Goal: Task Accomplishment & Management: Use online tool/utility

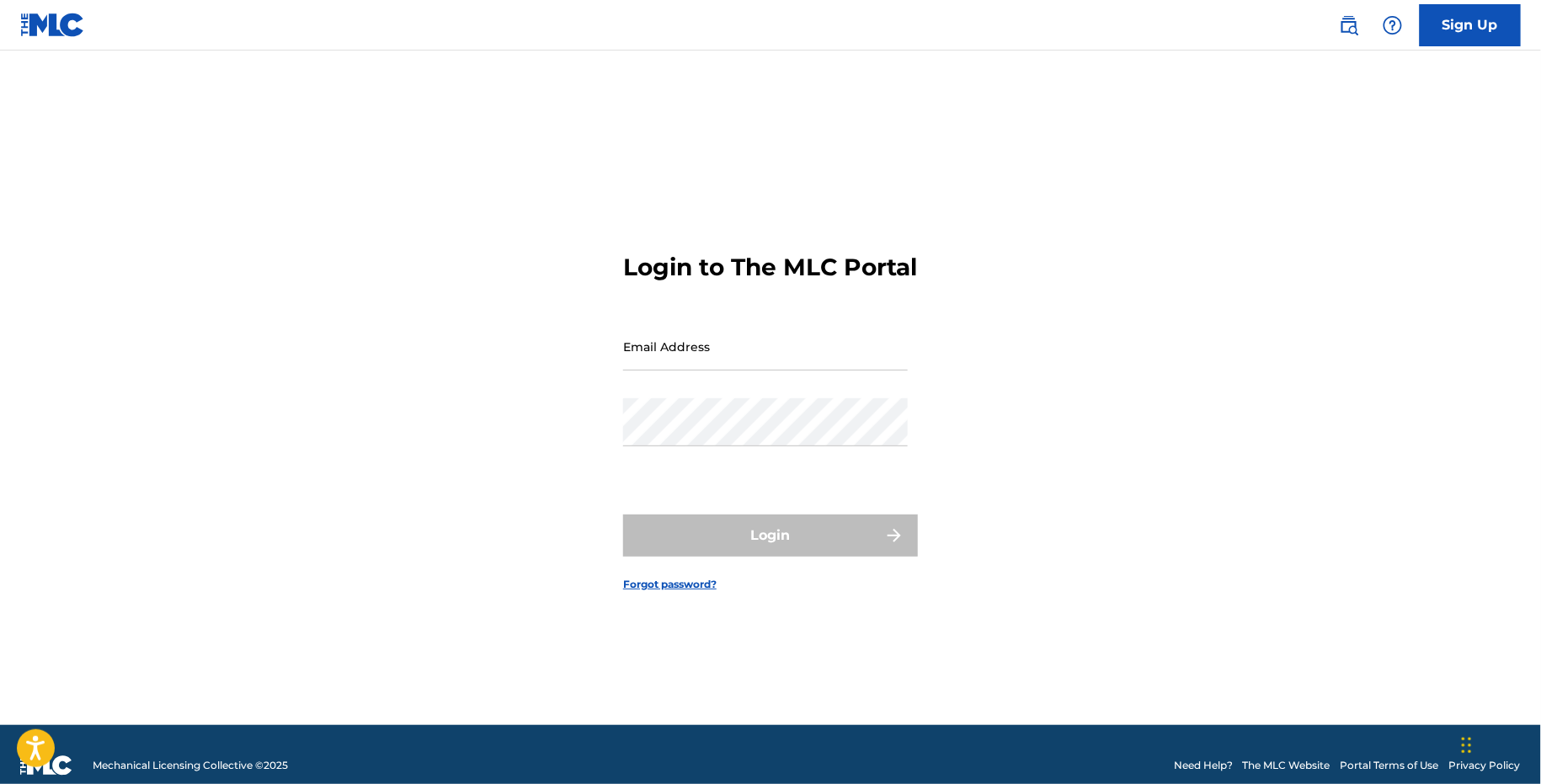
click at [634, 370] on input "Email Address" at bounding box center [765, 346] width 285 height 48
type input "[EMAIL_ADDRESS][DOMAIN_NAME]"
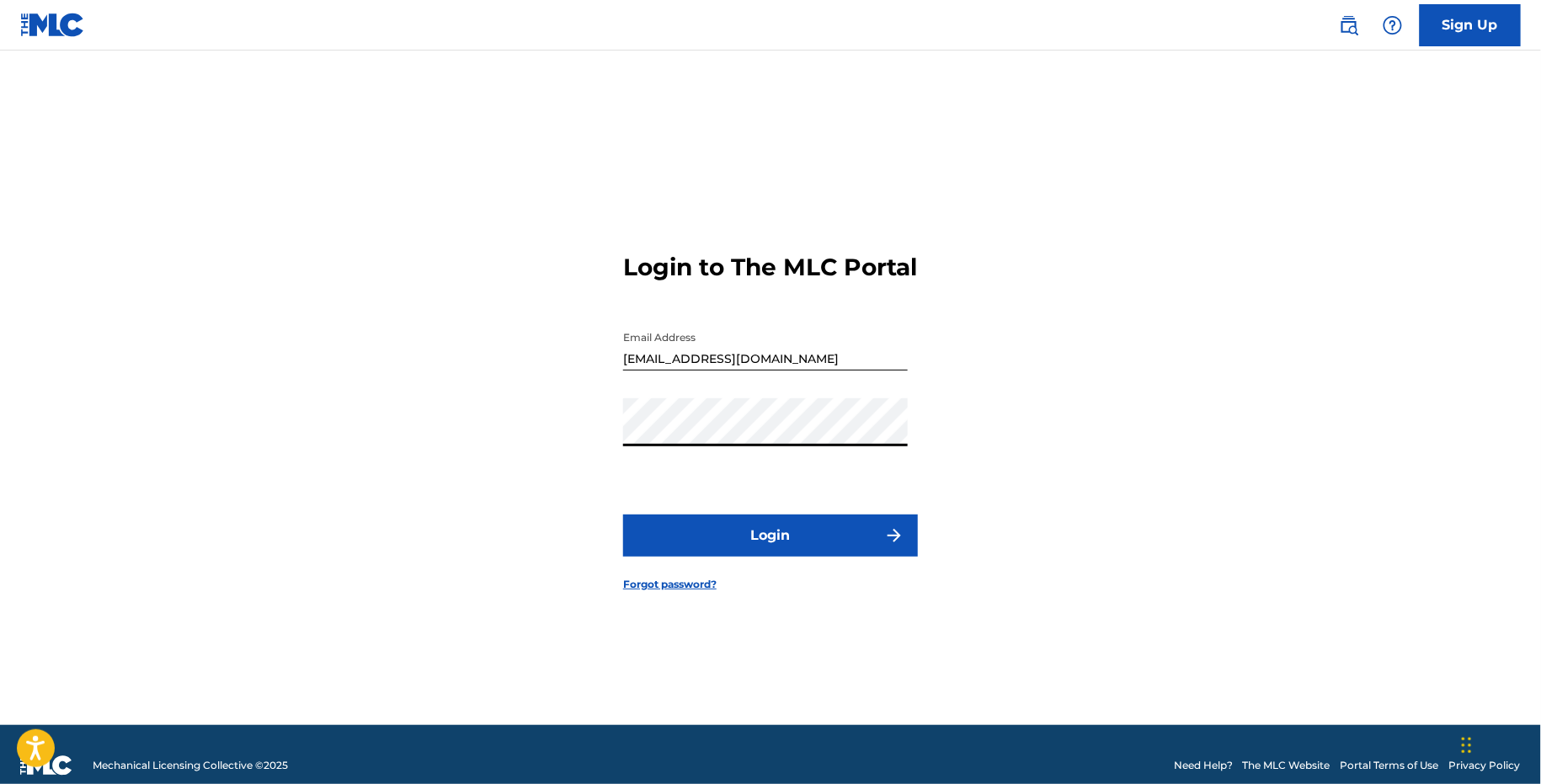
click at [708, 537] on button "Login" at bounding box center [770, 535] width 295 height 42
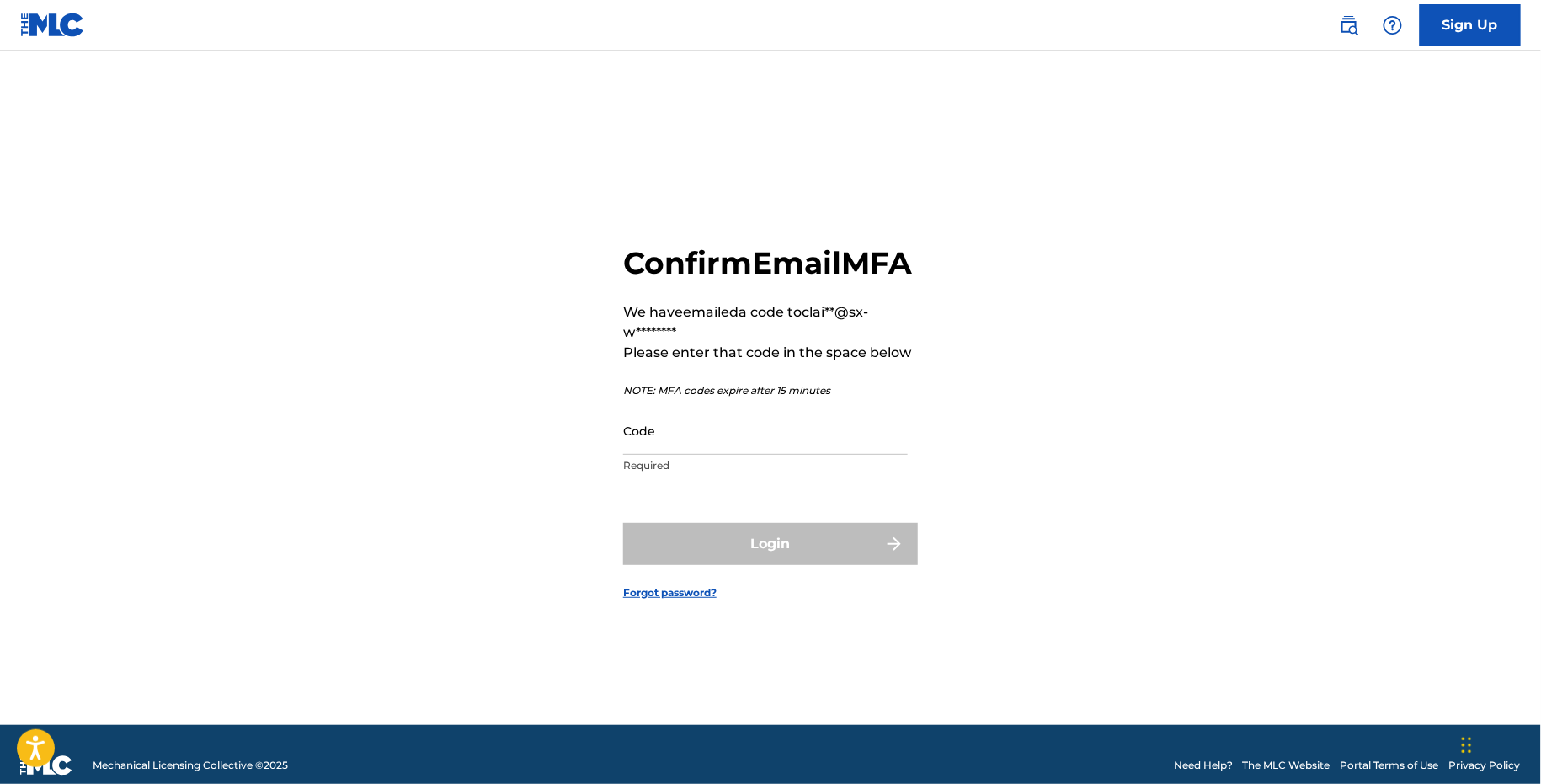
click at [698, 451] on input "Code" at bounding box center [765, 430] width 285 height 48
paste input "448192"
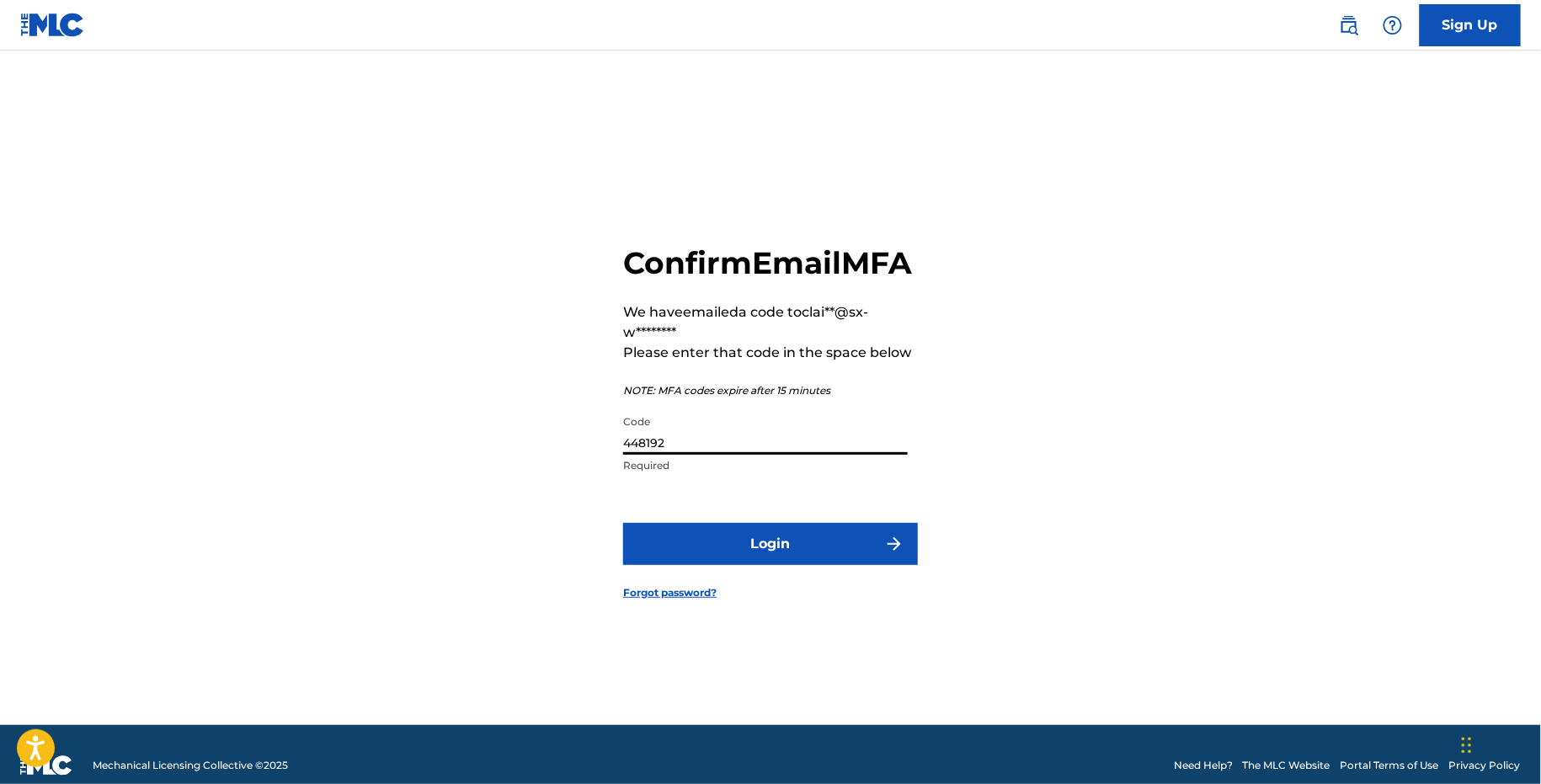
type input "448192"
click at [754, 556] on button "Login" at bounding box center [770, 544] width 295 height 42
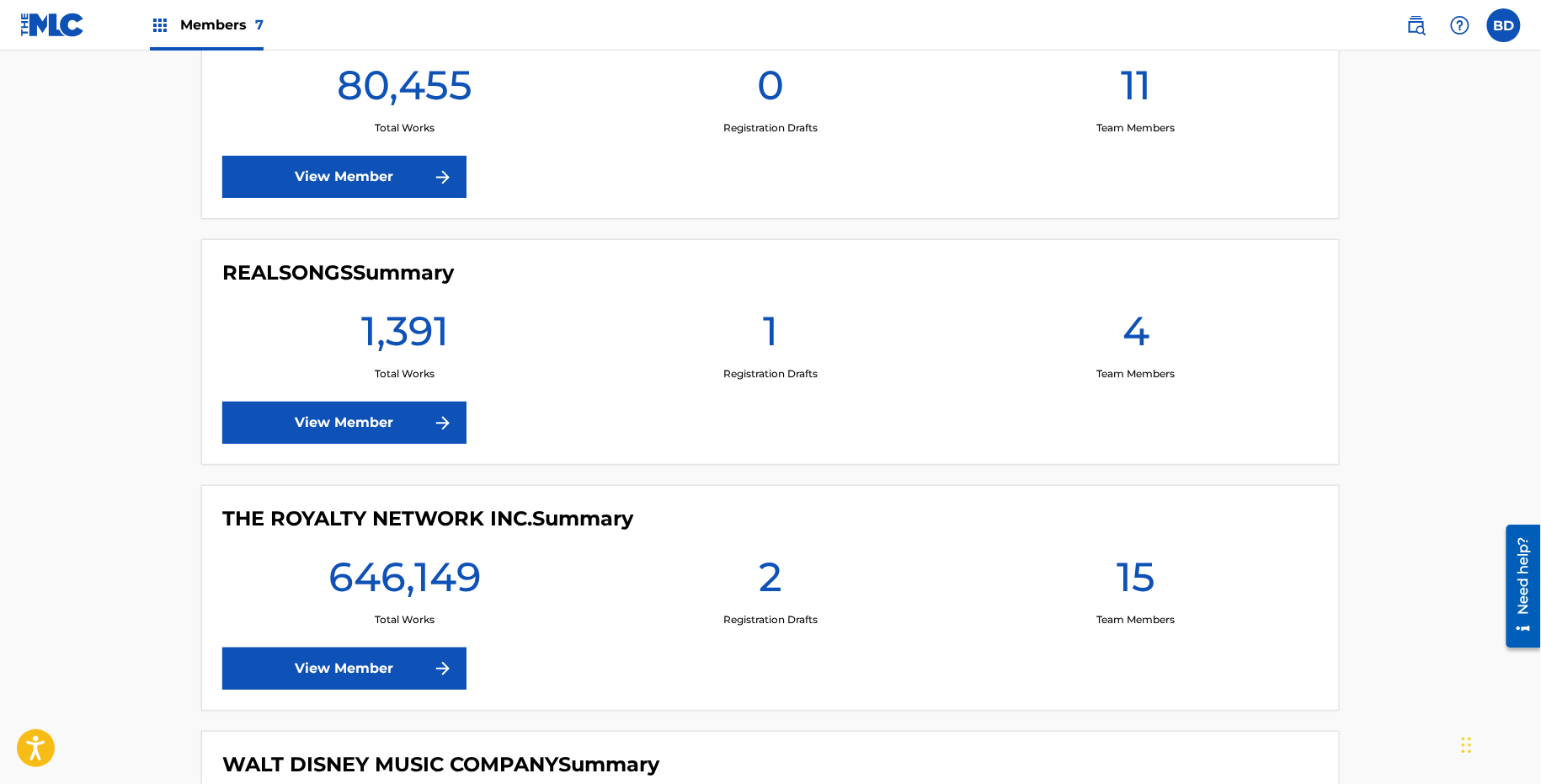
scroll to position [1219, 0]
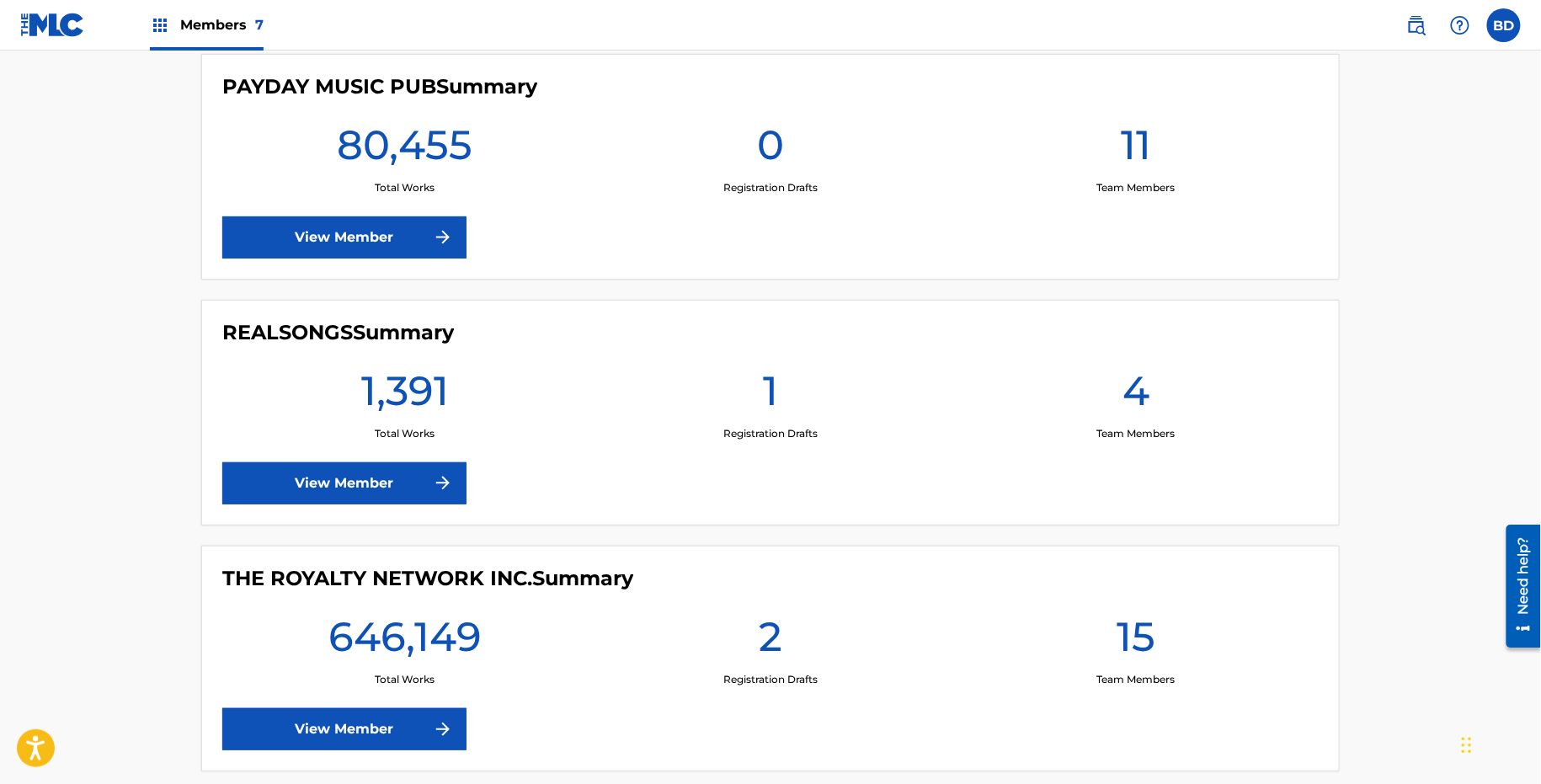
click at [435, 480] on img at bounding box center [443, 484] width 20 height 20
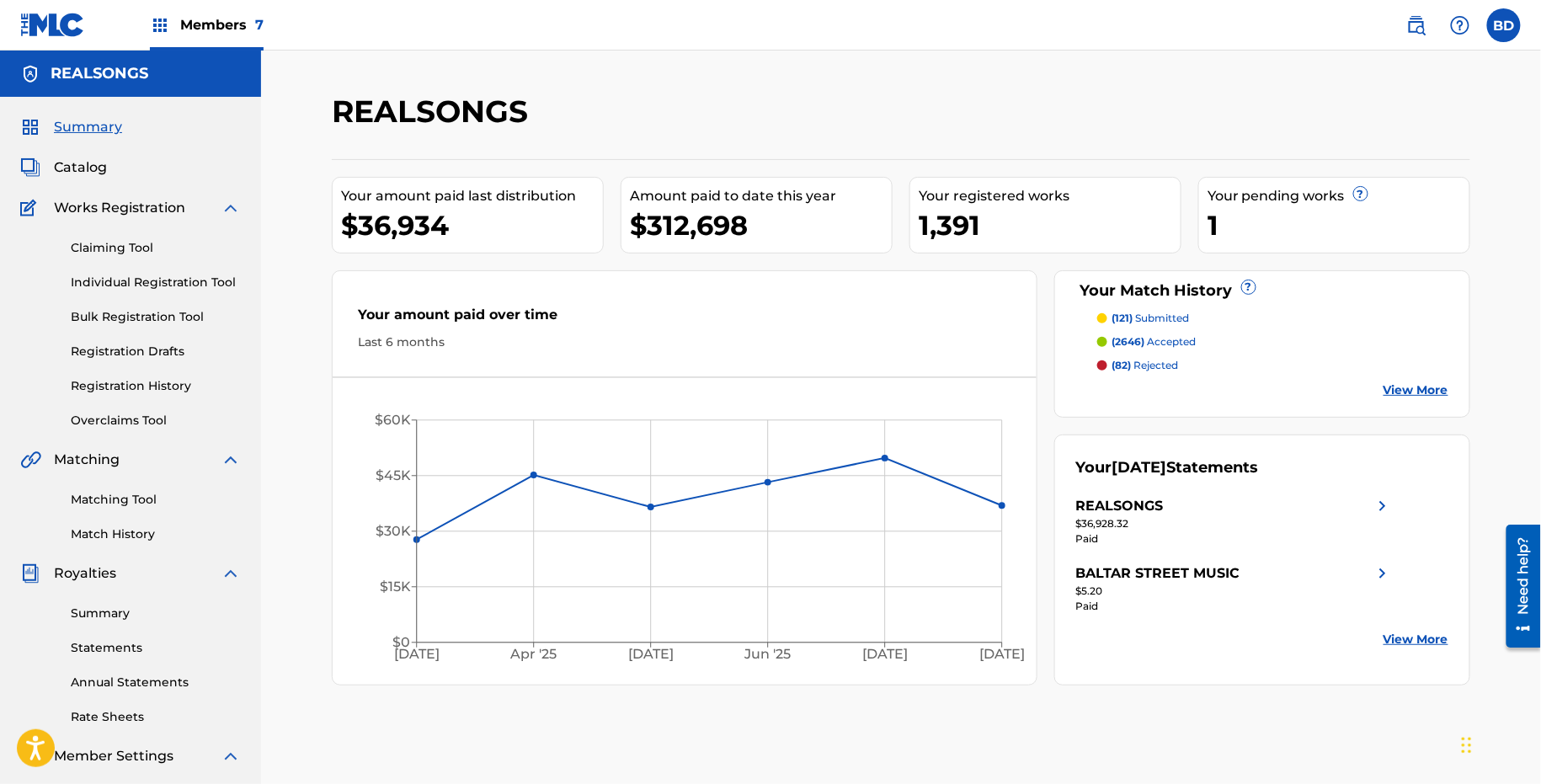
click at [229, 211] on img at bounding box center [230, 208] width 20 height 20
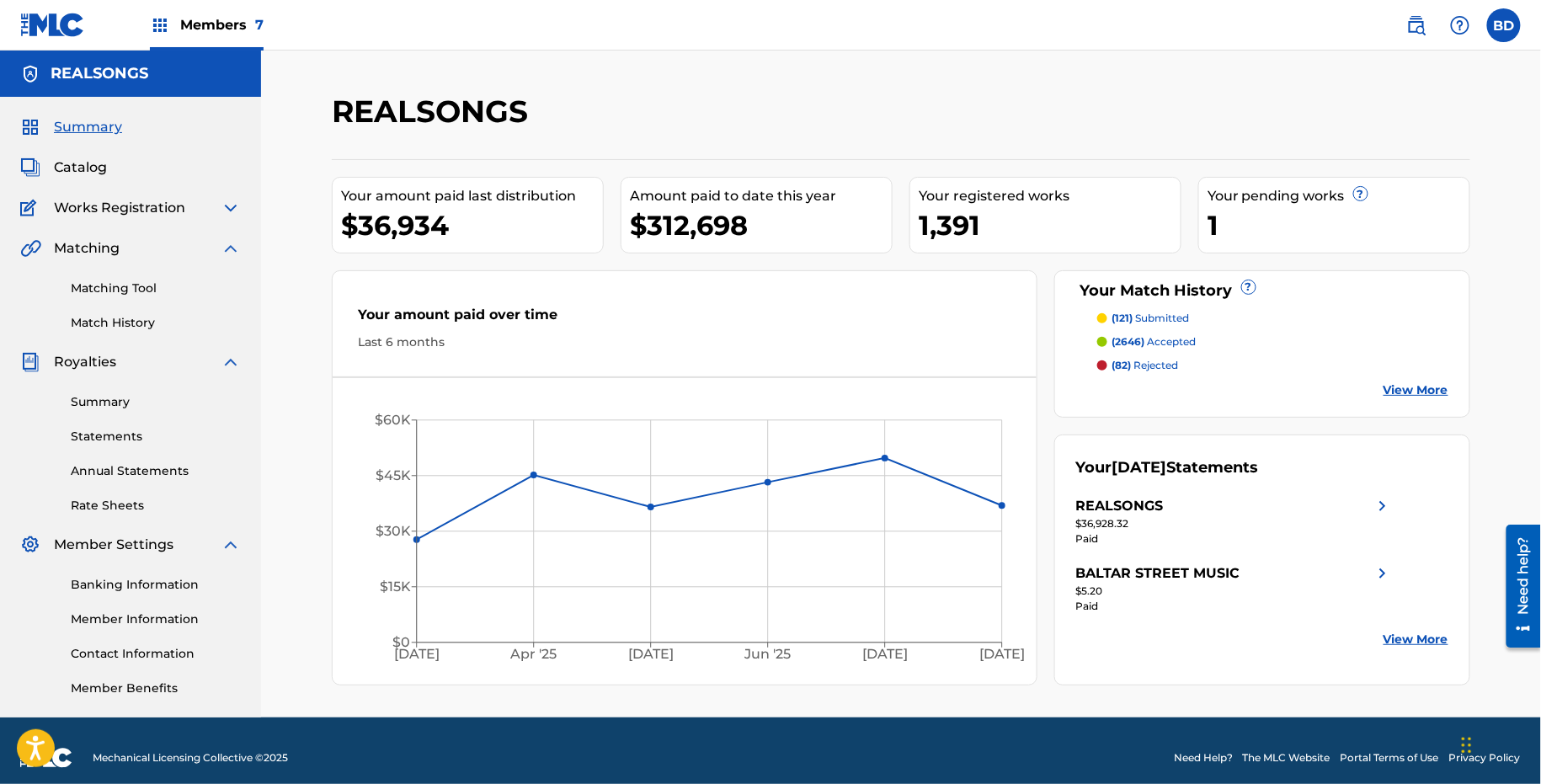
click at [228, 367] on img at bounding box center [230, 362] width 20 height 20
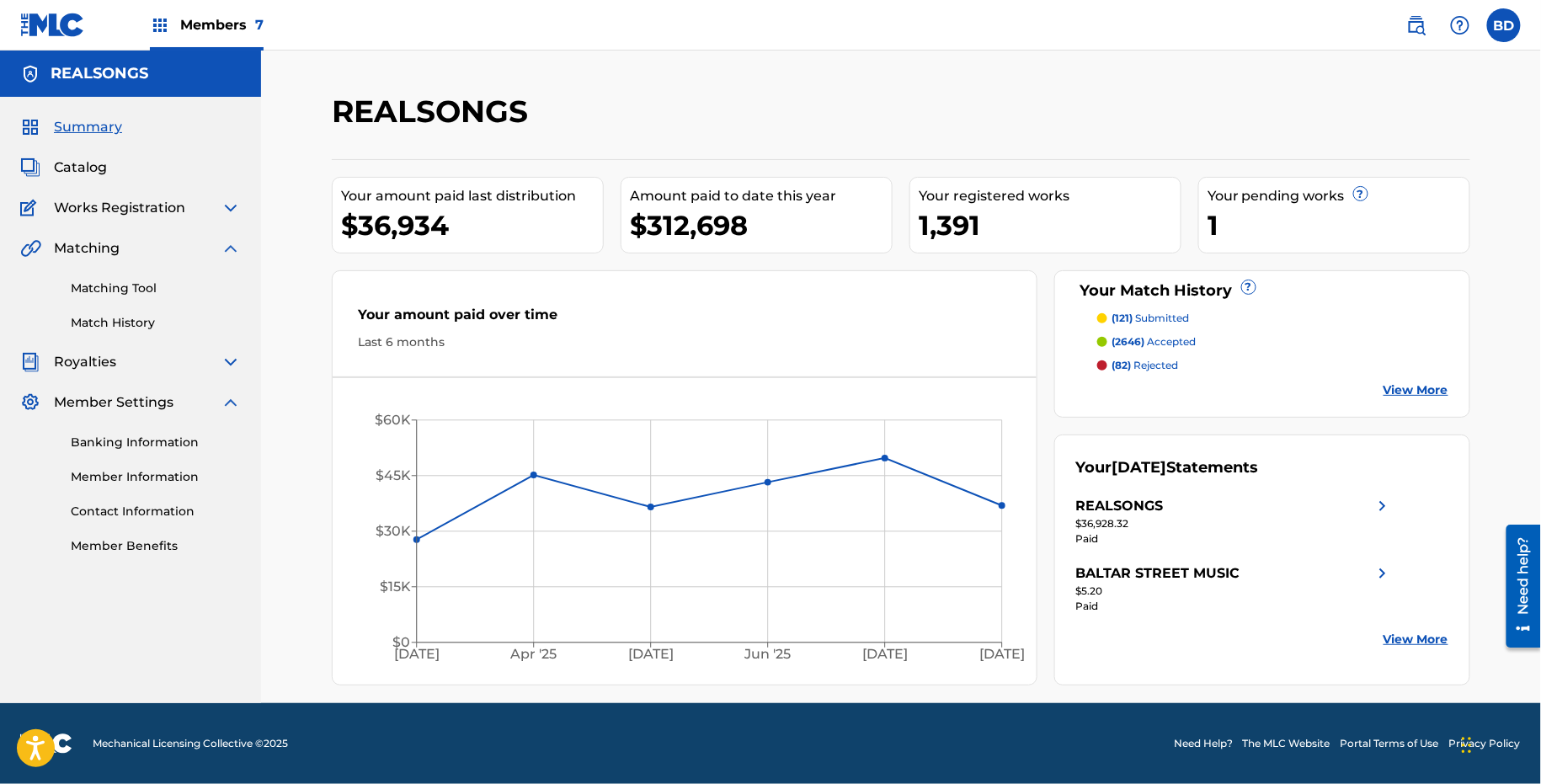
click at [229, 403] on img at bounding box center [230, 403] width 20 height 20
click at [131, 292] on link "Matching Tool" at bounding box center [156, 287] width 171 height 18
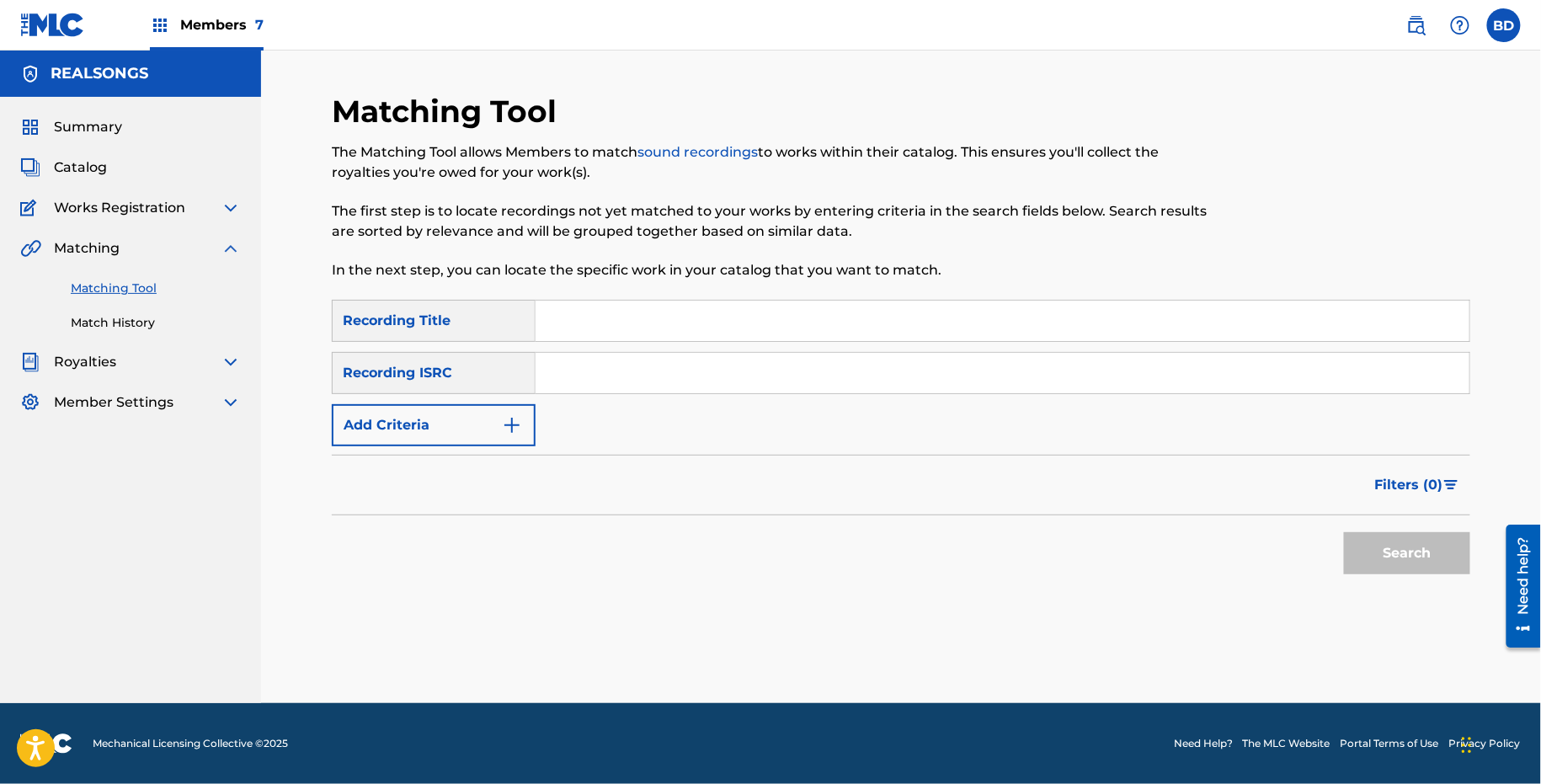
click at [568, 406] on div "SearchWithCriteria0bda3d5c-7a90-4505-8932-ca201f7f853c Recording Title SearchWi…" at bounding box center [901, 372] width 1139 height 146
click at [568, 367] on input "Search Form" at bounding box center [1002, 373] width 934 height 41
paste input "GBPS81528553"
type input "GBPS81528553"
click at [1345, 532] on button "Search" at bounding box center [1407, 554] width 126 height 42
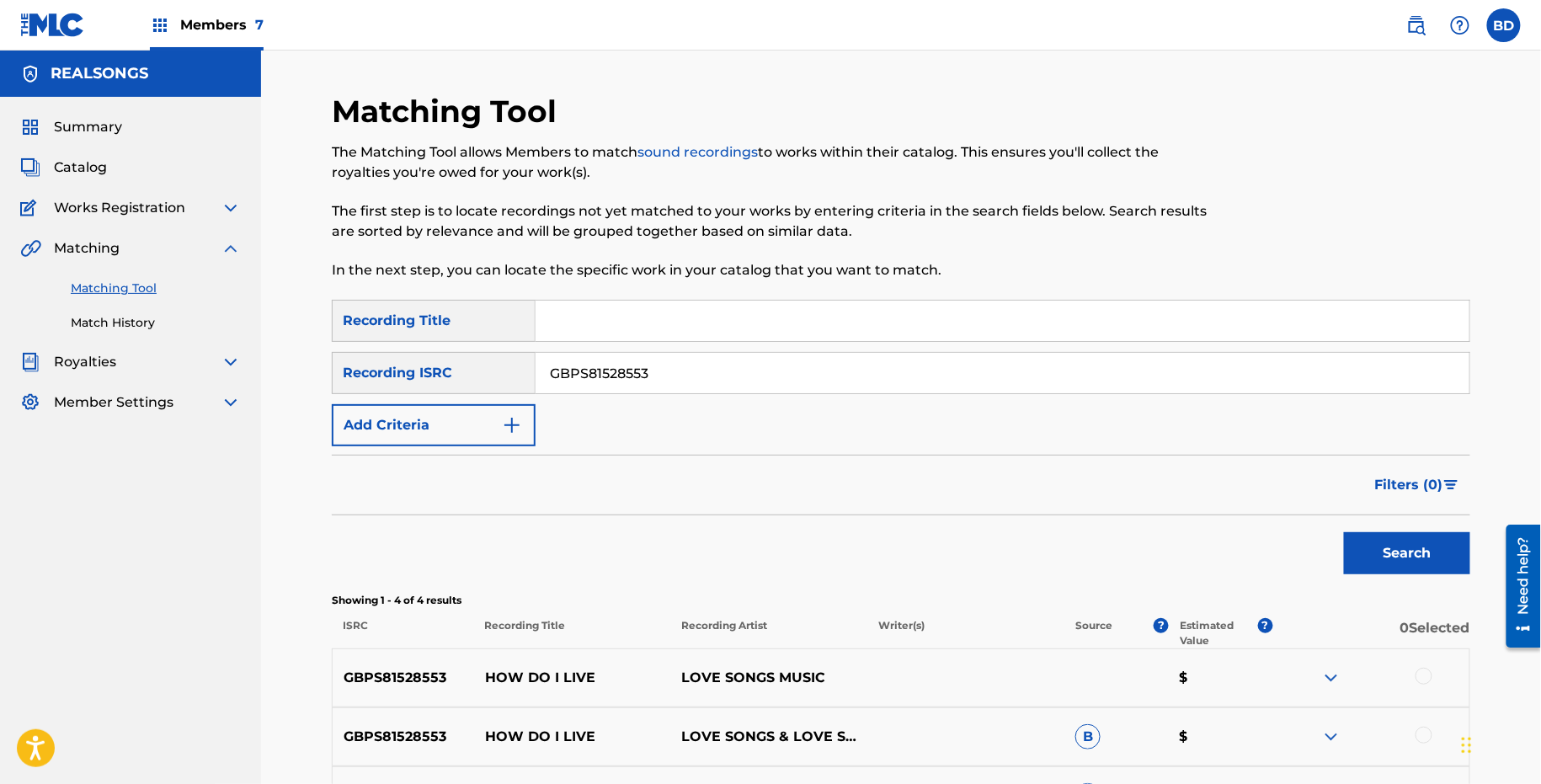
scroll to position [263, 0]
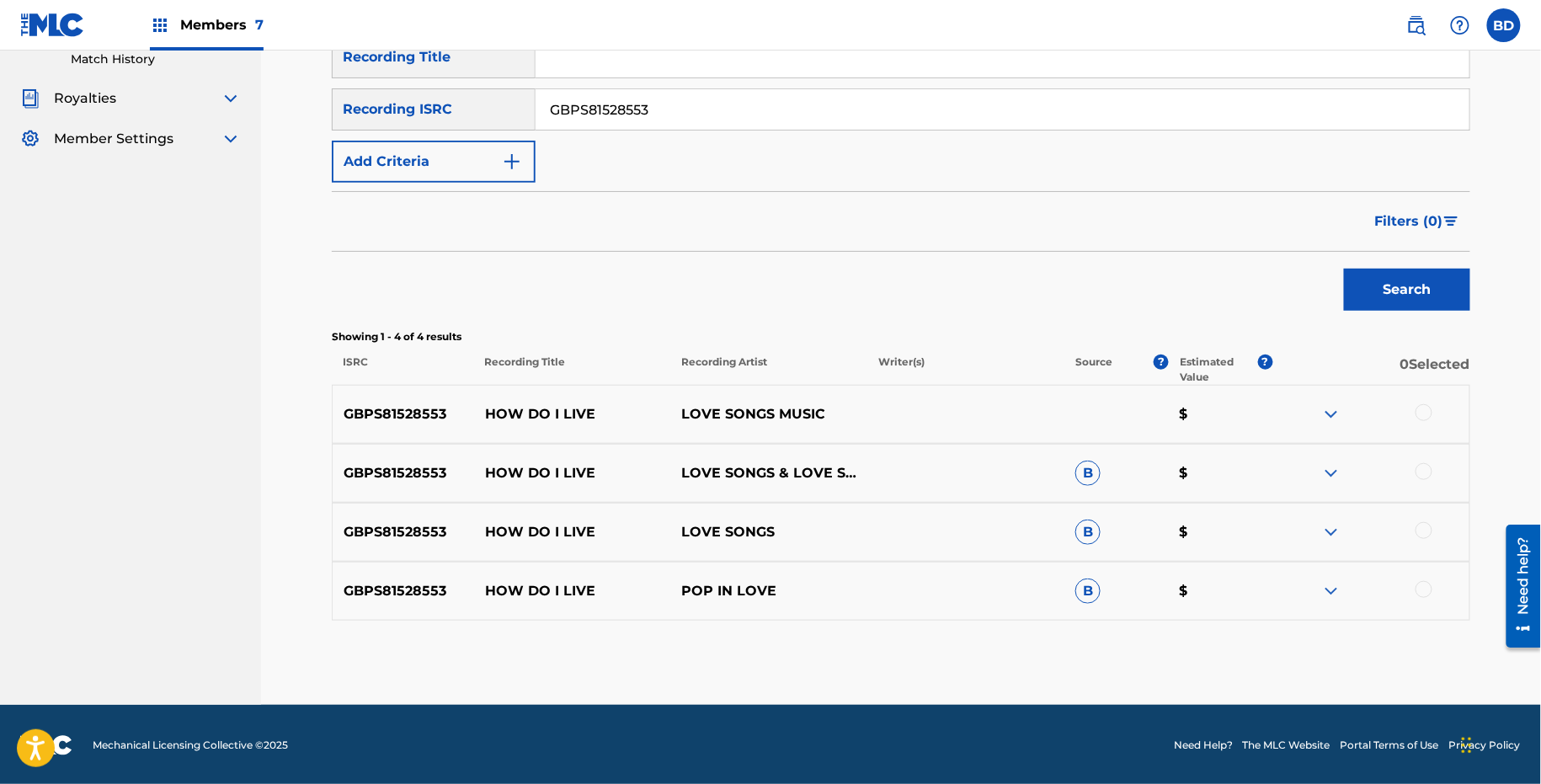
click at [484, 415] on p "HOW DO I LIVE" at bounding box center [573, 415] width 197 height 20
copy p "HOW DO I LIVE"
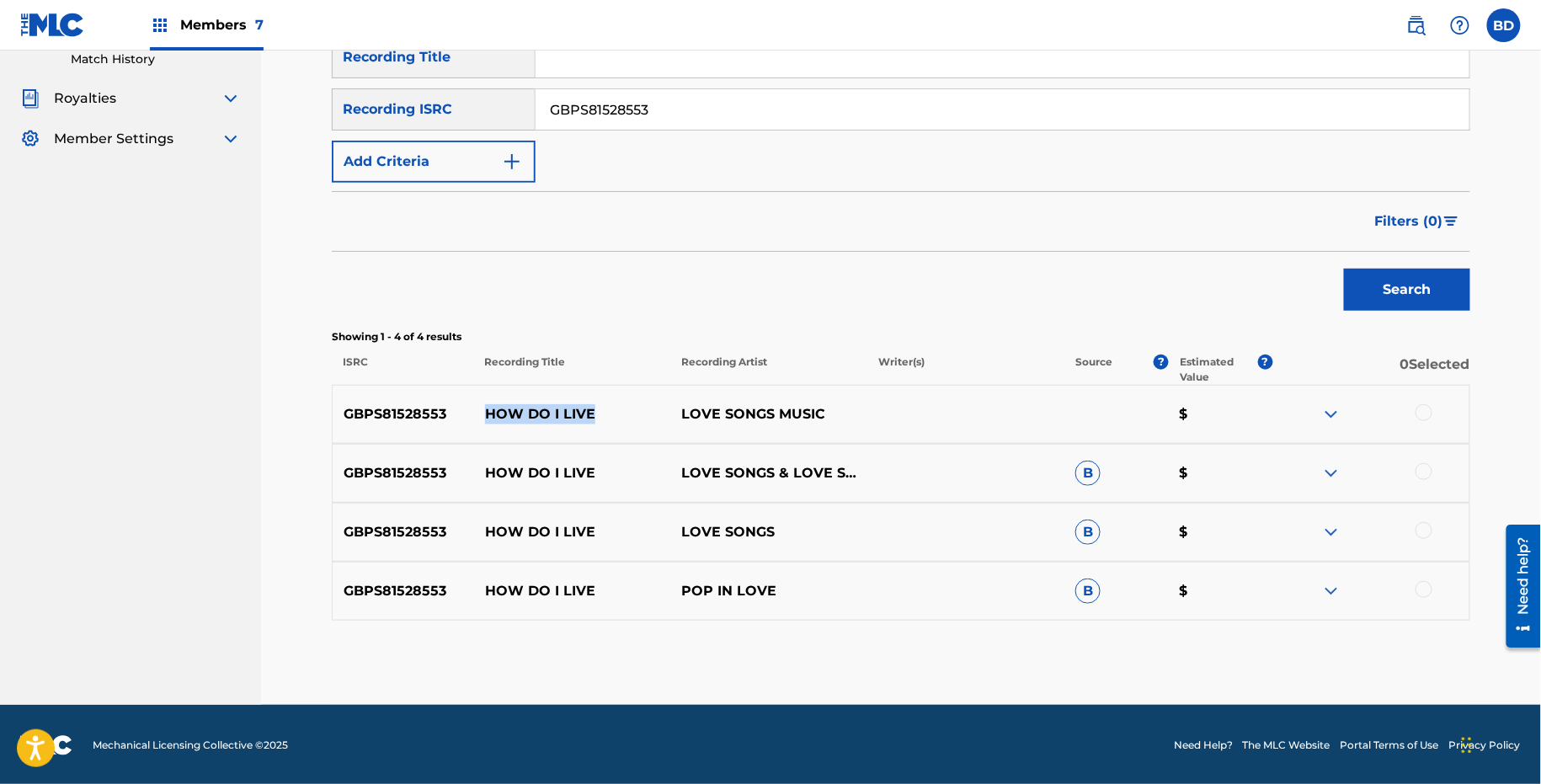
click at [1328, 581] on img at bounding box center [1332, 591] width 20 height 20
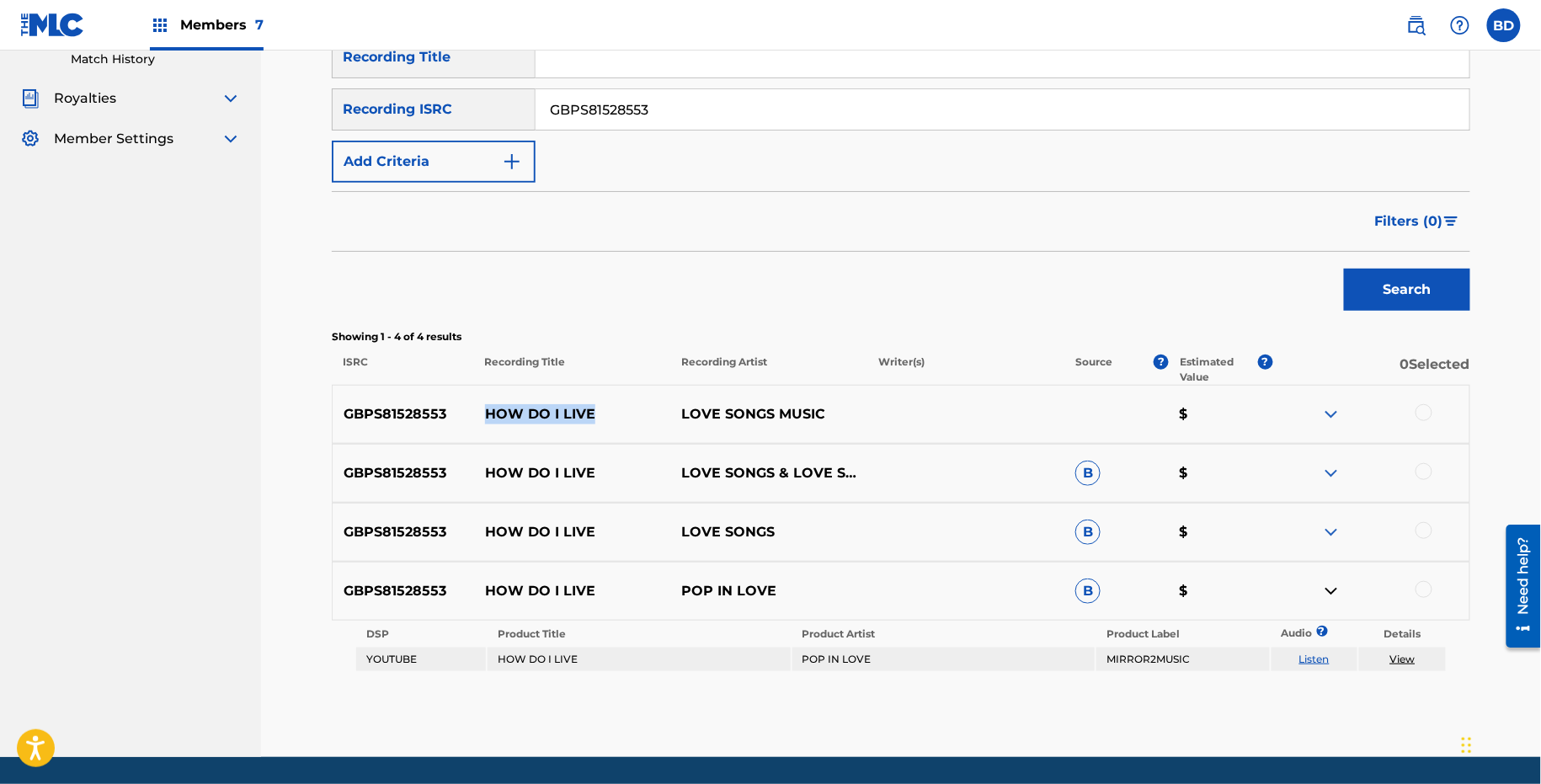
click at [1328, 528] on img at bounding box center [1332, 532] width 20 height 20
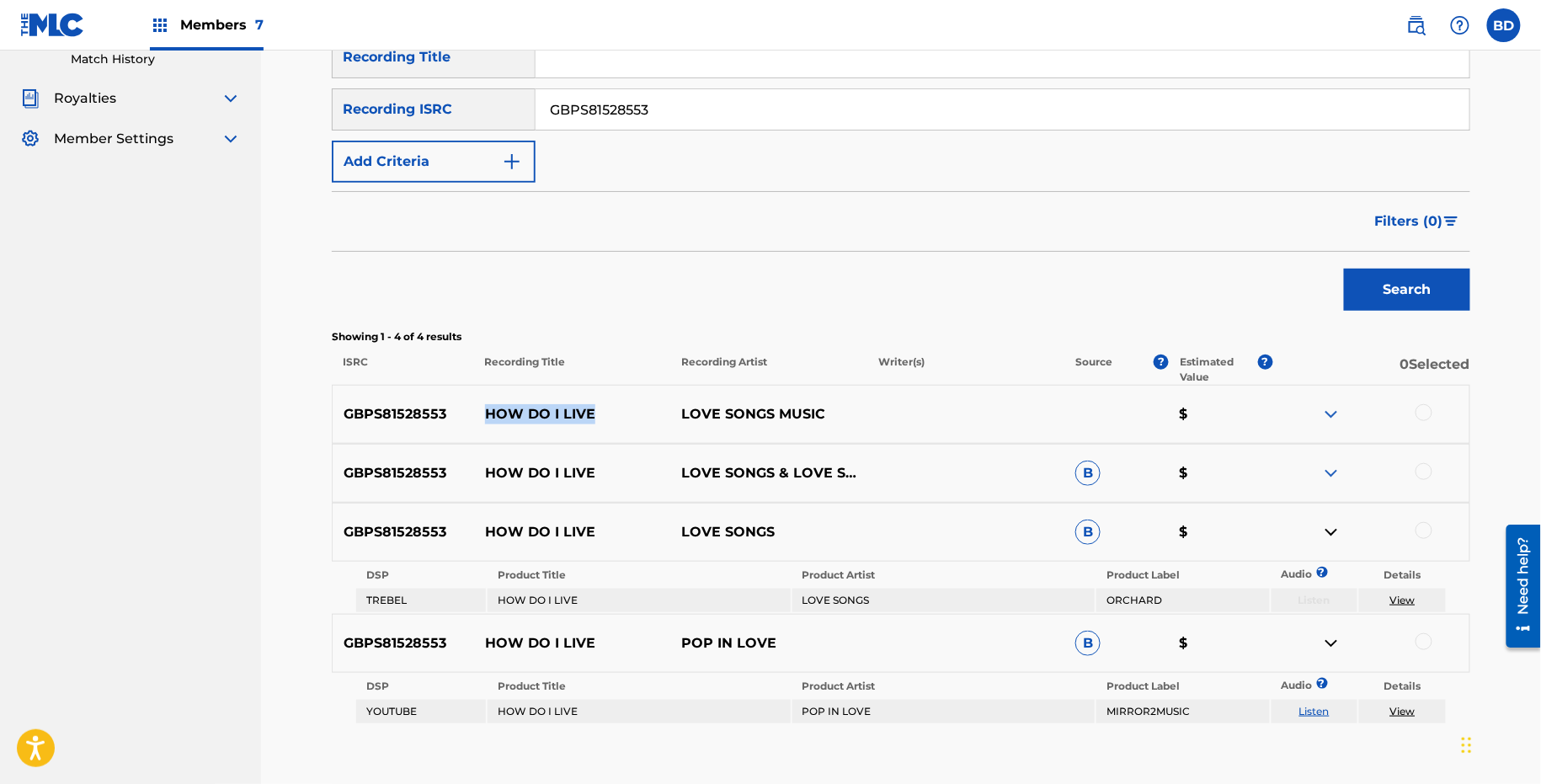
click at [1328, 481] on img at bounding box center [1332, 474] width 20 height 20
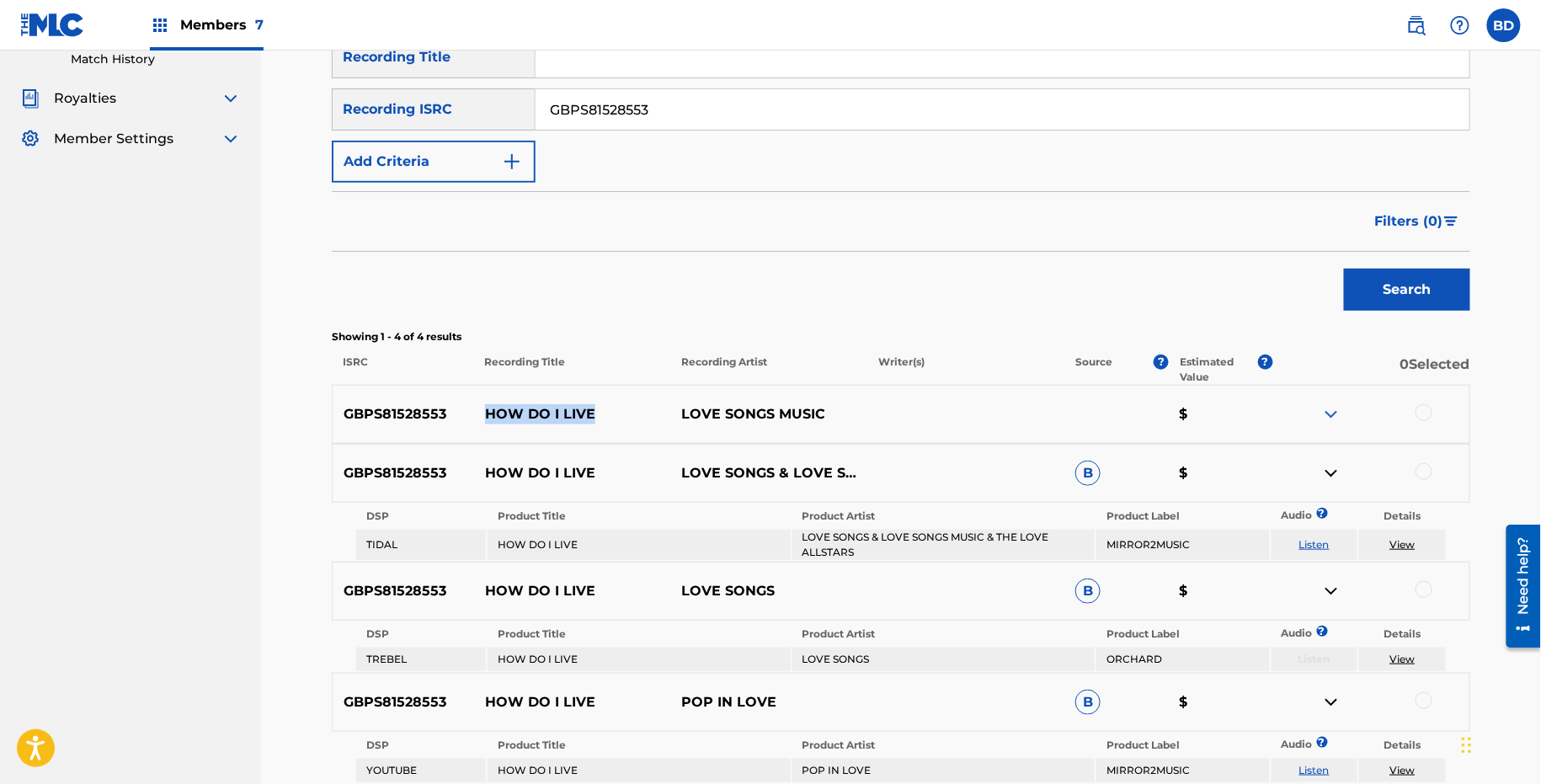
scroll to position [426, 0]
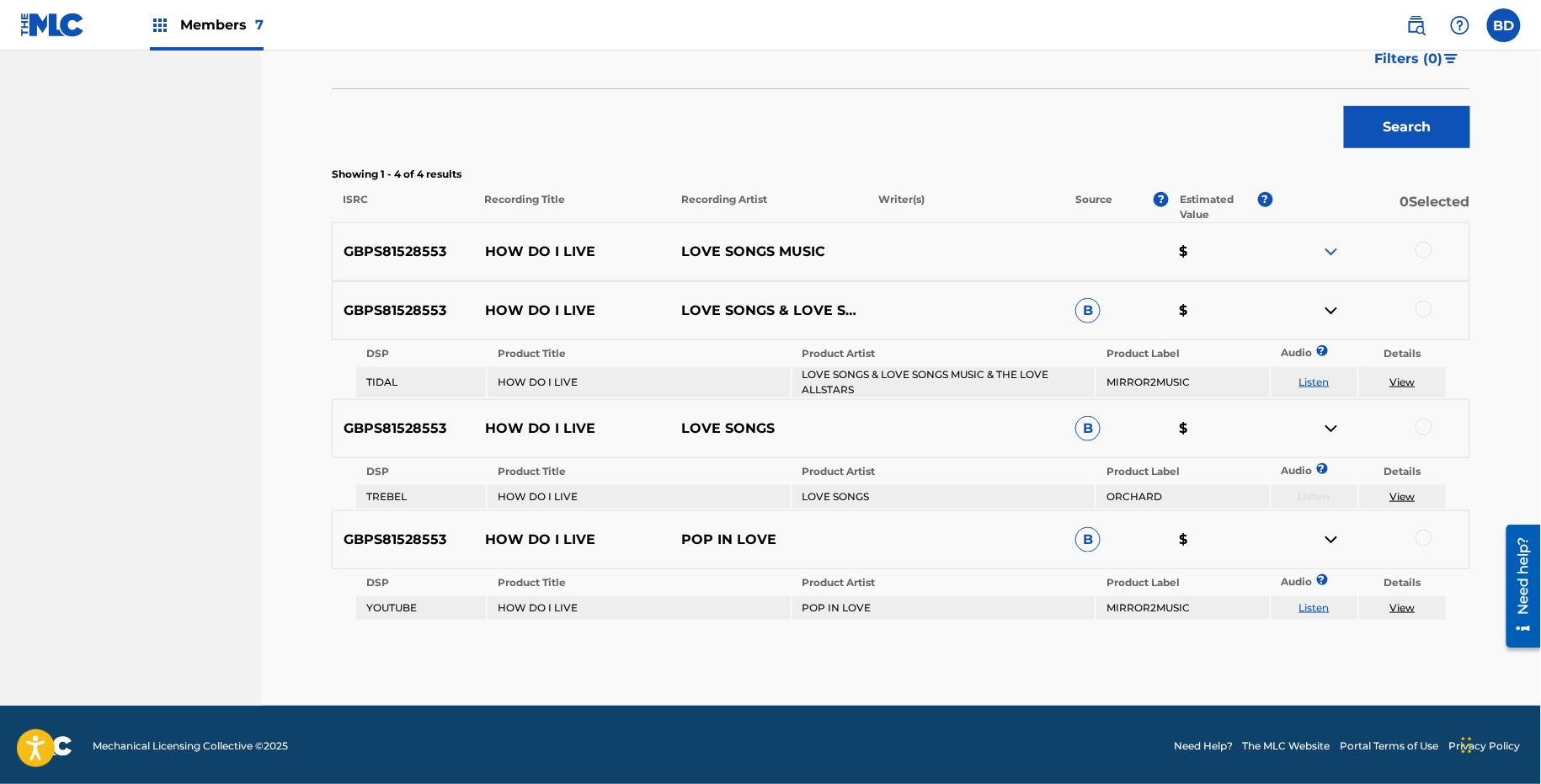
click at [831, 376] on td "LOVE SONGS & LOVE SONGS MUSIC & THE LOVE ALLSTARS" at bounding box center [944, 381] width 302 height 30
copy td "LOVE SONGS & LOVE SONGS MUSIC & THE LOVE ALLSTARS"
click at [817, 605] on td "POP IN LOVE" at bounding box center [944, 608] width 302 height 24
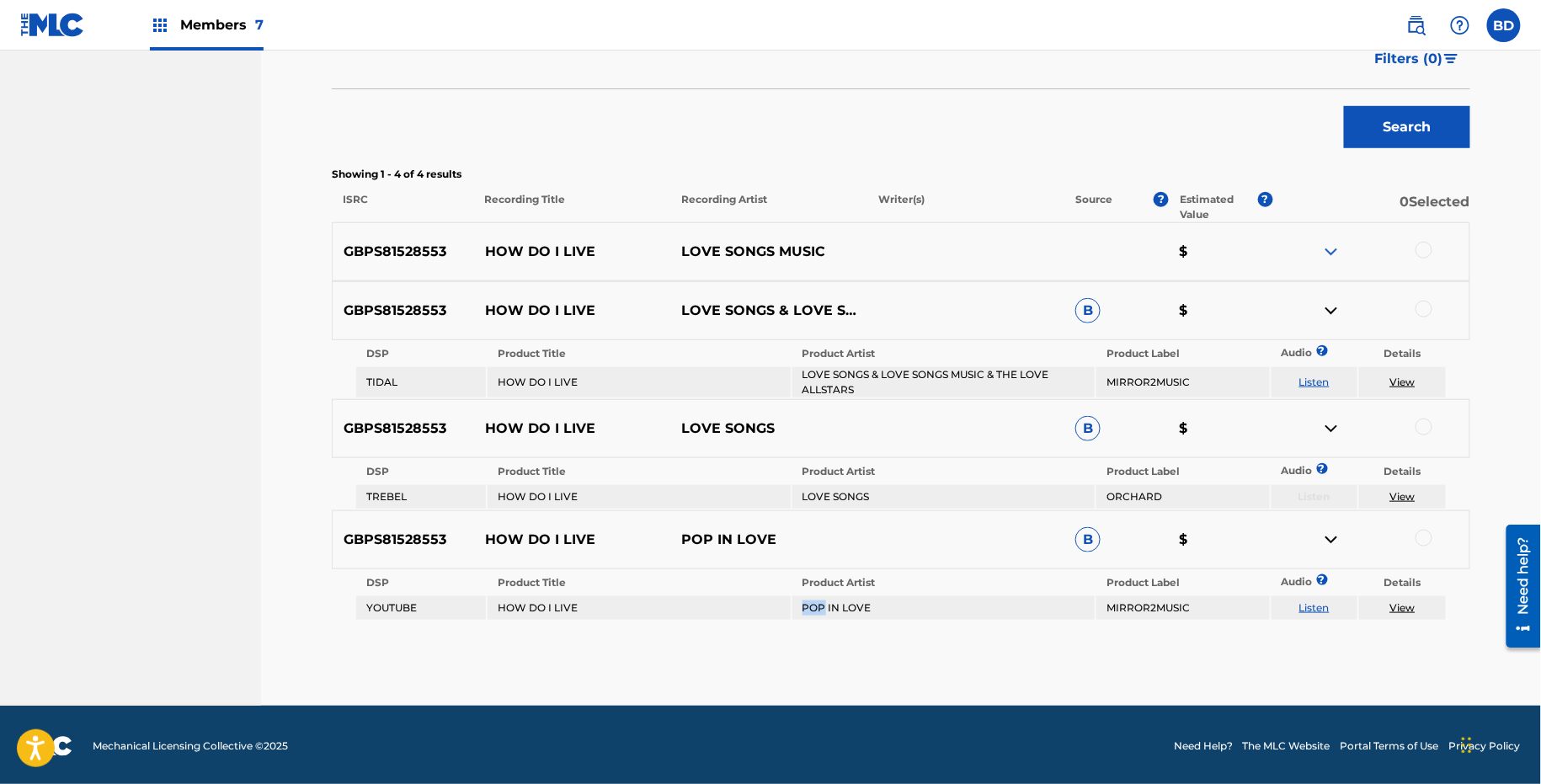
click at [817, 605] on td "POP IN LOVE" at bounding box center [944, 608] width 302 height 24
copy td "POP IN LOVE"
click at [1427, 309] on div at bounding box center [1424, 309] width 17 height 17
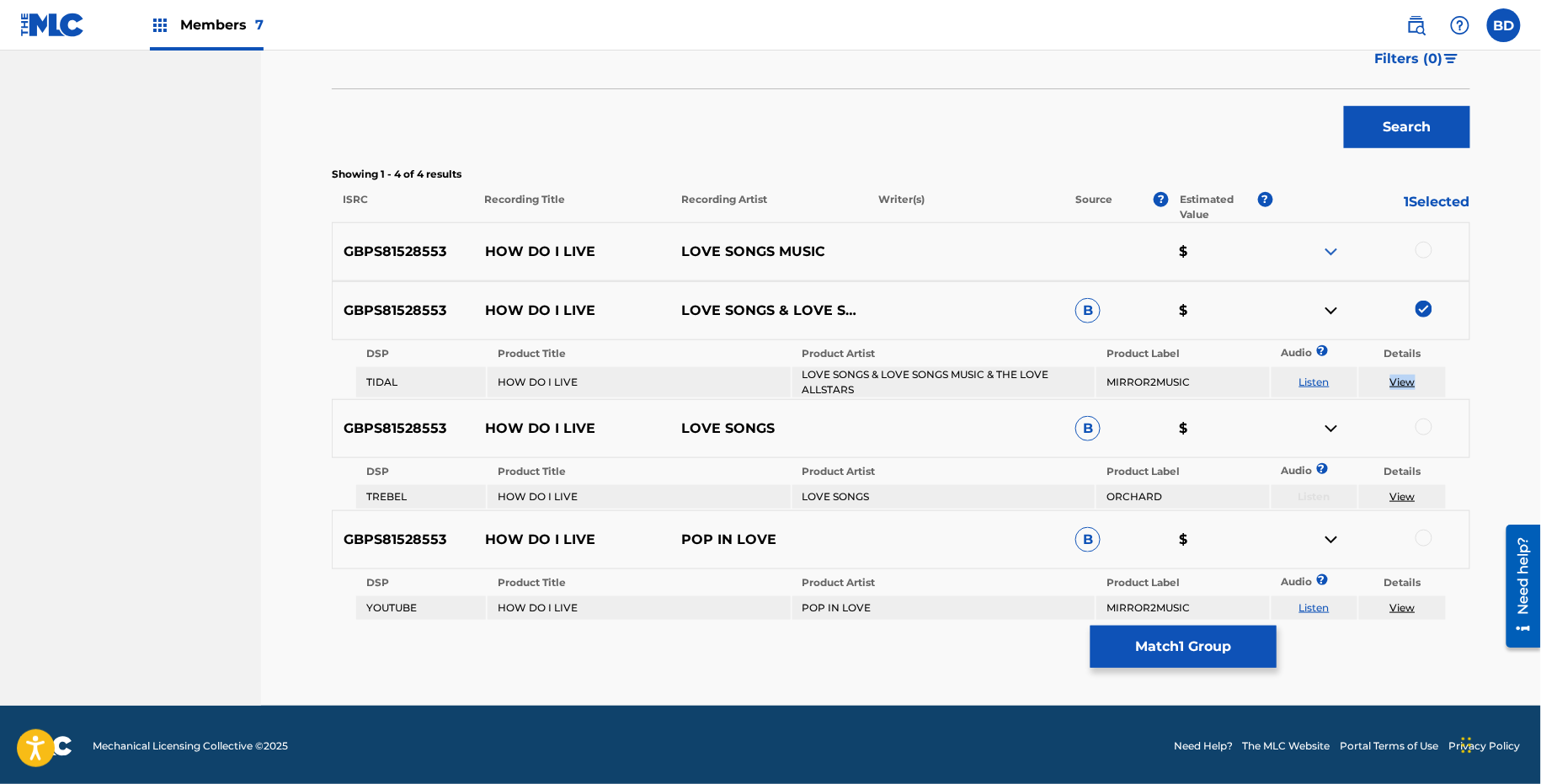
click at [1330, 301] on img at bounding box center [1332, 310] width 20 height 20
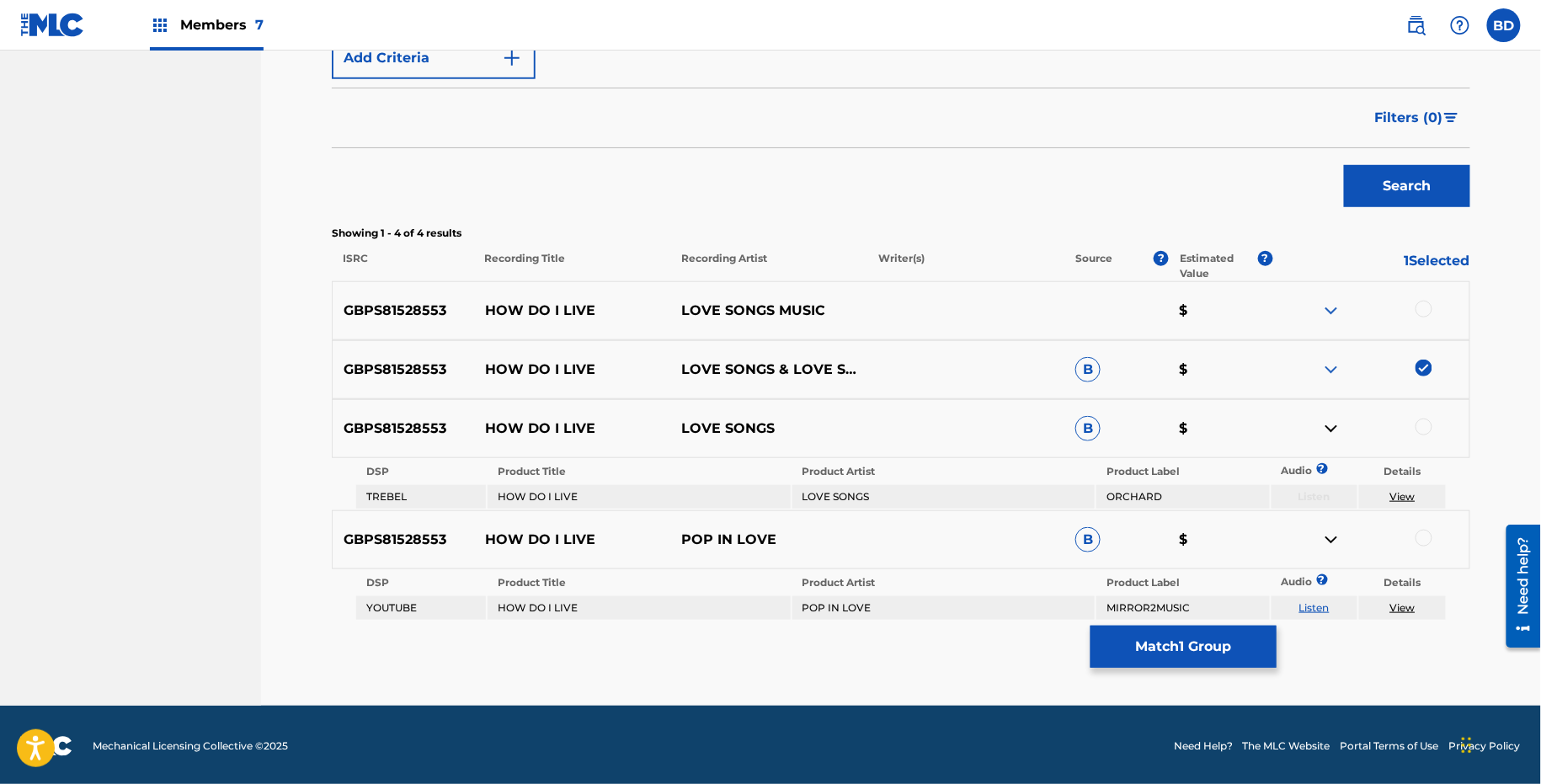
click at [1423, 429] on div at bounding box center [1424, 427] width 17 height 17
click at [1325, 429] on img at bounding box center [1332, 428] width 20 height 20
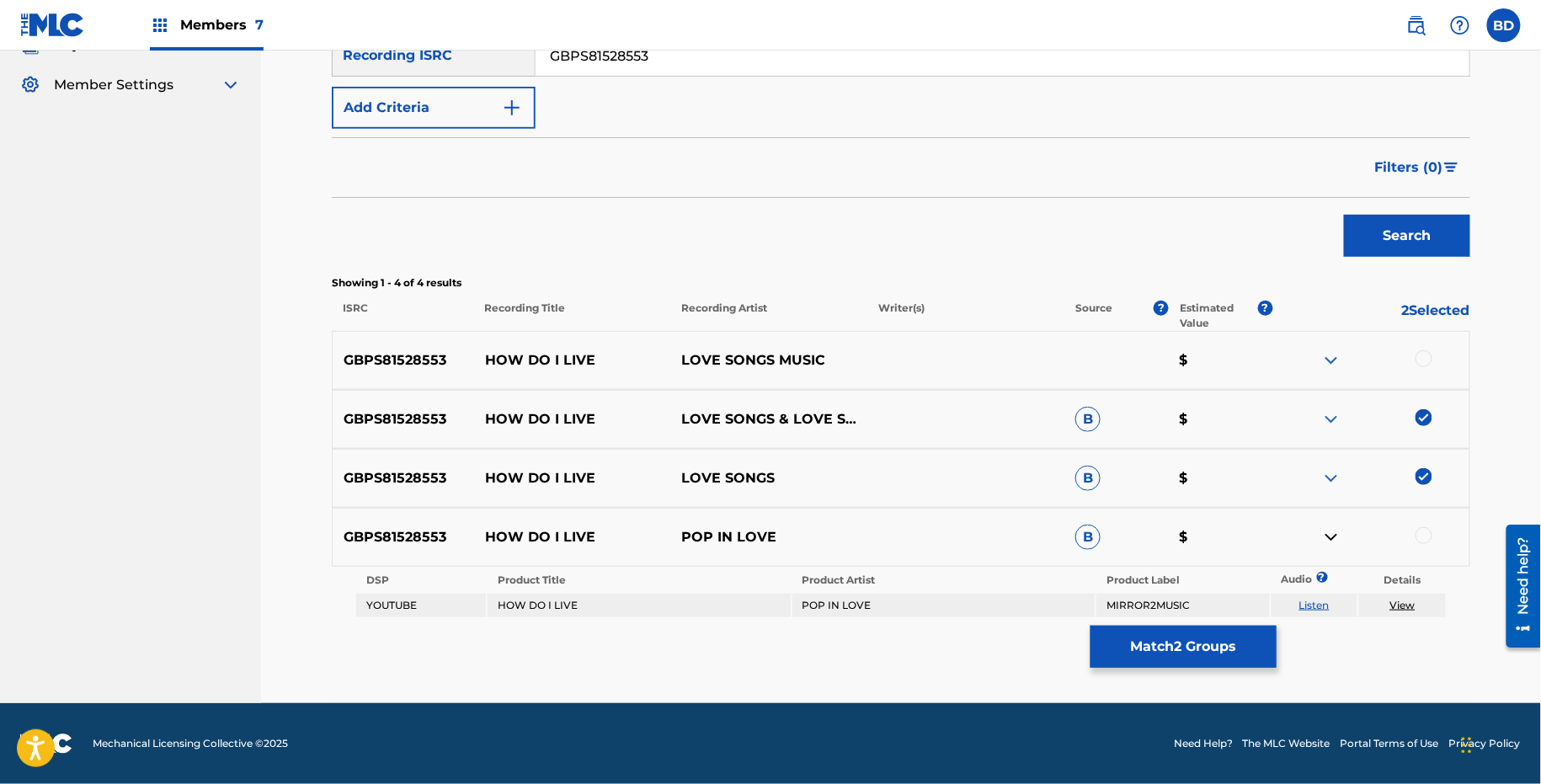
scroll to position [316, 0]
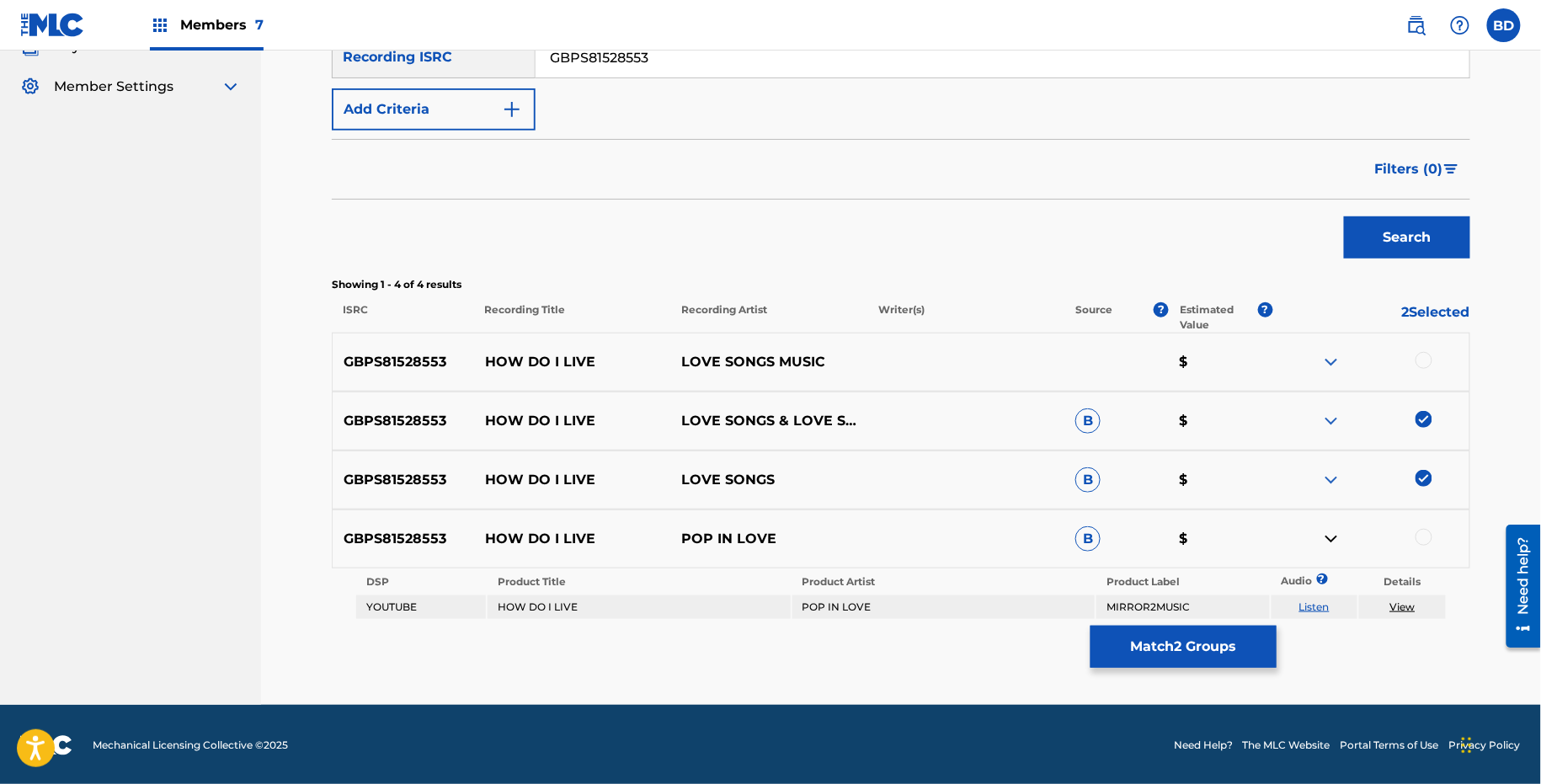
click at [1422, 537] on div at bounding box center [1424, 537] width 17 height 17
click at [1123, 659] on button "Match 3 Groups" at bounding box center [1183, 647] width 186 height 42
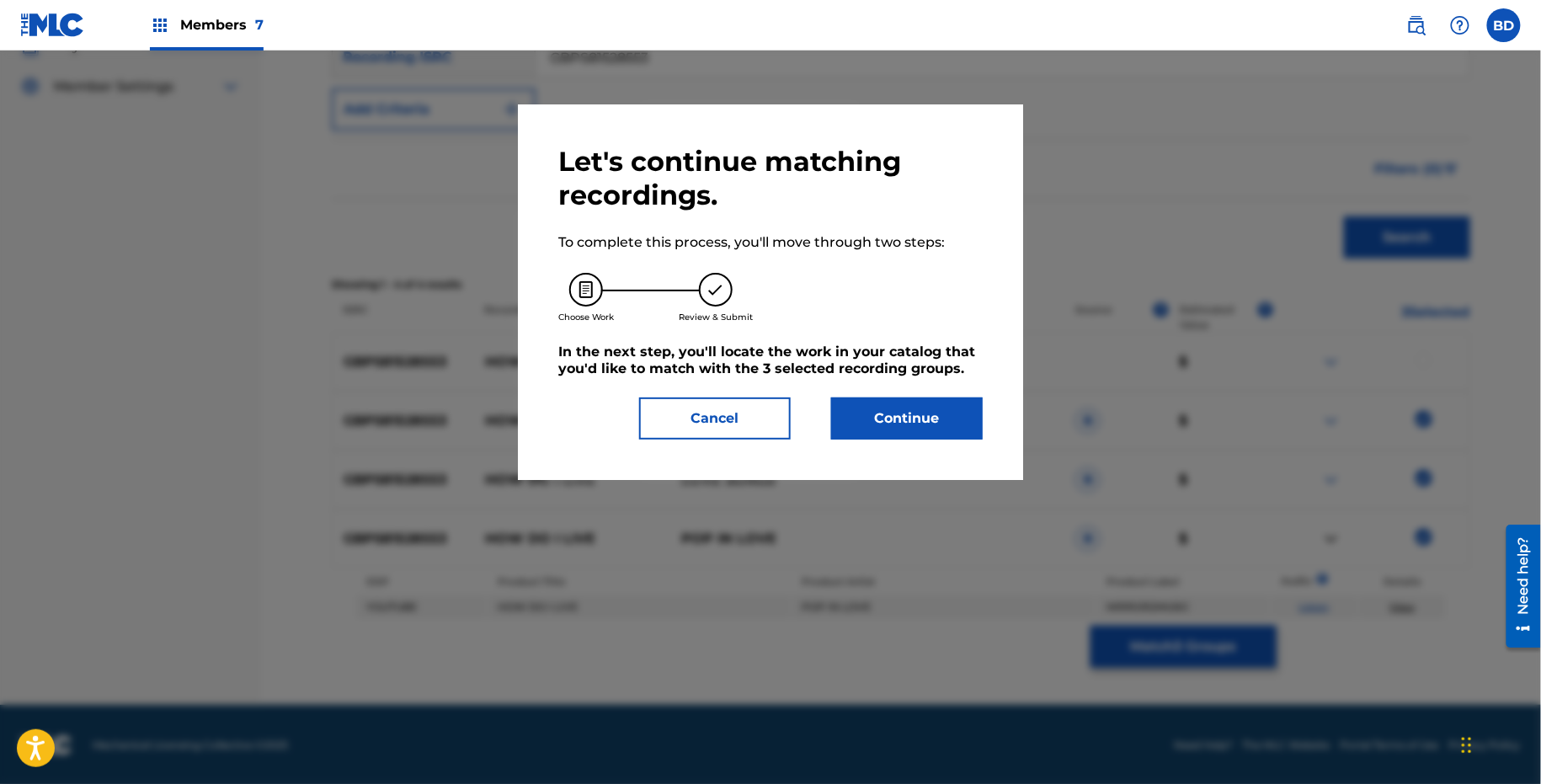
click at [867, 373] on h5 "In the next step, you'll locate the work in your catalog that you'd like to mat…" at bounding box center [770, 360] width 425 height 34
click at [865, 427] on button "Continue" at bounding box center [907, 418] width 151 height 42
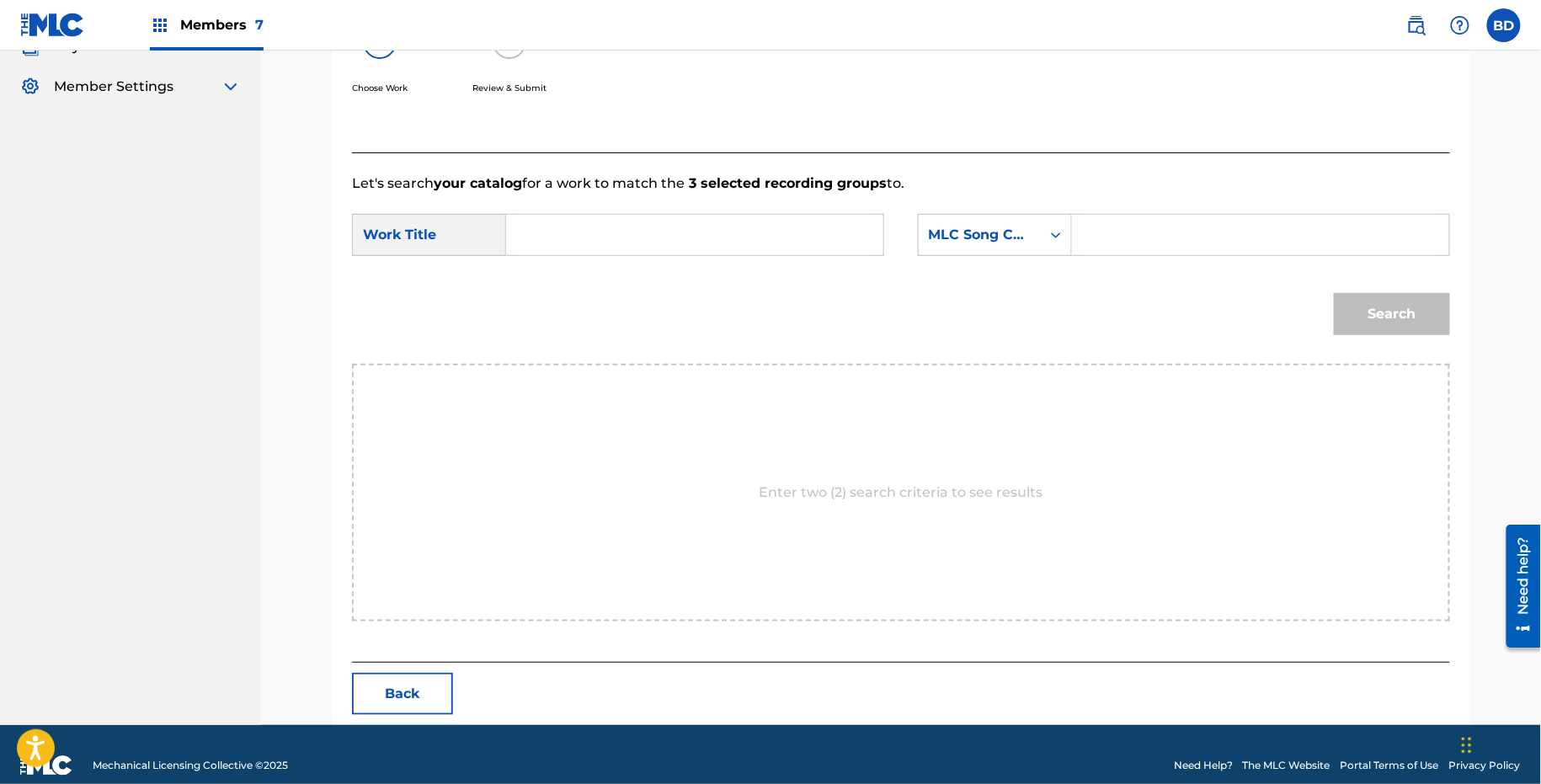
click at [1191, 205] on form "SearchWithCriteria22d406ed-2858-45bf-9505-6edf32d2ec83 Work Title SearchWithCri…" at bounding box center [901, 278] width 1099 height 170
click at [1162, 235] on input "Search Form" at bounding box center [1261, 235] width 348 height 41
paste input "H11525"
type input "H11525"
click at [669, 229] on input "Search Form" at bounding box center [695, 235] width 348 height 41
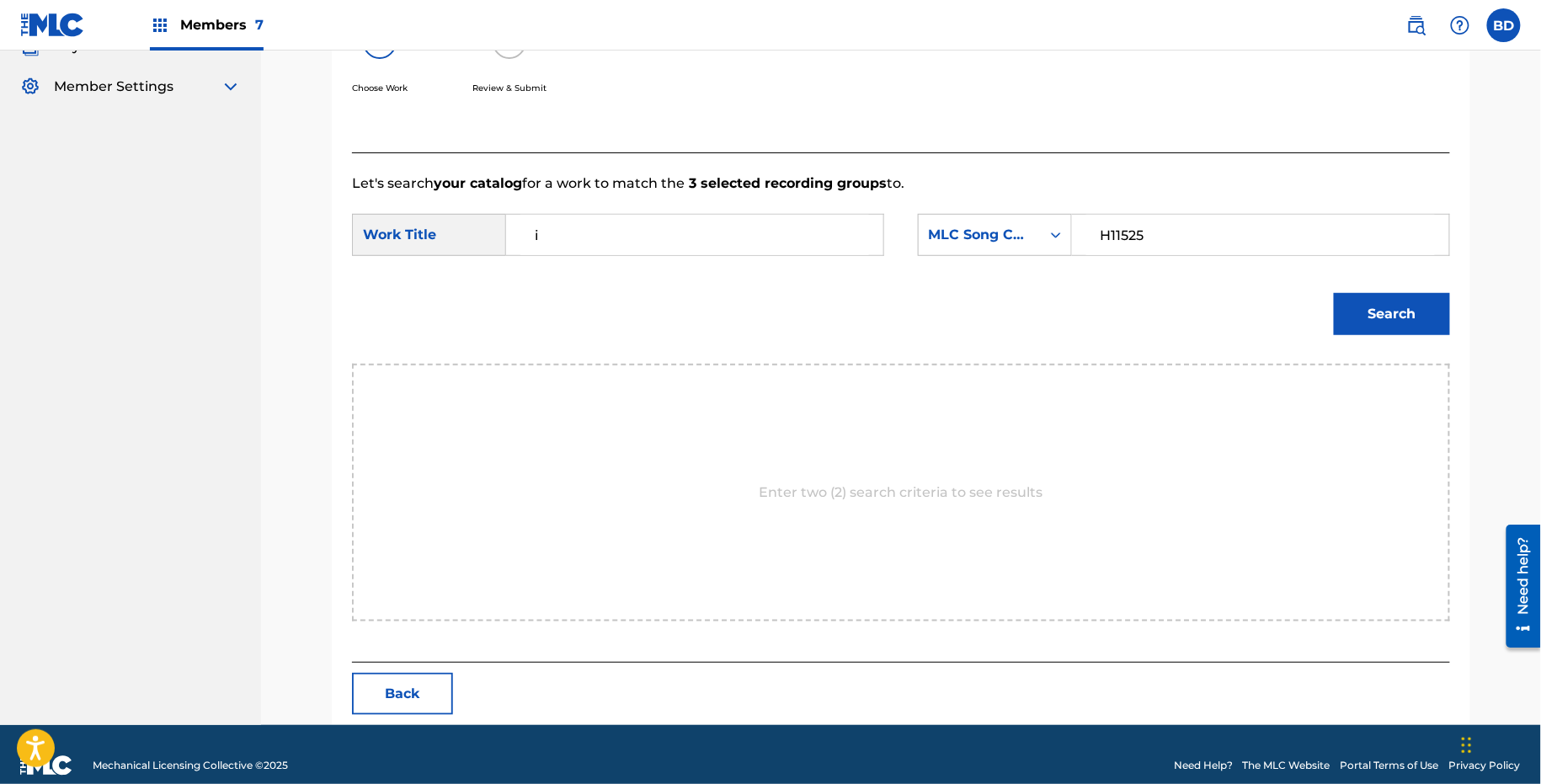
type input "i"
click at [1355, 305] on button "Search" at bounding box center [1393, 314] width 116 height 42
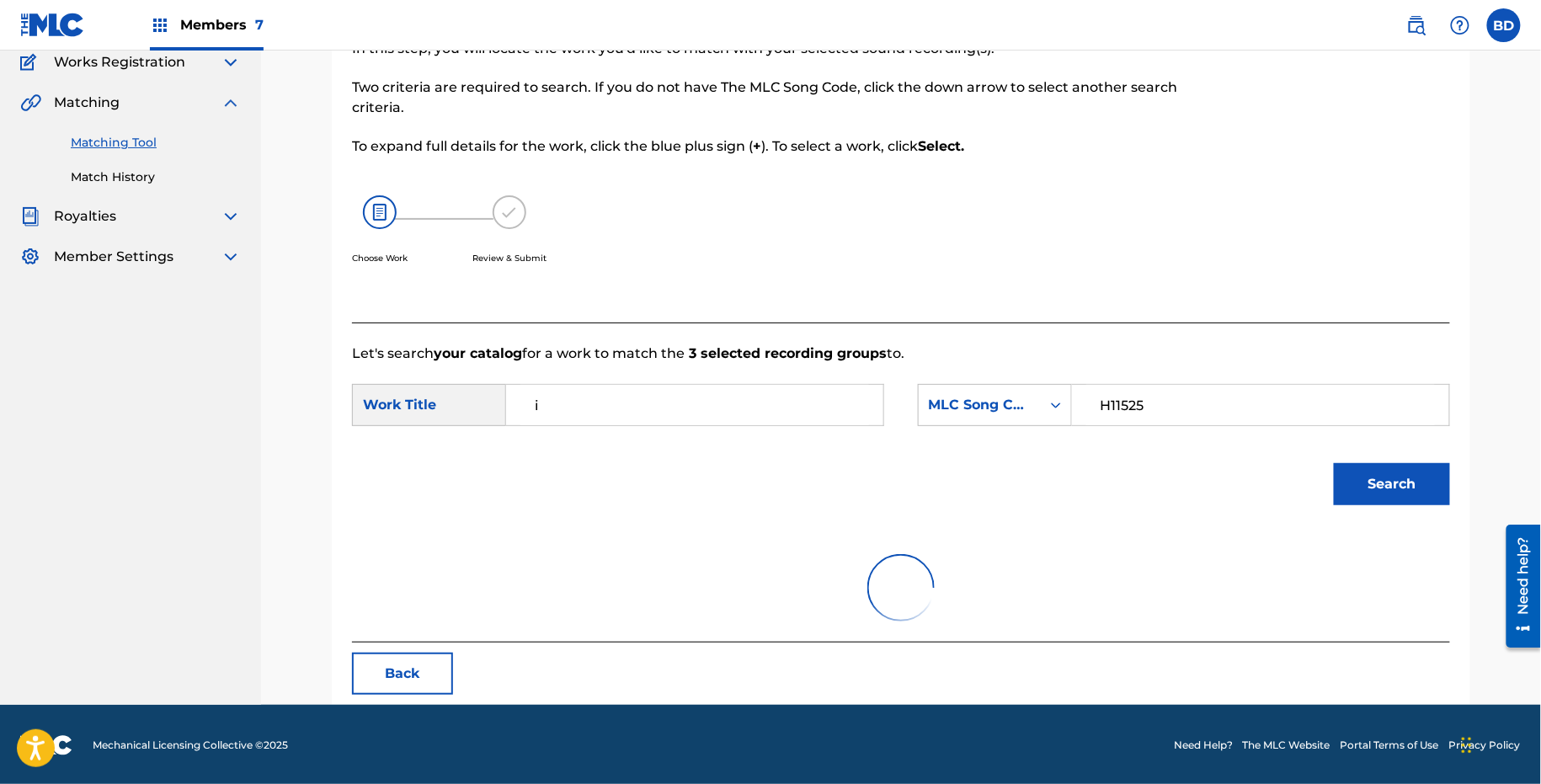
scroll to position [286, 0]
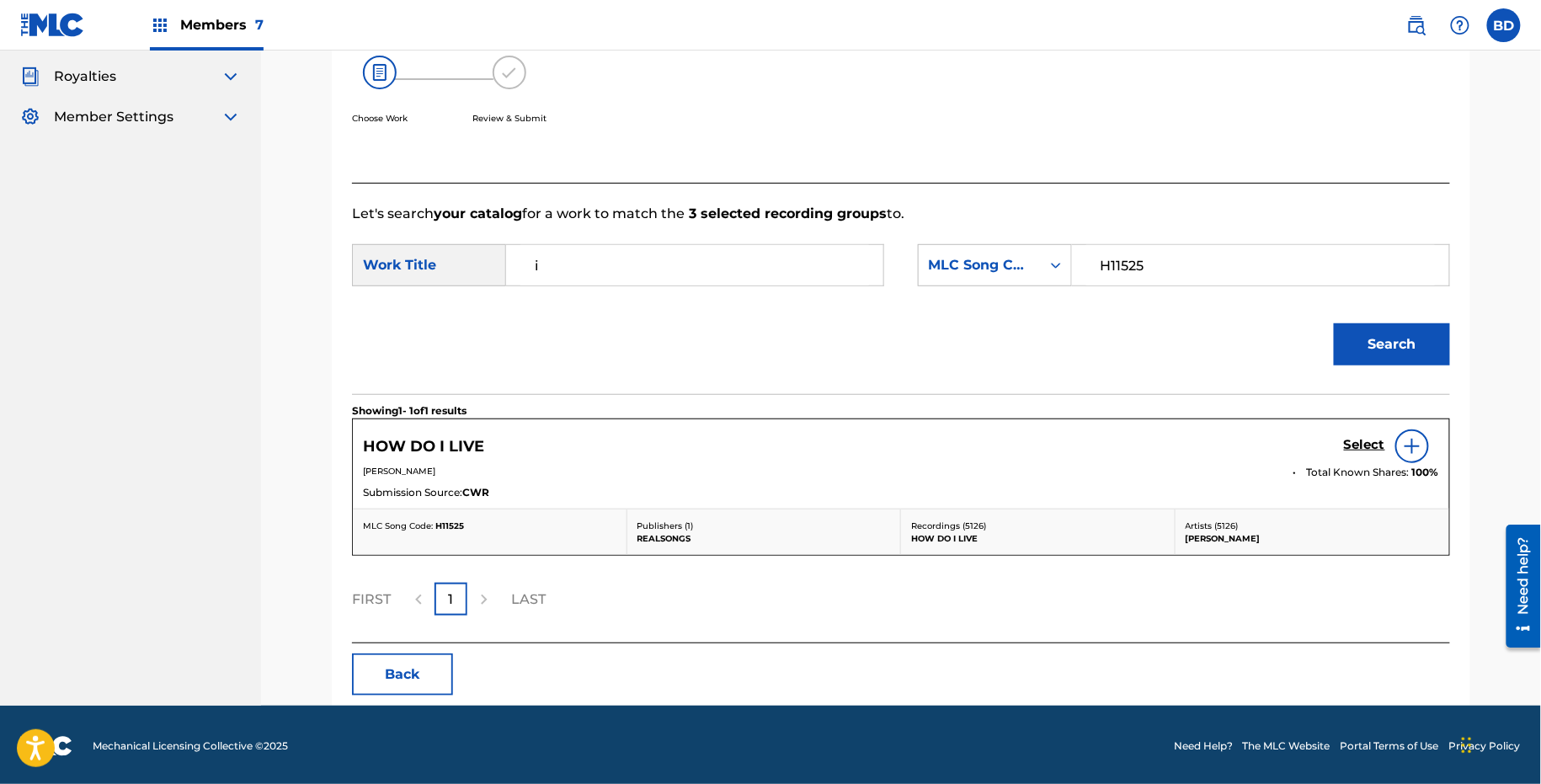
click at [1378, 452] on link "Select" at bounding box center [1365, 446] width 41 height 18
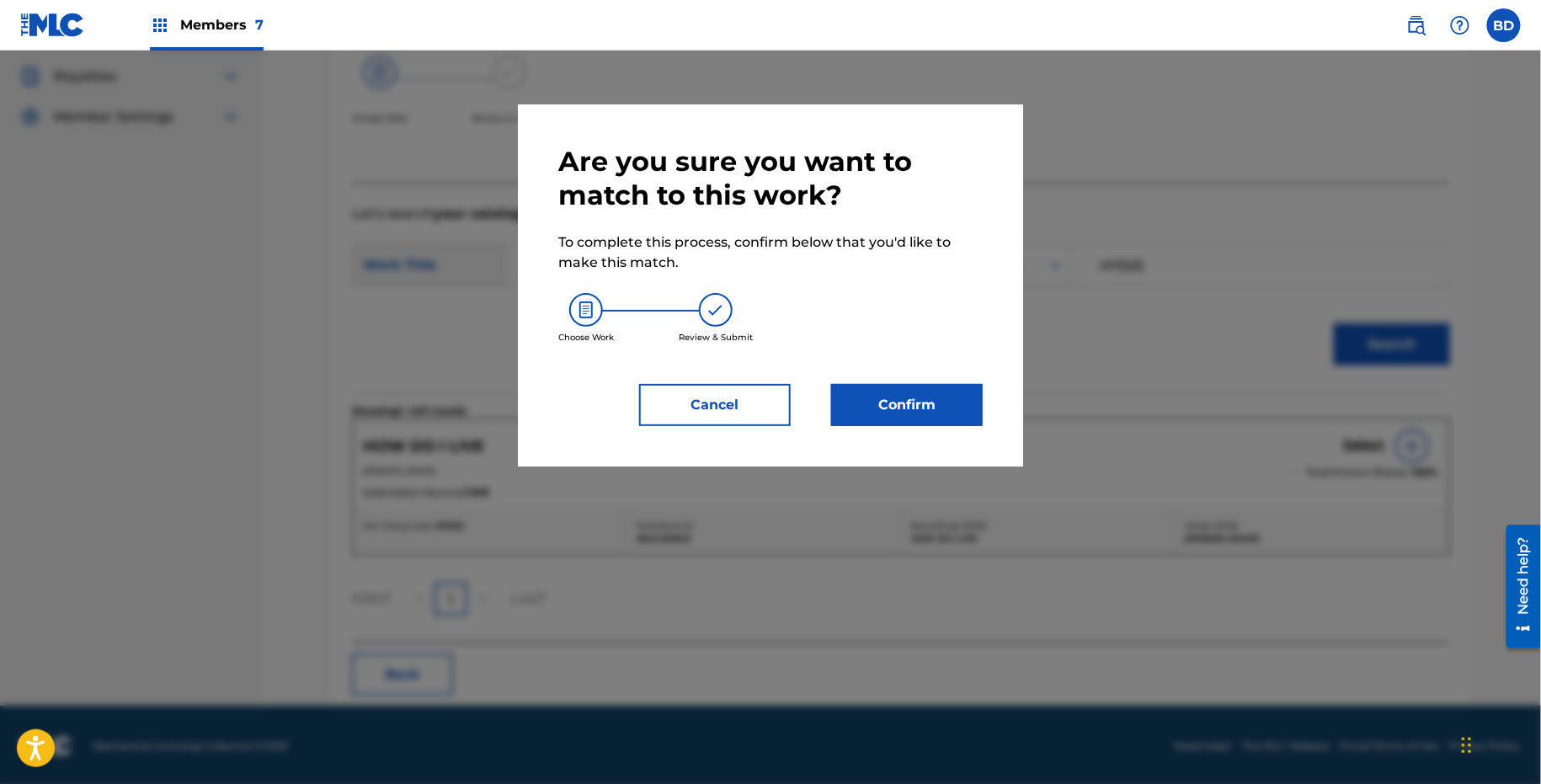
click at [982, 415] on button "Confirm" at bounding box center [907, 405] width 151 height 42
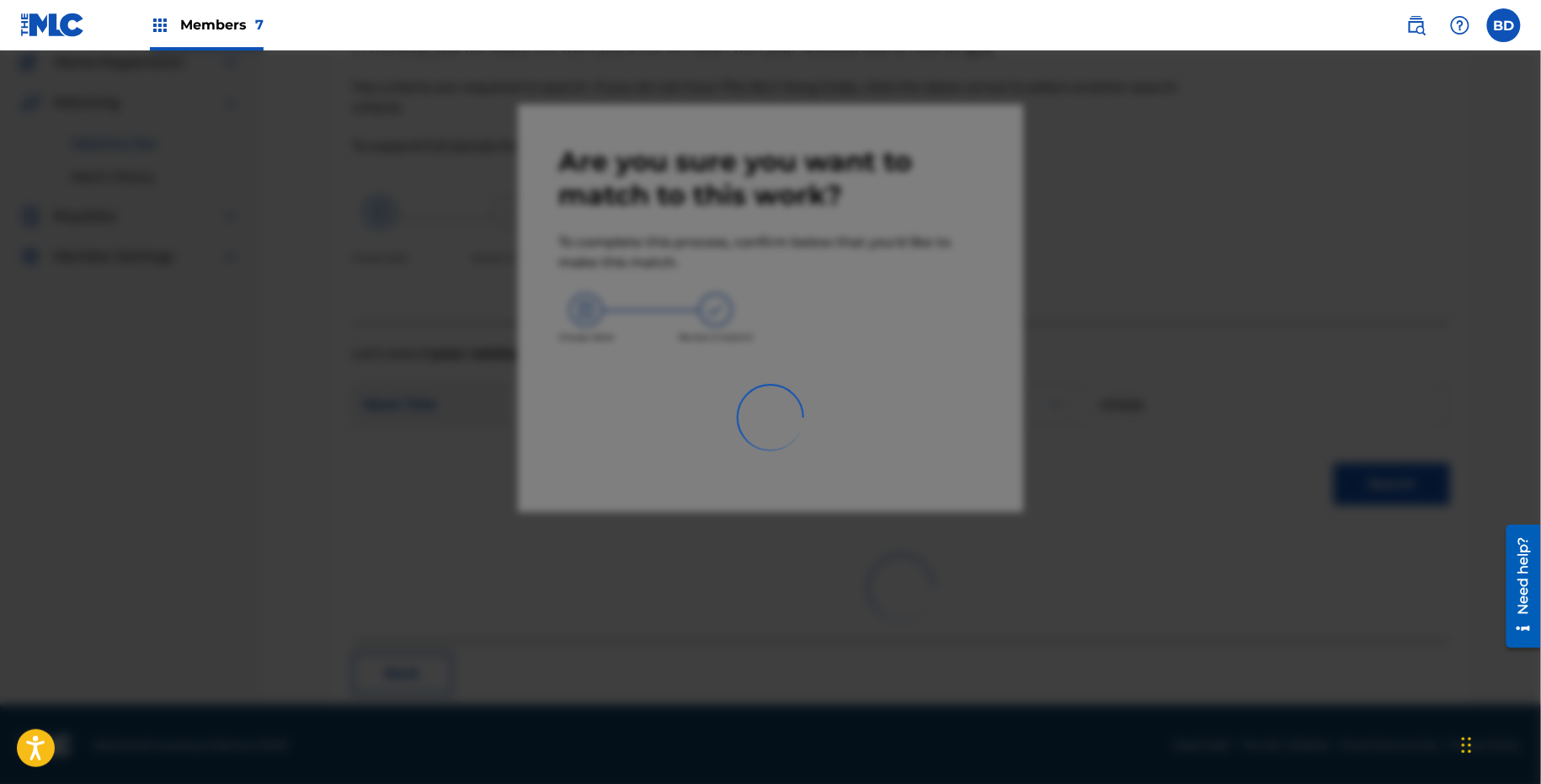
scroll to position [43, 0]
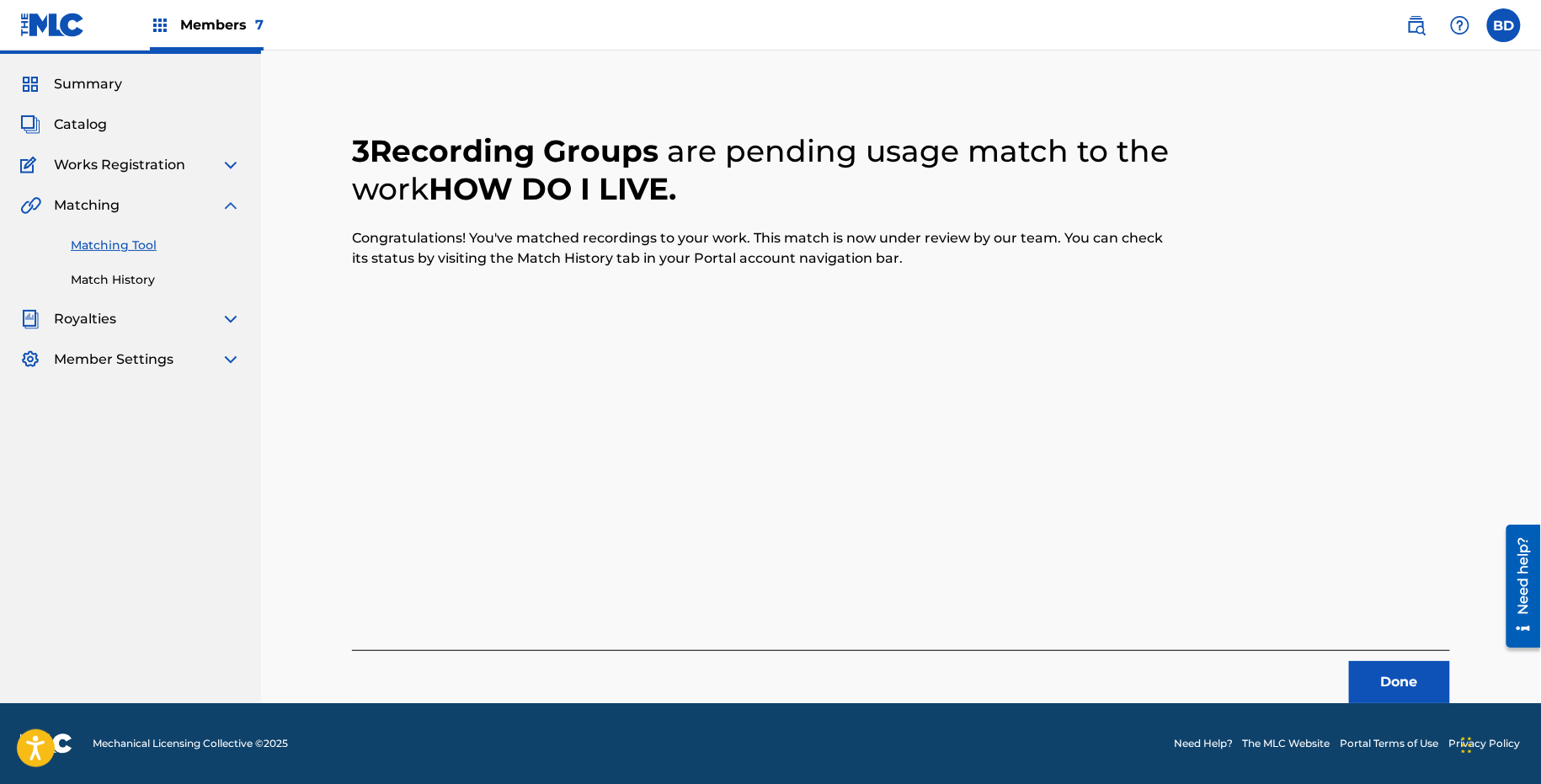
click at [145, 280] on link "Match History" at bounding box center [156, 279] width 171 height 18
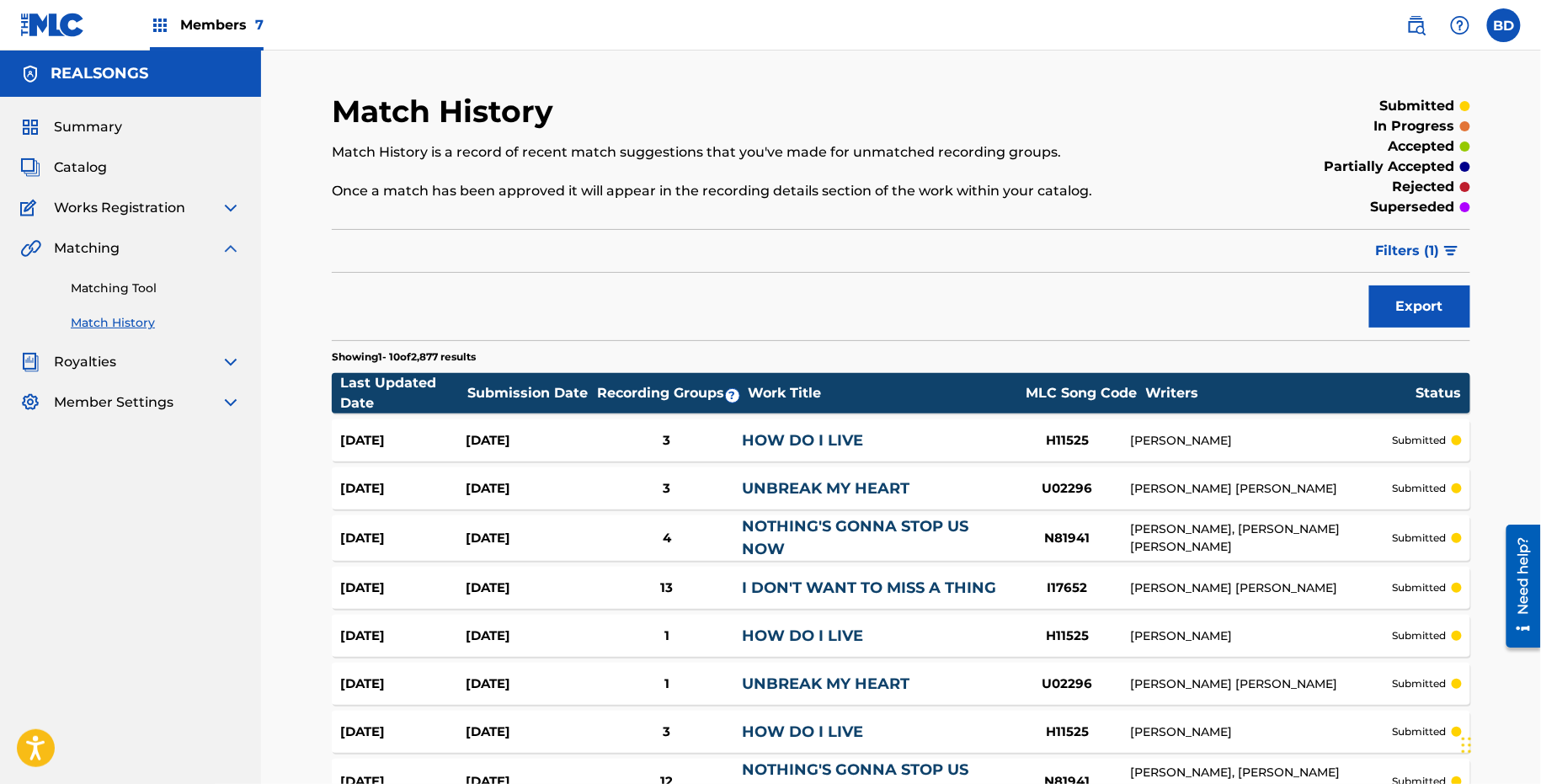
click at [706, 445] on div "3" at bounding box center [667, 440] width 151 height 19
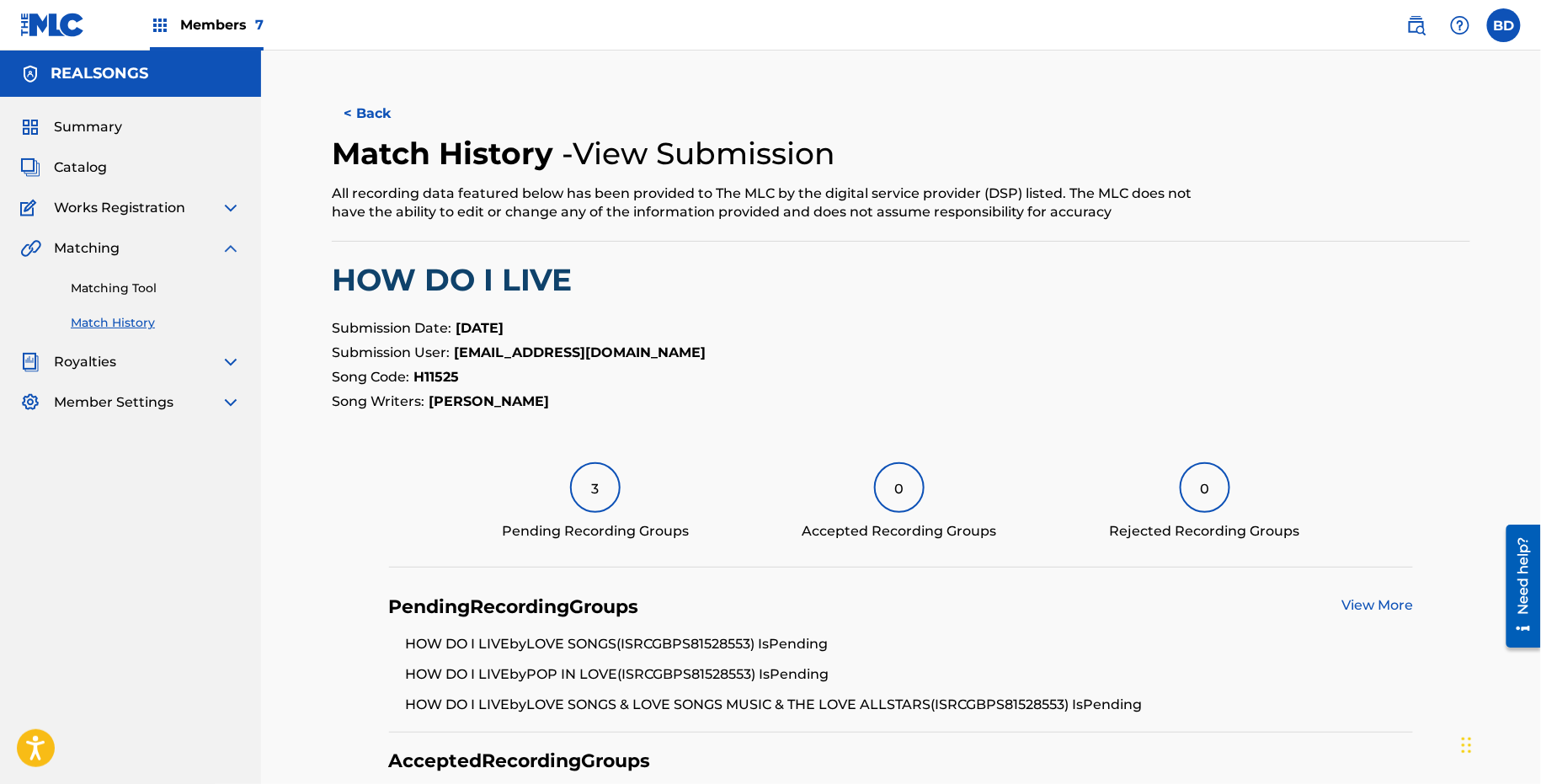
click at [180, 292] on link "Matching Tool" at bounding box center [156, 287] width 171 height 18
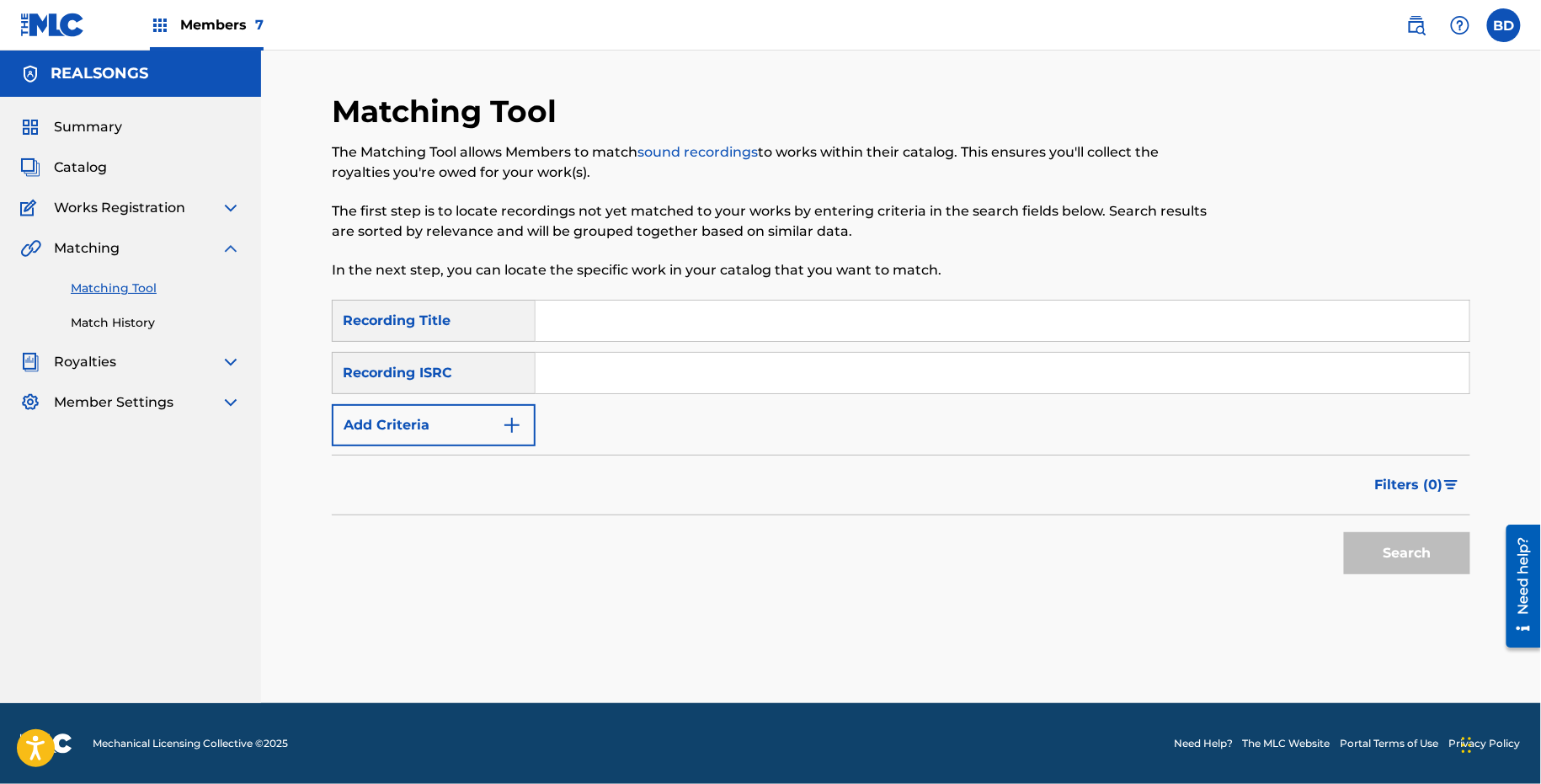
click at [743, 379] on input "Search Form" at bounding box center [1002, 373] width 934 height 41
paste input "GBQRF0813879"
type input "GBQRF0813879"
click at [1345, 532] on button "Search" at bounding box center [1407, 554] width 126 height 42
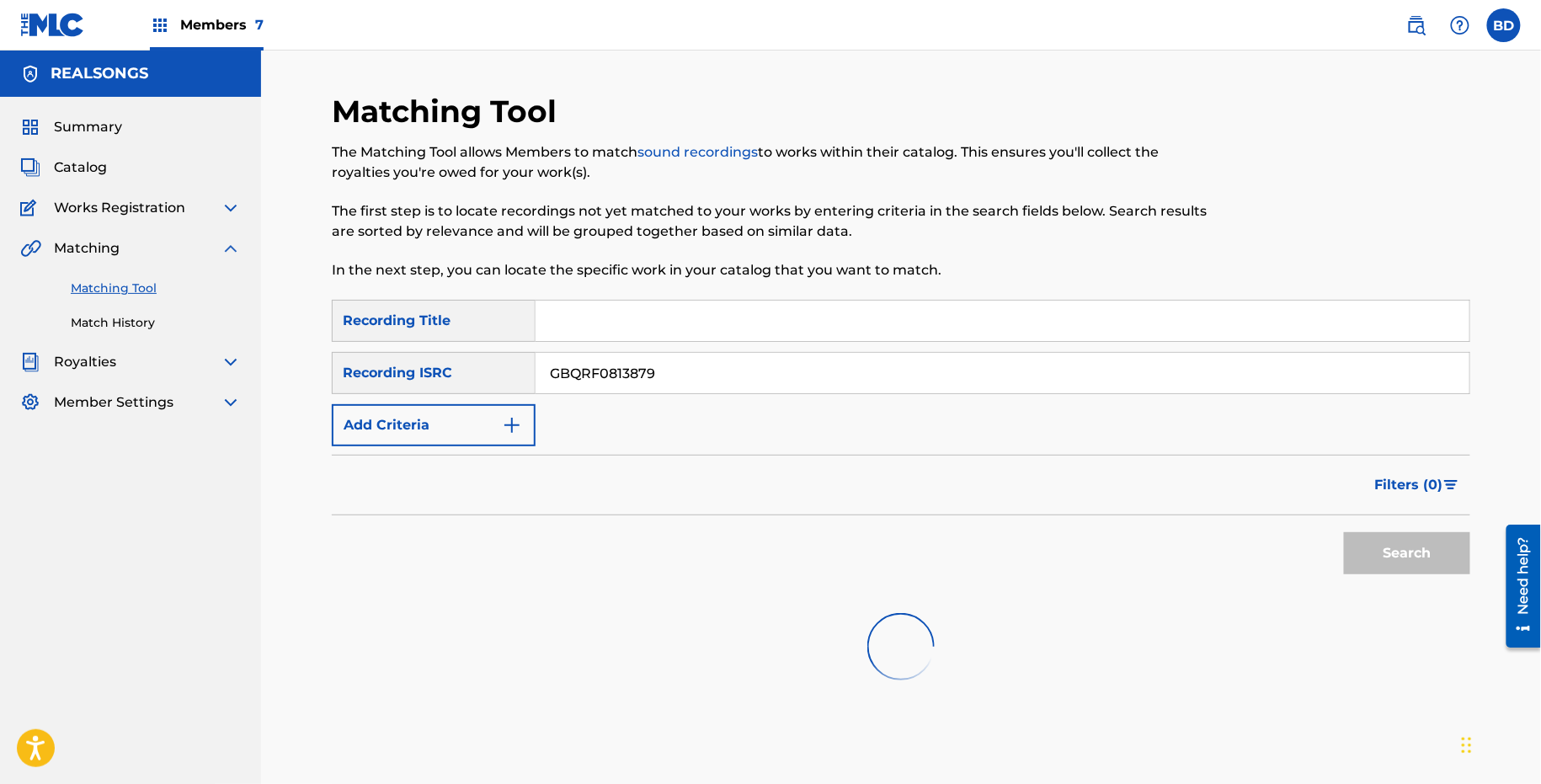
scroll to position [205, 0]
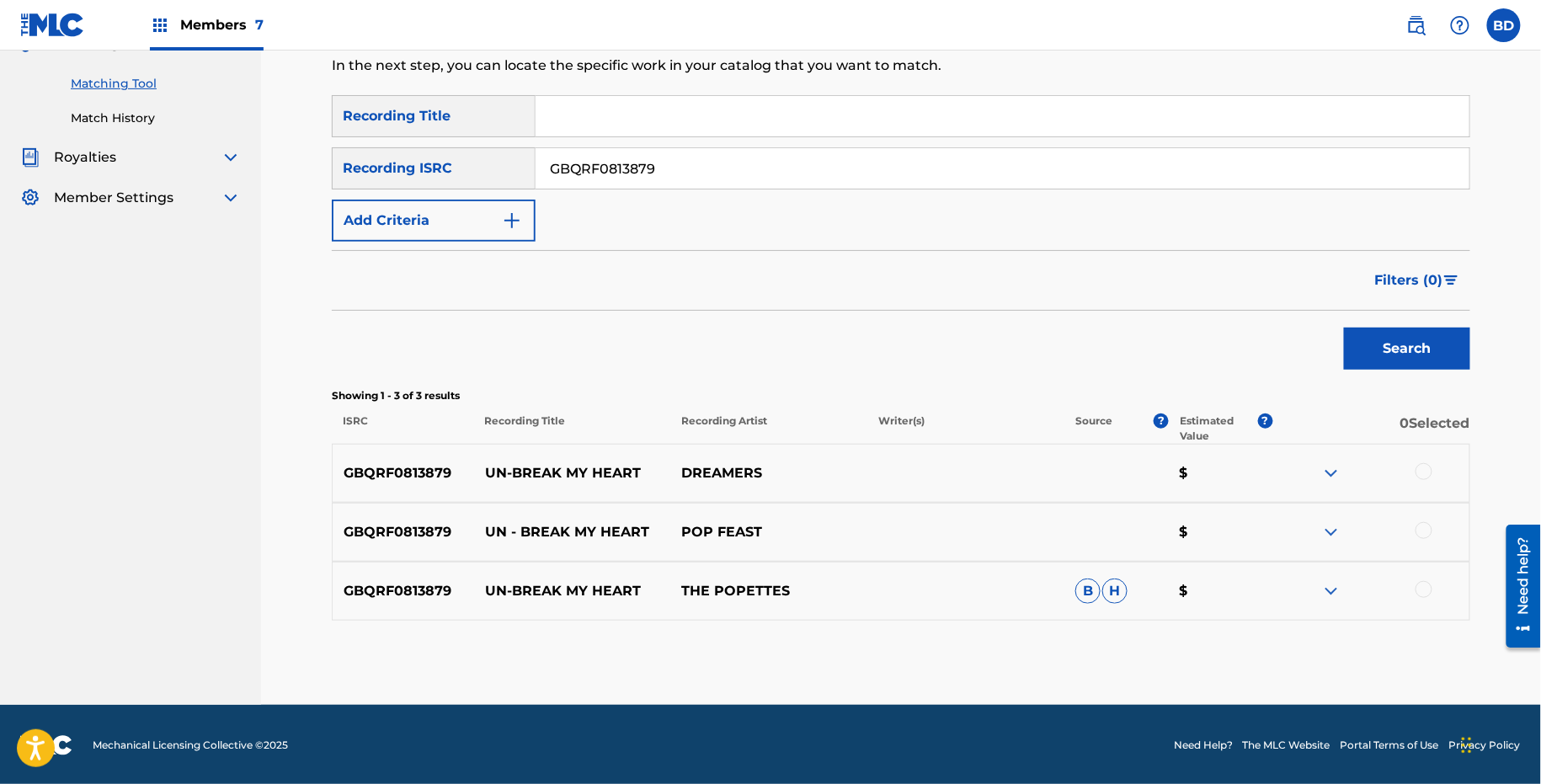
click at [1327, 579] on div "GBQRF0813879 UN-BREAK MY HEART THE POPETTES B H $" at bounding box center [901, 591] width 1139 height 59
click at [1325, 585] on img at bounding box center [1332, 591] width 20 height 20
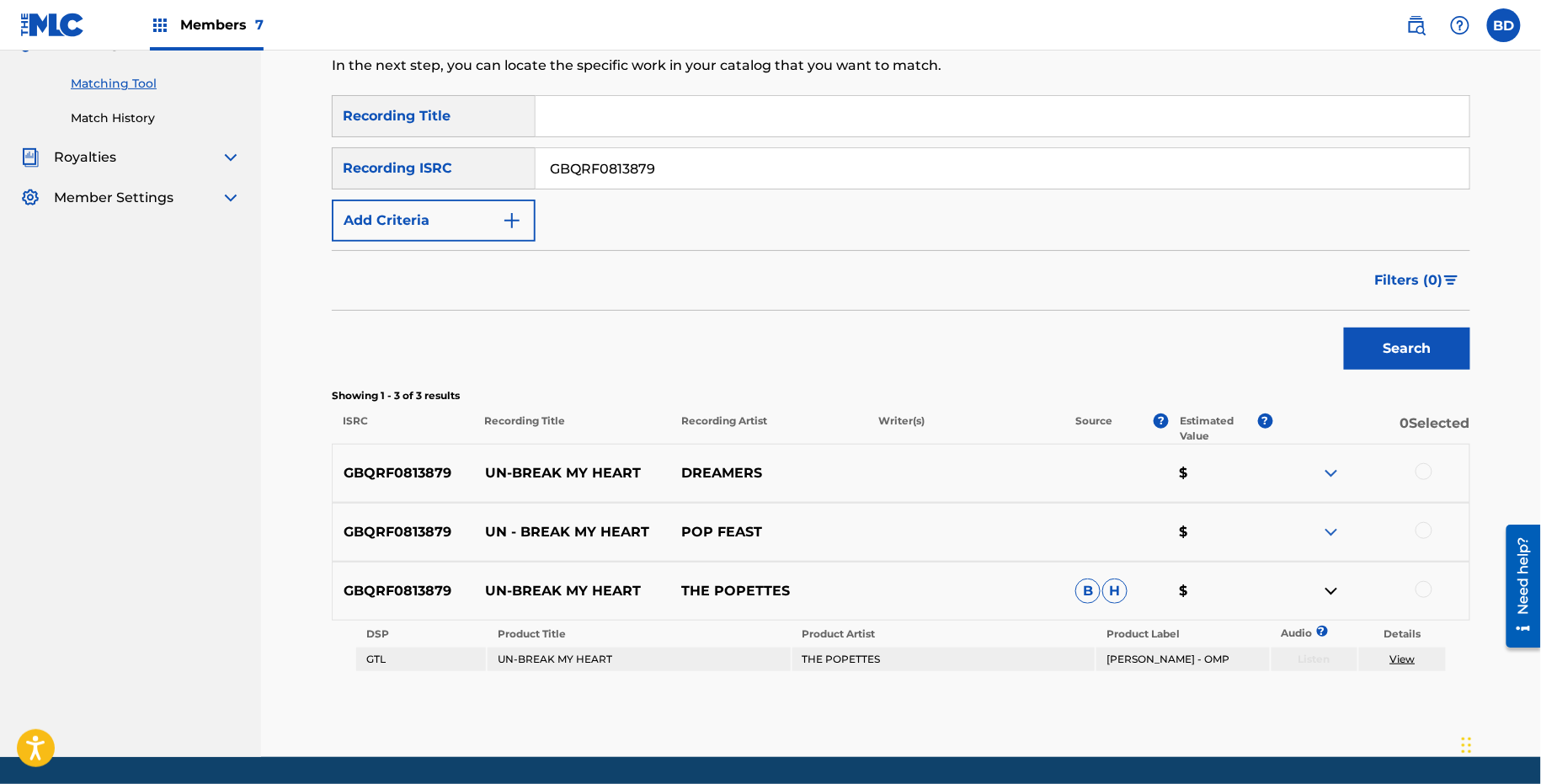
click at [547, 591] on p "UN-BREAK MY HEART" at bounding box center [573, 591] width 197 height 20
copy p "UN-BREAK MY HEART"
click at [1421, 581] on div at bounding box center [1424, 590] width 17 height 17
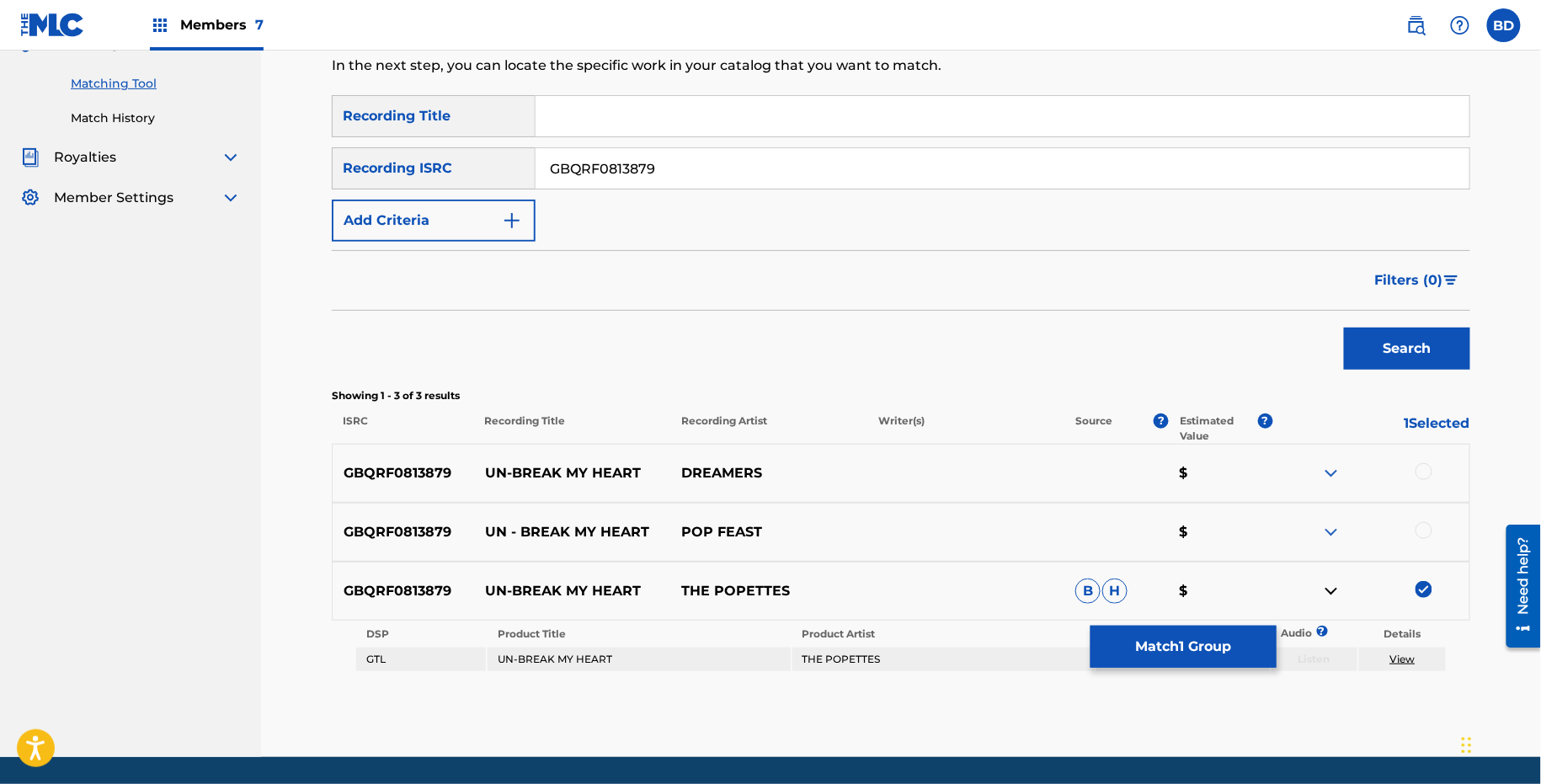
click at [1120, 654] on button "Match 1 Group" at bounding box center [1183, 647] width 186 height 42
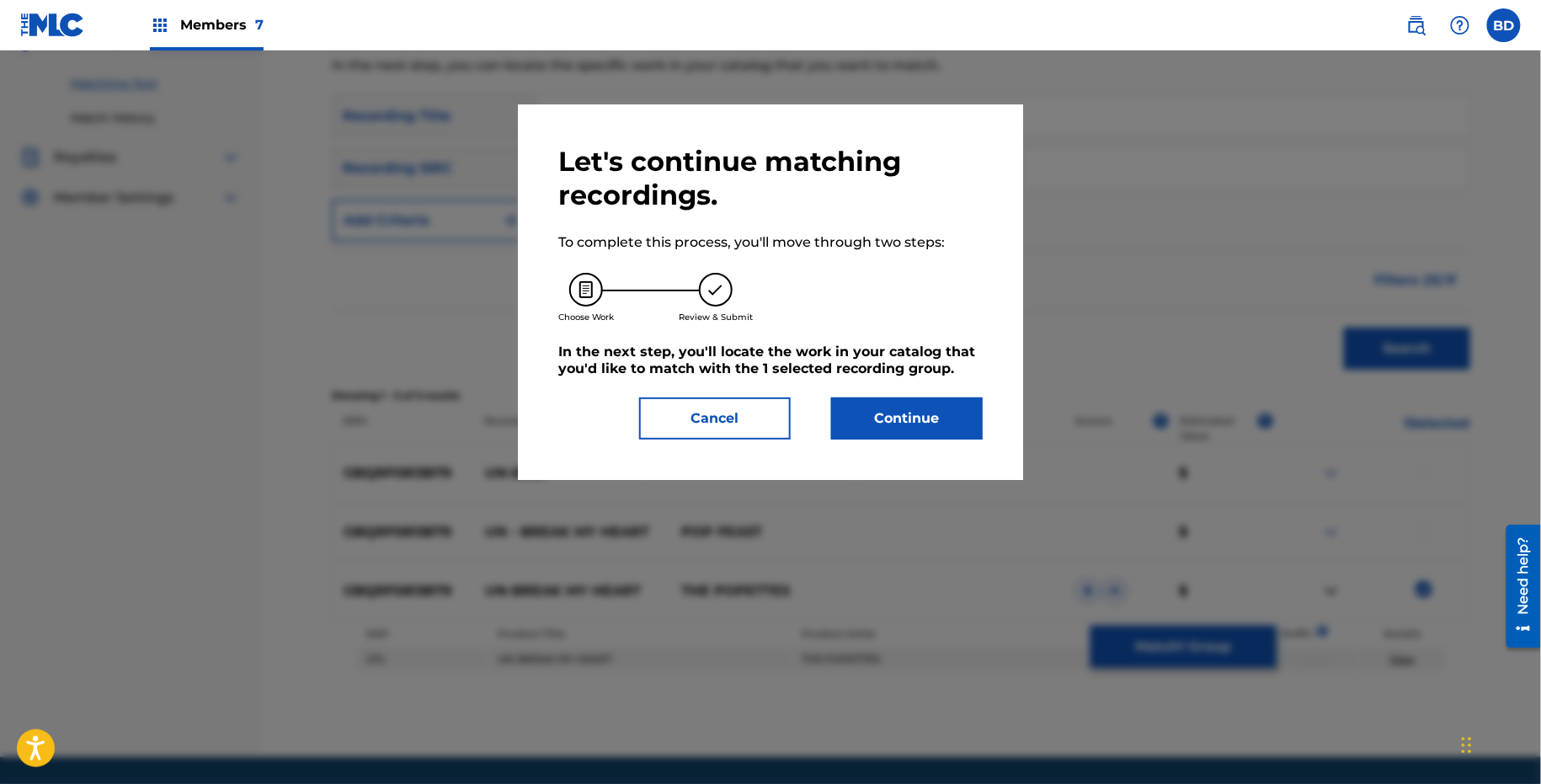
click at [895, 504] on div at bounding box center [770, 442] width 1541 height 784
click at [893, 400] on button "Continue" at bounding box center [907, 418] width 151 height 42
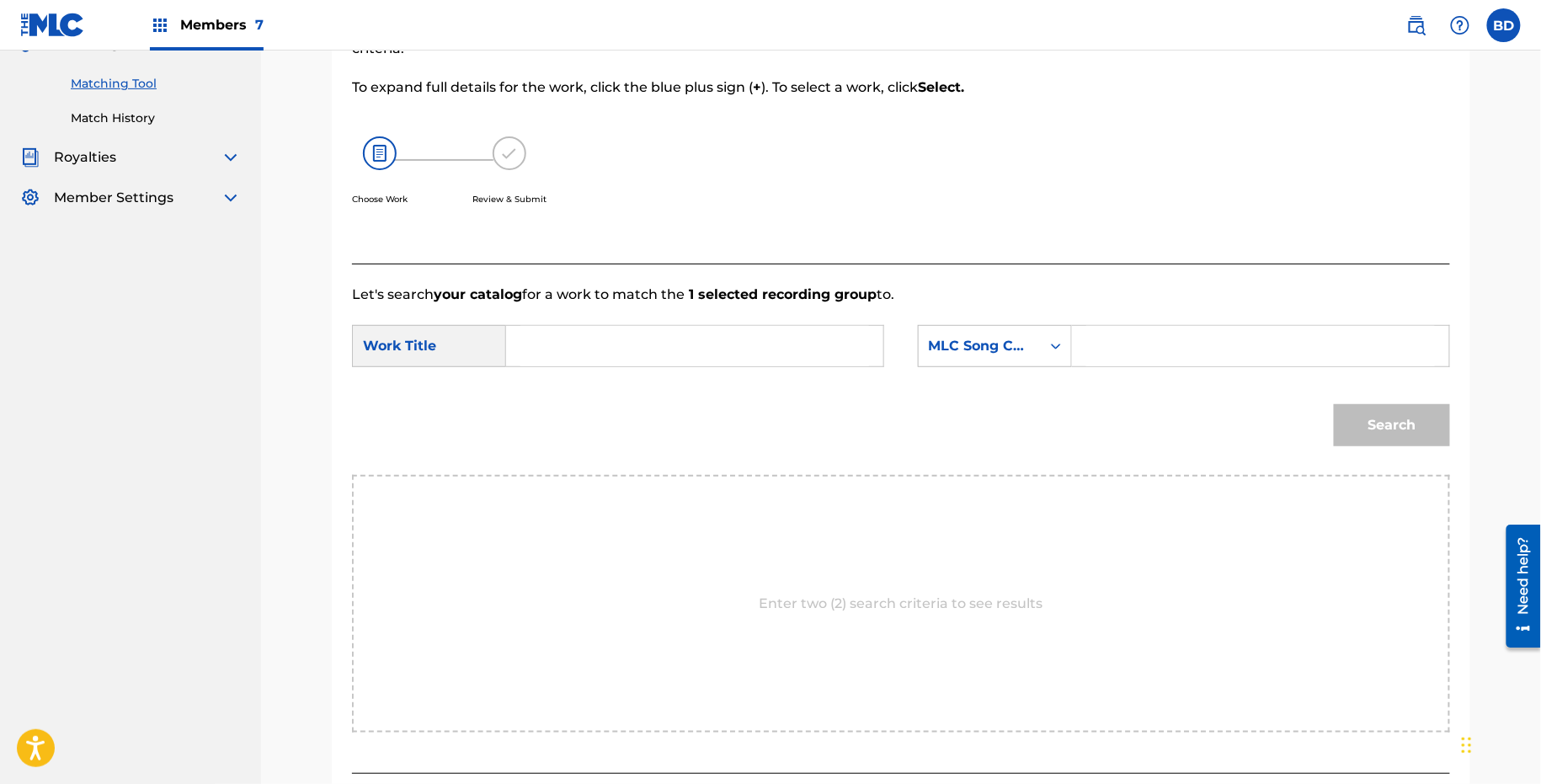
click at [893, 418] on div "Search" at bounding box center [901, 430] width 1099 height 88
click at [1140, 357] on input "Search Form" at bounding box center [1261, 346] width 348 height 41
paste input "U02296"
type input "U02296"
click at [783, 377] on form "SearchWithCriteria22d406ed-2858-45bf-9505-6edf32d2ec83 Work Title SearchWithCri…" at bounding box center [901, 390] width 1099 height 170
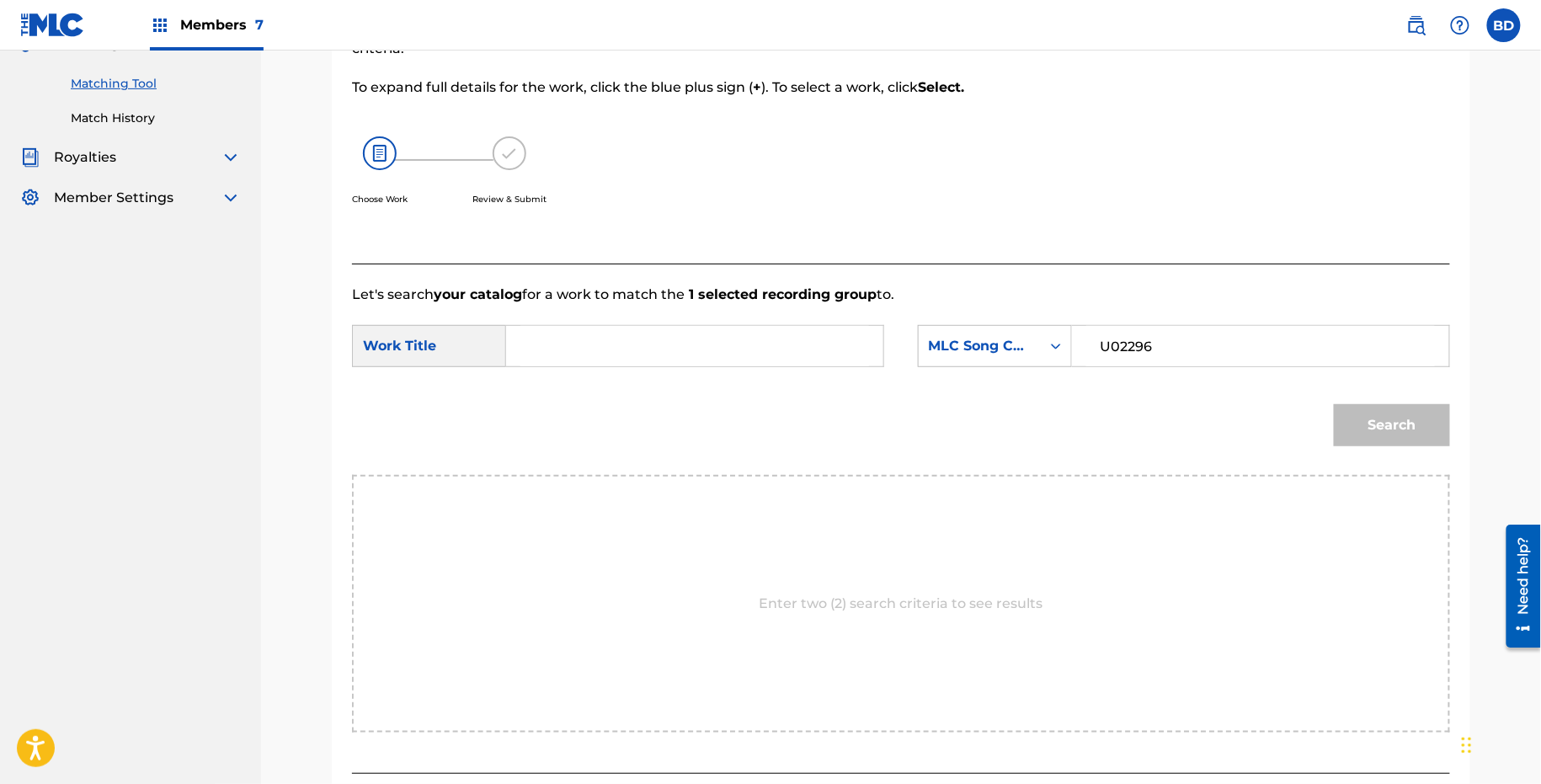
click at [734, 364] on div "SearchWithCriteria22d406ed-2858-45bf-9505-6edf32d2ec83 Work Title SearchWithCri…" at bounding box center [901, 351] width 1099 height 53
click at [734, 364] on input "Search Form" at bounding box center [695, 346] width 348 height 41
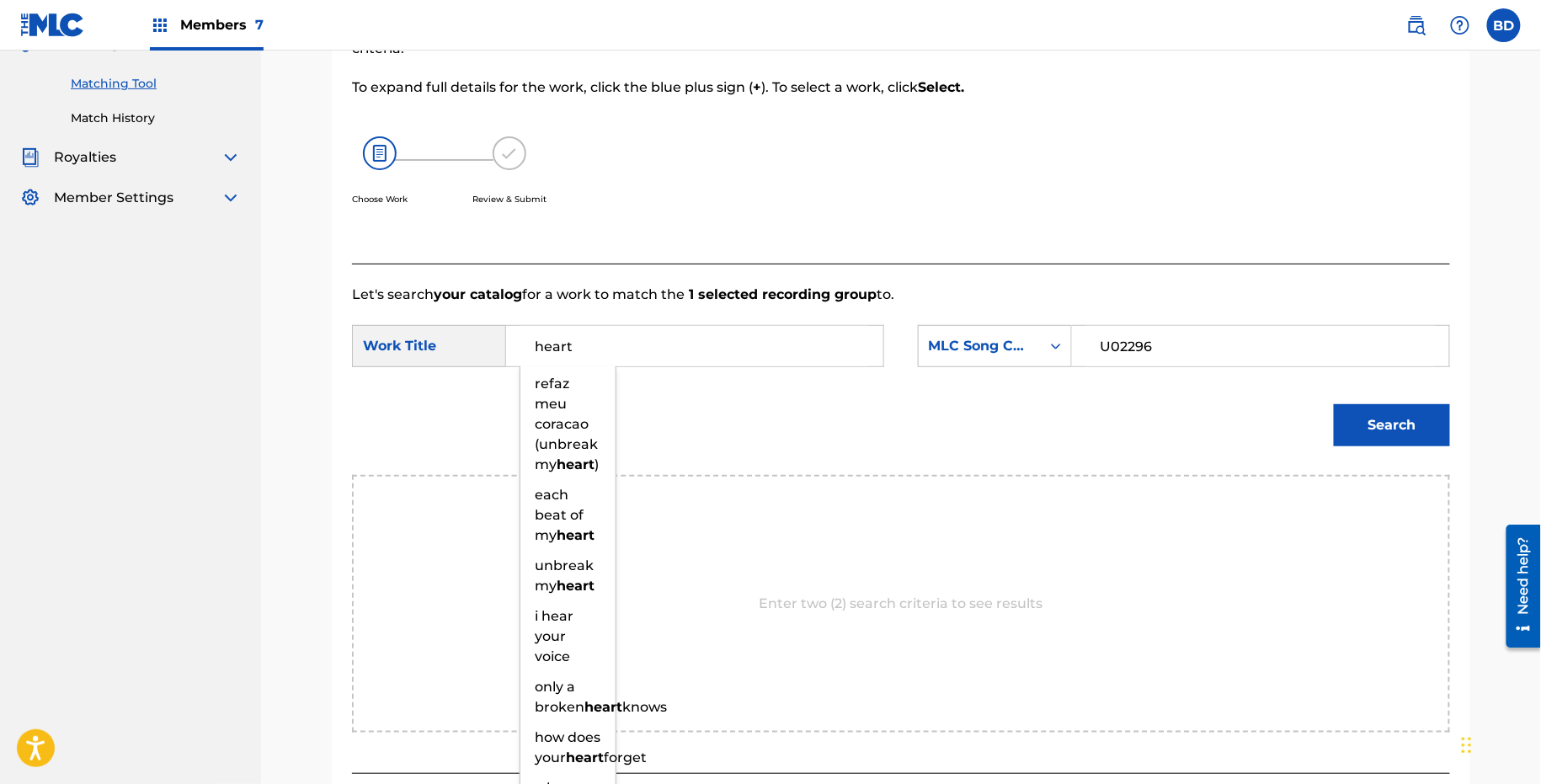
type input "heart"
click at [1365, 412] on button "Search" at bounding box center [1393, 426] width 116 height 42
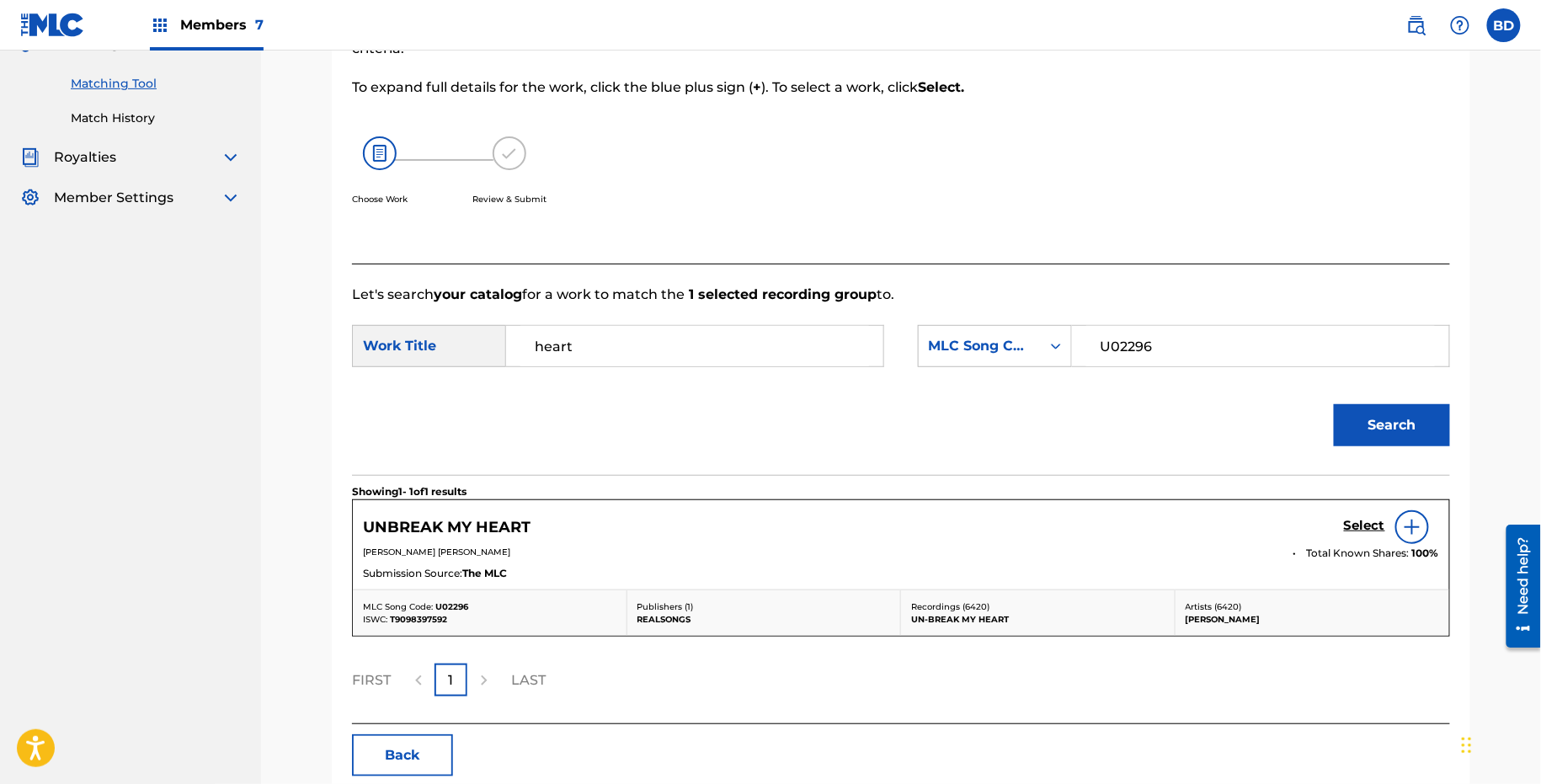
click at [1370, 528] on h5 "Select" at bounding box center [1365, 525] width 41 height 16
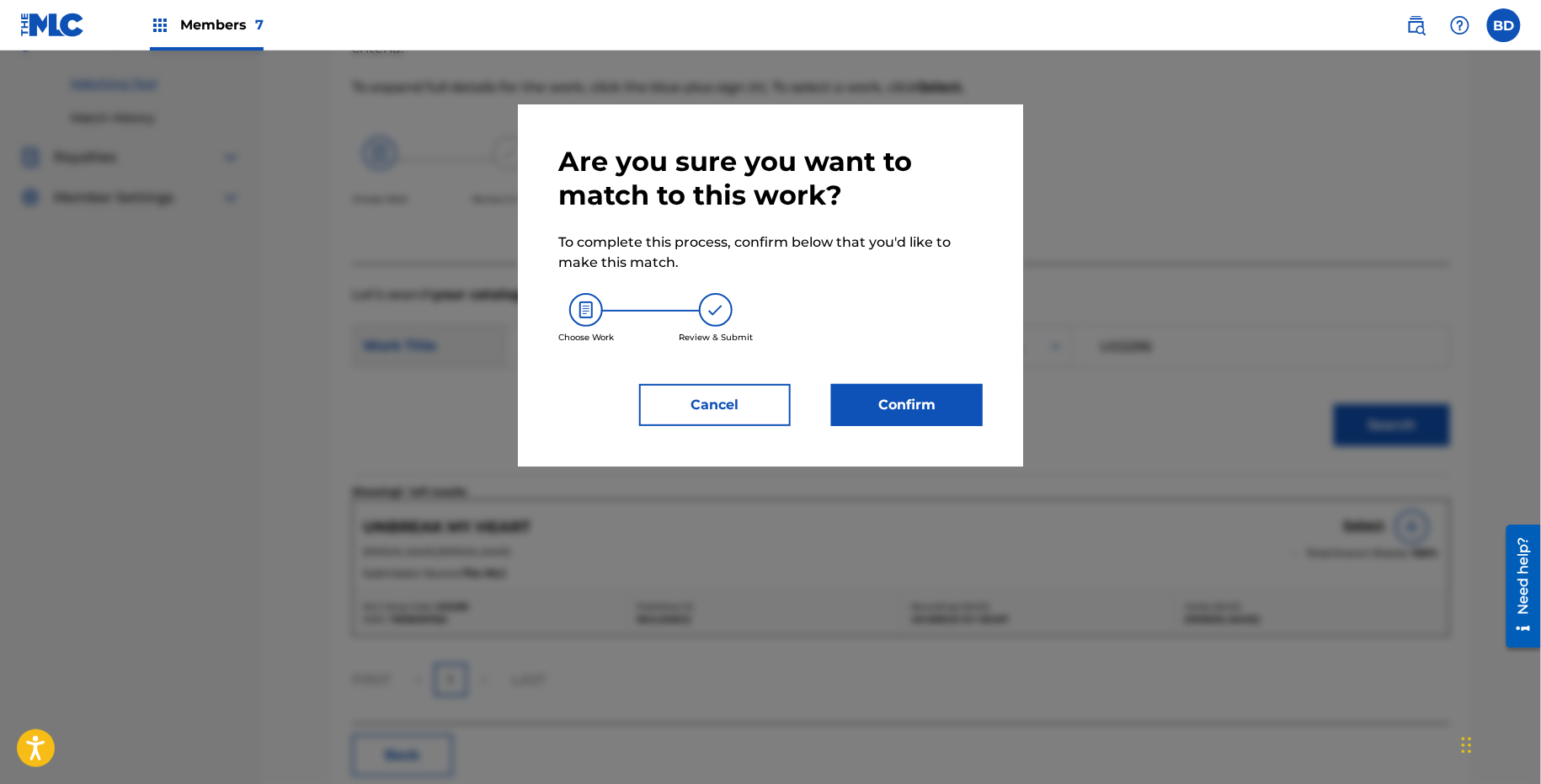
click at [878, 394] on button "Confirm" at bounding box center [907, 405] width 151 height 42
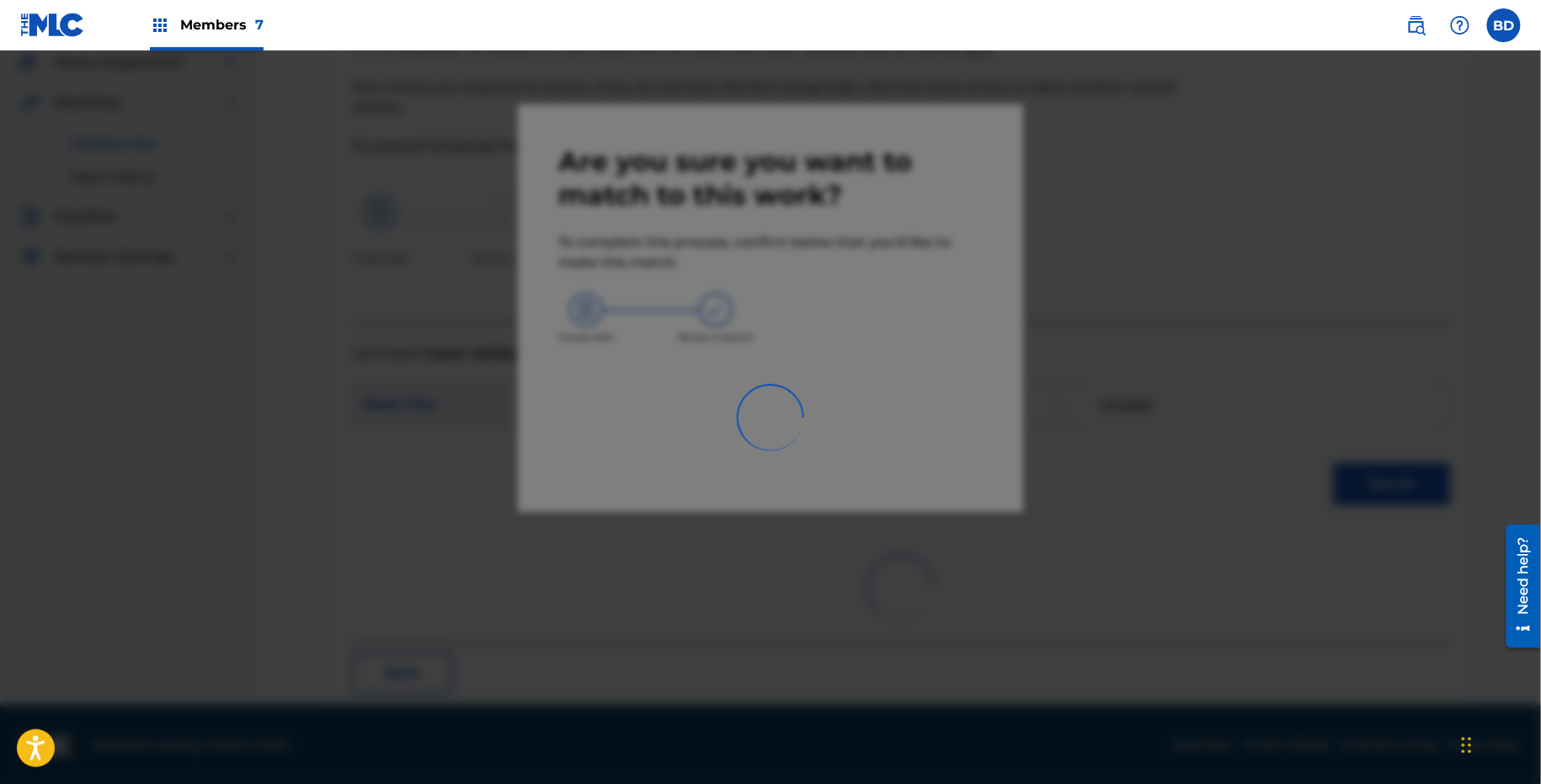
scroll to position [43, 0]
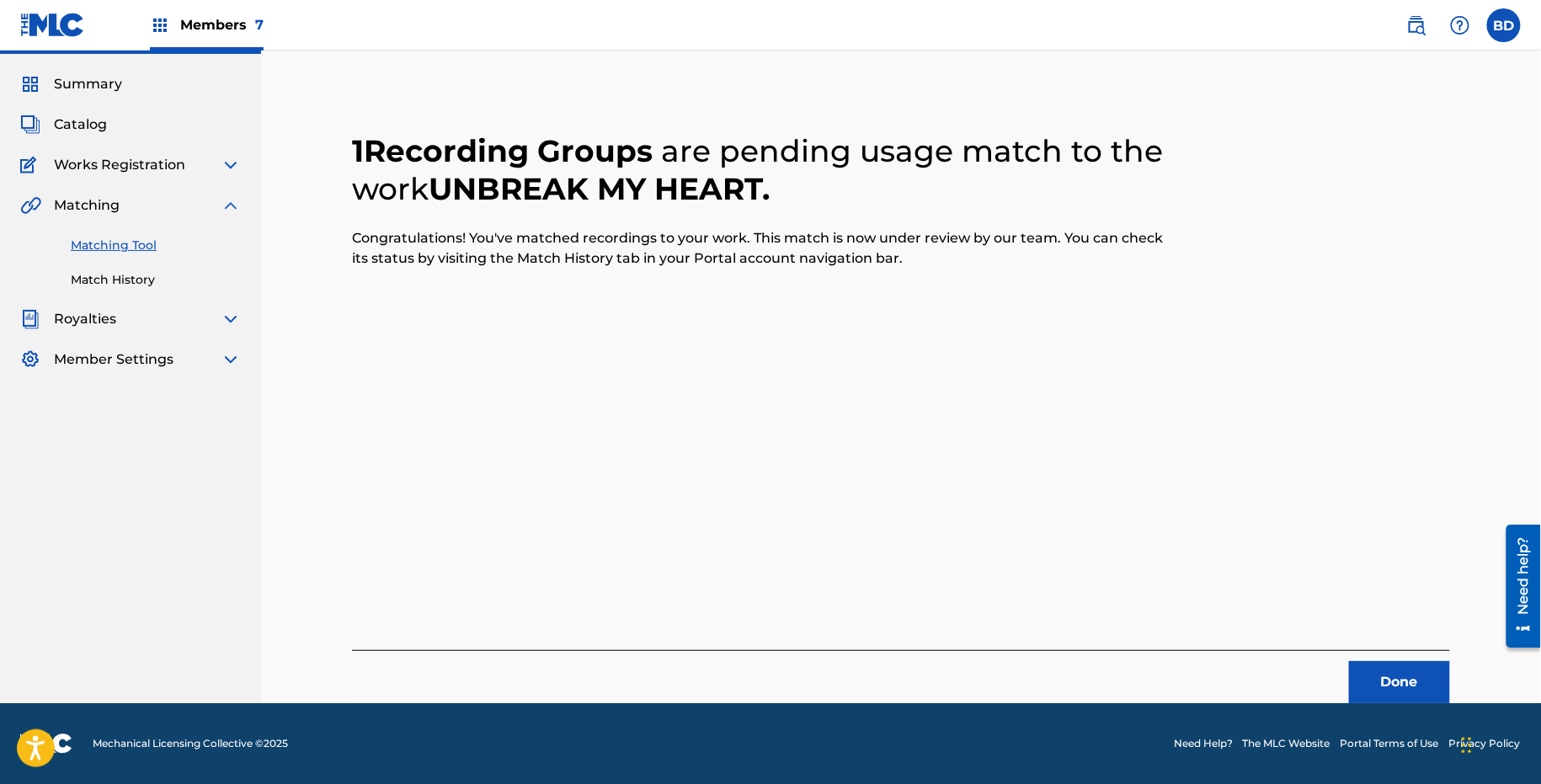
click at [125, 279] on link "Match History" at bounding box center [156, 279] width 171 height 18
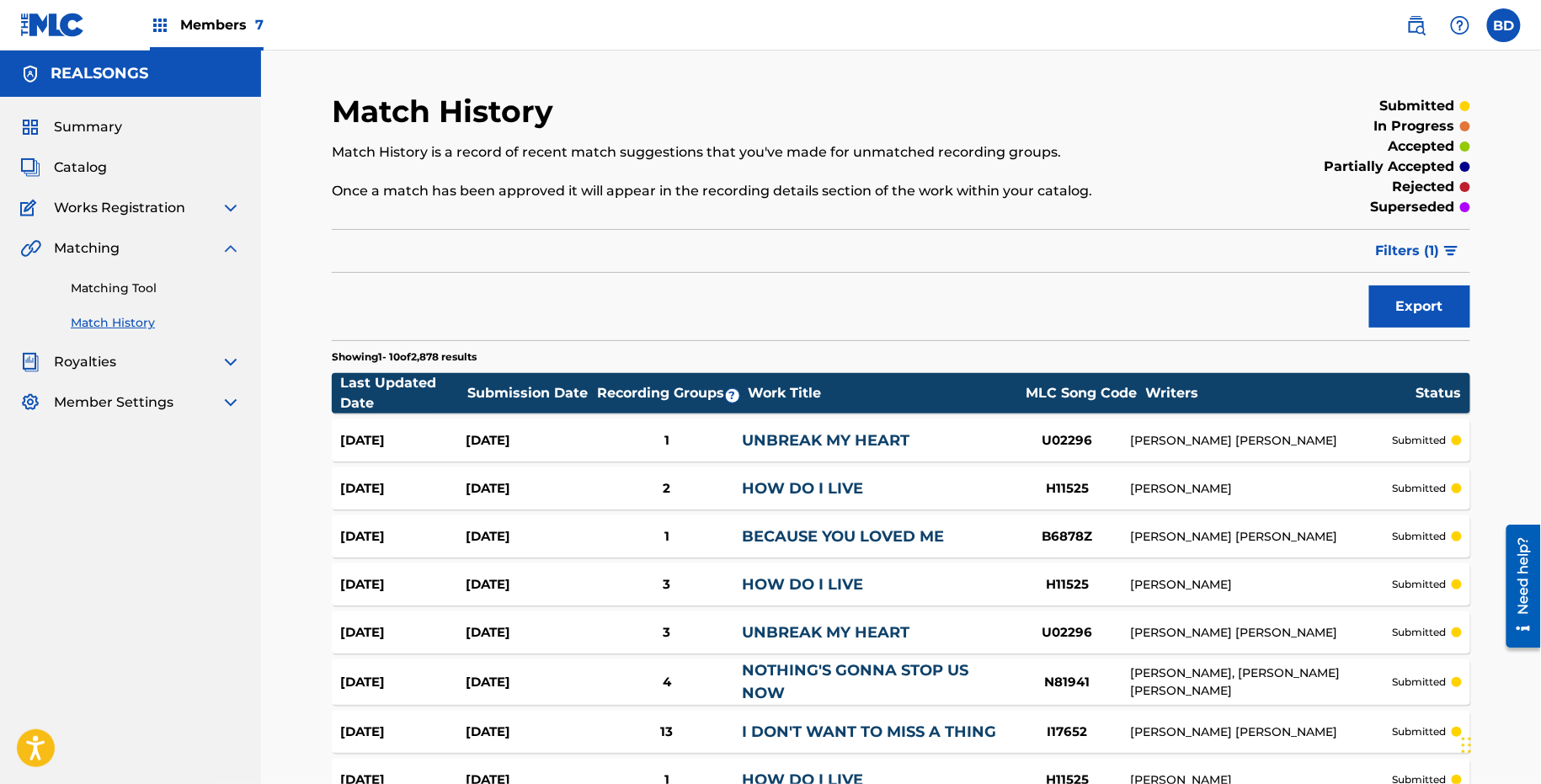
click at [763, 441] on link "UNBREAK MY HEART" at bounding box center [826, 440] width 168 height 18
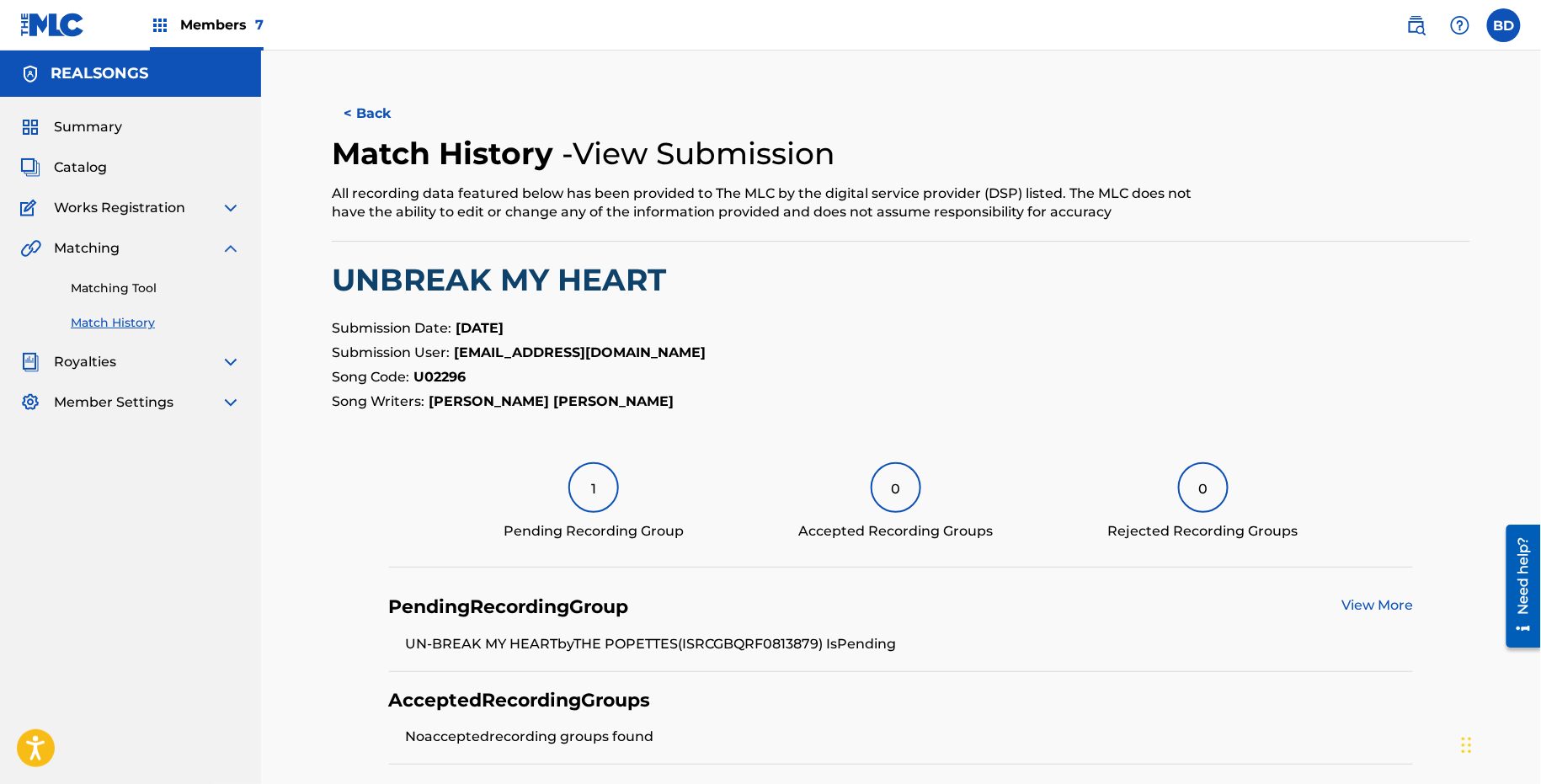
click at [165, 292] on link "Matching Tool" at bounding box center [156, 287] width 171 height 18
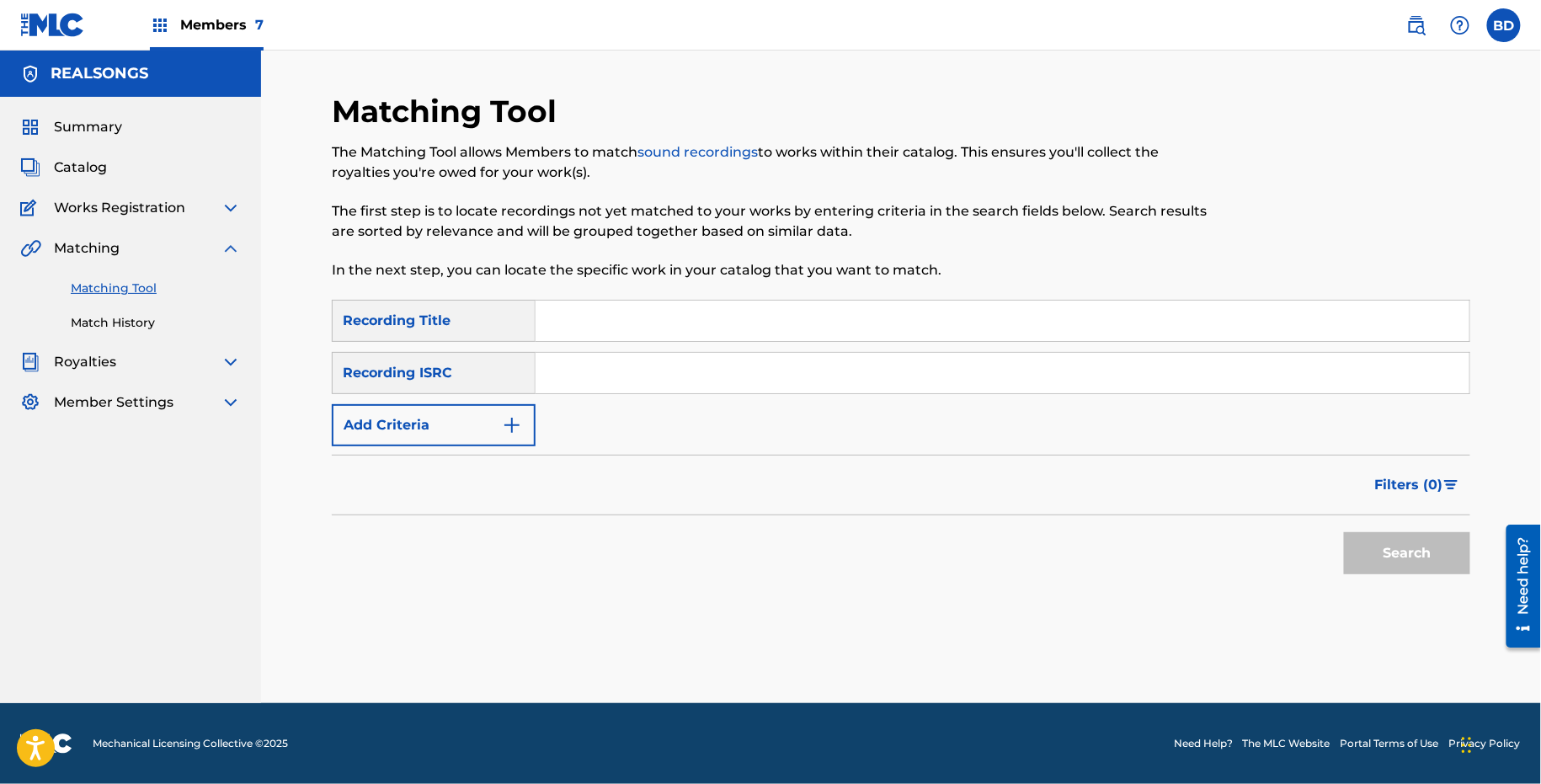
click at [667, 386] on input "Search Form" at bounding box center [1002, 373] width 934 height 41
paste input "GBQRF1032080"
type input "GBQRF1032080"
click at [1345, 532] on button "Search" at bounding box center [1407, 554] width 126 height 42
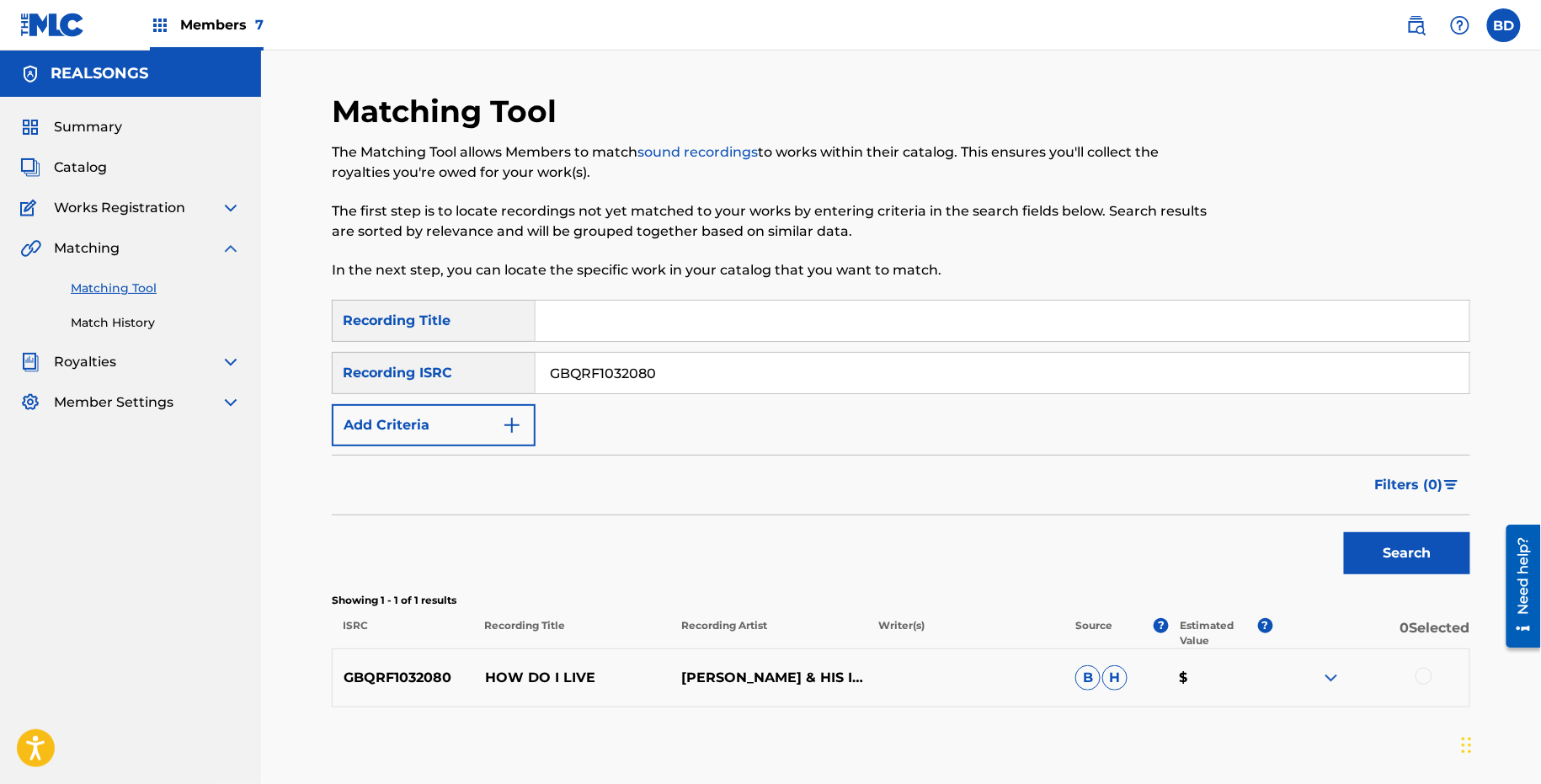
scroll to position [87, 0]
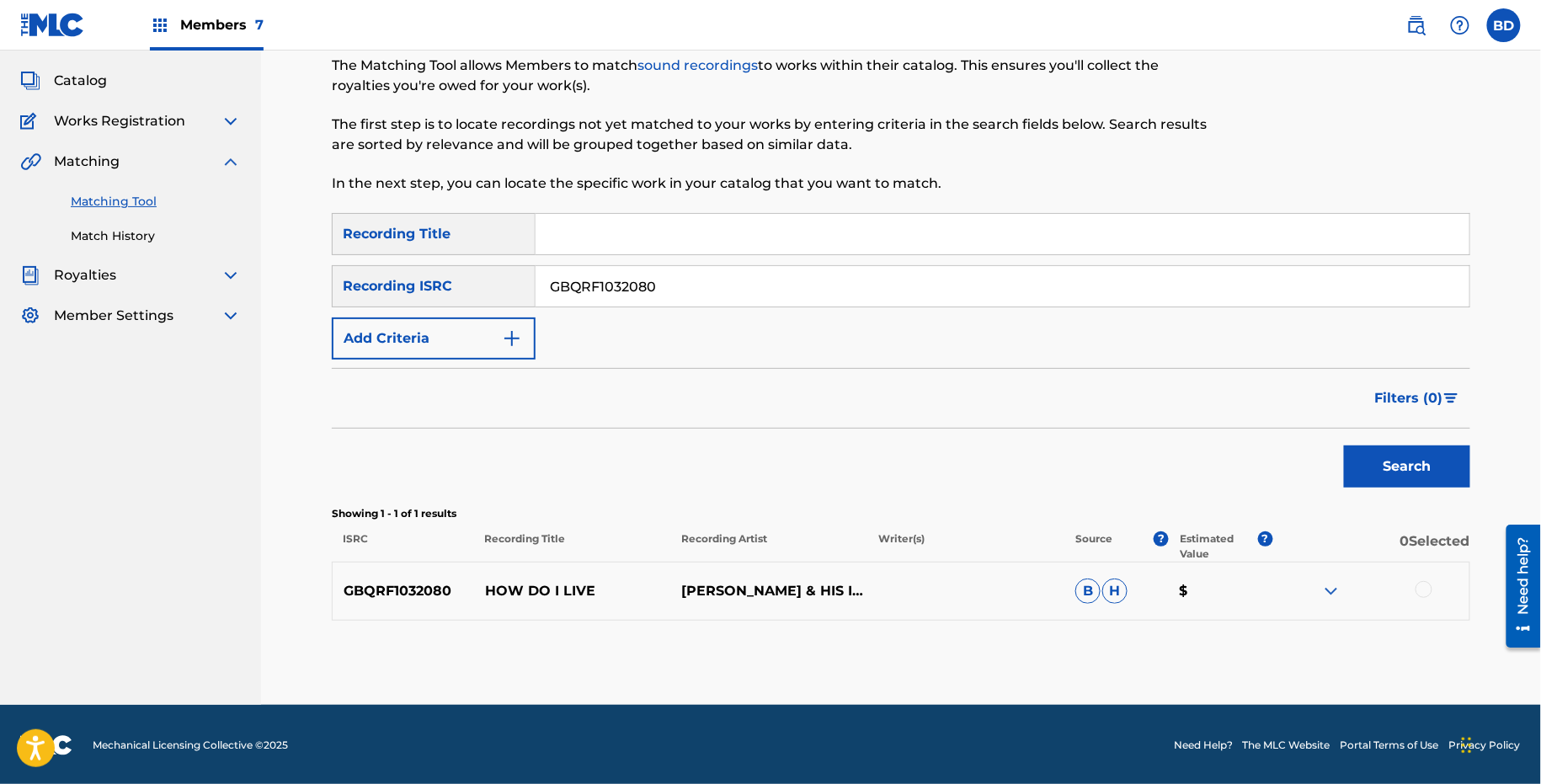
click at [1330, 591] on img at bounding box center [1332, 591] width 20 height 20
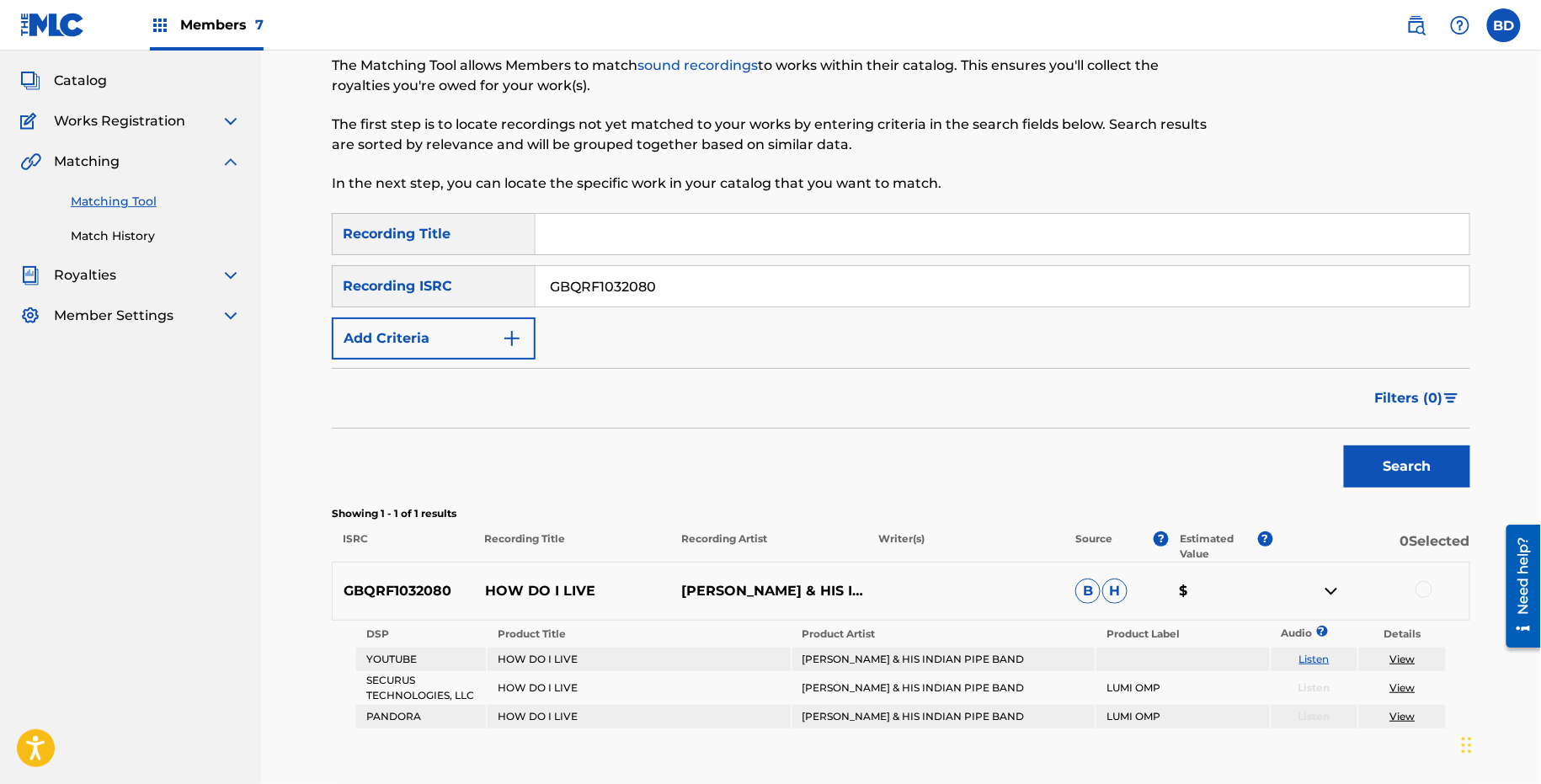
click at [525, 596] on p "HOW DO I LIVE" at bounding box center [573, 591] width 197 height 20
copy p "HOW DO I LIVE"
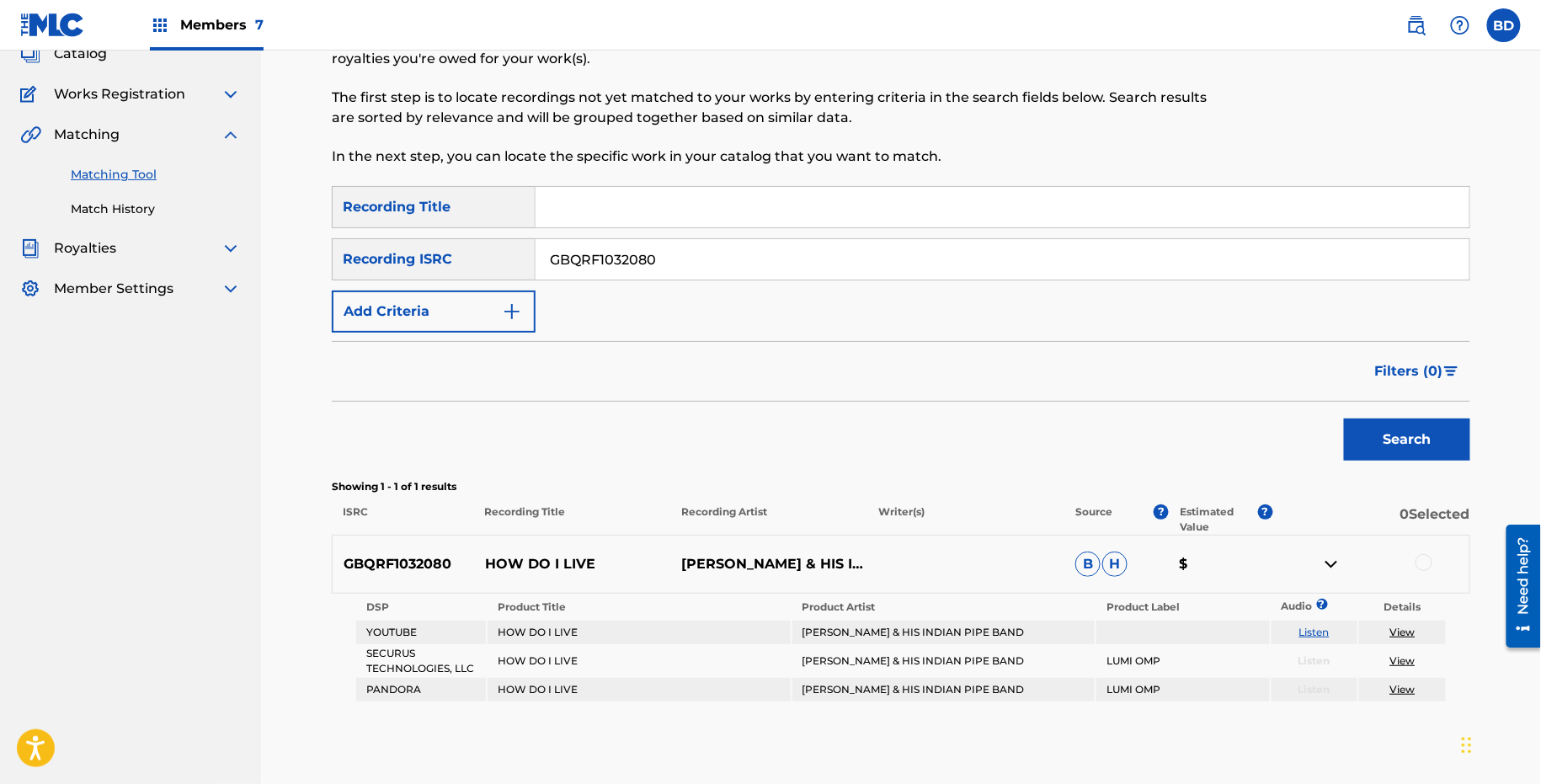
click at [1427, 564] on div at bounding box center [1424, 562] width 17 height 17
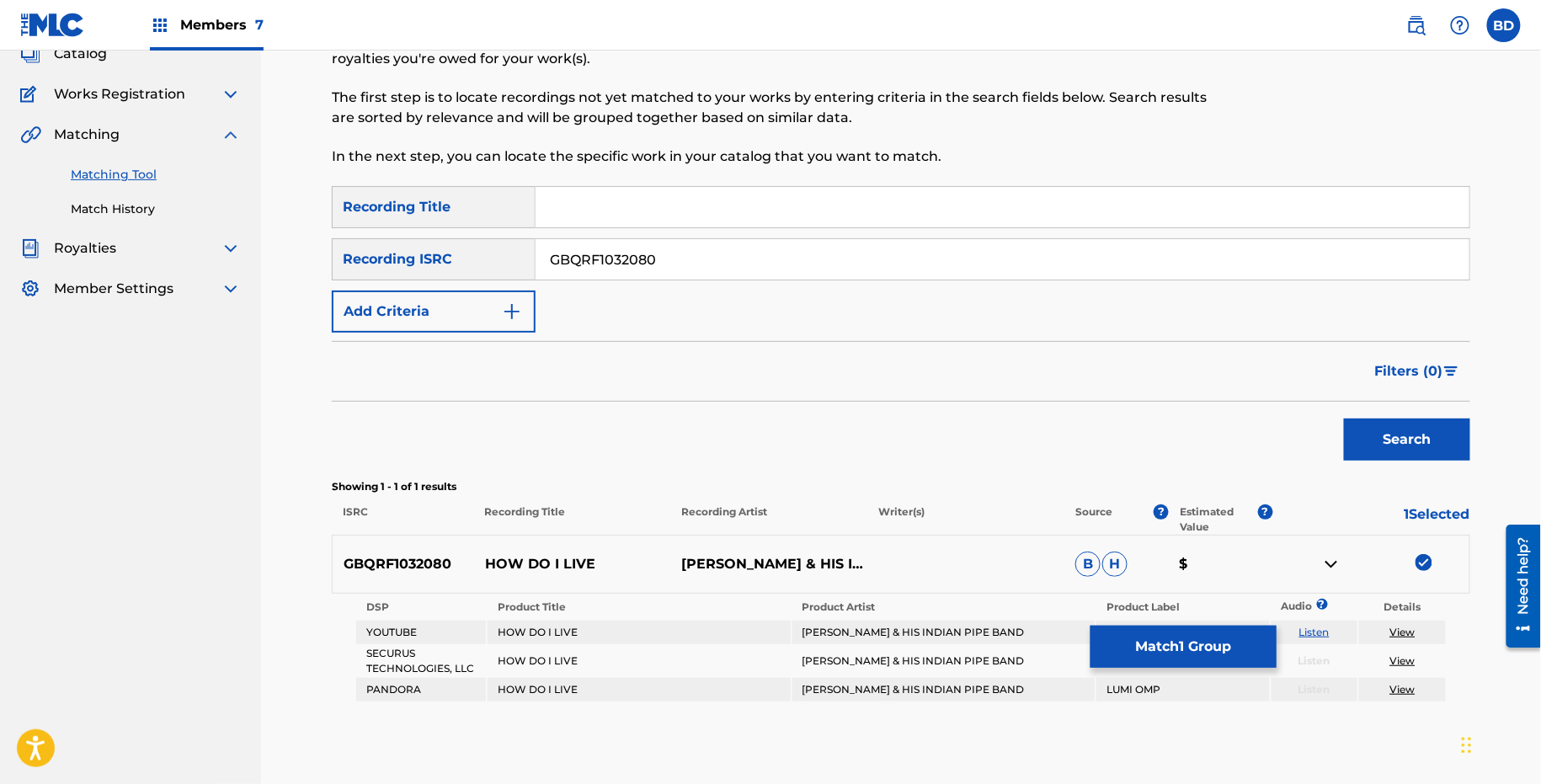
click at [1209, 648] on button "Match 1 Group" at bounding box center [1183, 647] width 186 height 42
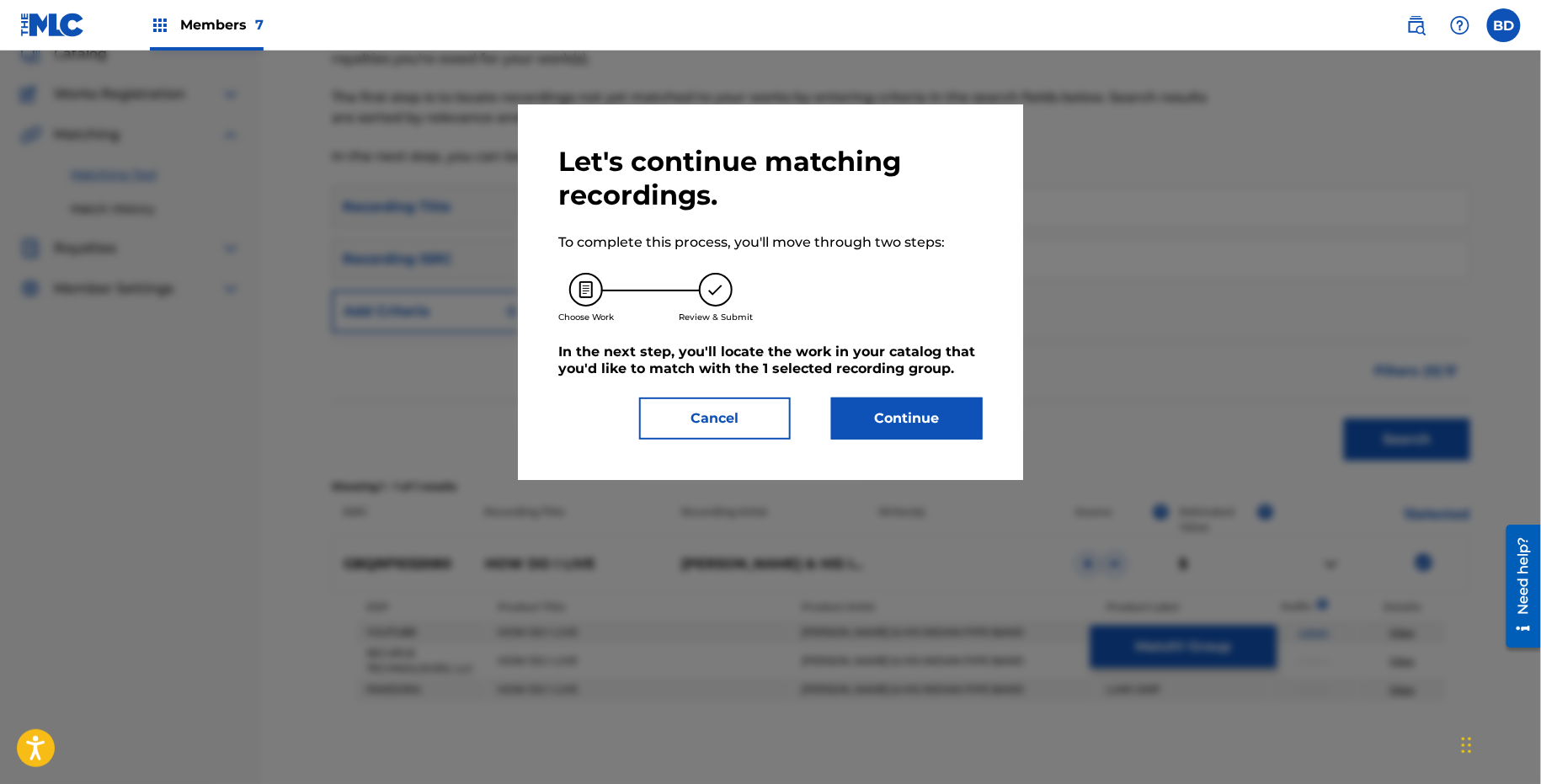
click at [870, 368] on h5 "In the next step, you'll locate the work in your catalog that you'd like to mat…" at bounding box center [770, 360] width 425 height 34
click at [881, 405] on button "Continue" at bounding box center [907, 418] width 151 height 42
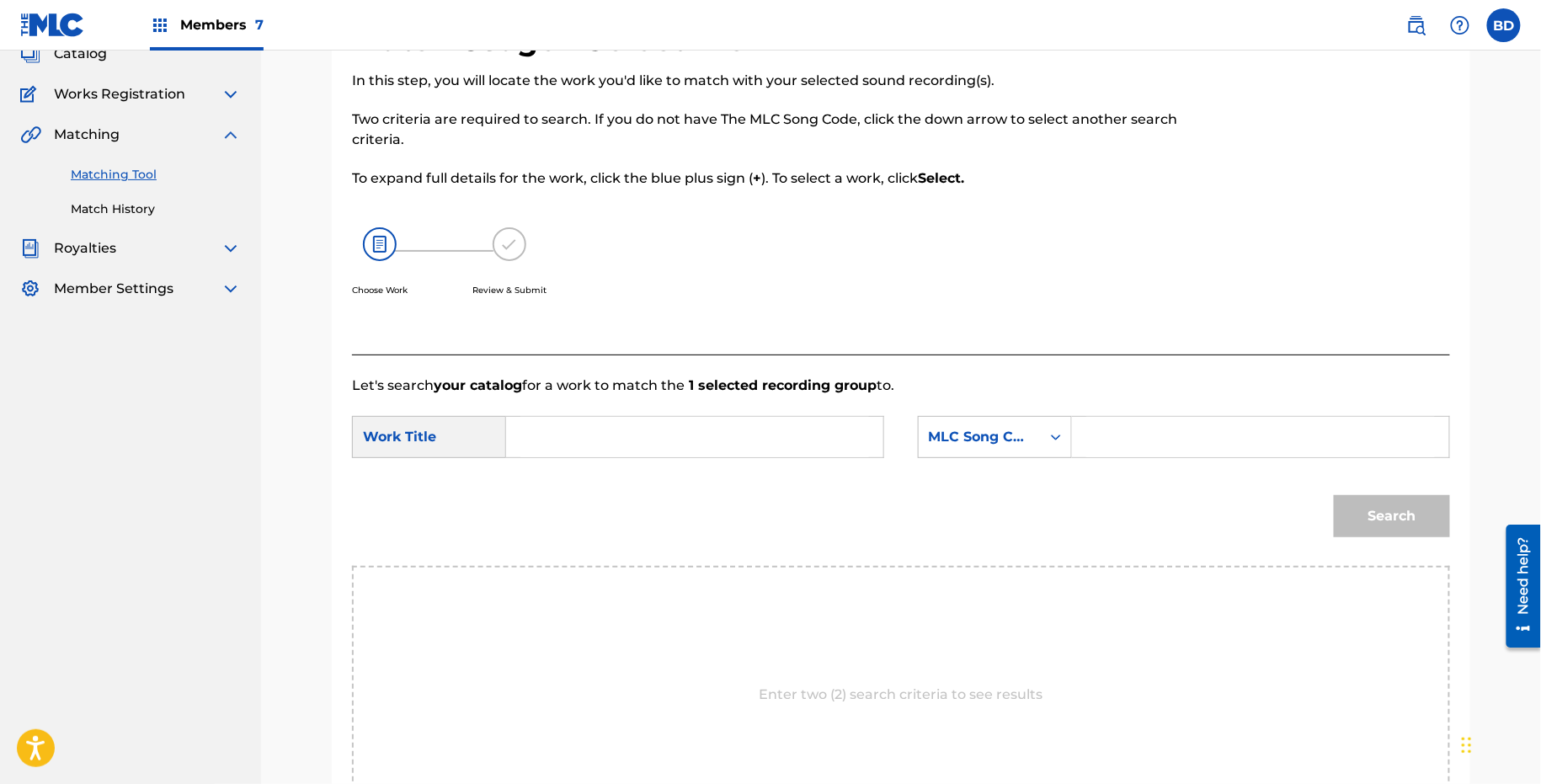
click at [1092, 441] on input "Search Form" at bounding box center [1261, 437] width 348 height 41
paste input "H11525"
type input "H11525"
click at [738, 448] on input "Search Form" at bounding box center [695, 437] width 348 height 41
type input "l"
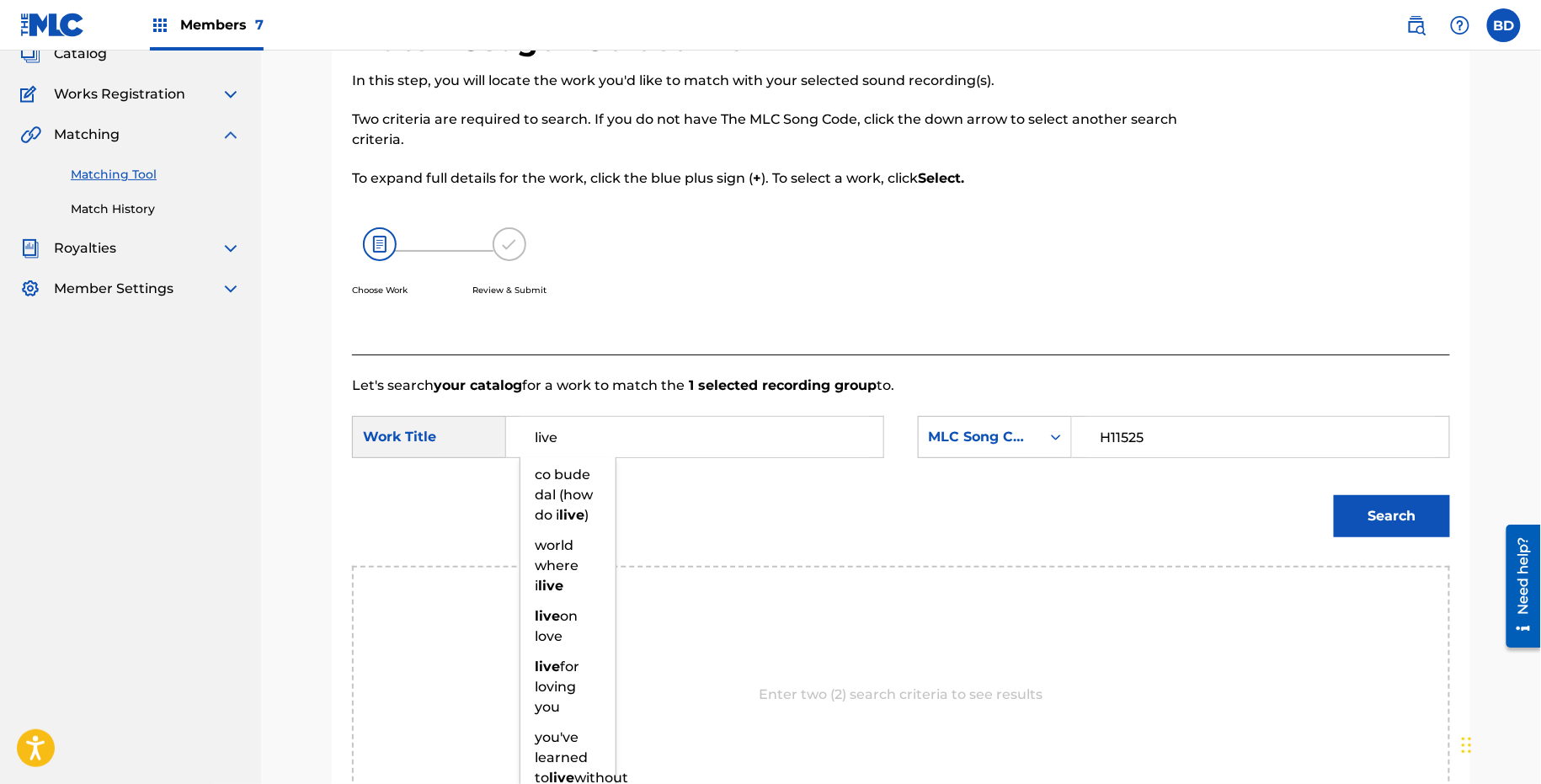
type input "live"
click at [1365, 556] on div "Search" at bounding box center [901, 521] width 1099 height 88
click at [1365, 524] on button "Search" at bounding box center [1393, 516] width 116 height 42
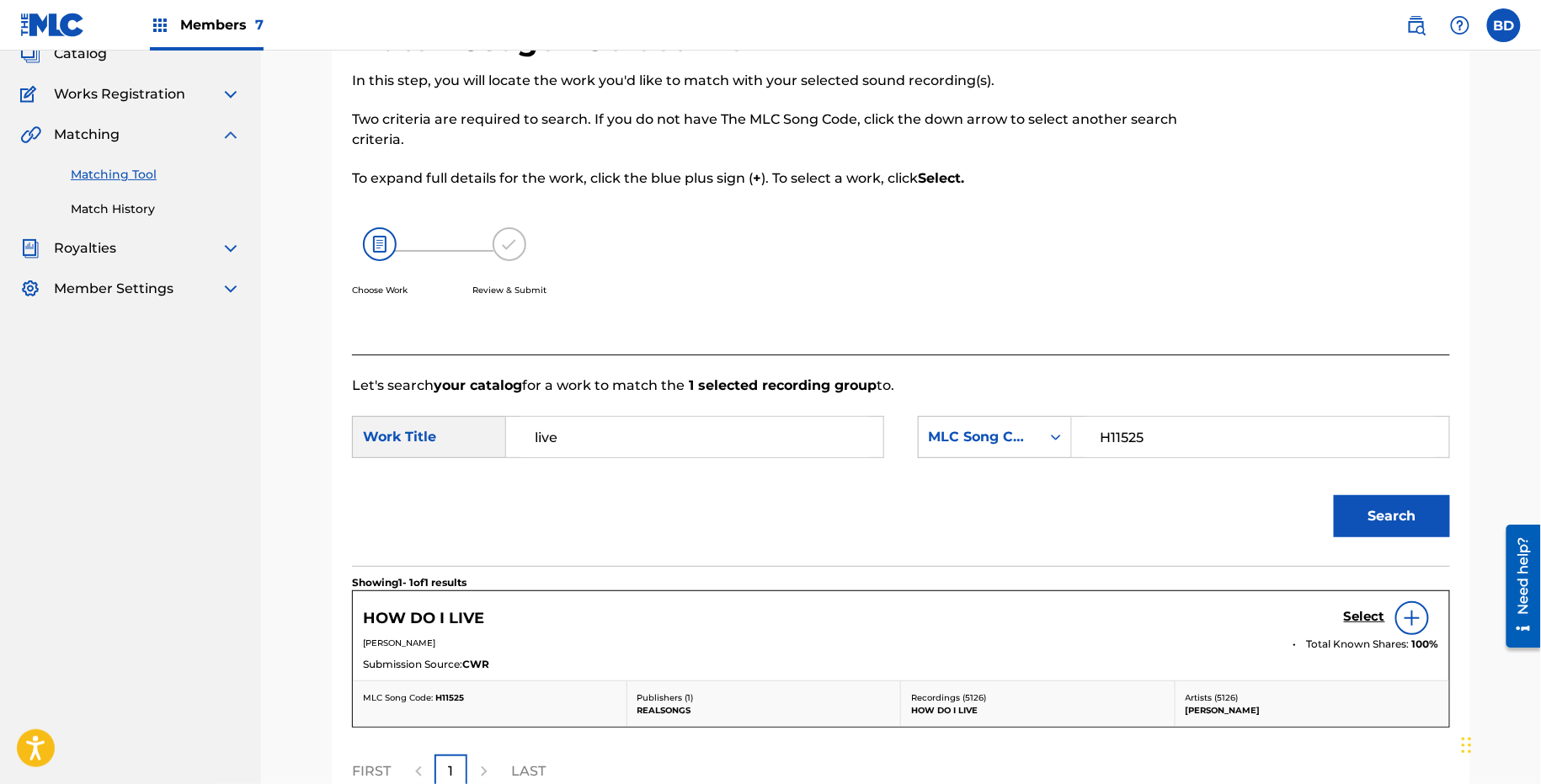
click at [1375, 621] on h5 "Select" at bounding box center [1365, 616] width 41 height 16
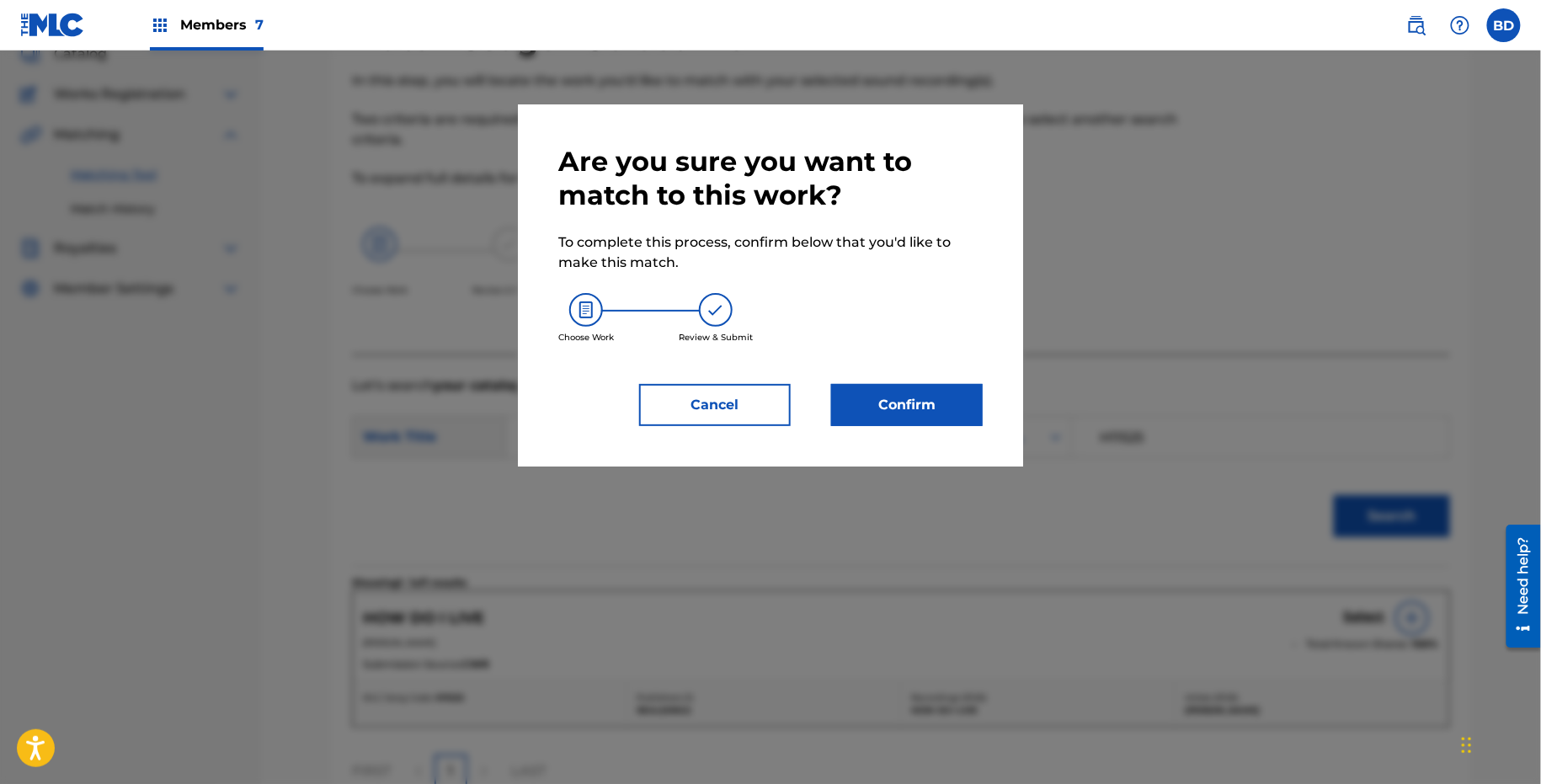
click at [884, 375] on div "Are you sure you want to match to this work? To complete this process, confirm …" at bounding box center [770, 285] width 425 height 281
click at [869, 404] on button "Confirm" at bounding box center [907, 405] width 151 height 42
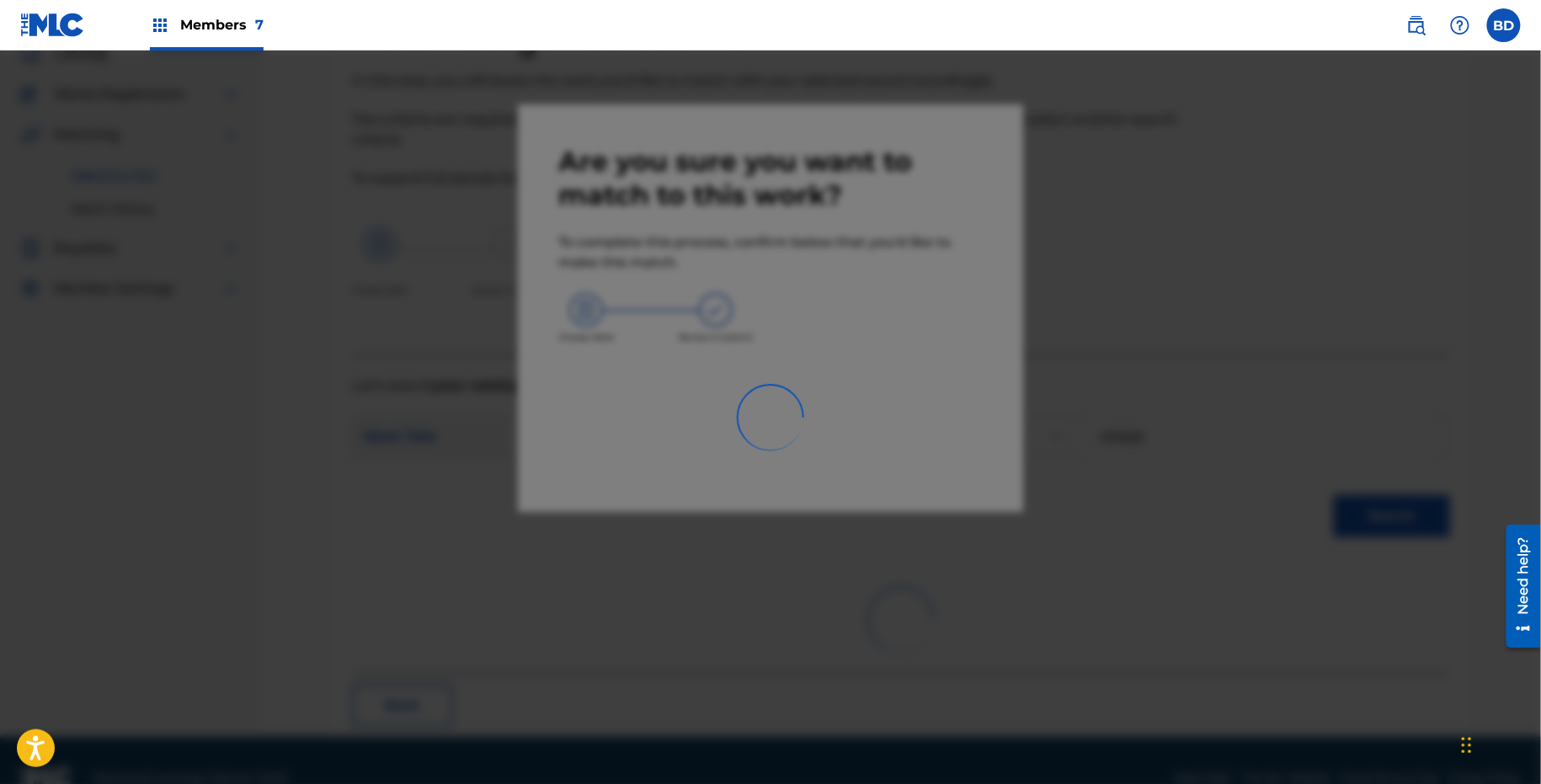
scroll to position [43, 0]
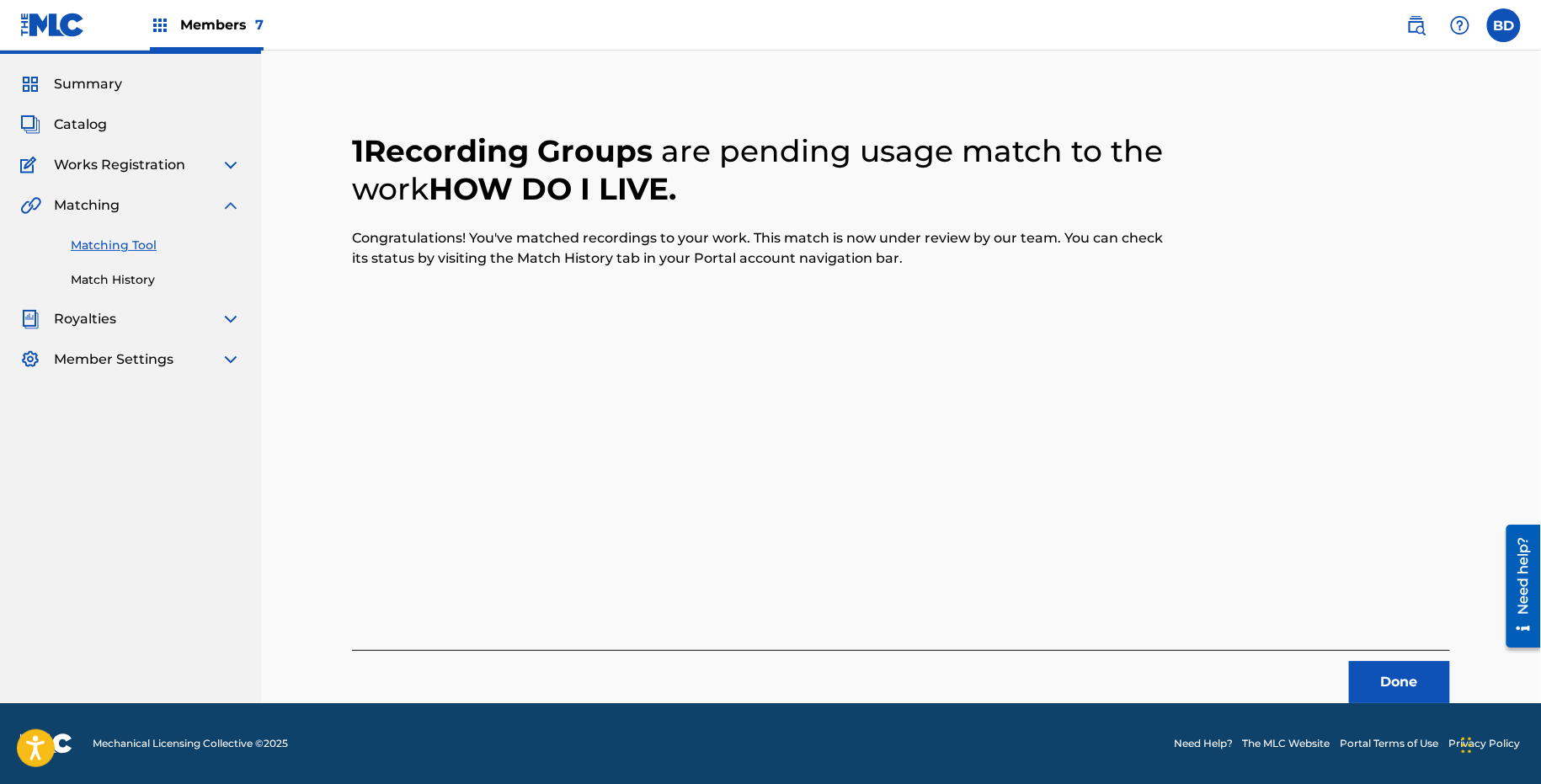
click at [106, 263] on div "Matching Tool Match History" at bounding box center [130, 252] width 220 height 74
click at [104, 269] on div "Matching Tool Match History" at bounding box center [130, 252] width 220 height 74
click at [104, 278] on link "Match History" at bounding box center [156, 279] width 171 height 18
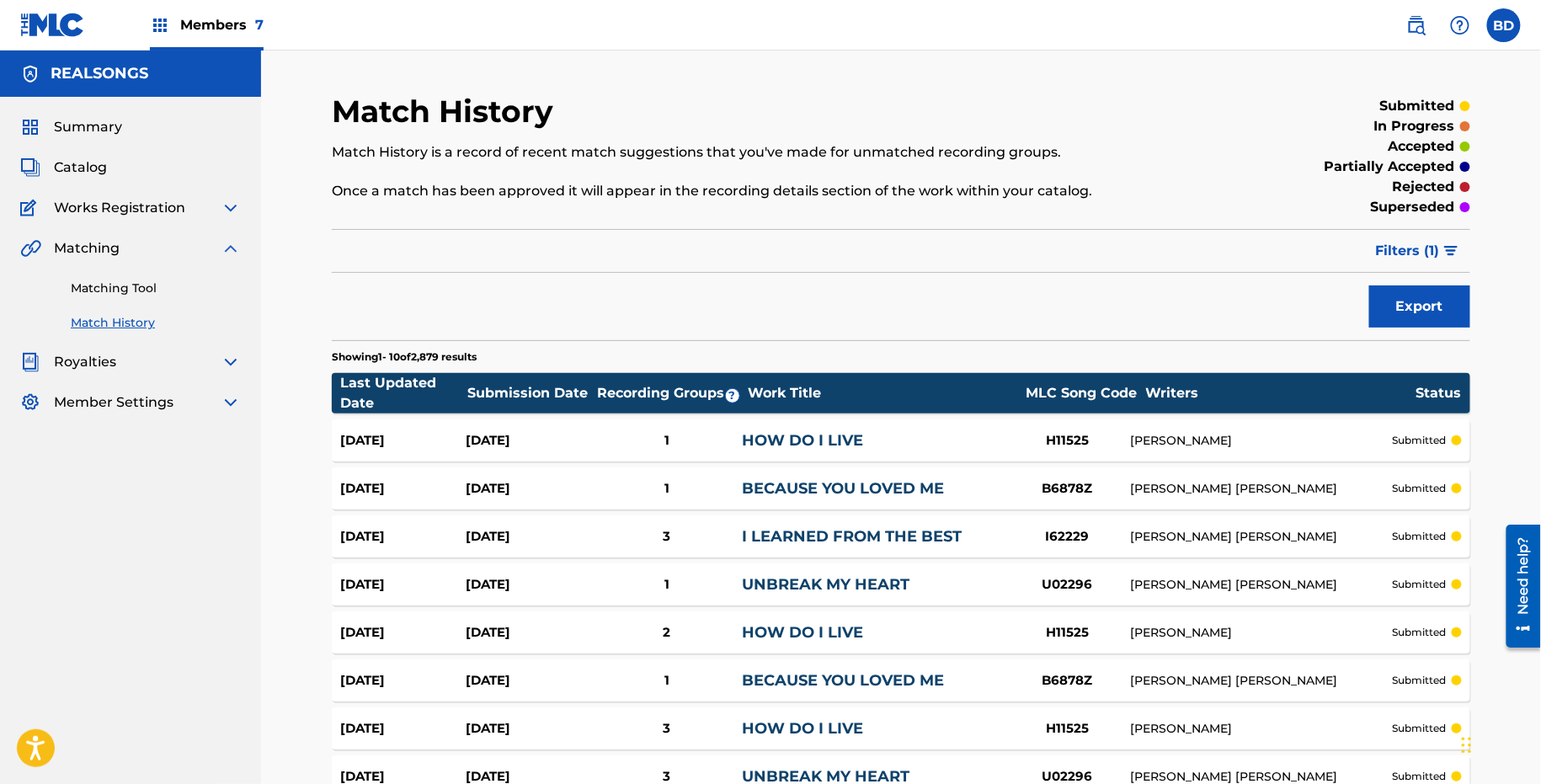
click at [830, 426] on div "Aug 25, 2025 Aug 25, 2025 1 HOW DO I LIVE H11525 DIANNE WARREN submitted" at bounding box center [901, 440] width 1139 height 42
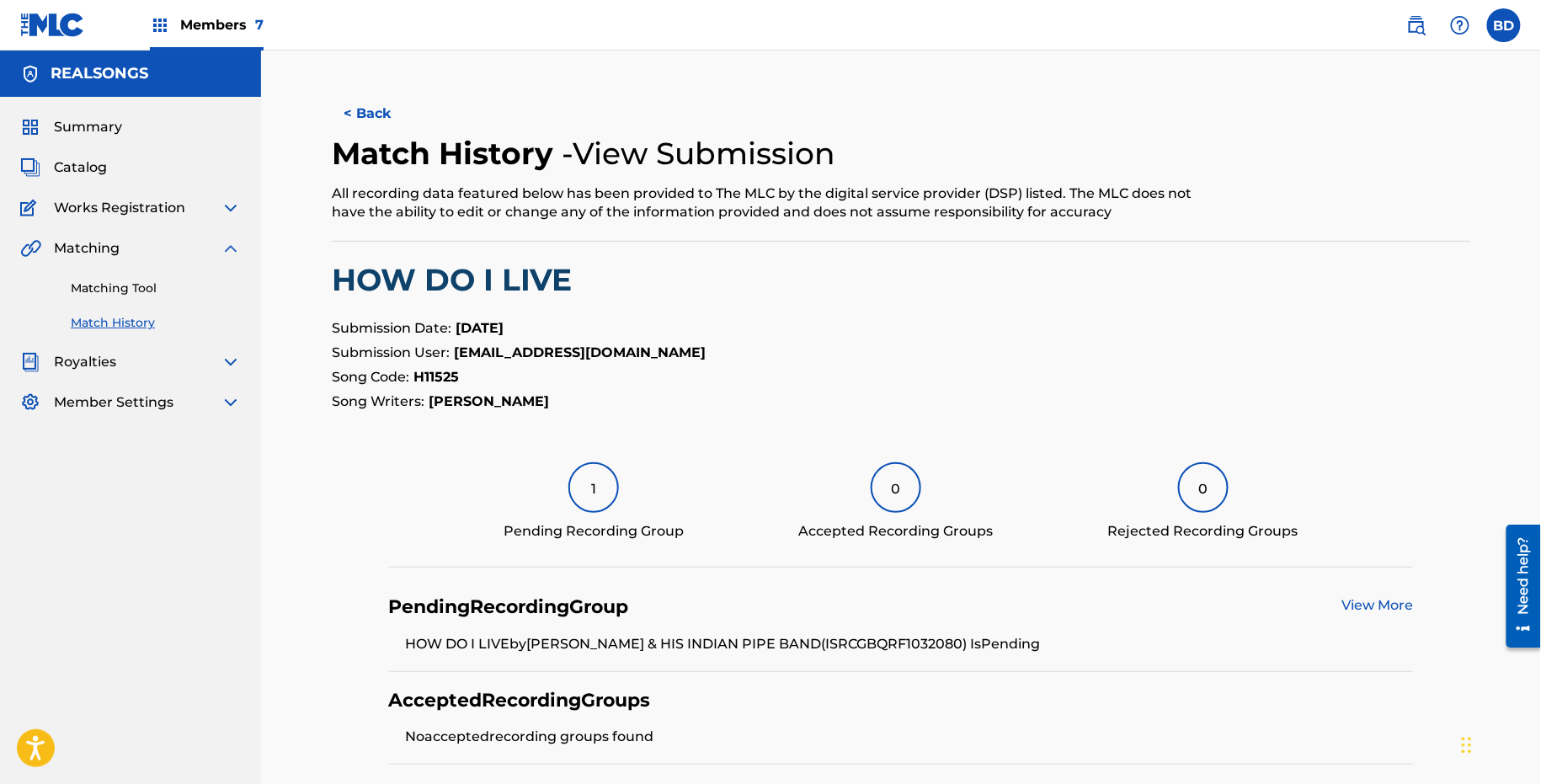
click at [65, 275] on div "Matching Tool Match History" at bounding box center [130, 296] width 220 height 74
click at [98, 292] on link "Matching Tool" at bounding box center [156, 287] width 171 height 18
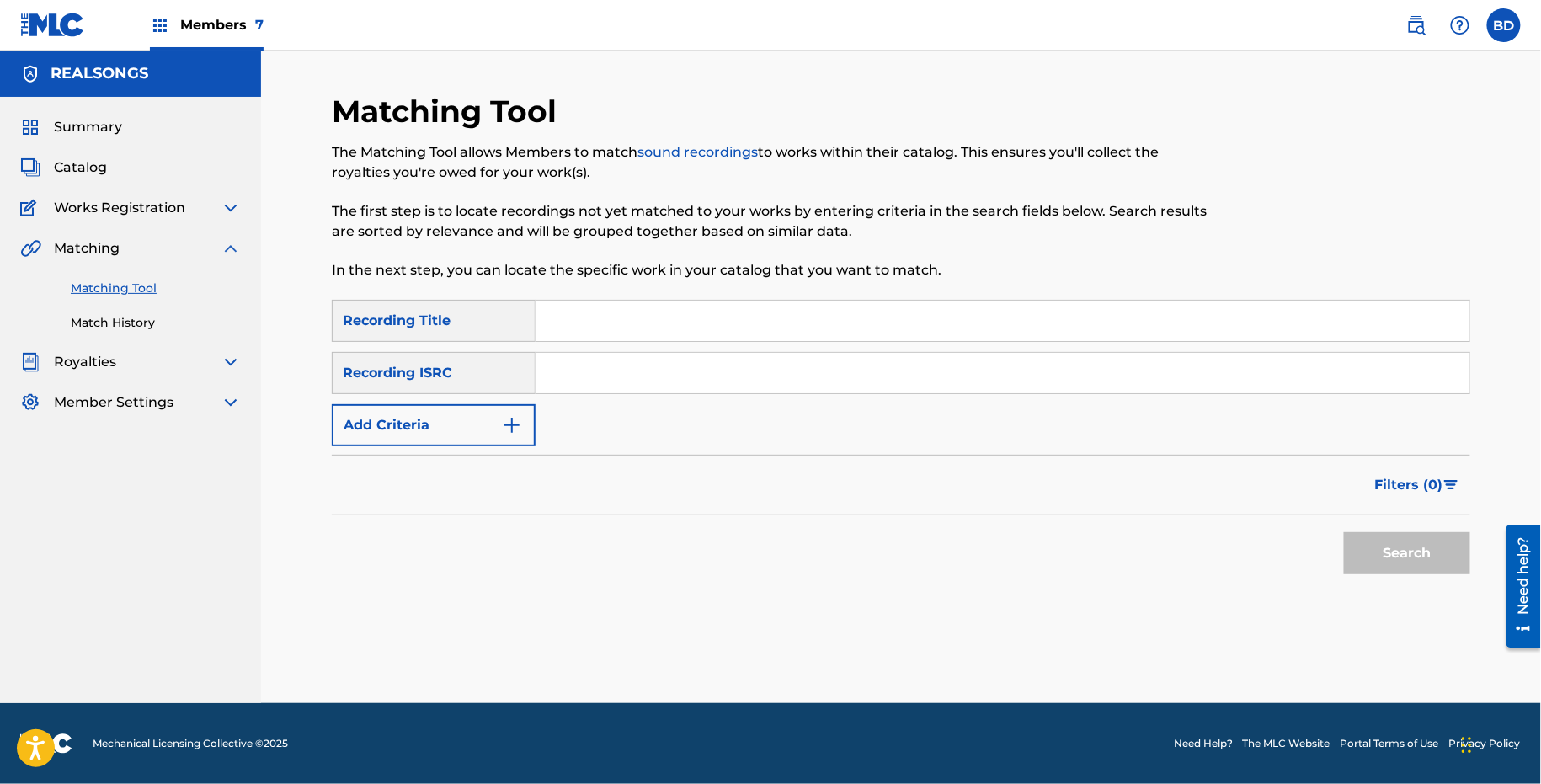
click at [719, 361] on input "Search Form" at bounding box center [1002, 373] width 934 height 41
paste input "GBQRF1218645"
type input "GBQRF1218645"
click at [1345, 532] on button "Search" at bounding box center [1407, 554] width 126 height 42
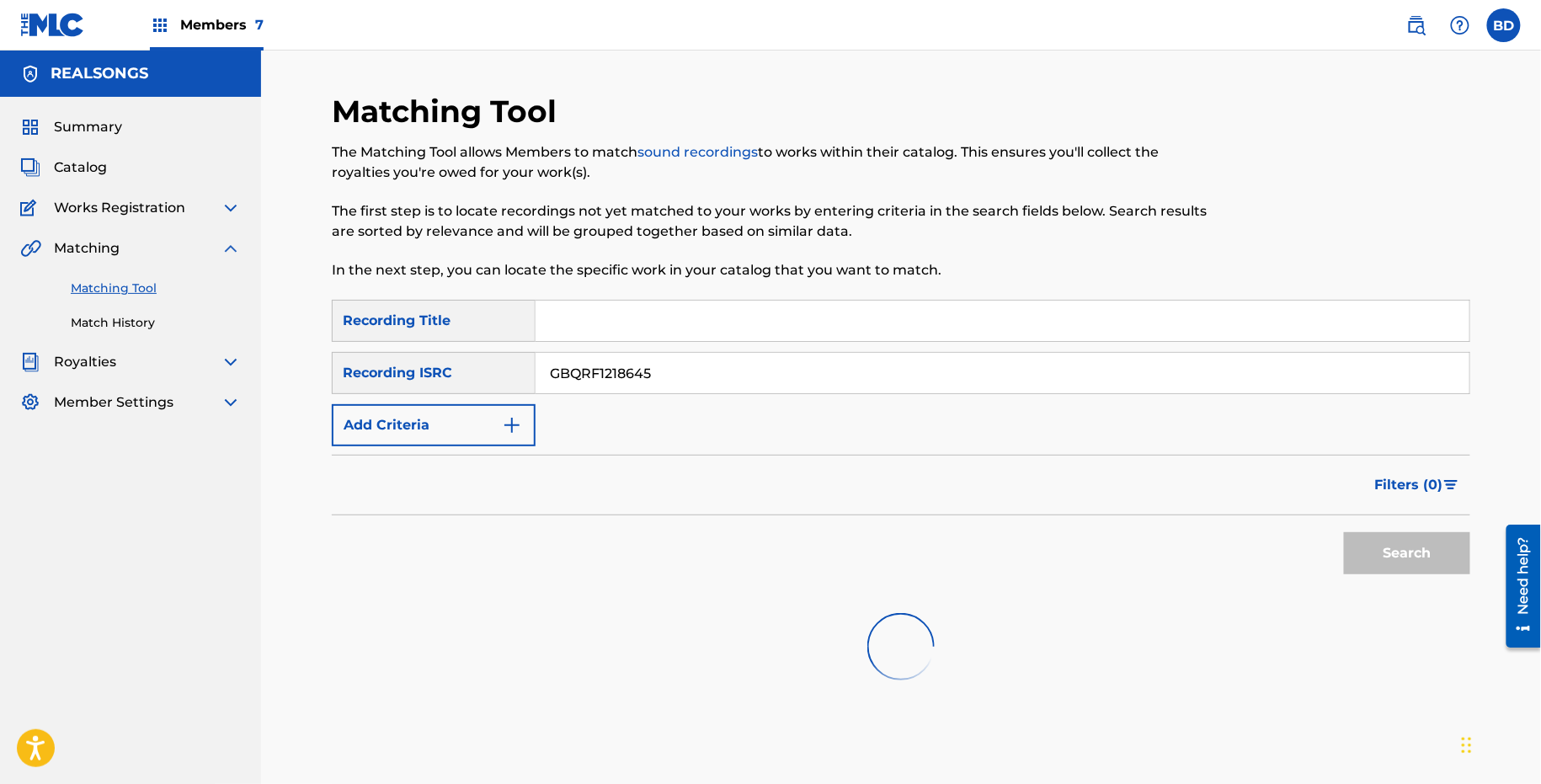
scroll to position [146, 0]
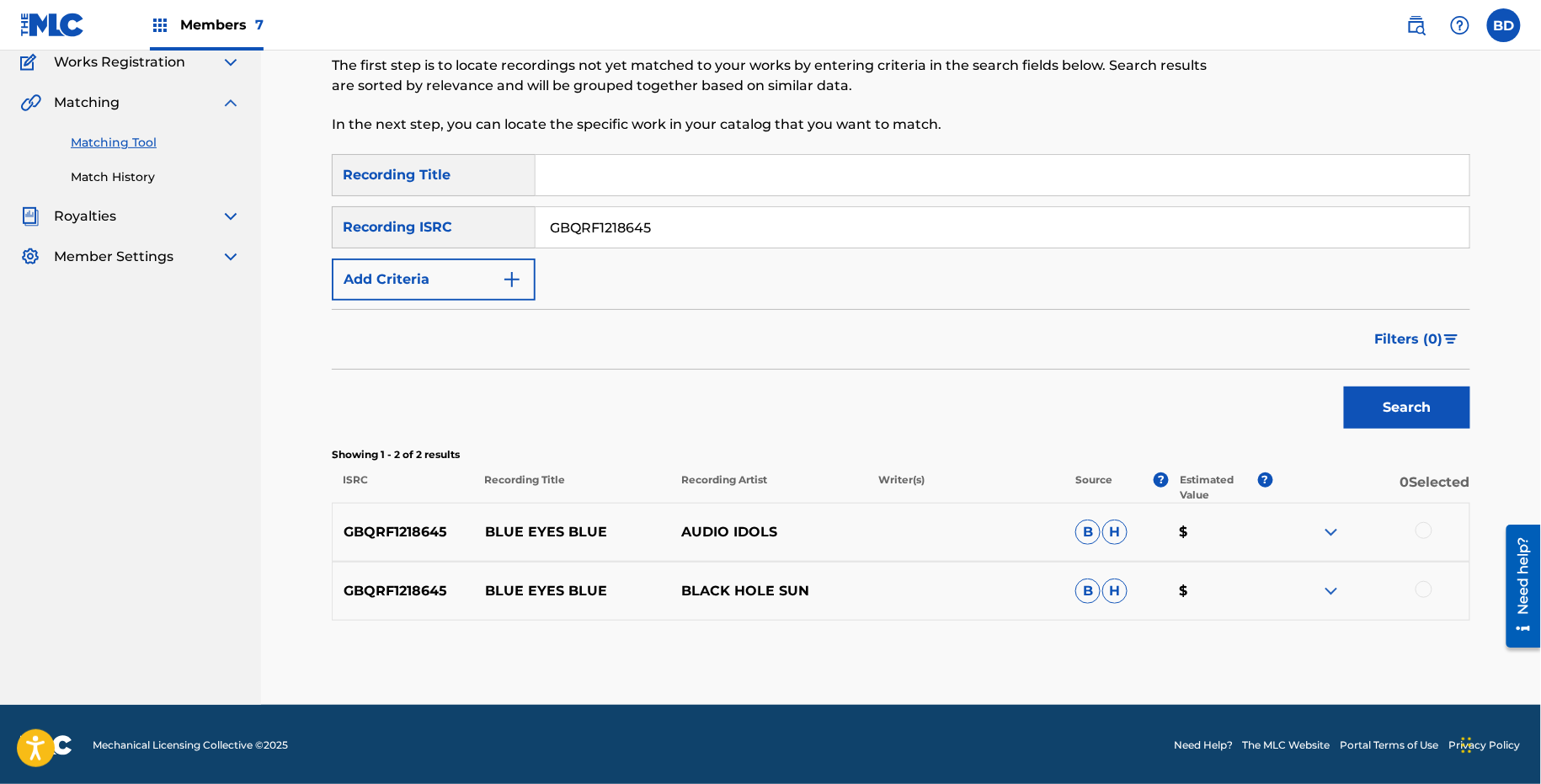
click at [1335, 584] on img at bounding box center [1332, 591] width 20 height 20
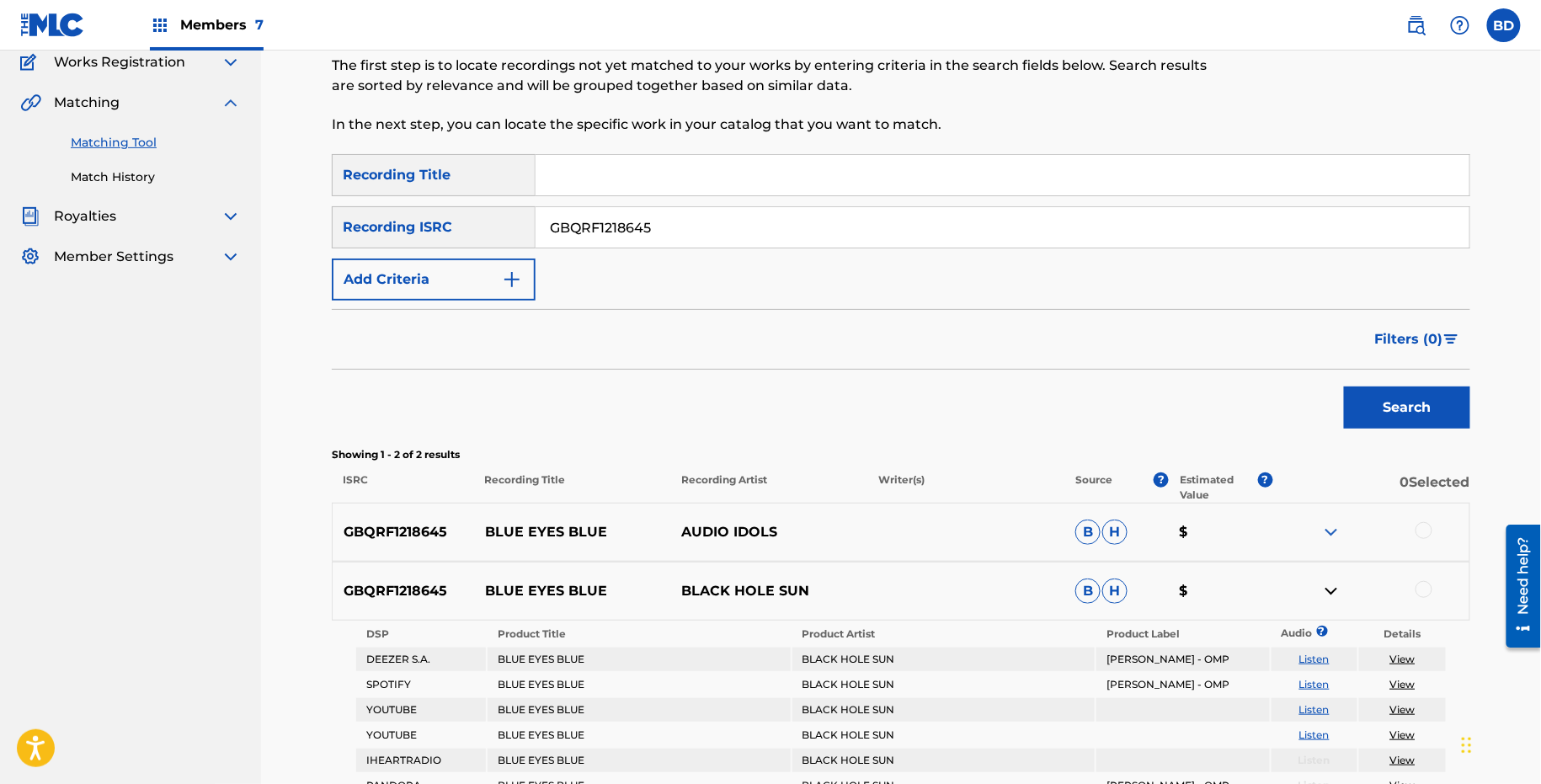
click at [1334, 513] on div "GBQRF1218645 BLUE EYES BLUE AUDIO IDOLS B H $" at bounding box center [901, 532] width 1139 height 59
click at [1334, 522] on img at bounding box center [1332, 532] width 20 height 20
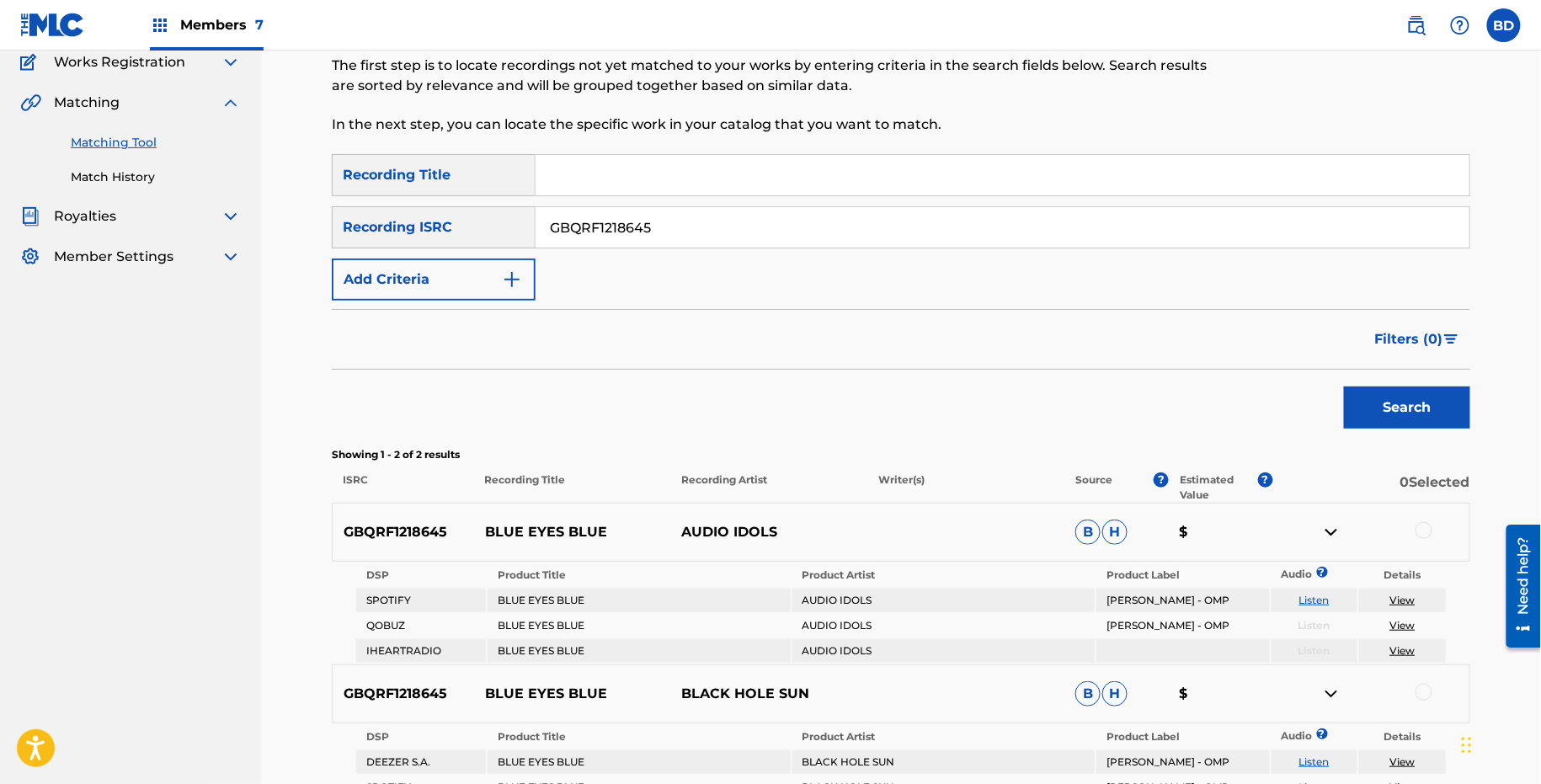
click at [515, 520] on div "GBQRF1218645 BLUE EYES BLUE AUDIO IDOLS B H $" at bounding box center [901, 532] width 1139 height 59
copy p "BLUE EYES BLUE"
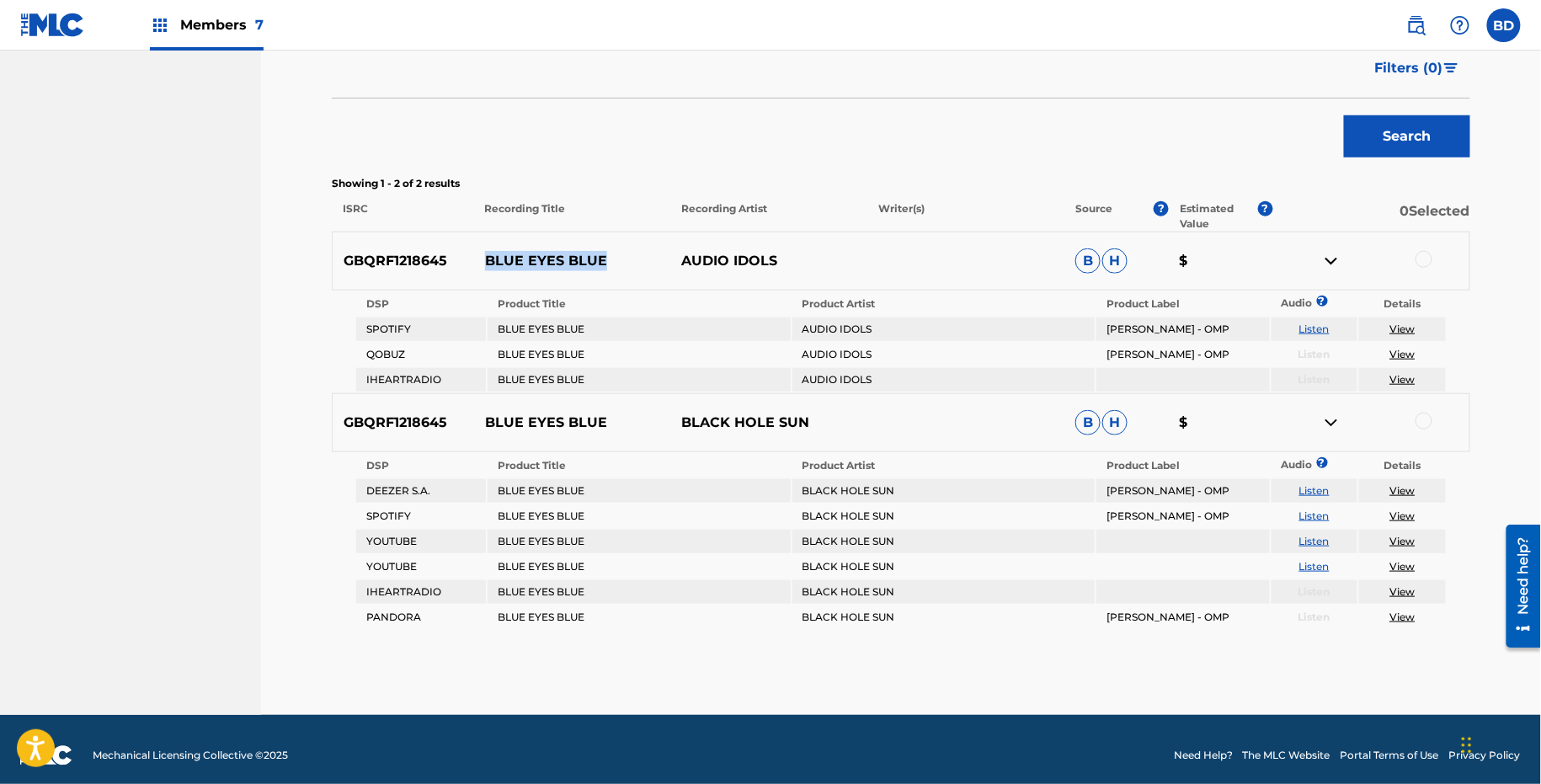
scroll to position [426, 0]
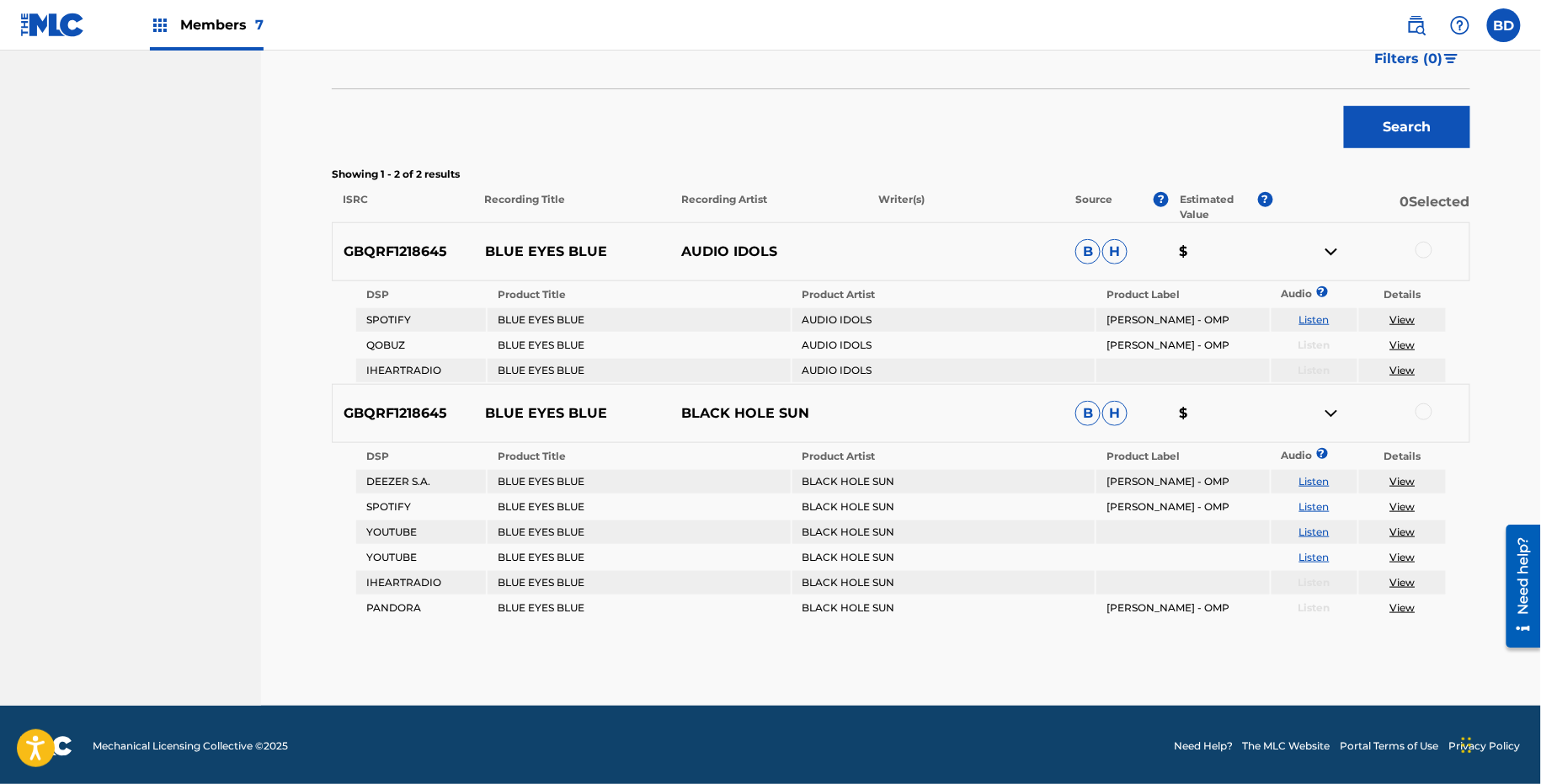
click at [1422, 406] on div at bounding box center [1424, 412] width 17 height 17
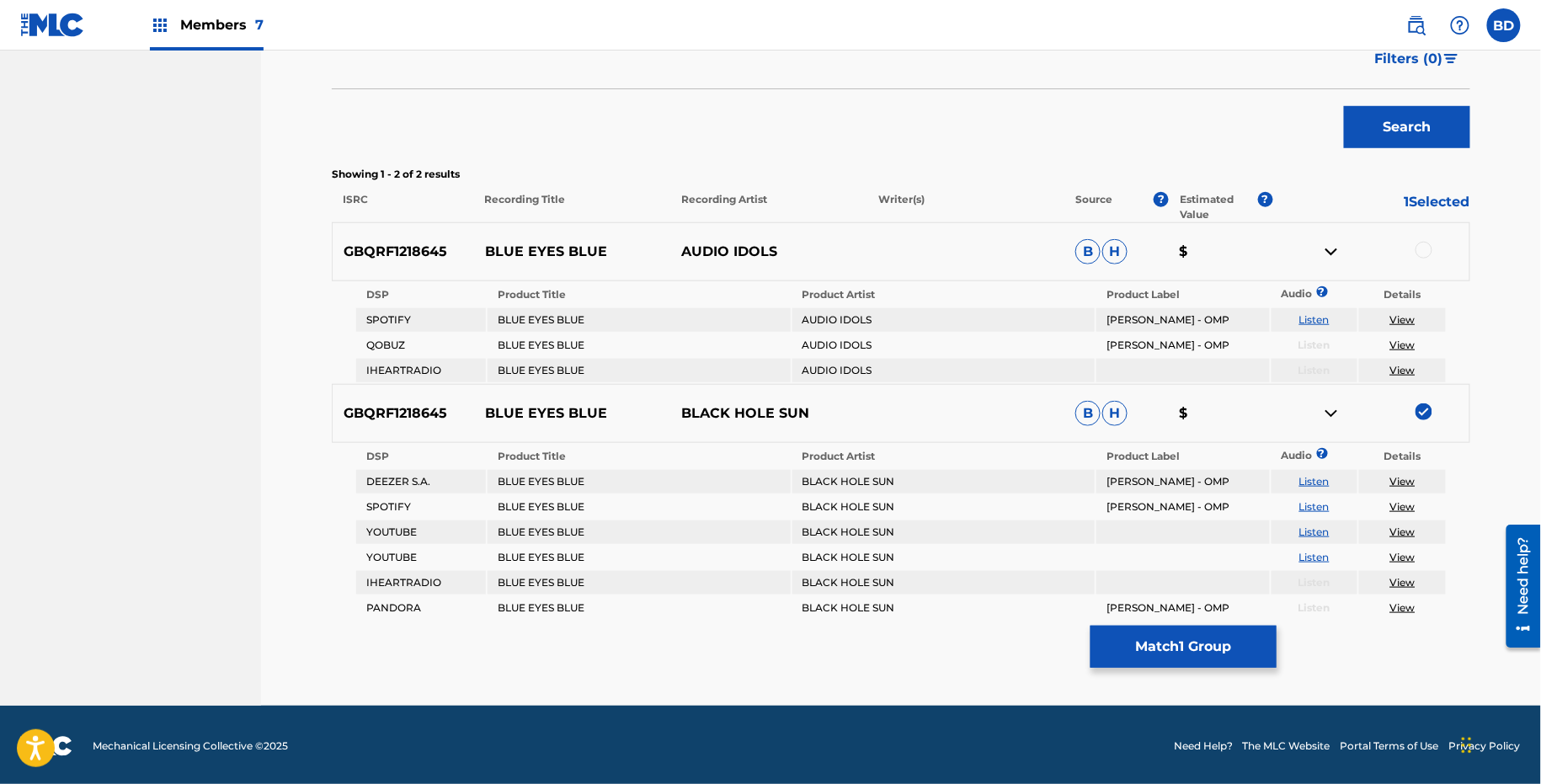
click at [1426, 252] on div at bounding box center [1424, 250] width 17 height 17
click at [1409, 368] on link "View" at bounding box center [1403, 370] width 25 height 13
click at [1145, 635] on button "Match 2 Groups" at bounding box center [1183, 647] width 186 height 42
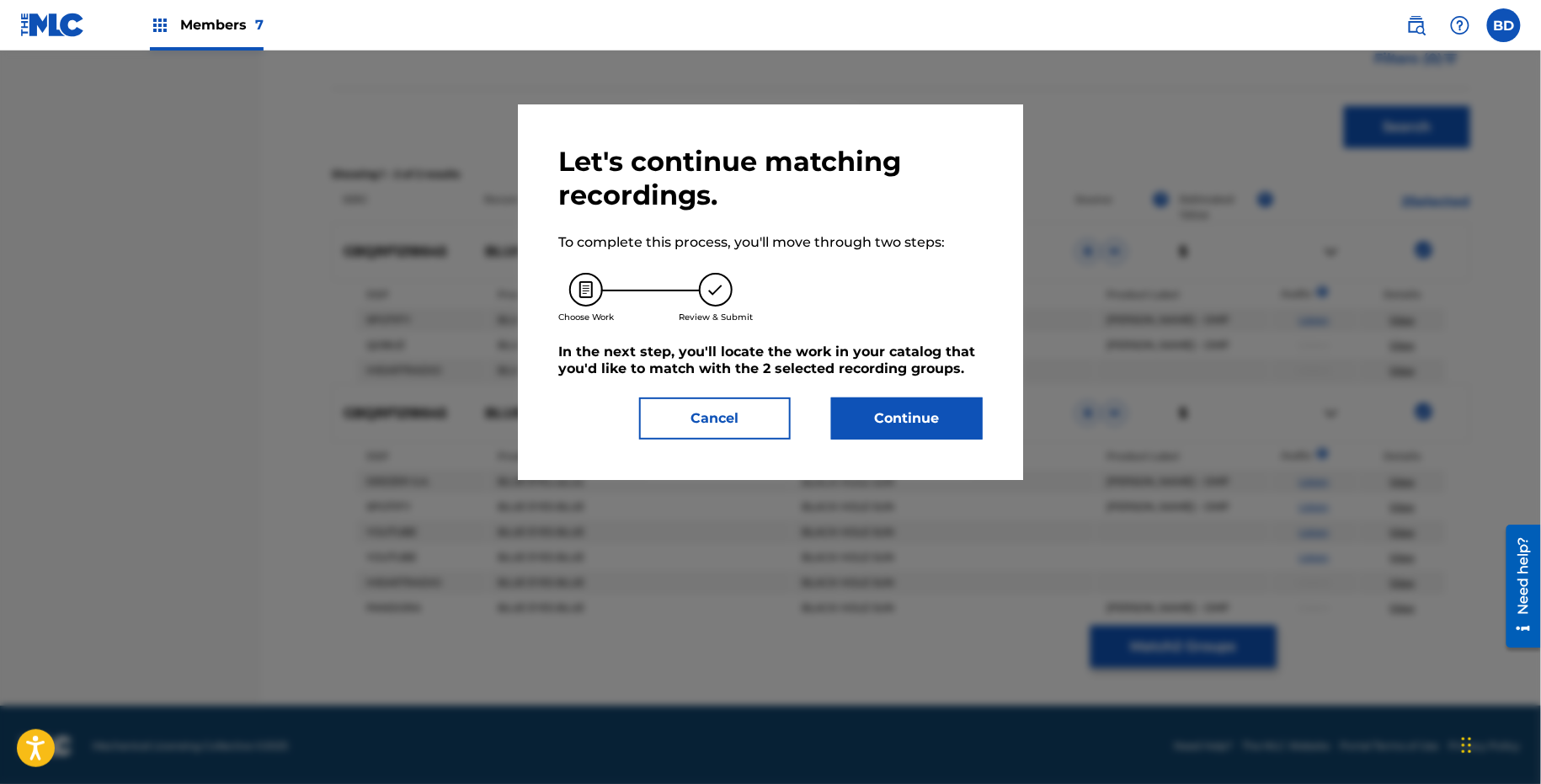
click at [875, 404] on button "Continue" at bounding box center [907, 418] width 151 height 42
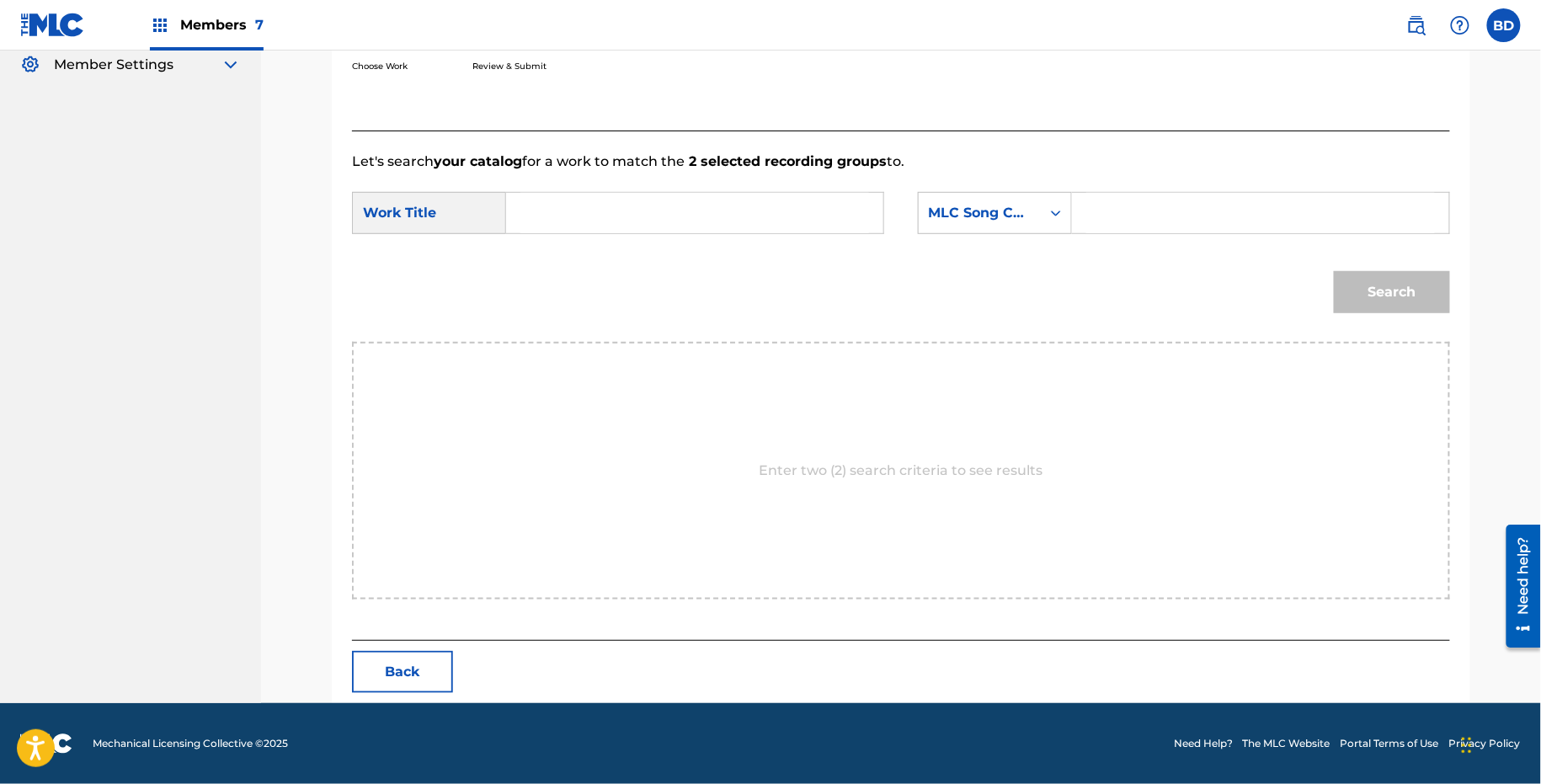
scroll to position [337, 0]
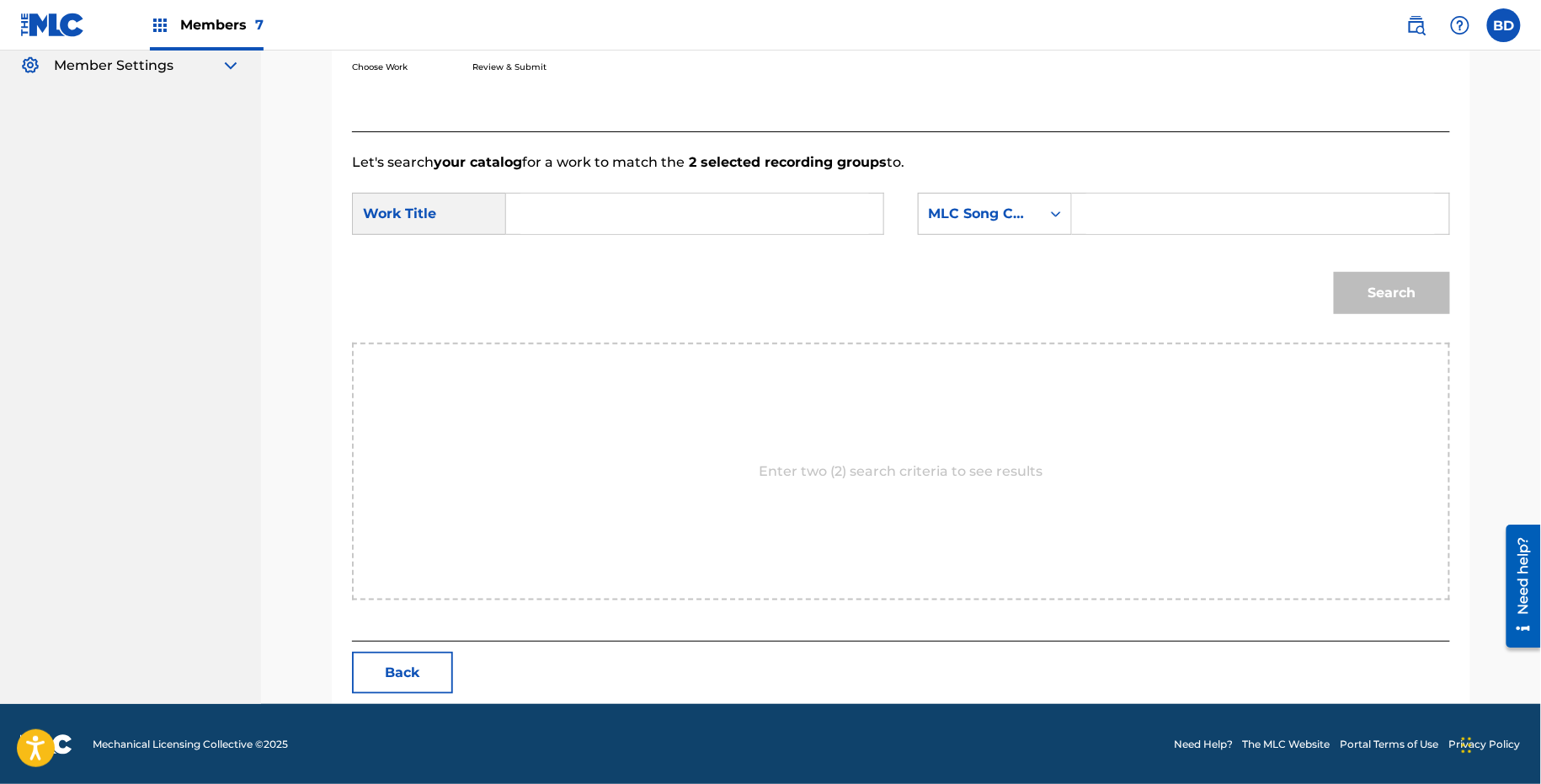
click at [1130, 203] on input "Search Form" at bounding box center [1261, 214] width 348 height 41
paste input "B14231"
type input "B14231"
click at [675, 226] on input "Search Form" at bounding box center [695, 214] width 348 height 41
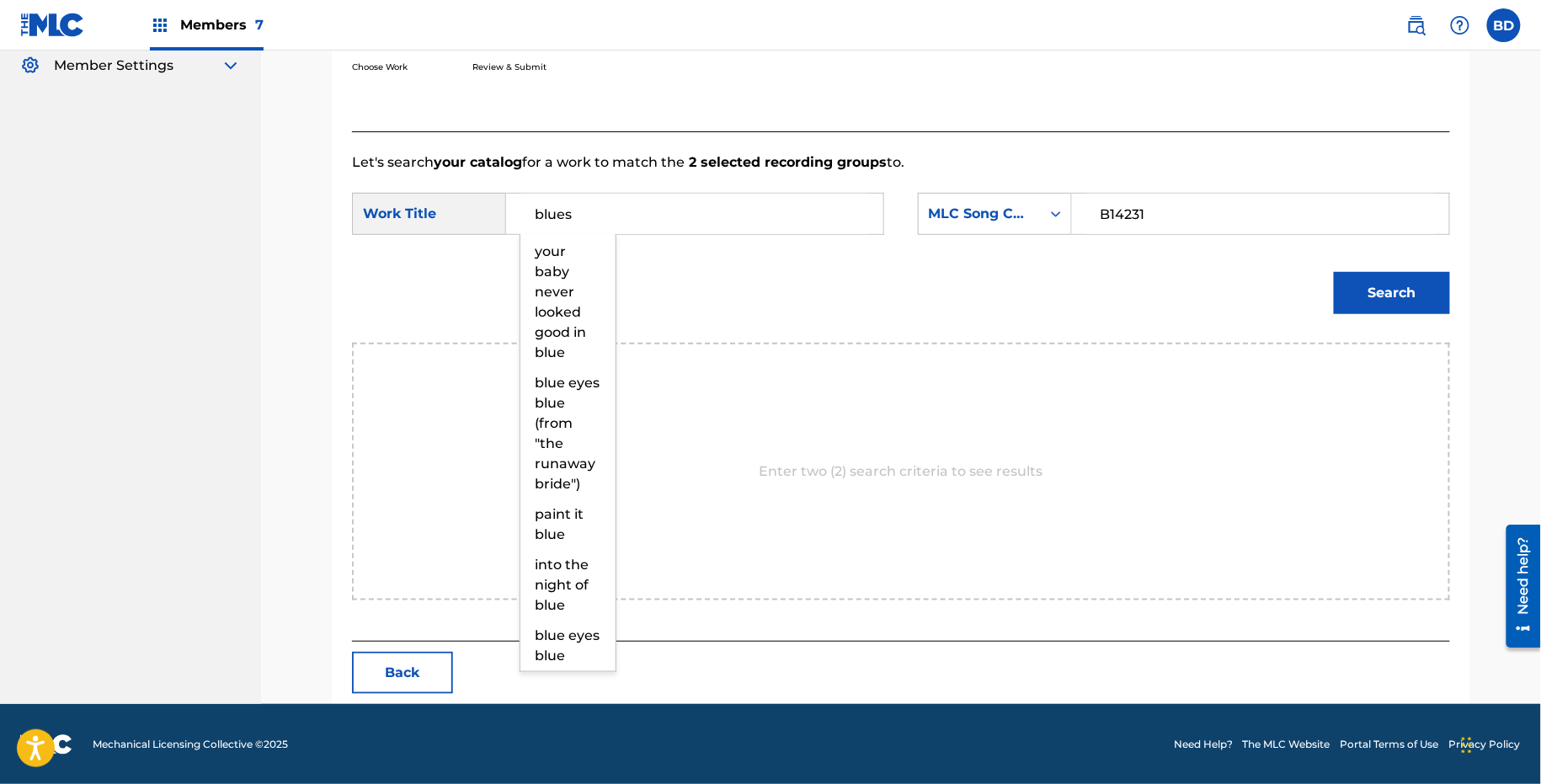
click at [1335, 272] on button "Search" at bounding box center [1393, 293] width 116 height 42
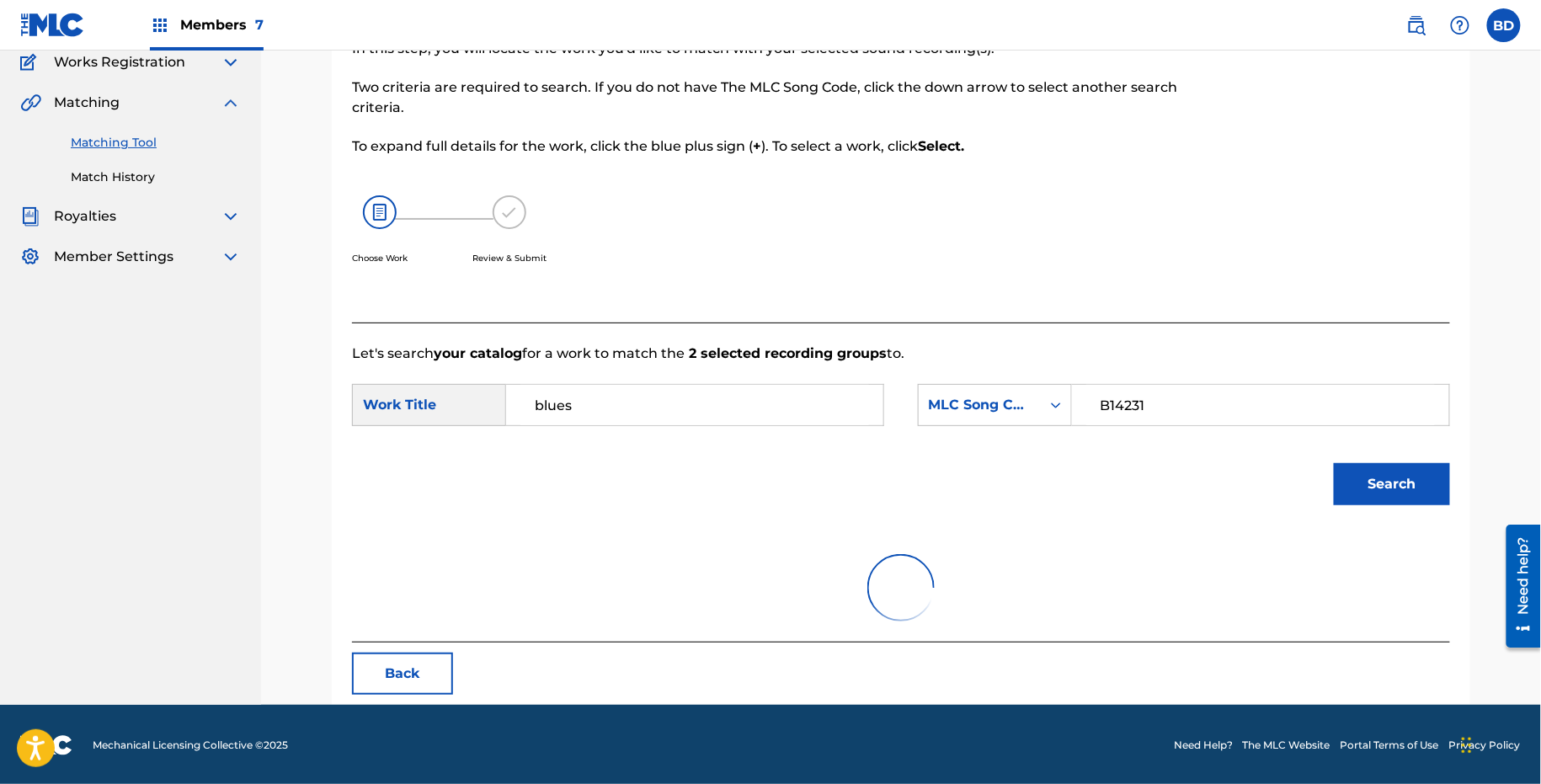
scroll to position [74, 0]
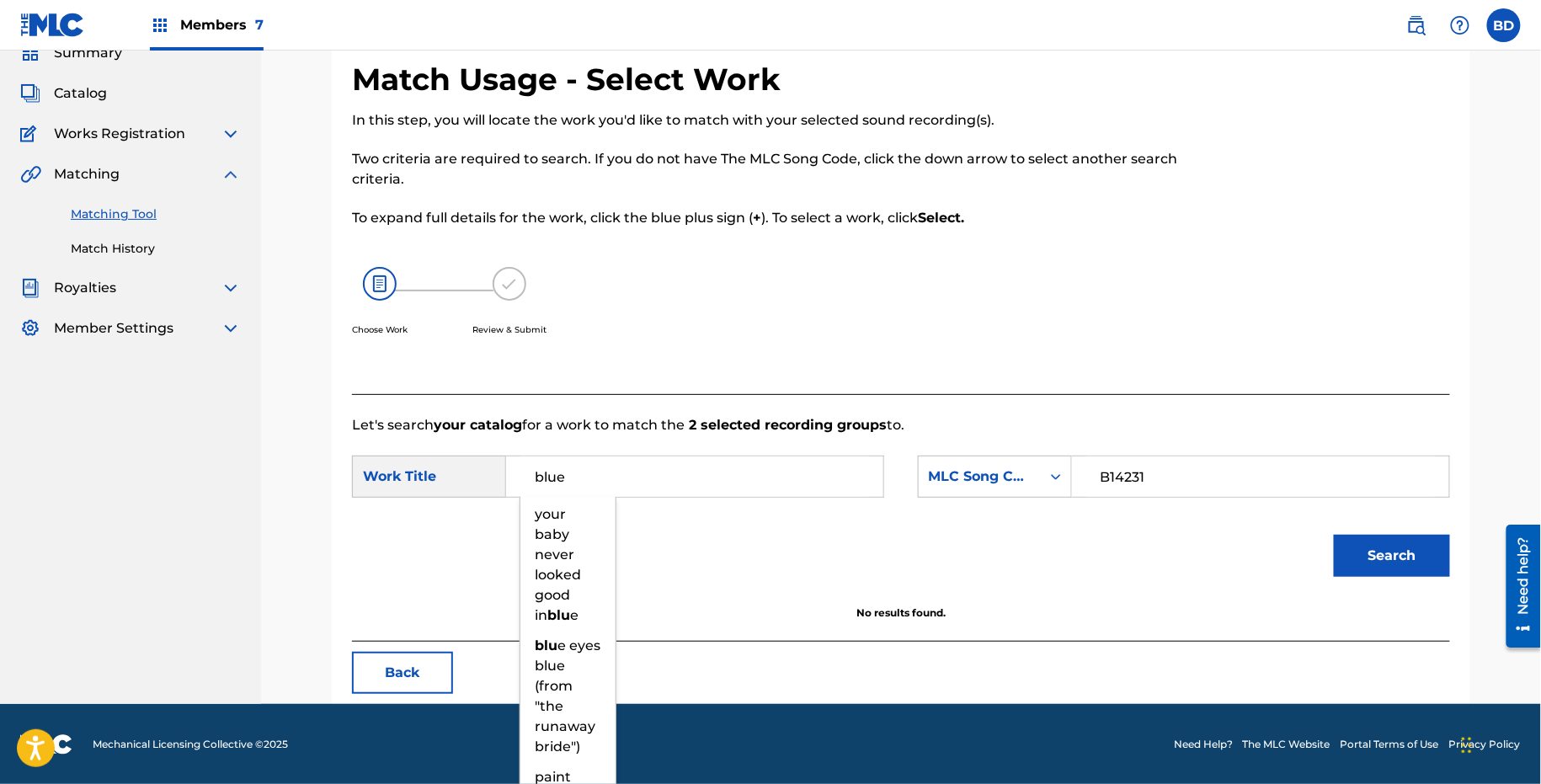
click at [1335, 534] on button "Search" at bounding box center [1393, 556] width 116 height 42
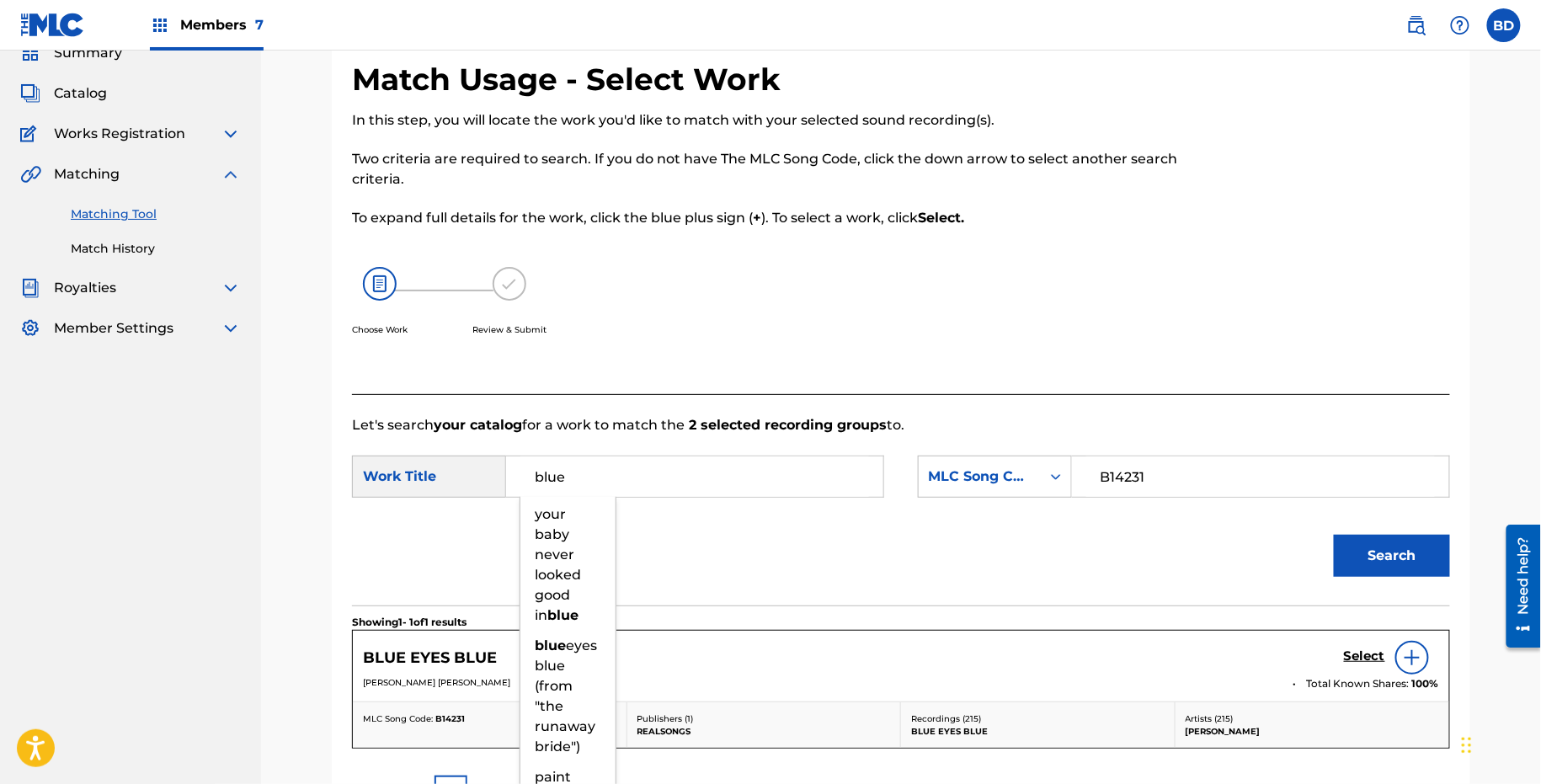
type input "blue"
click at [1029, 315] on div "Choose Work Review & Submit" at bounding box center [775, 310] width 846 height 128
click at [1382, 661] on h5 "Select" at bounding box center [1365, 656] width 41 height 16
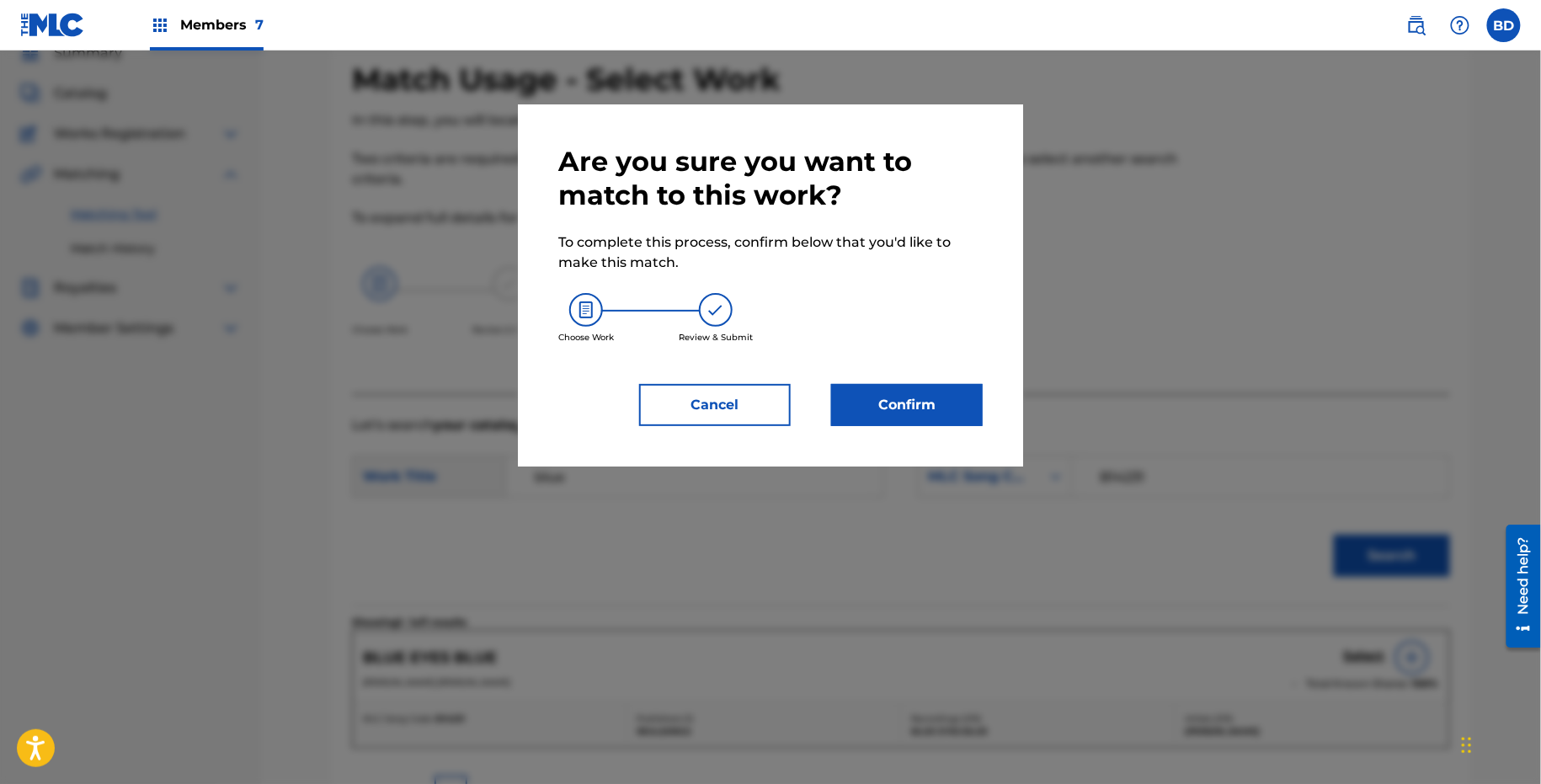
click at [929, 413] on button "Confirm" at bounding box center [907, 405] width 151 height 42
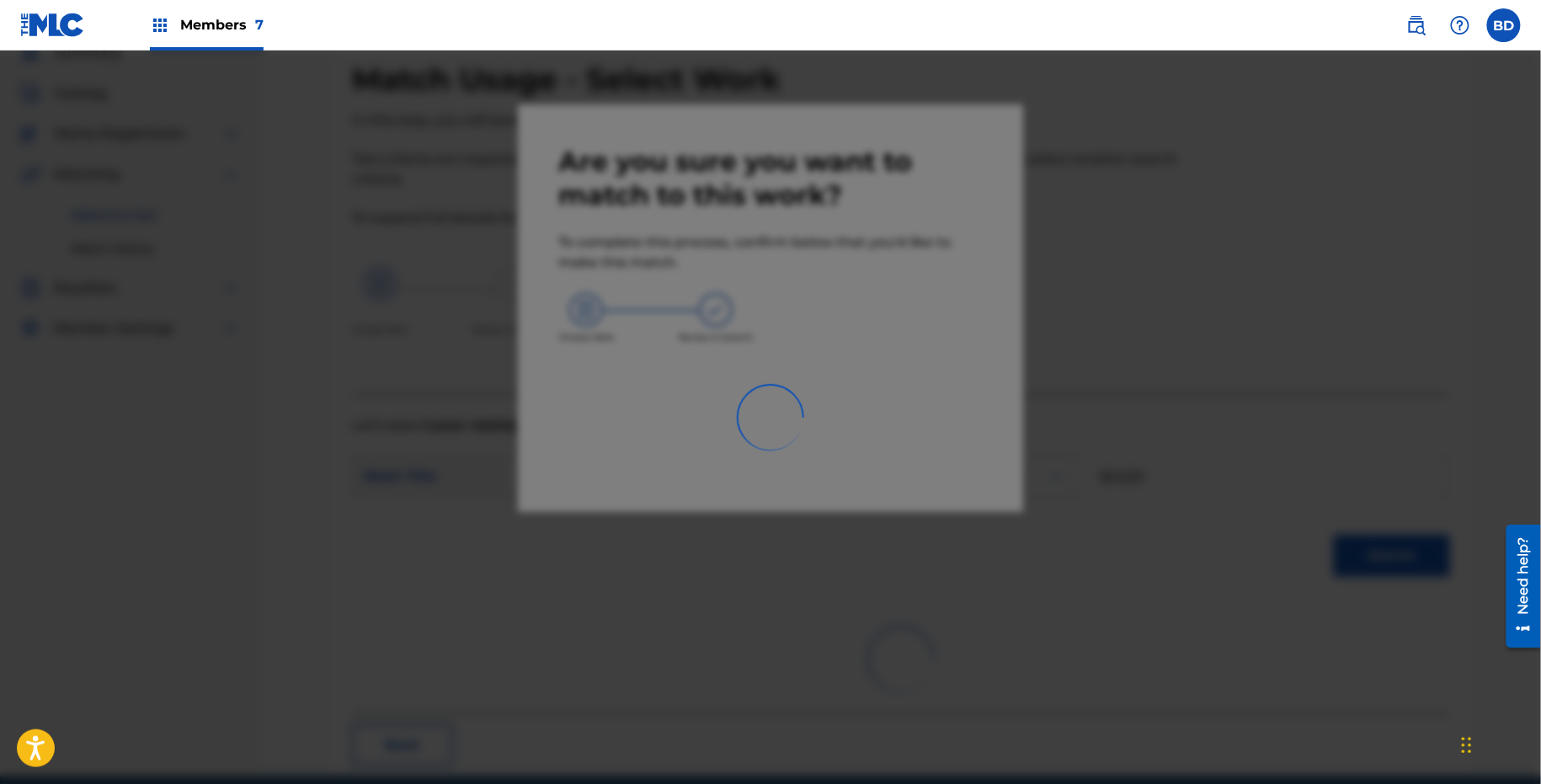
scroll to position [43, 0]
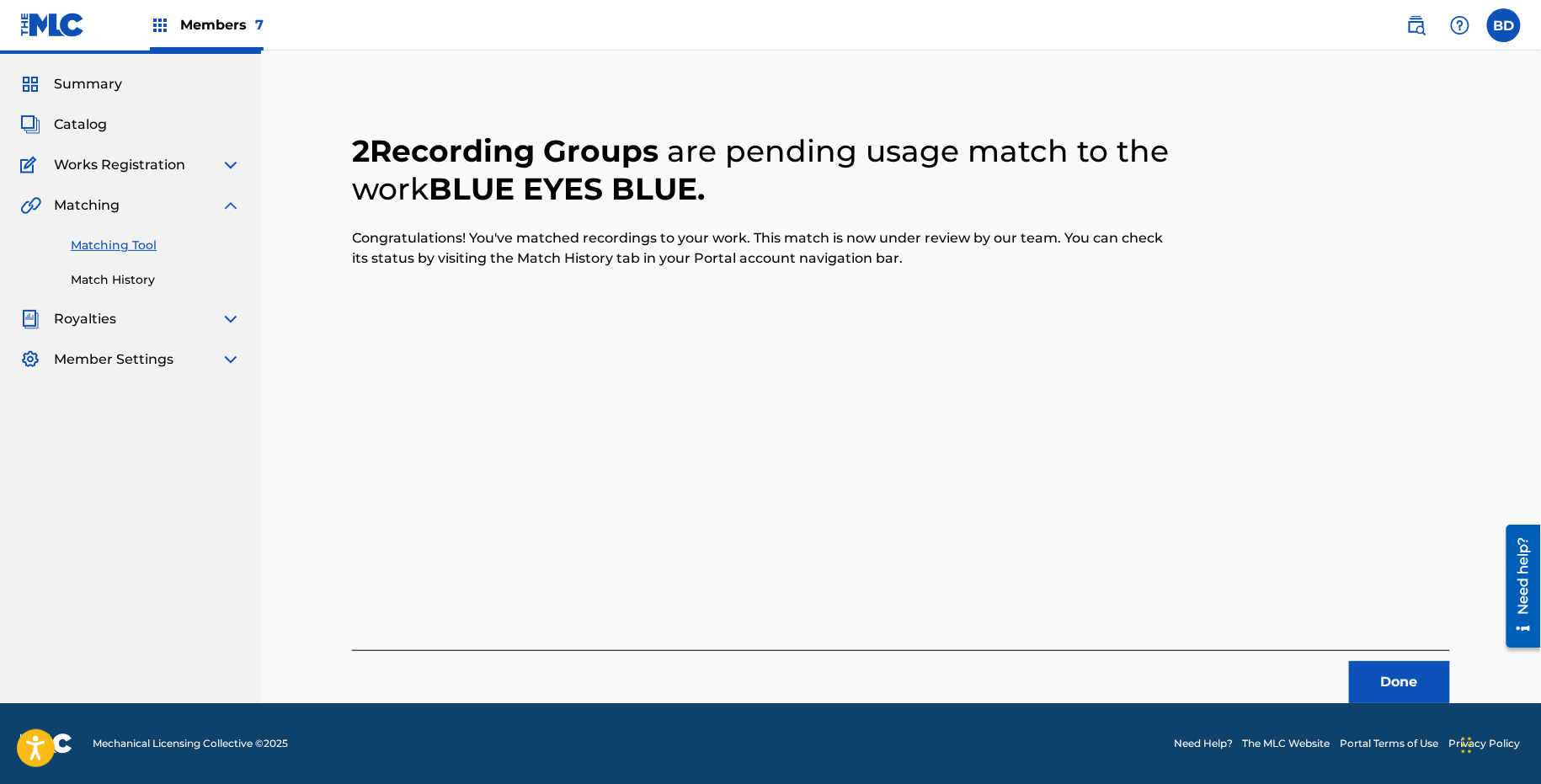
click at [103, 267] on div "Matching Tool Match History" at bounding box center [130, 252] width 220 height 74
click at [103, 287] on link "Match History" at bounding box center [156, 279] width 171 height 18
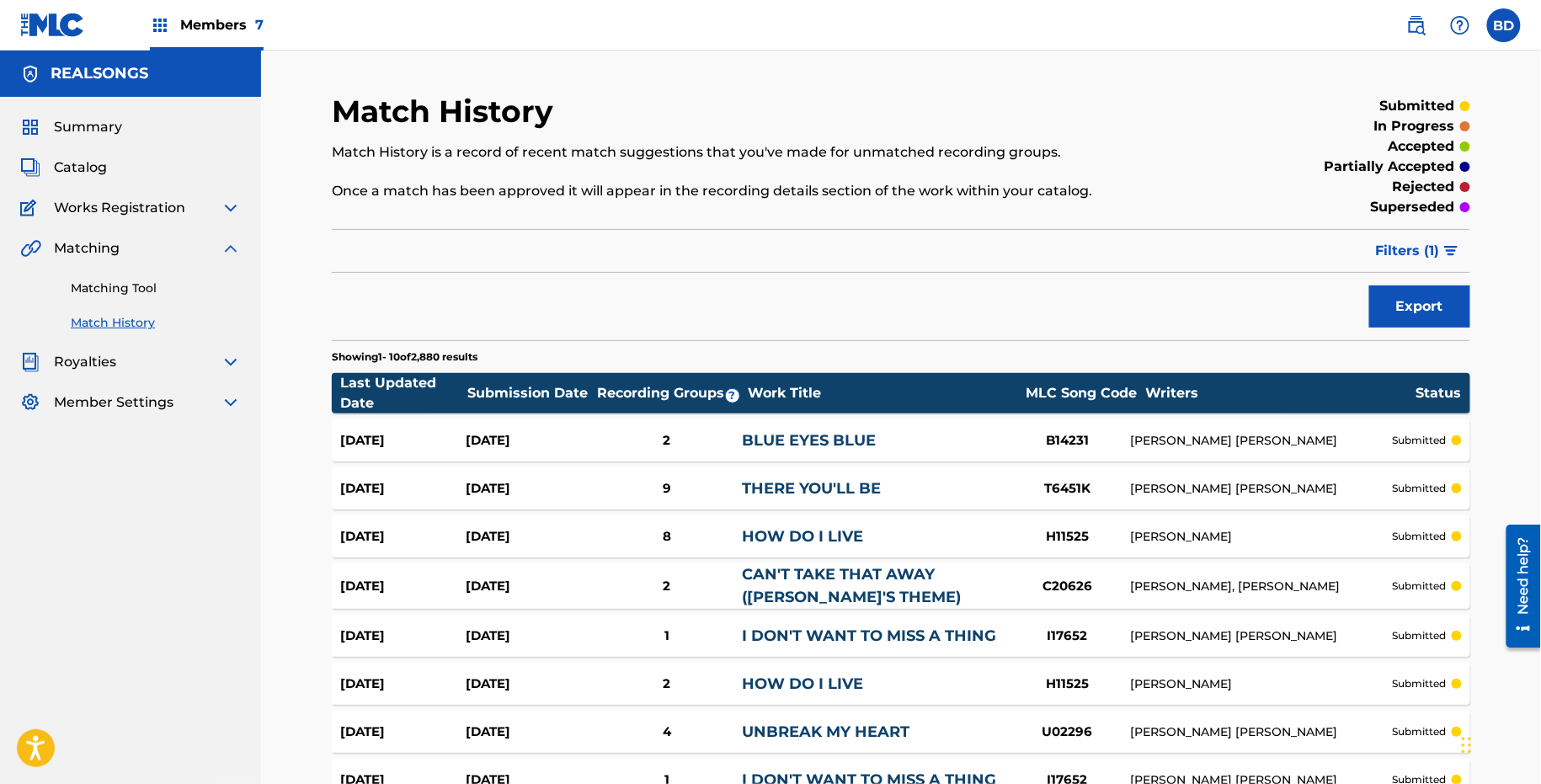
click at [592, 431] on div "2" at bounding box center [667, 440] width 151 height 19
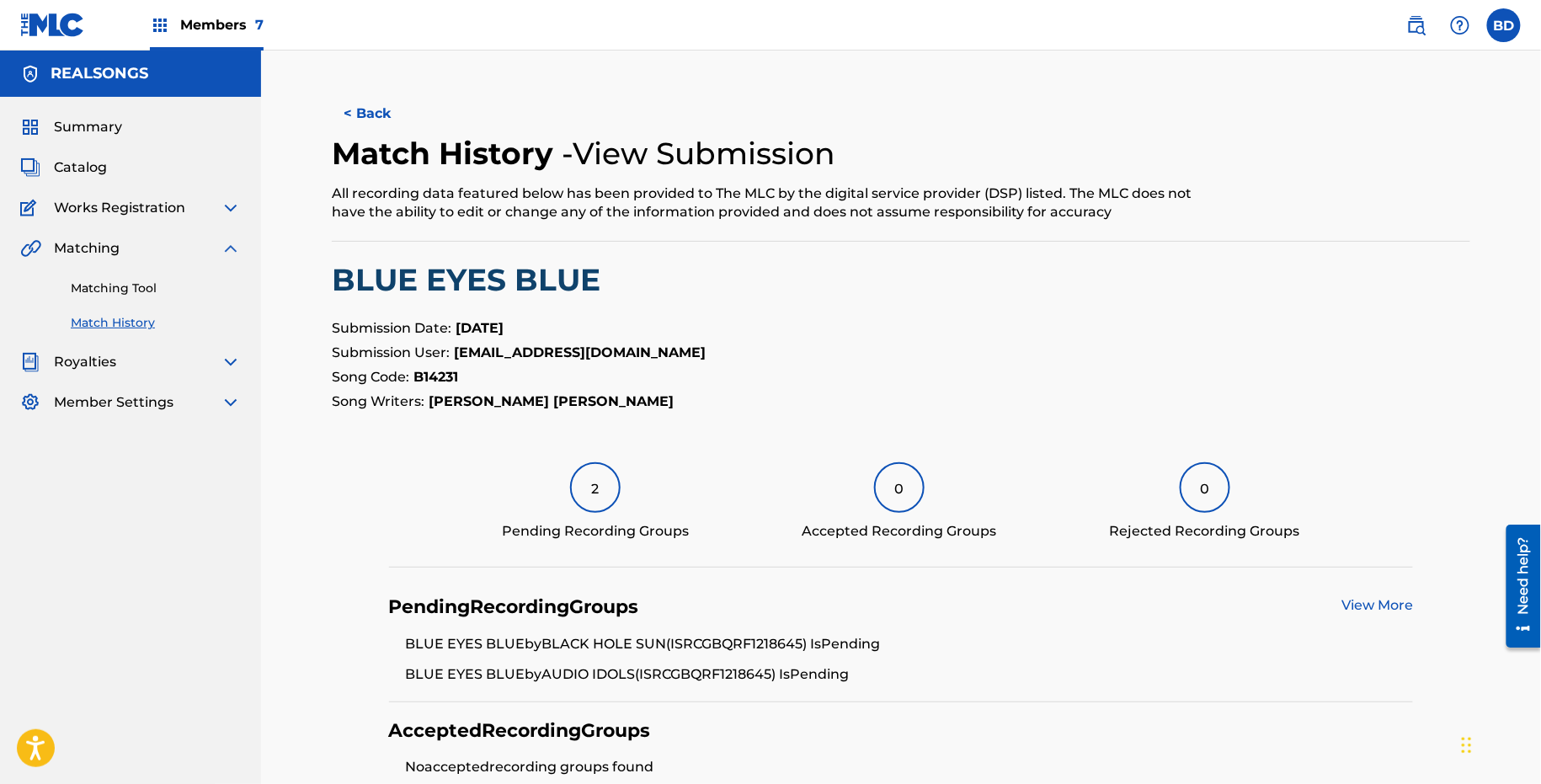
click at [112, 286] on link "Matching Tool" at bounding box center [156, 287] width 171 height 18
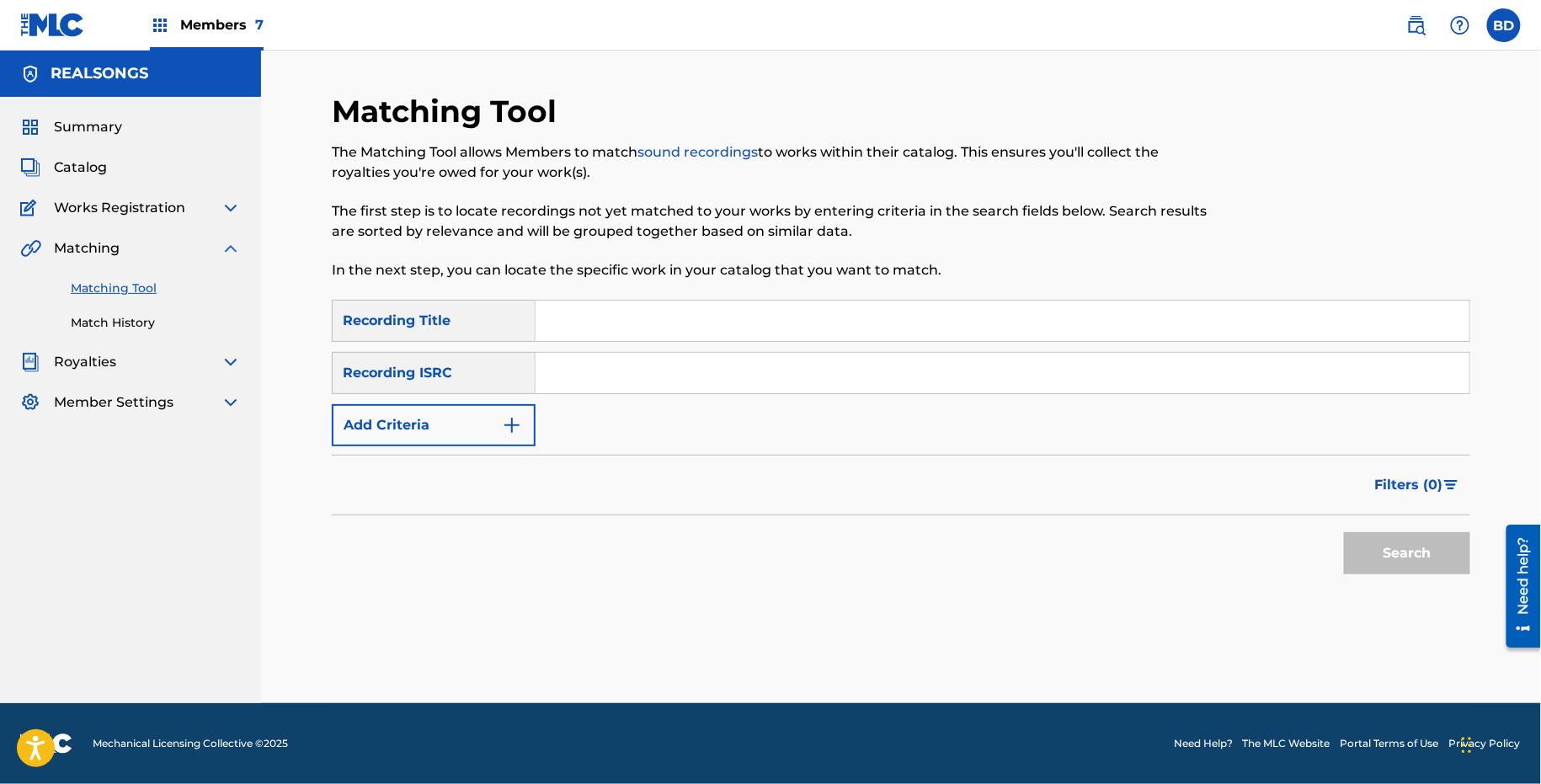
click at [641, 420] on div "SearchWithCriteria0bda3d5c-7a90-4505-8932-ca201f7f853c Recording Title SearchWi…" at bounding box center [901, 372] width 1139 height 146
click at [617, 359] on input "Search Form" at bounding box center [1002, 373] width 934 height 41
paste input "GBQRF1218701"
type input "GBQRF1218701"
click at [1345, 532] on button "Search" at bounding box center [1407, 554] width 126 height 42
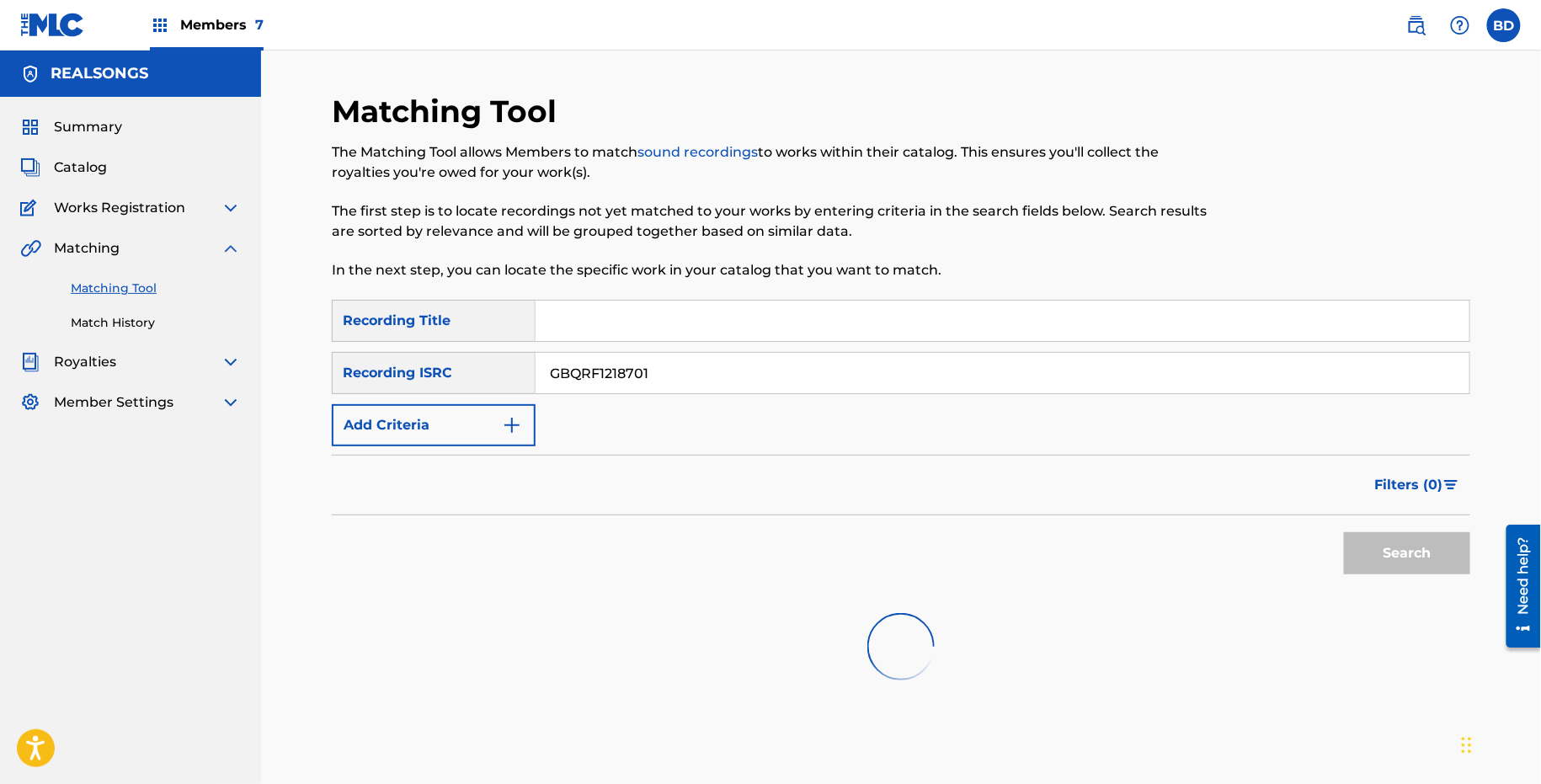
scroll to position [205, 0]
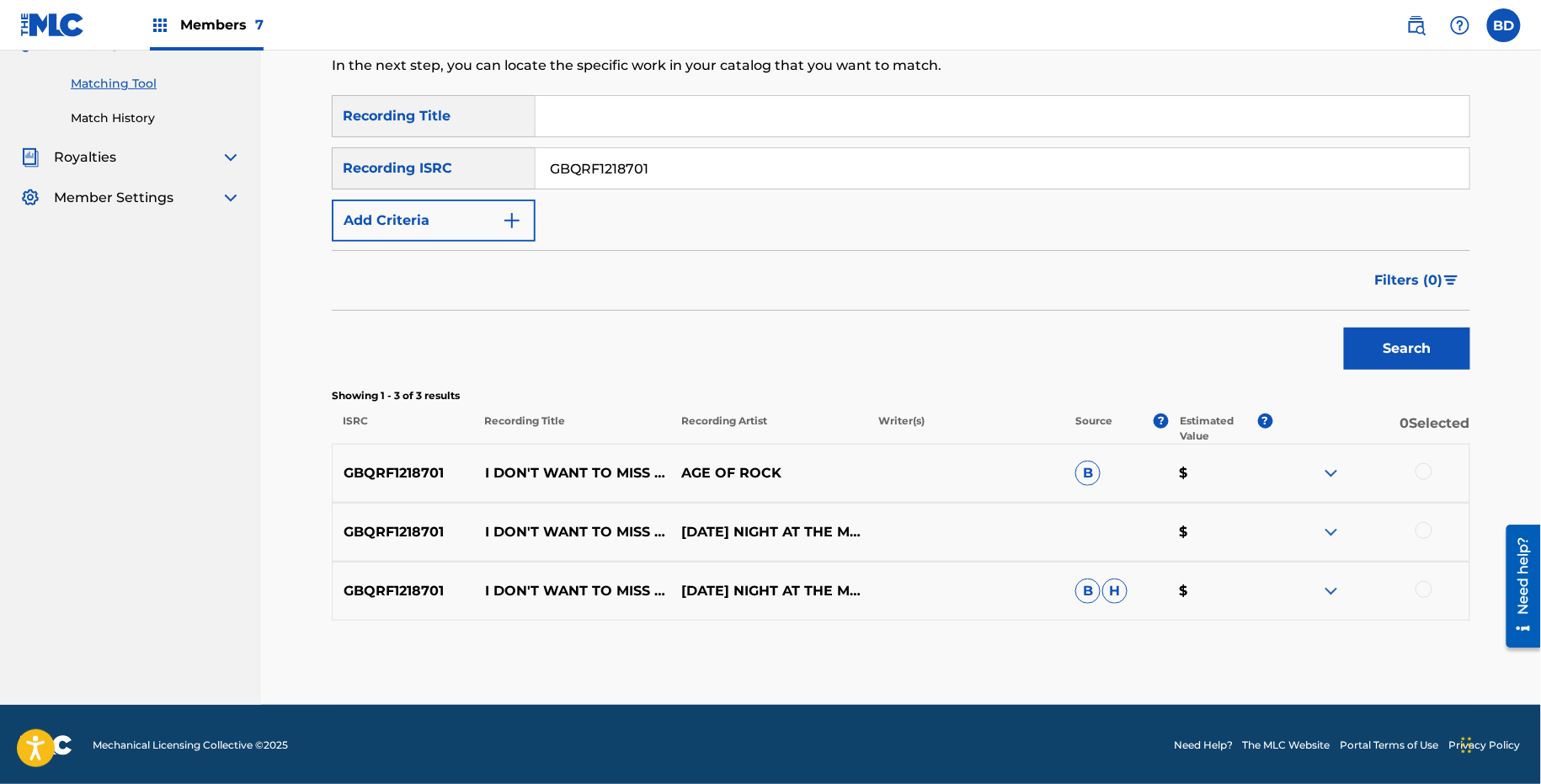
click at [1328, 590] on img at bounding box center [1332, 591] width 20 height 20
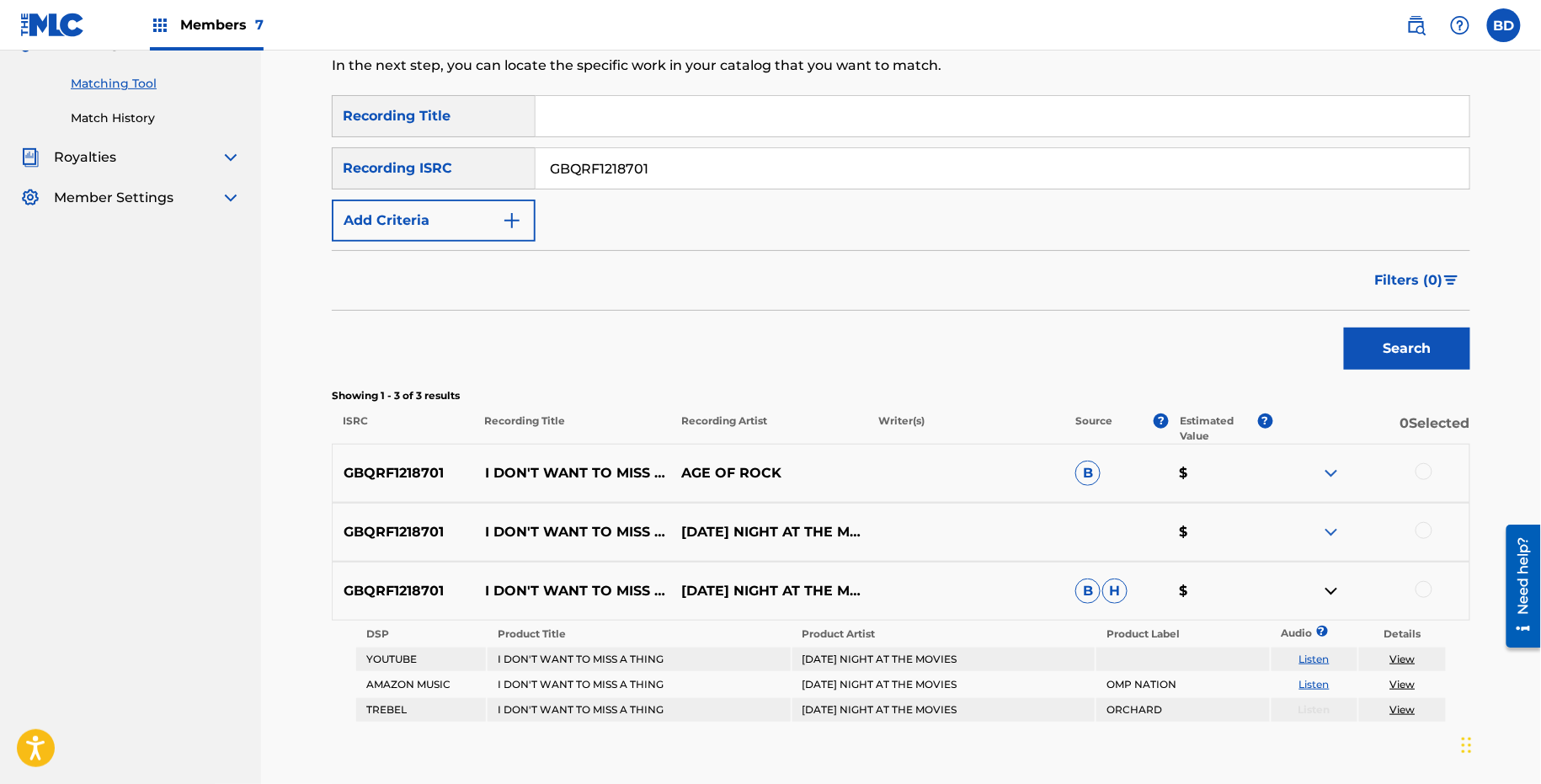
click at [1329, 463] on img at bounding box center [1332, 474] width 20 height 20
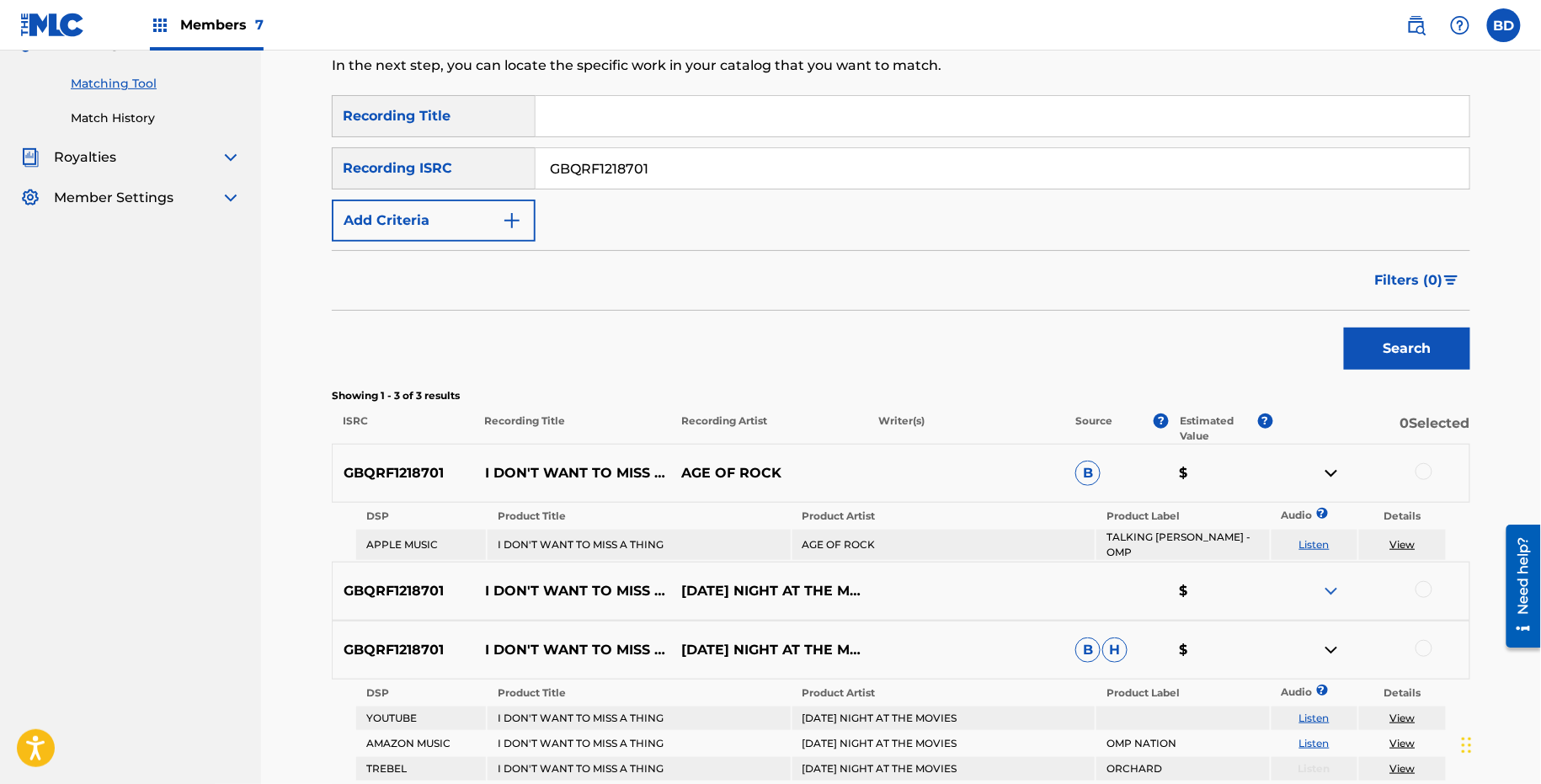
click at [552, 463] on p "I DON'T WANT TO MISS A THING" at bounding box center [573, 474] width 197 height 20
copy p "I DON'T WANT TO MISS A THING"
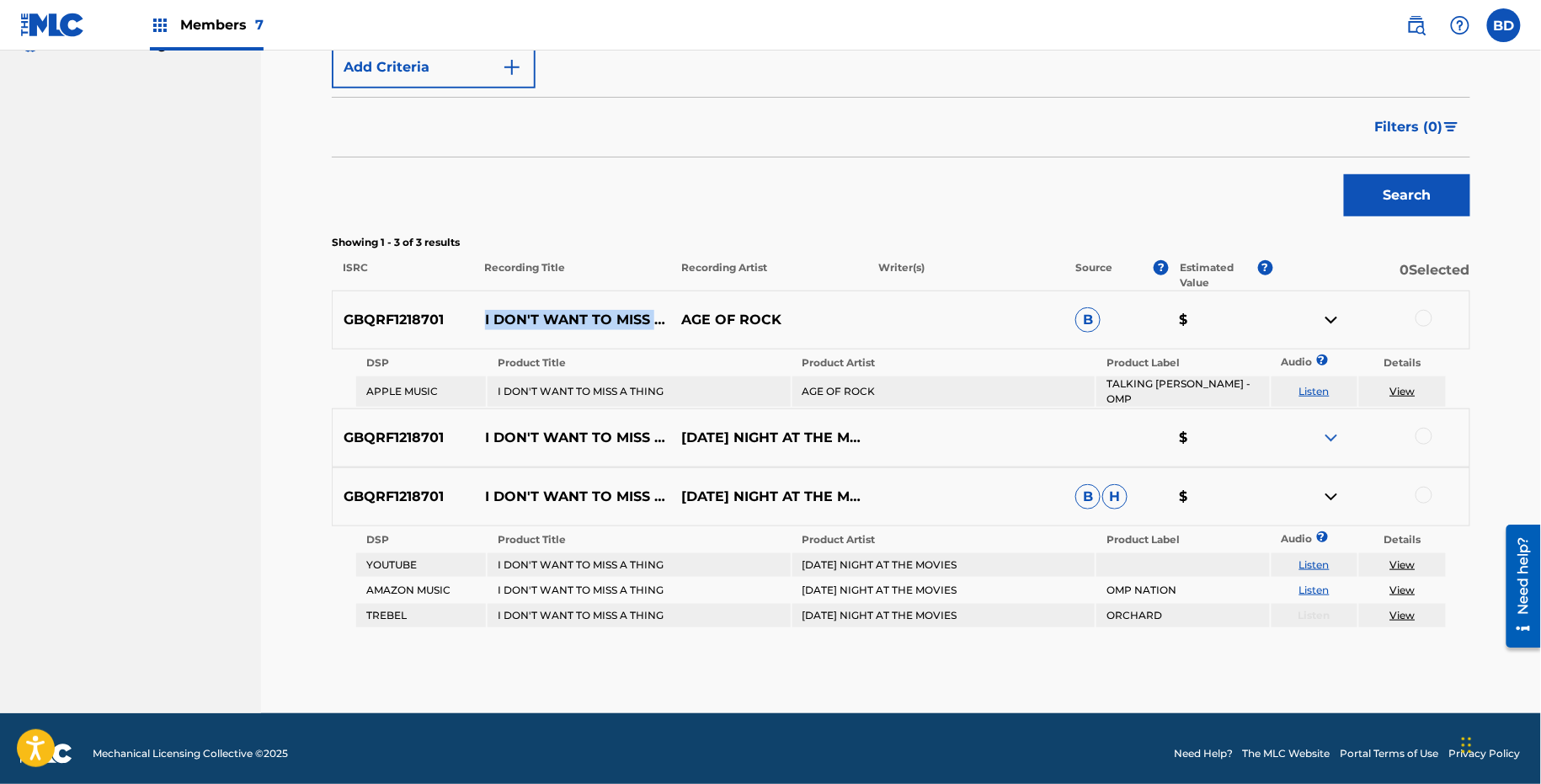
scroll to position [357, 0]
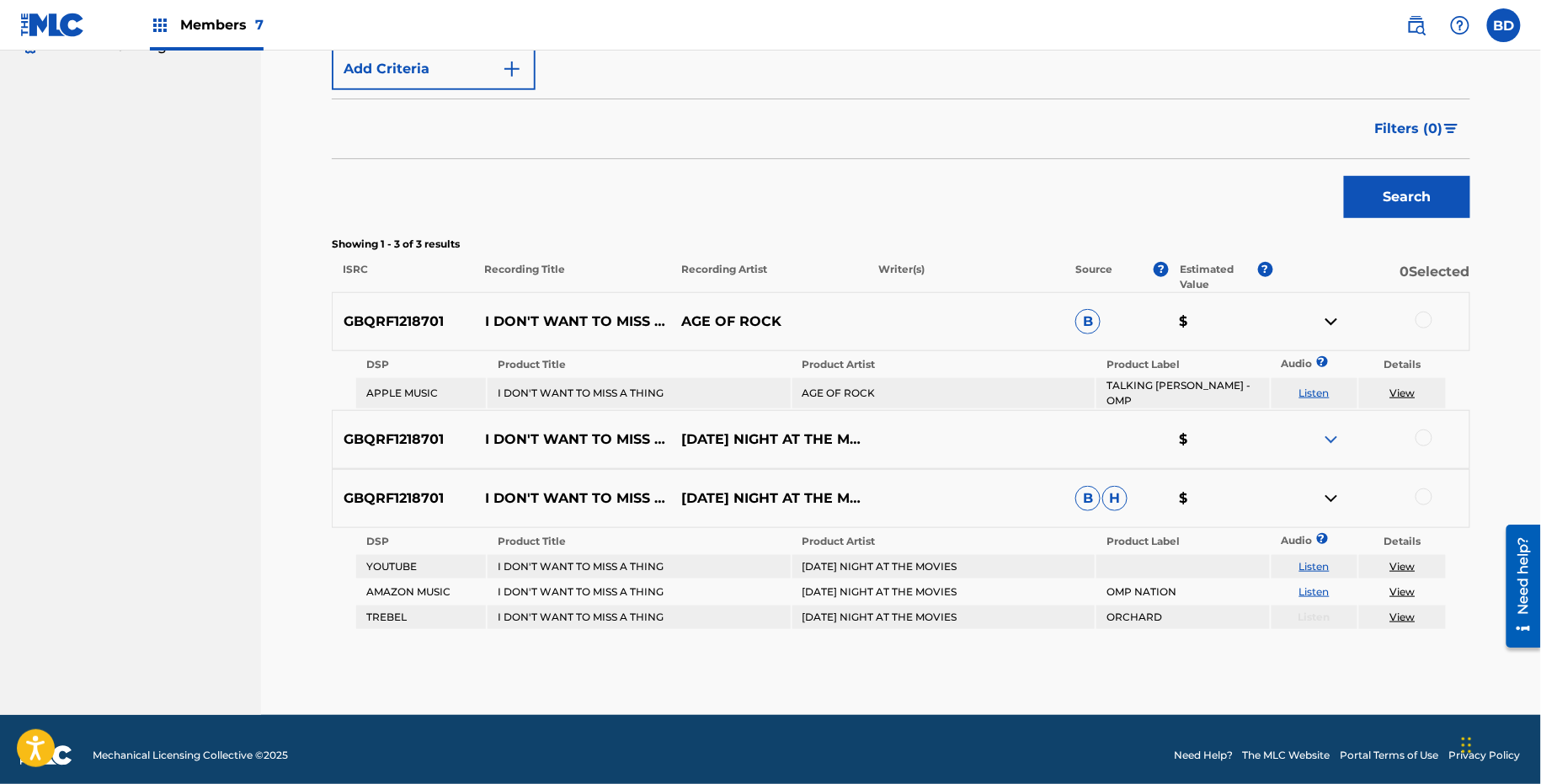
click at [1419, 488] on div at bounding box center [1424, 497] width 17 height 17
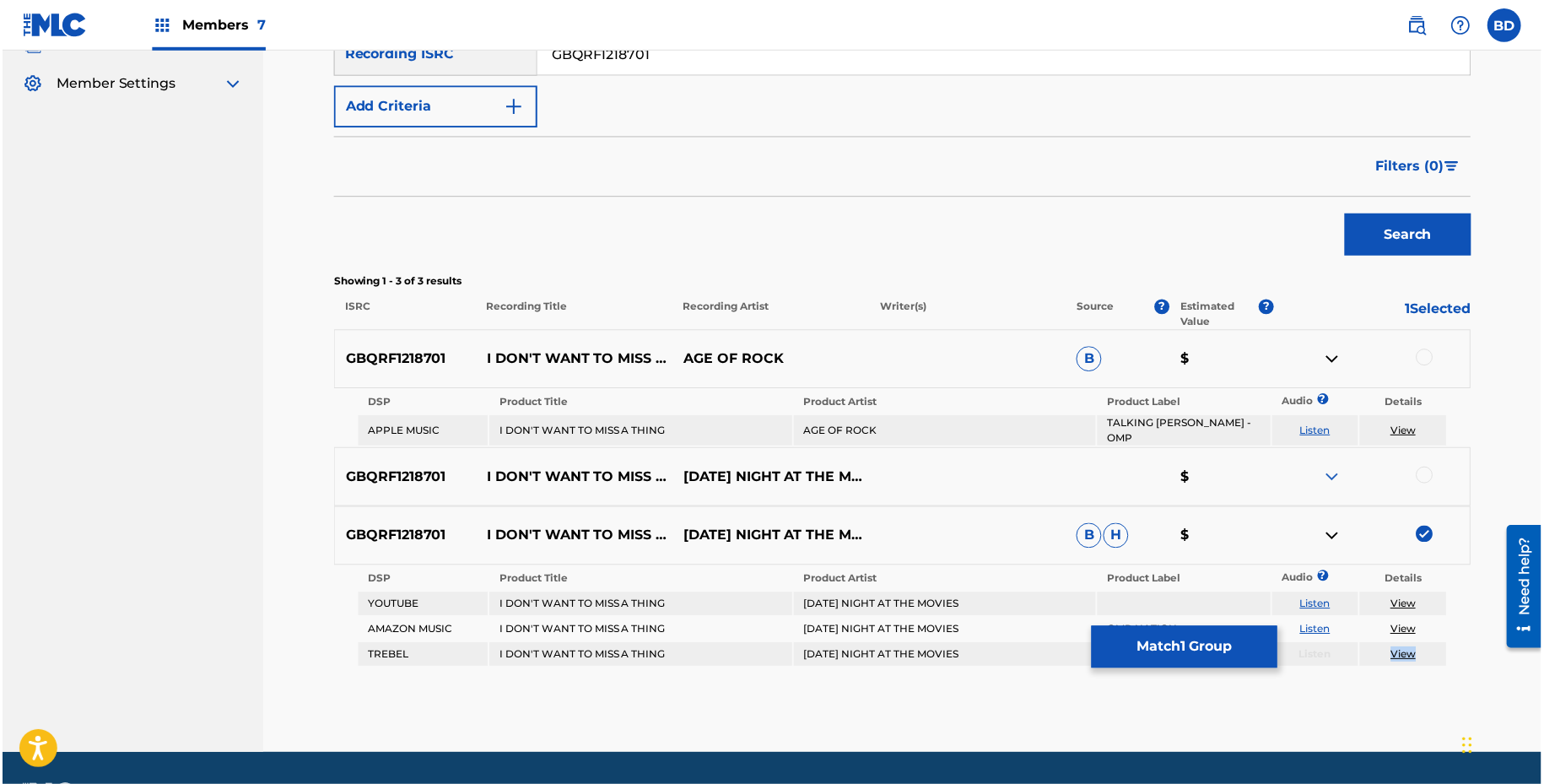
scroll to position [358, 0]
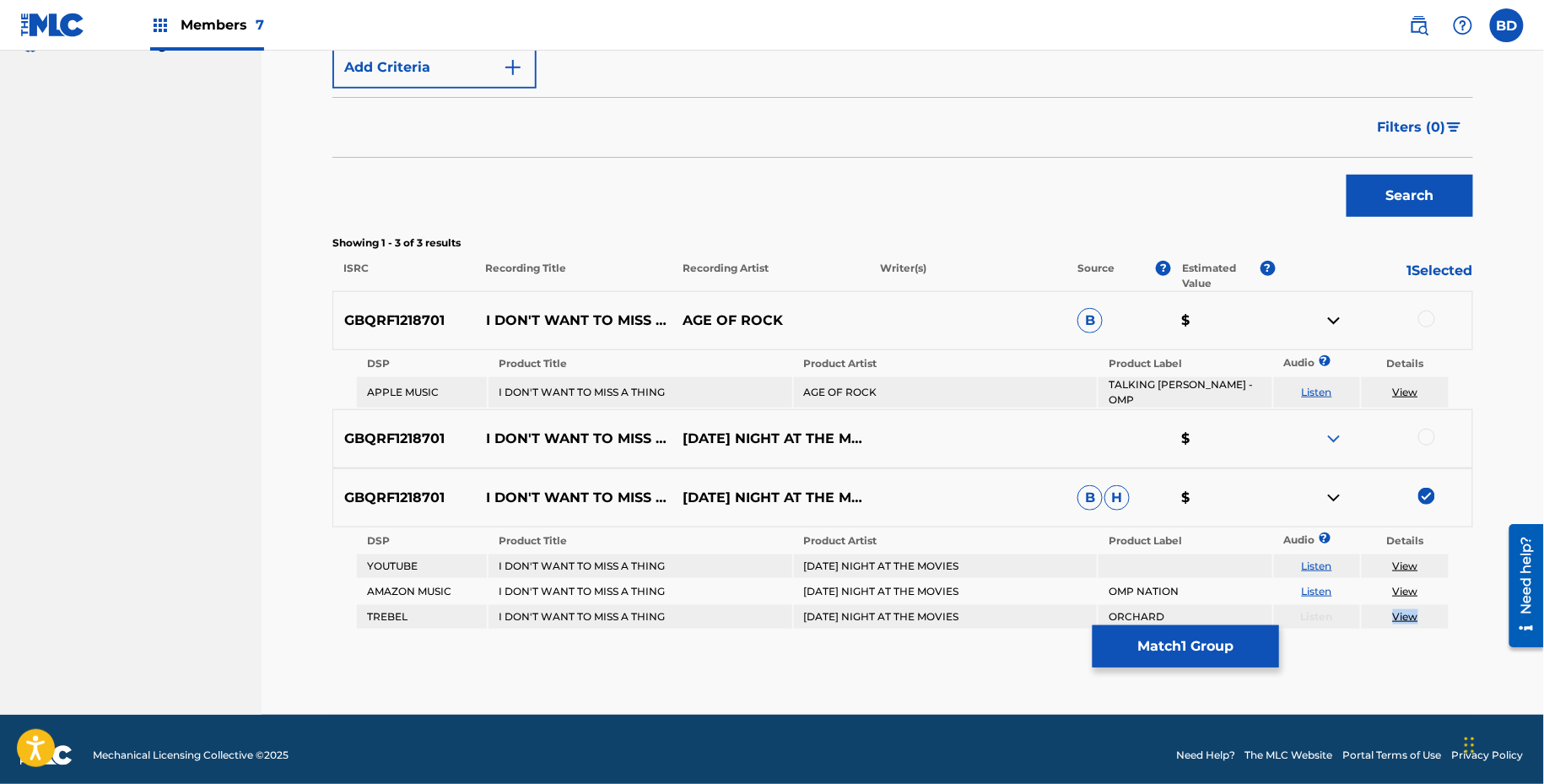
click at [1333, 488] on img at bounding box center [1334, 498] width 20 height 20
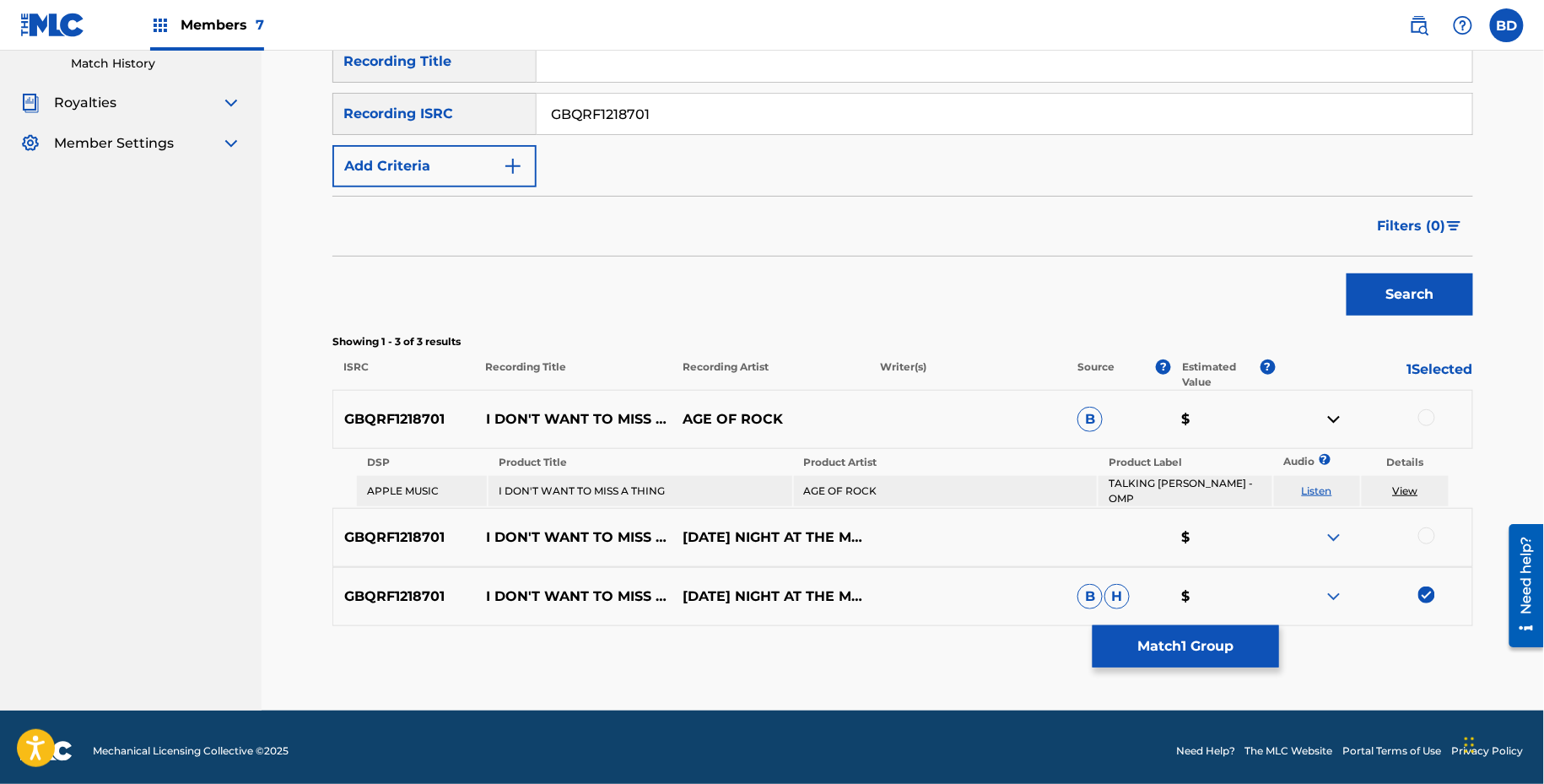
click at [1428, 417] on div at bounding box center [1427, 417] width 17 height 17
click at [1396, 485] on link "View" at bounding box center [1405, 491] width 25 height 13
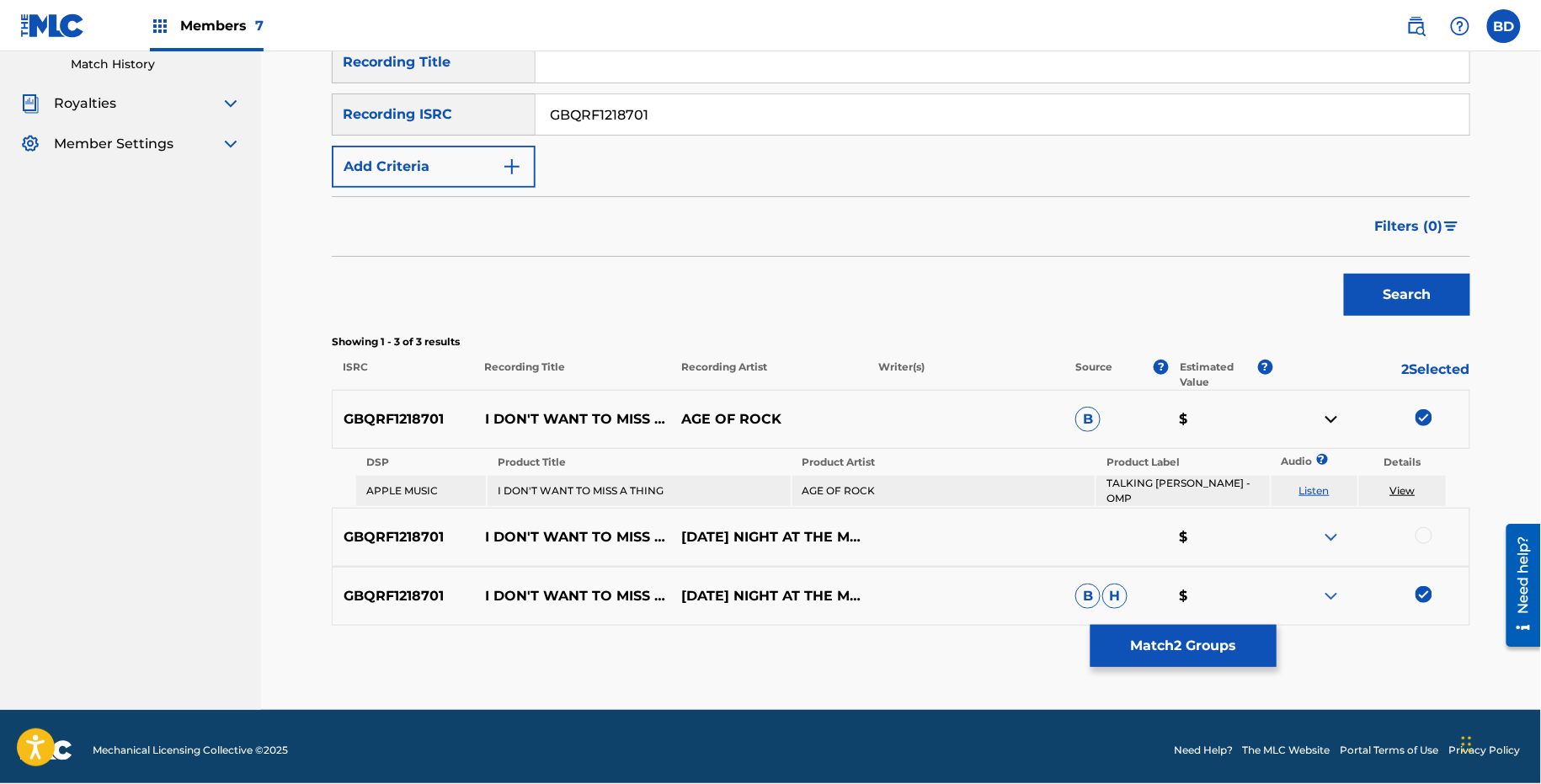
scroll to position [257, 0]
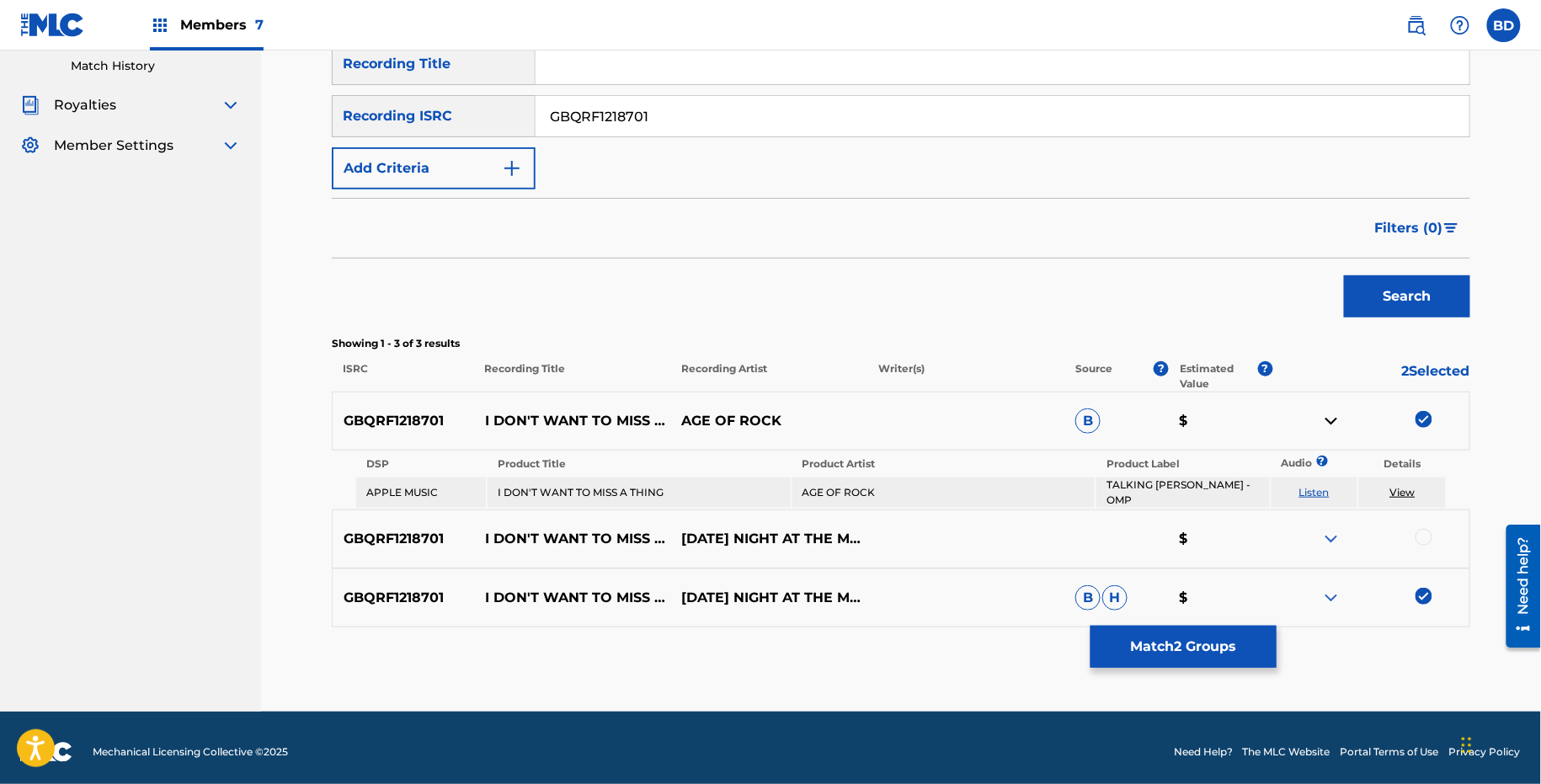
click at [1171, 673] on div "Matching Tool The Matching Tool allows Members to match sound recordings to wor…" at bounding box center [901, 274] width 1139 height 875
click at [1120, 640] on button "Match 2 Groups" at bounding box center [1183, 647] width 186 height 42
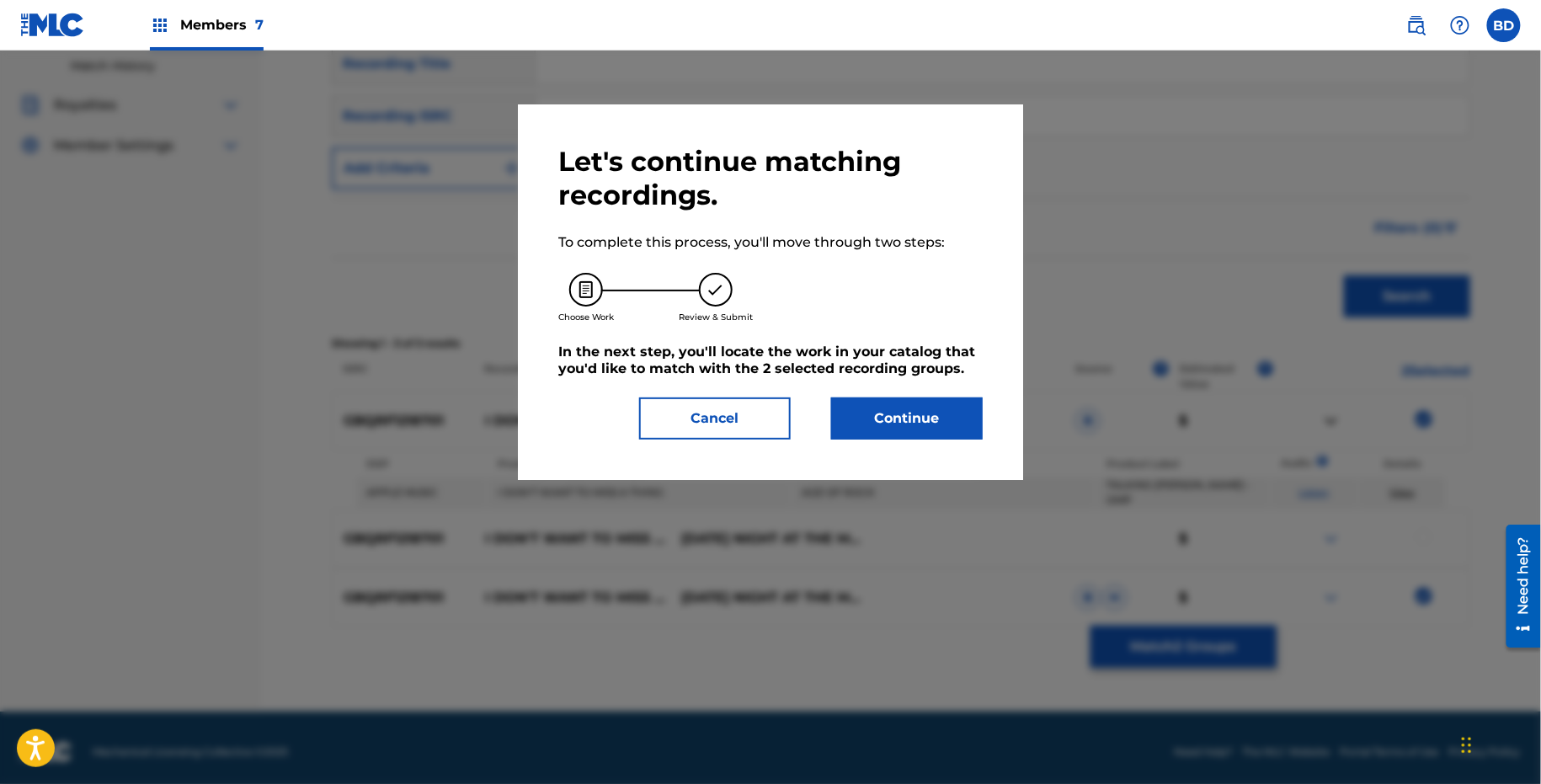
click at [829, 381] on div "Let's continue matching recordings. To complete this process, you'll move throu…" at bounding box center [770, 292] width 425 height 295
click at [895, 425] on button "Continue" at bounding box center [907, 418] width 151 height 42
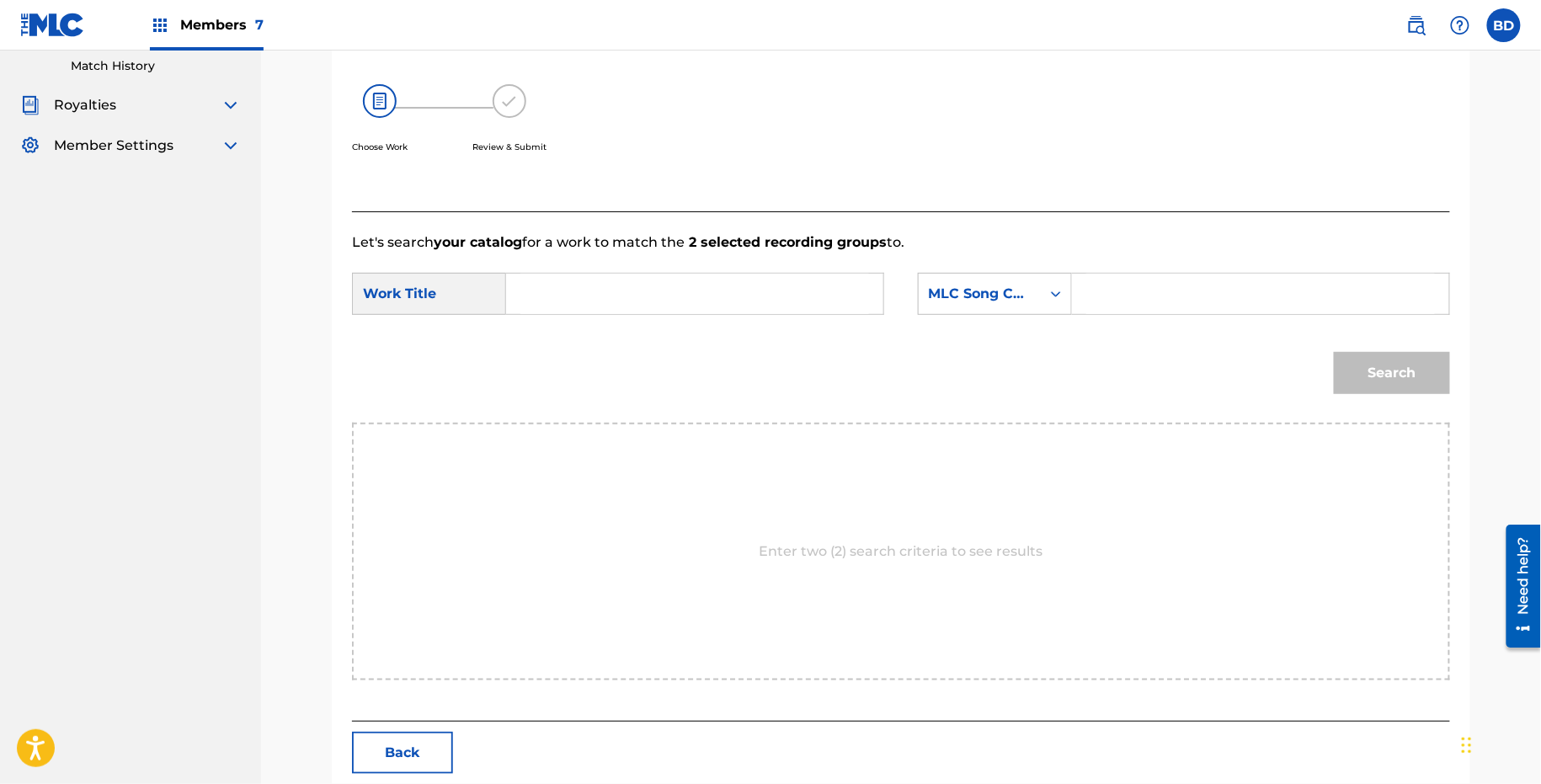
click at [1200, 314] on div "SearchWithCriteria22d406ed-2858-45bf-9505-6edf32d2ec83 Work Title SearchWithCri…" at bounding box center [901, 298] width 1099 height 53
click at [1175, 299] on input "Search Form" at bounding box center [1261, 294] width 348 height 41
paste input "I17652"
type input "I17652"
click at [817, 306] on input "Search Form" at bounding box center [695, 294] width 348 height 41
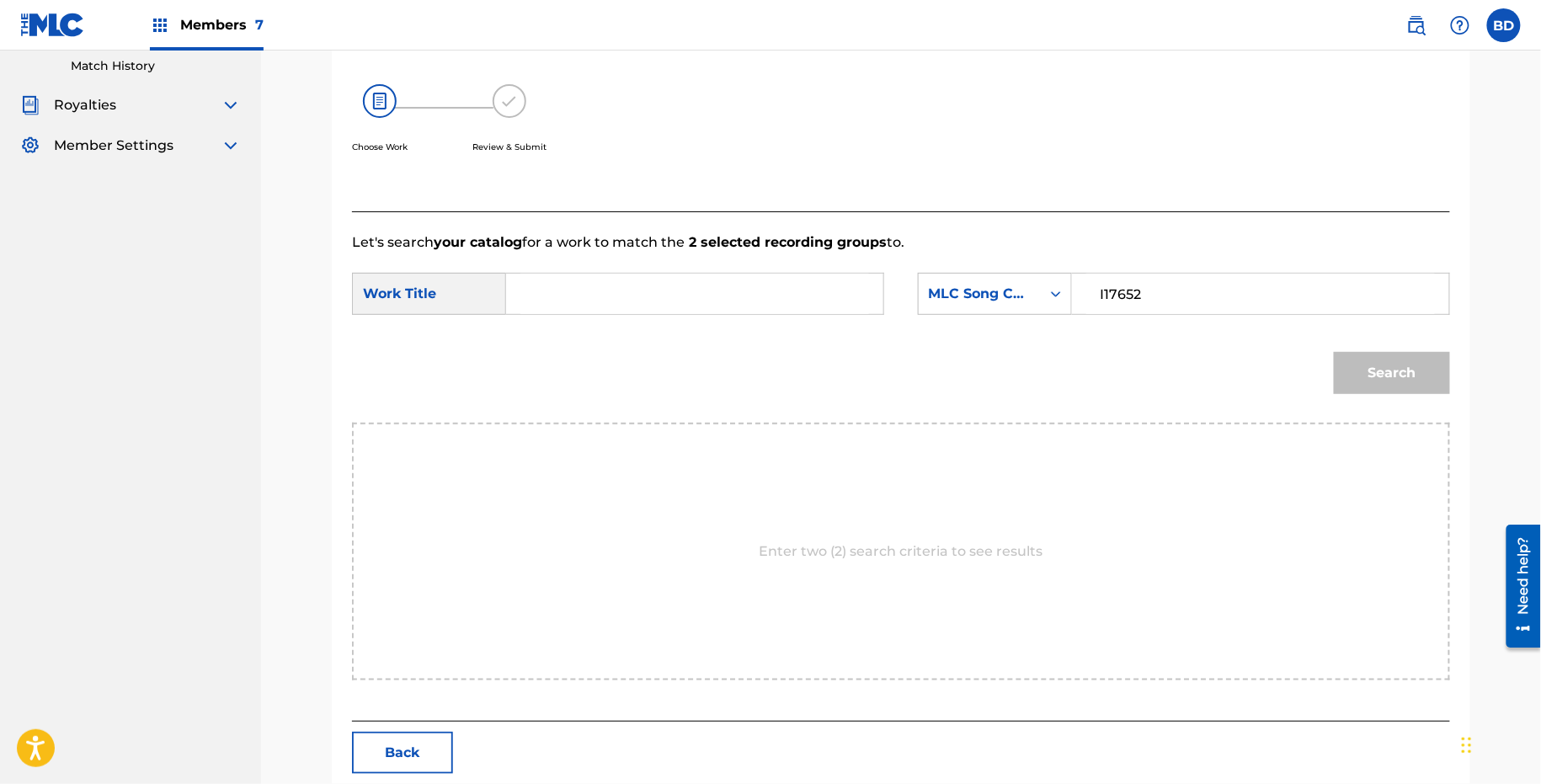
type input "u"
type input "i"
click at [1355, 367] on button "Search" at bounding box center [1393, 373] width 116 height 42
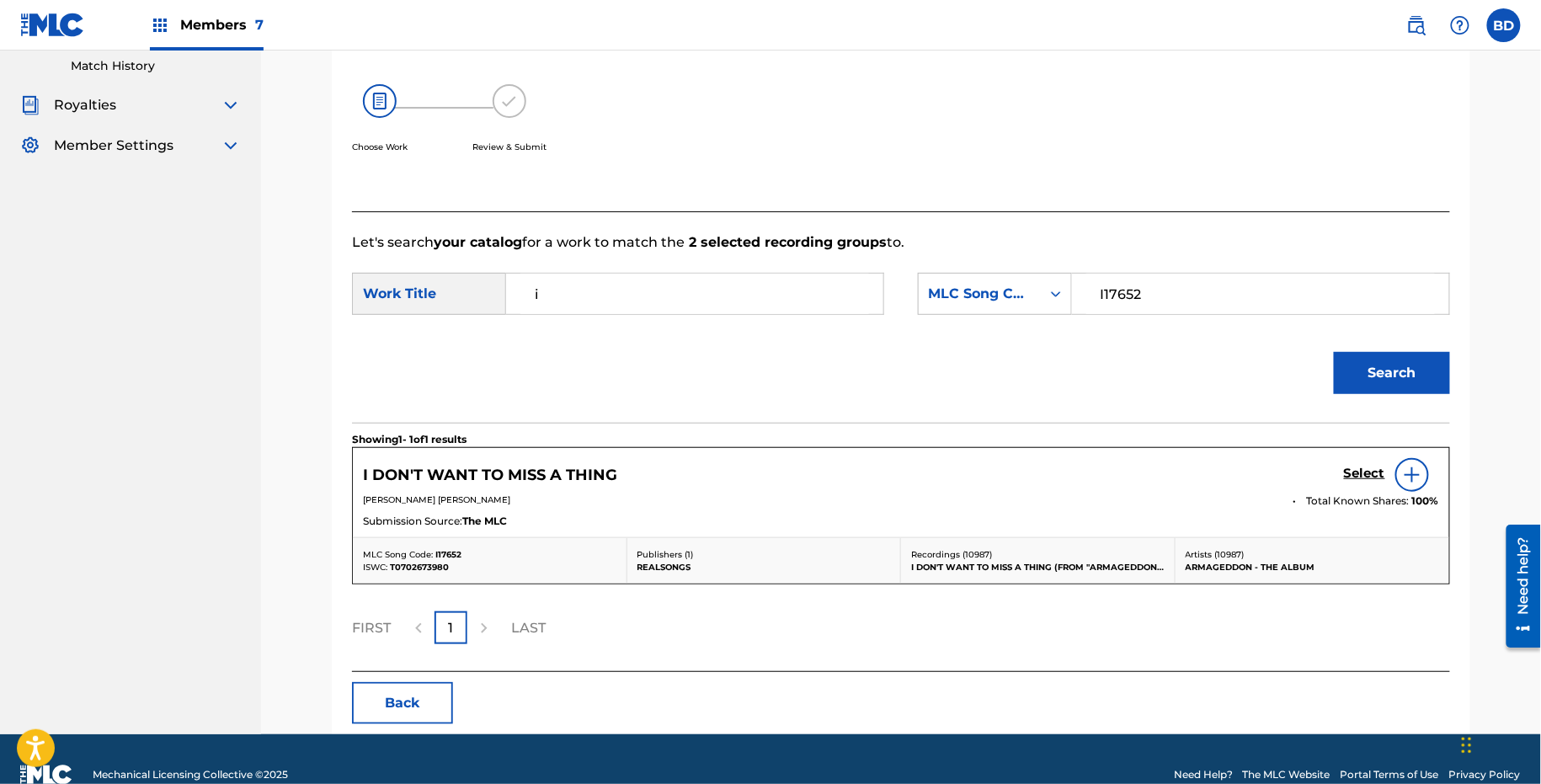
click at [1365, 480] on link "Select" at bounding box center [1365, 474] width 41 height 18
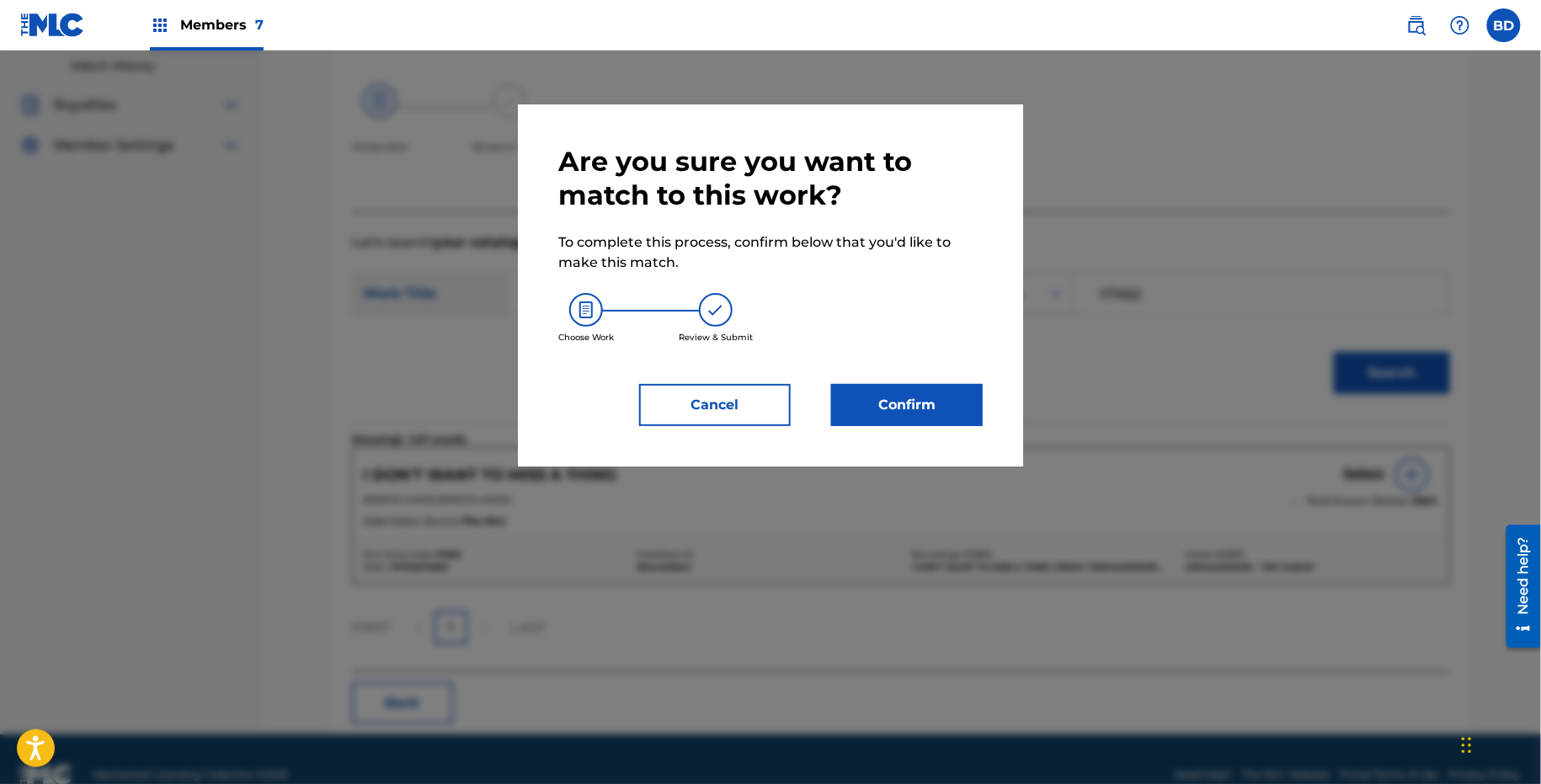
click at [931, 415] on button "Confirm" at bounding box center [907, 405] width 151 height 42
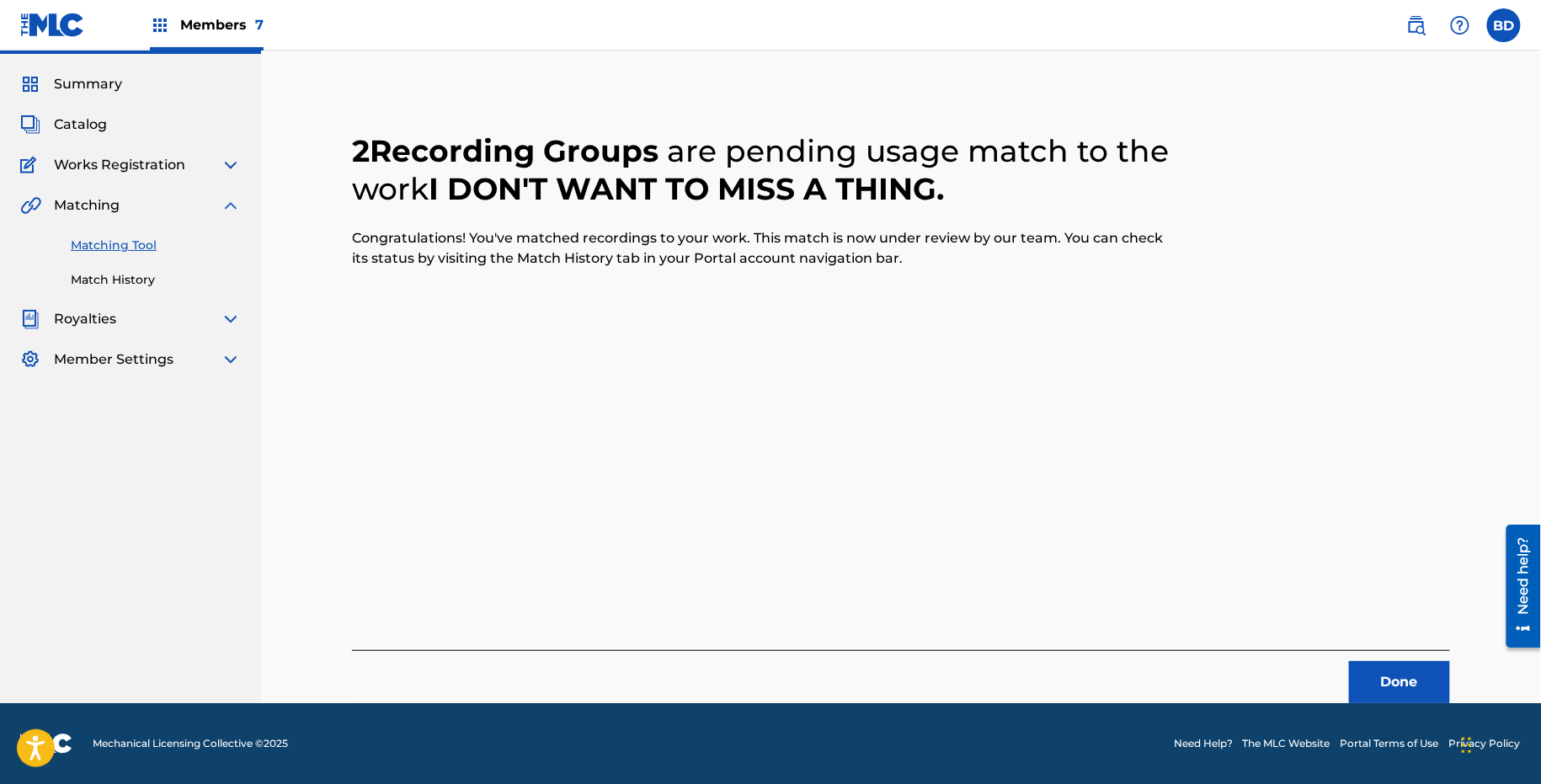
scroll to position [43, 0]
click at [84, 278] on link "Match History" at bounding box center [156, 279] width 171 height 18
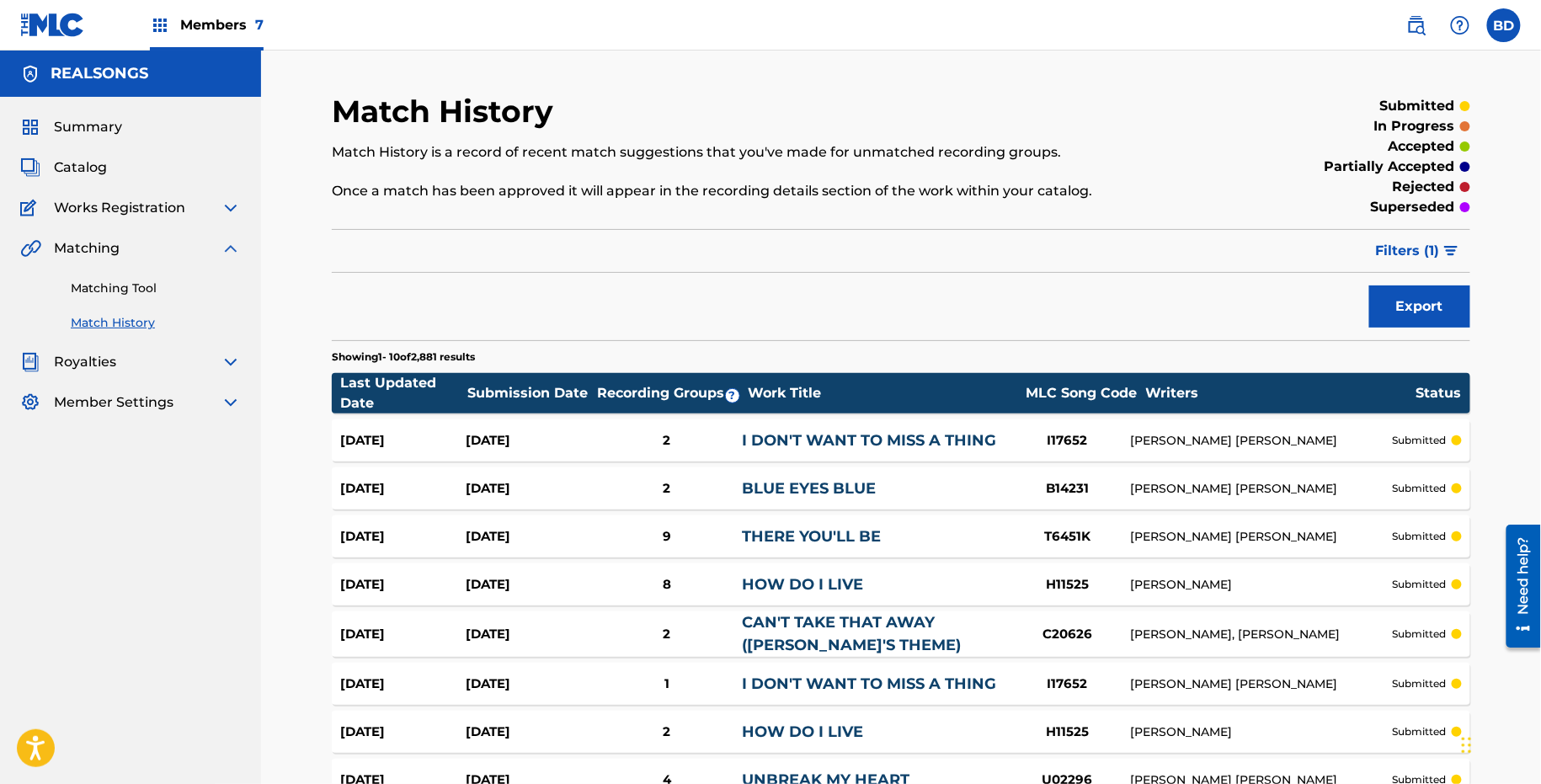
click at [845, 434] on link "I DON'T WANT TO MISS A THING" at bounding box center [869, 440] width 254 height 18
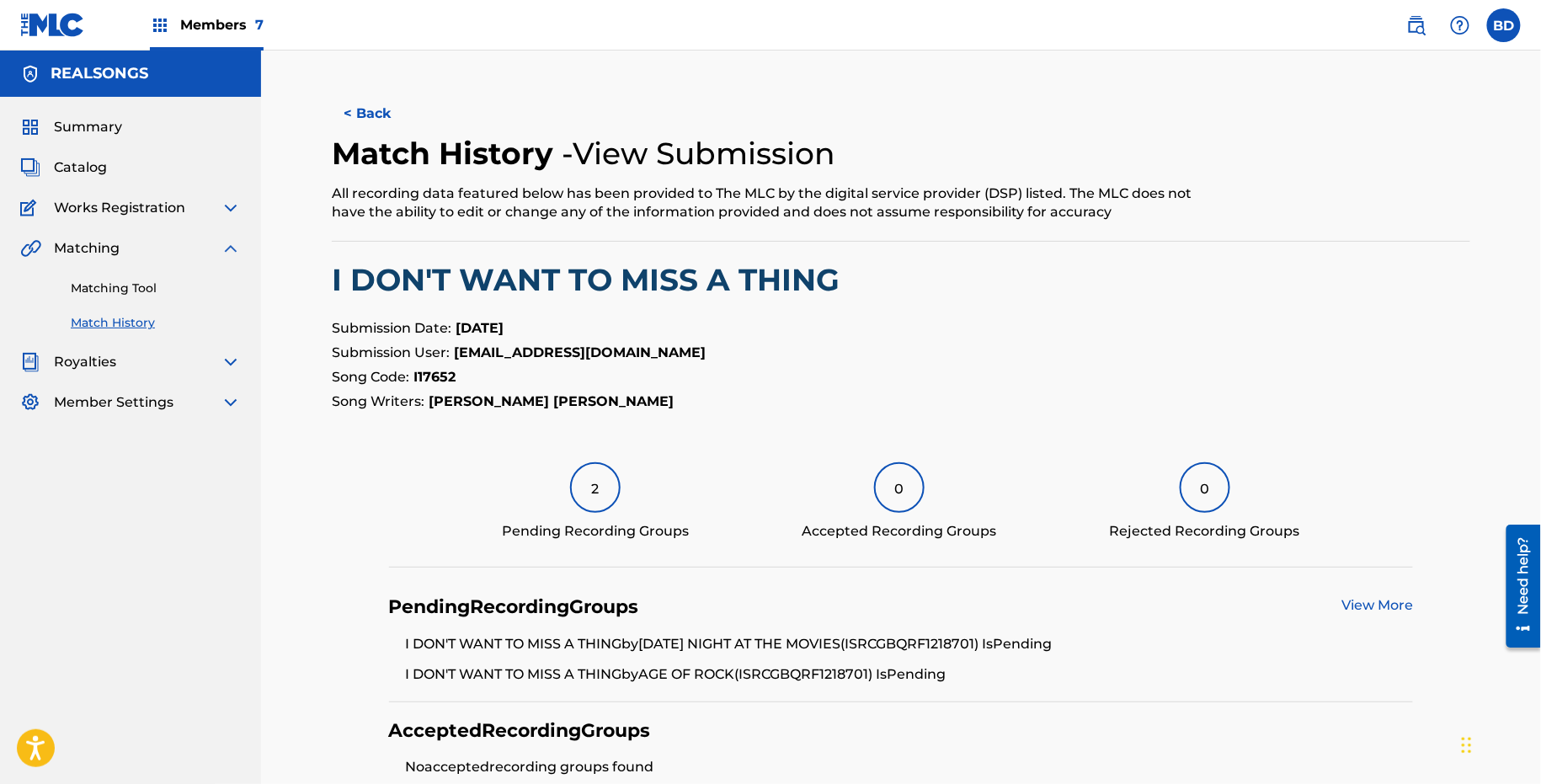
click at [68, 292] on div "Matching Tool Match History" at bounding box center [130, 296] width 220 height 74
click at [120, 291] on link "Matching Tool" at bounding box center [156, 287] width 171 height 18
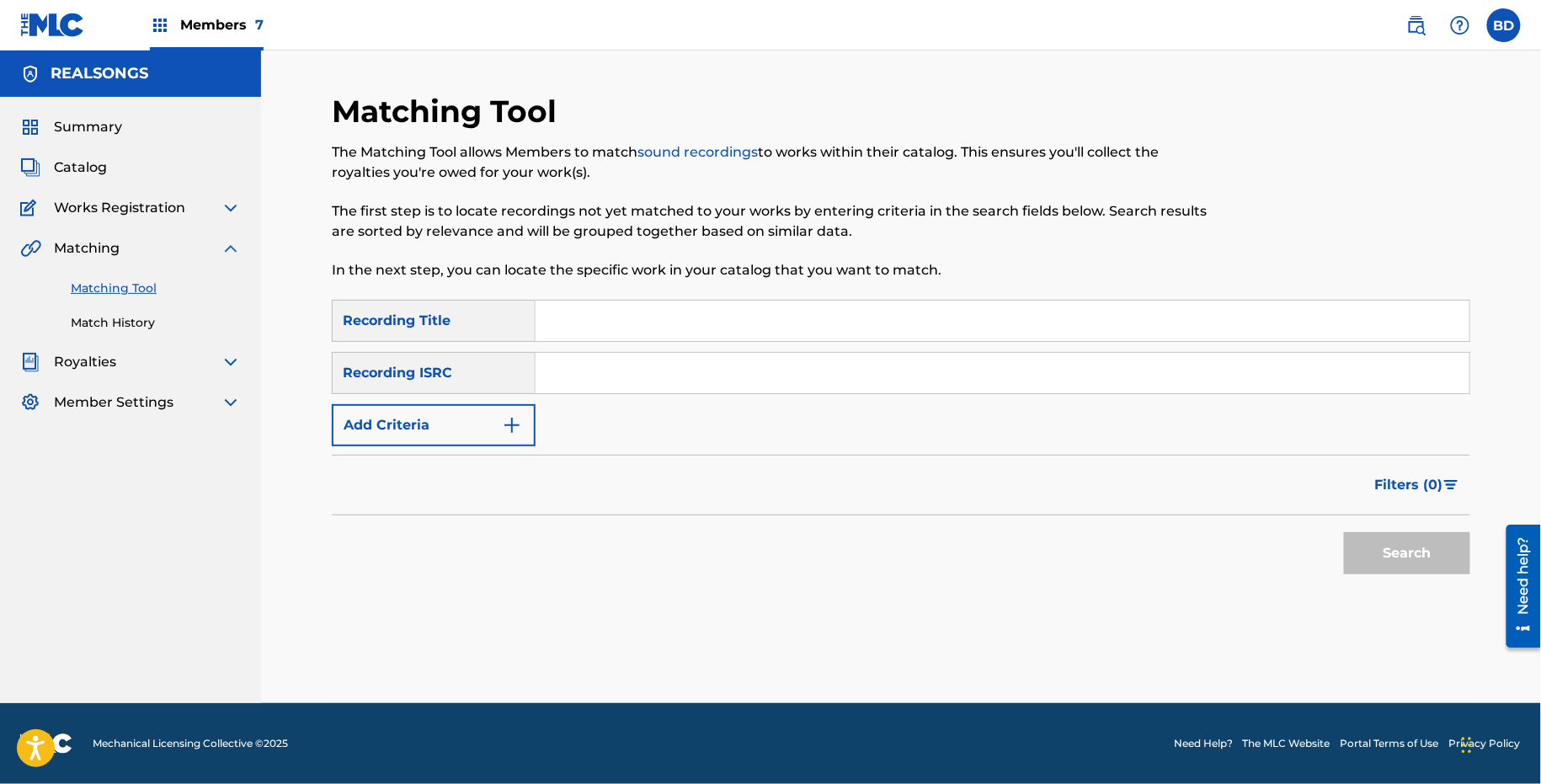
click at [707, 377] on input "Search Form" at bounding box center [1002, 373] width 934 height 41
paste input "GBSBU0601476"
type input "GBSBU0601476"
click at [1345, 532] on button "Search" at bounding box center [1407, 554] width 126 height 42
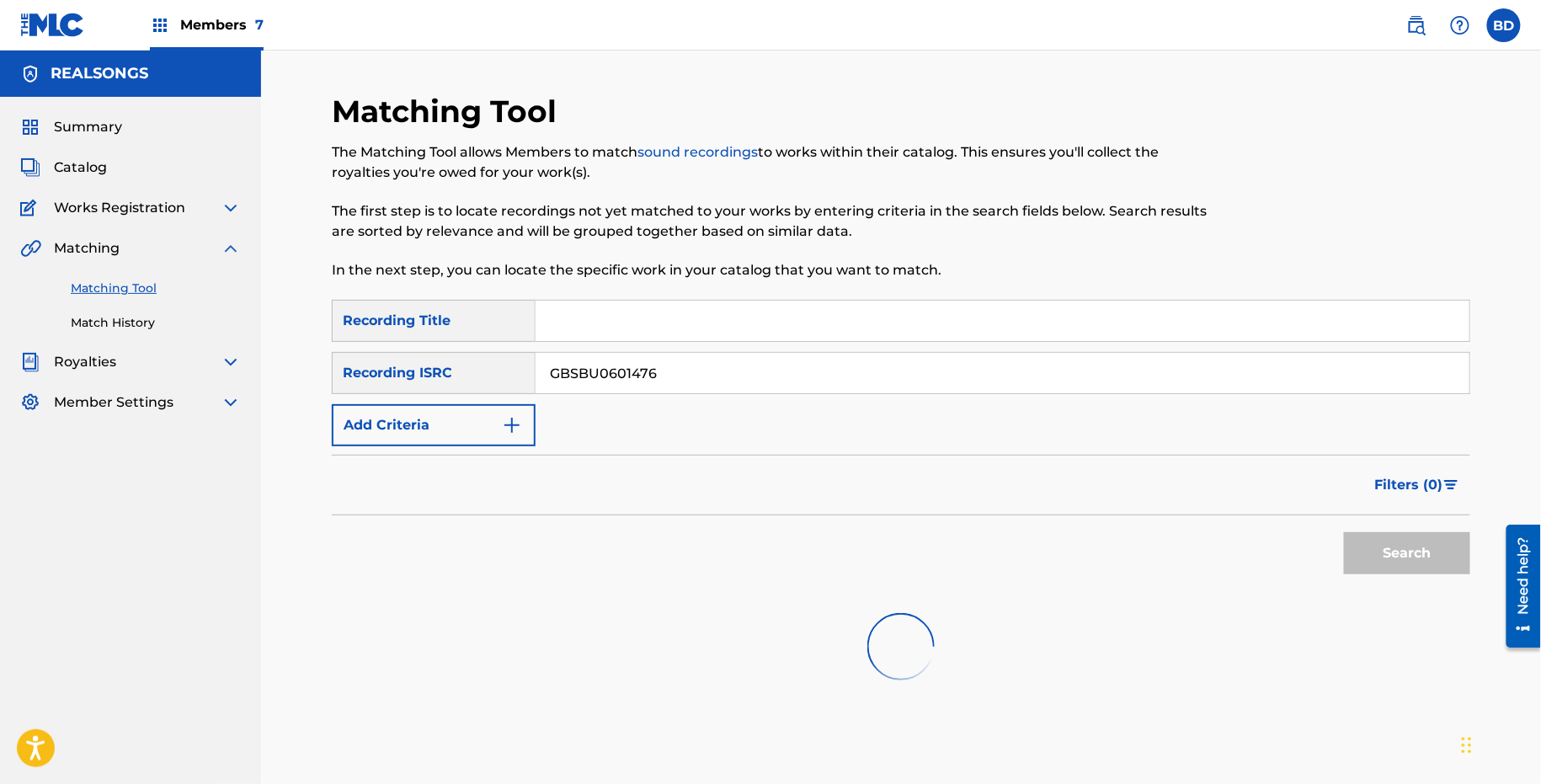
scroll to position [87, 0]
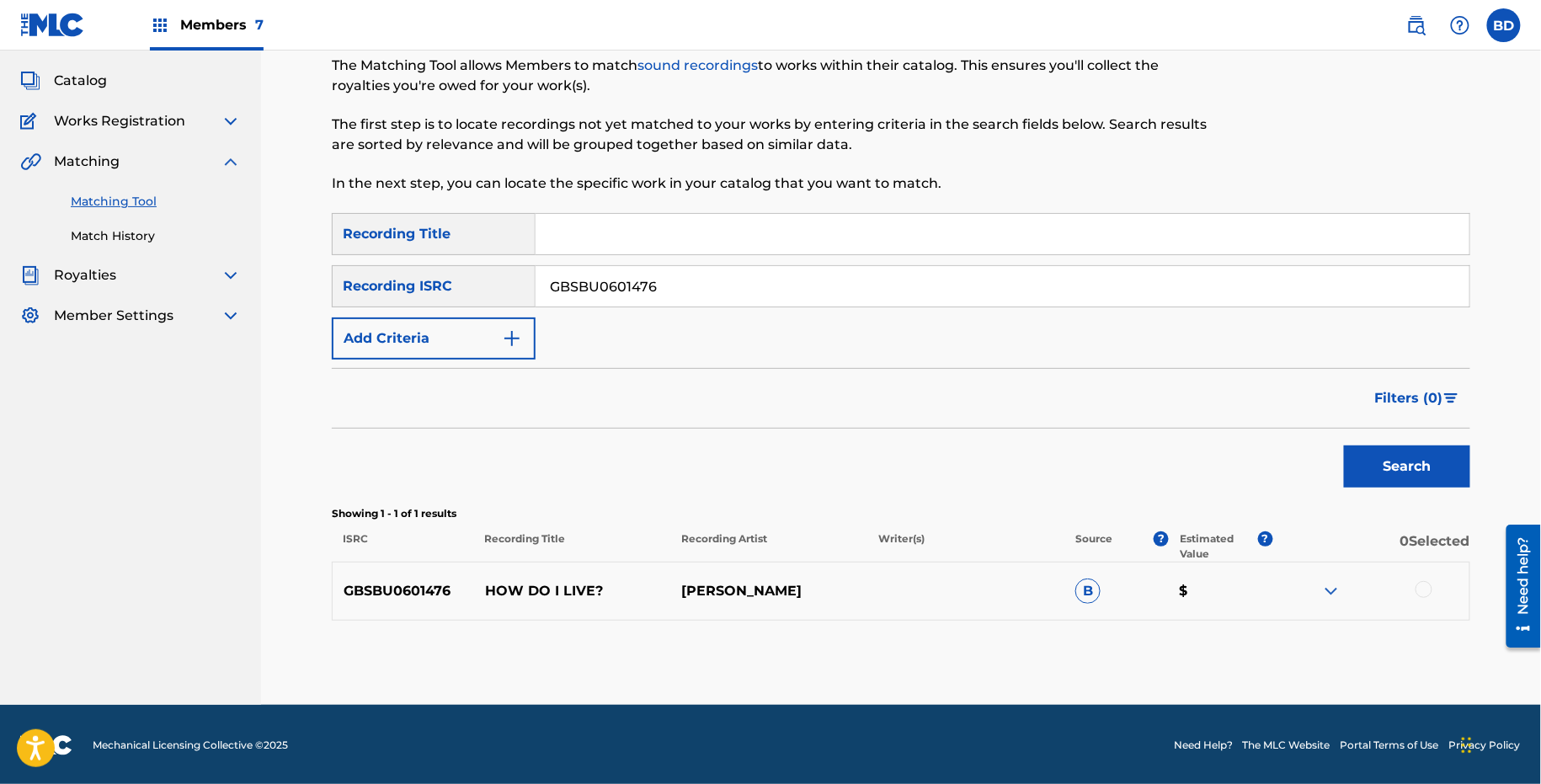
click at [1325, 594] on img at bounding box center [1332, 591] width 20 height 20
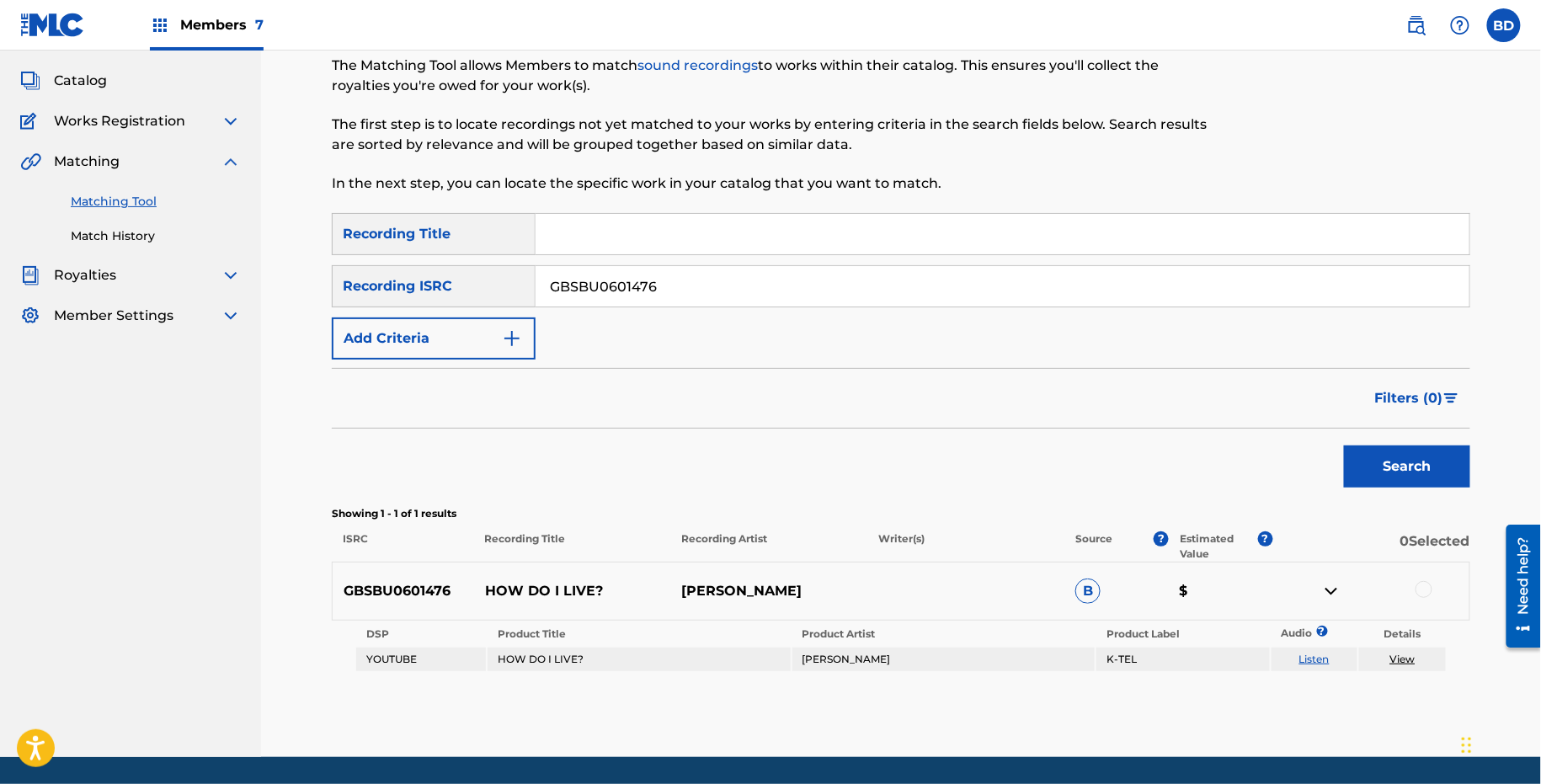
click at [502, 600] on div "GBSBU0601476 HOW DO I LIVE? PAUL BROOKS B $" at bounding box center [901, 591] width 1139 height 59
copy p "HOW DO I LIVE?"
click at [1428, 591] on div at bounding box center [1424, 590] width 17 height 17
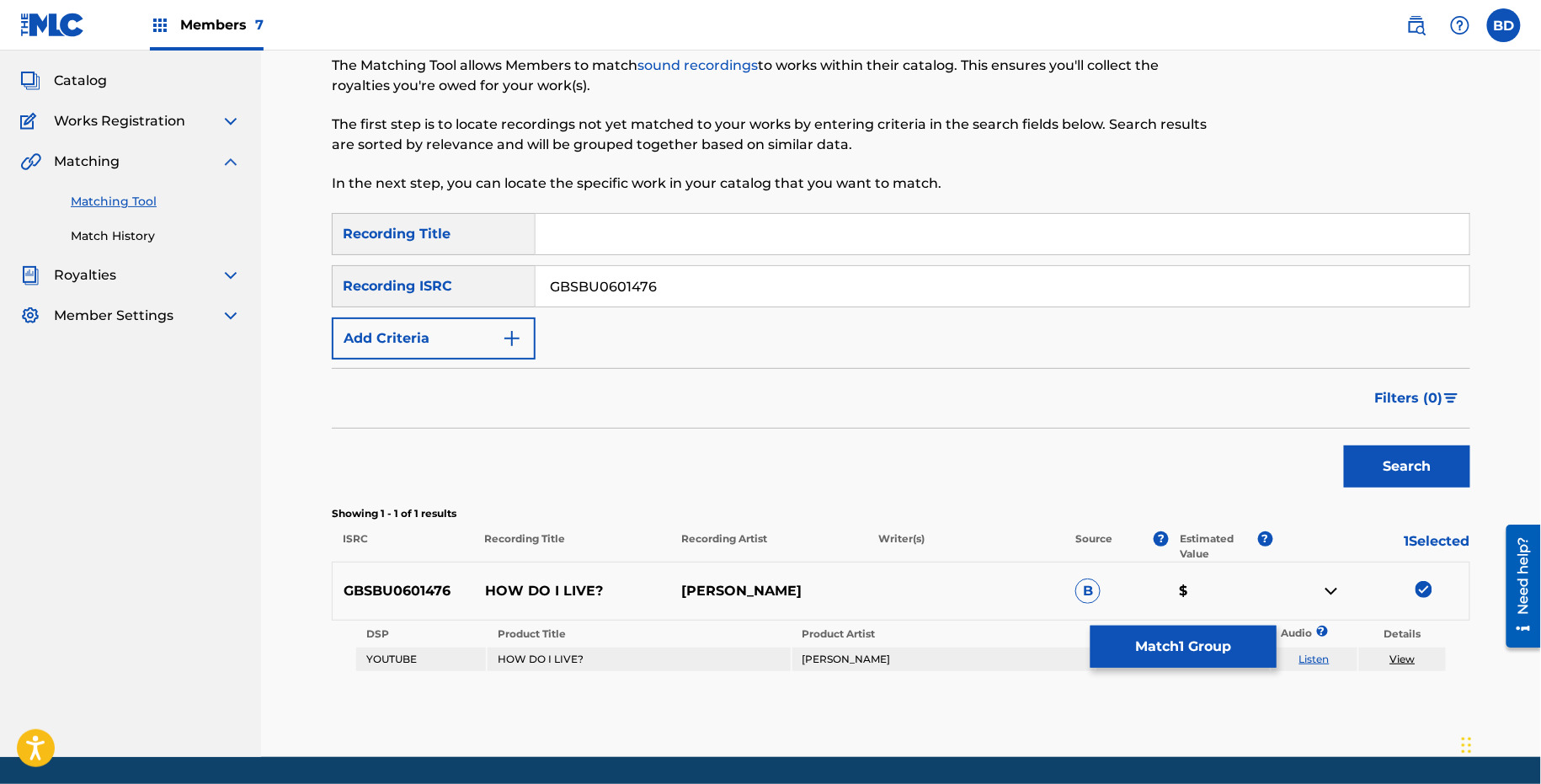
click at [1212, 643] on button "Match 1 Group" at bounding box center [1183, 647] width 186 height 42
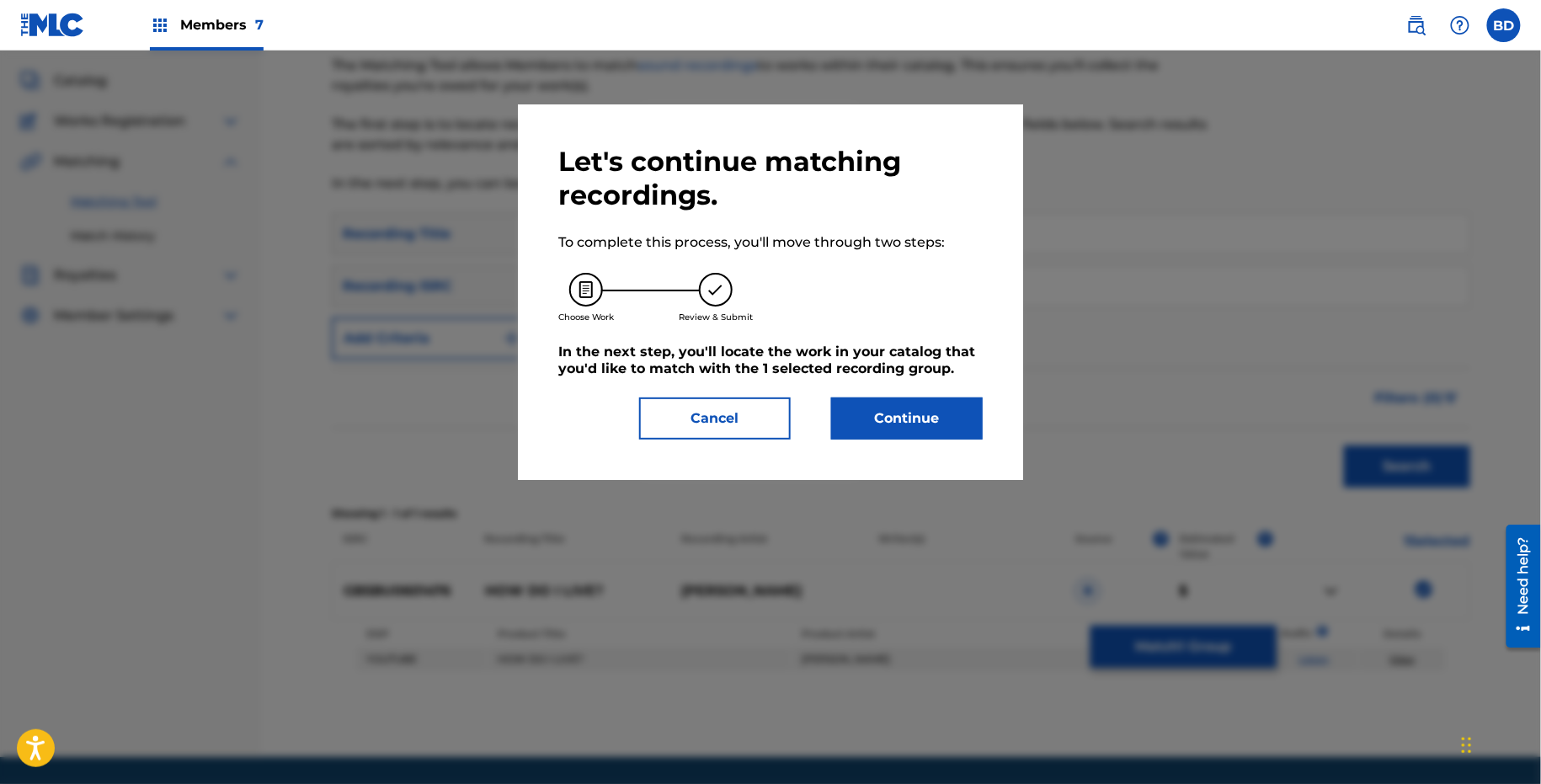
click at [829, 445] on div "Let's continue matching recordings. To complete this process, you'll move throu…" at bounding box center [770, 292] width 505 height 376
click at [855, 424] on button "Continue" at bounding box center [907, 418] width 151 height 42
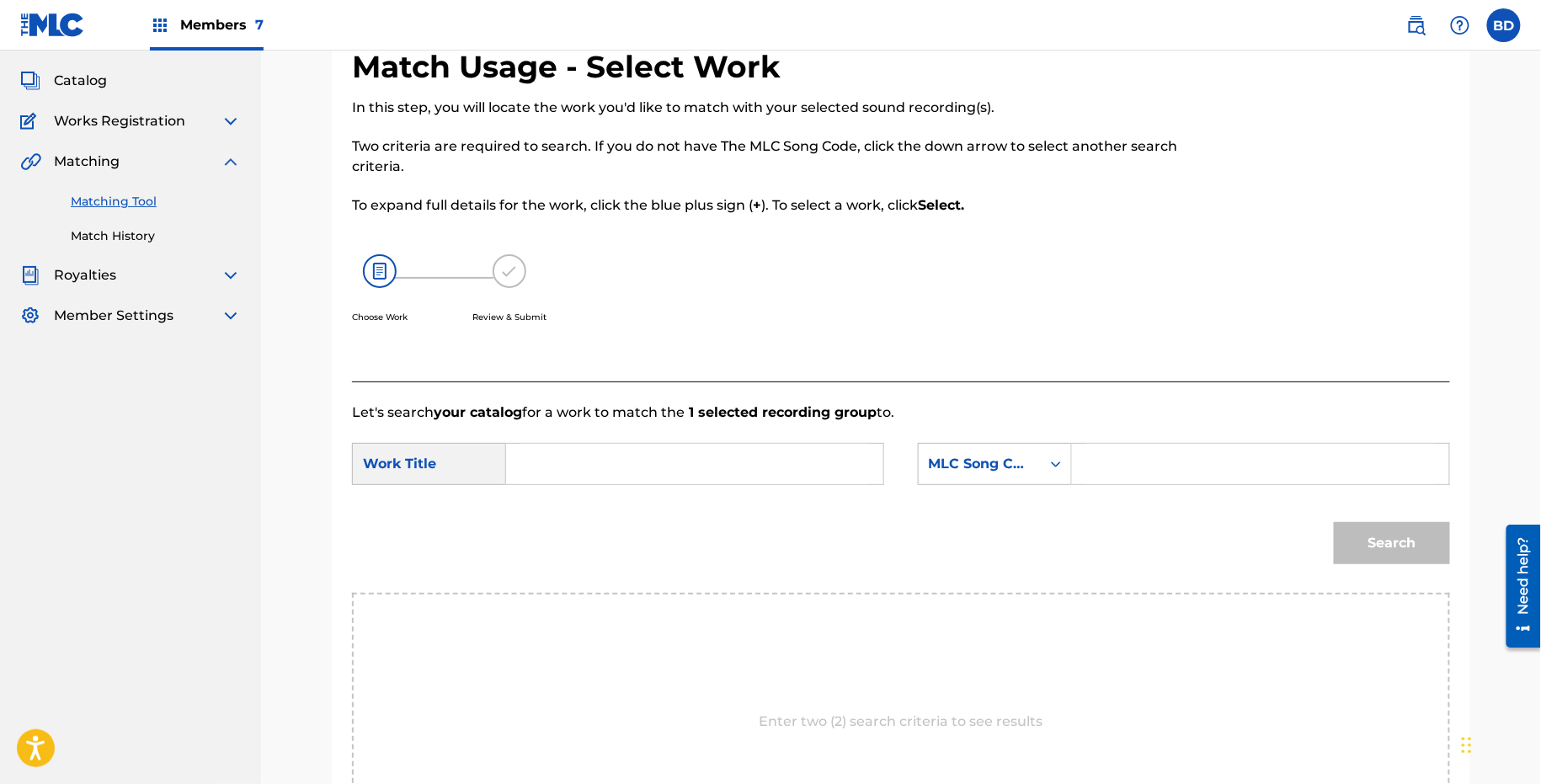
click at [1098, 456] on input "Search Form" at bounding box center [1261, 464] width 348 height 41
paste input "H11525"
type input "H11525"
click at [792, 455] on input "Search Form" at bounding box center [695, 464] width 348 height 41
type input "i"
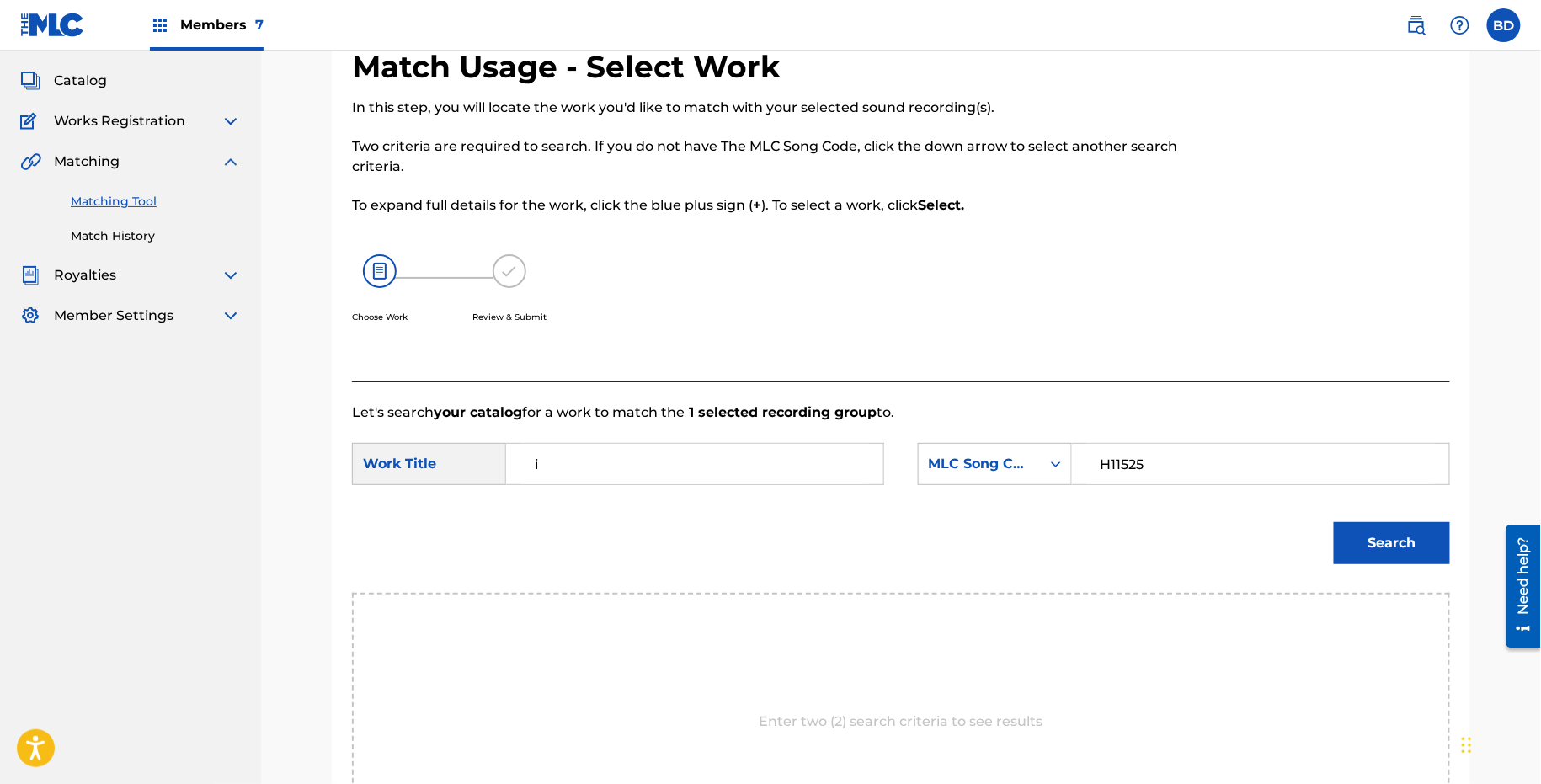
click at [1419, 532] on button "Search" at bounding box center [1393, 544] width 116 height 42
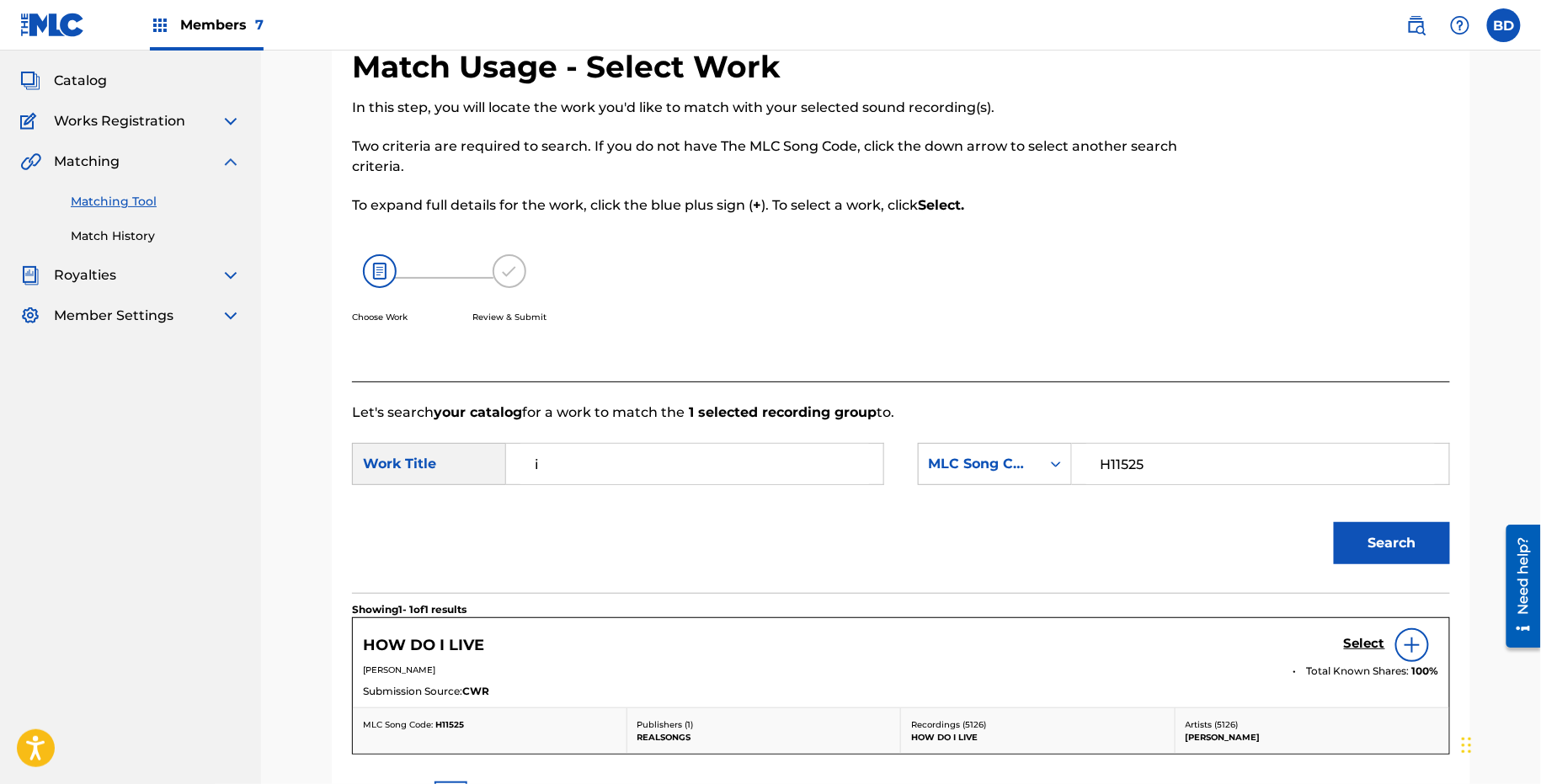
click at [1364, 631] on div "Select" at bounding box center [1392, 645] width 95 height 34
click at [1364, 632] on div "Select" at bounding box center [1392, 645] width 95 height 34
click at [1346, 645] on h5 "Select" at bounding box center [1365, 643] width 41 height 16
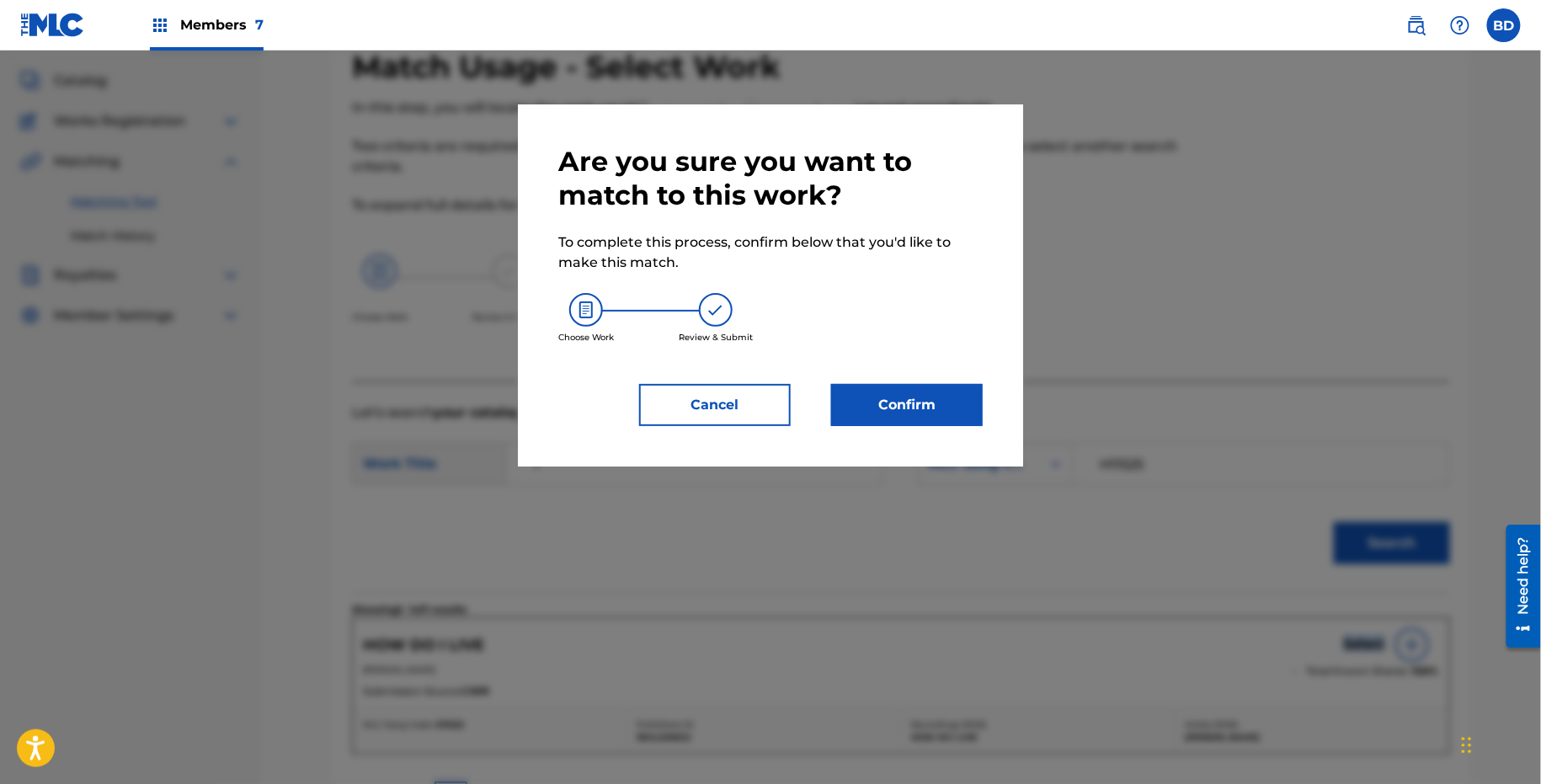
click at [876, 400] on button "Confirm" at bounding box center [907, 405] width 151 height 42
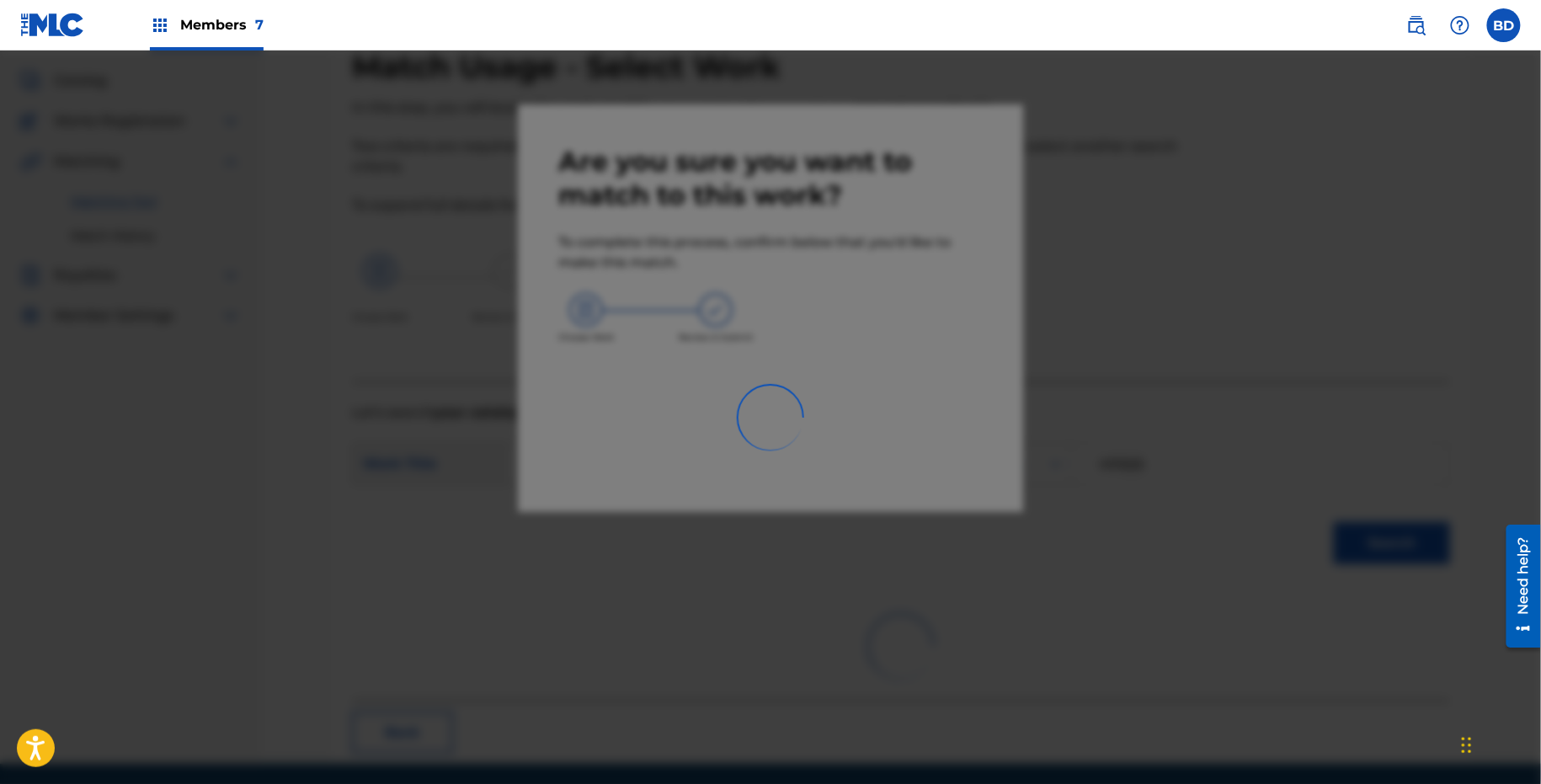
scroll to position [43, 0]
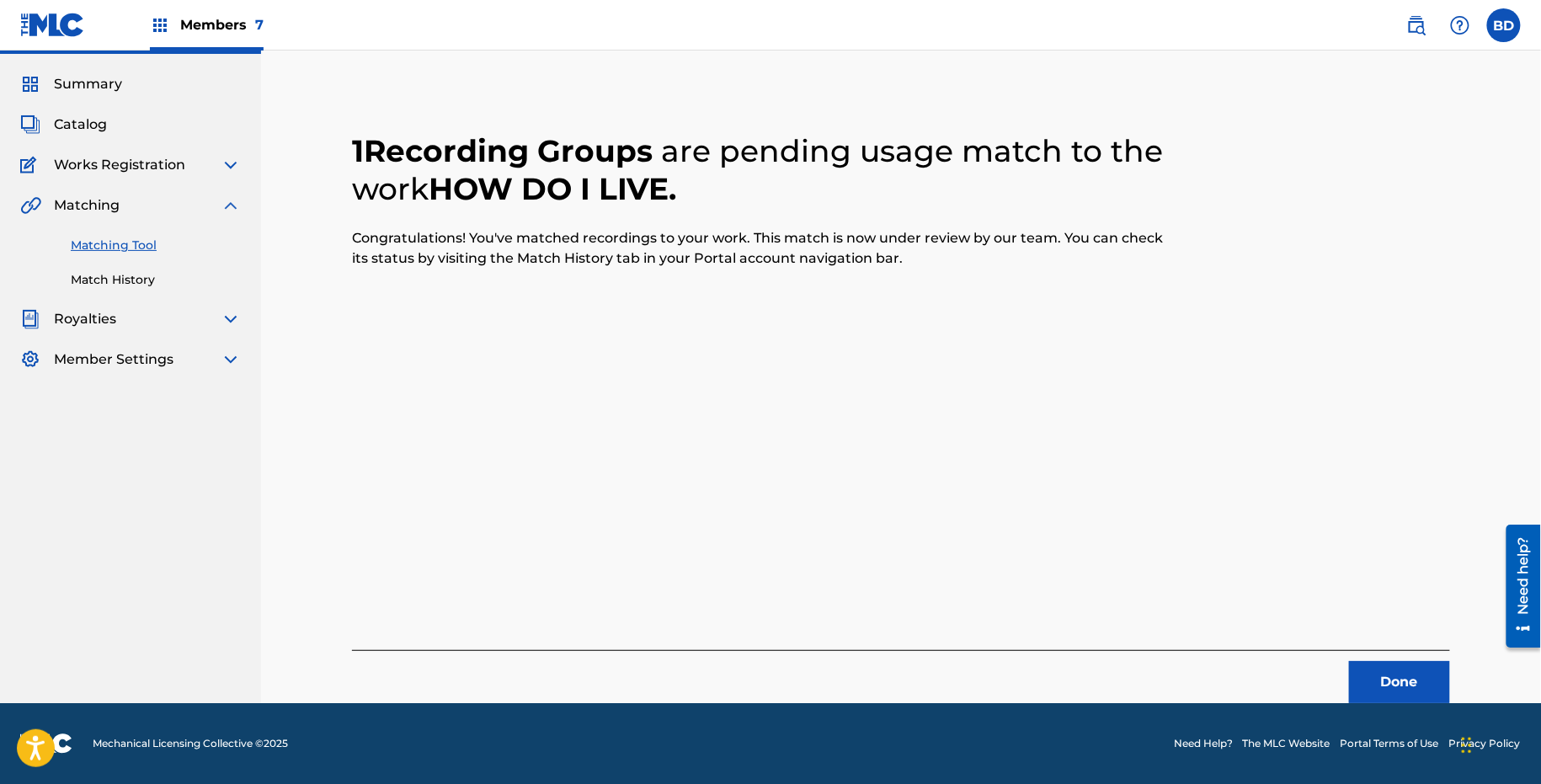
click at [145, 283] on link "Match History" at bounding box center [156, 279] width 171 height 18
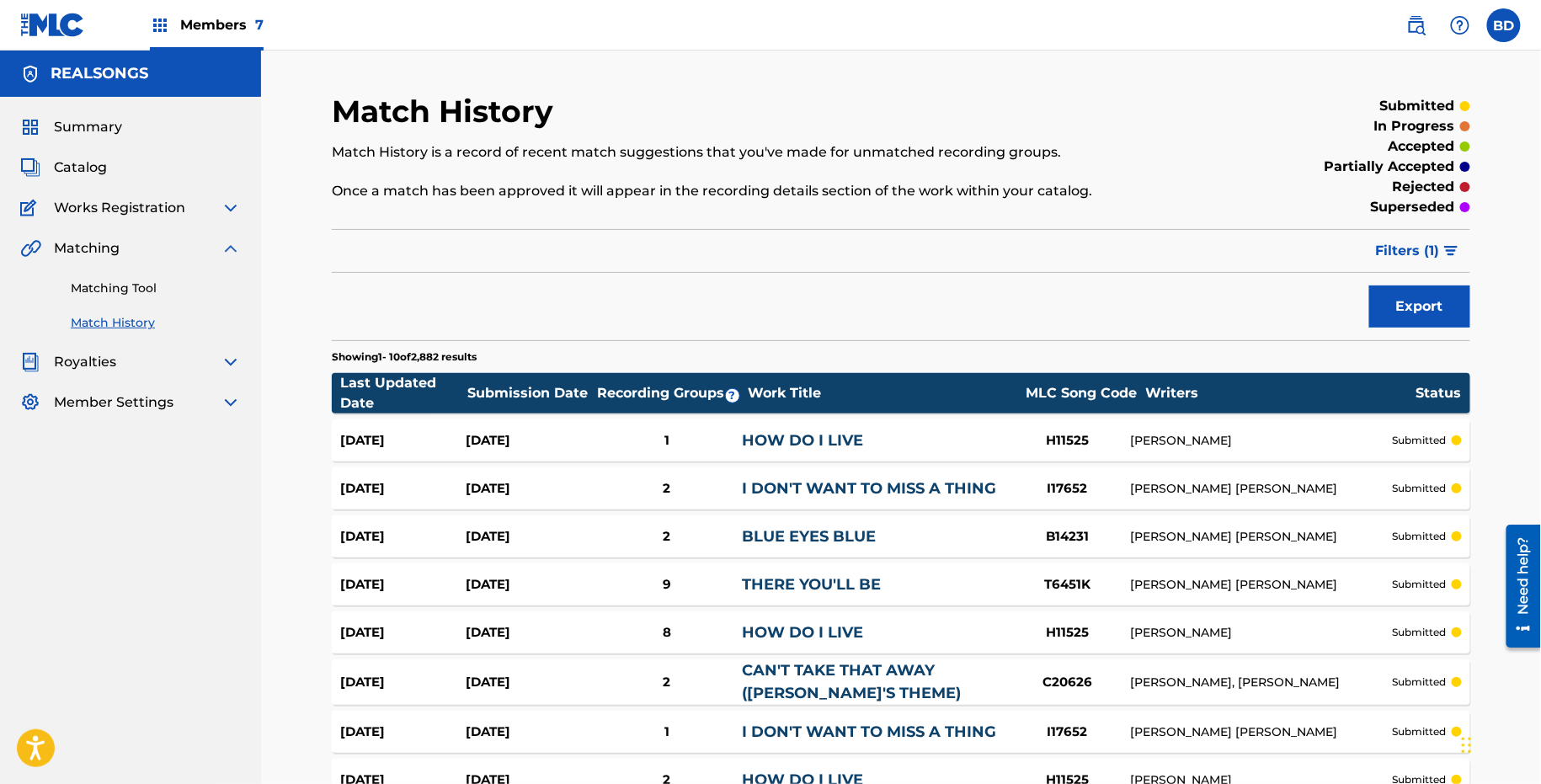
click at [697, 431] on div "1" at bounding box center [667, 440] width 151 height 19
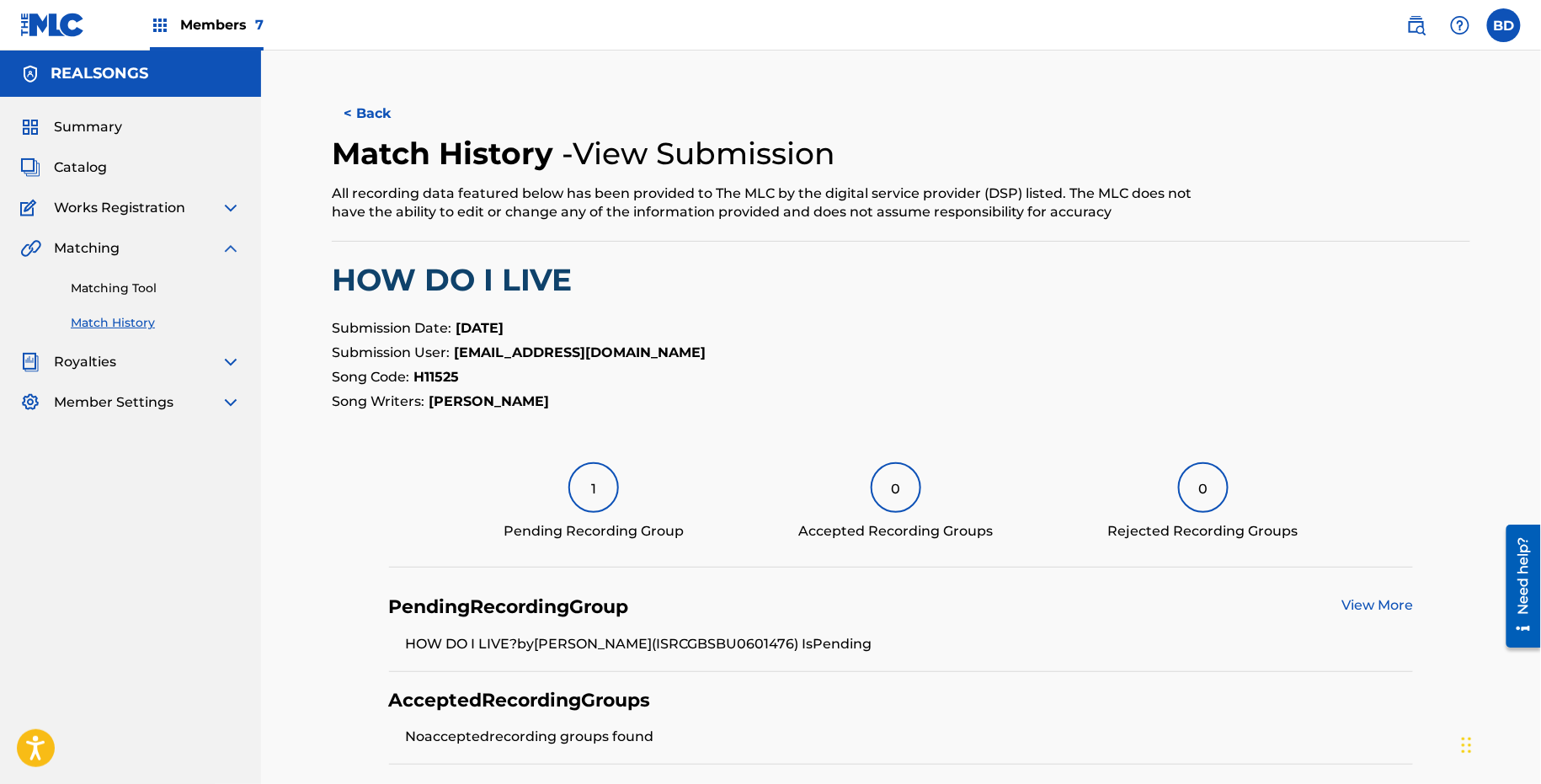
click at [162, 292] on link "Matching Tool" at bounding box center [156, 287] width 171 height 18
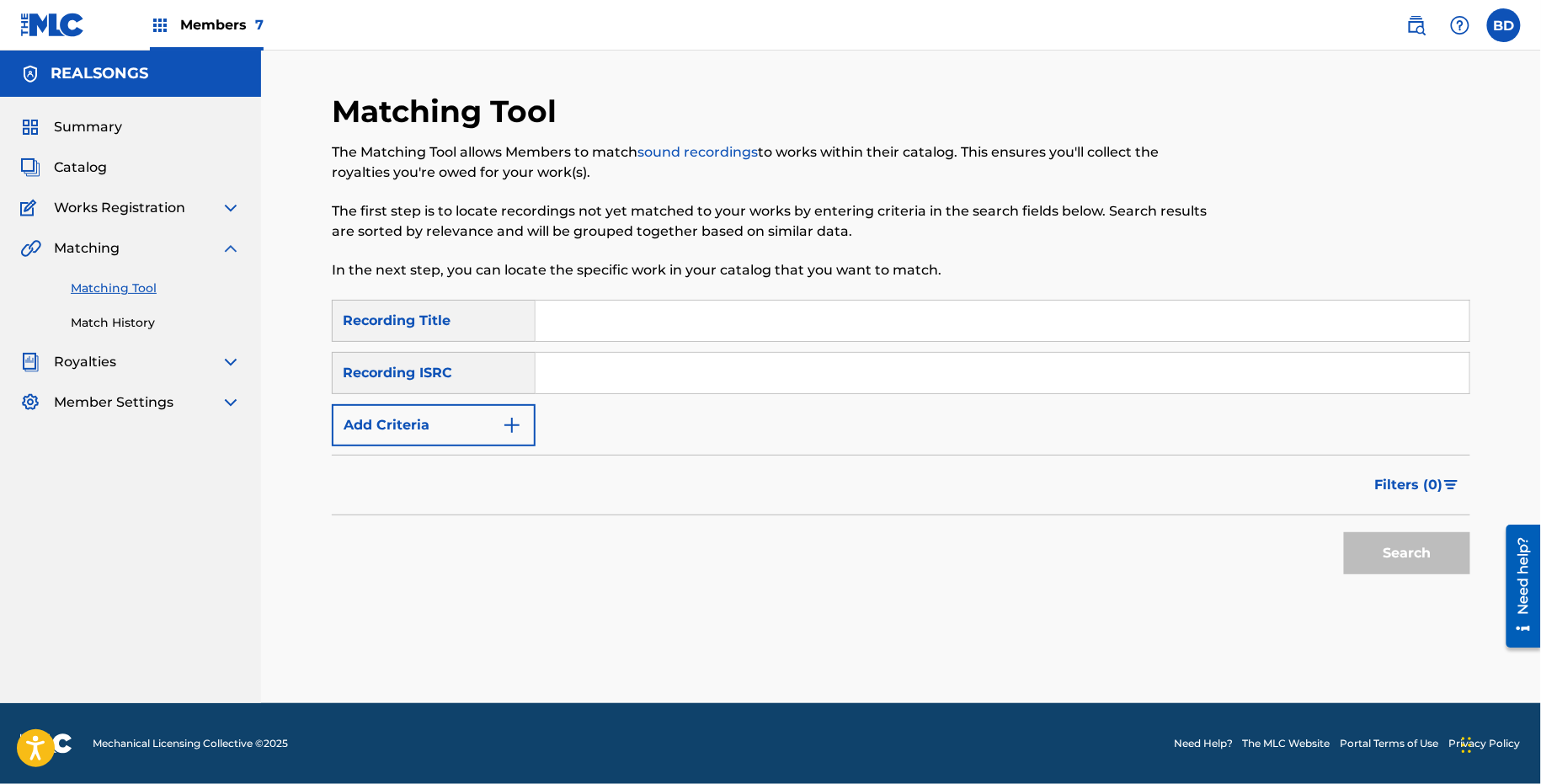
click at [816, 378] on input "Search Form" at bounding box center [1002, 373] width 934 height 41
paste input "GBSBU1306254"
type input "GBSBU1306254"
click at [1345, 532] on button "Search" at bounding box center [1407, 554] width 126 height 42
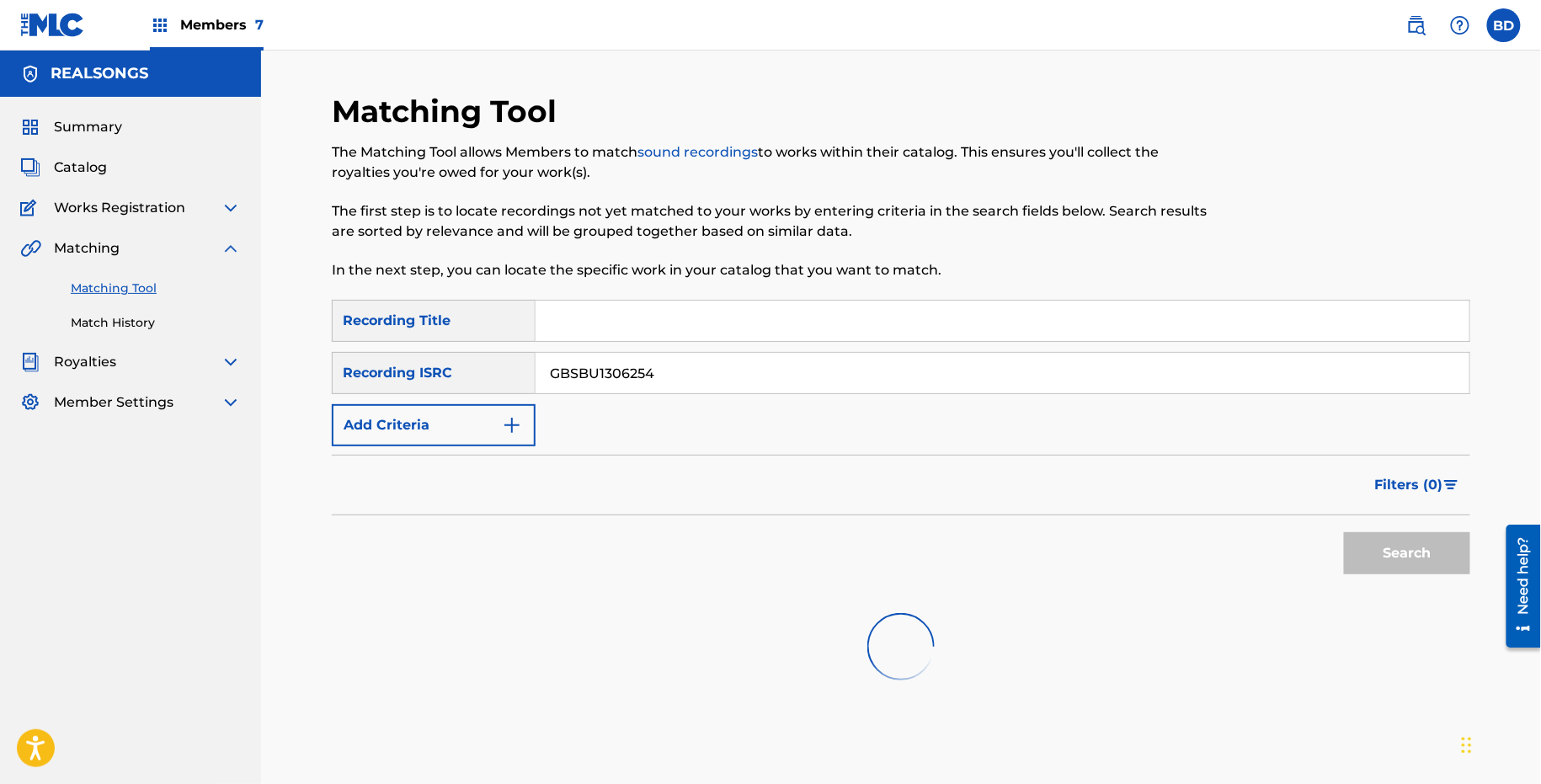
scroll to position [146, 0]
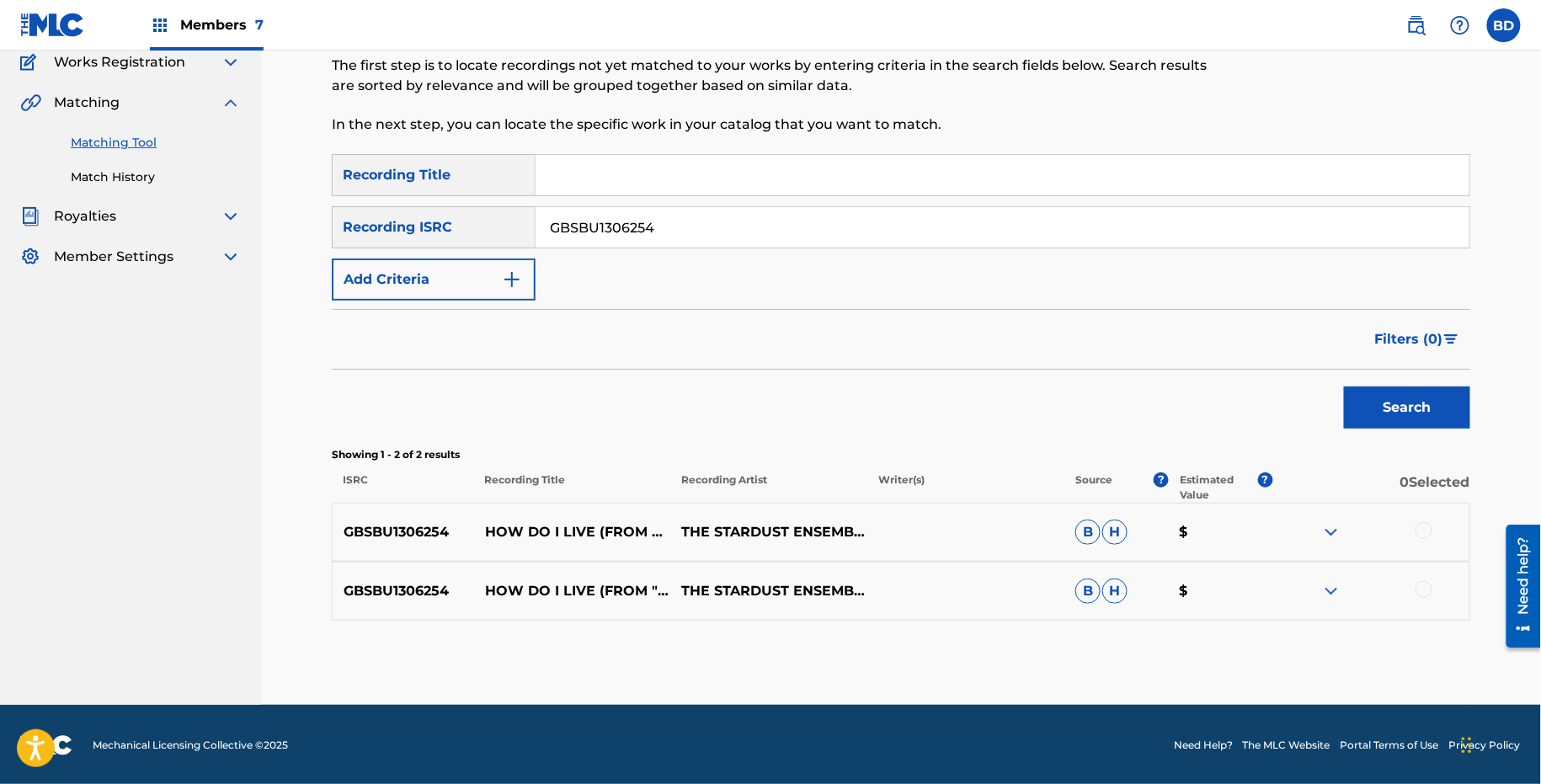
click at [1335, 592] on img at bounding box center [1332, 591] width 20 height 20
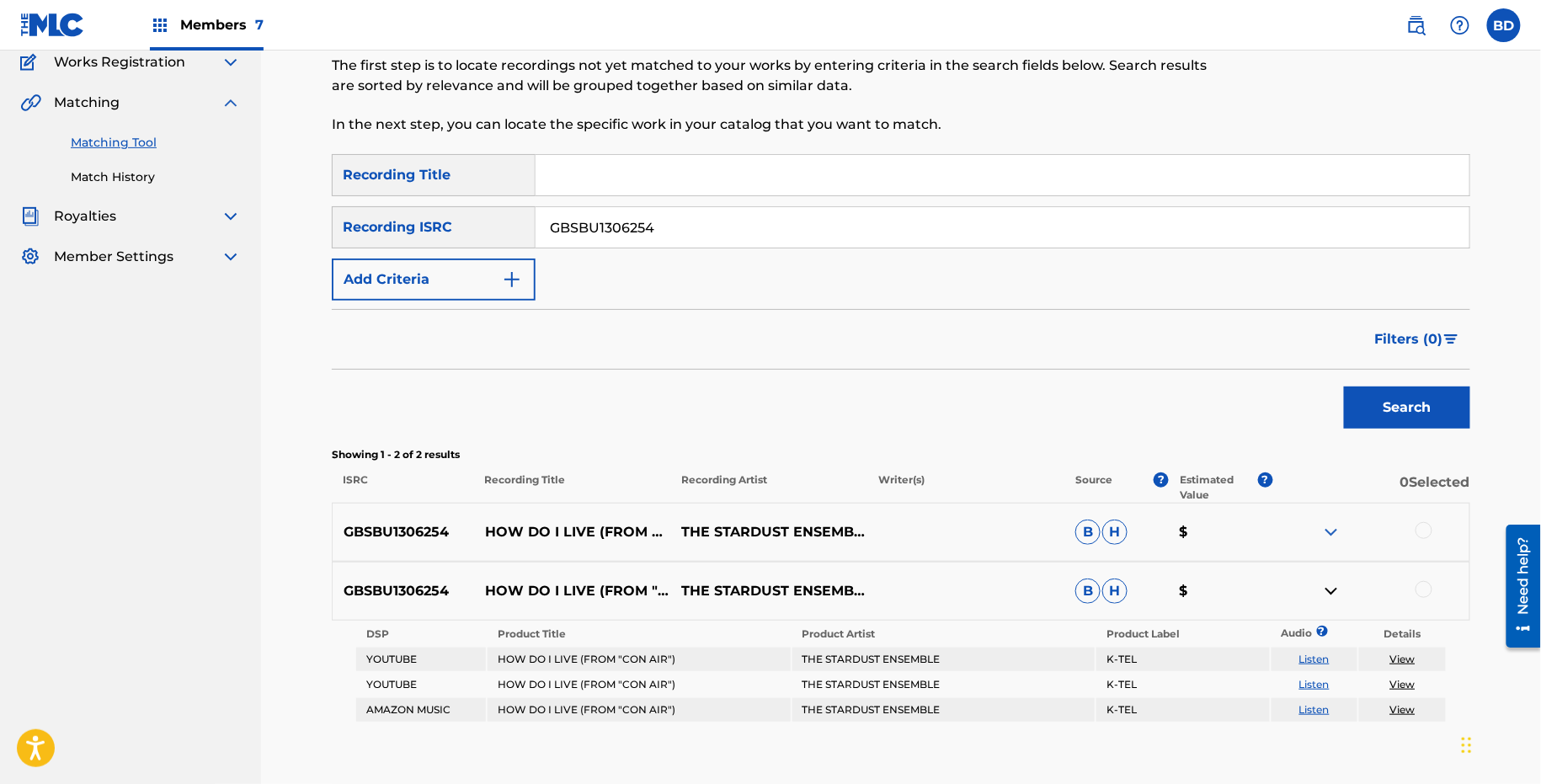
click at [1335, 532] on img at bounding box center [1332, 532] width 20 height 20
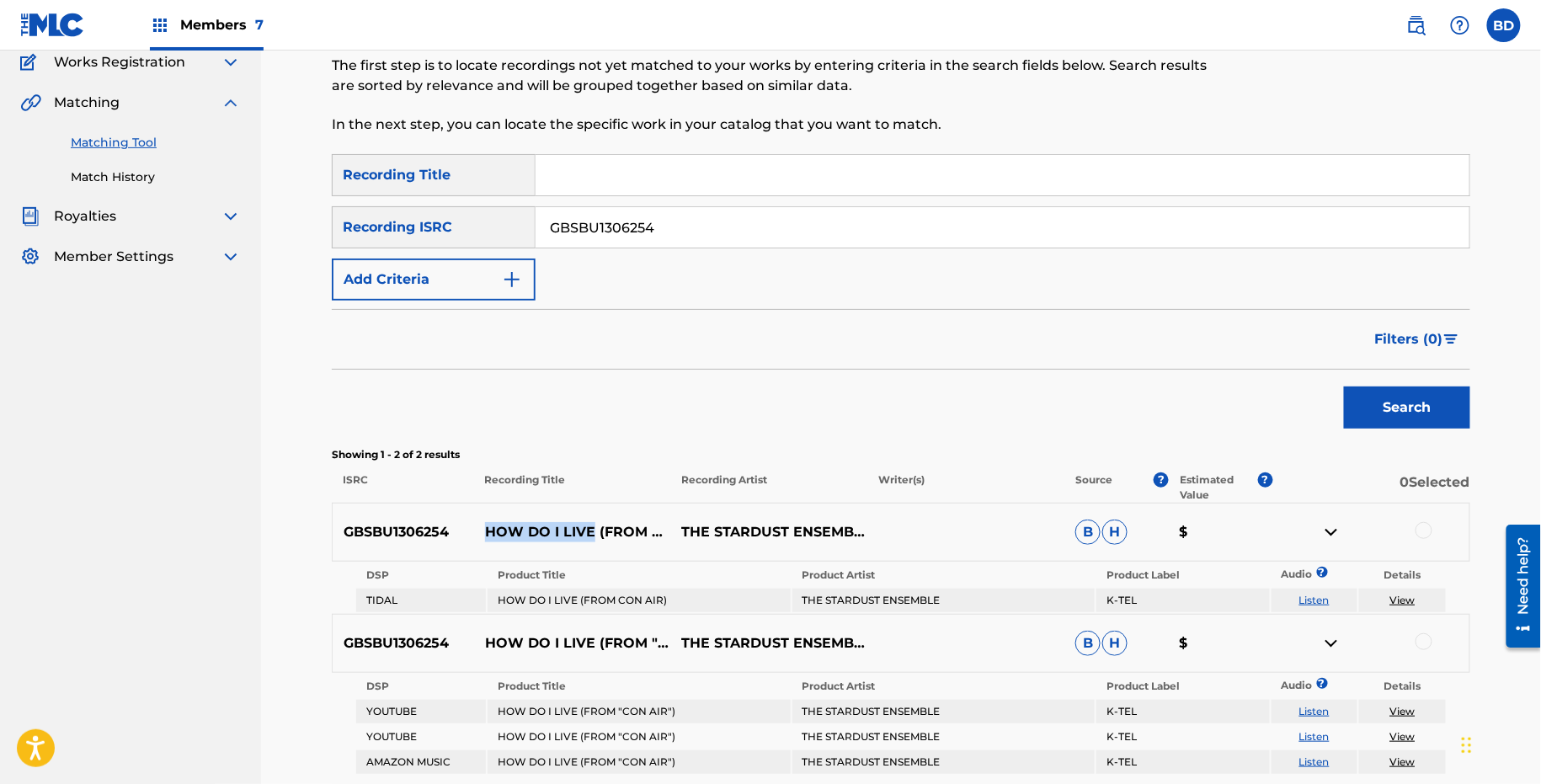
drag, startPoint x: 485, startPoint y: 522, endPoint x: 593, endPoint y: 522, distance: 108.0
click at [593, 522] on p "HOW DO I LIVE (FROM CON AIR)" at bounding box center [573, 532] width 197 height 20
copy p "HOW DO I LIVE"
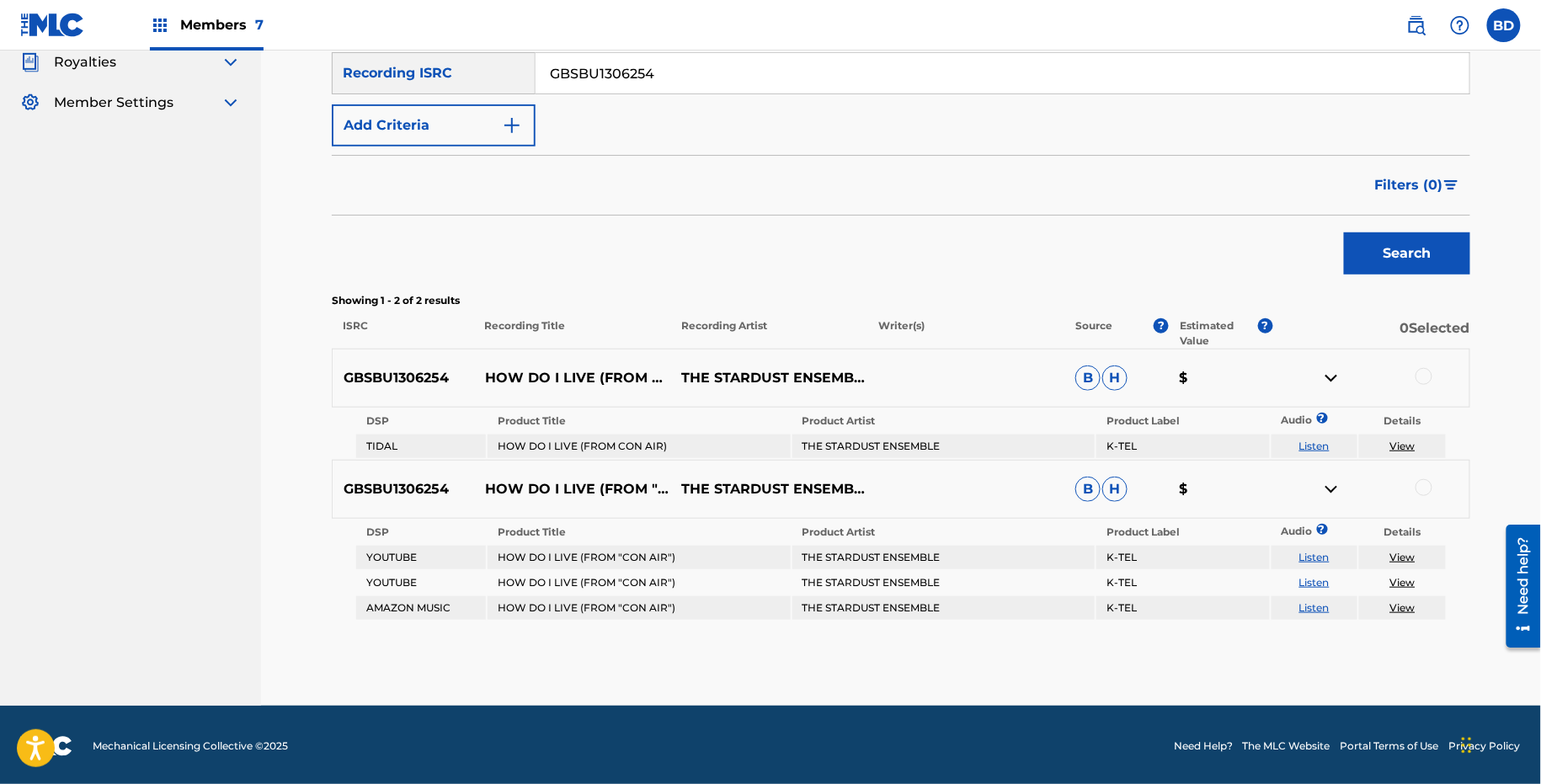
click at [1425, 487] on div at bounding box center [1424, 487] width 17 height 17
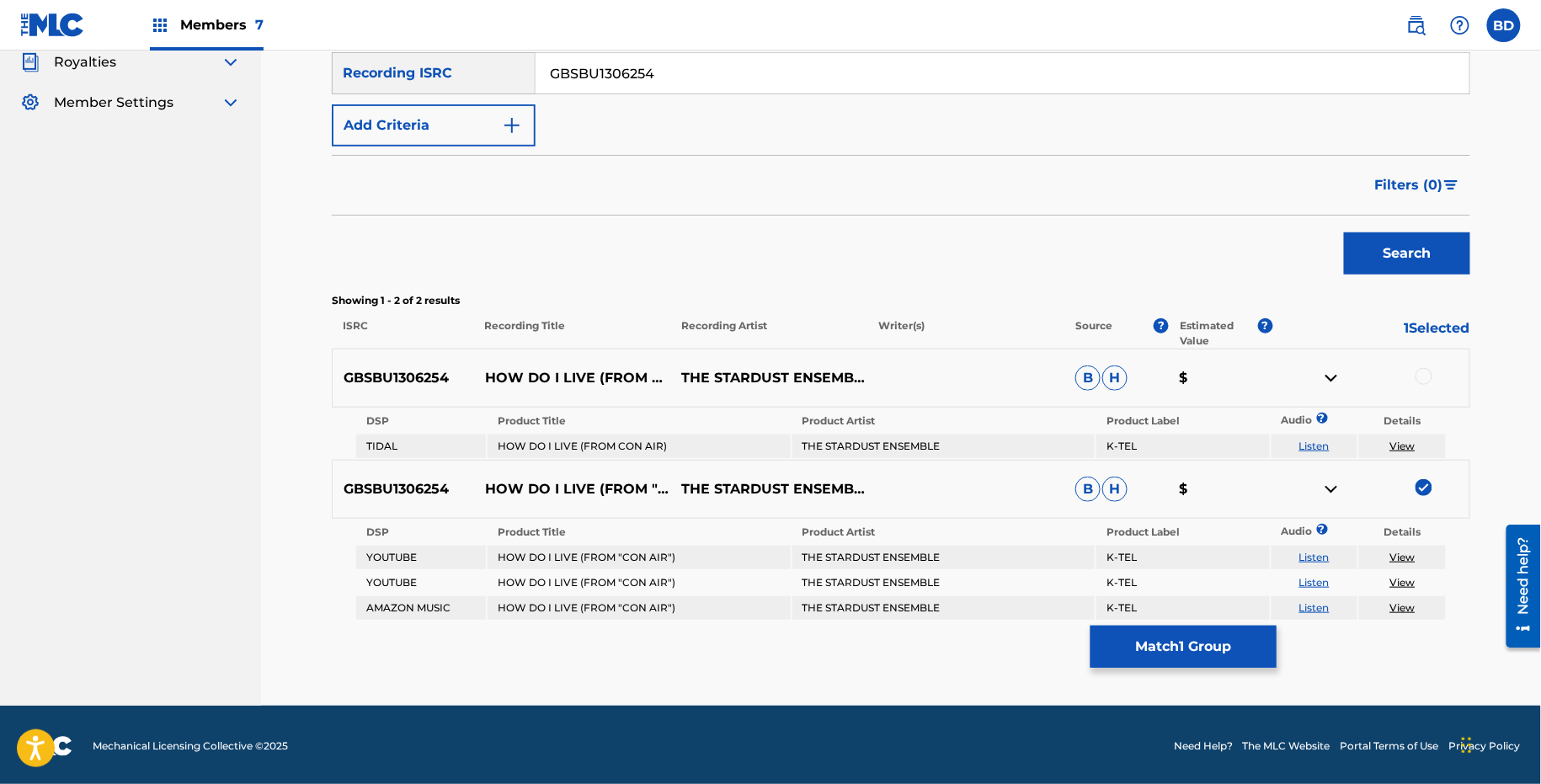
click at [1423, 371] on div at bounding box center [1424, 376] width 17 height 17
click at [1128, 638] on button "Match 2 Groups" at bounding box center [1183, 646] width 186 height 42
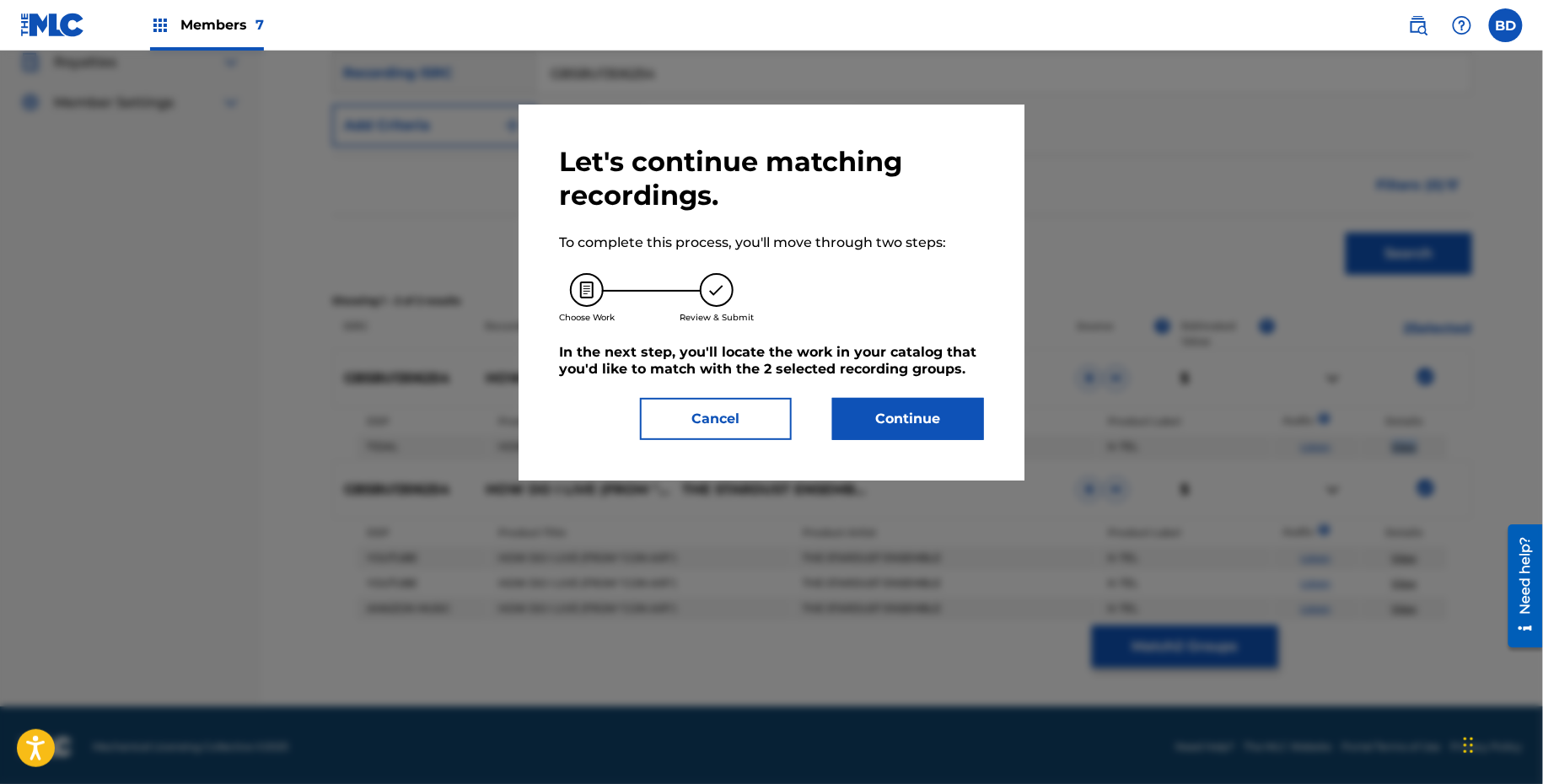
click at [886, 425] on button "Continue" at bounding box center [908, 419] width 151 height 42
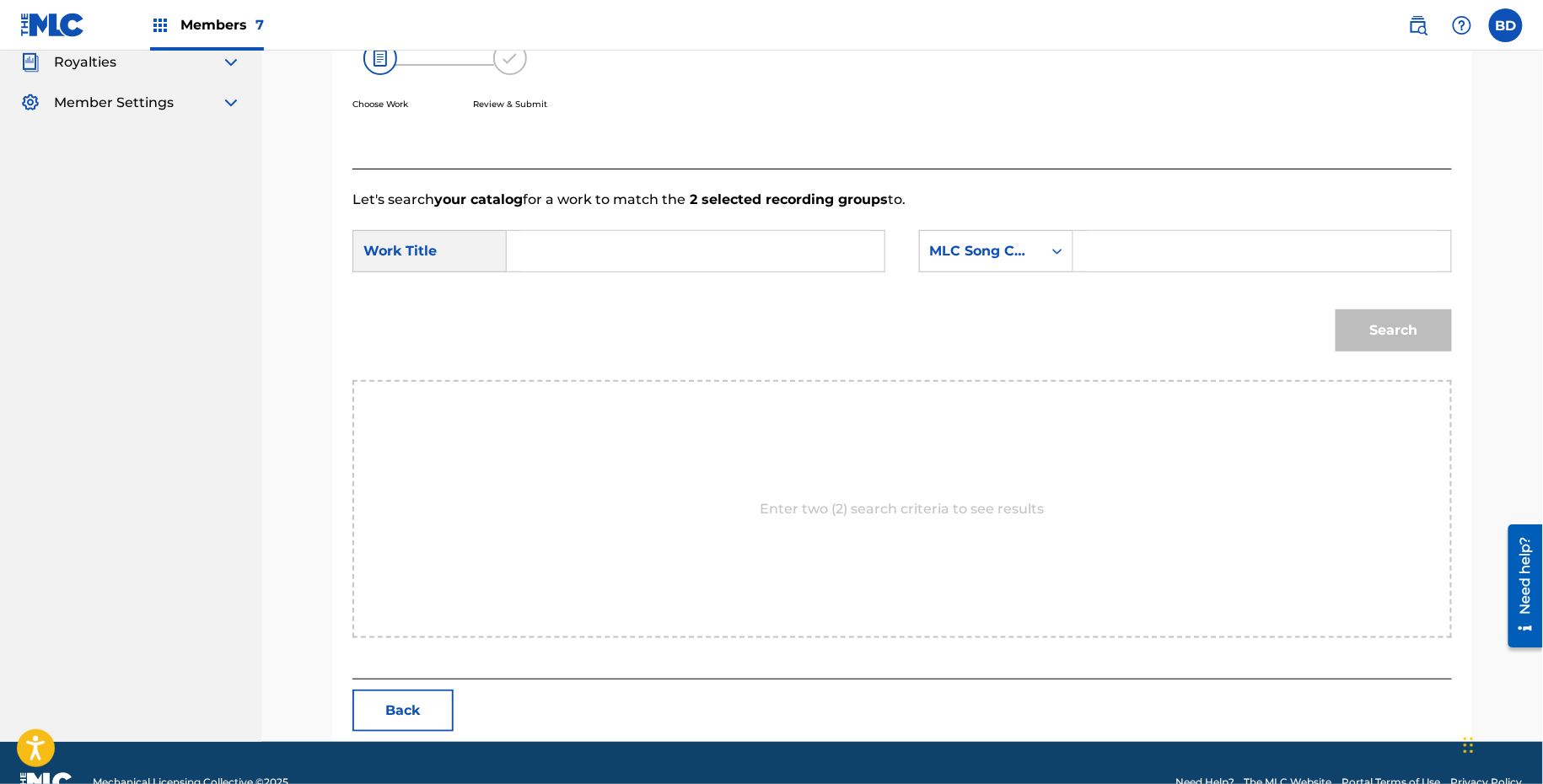
click at [1102, 250] on input "Search Form" at bounding box center [1262, 251] width 349 height 41
paste input "H11525"
type input "H11525"
click at [815, 249] on input "Search Form" at bounding box center [696, 251] width 349 height 41
type input "i"
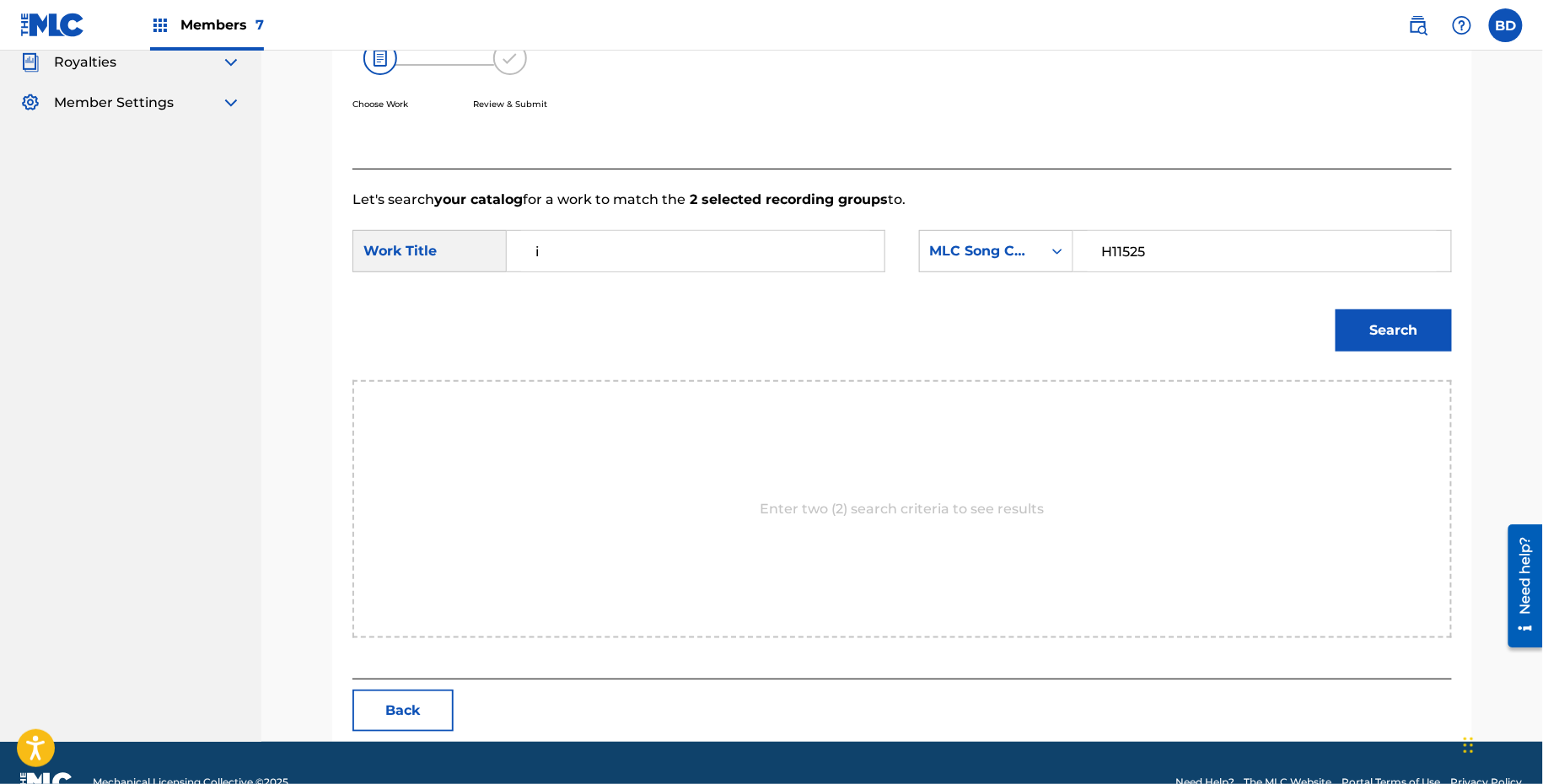
click at [1405, 328] on button "Search" at bounding box center [1394, 330] width 116 height 42
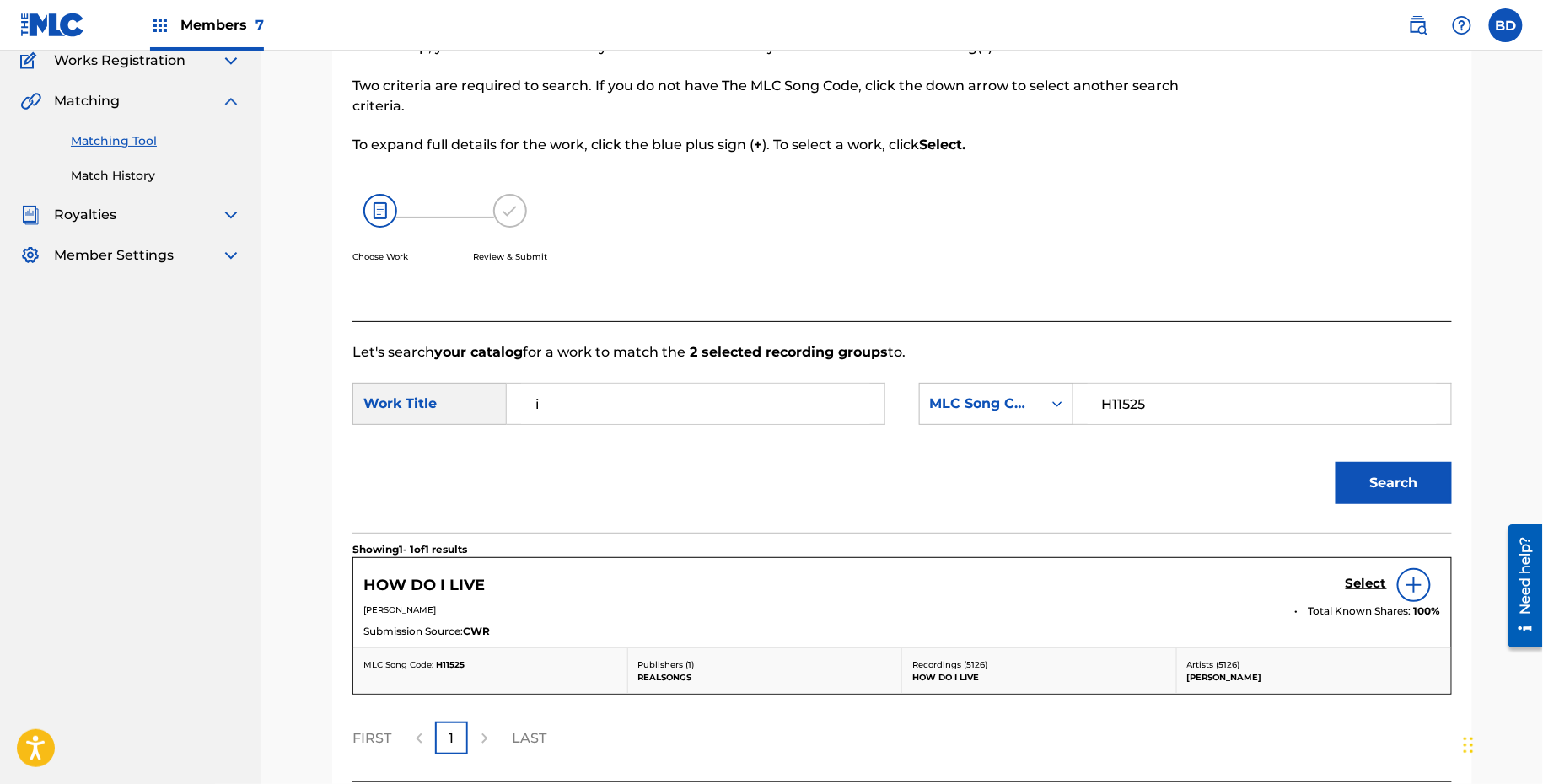
scroll to position [287, 0]
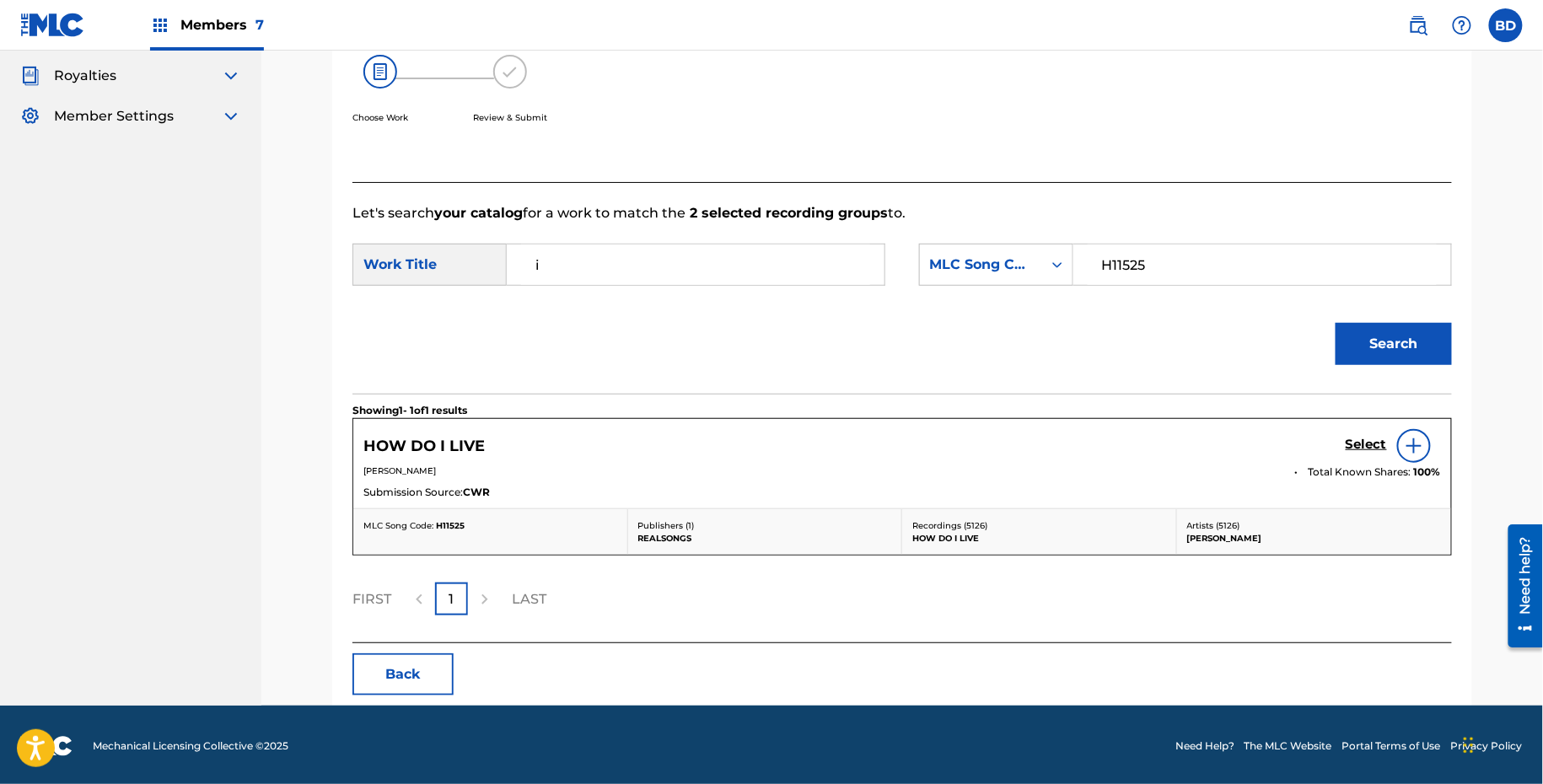
click at [1361, 434] on div "Select" at bounding box center [1393, 445] width 95 height 34
click at [1357, 440] on h5 "Select" at bounding box center [1367, 444] width 42 height 16
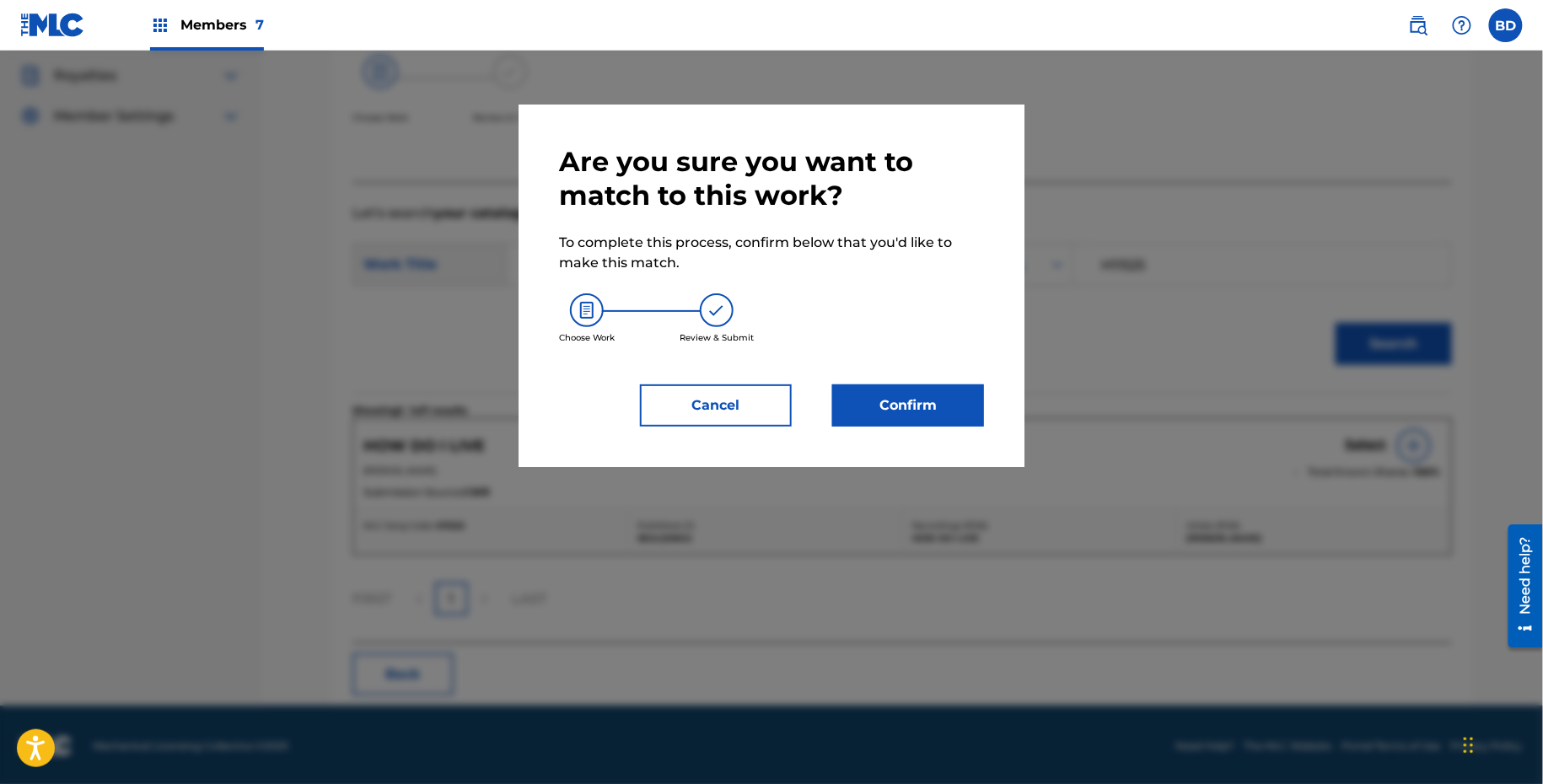
click at [931, 398] on button "Confirm" at bounding box center [908, 406] width 151 height 42
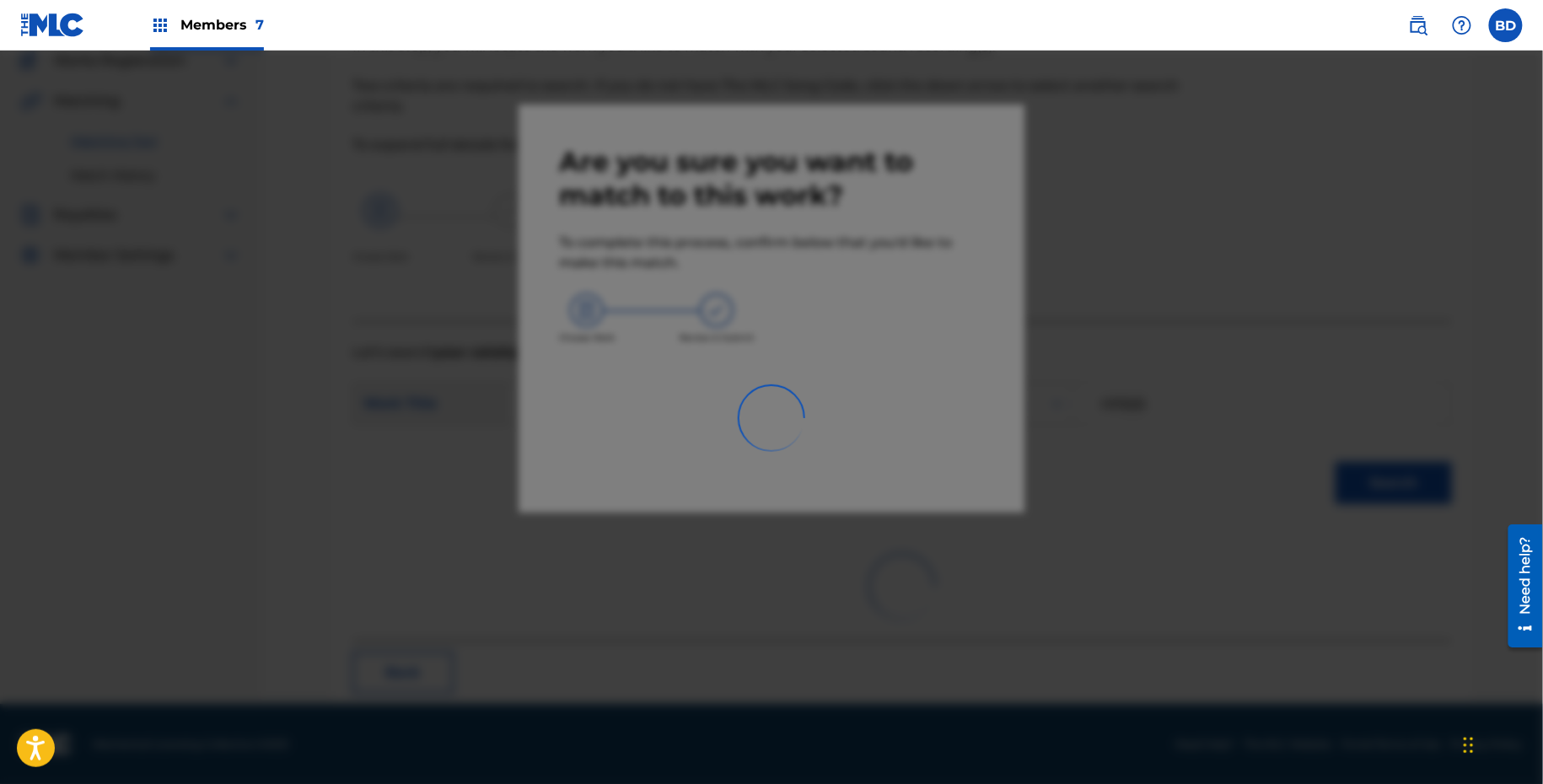
scroll to position [43, 0]
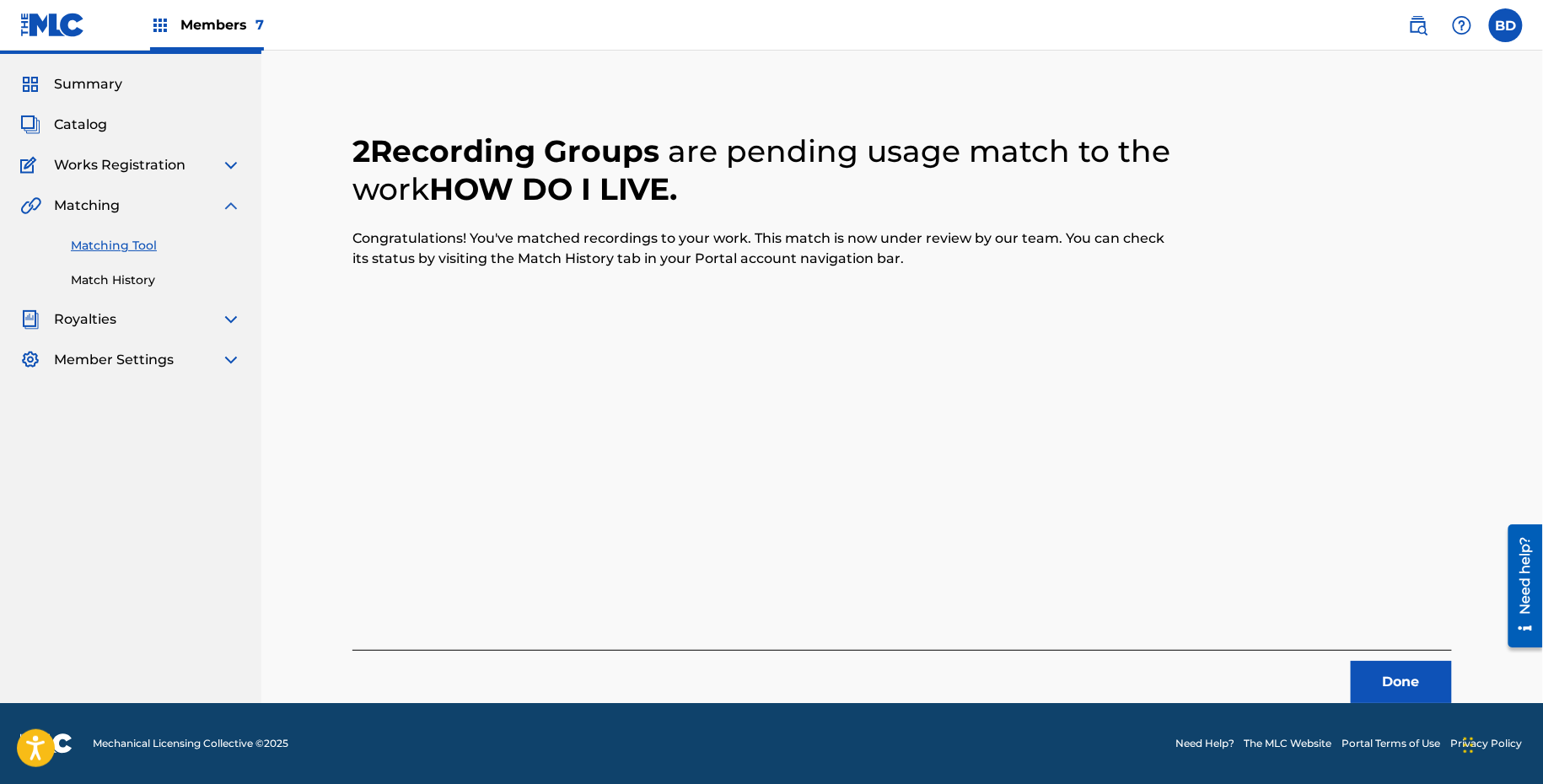
click at [125, 277] on link "Match History" at bounding box center [156, 279] width 171 height 18
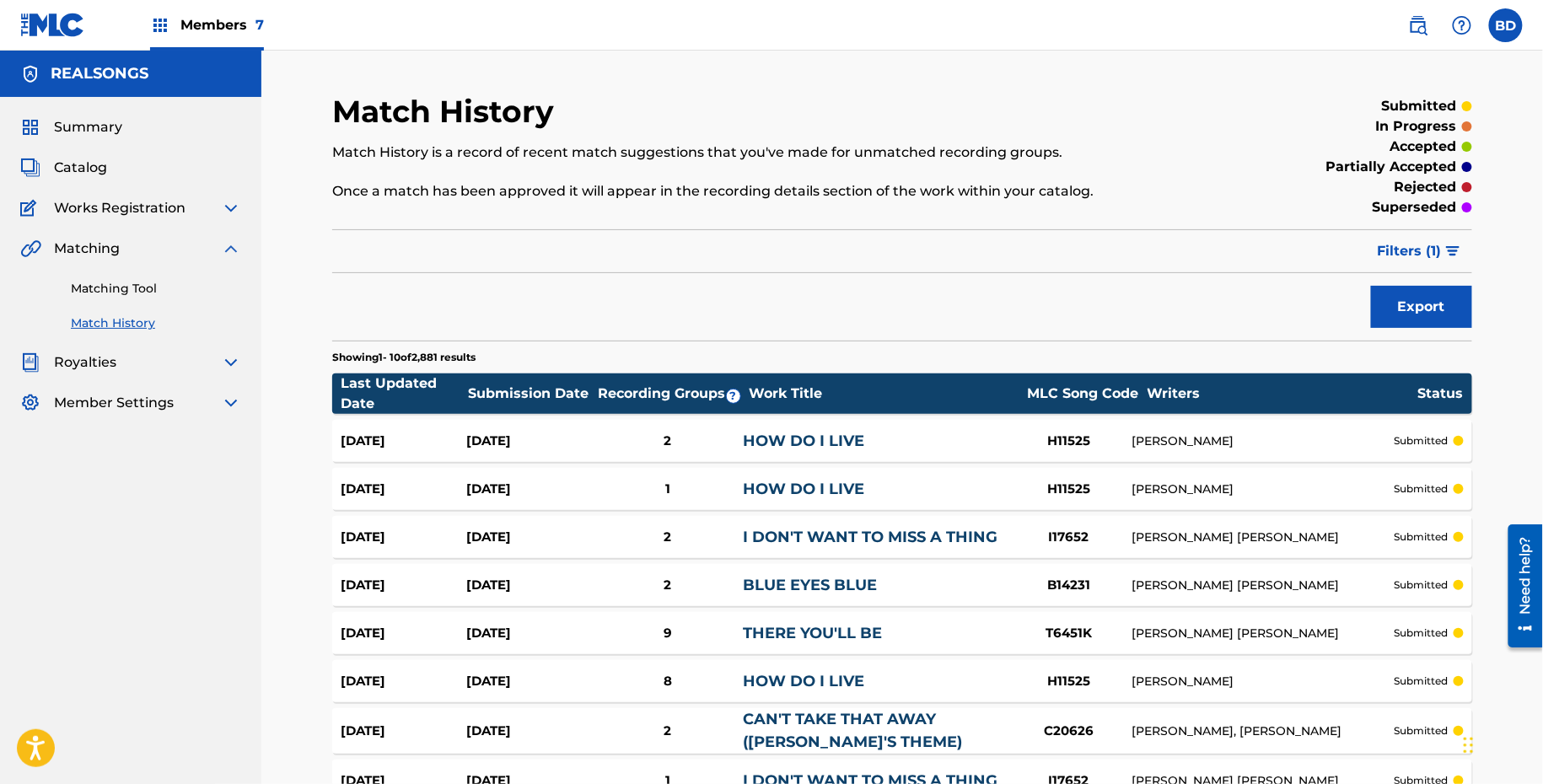
click at [647, 426] on div "Aug 25, 2025 Aug 25, 2025 2 HOW DO I LIVE H11525 DIANNE WARREN submitted" at bounding box center [903, 441] width 1141 height 42
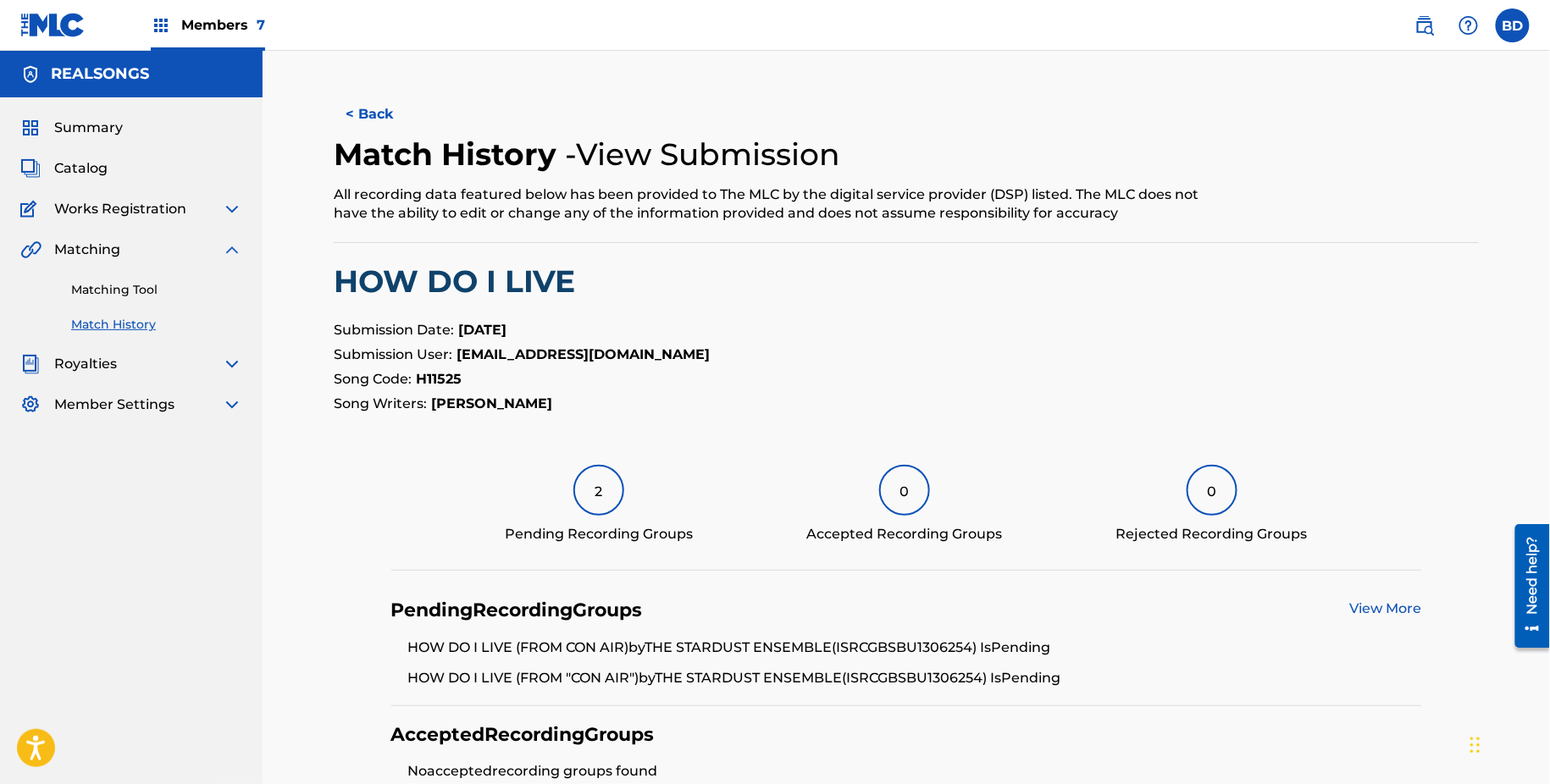
click at [167, 292] on link "Matching Tool" at bounding box center [157, 289] width 172 height 18
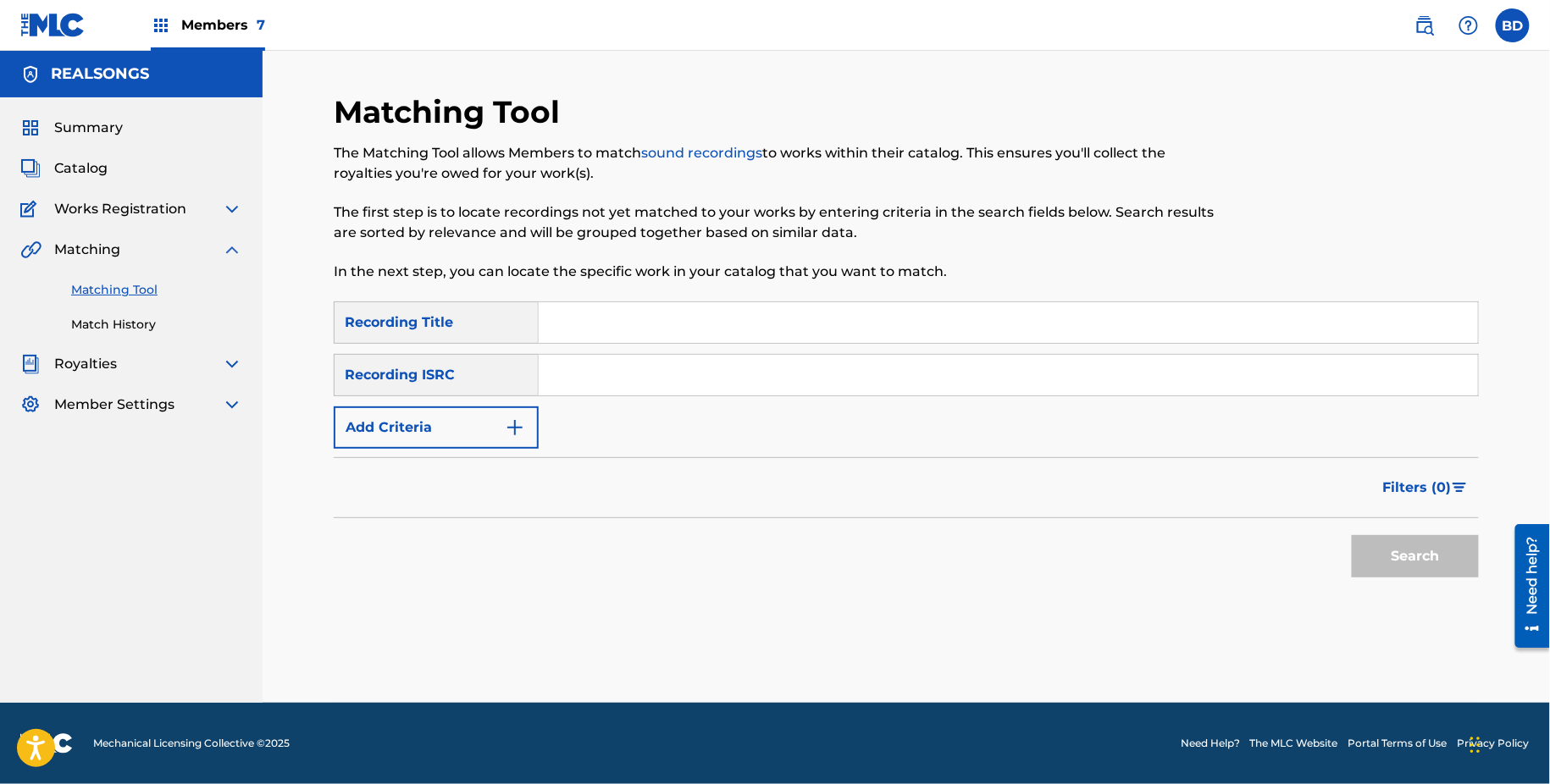
click at [787, 373] on input "Search Form" at bounding box center [1008, 375] width 939 height 41
paste input "GBSMU2084708"
click at [1353, 536] on button "Search" at bounding box center [1416, 557] width 127 height 43
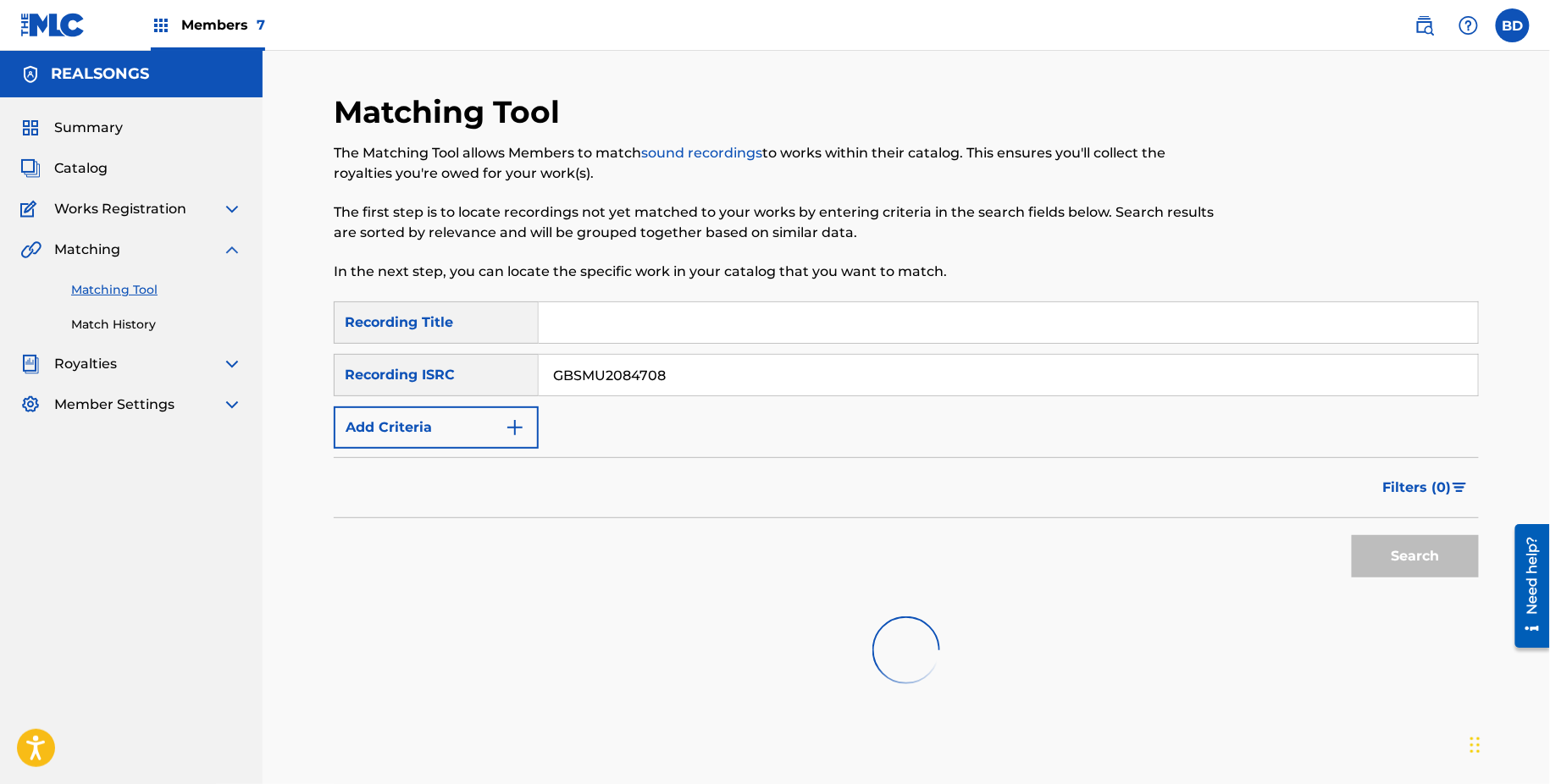
scroll to position [140, 0]
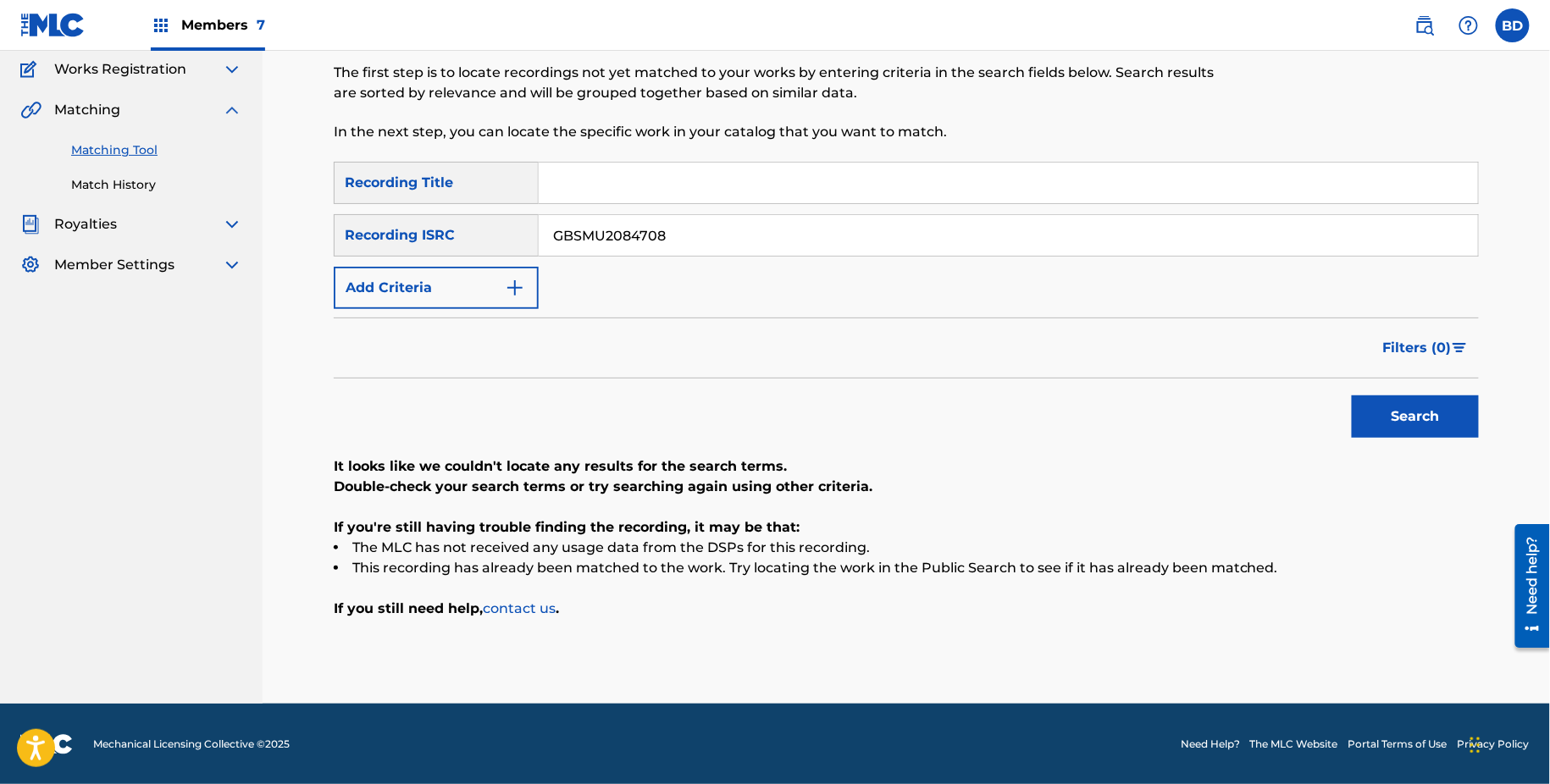
click at [635, 241] on input "GBSMU2084708" at bounding box center [1008, 235] width 939 height 41
paste input "GBUM71202406"
click at [1353, 396] on button "Search" at bounding box center [1416, 417] width 127 height 43
click at [618, 237] on input "GBSMU208GBUM71202406708" at bounding box center [1008, 235] width 939 height 41
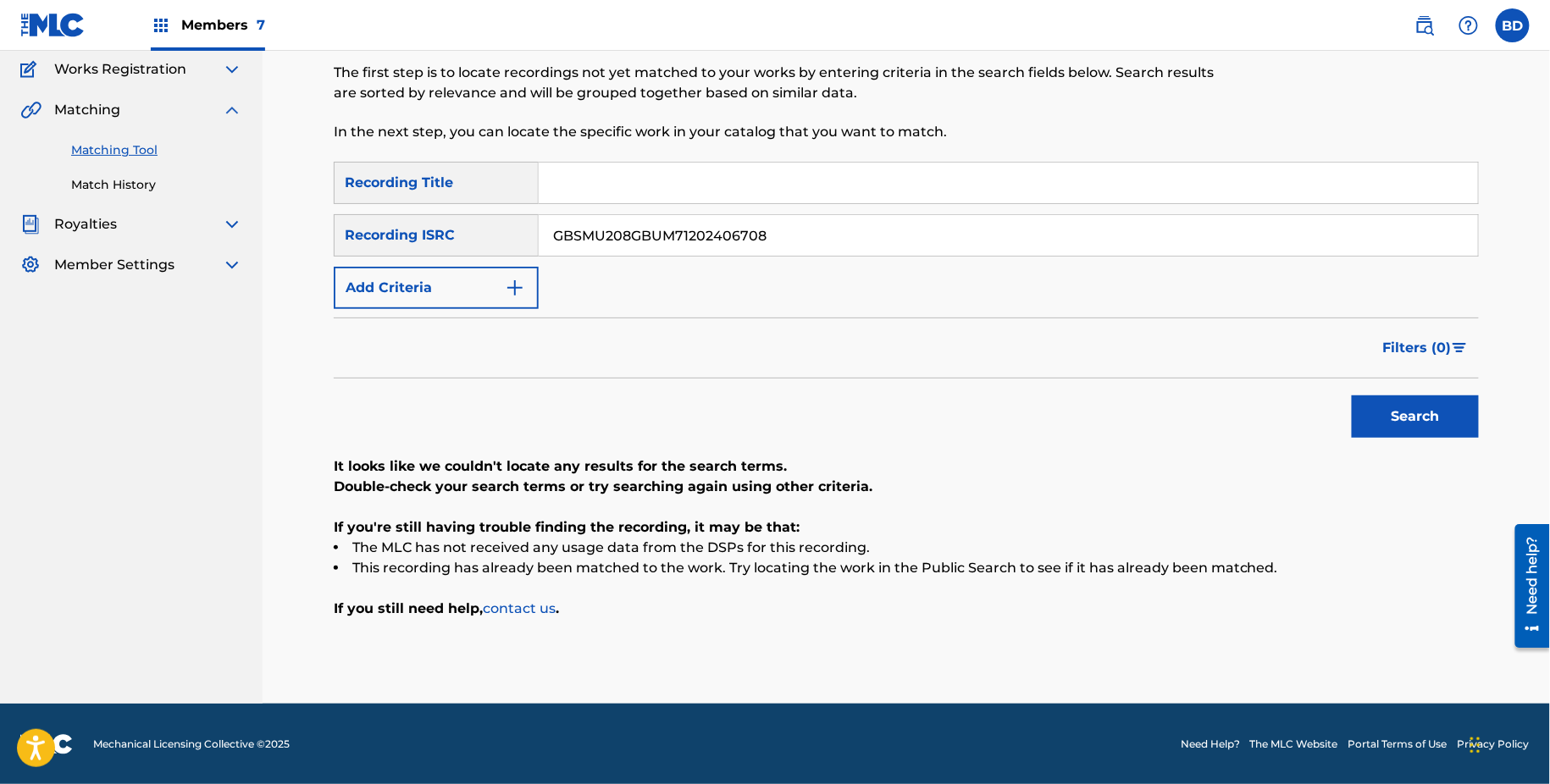
click at [618, 237] on input "GBSMU208GBUM71202406708" at bounding box center [1008, 235] width 939 height 41
paste input "UM71202406"
type input "GBUM71202406"
click at [1353, 396] on button "Search" at bounding box center [1416, 417] width 127 height 43
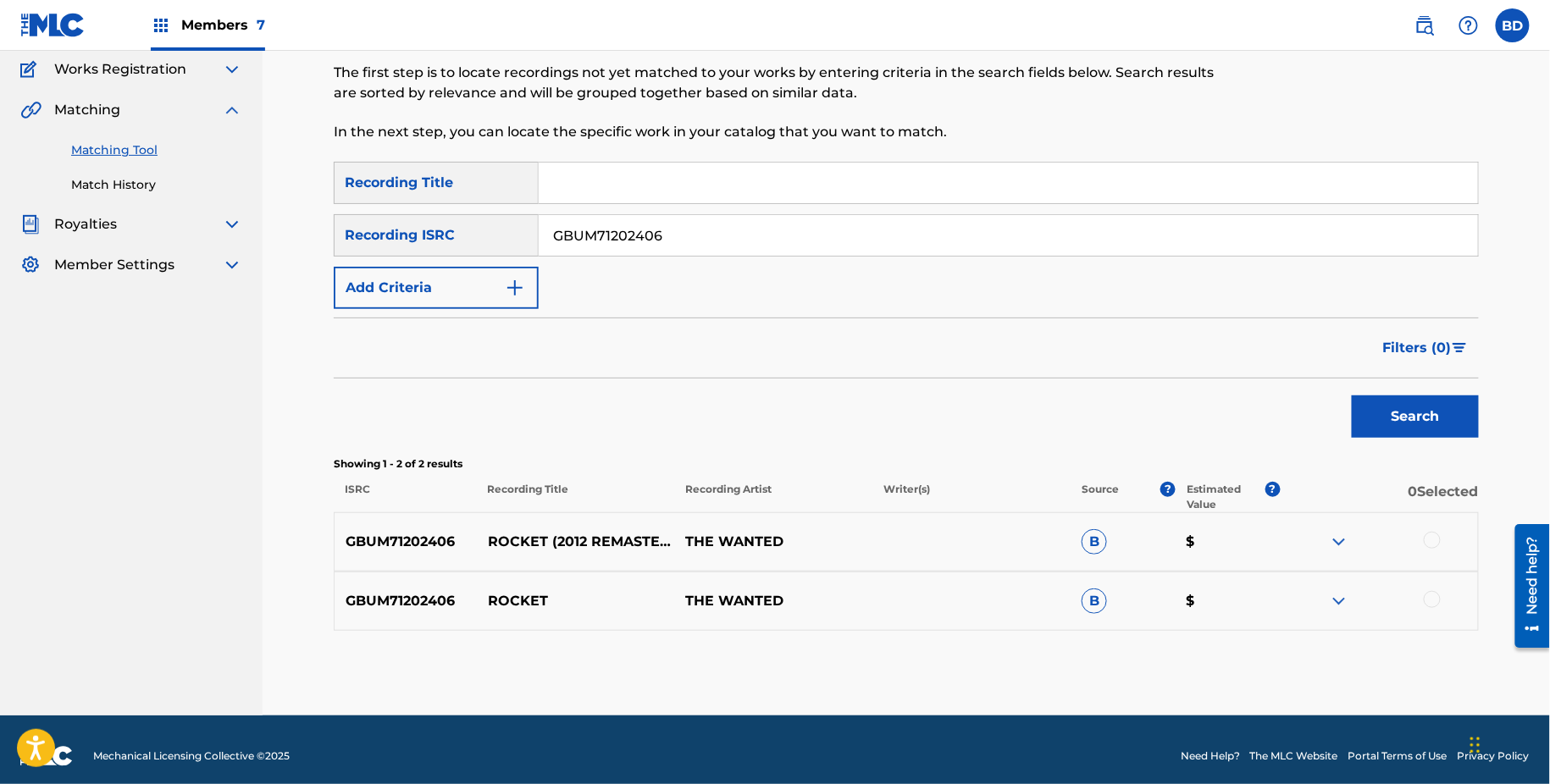
click at [1326, 589] on div "GBUM71202406 ROCKET THE WANTED B $" at bounding box center [907, 601] width 1146 height 59
click at [1328, 591] on div at bounding box center [1379, 601] width 198 height 20
click at [1325, 575] on div "GBUM71202406 ROCKET THE WANTED B $" at bounding box center [907, 601] width 1146 height 59
click at [1333, 595] on img at bounding box center [1340, 601] width 20 height 20
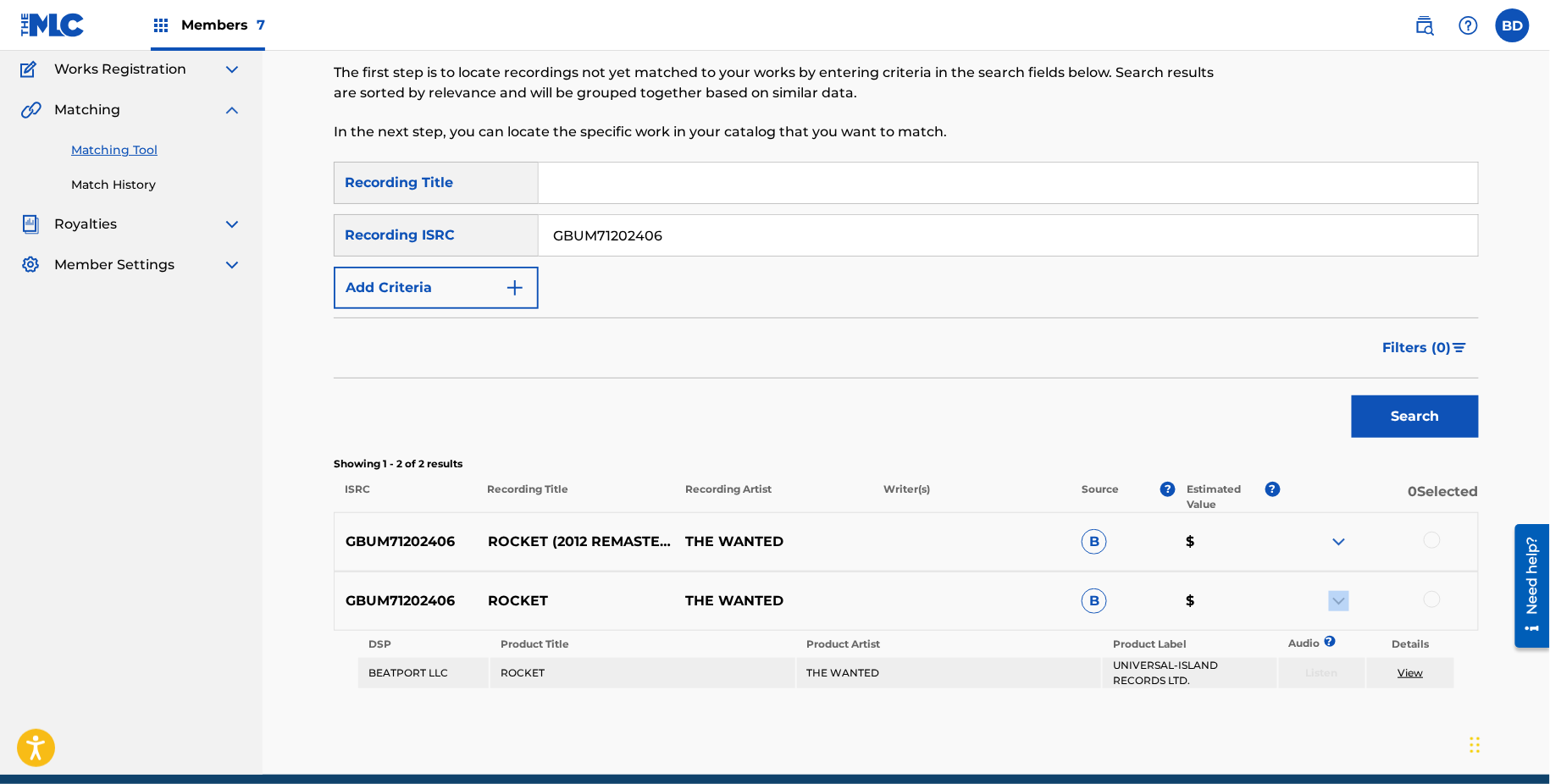
click at [1333, 536] on img at bounding box center [1340, 542] width 20 height 20
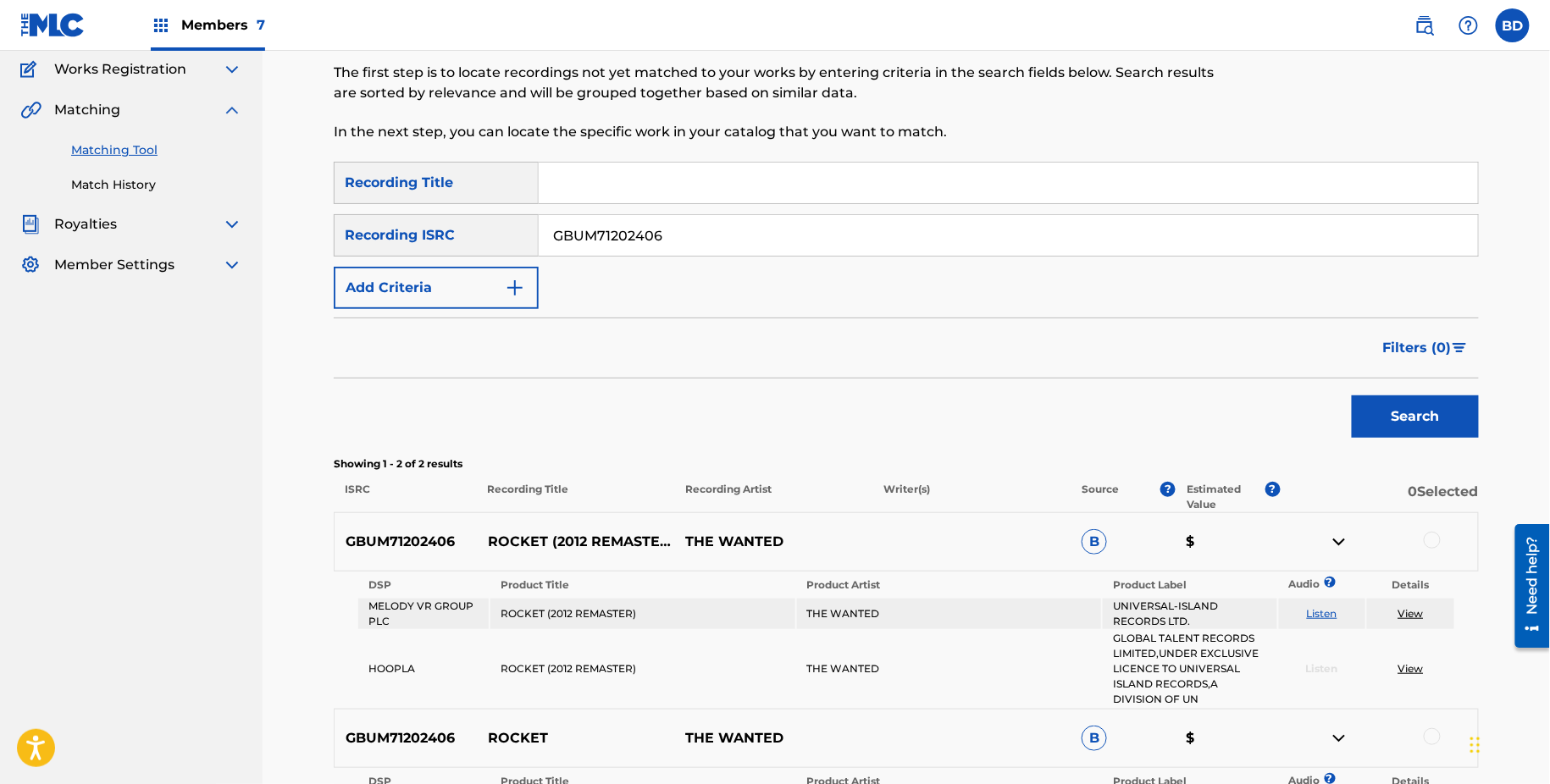
click at [511, 534] on p "ROCKET (2012 REMASTER)" at bounding box center [577, 542] width 198 height 20
copy p "ROCKET"
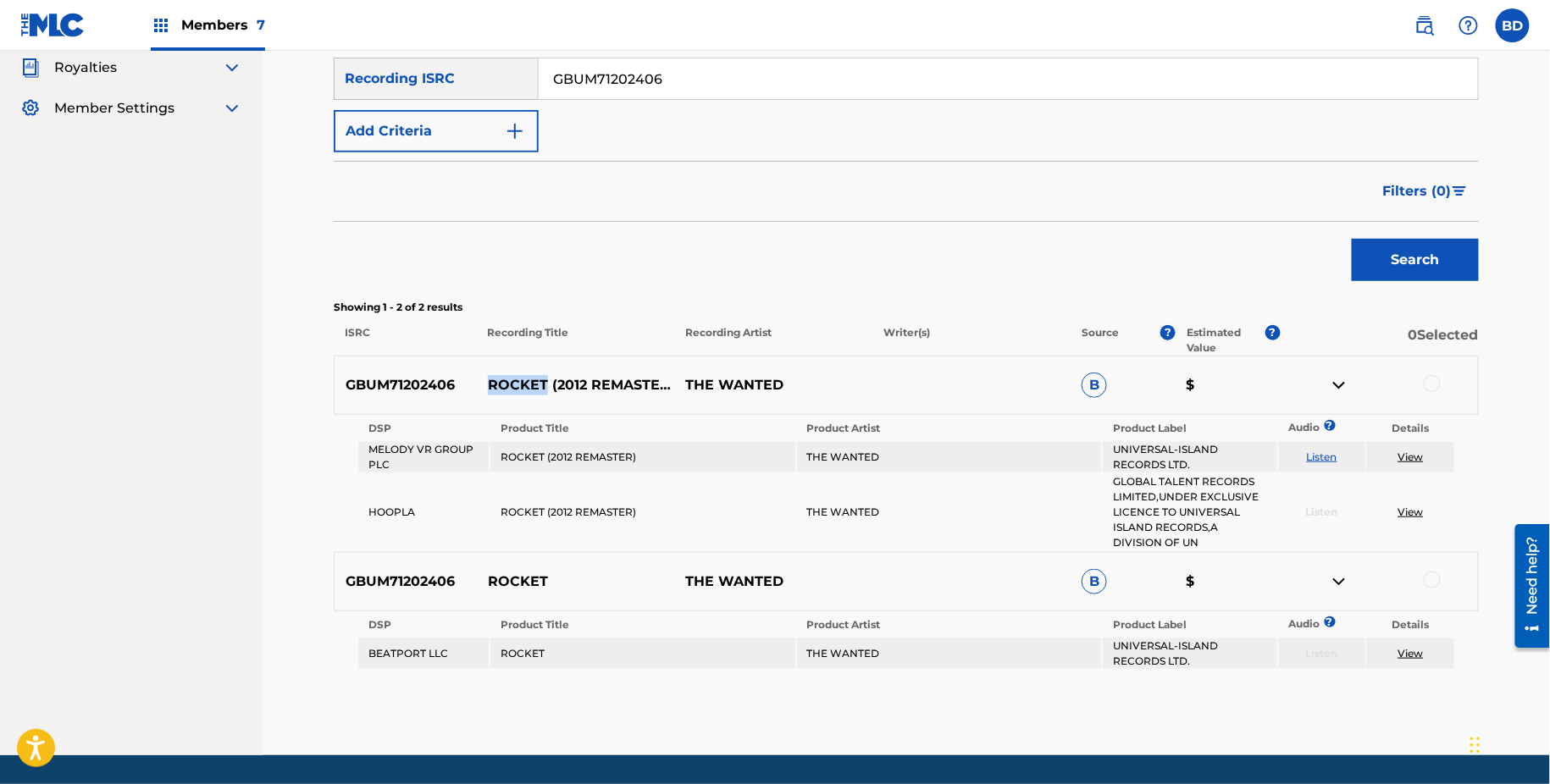
scroll to position [348, 0]
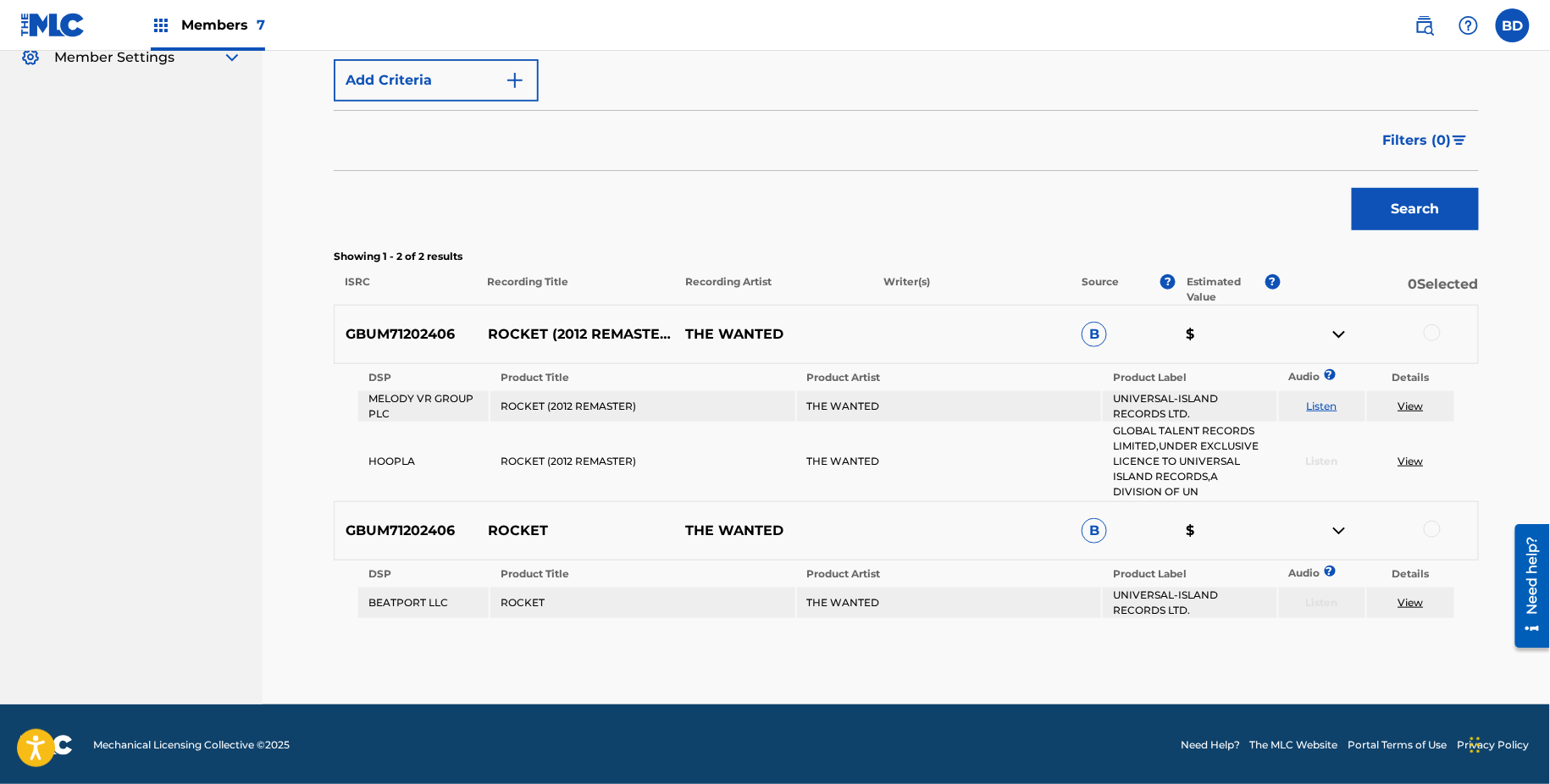
click at [1431, 327] on div at bounding box center [1432, 333] width 17 height 17
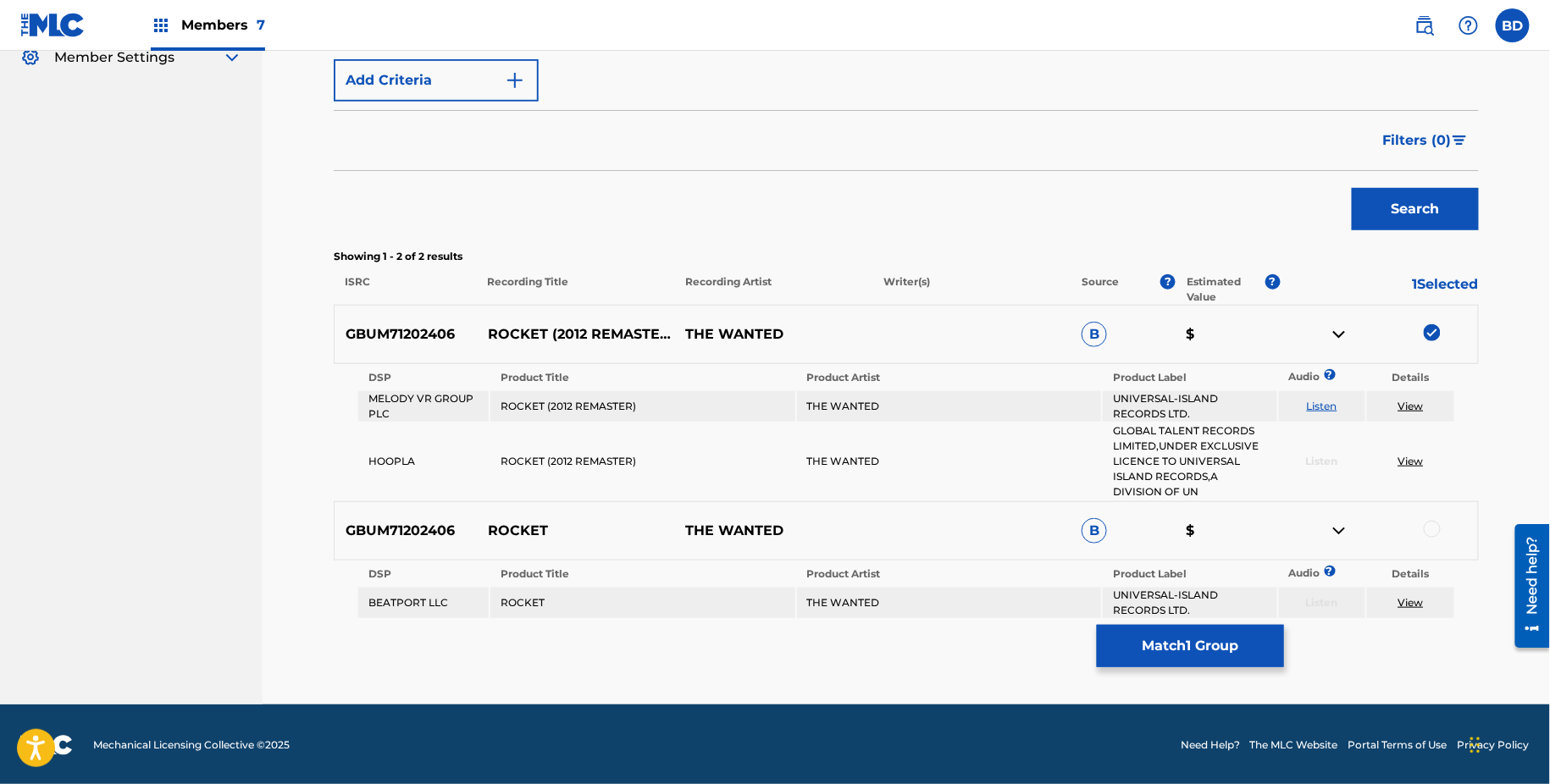
click at [1432, 525] on div at bounding box center [1432, 529] width 17 height 17
click at [1152, 641] on button "Match 2 Groups" at bounding box center [1190, 646] width 187 height 43
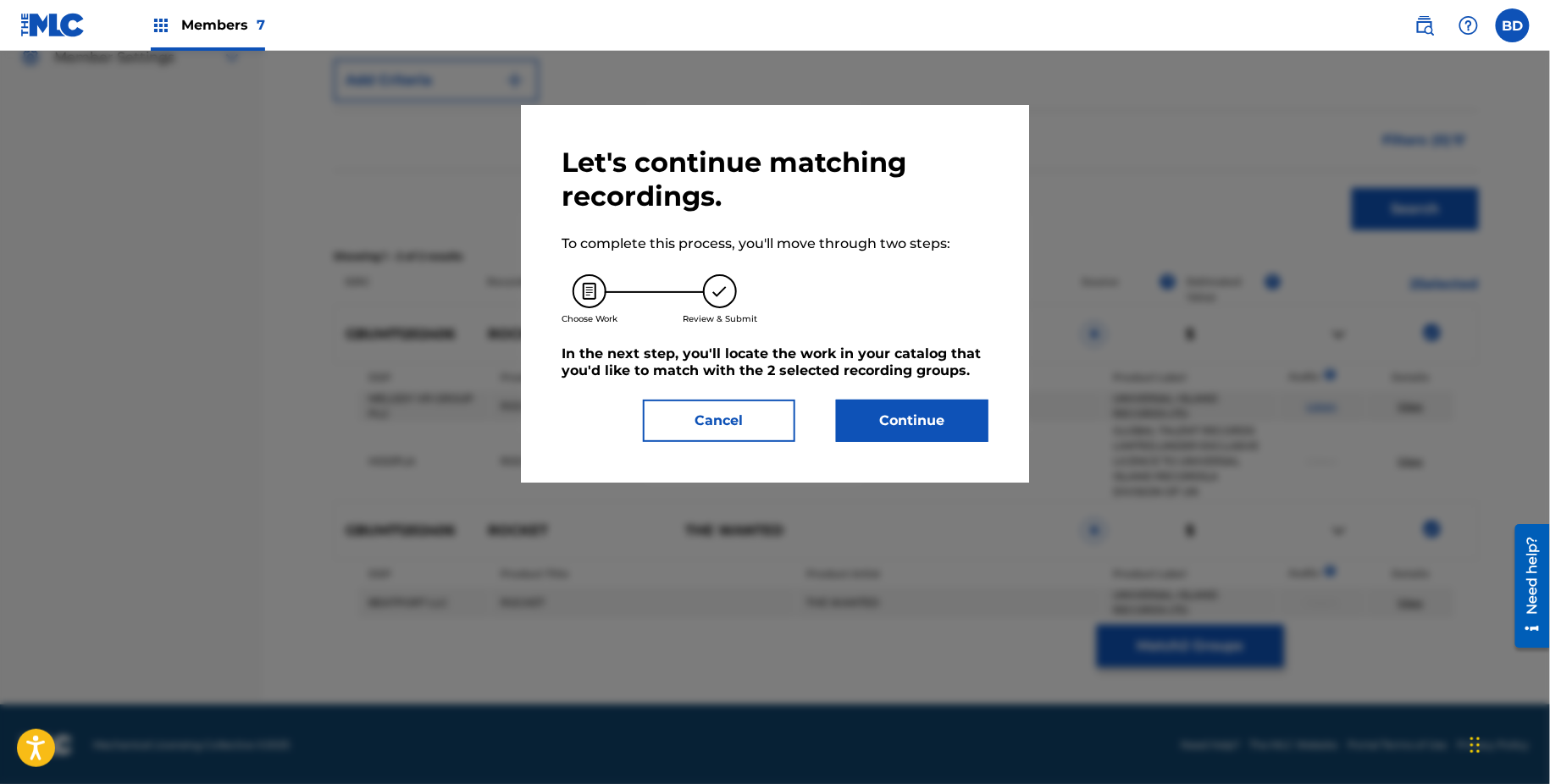
click at [921, 430] on button "Continue" at bounding box center [912, 421] width 152 height 43
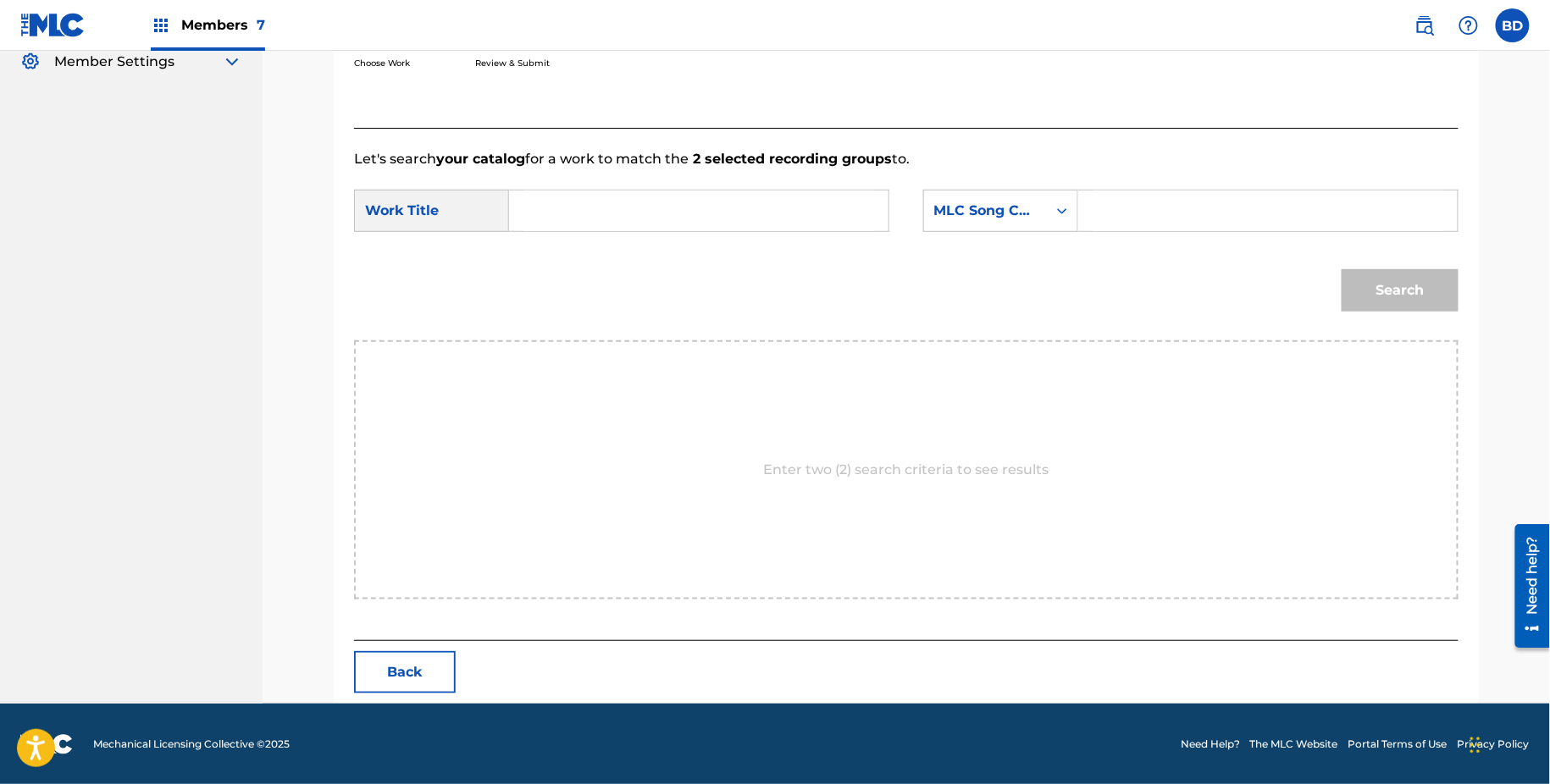
click at [1133, 211] on input "Search Form" at bounding box center [1268, 211] width 350 height 41
paste input "RVBGXS"
type input "RVBGXS"
click at [741, 233] on div "SearchWithCriteria22d406ed-2858-45bf-9505-6edf32d2ec83 Work Title SearchWithCri…" at bounding box center [907, 216] width 1105 height 53
click at [723, 228] on input "Search Form" at bounding box center [699, 211] width 350 height 41
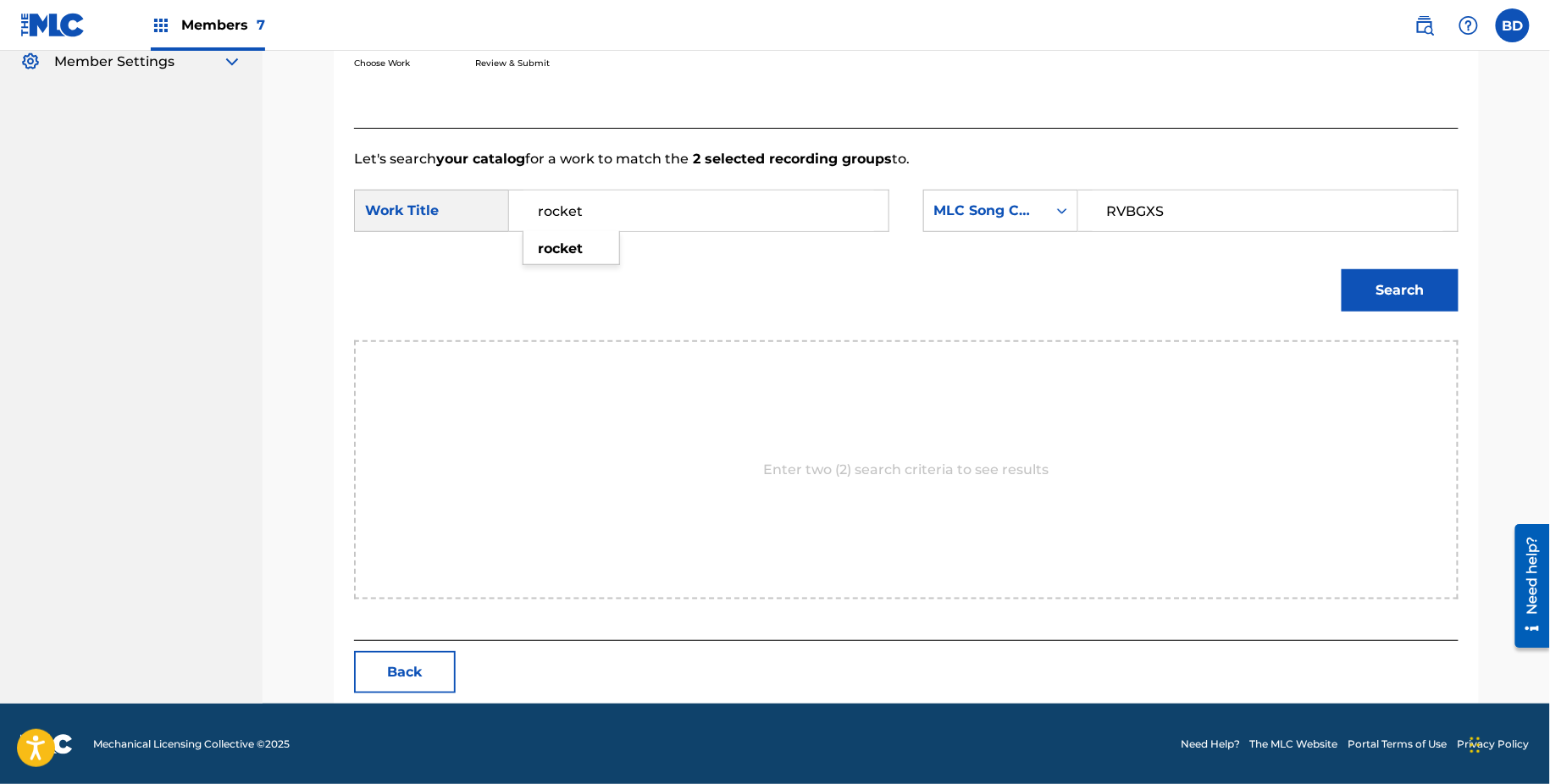
type input "rocket"
click at [1352, 298] on button "Search" at bounding box center [1401, 291] width 117 height 43
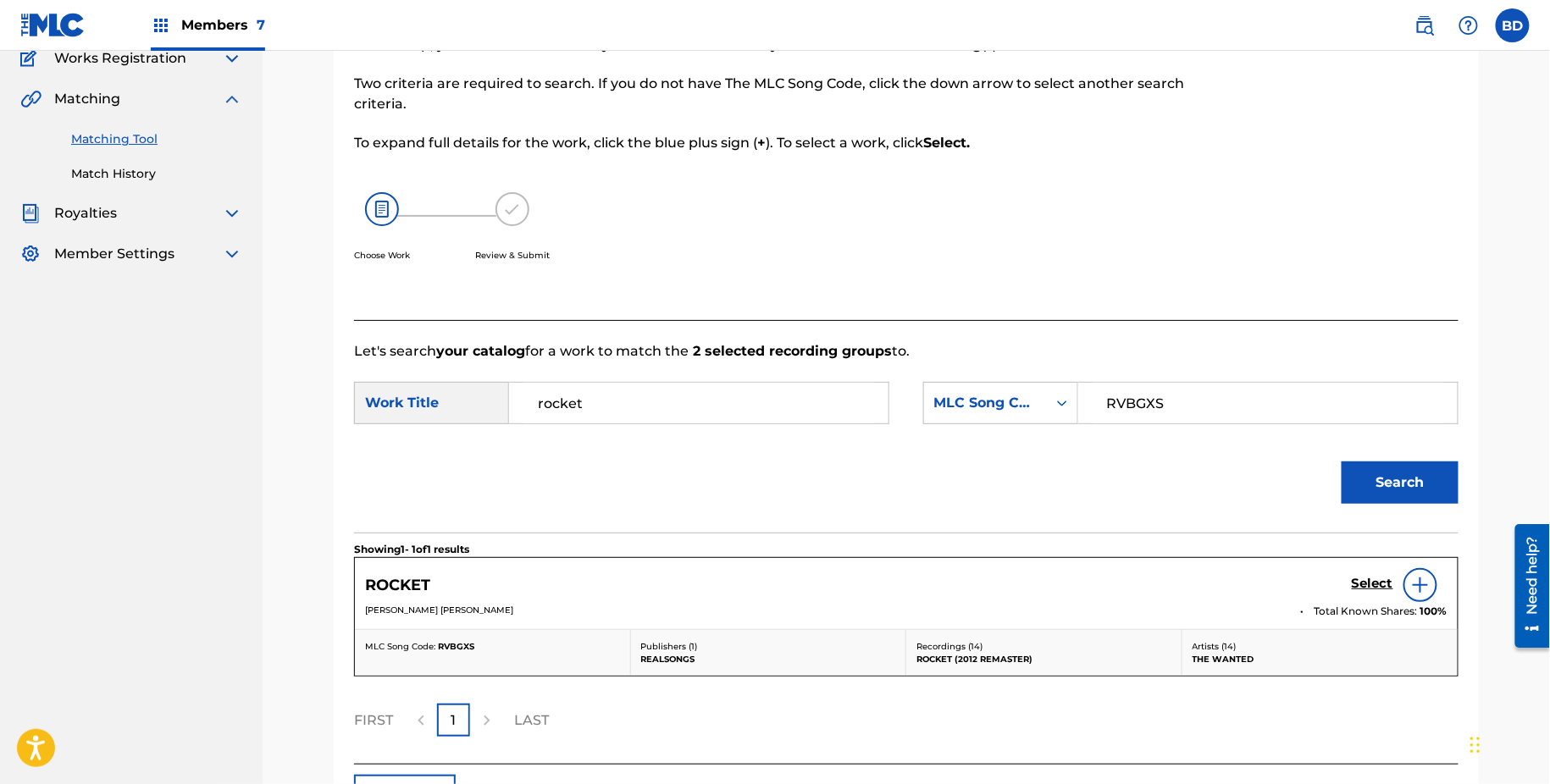
scroll to position [272, 0]
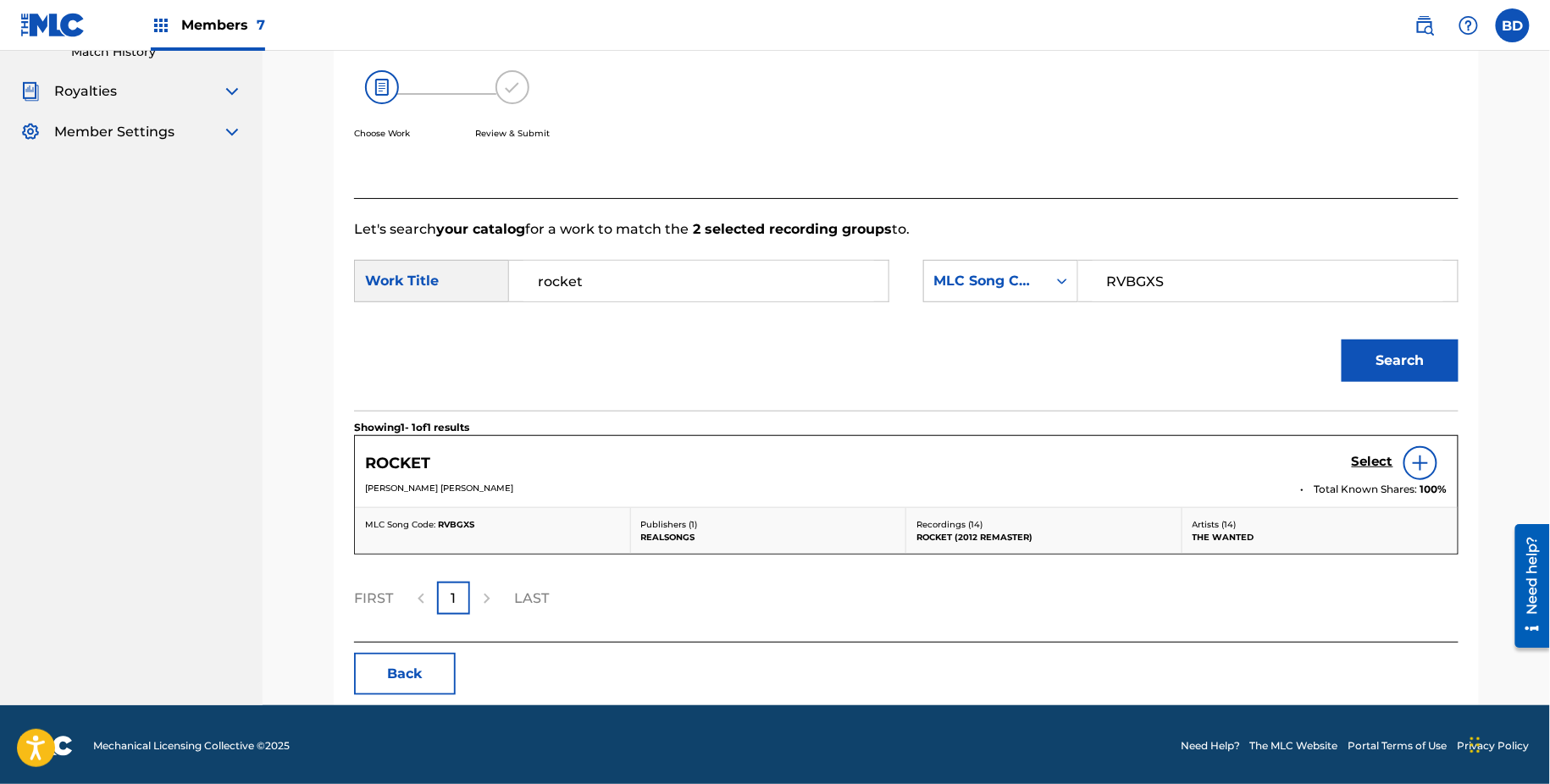
click at [1370, 458] on h5 "Select" at bounding box center [1373, 462] width 42 height 16
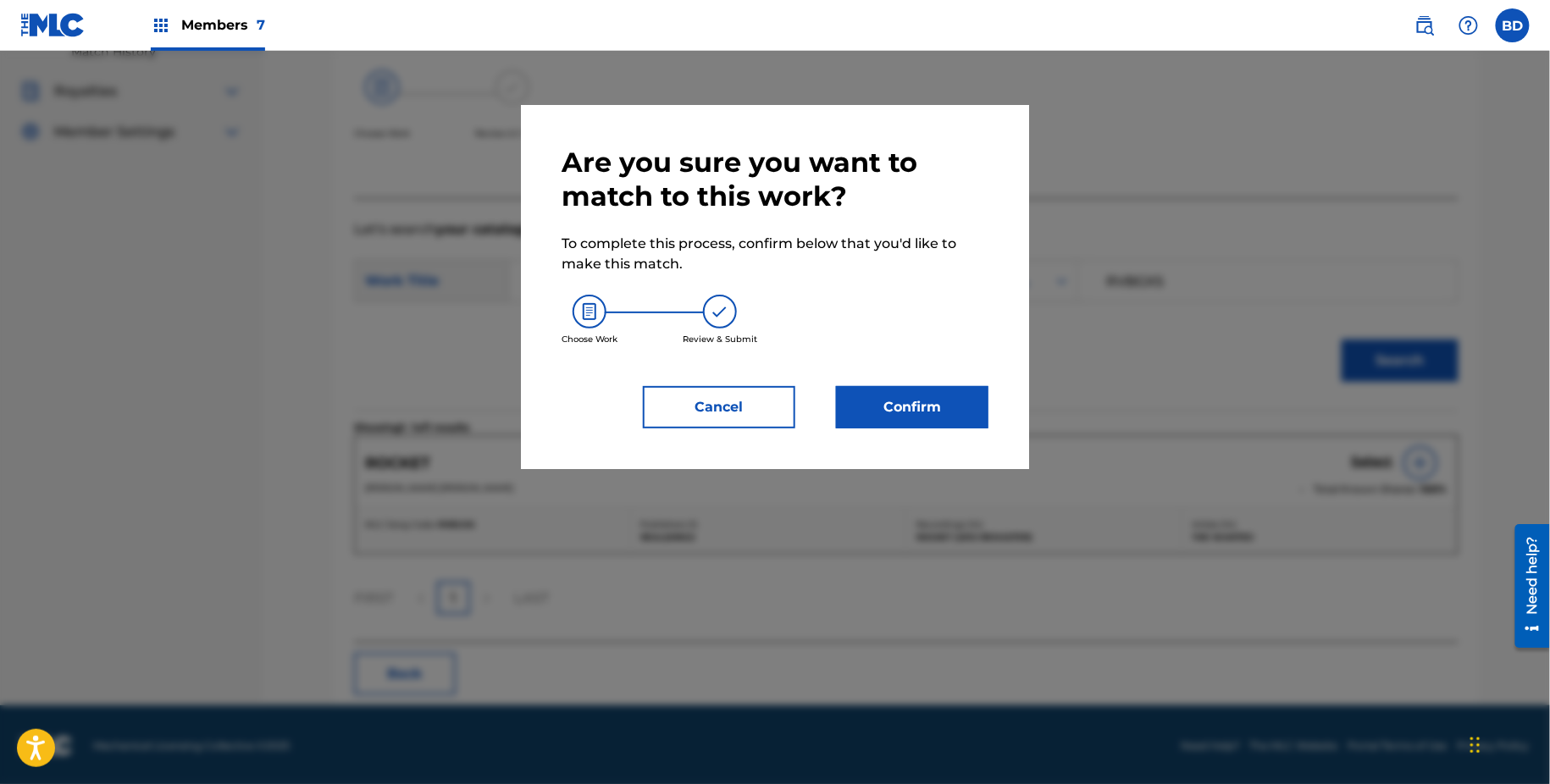
click at [890, 342] on div "Choose Work Review & Submit" at bounding box center [775, 320] width 427 height 92
click at [888, 379] on div "Are you sure you want to match to this work? To complete this process, confirm …" at bounding box center [775, 286] width 427 height 283
click at [866, 412] on button "Confirm" at bounding box center [912, 408] width 152 height 43
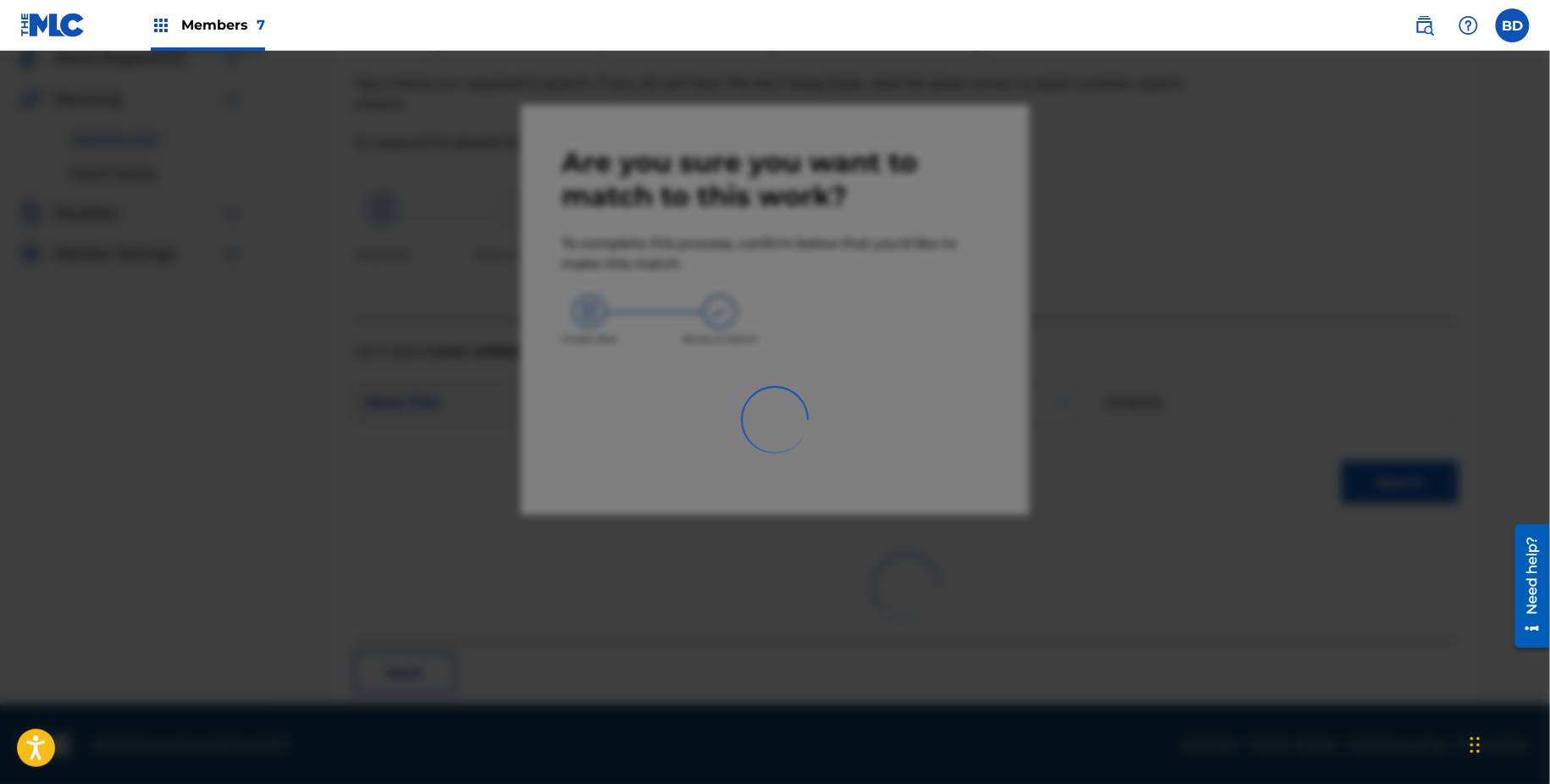
scroll to position [0, 0]
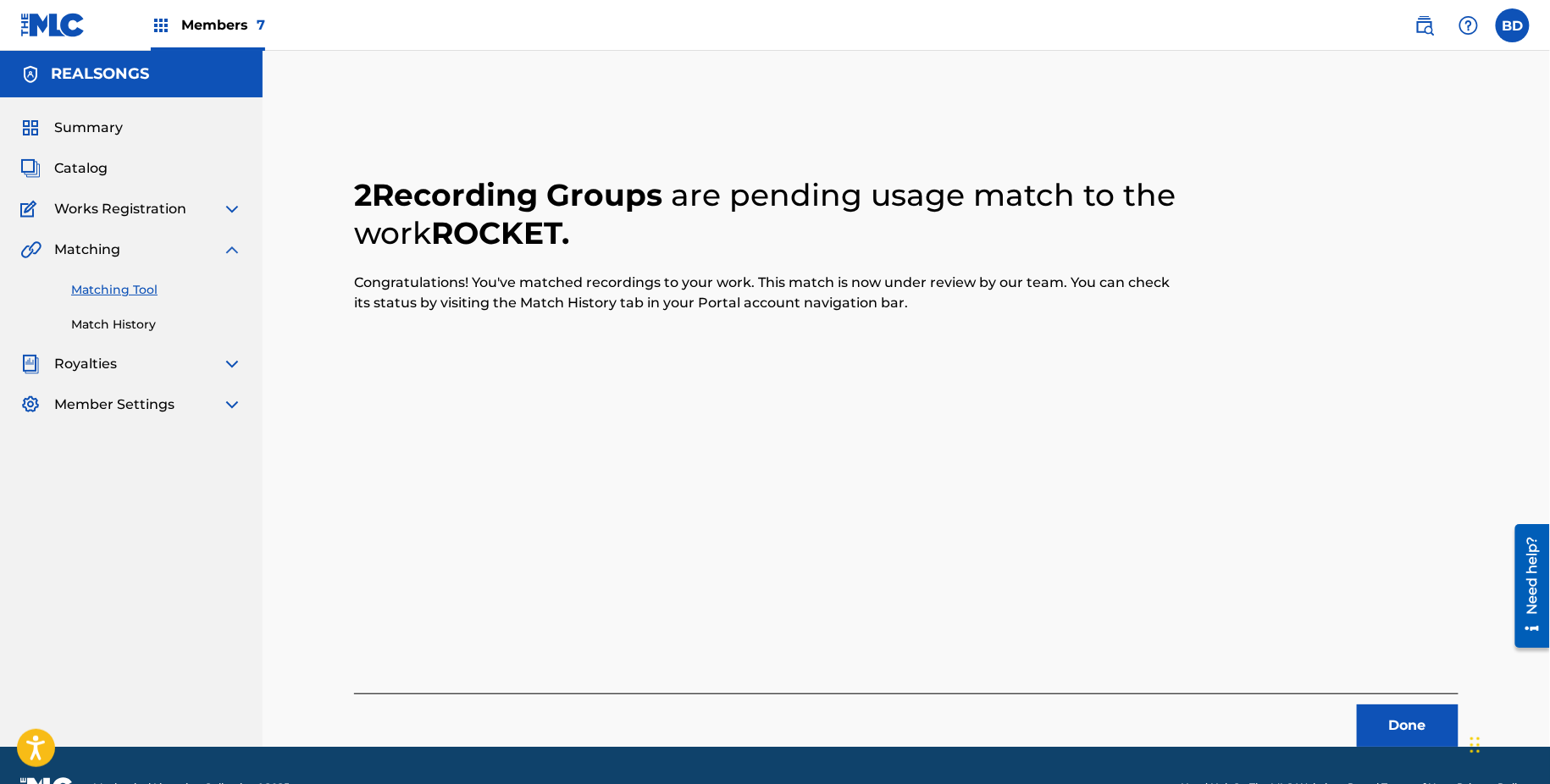
click at [103, 334] on div "Summary Catalog Works Registration Claiming Tool Individual Registration Tool B…" at bounding box center [131, 266] width 262 height 338
click at [102, 319] on link "Match History" at bounding box center [157, 324] width 172 height 18
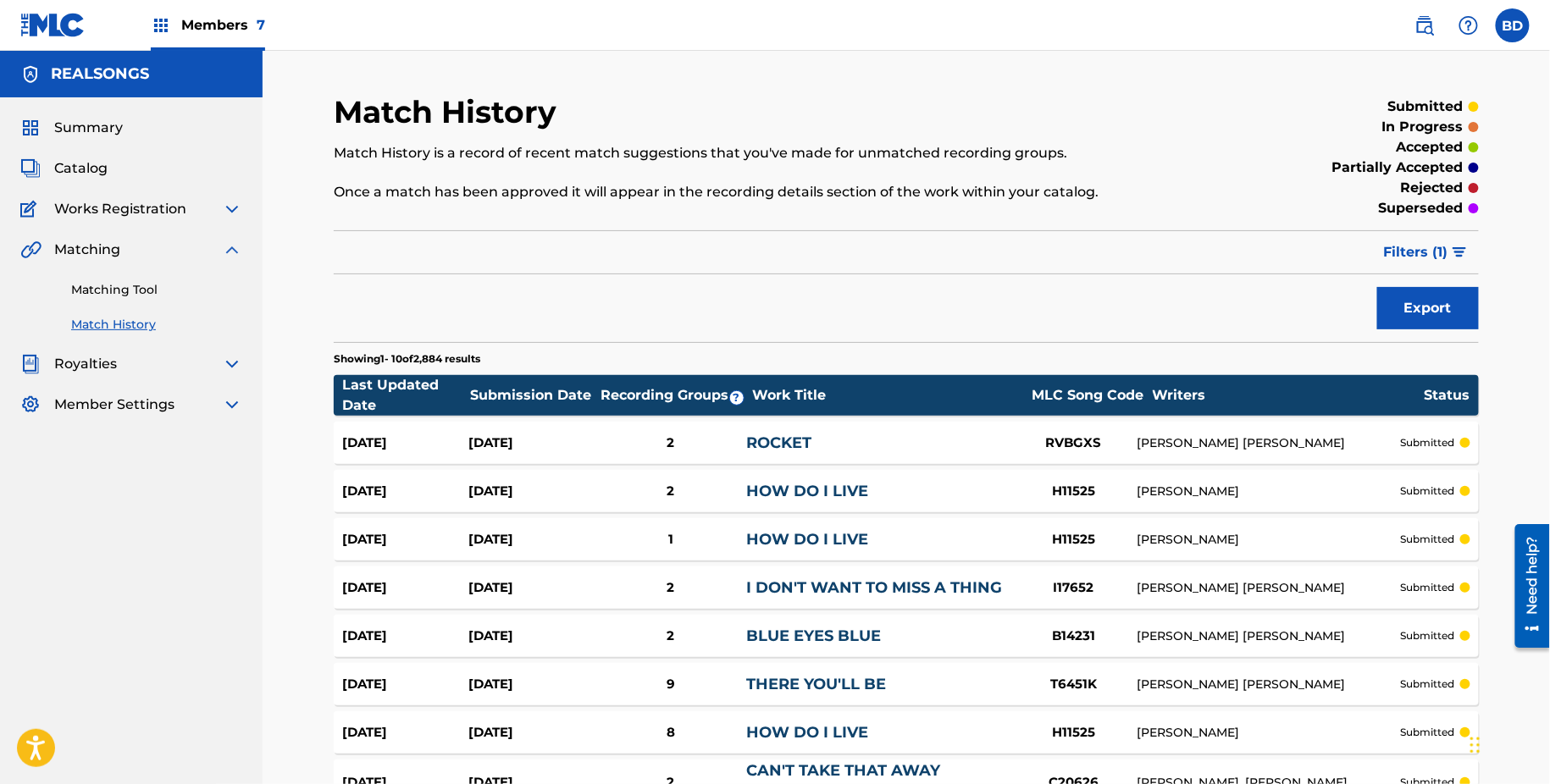
click at [533, 435] on div "Aug 25, 2025" at bounding box center [531, 443] width 126 height 19
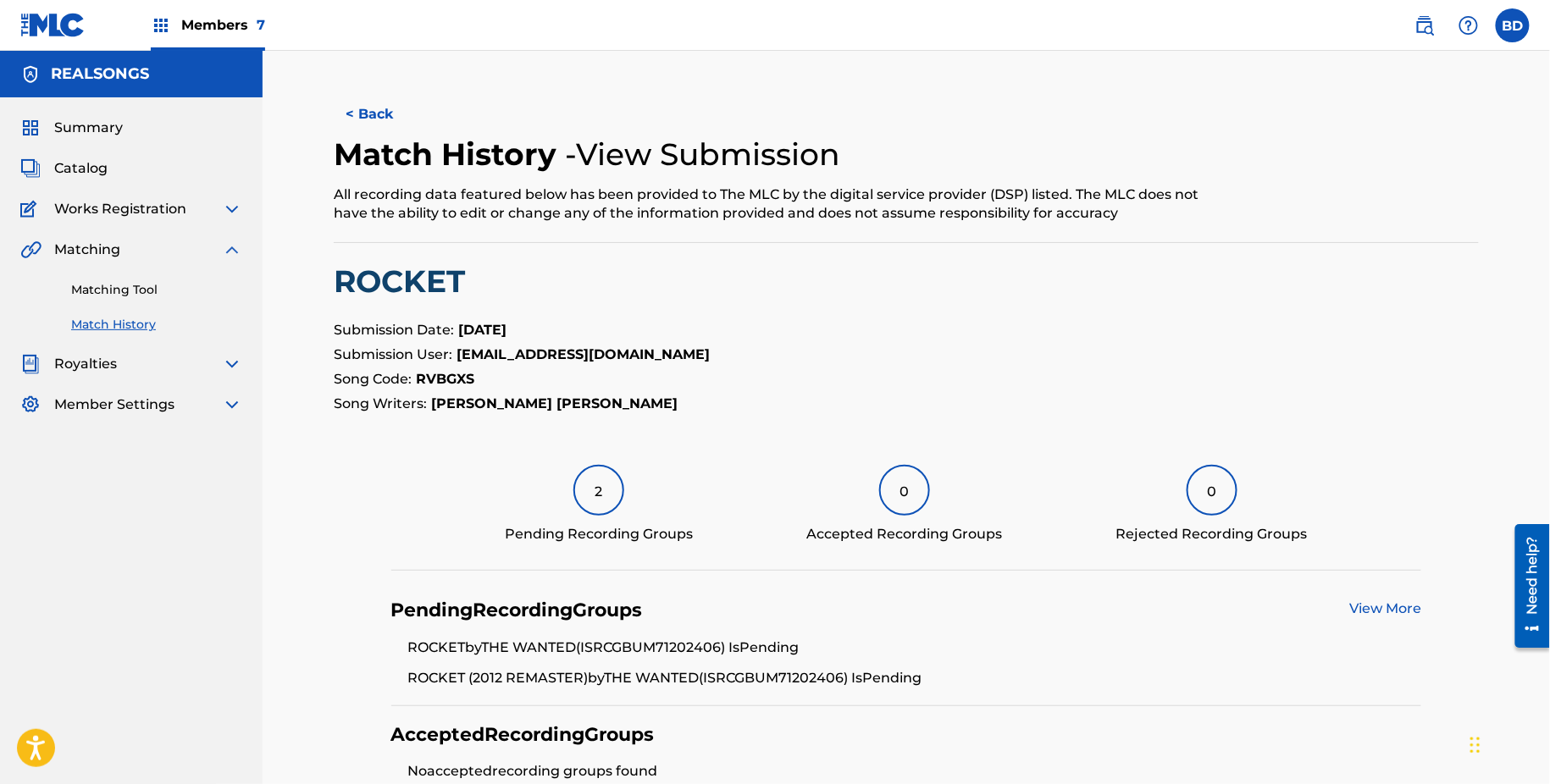
click at [153, 293] on link "Matching Tool" at bounding box center [157, 289] width 172 height 18
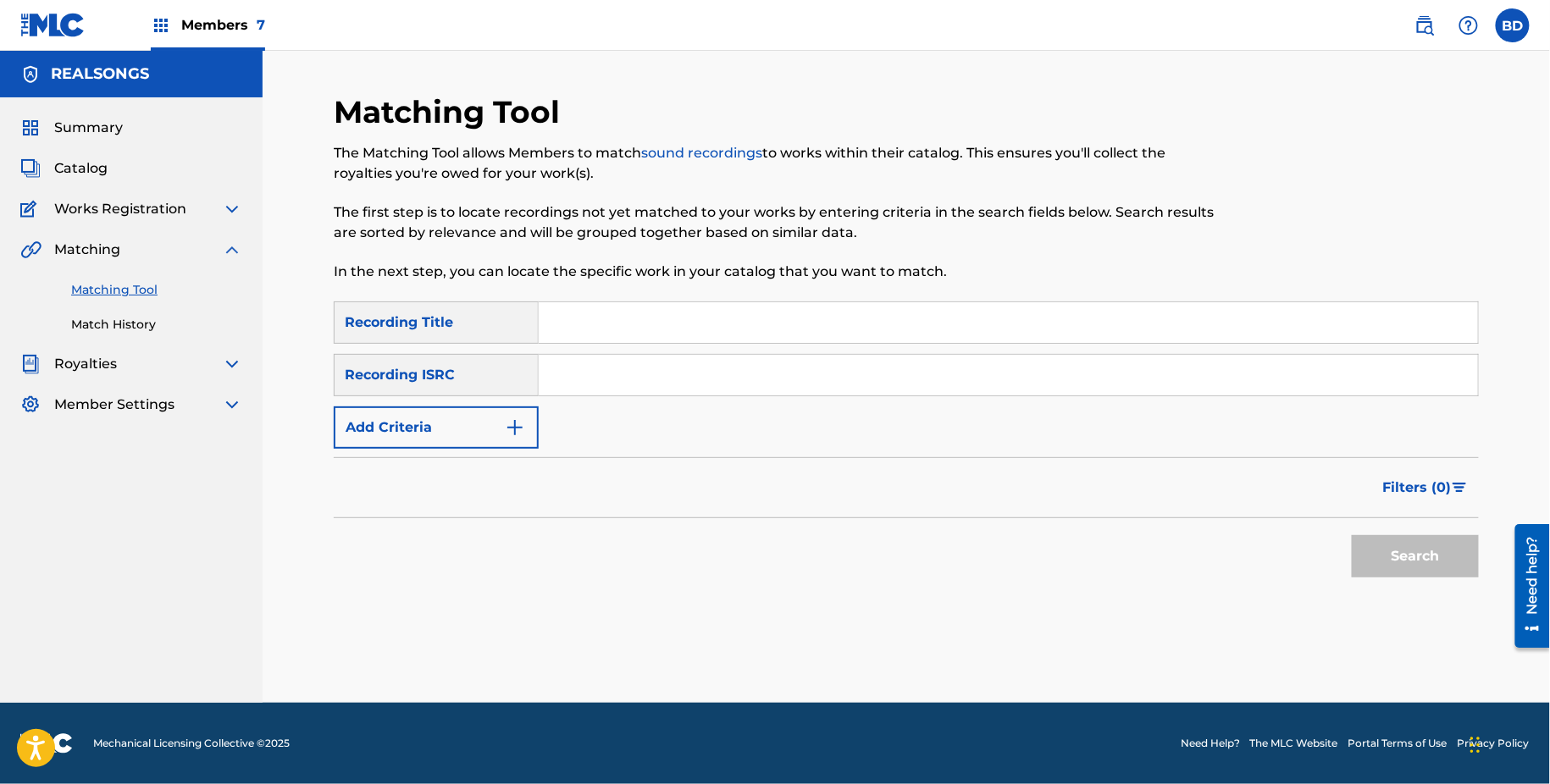
click at [700, 371] on input "Search Form" at bounding box center [1008, 375] width 939 height 41
paste input "GBVVQ1022872"
click at [1353, 536] on button "Search" at bounding box center [1416, 557] width 127 height 43
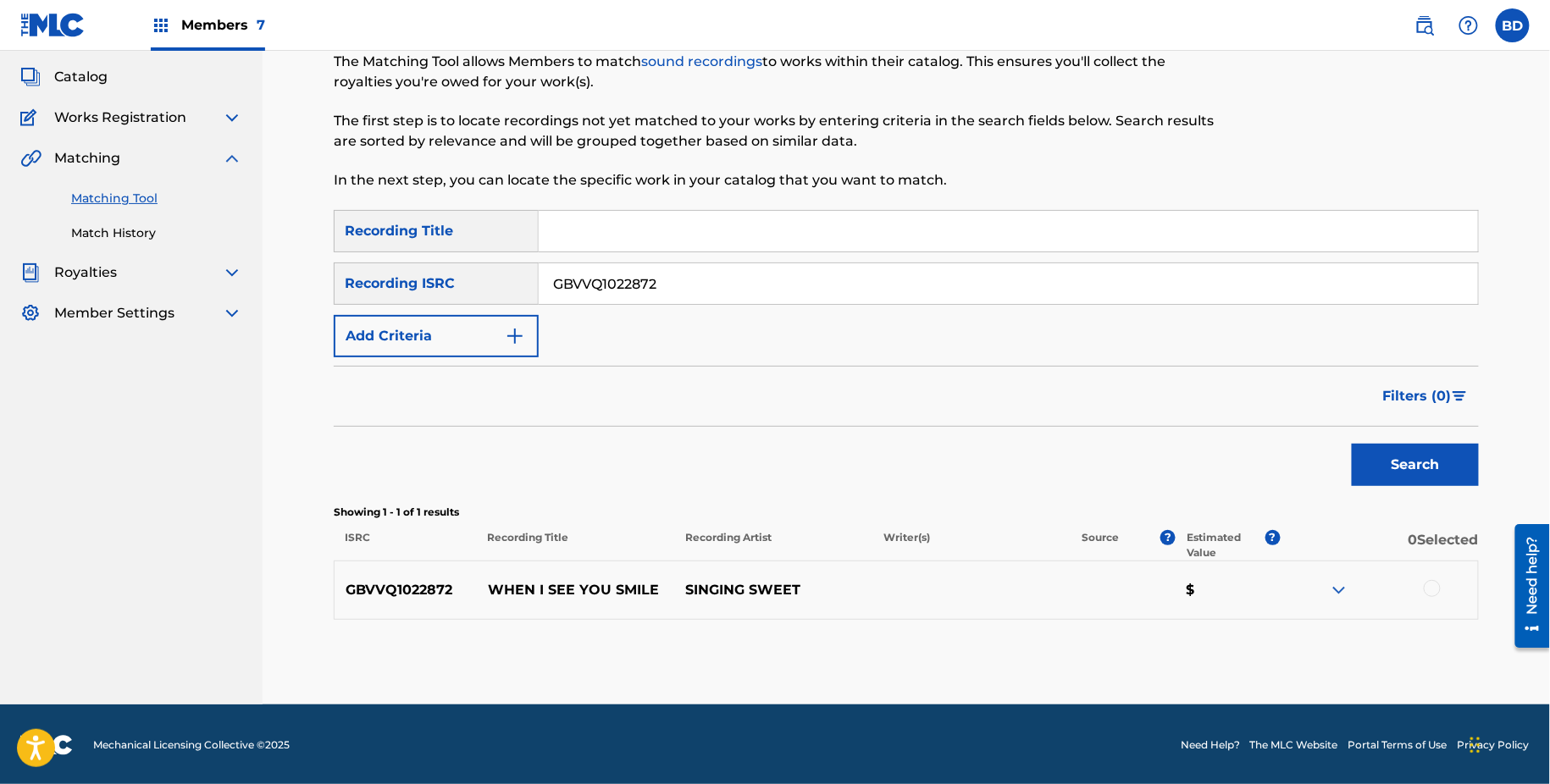
click at [1343, 584] on img at bounding box center [1340, 590] width 20 height 20
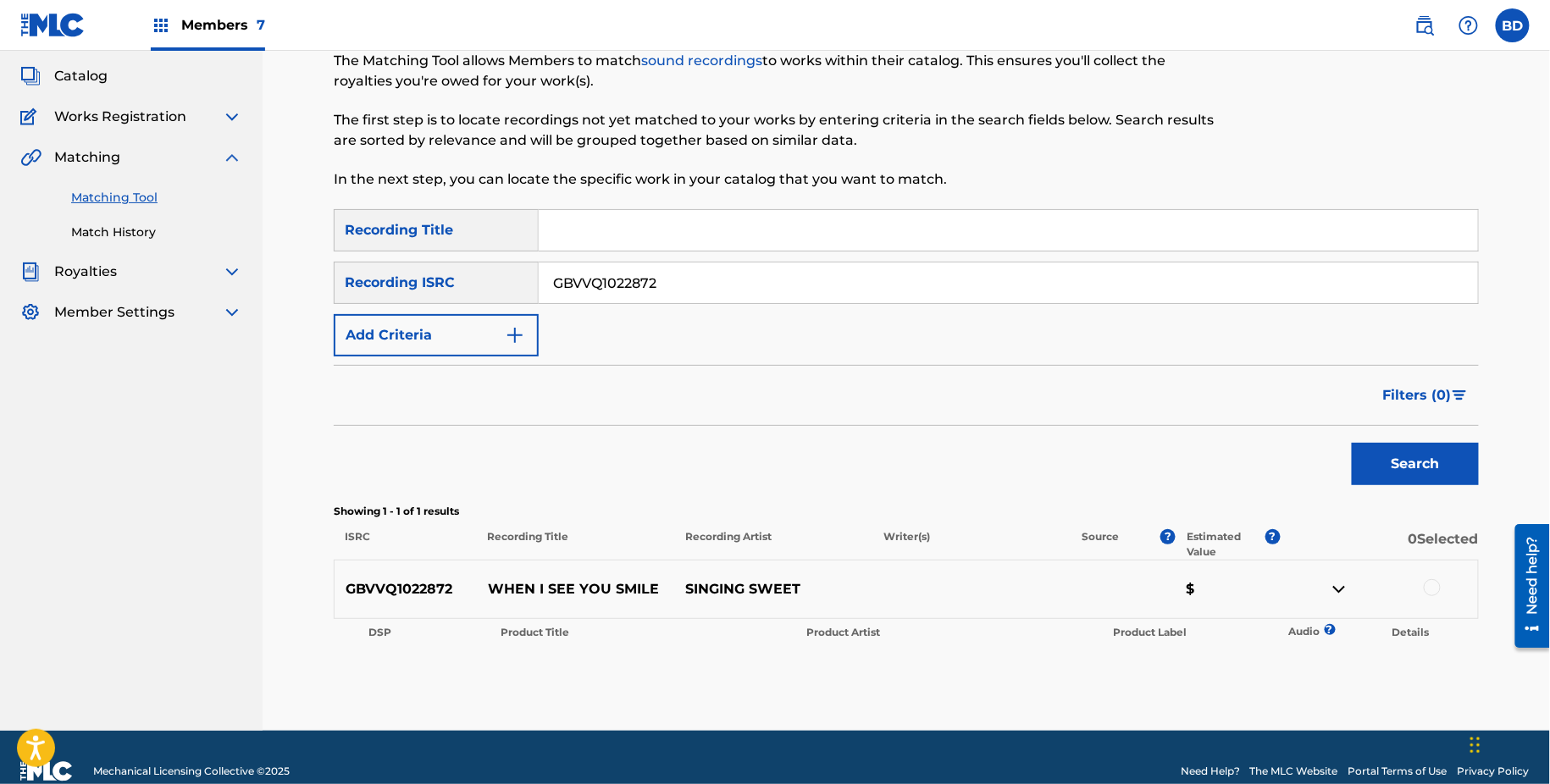
click at [591, 266] on input "GBVVQ1022872" at bounding box center [1008, 283] width 939 height 41
paste input "ZTD1000924"
type input "GBZTD1000924"
click at [1353, 443] on button "Search" at bounding box center [1416, 464] width 127 height 43
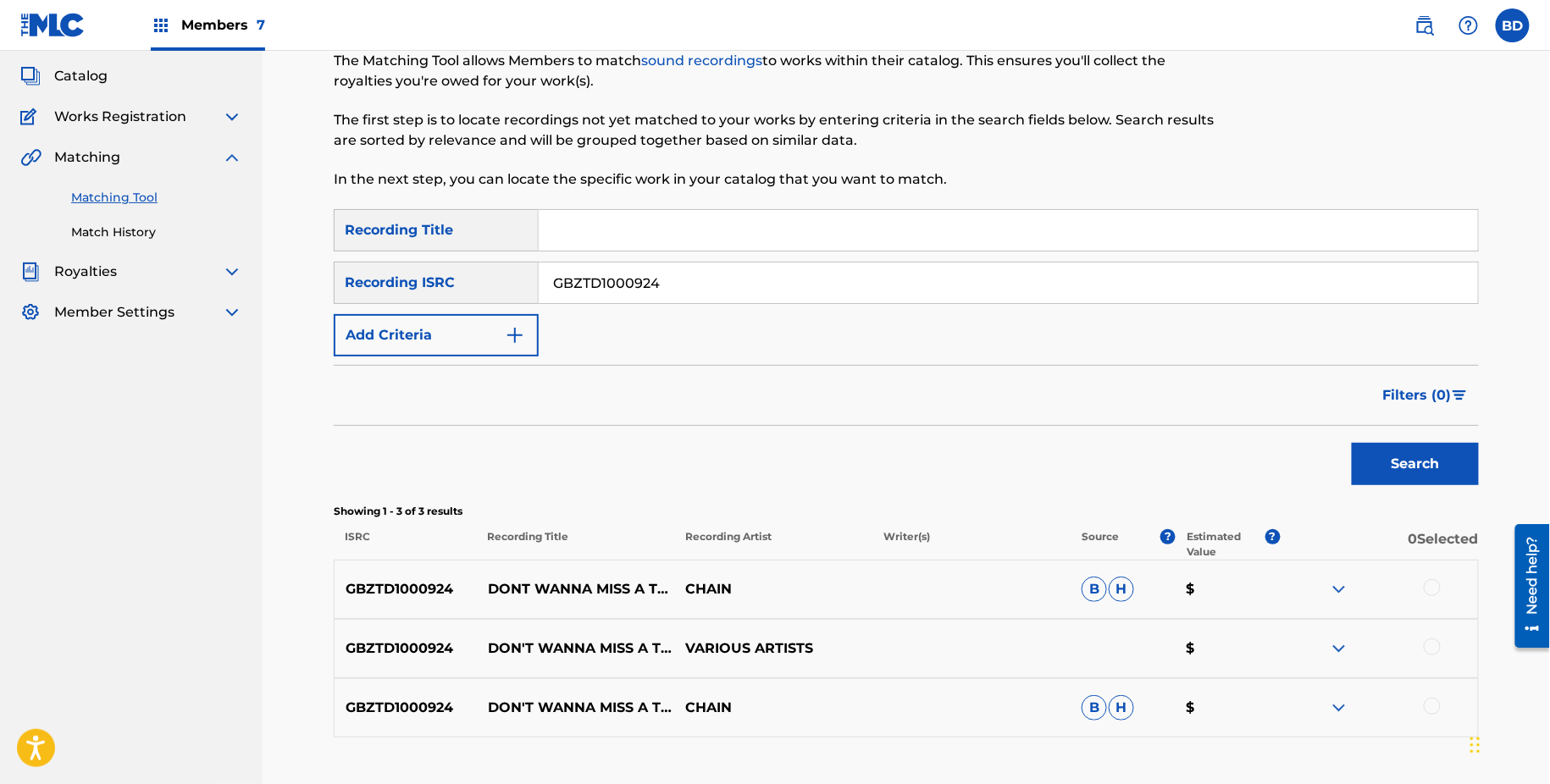
click at [1341, 690] on div "GBZTD1000924 DON'T WANNA MISS A THING CHAIN B H $" at bounding box center [907, 708] width 1146 height 59
click at [1340, 693] on div "GBZTD1000924 DON'T WANNA MISS A THING CHAIN B H $" at bounding box center [907, 708] width 1146 height 59
click at [1341, 596] on img at bounding box center [1340, 589] width 20 height 20
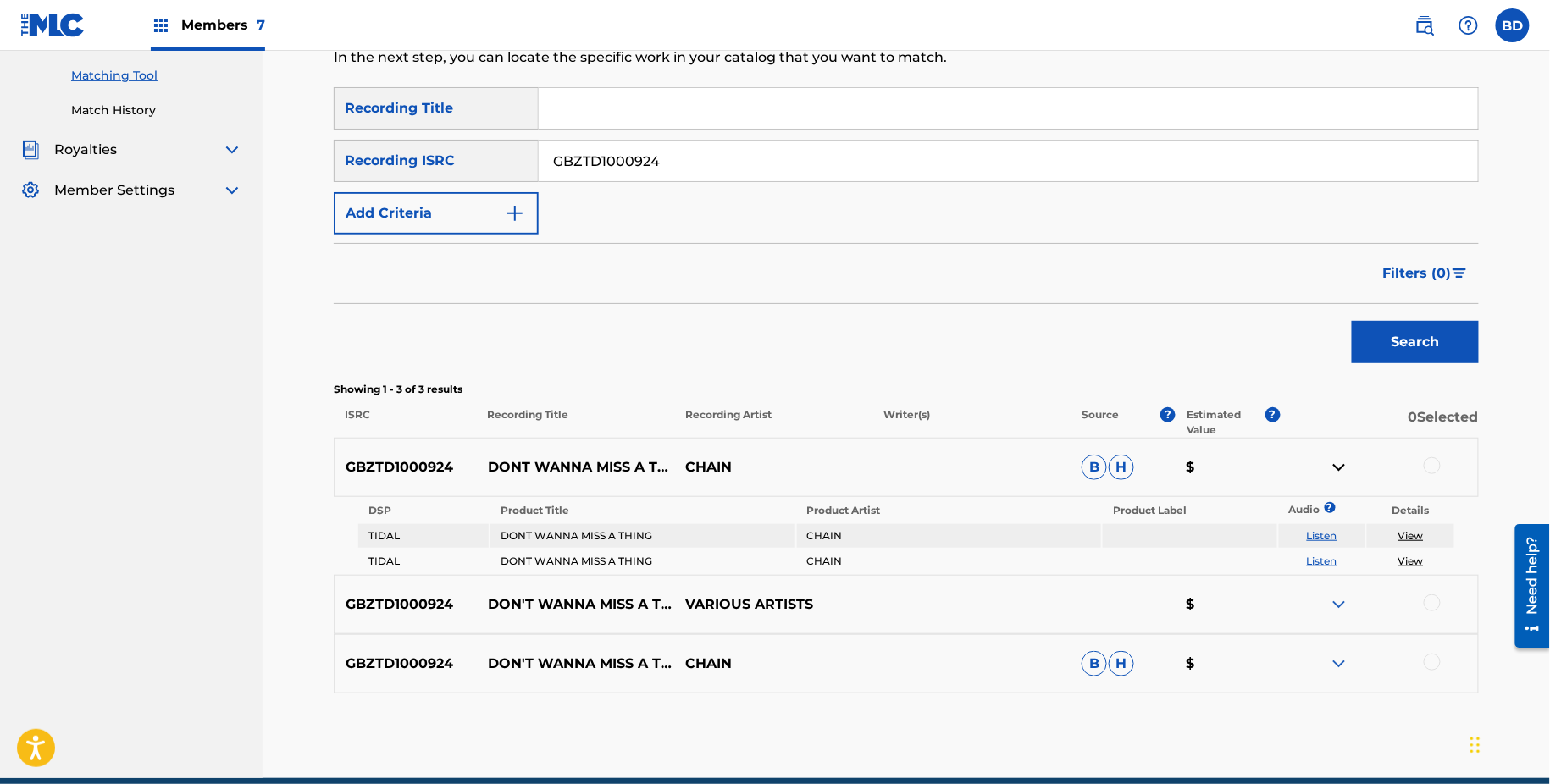
scroll to position [283, 0]
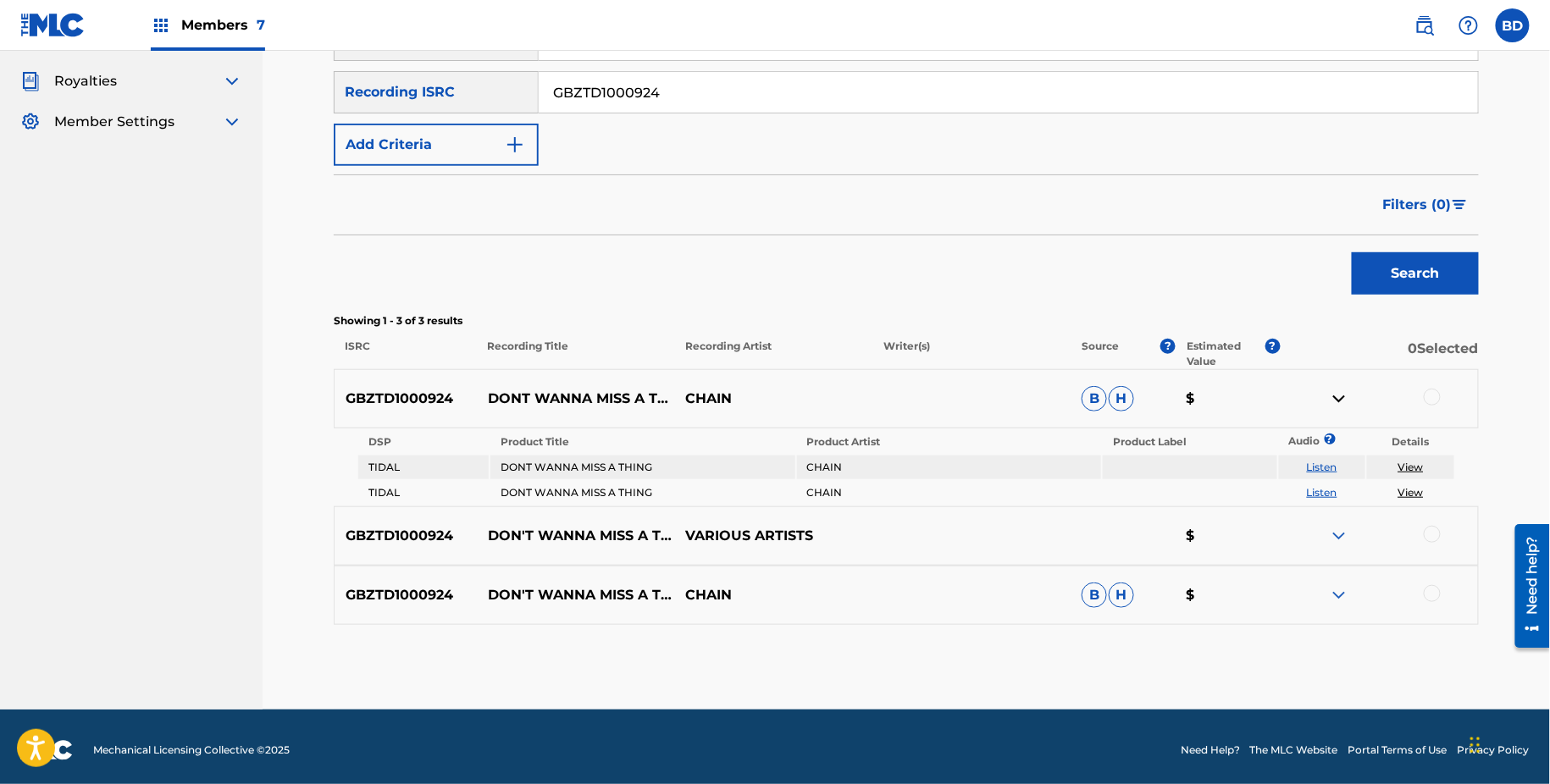
click at [1331, 589] on img at bounding box center [1340, 595] width 20 height 20
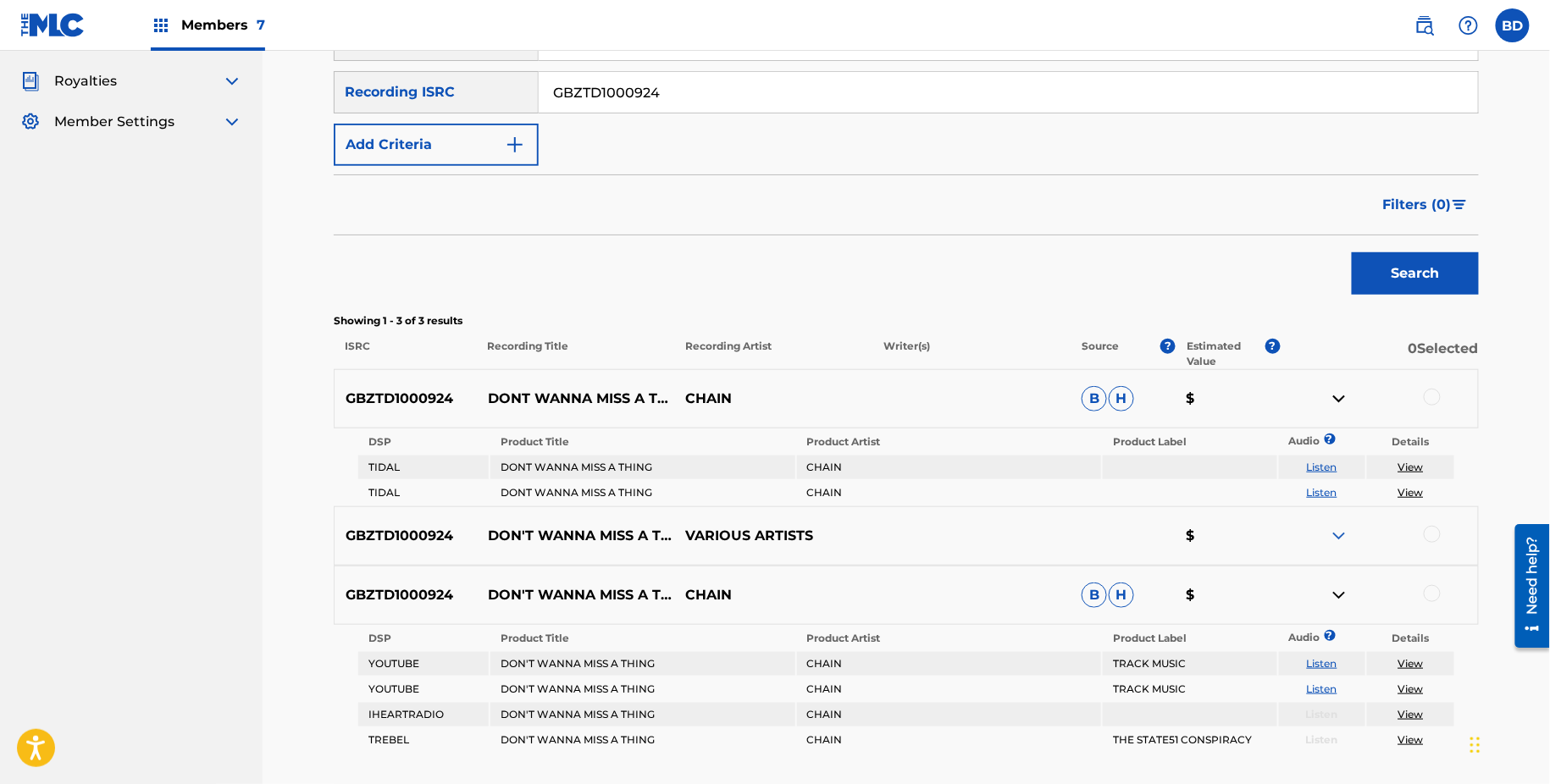
click at [525, 388] on p "DONT WANNA MISS A THING" at bounding box center [577, 398] width 198 height 20
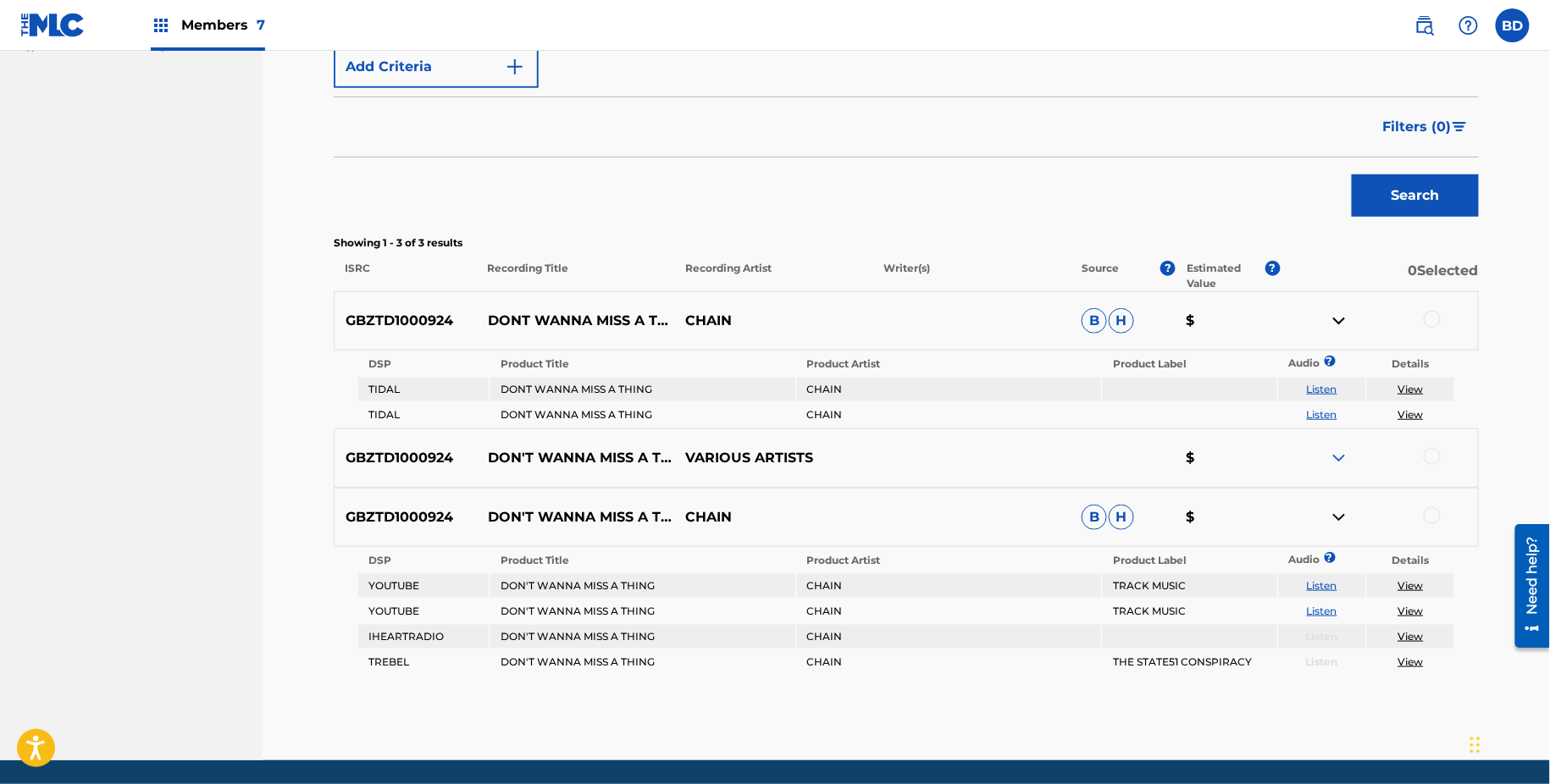
click at [1426, 508] on div at bounding box center [1432, 515] width 17 height 17
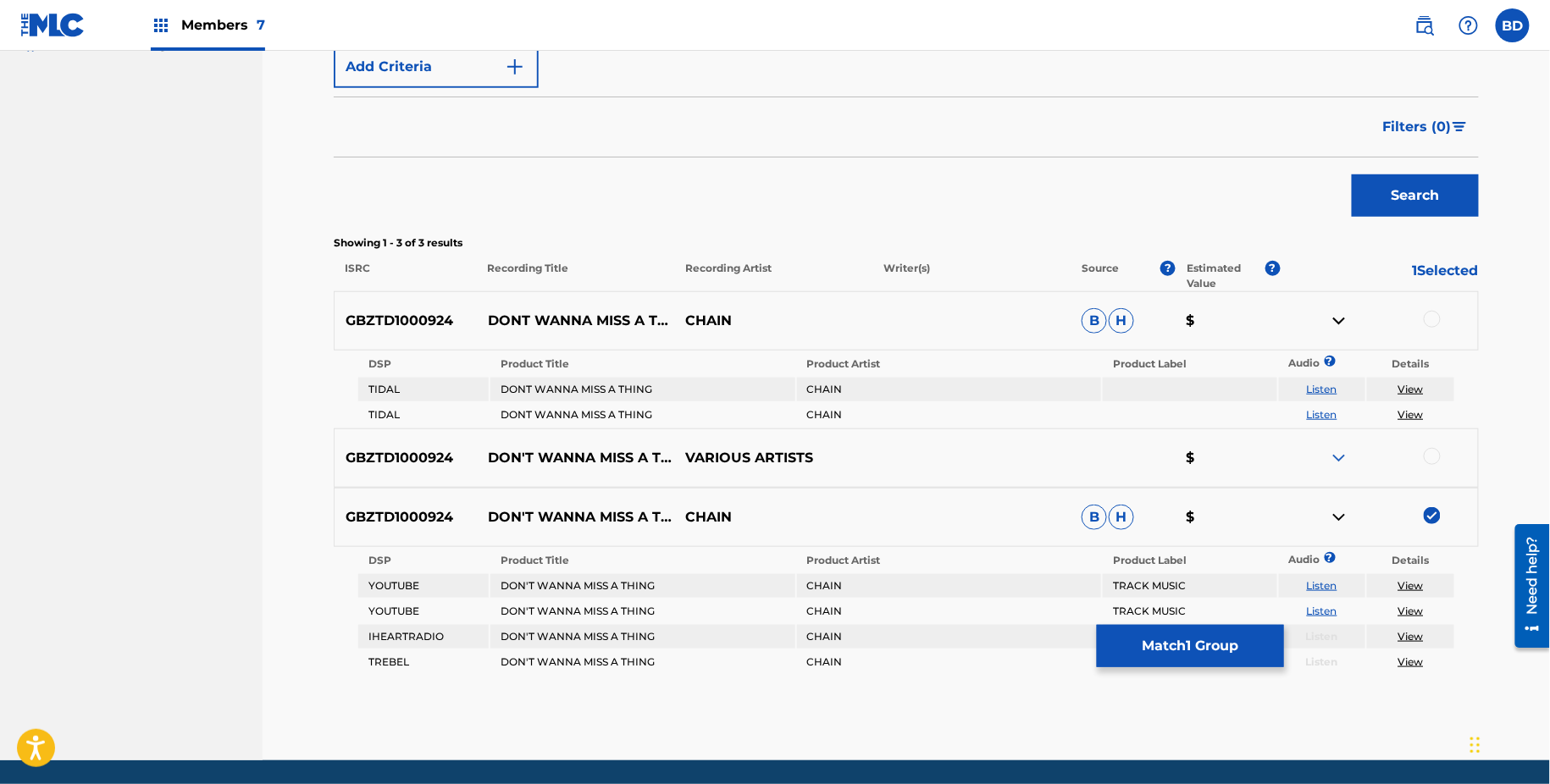
click at [1433, 311] on div at bounding box center [1432, 319] width 17 height 17
click at [1178, 654] on button "Match 2 Groups" at bounding box center [1190, 646] width 187 height 43
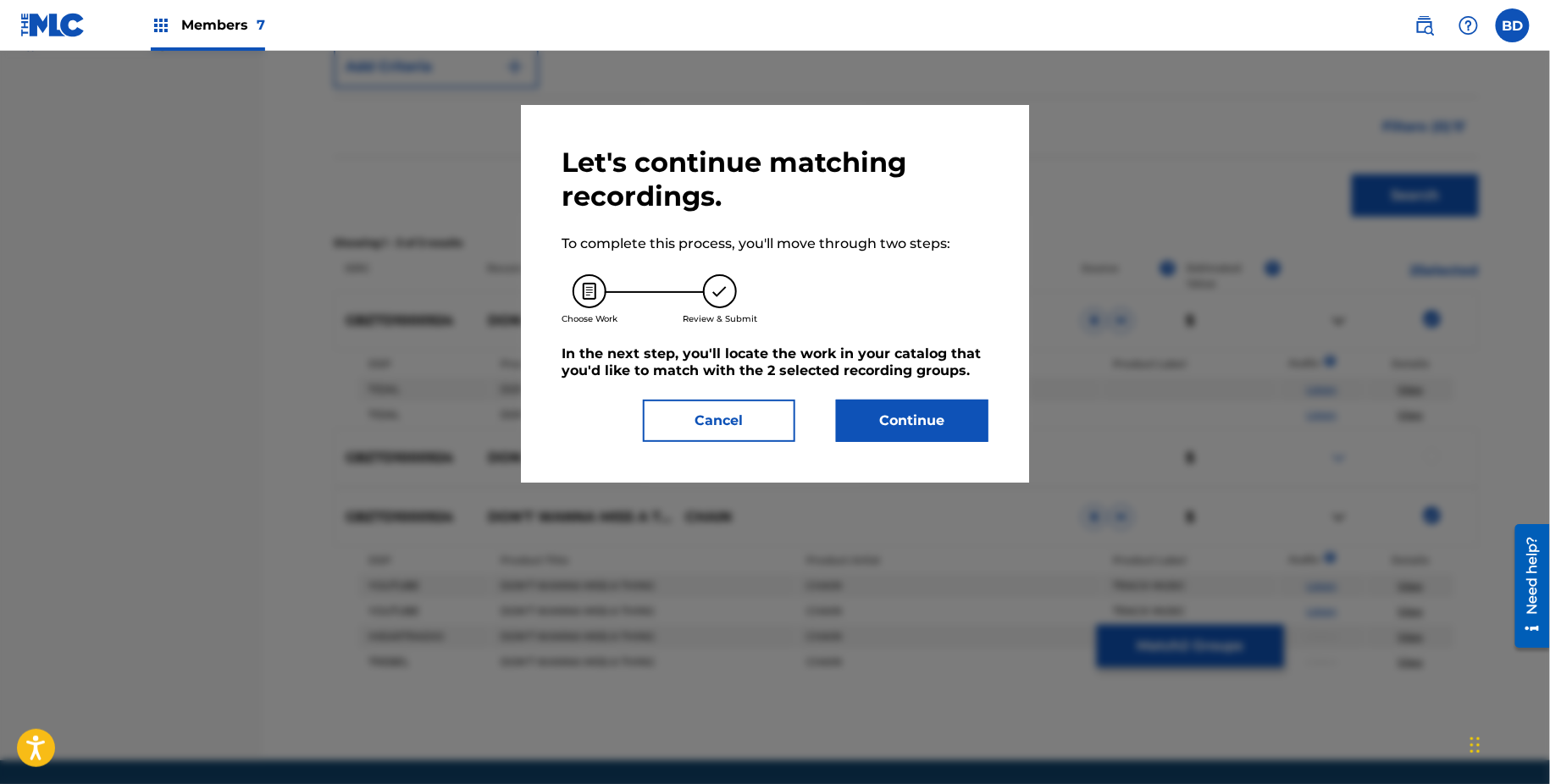
click at [834, 393] on div "Let's continue matching recordings. To complete this process, you'll move throu…" at bounding box center [775, 294] width 427 height 297
click at [882, 415] on button "Continue" at bounding box center [912, 421] width 152 height 43
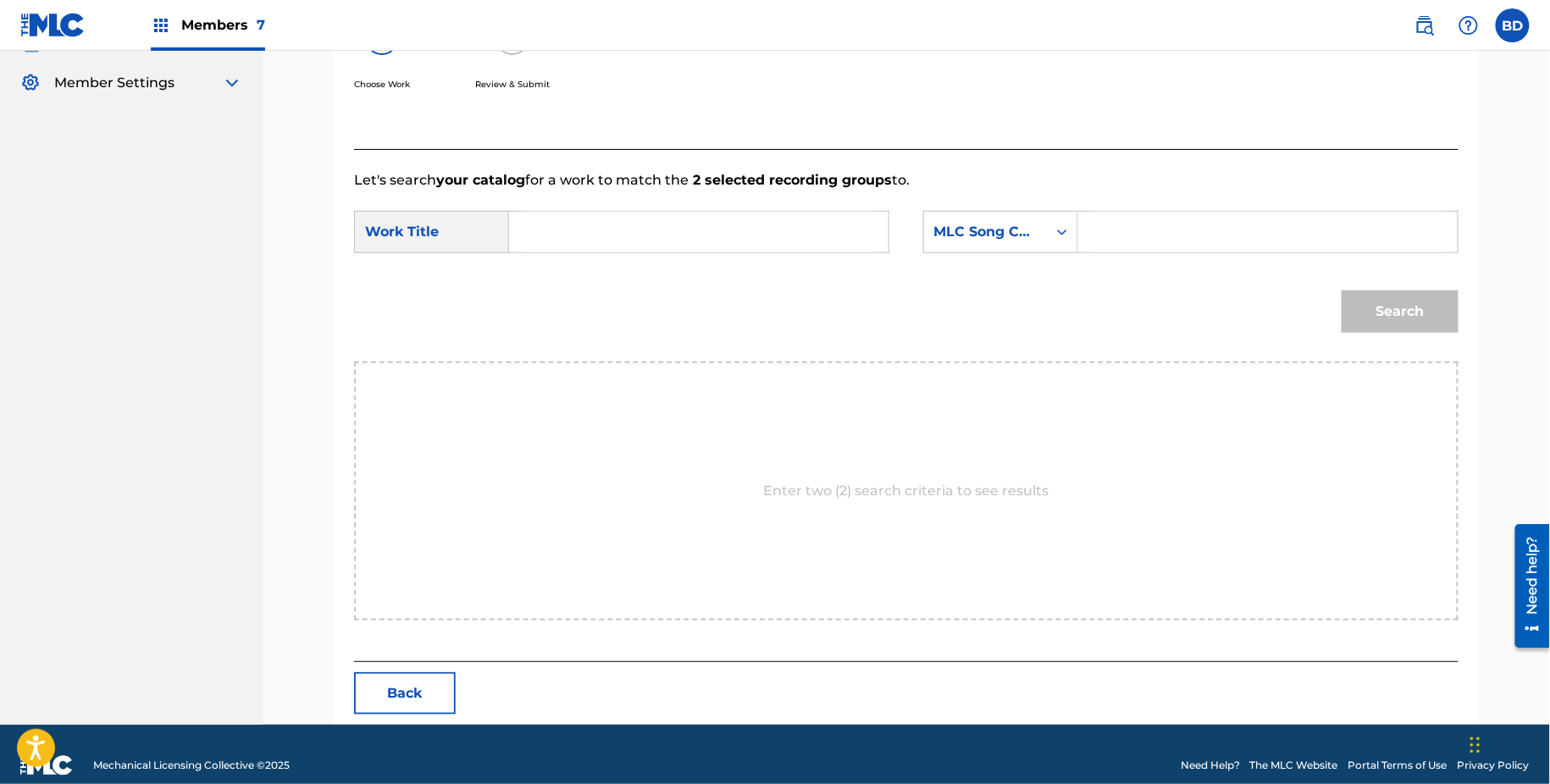
scroll to position [343, 0]
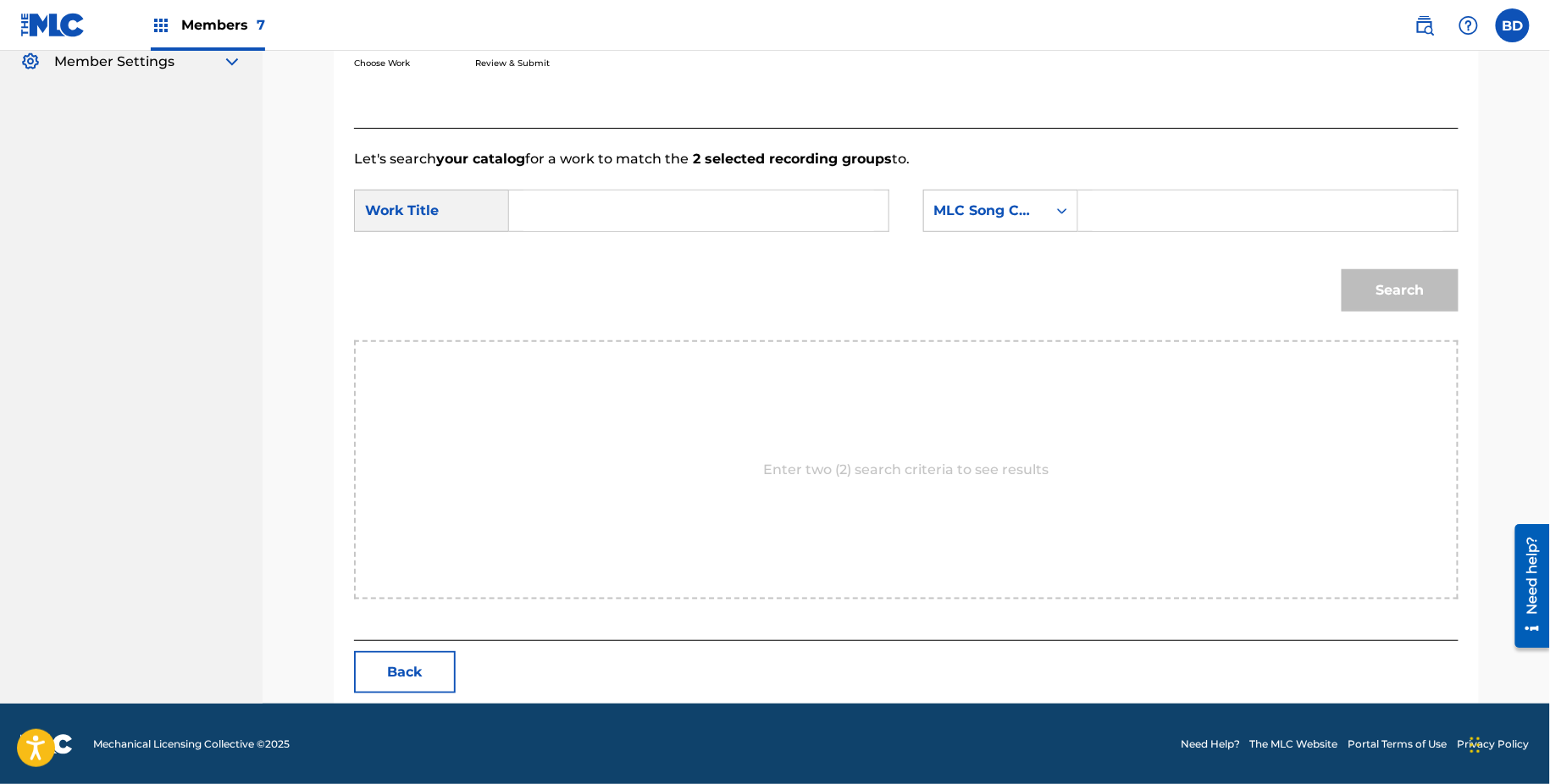
click at [1120, 212] on input "Search Form" at bounding box center [1268, 211] width 350 height 41
paste input "I17652"
type input "I17652"
click at [812, 211] on input "Search Form" at bounding box center [699, 211] width 350 height 41
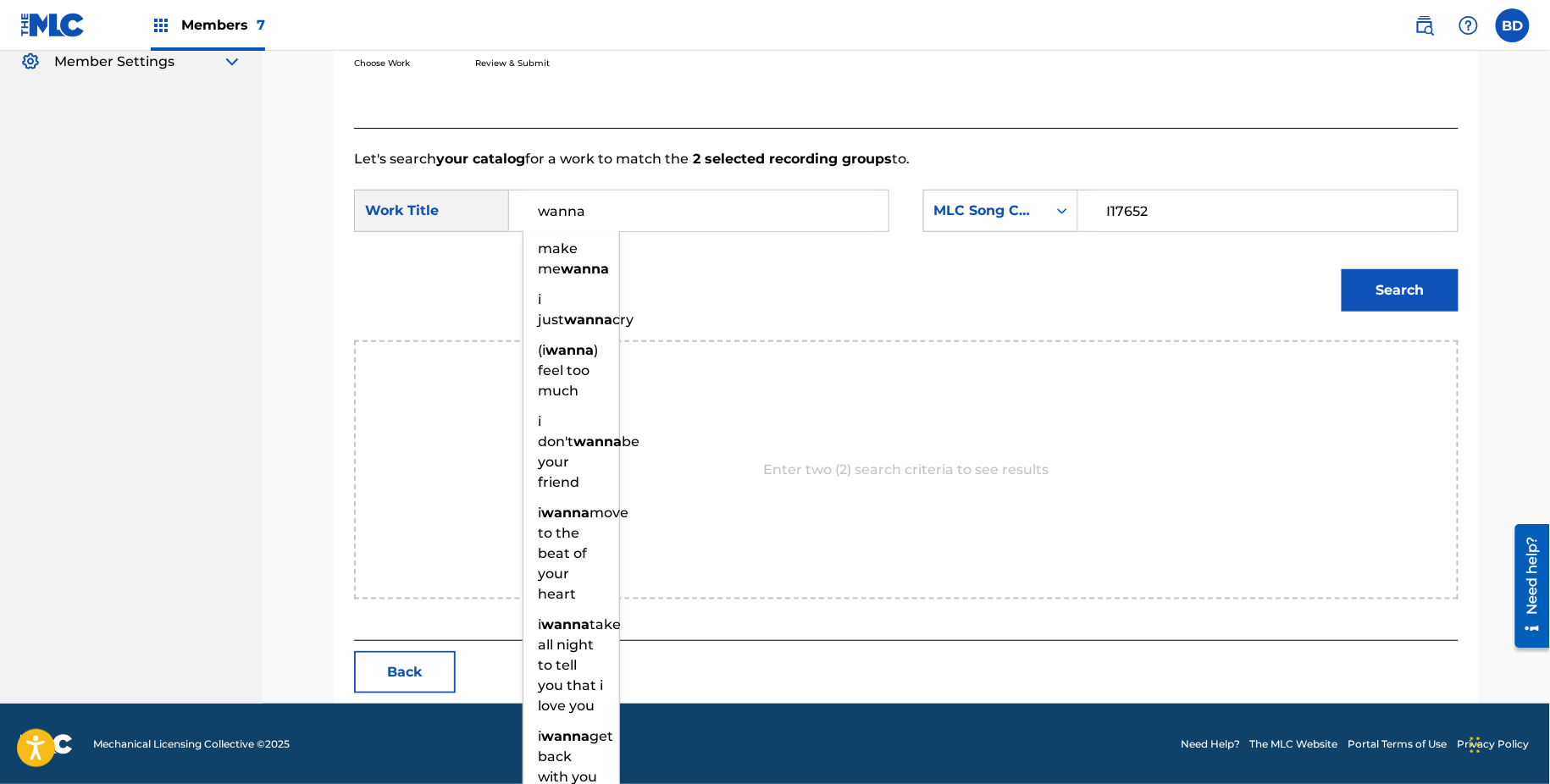
click at [1351, 275] on button "Search" at bounding box center [1401, 291] width 117 height 43
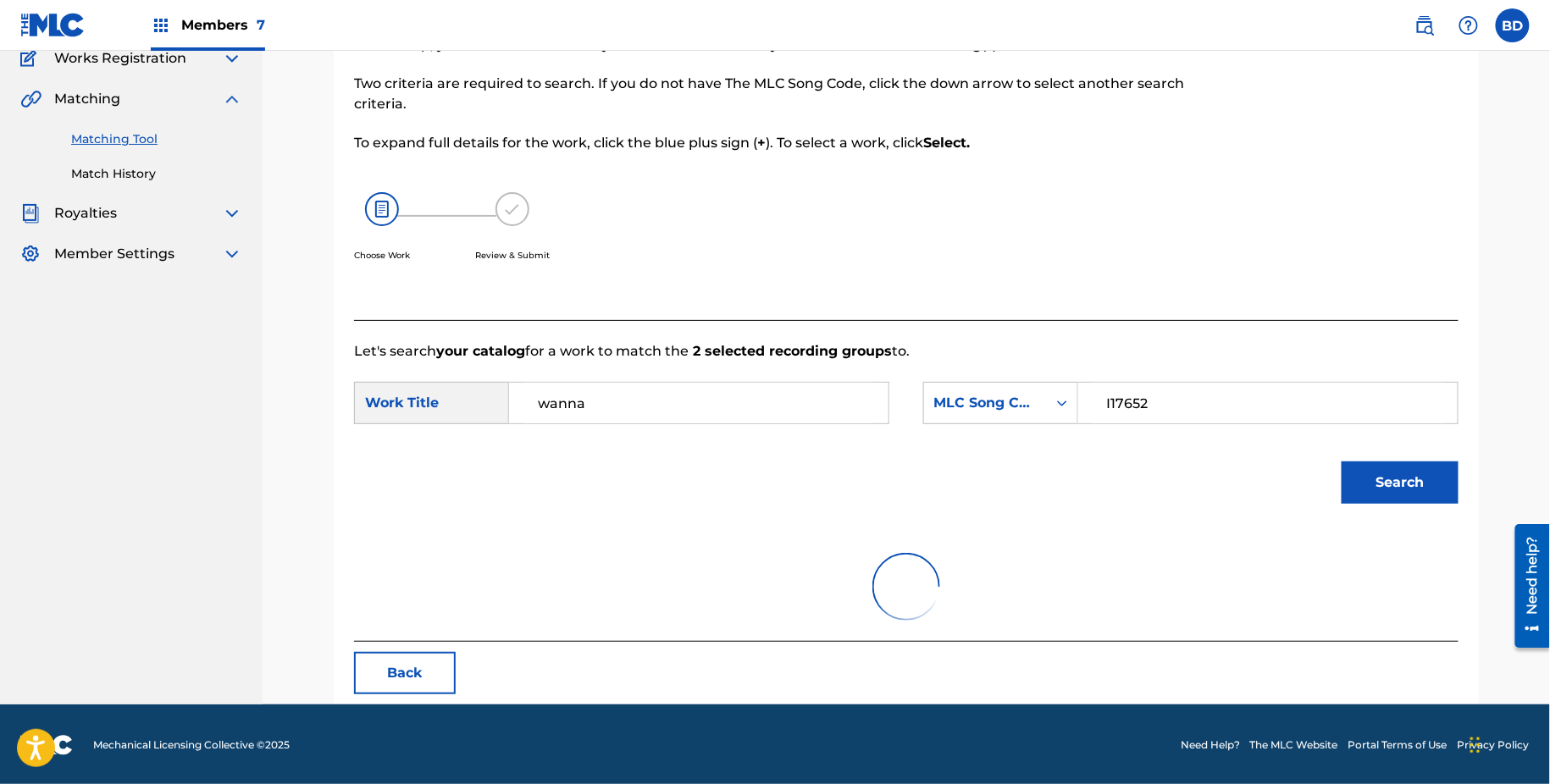
scroll to position [79, 0]
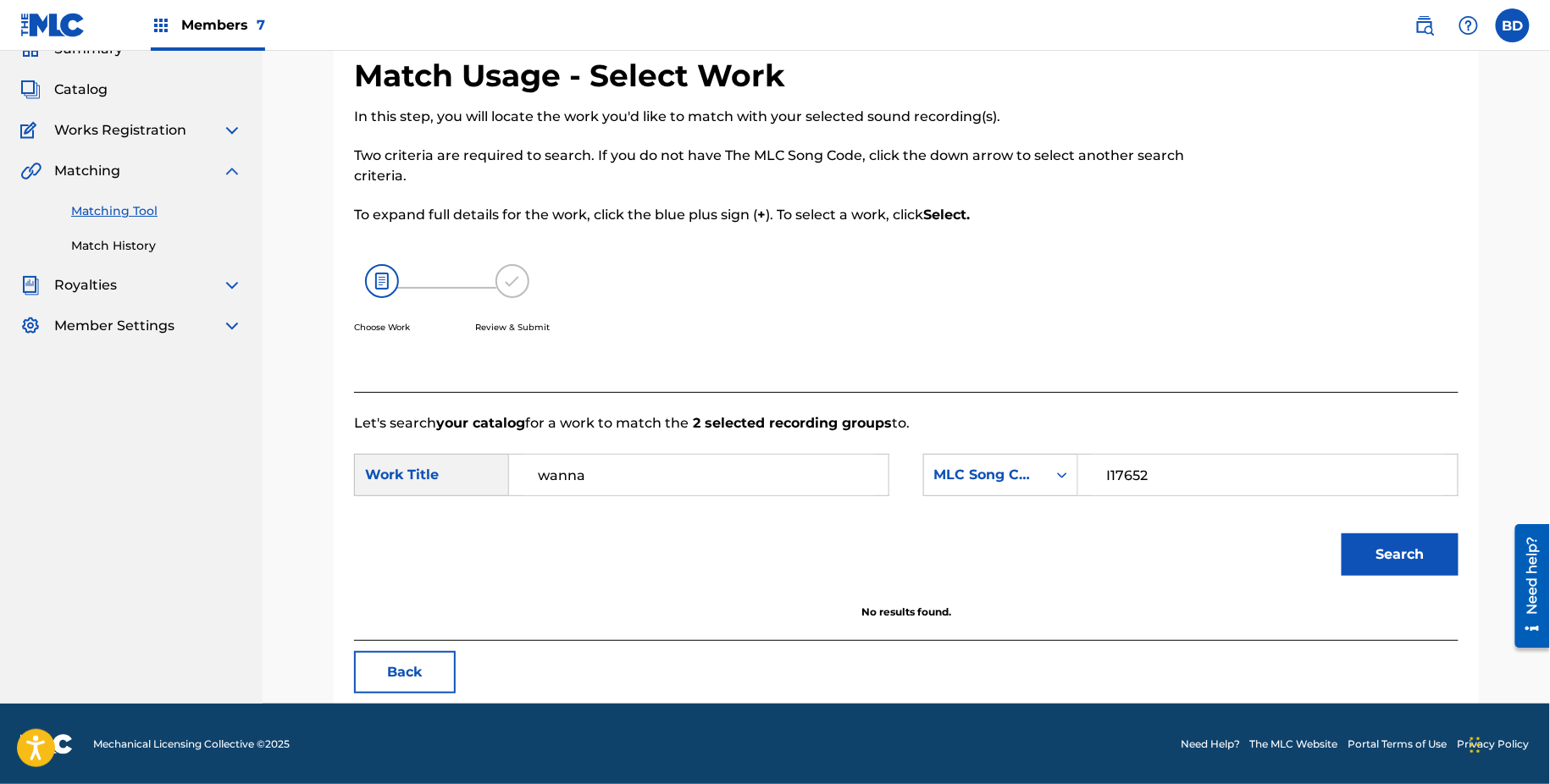
click at [1398, 576] on div "Search" at bounding box center [1395, 550] width 125 height 68
click at [1393, 556] on button "Search" at bounding box center [1401, 555] width 117 height 43
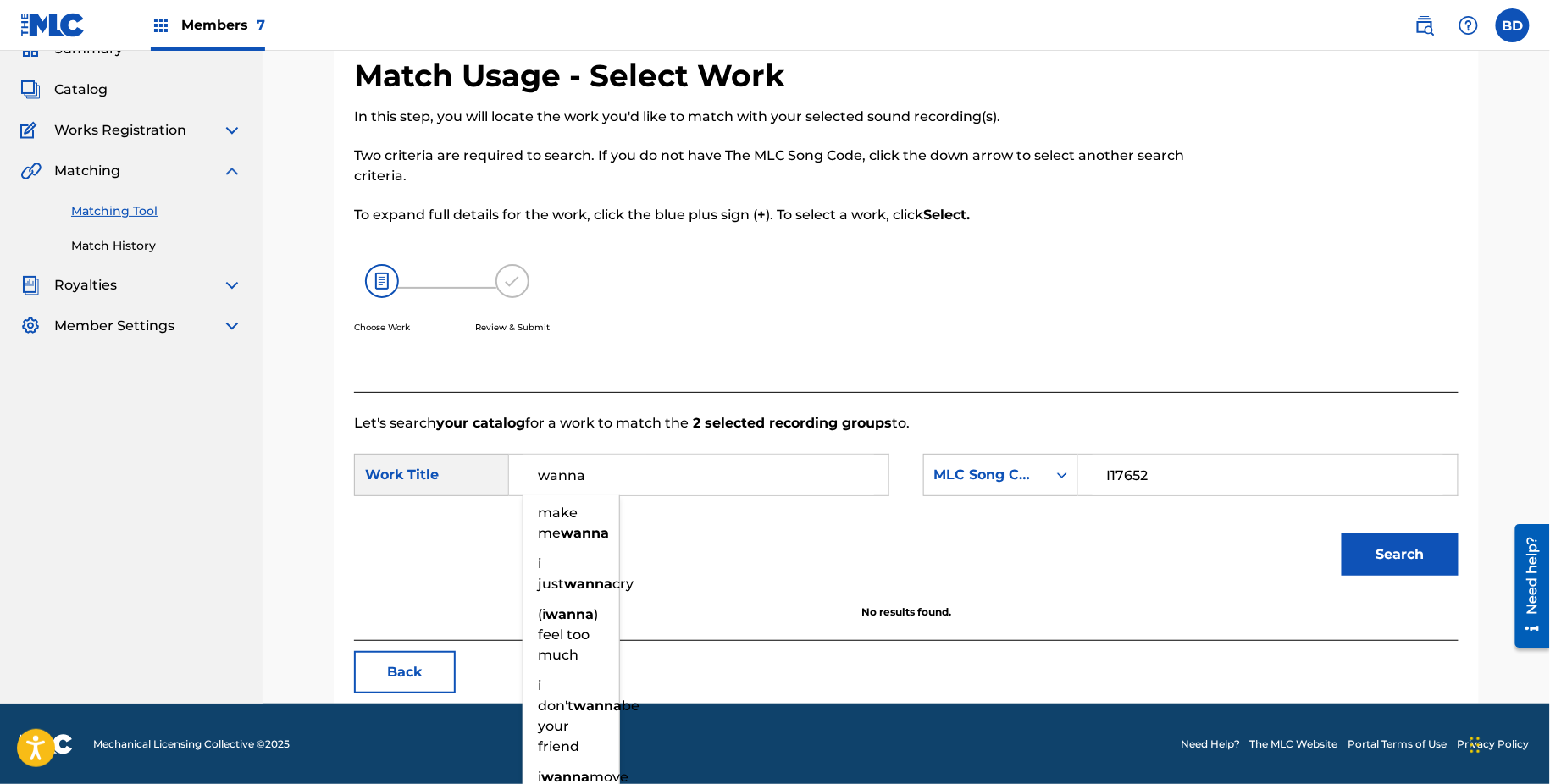
click at [792, 471] on input "wanna" at bounding box center [699, 475] width 350 height 41
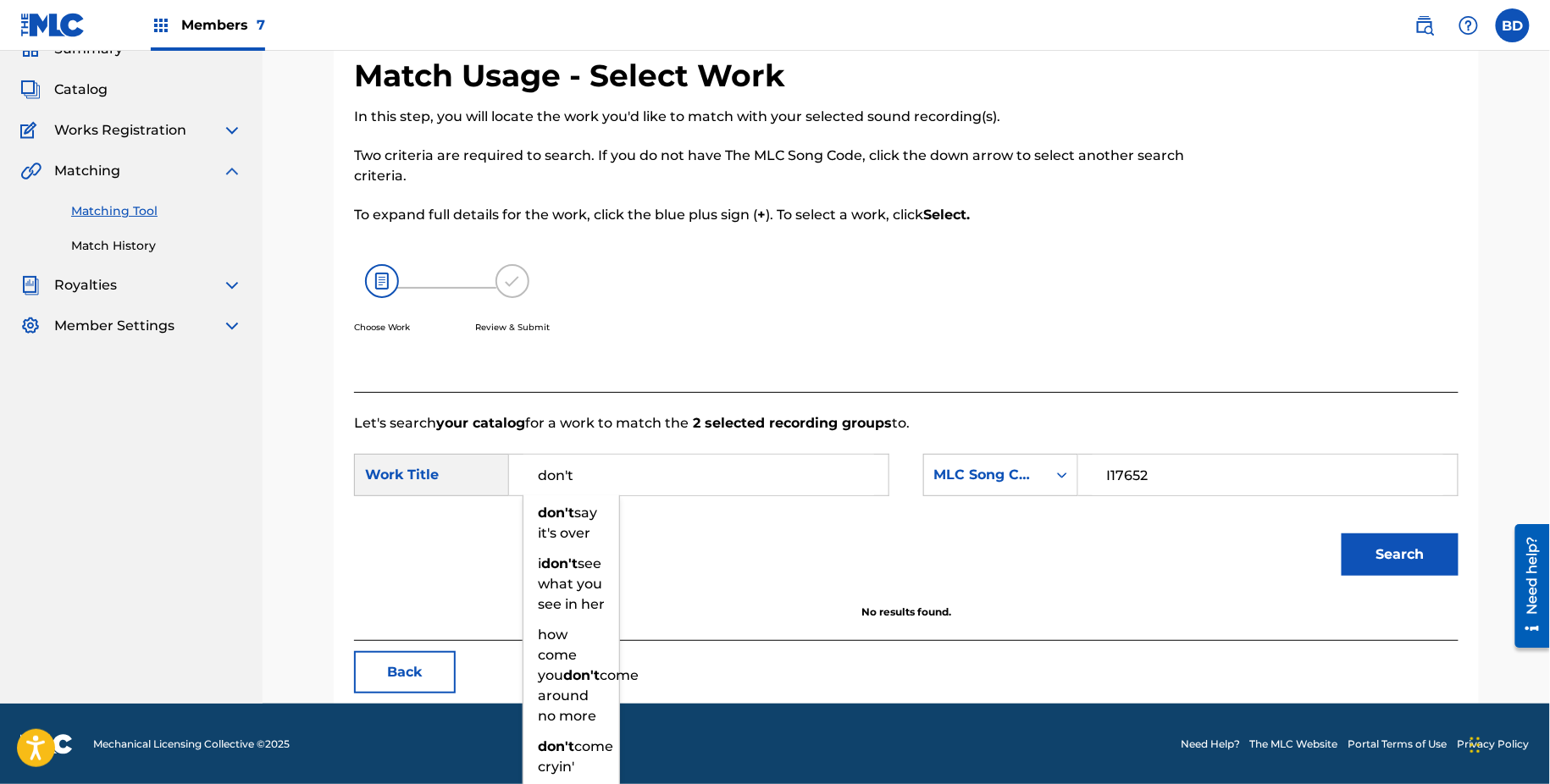
type input "don't"
click at [1389, 550] on button "Search" at bounding box center [1401, 555] width 117 height 43
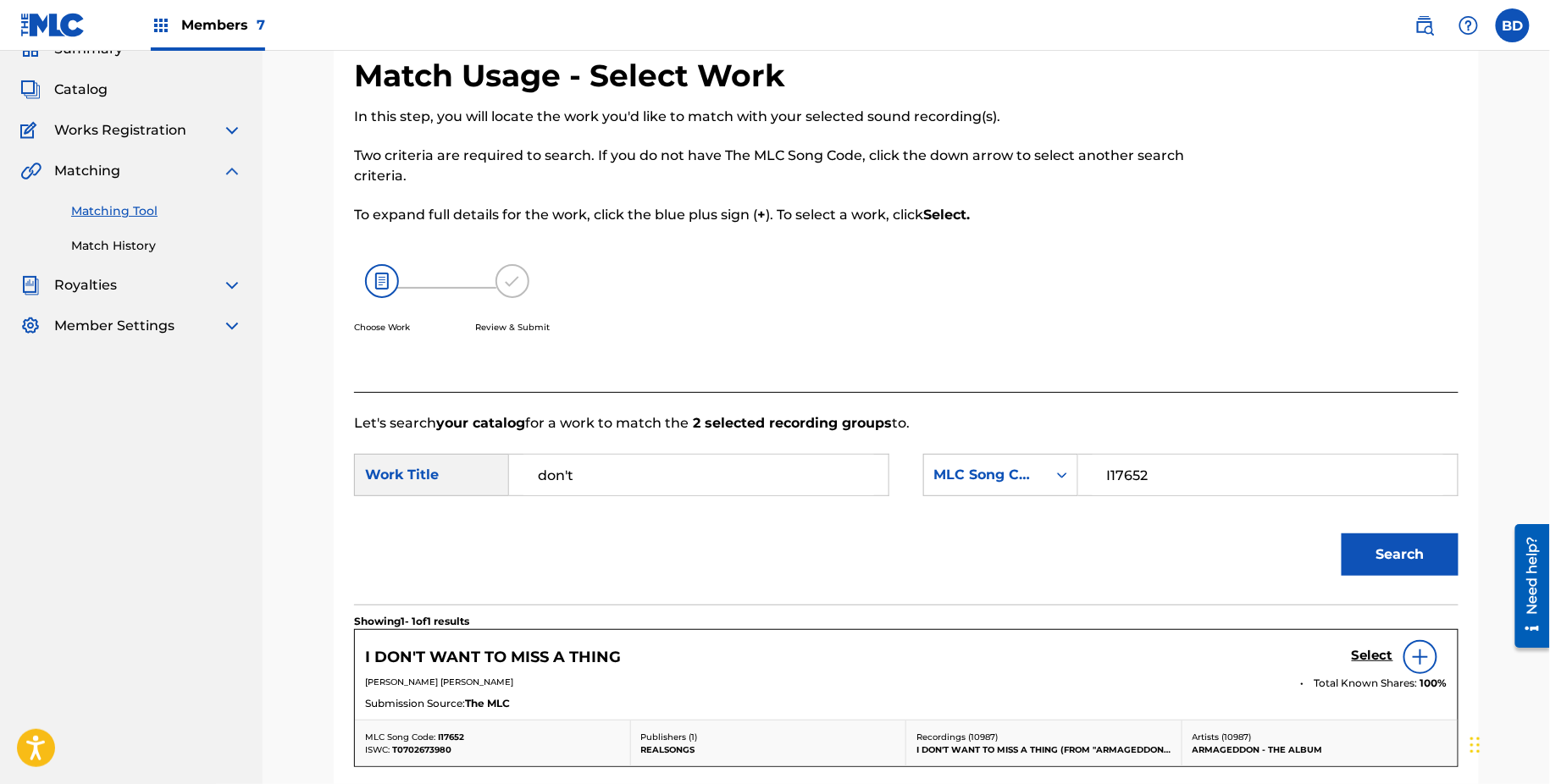
scroll to position [291, 0]
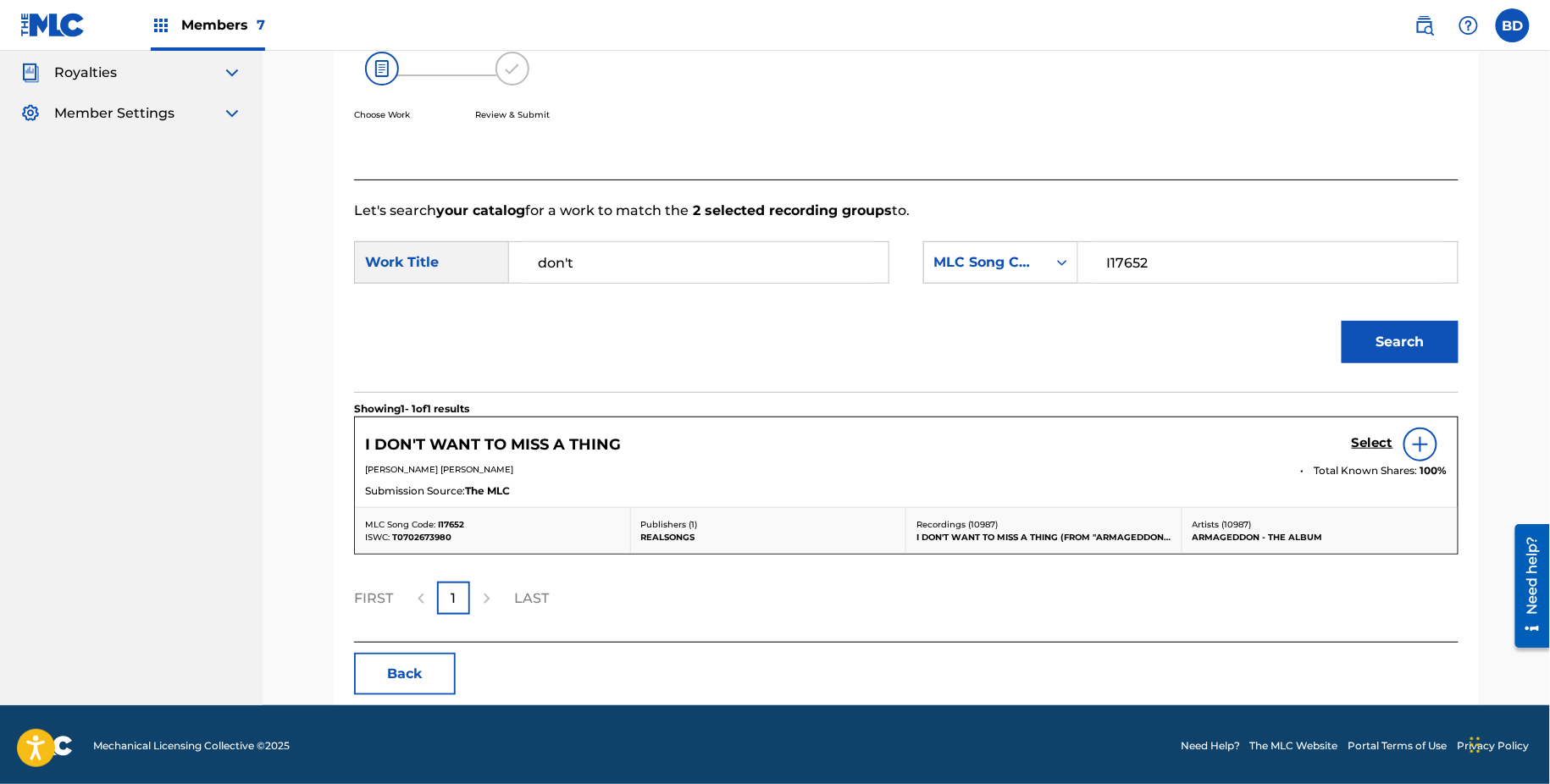
click at [1366, 432] on div "Select" at bounding box center [1400, 445] width 95 height 34
click at [1391, 440] on h5 "Select" at bounding box center [1373, 443] width 42 height 16
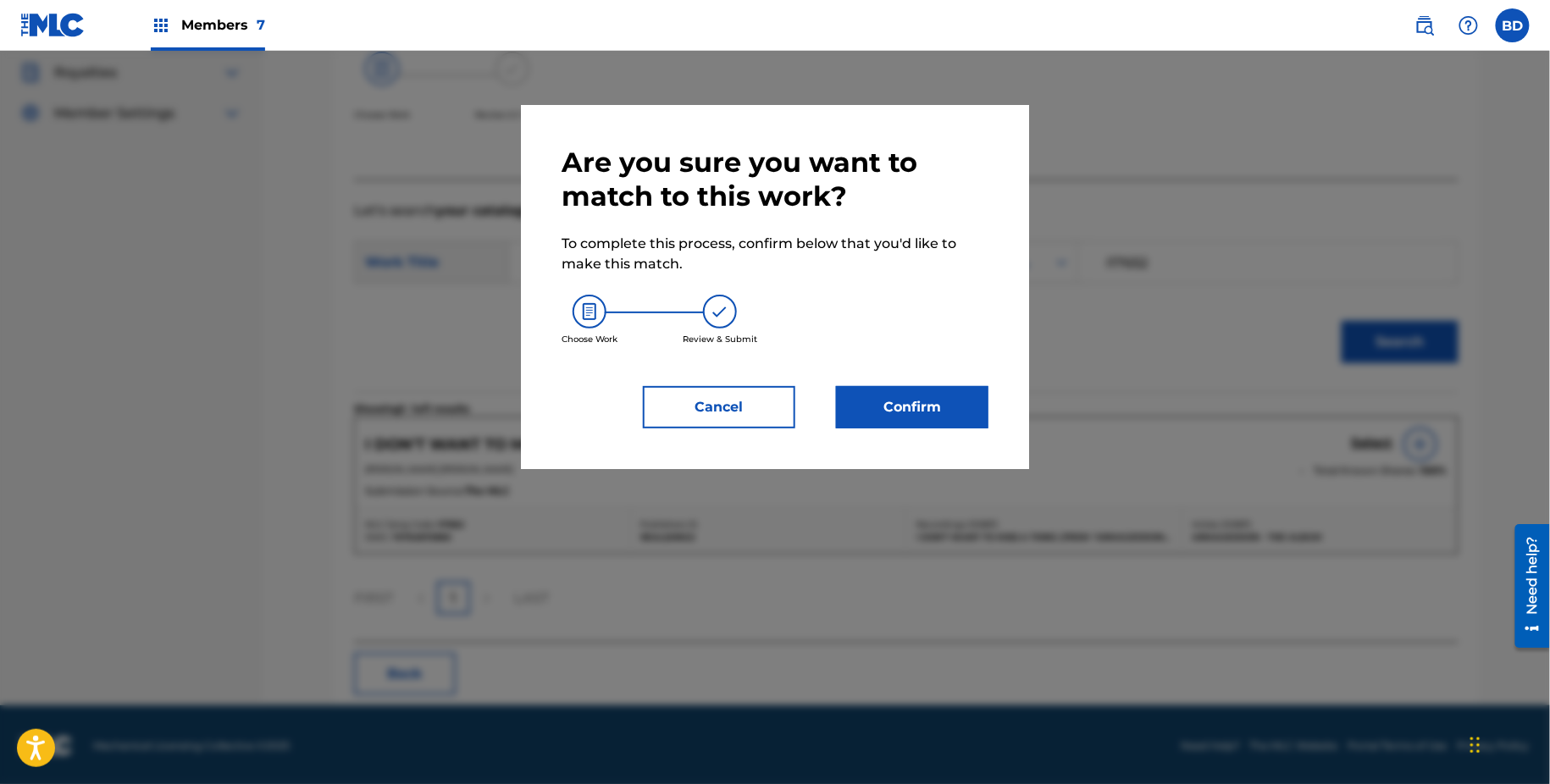
click at [939, 409] on button "Confirm" at bounding box center [912, 408] width 152 height 43
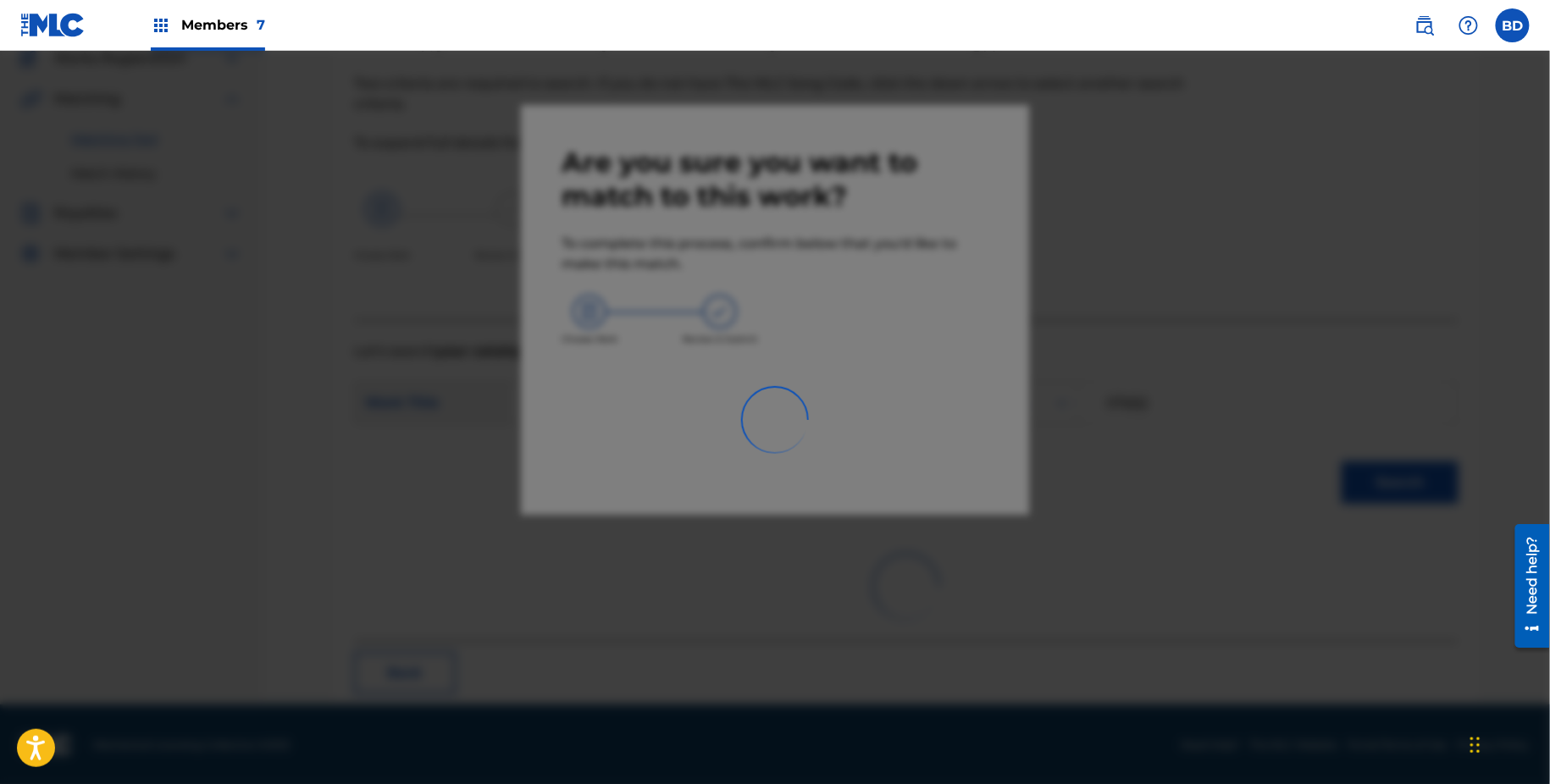
scroll to position [44, 0]
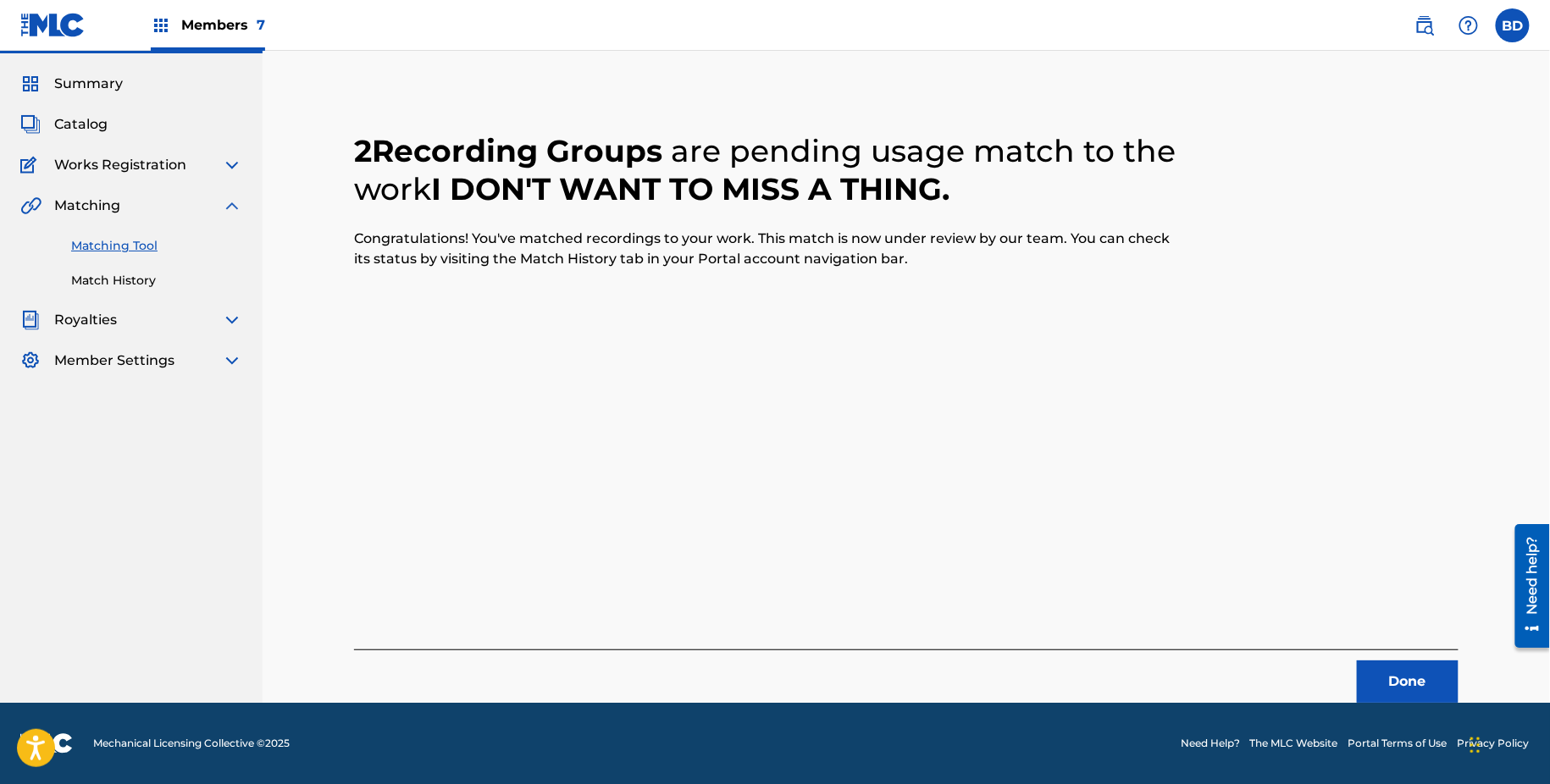
click at [80, 283] on link "Match History" at bounding box center [157, 280] width 172 height 18
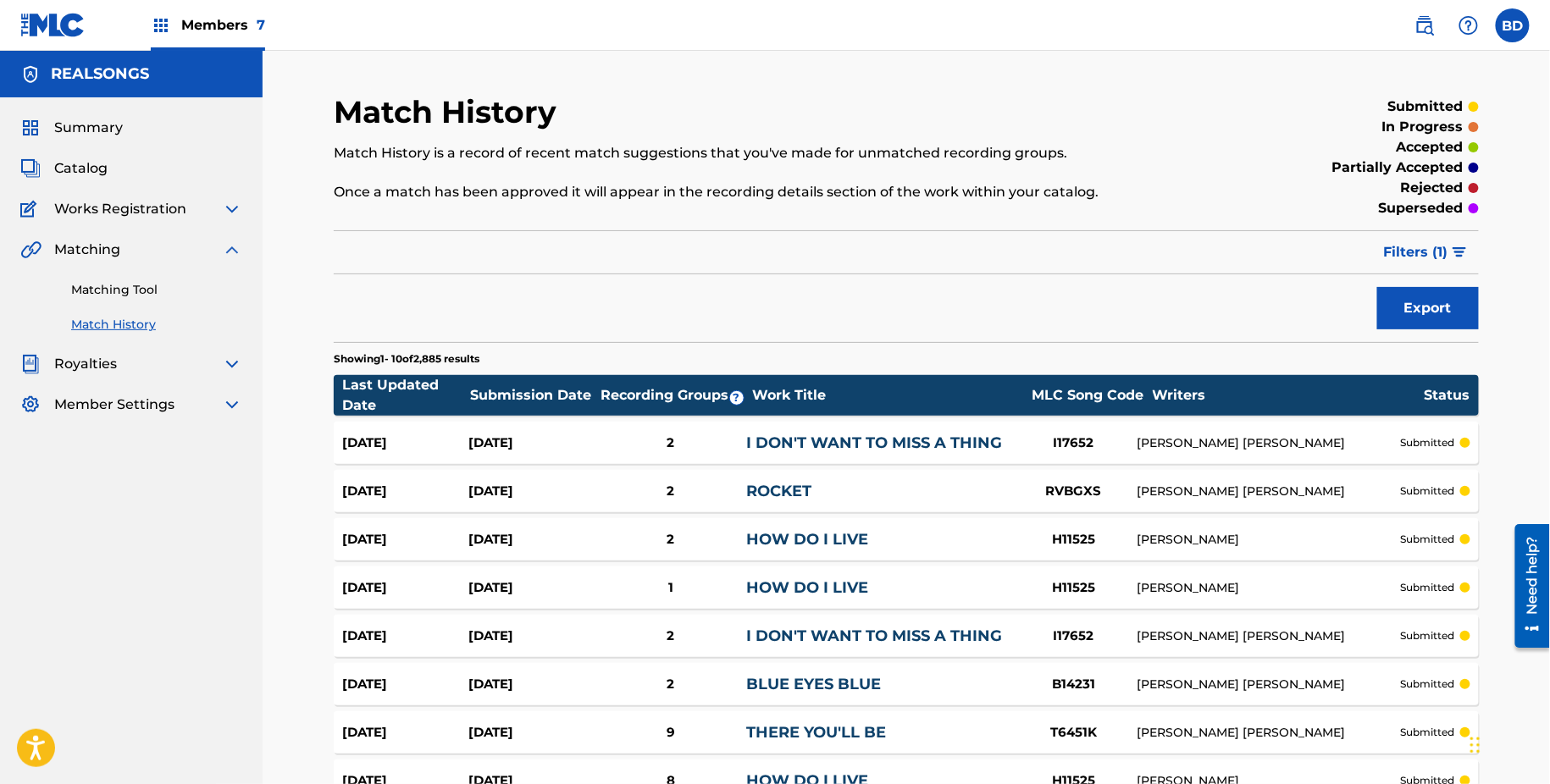
click at [676, 429] on div "Aug 25, 2025 Aug 25, 2025 2 I DON'T WANT TO MISS A THING I17652 DIANE EVE WARRE…" at bounding box center [907, 443] width 1146 height 43
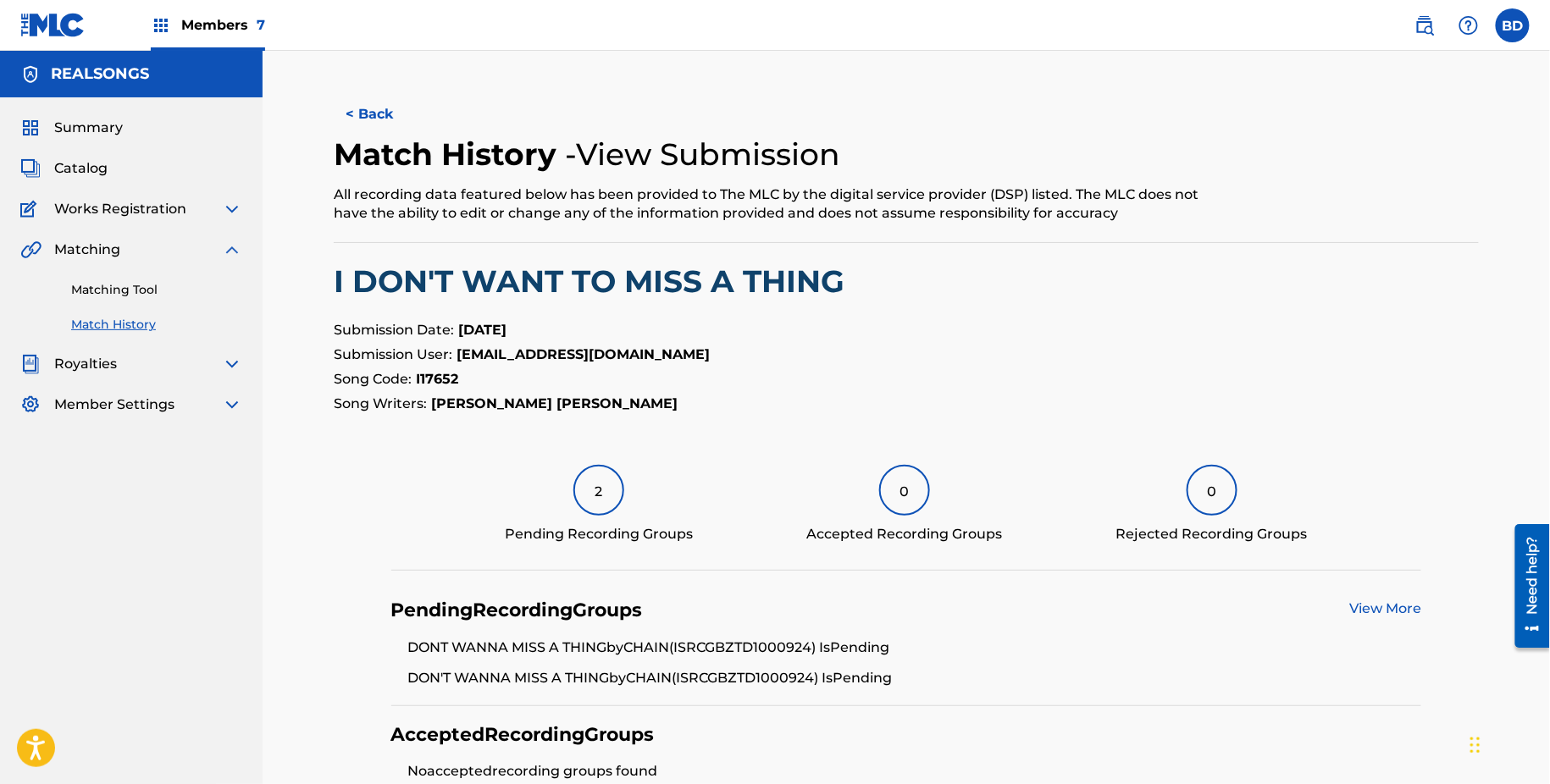
click at [184, 288] on link "Matching Tool" at bounding box center [157, 289] width 172 height 18
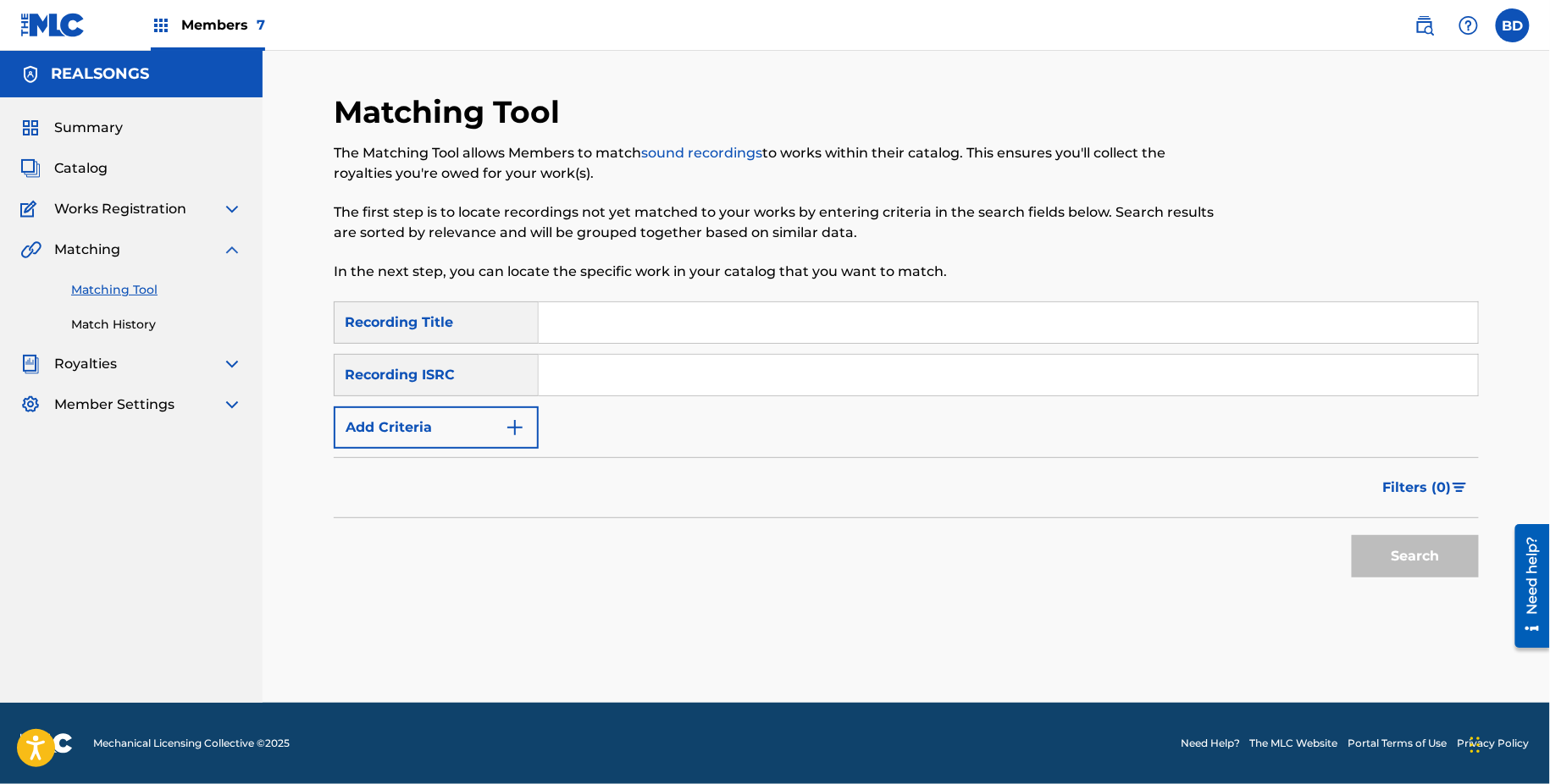
click at [630, 362] on input "Search Form" at bounding box center [1008, 375] width 939 height 41
paste input "GRER11400505"
type input "GRER11400505"
click at [1353, 536] on button "Search" at bounding box center [1416, 557] width 127 height 43
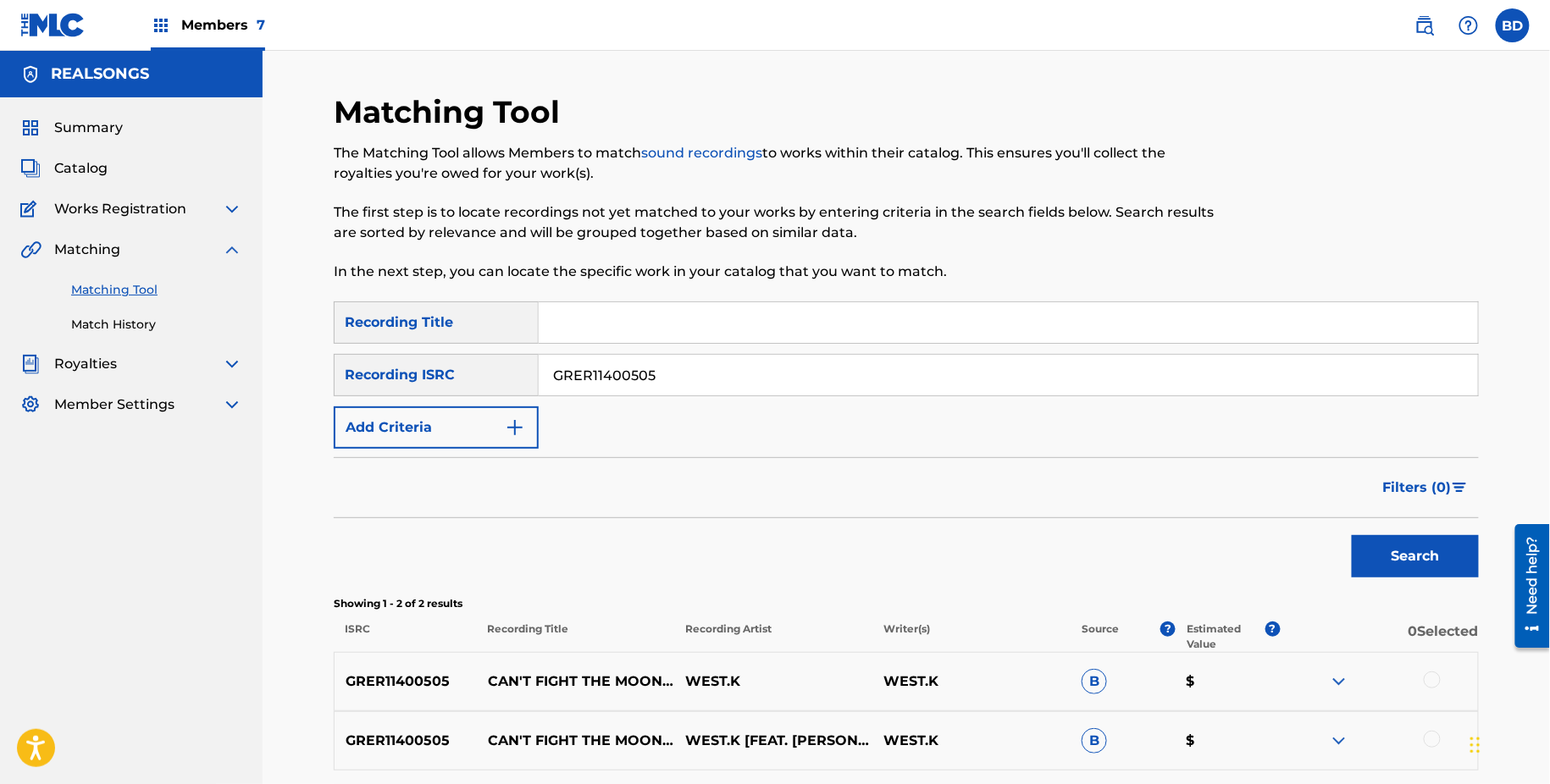
scroll to position [151, 0]
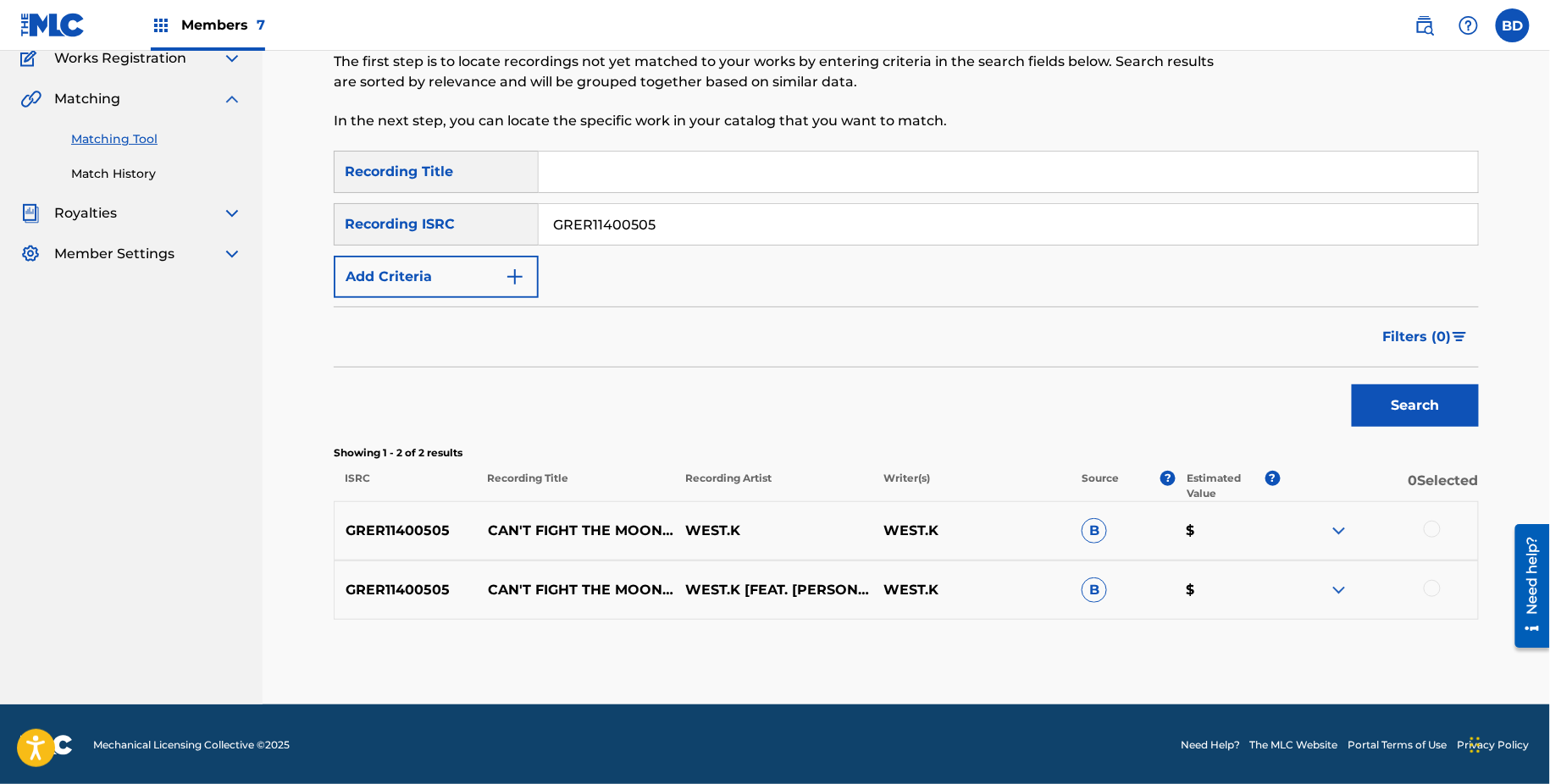
click at [1351, 588] on div at bounding box center [1379, 590] width 198 height 20
click at [1340, 587] on img at bounding box center [1340, 590] width 20 height 20
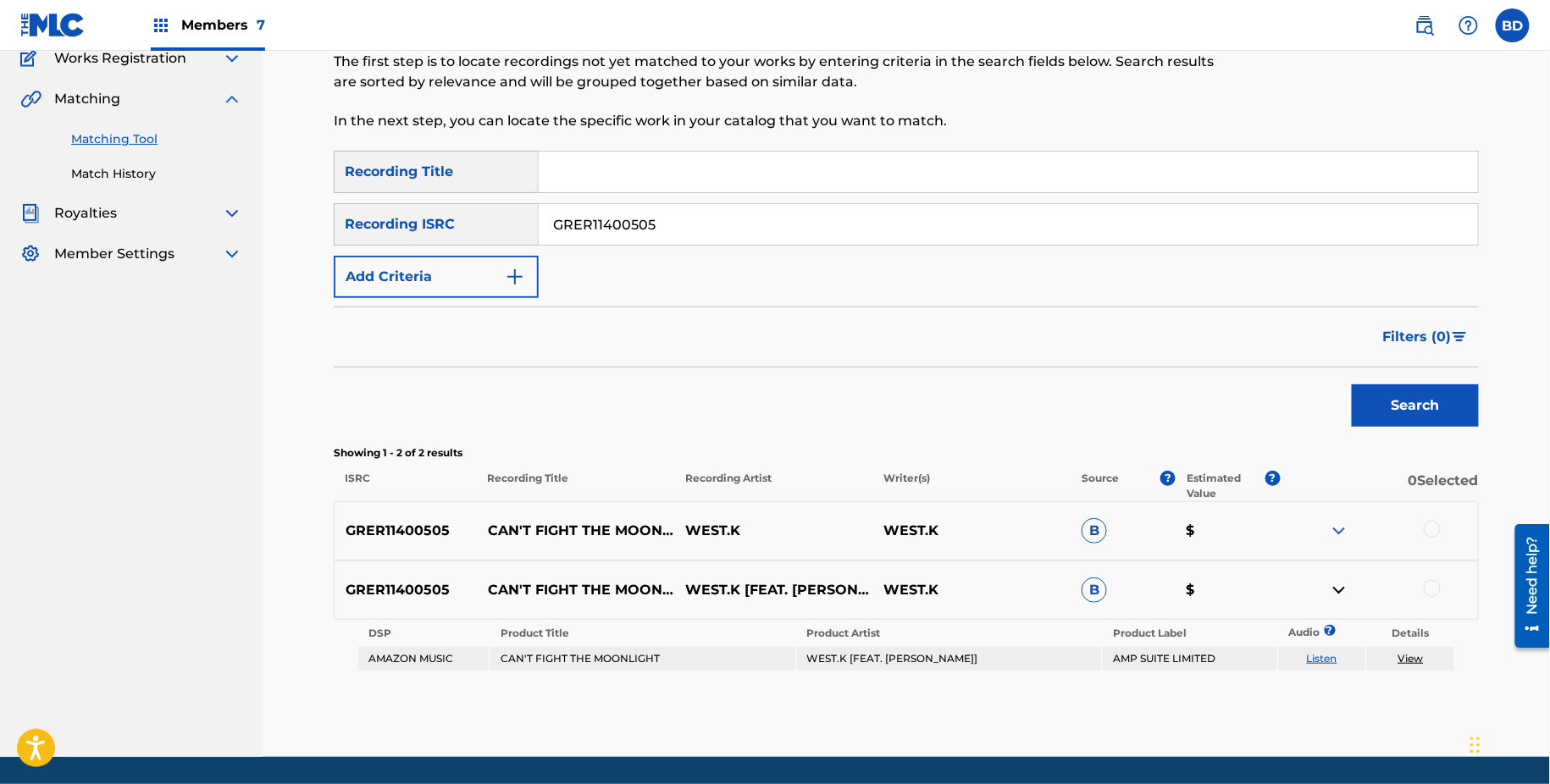
click at [1340, 521] on img at bounding box center [1340, 531] width 20 height 20
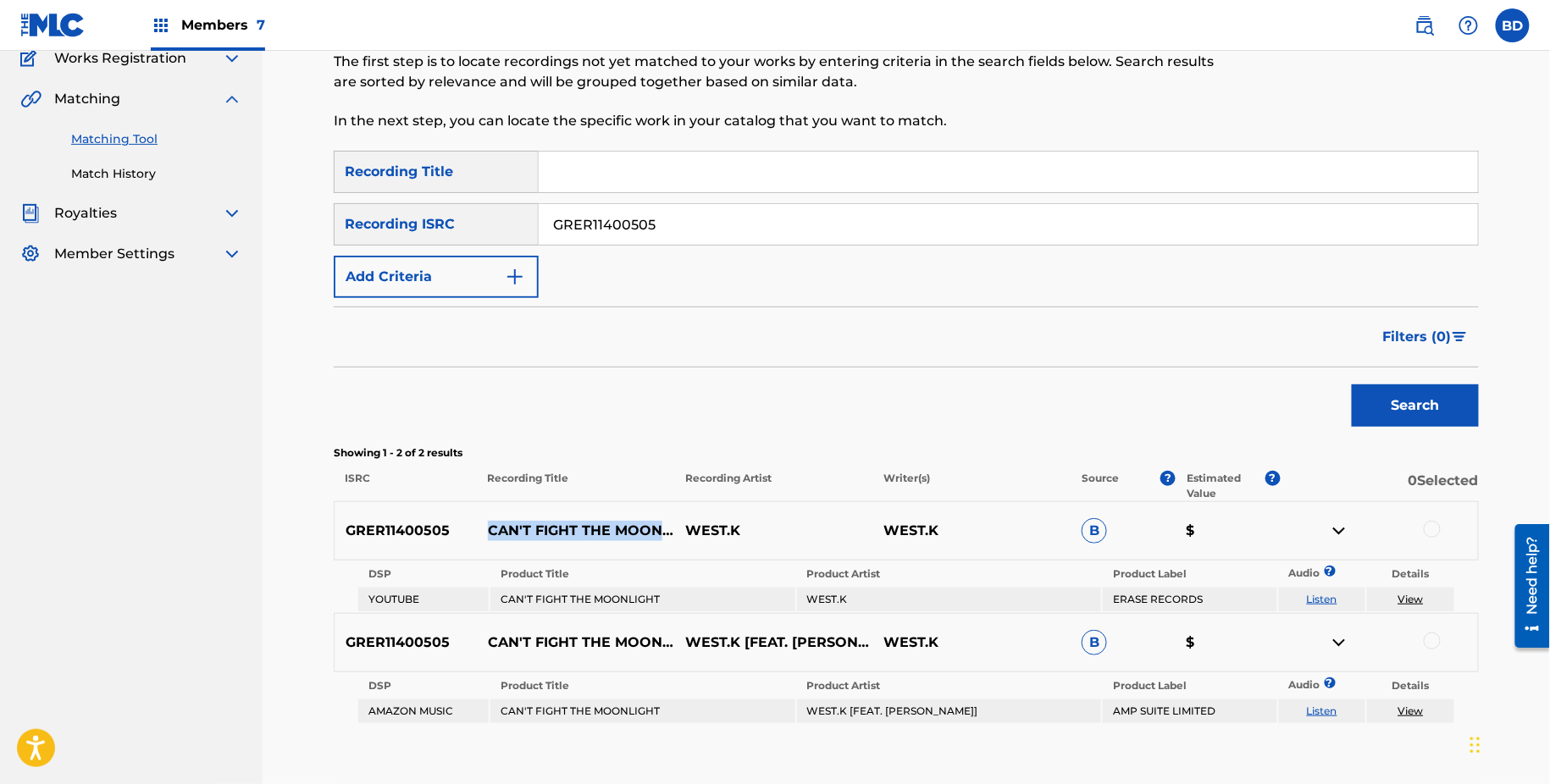
drag, startPoint x: 491, startPoint y: 512, endPoint x: 576, endPoint y: 526, distance: 86.1
click at [576, 525] on p "CAN'T FIGHT THE MOONLIGHT (ORIGINAL MIX)" at bounding box center [577, 531] width 198 height 20
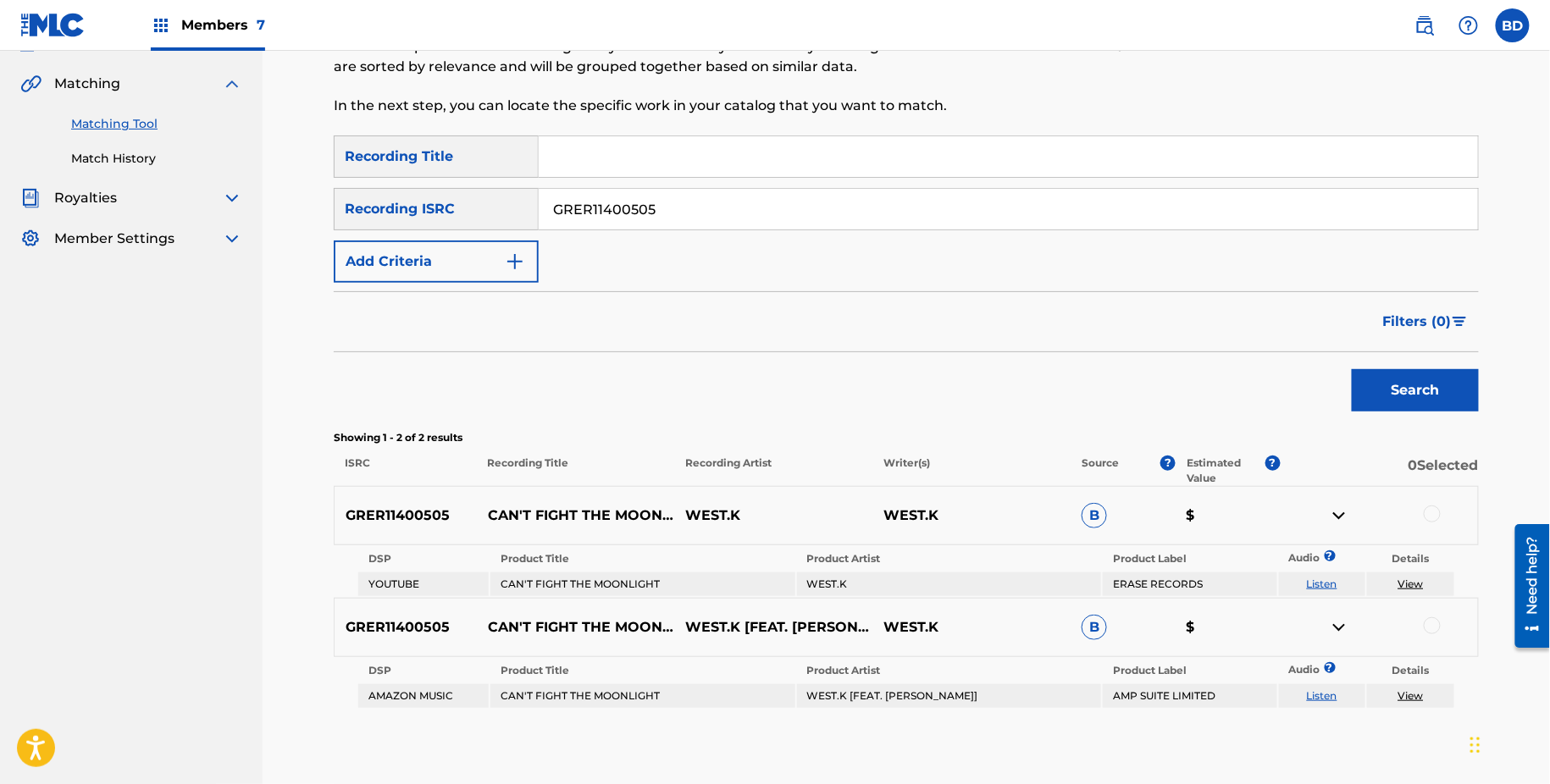
click at [590, 585] on td "CAN'T FIGHT THE MOONLIGHT" at bounding box center [642, 585] width 304 height 24
click at [851, 699] on td "WEST.K [FEAT. NATACHA]" at bounding box center [949, 696] width 304 height 24
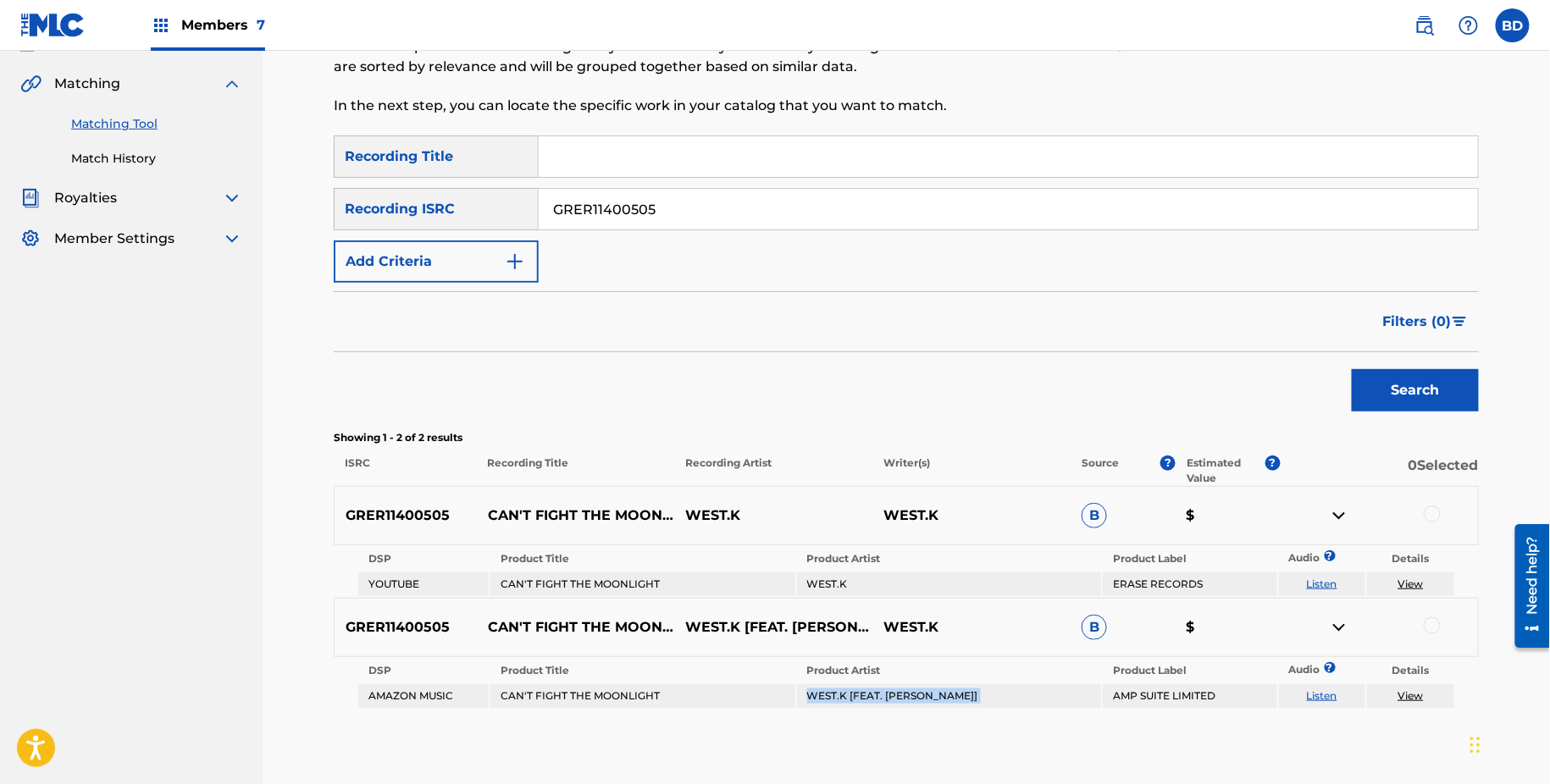
click at [851, 699] on td "WEST.K [FEAT. NATACHA]" at bounding box center [949, 696] width 304 height 24
click at [1431, 506] on div at bounding box center [1432, 514] width 17 height 17
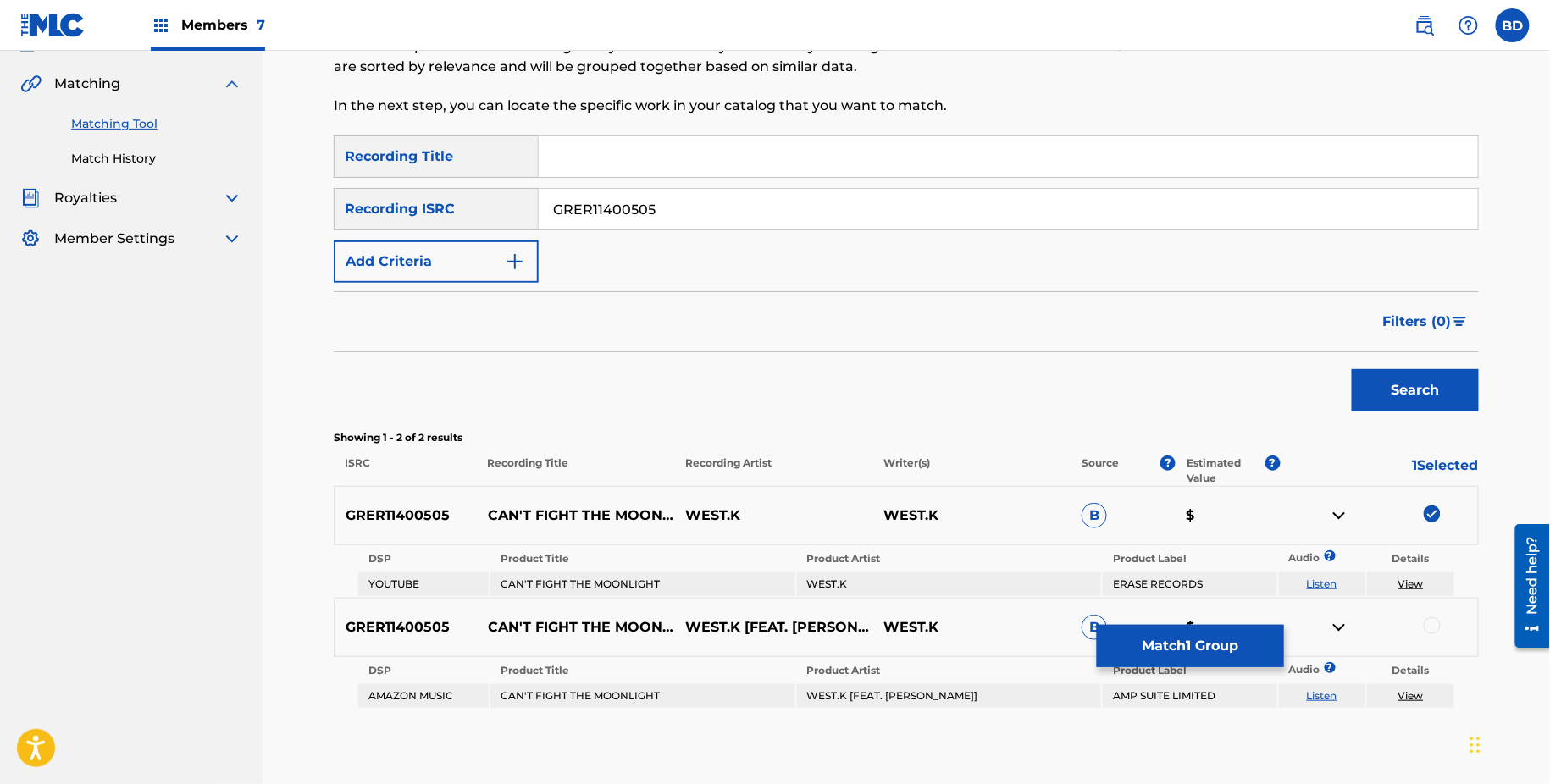
click at [1437, 625] on div at bounding box center [1432, 626] width 17 height 17
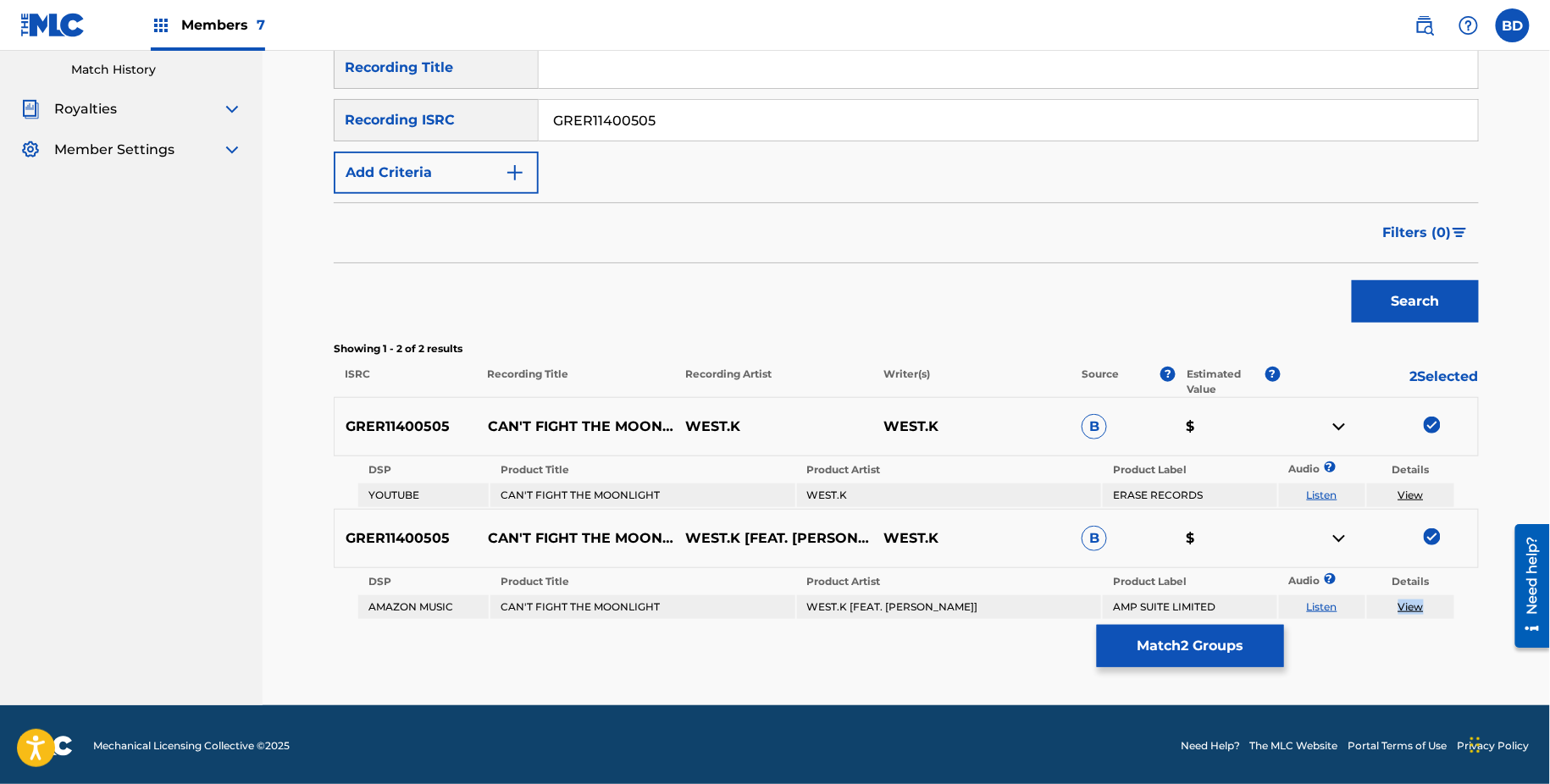
click at [1162, 631] on button "Match 2 Groups" at bounding box center [1190, 646] width 187 height 43
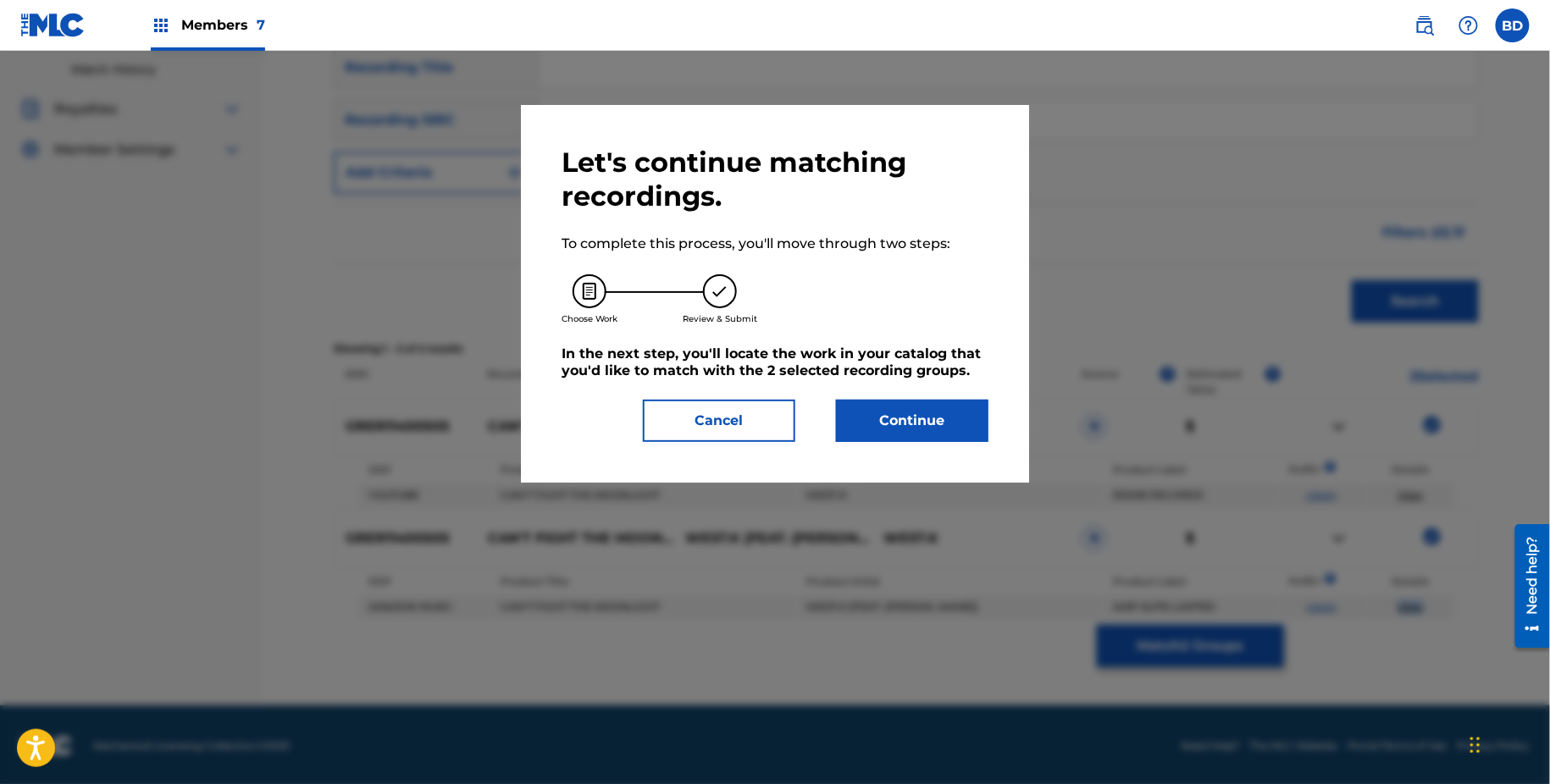
click at [912, 420] on button "Continue" at bounding box center [912, 421] width 152 height 43
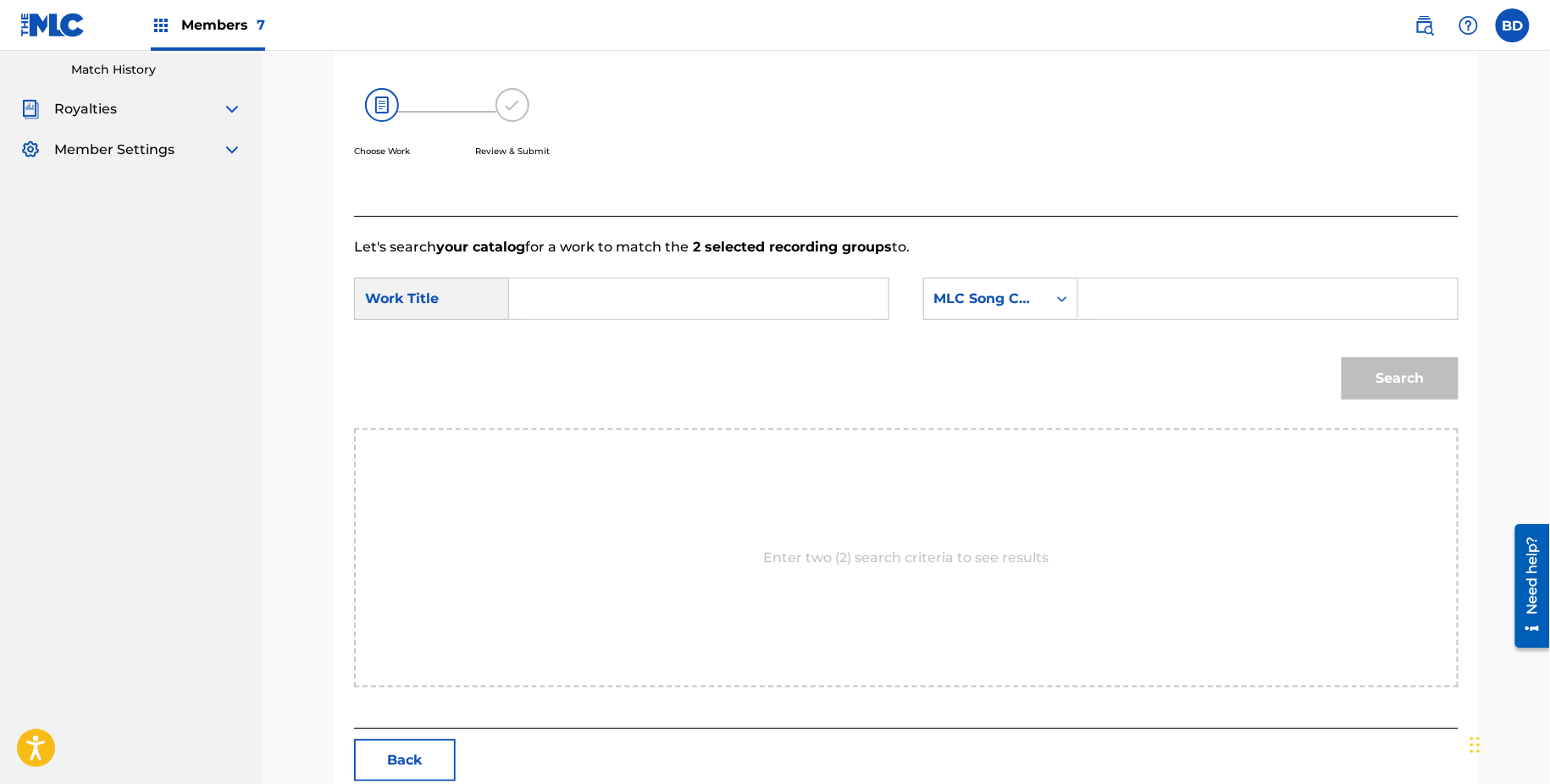
click at [1183, 307] on input "Search Form" at bounding box center [1268, 299] width 350 height 41
paste input "C21491"
type input "C21491"
click at [810, 294] on input "t" at bounding box center [699, 299] width 350 height 41
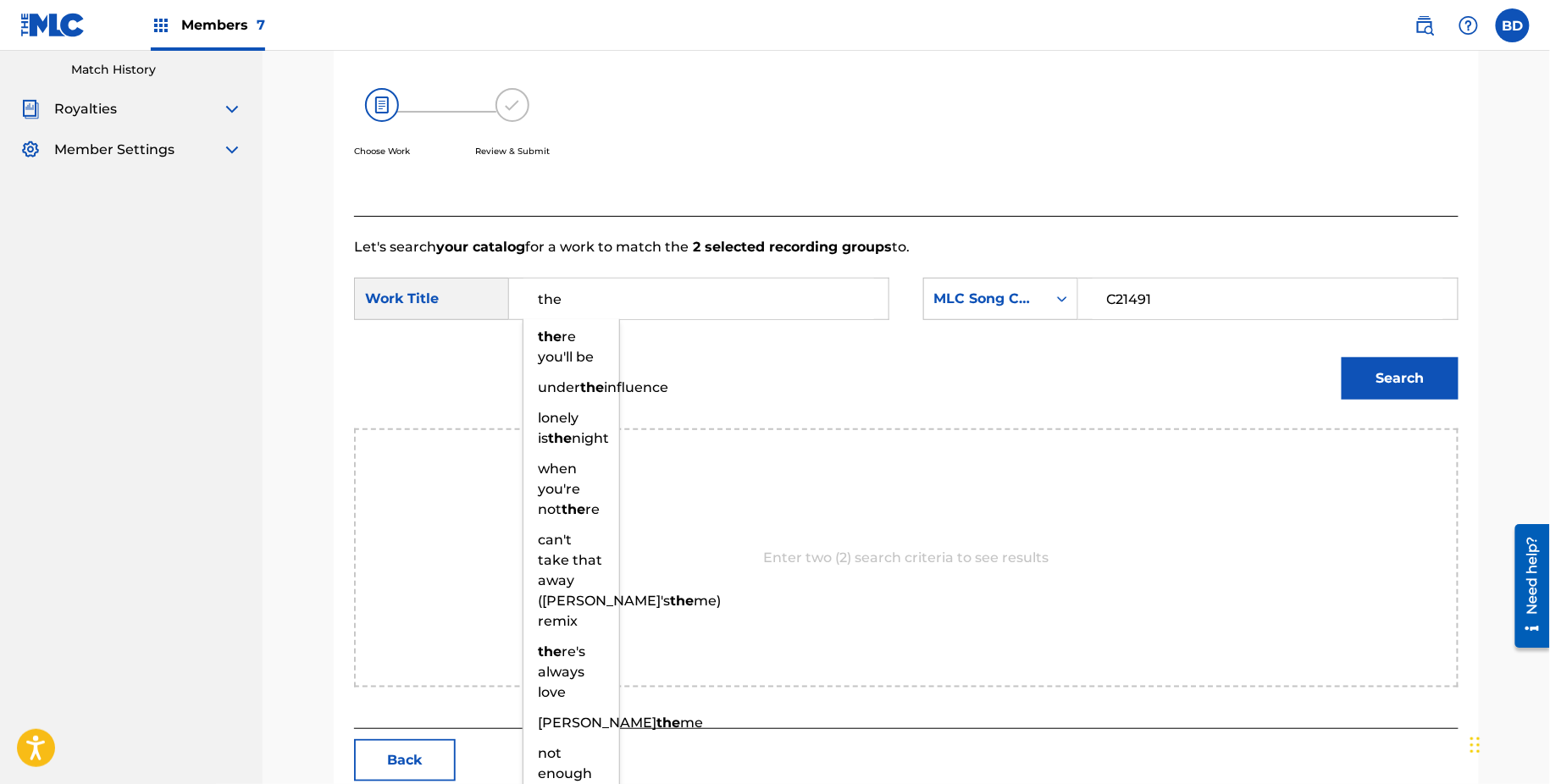
type input "the"
click at [1340, 333] on form "SearchWithCriteria22d406ed-2858-45bf-9505-6edf32d2ec83 Work Title the the re yo…" at bounding box center [907, 343] width 1105 height 171
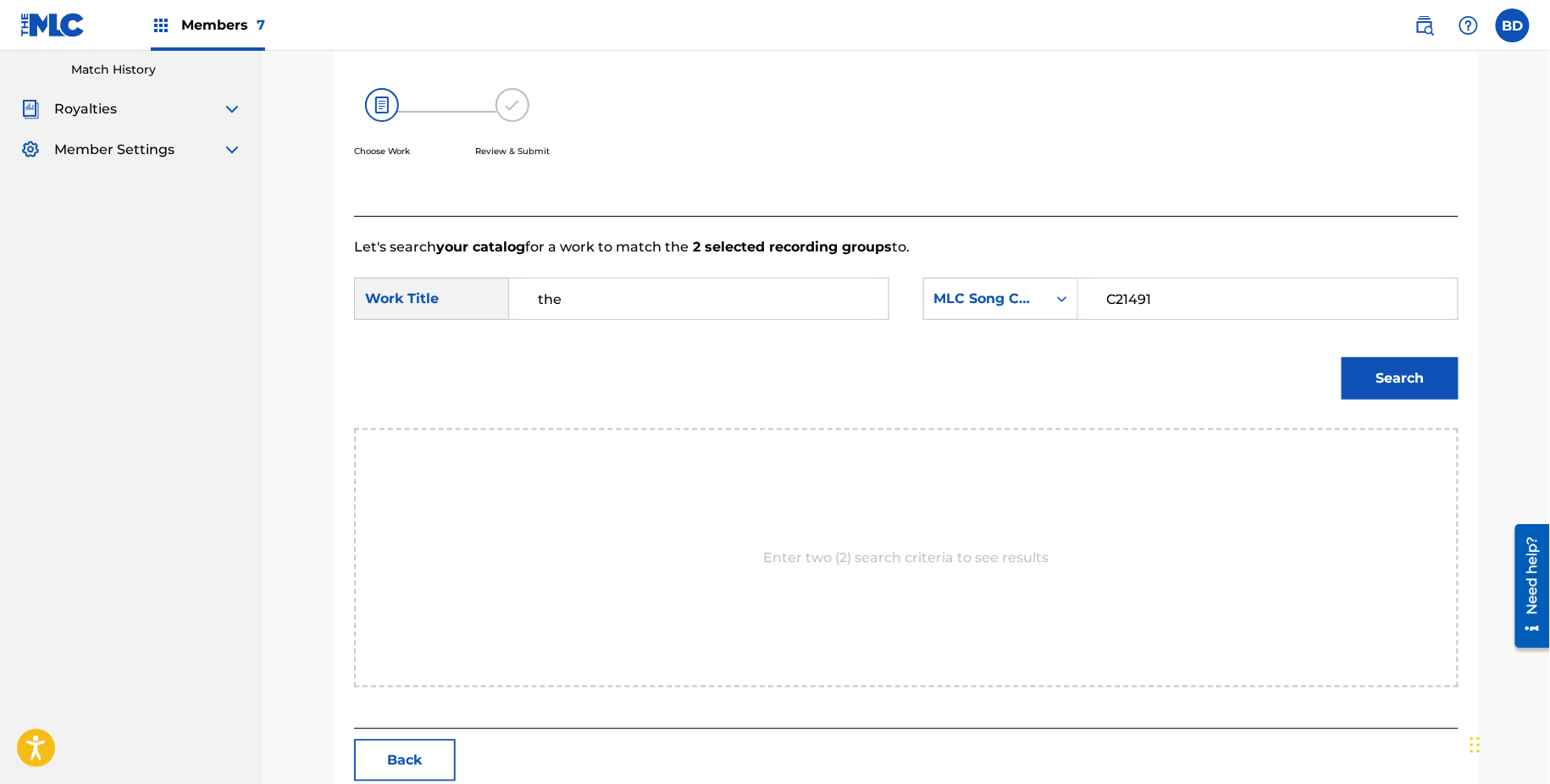
click at [1349, 344] on div "Search" at bounding box center [1395, 373] width 125 height 68
click at [1349, 371] on button "Search" at bounding box center [1401, 379] width 117 height 43
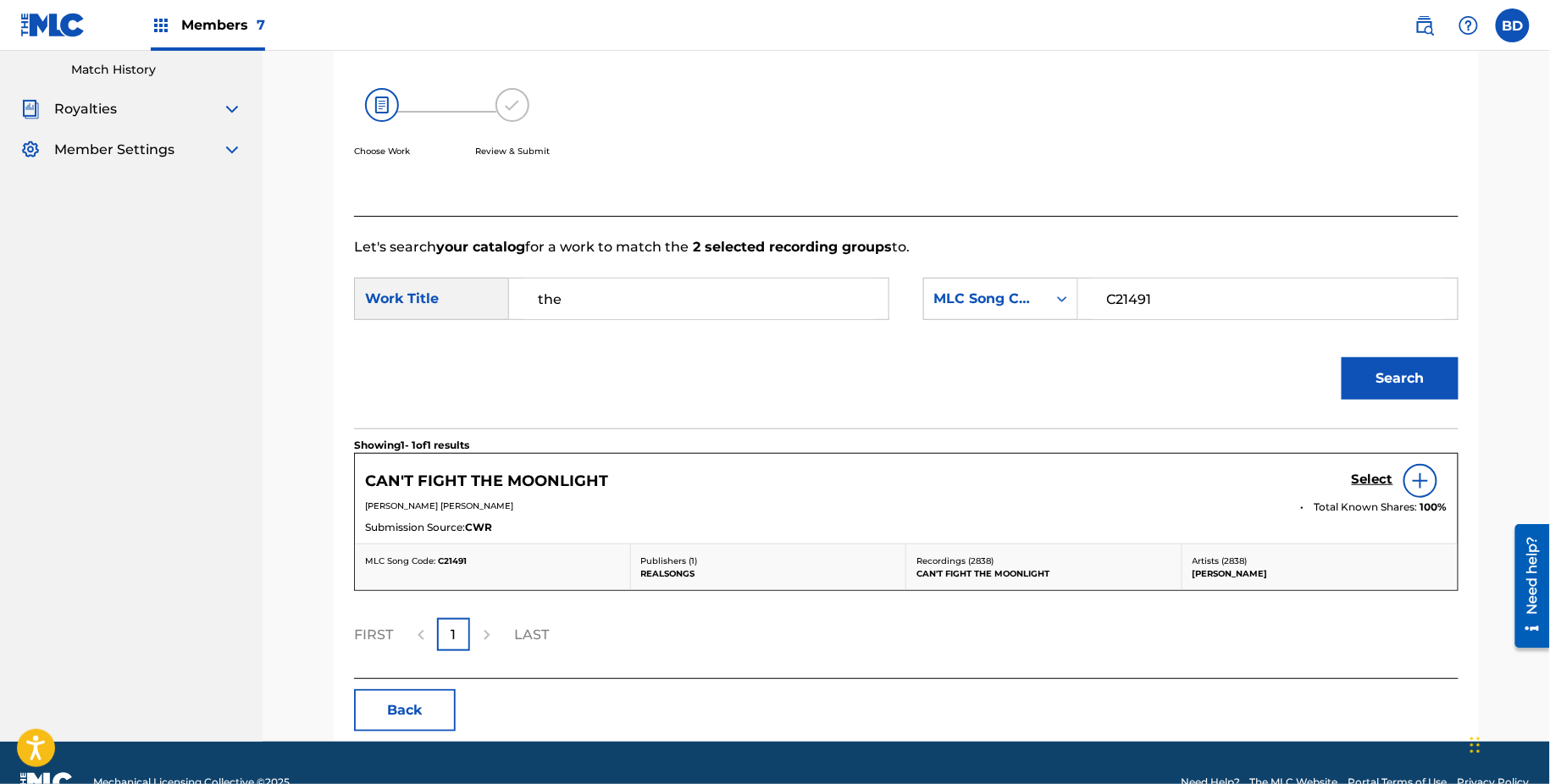
click at [1364, 484] on h5 "Select" at bounding box center [1373, 479] width 42 height 16
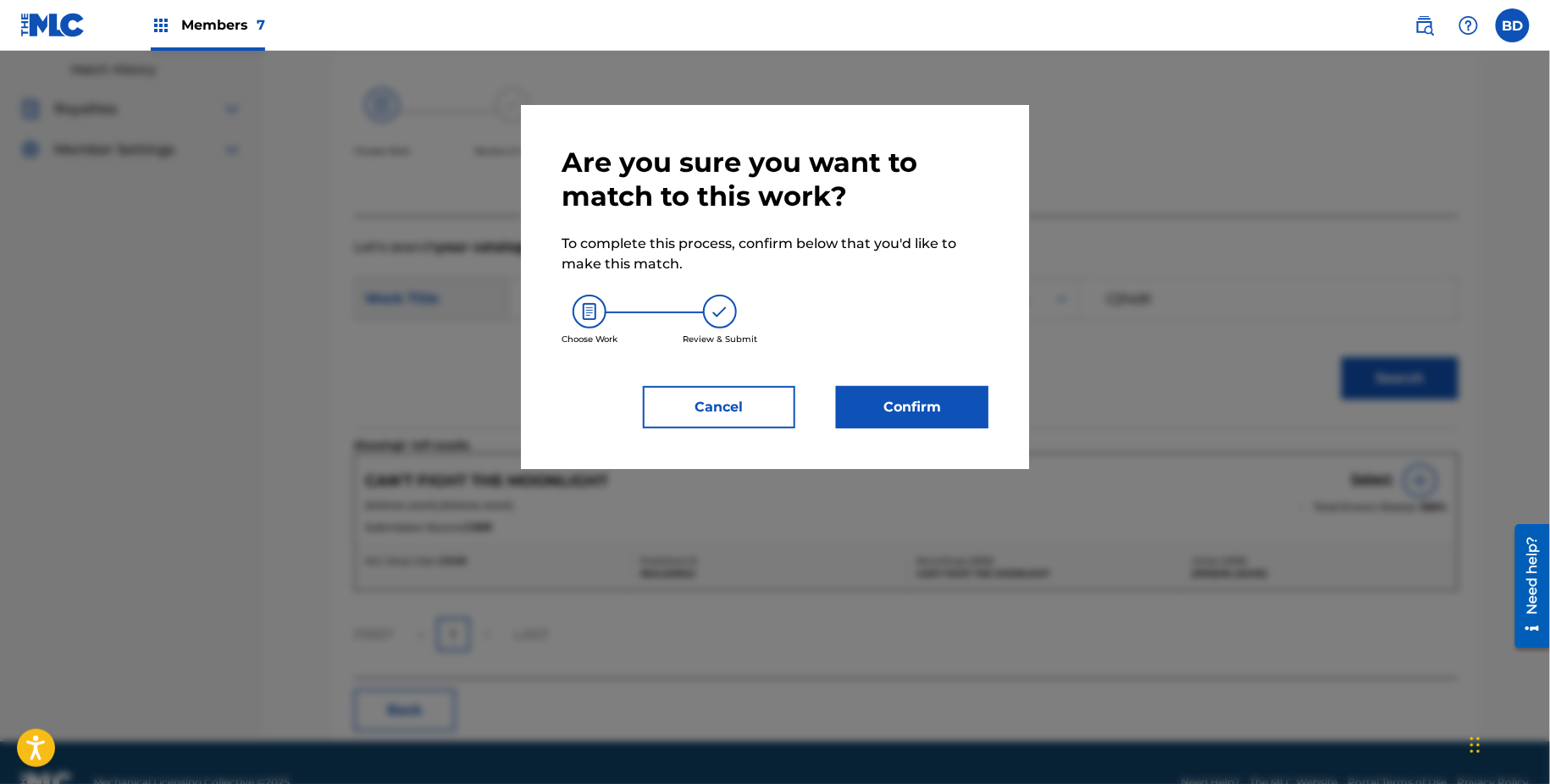
click at [854, 466] on div "Are you sure you want to match to this work? To complete this process, confirm …" at bounding box center [775, 286] width 508 height 364
click at [863, 398] on button "Confirm" at bounding box center [912, 408] width 152 height 43
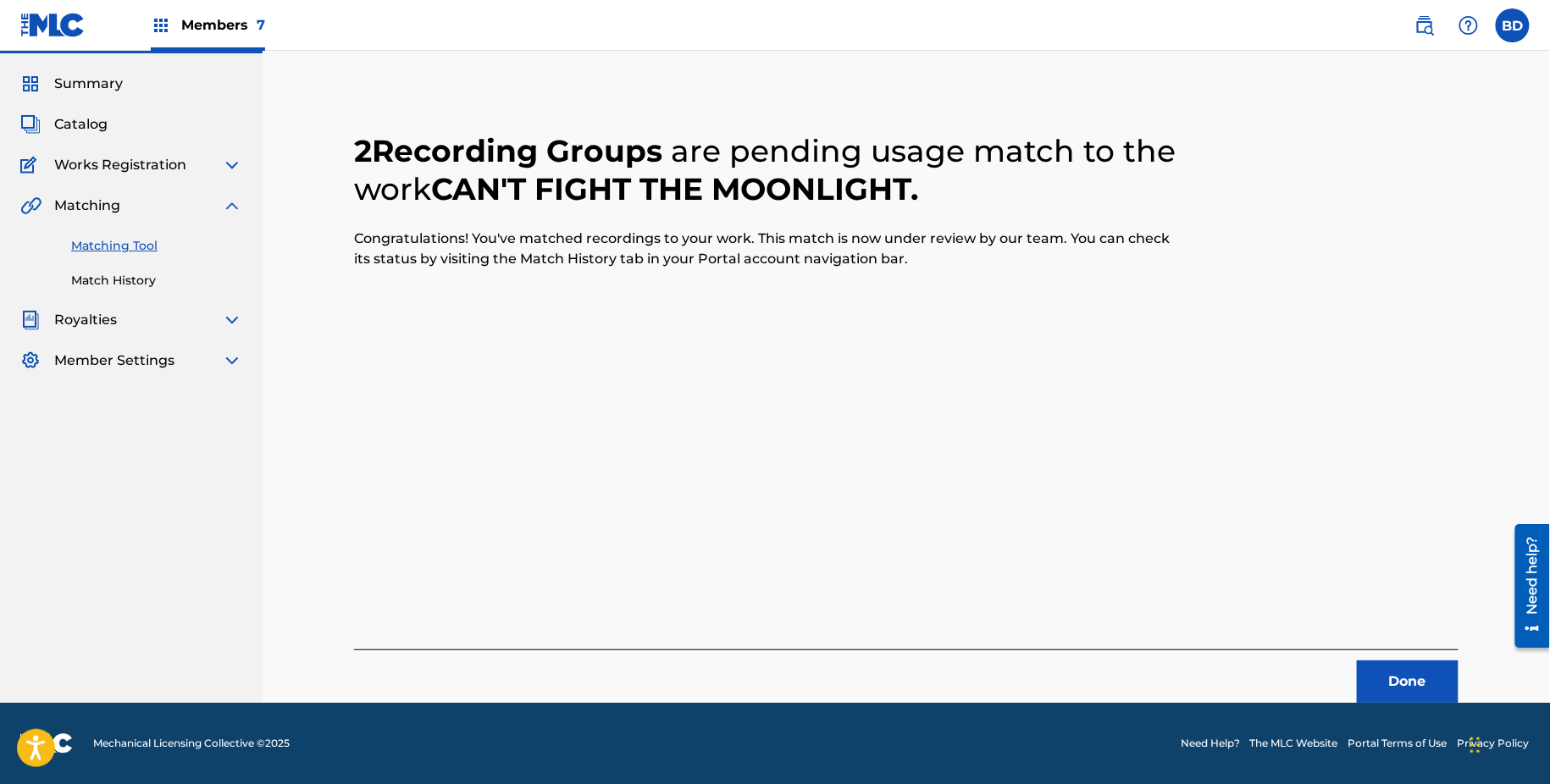
scroll to position [44, 0]
click at [114, 294] on div "Summary Catalog Works Registration Claiming Tool Individual Registration Tool B…" at bounding box center [131, 222] width 262 height 338
click at [114, 280] on link "Match History" at bounding box center [157, 280] width 172 height 18
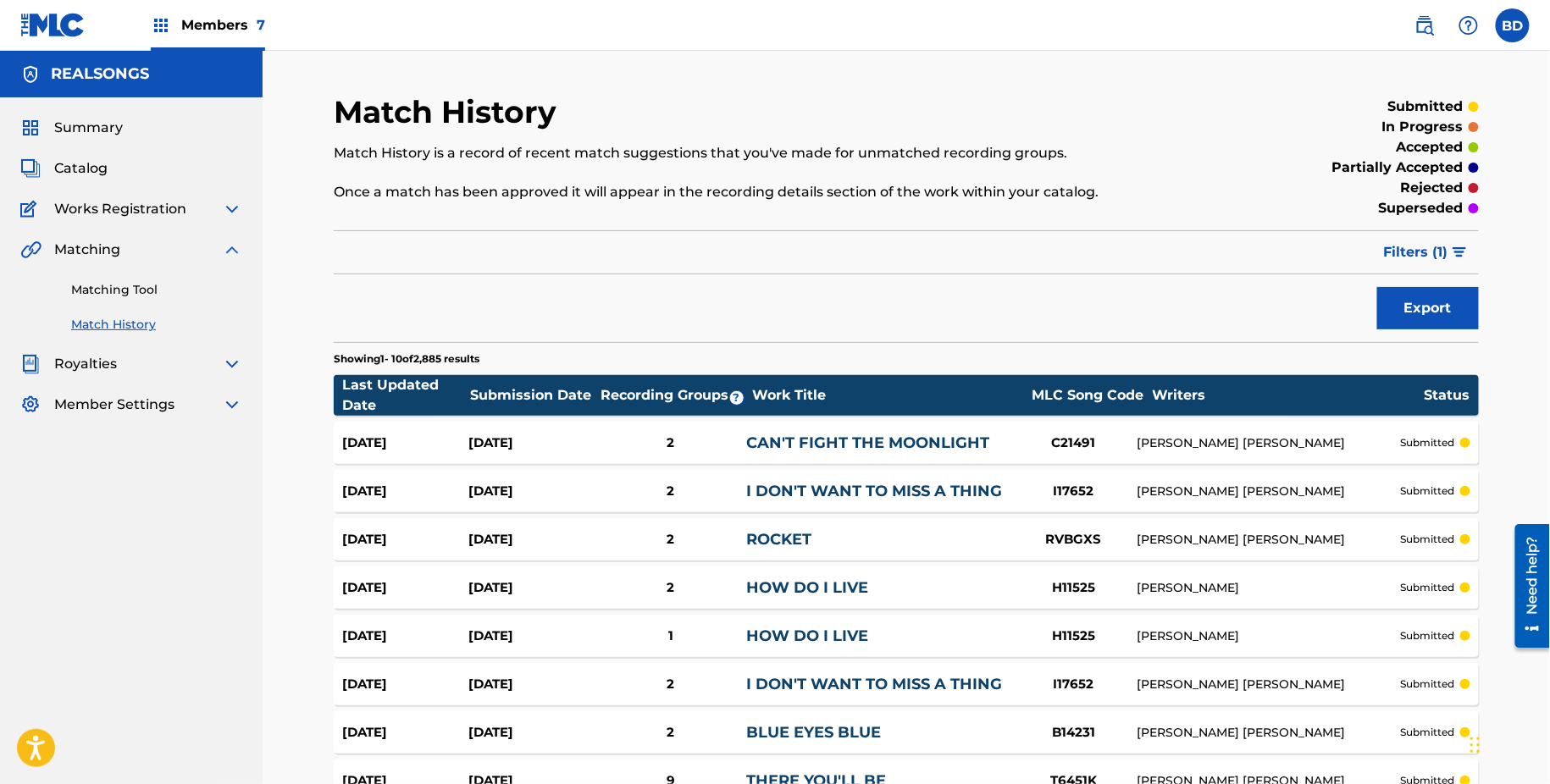
click at [605, 440] on div "2" at bounding box center [671, 443] width 152 height 19
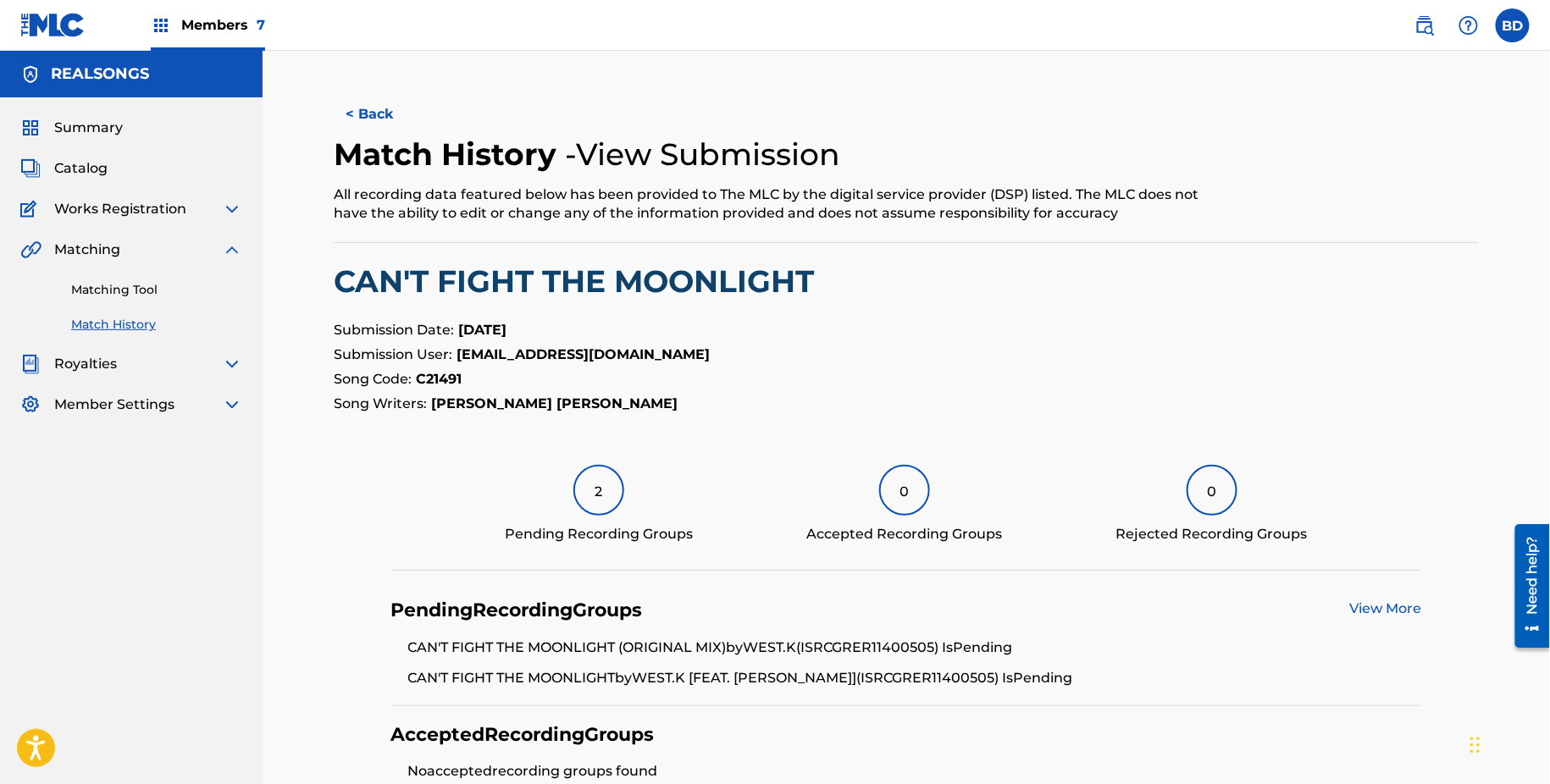
click at [86, 280] on div "Matching Tool Match History" at bounding box center [131, 297] width 222 height 74
click at [103, 285] on link "Matching Tool" at bounding box center [157, 289] width 172 height 18
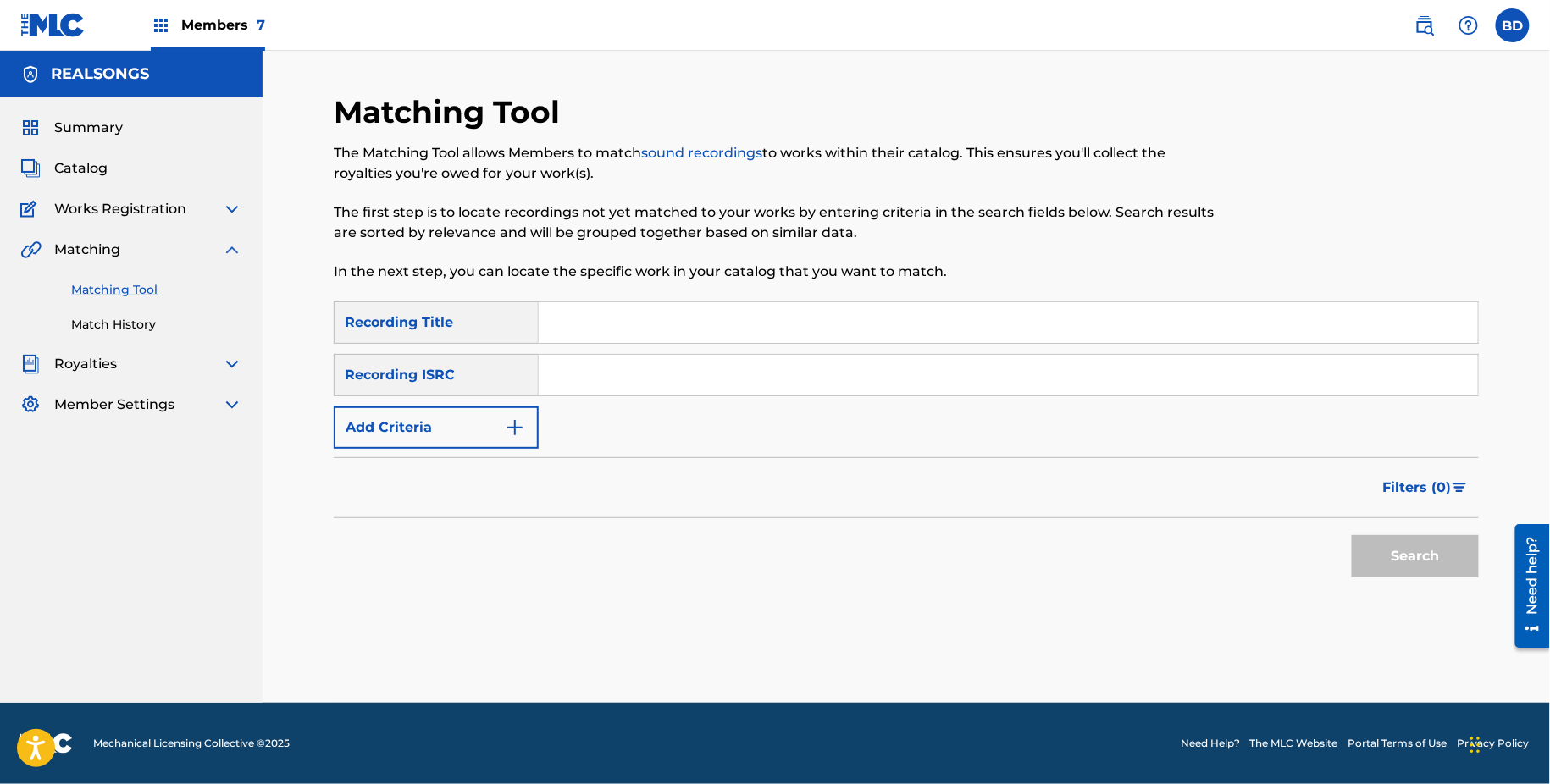
click at [781, 373] on input "Search Form" at bounding box center [1008, 375] width 939 height 41
paste input "GXBDS2345523"
click at [1353, 536] on button "Search" at bounding box center [1416, 557] width 127 height 43
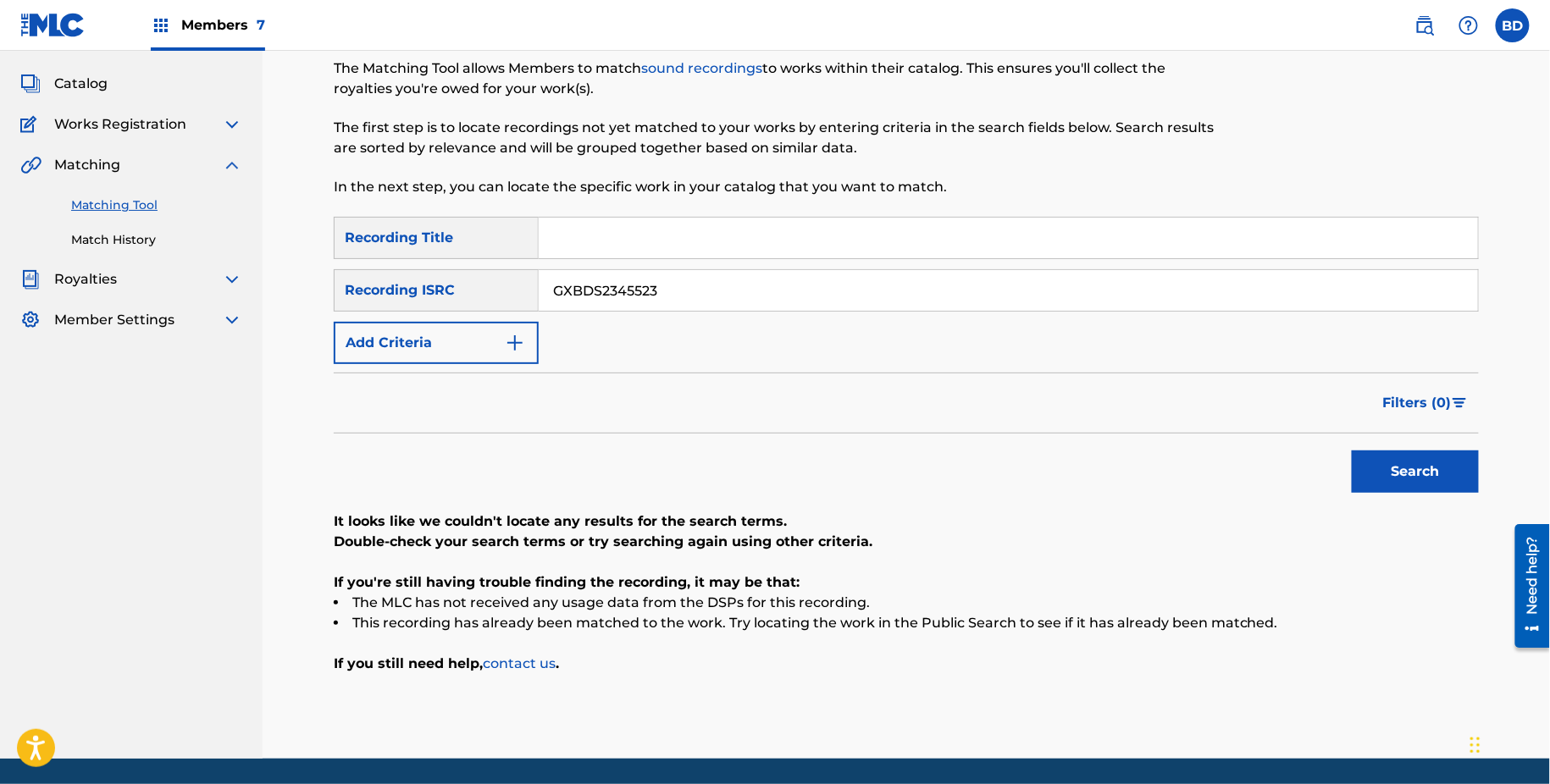
scroll to position [140, 0]
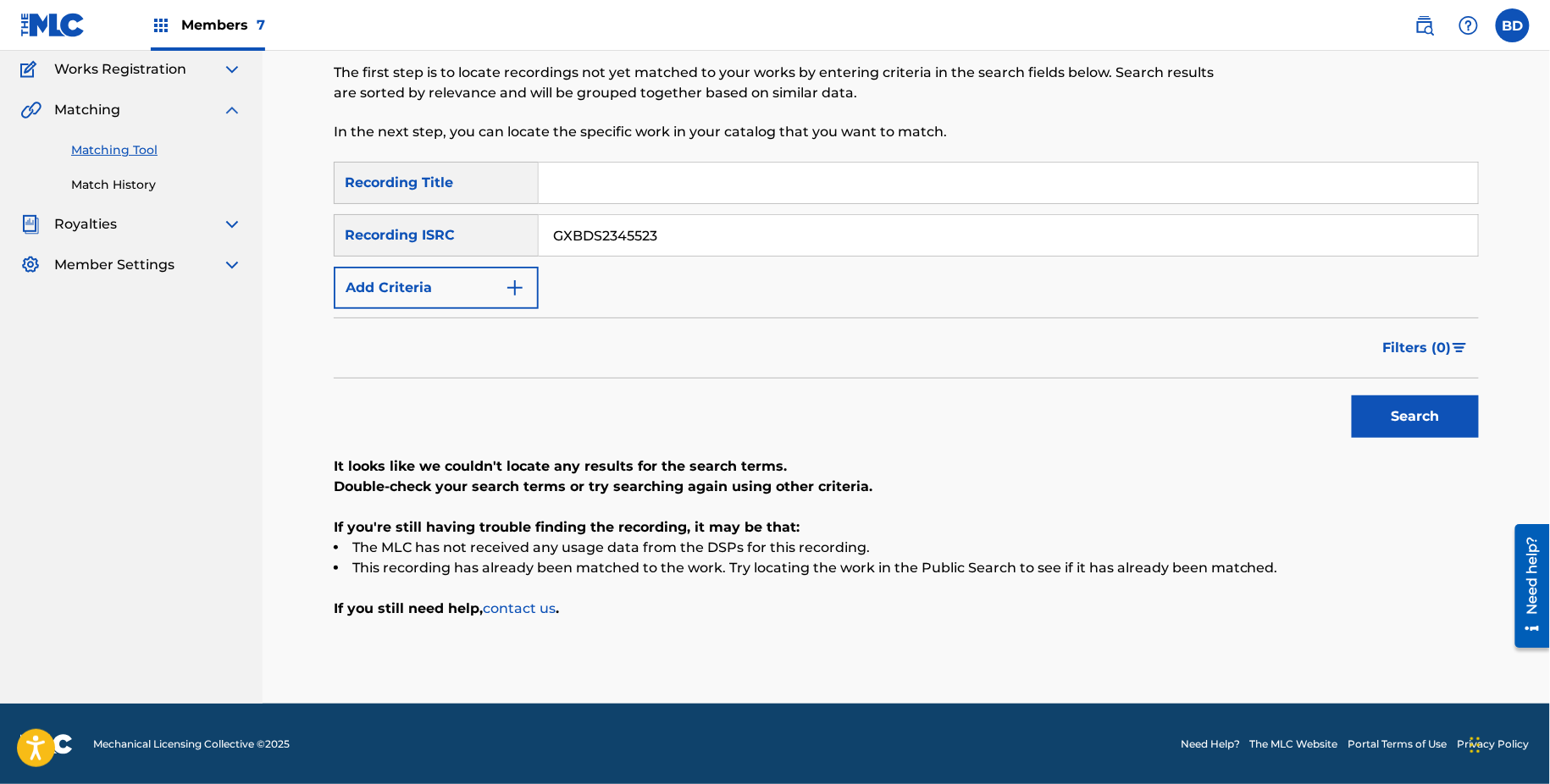
click at [564, 244] on input "GXBDS2345523" at bounding box center [1008, 235] width 939 height 41
paste input "HKC339500009"
type input "HKC339500009"
click at [1353, 396] on button "Search" at bounding box center [1416, 417] width 127 height 43
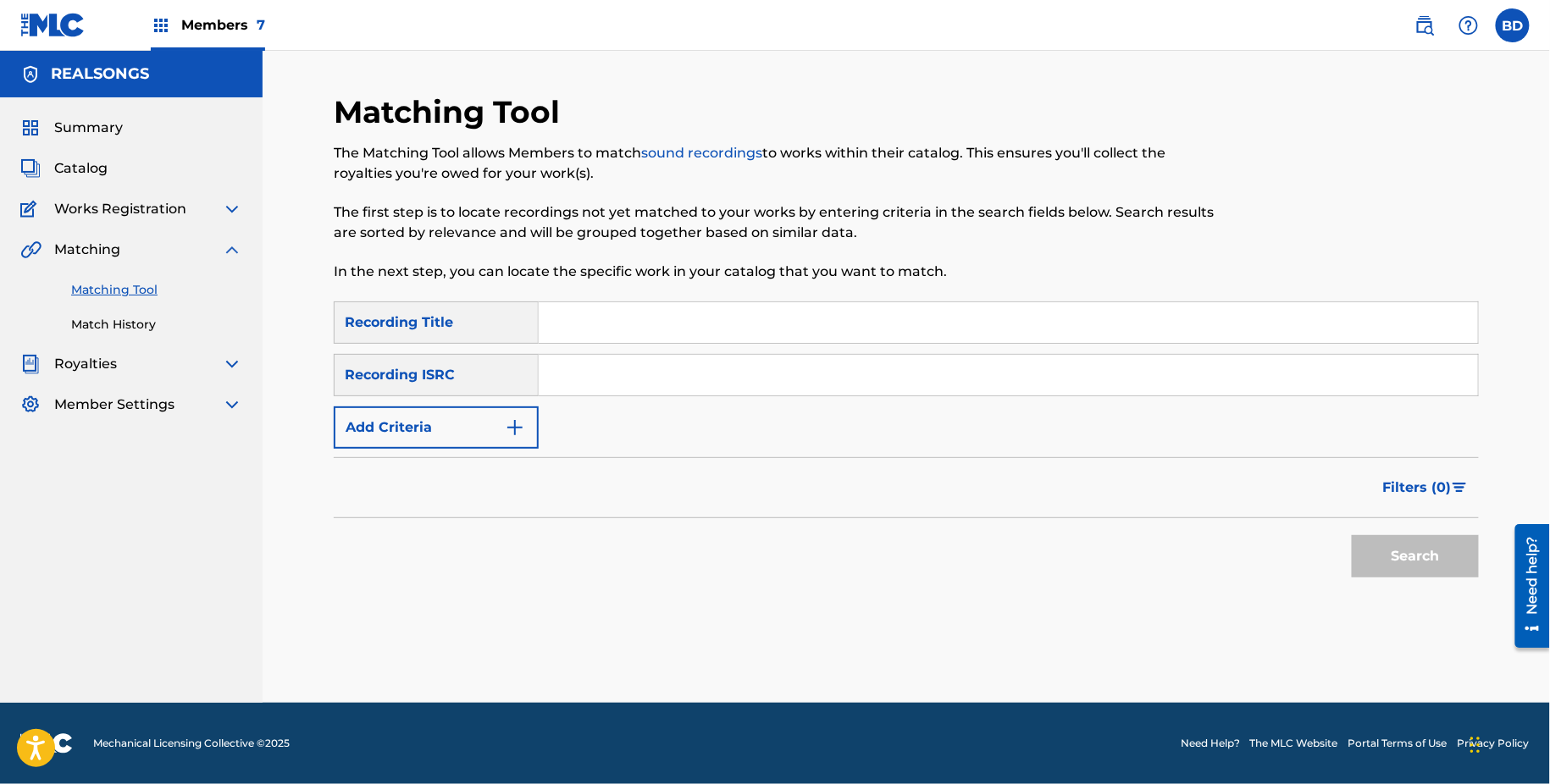
click at [639, 371] on input "Search Form" at bounding box center [1008, 375] width 939 height 41
paste input "HKC339500009"
click at [1353, 536] on button "Search" at bounding box center [1416, 557] width 127 height 43
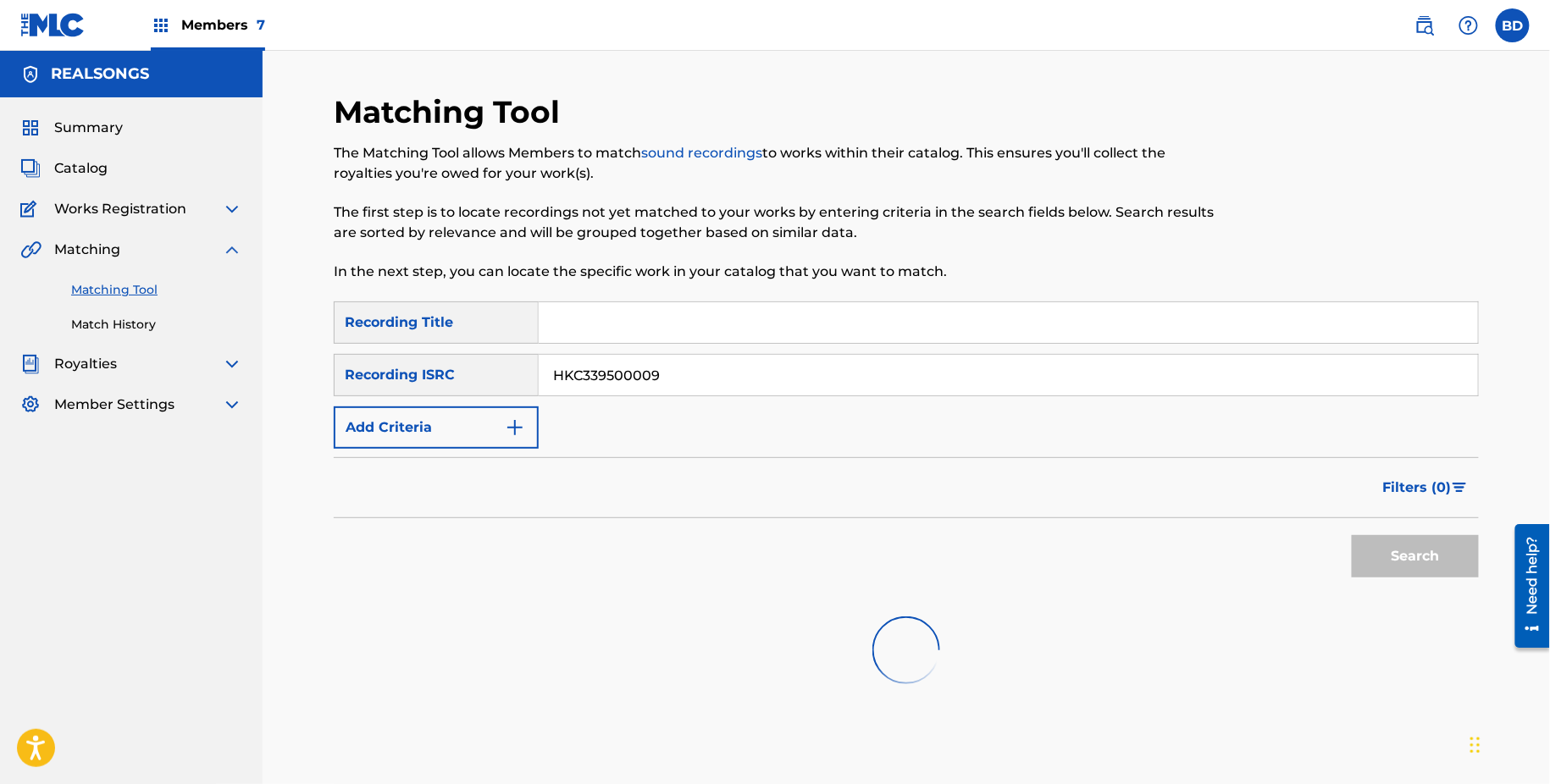
click at [639, 371] on input "HKC339500009" at bounding box center [1008, 375] width 939 height 41
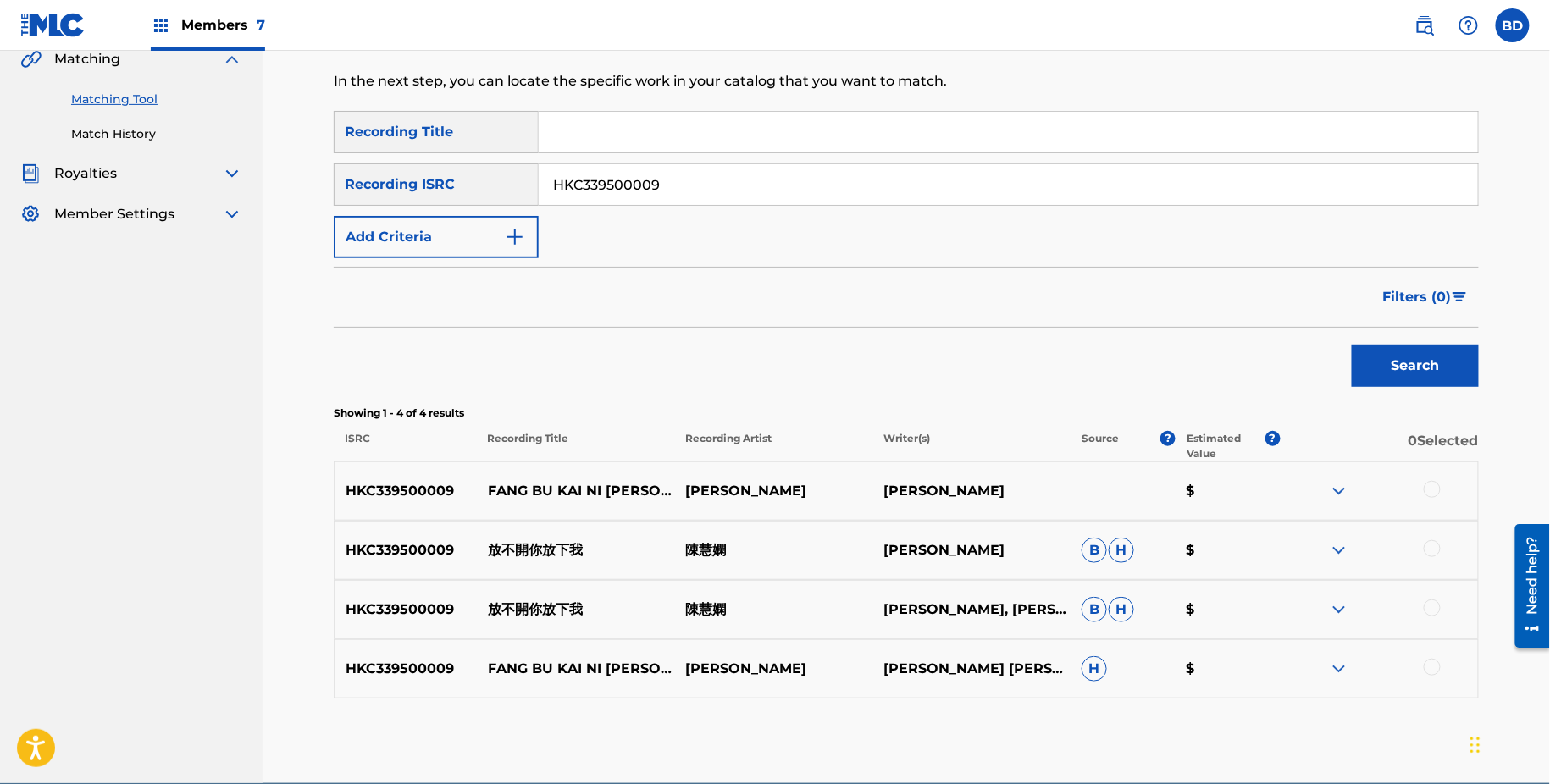
scroll to position [221, 0]
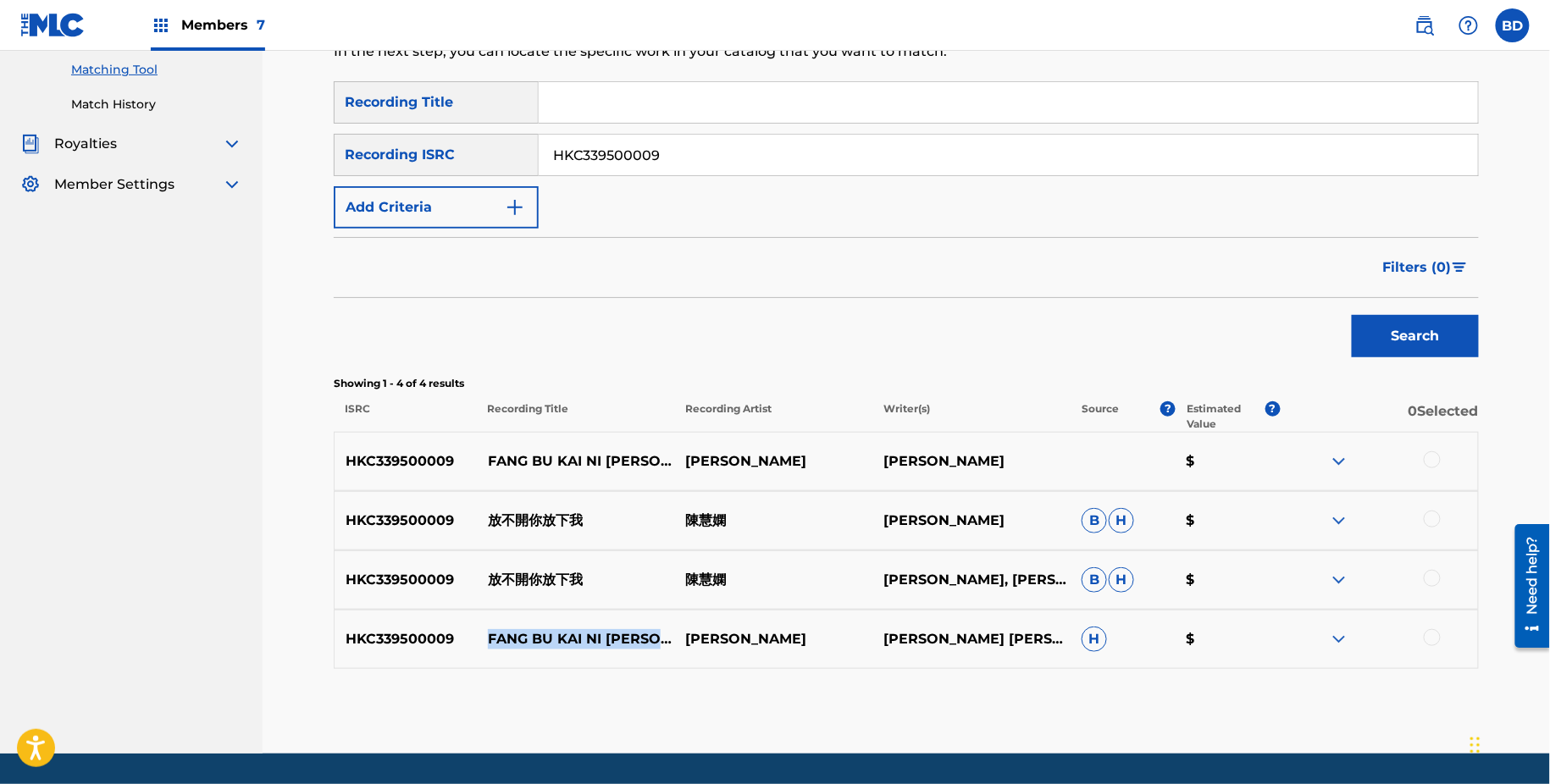
drag, startPoint x: 490, startPoint y: 632, endPoint x: 533, endPoint y: 651, distance: 47.0
click at [532, 649] on p "FANG BU KAI NI FANG XIA WU" at bounding box center [577, 639] width 198 height 20
click at [584, 142] on input "HKC339500009" at bounding box center [1008, 155] width 939 height 41
paste input "G580700033"
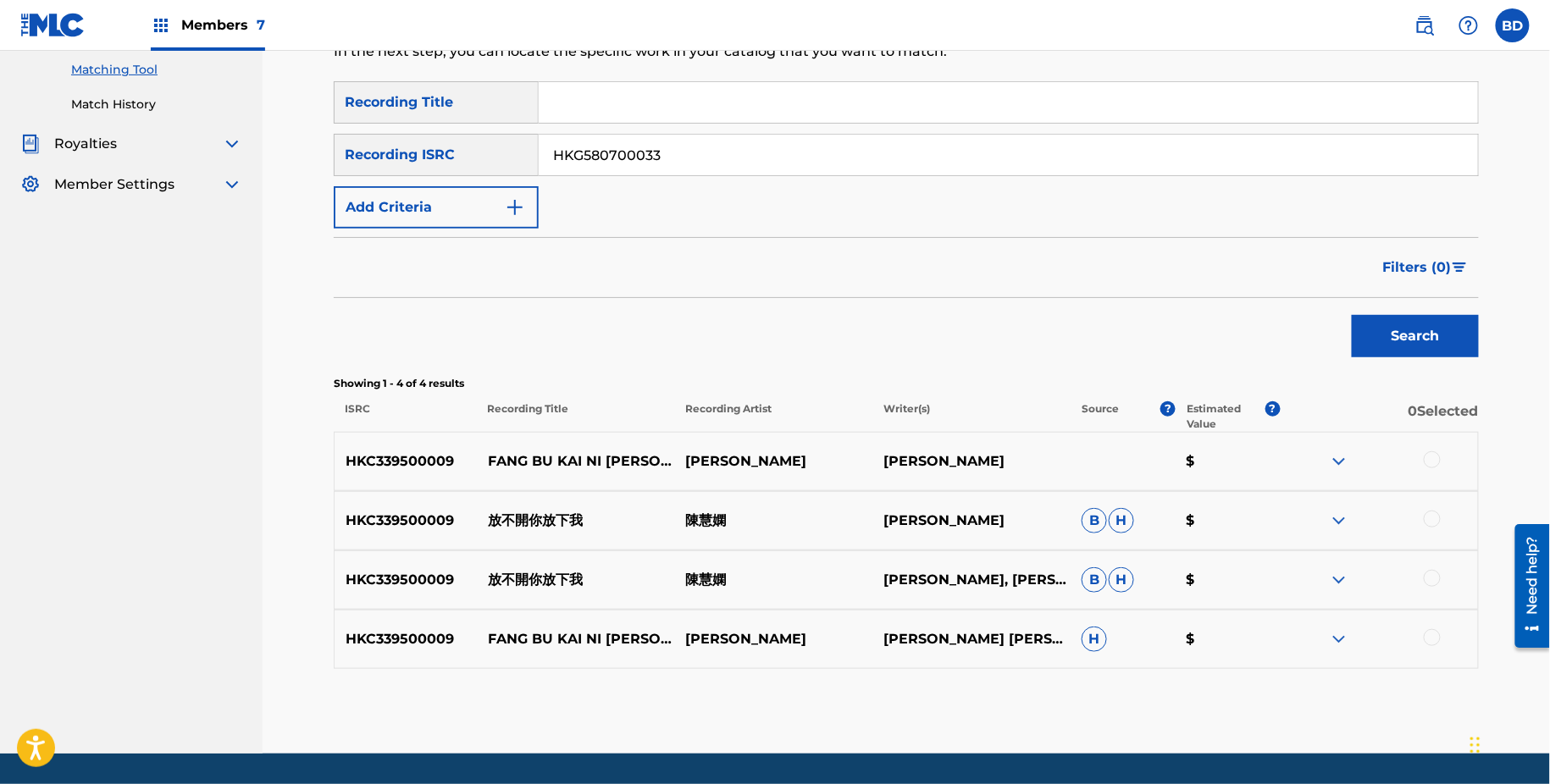
type input "HKG580700033"
click at [1353, 315] on button "Search" at bounding box center [1416, 336] width 127 height 43
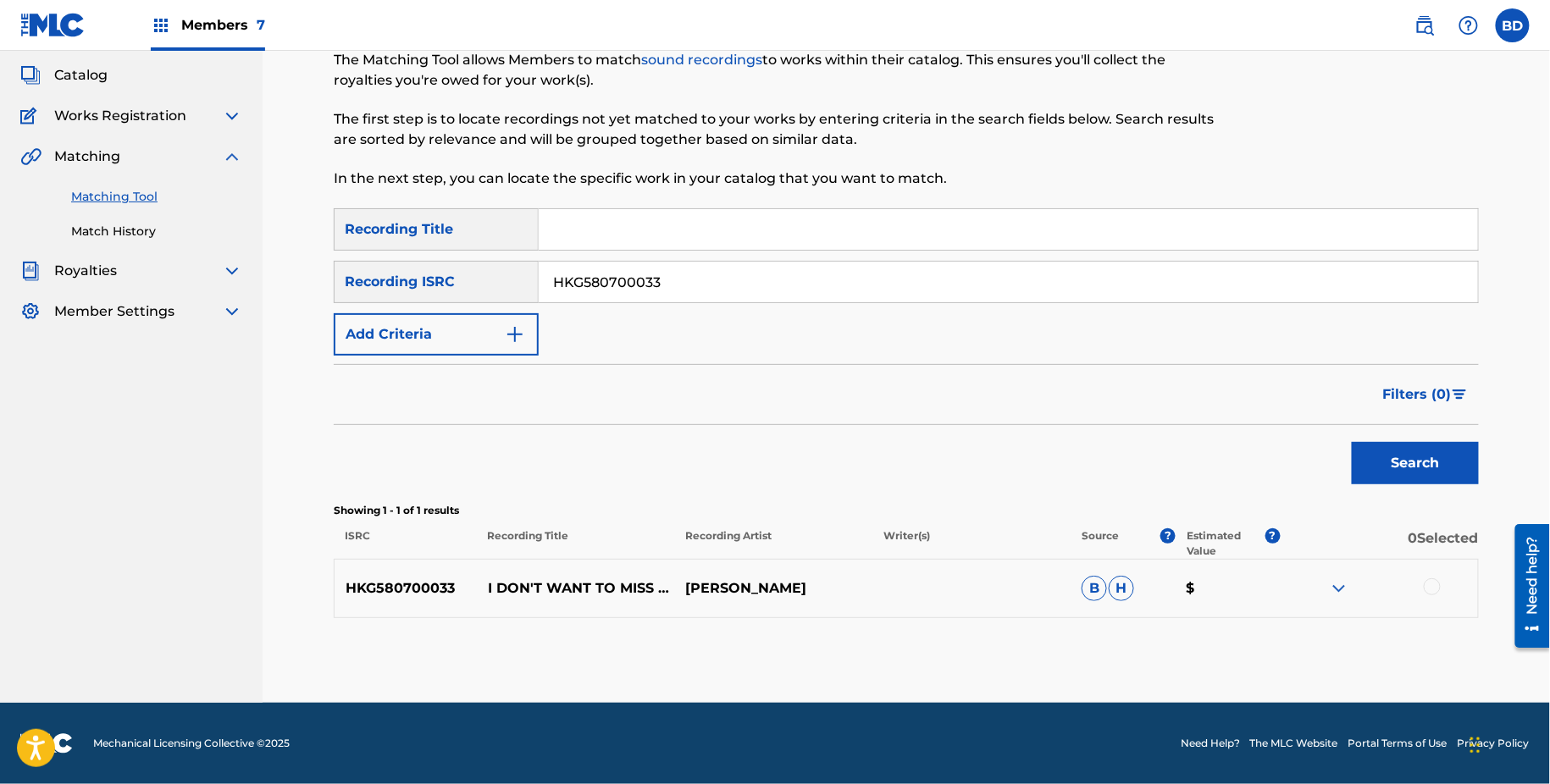
scroll to position [92, 0]
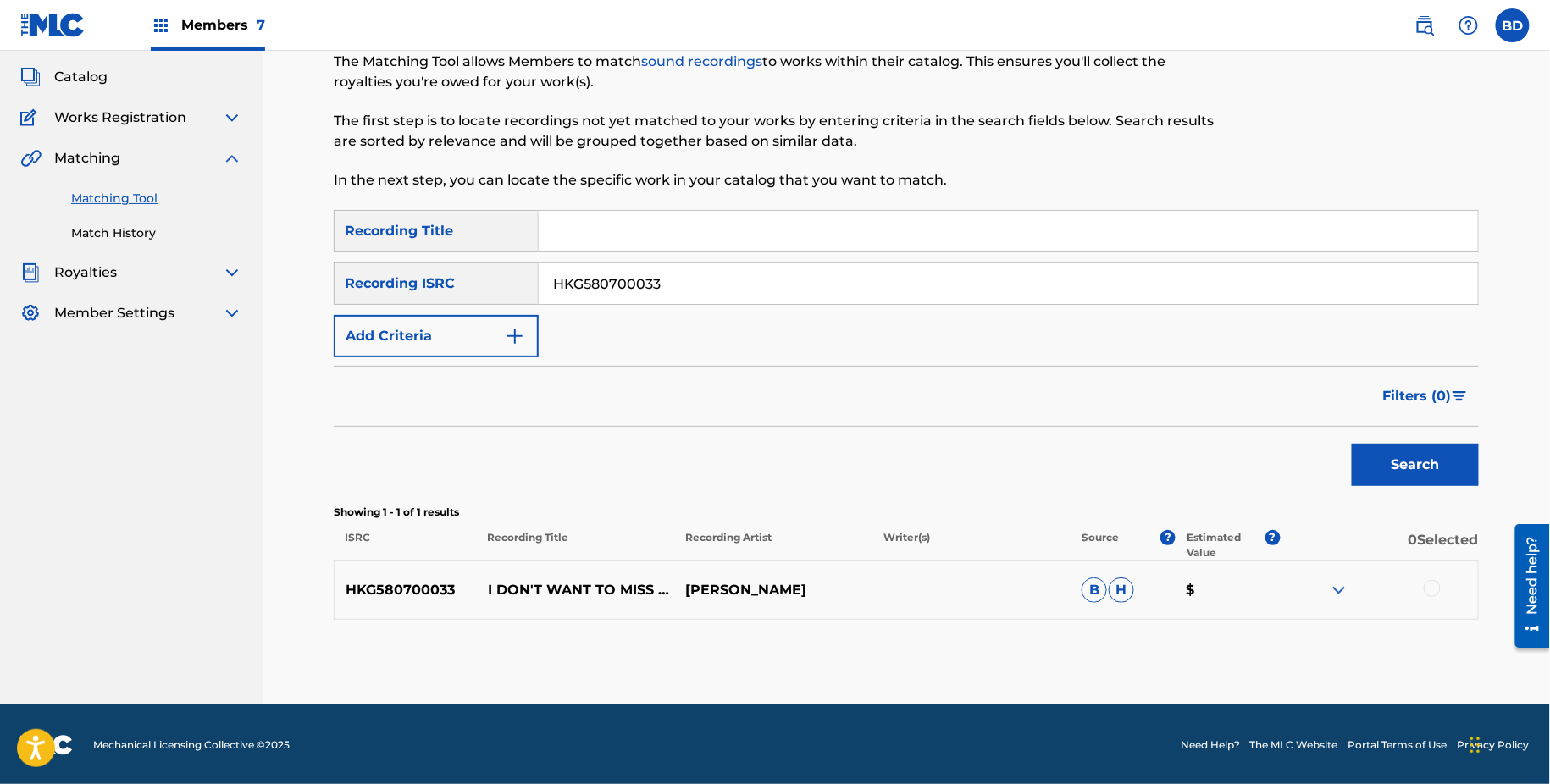
click at [541, 563] on div "HKG580700033 I DON'T WANT TO MISS A THING JUSTIN LO B H $" at bounding box center [907, 590] width 1146 height 59
click at [541, 580] on p "I DON'T WANT TO MISS A THING" at bounding box center [577, 590] width 198 height 20
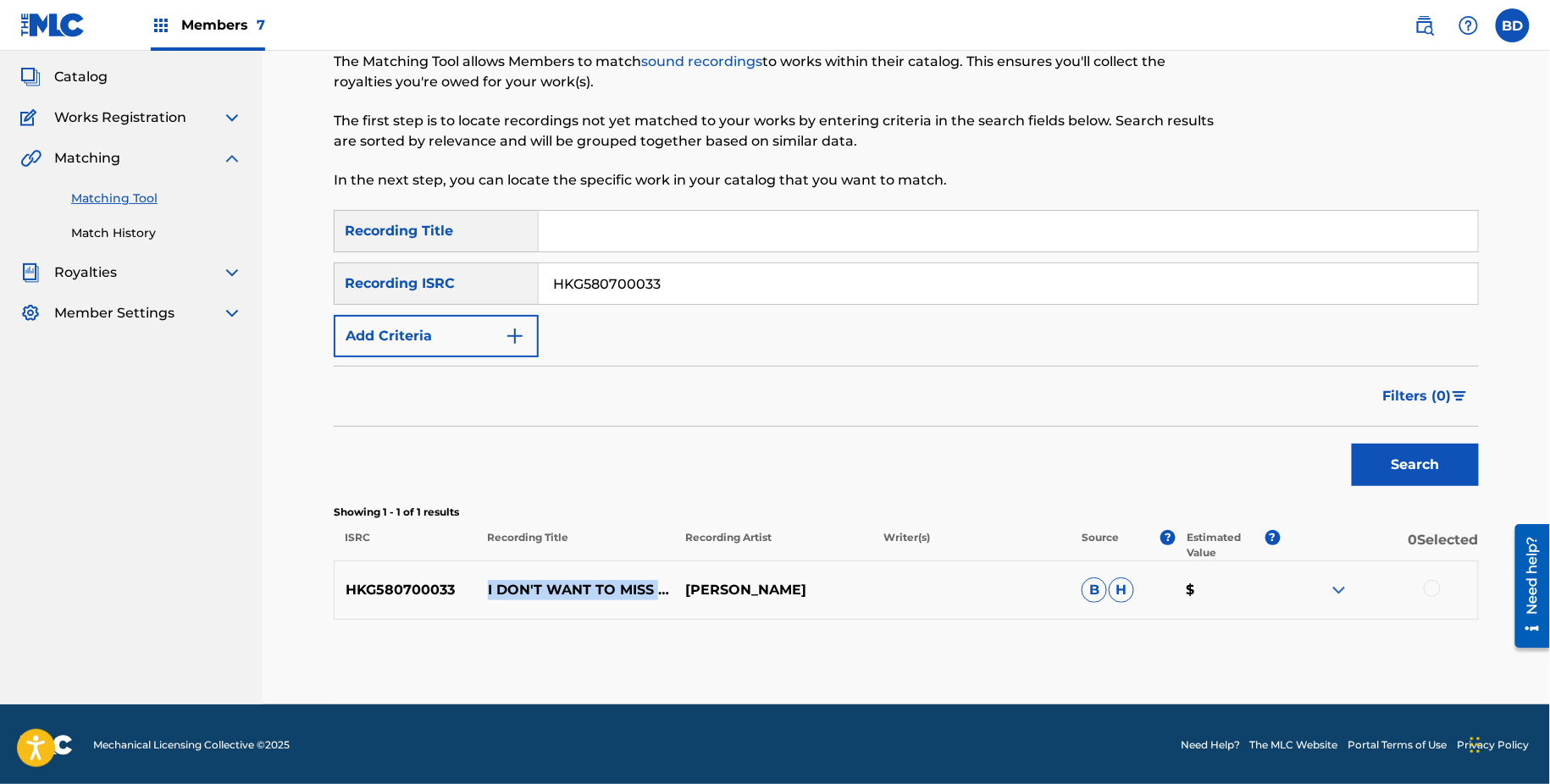
click at [1346, 585] on img at bounding box center [1340, 590] width 20 height 20
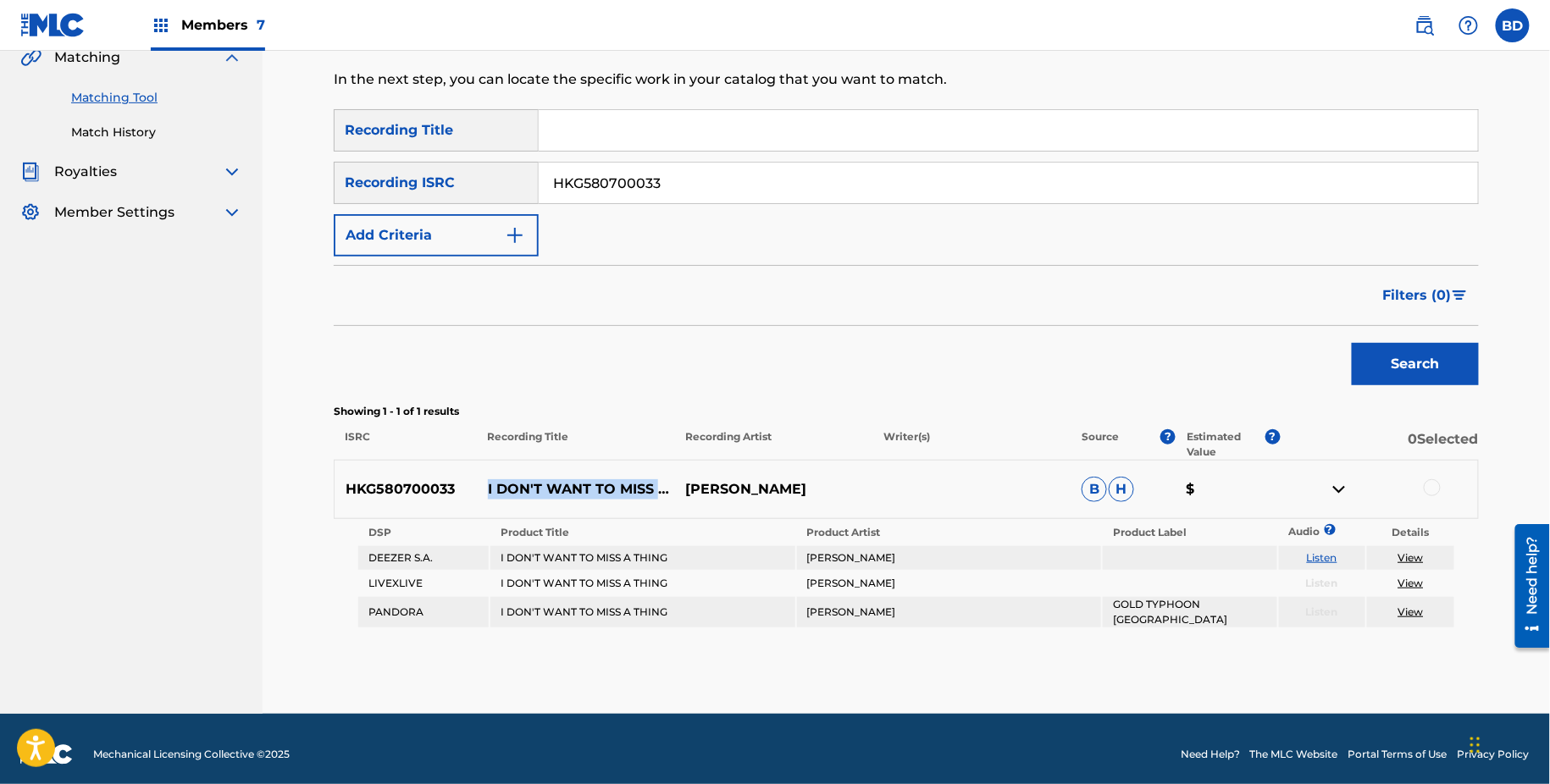
scroll to position [202, 0]
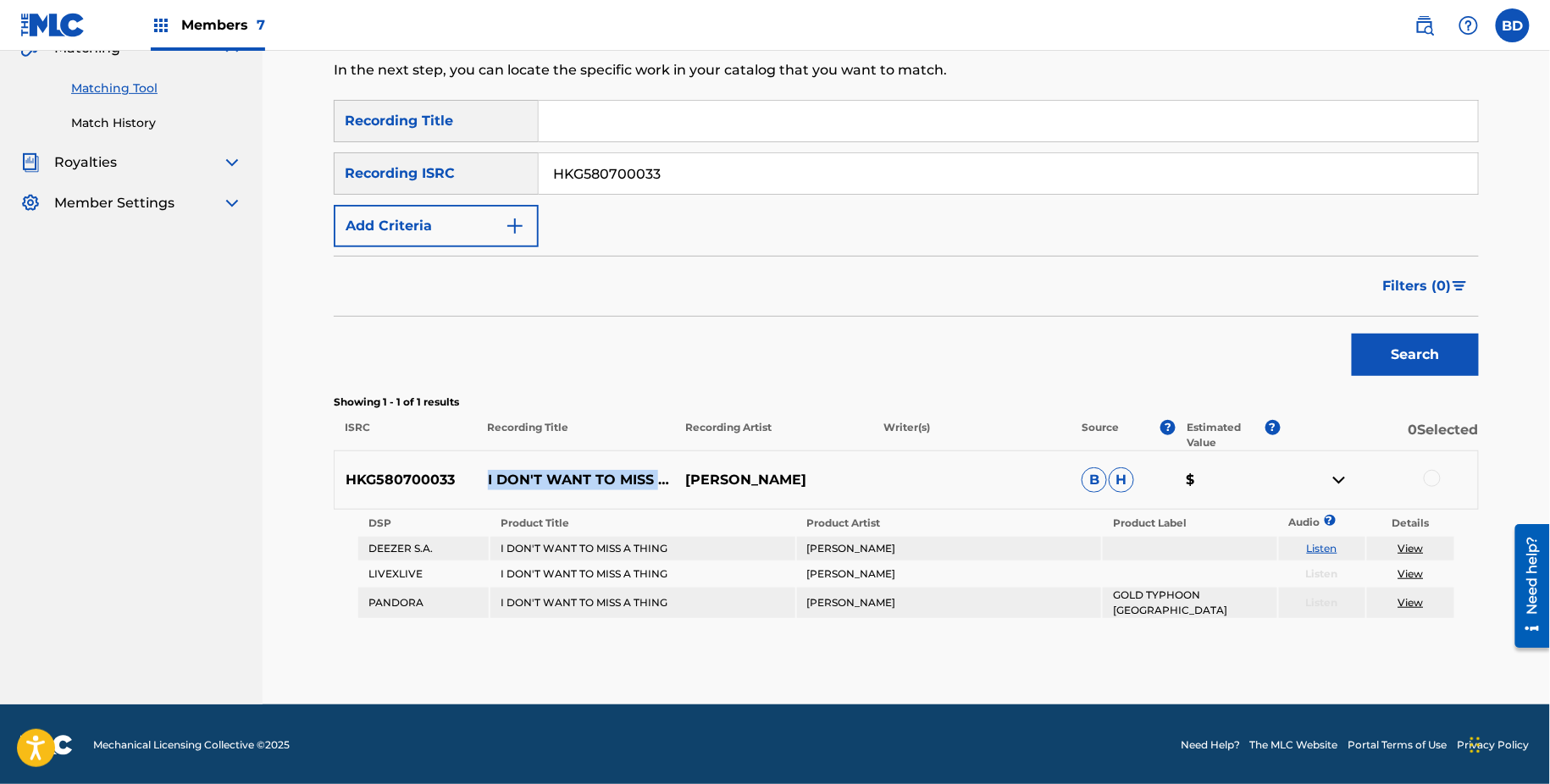
click at [1429, 478] on div at bounding box center [1432, 478] width 17 height 17
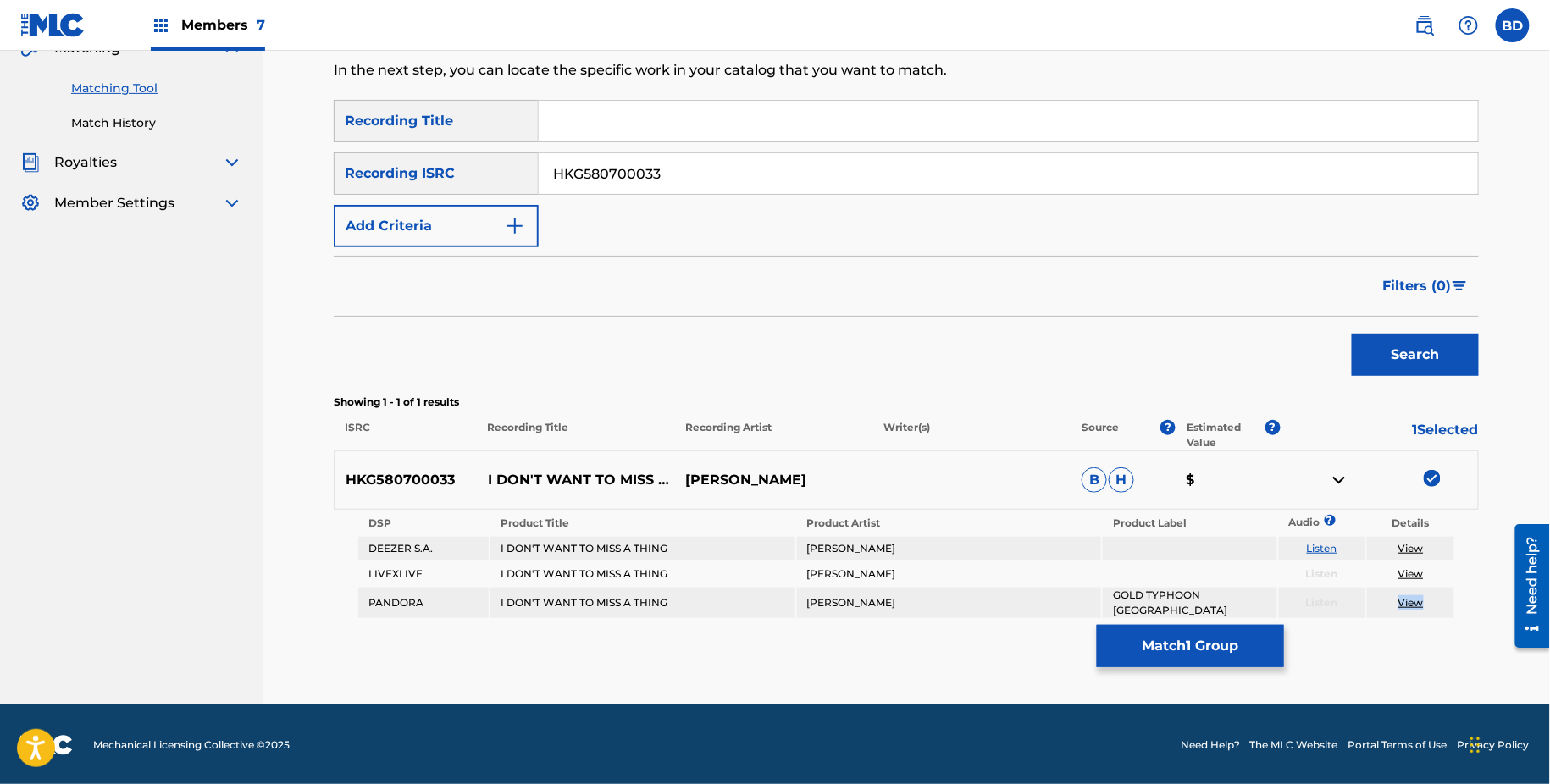
click at [1165, 644] on button "Match 1 Group" at bounding box center [1190, 646] width 187 height 43
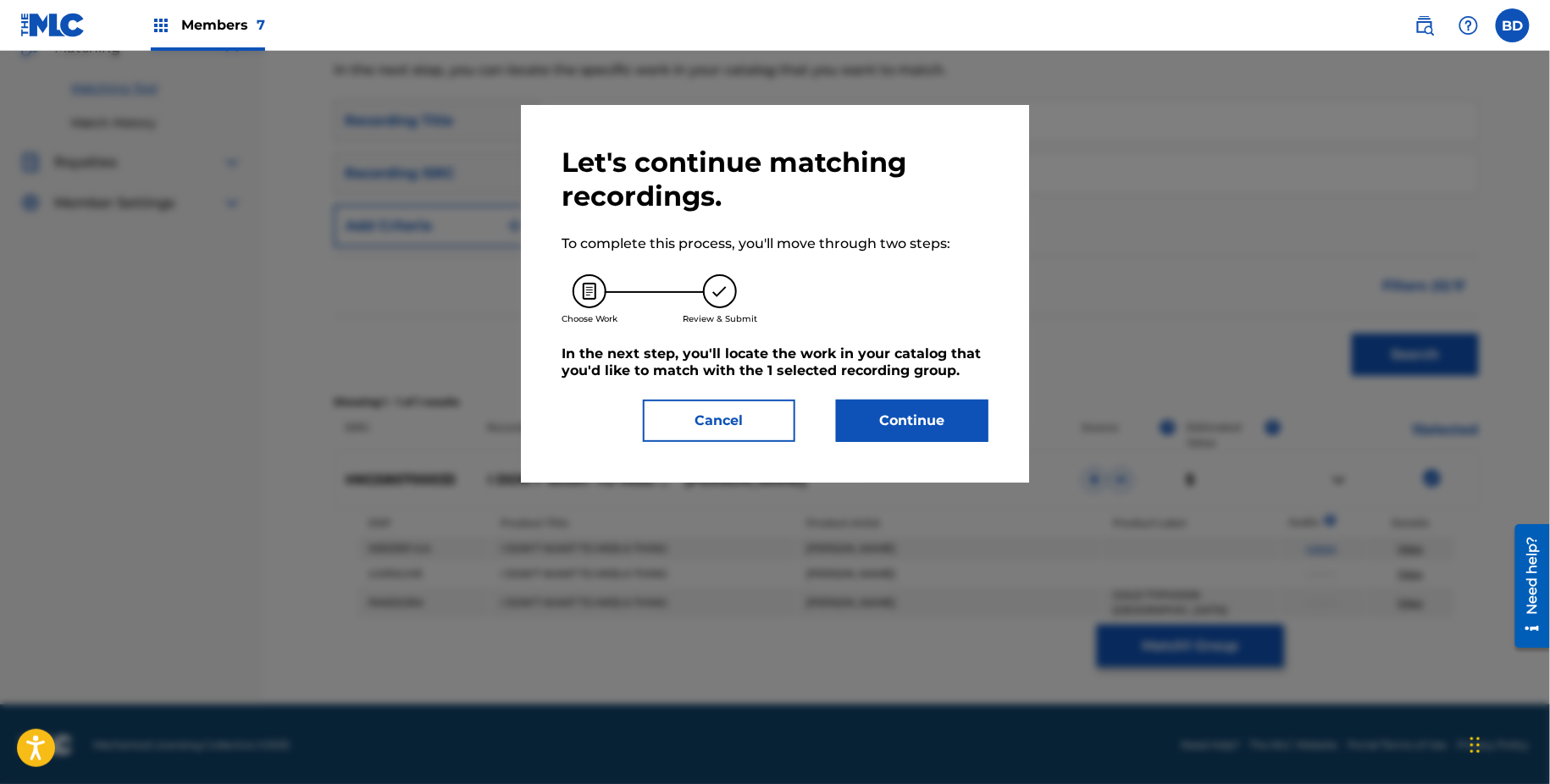
click at [920, 473] on div "Let's continue matching recordings. To complete this process, you'll move throu…" at bounding box center [775, 294] width 508 height 378
click at [916, 437] on button "Continue" at bounding box center [912, 421] width 152 height 43
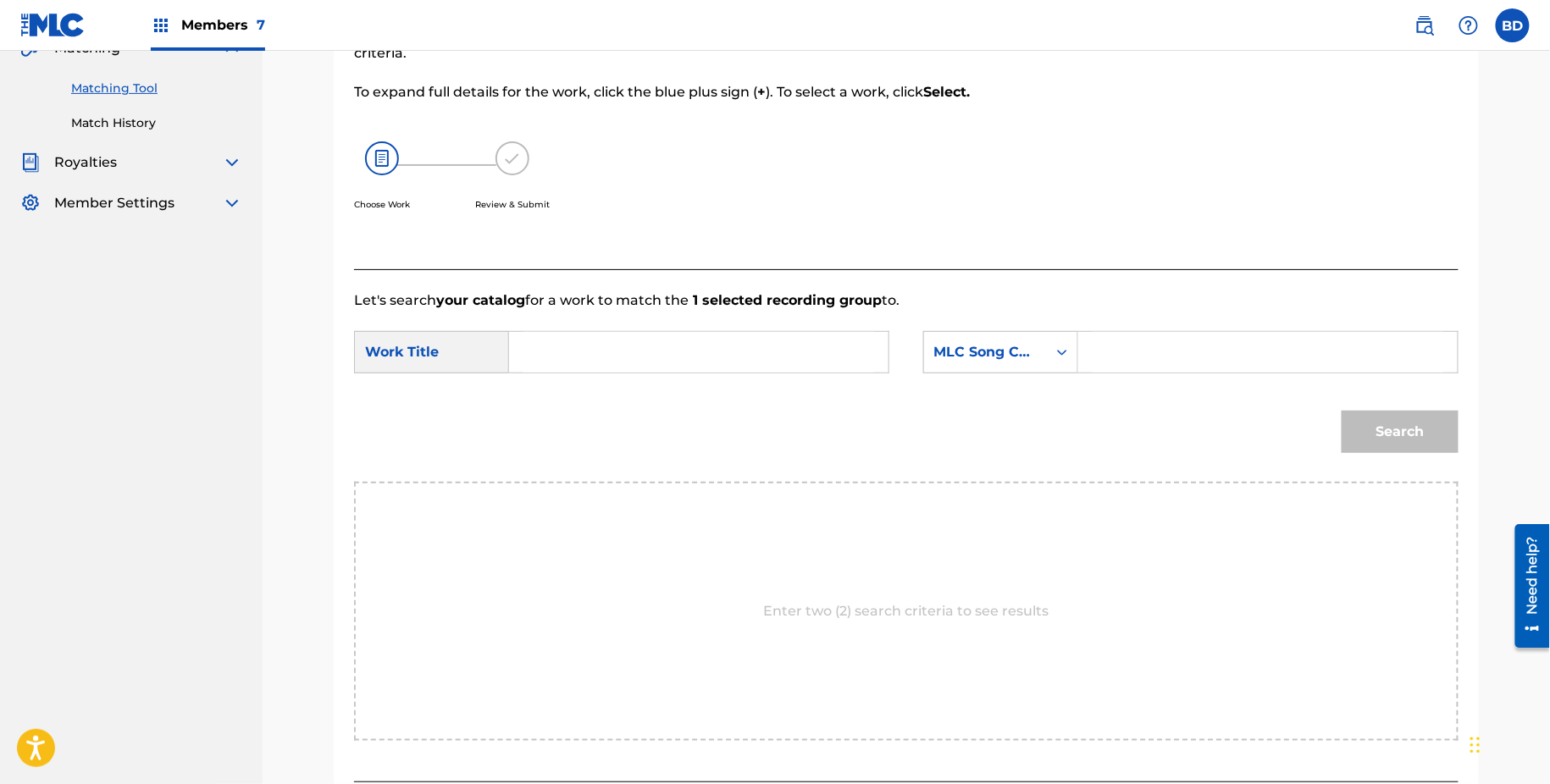
click at [916, 428] on div "Search" at bounding box center [907, 437] width 1105 height 88
click at [1114, 384] on form "SearchWithCriteria22d406ed-2858-45bf-9505-6edf32d2ec83 Work Title SearchWithCri…" at bounding box center [907, 396] width 1105 height 171
click at [1112, 364] on input "Search Form" at bounding box center [1268, 352] width 350 height 41
paste input "I17652"
type input "I17652"
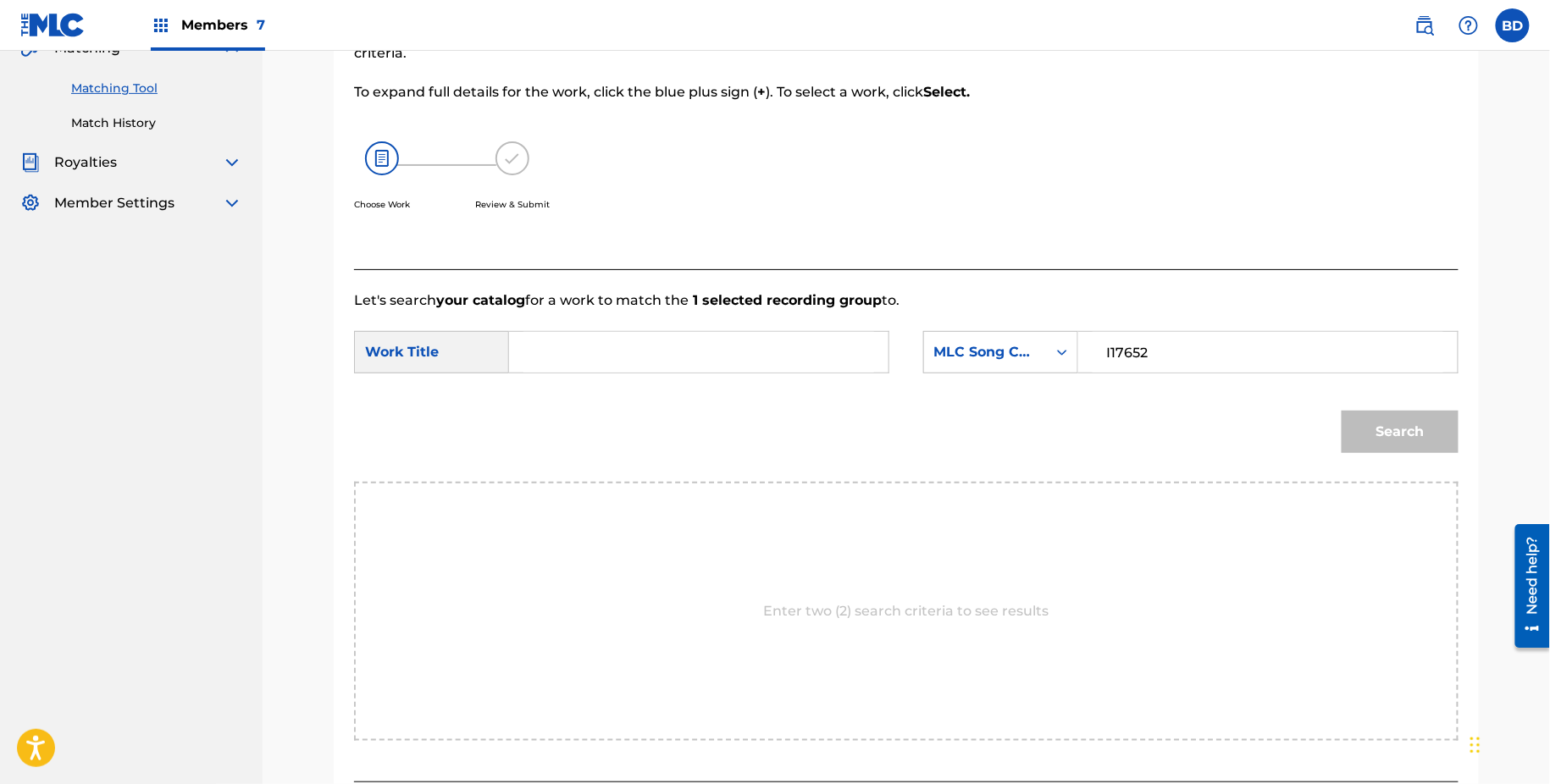
click at [870, 355] on input "Search Form" at bounding box center [699, 352] width 350 height 41
type input "i"
click at [1427, 434] on button "Search" at bounding box center [1401, 432] width 117 height 43
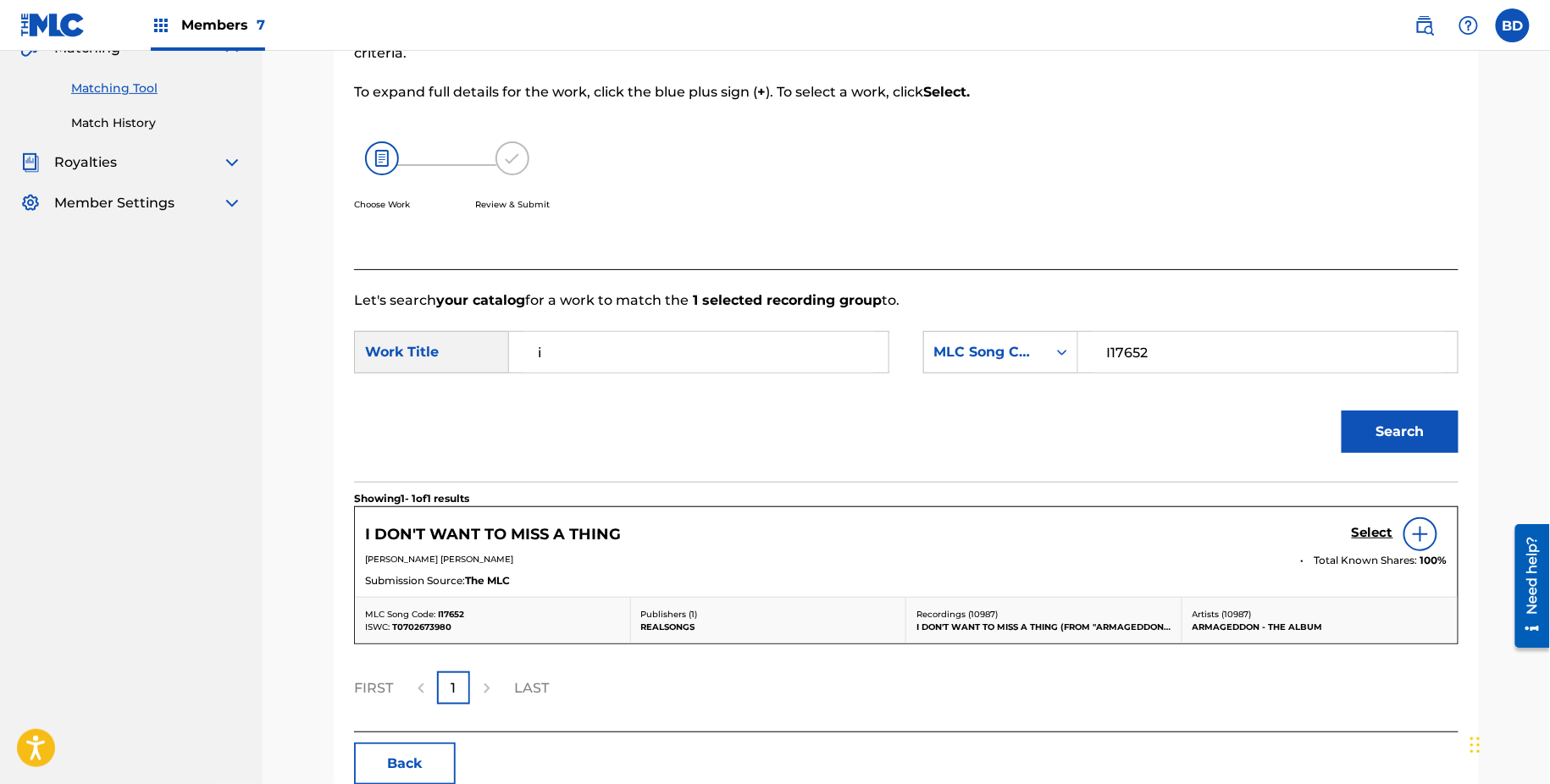
click at [1362, 518] on div "Select" at bounding box center [1400, 534] width 95 height 34
click at [1359, 538] on h5 "Select" at bounding box center [1373, 533] width 42 height 16
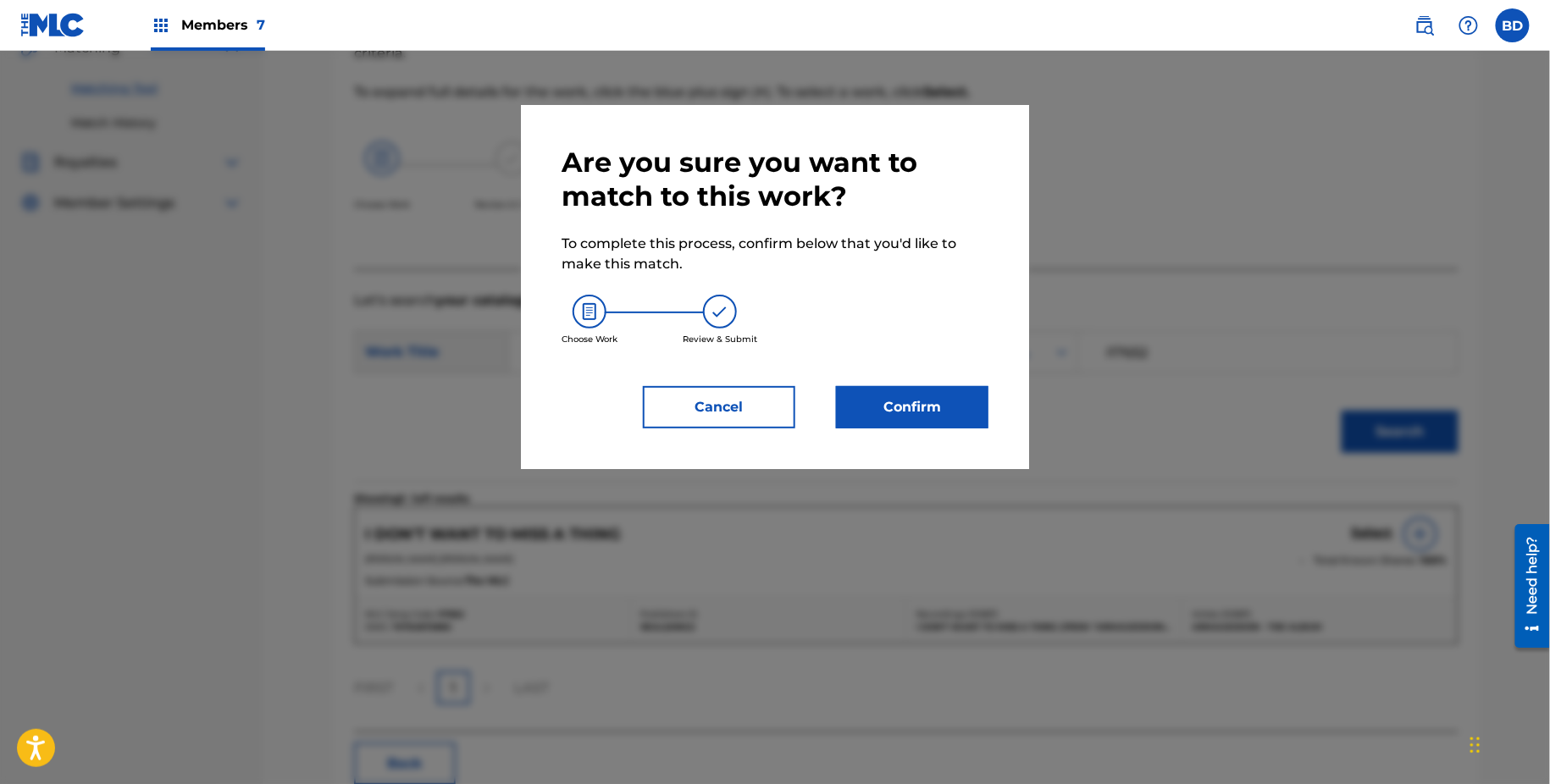
click at [832, 406] on div "Confirm" at bounding box center [902, 408] width 172 height 43
click at [864, 408] on button "Confirm" at bounding box center [912, 408] width 152 height 43
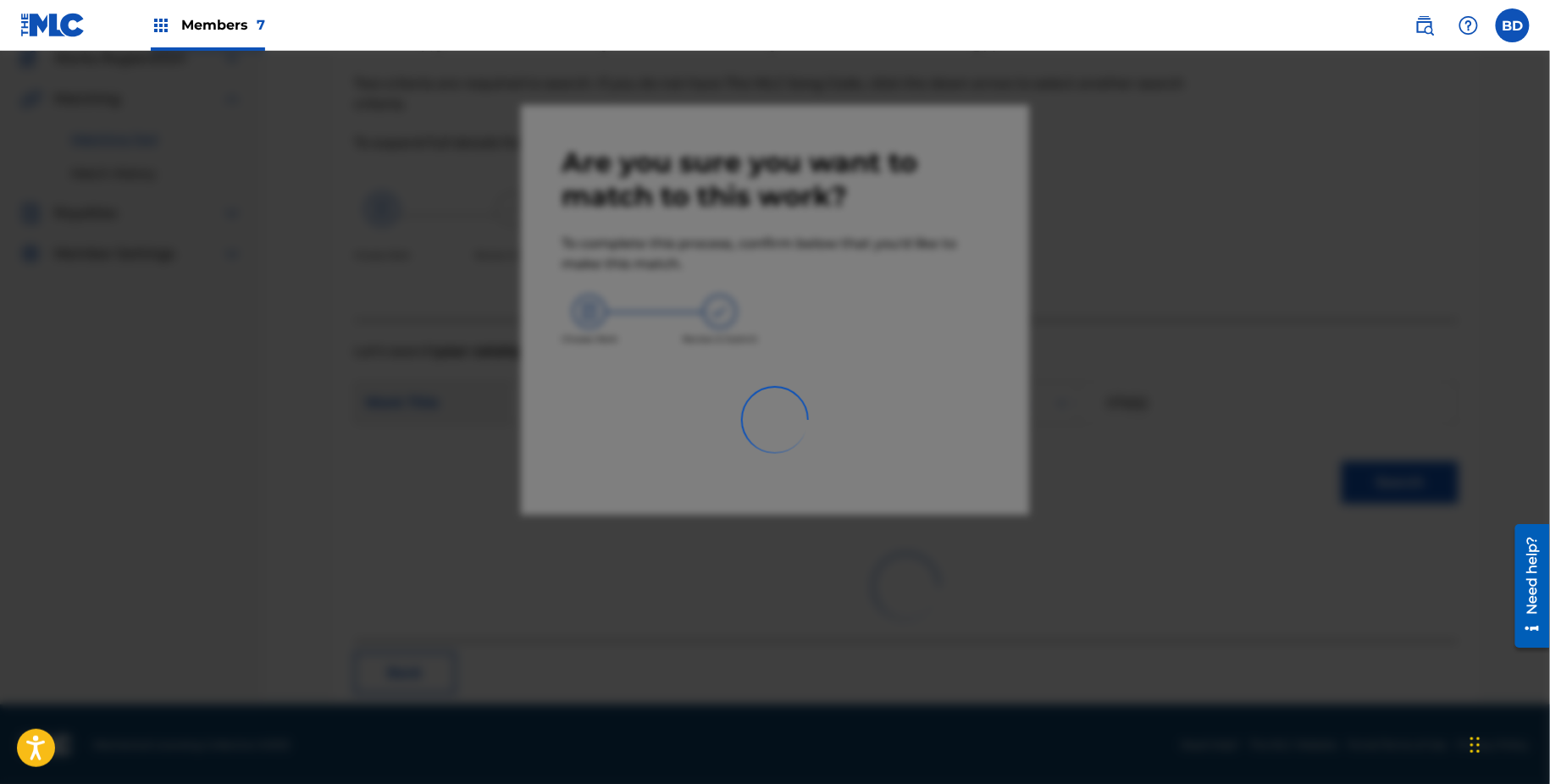
scroll to position [44, 0]
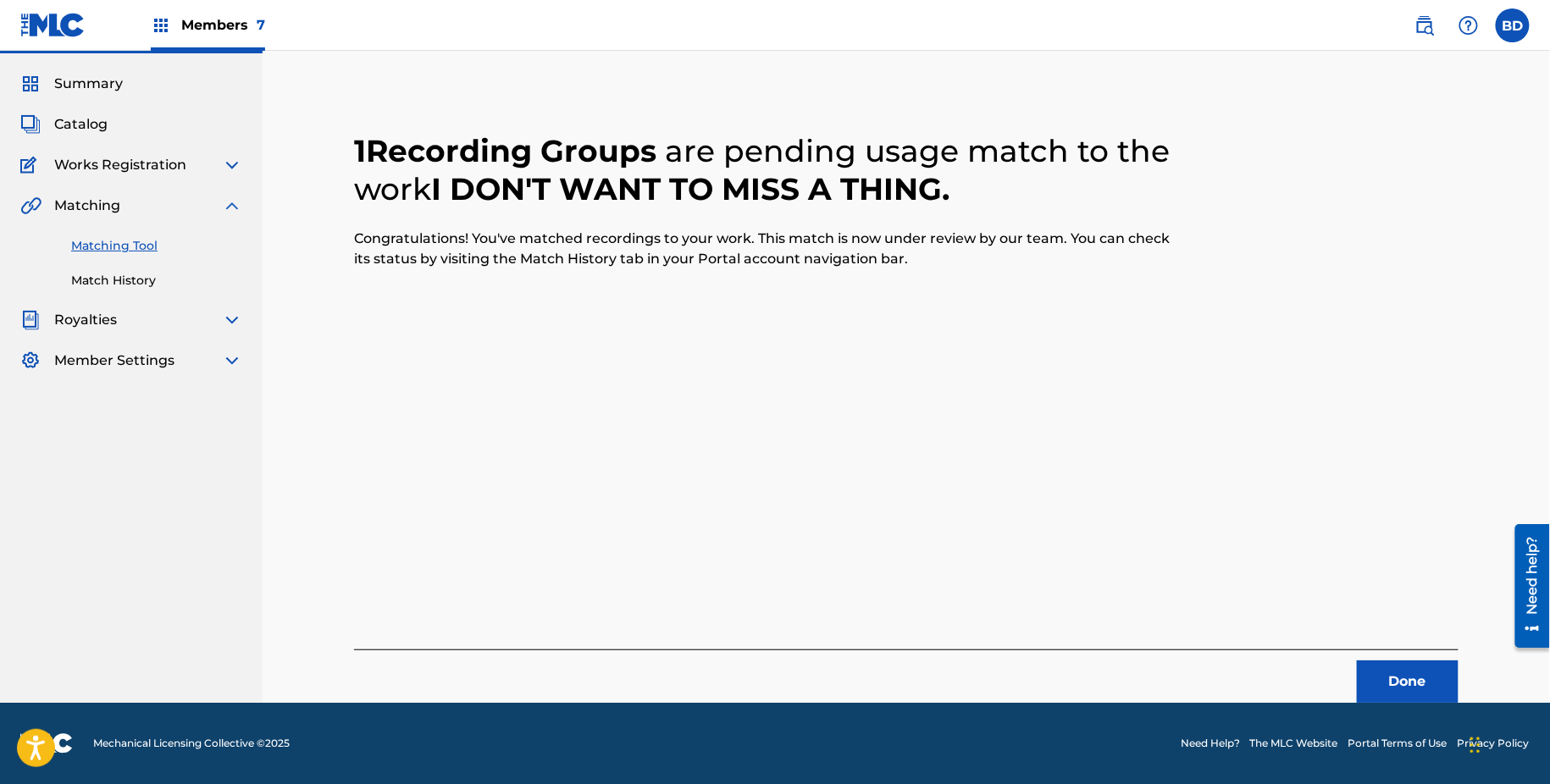
click at [83, 273] on link "Match History" at bounding box center [157, 280] width 172 height 18
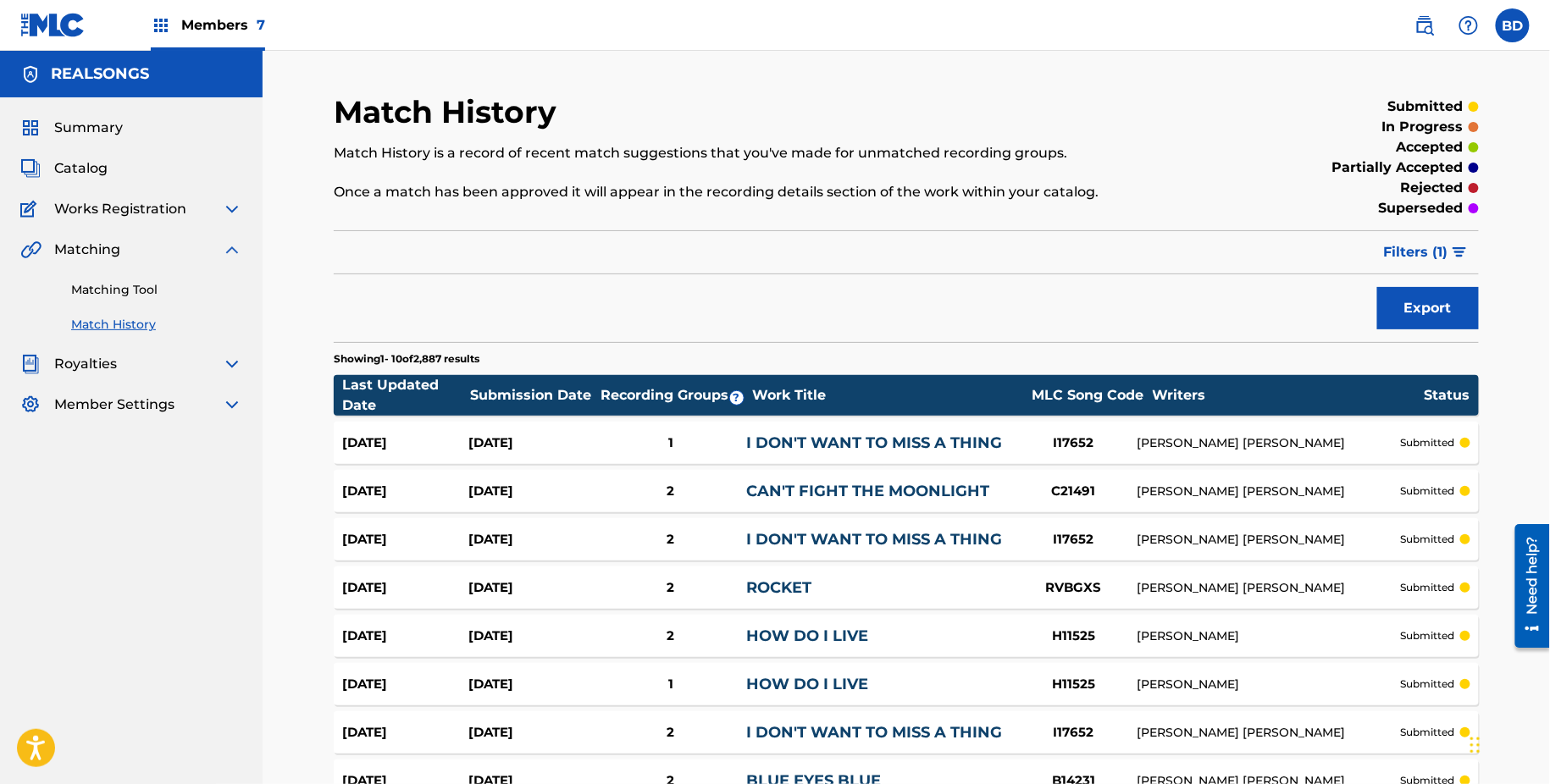
click at [762, 428] on div "Aug 25, 2025 Aug 25, 2025 1 I DON'T WANT TO MISS A THING I17652 DIANE EVE WARRE…" at bounding box center [907, 443] width 1146 height 43
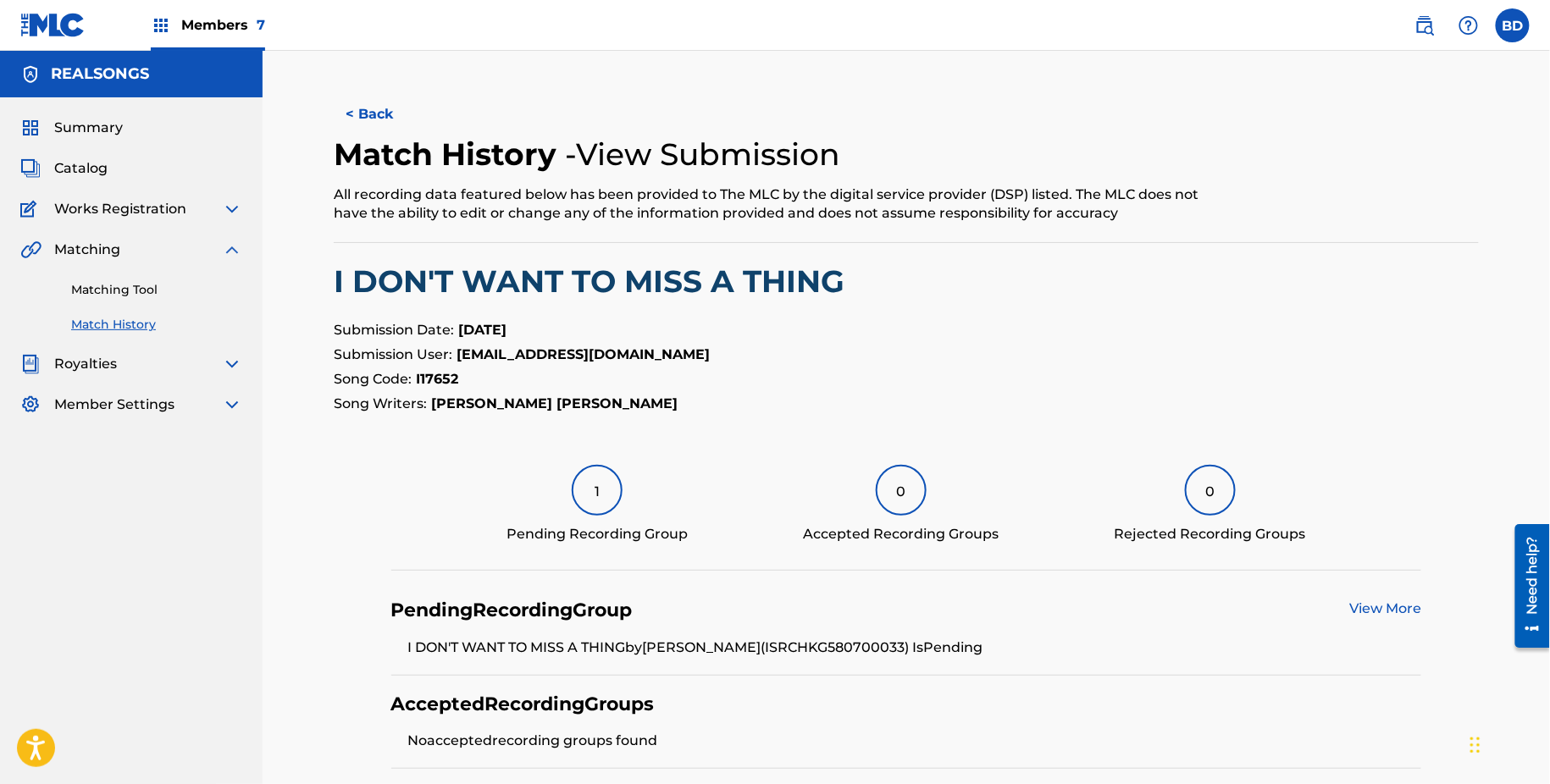
click at [222, 291] on link "Matching Tool" at bounding box center [157, 289] width 172 height 18
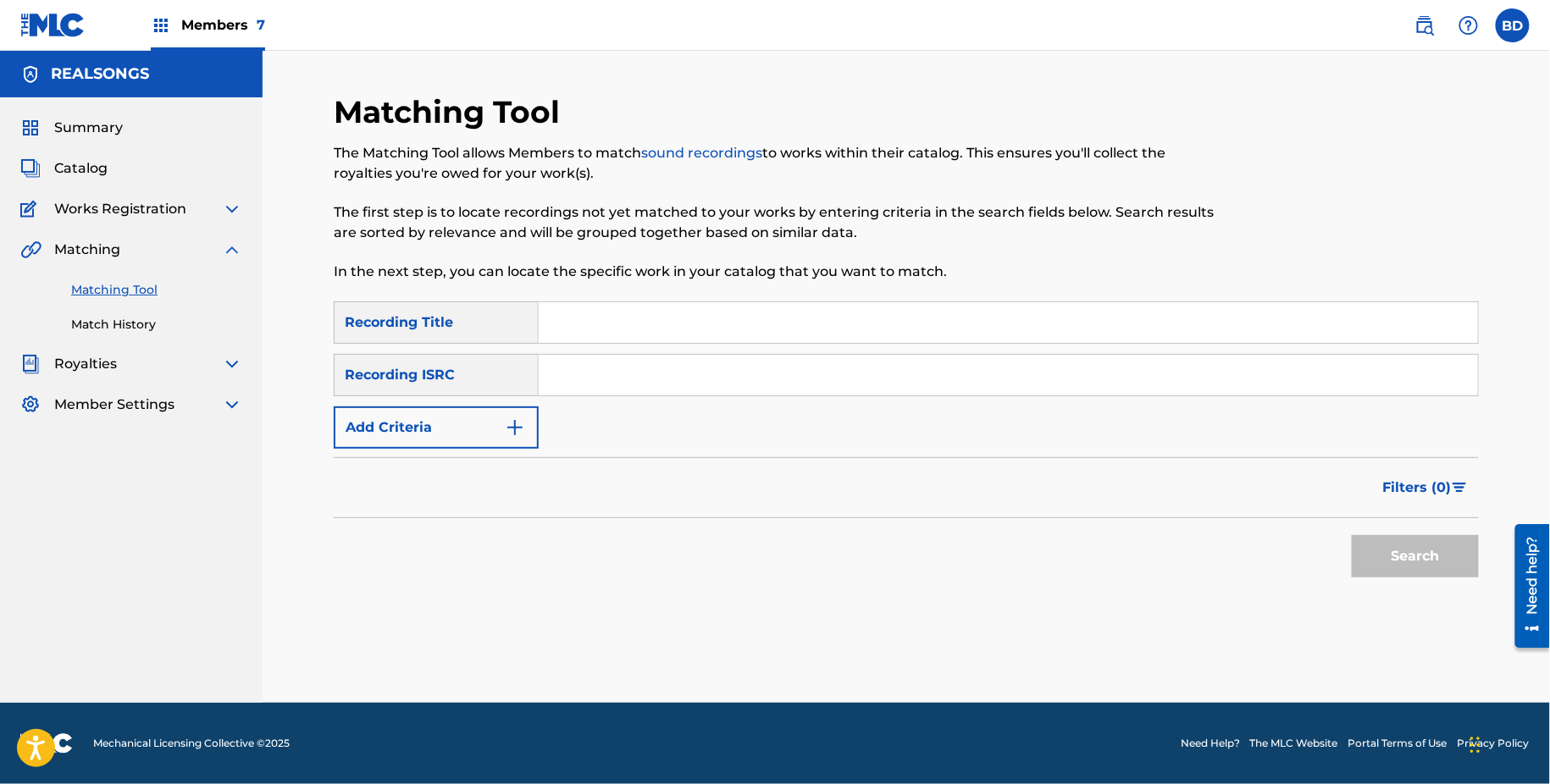
click at [585, 371] on input "Search Form" at bounding box center [1008, 375] width 939 height 41
paste input "HRA110817902"
type input "HRA110817902"
click at [1353, 536] on button "Search" at bounding box center [1416, 557] width 127 height 43
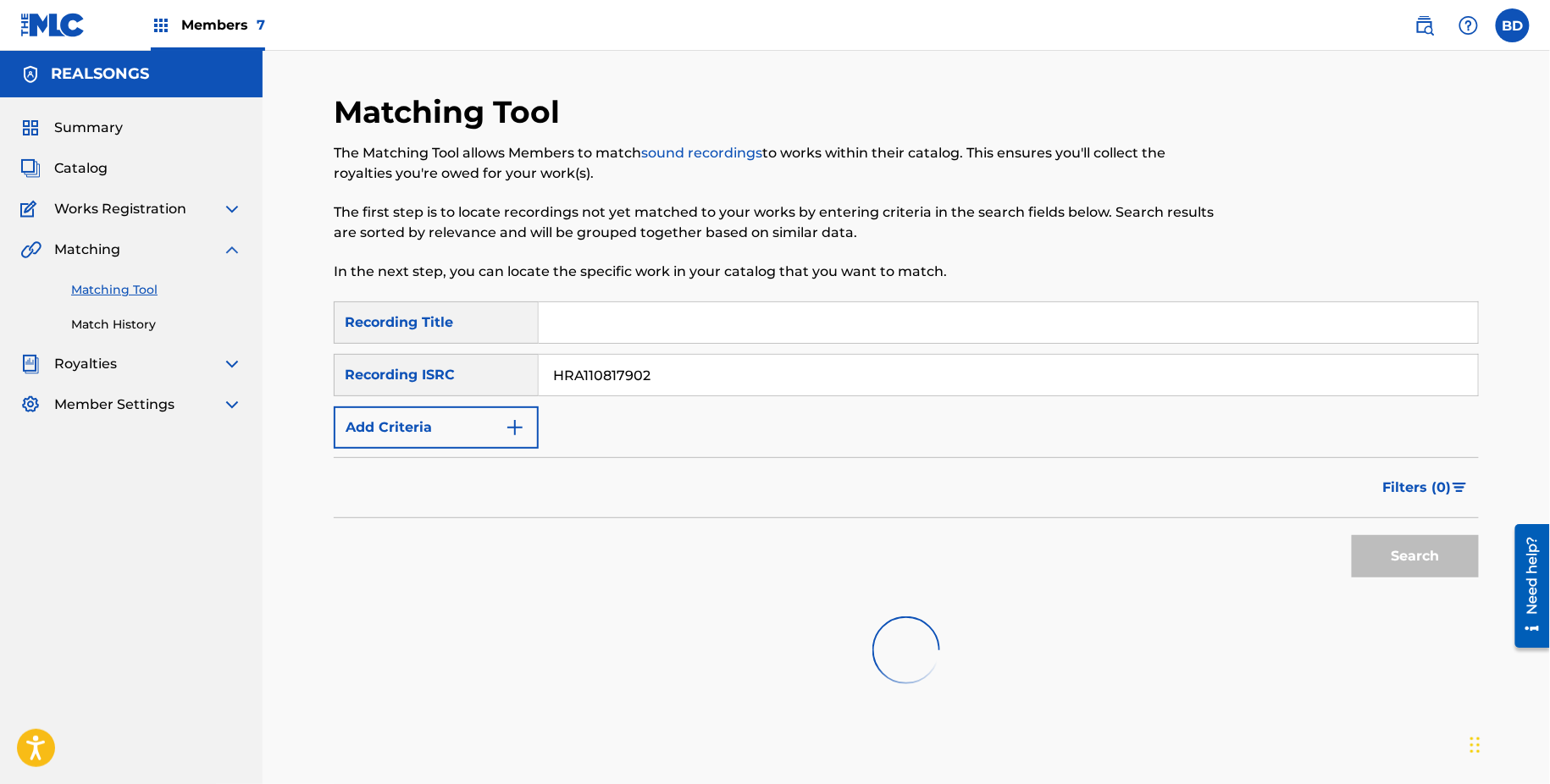
scroll to position [92, 0]
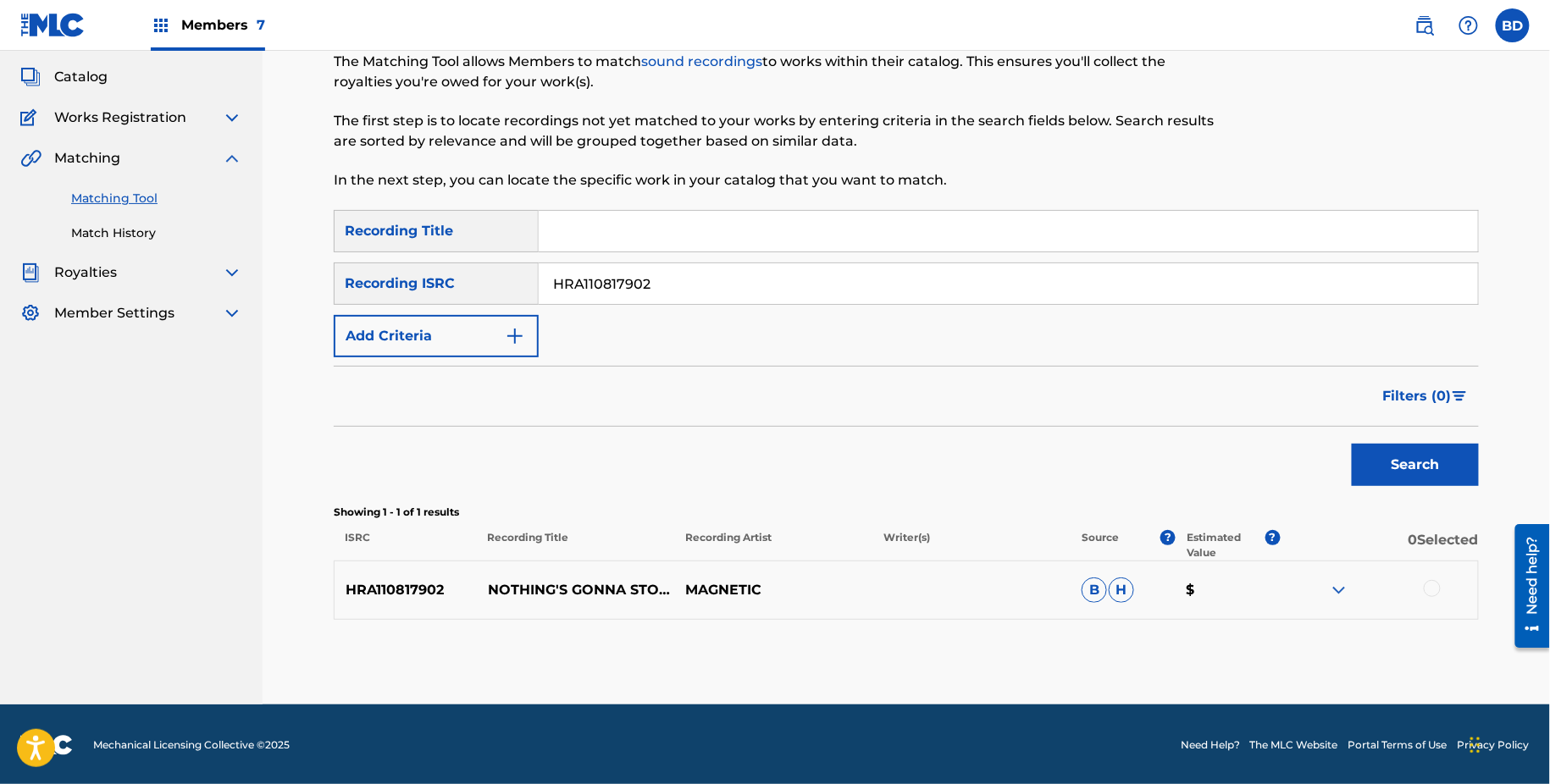
click at [1331, 587] on img at bounding box center [1340, 590] width 20 height 20
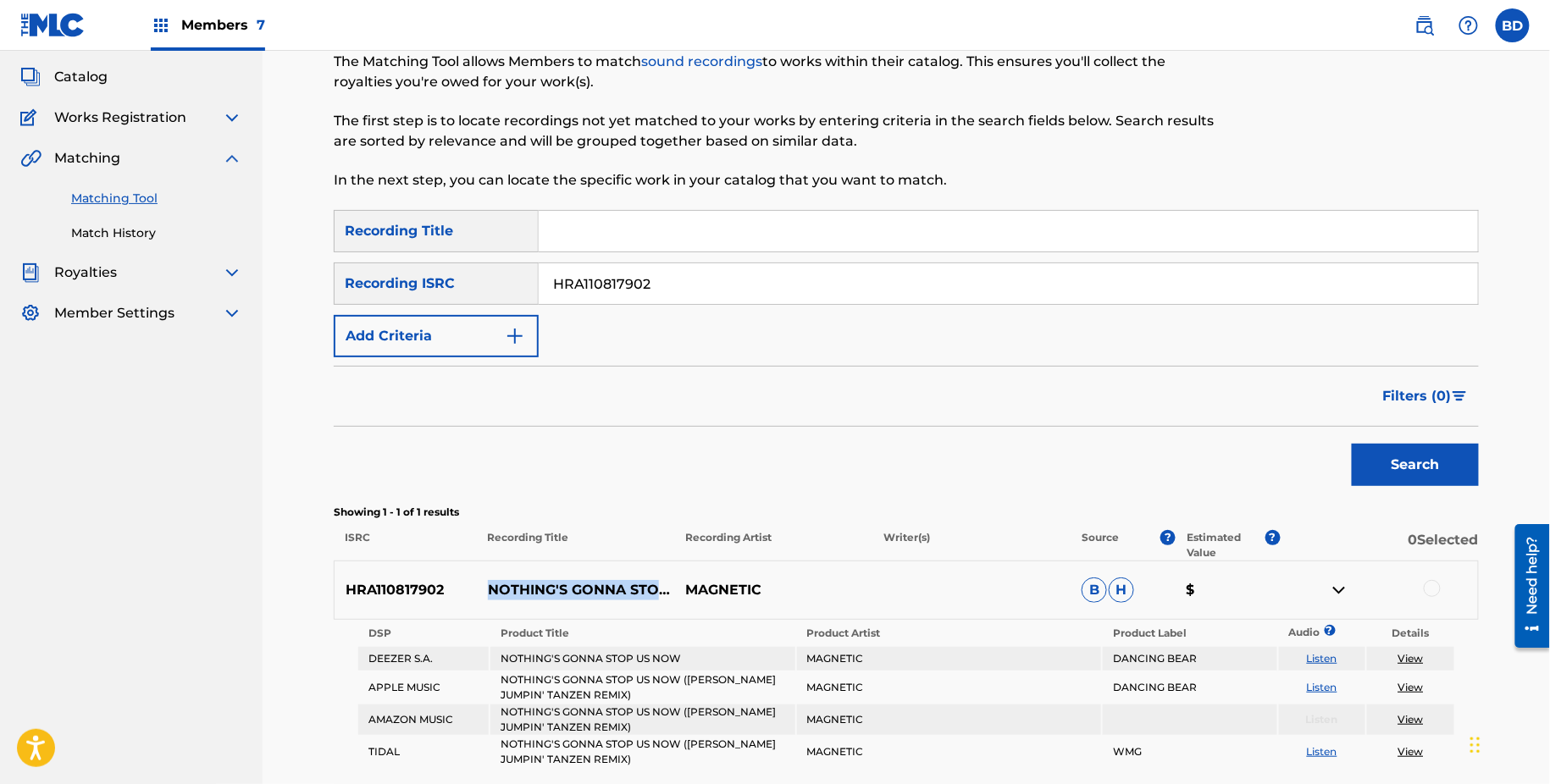
drag, startPoint x: 479, startPoint y: 574, endPoint x: 549, endPoint y: 587, distance: 71.2
click at [549, 585] on p "NOTHING'S GONNA STOP US NOW (DJ MAXWELL JUMPIN' TANZEN REMIX)" at bounding box center [577, 590] width 198 height 20
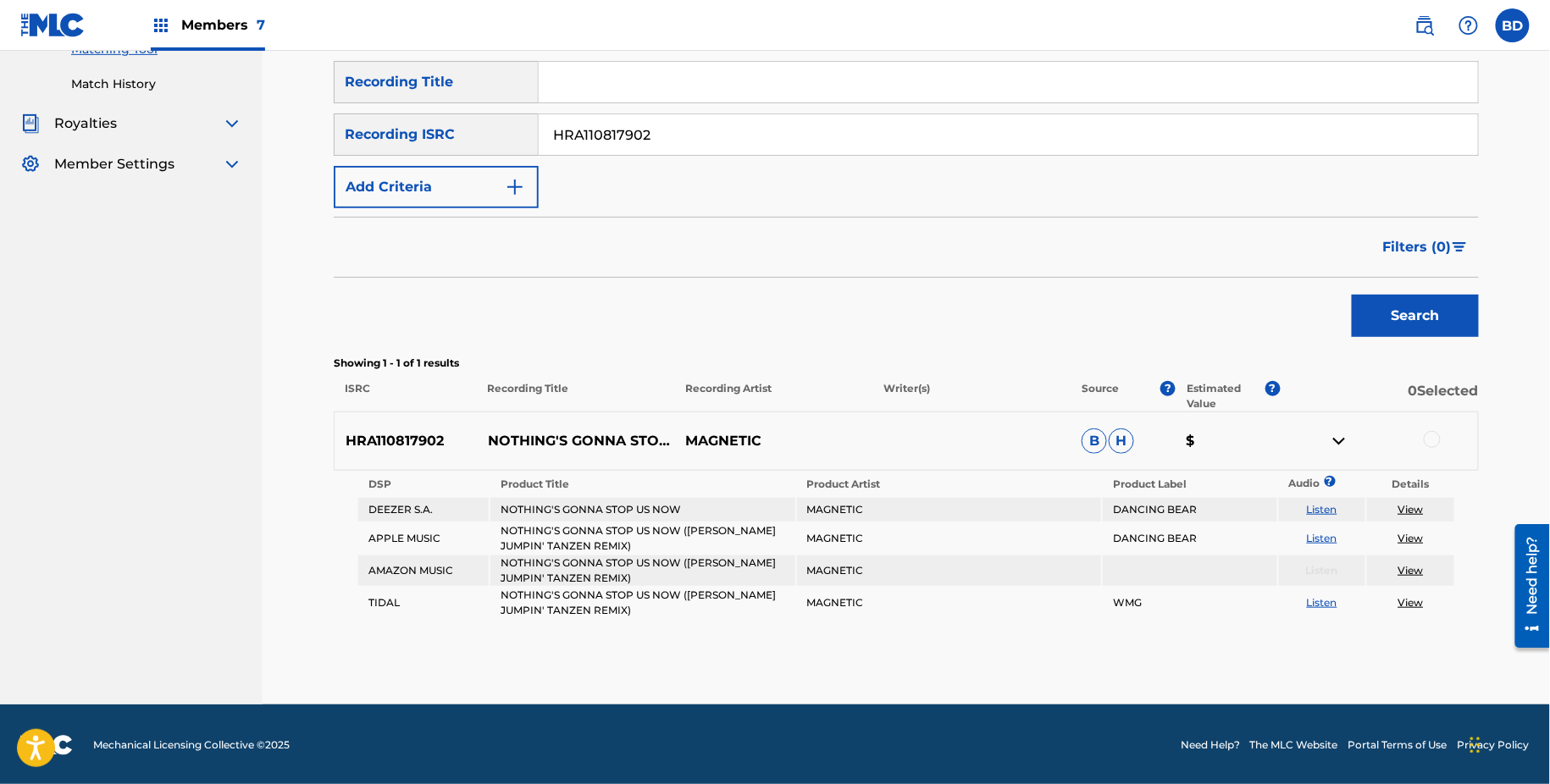
click at [1437, 437] on div at bounding box center [1432, 439] width 17 height 17
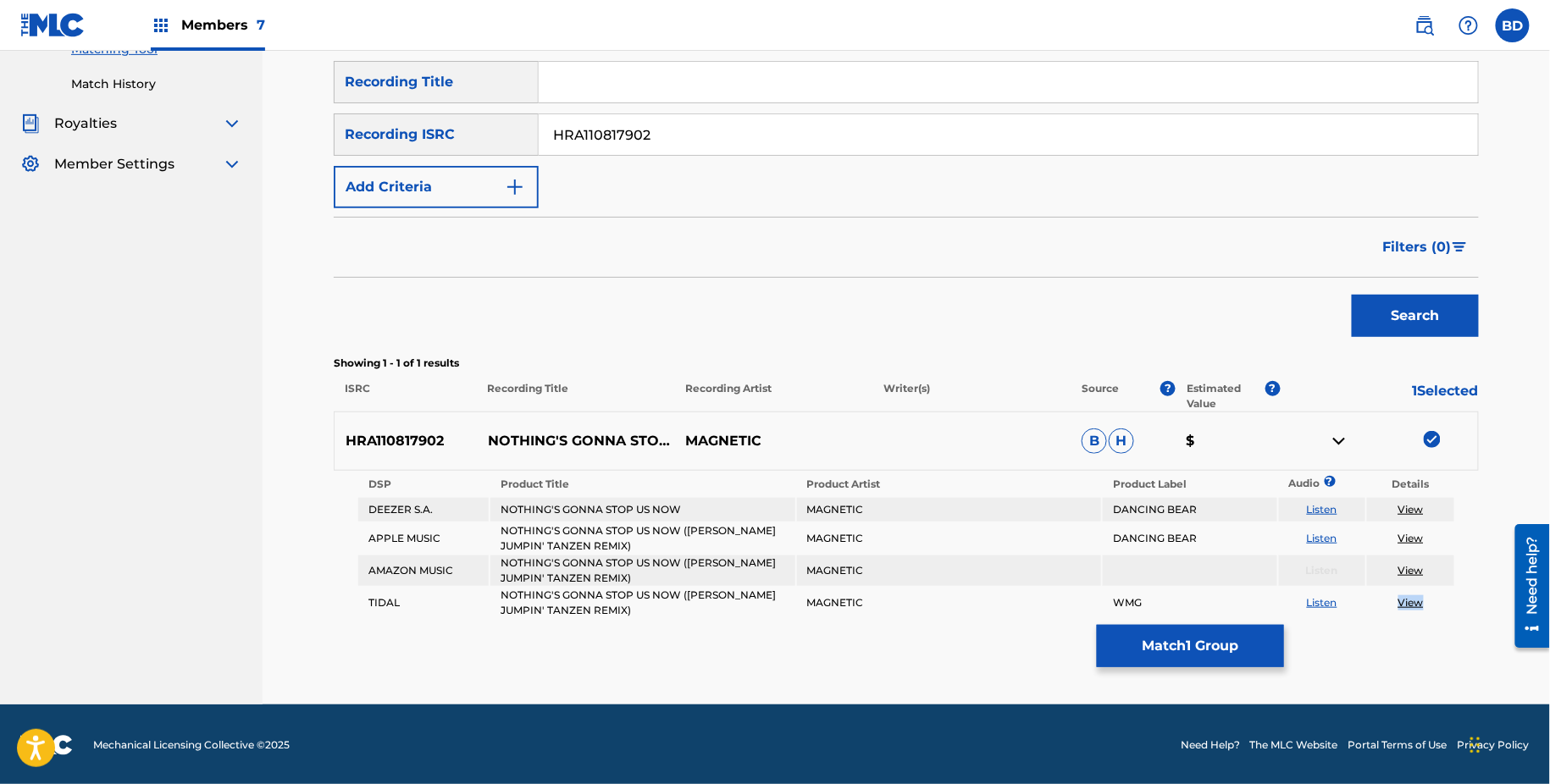
click at [1154, 651] on button "Match 1 Group" at bounding box center [1190, 646] width 187 height 43
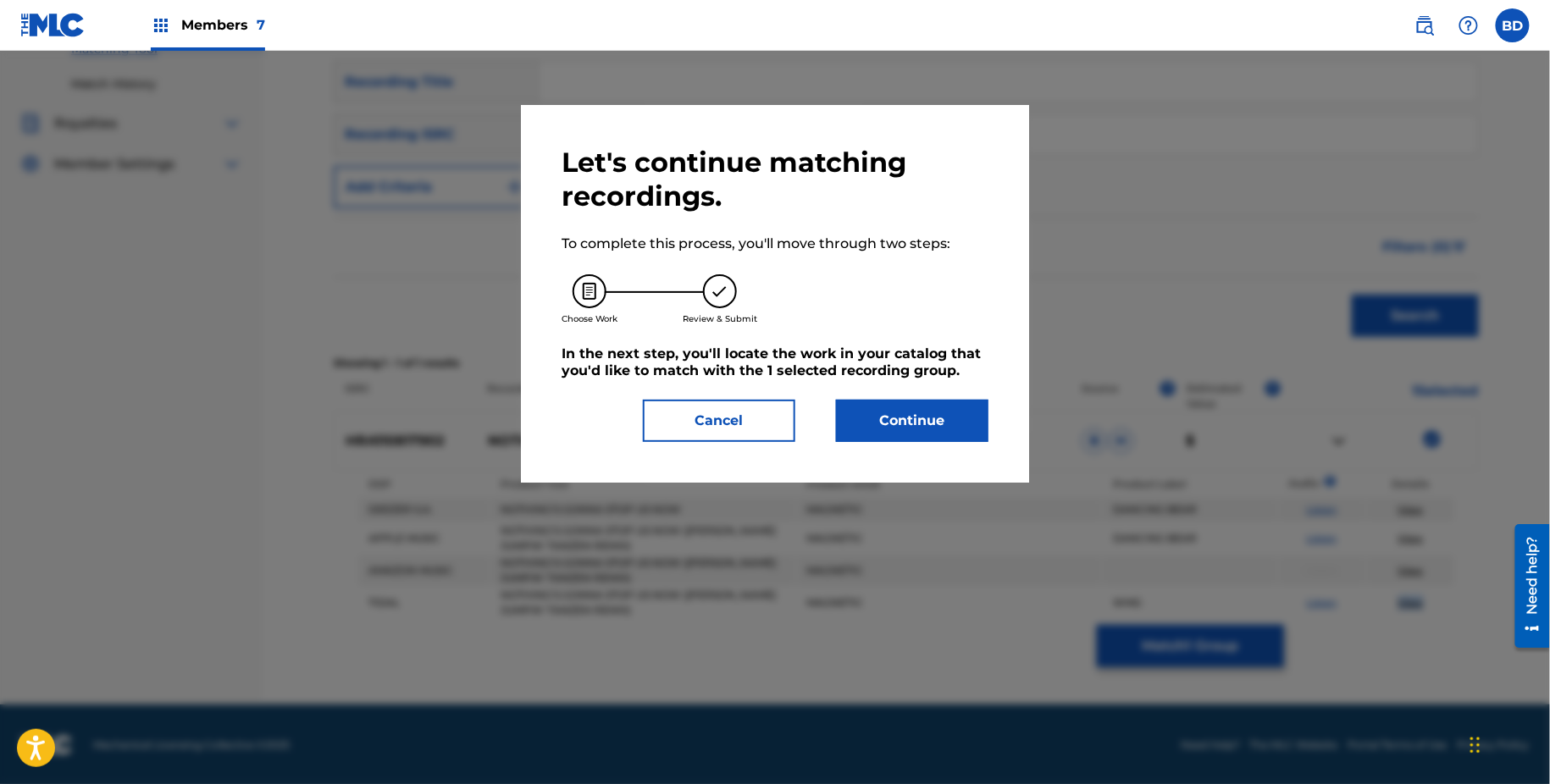
click at [895, 423] on button "Continue" at bounding box center [912, 421] width 152 height 43
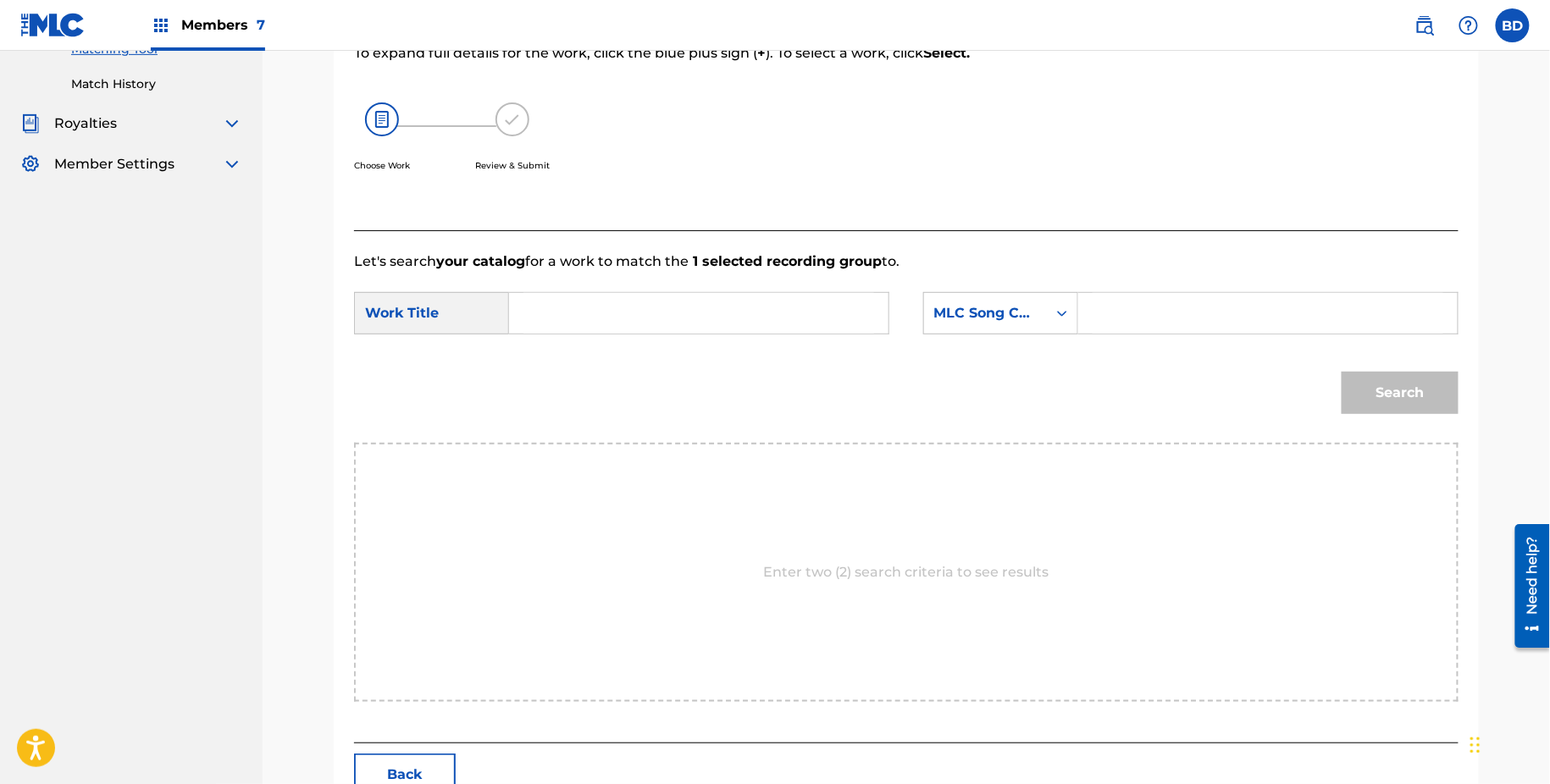
click at [1193, 326] on input "Search Form" at bounding box center [1268, 313] width 350 height 41
paste input "N81941"
type input "N81941"
click at [830, 322] on input "Search Form" at bounding box center [699, 313] width 350 height 41
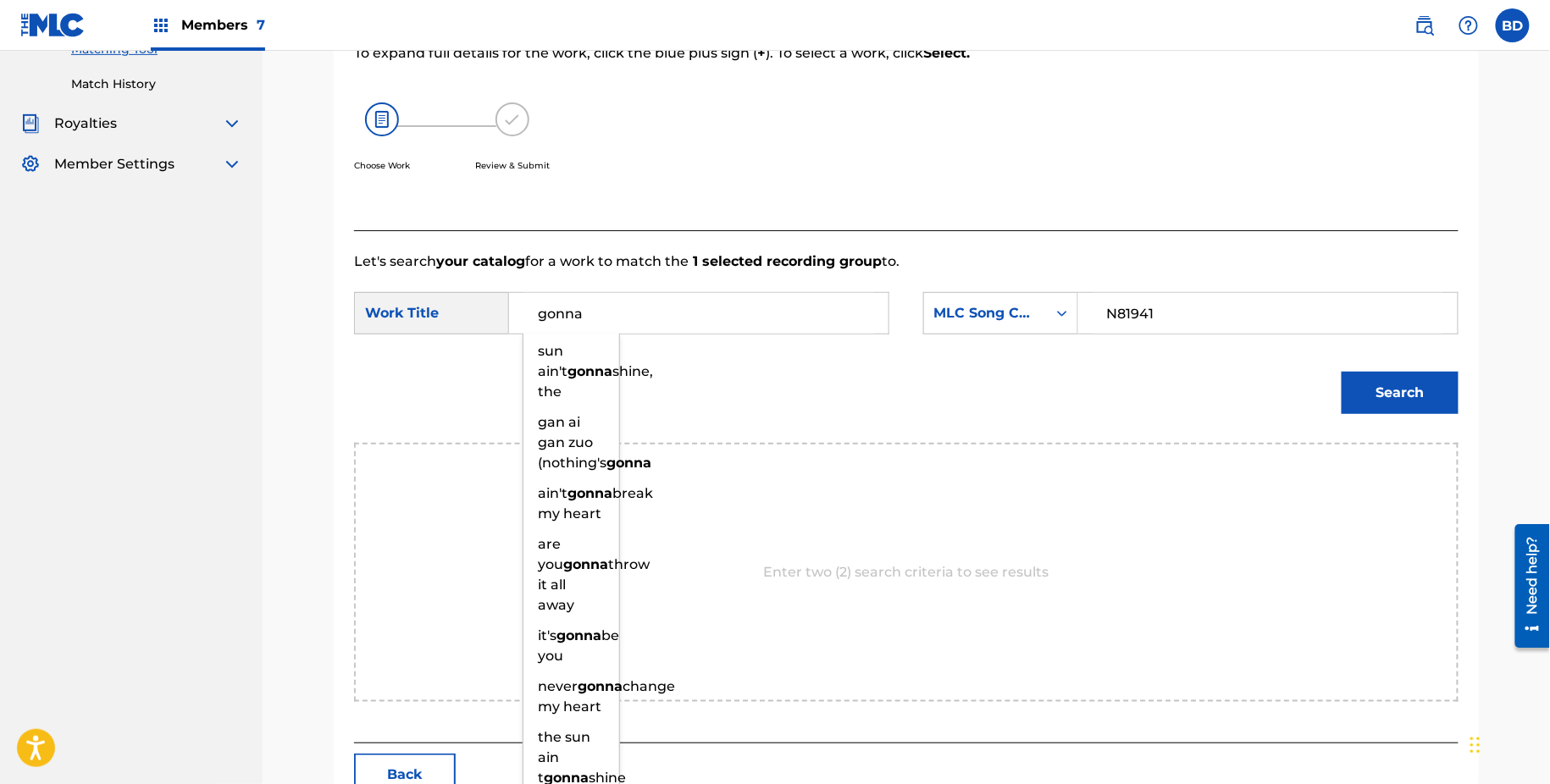
type input "gonna"
click at [1422, 391] on button "Search" at bounding box center [1401, 393] width 117 height 43
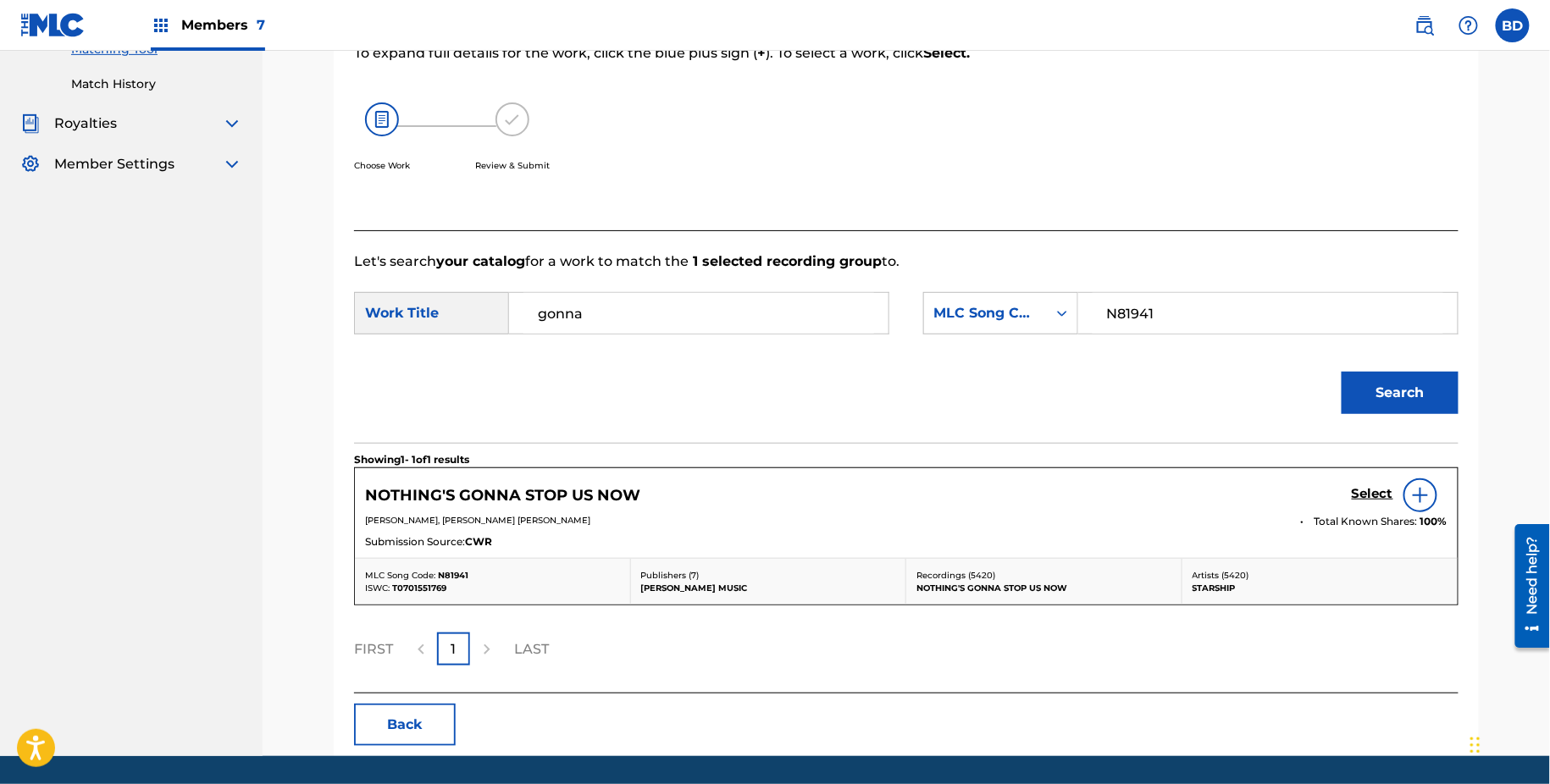
click at [1357, 487] on h5 "Select" at bounding box center [1373, 494] width 42 height 16
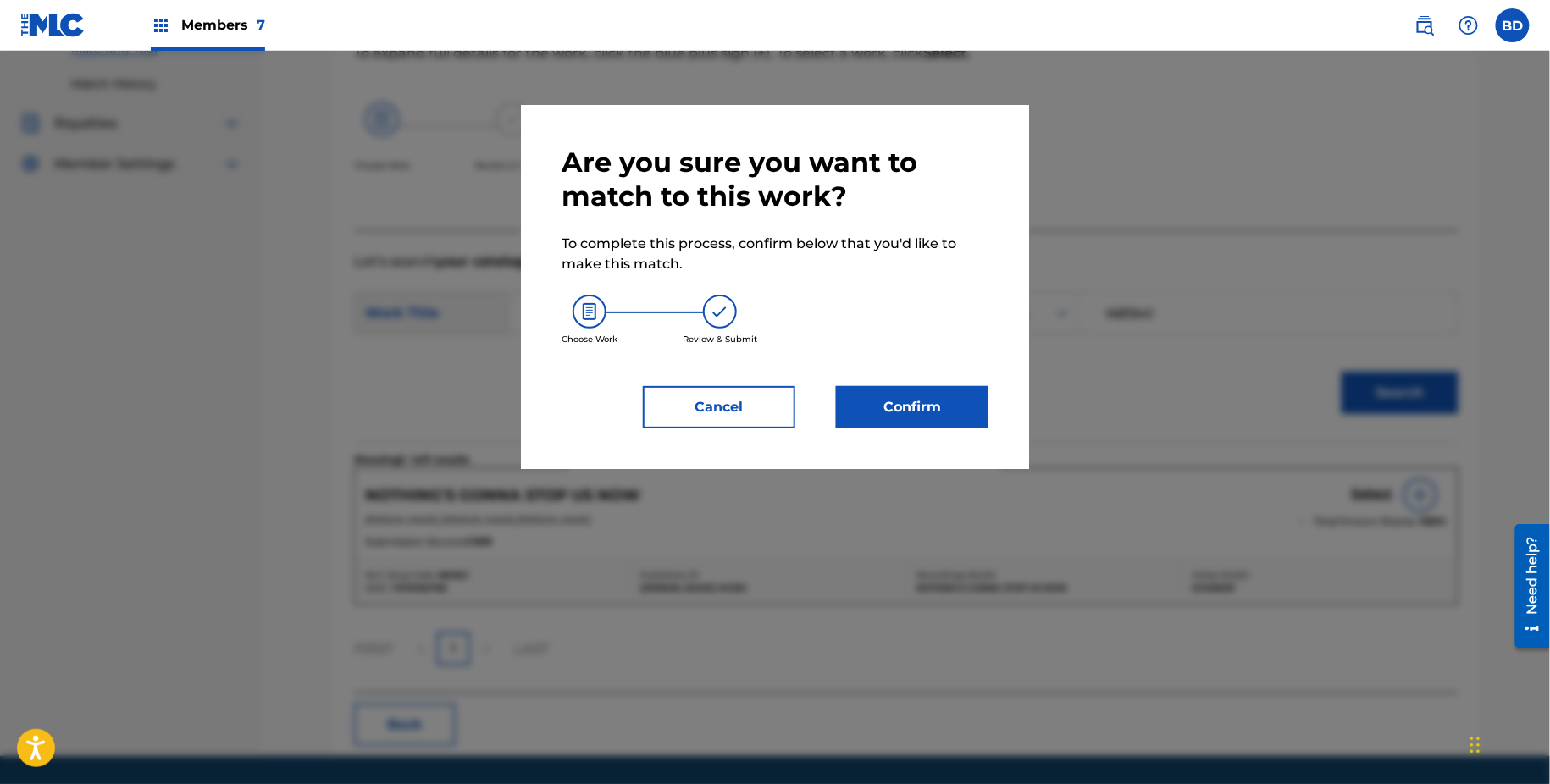
click at [910, 418] on button "Confirm" at bounding box center [912, 408] width 152 height 43
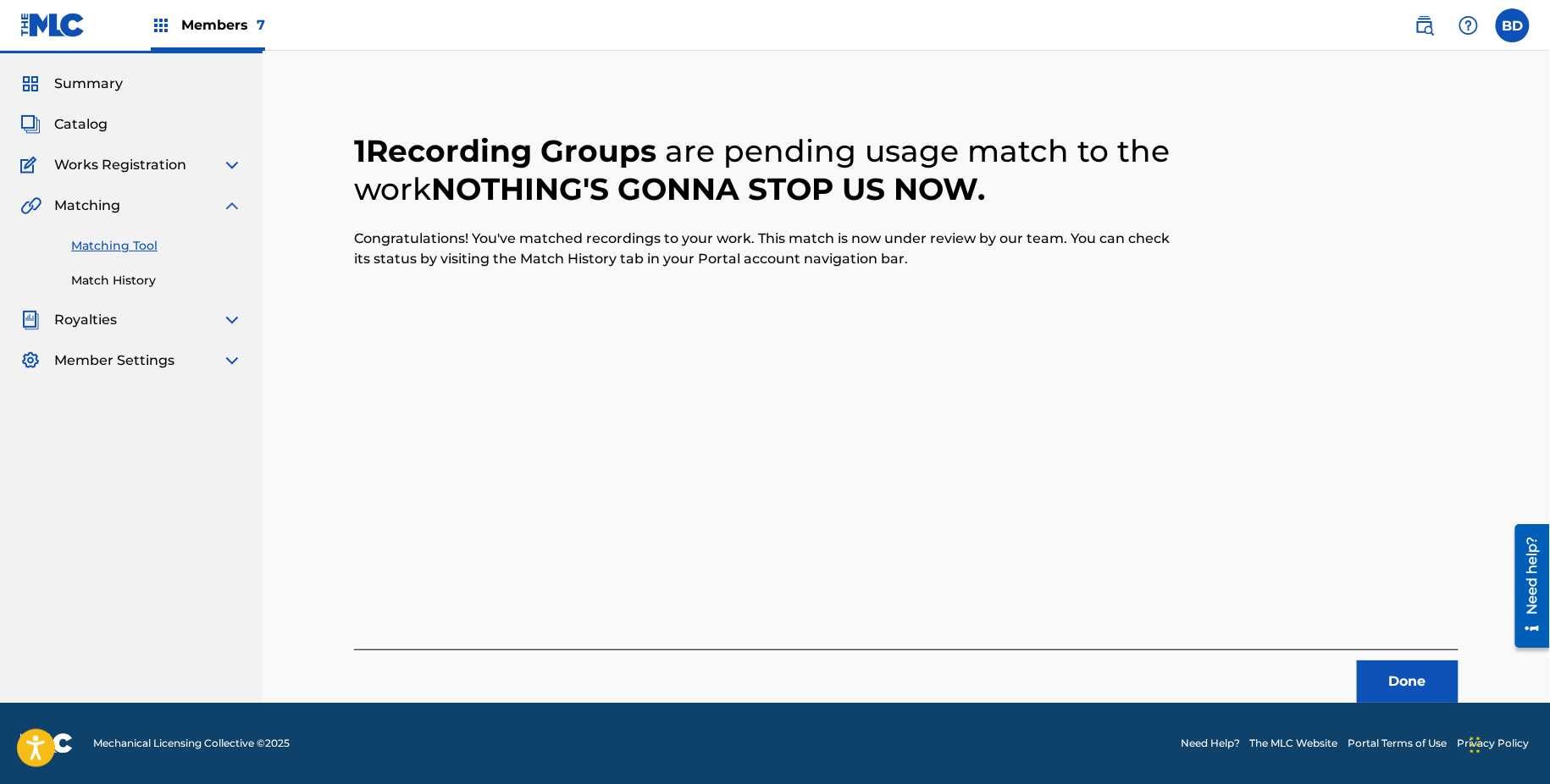
scroll to position [44, 0]
click at [135, 279] on link "Match History" at bounding box center [157, 280] width 172 height 18
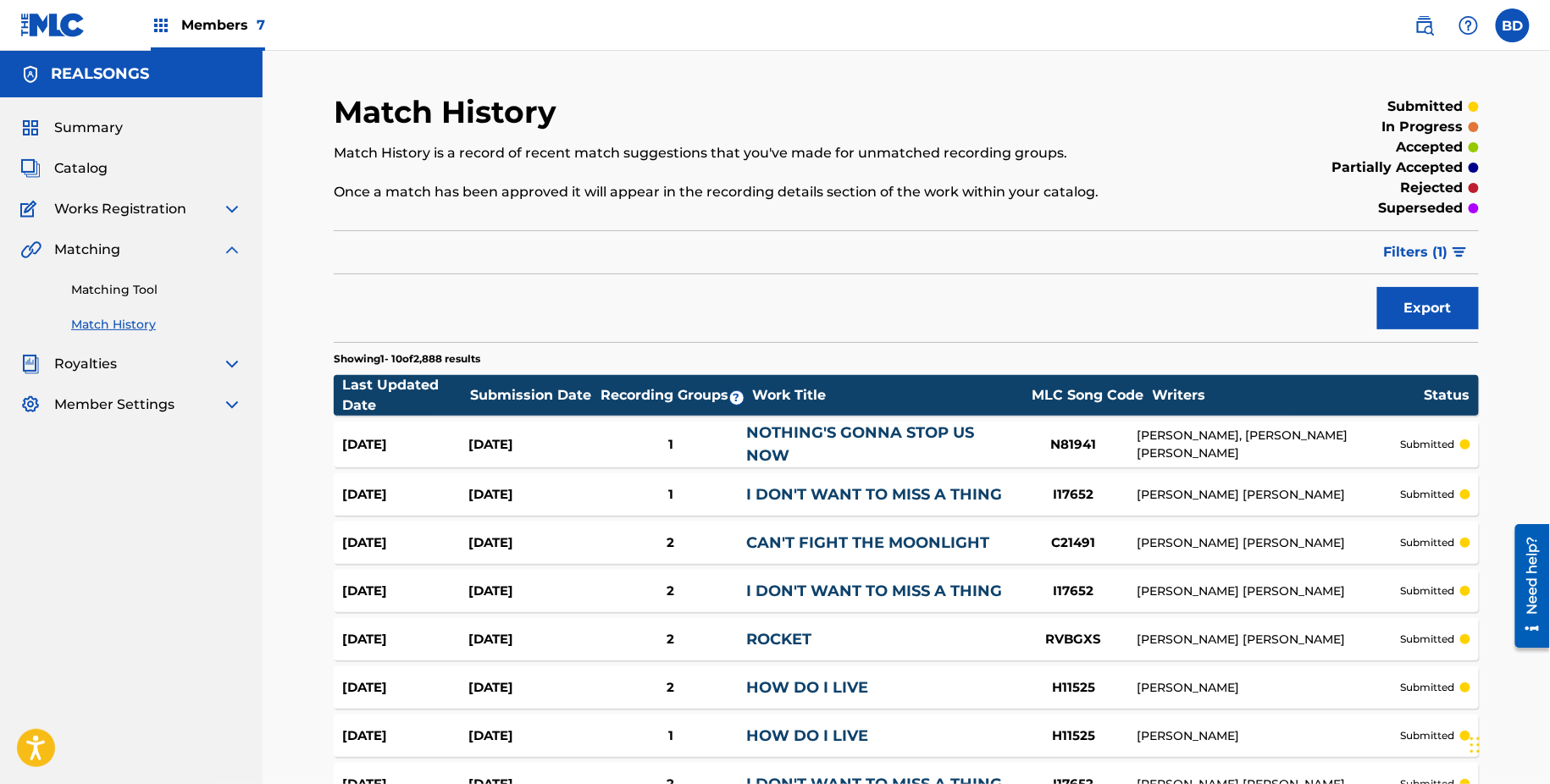
click at [805, 436] on link "NOTHING'S GONNA STOP US NOW" at bounding box center [860, 444] width 228 height 42
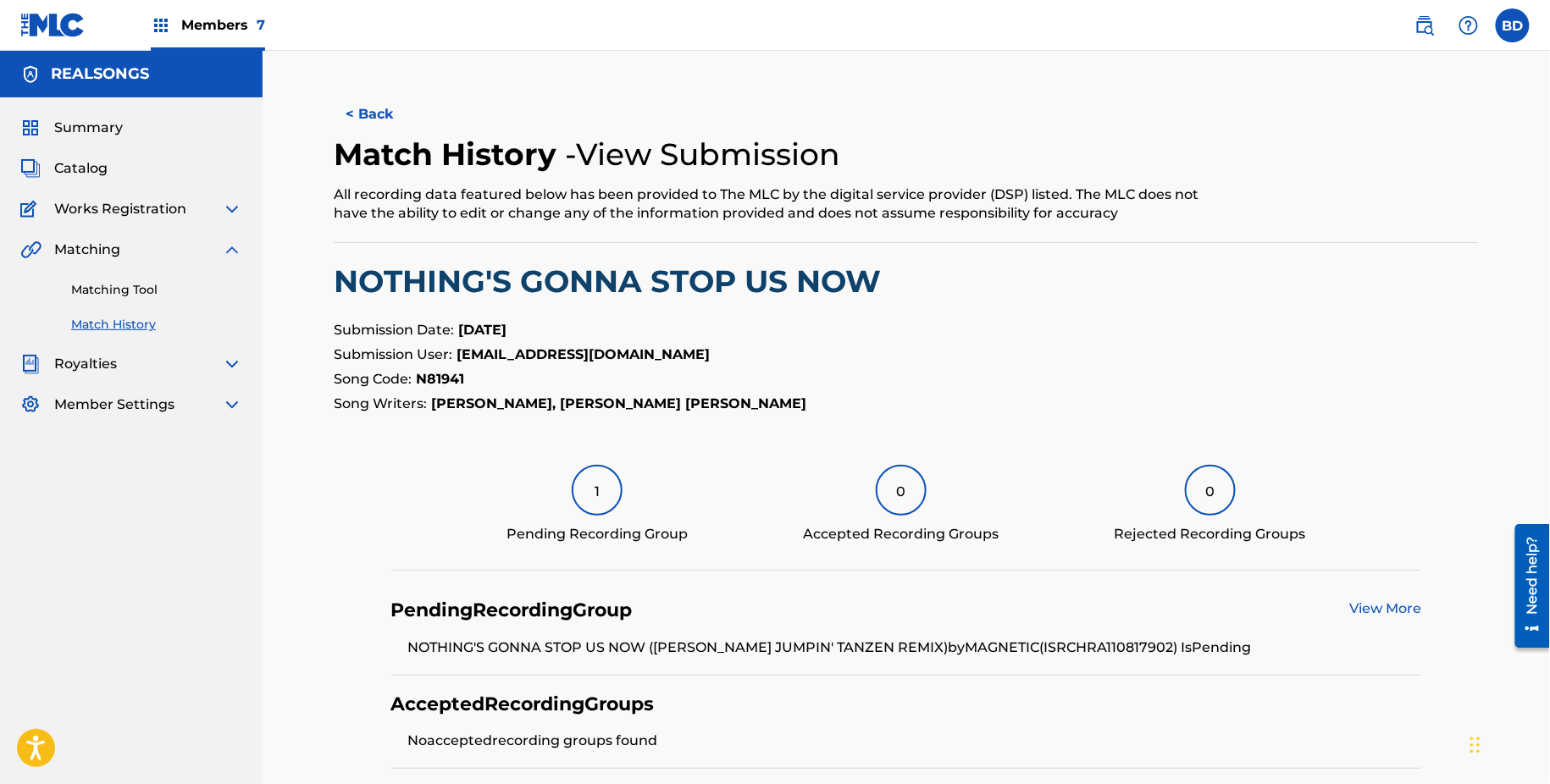
click at [196, 289] on link "Matching Tool" at bounding box center [157, 289] width 172 height 18
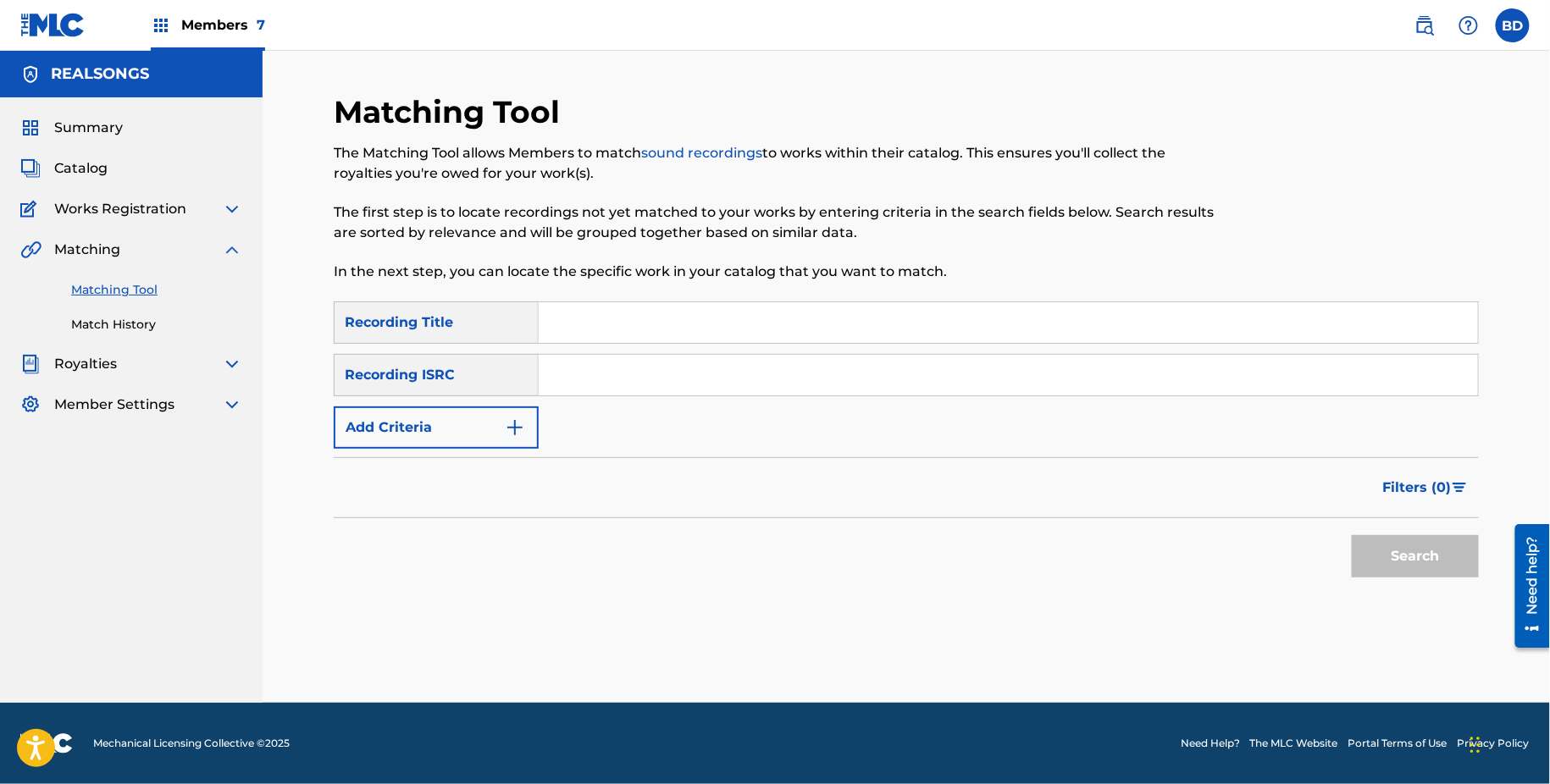
click at [558, 357] on input "Search Form" at bounding box center [1008, 375] width 939 height 41
paste input "IDAA21600670"
type input "IDAA21600670"
click at [1353, 536] on button "Search" at bounding box center [1416, 557] width 127 height 43
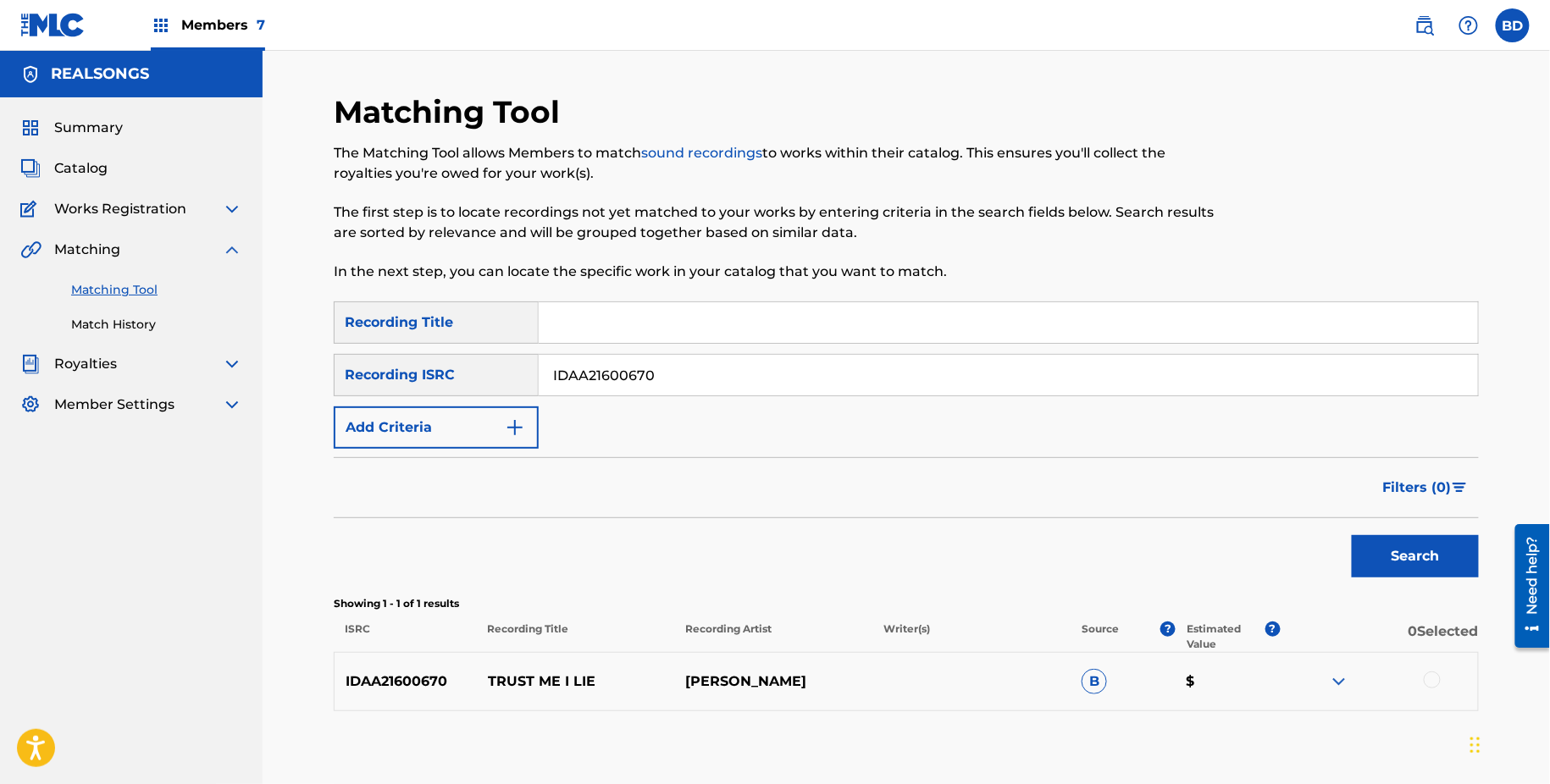
click at [1339, 686] on img at bounding box center [1340, 682] width 20 height 20
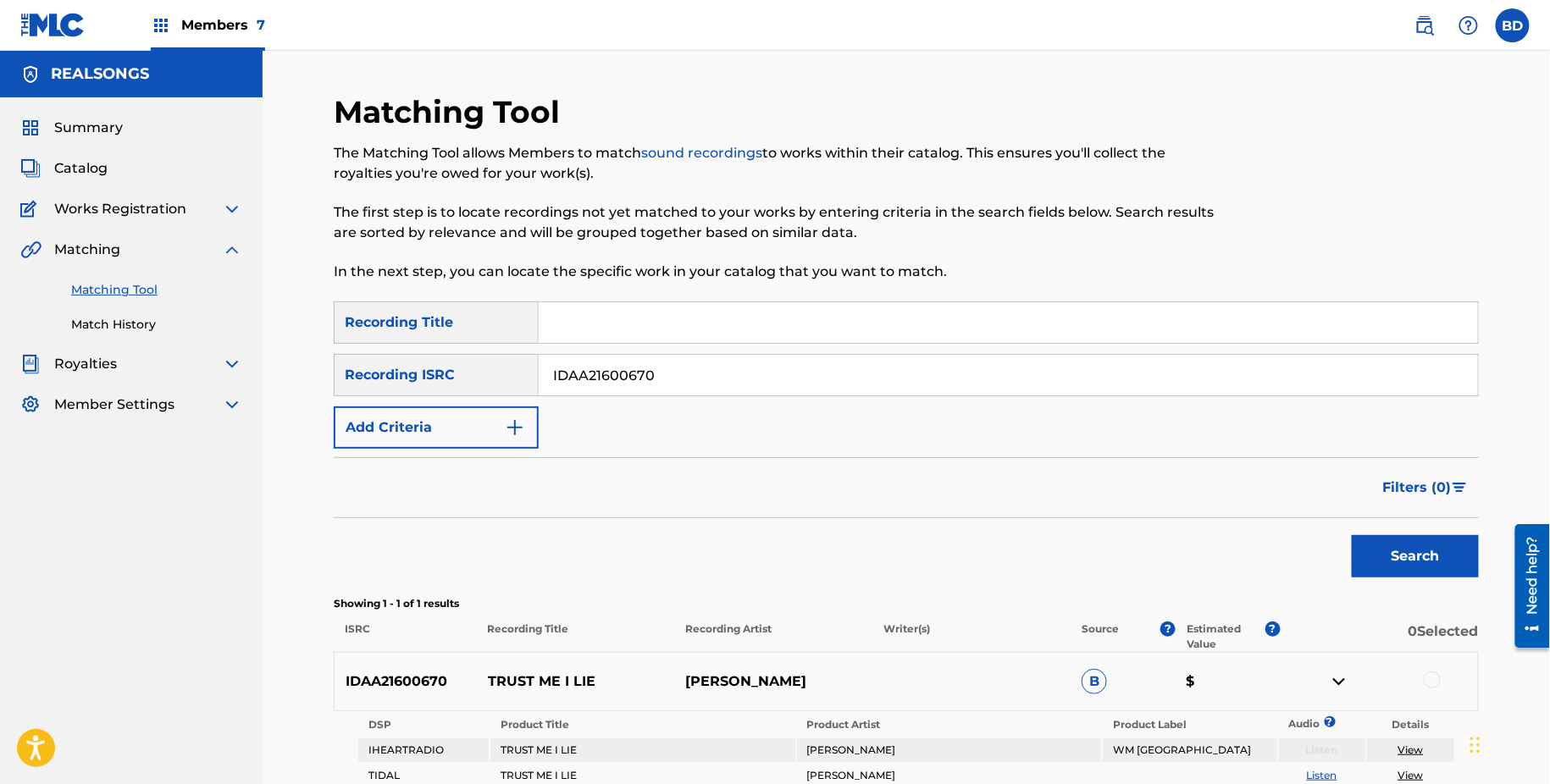
click at [487, 694] on div "IDAA21600670 TRUST ME I LIE JOSHUA LEDET B $" at bounding box center [907, 682] width 1146 height 59
click at [487, 693] on div "IDAA21600670 TRUST ME I LIE JOSHUA LEDET B $" at bounding box center [907, 682] width 1146 height 59
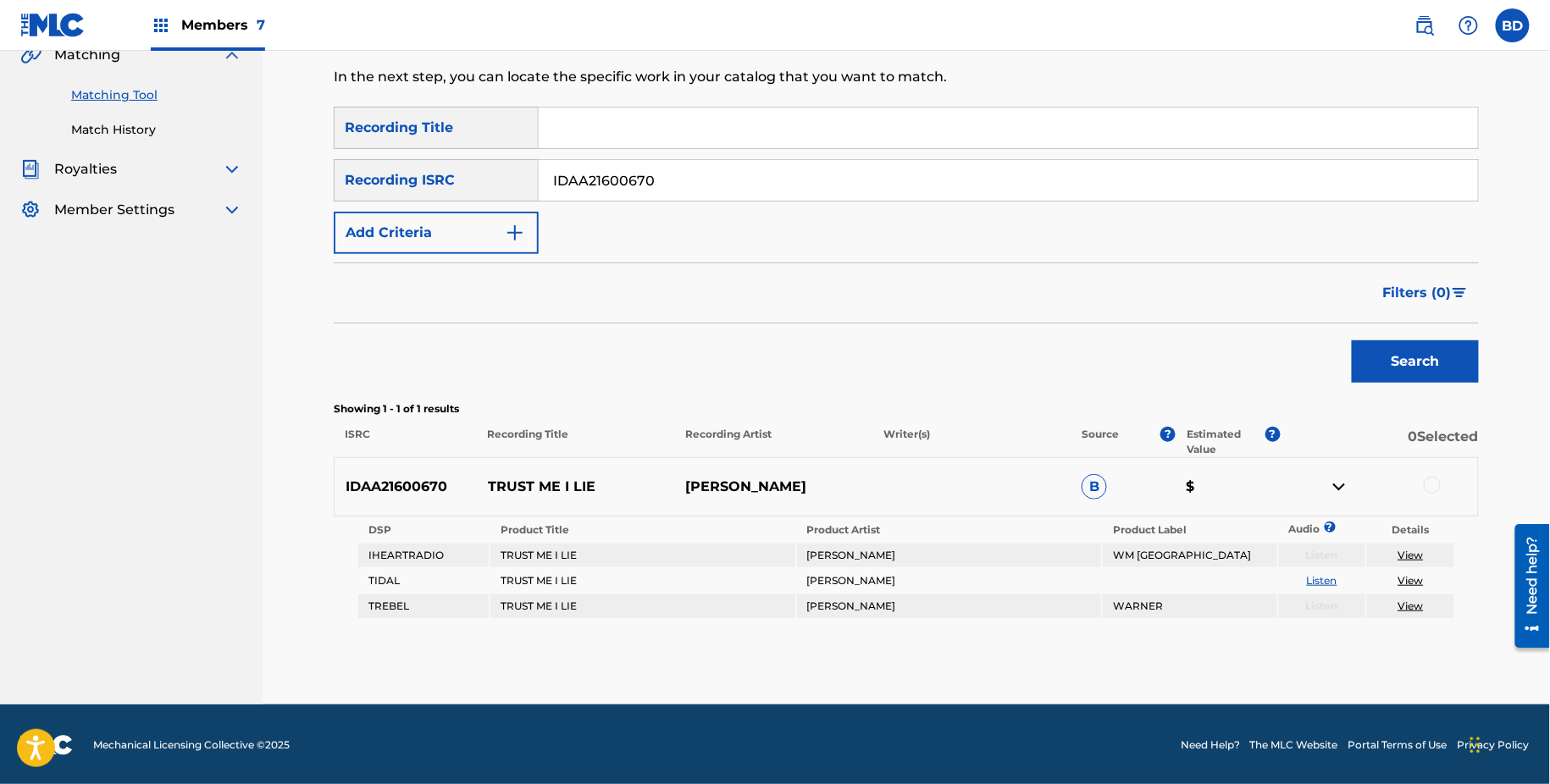
click at [1435, 477] on div at bounding box center [1432, 486] width 17 height 17
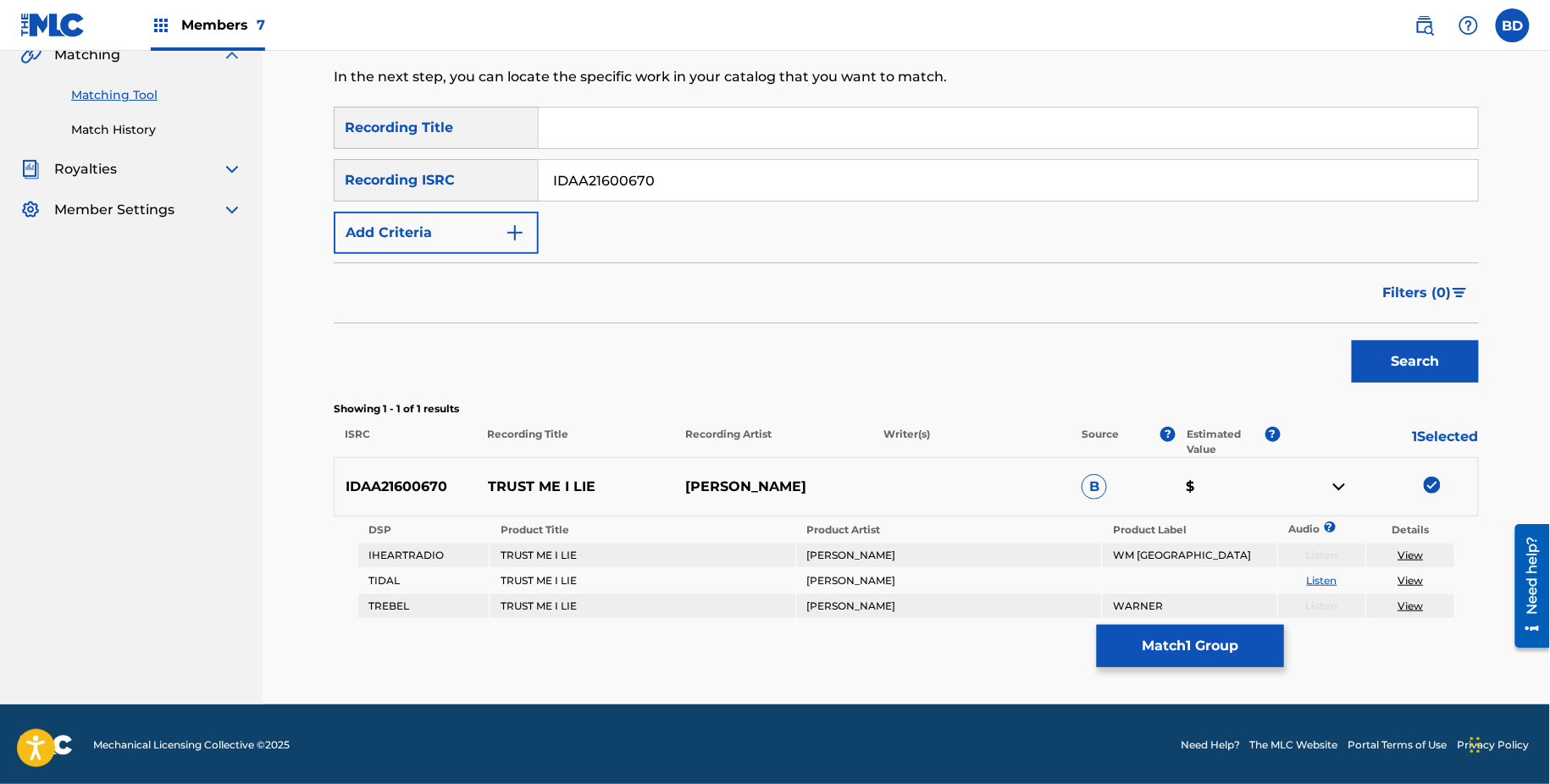
click at [1150, 673] on div "Matching Tool The Matching Tool allows Members to match sound recordings to wor…" at bounding box center [907, 301] width 1146 height 806
click at [1106, 631] on button "Match 1 Group" at bounding box center [1190, 646] width 187 height 43
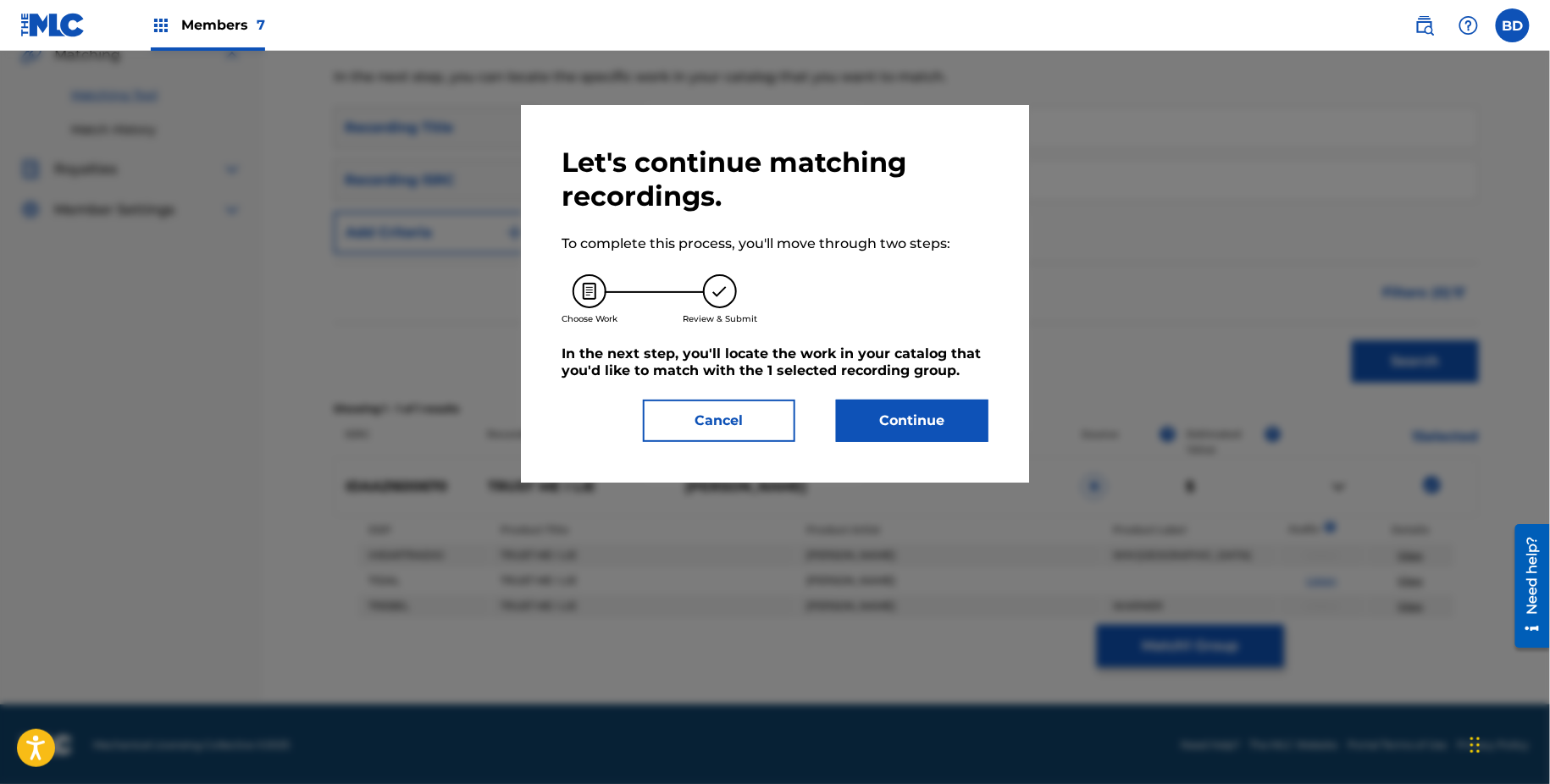
click at [935, 427] on button "Continue" at bounding box center [912, 421] width 152 height 43
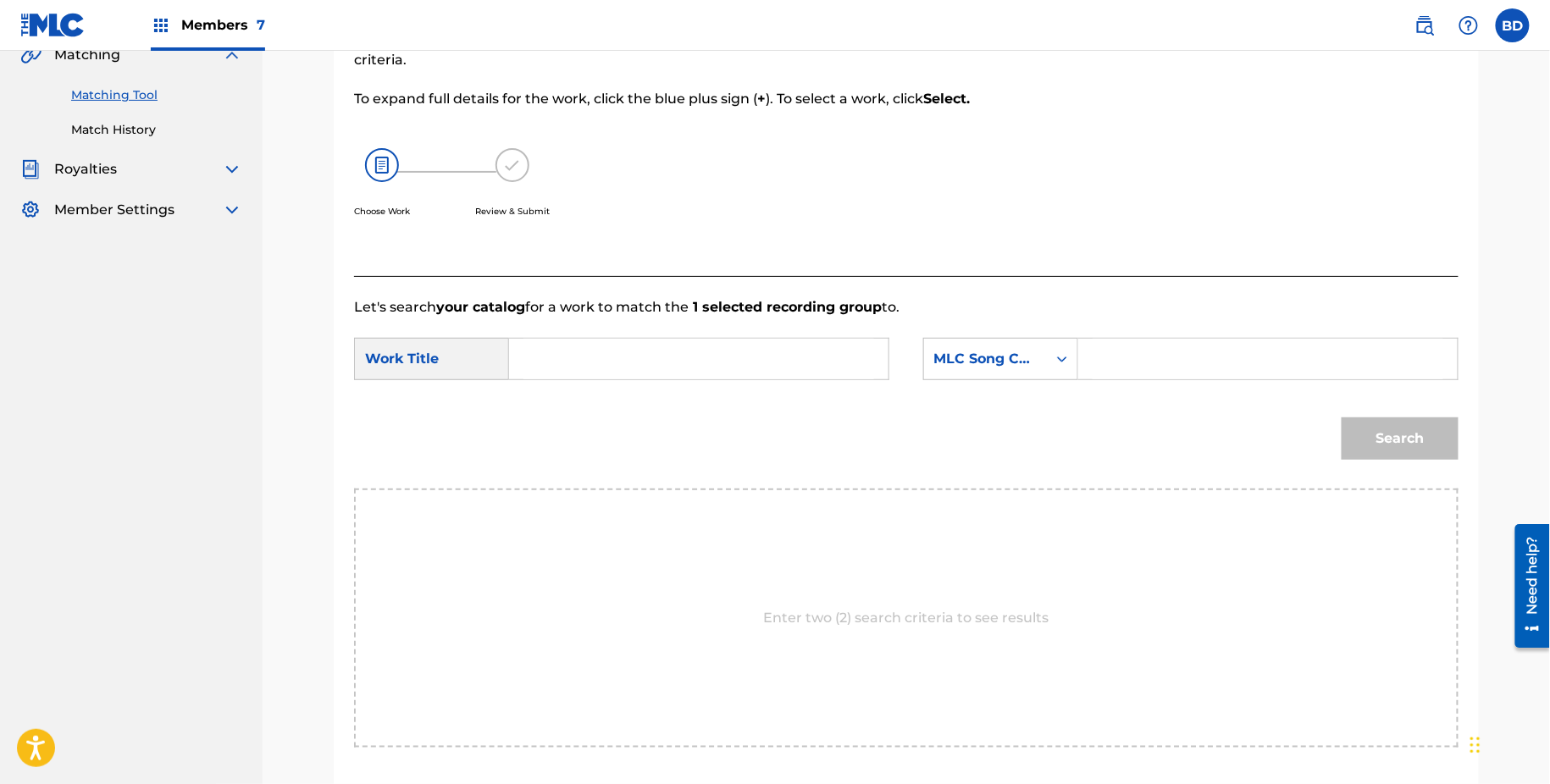
click at [1146, 376] on input "Search Form" at bounding box center [1268, 360] width 350 height 41
paste input "TVFTVV"
type input "TVFTVV"
click at [753, 369] on input "Search Form" at bounding box center [699, 360] width 350 height 41
type input "i"
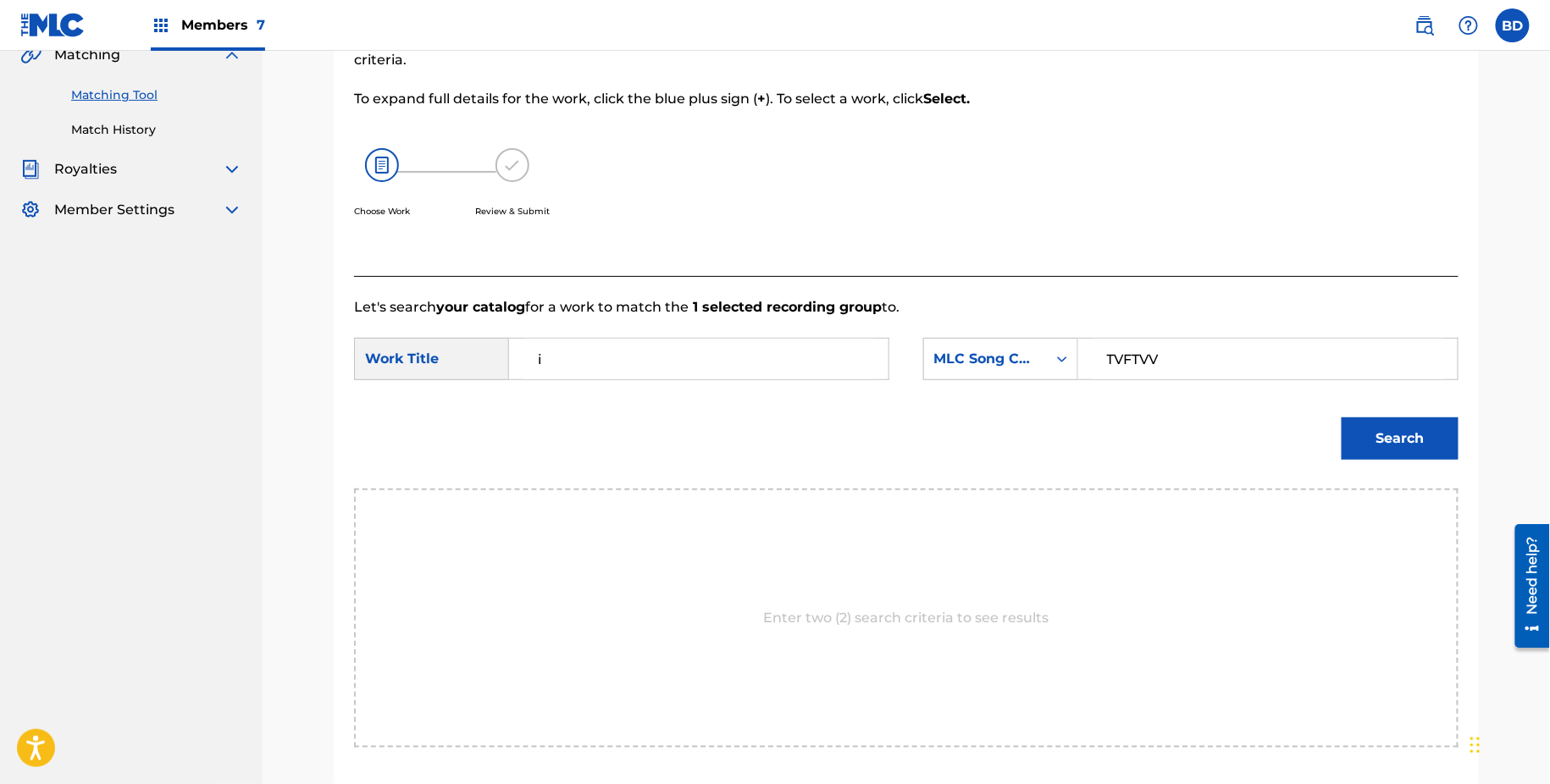
click at [1397, 452] on button "Search" at bounding box center [1401, 439] width 117 height 43
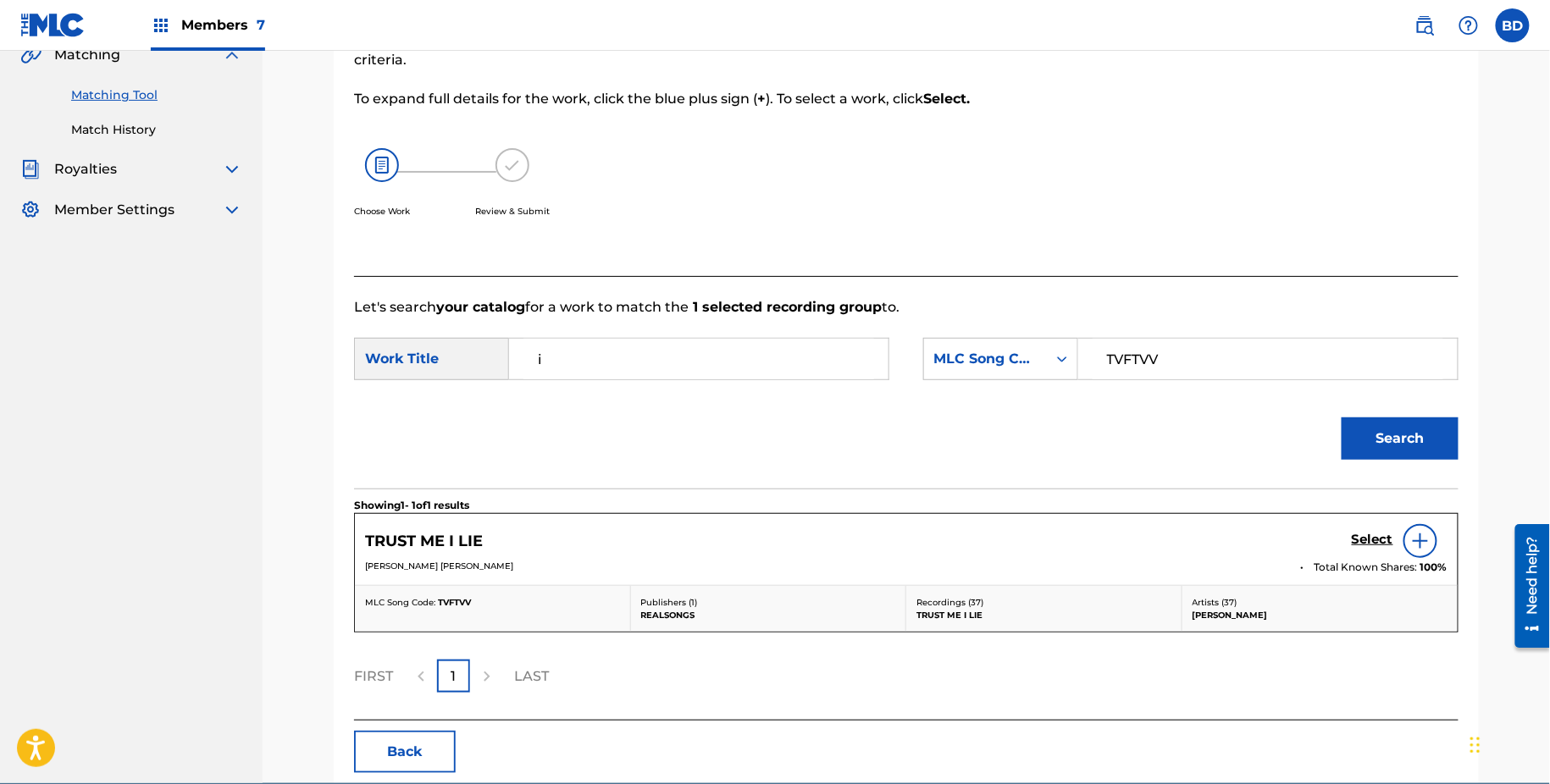
click at [1379, 532] on h5 "Select" at bounding box center [1373, 539] width 42 height 16
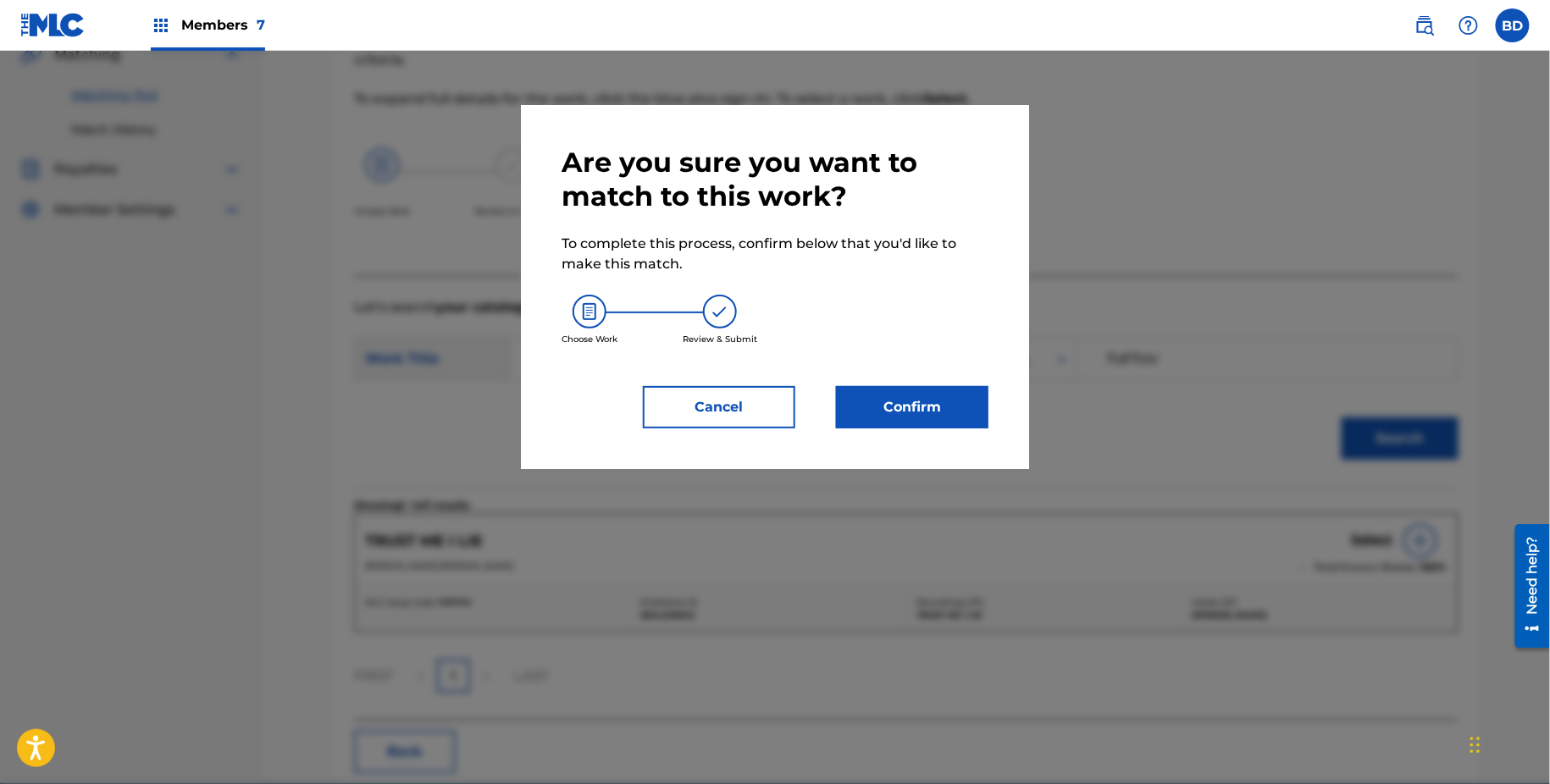
click at [896, 386] on button "Confirm" at bounding box center [912, 408] width 152 height 43
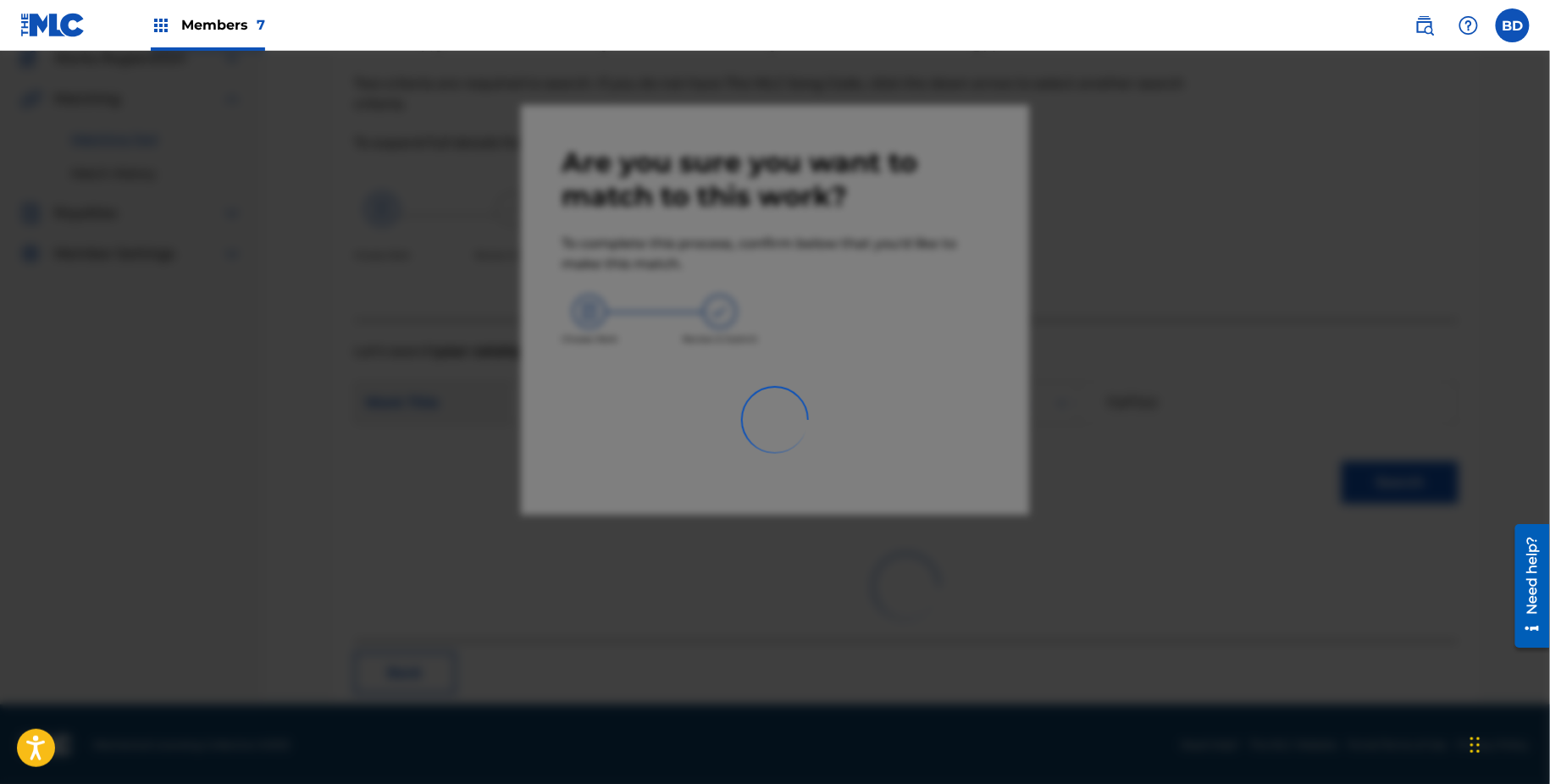
scroll to position [44, 0]
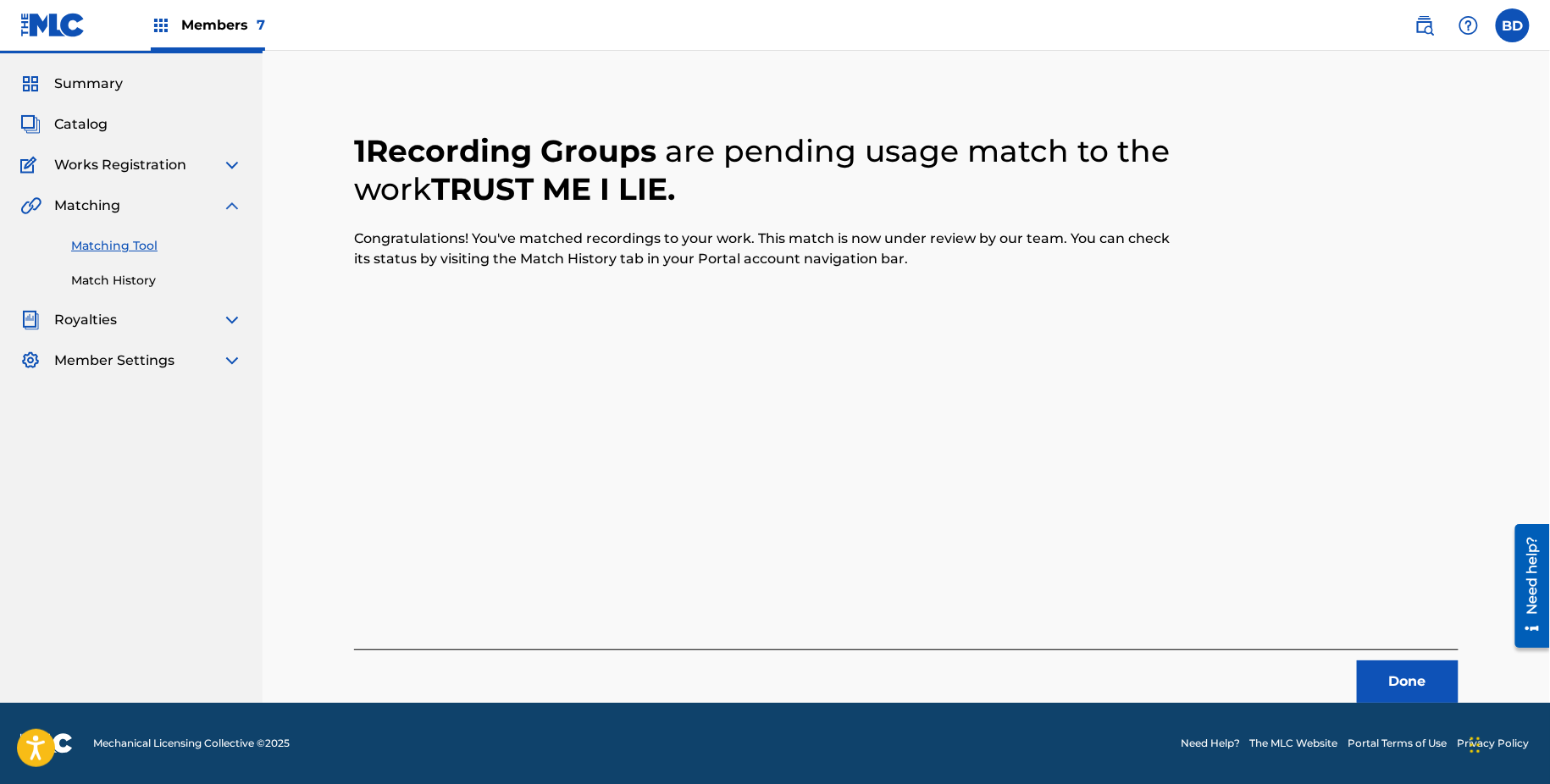
click at [206, 280] on link "Match History" at bounding box center [157, 280] width 172 height 18
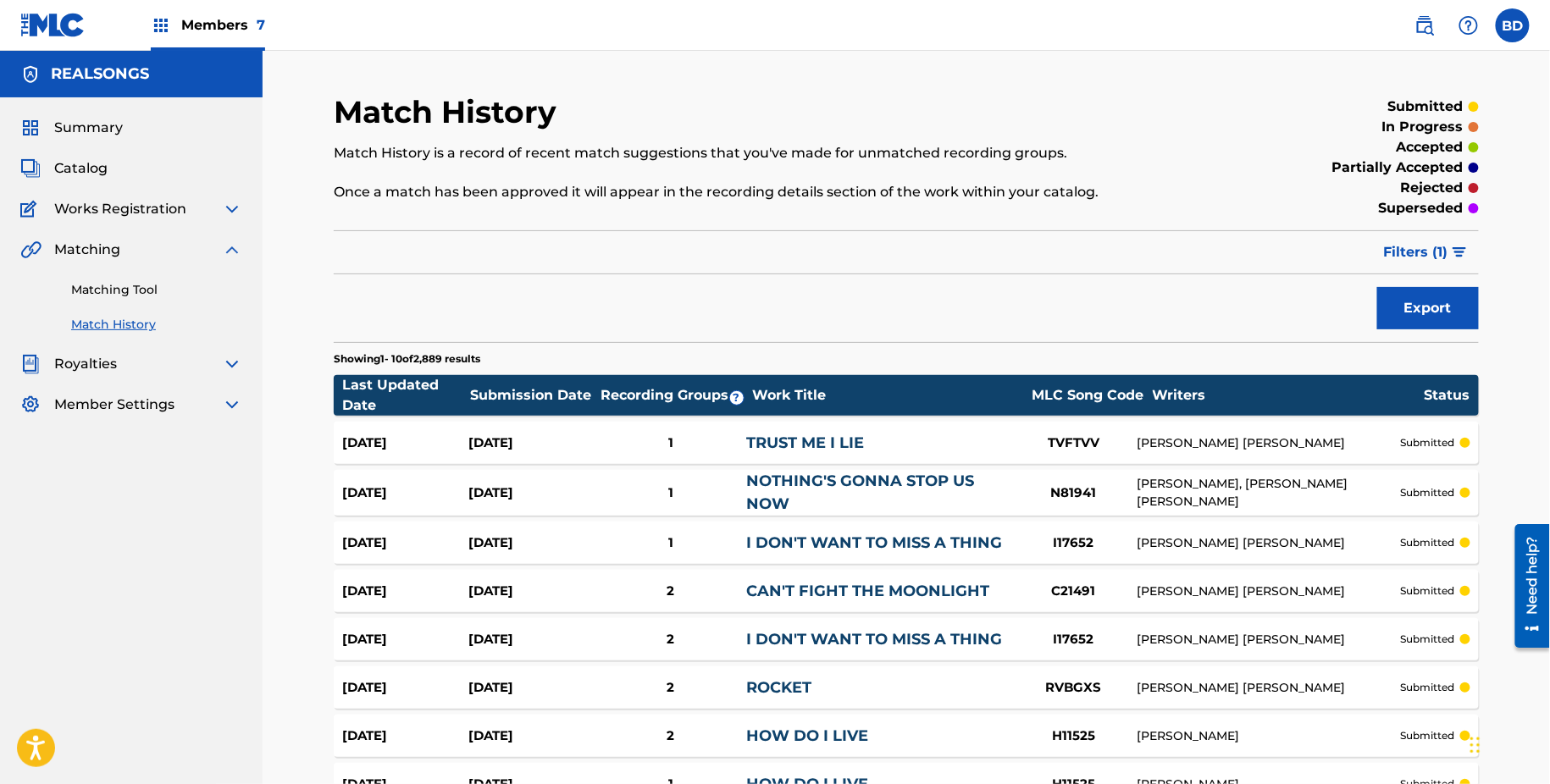
click at [643, 427] on div "Aug 25, 2025 Aug 25, 2025 1 TRUST ME I LIE TVFTVV DIANE EVE WARREN submitted" at bounding box center [907, 443] width 1146 height 43
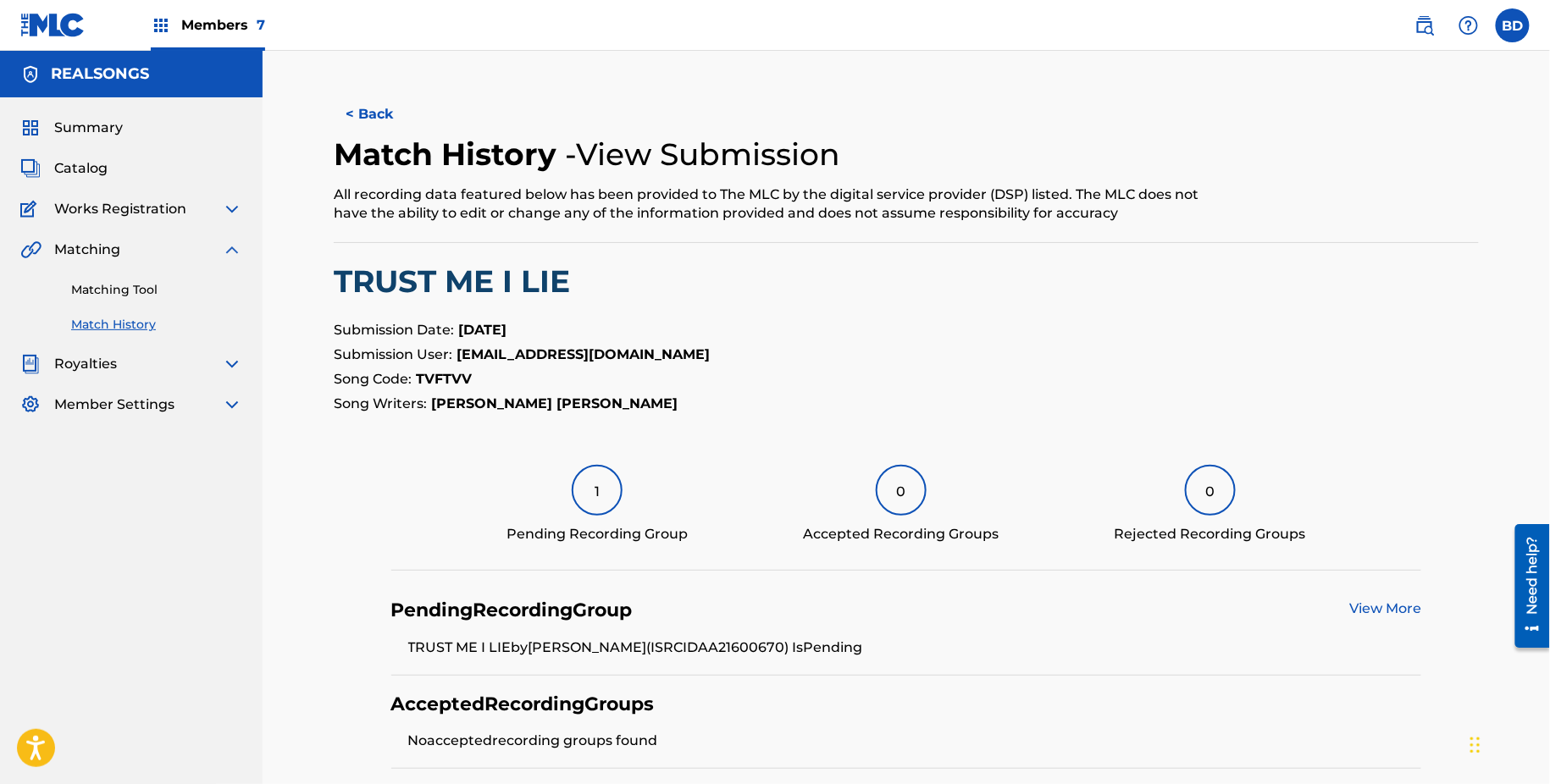
click at [130, 284] on link "Matching Tool" at bounding box center [157, 289] width 172 height 18
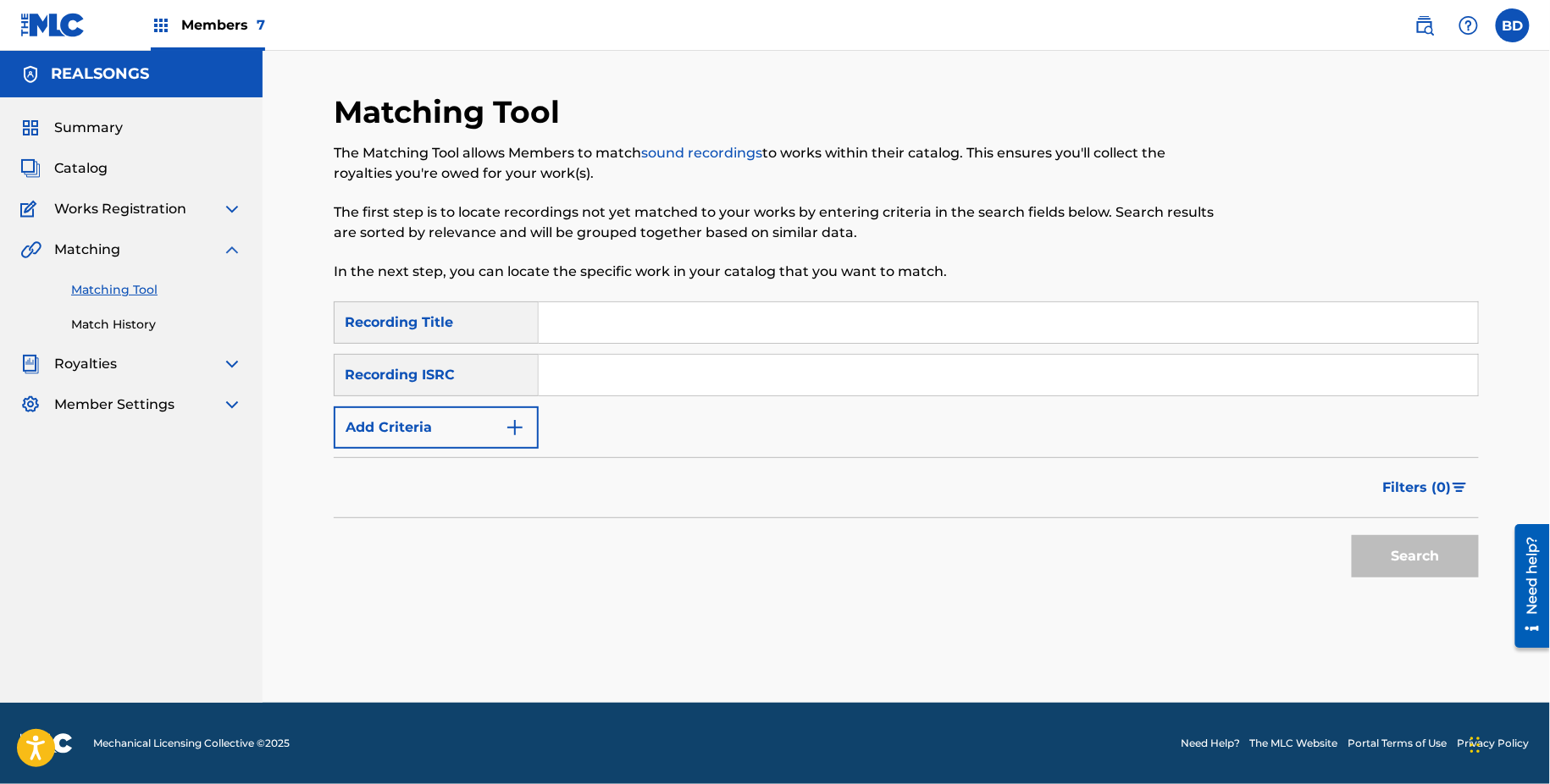
click at [606, 360] on input "Search Form" at bounding box center [1008, 375] width 939 height 41
paste input "ITA719800085"
type input "ITA719800085"
click at [1353, 536] on button "Search" at bounding box center [1416, 557] width 127 height 43
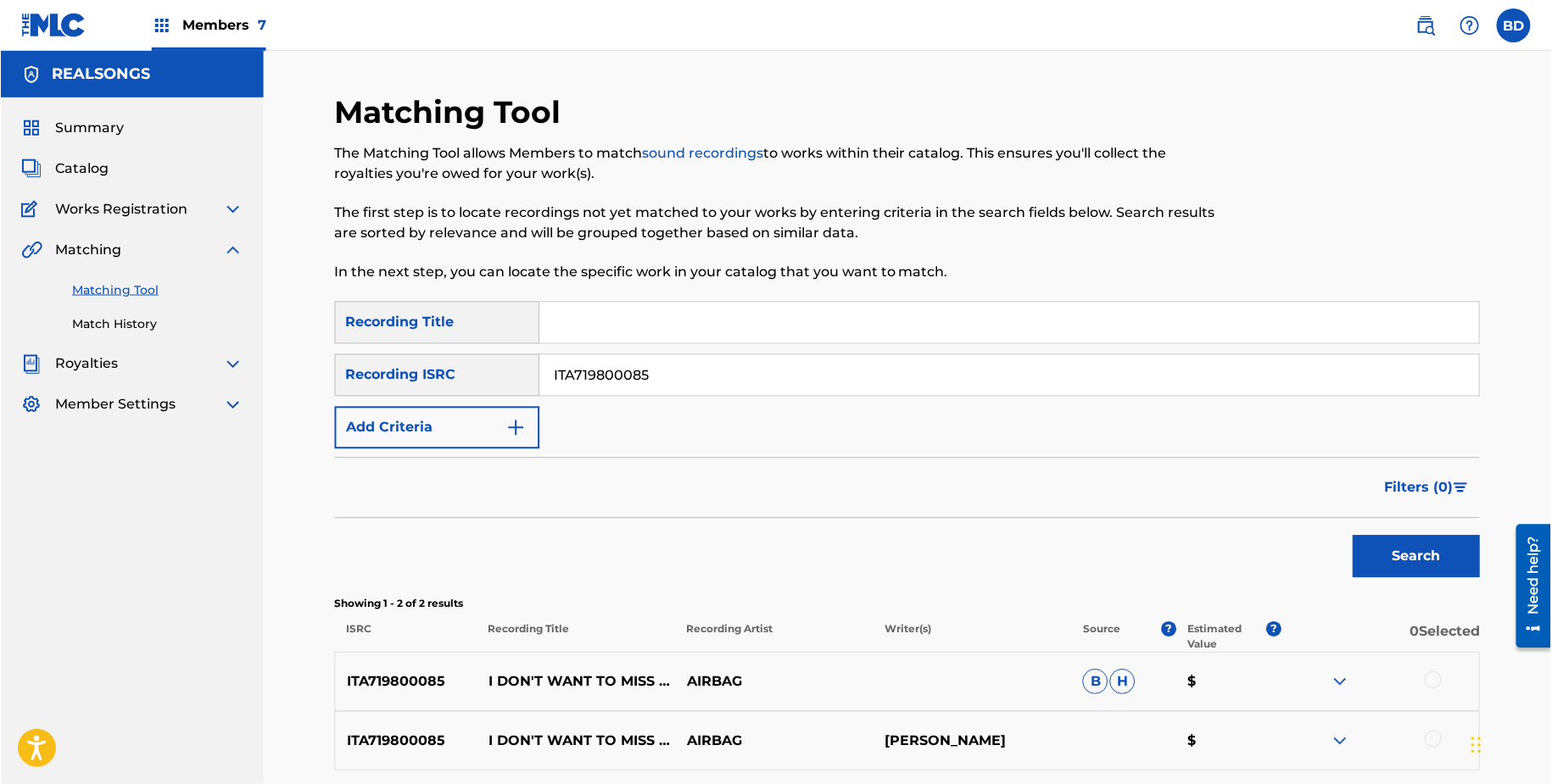
scroll to position [151, 0]
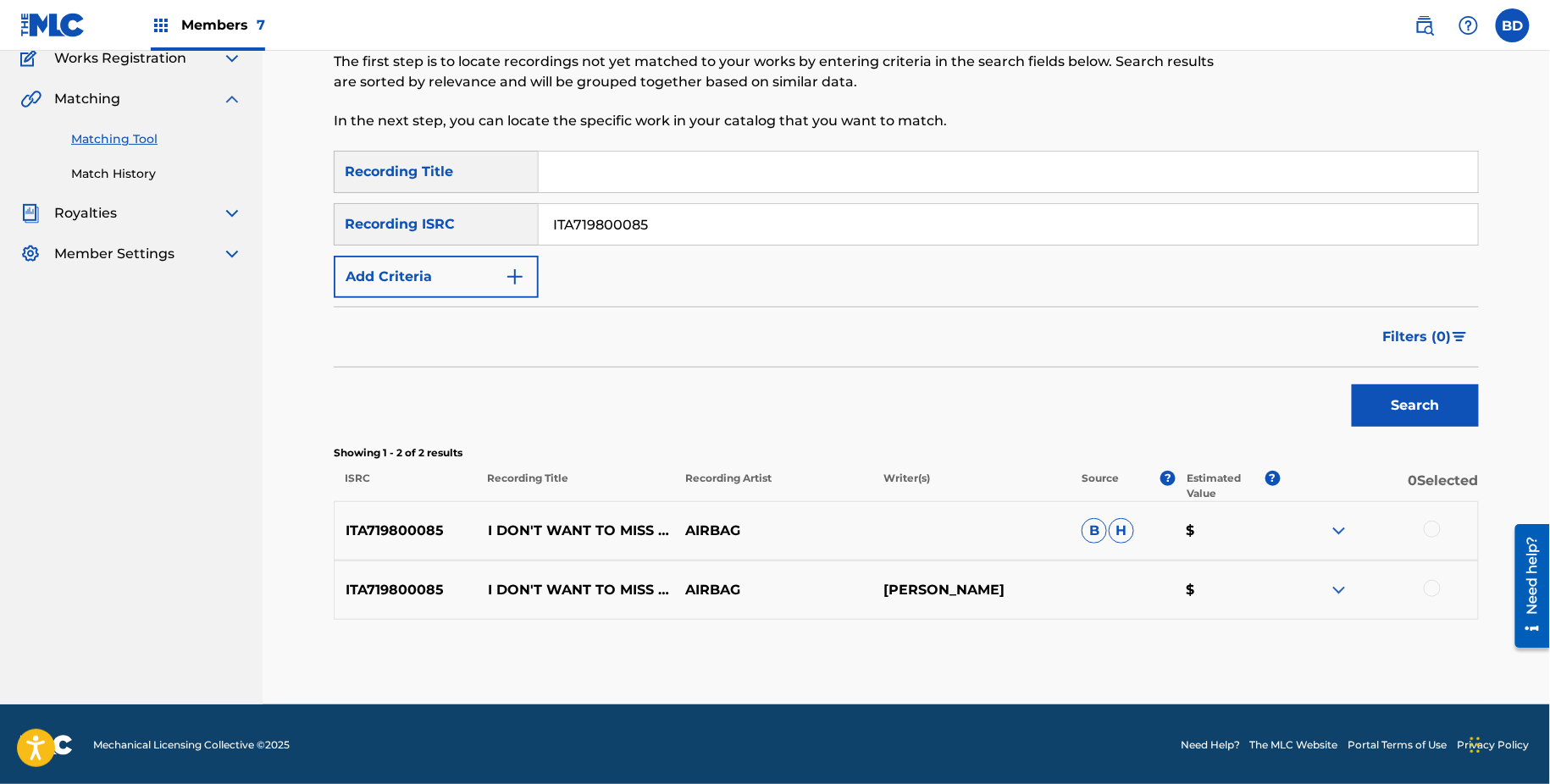
click at [1339, 525] on img at bounding box center [1340, 531] width 20 height 20
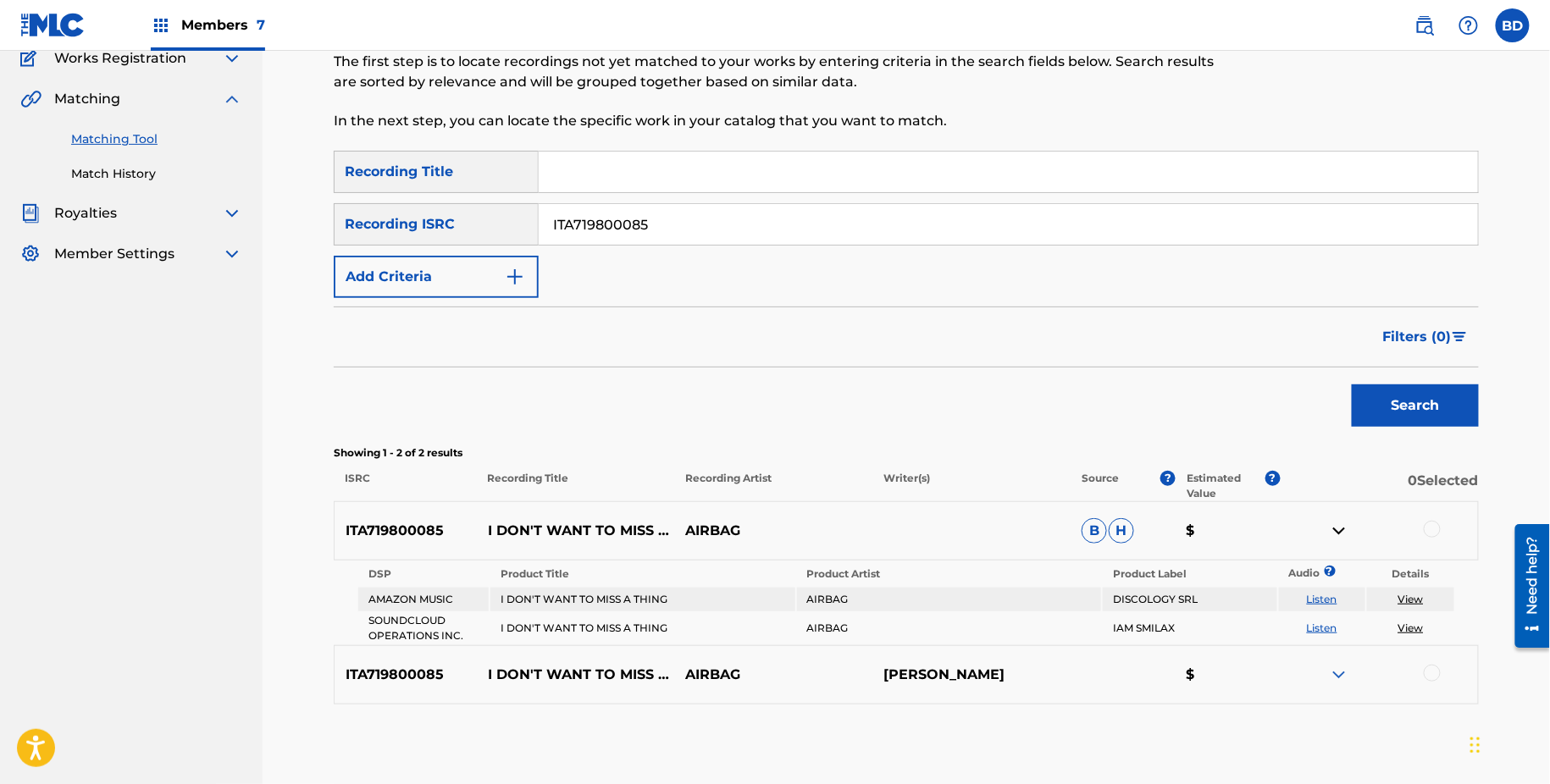
click at [536, 521] on p "I DON'T WANT TO MISS A THING (INDEPENDENCE MIX)" at bounding box center [577, 531] width 198 height 20
click at [509, 521] on p "I DON'T WANT TO MISS A THING (INDEPENDENCE MIX)" at bounding box center [577, 531] width 198 height 20
drag, startPoint x: 478, startPoint y: 512, endPoint x: 534, endPoint y: 523, distance: 57.1
click at [534, 523] on p "I DON'T WANT TO MISS A THING (INDEPENDENCE MIX)" at bounding box center [577, 531] width 198 height 20
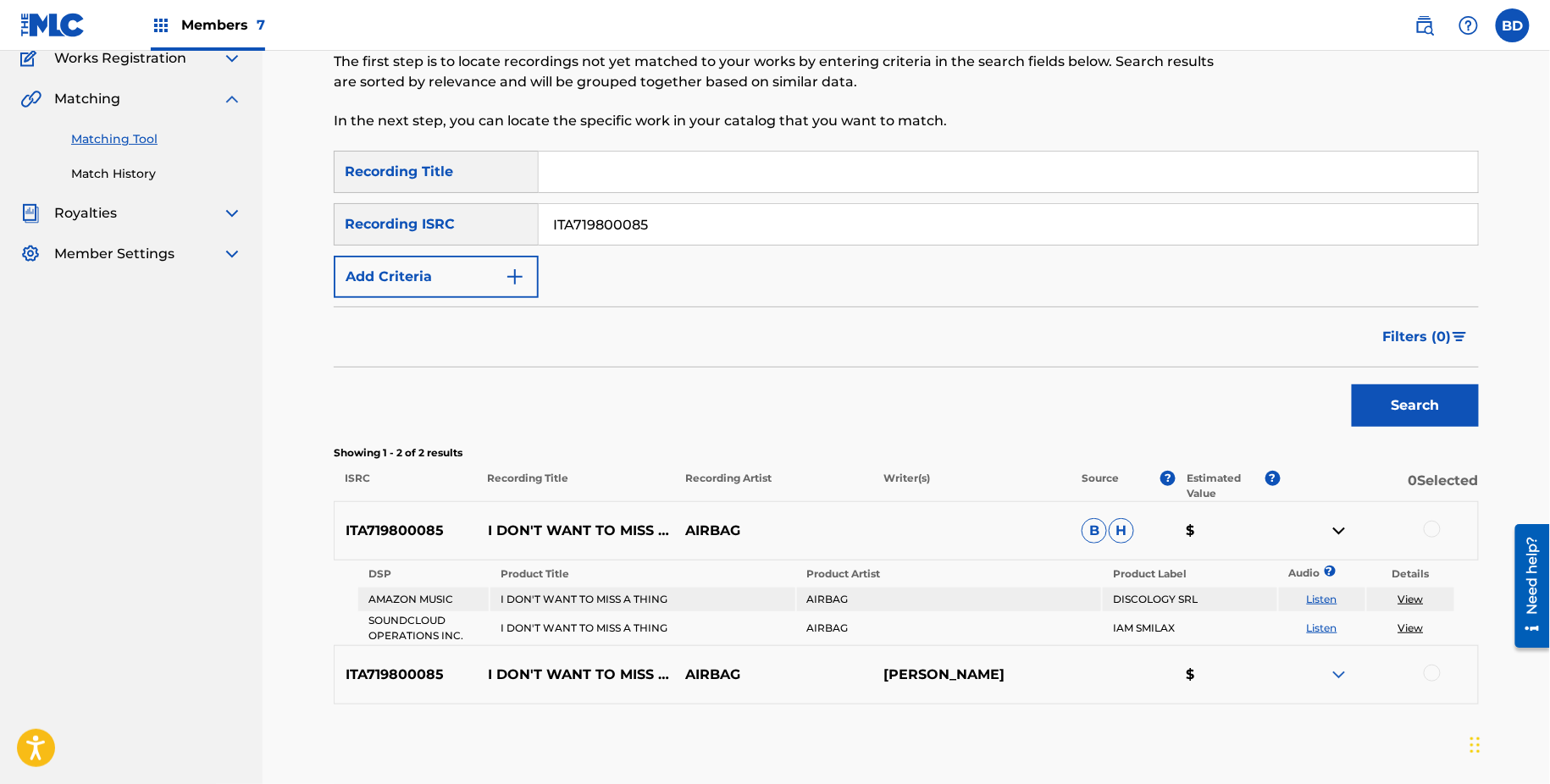
click at [1438, 529] on div at bounding box center [1432, 529] width 17 height 17
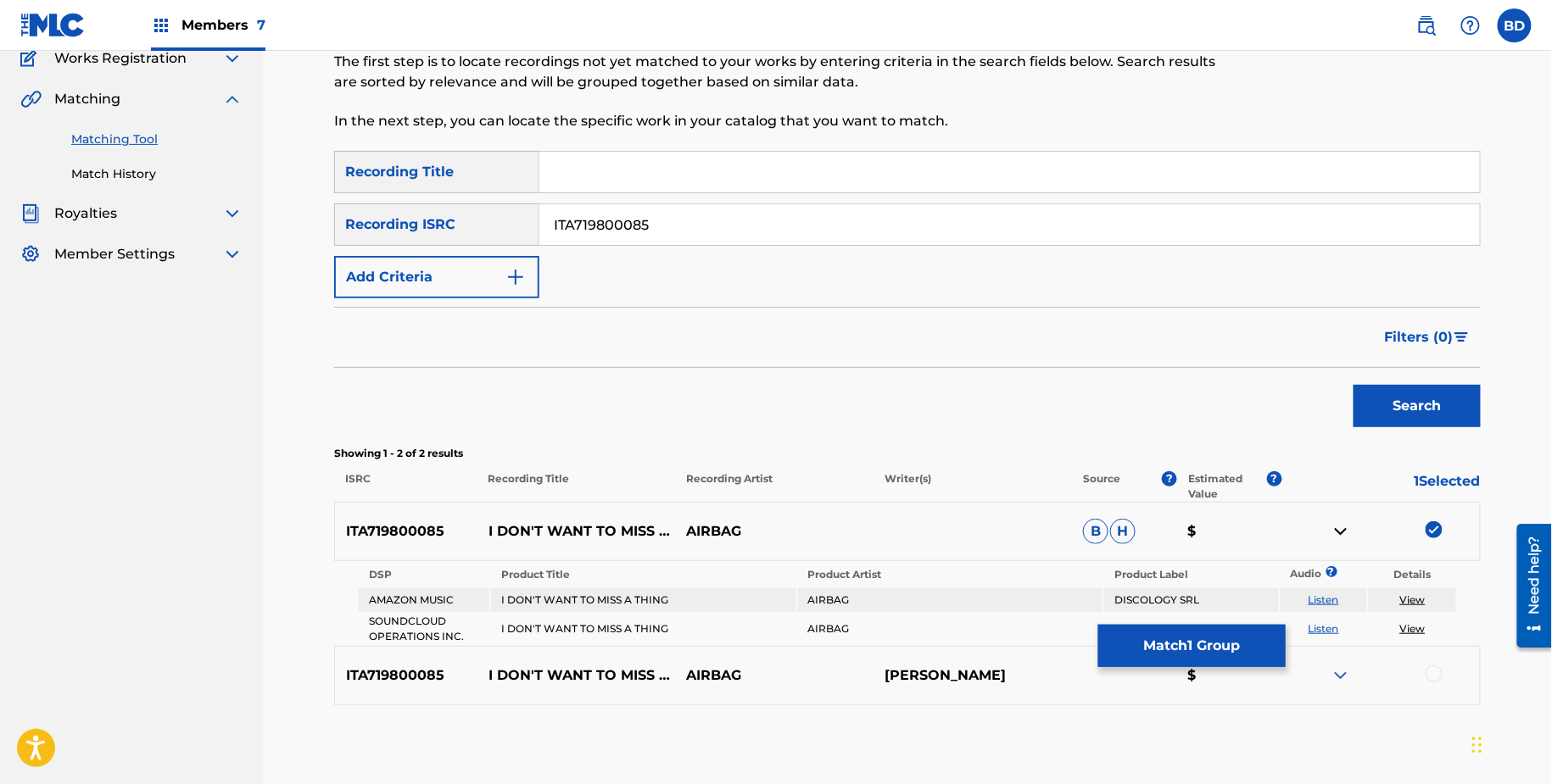
click at [1132, 636] on button "Match 1 Group" at bounding box center [1192, 647] width 188 height 43
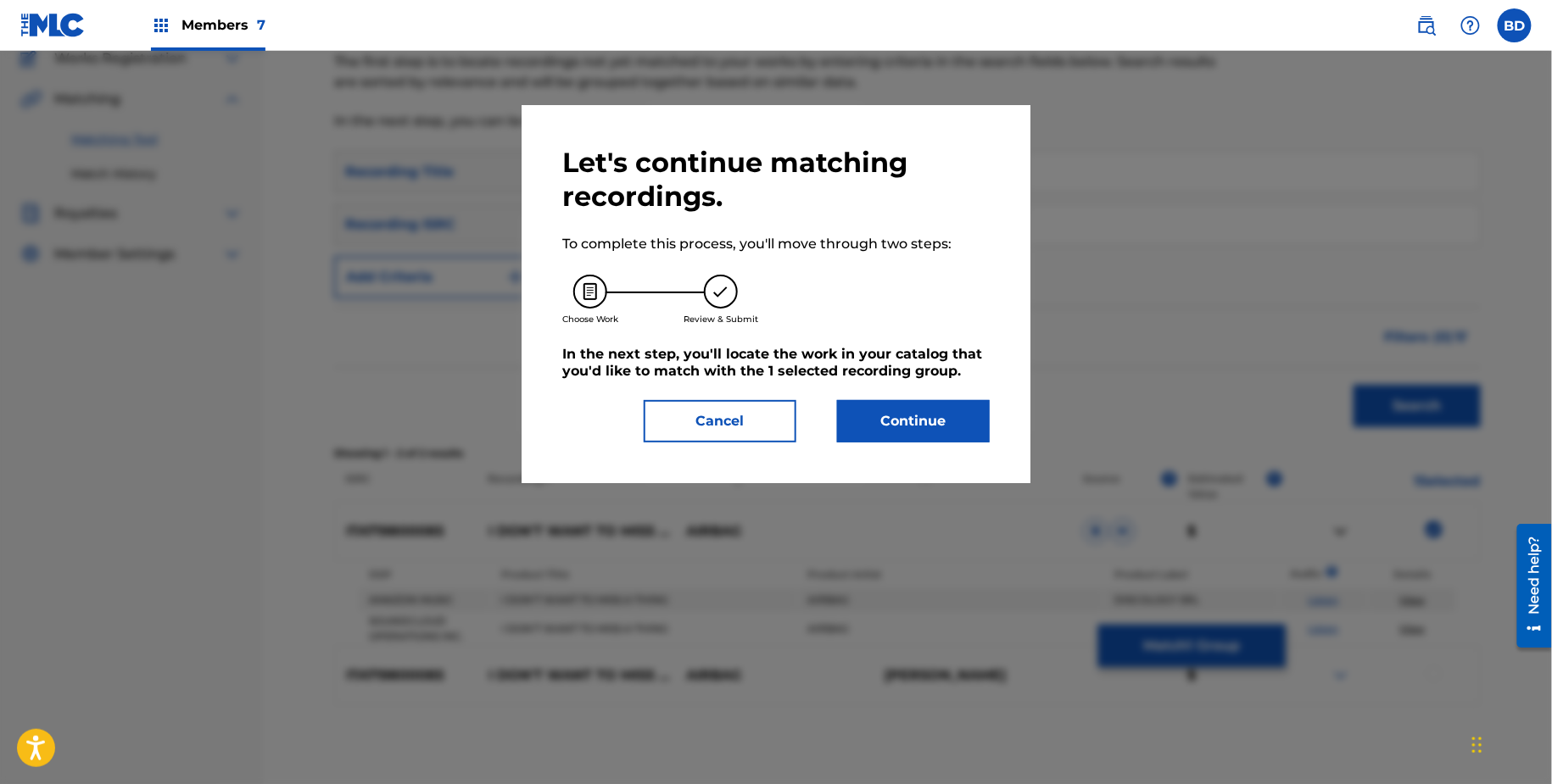
click at [876, 458] on div "Let's continue matching recordings. To complete this process, you'll move throu…" at bounding box center [776, 294] width 509 height 379
click at [876, 431] on button "Continue" at bounding box center [913, 421] width 152 height 43
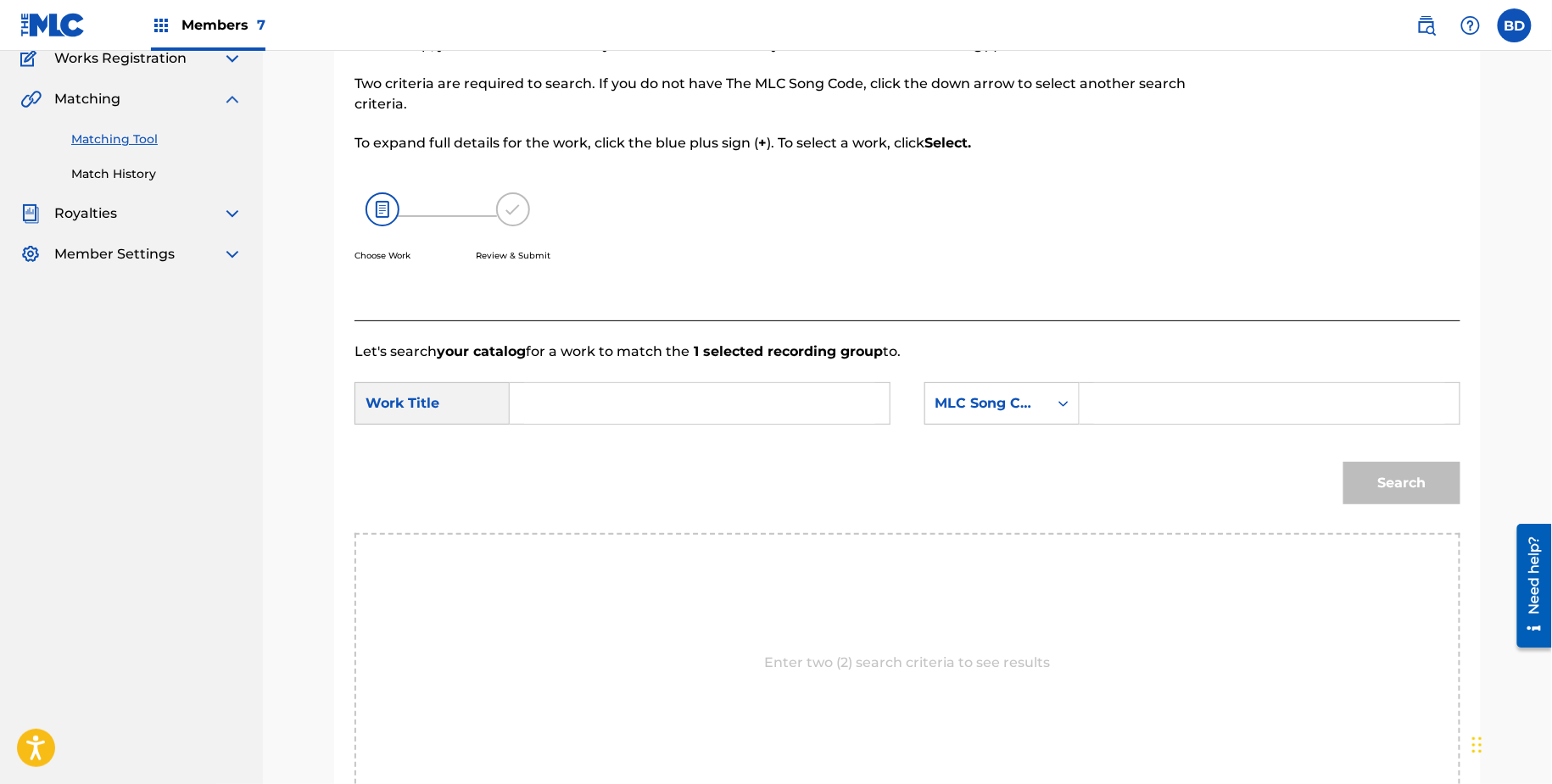
click at [1108, 372] on form "SearchWithCriteria22d406ed-2858-45bf-9505-6edf32d2ec83 Work Title SearchWithCri…" at bounding box center [908, 447] width 1106 height 172
click at [1104, 403] on input "Search Form" at bounding box center [1270, 404] width 351 height 41
paste input "I17652"
type input "I17652"
click at [786, 405] on input "Search Form" at bounding box center [700, 404] width 351 height 41
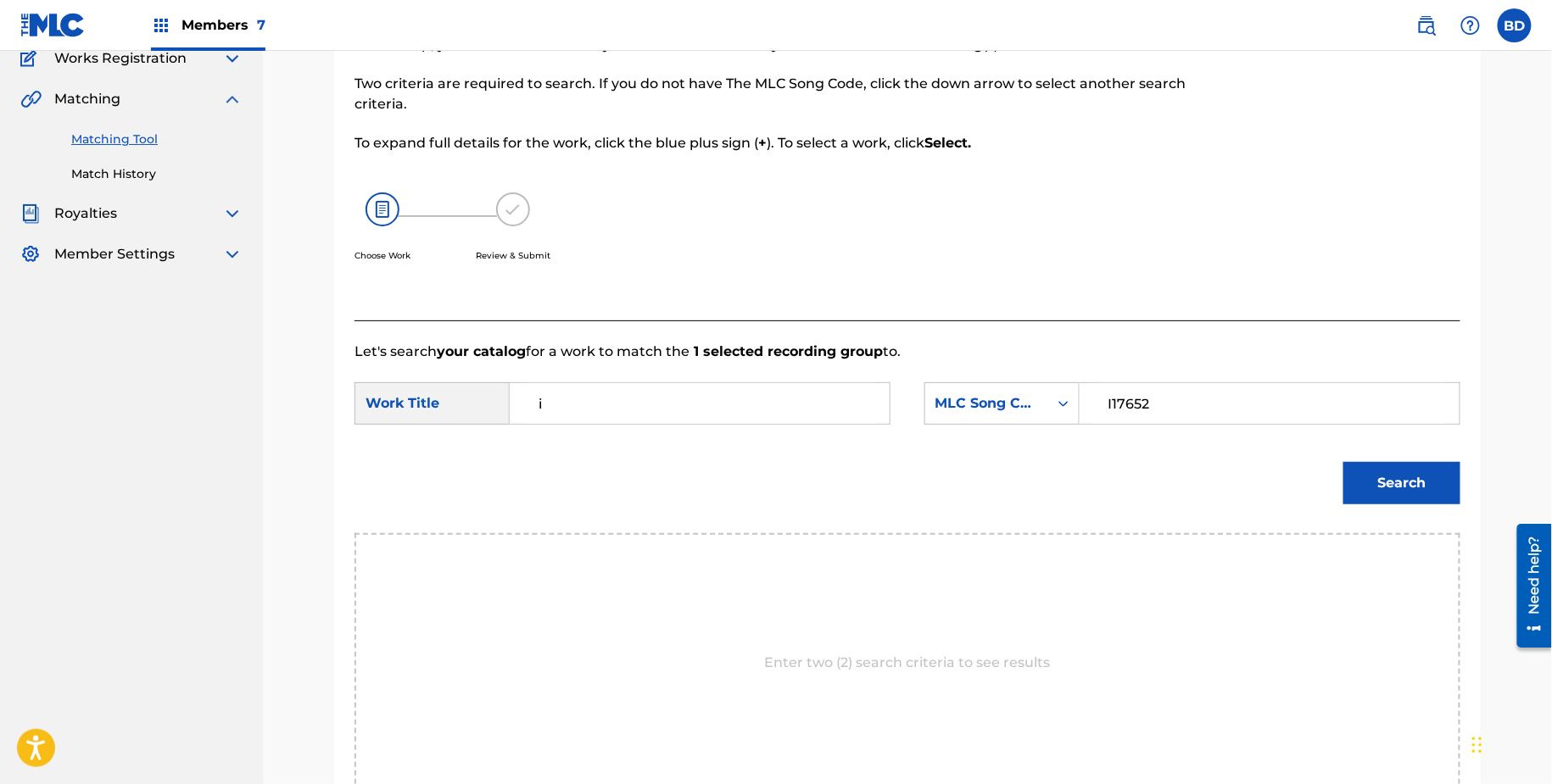
type input "i"
click at [1401, 481] on button "Search" at bounding box center [1403, 483] width 117 height 43
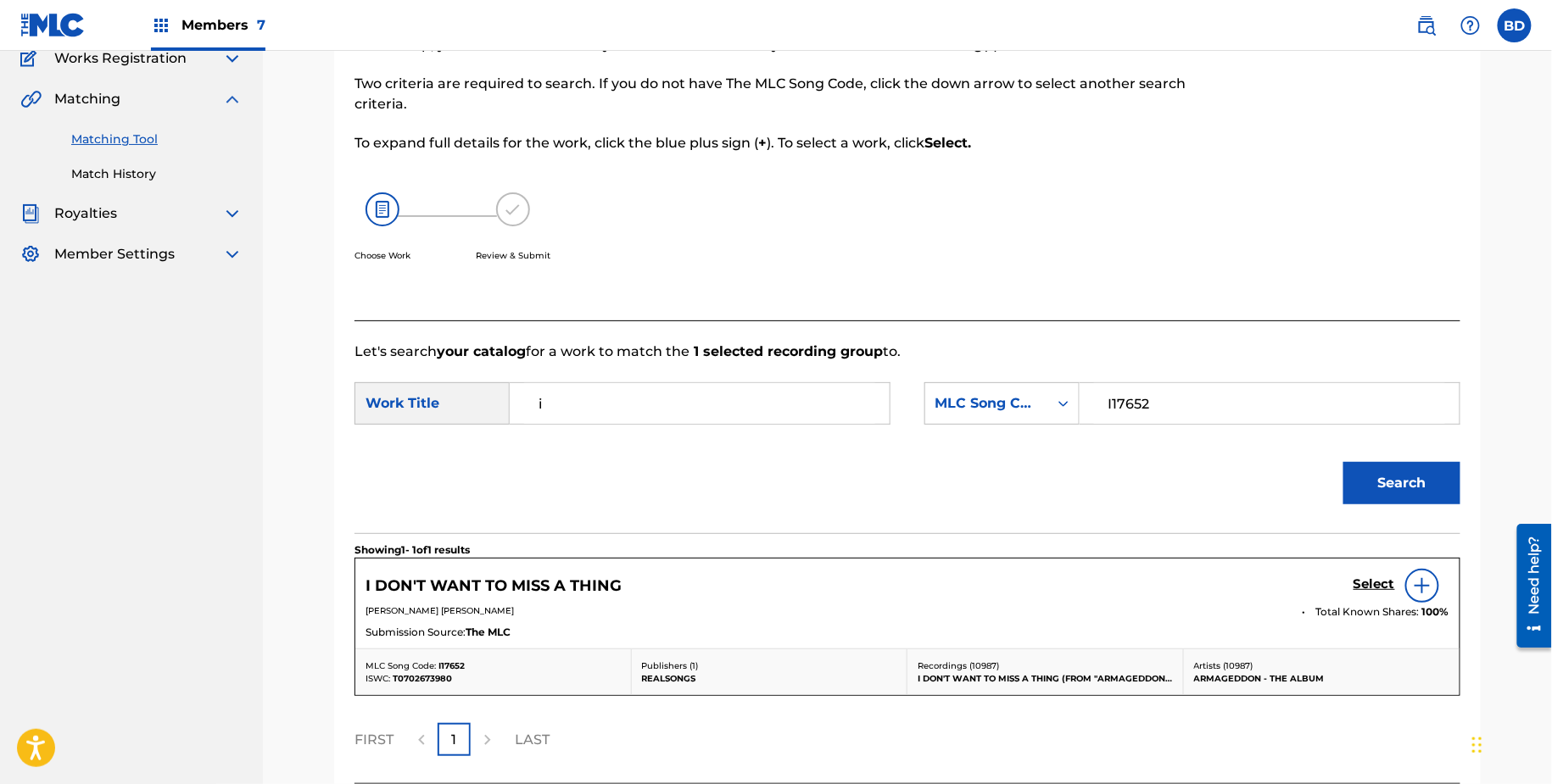
click at [1376, 582] on h5 "Select" at bounding box center [1375, 584] width 42 height 16
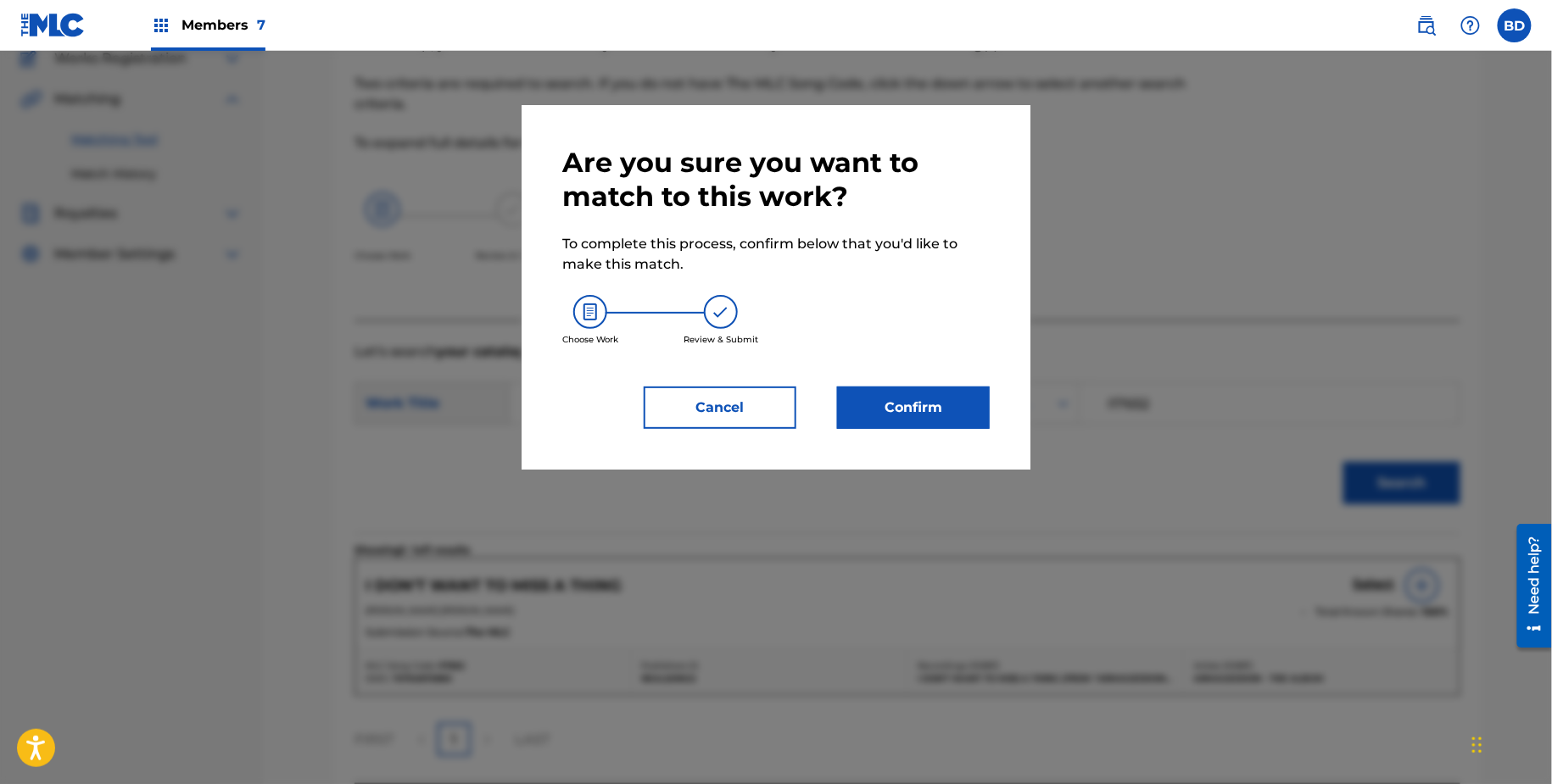
click at [989, 418] on div "Are you sure you want to match to this work? To complete this process, confirm …" at bounding box center [776, 287] width 509 height 365
click at [989, 418] on button "Confirm" at bounding box center [913, 408] width 152 height 43
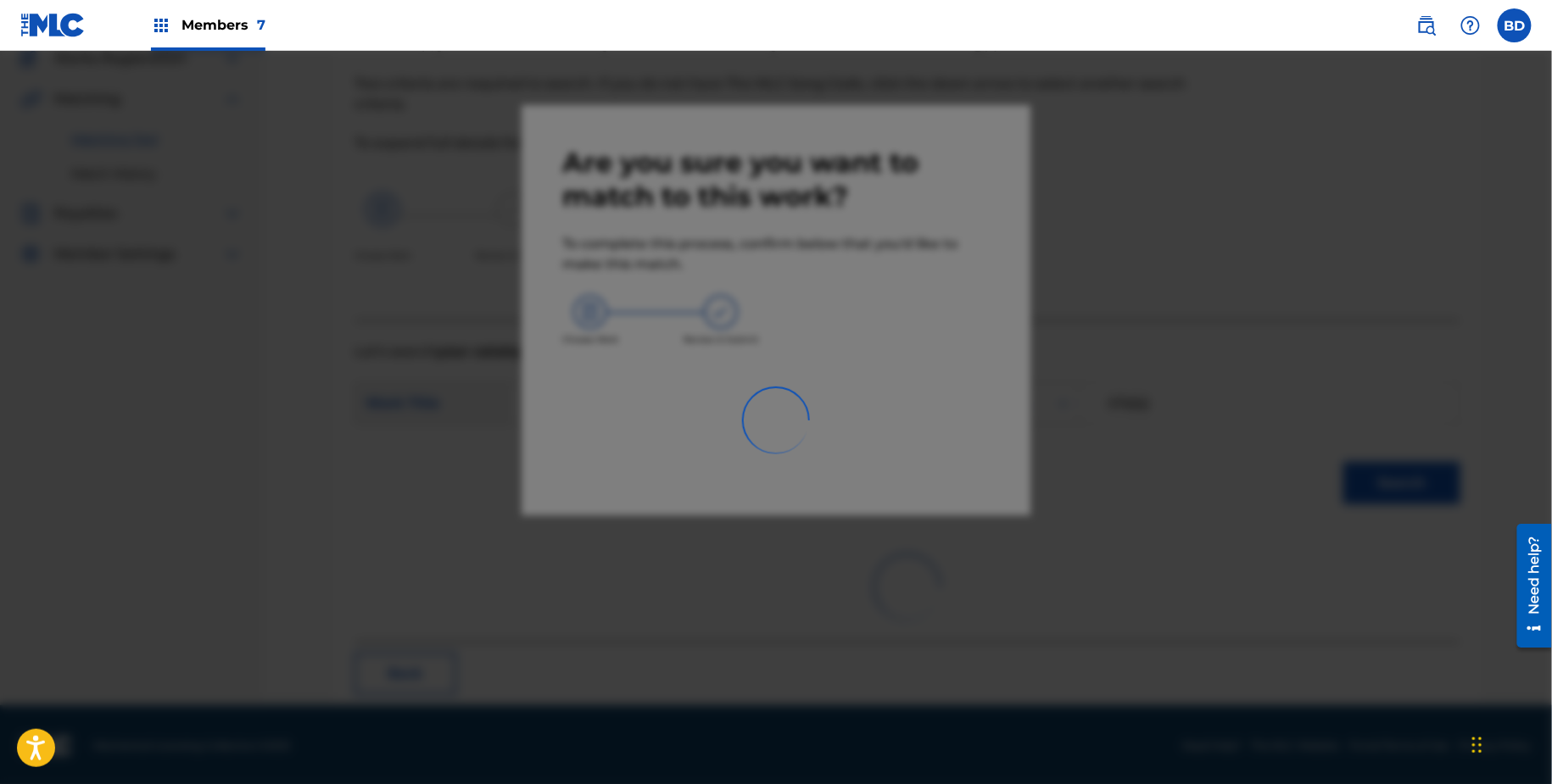
scroll to position [45, 0]
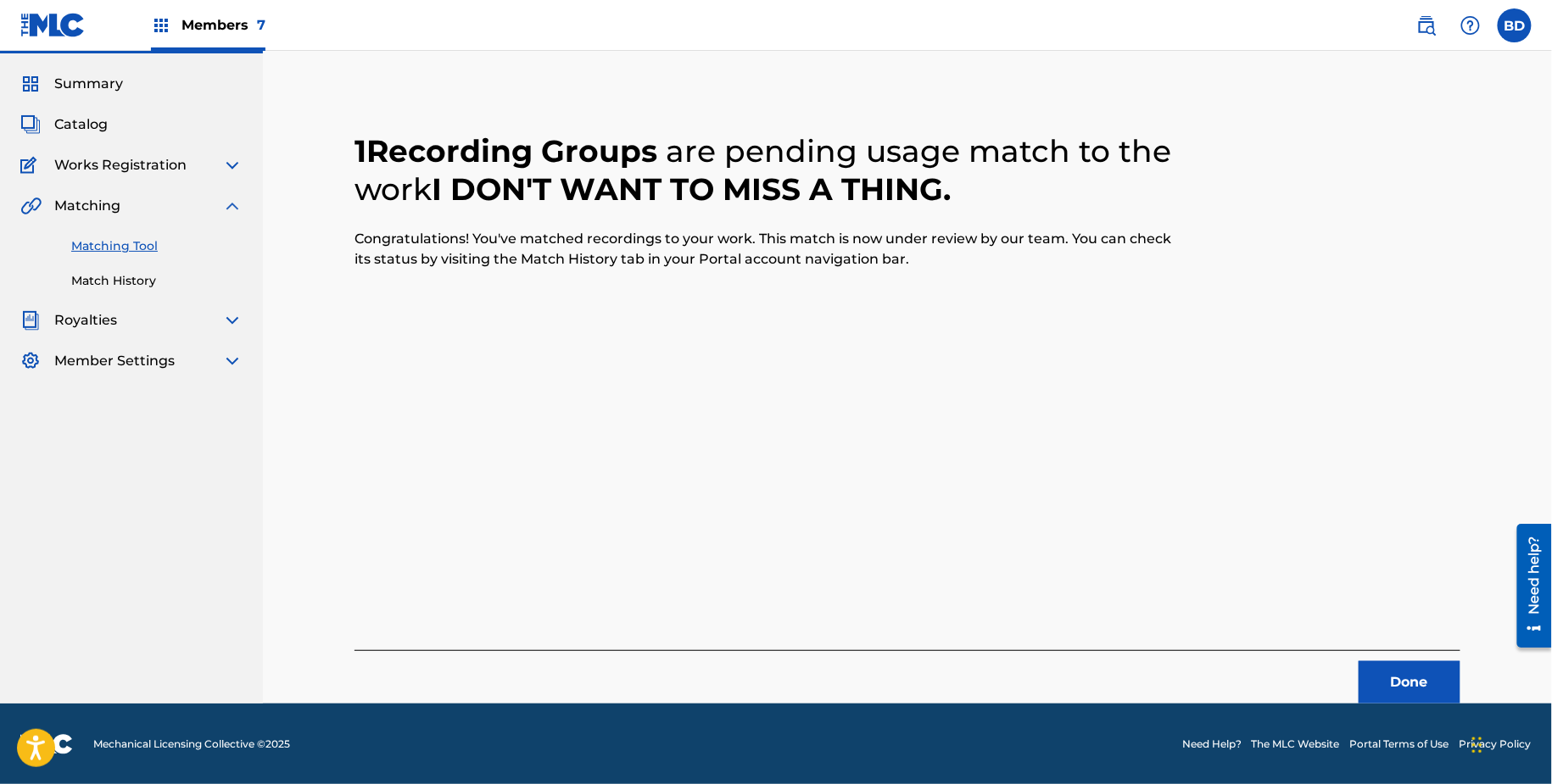
click at [135, 286] on link "Match History" at bounding box center [157, 280] width 172 height 18
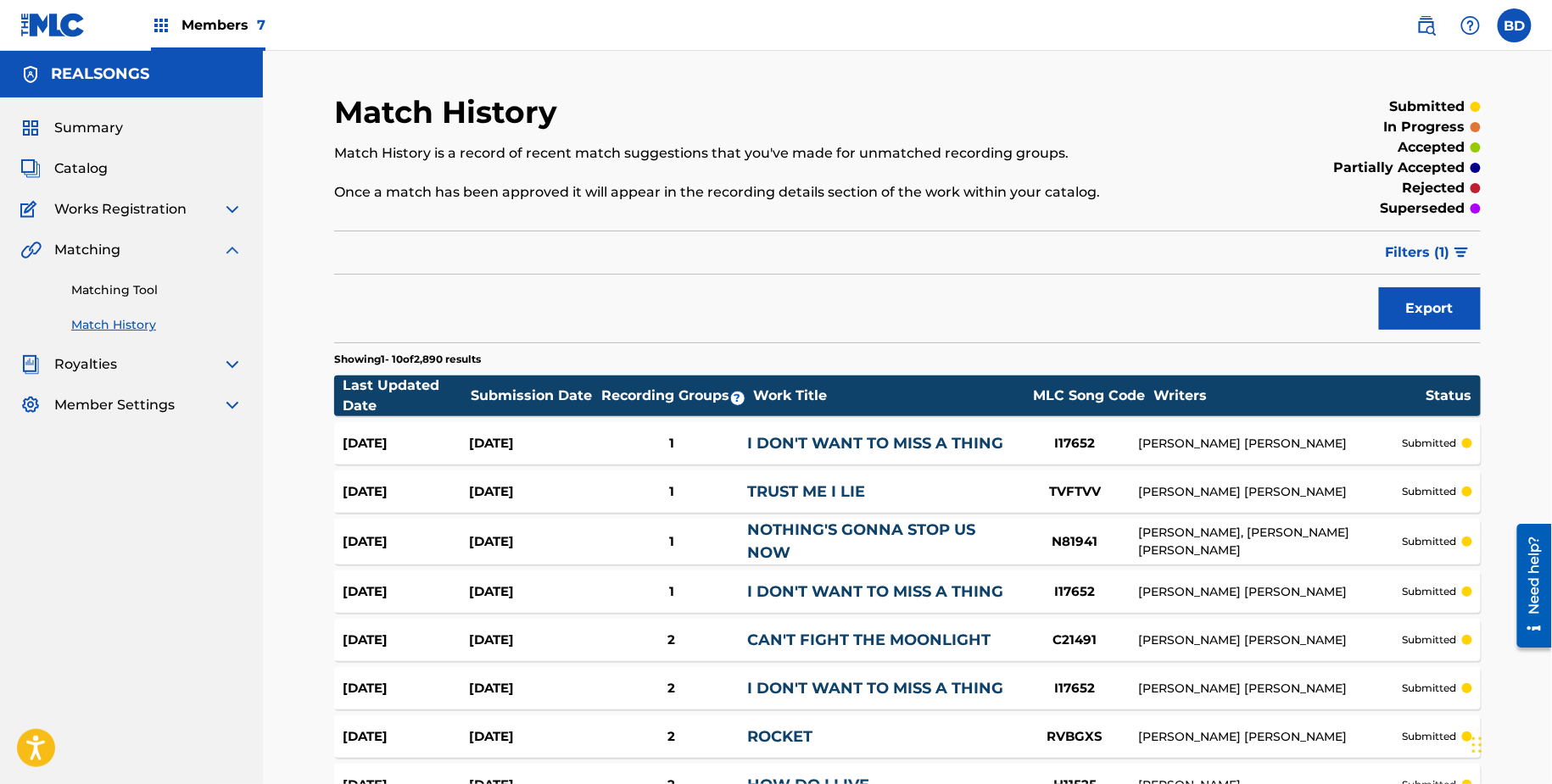
click at [665, 436] on div "1" at bounding box center [672, 443] width 152 height 19
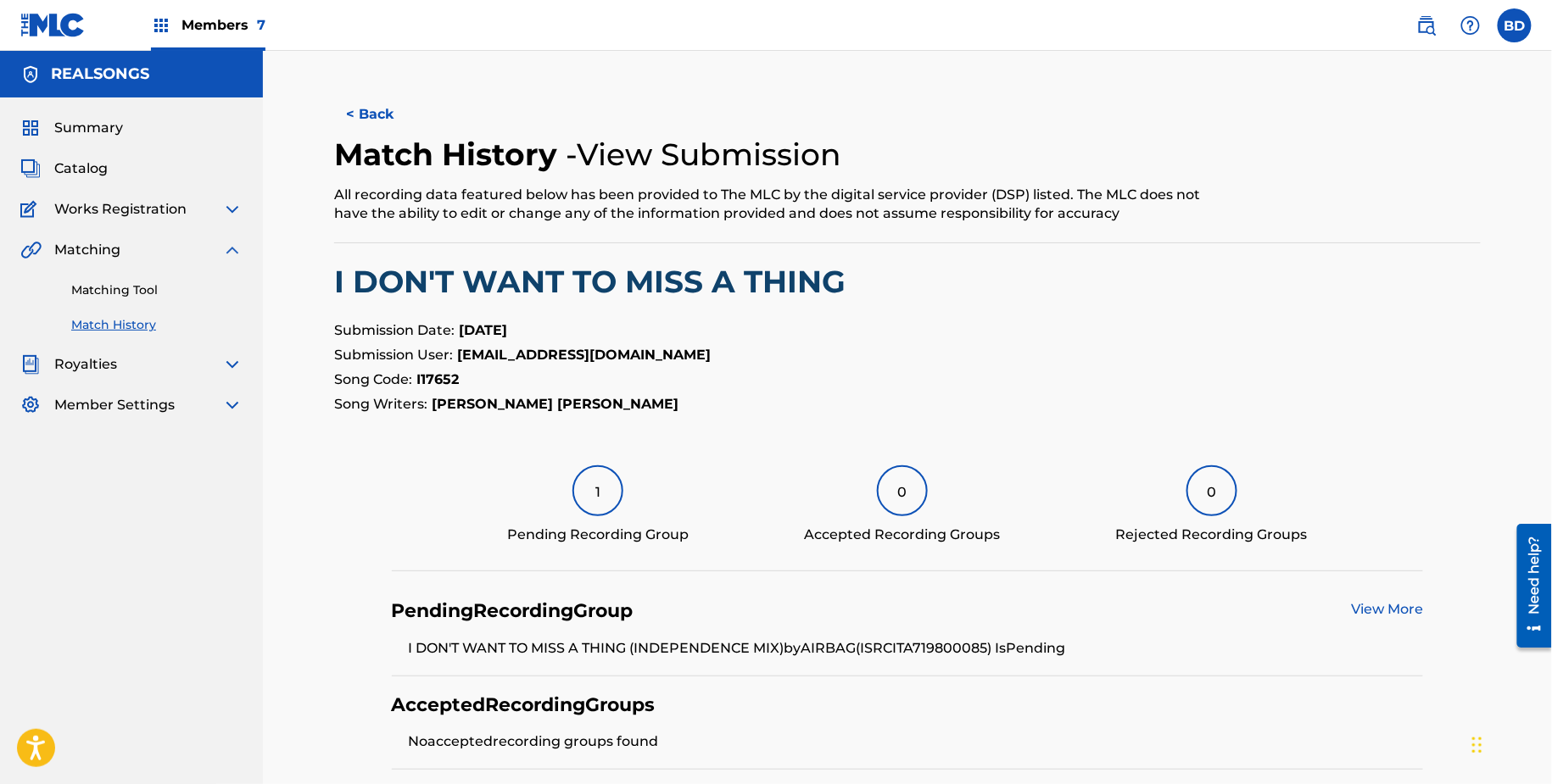
click at [217, 287] on link "Matching Tool" at bounding box center [157, 289] width 172 height 18
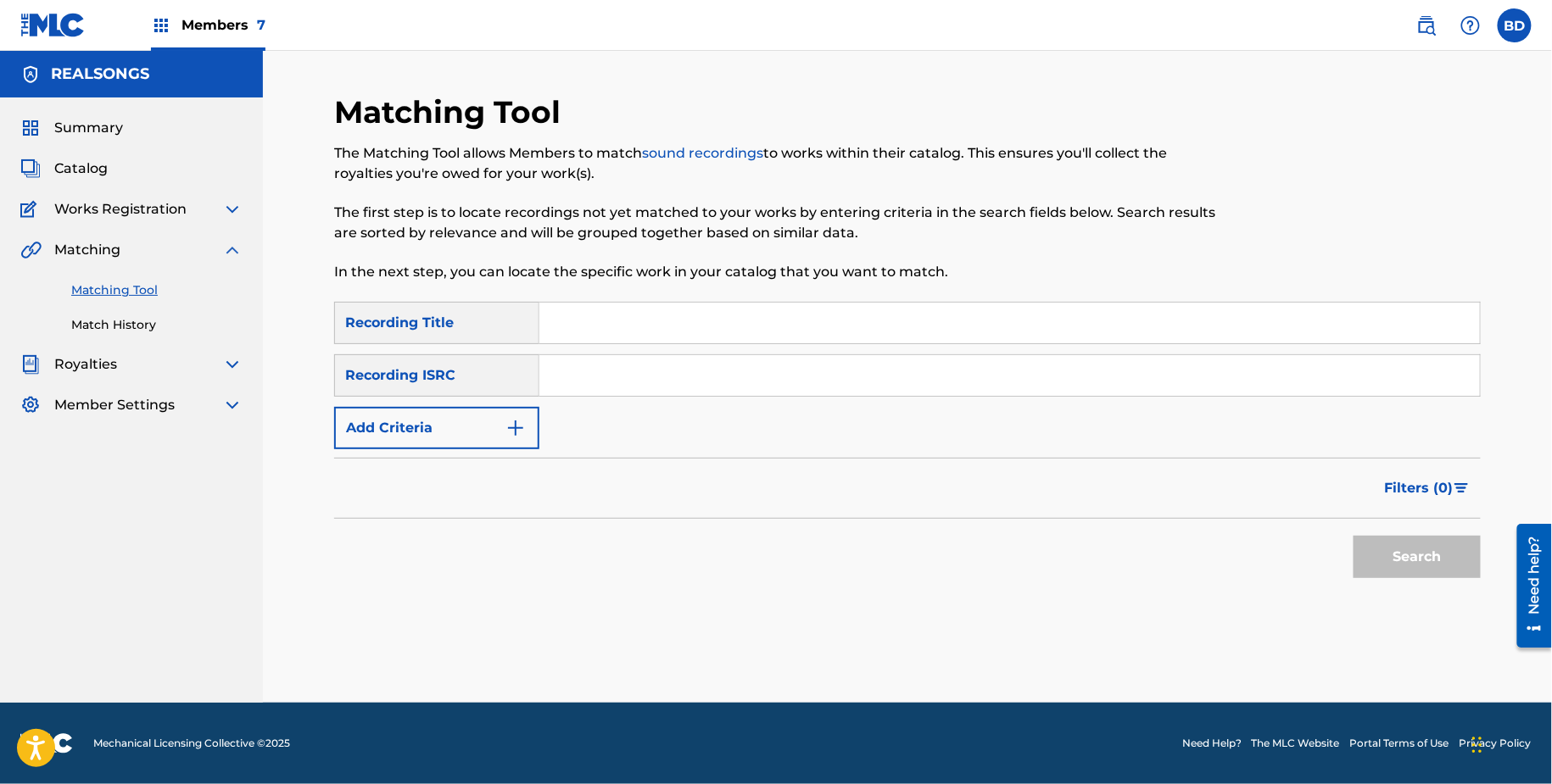
click at [709, 418] on div "SearchWithCriteria0bda3d5c-7a90-4505-8932-ca201f7f853c Recording Title SearchWi…" at bounding box center [908, 375] width 1147 height 148
click at [691, 386] on input "Search Form" at bounding box center [1009, 376] width 940 height 41
paste input "ITE010104222"
type input "ITE010104222"
click at [1354, 536] on button "Search" at bounding box center [1417, 558] width 127 height 43
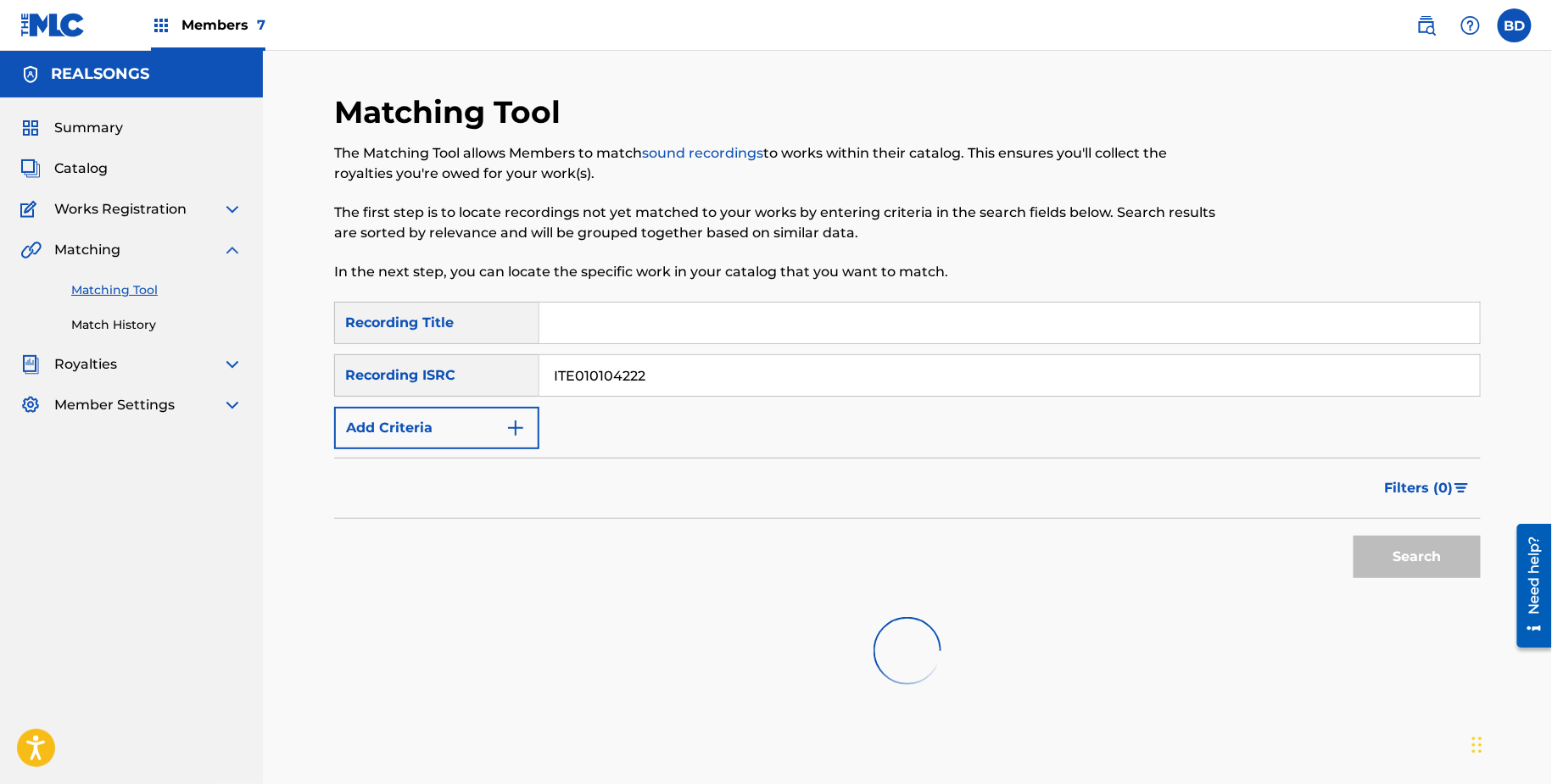
scroll to position [94, 0]
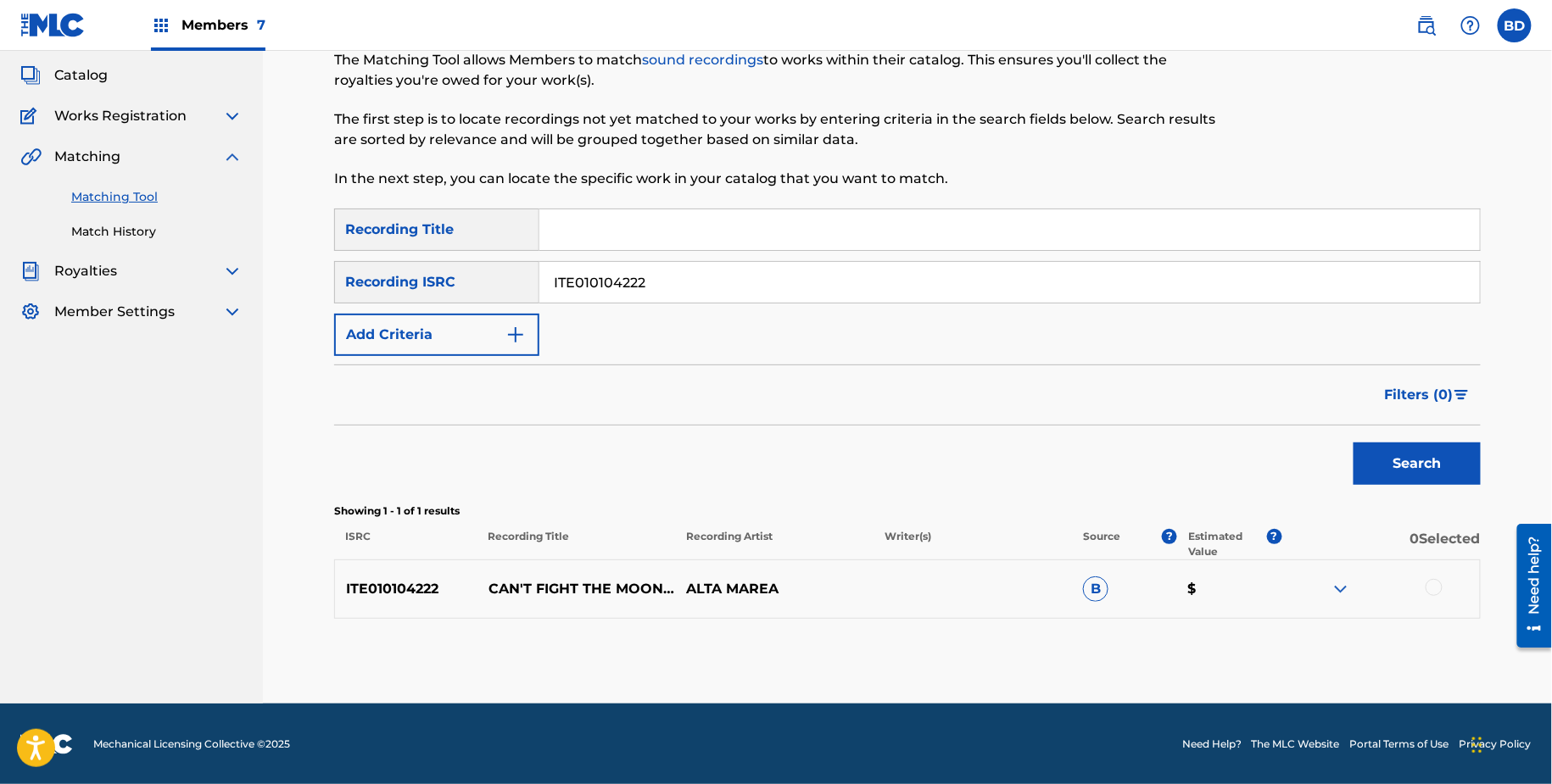
click at [1335, 577] on div "ITE010104222 CAN'T FIGHT THE MOONLIGHT (ORIGINALLY PERFORMED BY LEANN RIMES) AL…" at bounding box center [908, 589] width 1147 height 59
drag, startPoint x: 490, startPoint y: 564, endPoint x: 576, endPoint y: 579, distance: 87.3
click at [576, 579] on p "CAN'T FIGHT THE MOONLIGHT (ORIGINALLY PERFORMED BY LEANN RIMES)" at bounding box center [577, 589] width 199 height 20
click at [1347, 591] on img at bounding box center [1341, 589] width 20 height 20
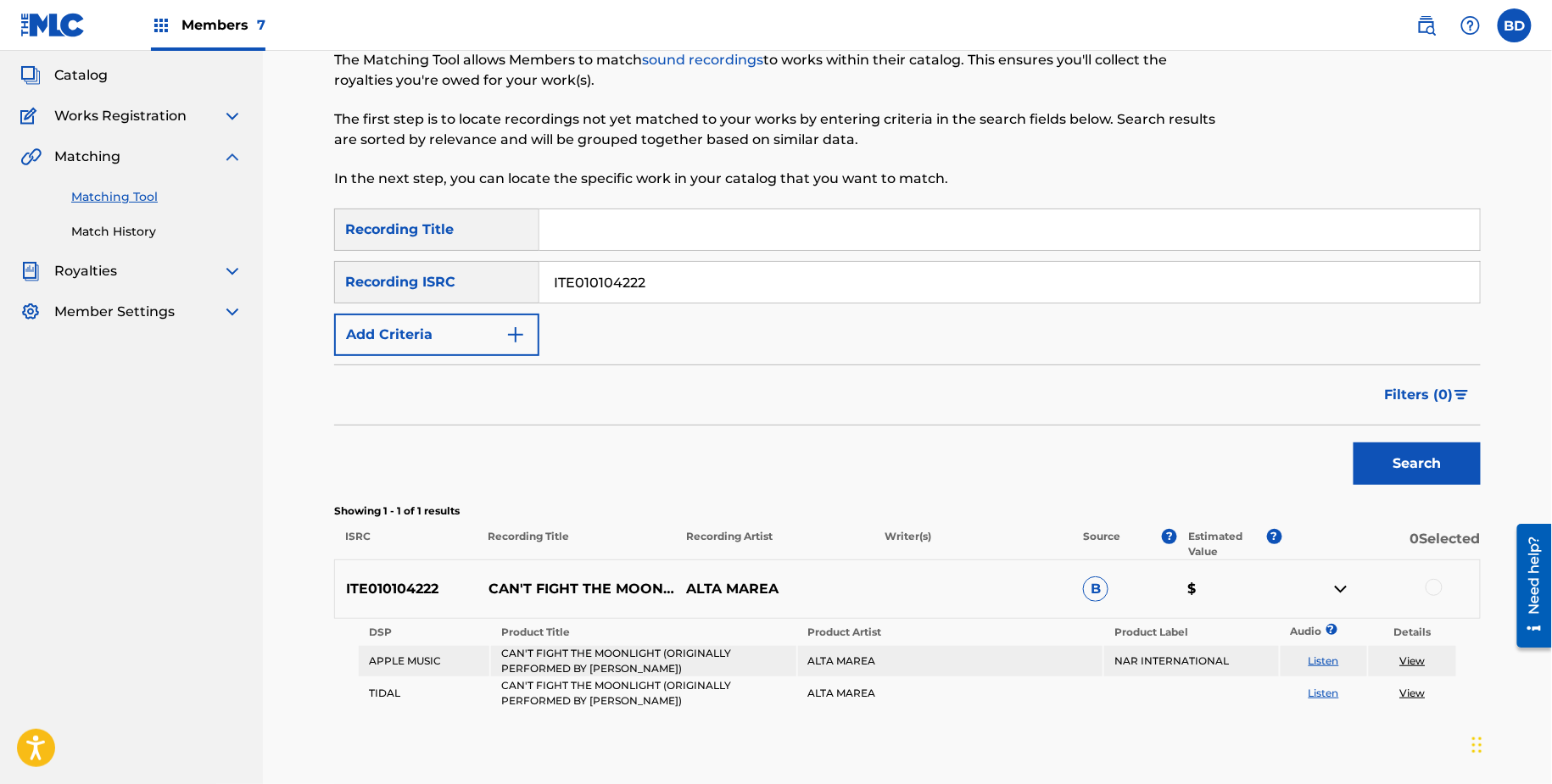
click at [1437, 581] on div at bounding box center [1434, 587] width 17 height 17
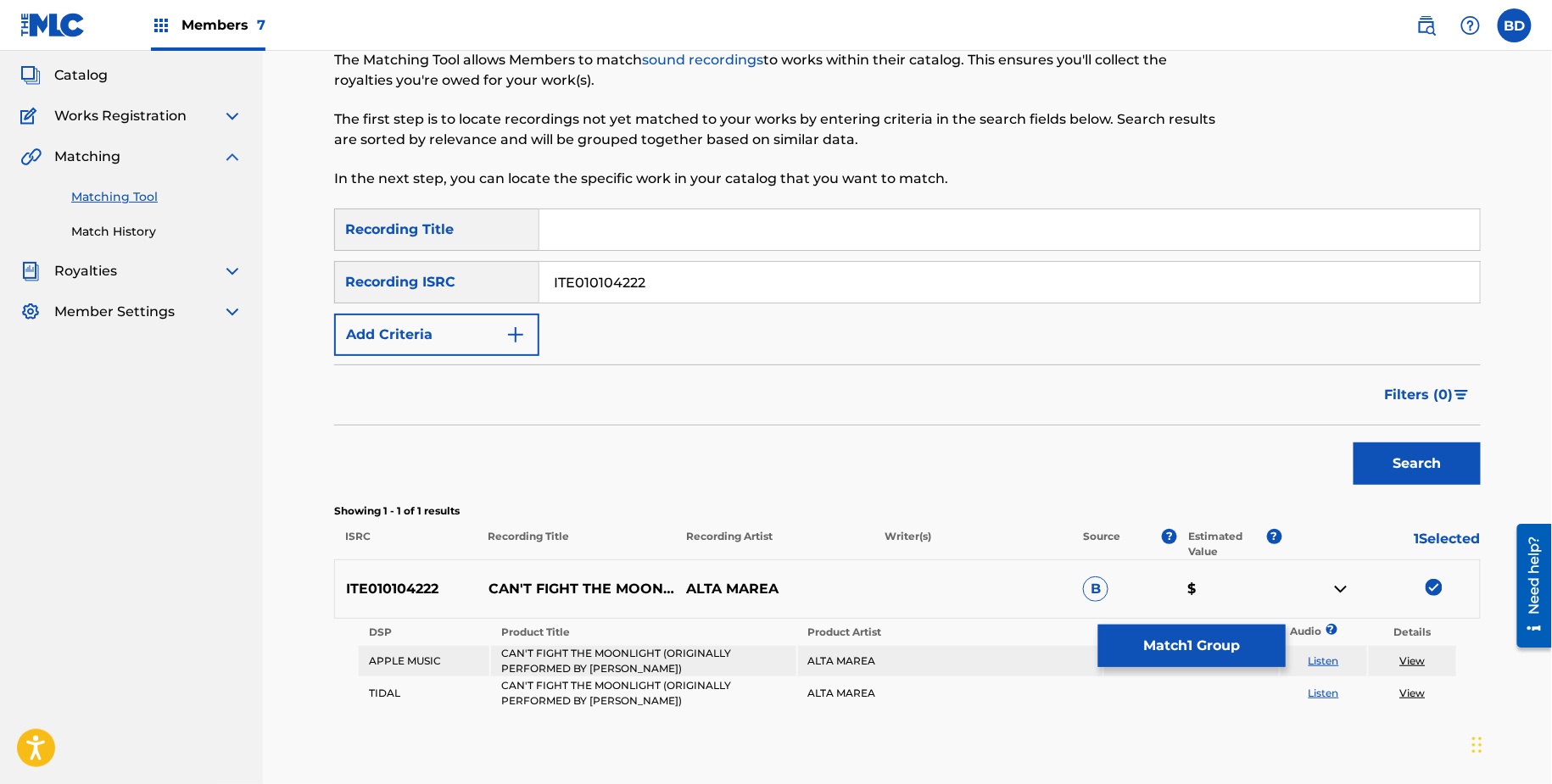
click at [1176, 625] on button "Match 1 Group" at bounding box center [1192, 647] width 188 height 43
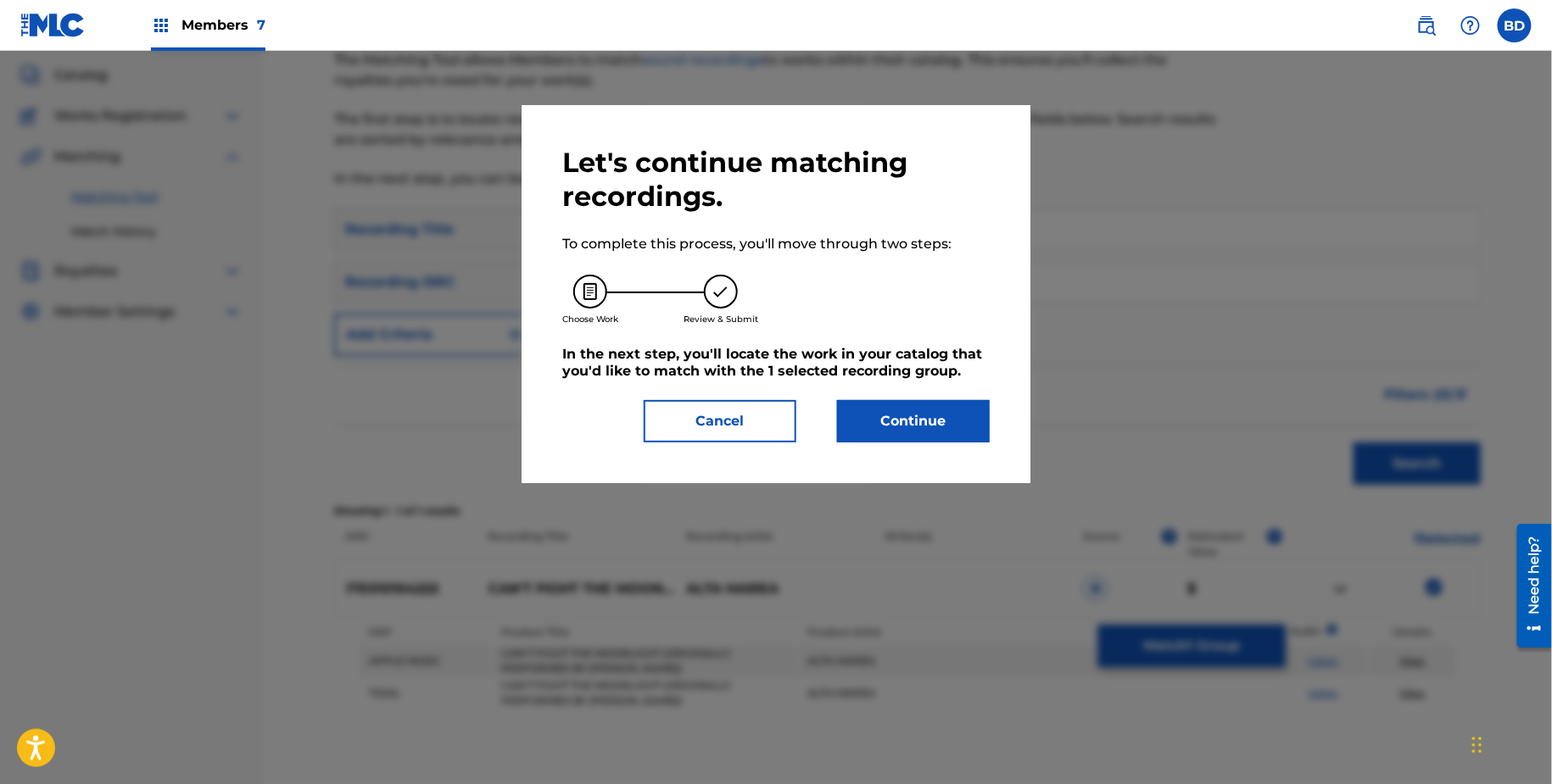
click at [901, 406] on button "Continue" at bounding box center [913, 421] width 152 height 43
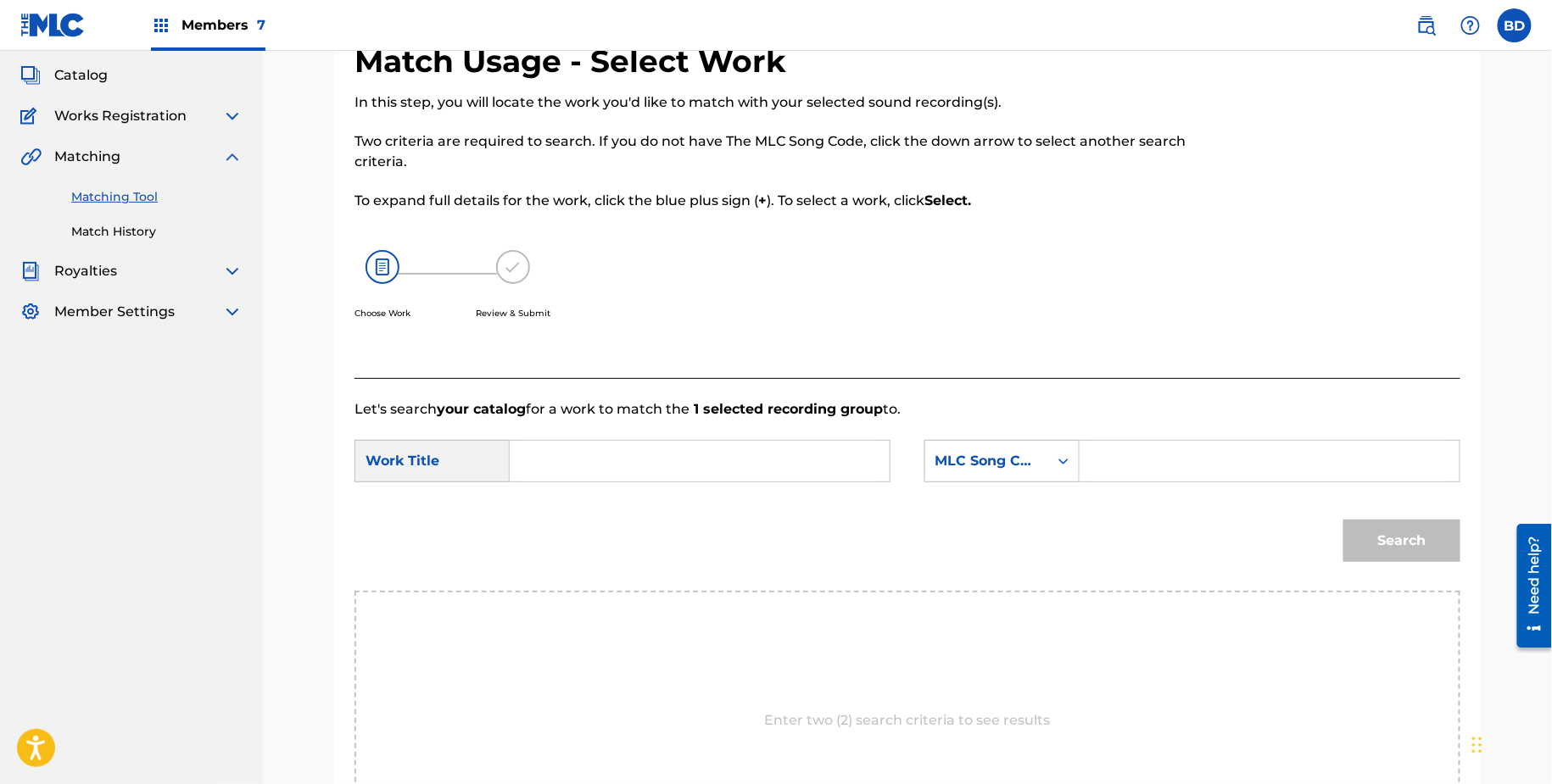
click at [901, 431] on form "SearchWithCriteria22d406ed-2858-45bf-9505-6edf32d2ec83 Work Title SearchWithCri…" at bounding box center [908, 505] width 1106 height 172
click at [1145, 463] on input "Search Form" at bounding box center [1270, 461] width 351 height 41
paste input "218457847"
type input "218457847"
click at [787, 481] on input "Search Form" at bounding box center [700, 461] width 351 height 41
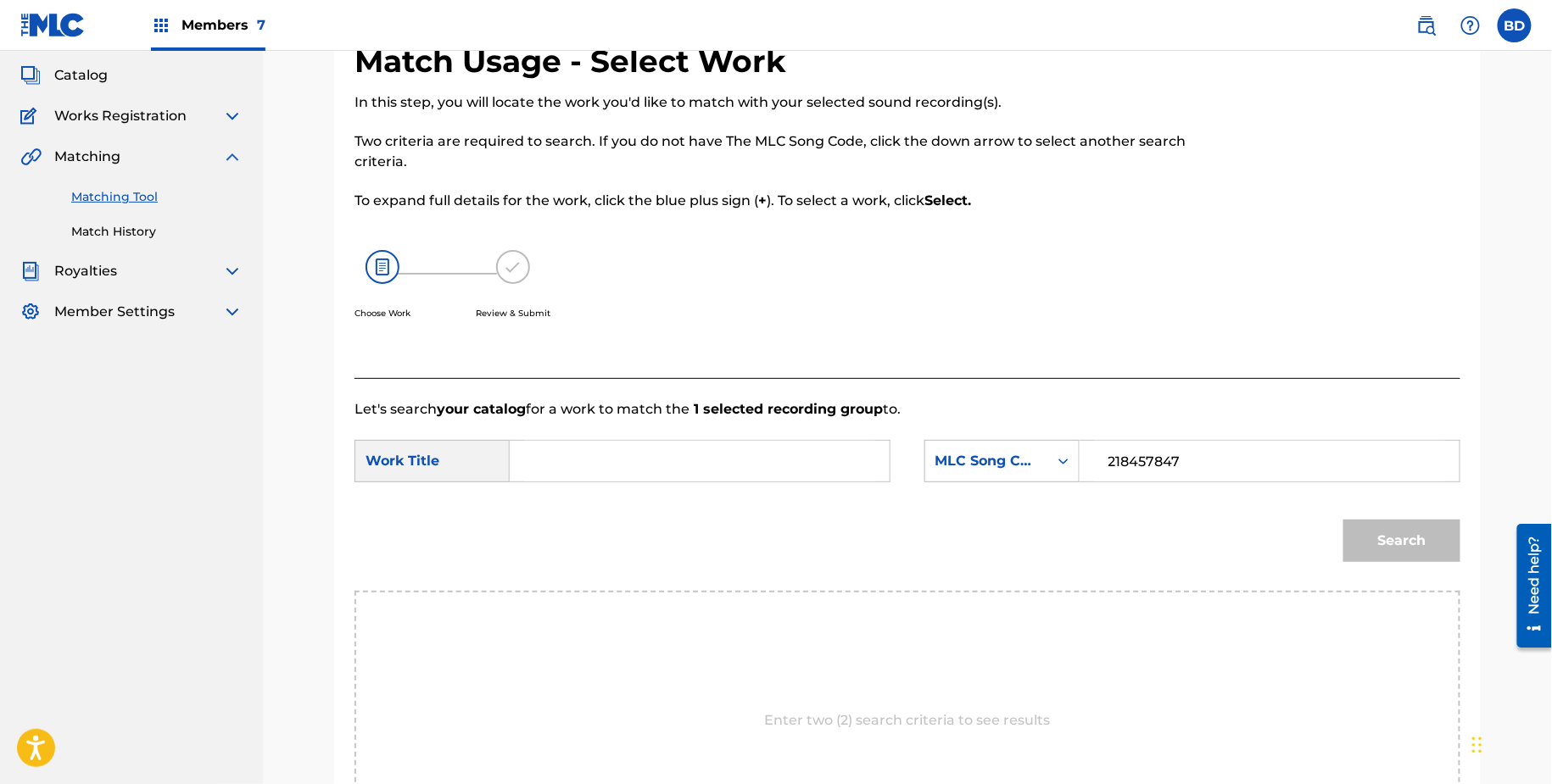
type input "i"
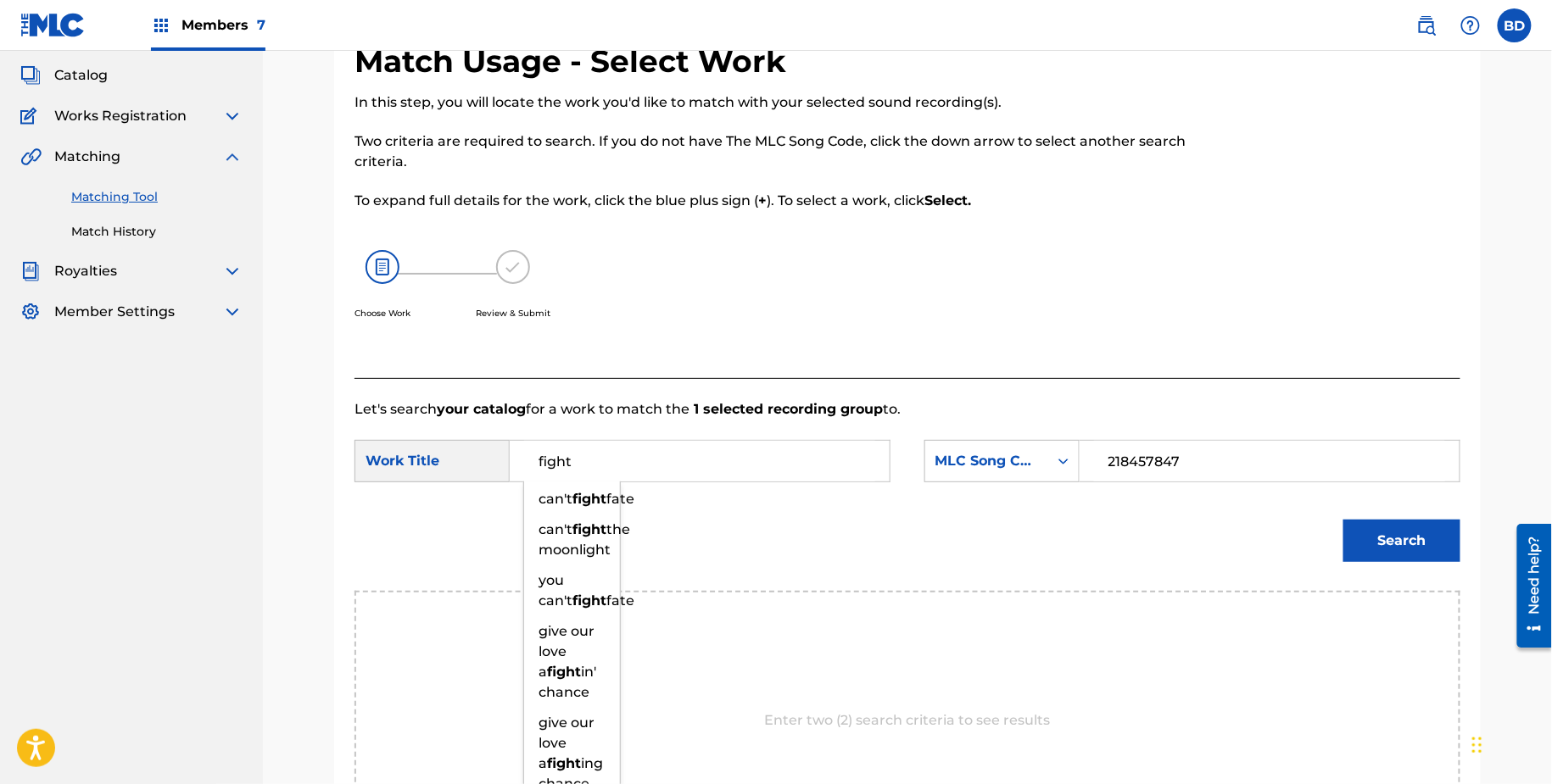
type input "fight"
click at [685, 467] on input "fight" at bounding box center [700, 461] width 351 height 41
click at [1226, 449] on input "218457847" at bounding box center [1270, 461] width 351 height 41
paste input "C21491"
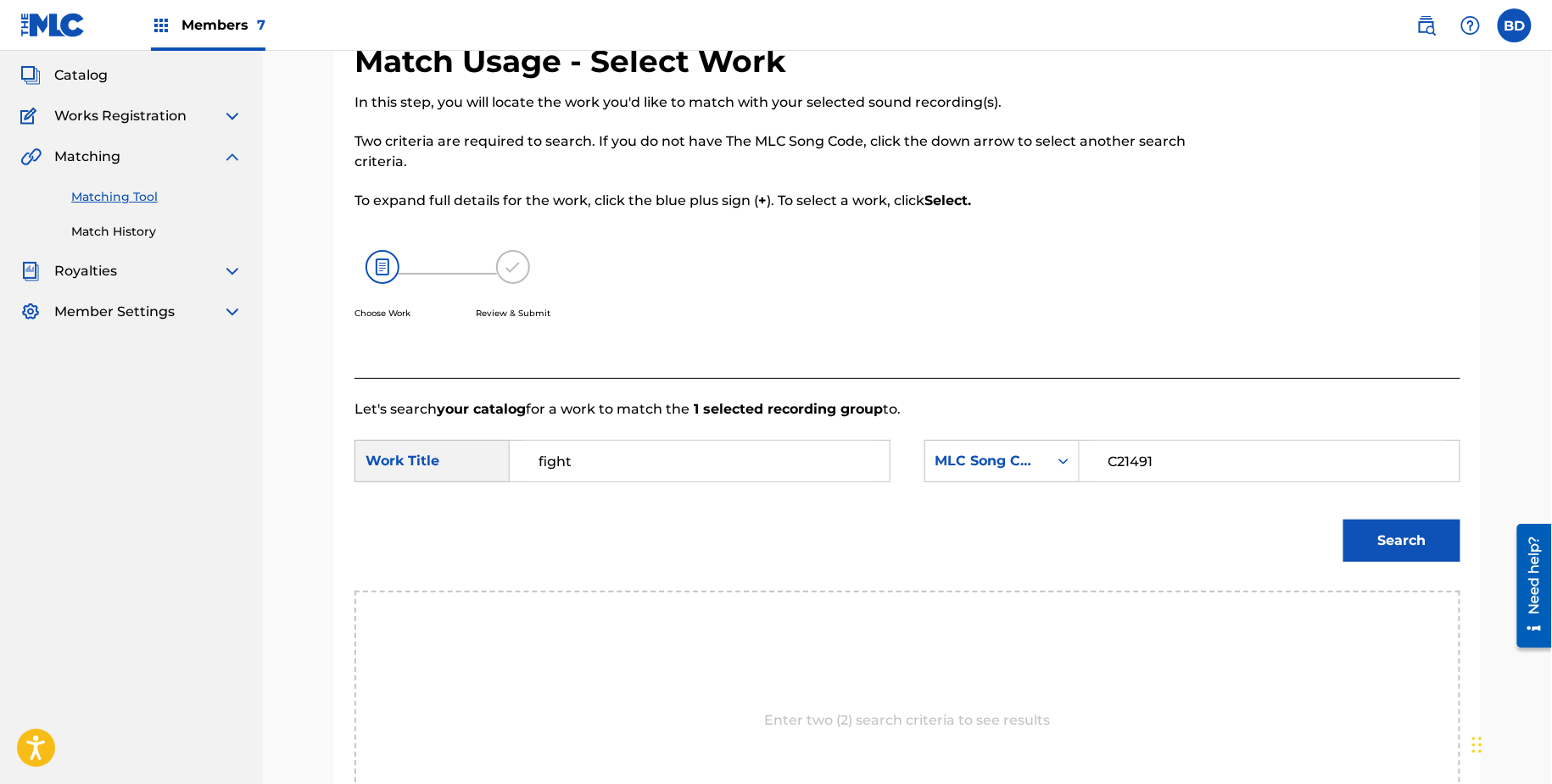
type input "C21491"
click at [1344, 520] on button "Search" at bounding box center [1403, 541] width 117 height 43
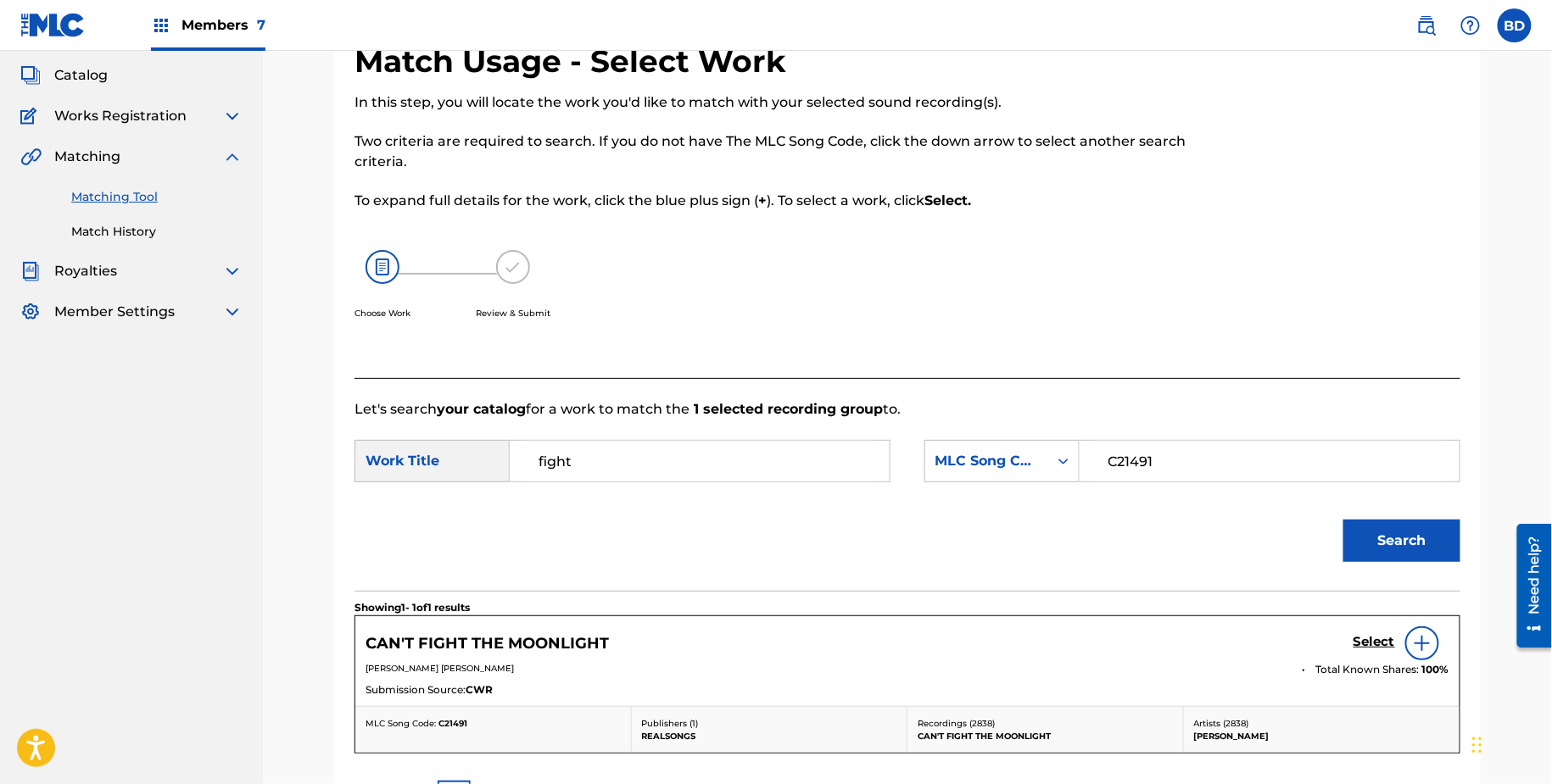
click at [1358, 639] on h5 "Select" at bounding box center [1375, 642] width 42 height 16
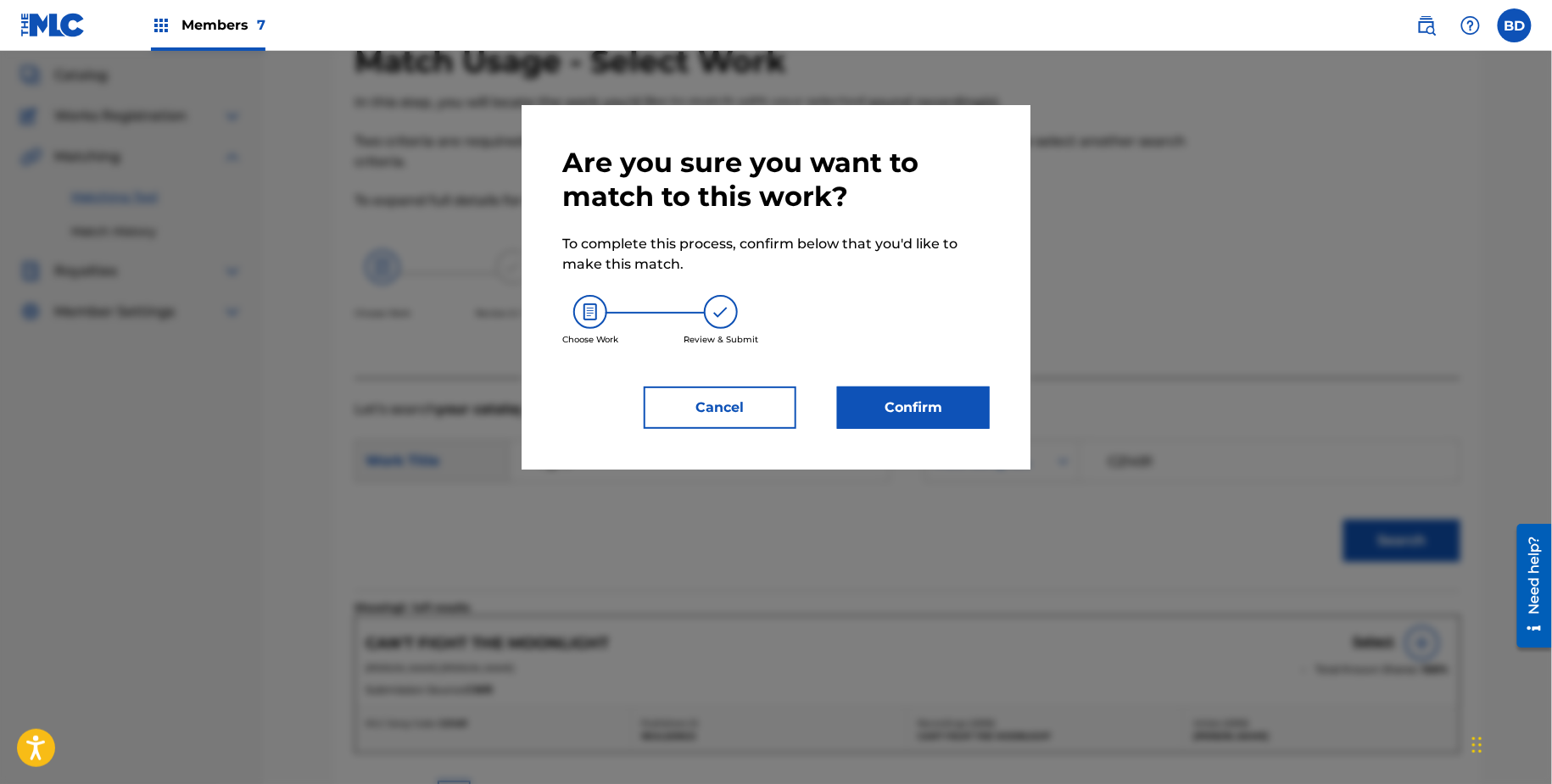
click at [871, 417] on button "Confirm" at bounding box center [913, 408] width 152 height 43
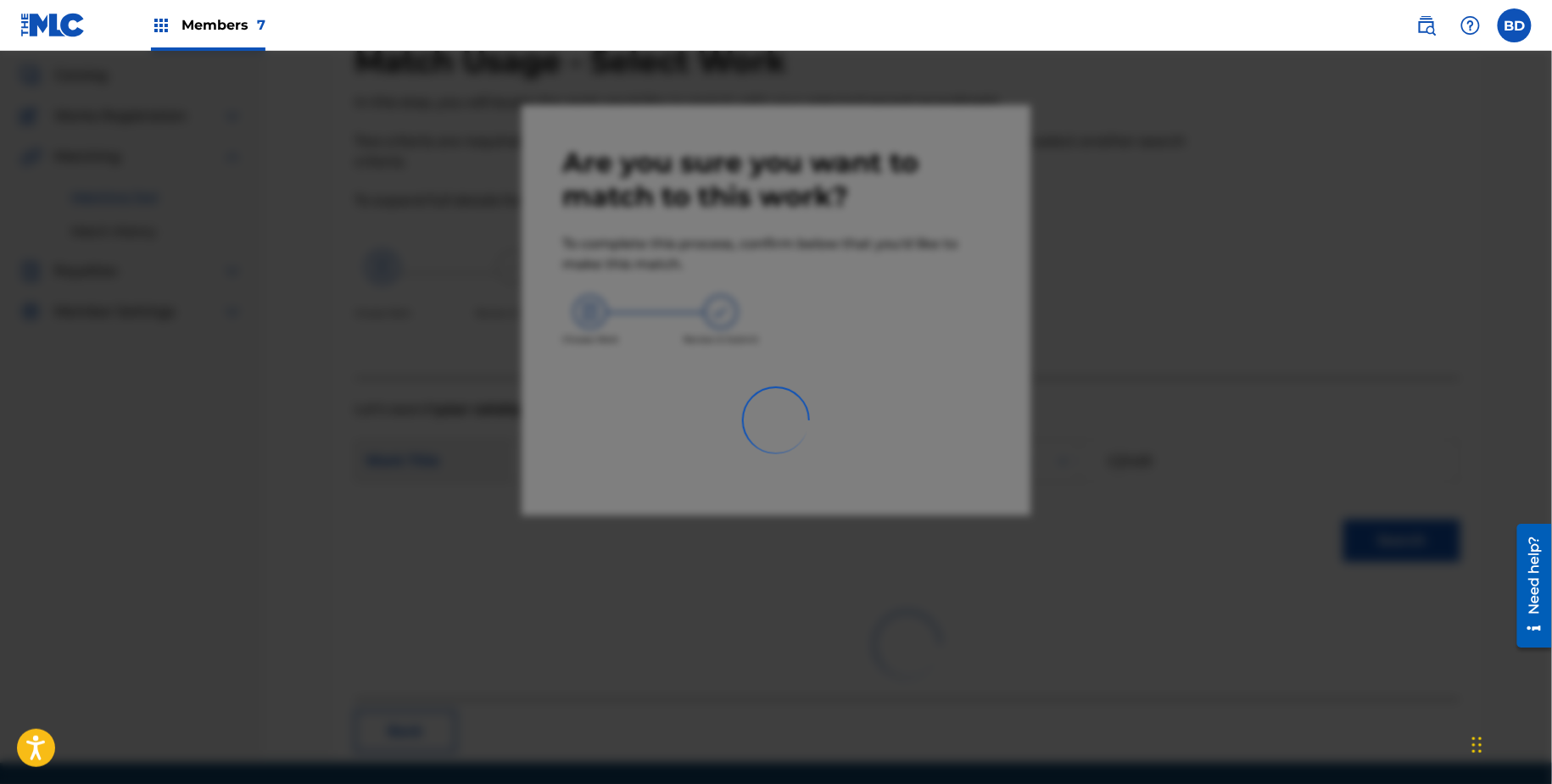
scroll to position [45, 0]
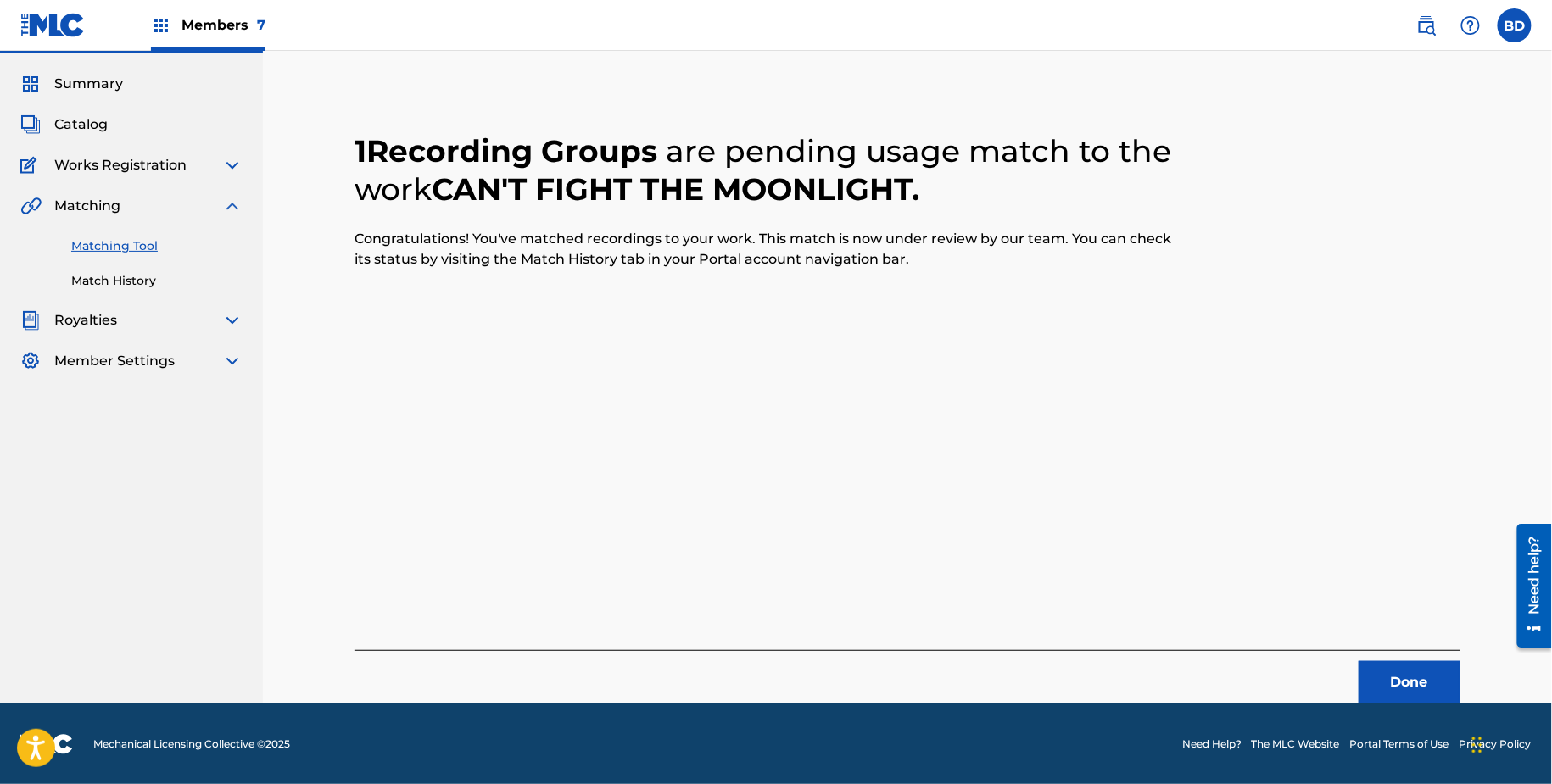
click at [189, 288] on link "Match History" at bounding box center [157, 280] width 172 height 18
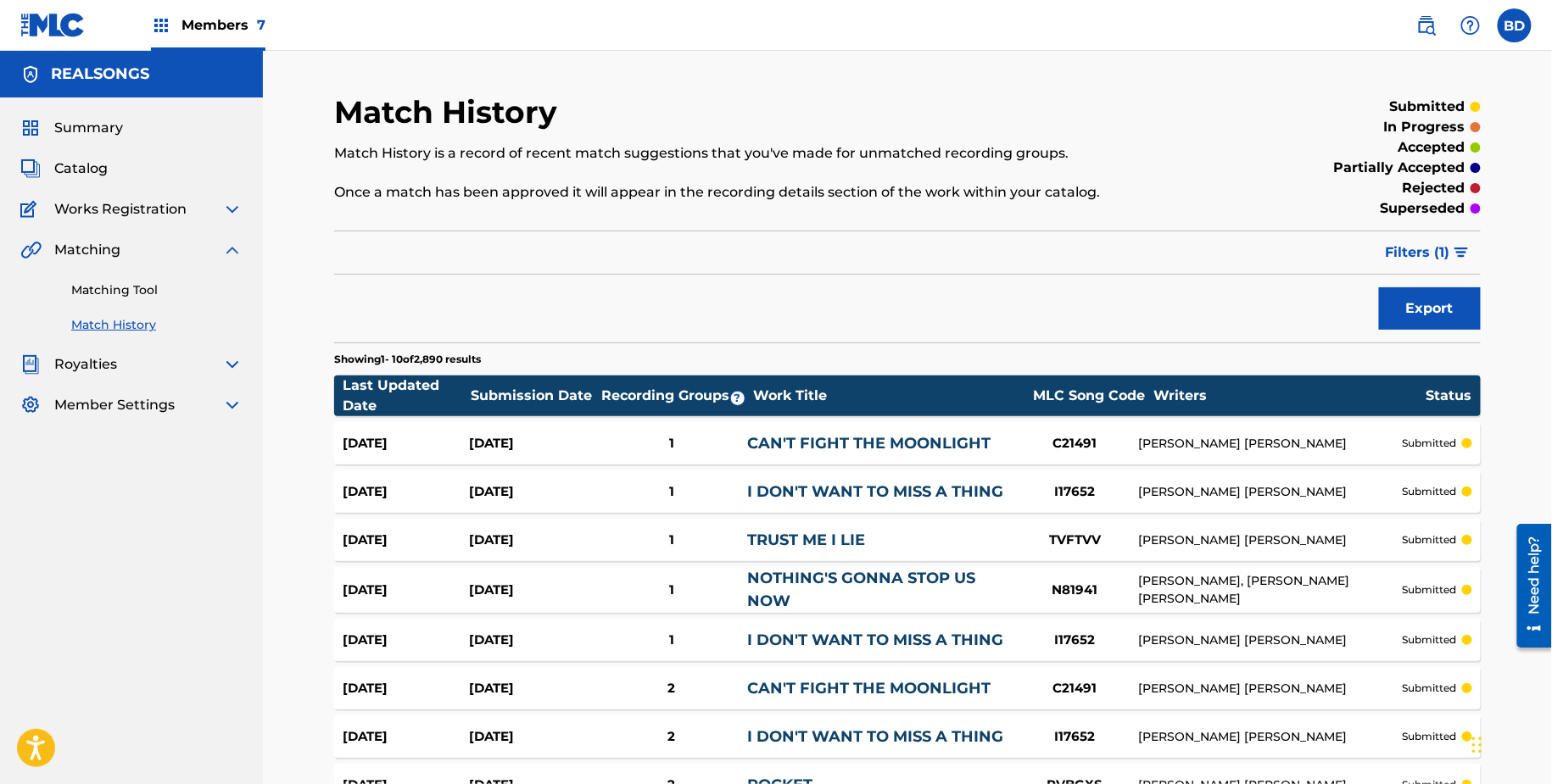
click at [467, 425] on div "Aug 25, 2025 Aug 25, 2025 1 CAN'T FIGHT THE MOONLIGHT C21491 DIANE EVE WARREN s…" at bounding box center [908, 443] width 1147 height 43
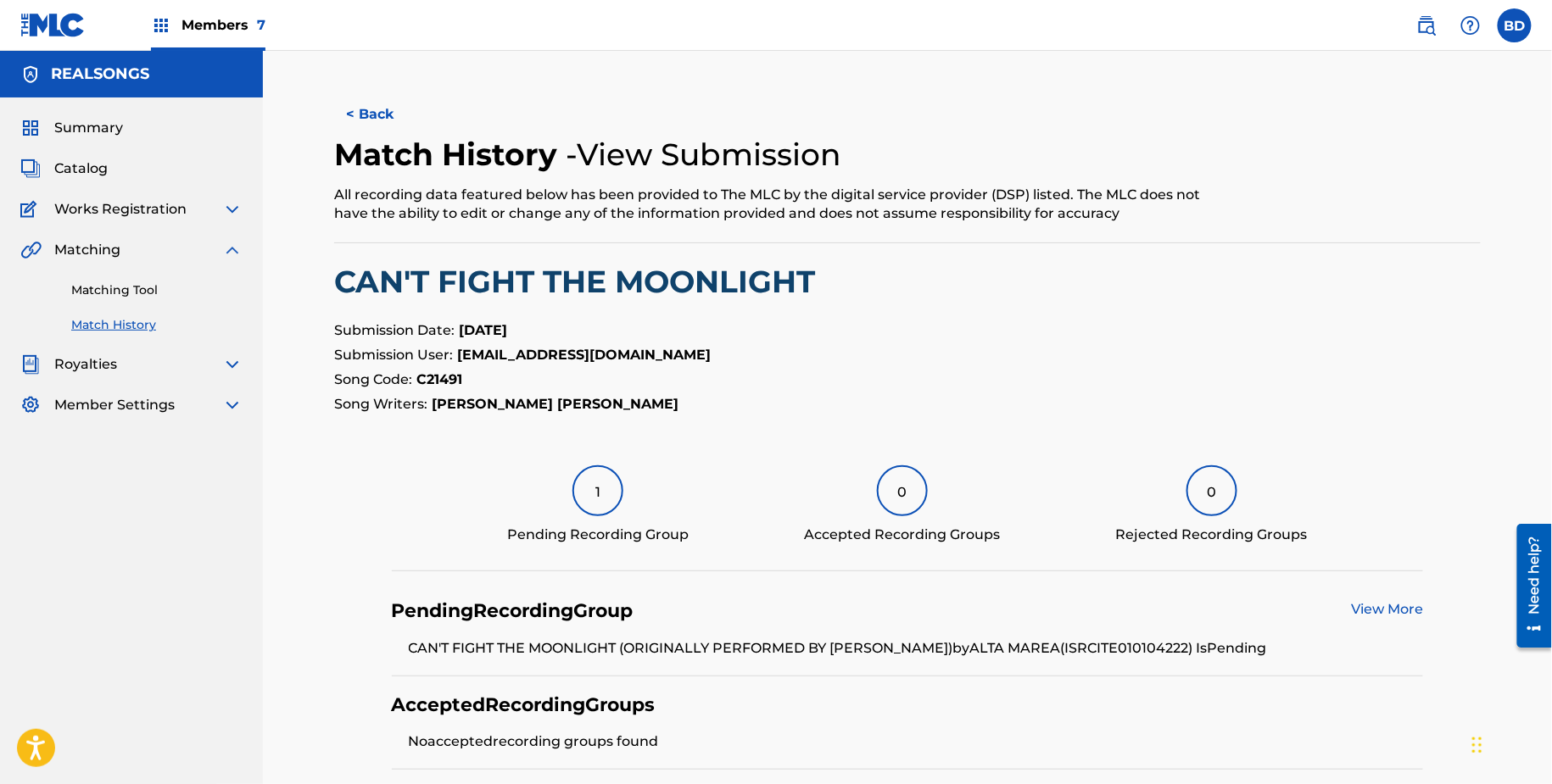
click at [123, 277] on div "Matching Tool Match History" at bounding box center [131, 298] width 222 height 74
click at [123, 280] on div "Matching Tool Match History" at bounding box center [131, 298] width 222 height 74
click at [133, 294] on link "Matching Tool" at bounding box center [157, 289] width 172 height 18
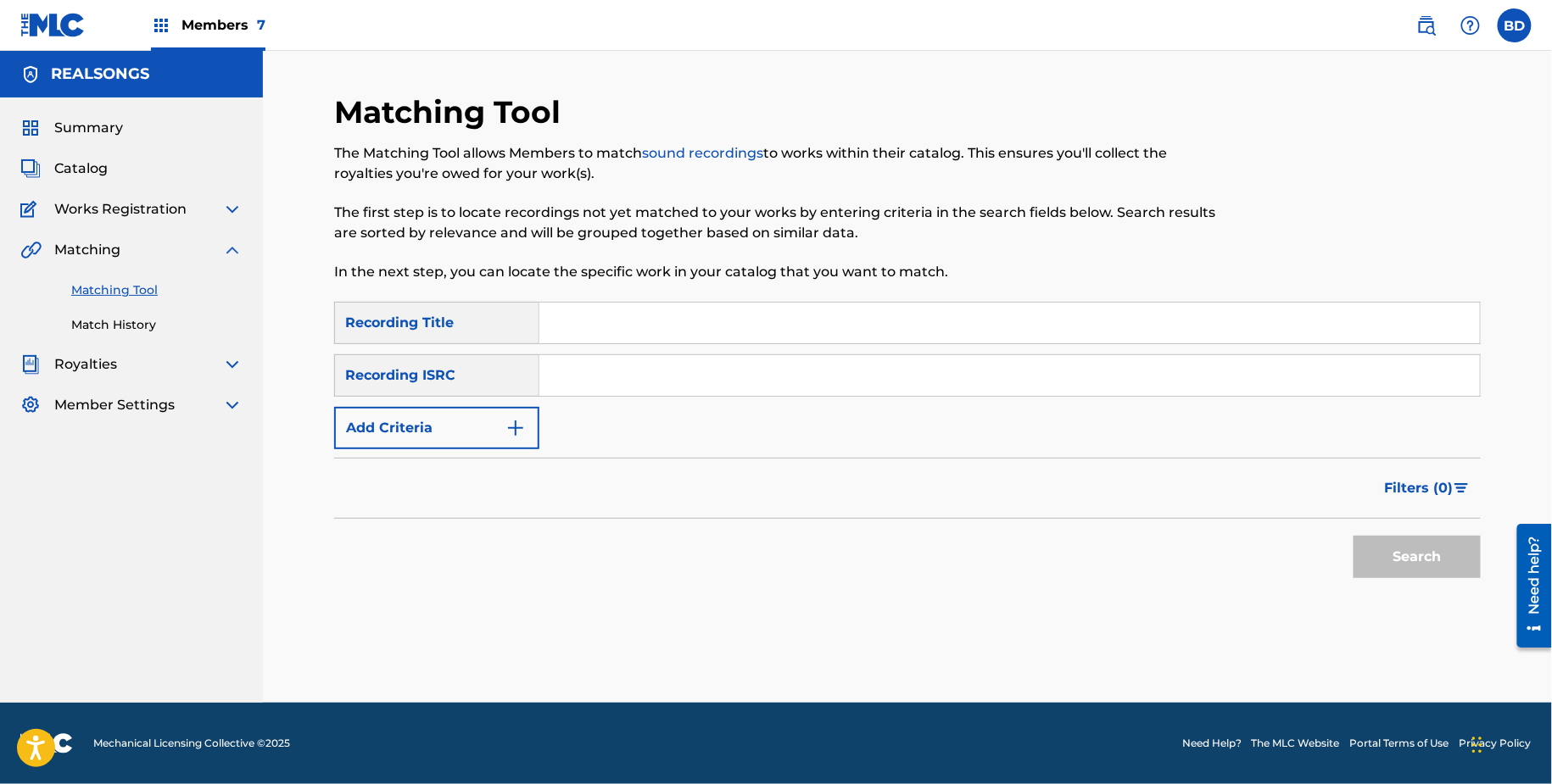
click at [709, 376] on input "Search Form" at bounding box center [1009, 376] width 940 height 41
paste input "ITF772000010"
click at [1354, 536] on button "Search" at bounding box center [1417, 558] width 127 height 43
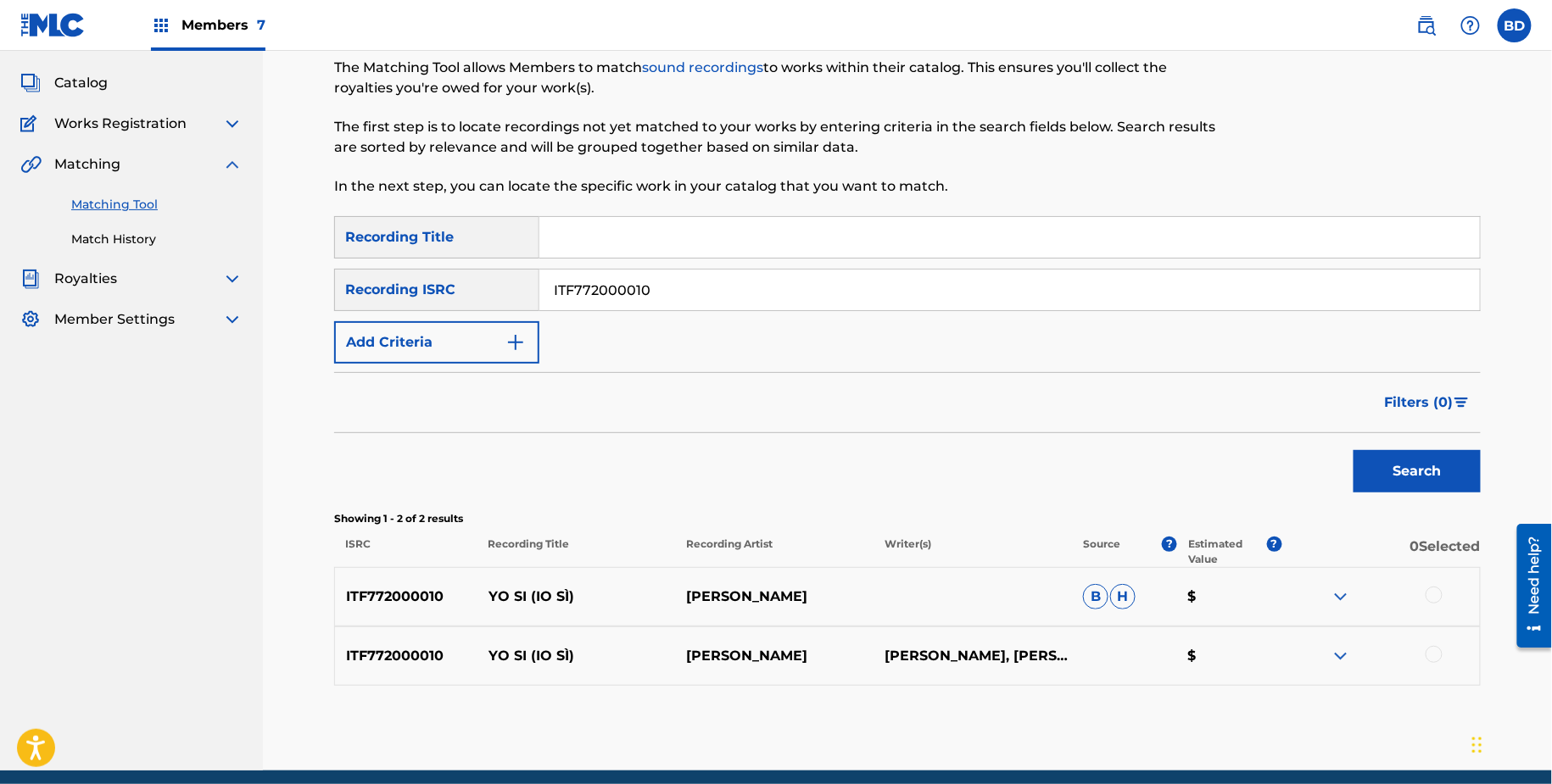
scroll to position [152, 0]
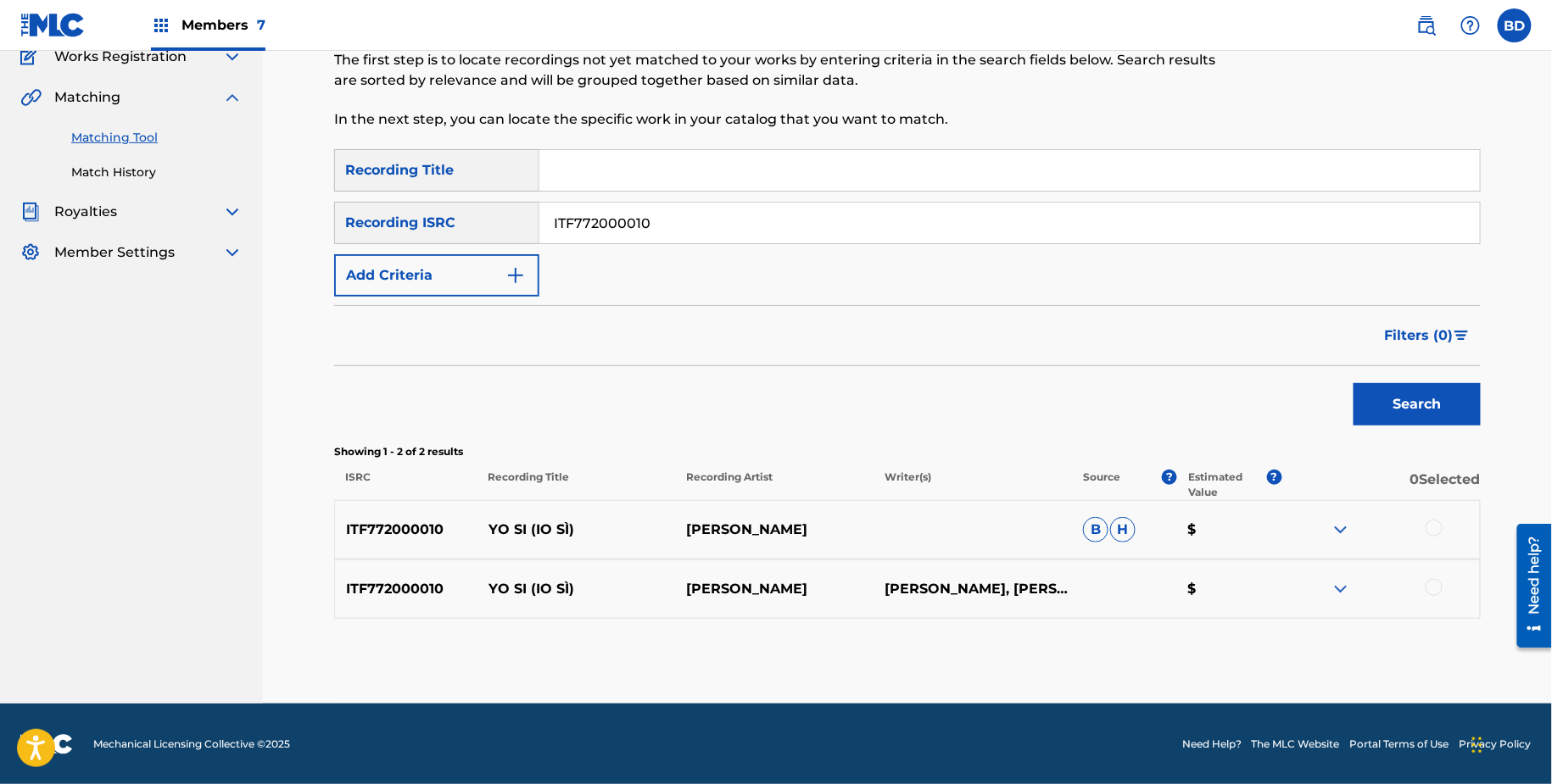
click at [1341, 527] on img at bounding box center [1341, 530] width 20 height 20
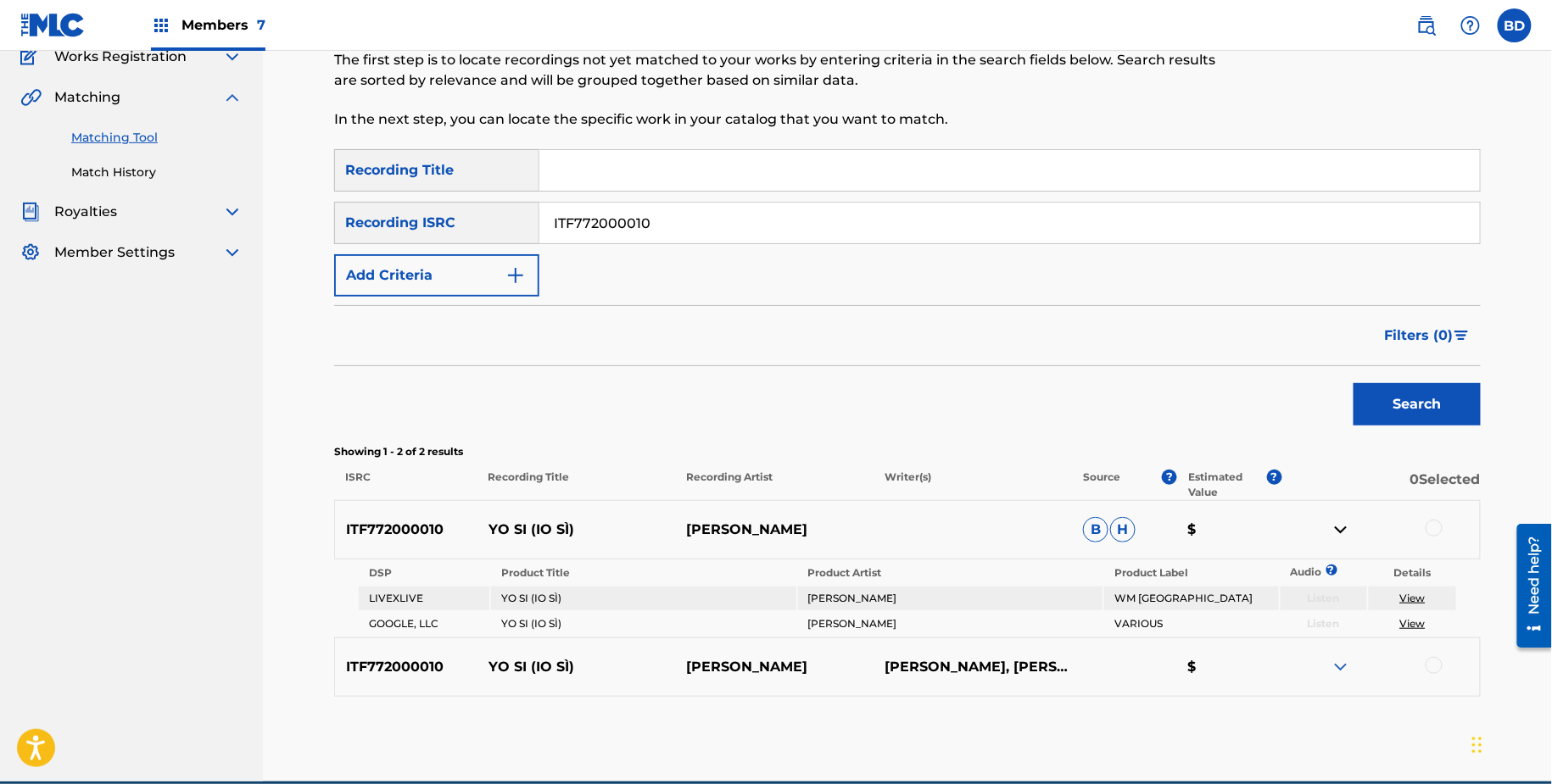
click at [504, 528] on p "YO SI (IO SÌ)" at bounding box center [577, 530] width 199 height 20
click at [626, 218] on input "ITF772000010" at bounding box center [1009, 223] width 940 height 41
paste input "JPPO01905002"
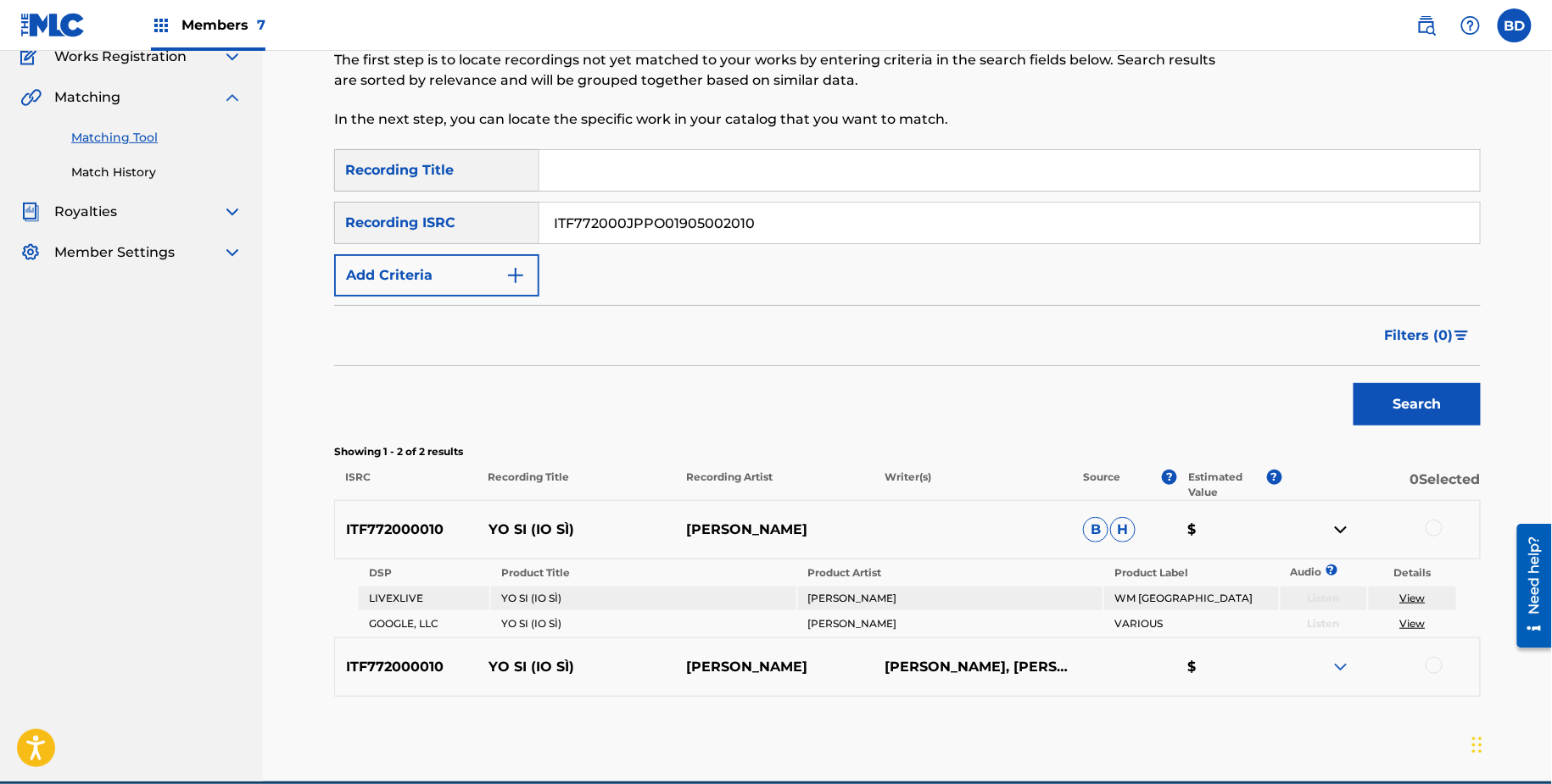
click at [1354, 383] on button "Search" at bounding box center [1417, 405] width 127 height 43
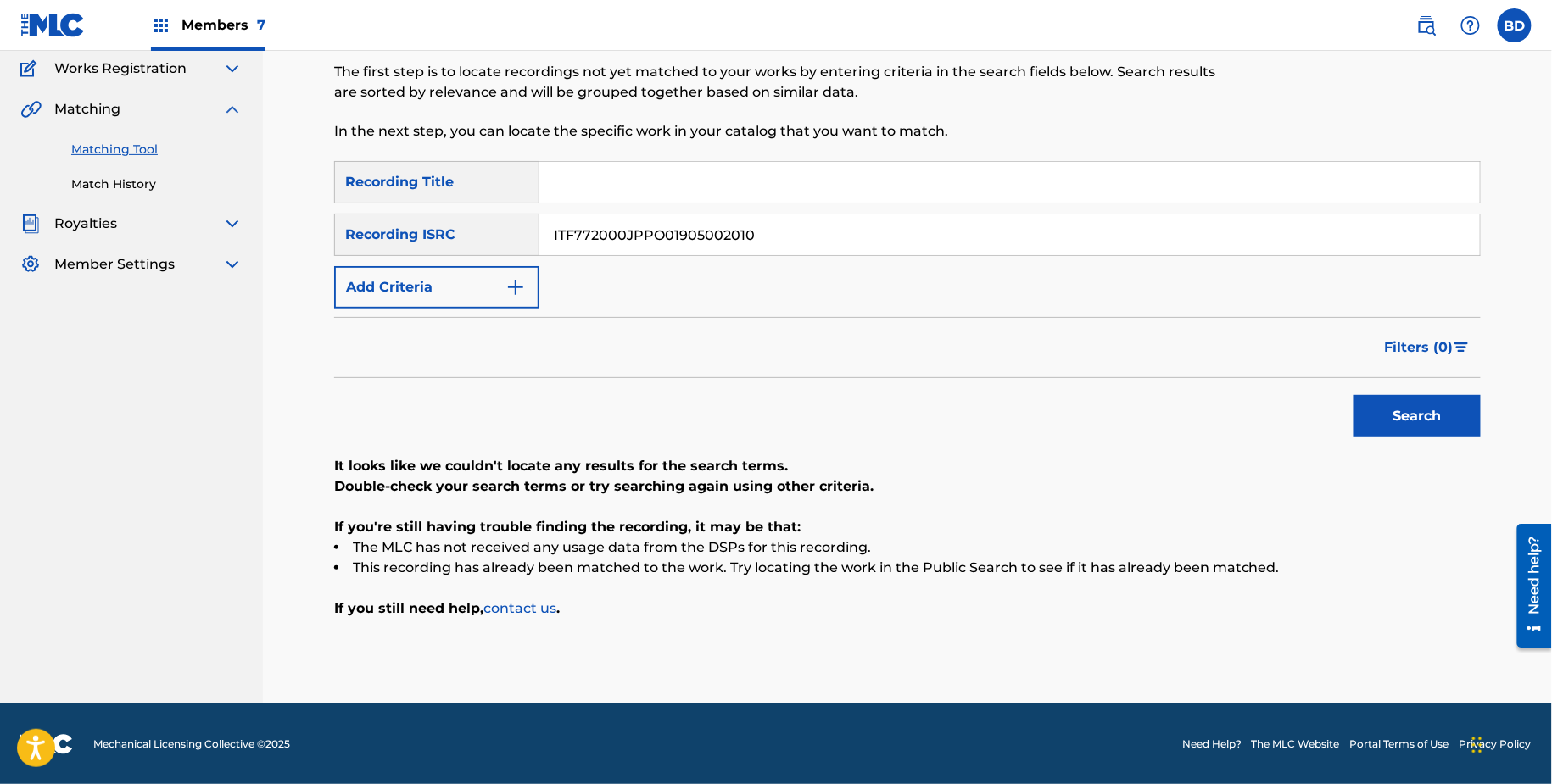
click at [637, 240] on input "ITF772000JPPO01905002010" at bounding box center [1009, 235] width 940 height 41
paste input "JPPO01905002"
type input "JPPO01905002"
click at [1354, 395] on button "Search" at bounding box center [1417, 417] width 127 height 43
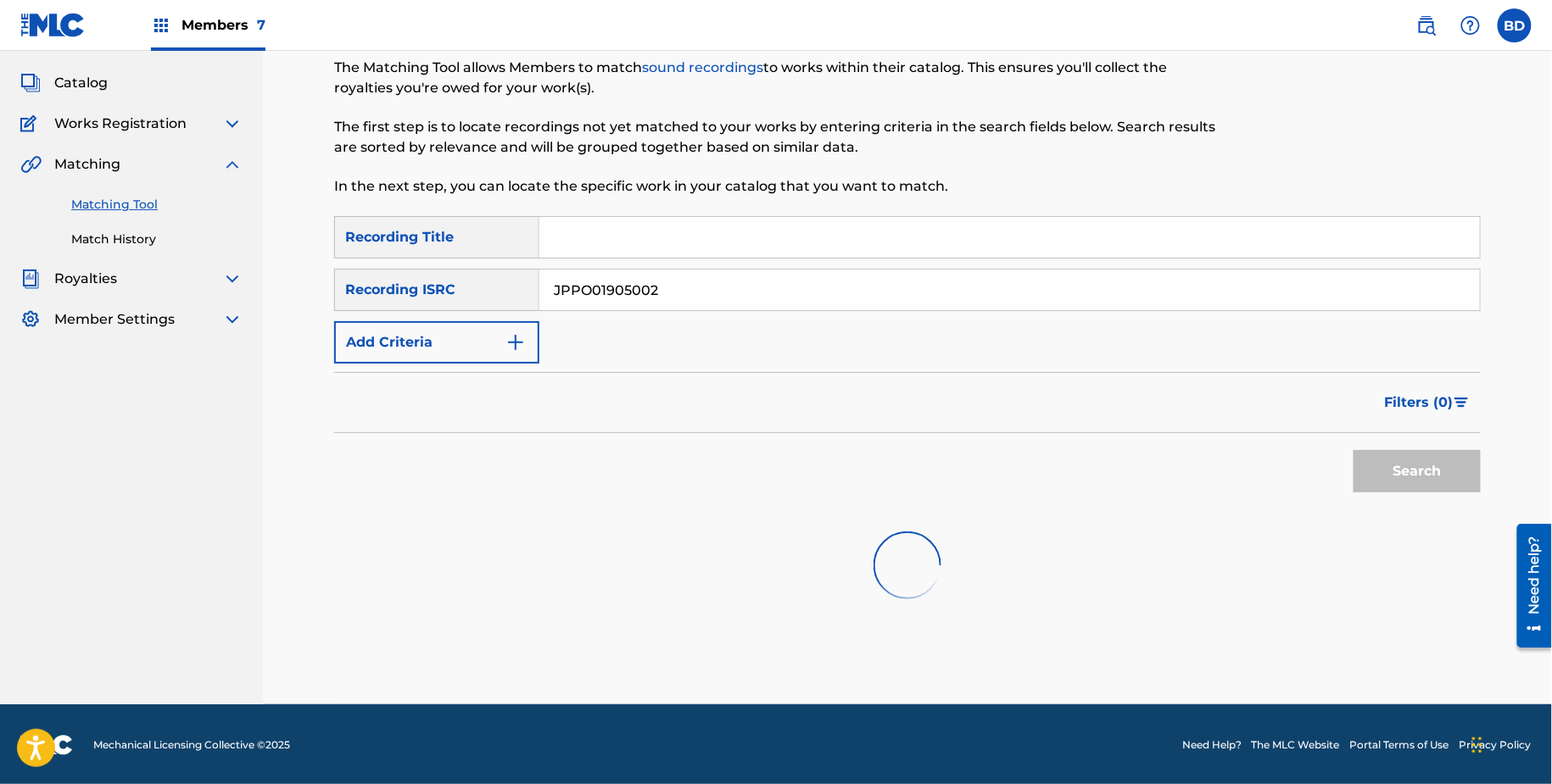
scroll to position [94, 0]
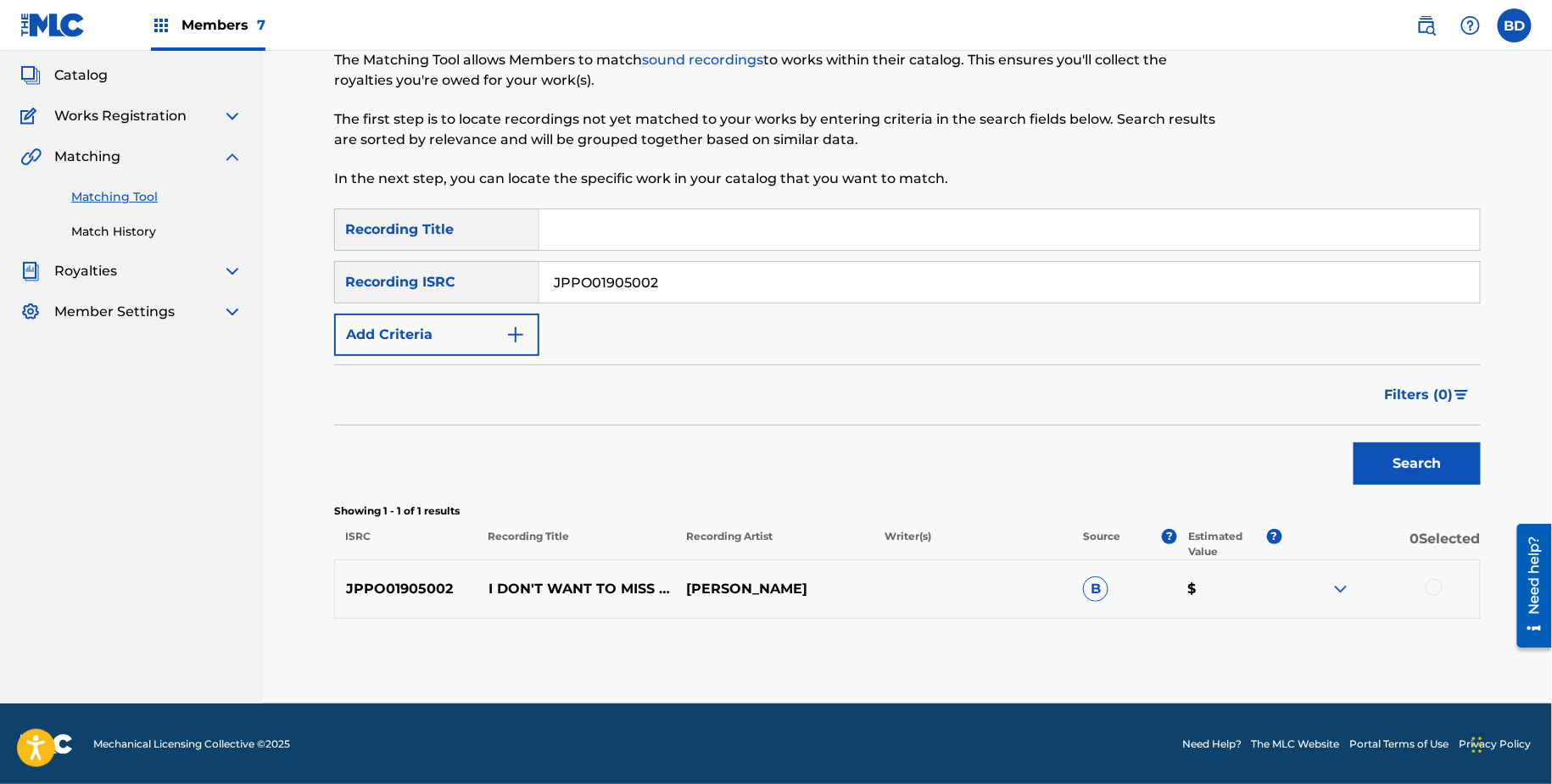
click at [554, 590] on p "I DON'T WANT TO MISS A THING" at bounding box center [577, 589] width 199 height 20
click at [1337, 594] on img at bounding box center [1341, 589] width 20 height 20
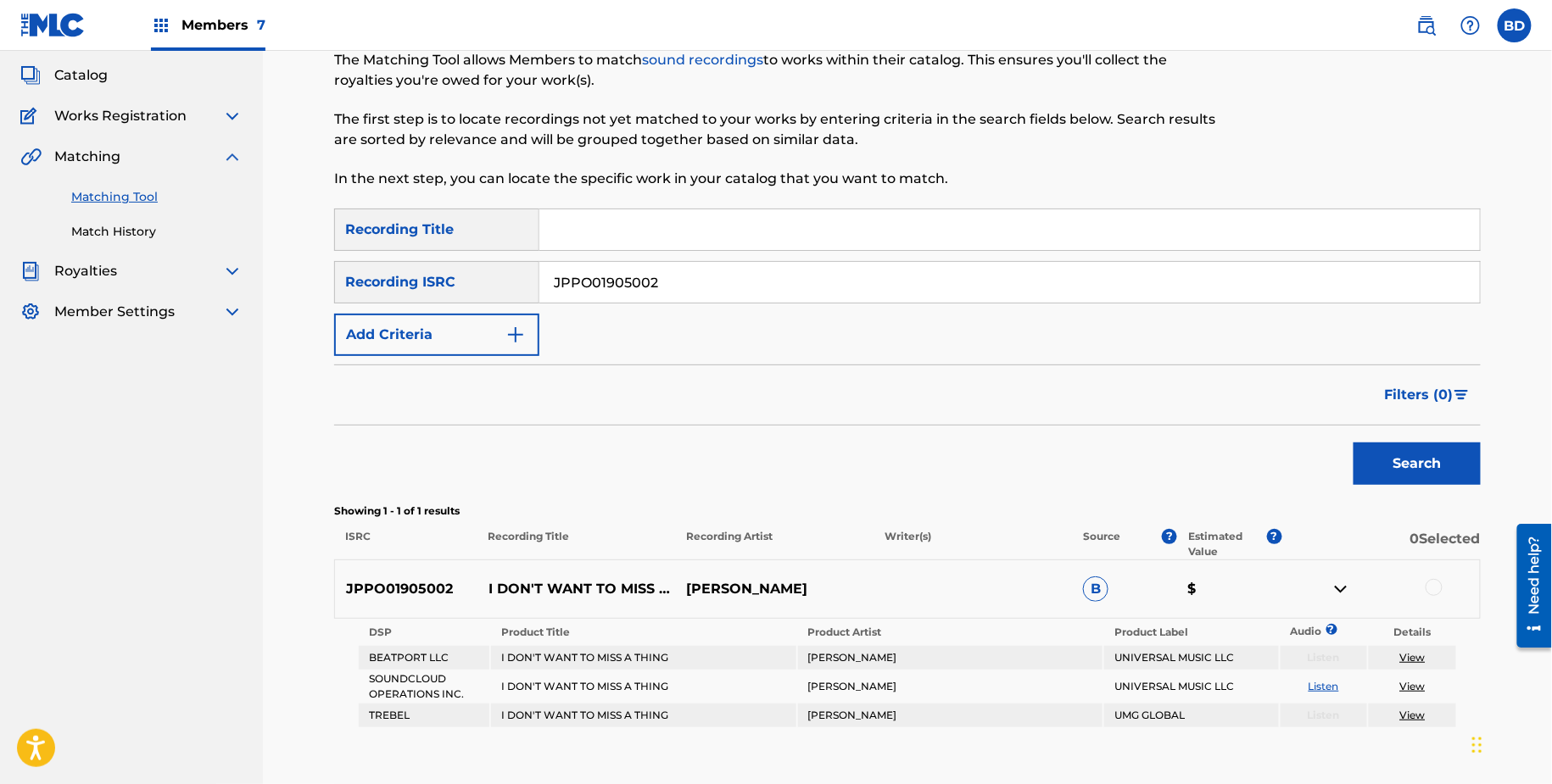
click at [1433, 577] on div "JPPO01905002 I DON'T WANT TO MISS A THING CARLOS MARIN B $" at bounding box center [908, 589] width 1147 height 59
click at [1434, 590] on div at bounding box center [1434, 587] width 17 height 17
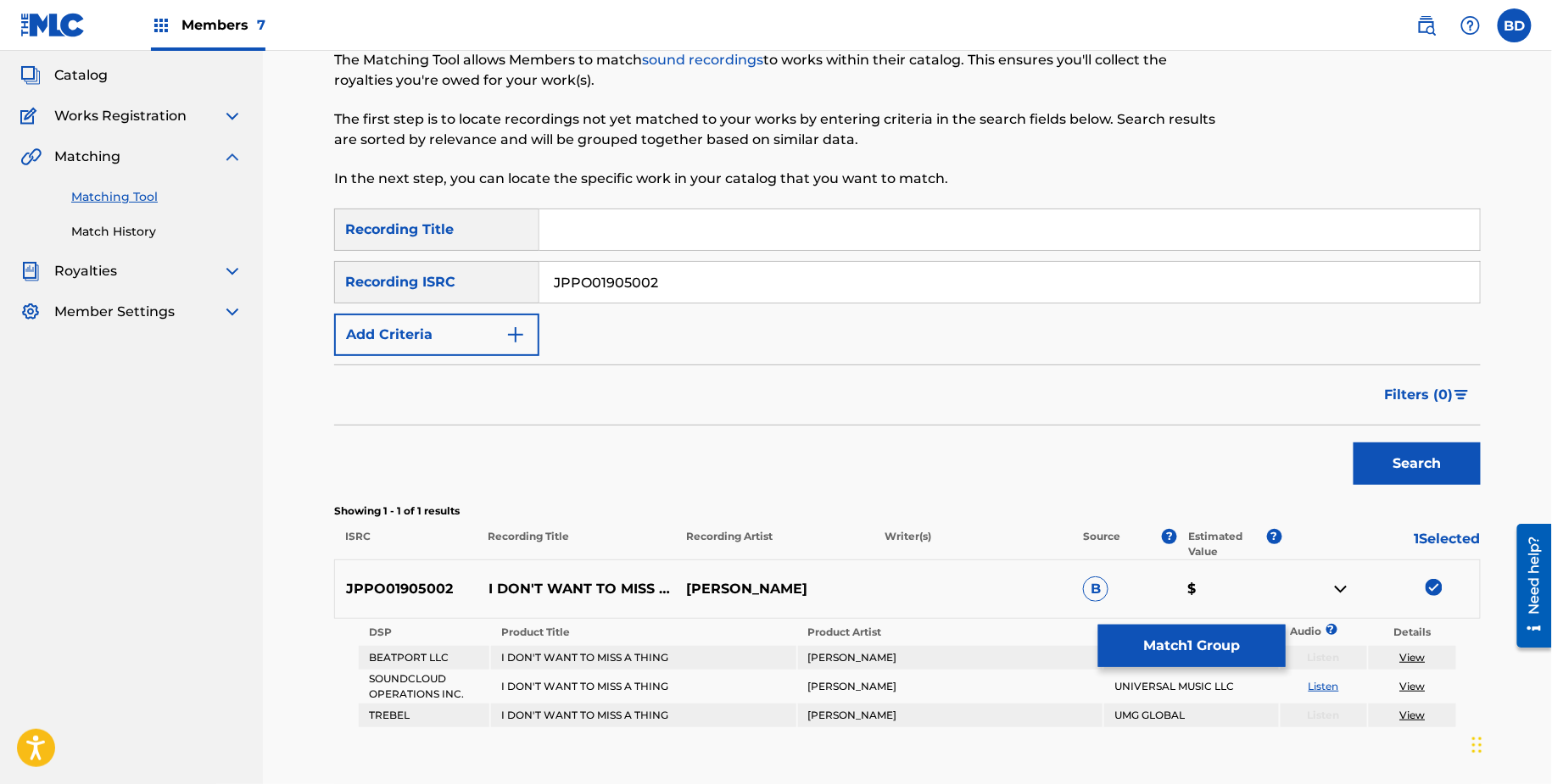
click at [1201, 629] on button "Match 1 Group" at bounding box center [1192, 647] width 188 height 43
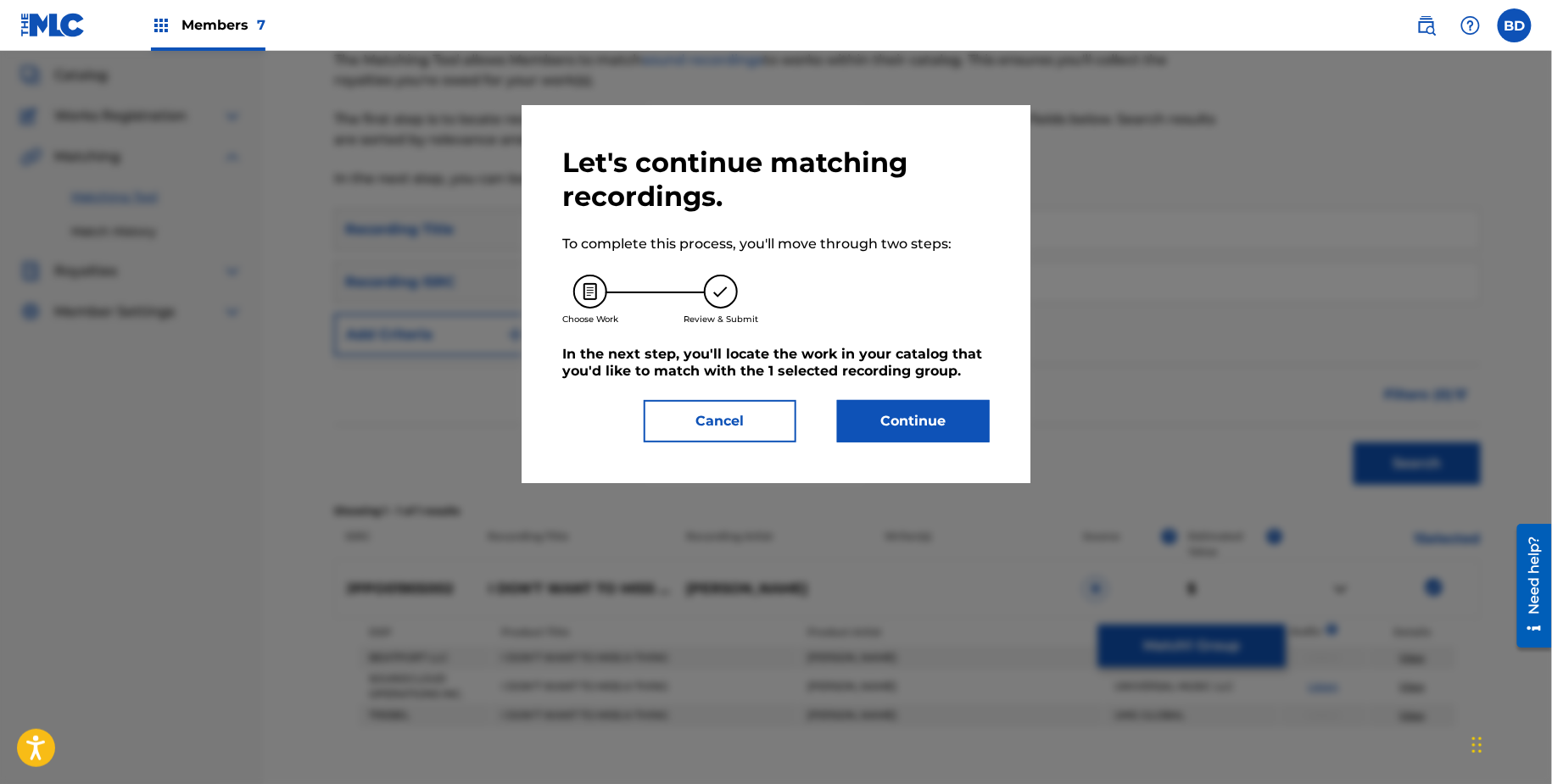
click at [960, 436] on button "Continue" at bounding box center [913, 421] width 152 height 43
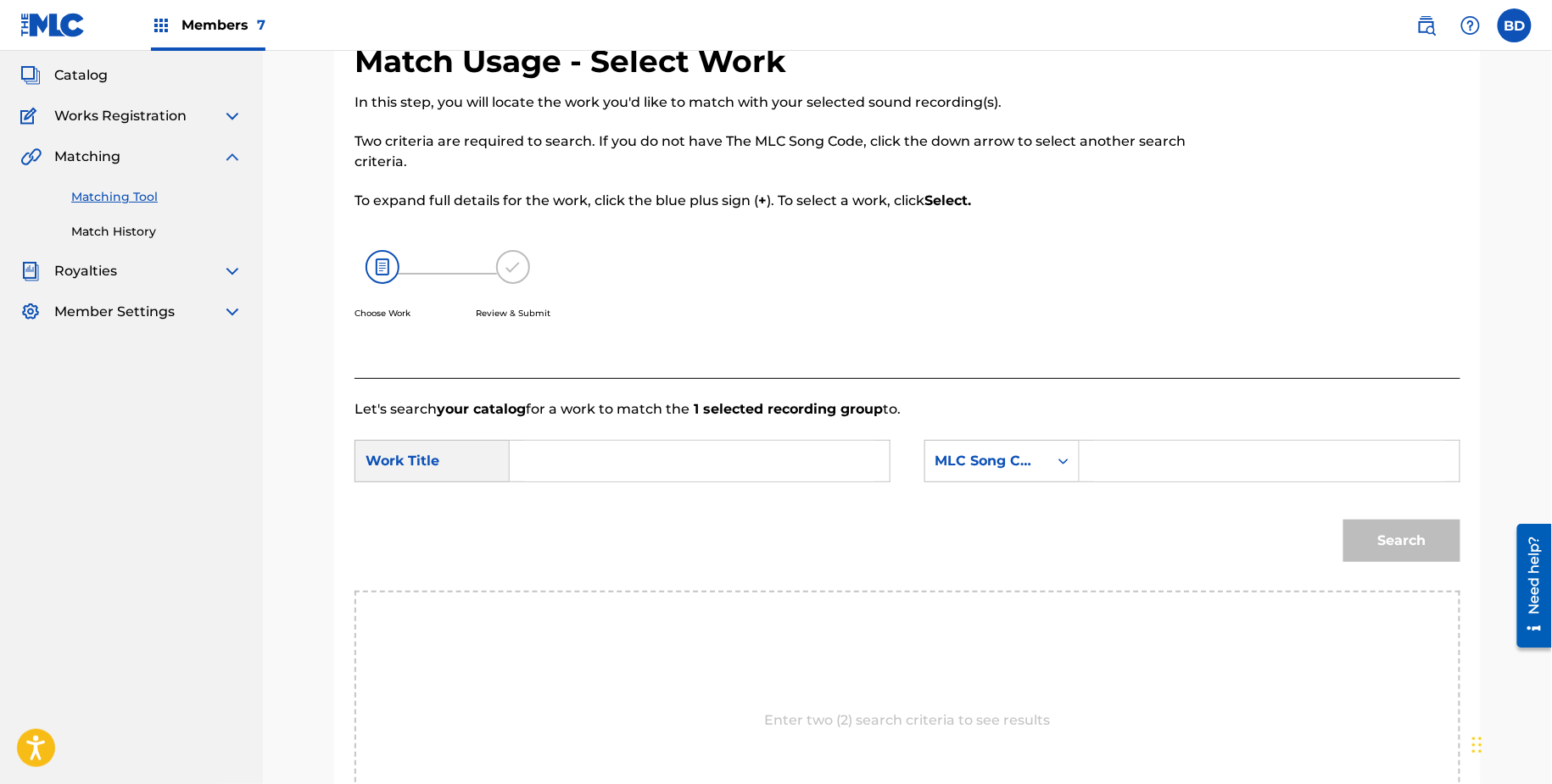
click at [1162, 436] on form "SearchWithCriteria22d406ed-2858-45bf-9505-6edf32d2ec83 Work Title SearchWithCri…" at bounding box center [908, 505] width 1106 height 172
click at [1140, 456] on input "Search Form" at bounding box center [1270, 461] width 351 height 41
paste input "I17652"
type input "I17652"
click at [842, 452] on input "Search Form" at bounding box center [700, 461] width 351 height 41
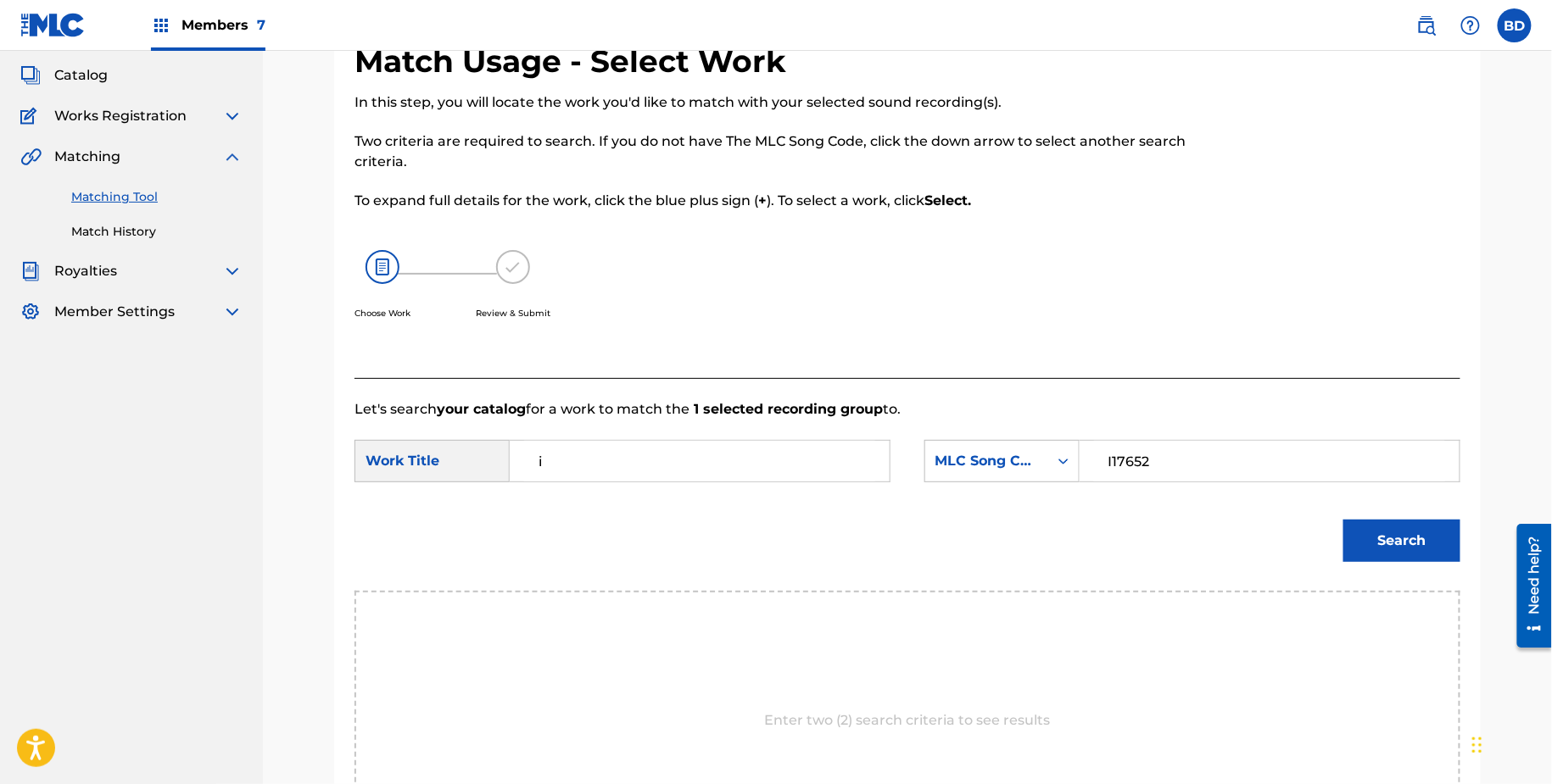
type input "i"
click at [1466, 506] on div "Match Usage - Select Work In this step, you will locate the work you'd like to …" at bounding box center [908, 498] width 1147 height 912
click at [1403, 589] on div "Search" at bounding box center [908, 546] width 1106 height 88
click at [1402, 580] on div "Search" at bounding box center [908, 546] width 1106 height 88
click at [1389, 482] on div "SearchWithCriteria22d406ed-2858-45bf-9505-6edf32d2ec83 Work Title i SearchWithC…" at bounding box center [908, 466] width 1106 height 53
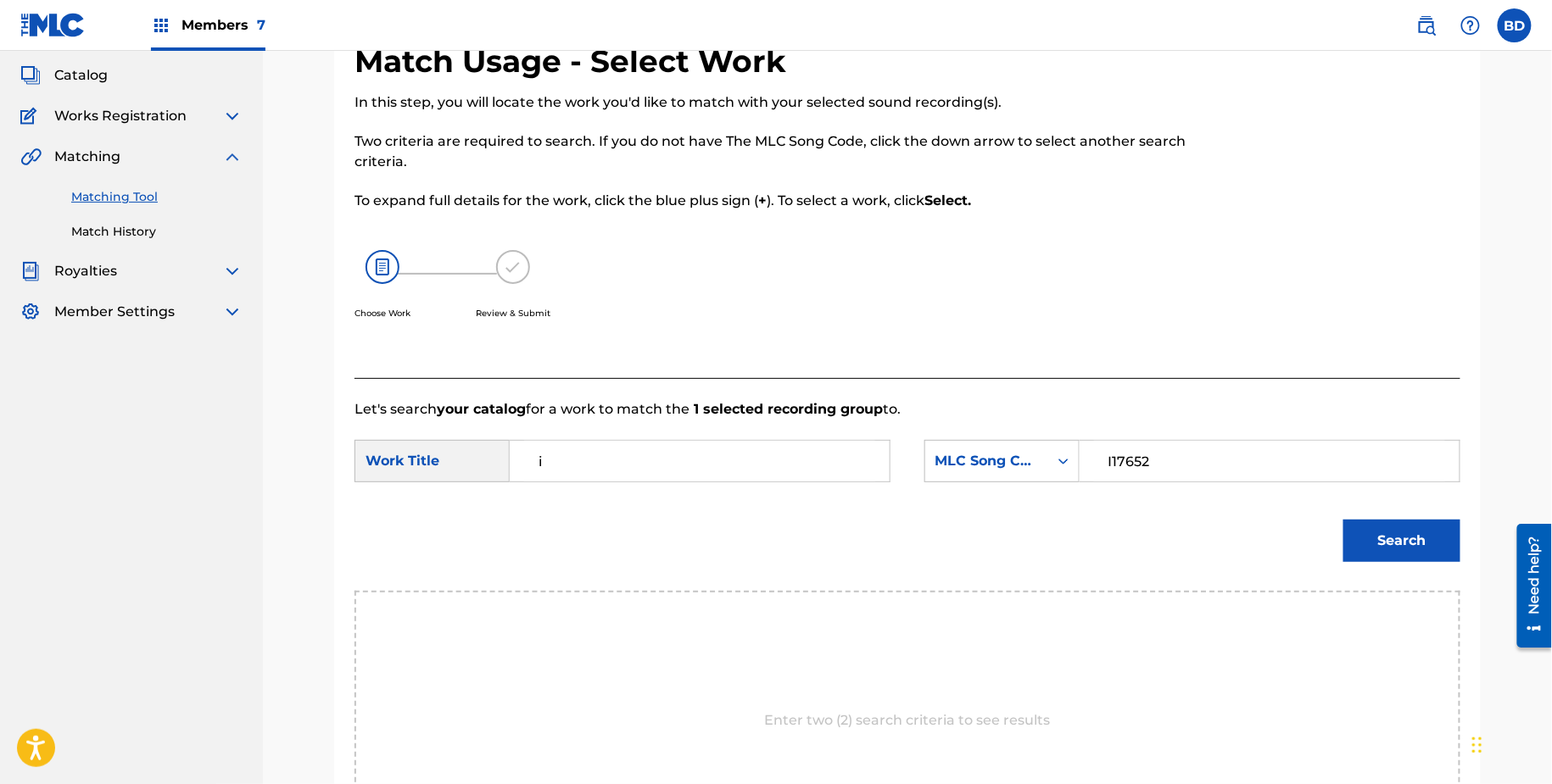
click at [1389, 525] on button "Search" at bounding box center [1403, 541] width 117 height 43
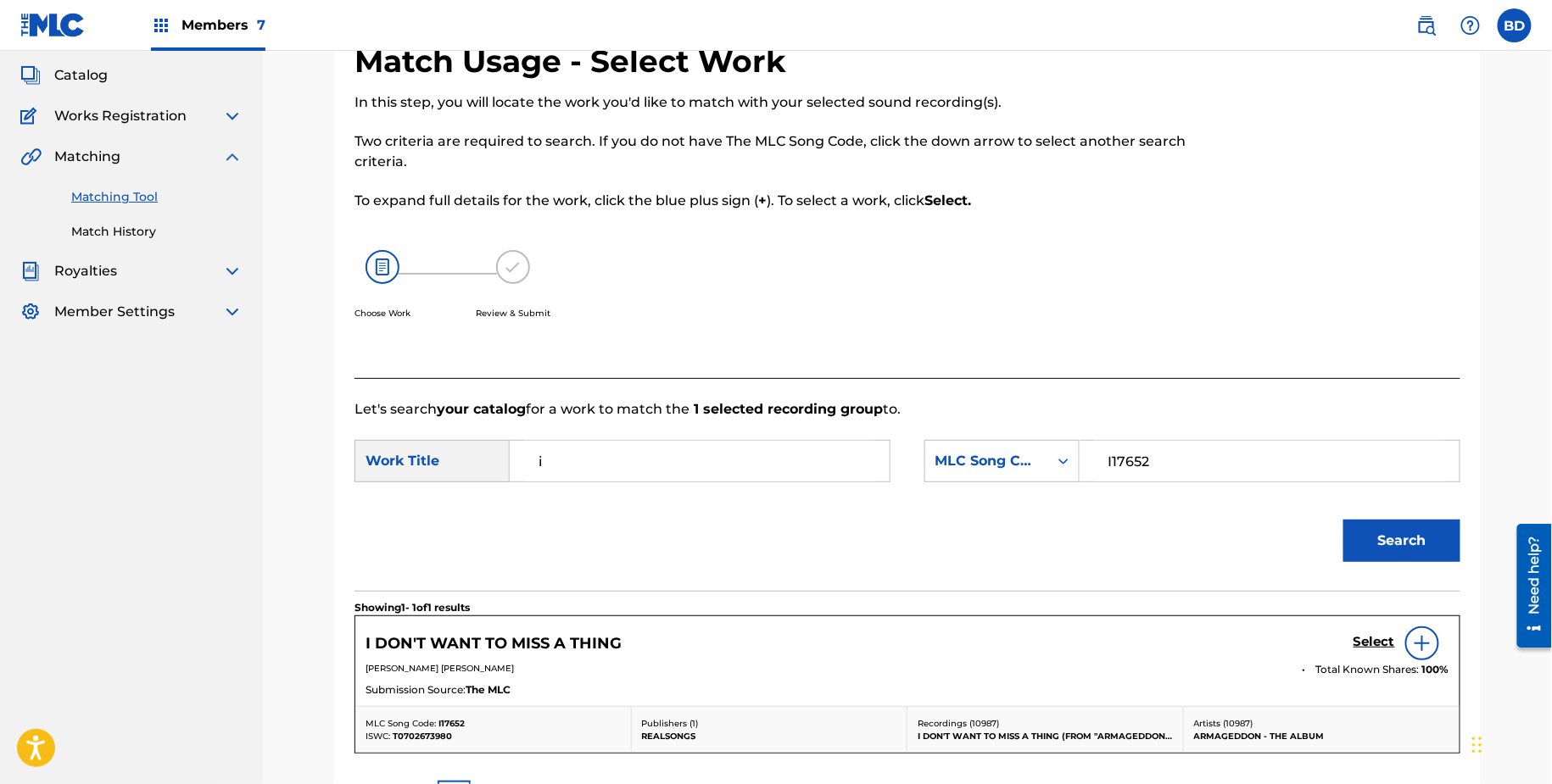
click at [1359, 632] on div "Select" at bounding box center [1402, 643] width 96 height 34
click at [1369, 646] on h5 "Select" at bounding box center [1375, 642] width 42 height 16
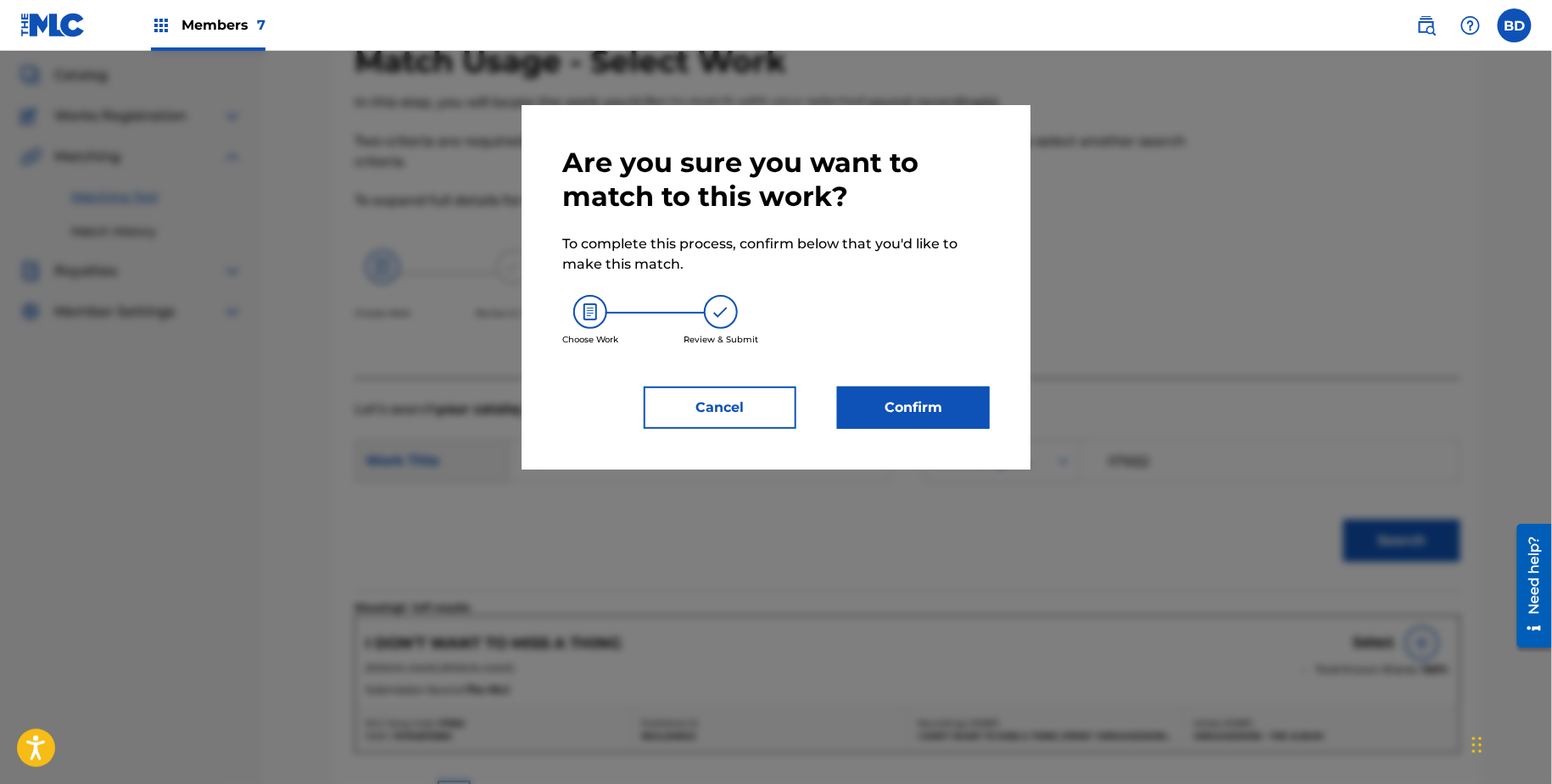
click at [921, 394] on button "Confirm" at bounding box center [913, 408] width 152 height 43
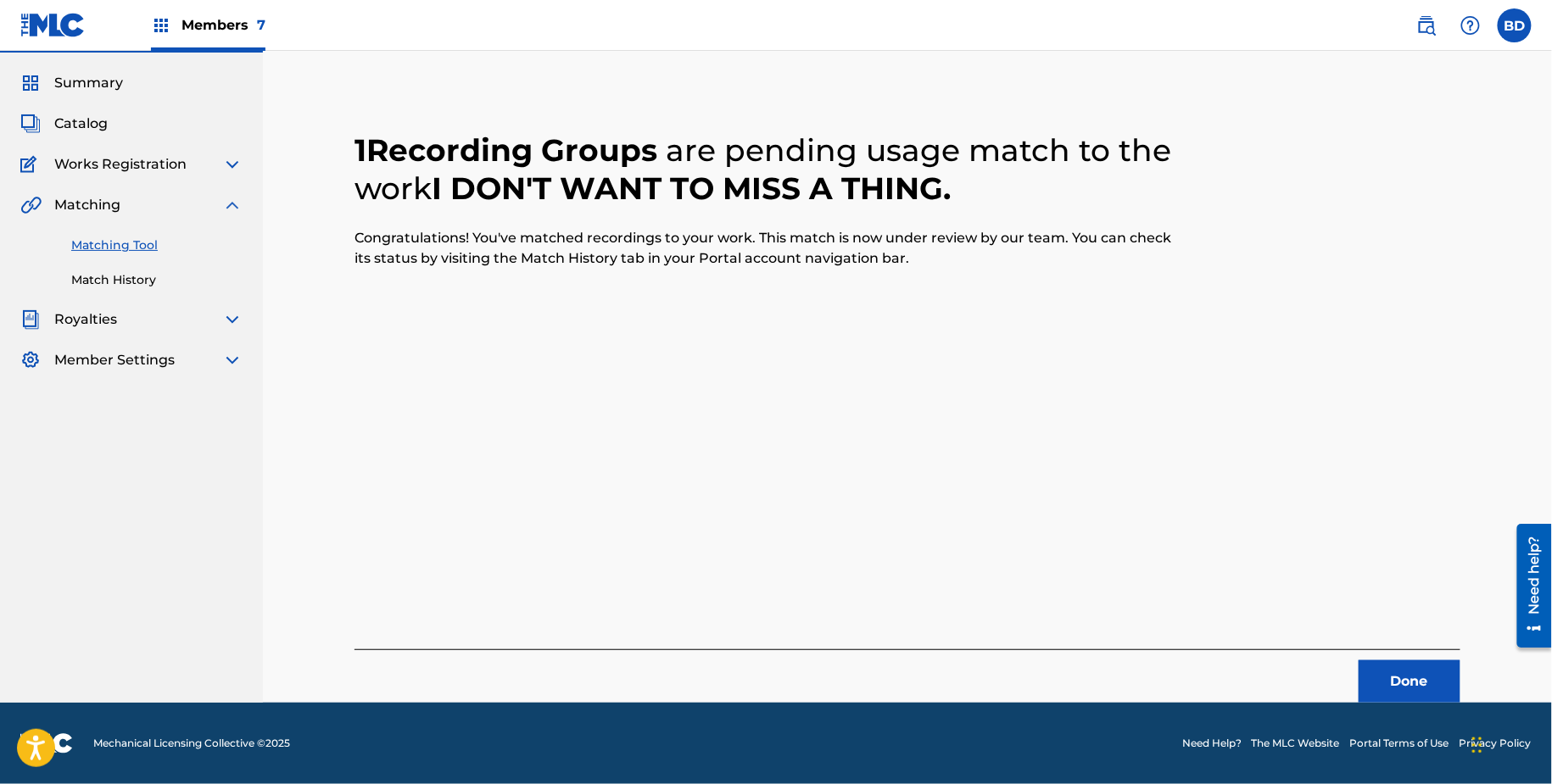
scroll to position [45, 0]
click at [140, 283] on link "Match History" at bounding box center [157, 280] width 172 height 18
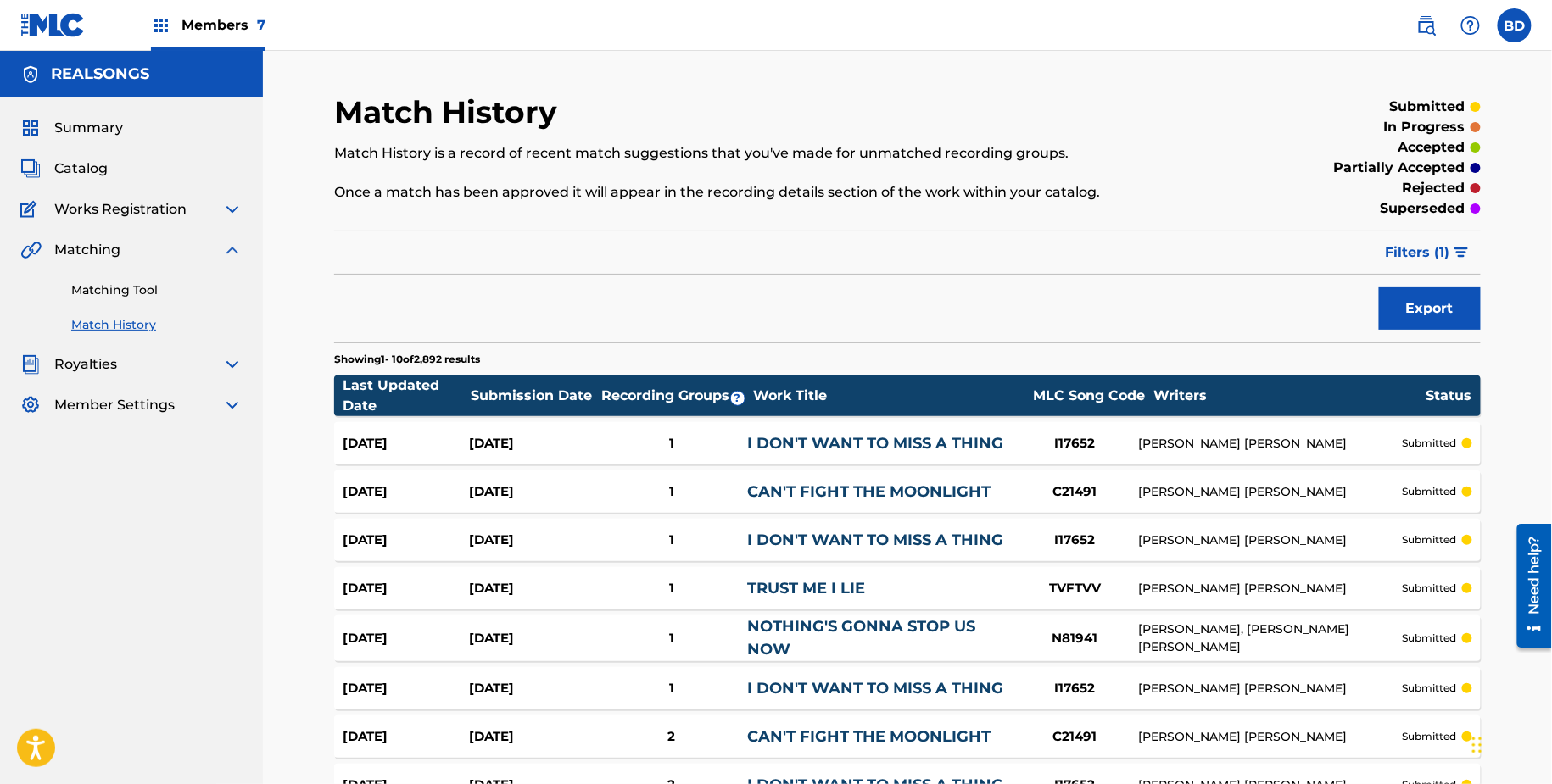
click at [373, 446] on div "Aug 25, 2025" at bounding box center [406, 443] width 126 height 19
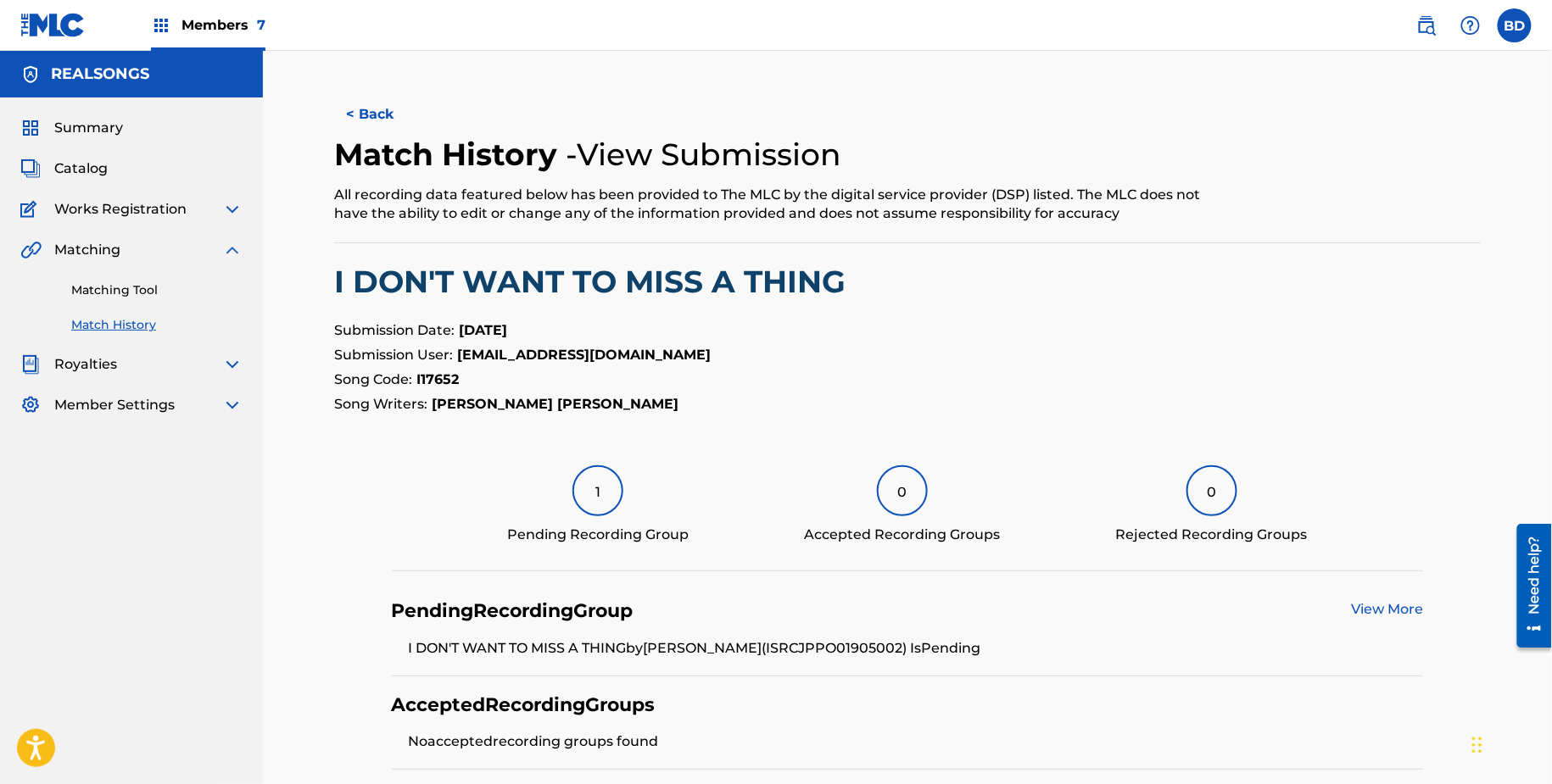
click at [172, 290] on link "Matching Tool" at bounding box center [157, 289] width 172 height 18
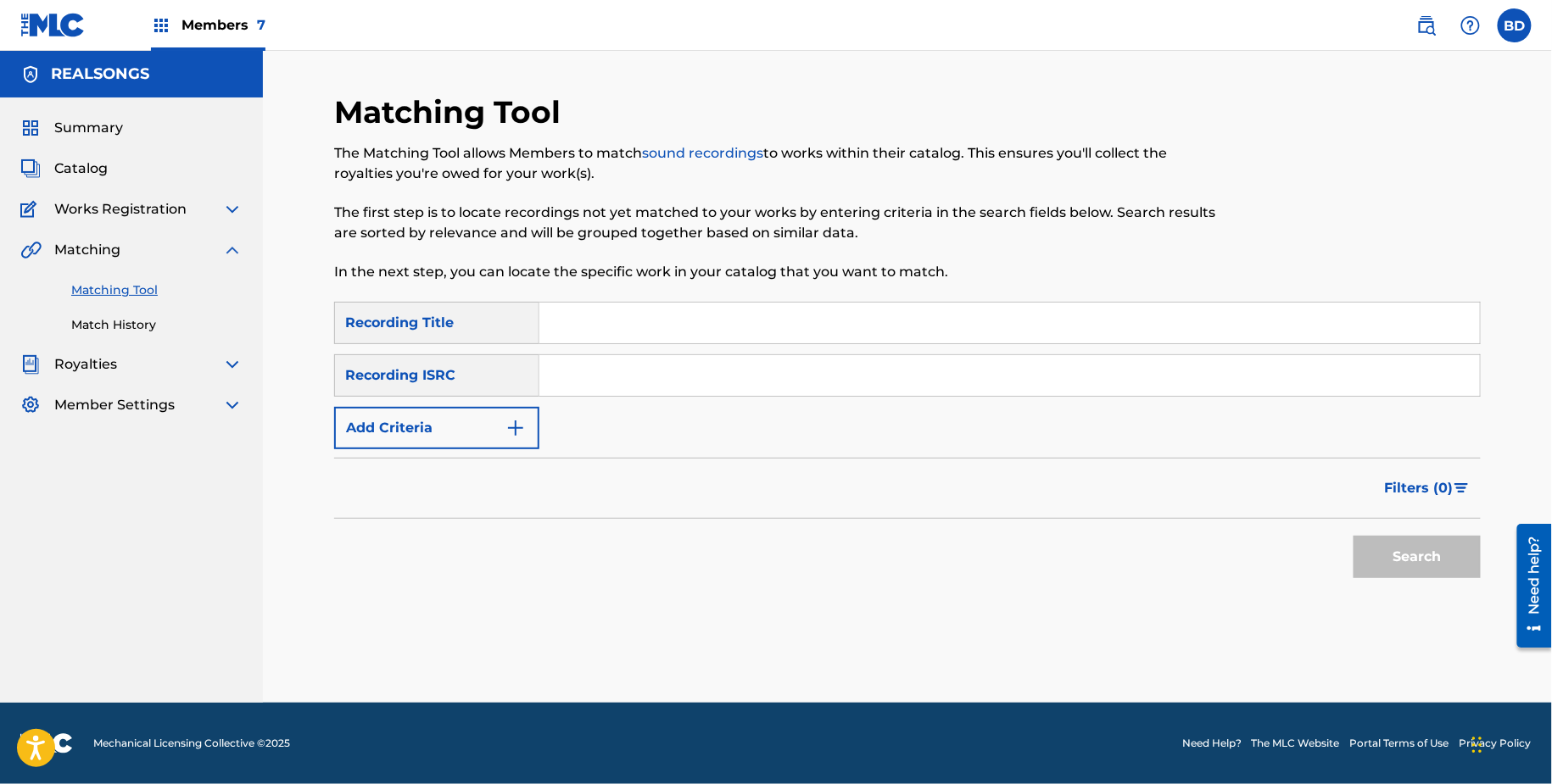
click at [539, 363] on input "Search Form" at bounding box center [1009, 376] width 940 height 41
paste input "JPW462110947"
click at [1354, 536] on button "Search" at bounding box center [1417, 558] width 127 height 43
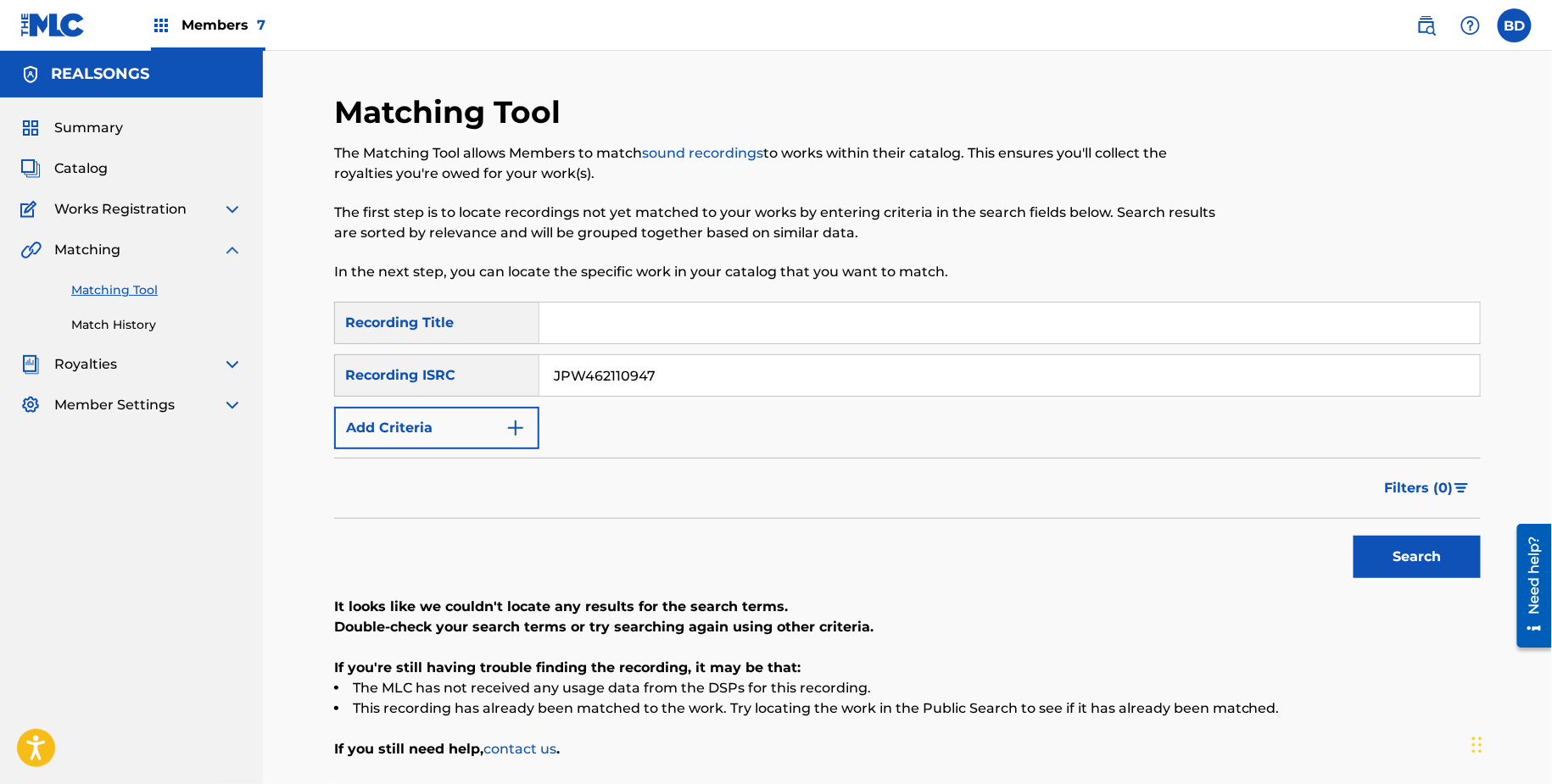
scroll to position [141, 0]
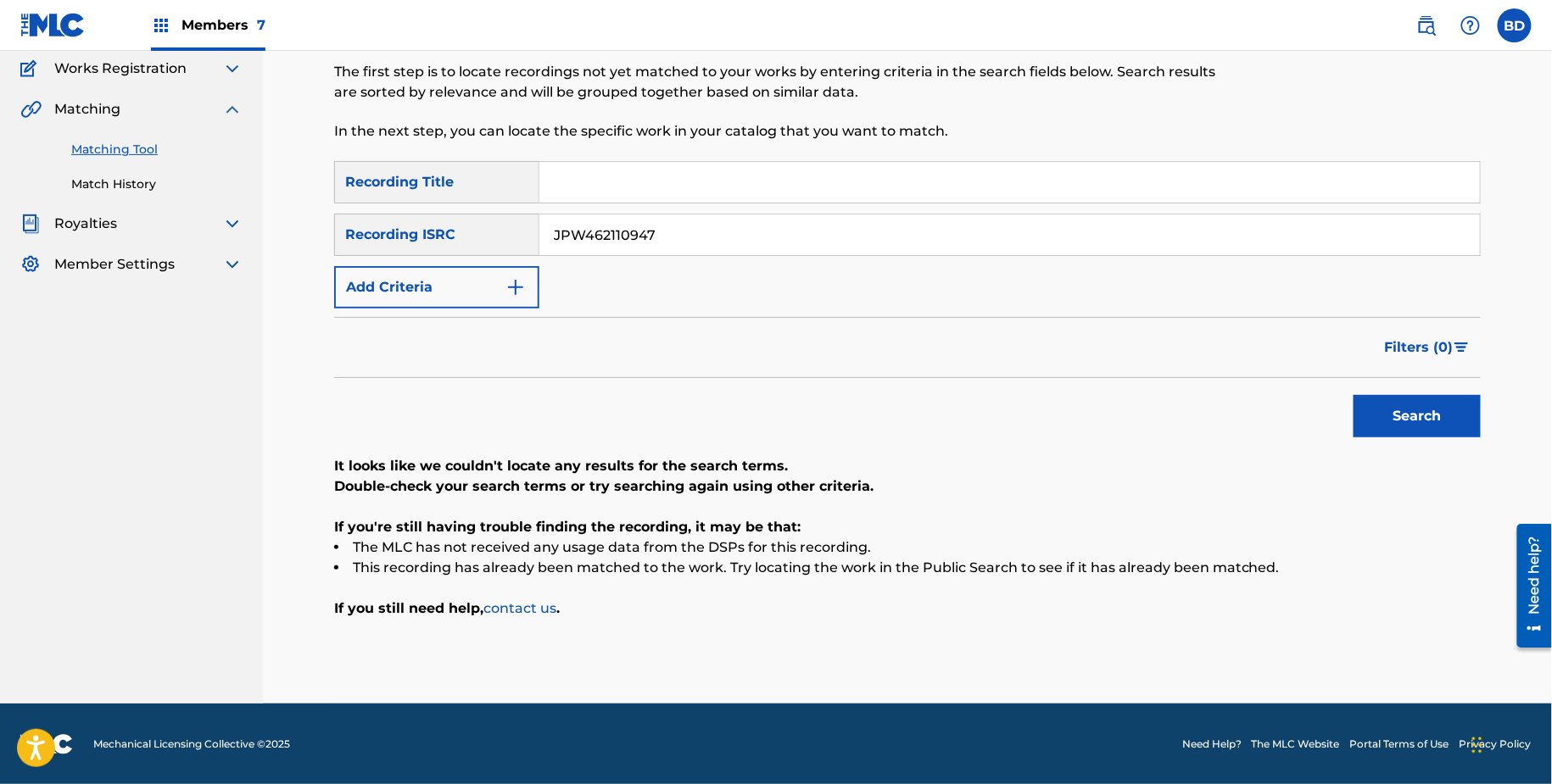
click at [564, 228] on input "JPW462110947" at bounding box center [1009, 235] width 940 height 41
paste input "8296"
type input "JPW462118296"
click at [1354, 395] on button "Search" at bounding box center [1417, 417] width 127 height 43
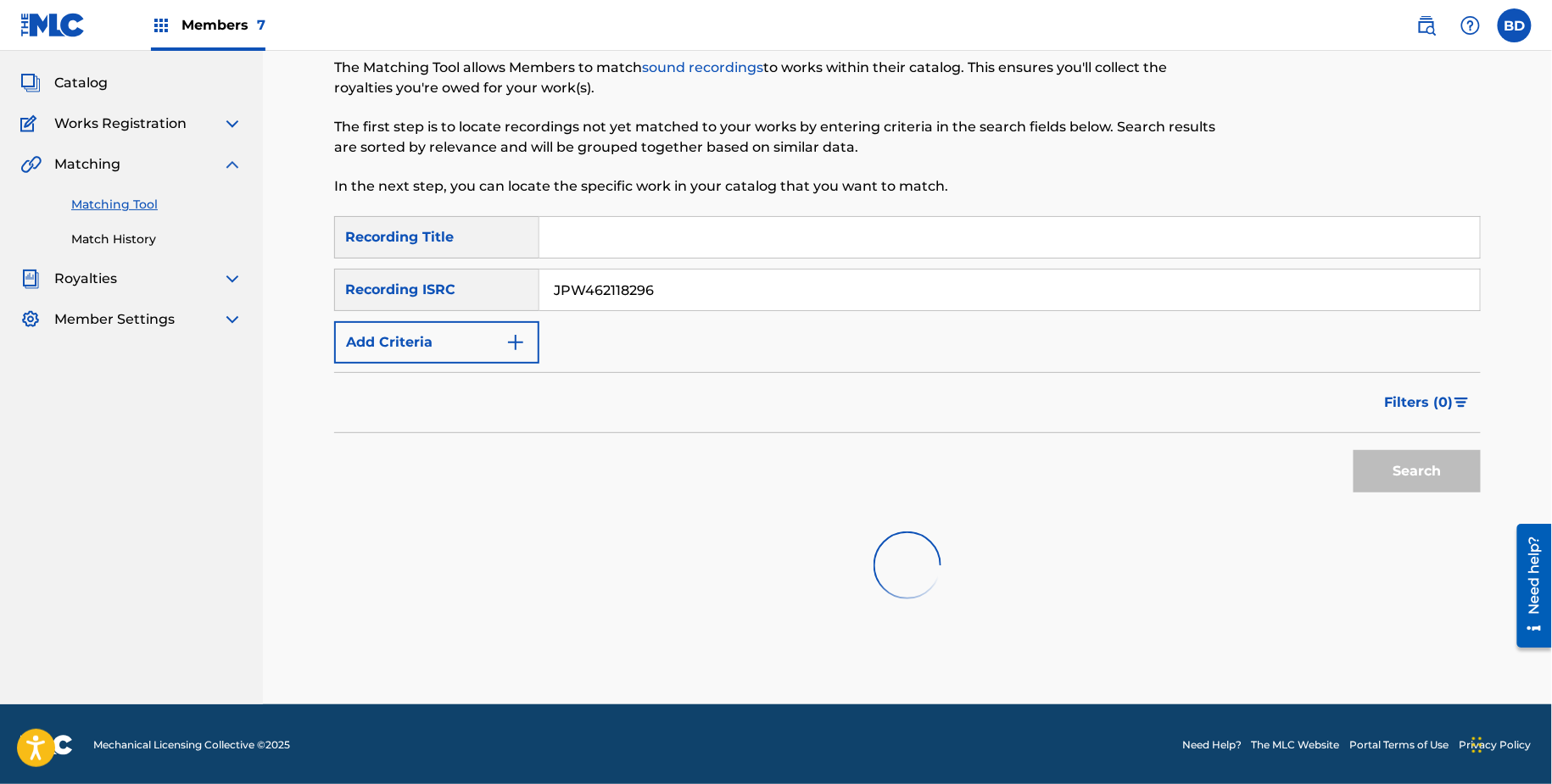
scroll to position [94, 0]
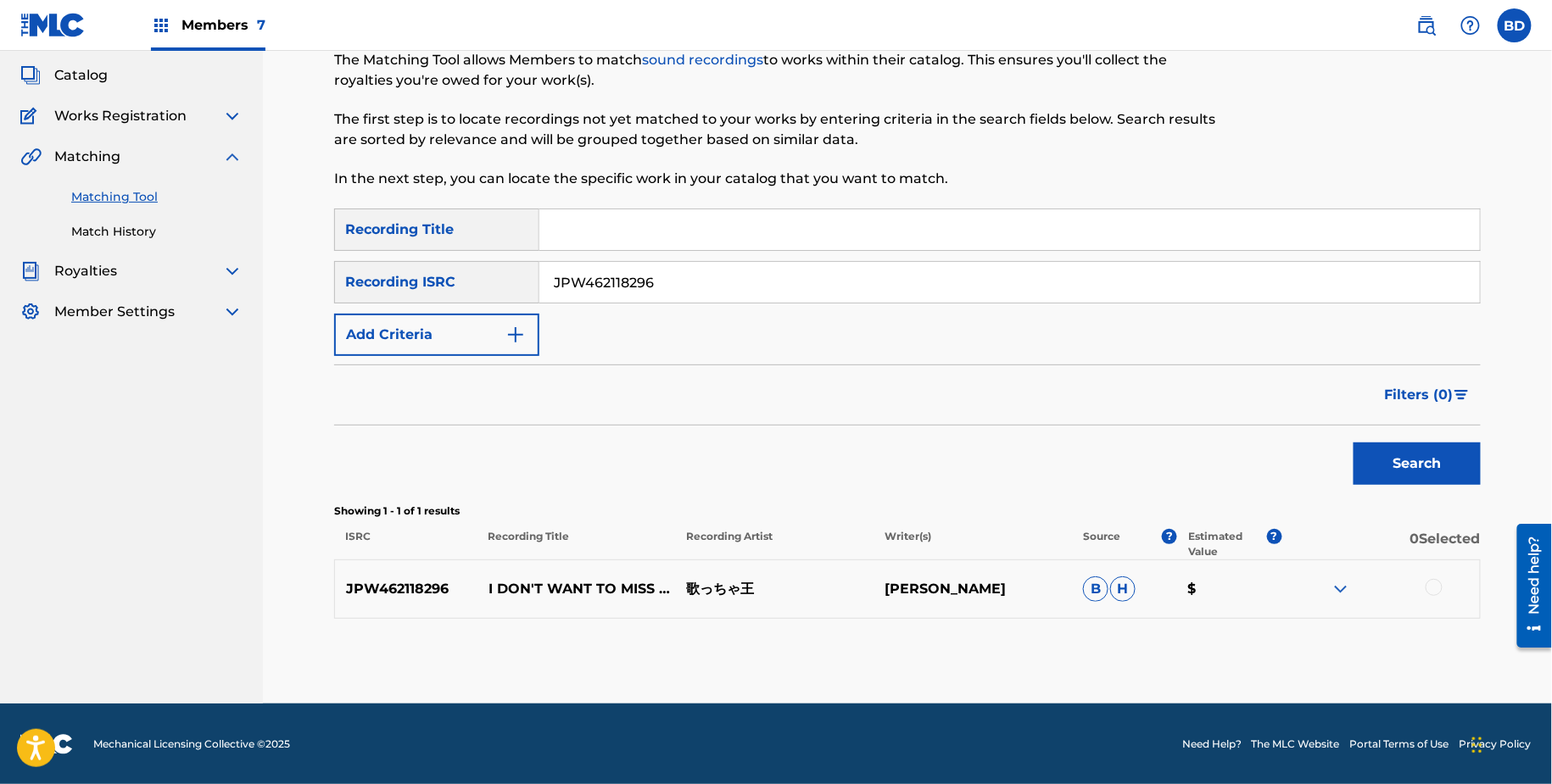
click at [1343, 597] on img at bounding box center [1341, 589] width 20 height 20
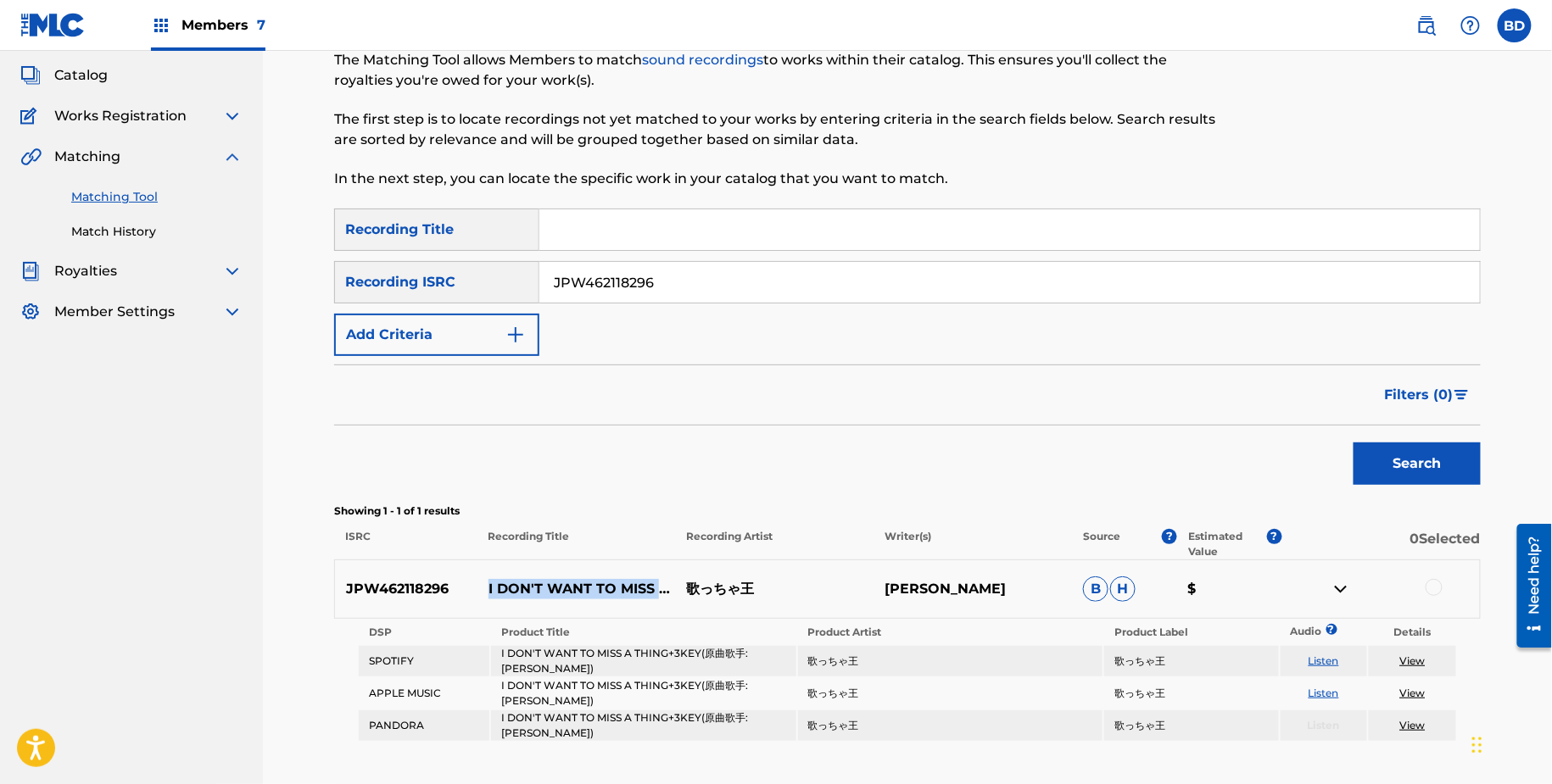
drag, startPoint x: 483, startPoint y: 566, endPoint x: 533, endPoint y: 582, distance: 52.5
click at [533, 582] on p "I DON'T WANT TO MISS A THING+3KEY(原曲歌手:AEROSMITH)" at bounding box center [577, 589] width 199 height 20
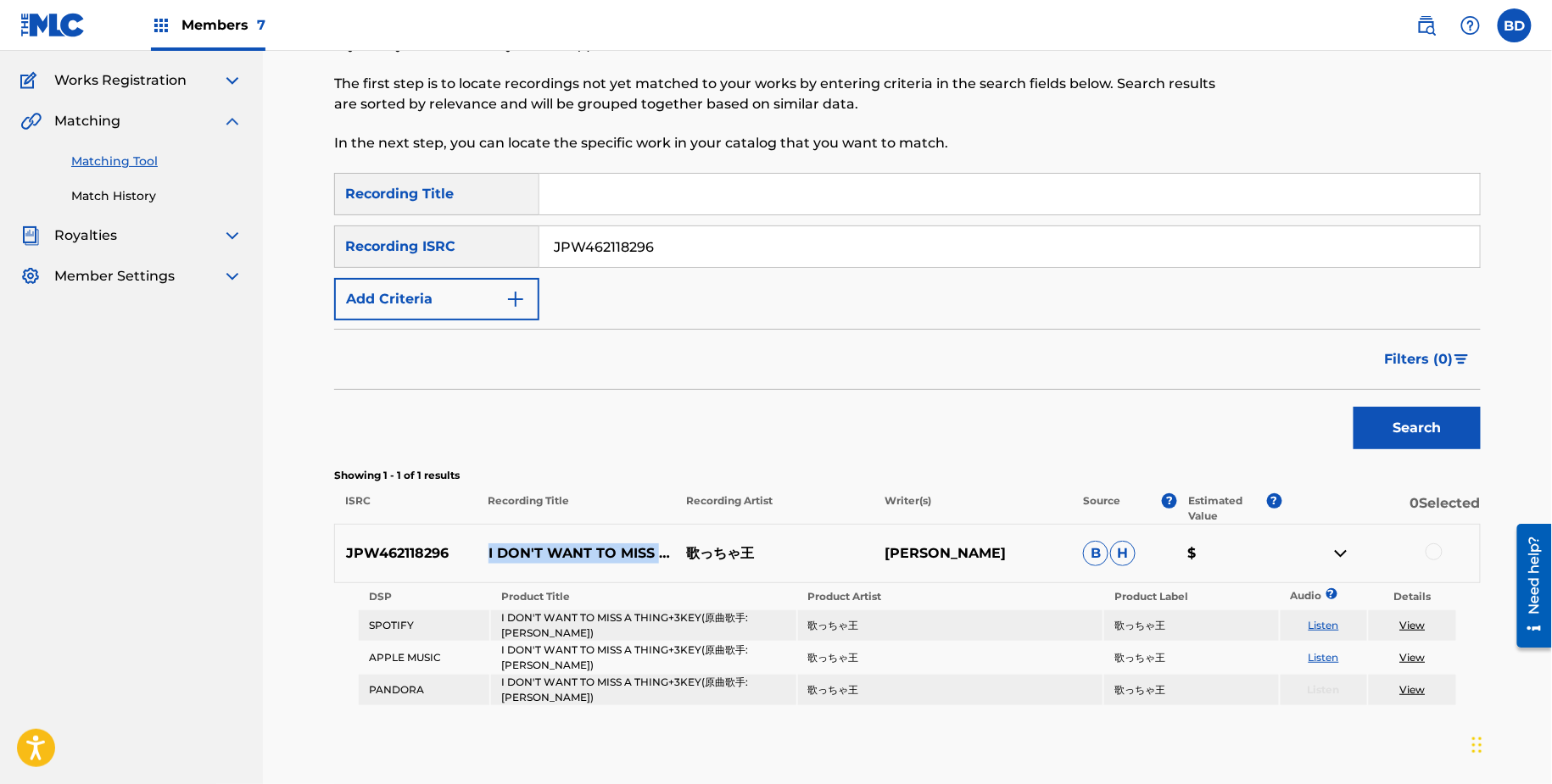
scroll to position [144, 0]
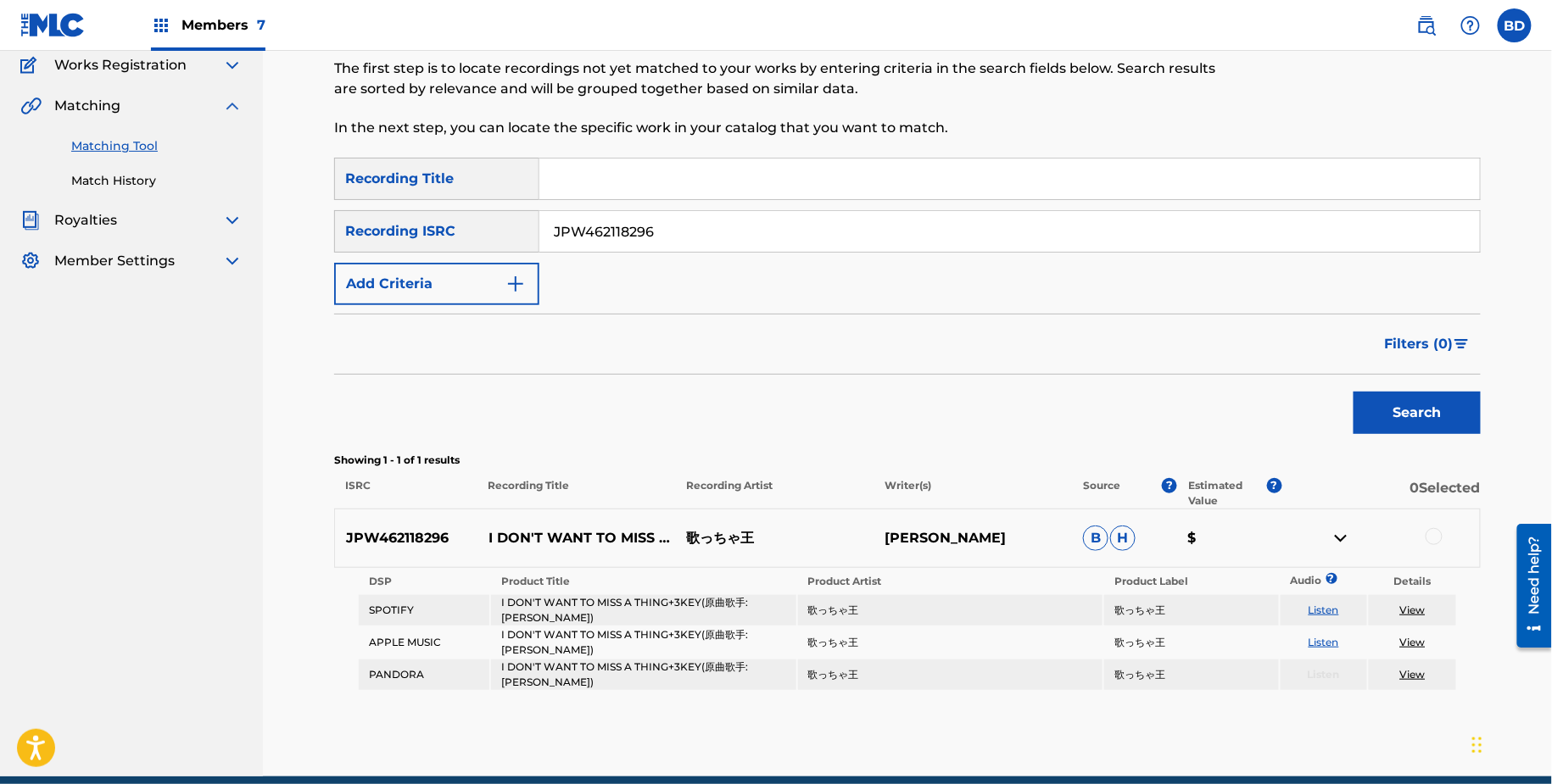
click at [1433, 536] on div at bounding box center [1434, 536] width 17 height 17
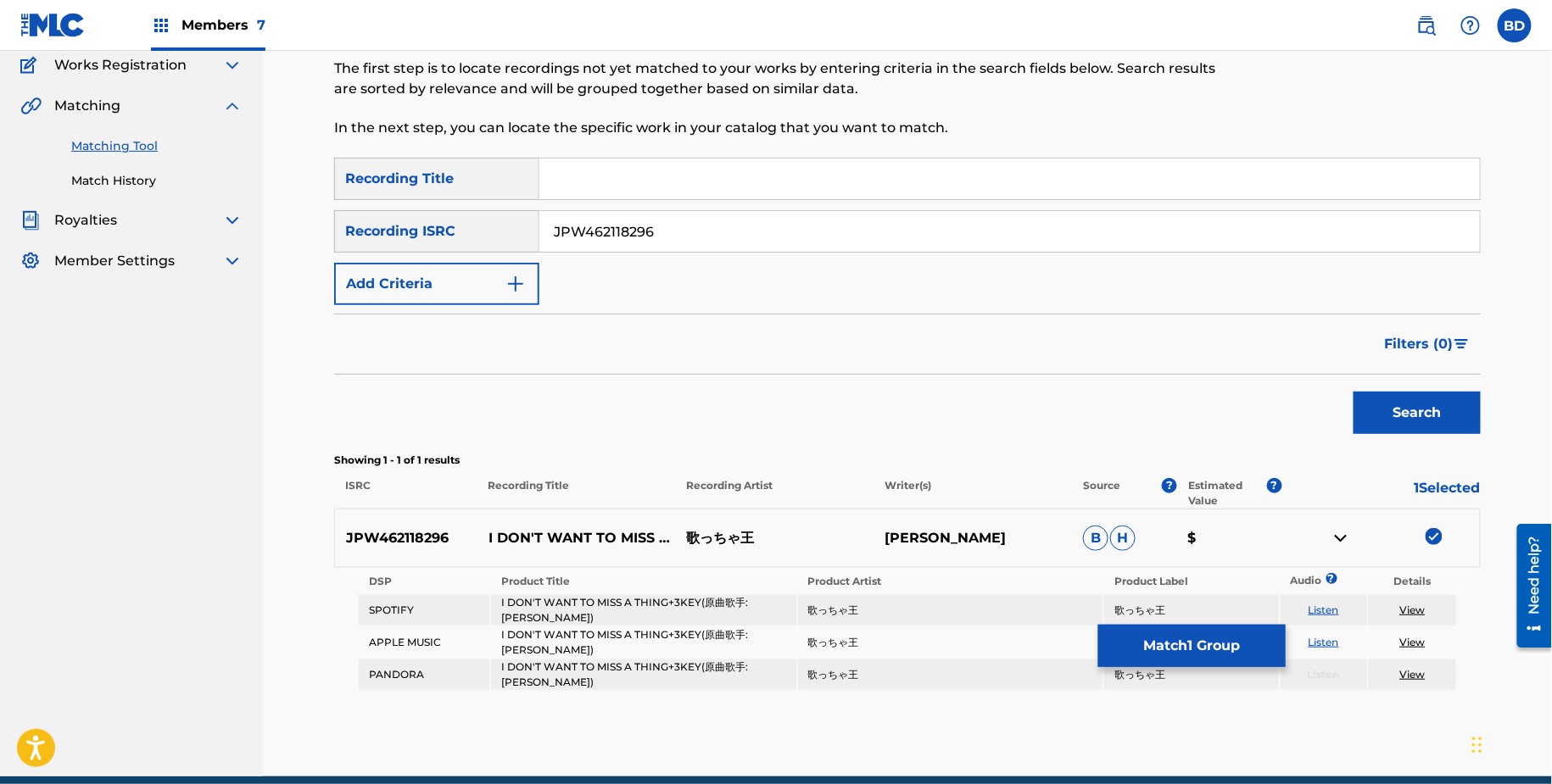
click at [585, 606] on td "I DON'T WANT TO MISS A THING+3KEY(原曲歌手:AEROSMITH)" at bounding box center [643, 610] width 304 height 31
click at [807, 608] on td "歌っちゃ王" at bounding box center [951, 610] width 304 height 31
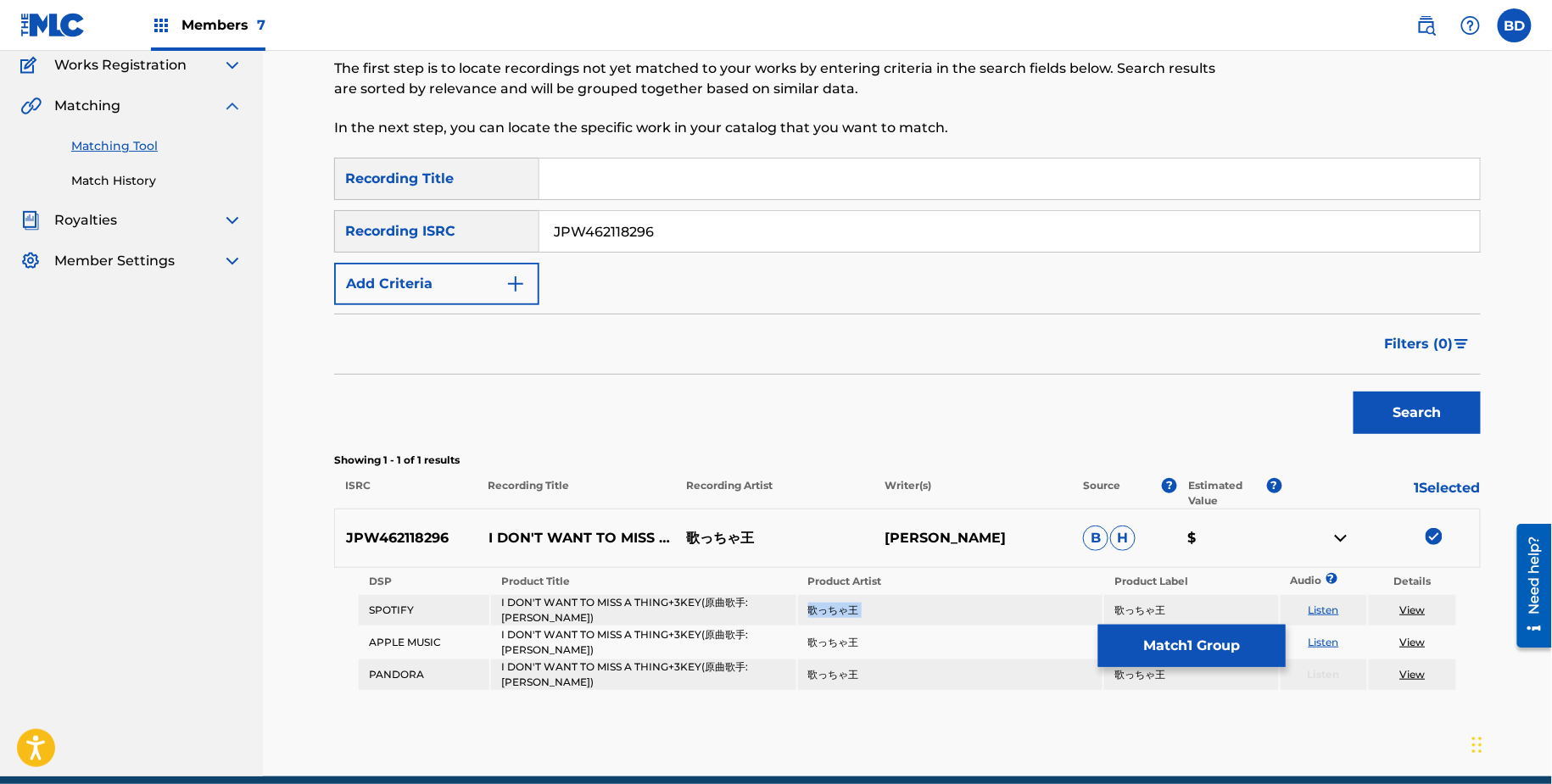
click at [807, 608] on td "歌っちゃ王" at bounding box center [951, 610] width 304 height 31
click at [1138, 610] on td "歌っちゃ王" at bounding box center [1191, 610] width 174 height 31
click at [1138, 669] on td "歌っちゃ王" at bounding box center [1191, 675] width 174 height 31
click at [1126, 625] on button "Match 1 Group" at bounding box center [1192, 647] width 188 height 43
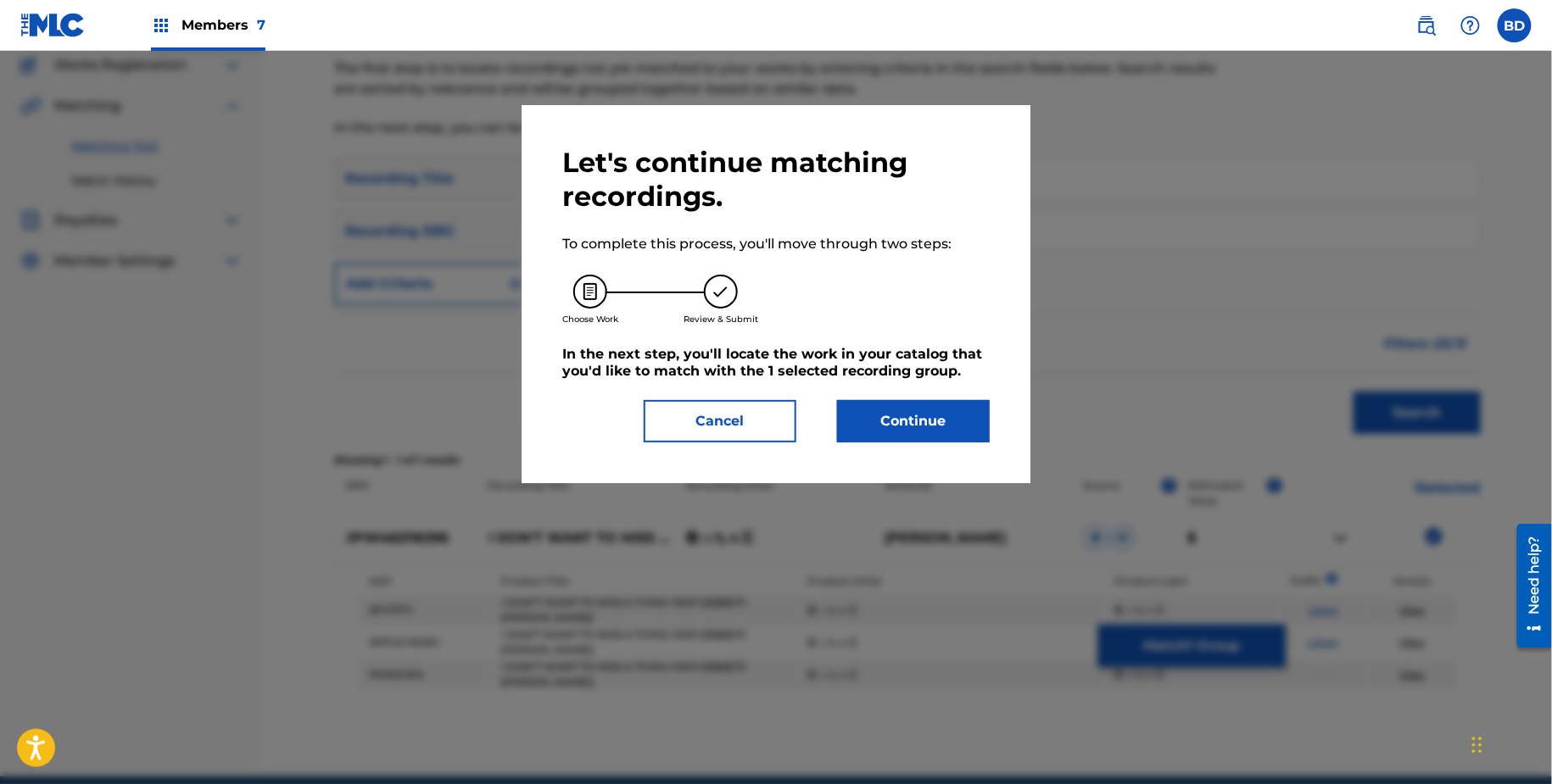
click at [905, 416] on button "Continue" at bounding box center [913, 421] width 152 height 43
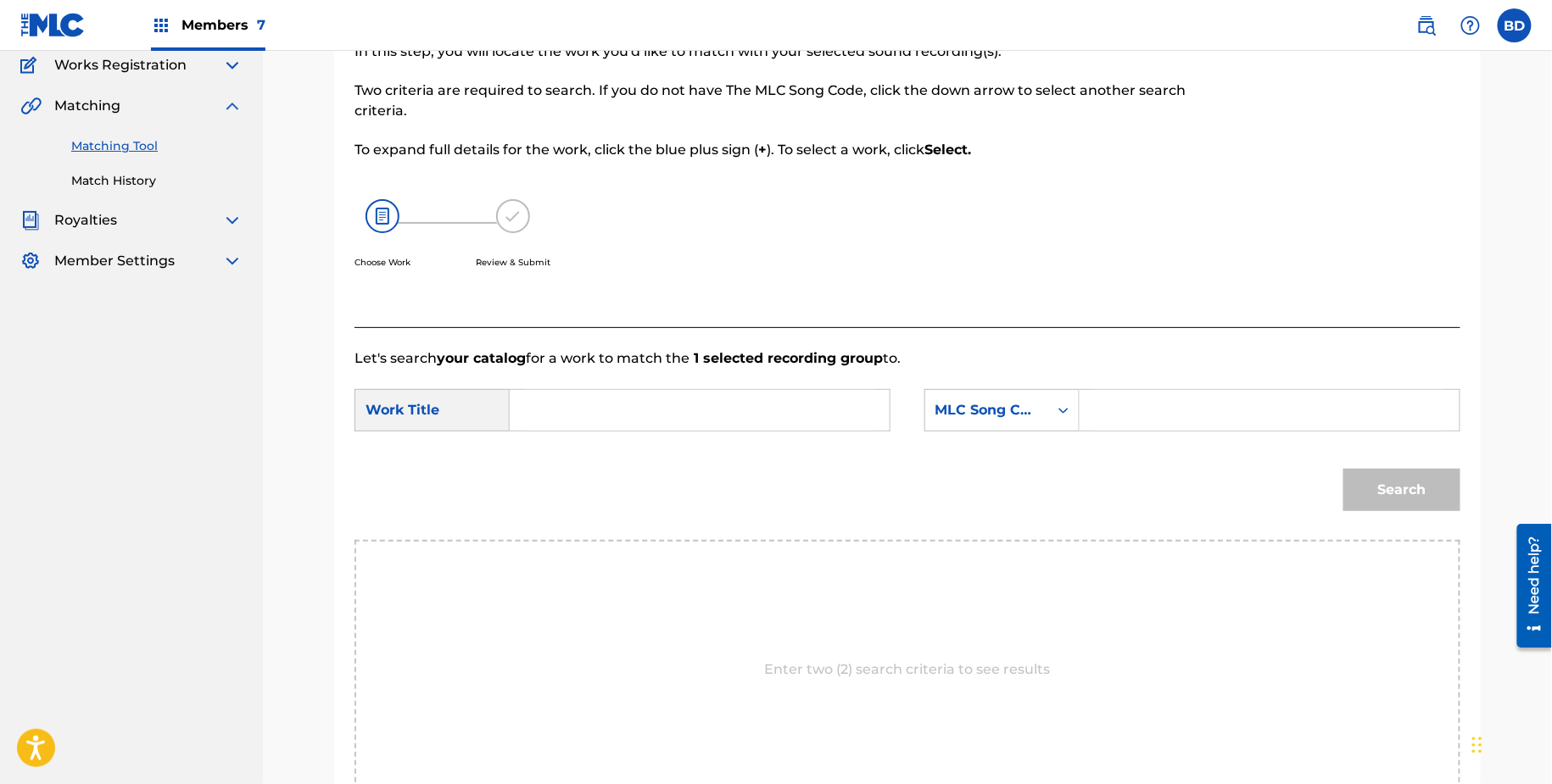
click at [1157, 406] on input "Search Form" at bounding box center [1270, 410] width 351 height 41
paste input "I17652"
type input "I17652"
click at [895, 406] on div "SearchWithCriteria22d406ed-2858-45bf-9505-6edf32d2ec83 Work Title SearchWithCri…" at bounding box center [908, 415] width 1106 height 53
click at [874, 406] on div "Search Form" at bounding box center [700, 410] width 381 height 43
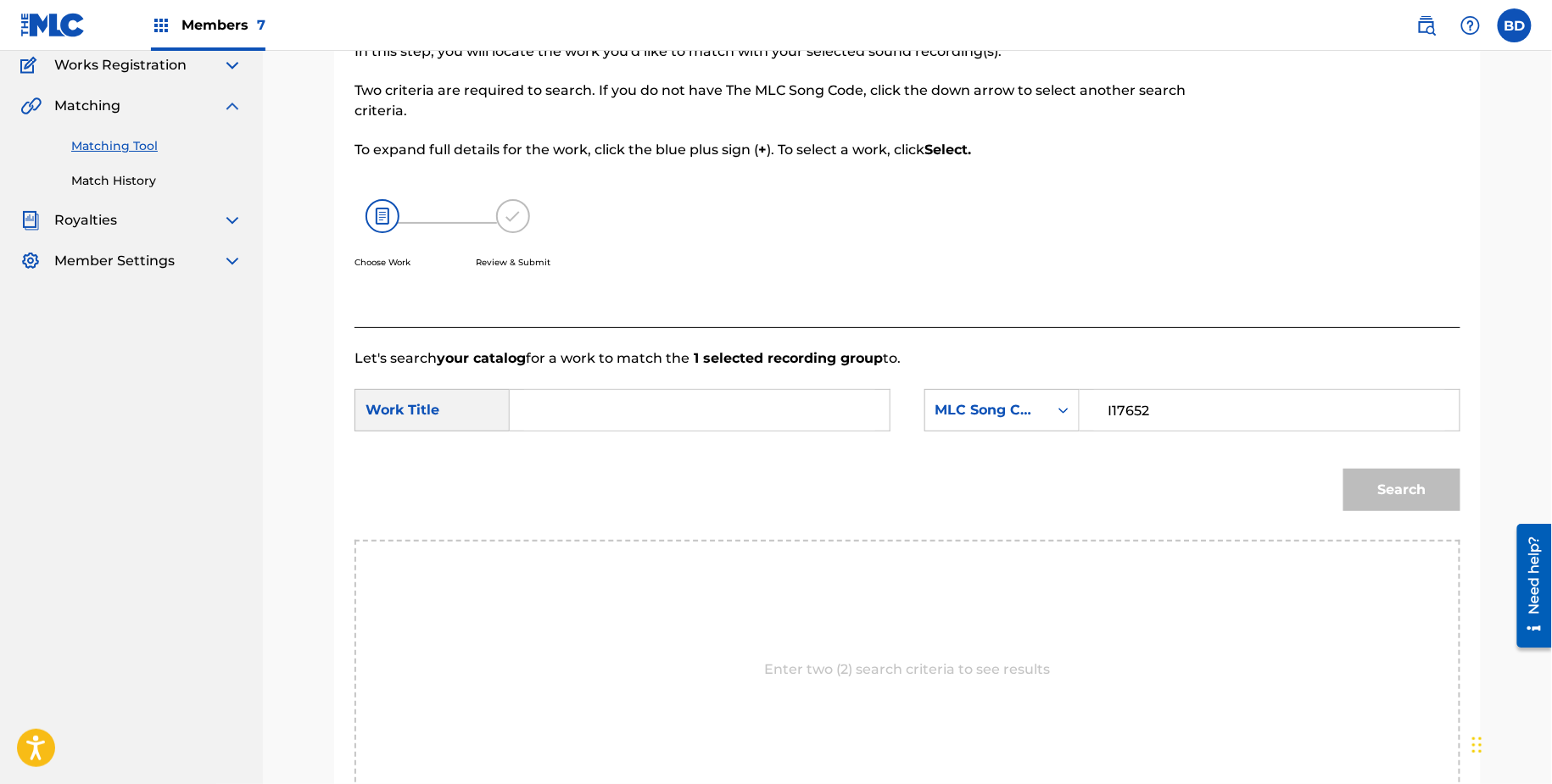
click at [790, 435] on div "SearchWithCriteria22d406ed-2858-45bf-9505-6edf32d2ec83 Work Title SearchWithCri…" at bounding box center [908, 415] width 1106 height 53
click at [786, 408] on input "i" at bounding box center [700, 410] width 351 height 41
type input "i"
click at [1427, 504] on button "Search" at bounding box center [1403, 490] width 117 height 43
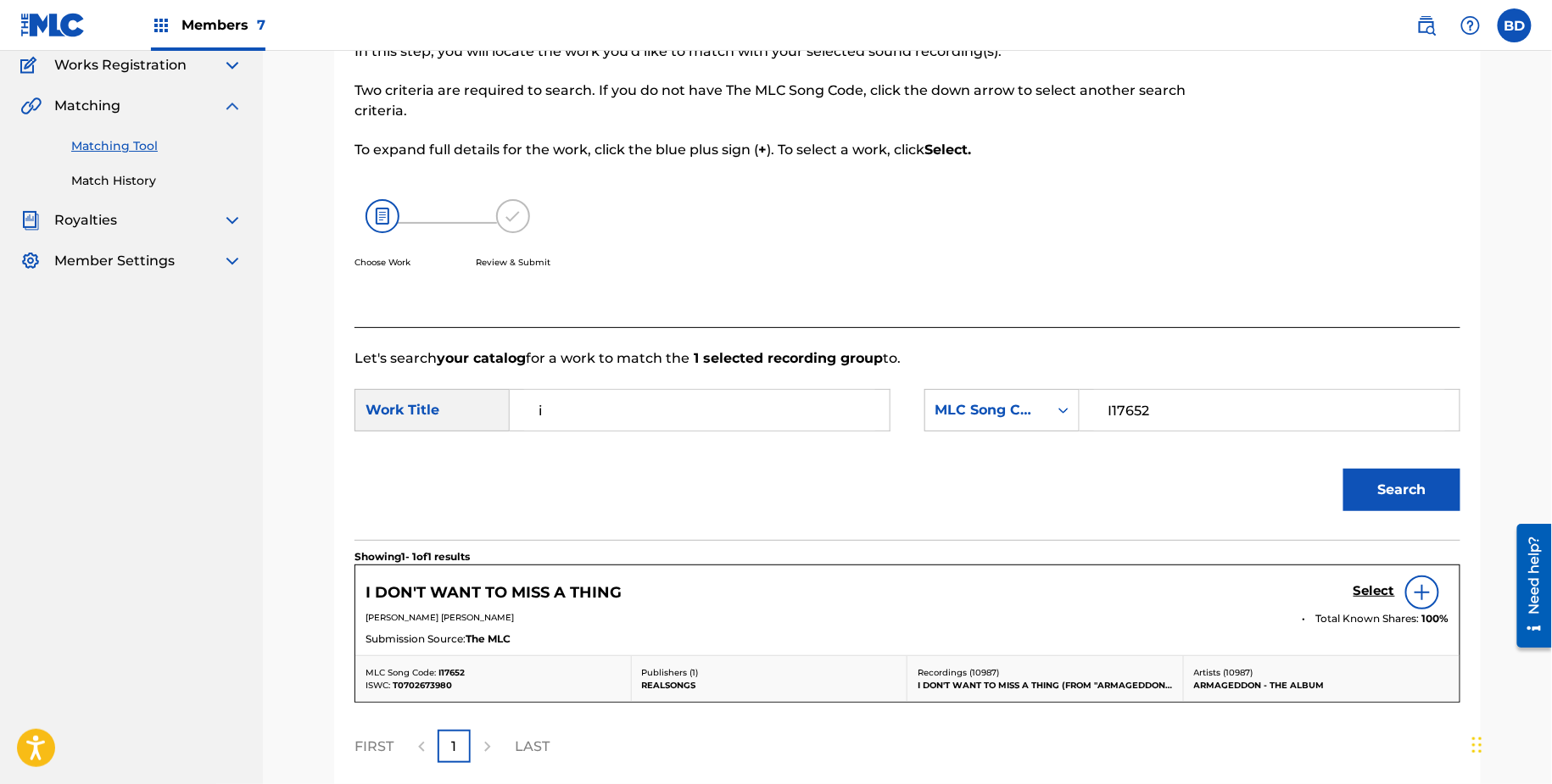
click at [1364, 590] on h5 "Select" at bounding box center [1375, 591] width 42 height 16
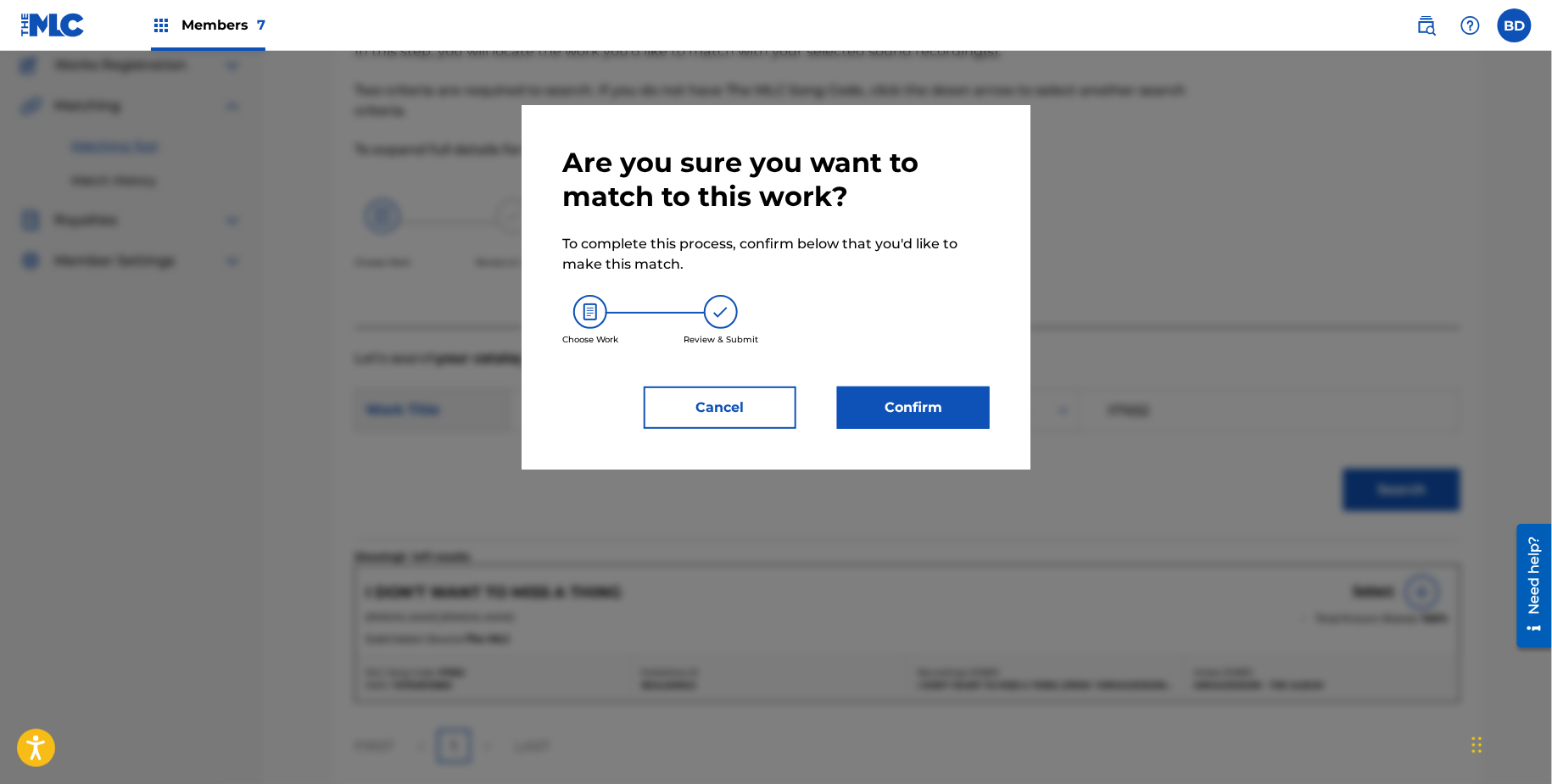
click at [899, 412] on button "Confirm" at bounding box center [913, 408] width 152 height 43
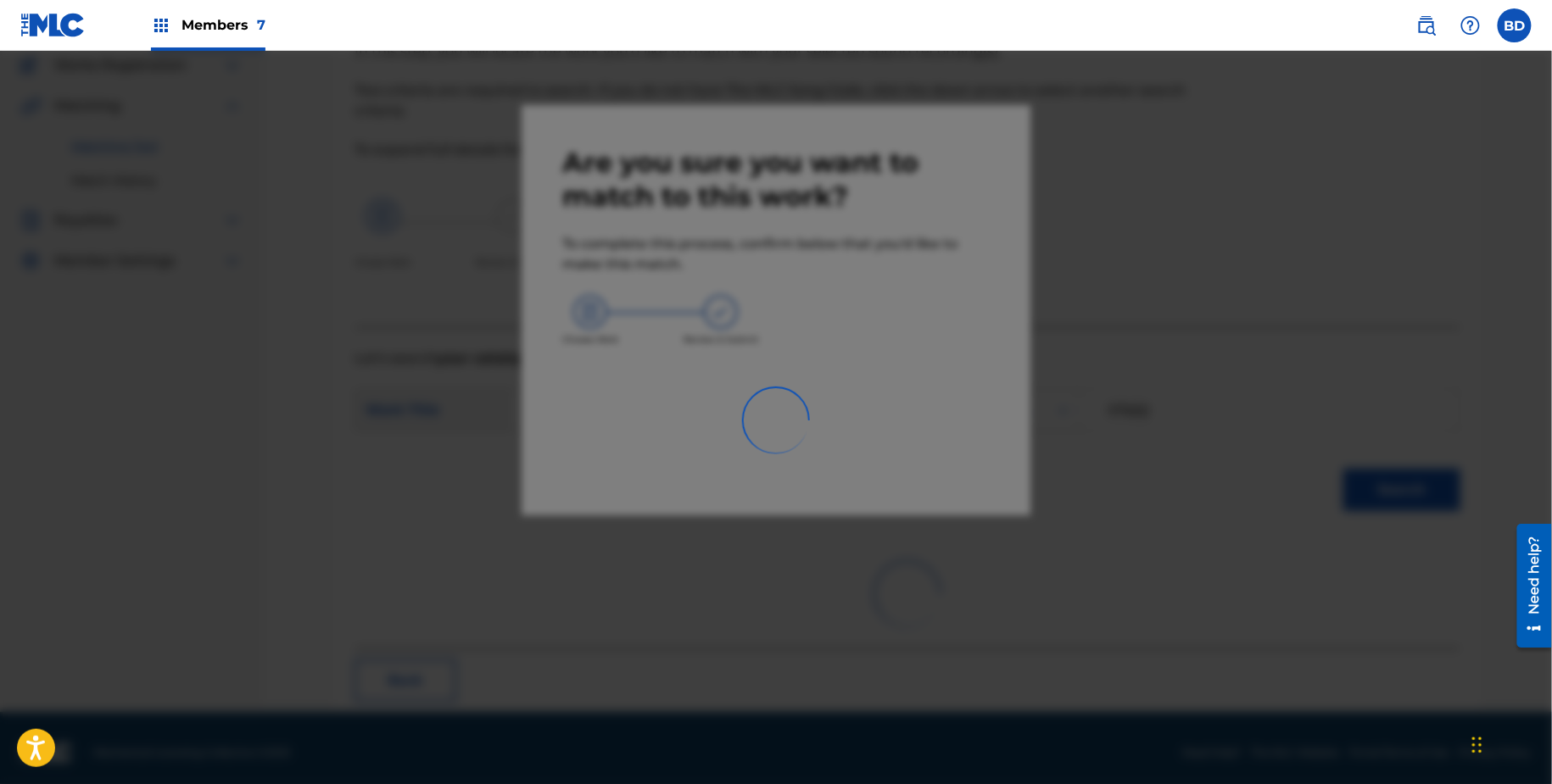
scroll to position [45, 0]
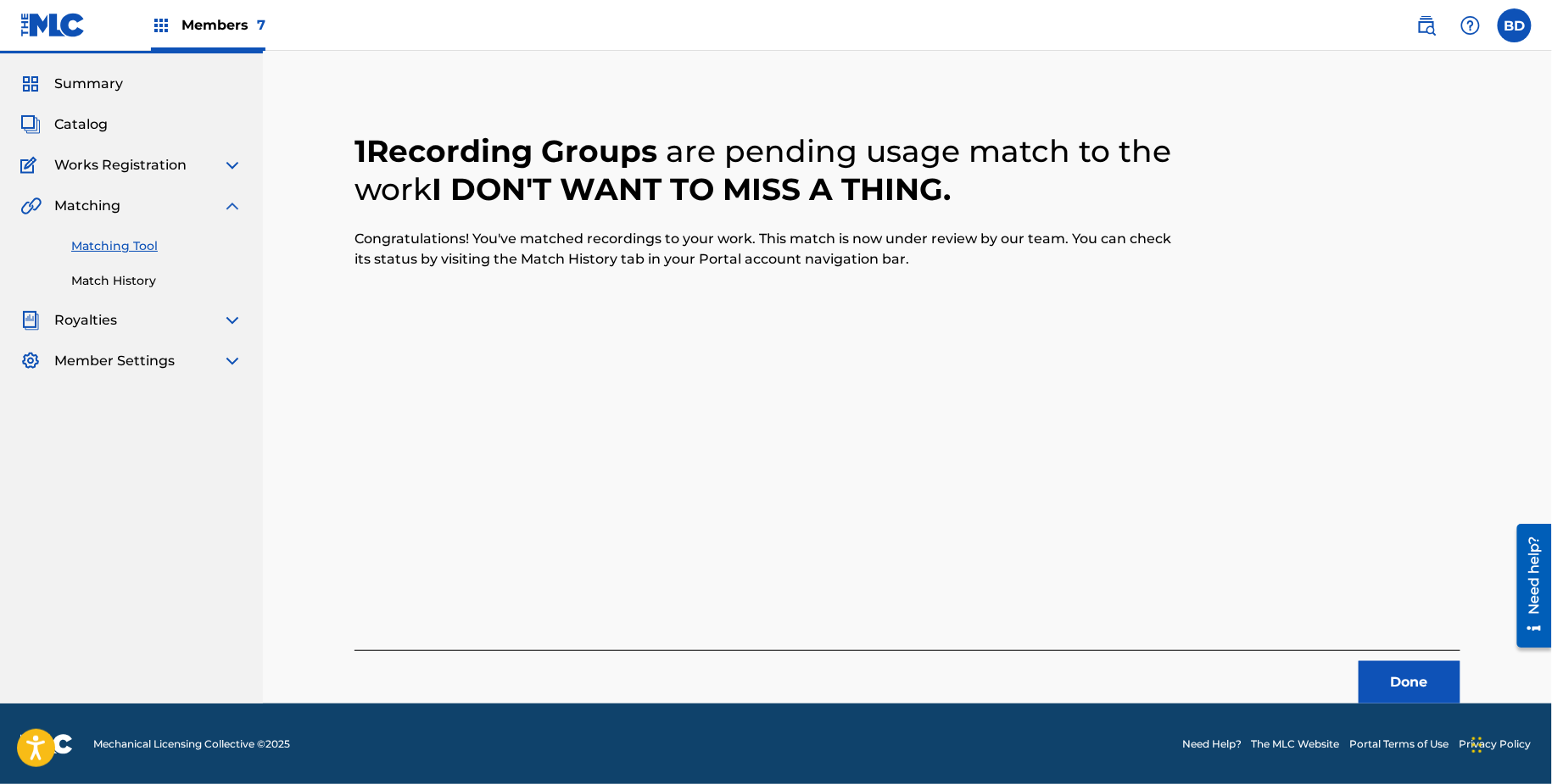
click at [116, 278] on link "Match History" at bounding box center [157, 280] width 172 height 18
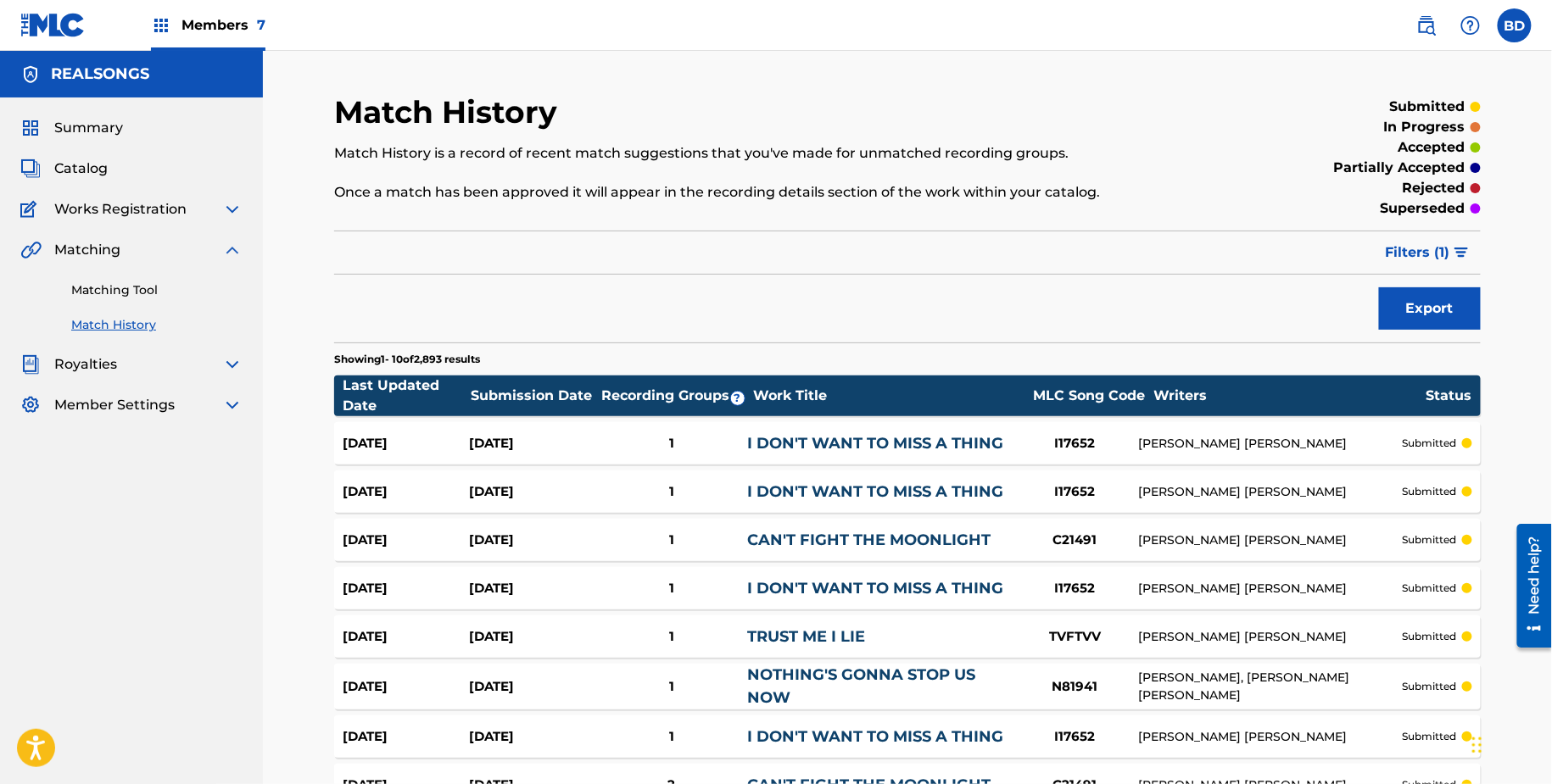
click at [808, 442] on link "I DON'T WANT TO MISS A THING" at bounding box center [875, 443] width 256 height 19
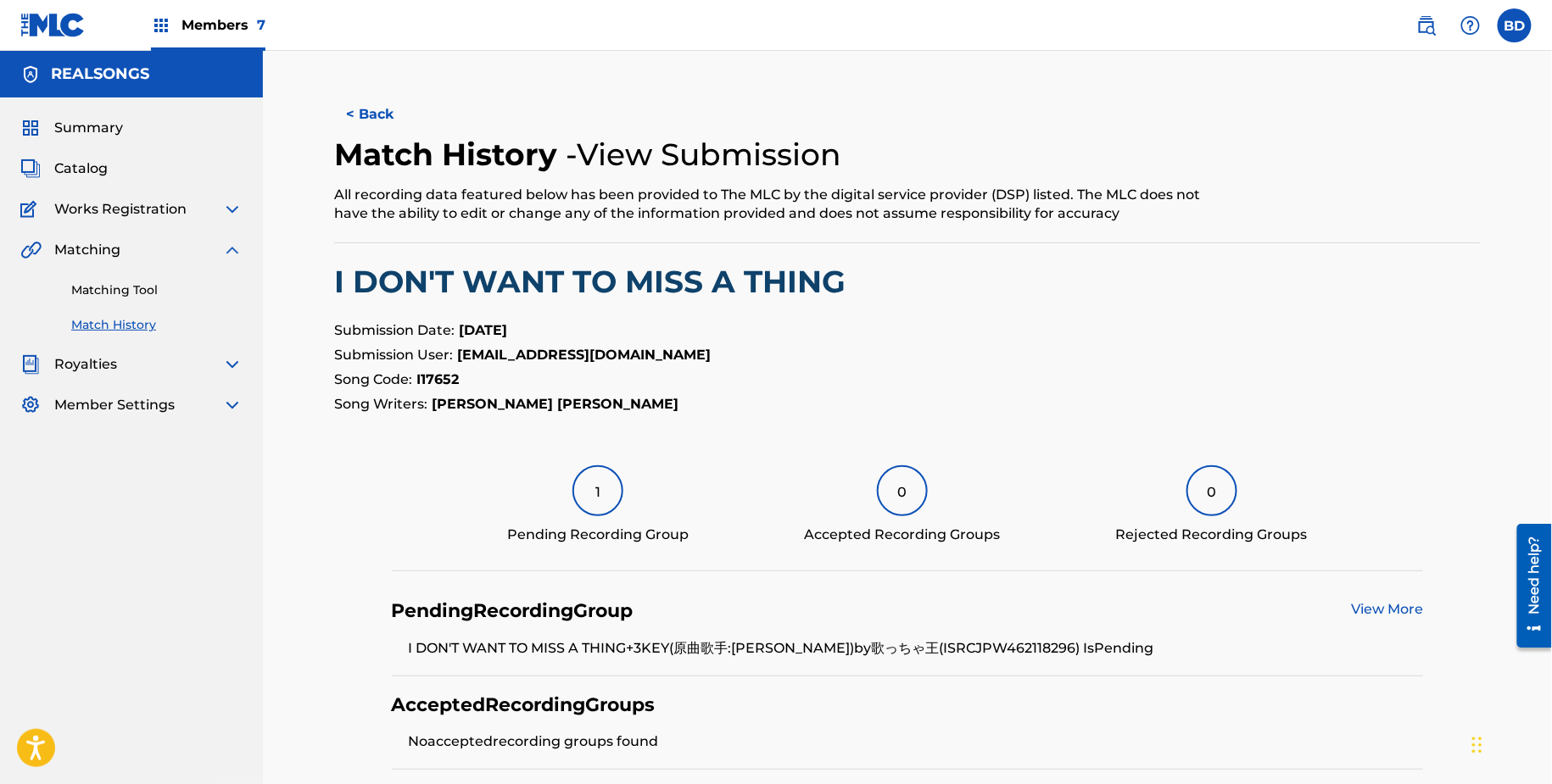
click at [165, 297] on link "Matching Tool" at bounding box center [157, 289] width 172 height 18
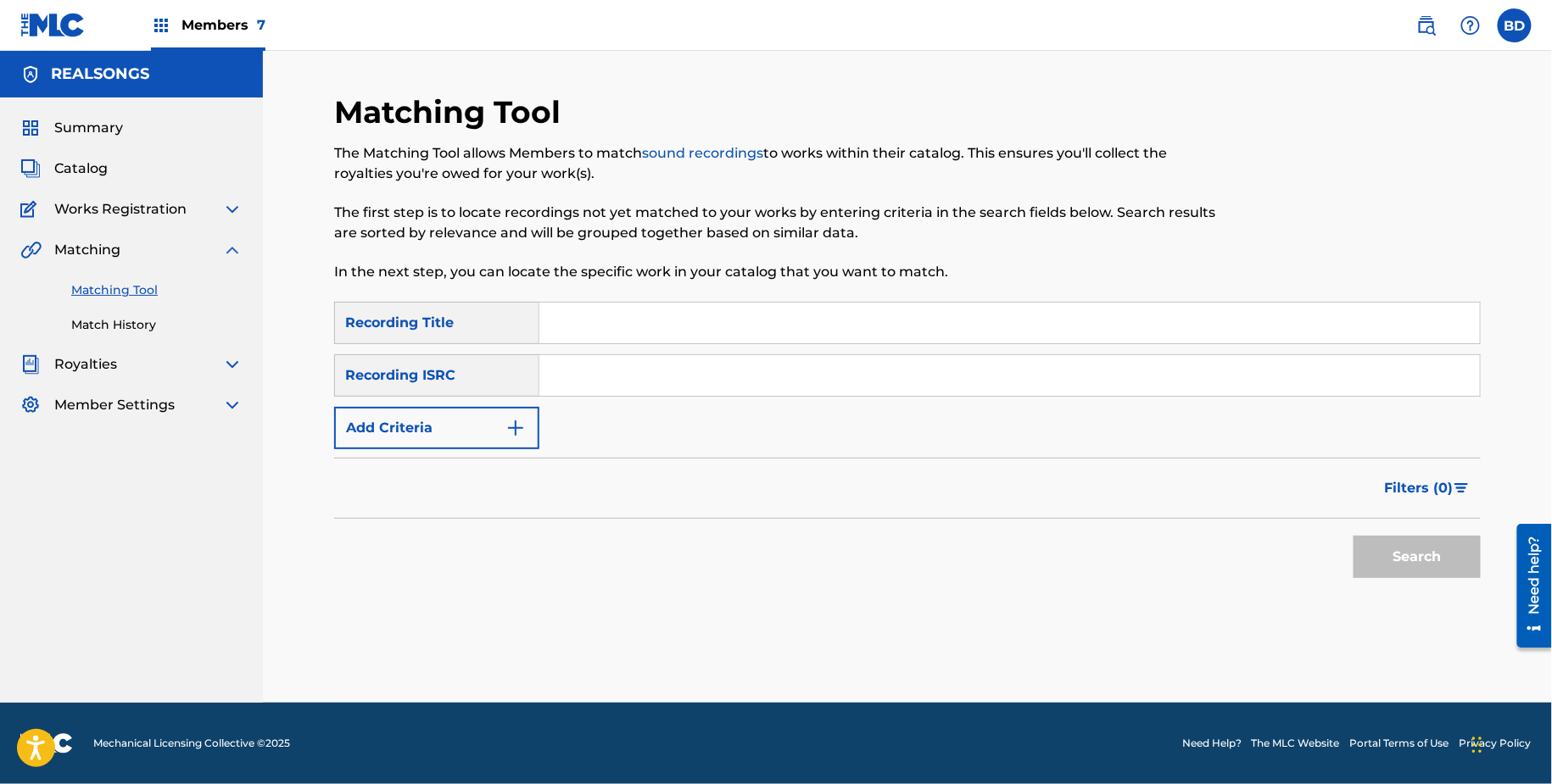
click at [620, 412] on div "SearchWithCriteria0bda3d5c-7a90-4505-8932-ca201f7f853c Recording Title SearchWi…" at bounding box center [908, 375] width 1147 height 148
click at [578, 351] on div "SearchWithCriteria0bda3d5c-7a90-4505-8932-ca201f7f853c Recording Title SearchWi…" at bounding box center [908, 375] width 1147 height 148
click at [588, 376] on input "Search Form" at bounding box center [1009, 376] width 940 height 41
paste input "JPW462118297"
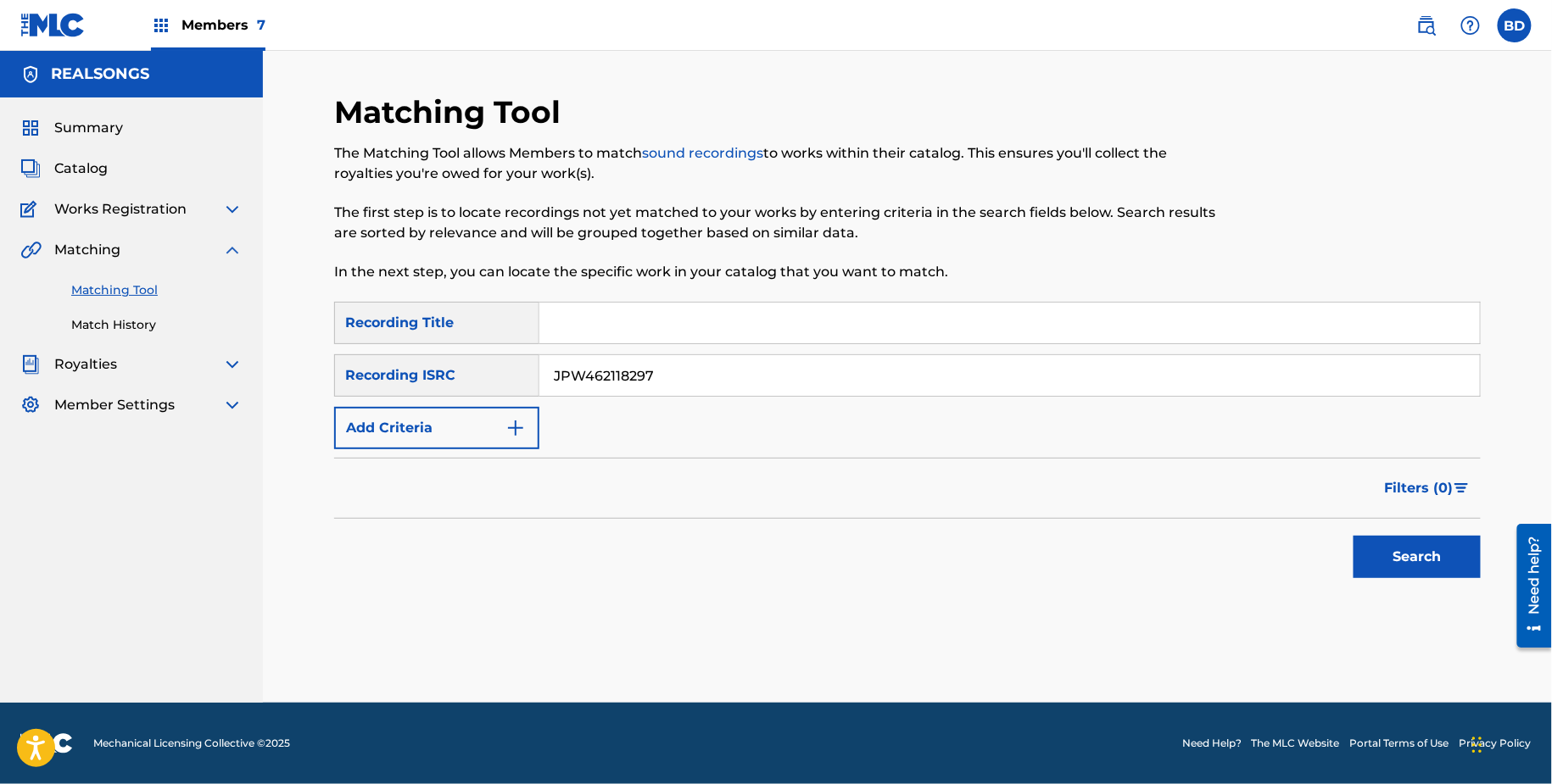
click at [1354, 536] on button "Search" at bounding box center [1417, 558] width 127 height 43
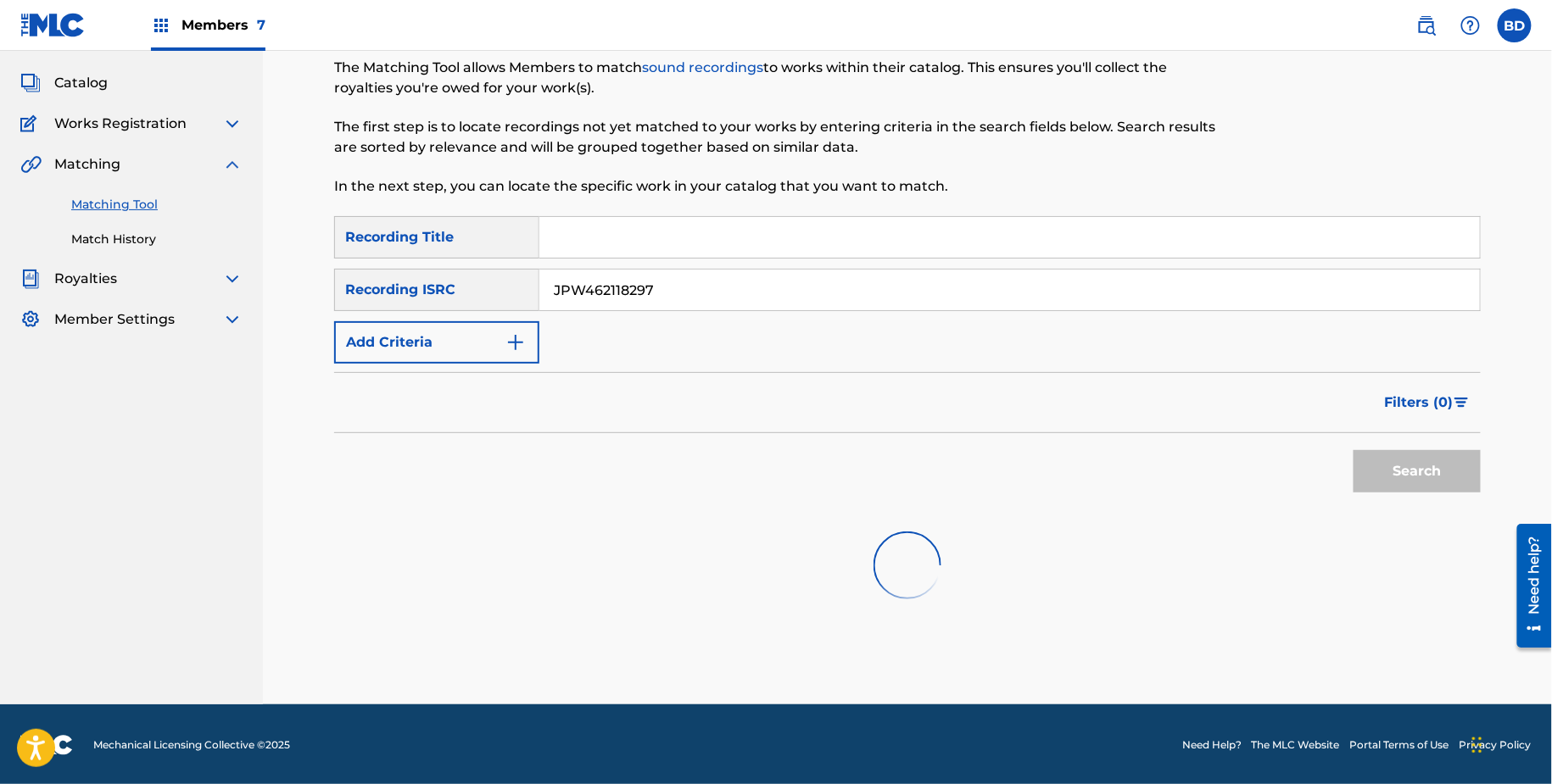
scroll to position [141, 0]
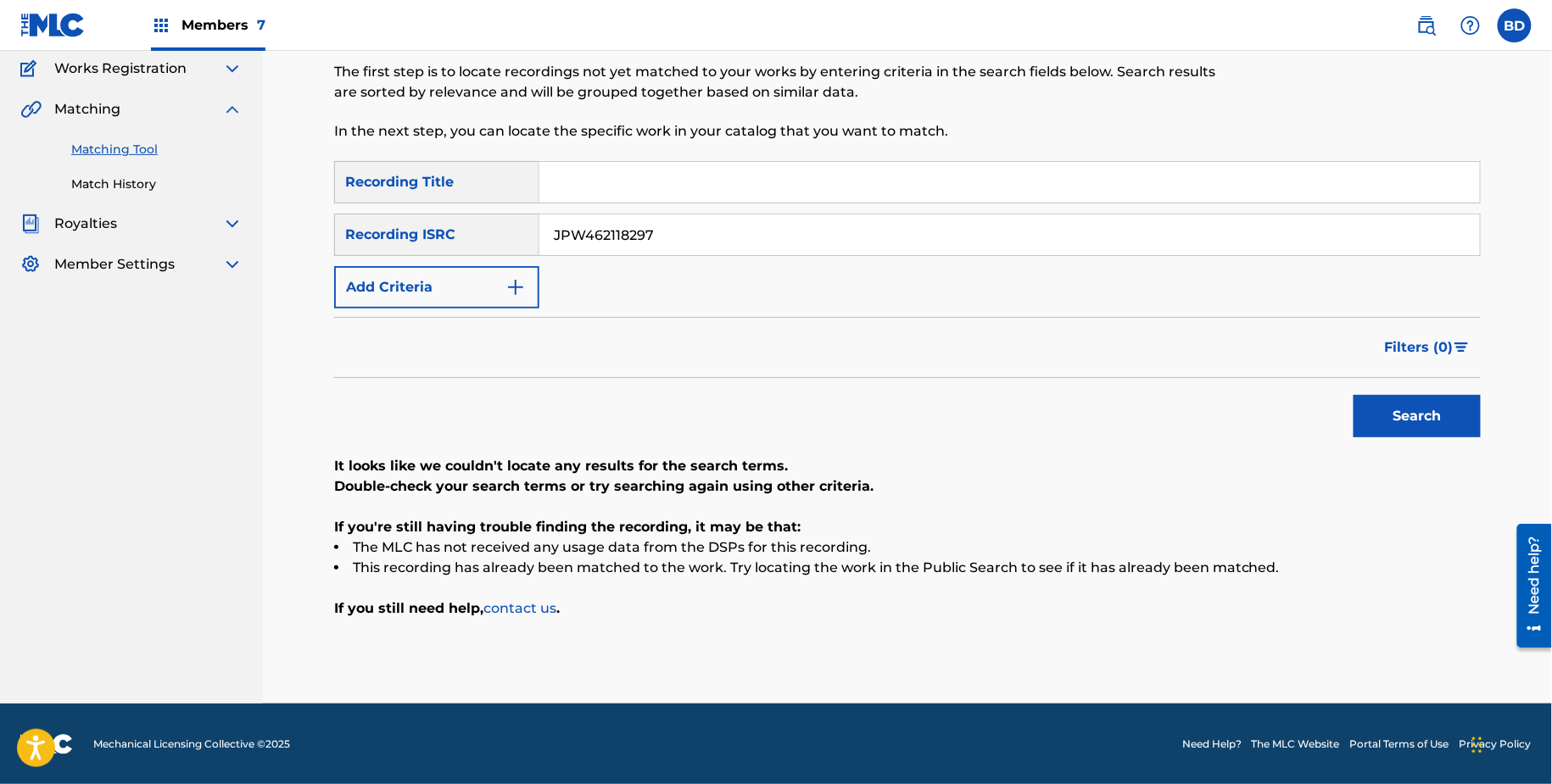
click at [595, 238] on input "JPW462118297" at bounding box center [1009, 235] width 940 height 41
paste input "NLA91210008"
type input "NLA912100087"
click at [1354, 395] on button "Search" at bounding box center [1417, 417] width 127 height 43
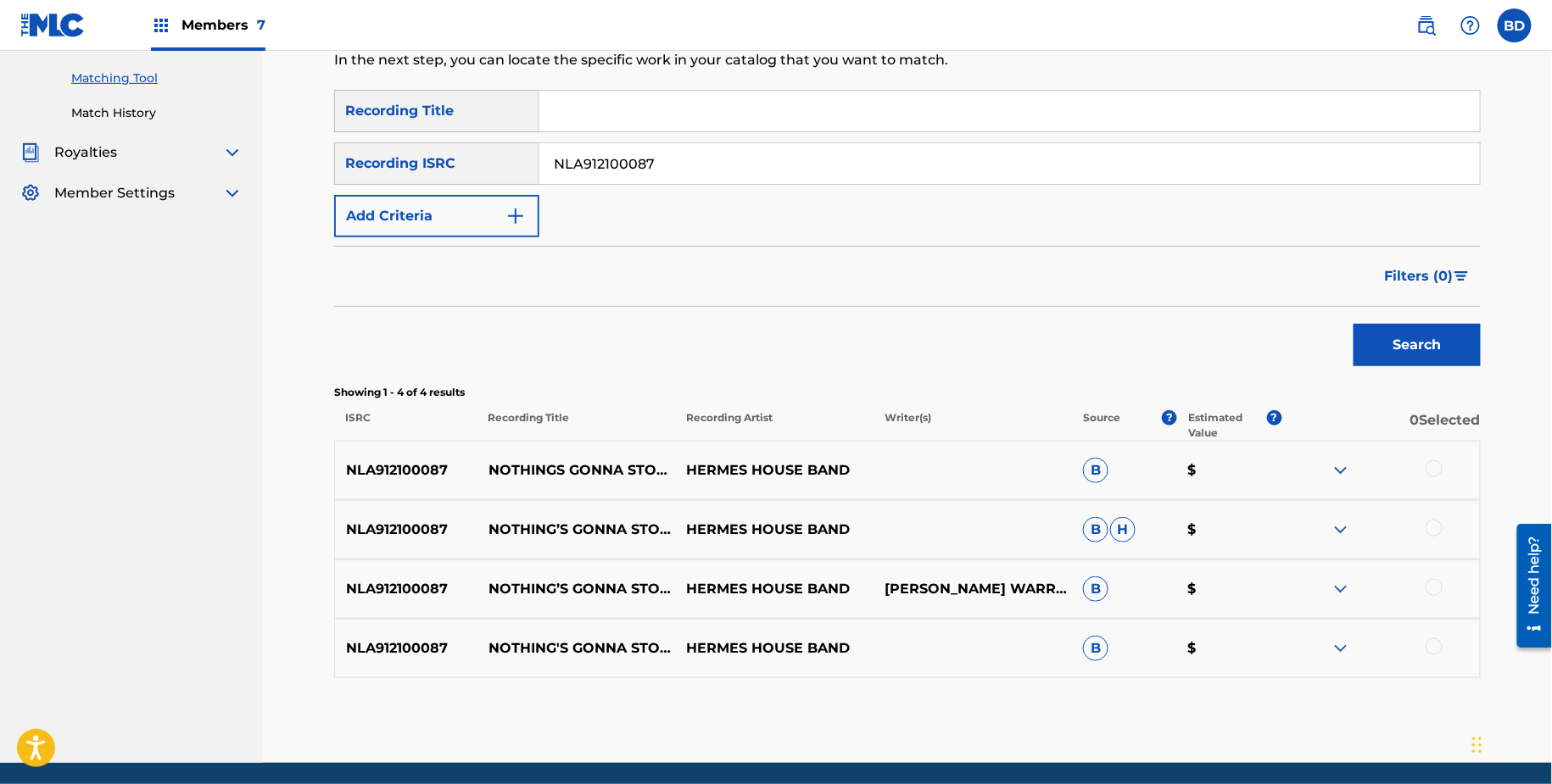
scroll to position [239, 0]
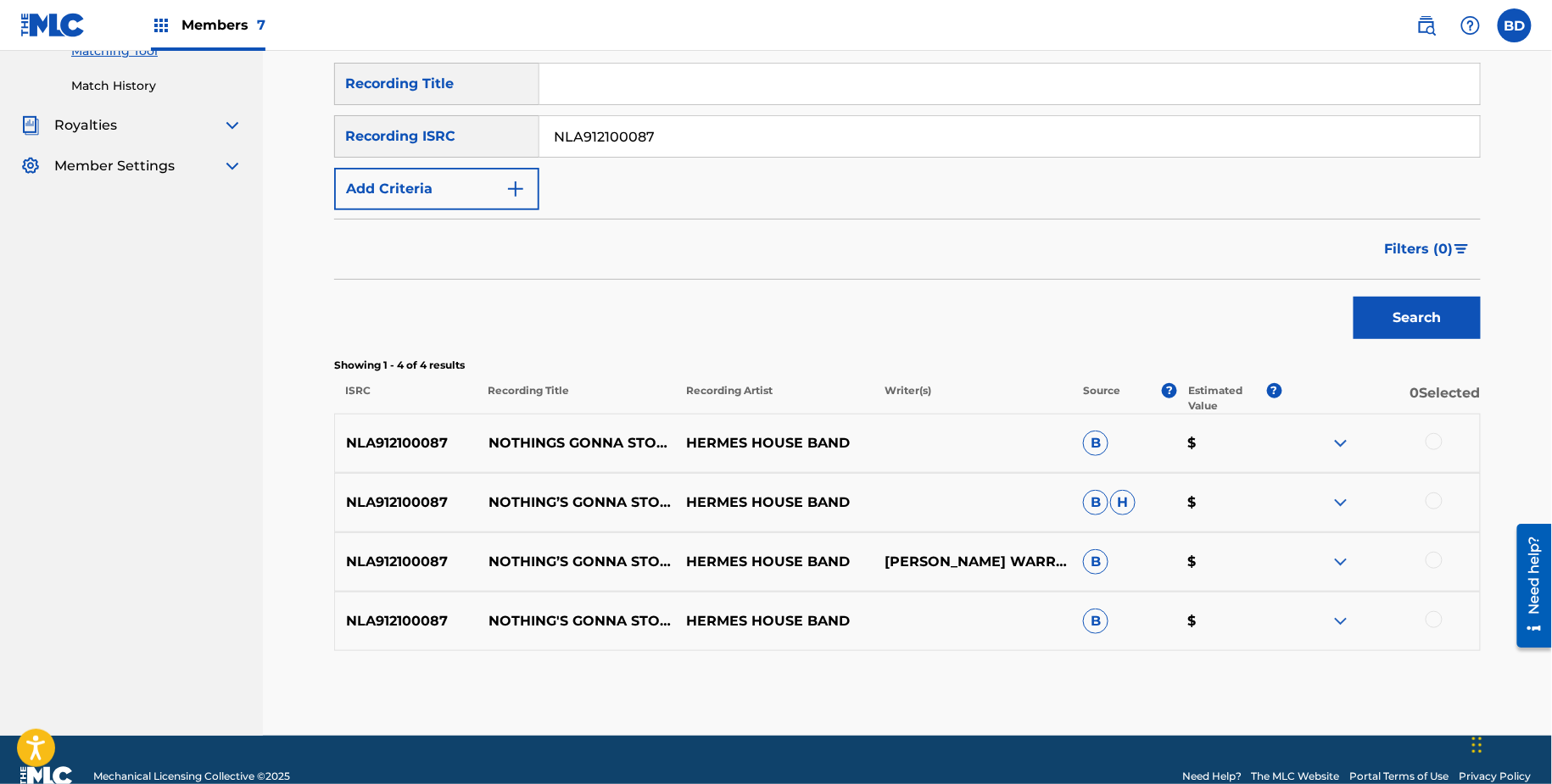
click at [1331, 615] on img at bounding box center [1341, 622] width 20 height 20
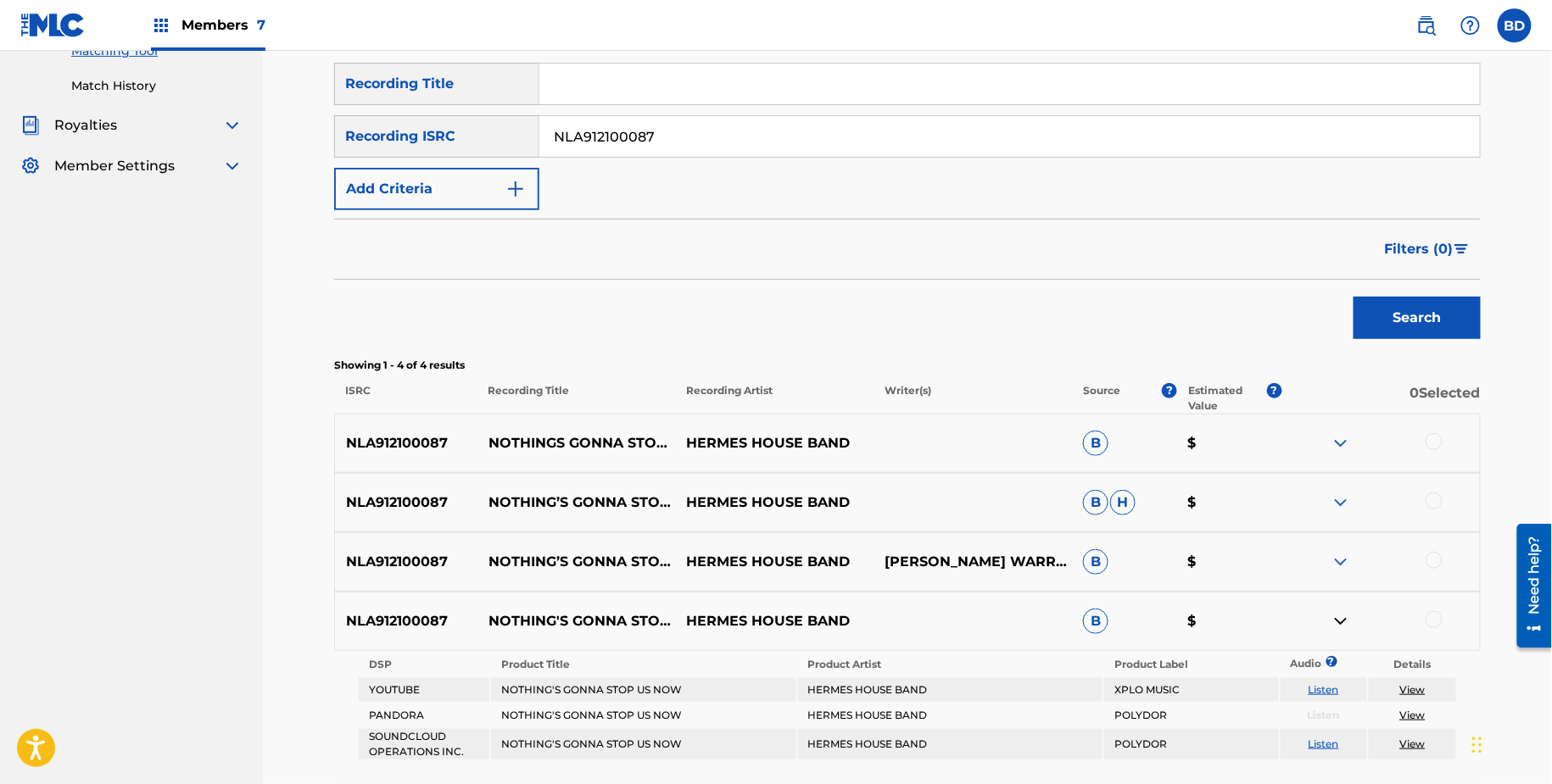
click at [1341, 556] on img at bounding box center [1341, 562] width 20 height 20
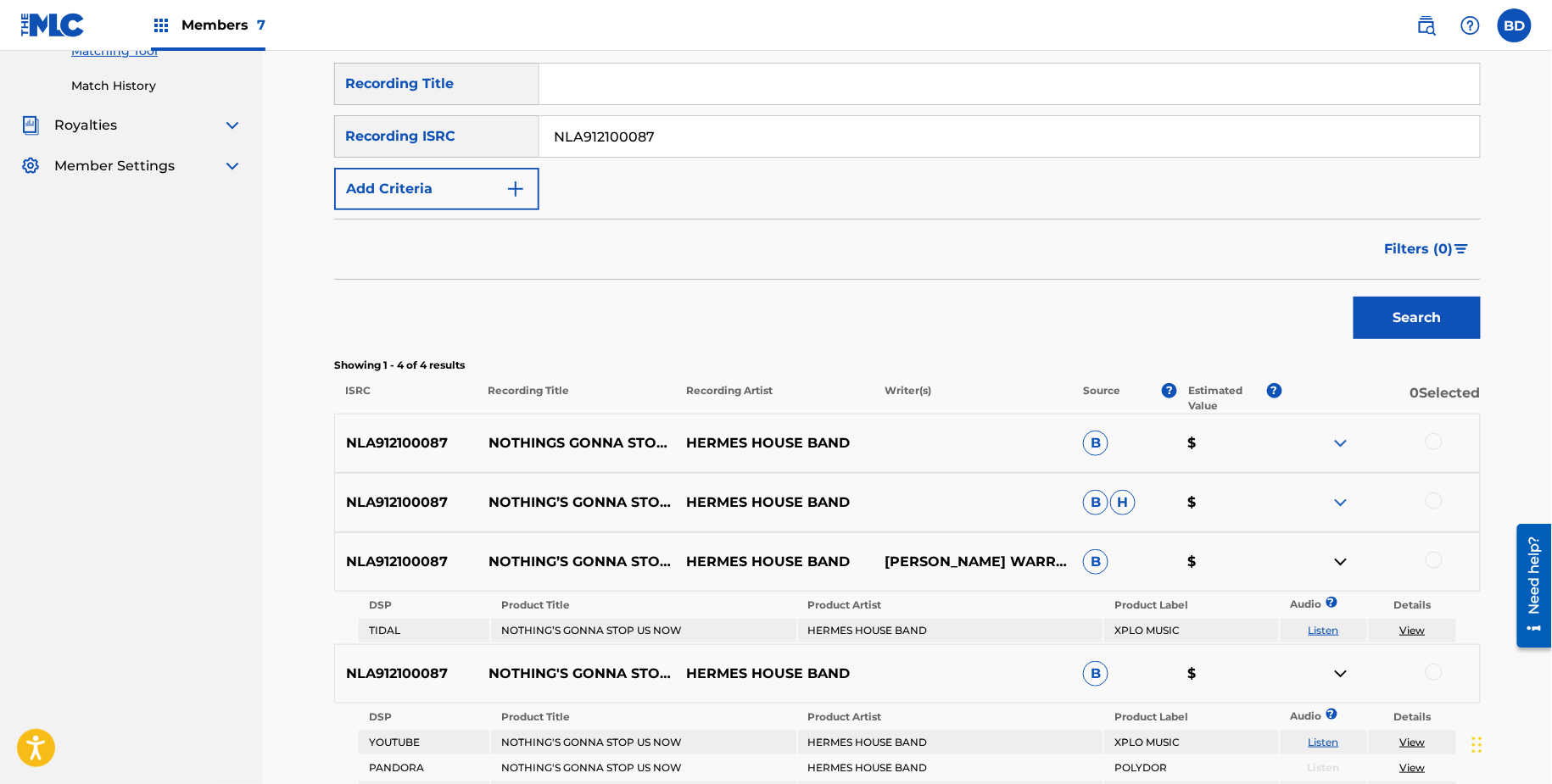
click at [1341, 498] on img at bounding box center [1341, 503] width 20 height 20
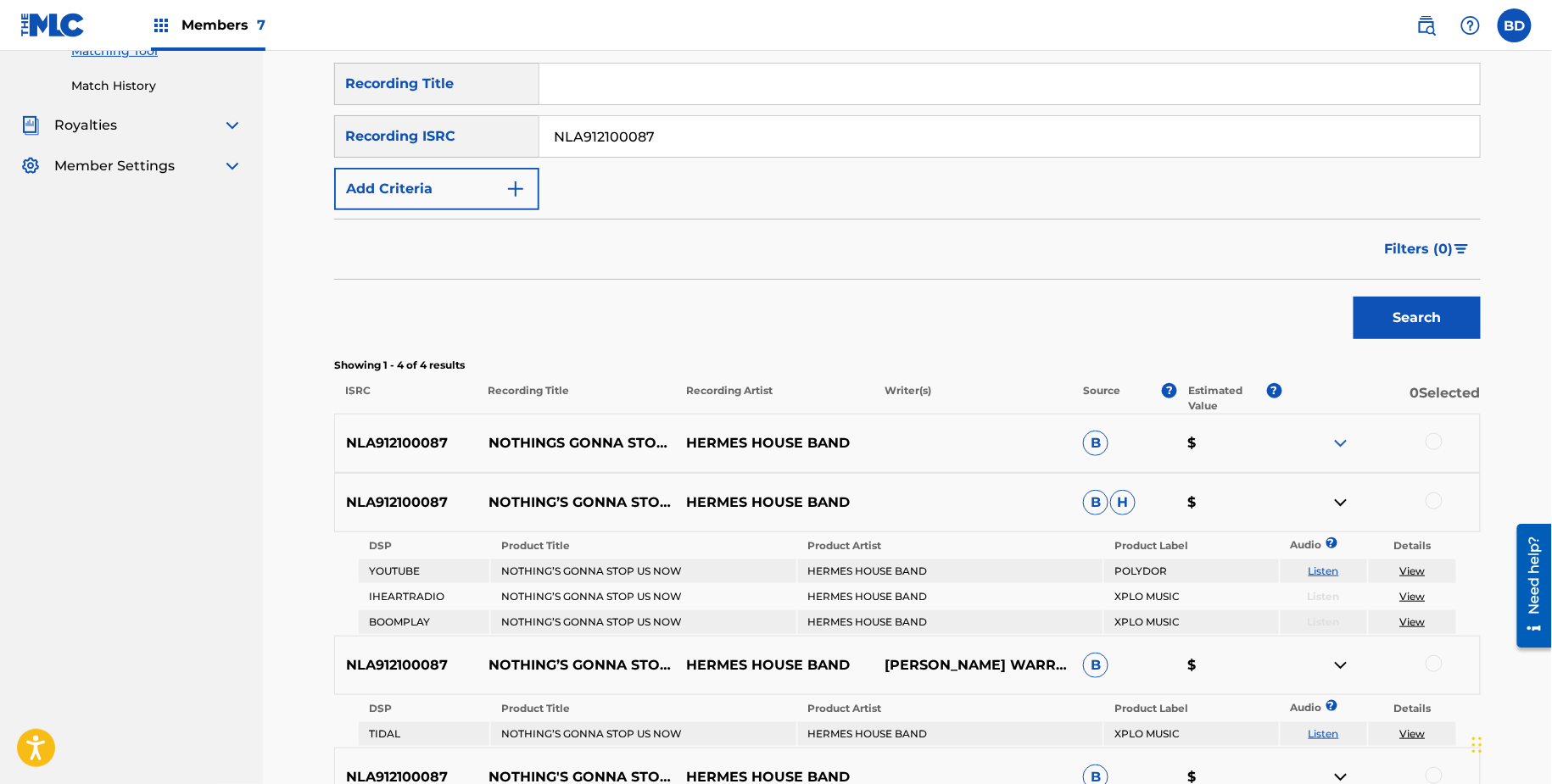
click at [1341, 428] on div "NLA912100087 NOTHINGS GONNA STOP US NOW HERMES HOUSE BAND B $" at bounding box center [908, 443] width 1147 height 59
click at [1339, 434] on img at bounding box center [1341, 443] width 20 height 20
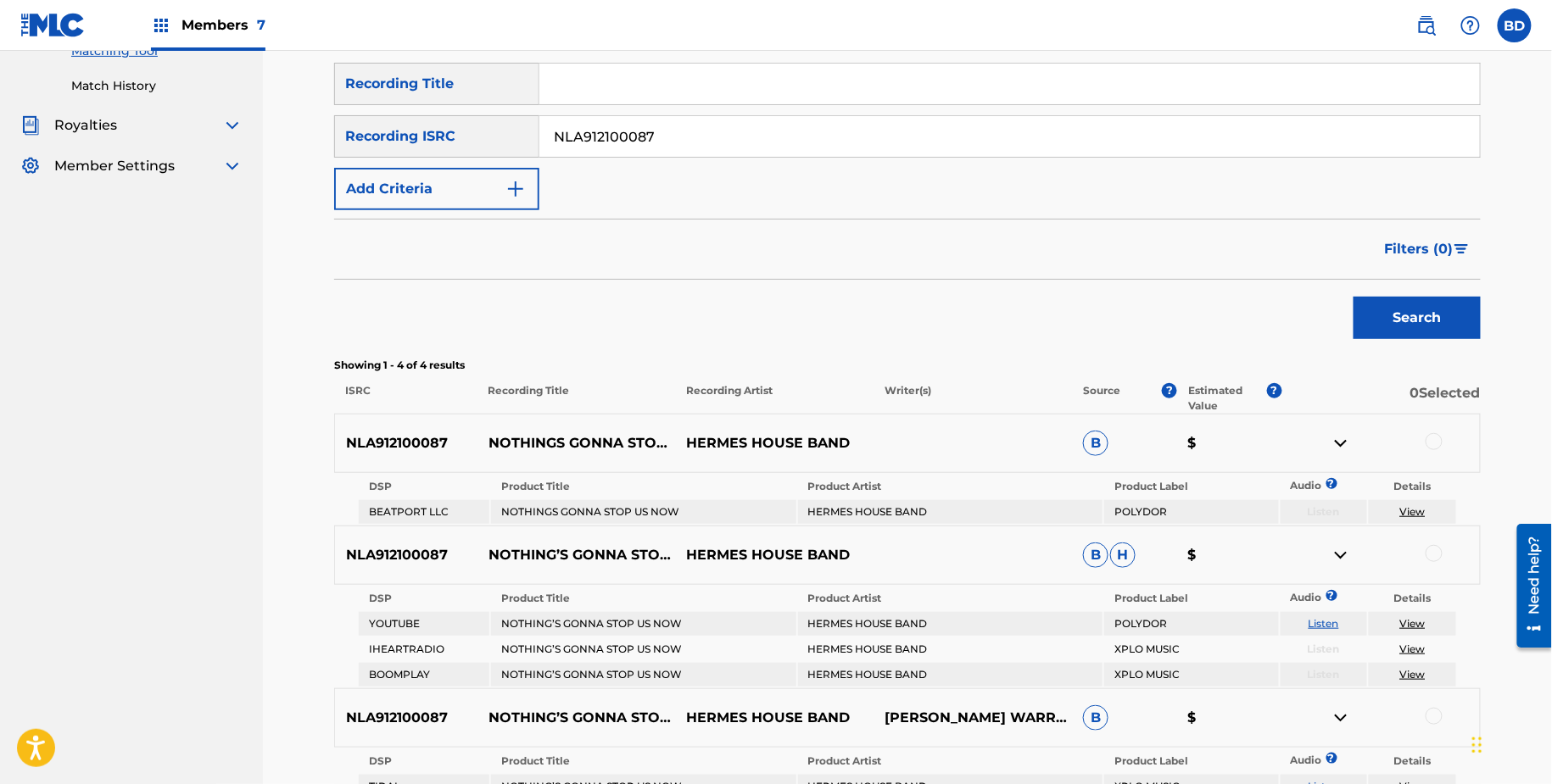
scroll to position [350, 0]
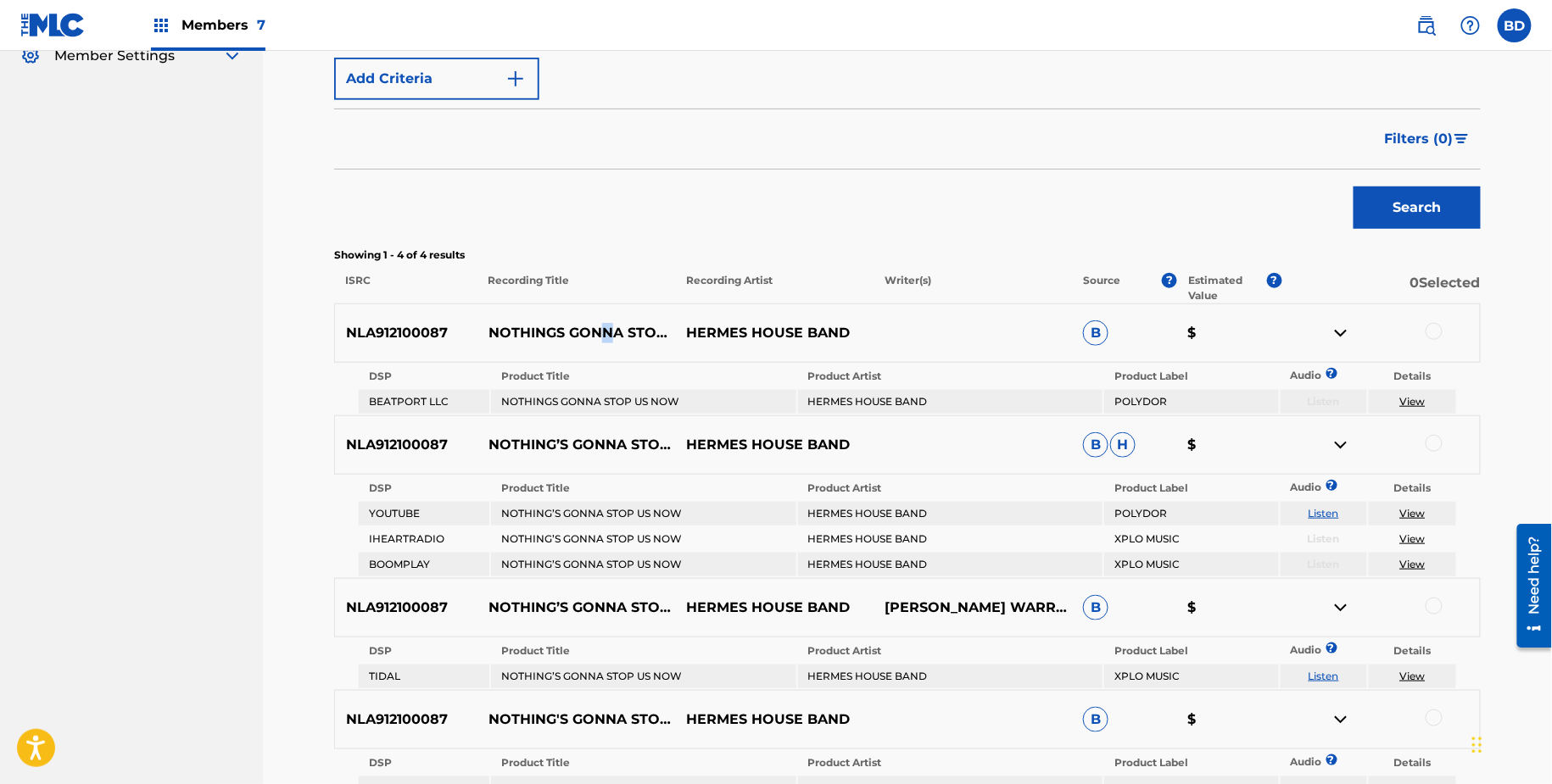
click at [606, 323] on p "NOTHINGS GONNA STOP US NOW" at bounding box center [577, 333] width 199 height 20
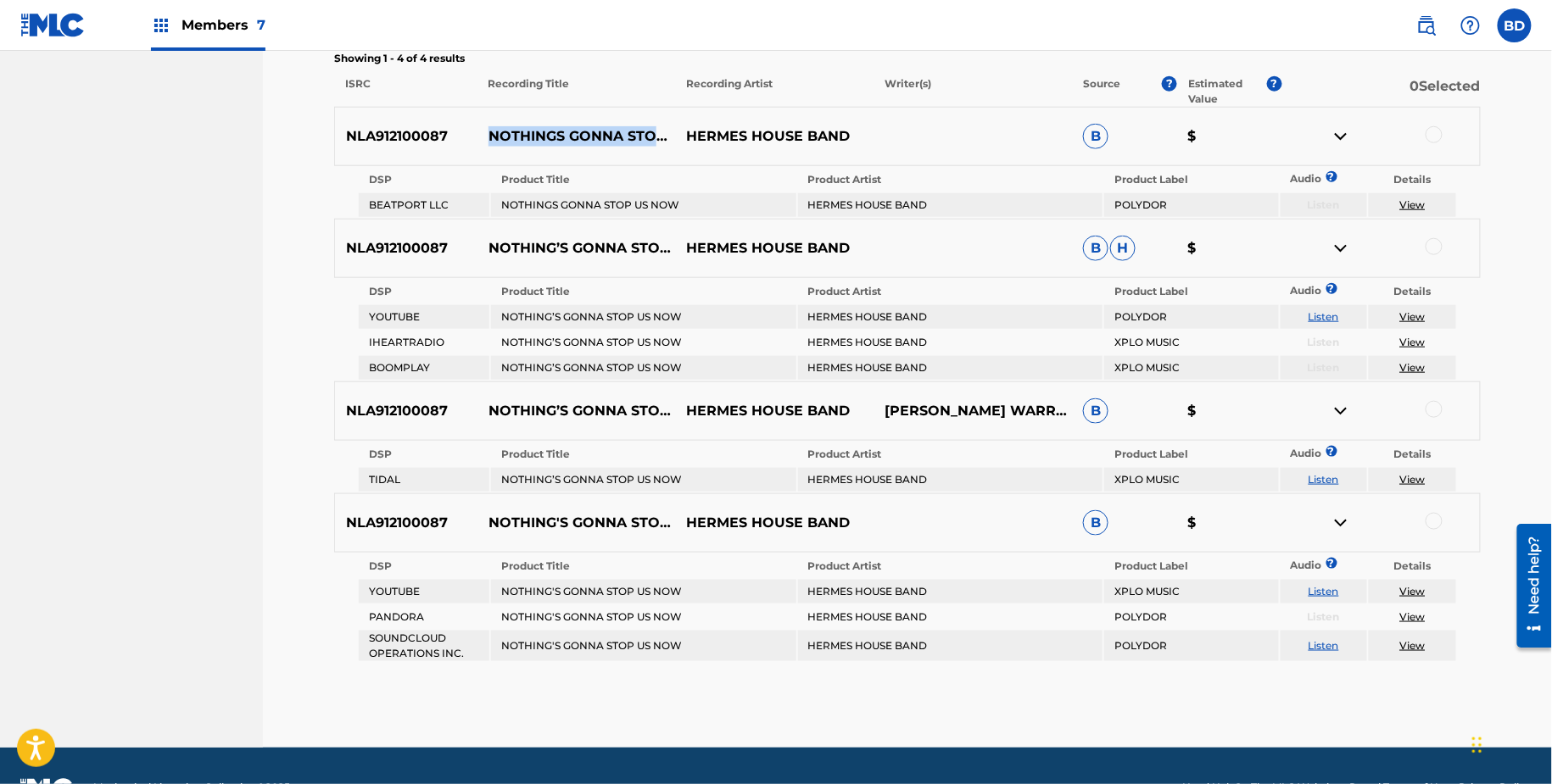
scroll to position [544, 0]
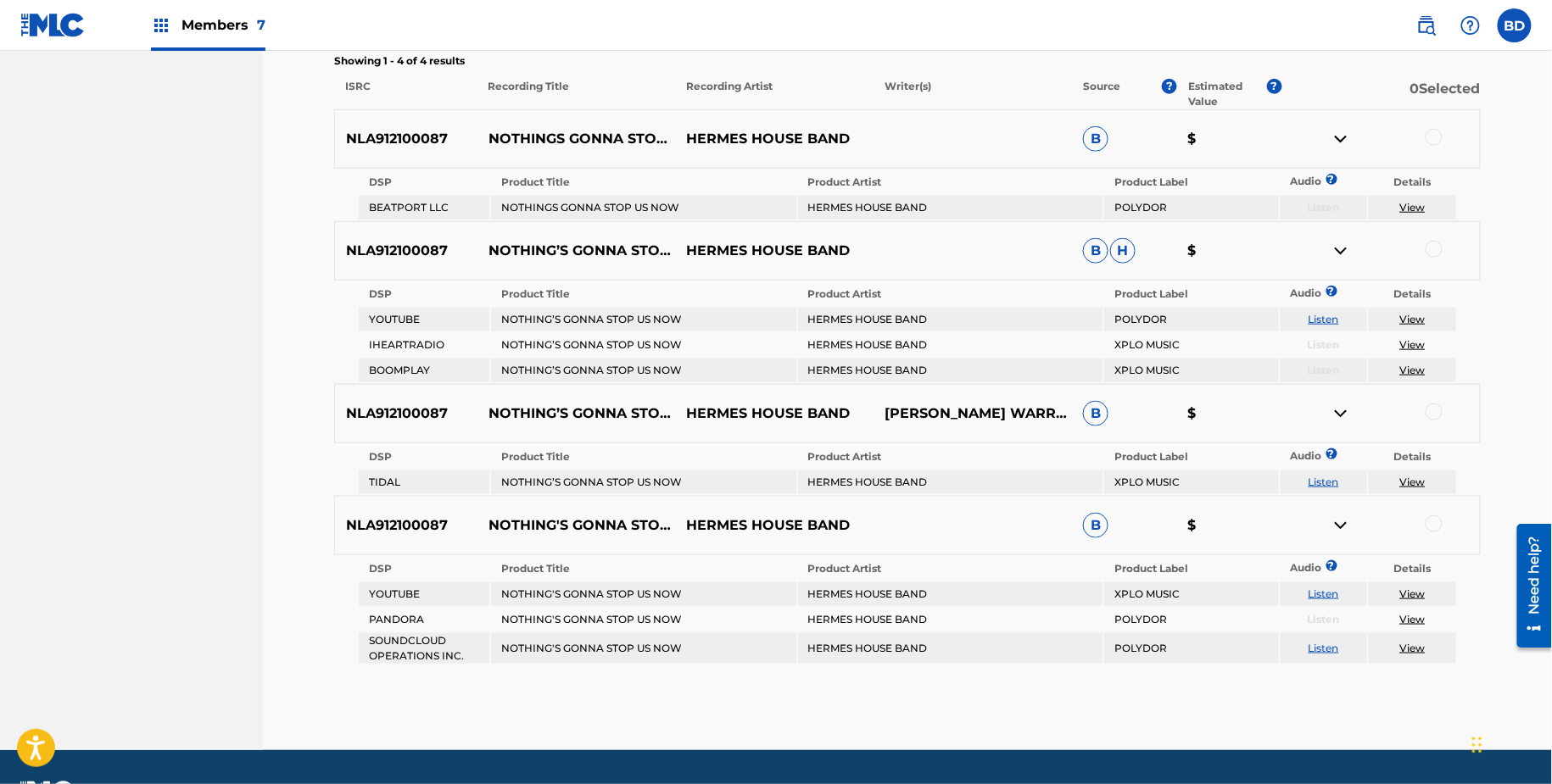
click at [1433, 511] on div "NLA912100087 NOTHING'S GONNA STOP US NOW HERMES HOUSE BAND B $" at bounding box center [908, 526] width 1147 height 59
click at [1433, 518] on div at bounding box center [1434, 524] width 17 height 17
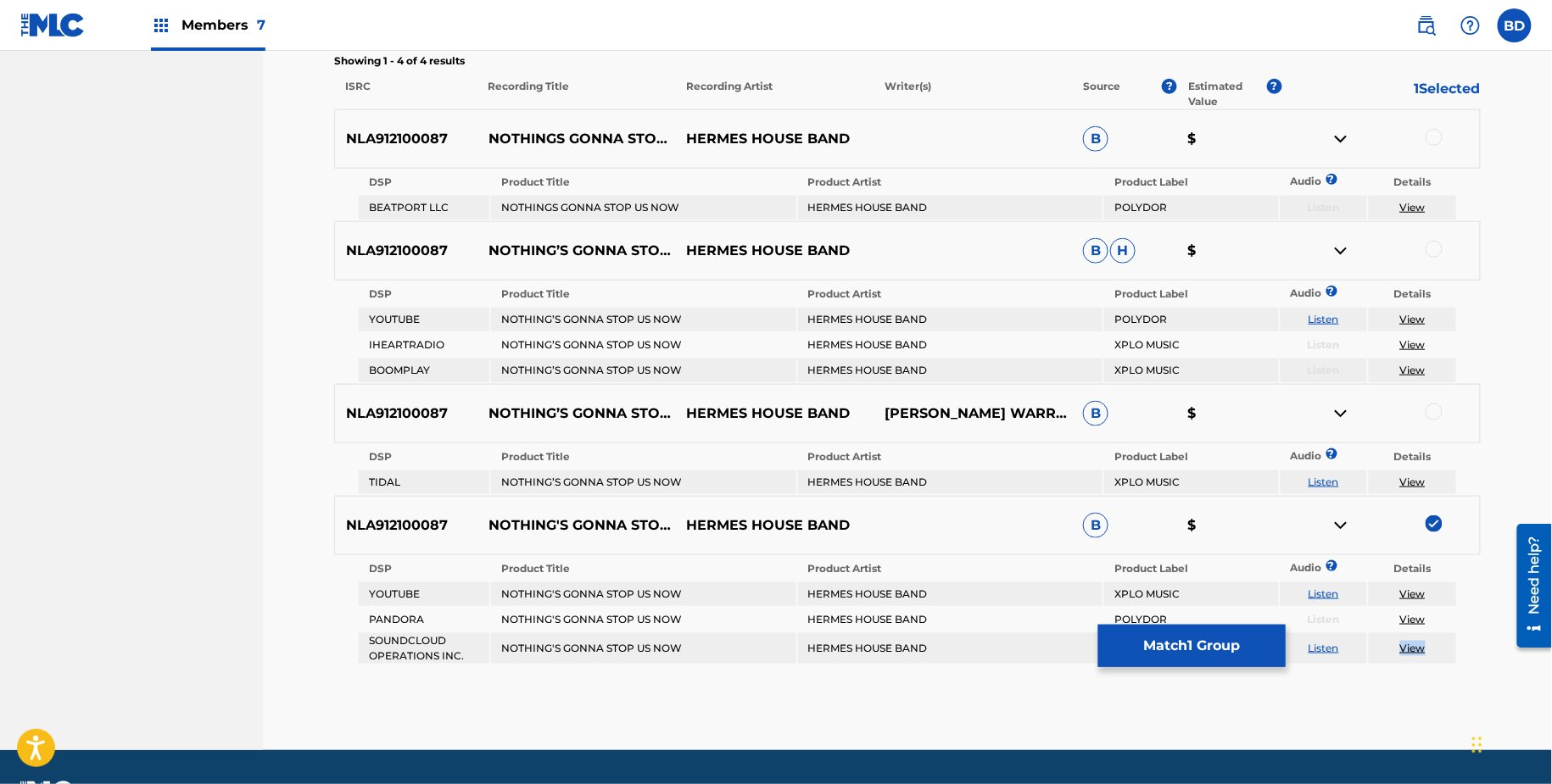
click at [1345, 523] on img at bounding box center [1341, 526] width 20 height 20
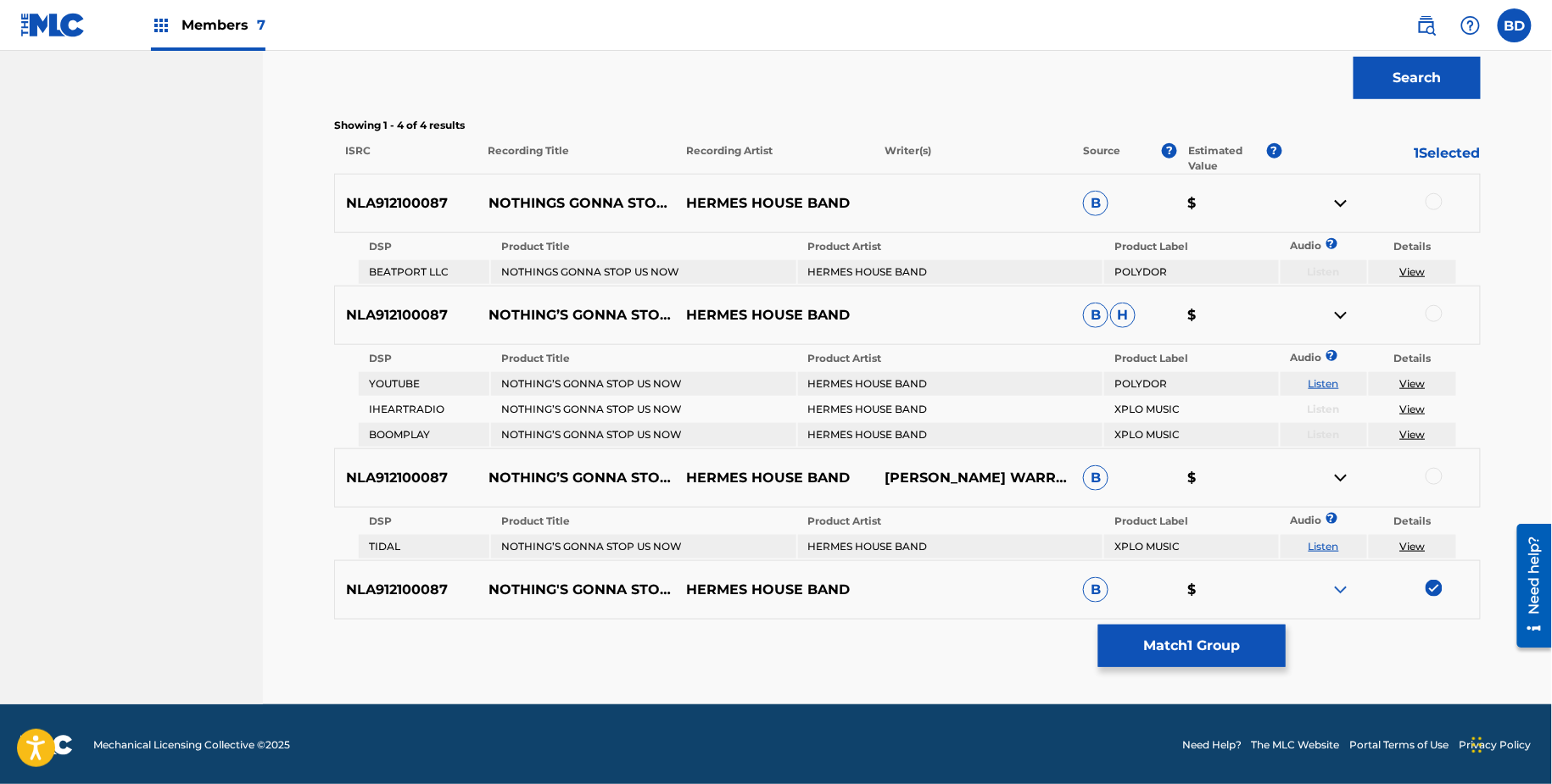
click at [1435, 475] on div at bounding box center [1434, 476] width 17 height 17
click at [1343, 476] on img at bounding box center [1341, 478] width 20 height 20
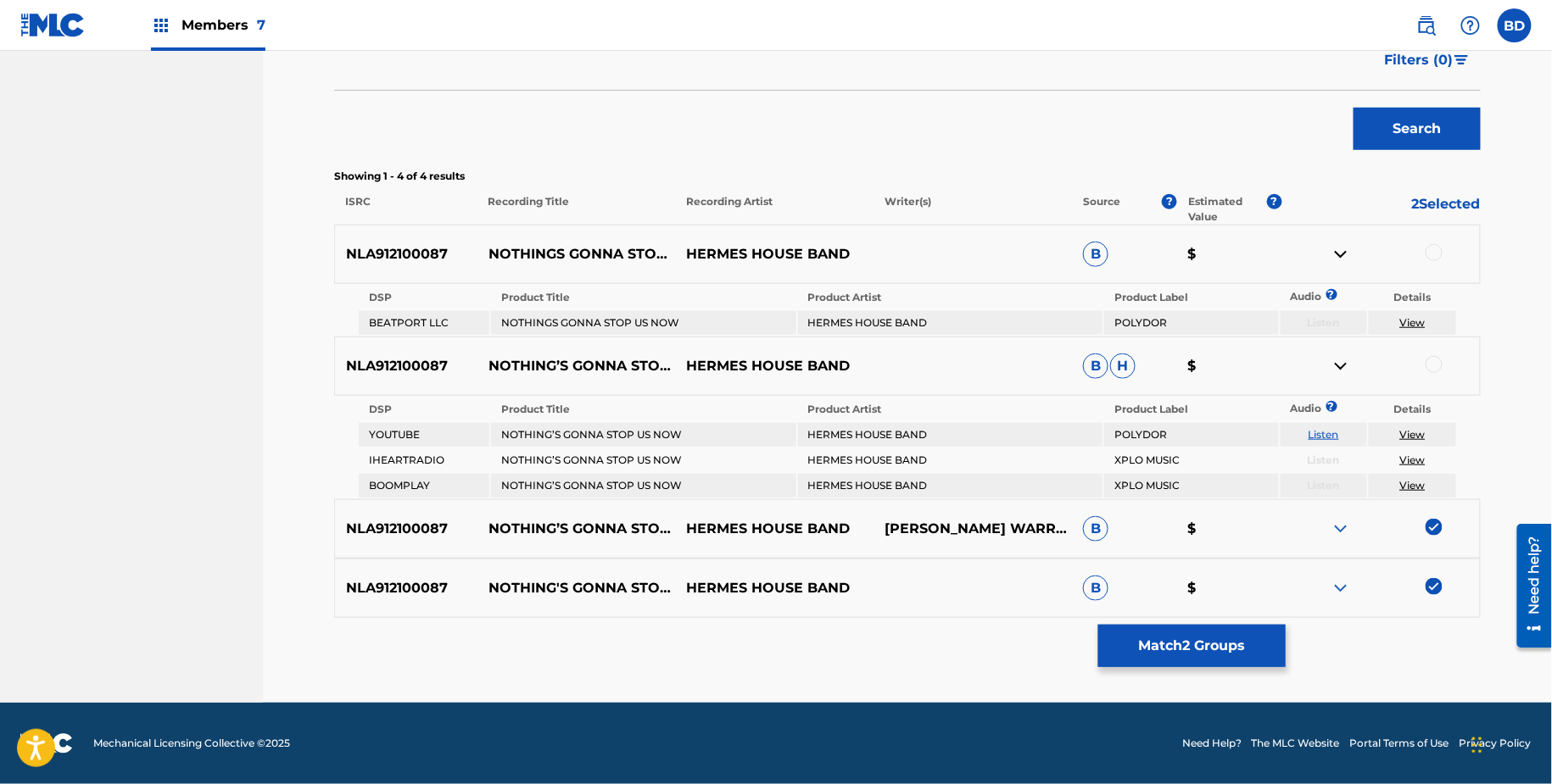
scroll to position [427, 0]
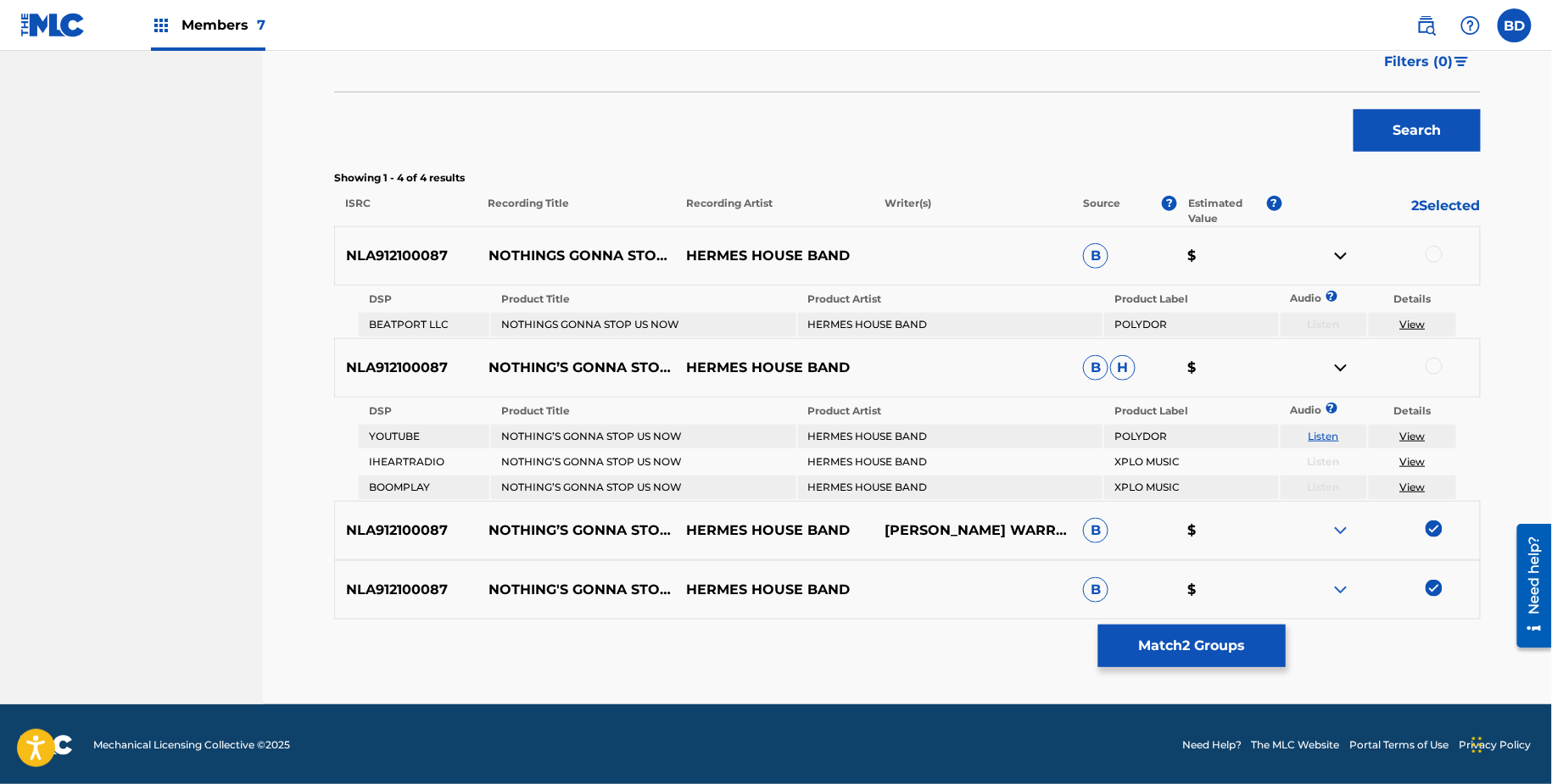
click at [1429, 251] on div at bounding box center [1434, 254] width 17 height 17
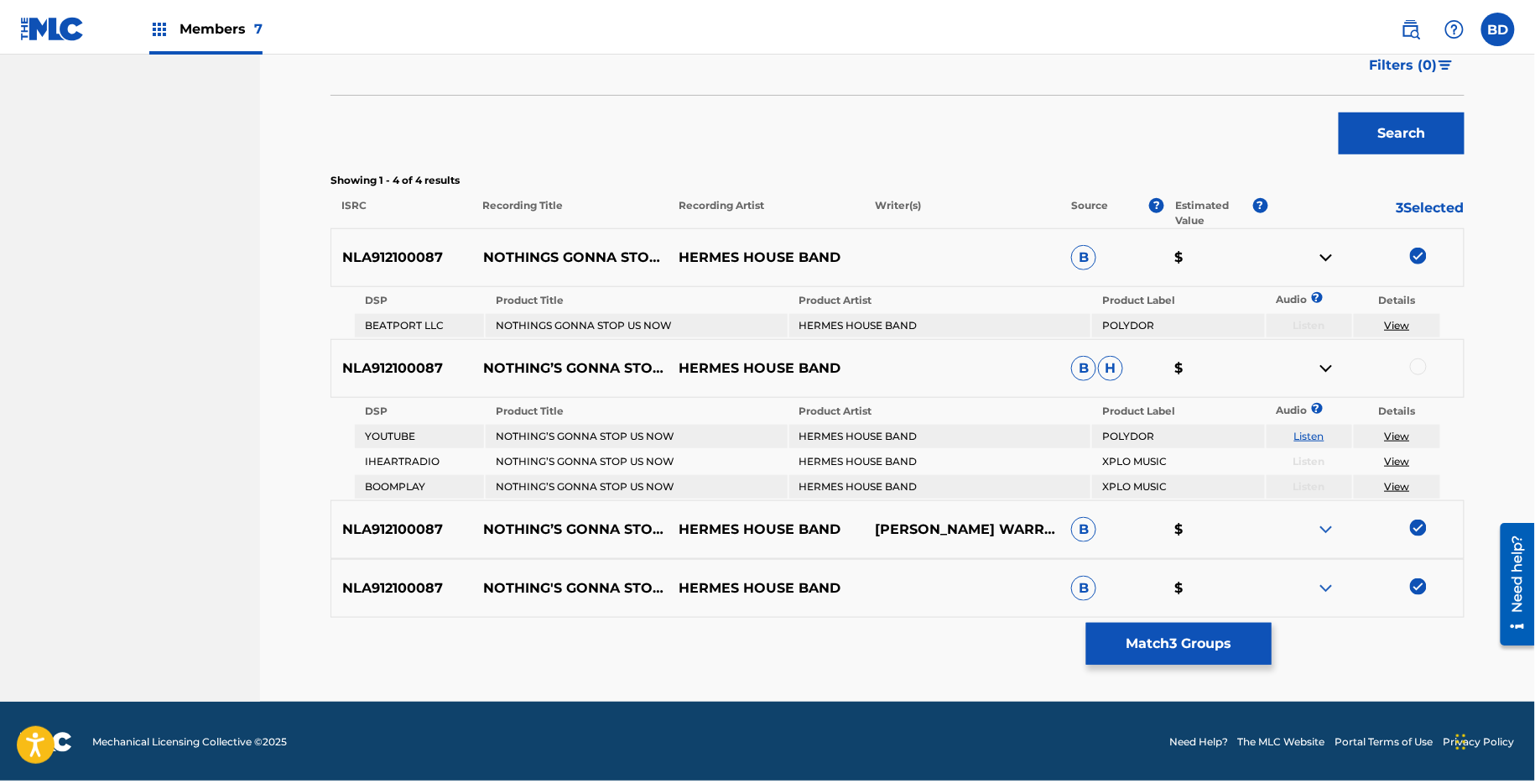
scroll to position [414, 0]
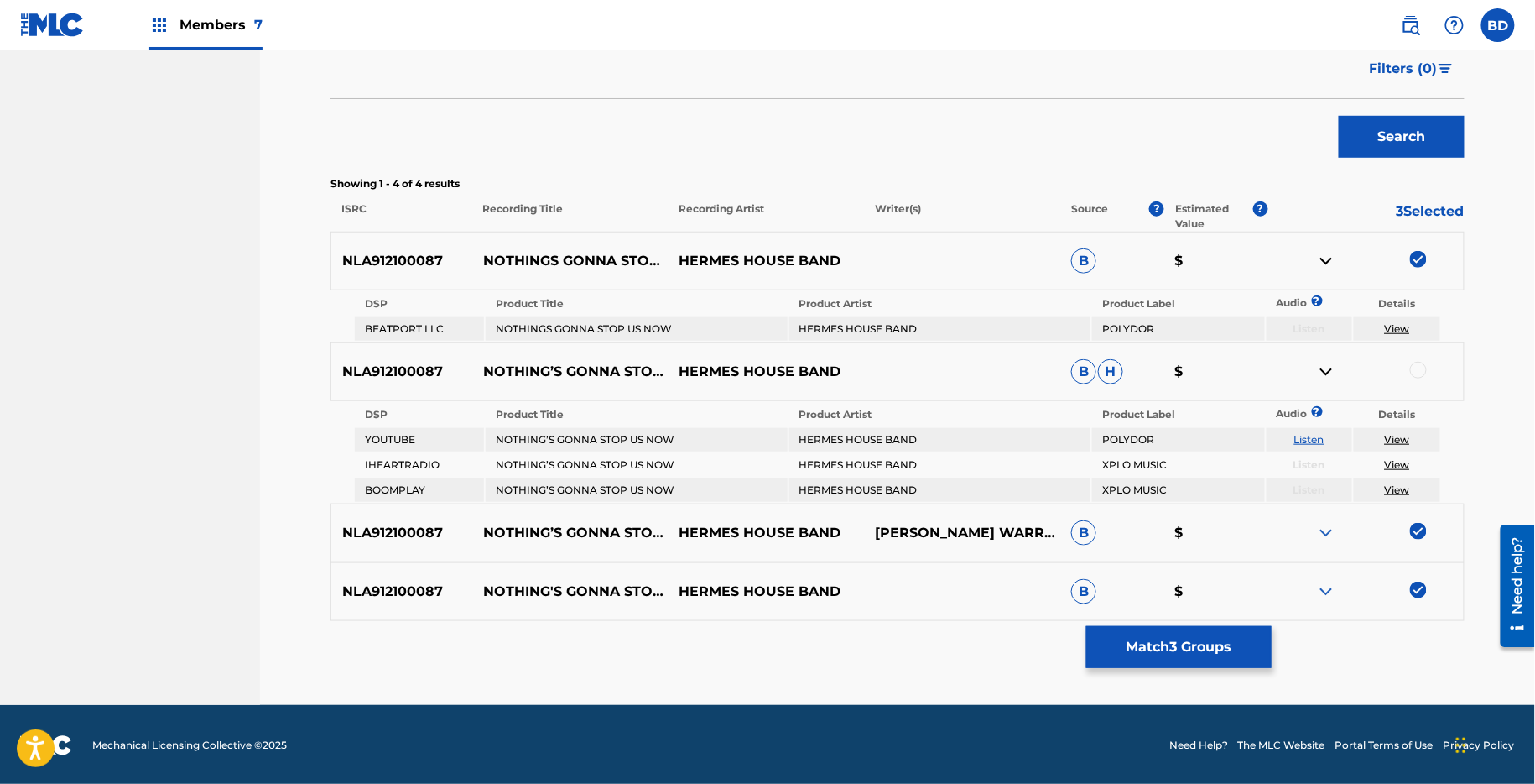
click at [1329, 262] on img at bounding box center [1327, 261] width 20 height 20
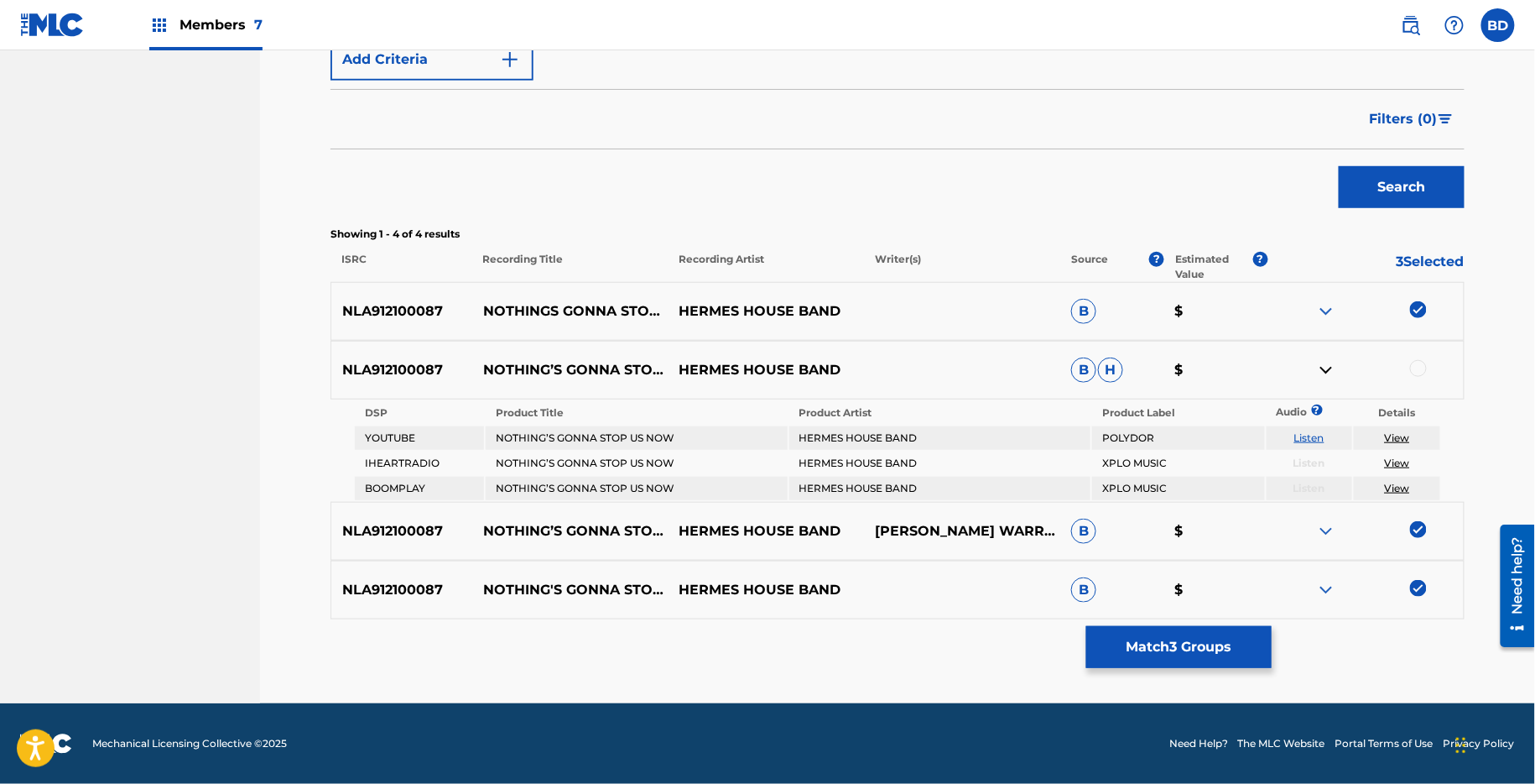
scroll to position [363, 0]
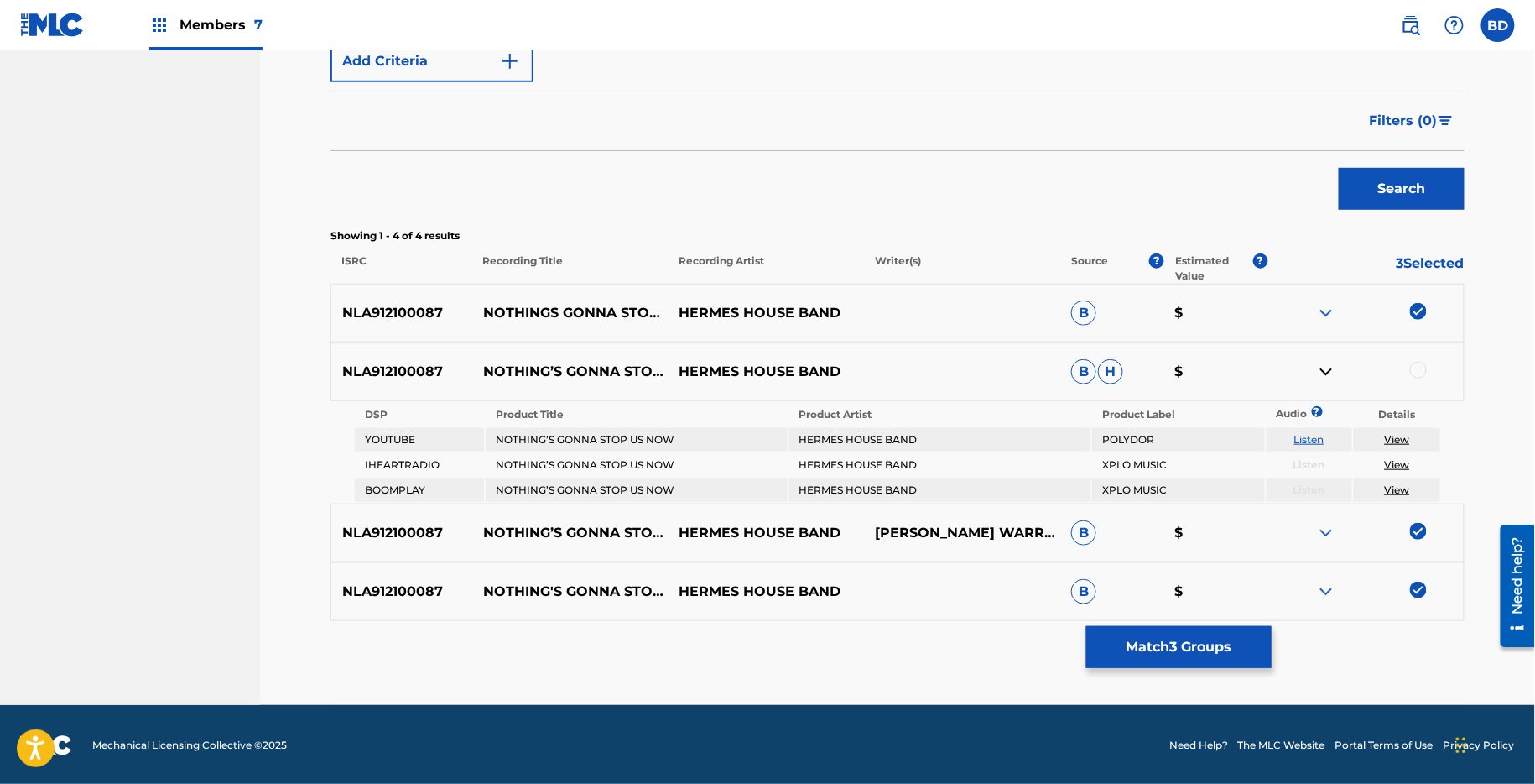
click at [1417, 371] on div at bounding box center [1418, 370] width 17 height 17
click at [1152, 648] on button "Match 4 Groups" at bounding box center [1179, 647] width 185 height 42
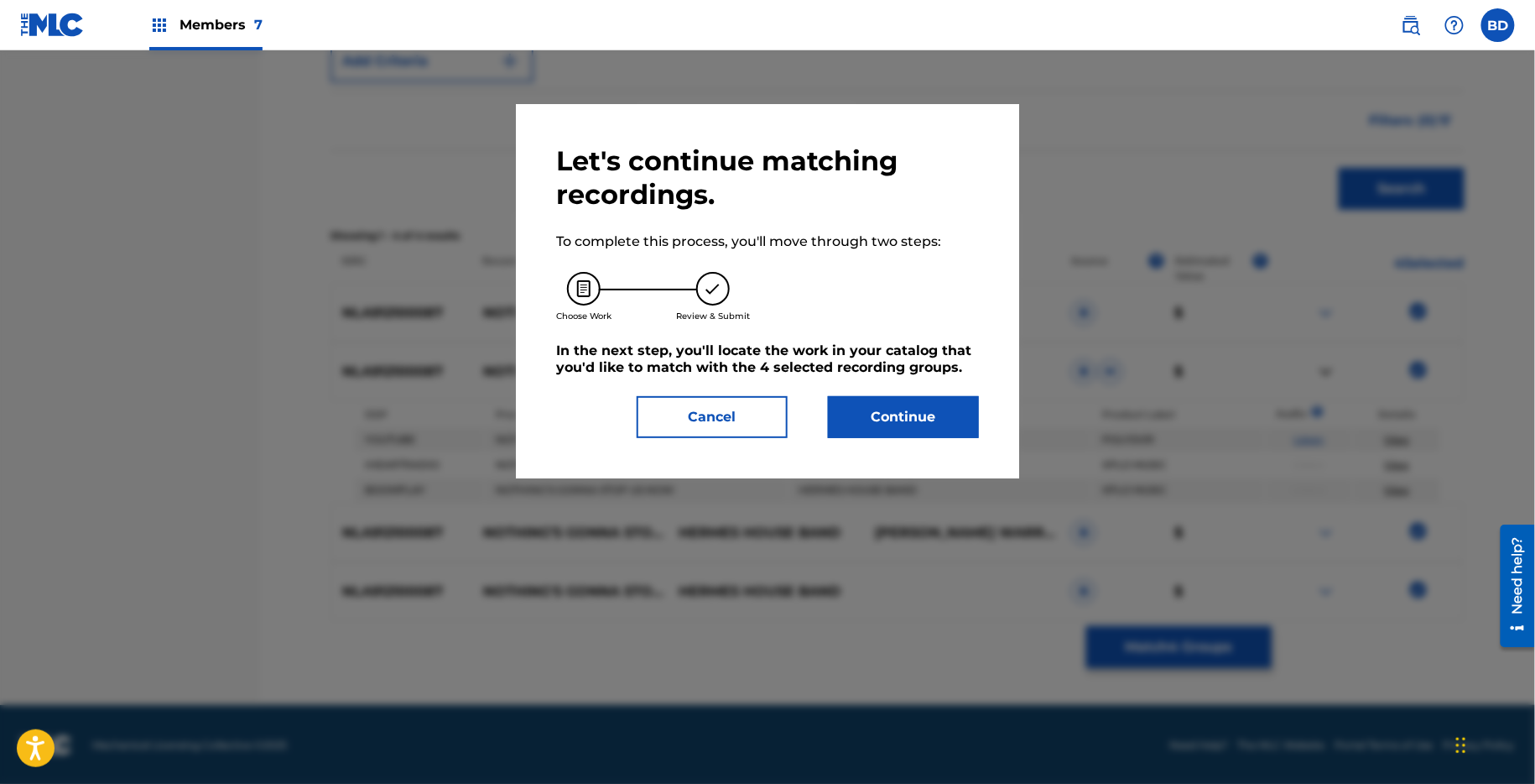
click at [915, 436] on button "Continue" at bounding box center [903, 417] width 151 height 42
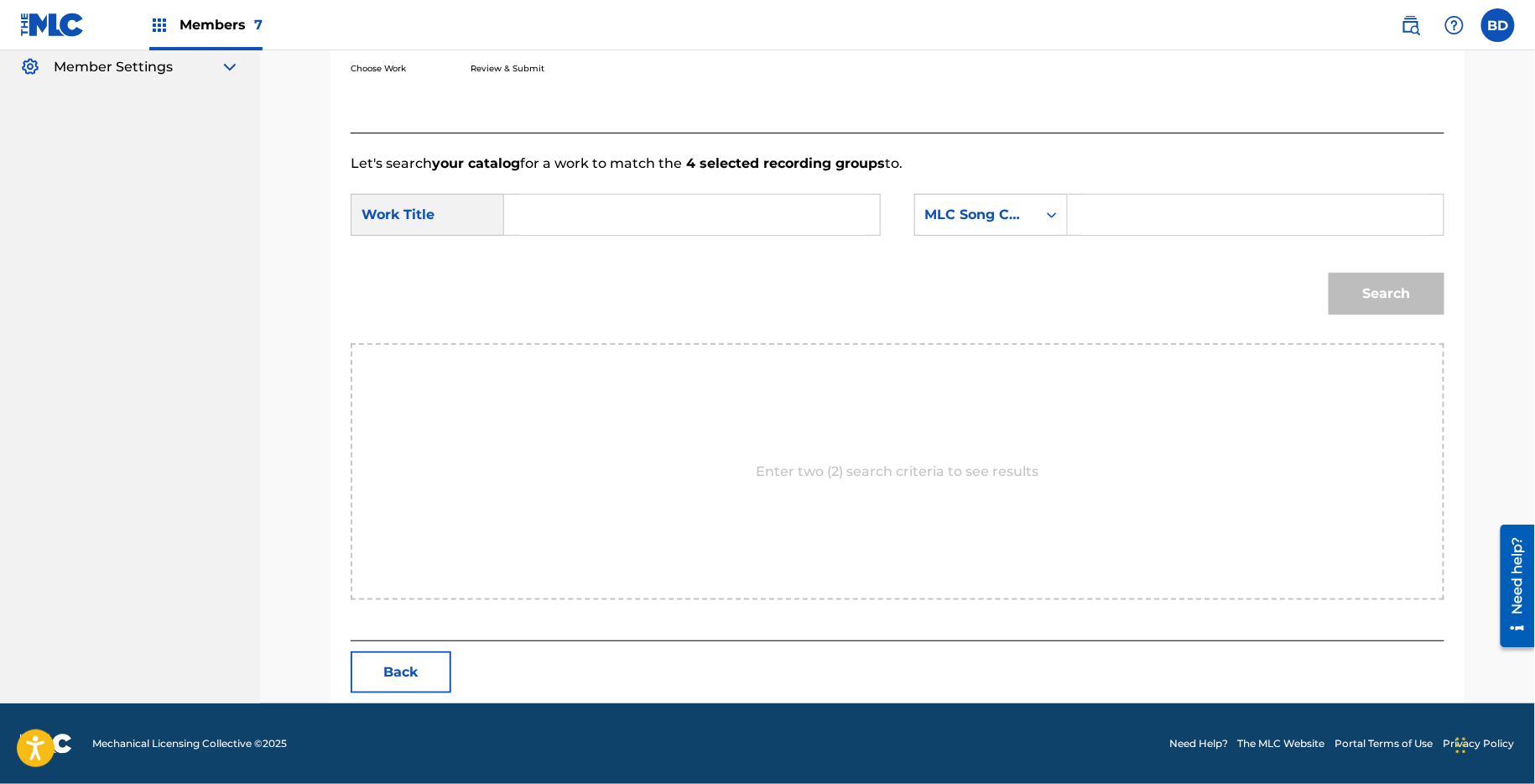
scroll to position [333, 0]
click at [1146, 225] on input "Search Form" at bounding box center [1256, 216] width 347 height 40
paste input "N81941"
type input "N81941"
click at [753, 206] on input "Search Form" at bounding box center [692, 216] width 347 height 40
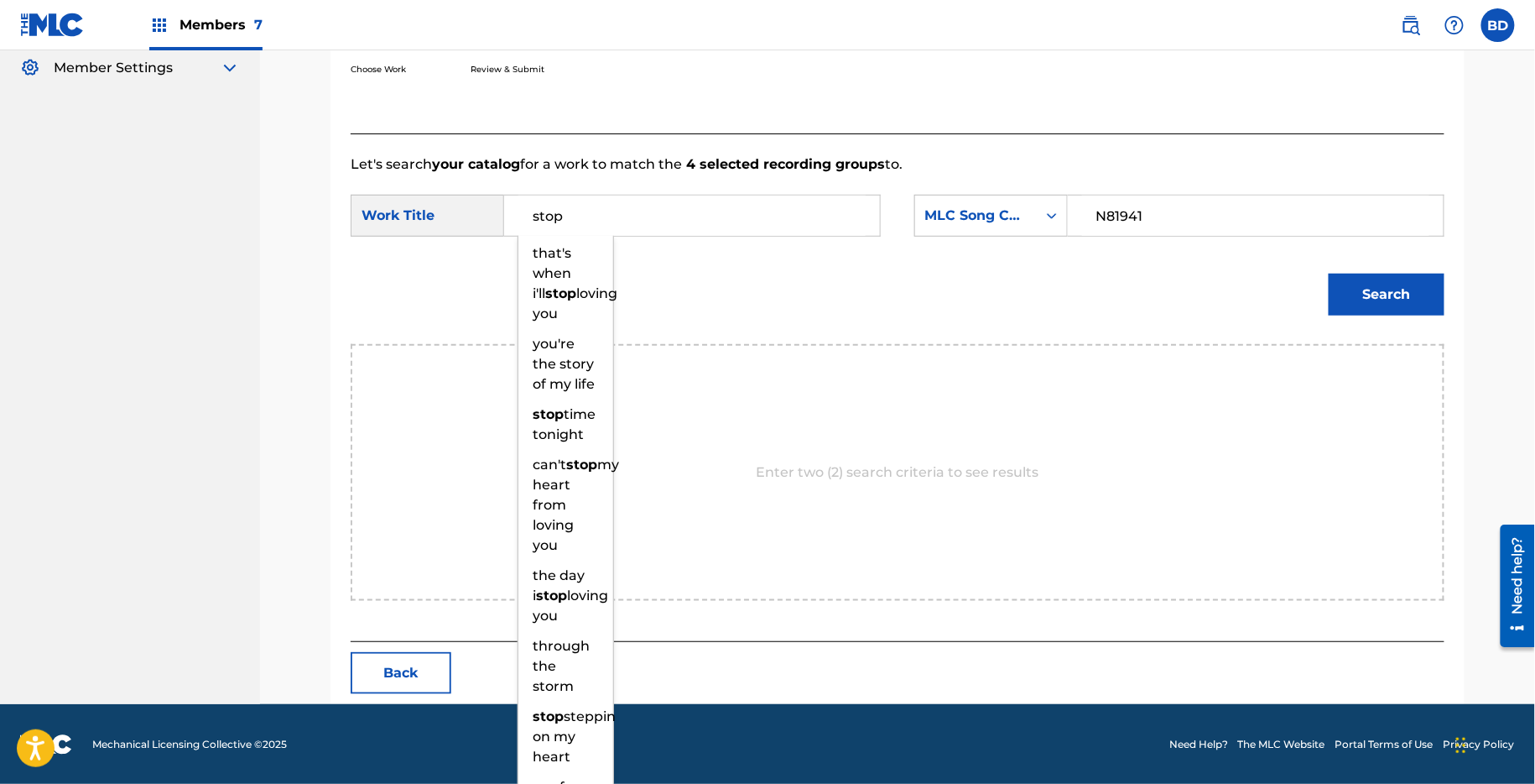
type input "stop"
click at [1350, 287] on button "Search" at bounding box center [1387, 295] width 116 height 42
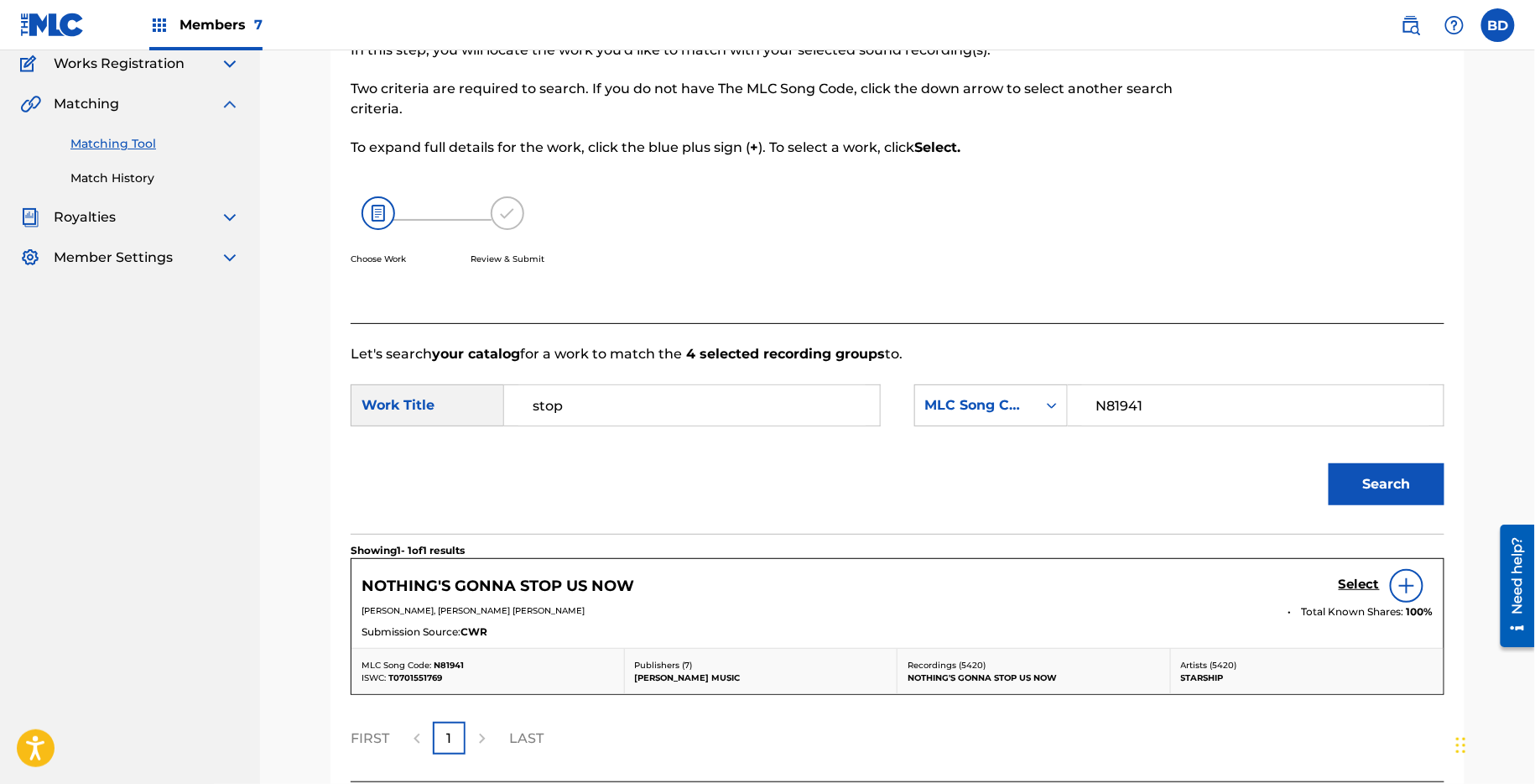
scroll to position [282, 0]
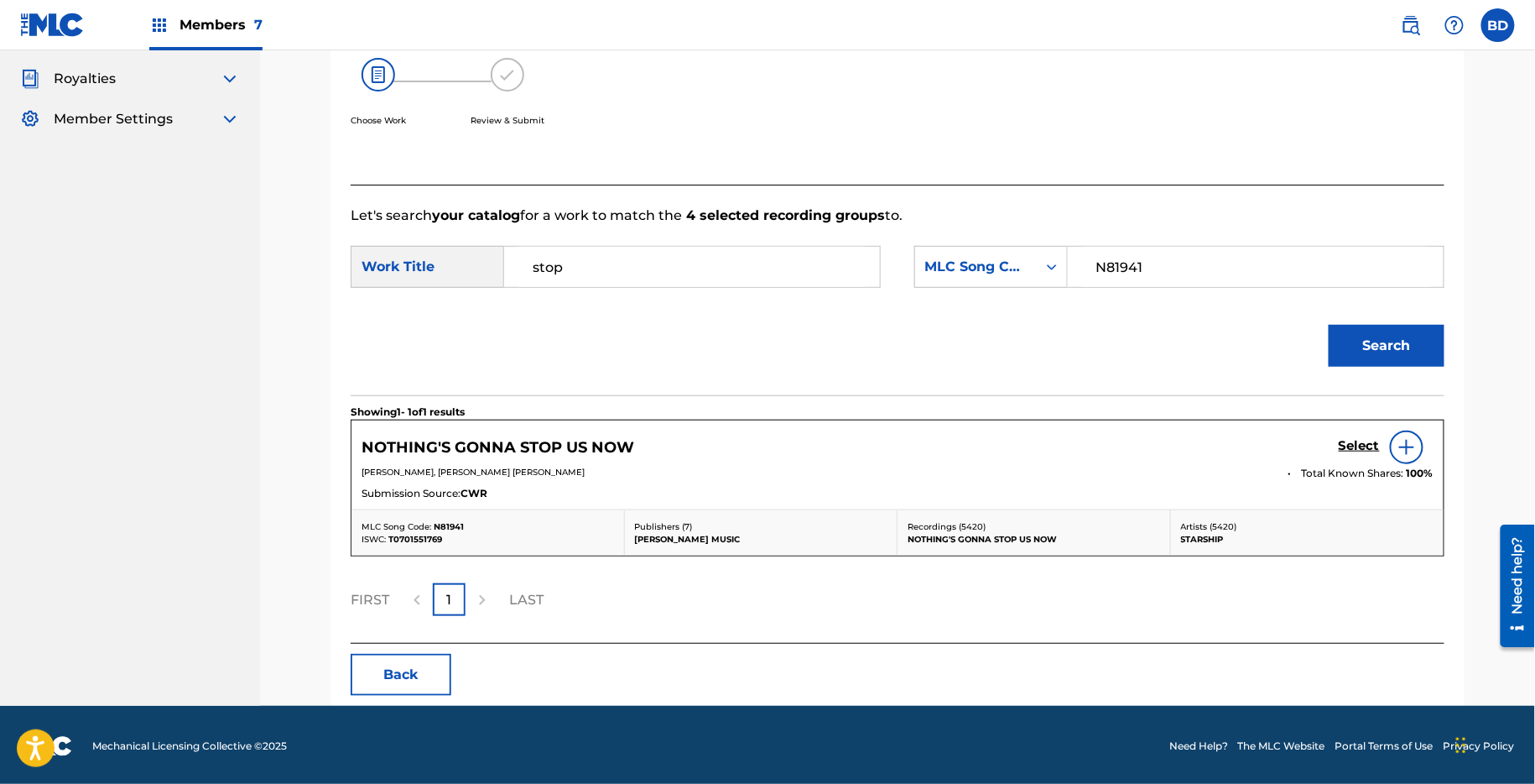
click at [1367, 451] on h5 "Select" at bounding box center [1360, 445] width 41 height 16
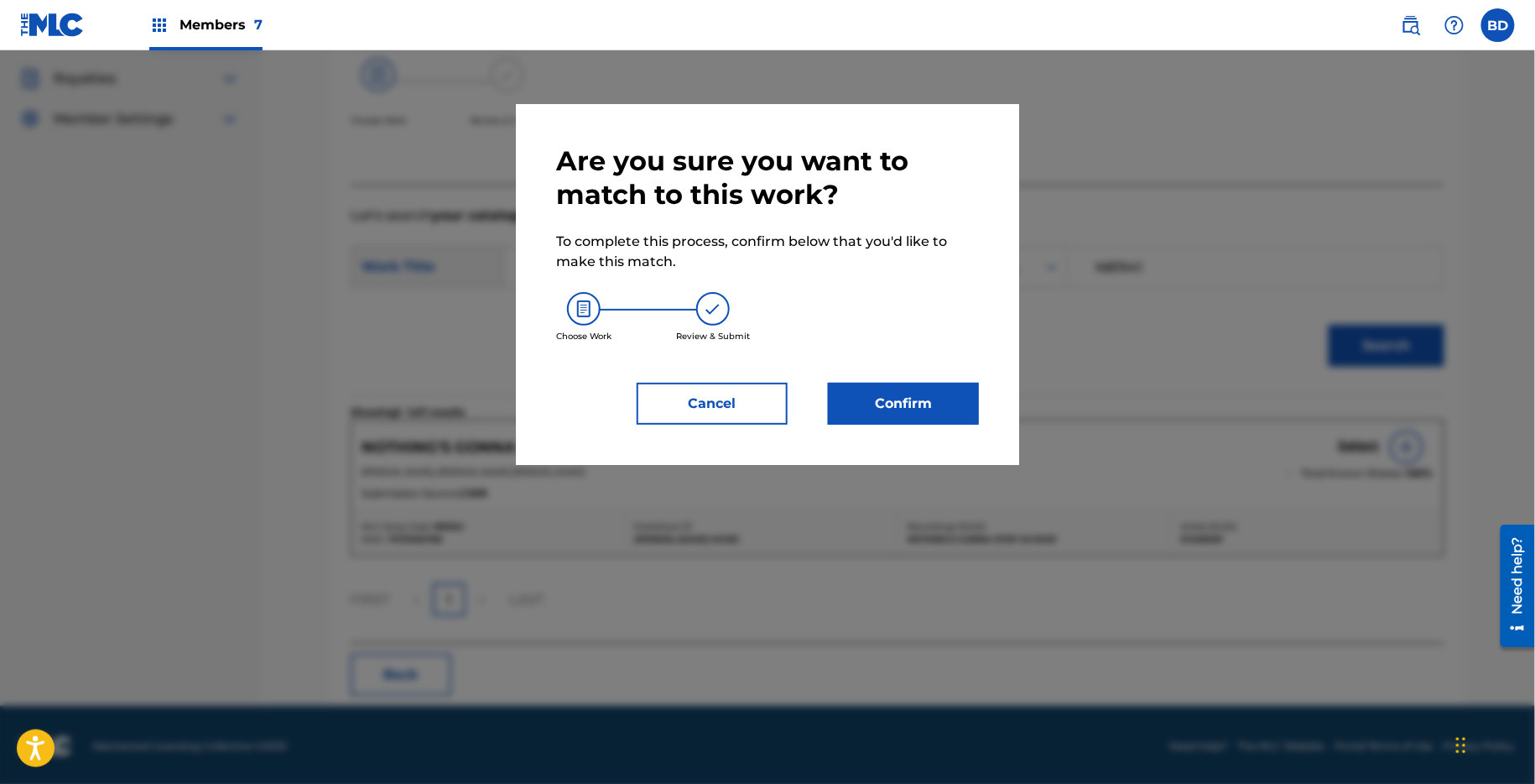
click at [870, 389] on button "Confirm" at bounding box center [903, 404] width 151 height 42
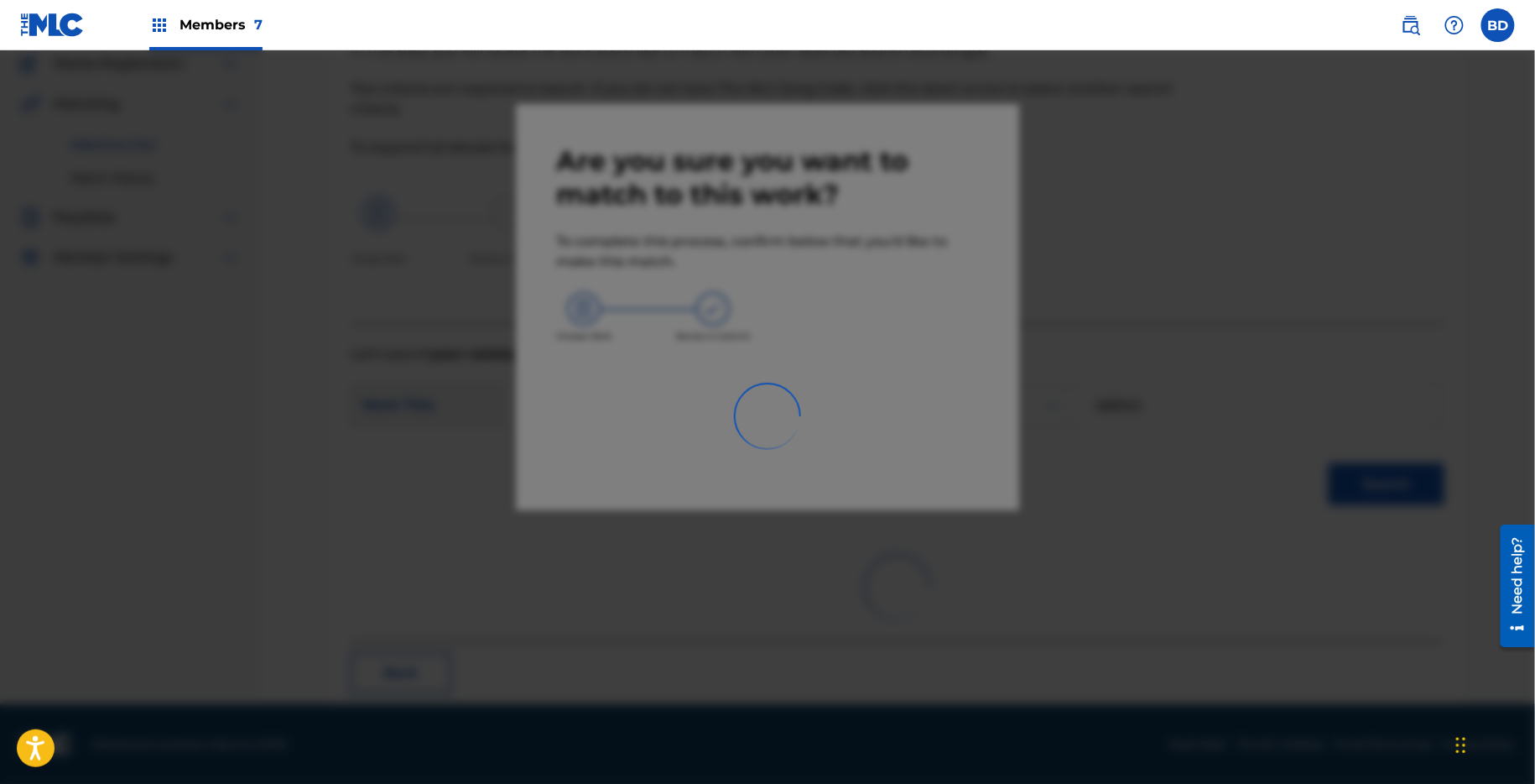
scroll to position [42, 0]
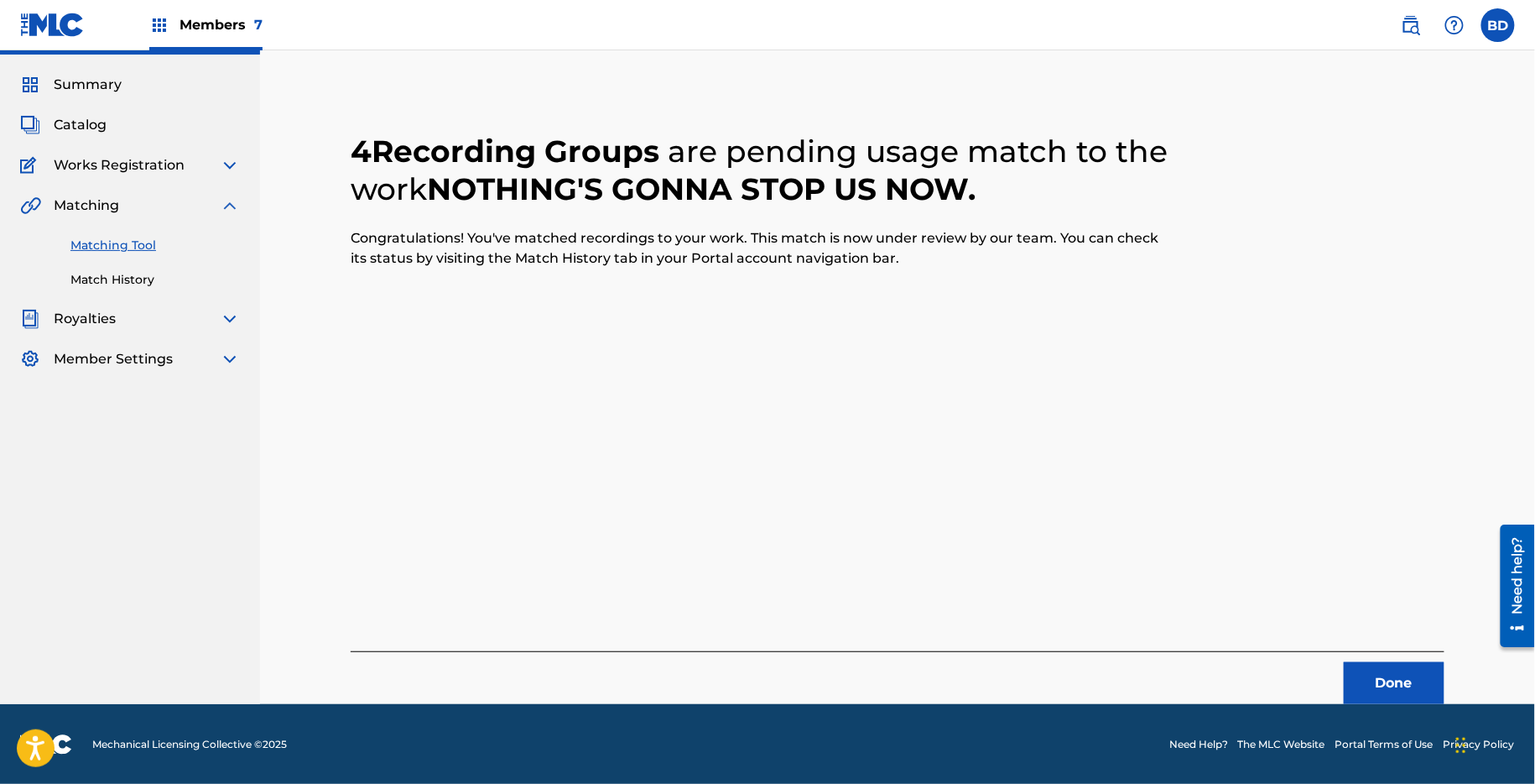
click at [84, 284] on link "Match History" at bounding box center [155, 279] width 170 height 17
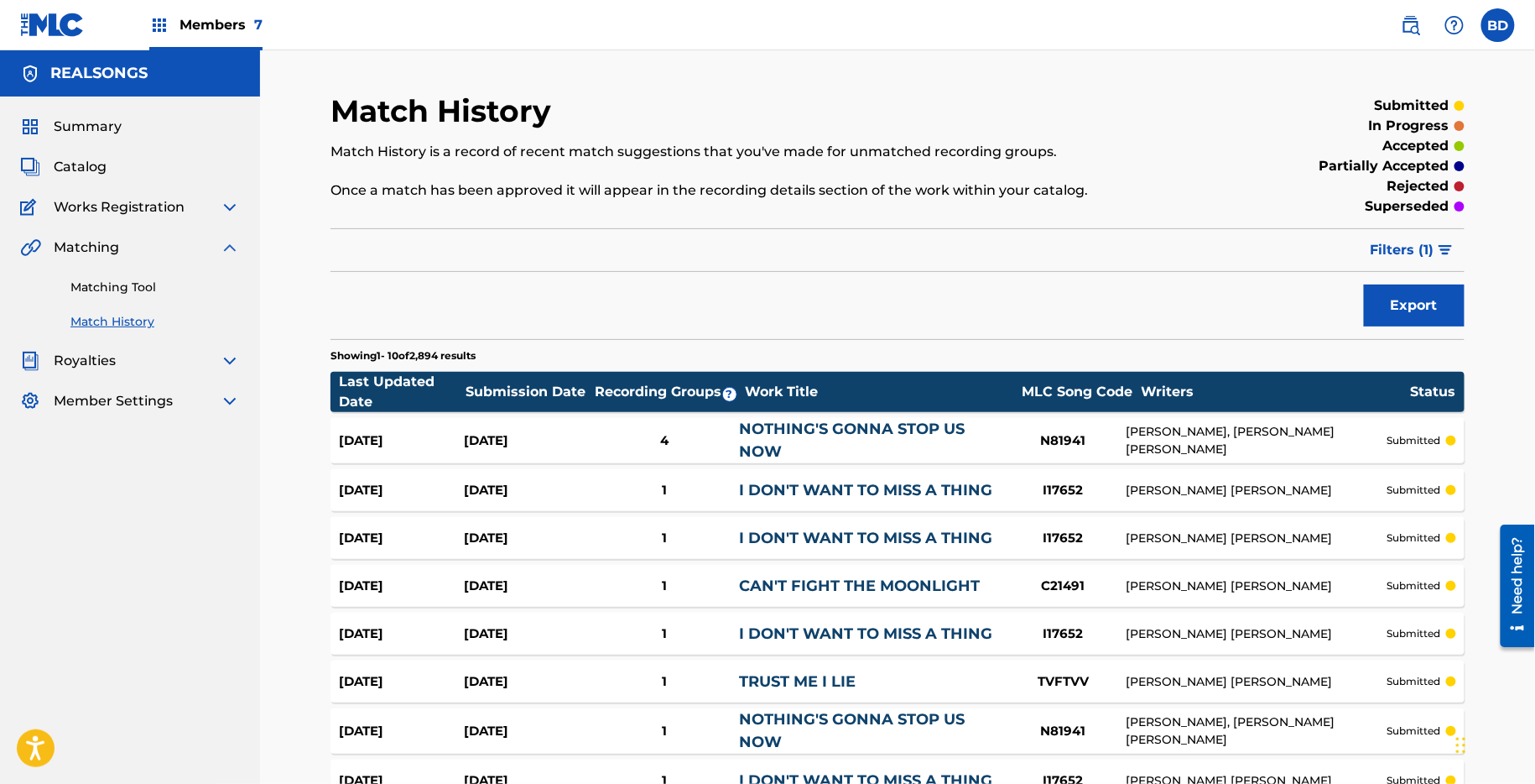
click at [705, 433] on div "4" at bounding box center [665, 441] width 151 height 19
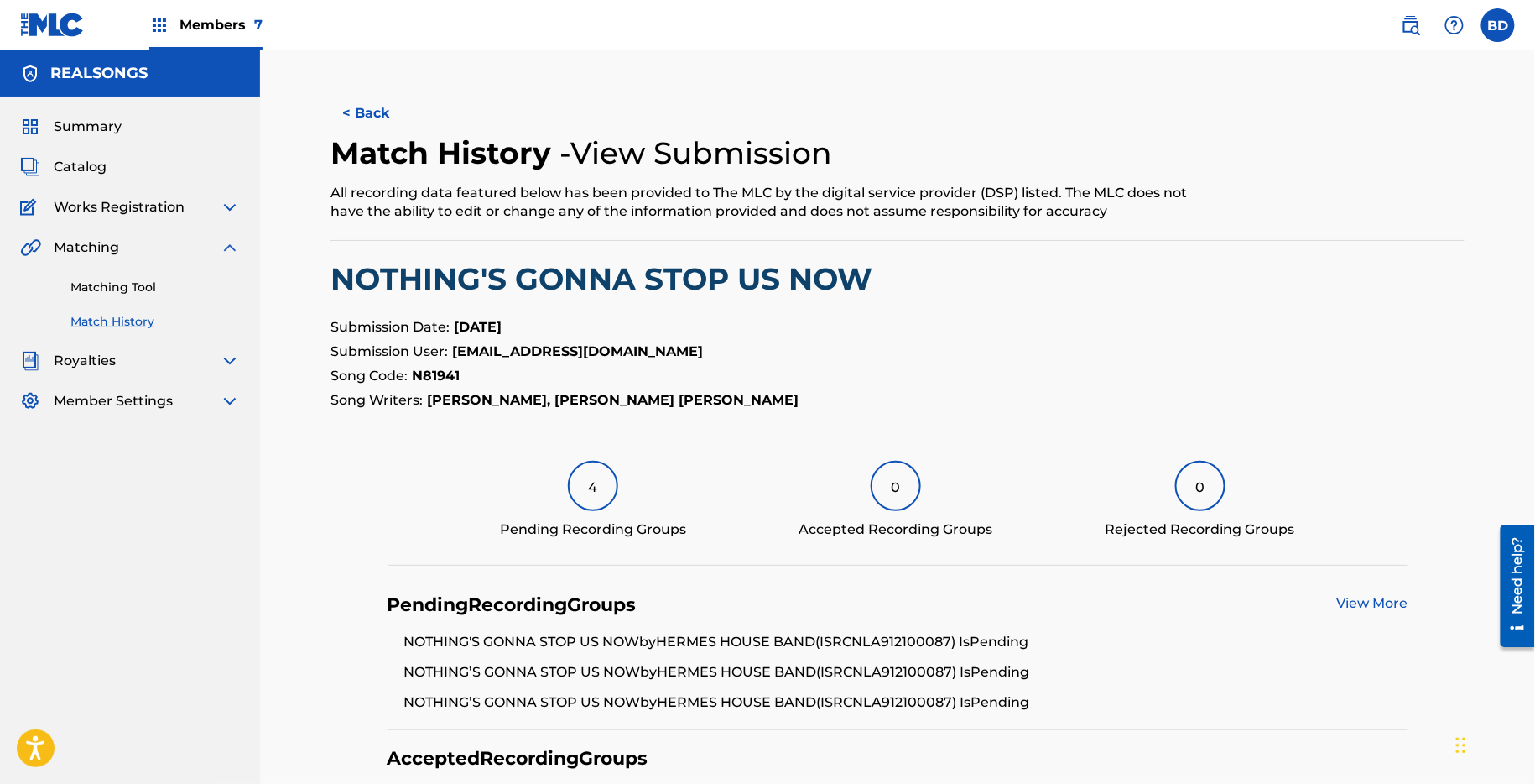
click at [233, 297] on div "Matching Tool Match History" at bounding box center [129, 295] width 219 height 73
click at [230, 291] on link "Matching Tool" at bounding box center [155, 286] width 170 height 17
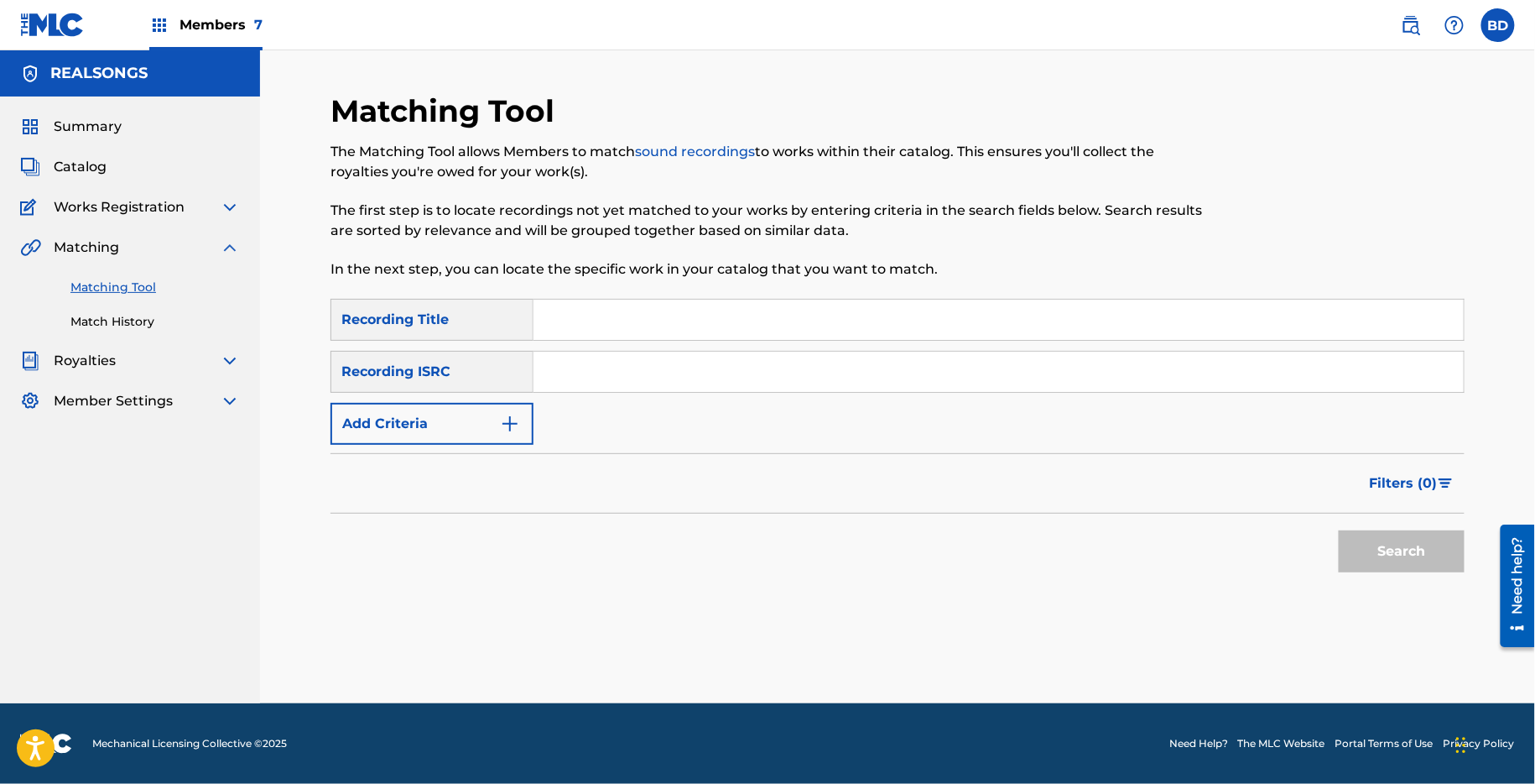
click at [569, 342] on div "SearchWithCriteria0bda3d5c-7a90-4505-8932-ca201f7f853c Recording Title SearchWi…" at bounding box center [898, 371] width 1135 height 146
click at [565, 367] on input "Search Form" at bounding box center [998, 372] width 930 height 40
paste input "NLAX60347606"
type input "NLAX60347606"
click at [1339, 531] on button "Search" at bounding box center [1402, 552] width 126 height 42
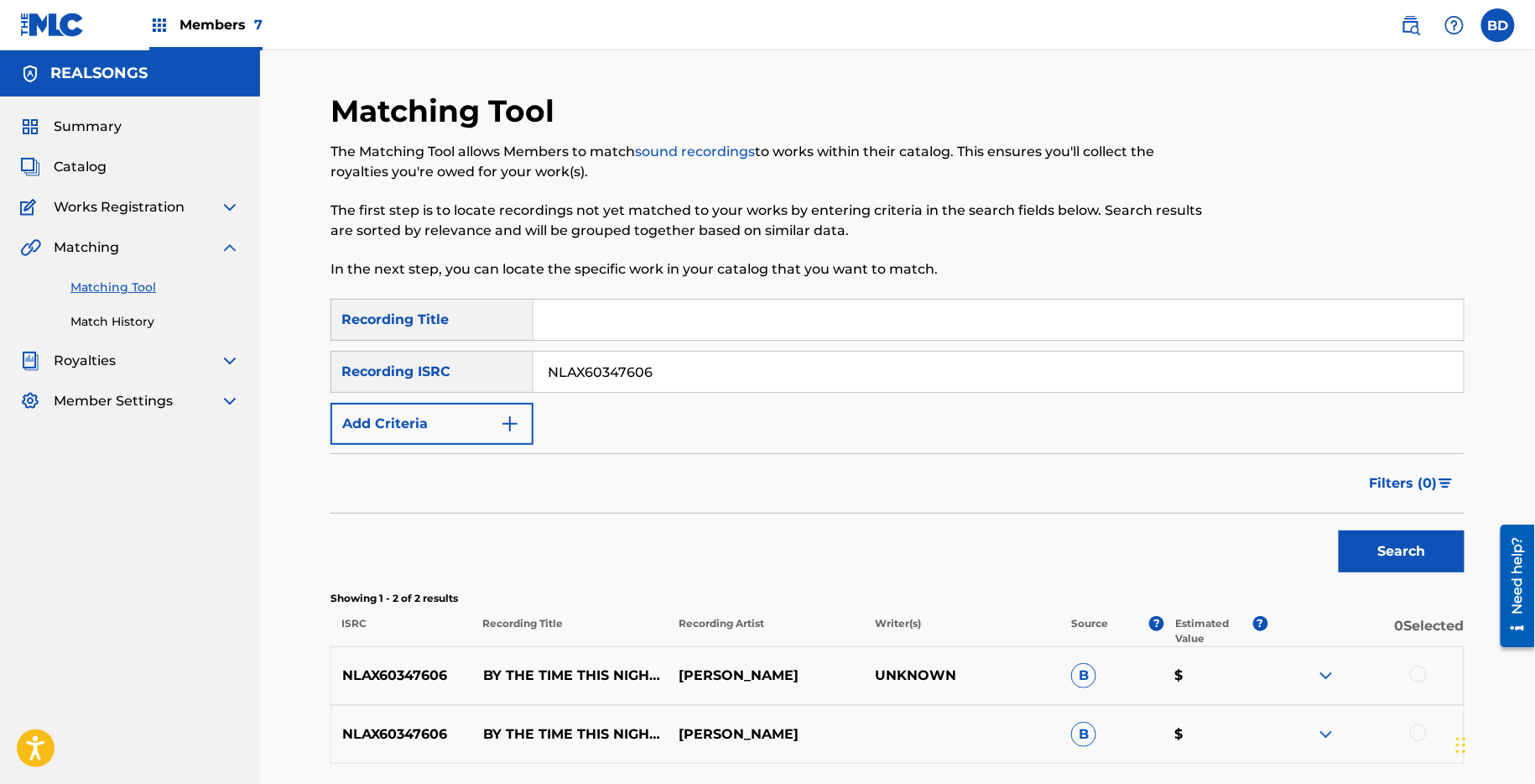
scroll to position [143, 0]
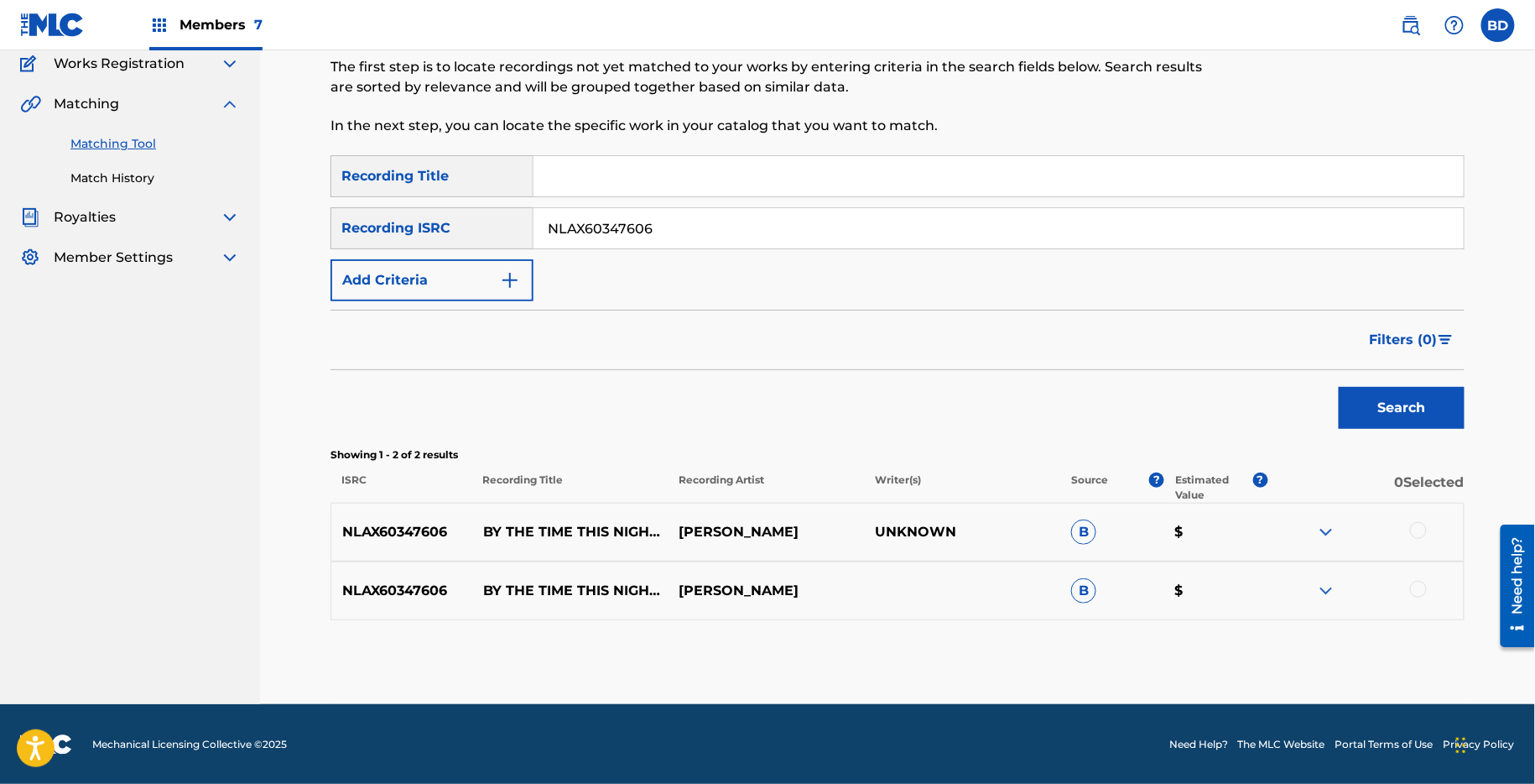
click at [521, 522] on p "BY THE TIME THIS NIGHT IS OVER" at bounding box center [571, 532] width 196 height 20
click at [1328, 580] on img at bounding box center [1327, 590] width 20 height 20
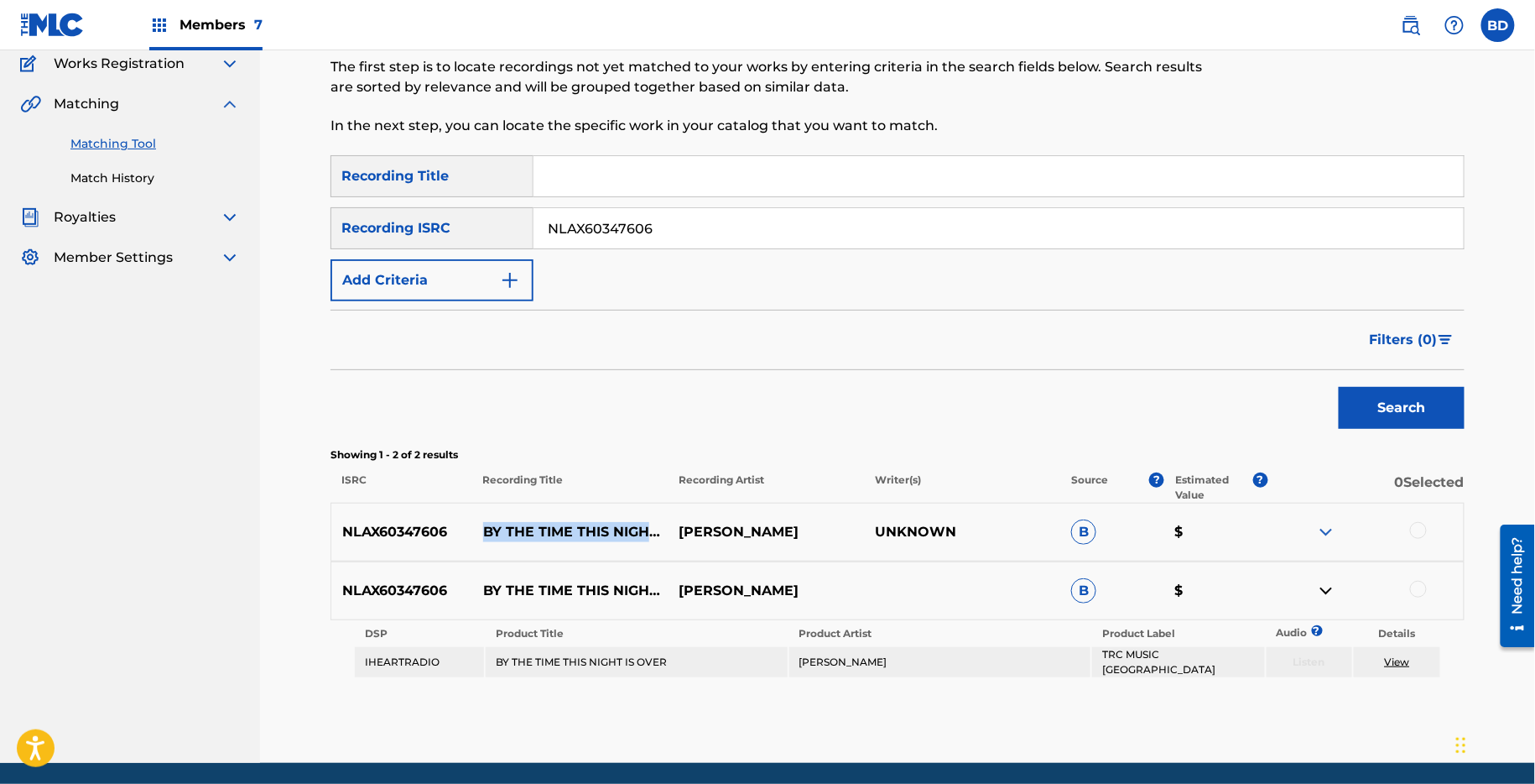
click at [1328, 532] on img at bounding box center [1327, 532] width 20 height 20
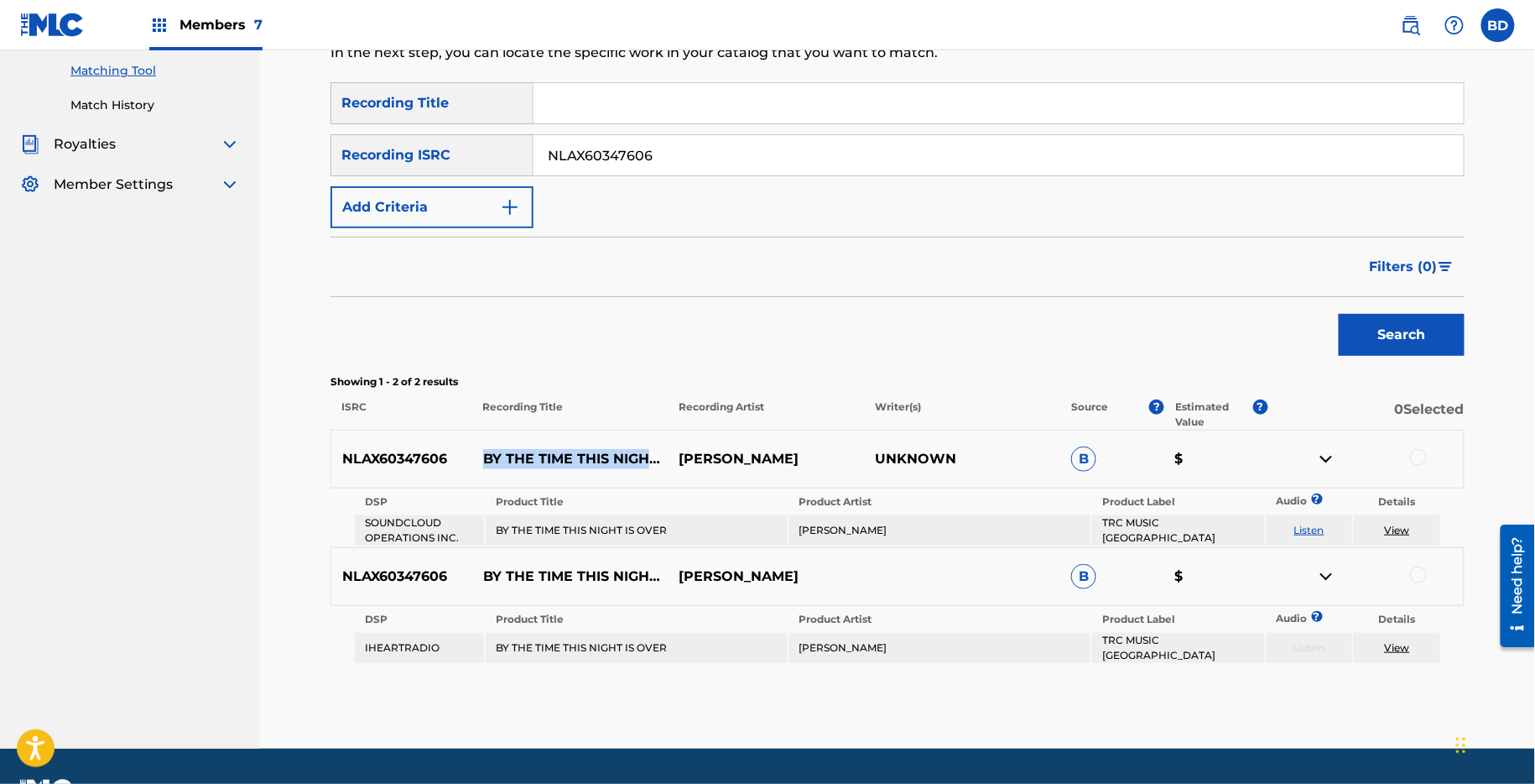
scroll to position [258, 0]
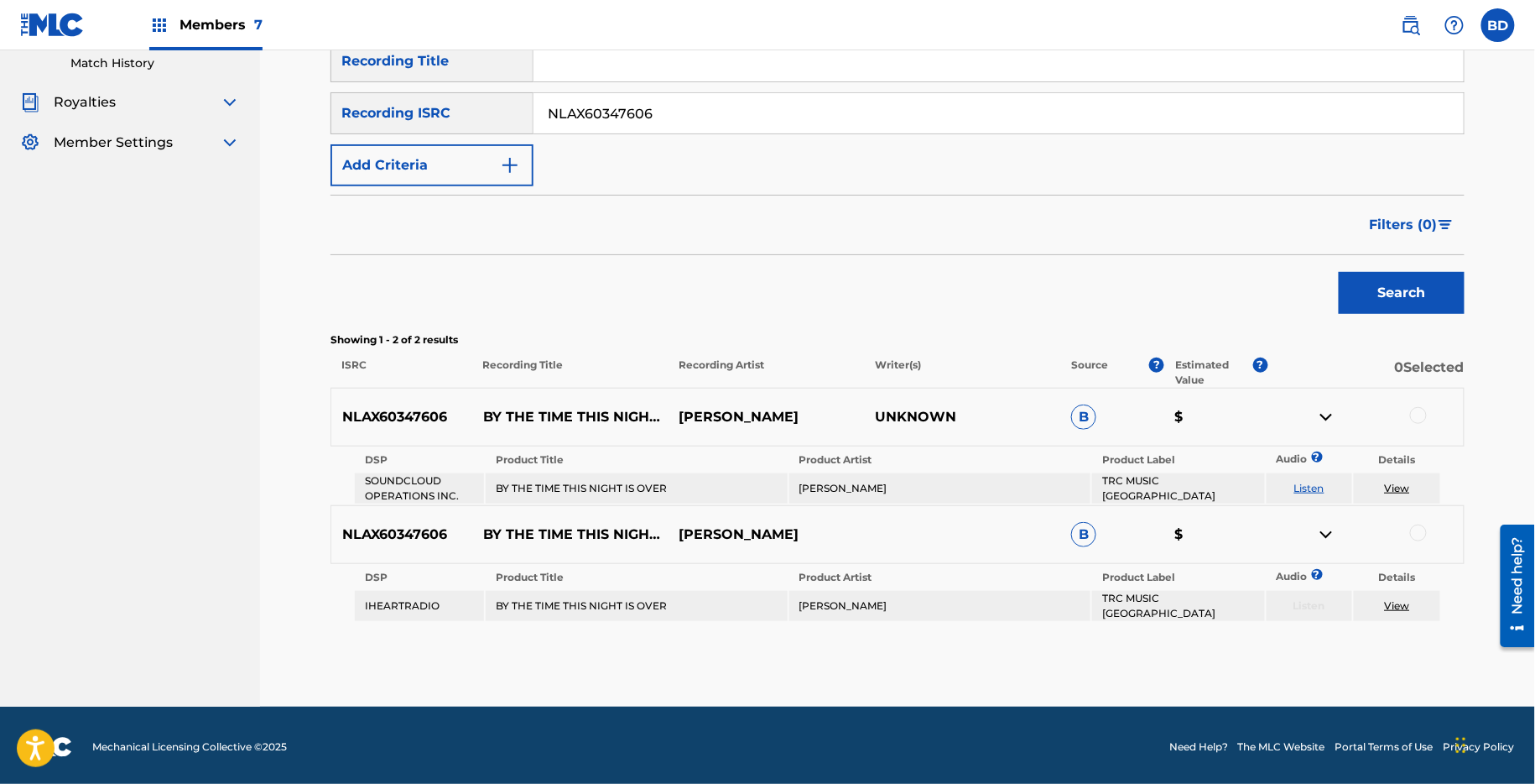
click at [1414, 412] on div at bounding box center [1418, 415] width 17 height 17
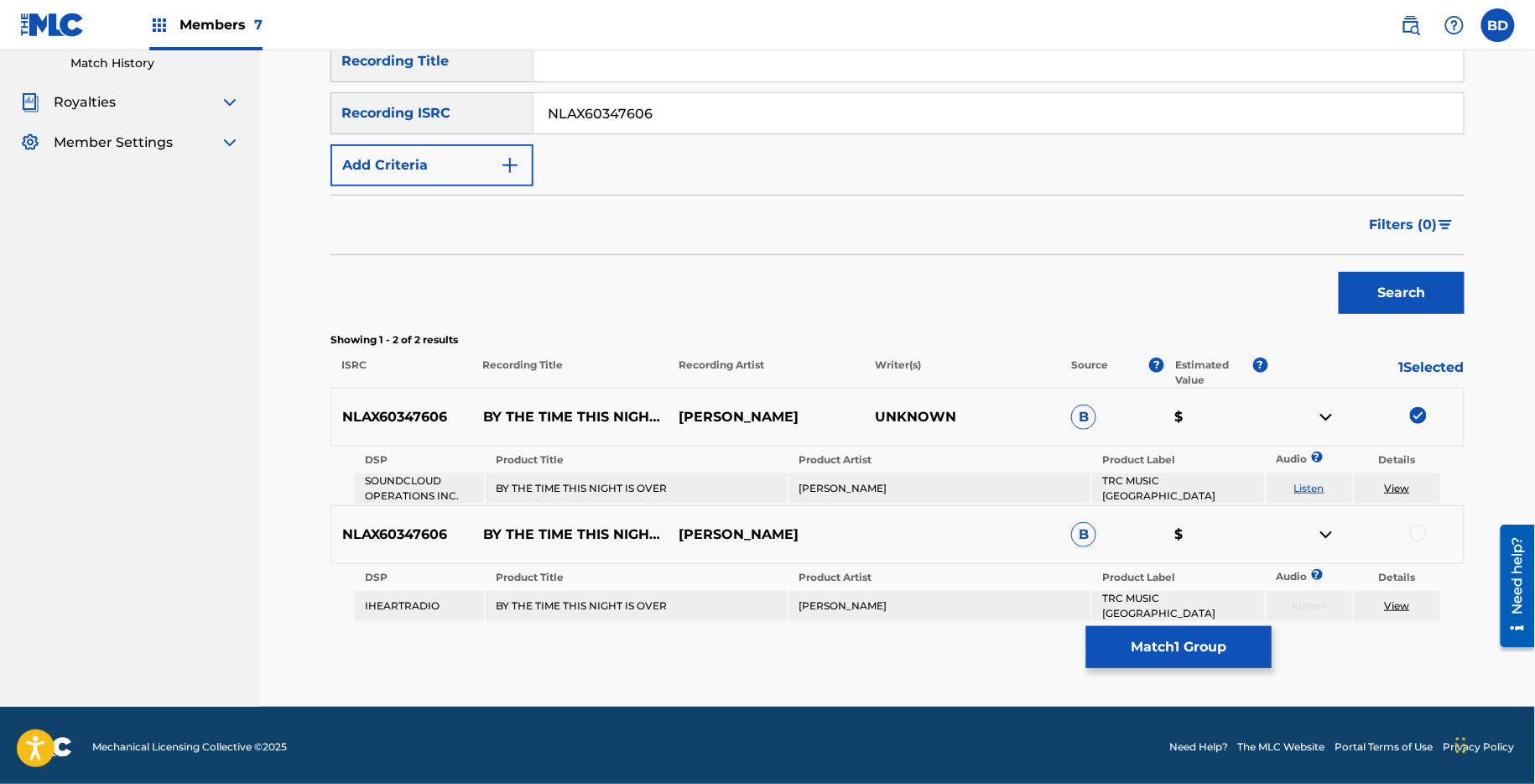
click at [1322, 419] on img at bounding box center [1327, 417] width 20 height 20
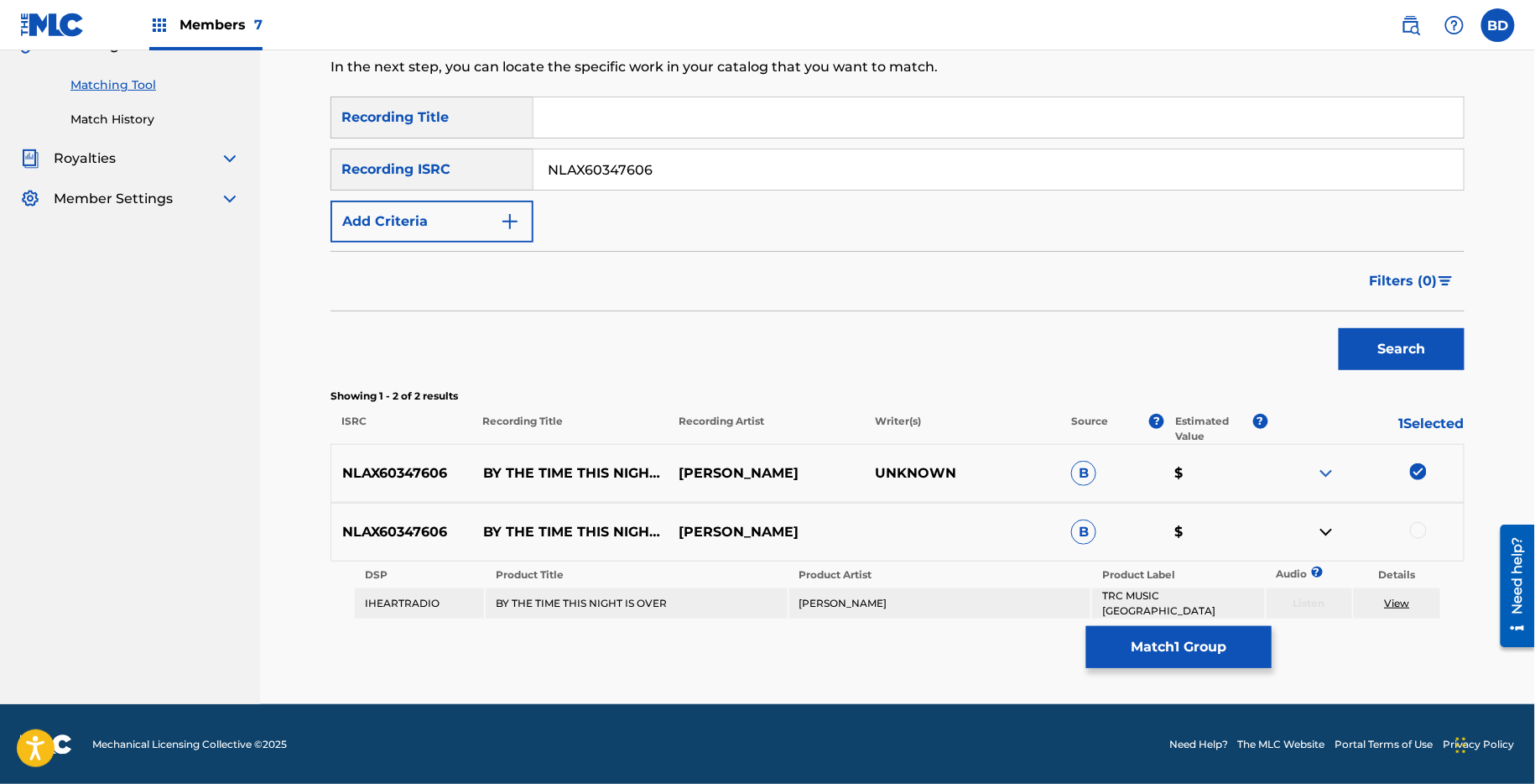
click at [1425, 533] on div at bounding box center [1418, 530] width 17 height 17
click at [1141, 635] on button "Match 2 Groups" at bounding box center [1179, 647] width 185 height 42
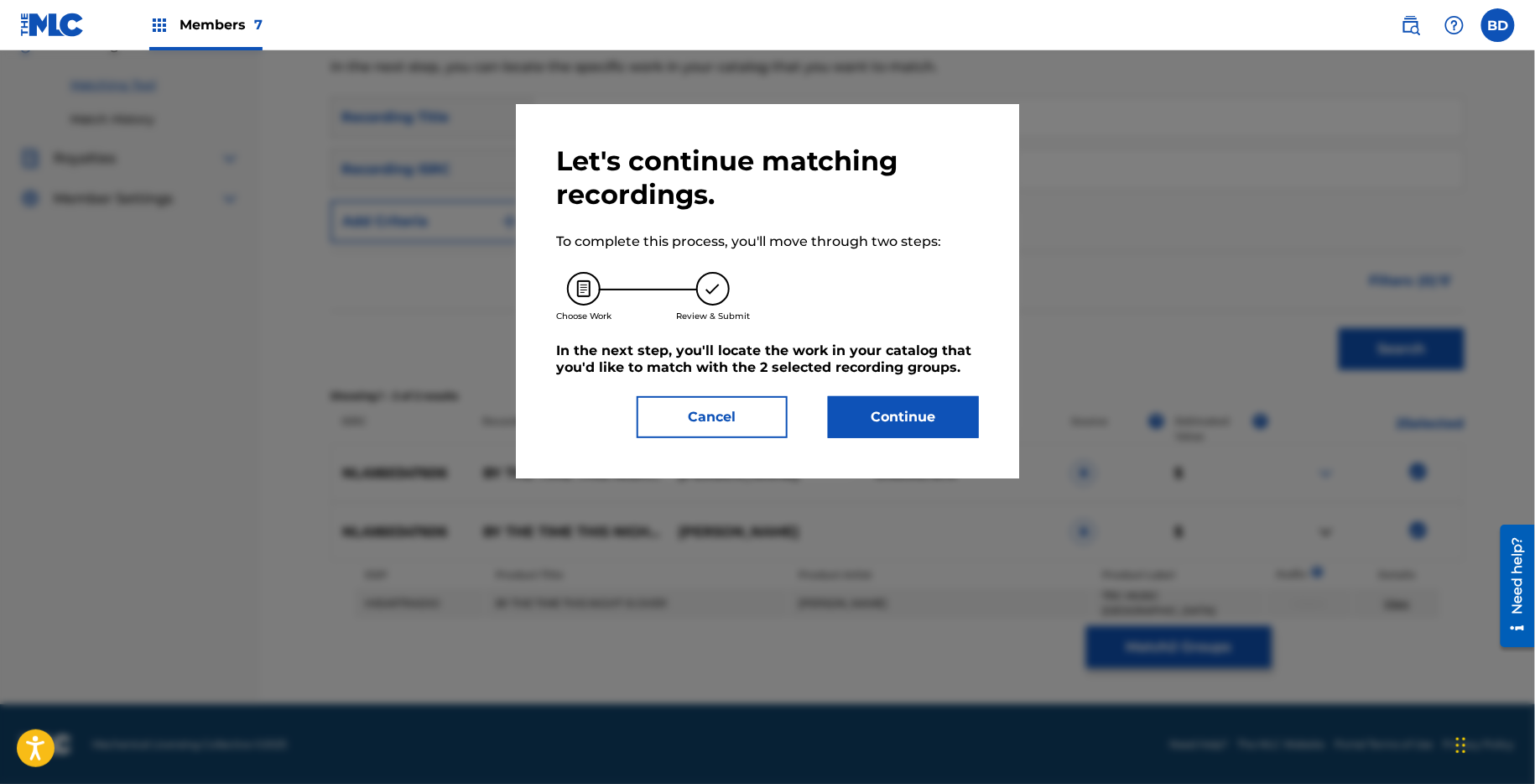
click at [887, 420] on button "Continue" at bounding box center [903, 417] width 151 height 42
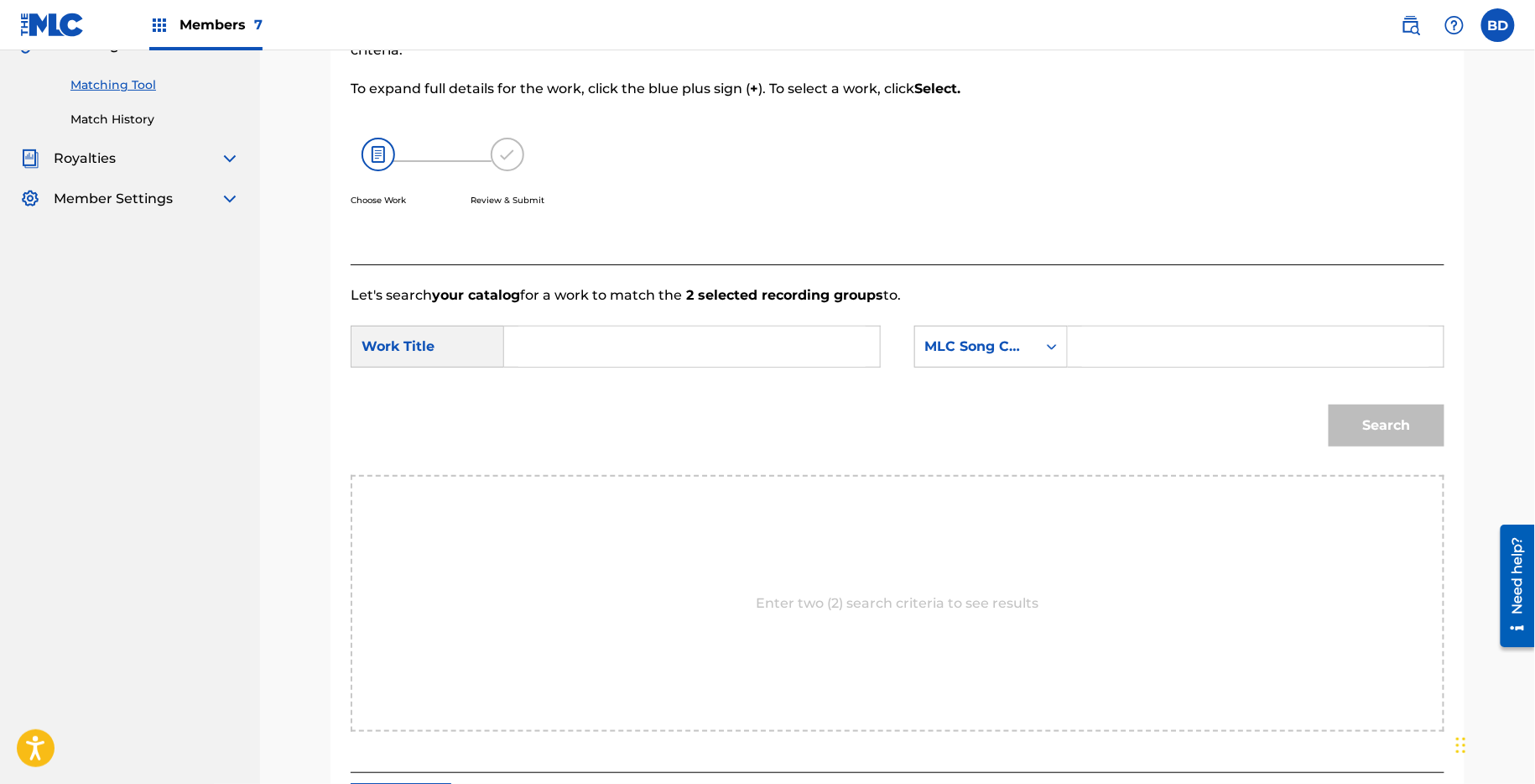
click at [1110, 344] on input "Search Form" at bounding box center [1256, 347] width 347 height 40
paste input "B01782"
type input "B01782"
click at [835, 343] on input "Search Form" at bounding box center [692, 347] width 347 height 40
type input "by"
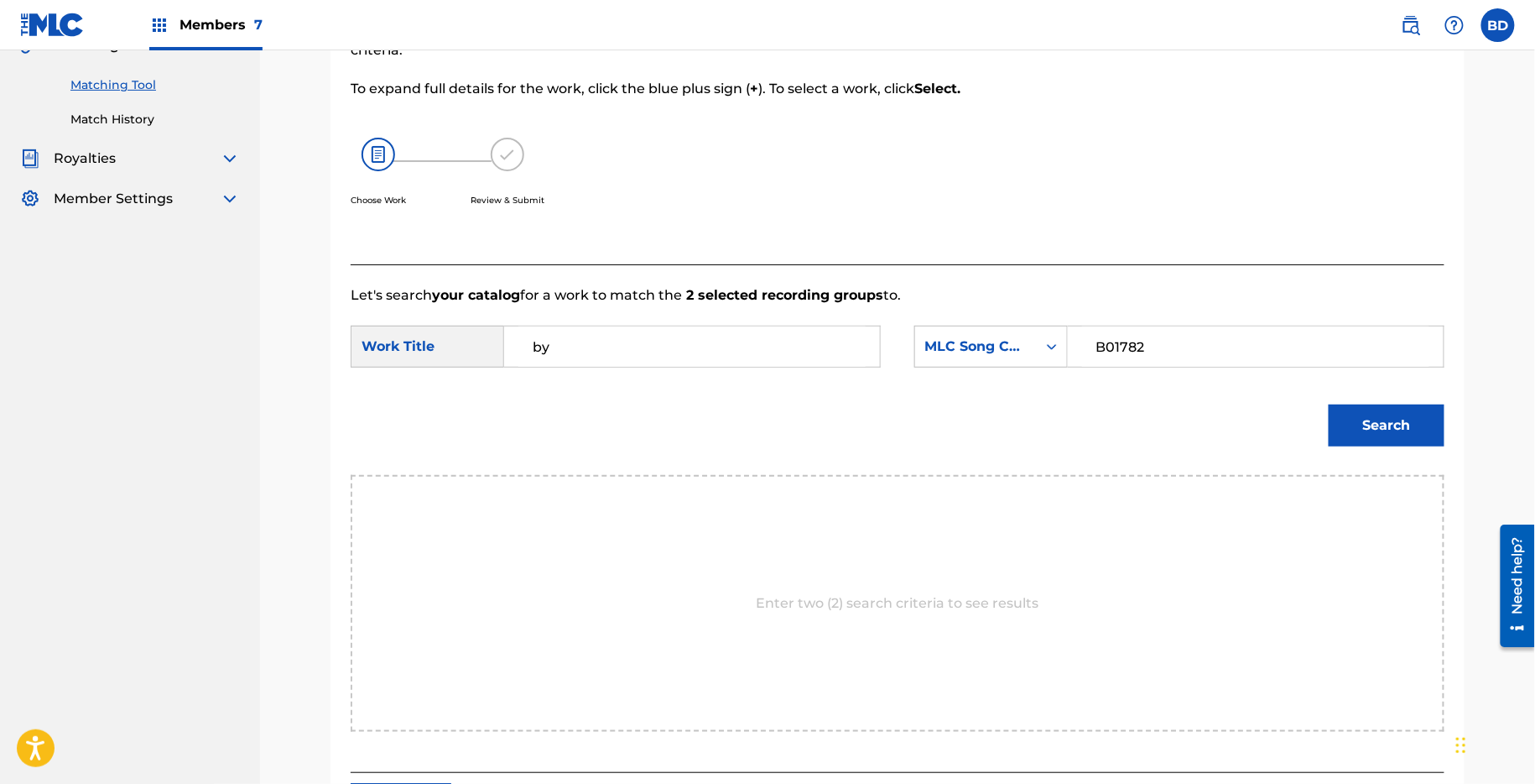
click at [1329, 404] on button "Search" at bounding box center [1387, 425] width 116 height 42
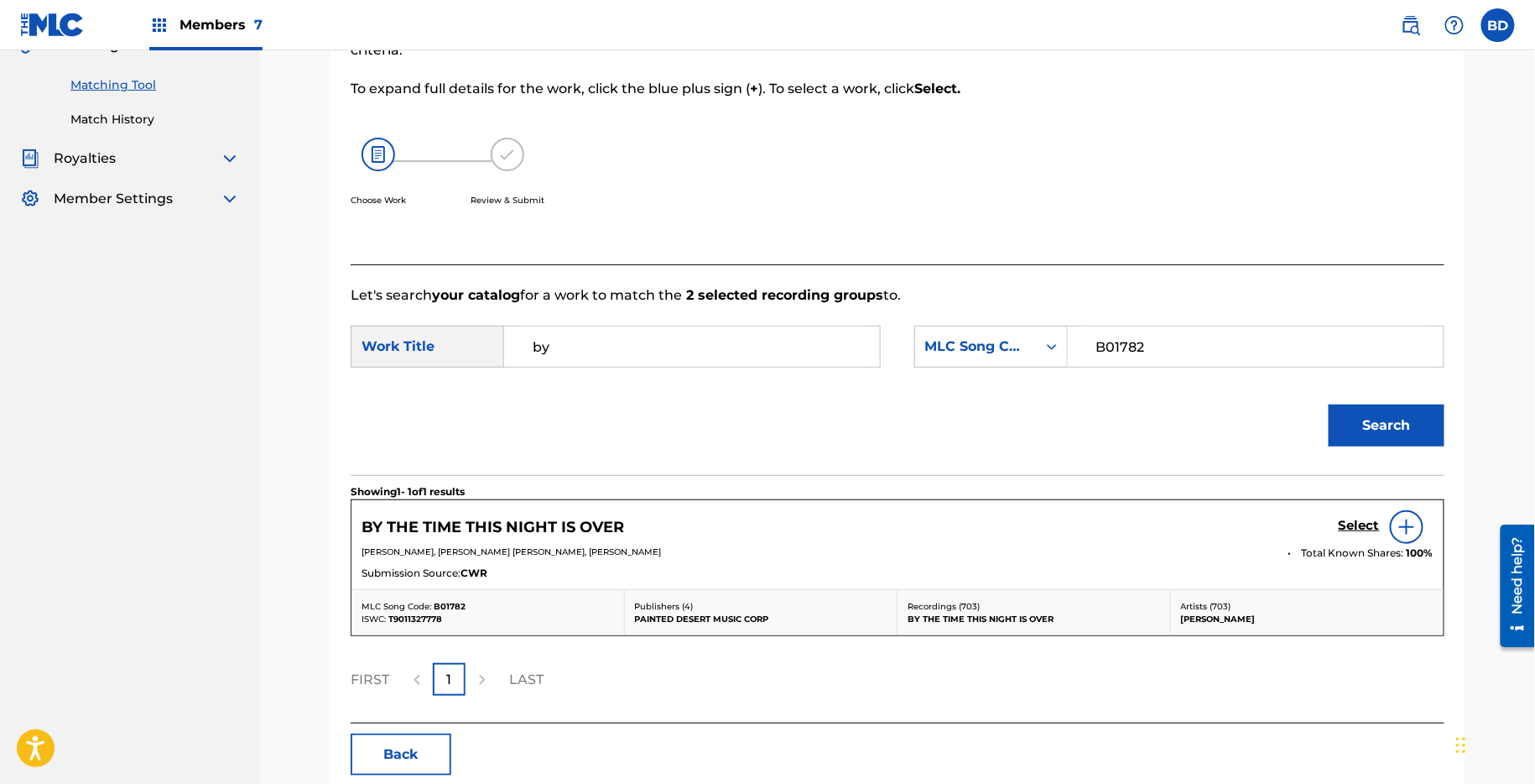
click at [1369, 524] on h5 "Select" at bounding box center [1360, 525] width 41 height 16
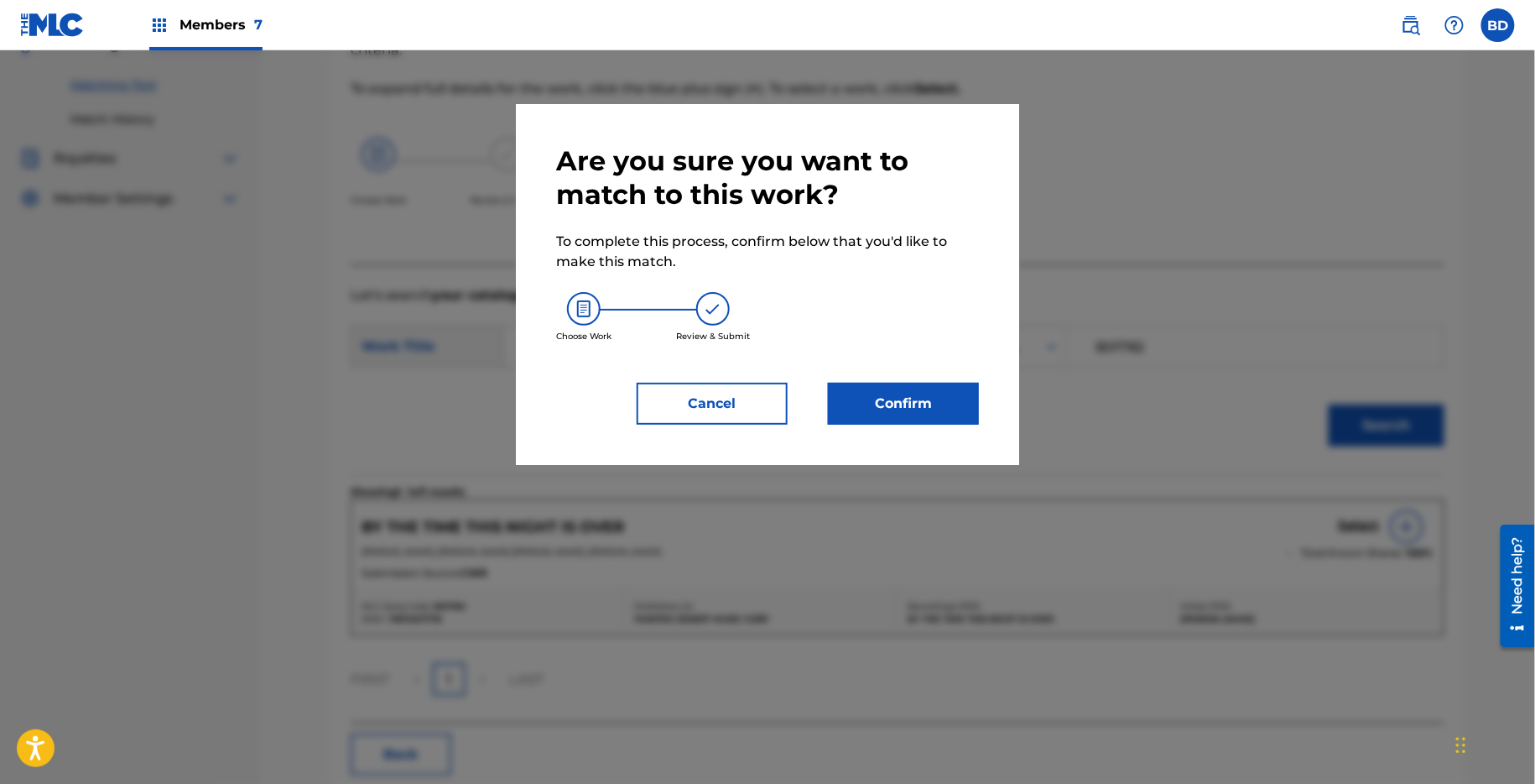
click at [956, 429] on div "Are you sure you want to match to this work? To complete this process, confirm …" at bounding box center [768, 284] width 503 height 361
click at [953, 410] on button "Confirm" at bounding box center [903, 404] width 151 height 42
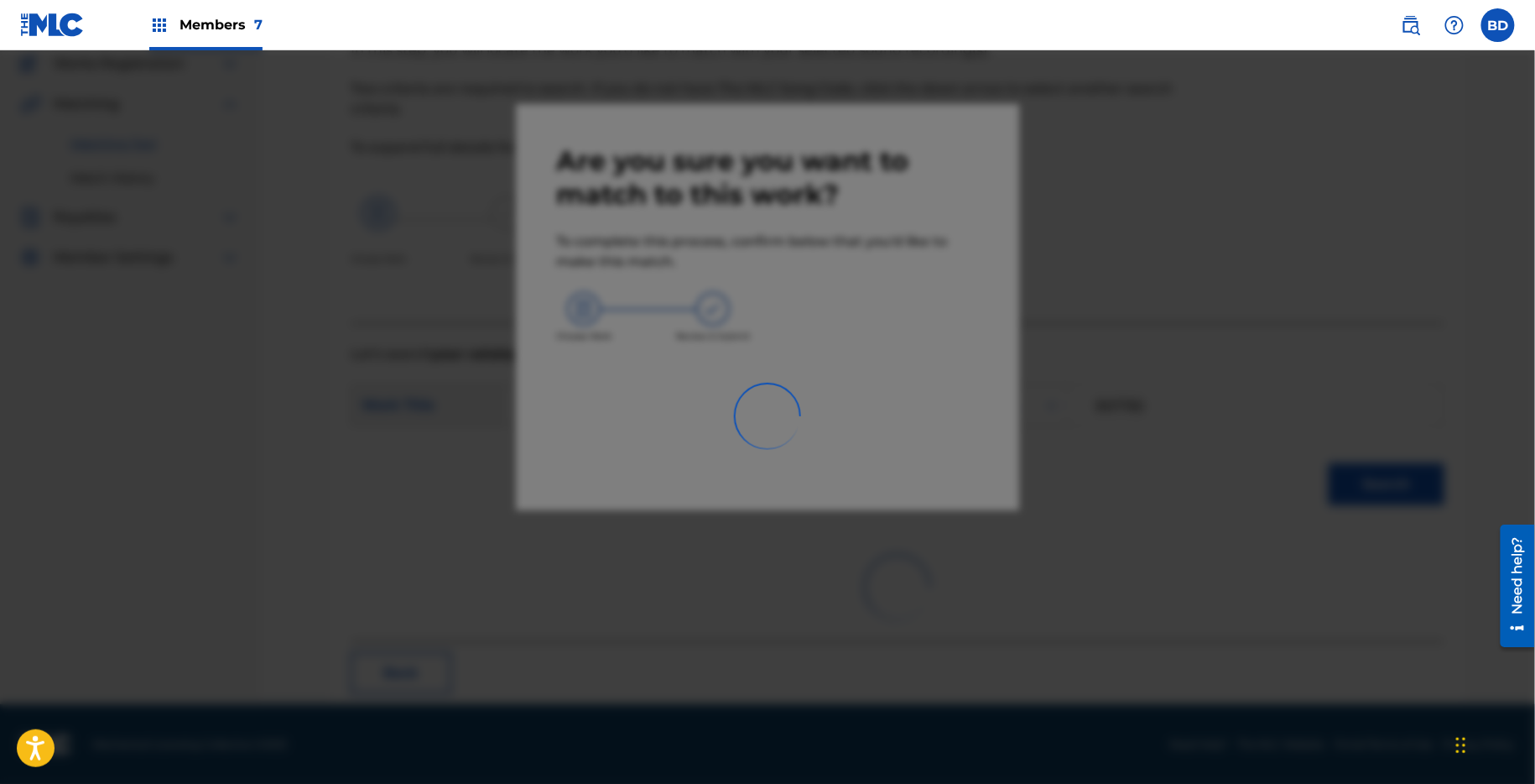
scroll to position [42, 0]
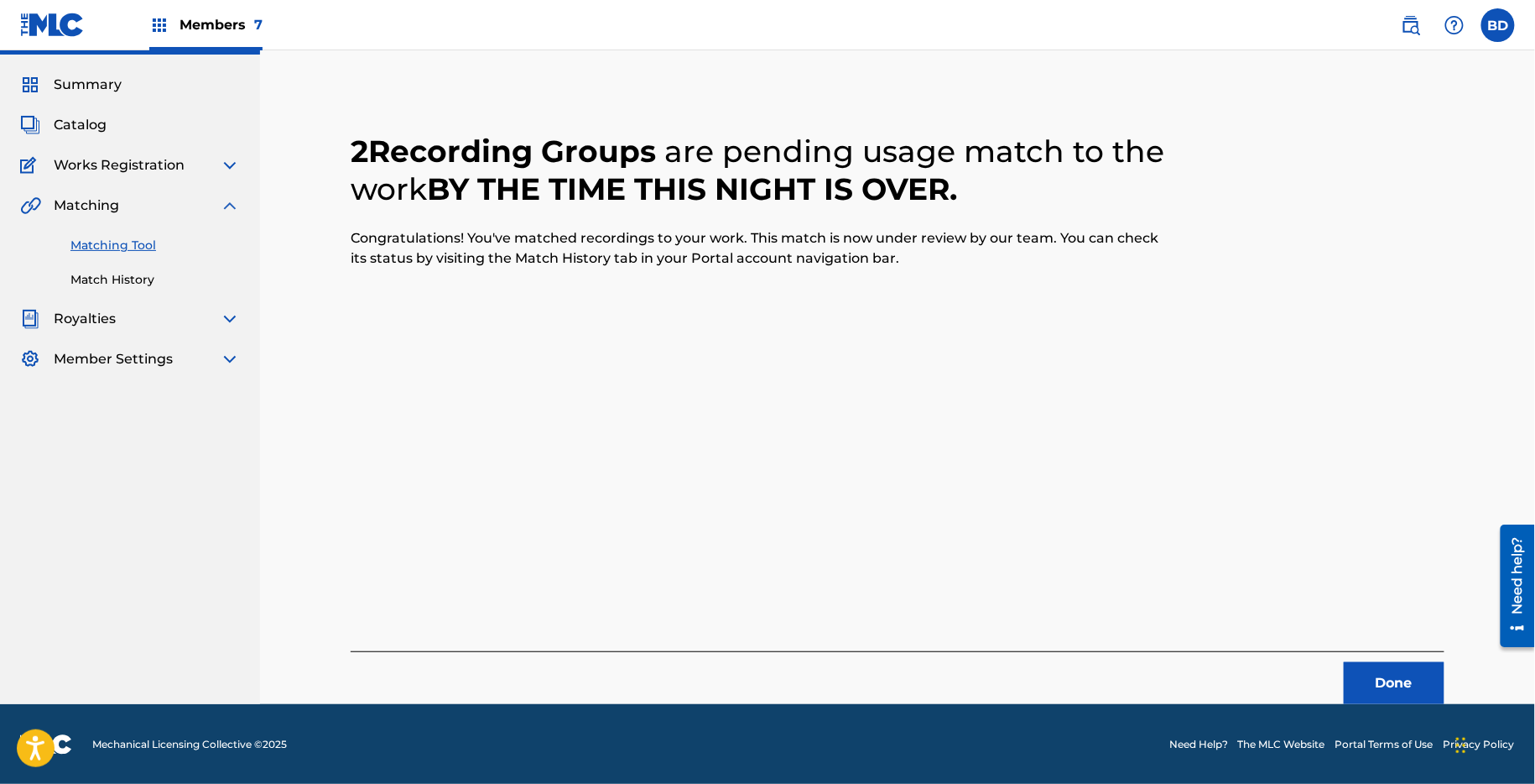
click at [163, 286] on link "Match History" at bounding box center [155, 279] width 170 height 17
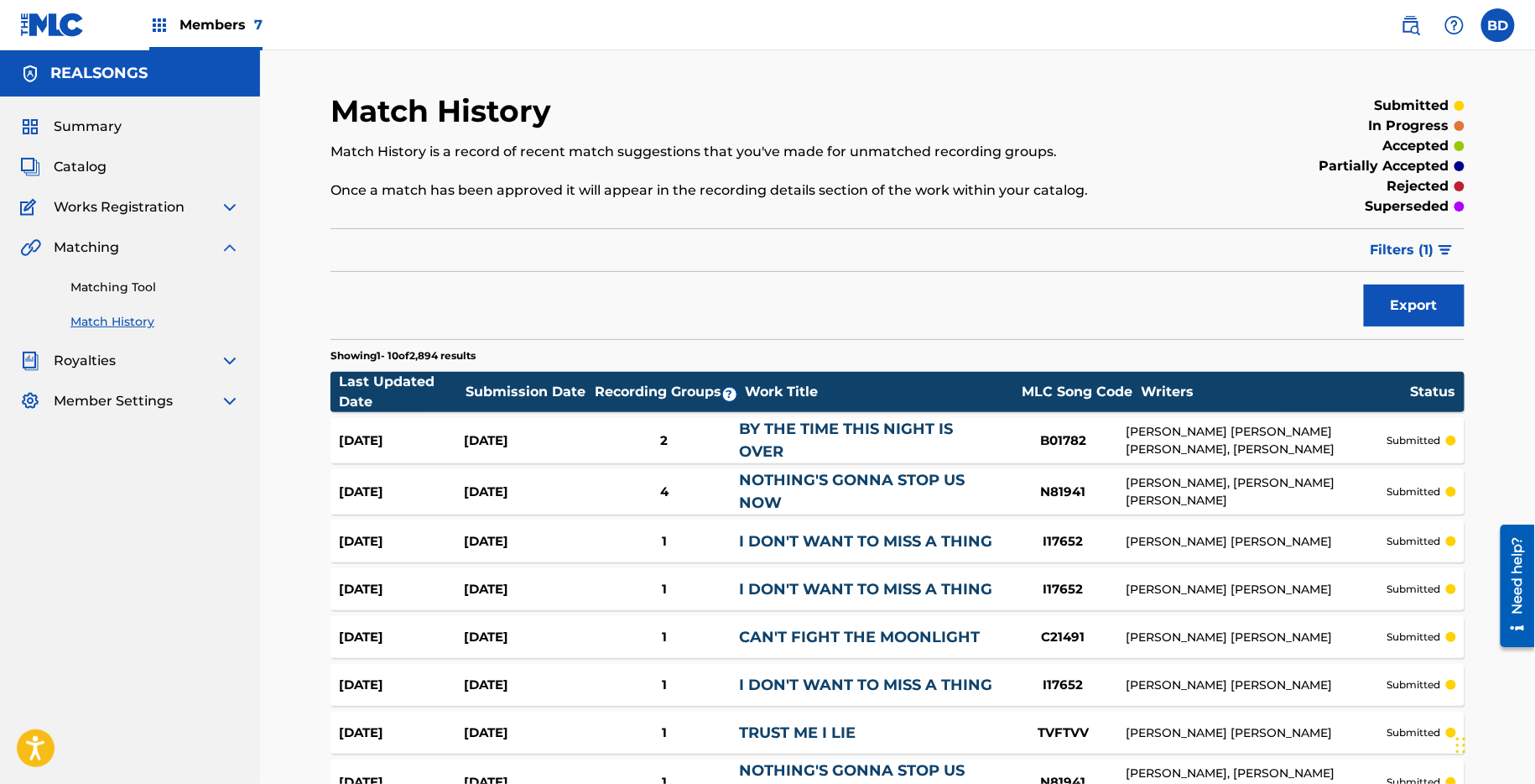
click at [787, 427] on link "BY THE TIME THIS NIGHT IS OVER" at bounding box center [846, 440] width 214 height 41
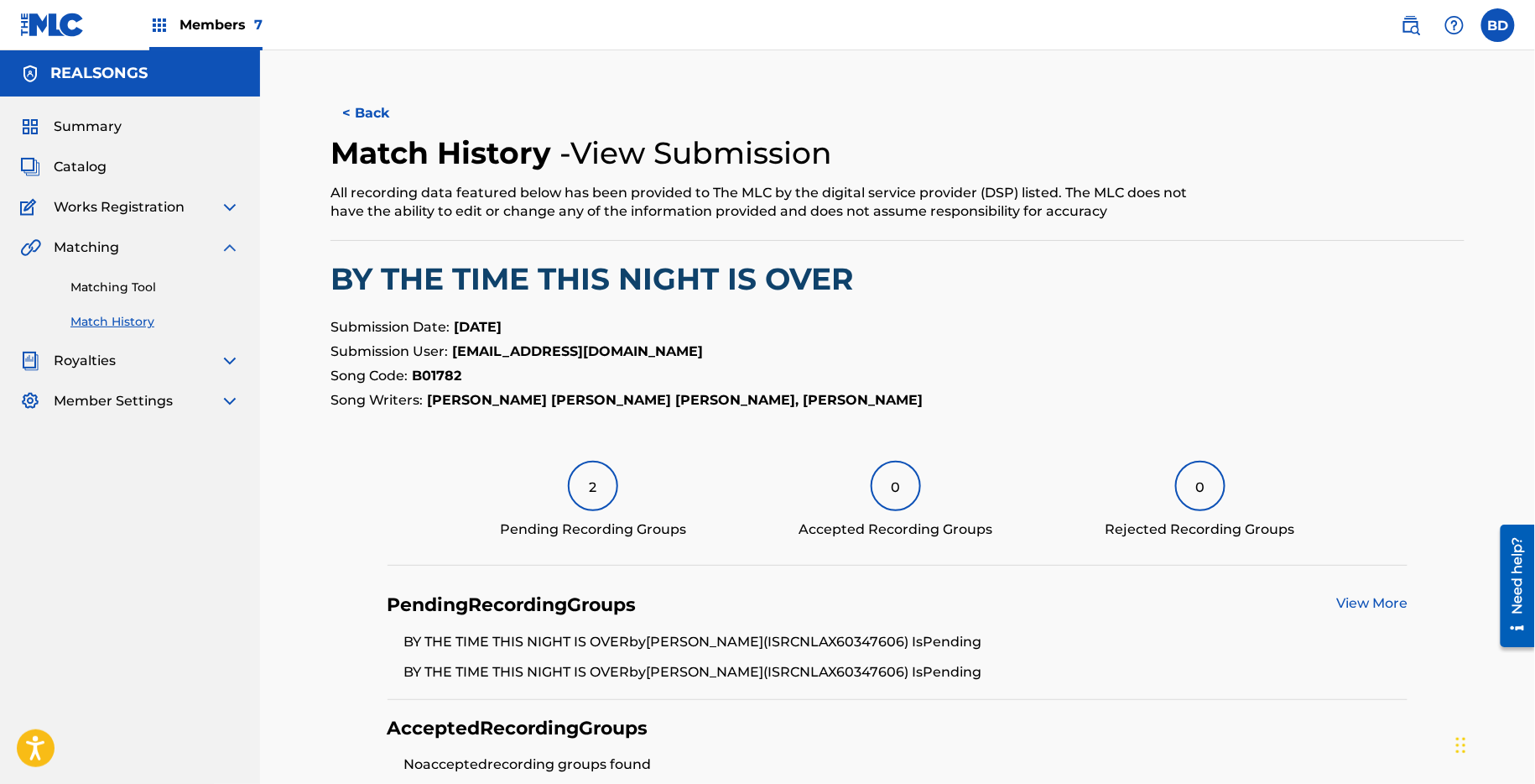
click at [150, 292] on link "Matching Tool" at bounding box center [155, 286] width 170 height 17
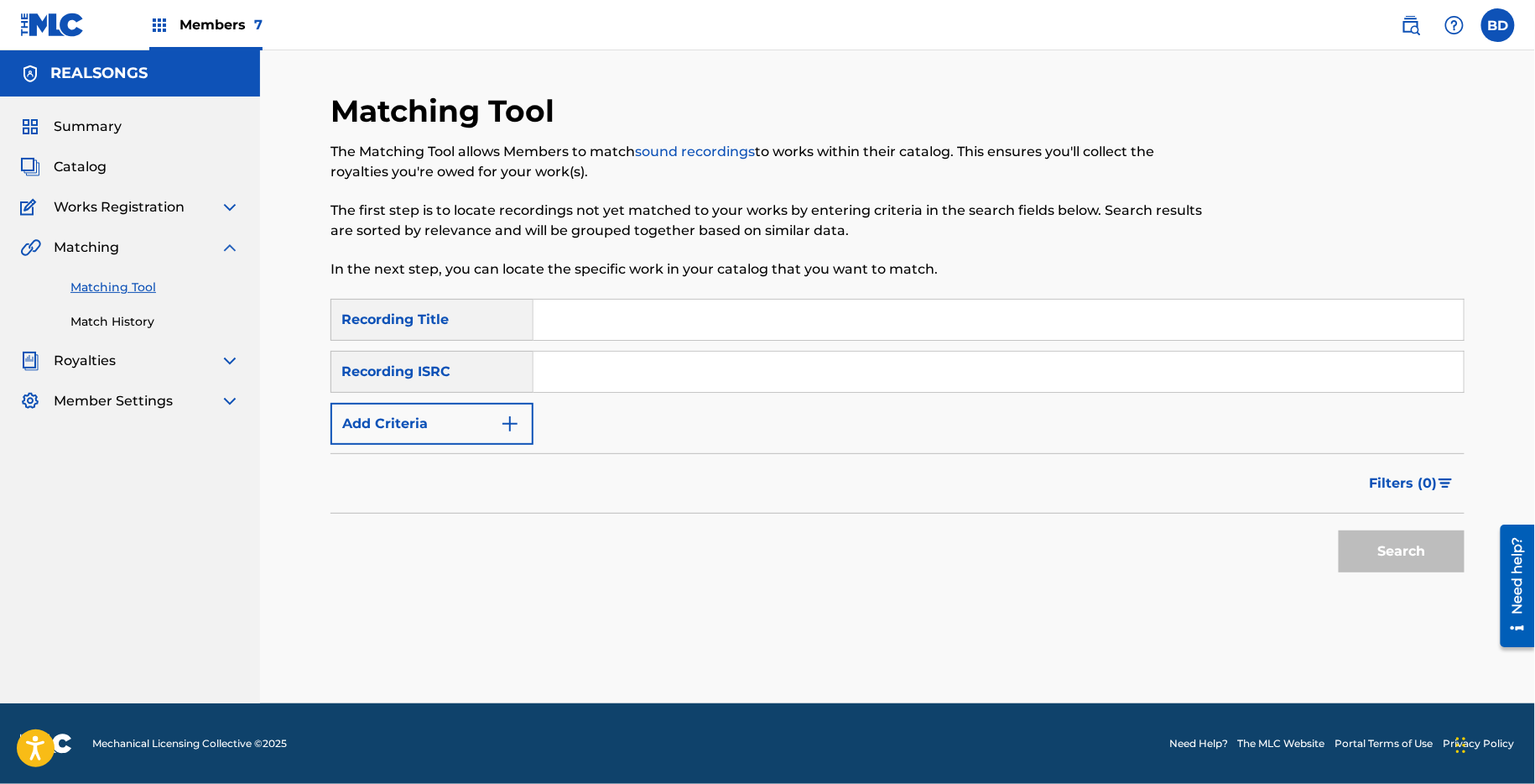
click at [609, 362] on input "Search Form" at bounding box center [998, 372] width 930 height 40
paste input "NLF712206924"
type input "NLF712206924"
click at [1339, 531] on button "Search" at bounding box center [1402, 552] width 126 height 42
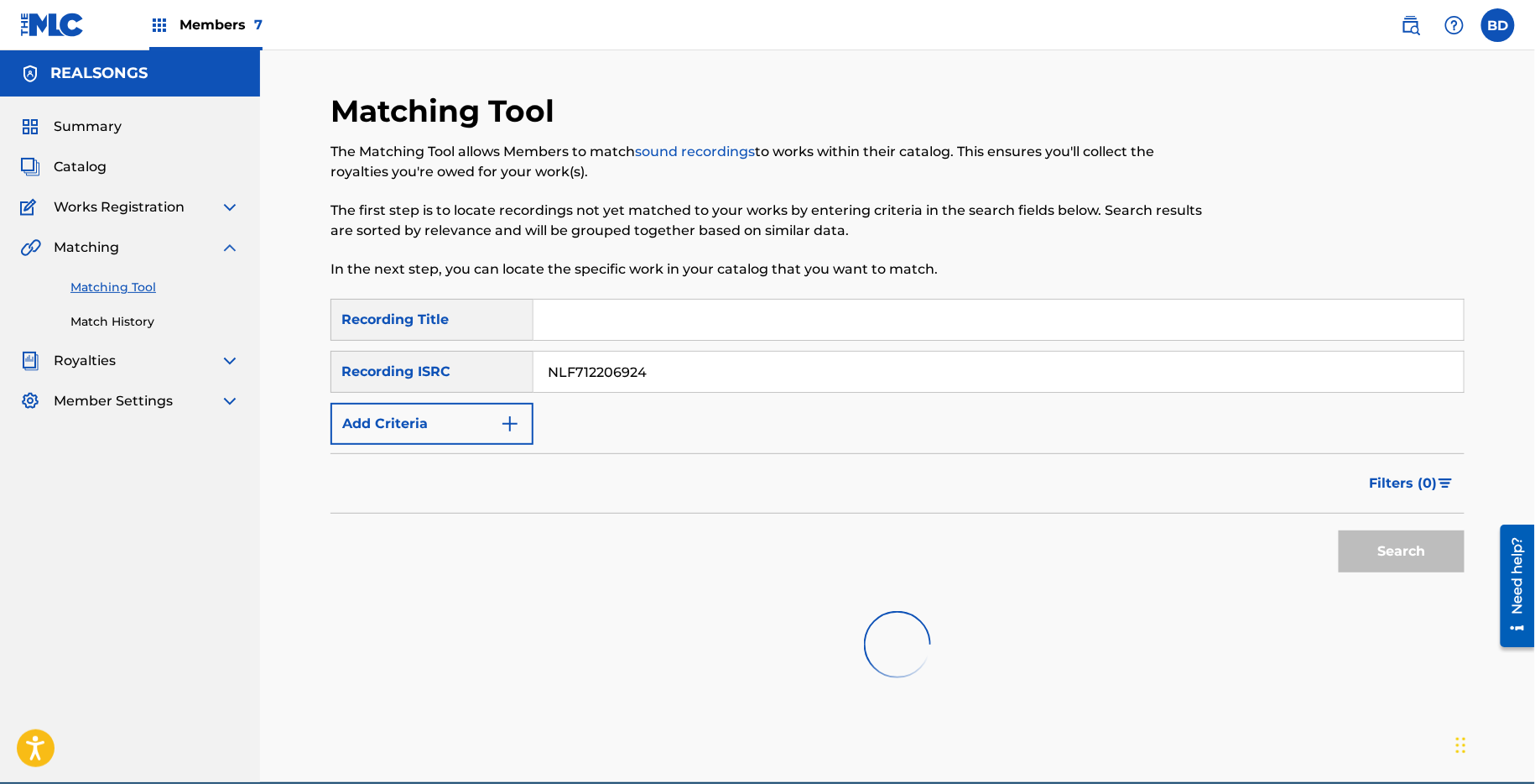
scroll to position [261, 0]
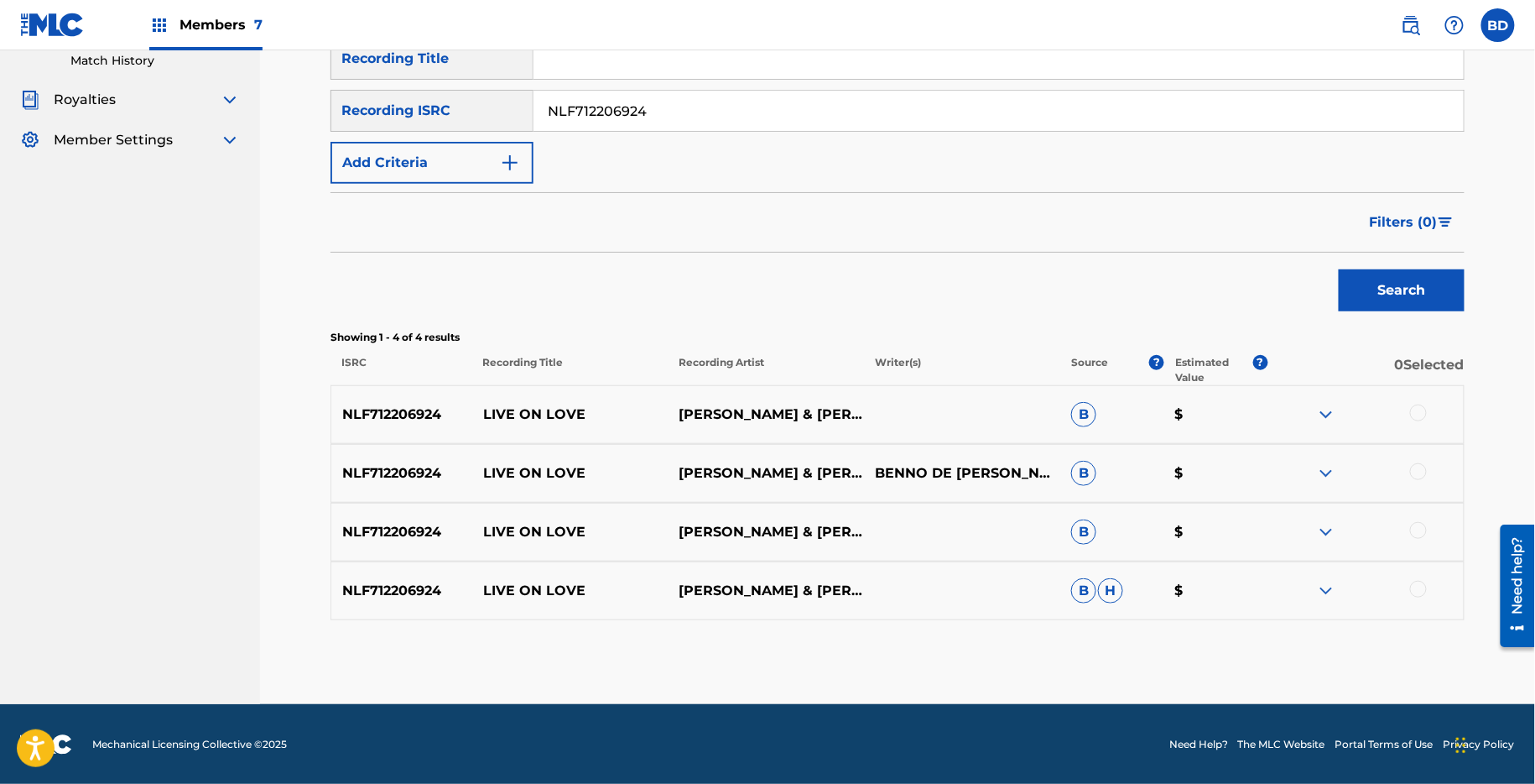
click at [1331, 584] on img at bounding box center [1327, 590] width 20 height 20
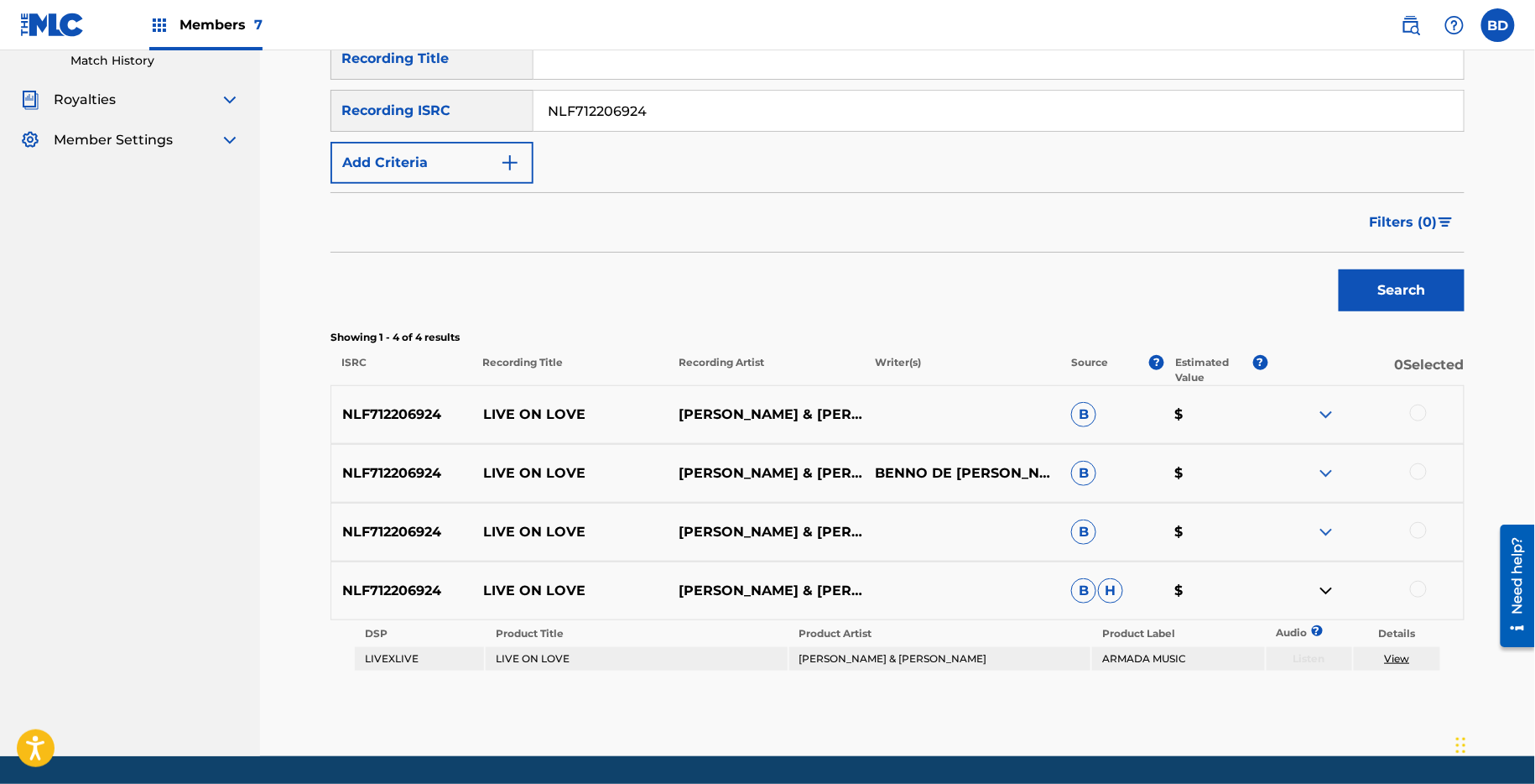
click at [1331, 532] on img at bounding box center [1327, 532] width 20 height 20
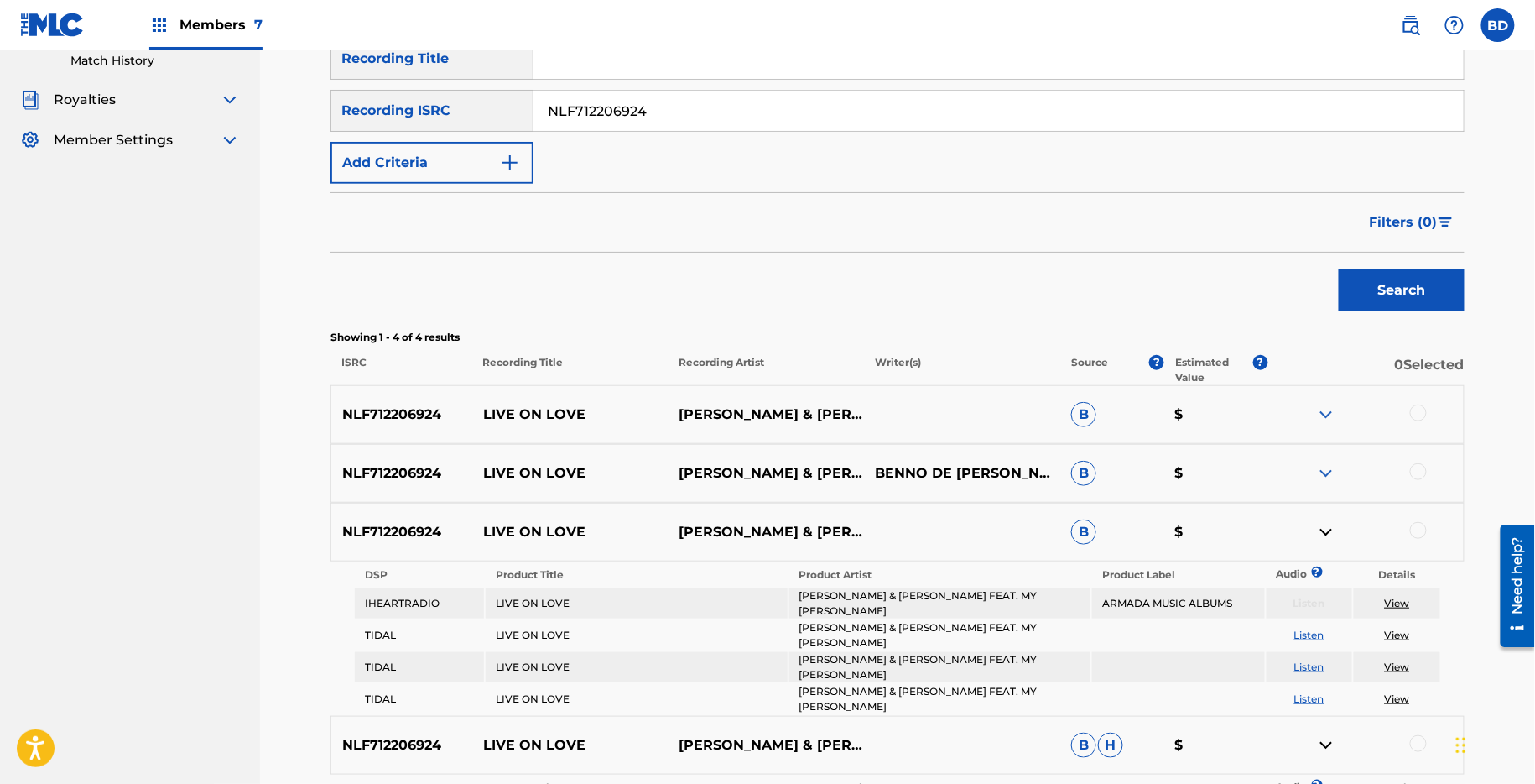
click at [1327, 472] on img at bounding box center [1327, 473] width 20 height 20
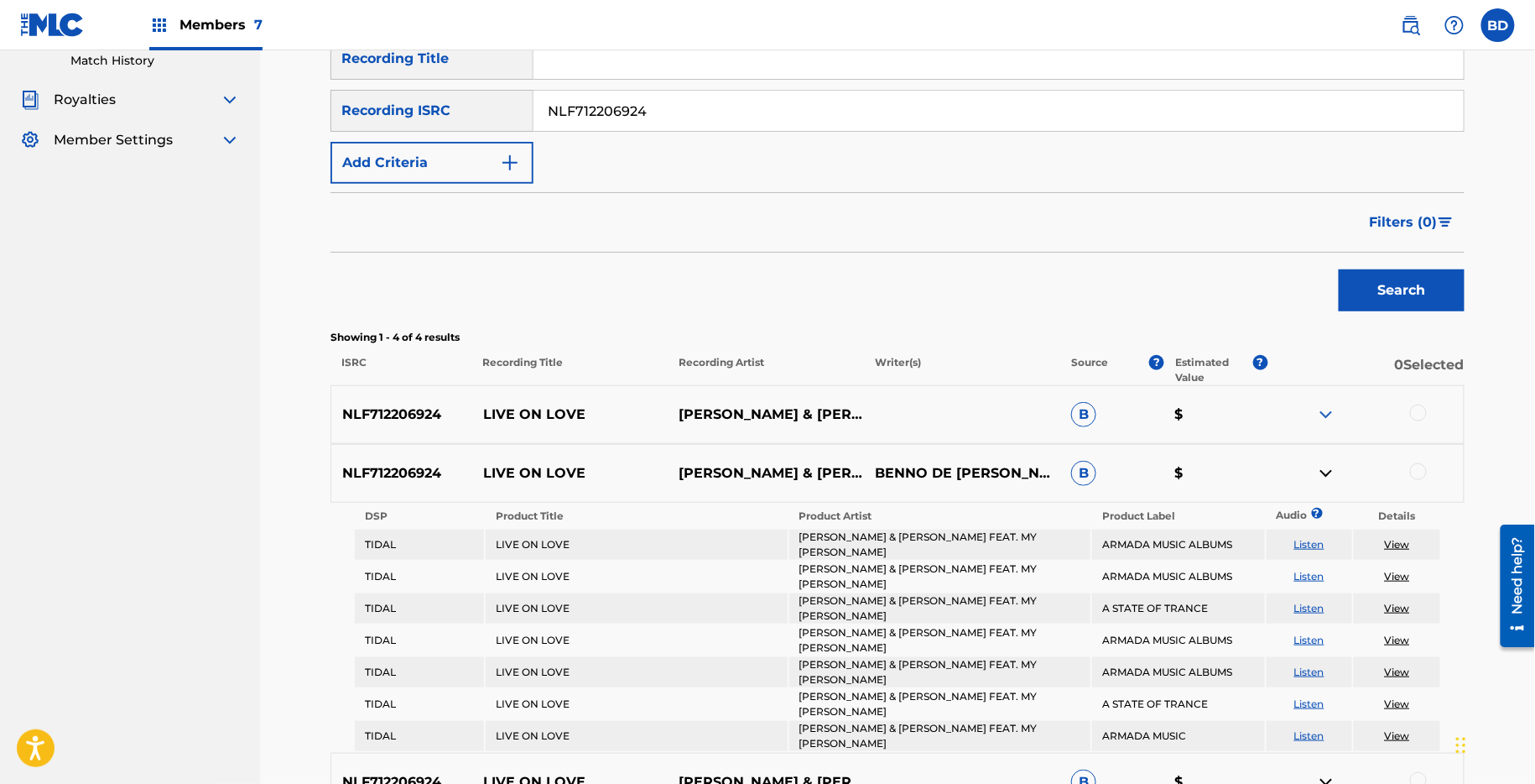
click at [1321, 421] on img at bounding box center [1327, 414] width 20 height 20
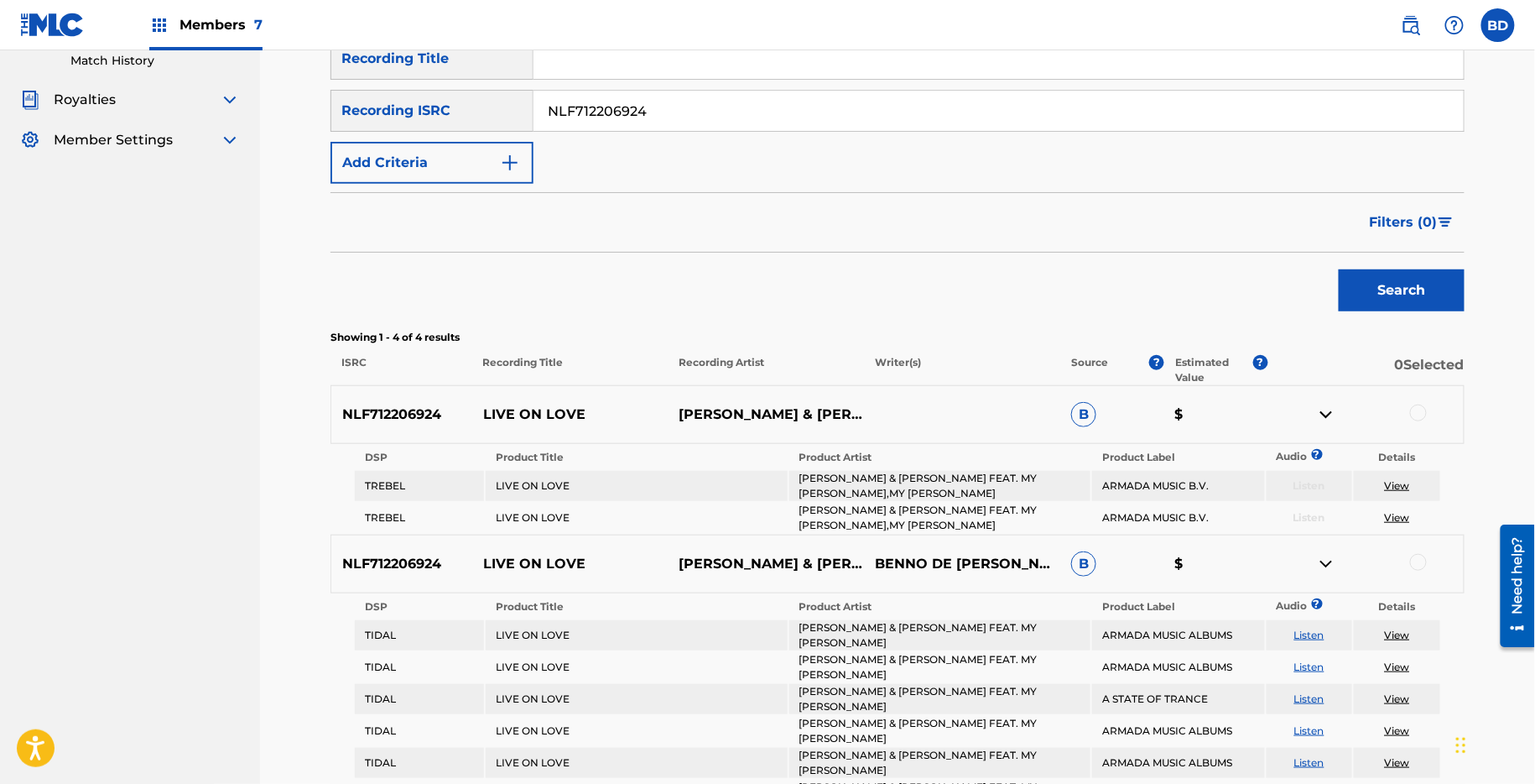
click at [496, 416] on p "LIVE ON LOVE" at bounding box center [571, 414] width 196 height 20
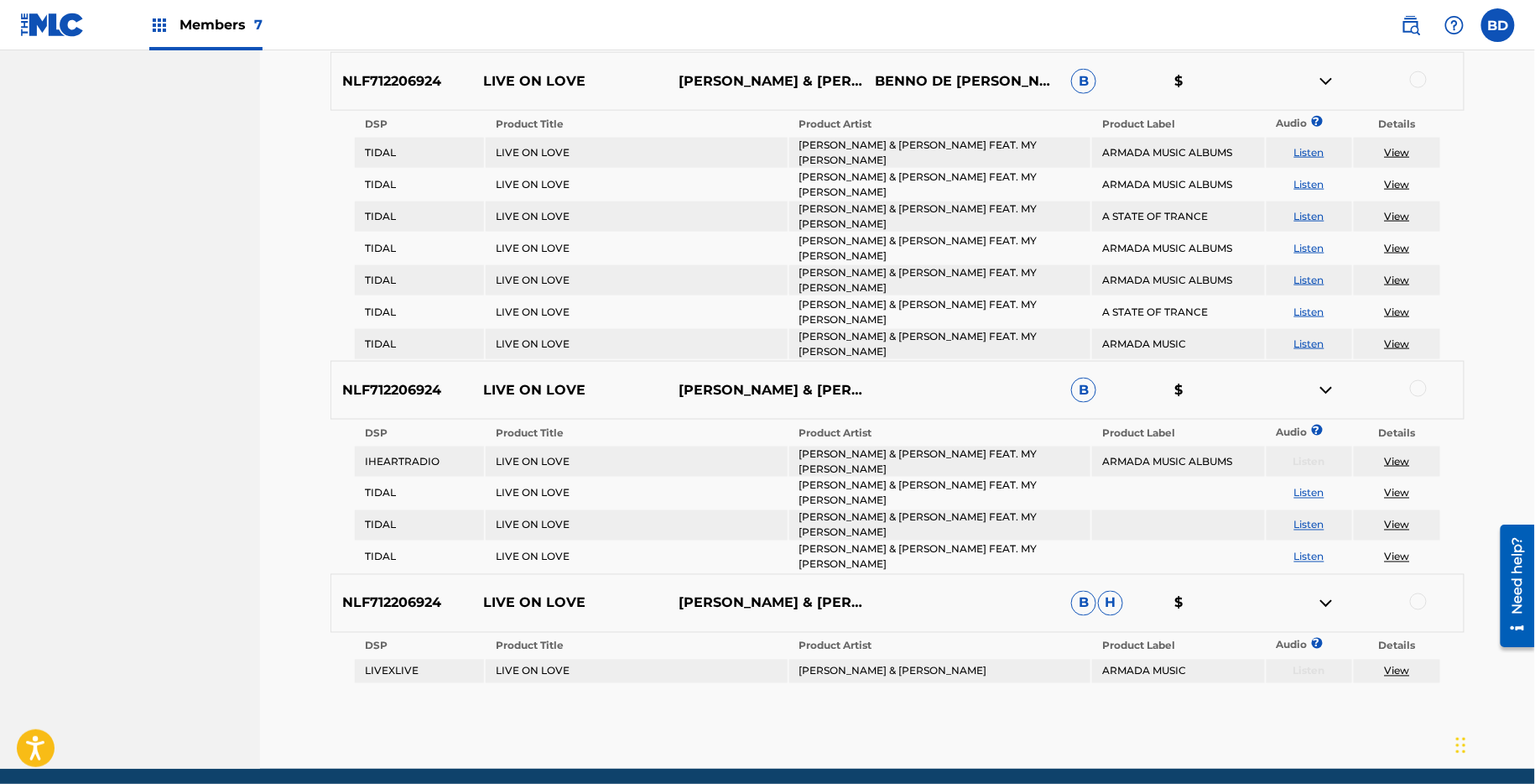
scroll to position [563, 0]
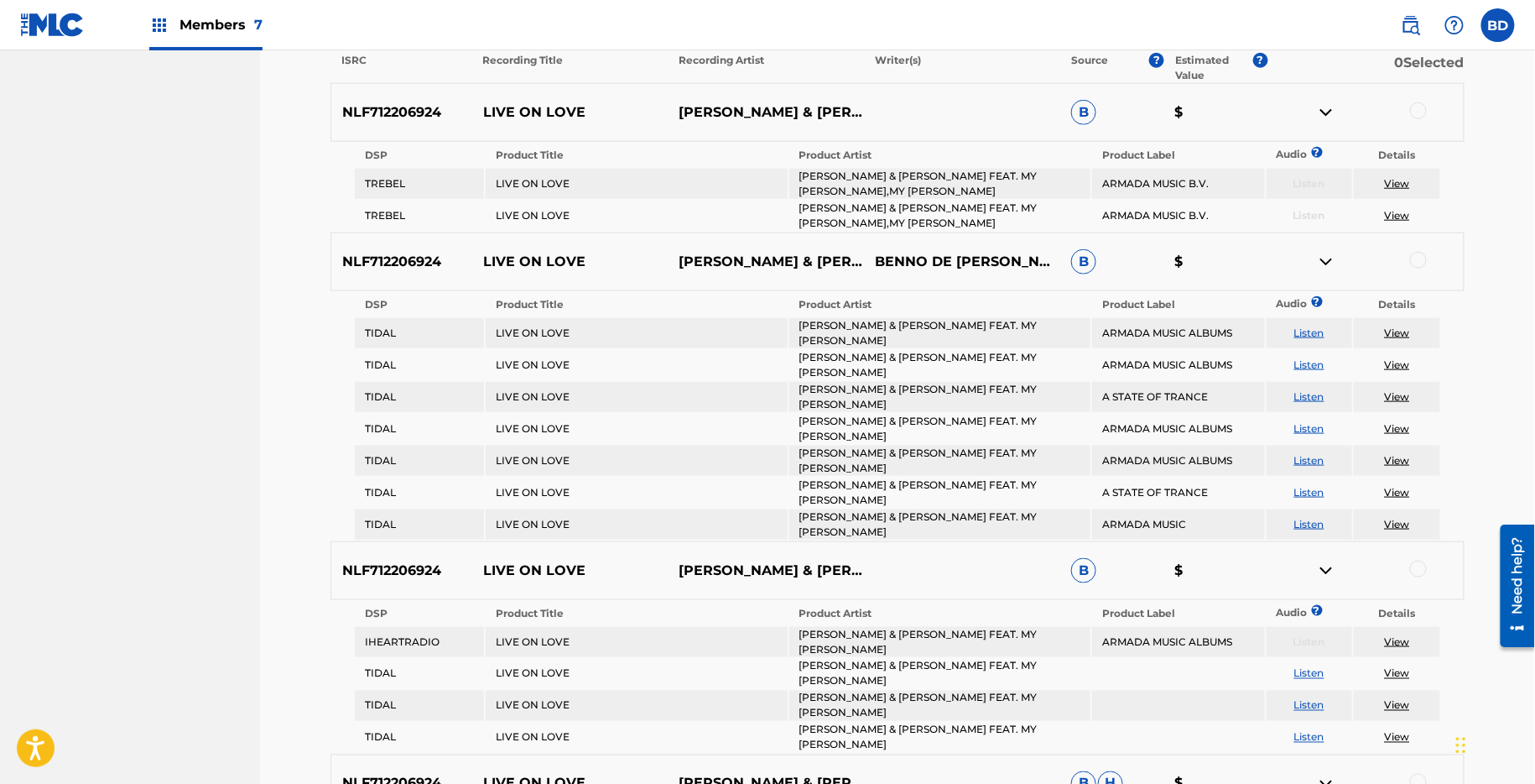
click at [1417, 110] on div at bounding box center [1418, 110] width 17 height 17
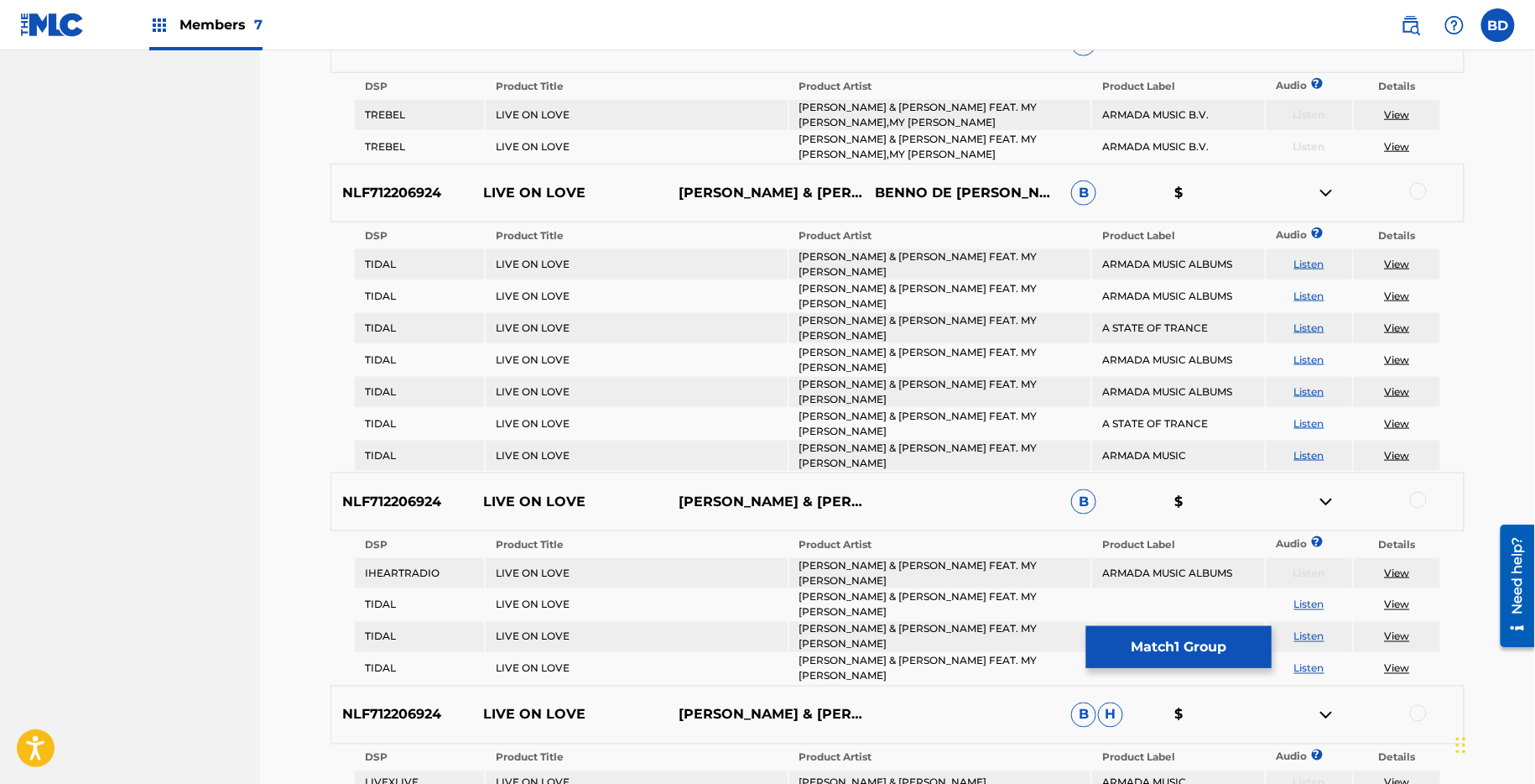
scroll to position [613, 0]
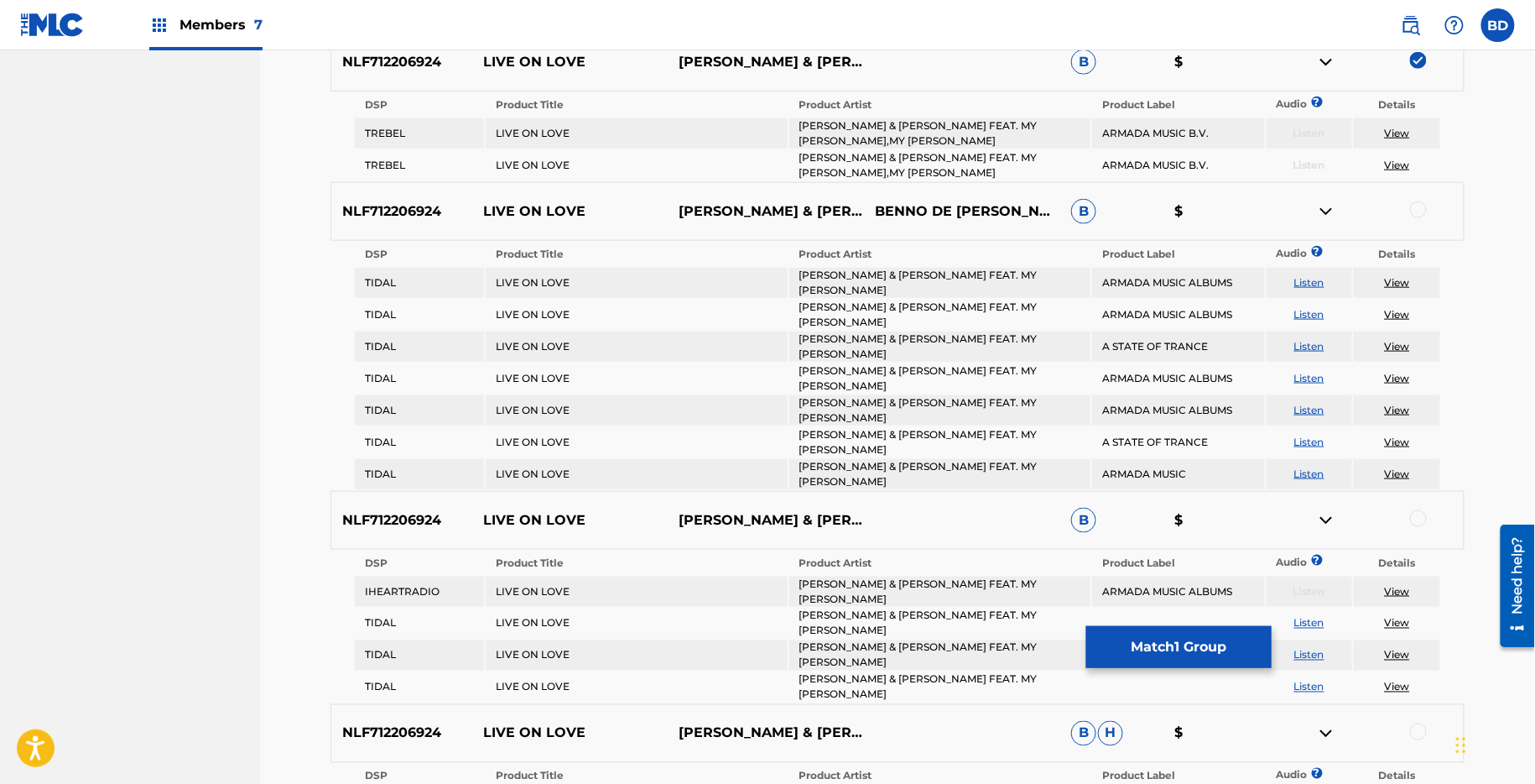
click at [1318, 55] on img at bounding box center [1327, 62] width 20 height 20
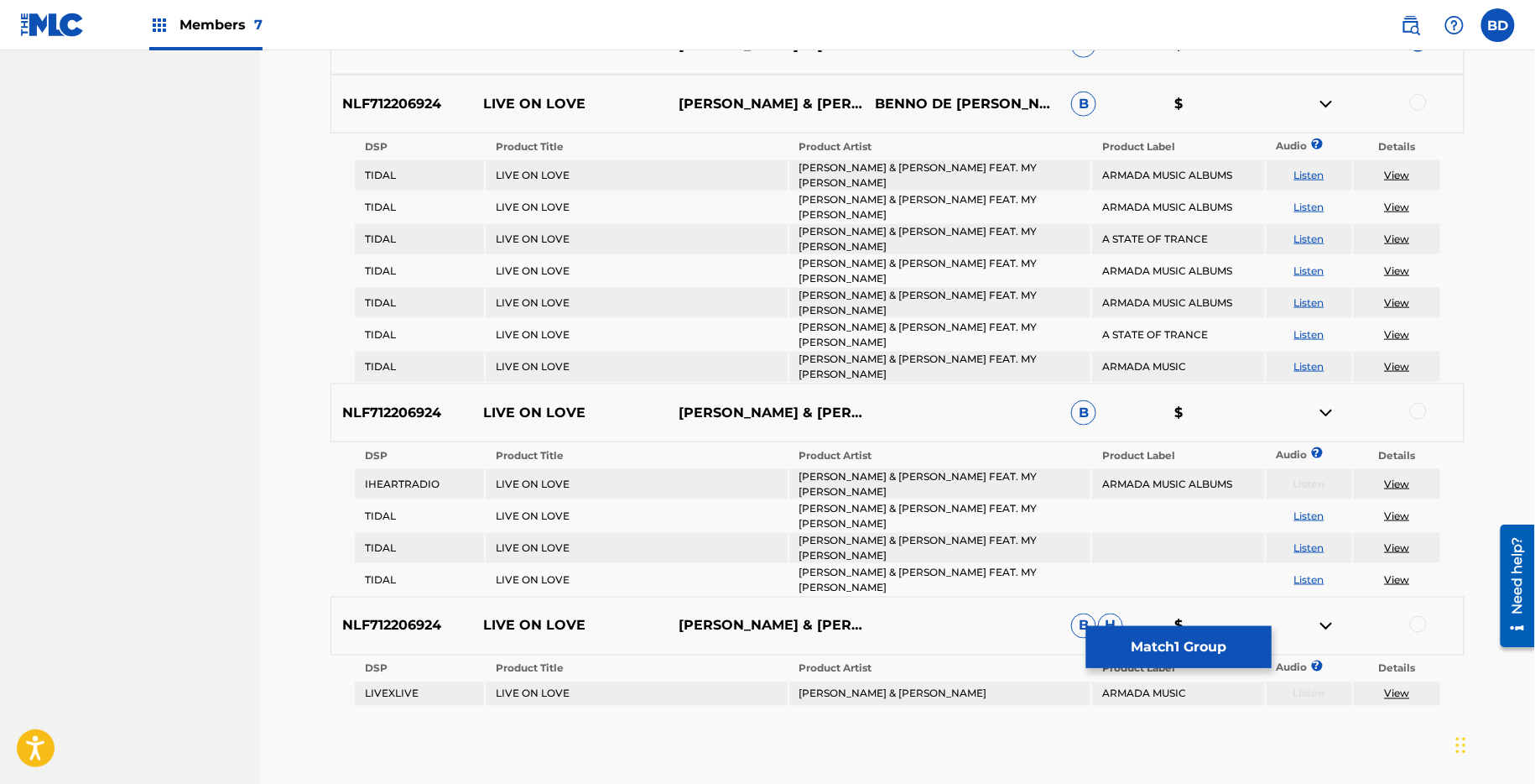
scroll to position [622, 0]
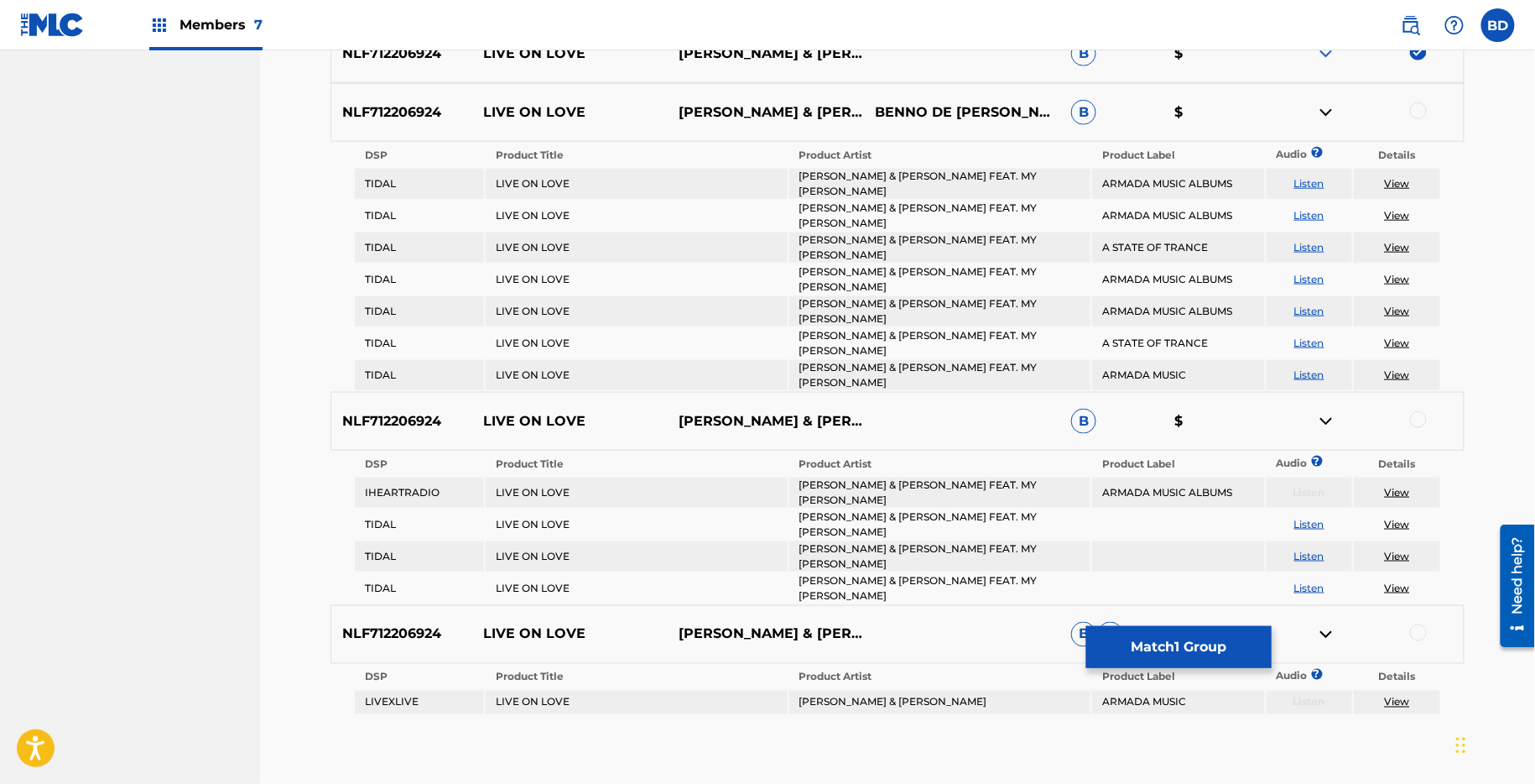
click at [828, 171] on td "ARMIN VAN BUUREN & DIANE WARREN FEAT. MY MARIANNE" at bounding box center [940, 184] width 301 height 30
click at [1413, 113] on div at bounding box center [1418, 110] width 17 height 17
click at [1323, 115] on img at bounding box center [1327, 112] width 20 height 20
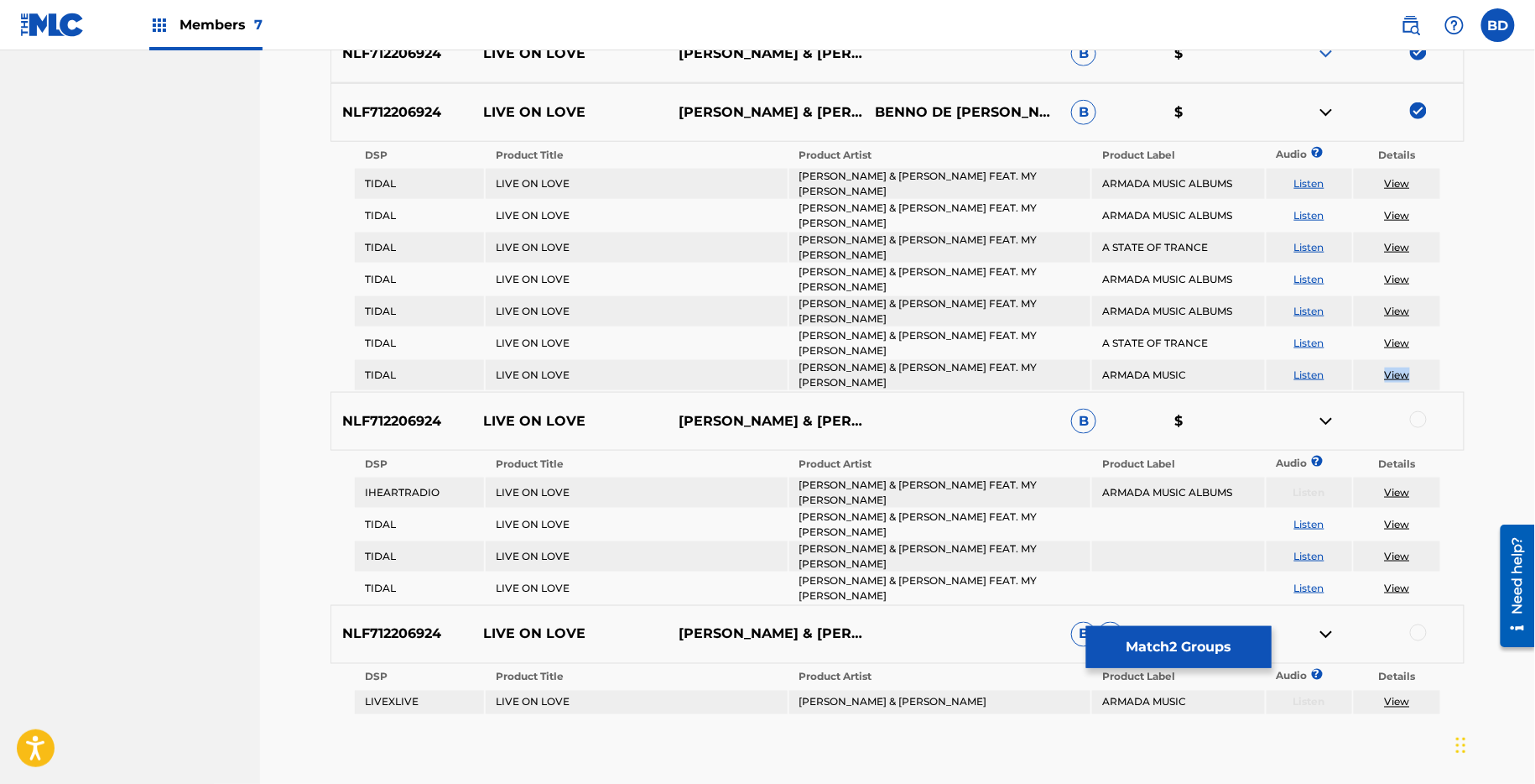
scroll to position [466, 0]
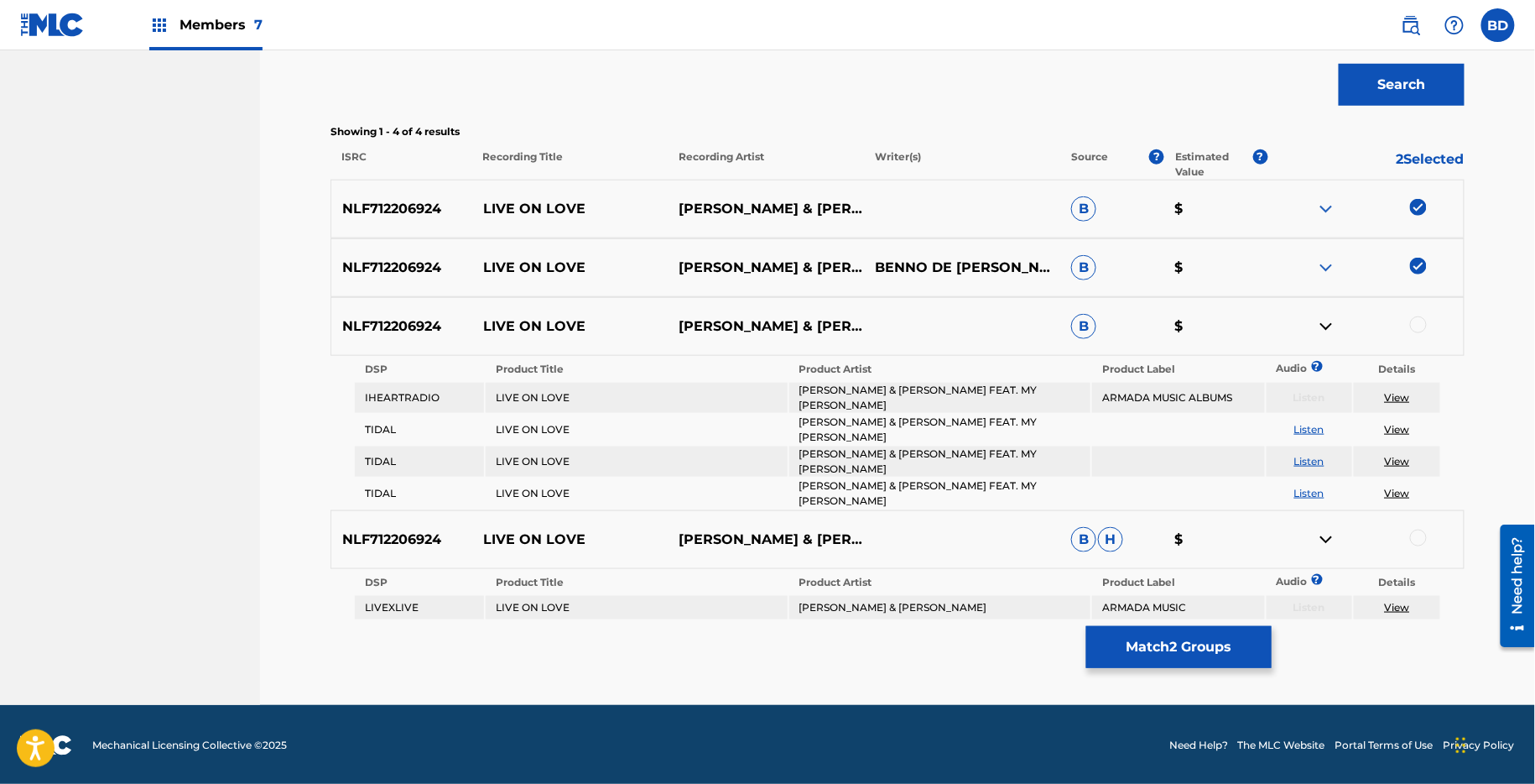
click at [1420, 322] on div at bounding box center [1418, 325] width 17 height 17
click at [1326, 325] on img at bounding box center [1327, 327] width 20 height 20
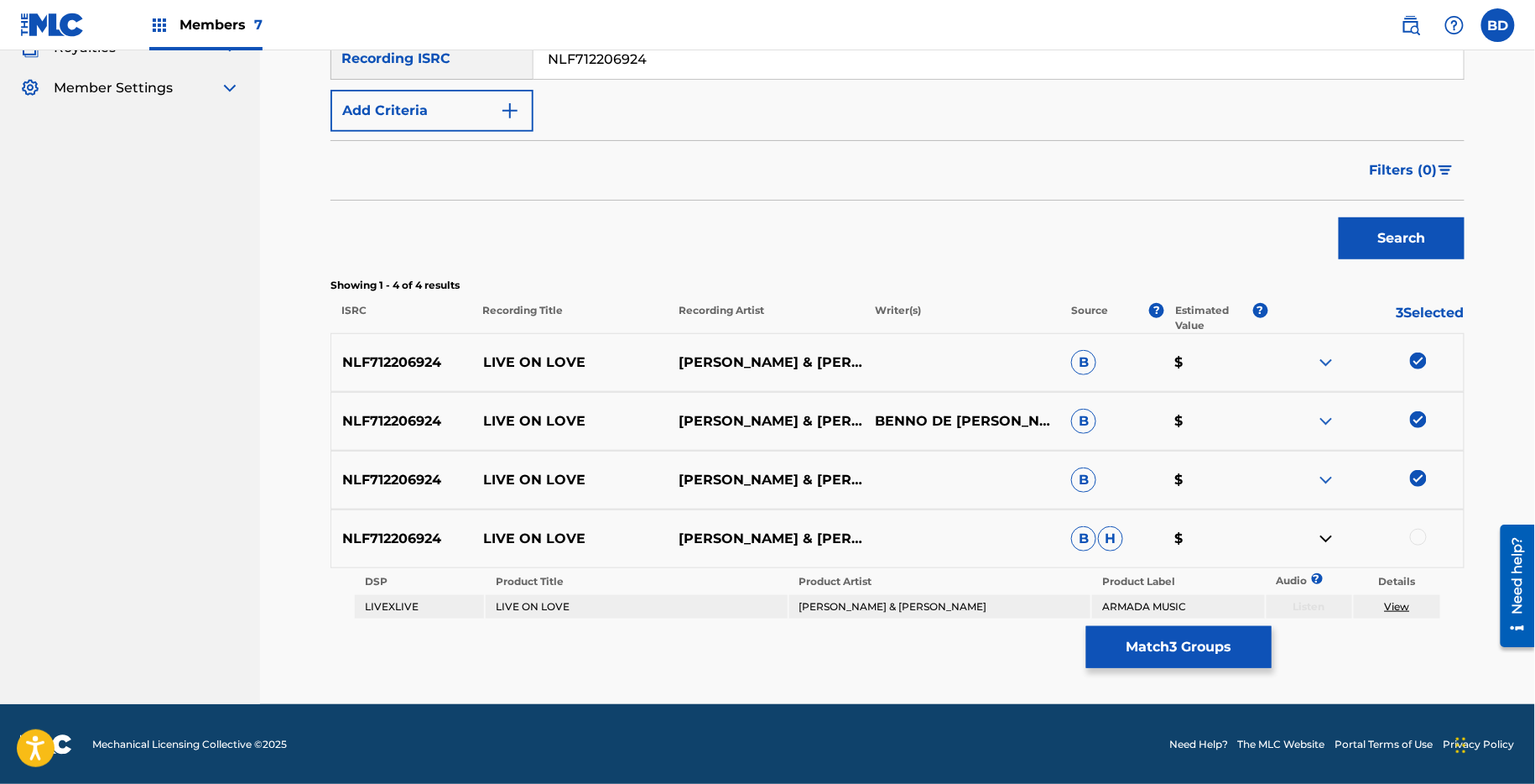
scroll to position [311, 0]
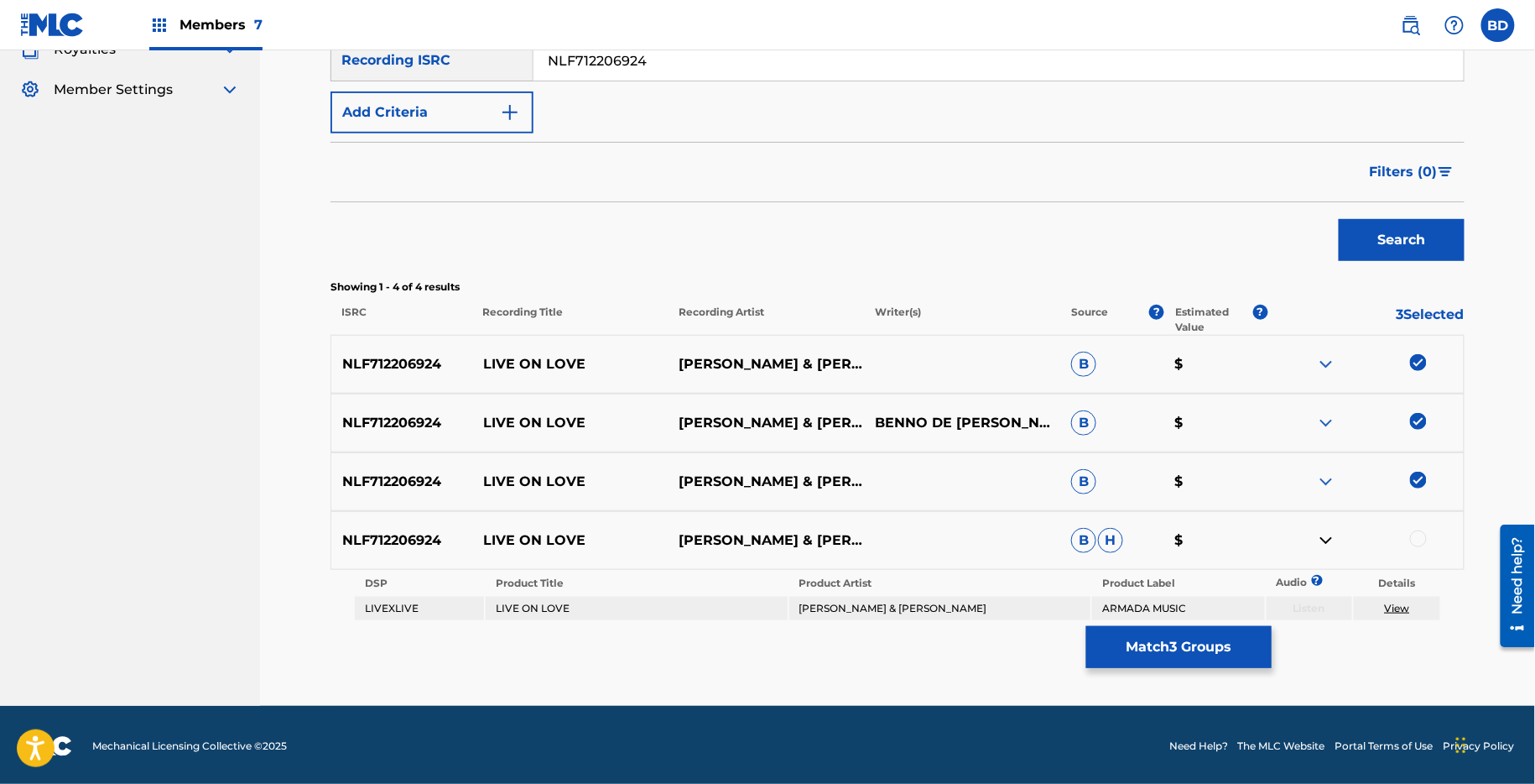
click at [849, 614] on td "ARMIN VAN BUUREN & DIANE WARREN" at bounding box center [940, 609] width 301 height 24
click at [1418, 527] on div "NLF712206924 LIVE ON LOVE ARMIN VAN BUUREN & DIANE WARREN B H $" at bounding box center [898, 541] width 1135 height 59
click at [1418, 541] on div at bounding box center [1418, 539] width 17 height 17
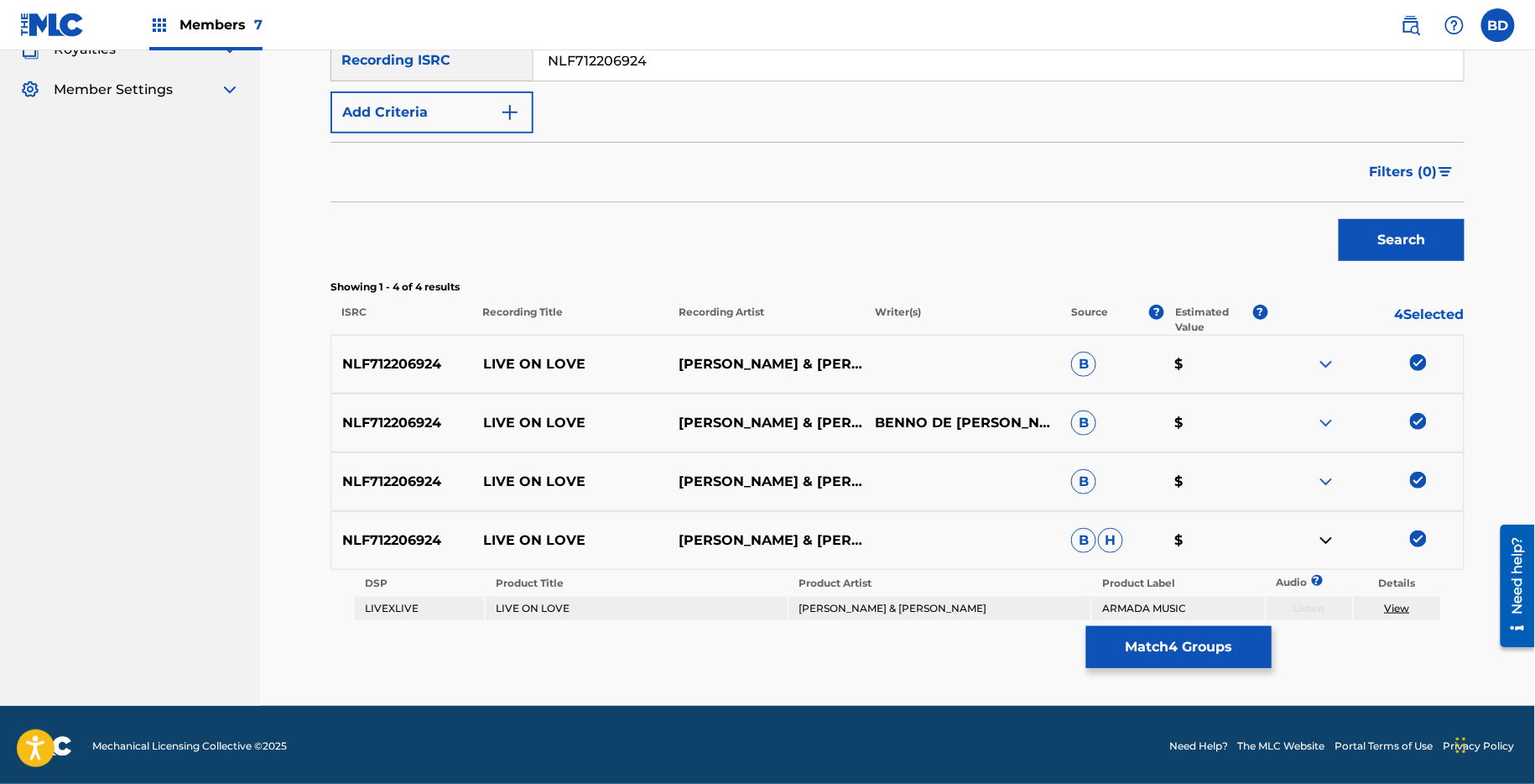
click at [1400, 626] on div "Matching Tool The Matching Tool allows Members to match sound recordings to wor…" at bounding box center [898, 242] width 1135 height 924
click at [1400, 614] on td "View" at bounding box center [1397, 609] width 86 height 24
click at [1398, 601] on link "View" at bounding box center [1397, 608] width 25 height 13
click at [1116, 648] on button "Match 4 Groups" at bounding box center [1179, 647] width 185 height 42
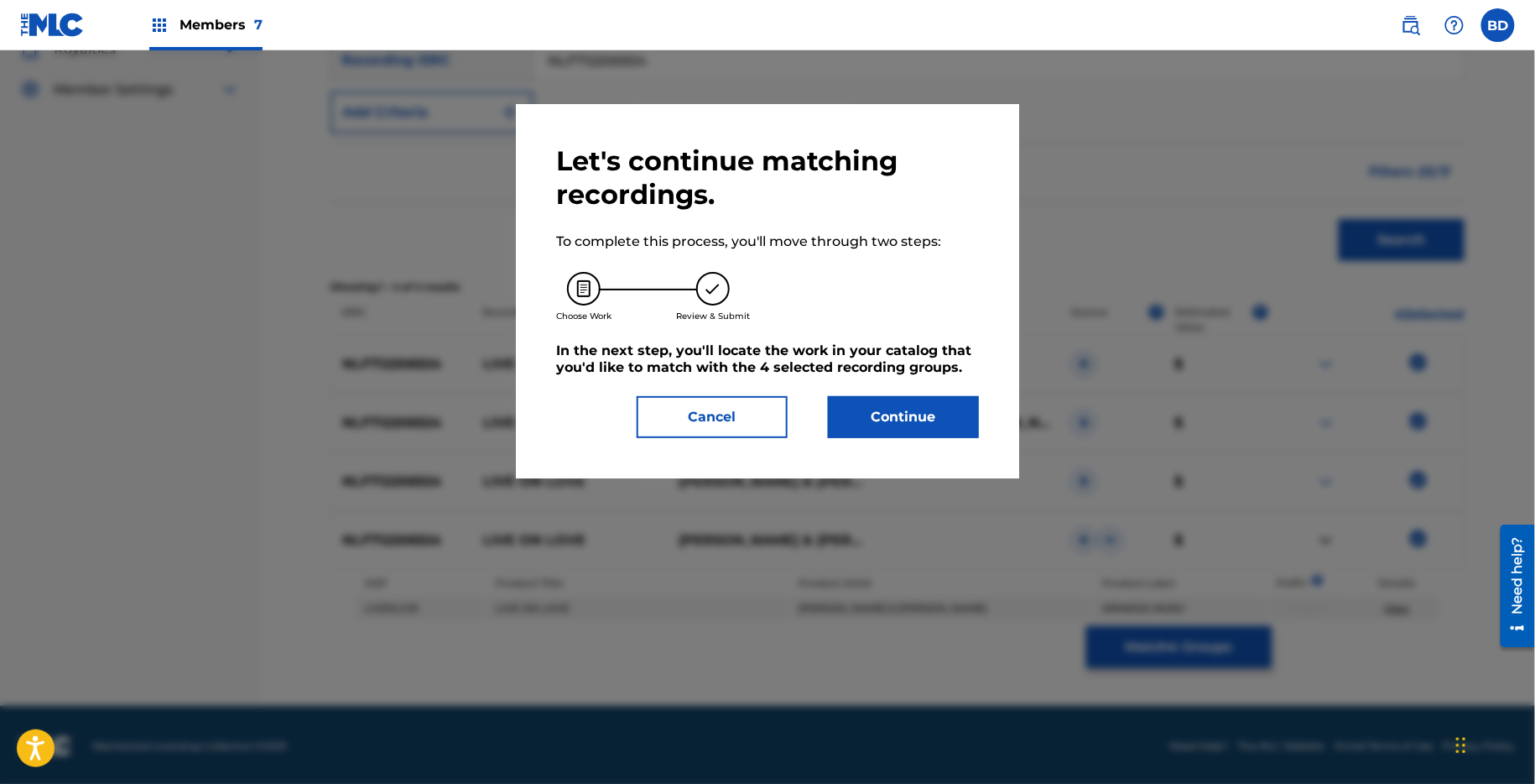
click at [891, 428] on button "Continue" at bounding box center [903, 417] width 151 height 42
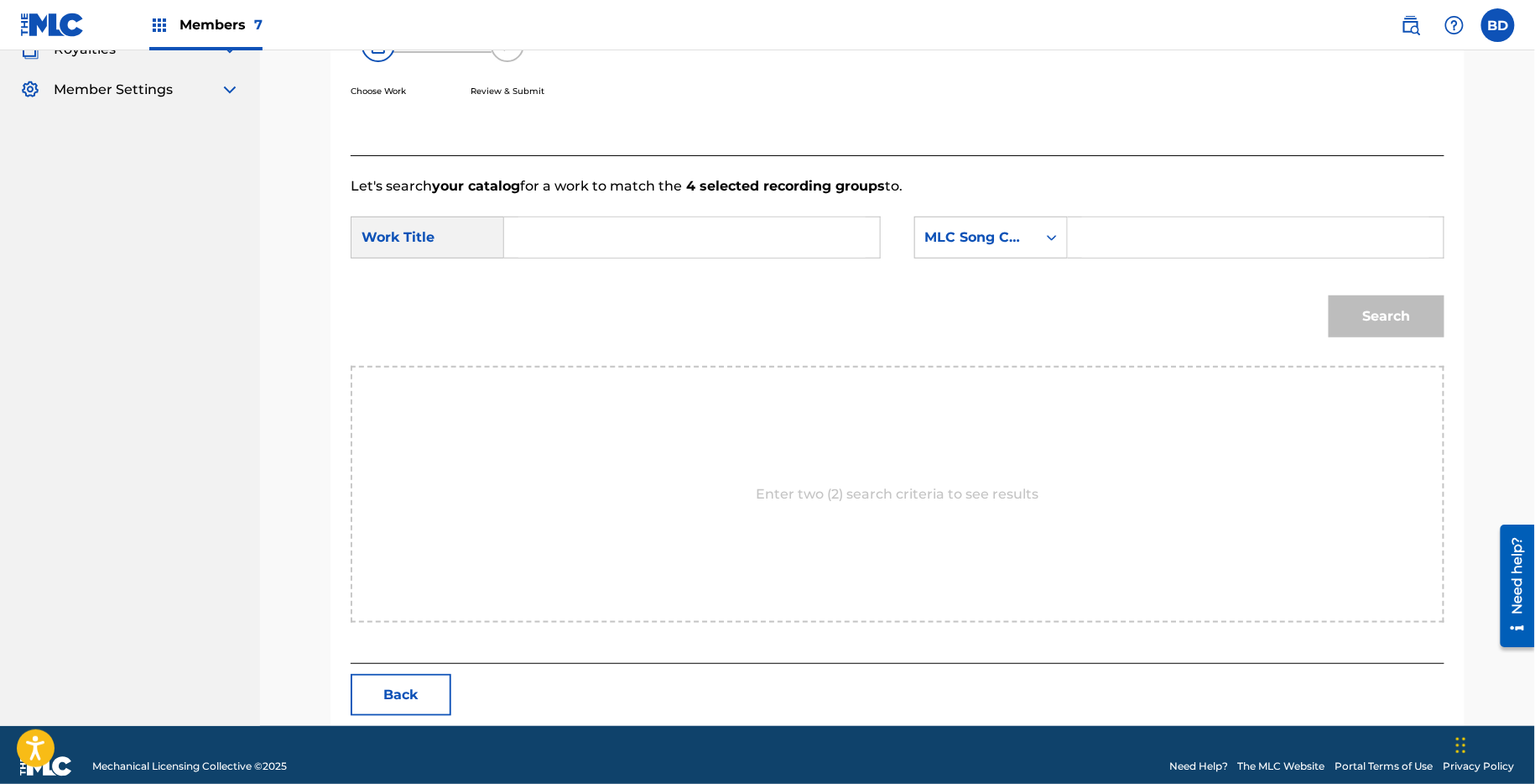
click at [1140, 239] on input "Search Form" at bounding box center [1256, 238] width 347 height 40
paste input "LE5MXP"
type input "LE5MXP"
click at [697, 230] on input "Search Form" at bounding box center [692, 238] width 347 height 40
type input "on"
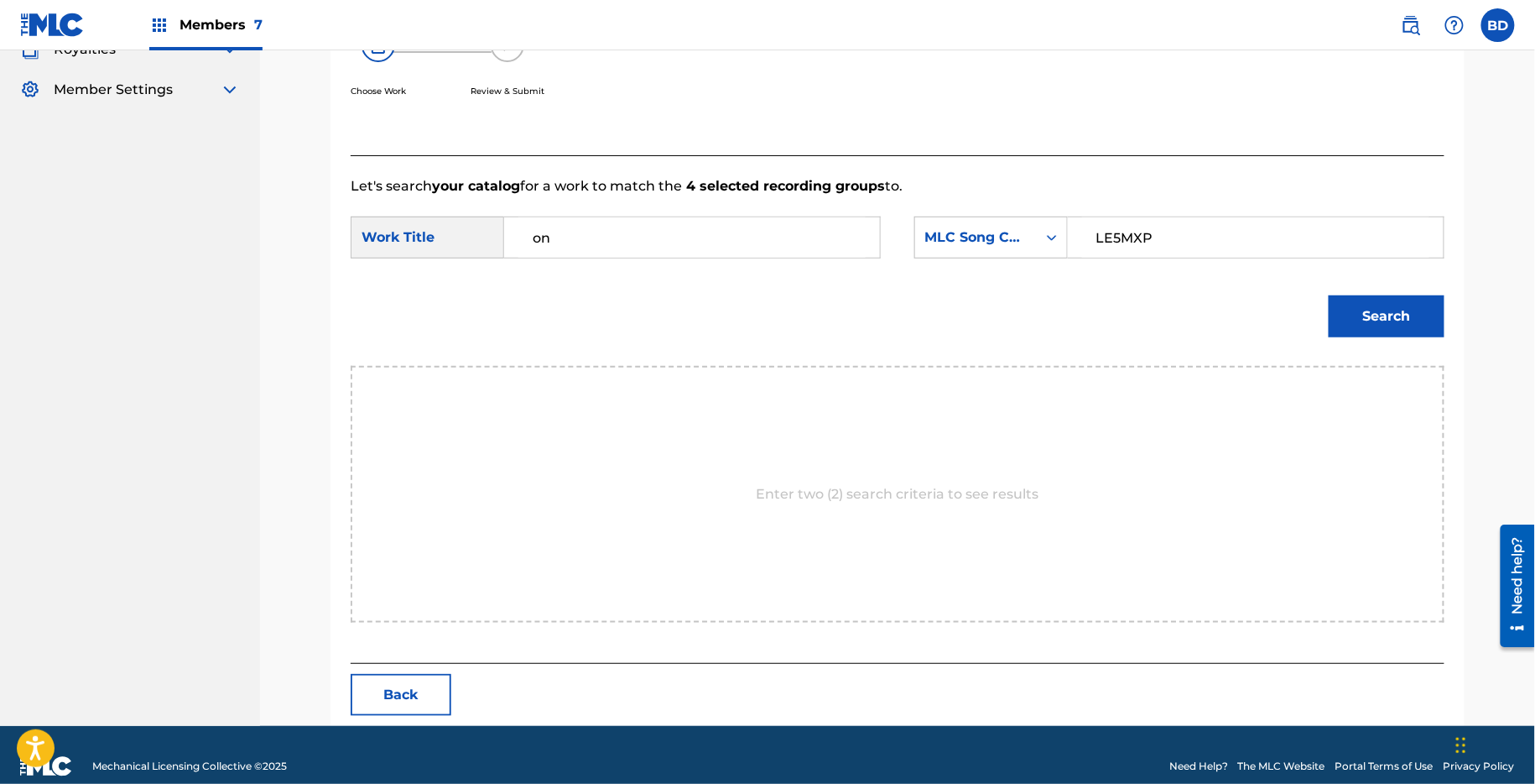
click at [1379, 308] on button "Search" at bounding box center [1387, 317] width 116 height 42
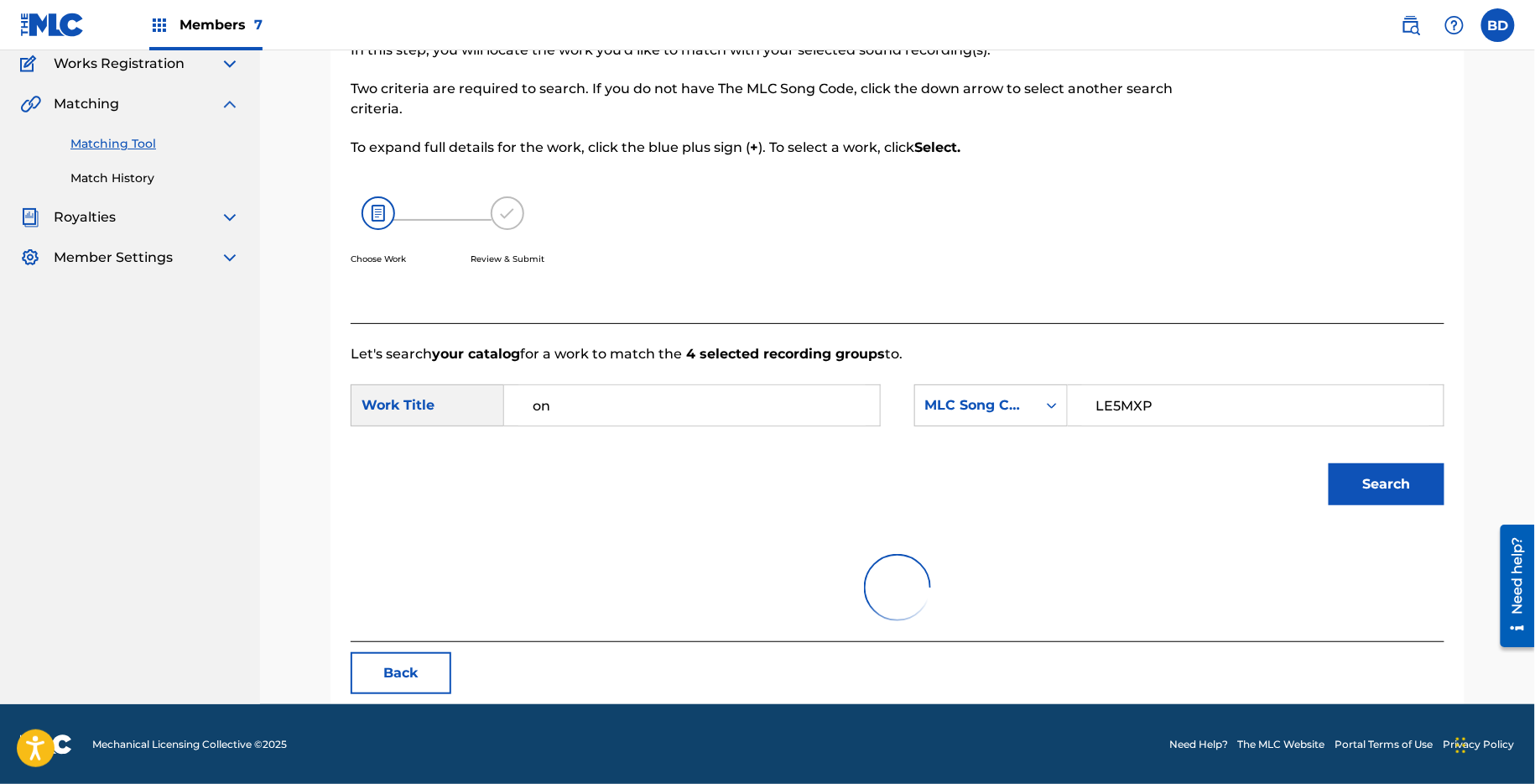
scroll to position [282, 0]
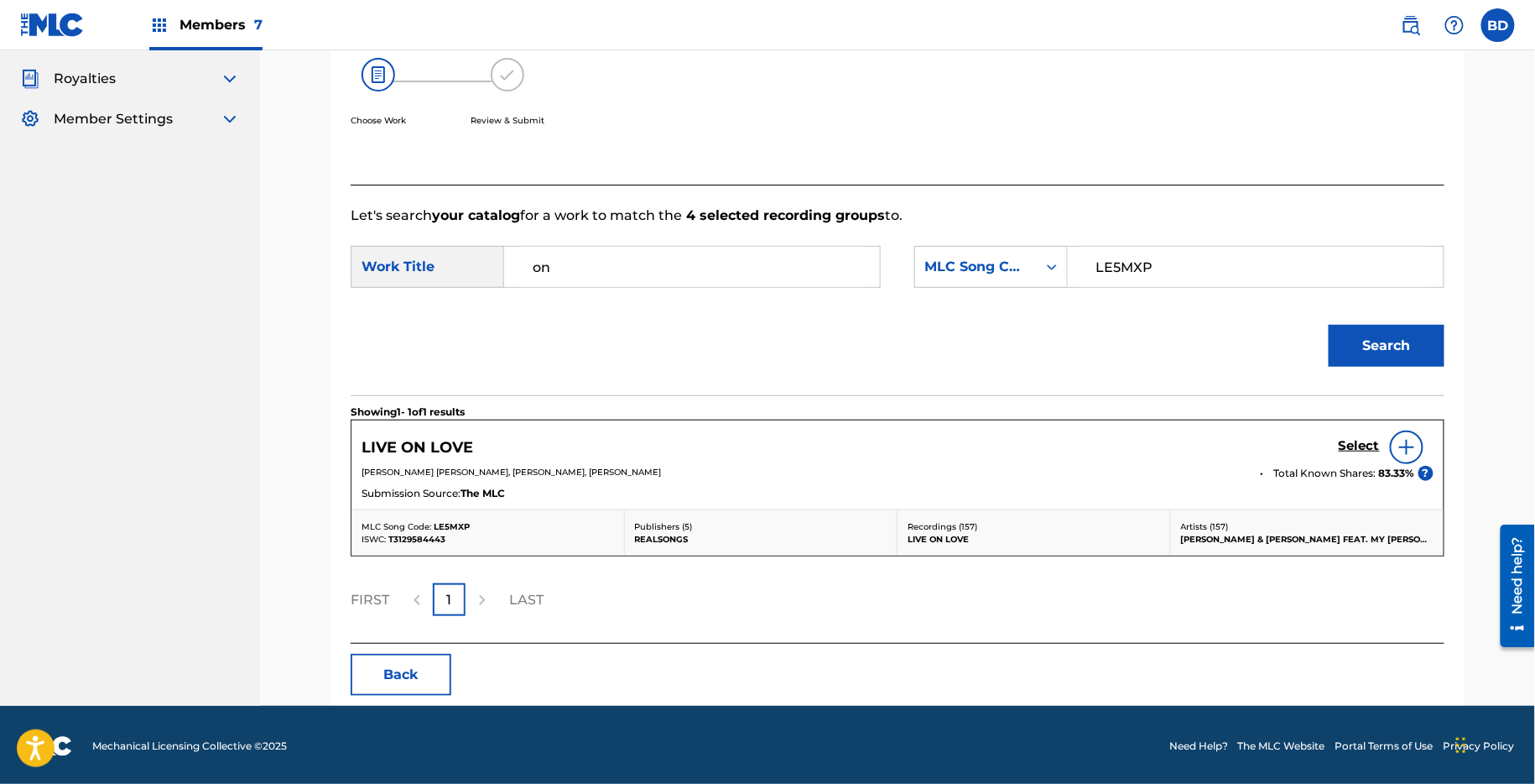
click at [1349, 449] on h5 "Select" at bounding box center [1360, 445] width 41 height 16
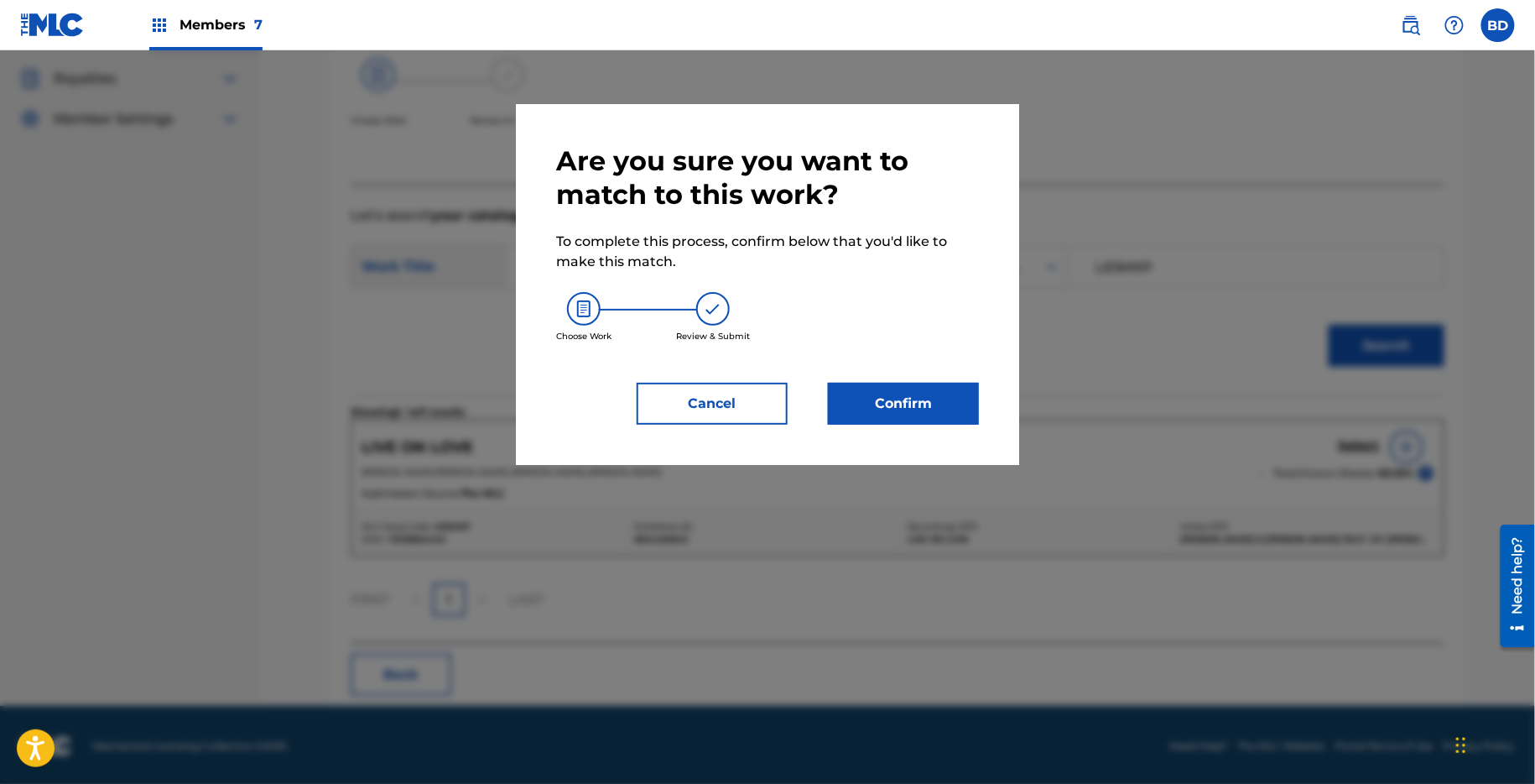
click at [872, 398] on button "Confirm" at bounding box center [903, 404] width 151 height 42
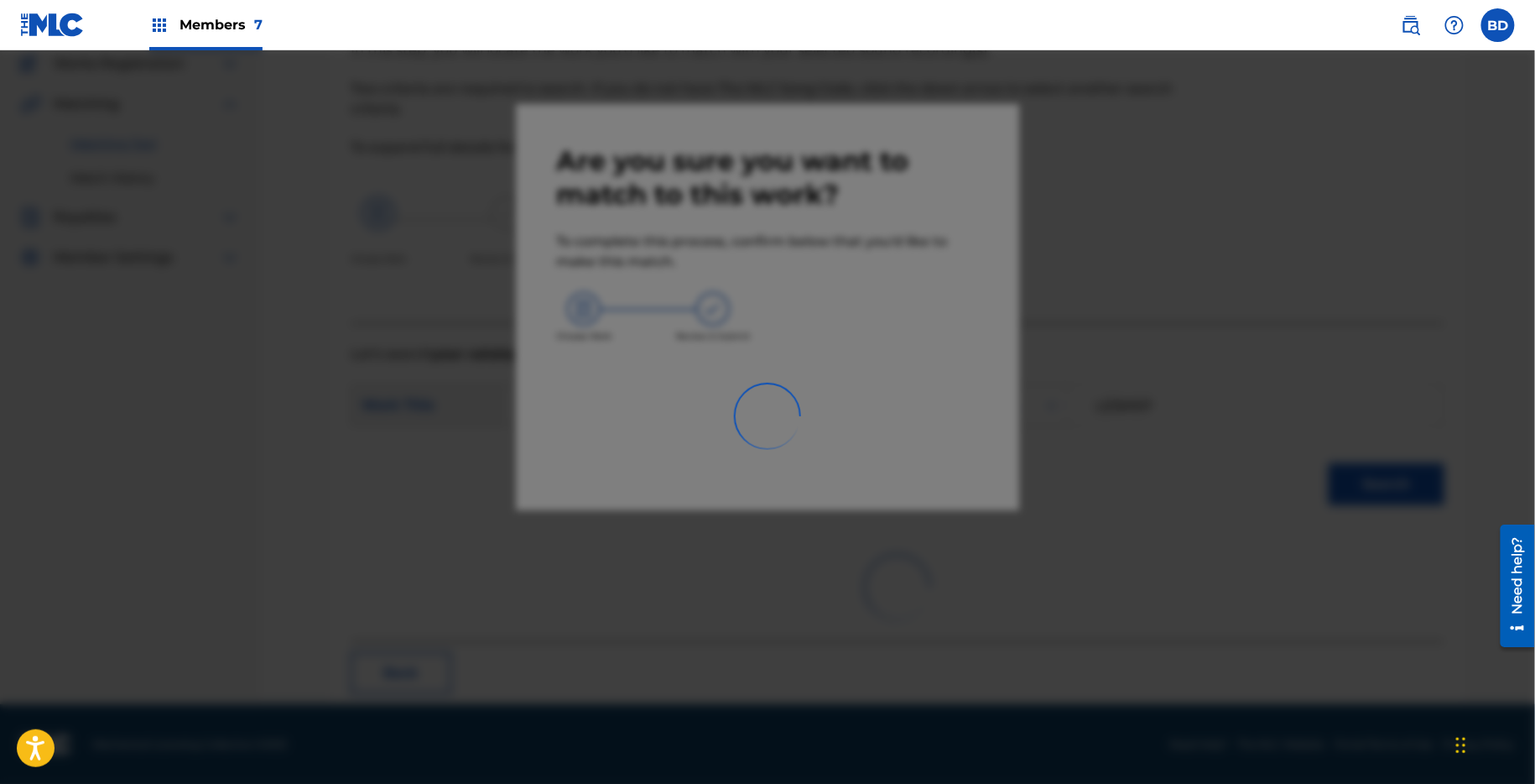
scroll to position [42, 0]
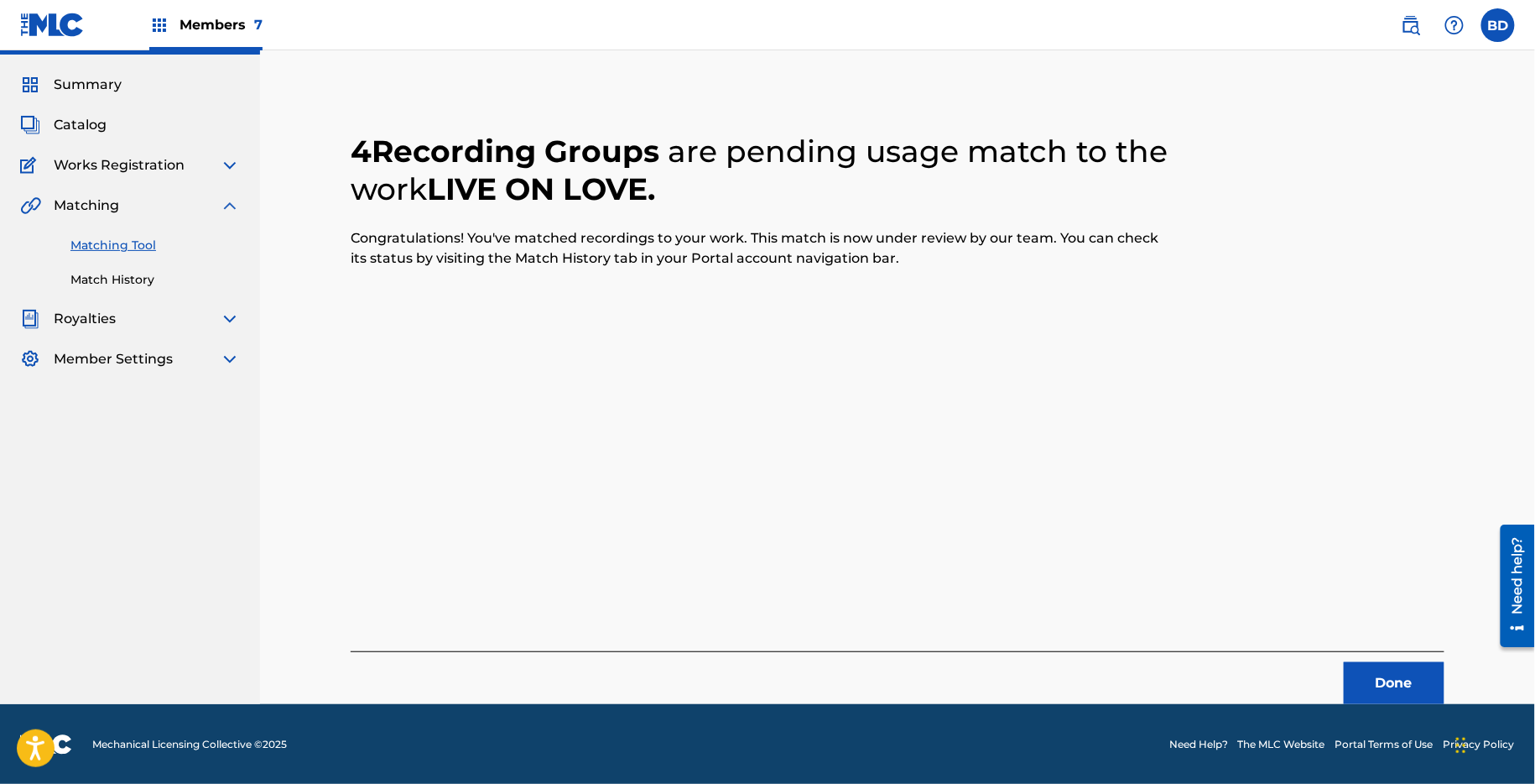
click at [87, 273] on link "Match History" at bounding box center [155, 279] width 170 height 17
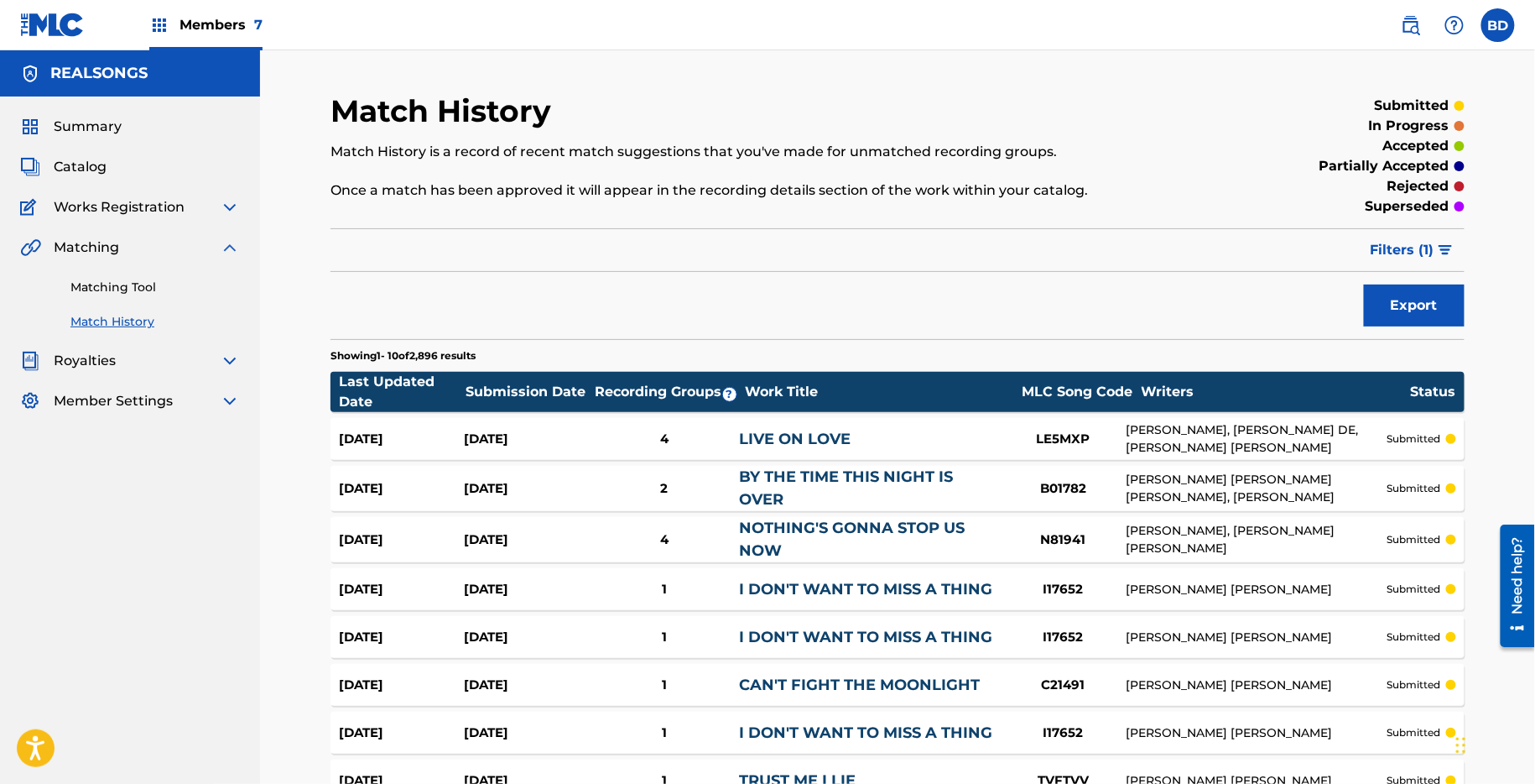
click at [775, 442] on link "LIVE ON LOVE" at bounding box center [795, 439] width 112 height 18
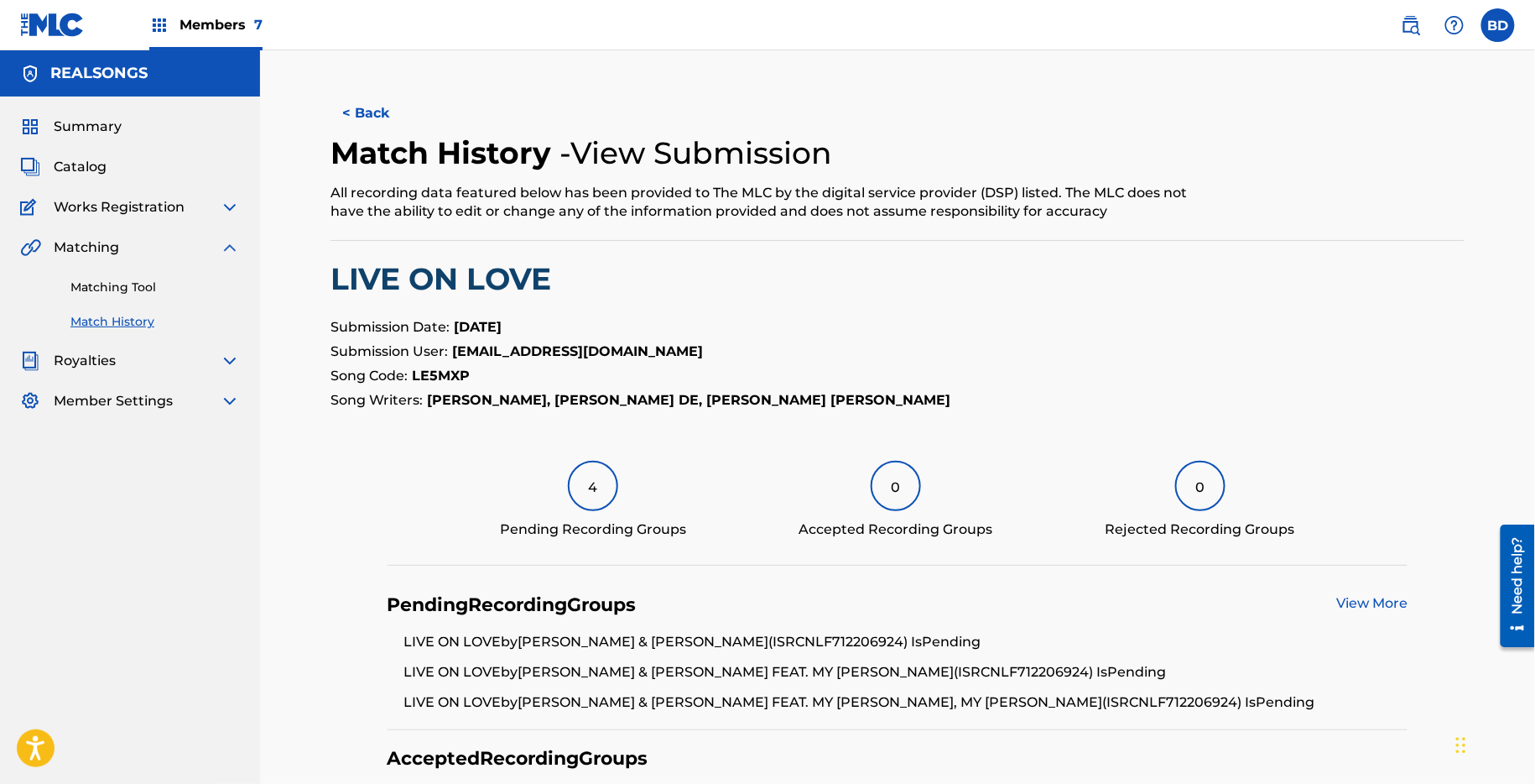
click at [135, 296] on link "Matching Tool" at bounding box center [155, 286] width 170 height 17
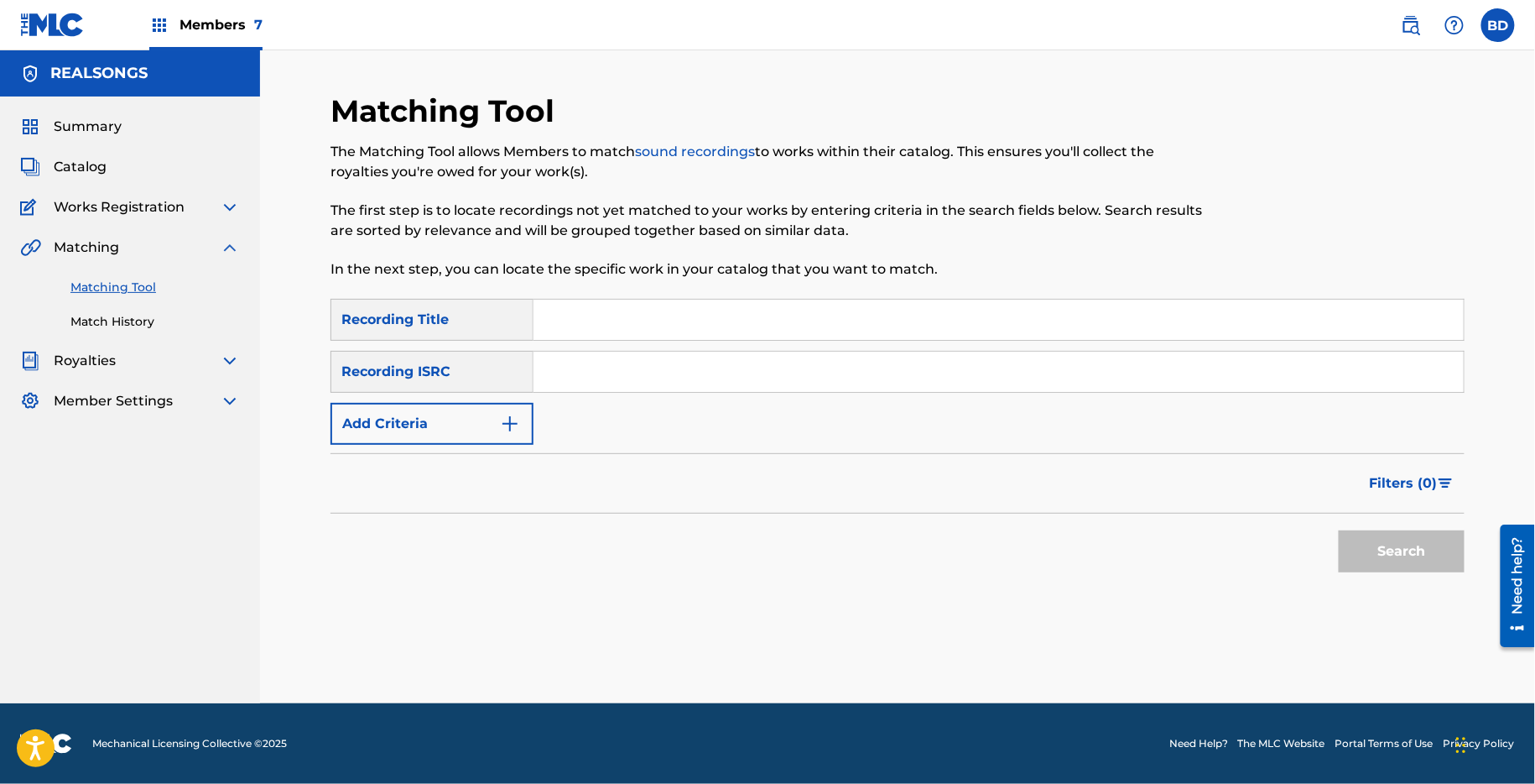
click at [649, 375] on input "Search Form" at bounding box center [998, 372] width 930 height 40
paste input "Retrieving data. Wait a few seconds and try to cut or copy again."
click at [1339, 531] on button "Search" at bounding box center [1402, 552] width 126 height 42
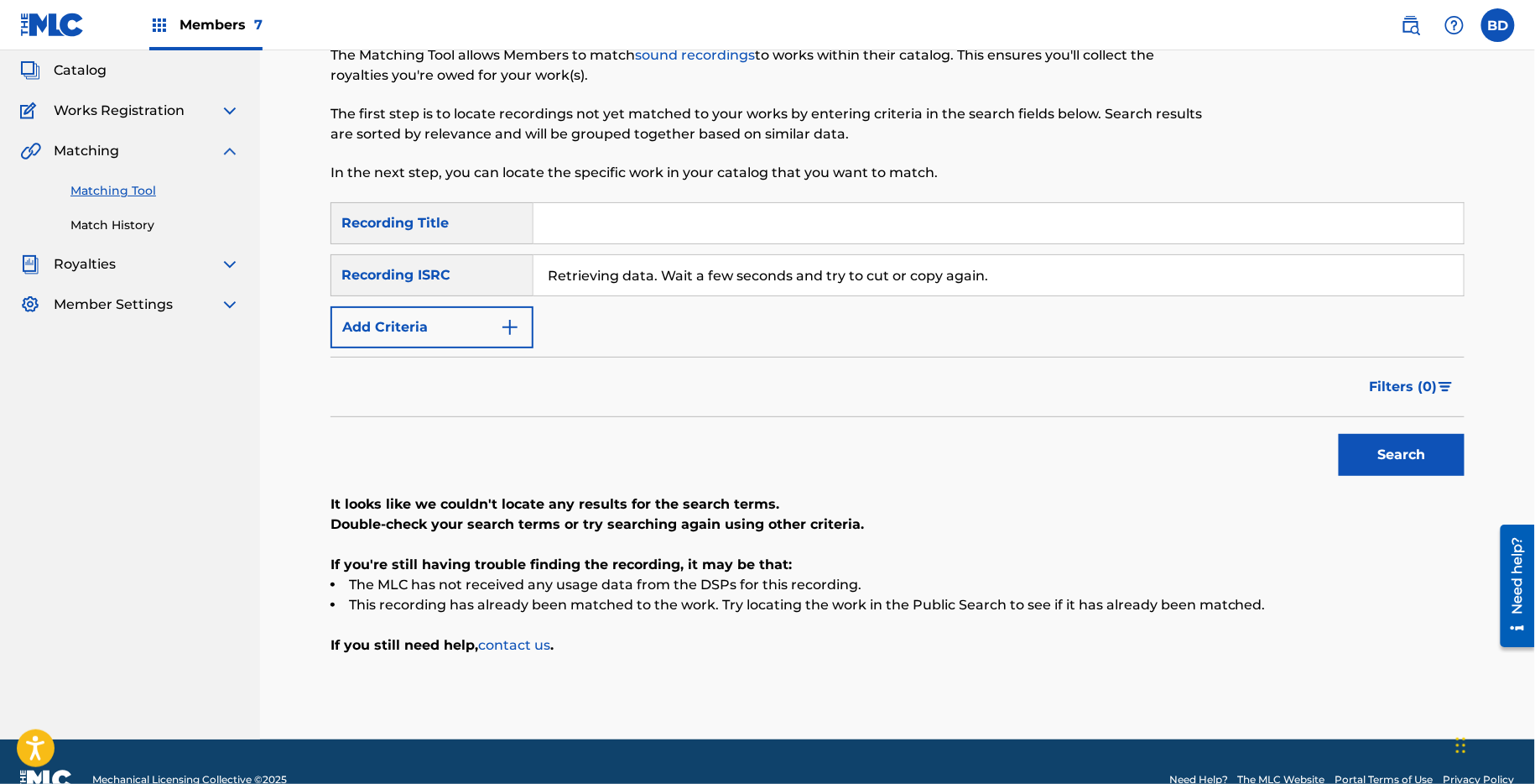
scroll to position [131, 0]
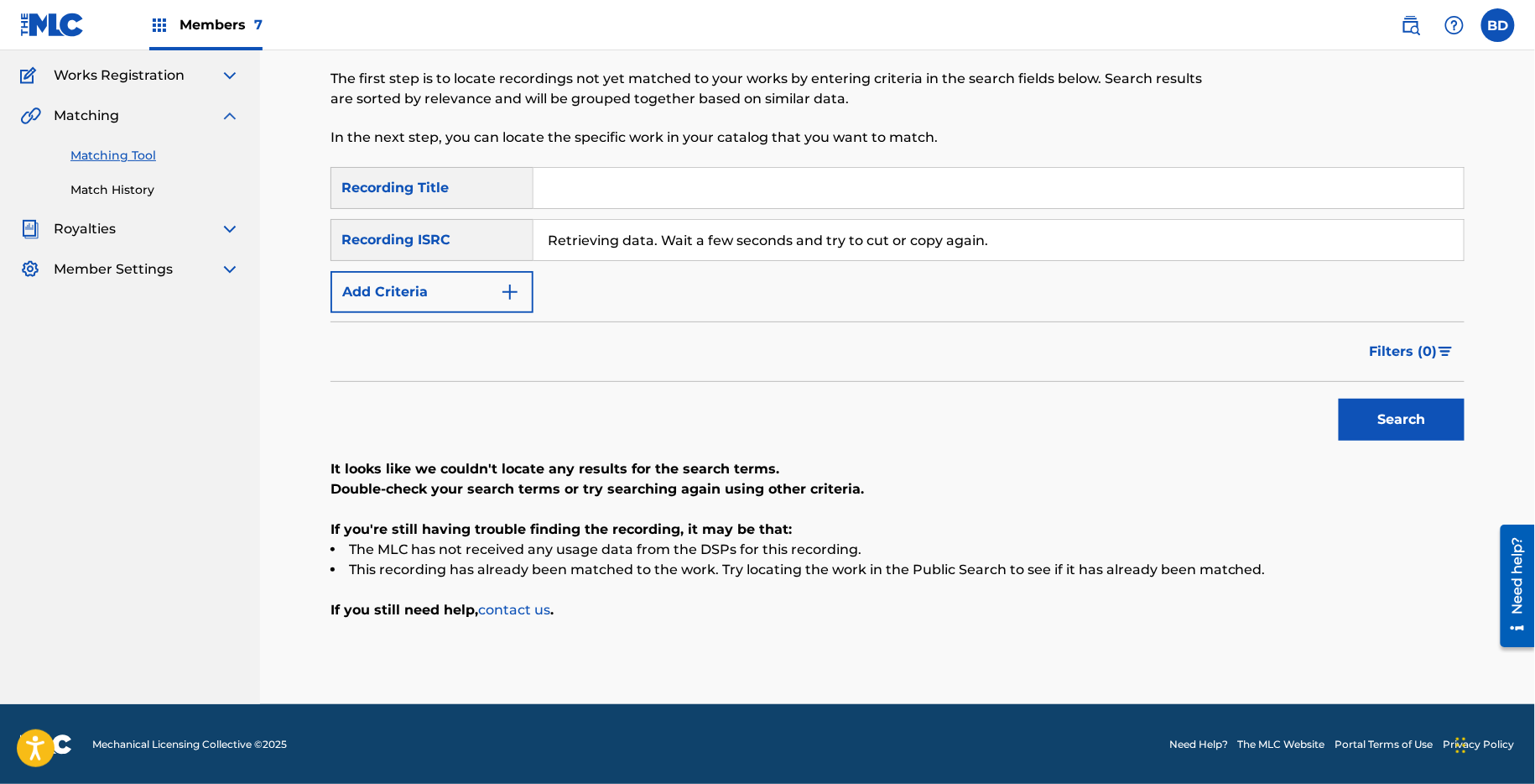
click at [630, 231] on input "Retrieving data. Wait a few seconds and try to cut or copy again." at bounding box center [998, 240] width 930 height 40
paste input "NLG620412625"
type input "NLG620412625"
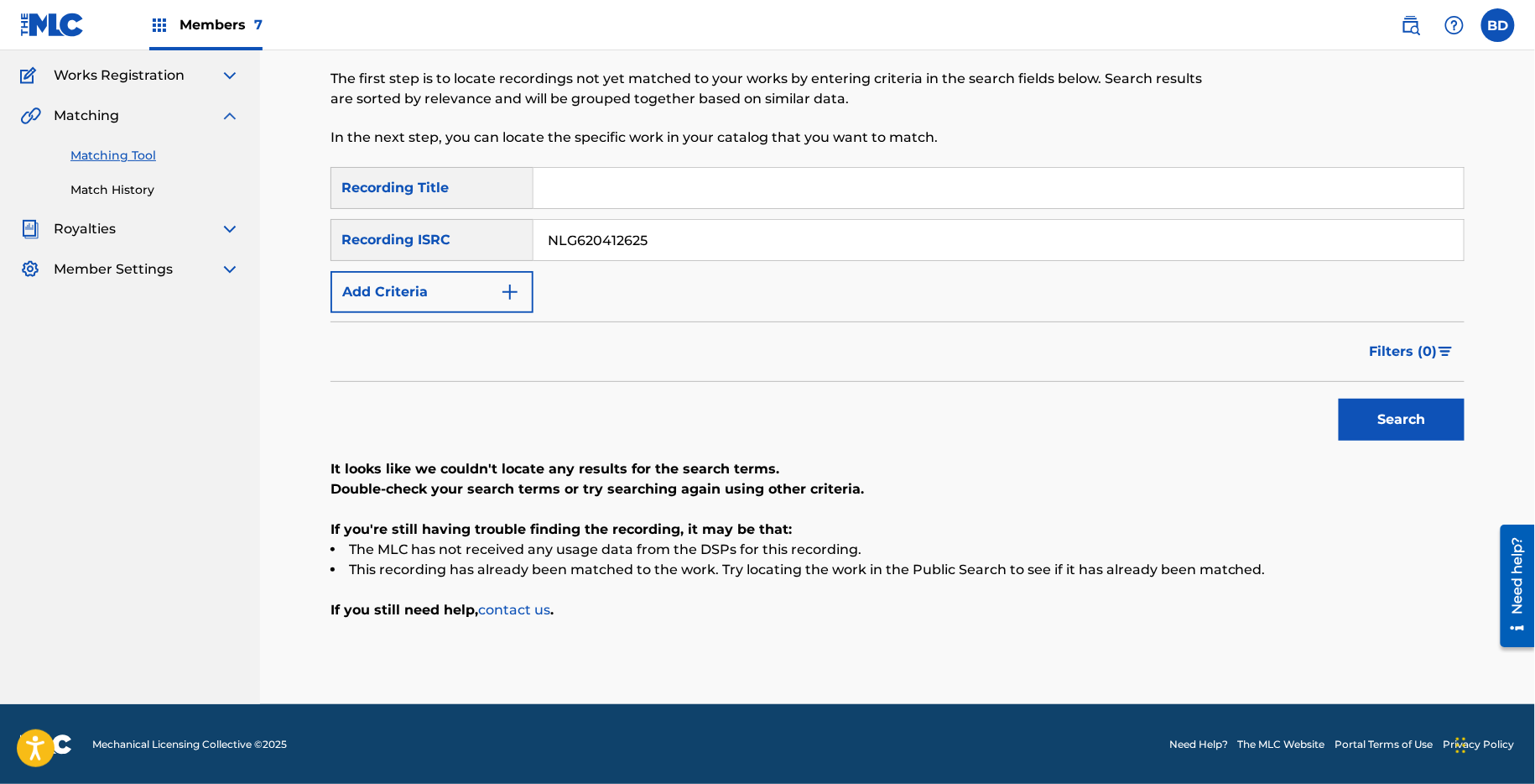
click at [1339, 398] on button "Search" at bounding box center [1402, 420] width 126 height 42
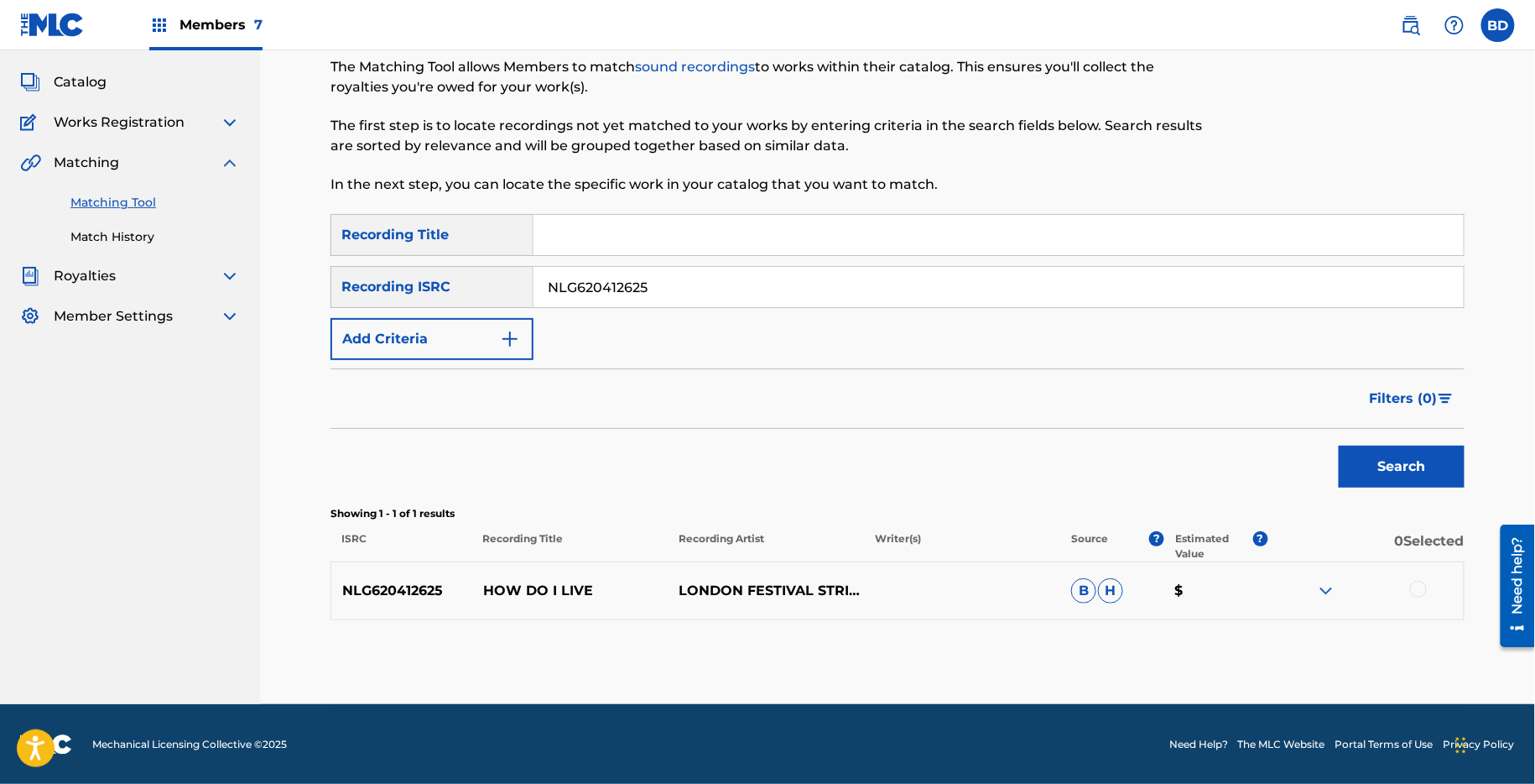
click at [1324, 581] on img at bounding box center [1327, 590] width 20 height 20
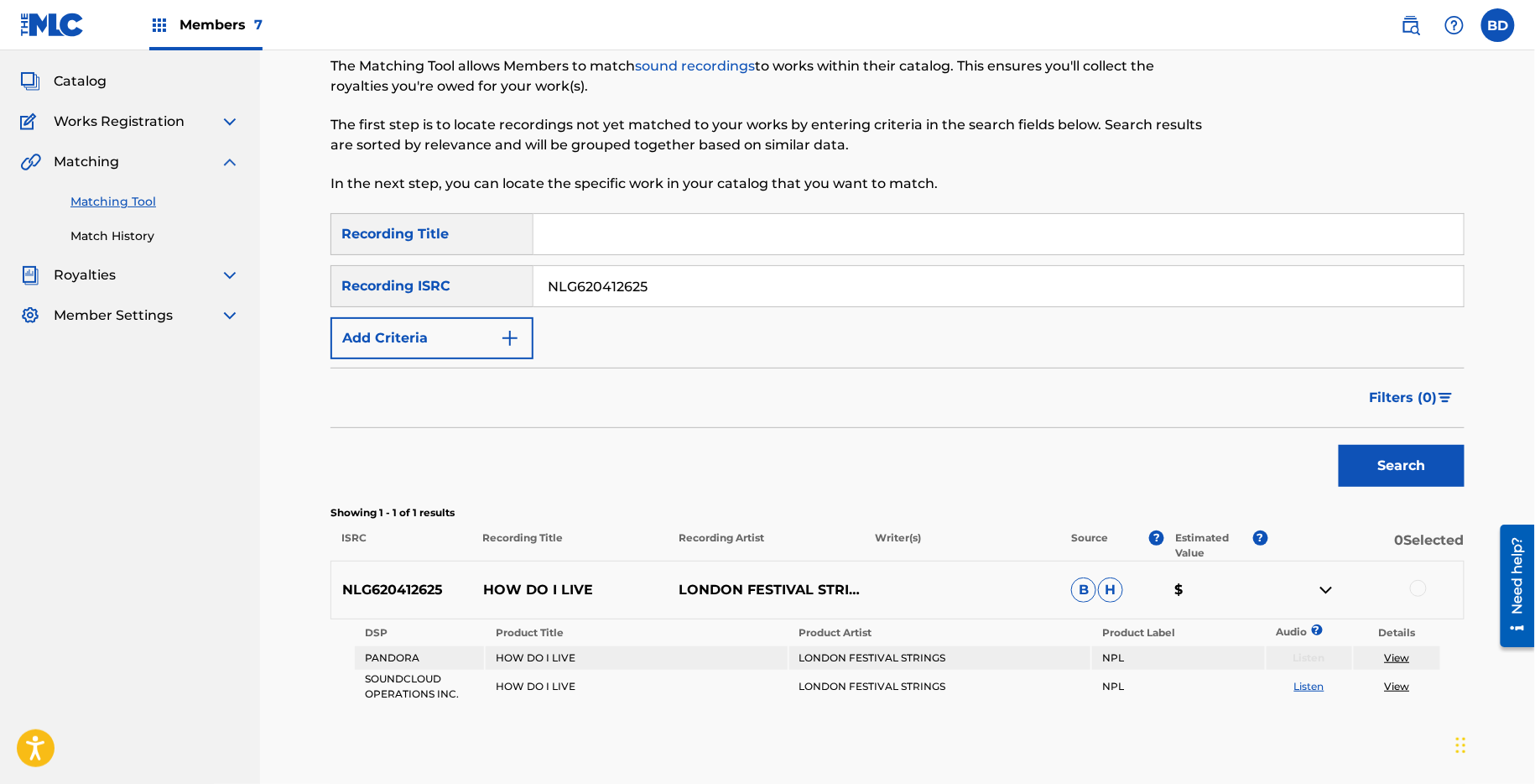
scroll to position [87, 0]
click at [496, 599] on div "NLG620412625 HOW DO I LIVE LONDON FESTIVAL STRINGS B H $" at bounding box center [898, 588] width 1135 height 59
click at [706, 259] on div "SearchWithCriteria0bda3d5c-7a90-4505-8932-ca201f7f853c Recording Title SearchWi…" at bounding box center [898, 284] width 1135 height 146
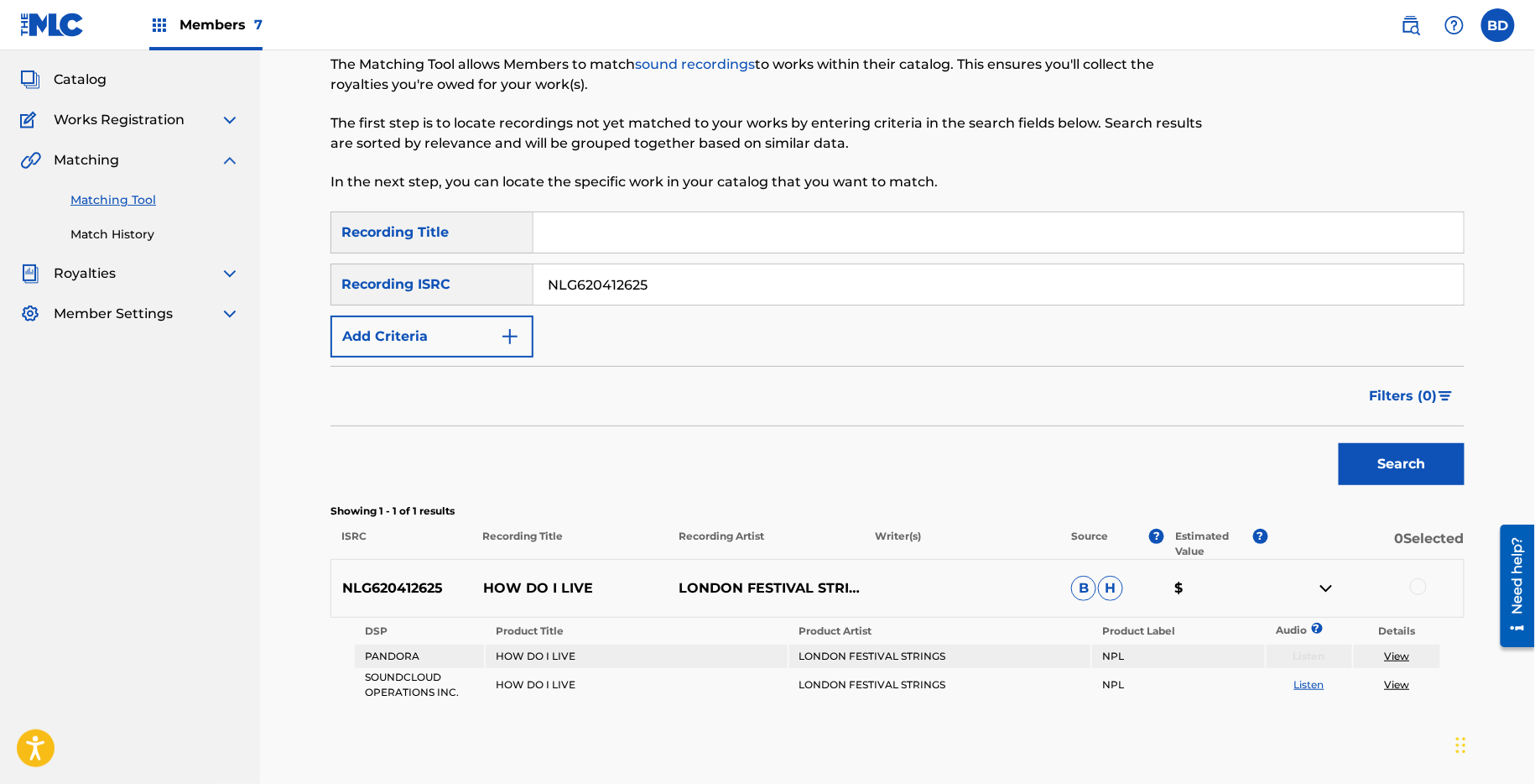
click at [706, 259] on div "SearchWithCriteria0bda3d5c-7a90-4505-8932-ca201f7f853c Recording Title SearchWi…" at bounding box center [898, 284] width 1135 height 146
click at [698, 294] on input "NLG620412625" at bounding box center [998, 285] width 930 height 40
click at [1339, 443] on button "Search" at bounding box center [1402, 465] width 126 height 42
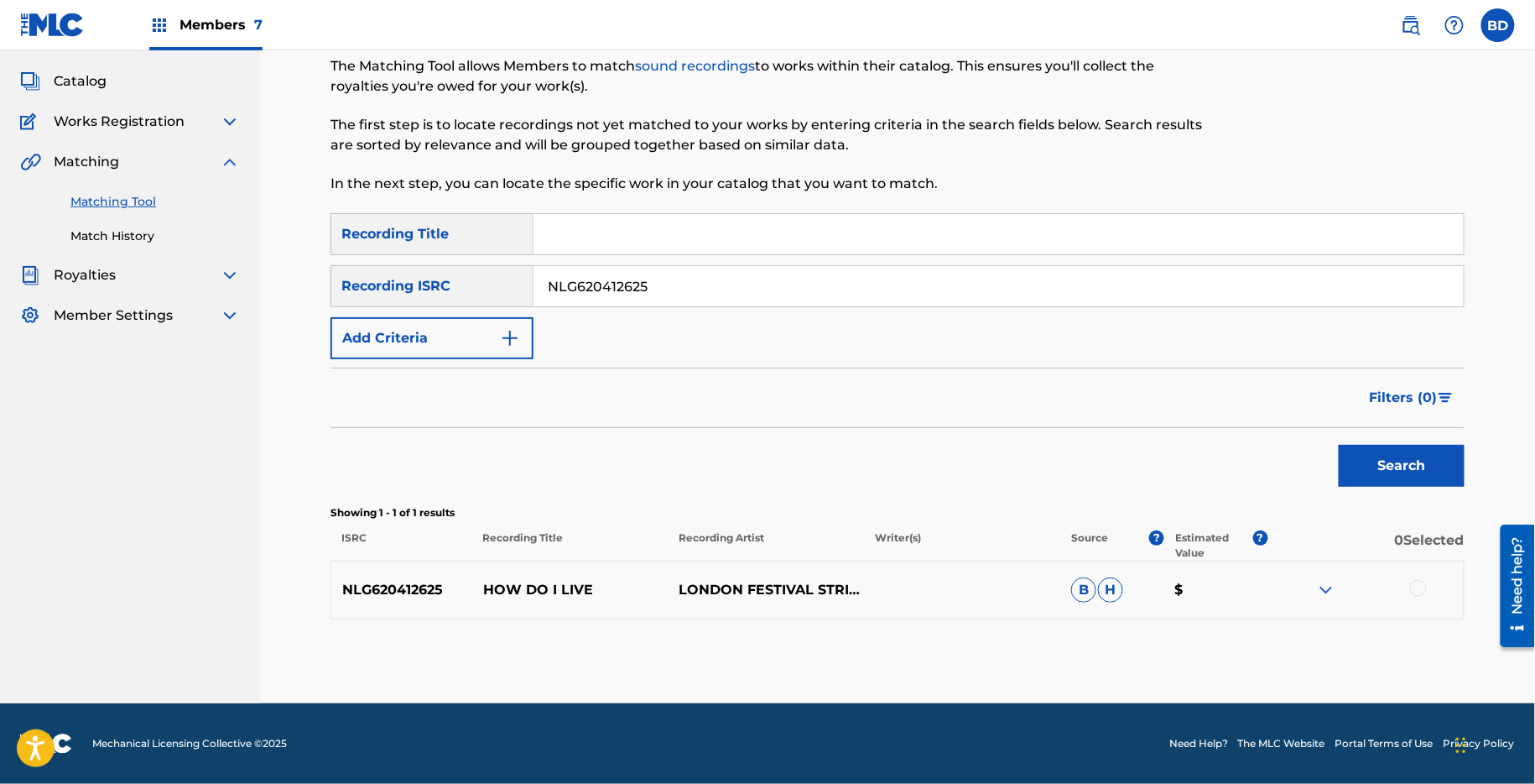
scroll to position [84, 0]
click at [462, 591] on p "NLG620412625" at bounding box center [402, 590] width 141 height 20
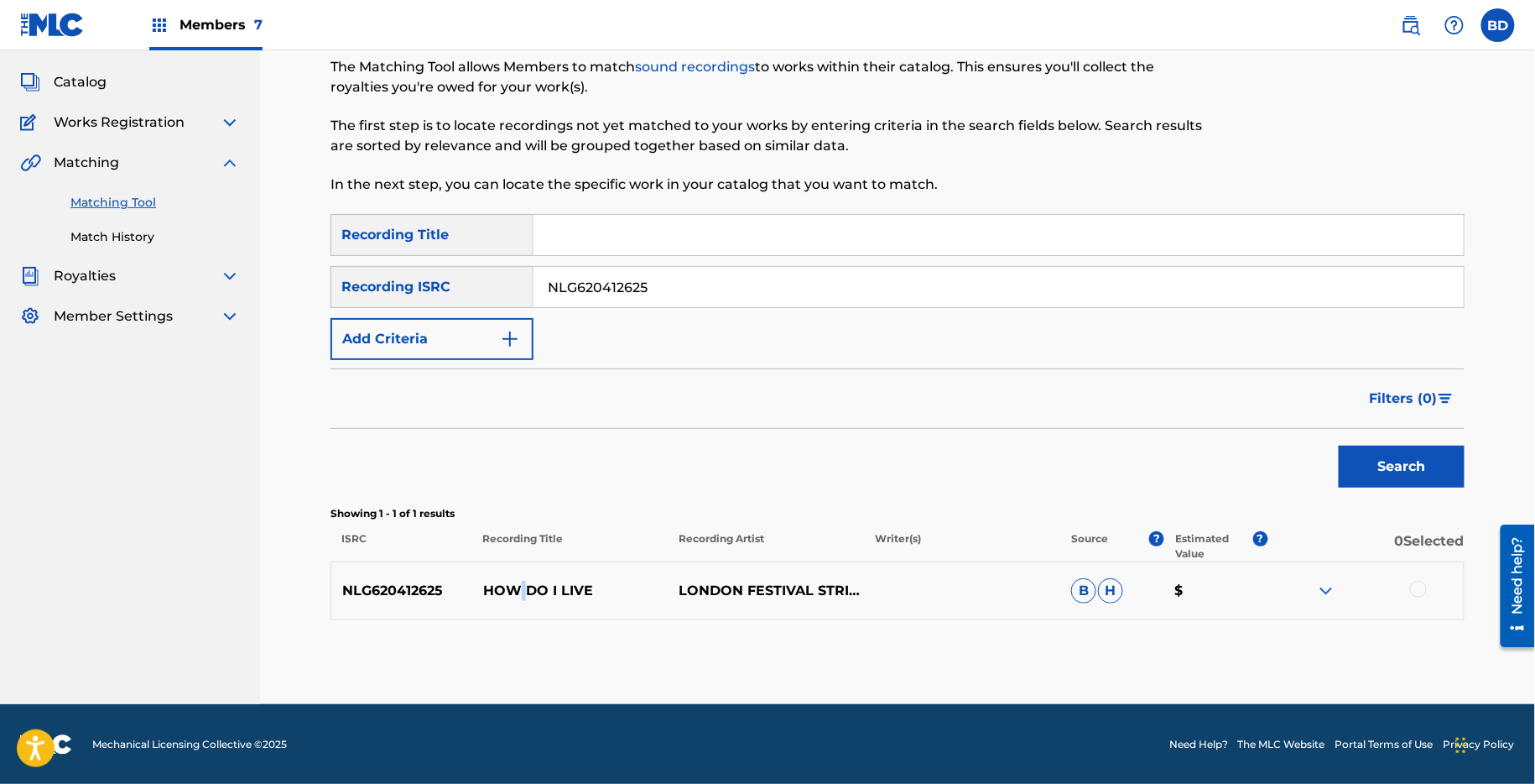
click at [522, 591] on p "HOW DO I LIVE" at bounding box center [571, 590] width 196 height 20
click at [1336, 595] on img at bounding box center [1327, 590] width 20 height 20
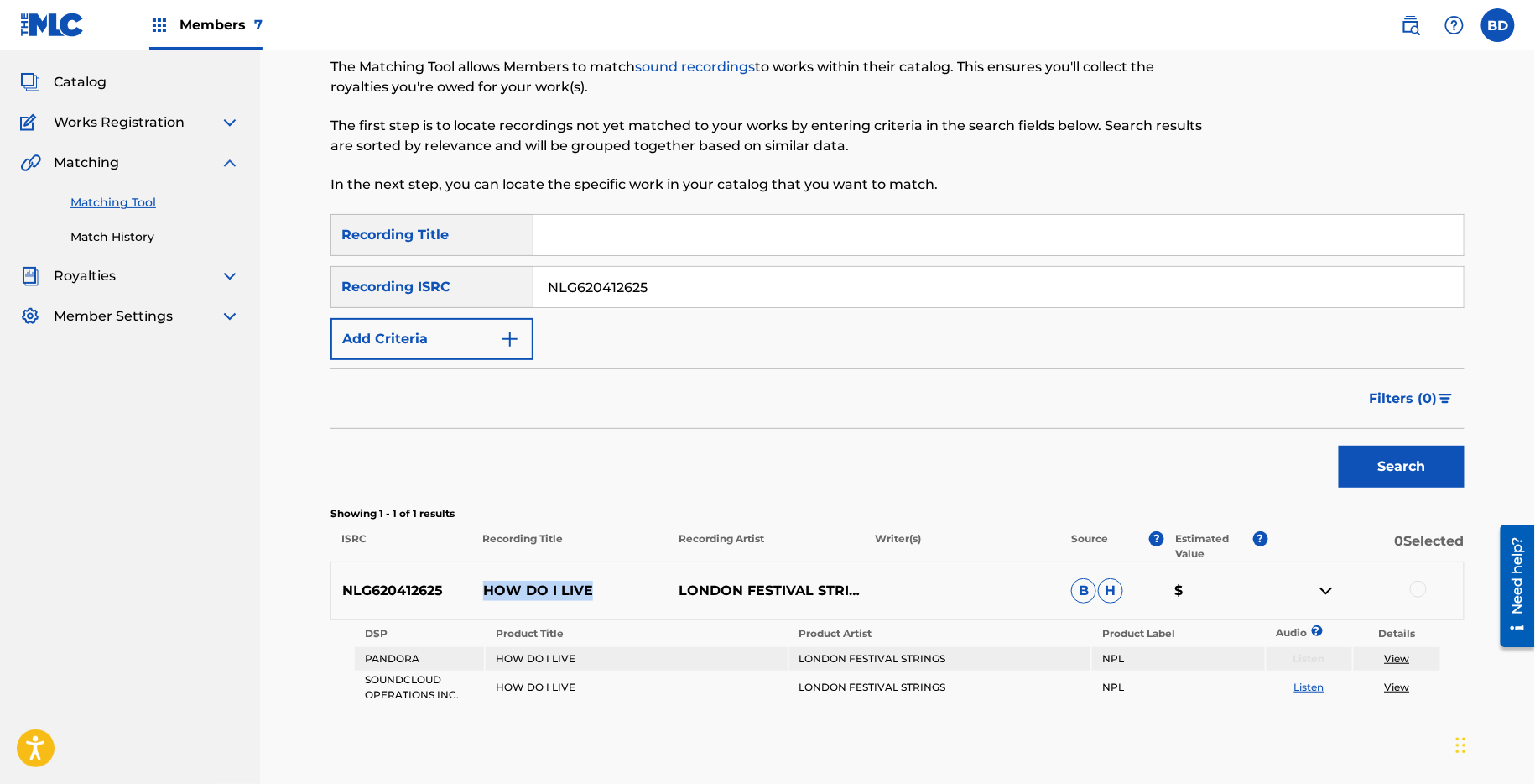
scroll to position [168, 0]
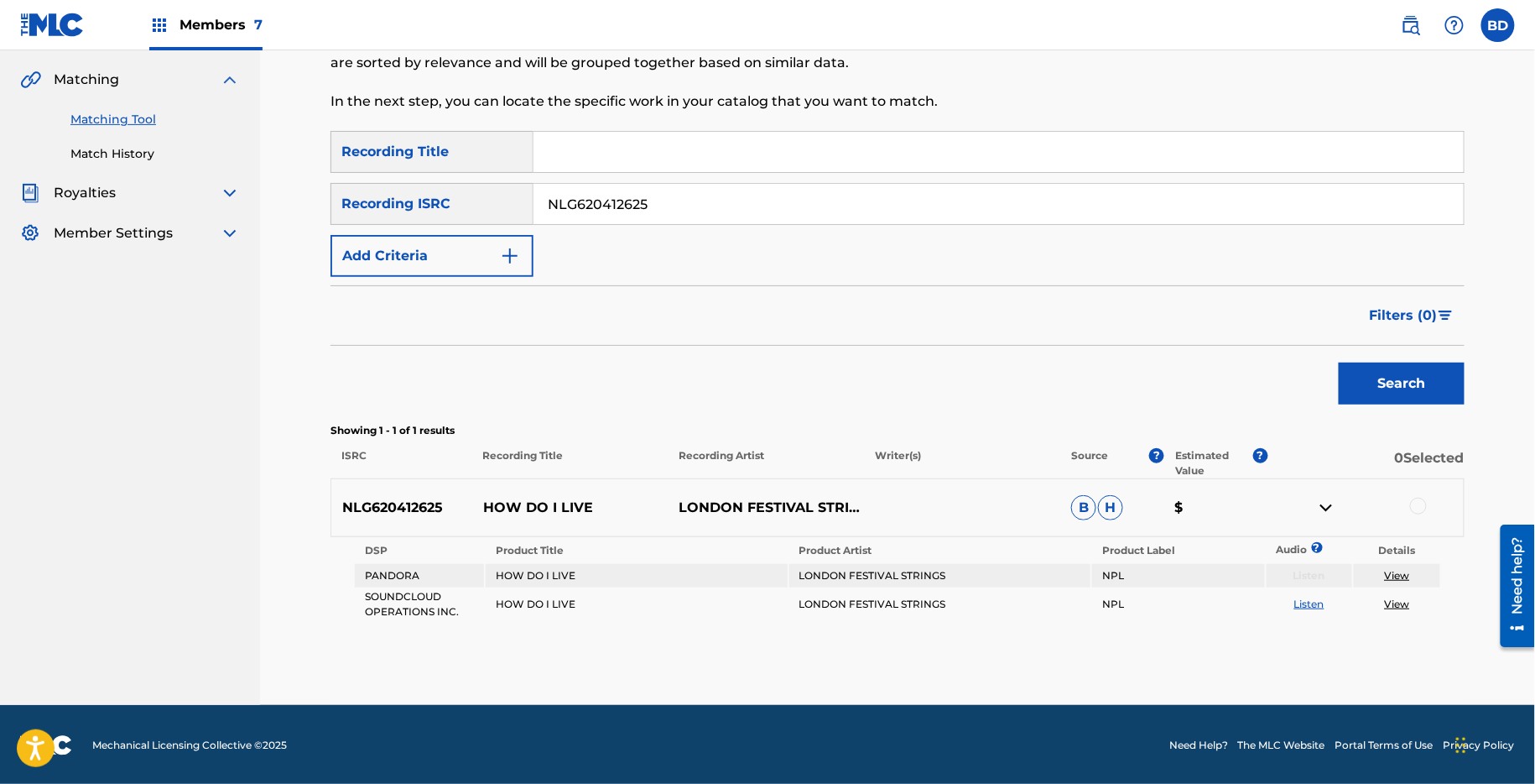
click at [1416, 500] on div at bounding box center [1418, 506] width 17 height 17
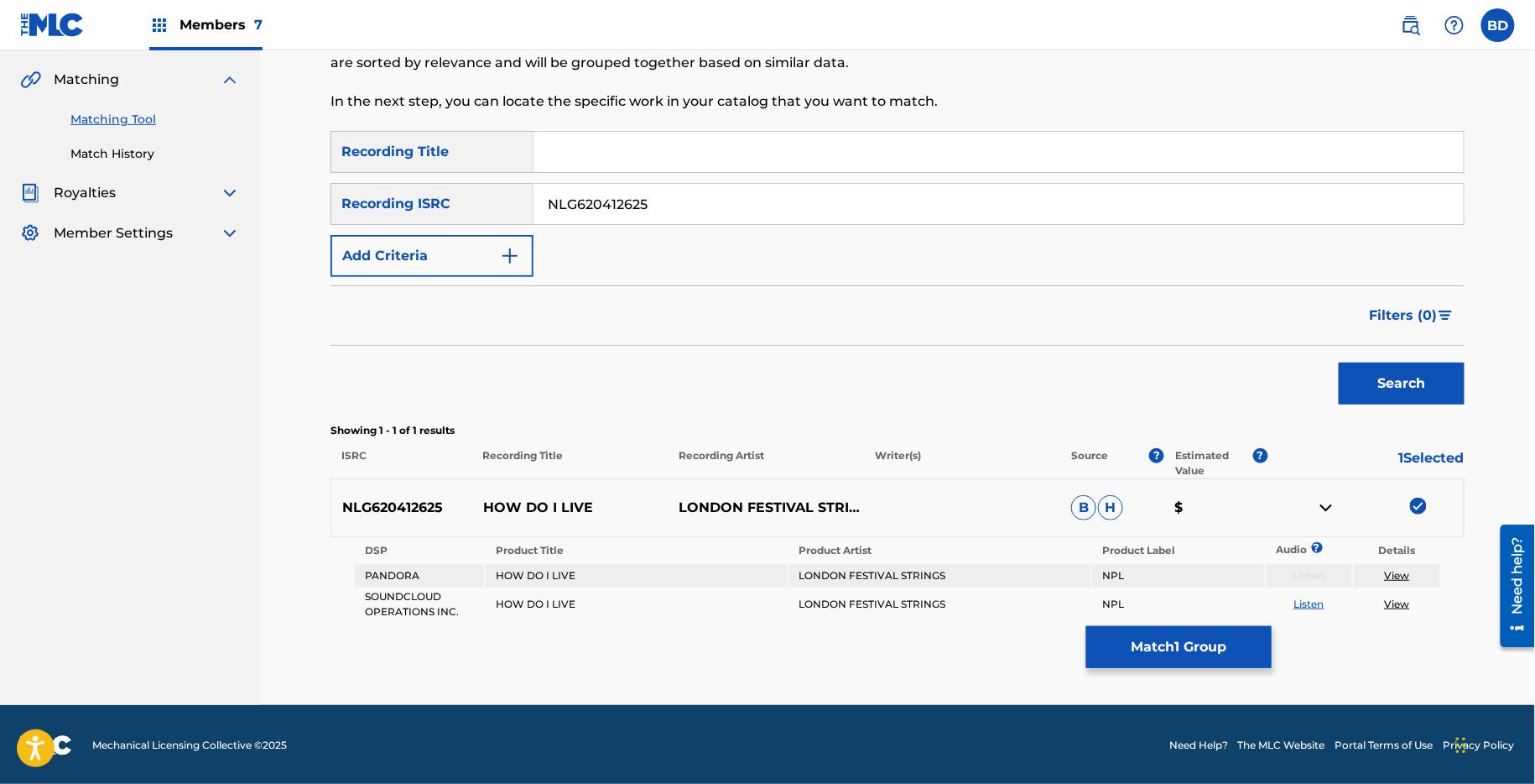
click at [1153, 629] on button "Match 1 Group" at bounding box center [1179, 647] width 185 height 42
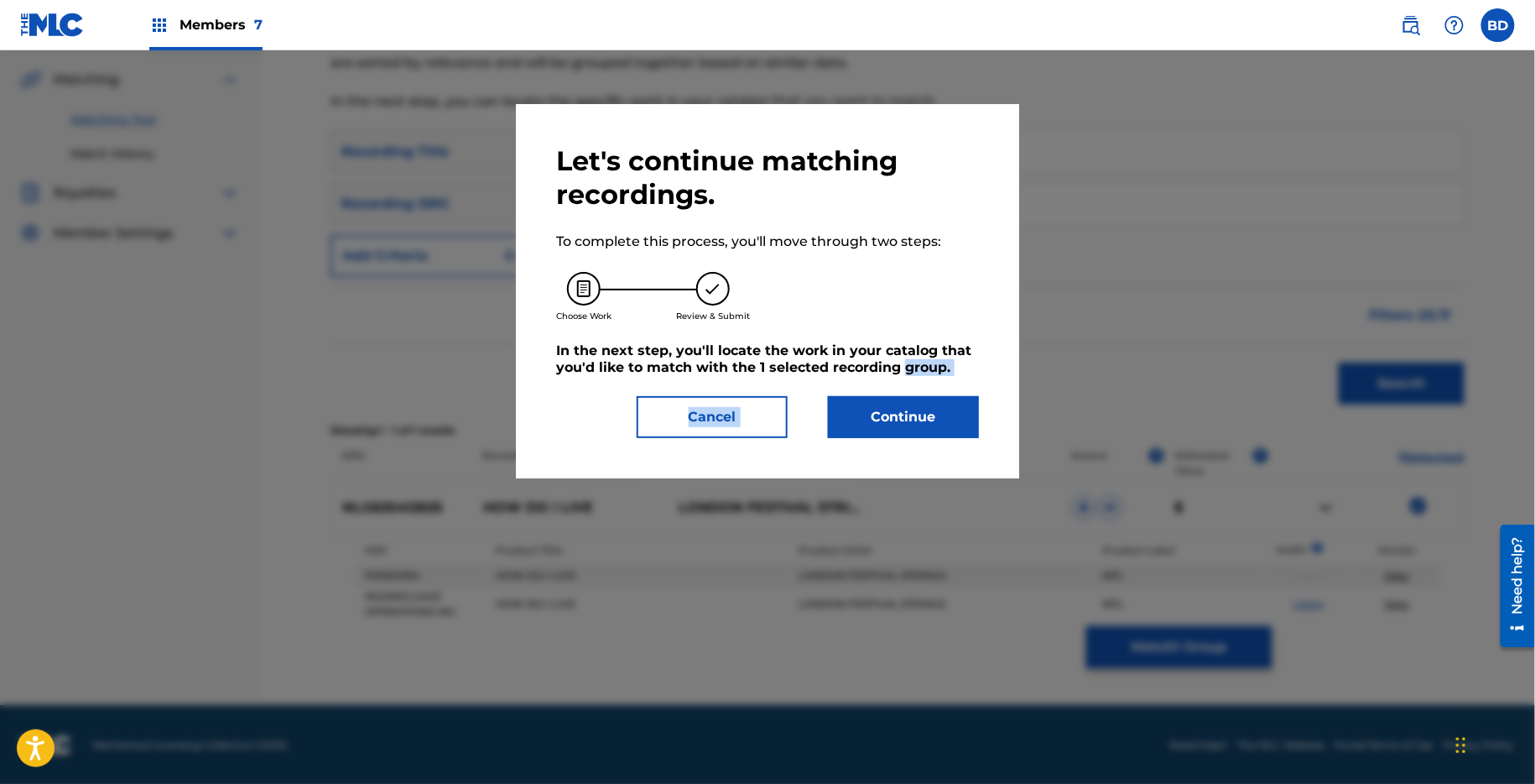
click at [902, 375] on div "Let's continue matching recordings. To complete this process, you'll move throu…" at bounding box center [768, 291] width 423 height 294
click at [904, 427] on button "Continue" at bounding box center [903, 417] width 151 height 42
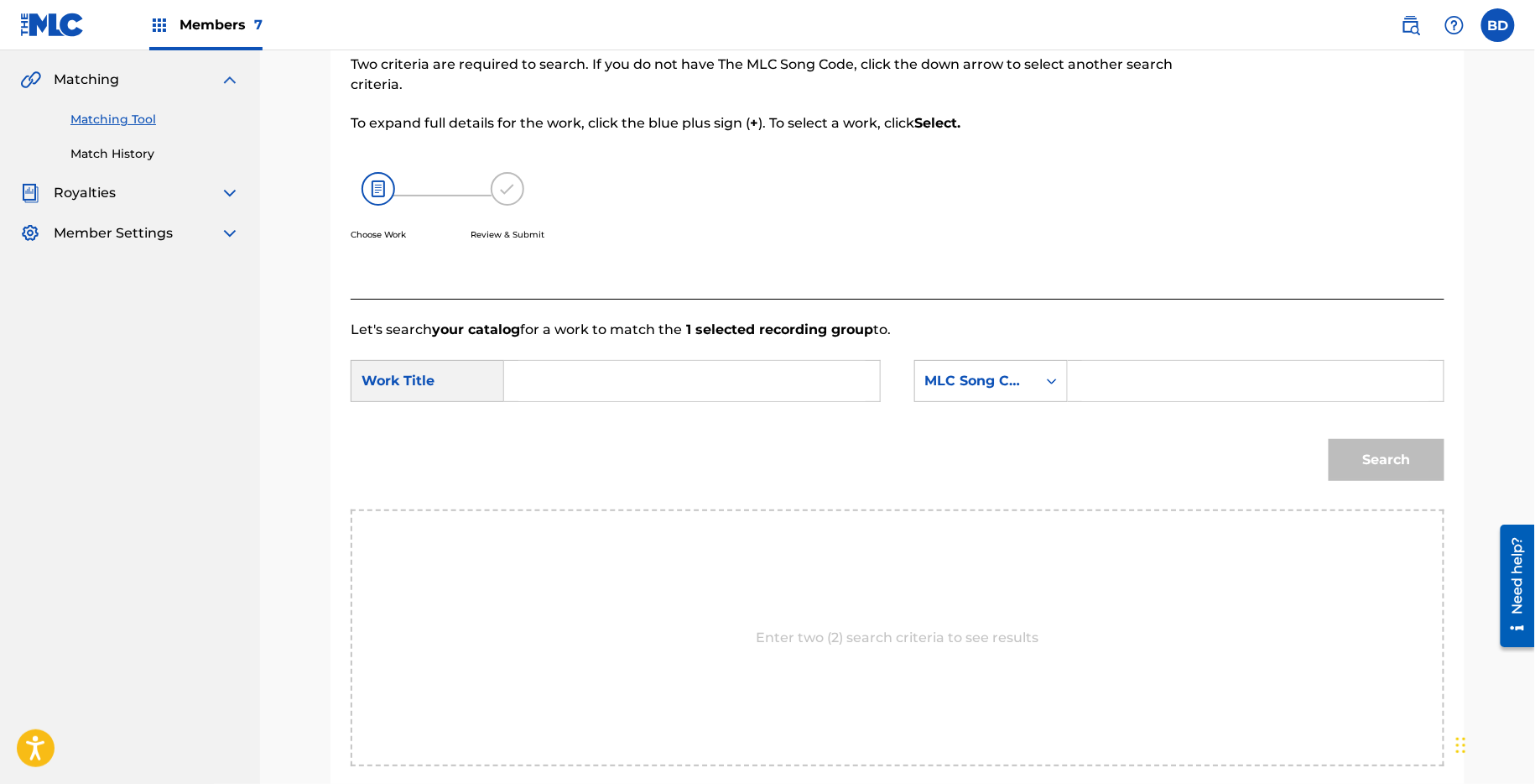
click at [1165, 379] on input "Search Form" at bounding box center [1256, 381] width 347 height 40
paste input "H11525"
type input "H11525"
click at [757, 367] on input "Search Form" at bounding box center [692, 381] width 347 height 40
type input "i"
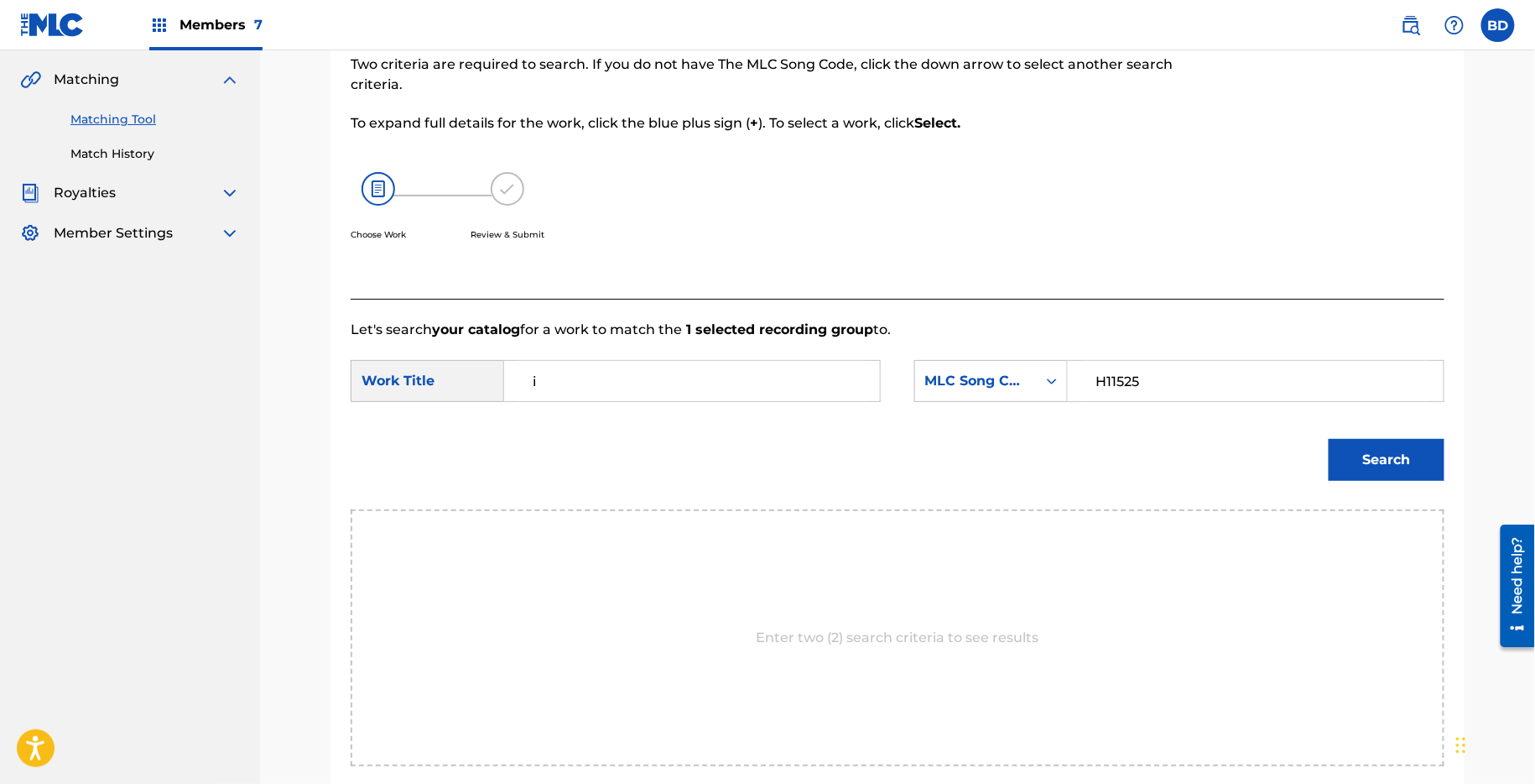
click at [1384, 465] on button "Search" at bounding box center [1387, 460] width 116 height 42
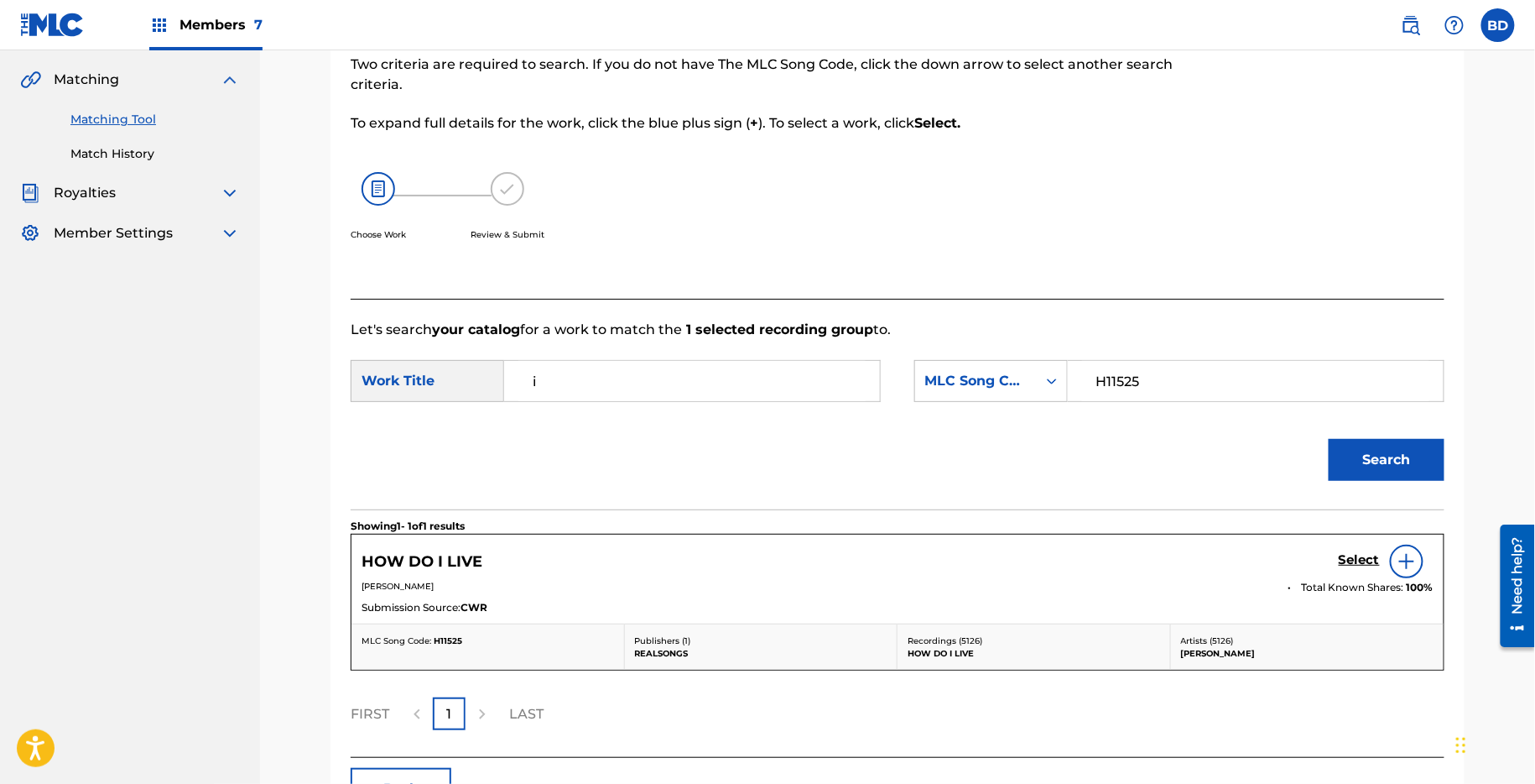
click at [1356, 563] on h5 "Select" at bounding box center [1360, 559] width 41 height 16
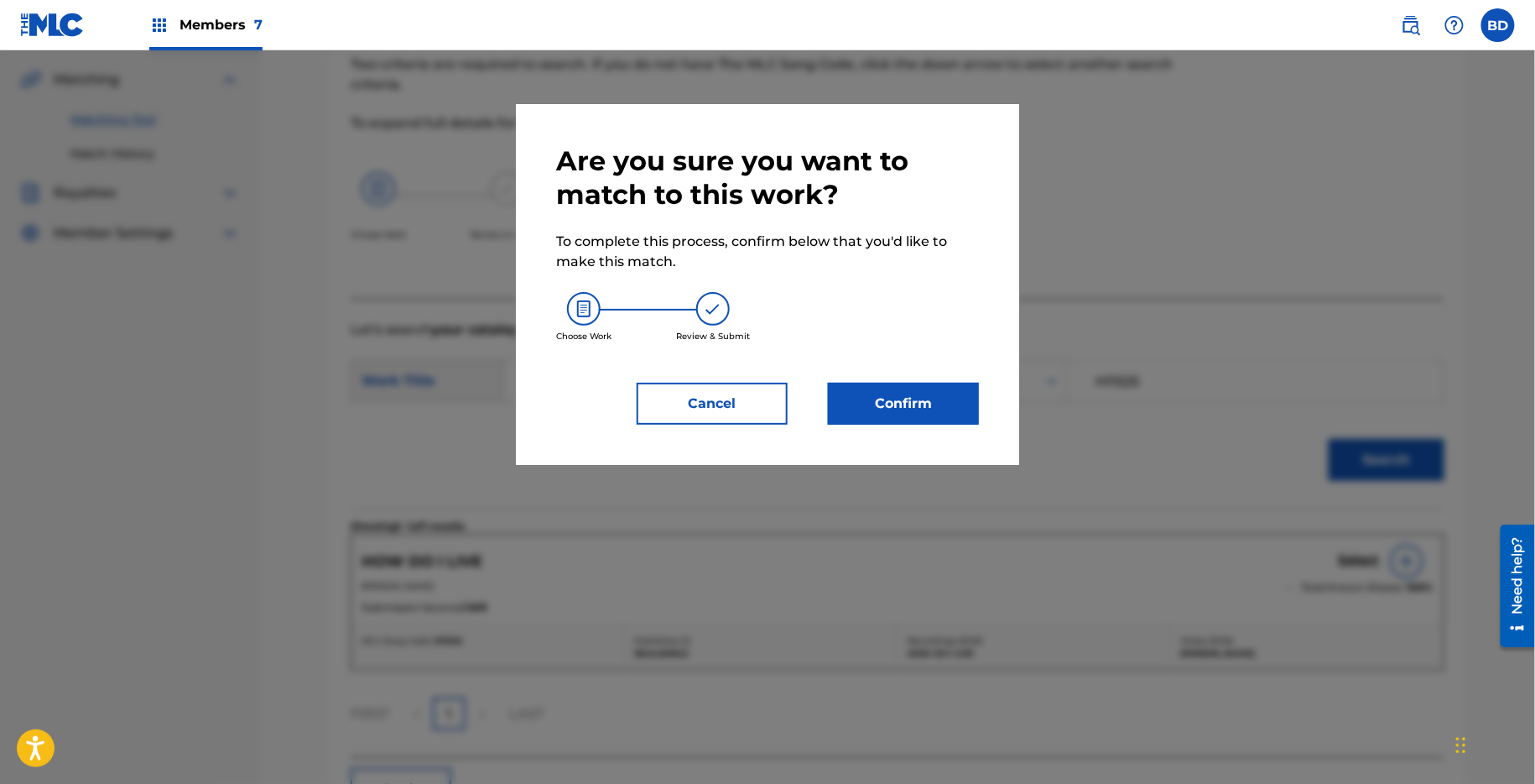
click at [902, 437] on div "Are you sure you want to match to this work? To complete this process, confirm …" at bounding box center [768, 284] width 503 height 361
click at [902, 395] on button "Confirm" at bounding box center [903, 404] width 151 height 42
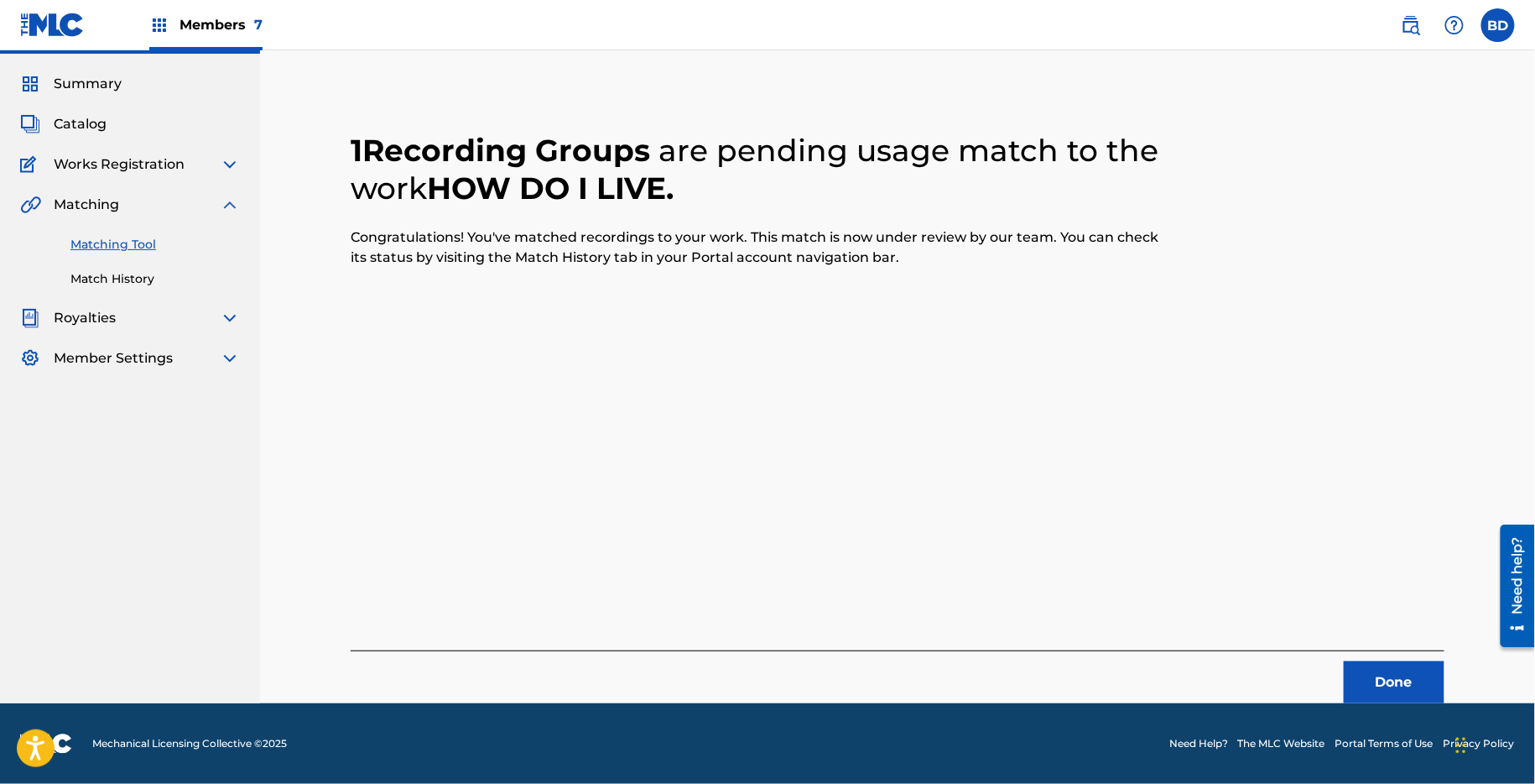
scroll to position [42, 0]
click at [141, 284] on link "Match History" at bounding box center [155, 279] width 170 height 17
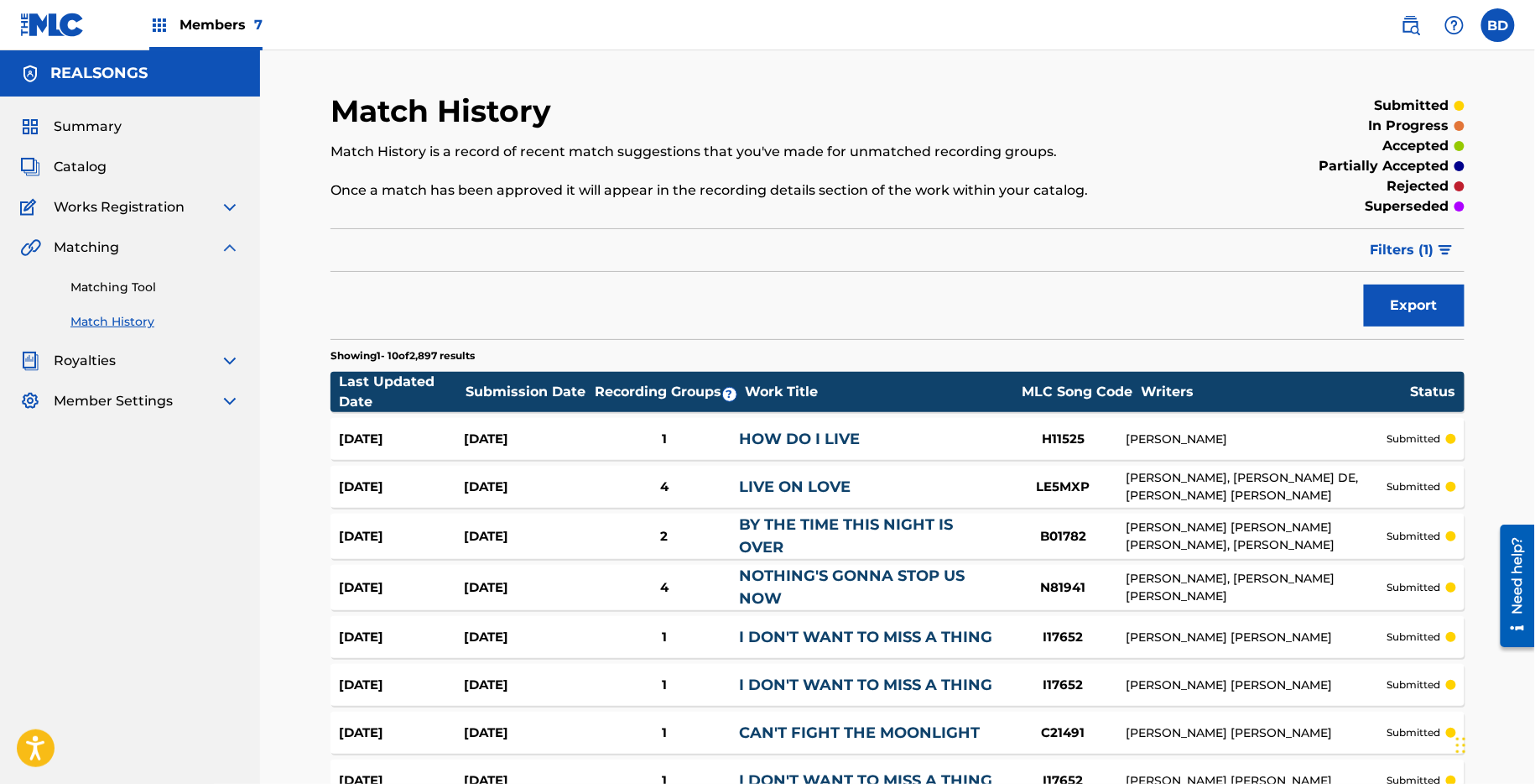
click at [703, 435] on div "1" at bounding box center [665, 439] width 151 height 19
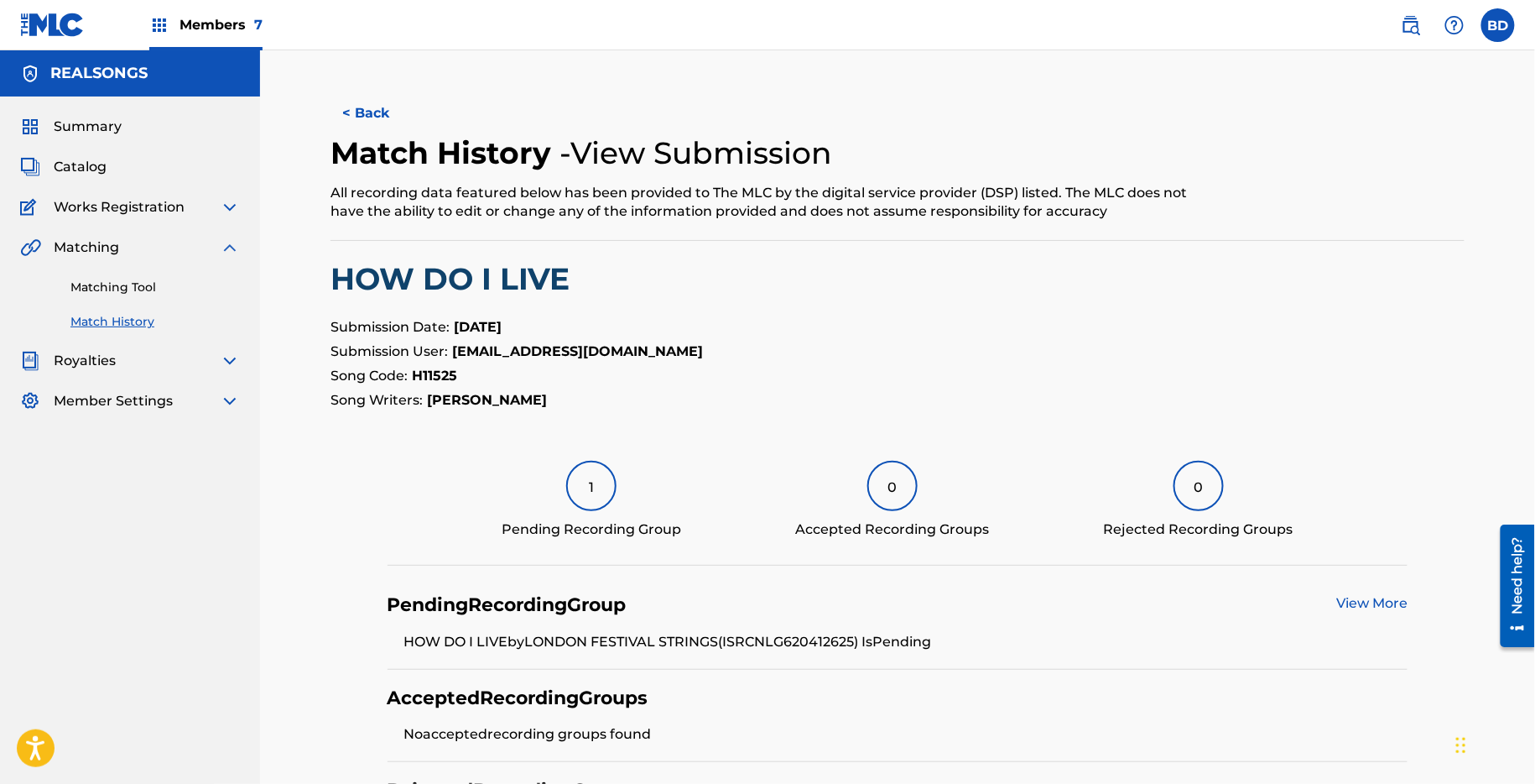
click at [73, 289] on link "Matching Tool" at bounding box center [155, 286] width 170 height 17
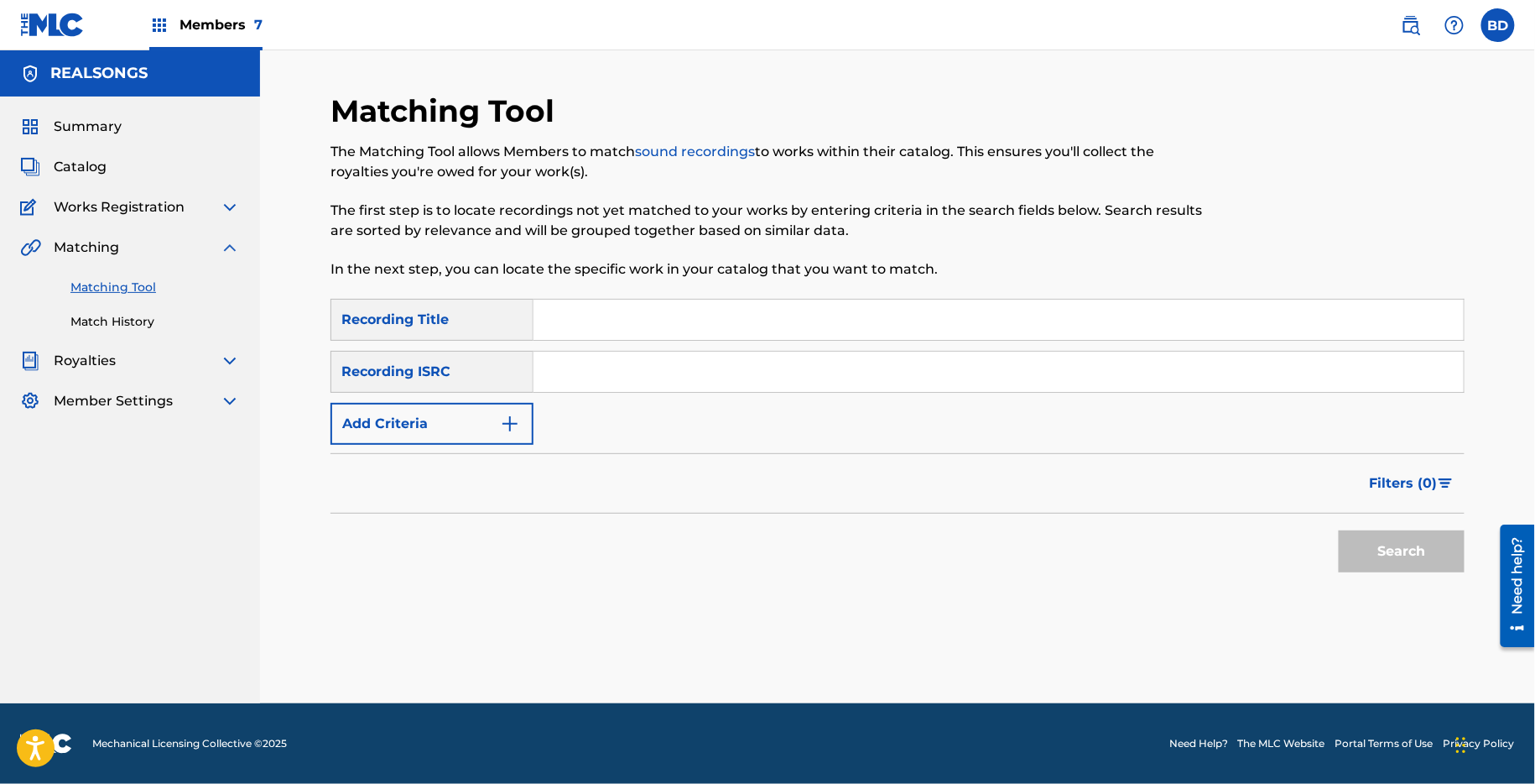
click at [597, 364] on input "Search Form" at bounding box center [998, 372] width 930 height 40
paste input "NLG620451399"
type input "NLG620451399"
click at [1339, 531] on button "Search" at bounding box center [1402, 552] width 126 height 42
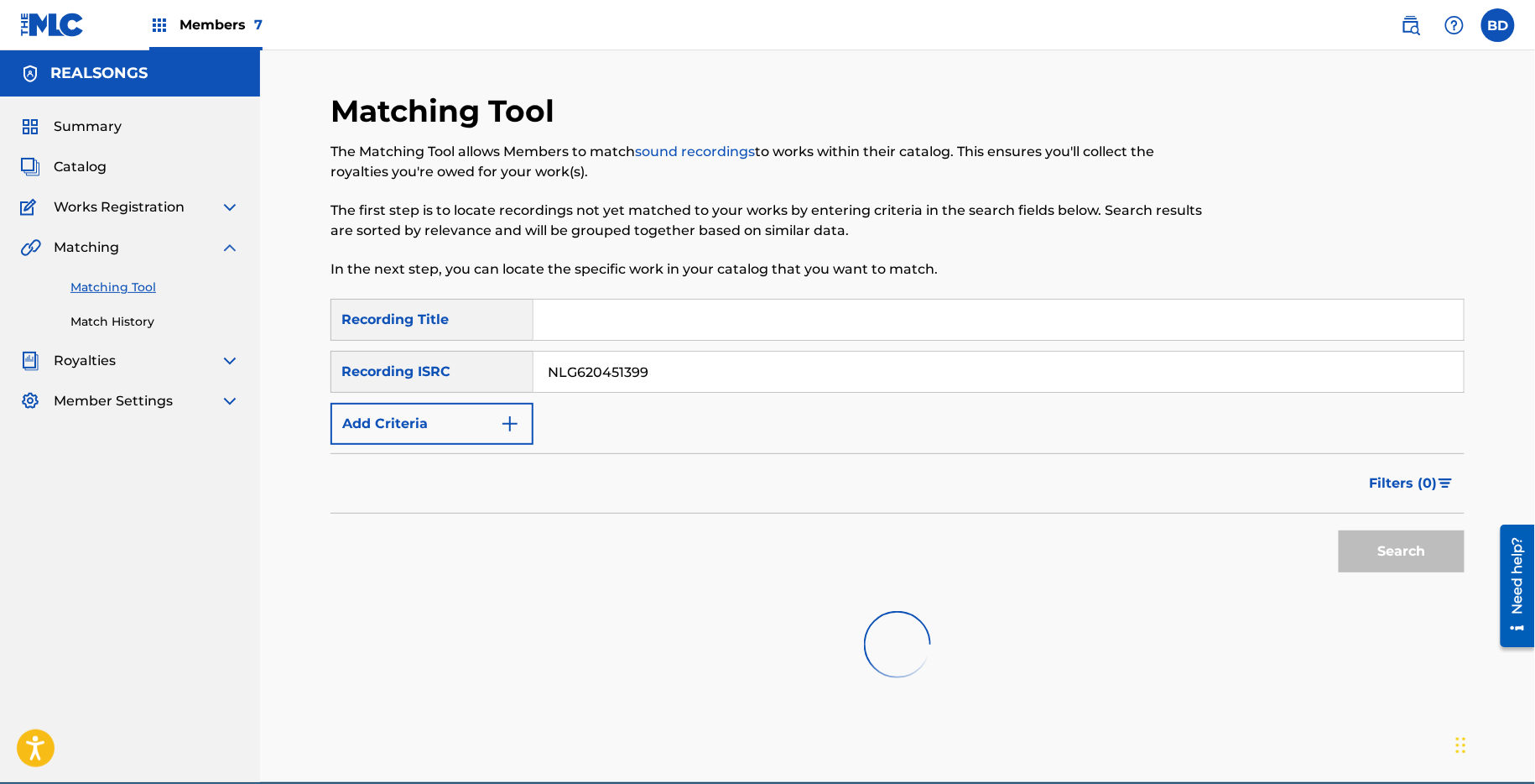
scroll to position [84, 0]
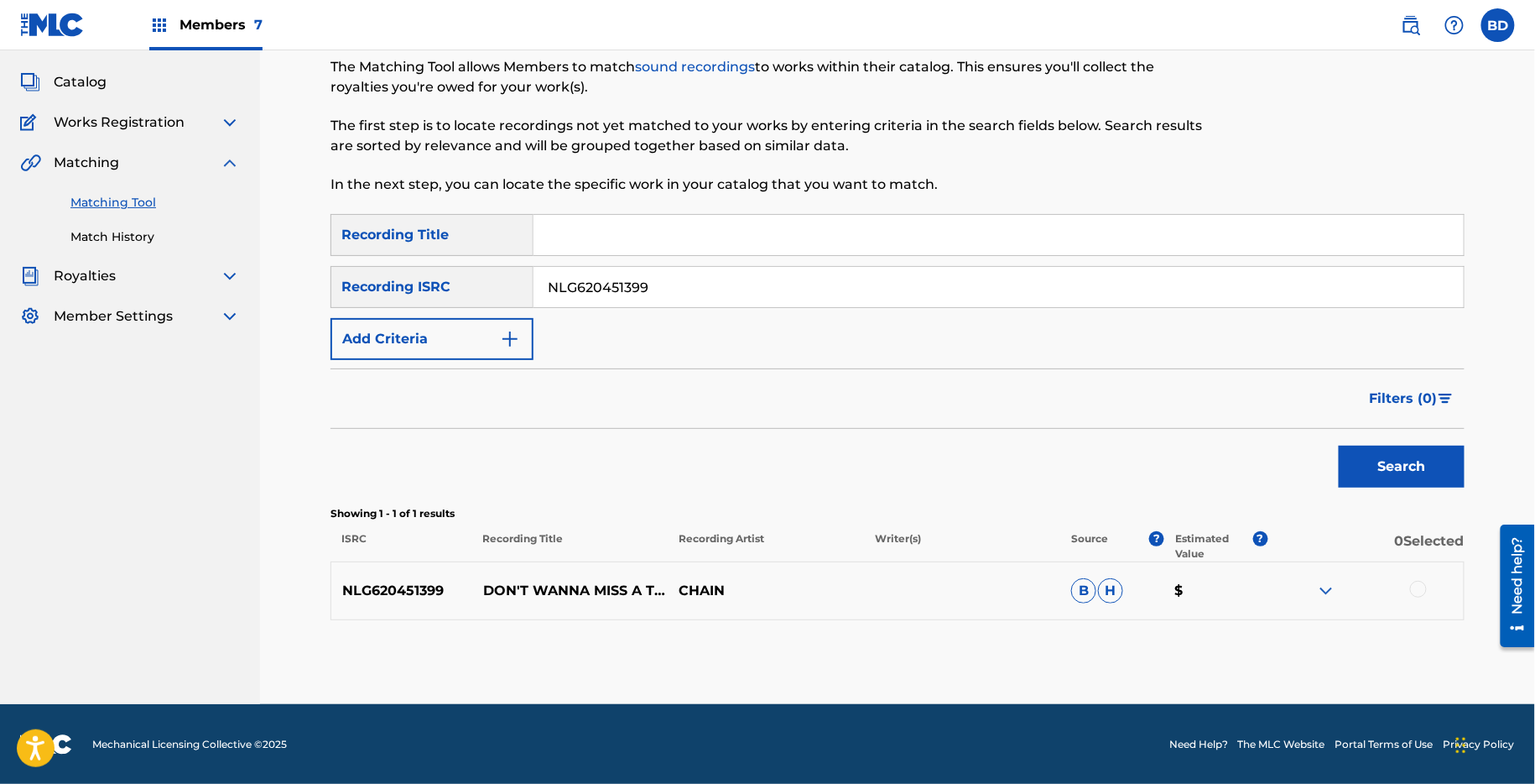
click at [511, 586] on p "DON'T WANNA MISS A THING" at bounding box center [571, 590] width 196 height 20
click at [1334, 586] on img at bounding box center [1327, 590] width 20 height 20
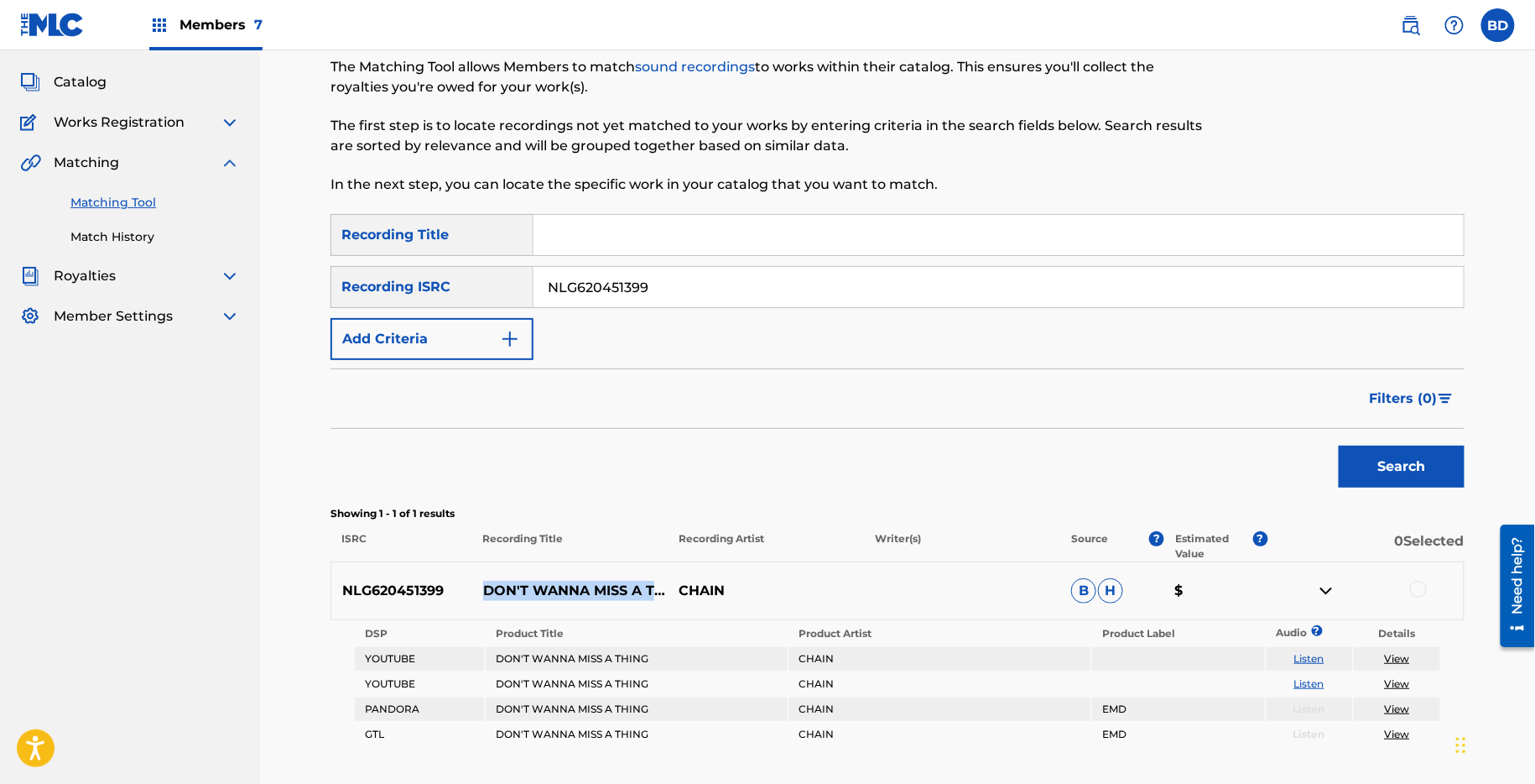
scroll to position [211, 0]
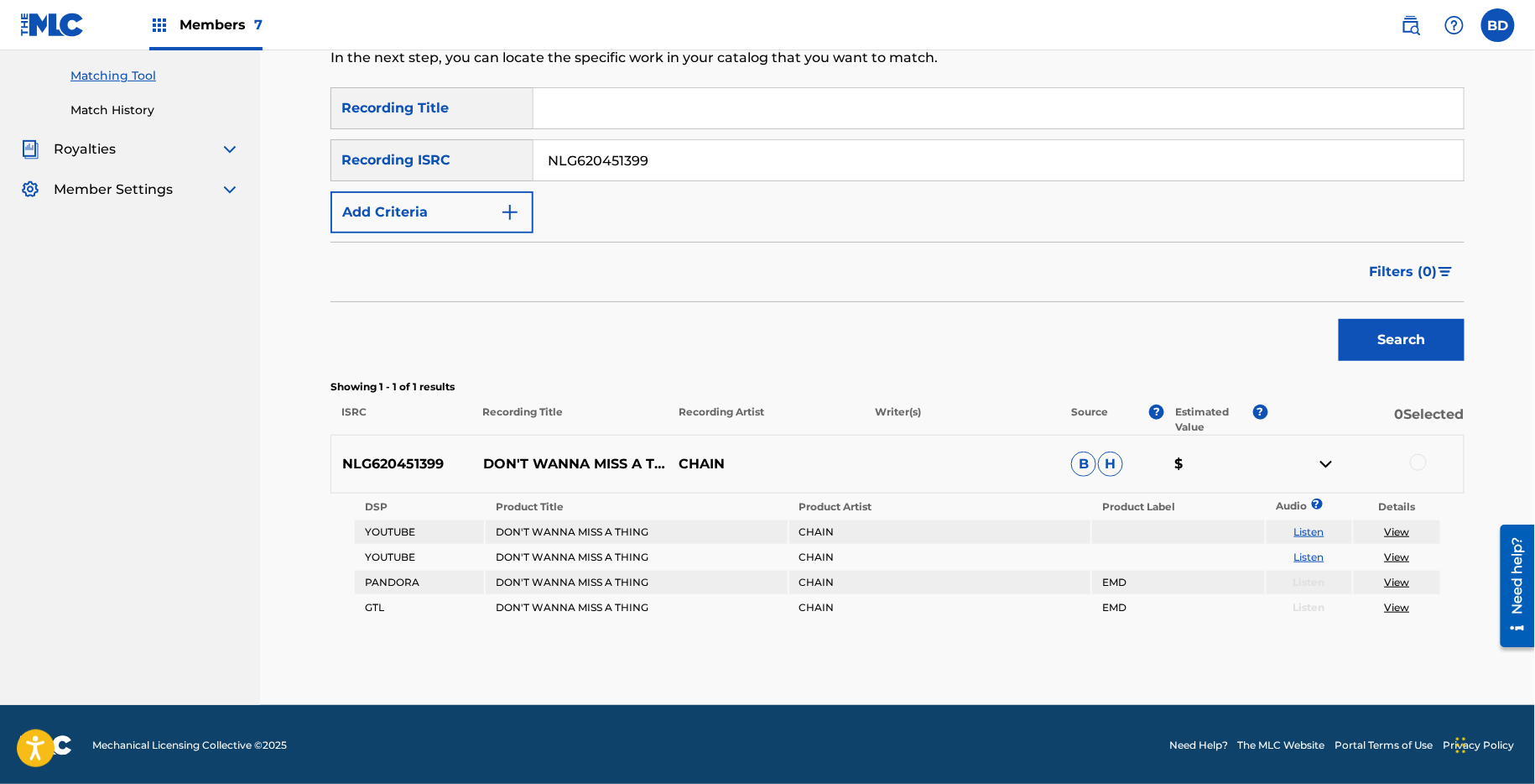
click at [1417, 449] on div "NLG620451399 DON'T WANNA MISS A THING CHAIN B H $" at bounding box center [898, 464] width 1135 height 59
click at [1417, 458] on div at bounding box center [1418, 462] width 17 height 17
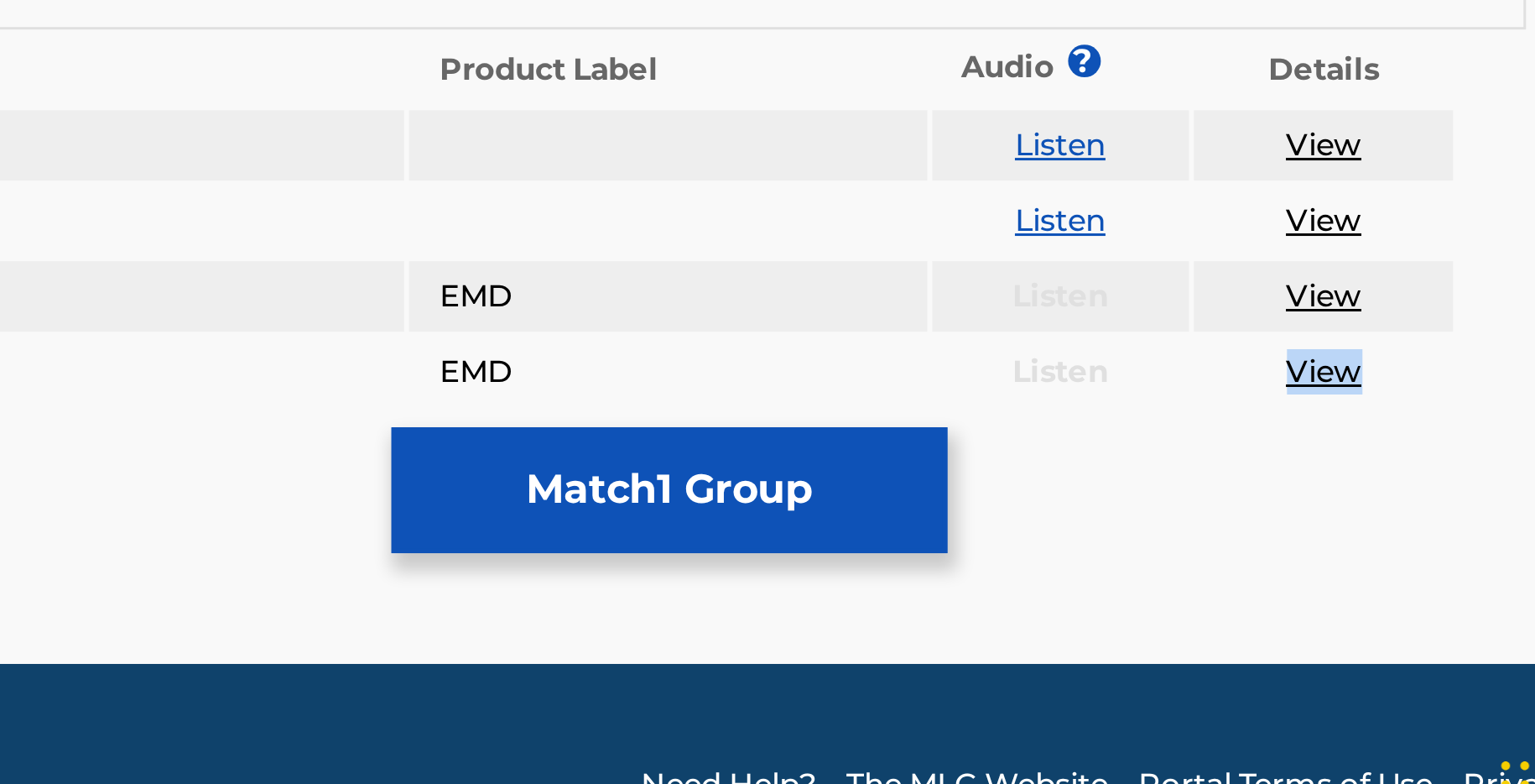
scroll to position [210, 0]
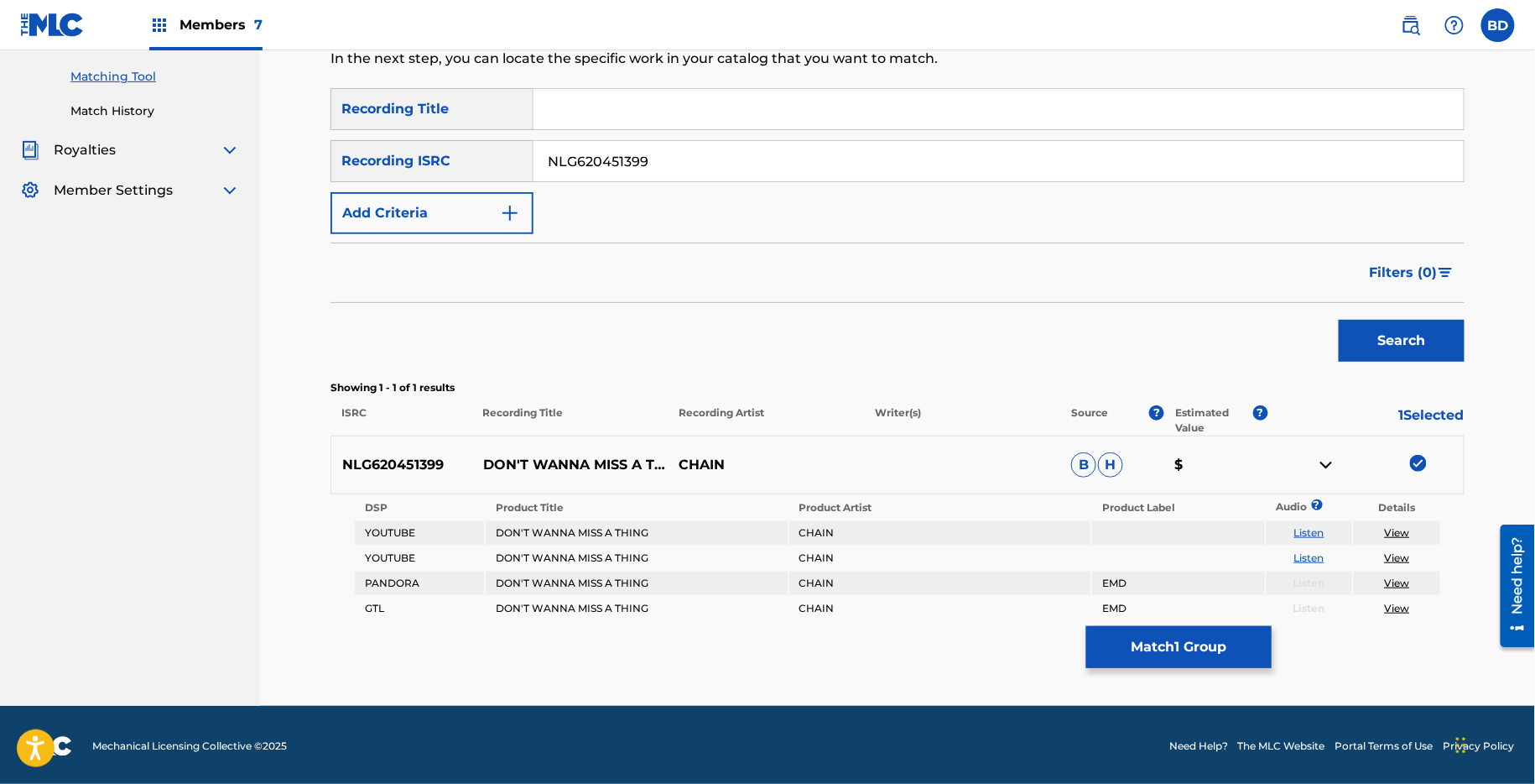
click at [1204, 679] on div "Matching Tool The Matching Tool allows Members to match sound recordings to wor…" at bounding box center [898, 293] width 1135 height 823
click at [1166, 643] on button "Match 1 Group" at bounding box center [1179, 647] width 185 height 42
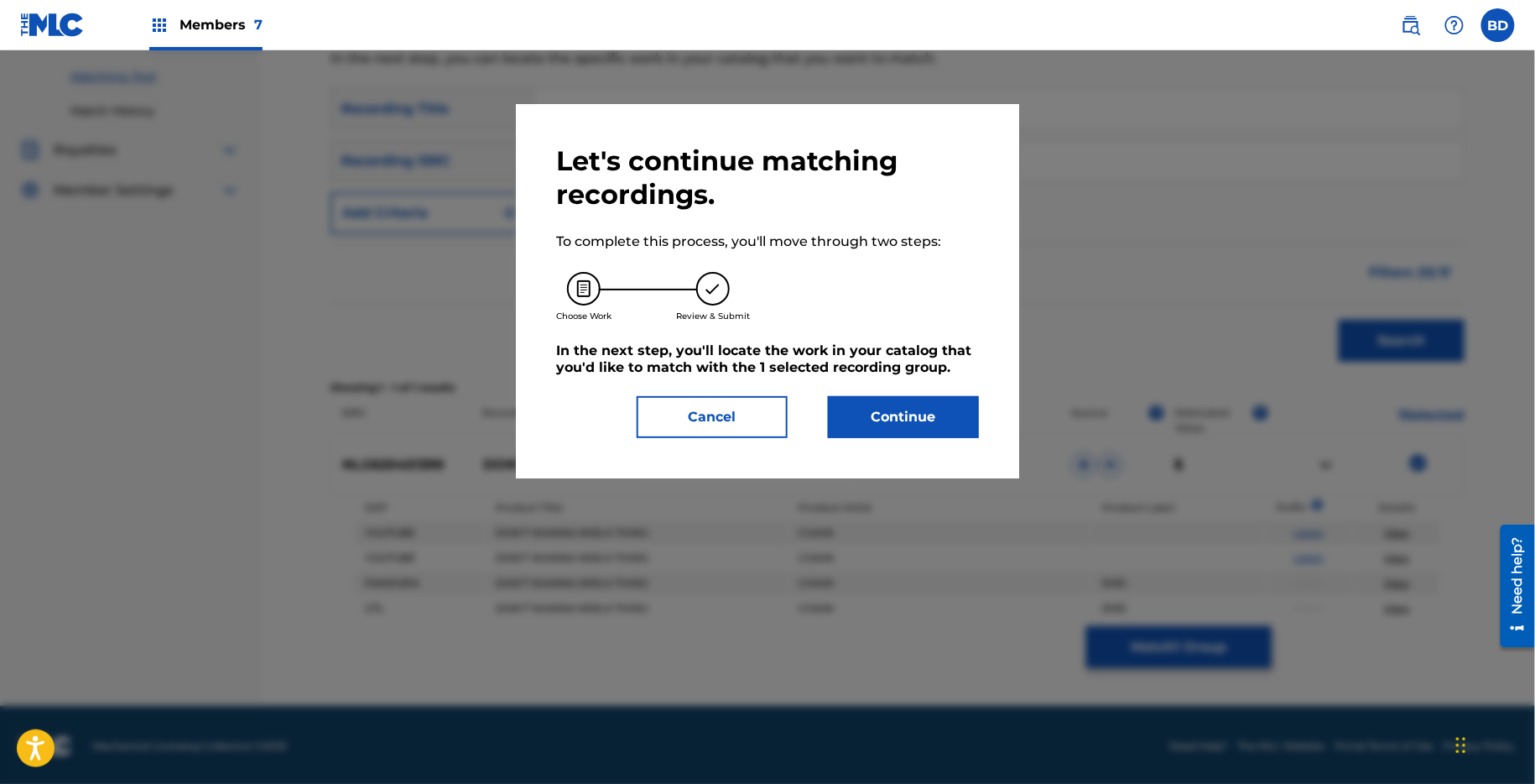
click at [880, 364] on h5 "In the next step, you'll locate the work in your catalog that you'd like to mat…" at bounding box center [768, 359] width 423 height 34
click at [880, 456] on div "Let's continue matching recordings. To complete this process, you'll move throu…" at bounding box center [768, 291] width 503 height 375
click at [870, 424] on button "Continue" at bounding box center [903, 417] width 151 height 42
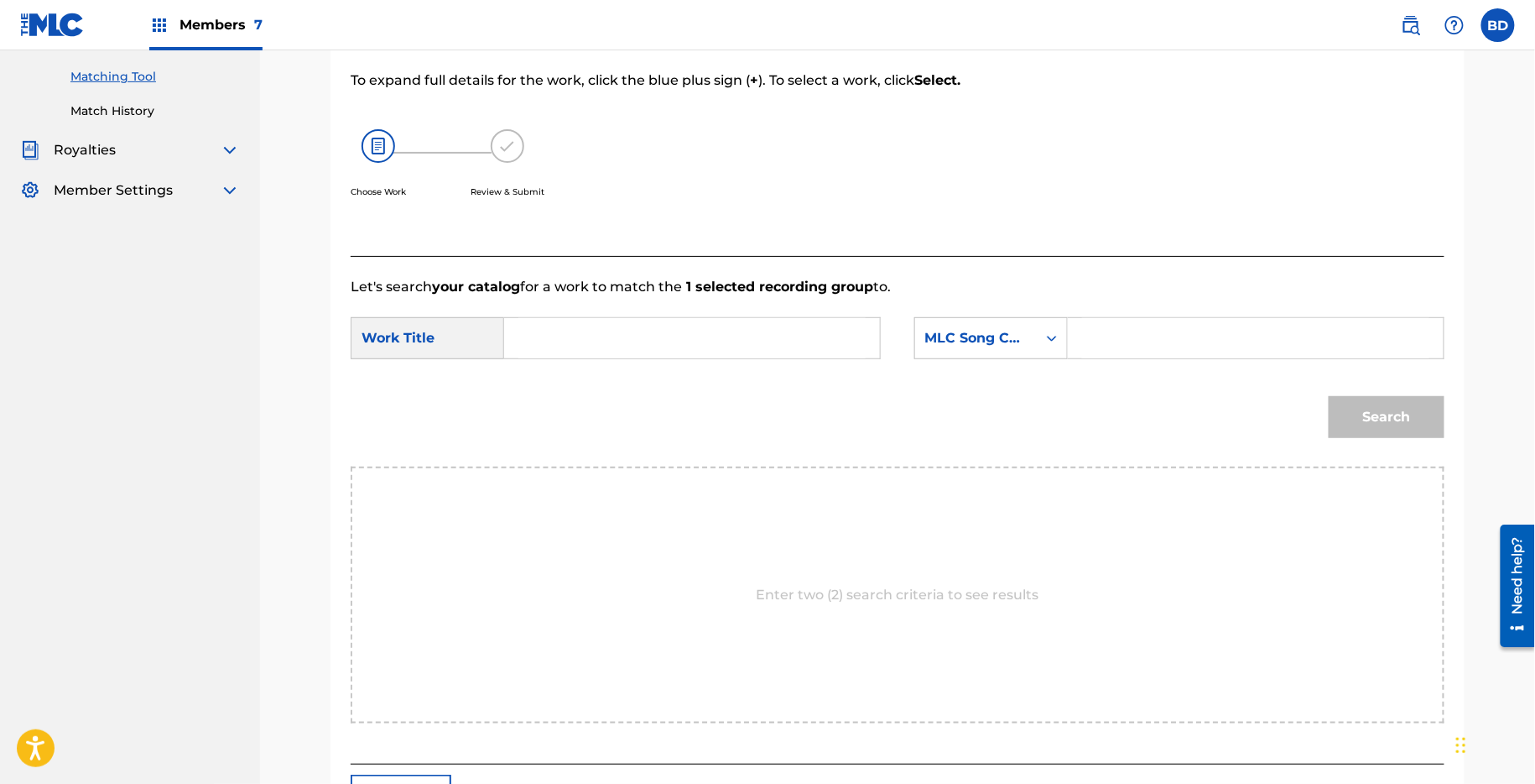
click at [1116, 343] on input "Search Form" at bounding box center [1256, 338] width 347 height 40
paste input "I17652 I17652"
drag, startPoint x: 1209, startPoint y: 331, endPoint x: 1139, endPoint y: 331, distance: 70.0
click at [1141, 331] on input "I17652 I17652" at bounding box center [1256, 338] width 347 height 40
type input "I17652"
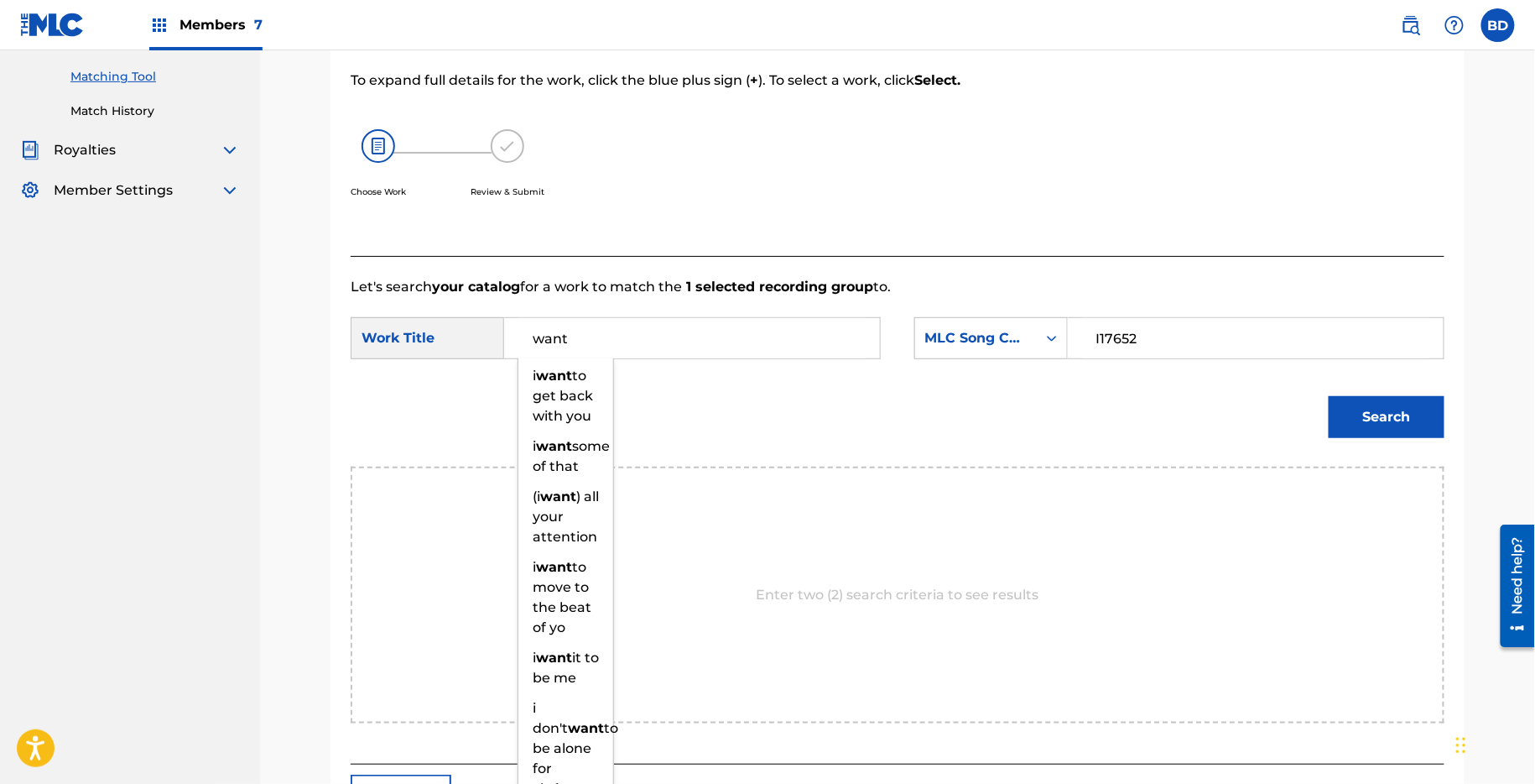
type input "want"
click at [1329, 396] on button "Search" at bounding box center [1387, 417] width 116 height 42
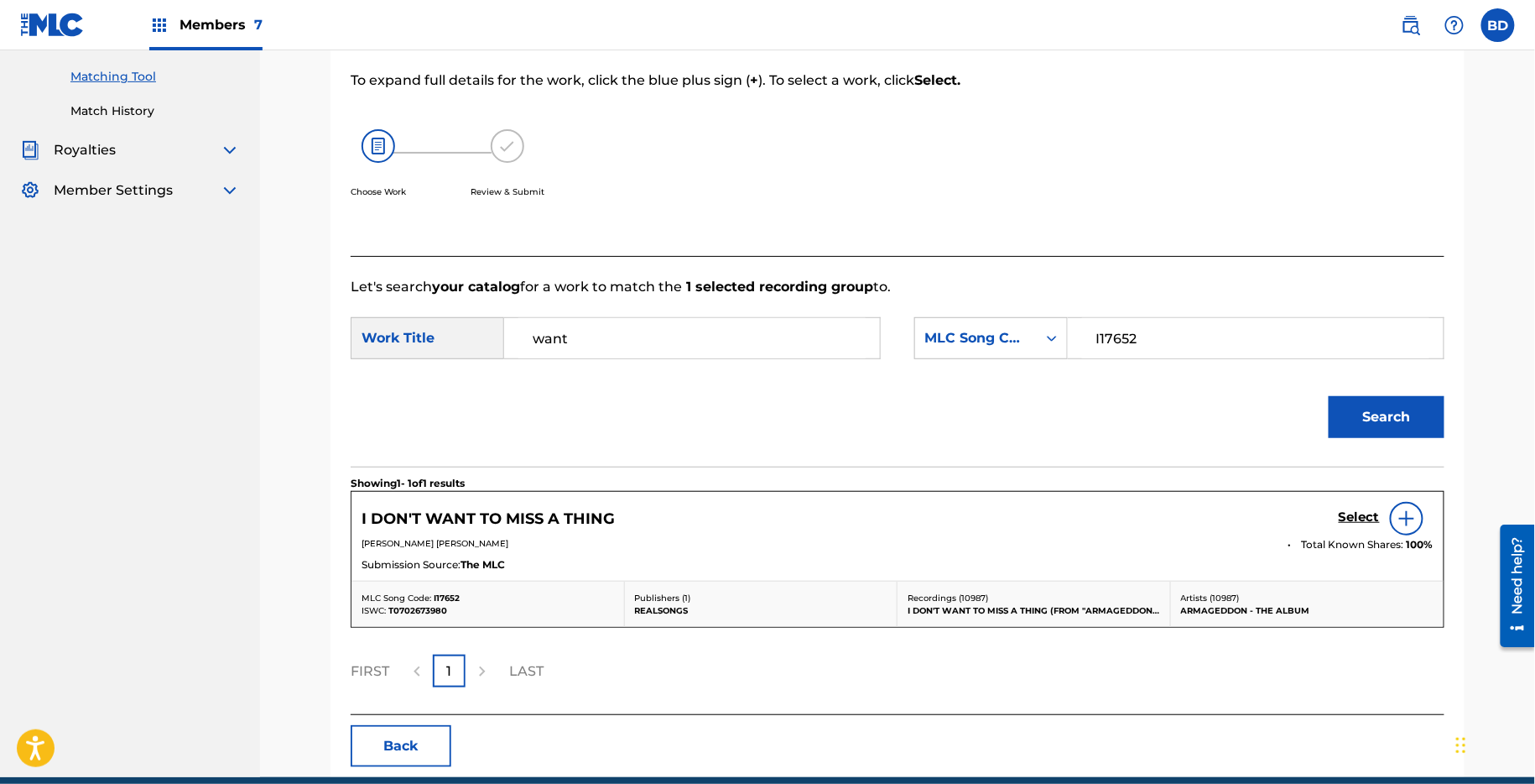
click at [1345, 518] on h5 "Select" at bounding box center [1360, 517] width 41 height 16
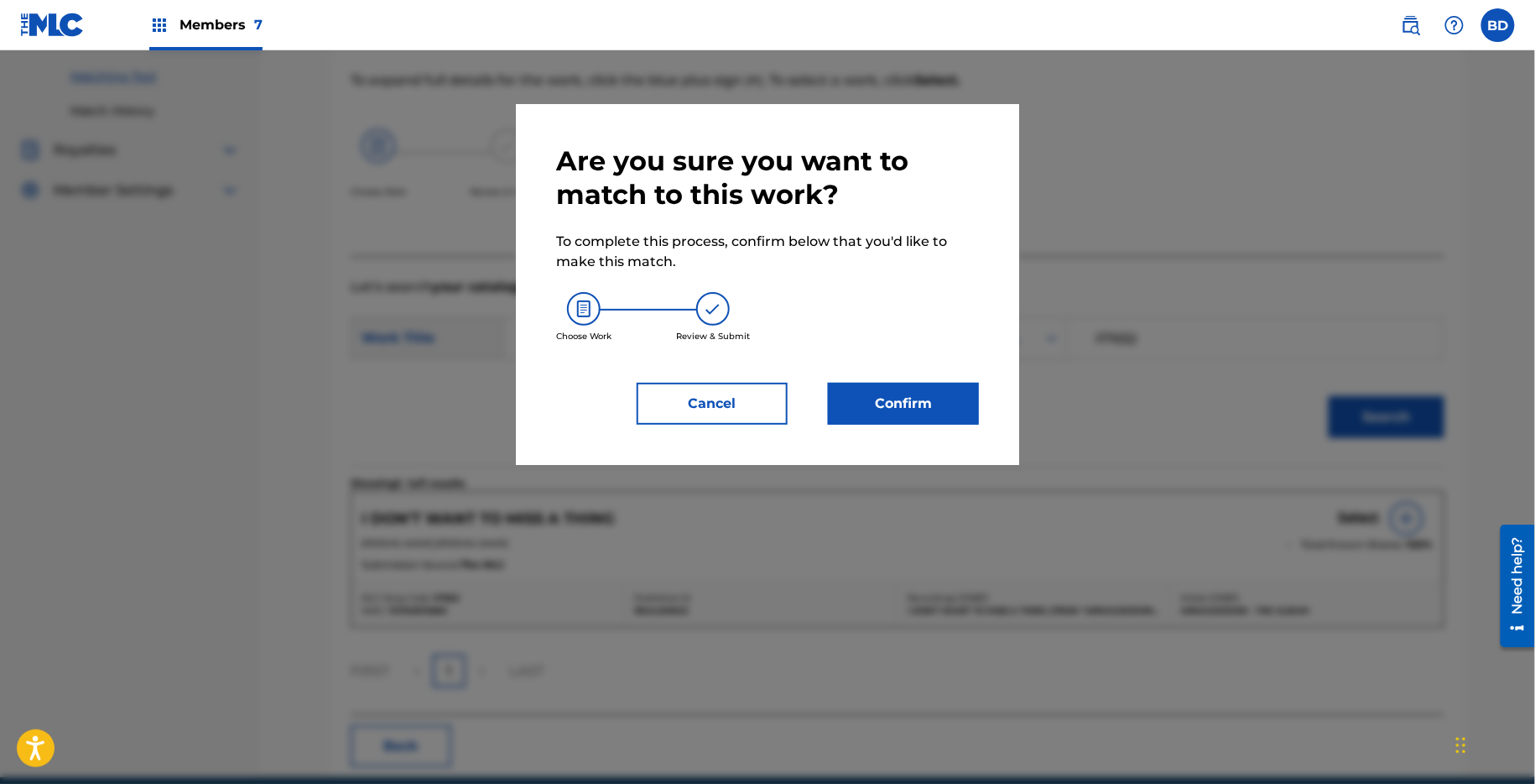
click at [879, 409] on button "Confirm" at bounding box center [903, 404] width 151 height 42
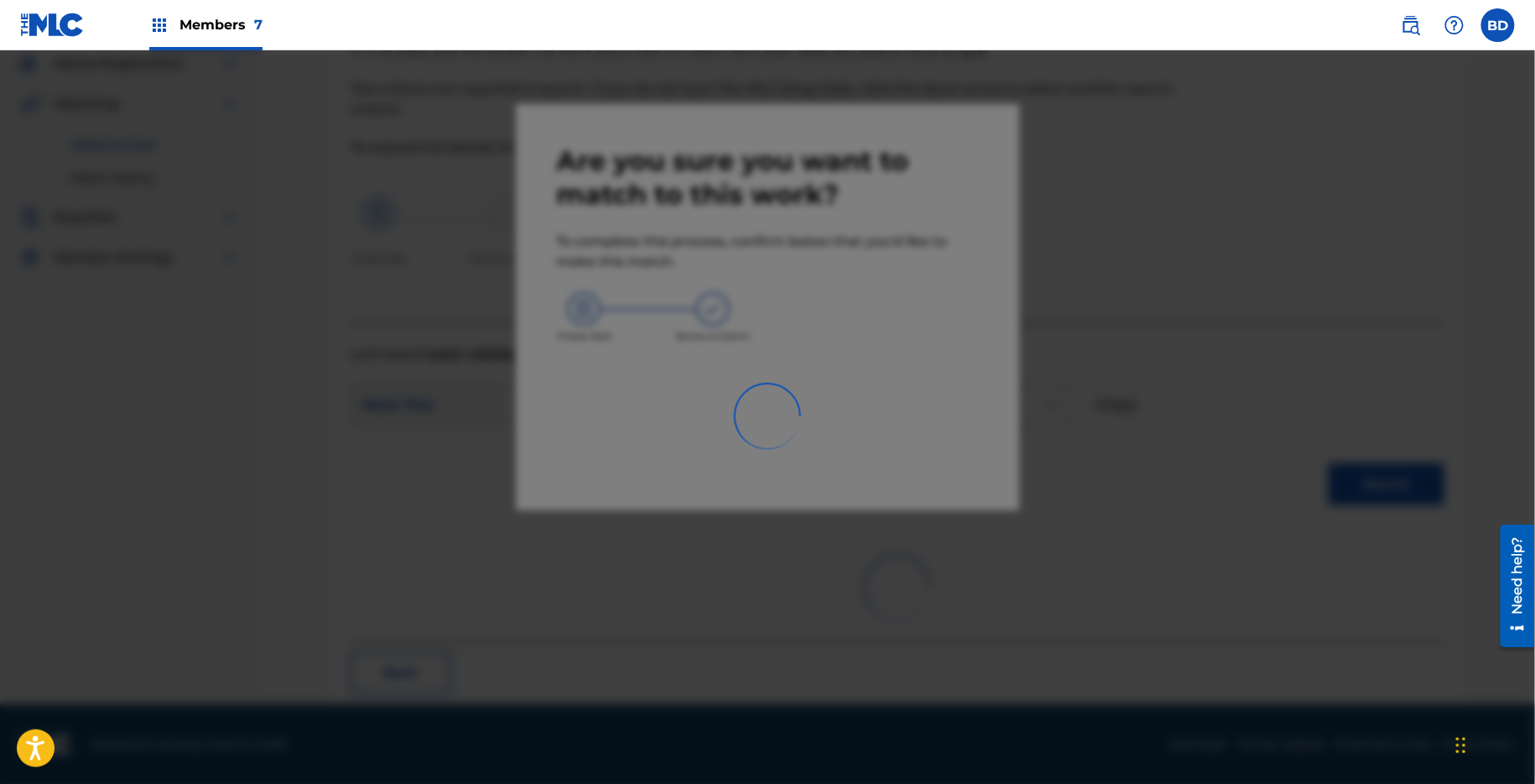
scroll to position [42, 0]
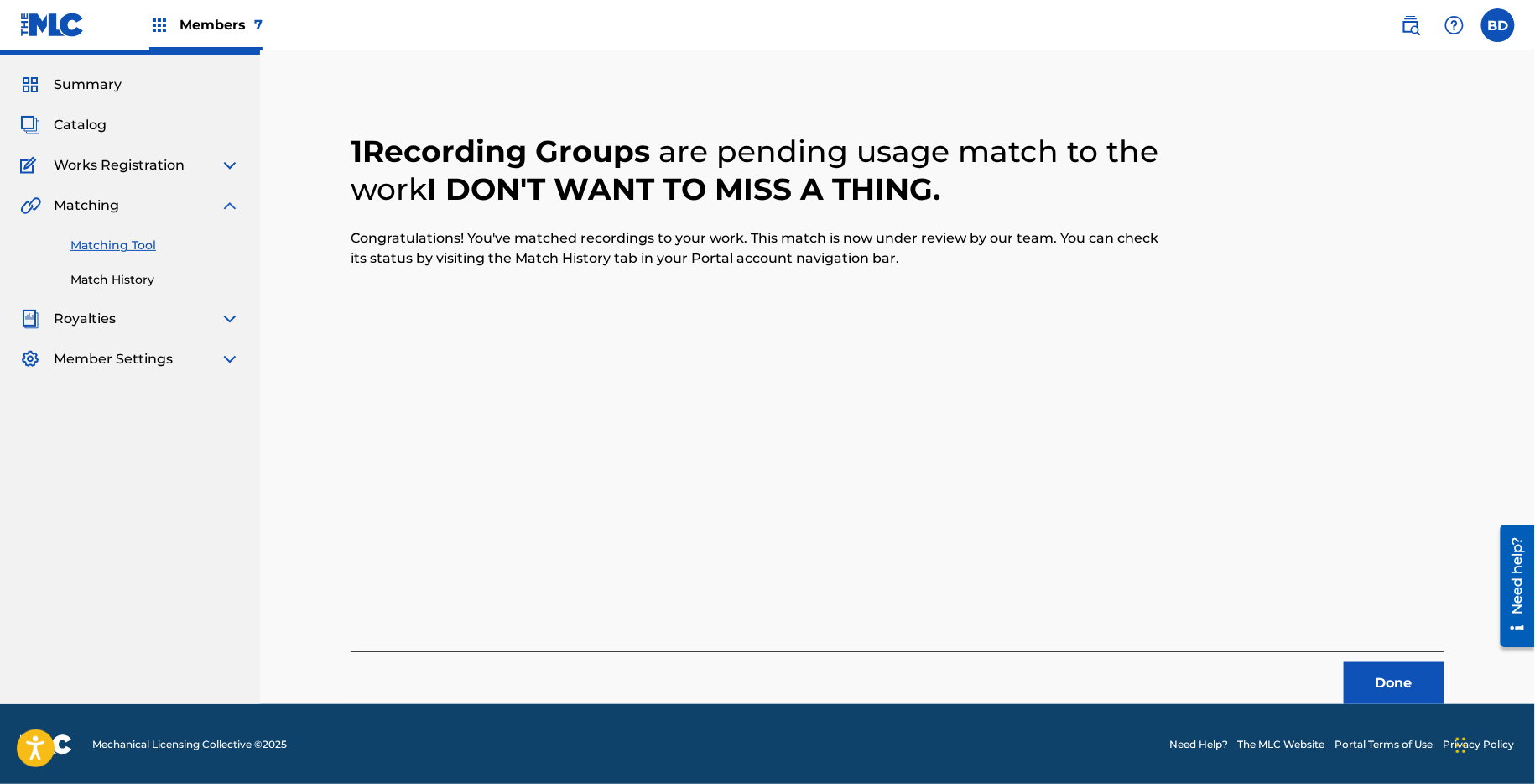
click at [132, 265] on div "Matching Tool Match History" at bounding box center [129, 252] width 219 height 73
click at [133, 284] on link "Match History" at bounding box center [155, 279] width 170 height 17
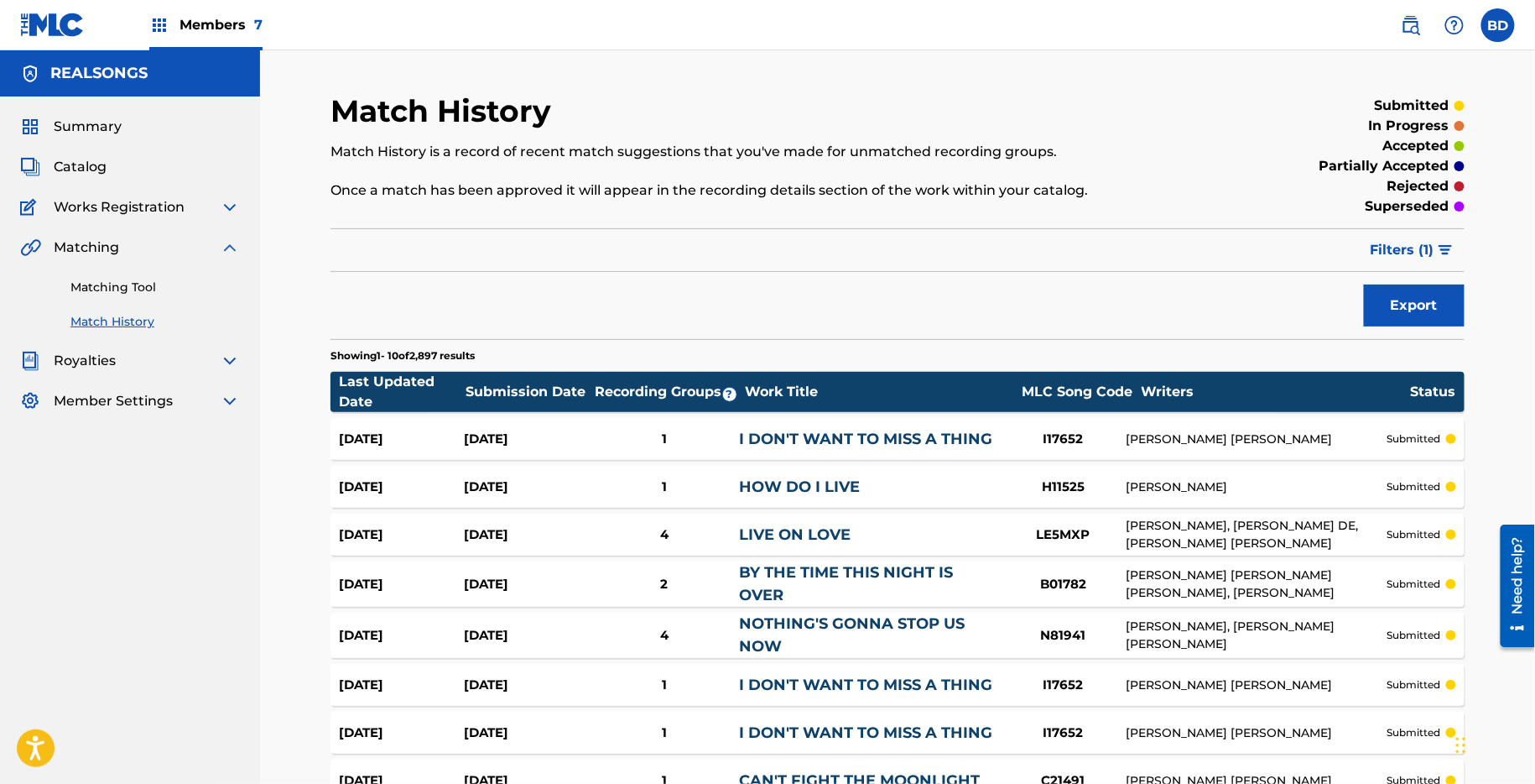
click at [631, 433] on div "1" at bounding box center [665, 439] width 151 height 19
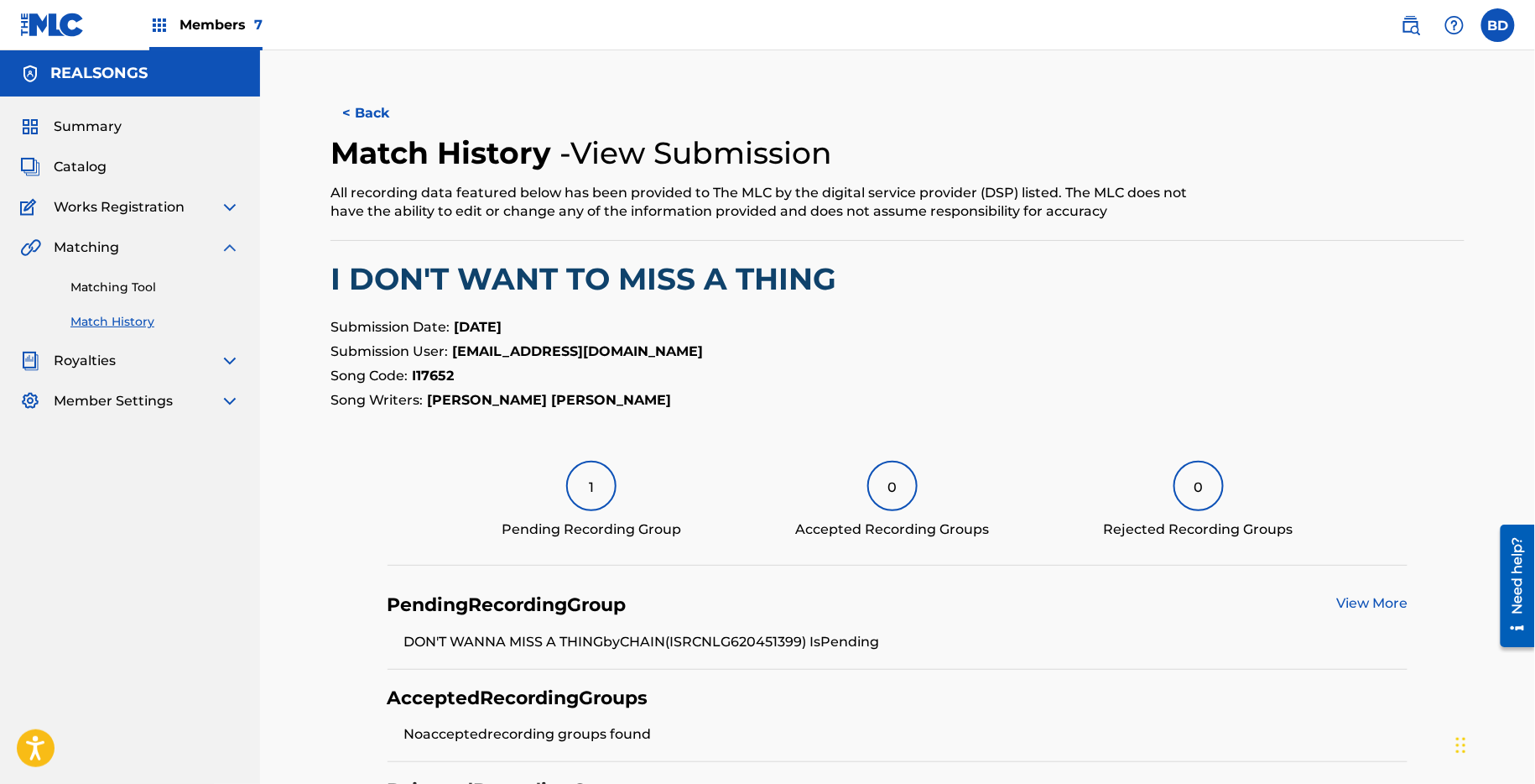
click at [170, 289] on link "Matching Tool" at bounding box center [155, 286] width 170 height 17
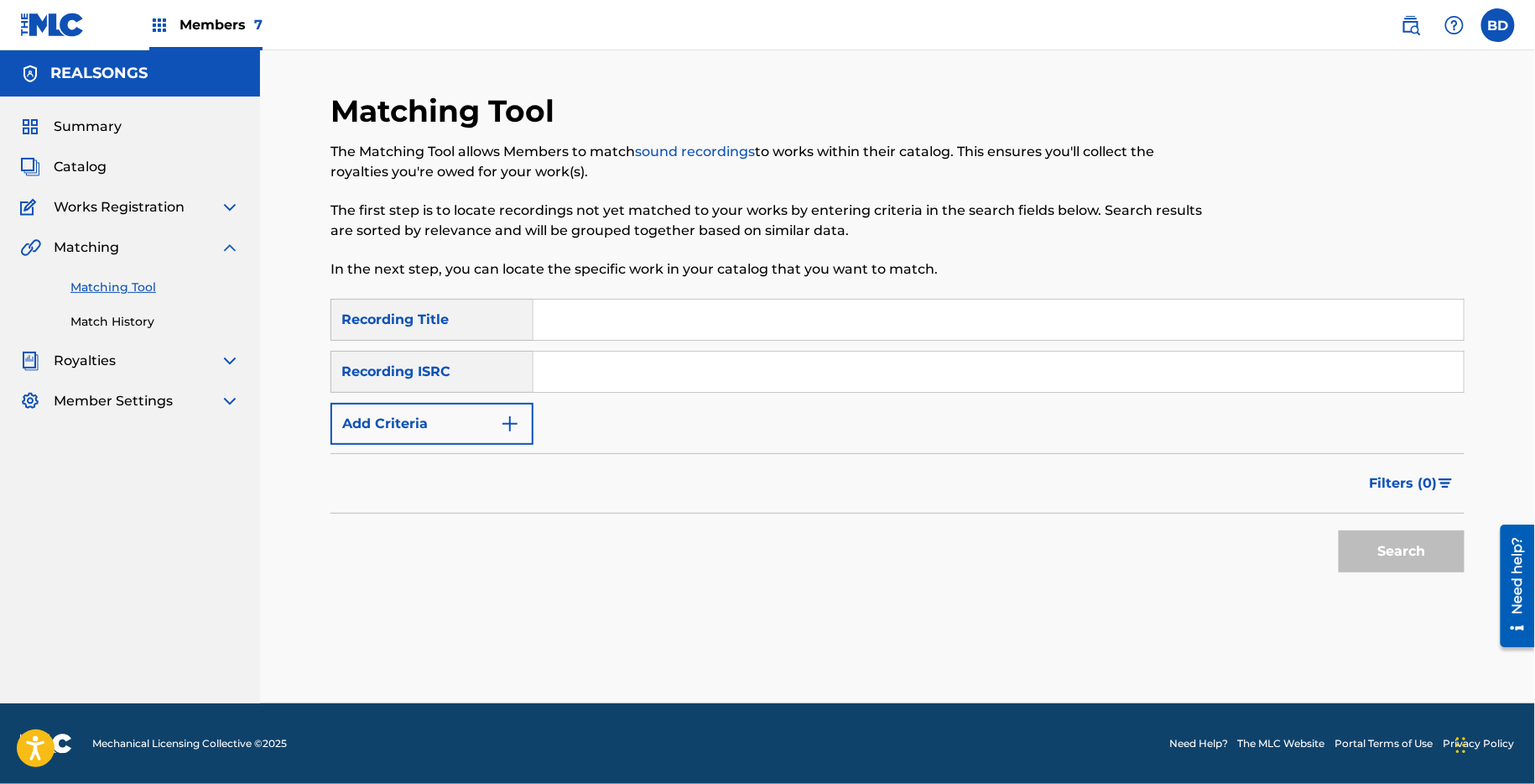
click at [599, 424] on div "SearchWithCriteria0bda3d5c-7a90-4505-8932-ca201f7f853c Recording Title SearchWi…" at bounding box center [898, 371] width 1135 height 146
click at [590, 374] on input "Search Form" at bounding box center [998, 372] width 930 height 40
paste input "NLG620451421"
type input "NLG620451421"
click at [1339, 531] on button "Search" at bounding box center [1402, 552] width 126 height 42
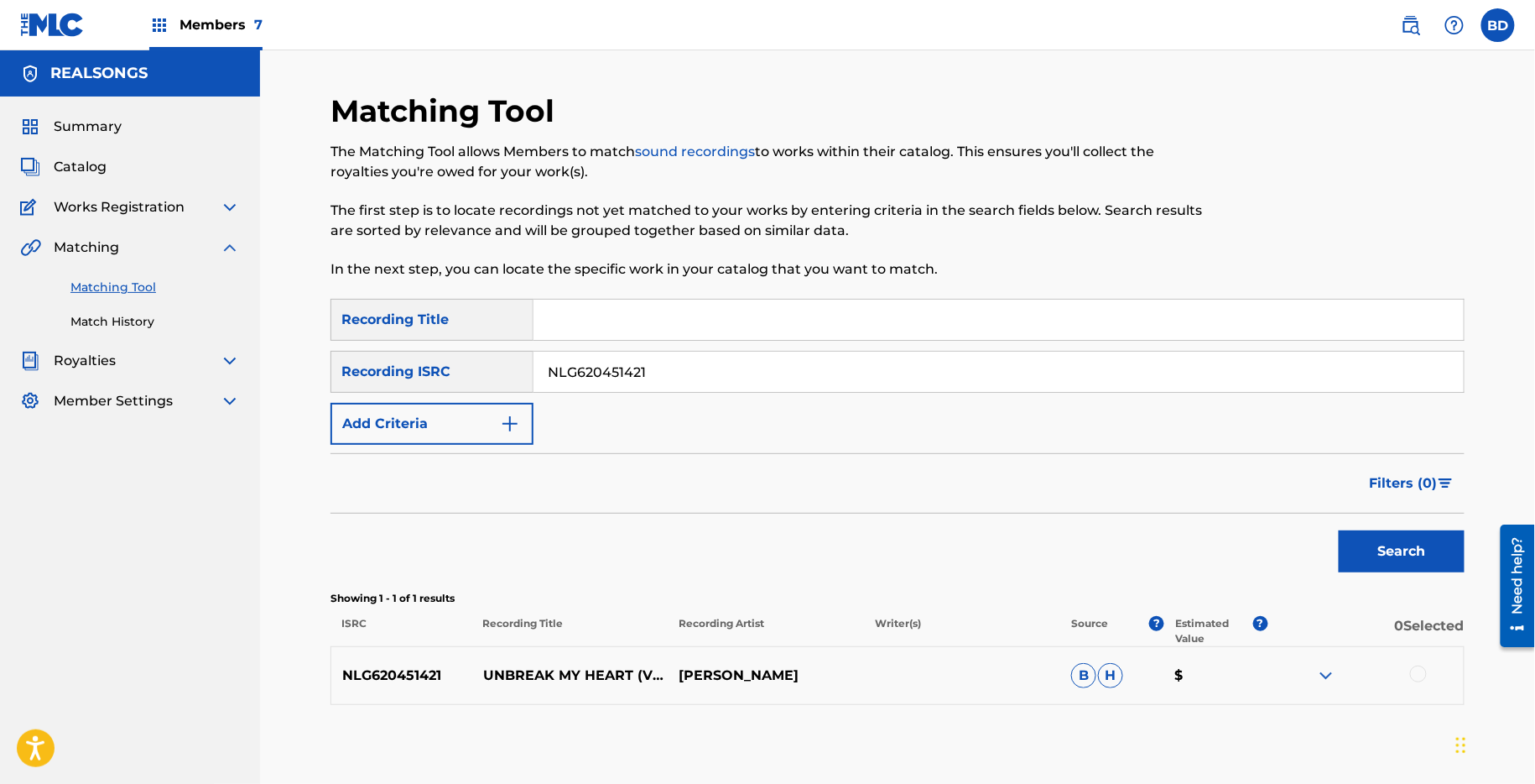
click at [1320, 669] on img at bounding box center [1327, 676] width 20 height 20
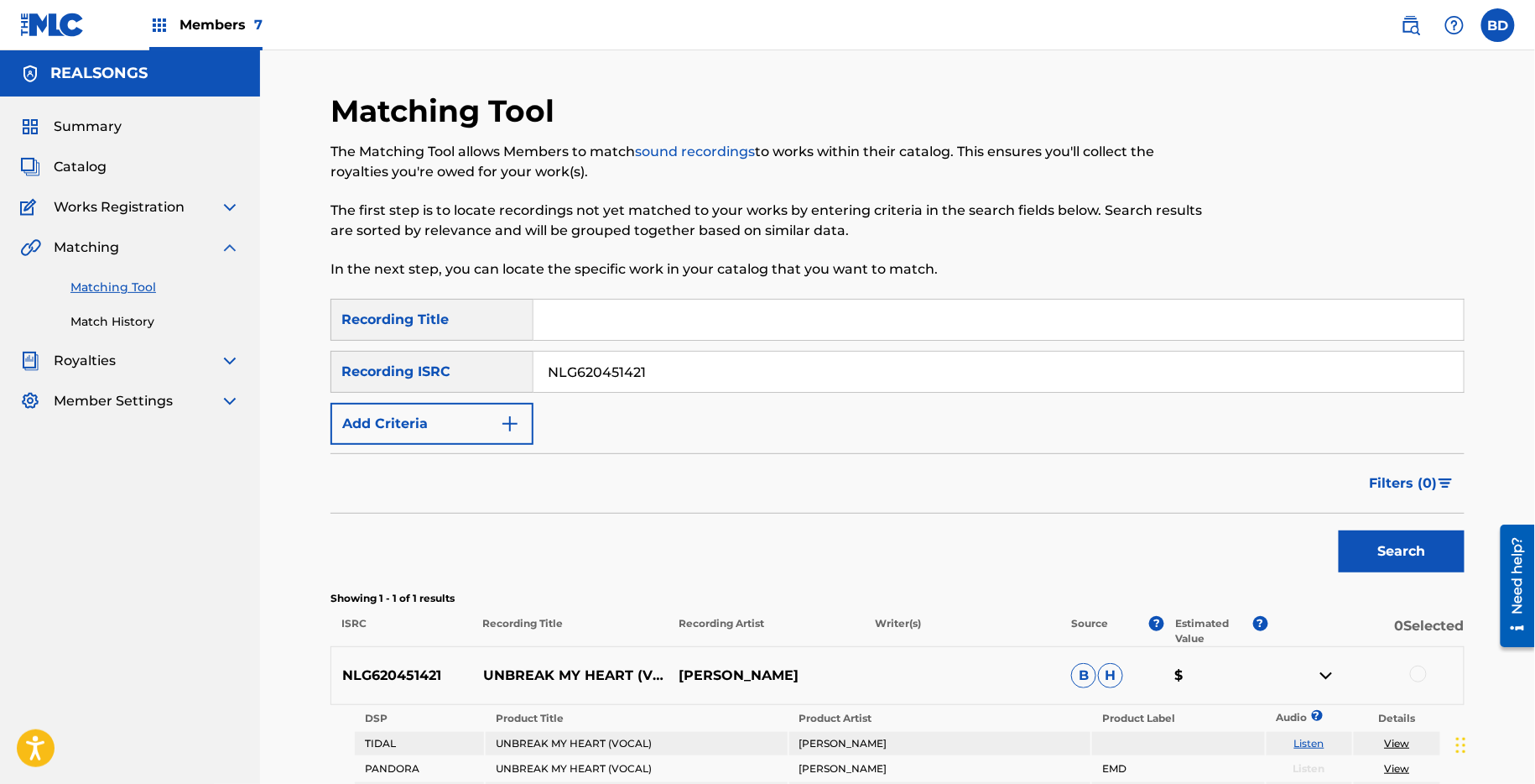
scroll to position [186, 0]
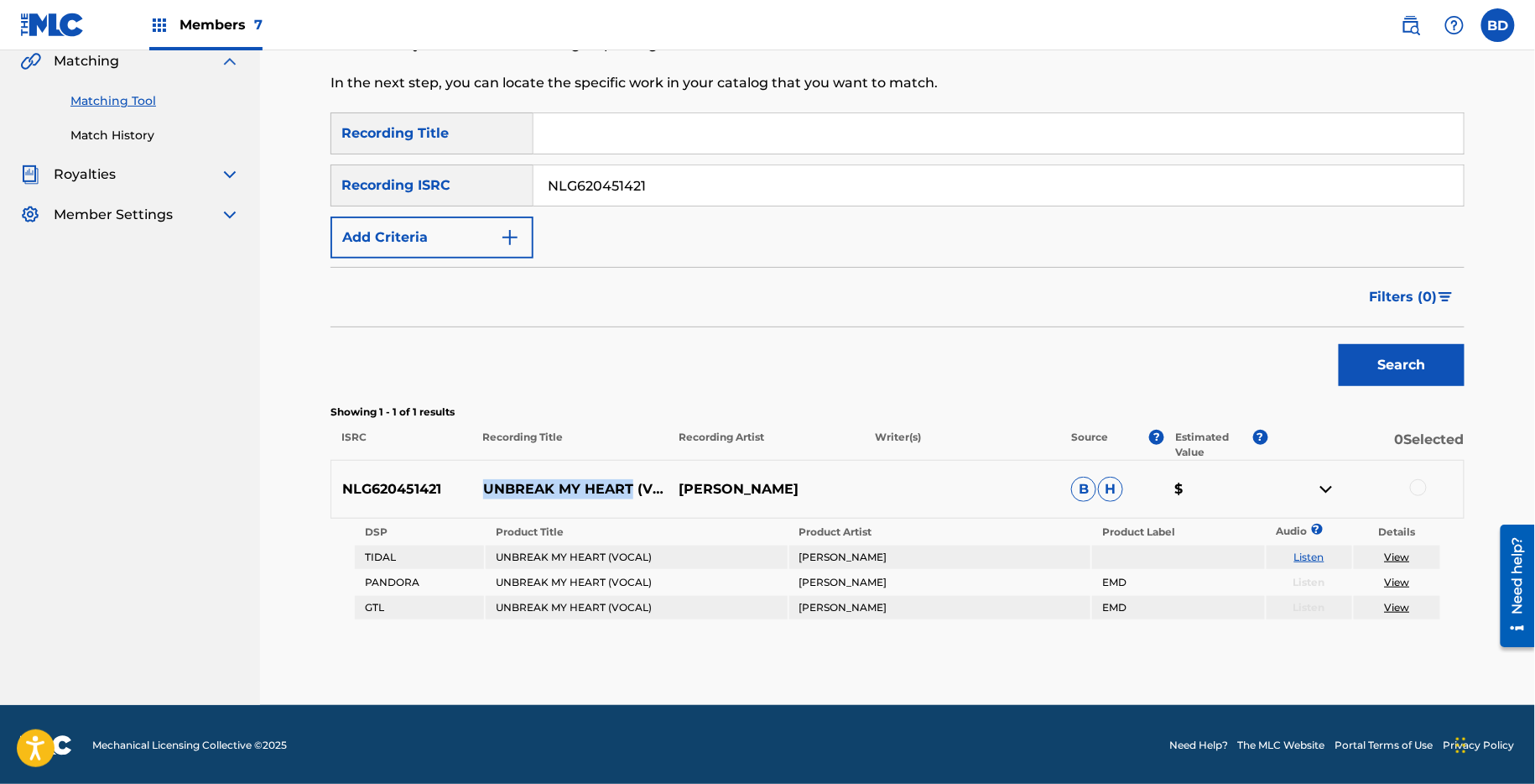
drag, startPoint x: 485, startPoint y: 476, endPoint x: 632, endPoint y: 478, distance: 147.0
click at [632, 479] on p "UNBREAK MY HEART (VOCAL)" at bounding box center [571, 489] width 196 height 20
click at [589, 558] on td "UNBREAK MY HEART (VOCAL)" at bounding box center [636, 557] width 301 height 24
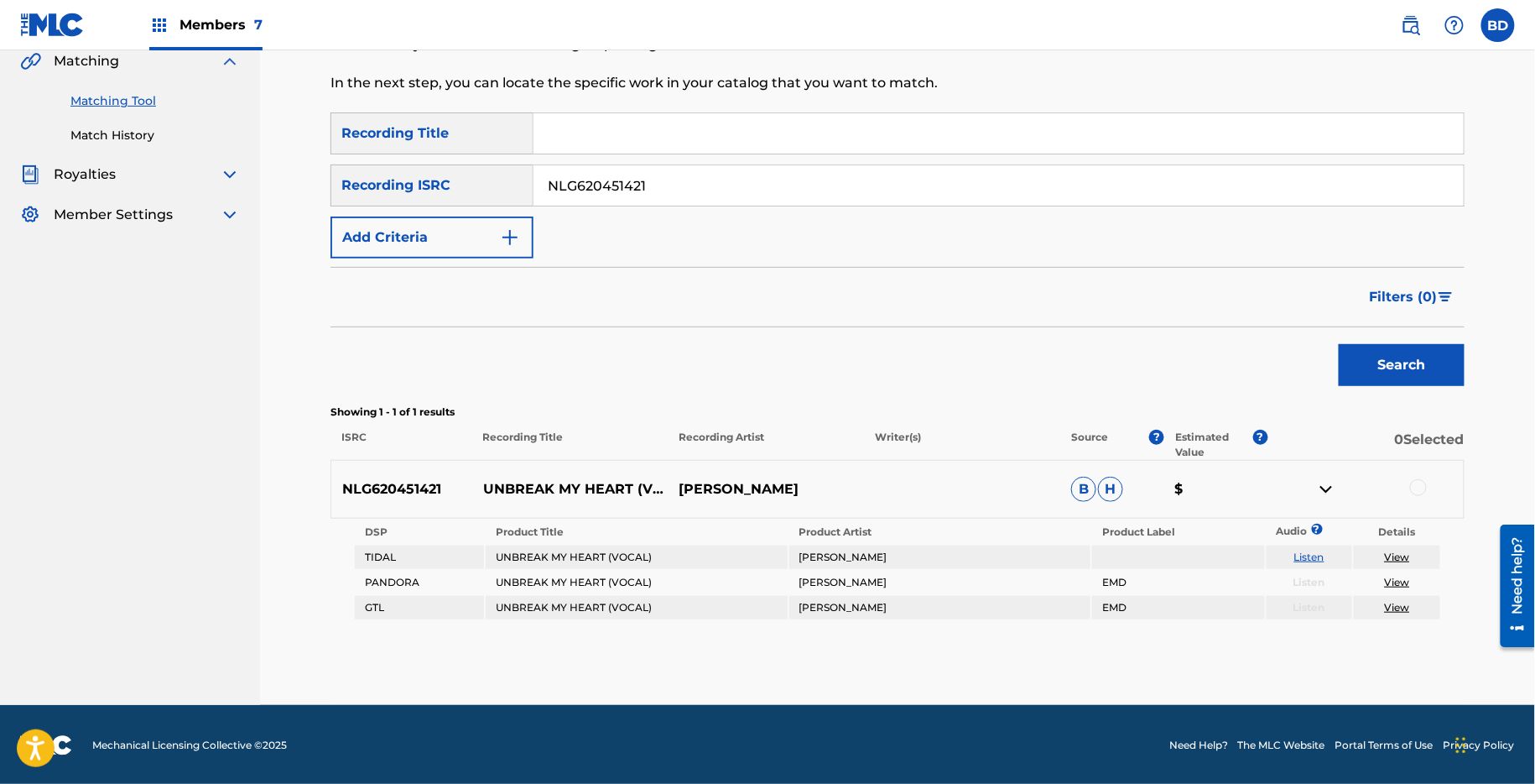
click at [822, 551] on td "MAIRE KEANE" at bounding box center [940, 557] width 301 height 24
click at [1417, 482] on div at bounding box center [1418, 487] width 17 height 17
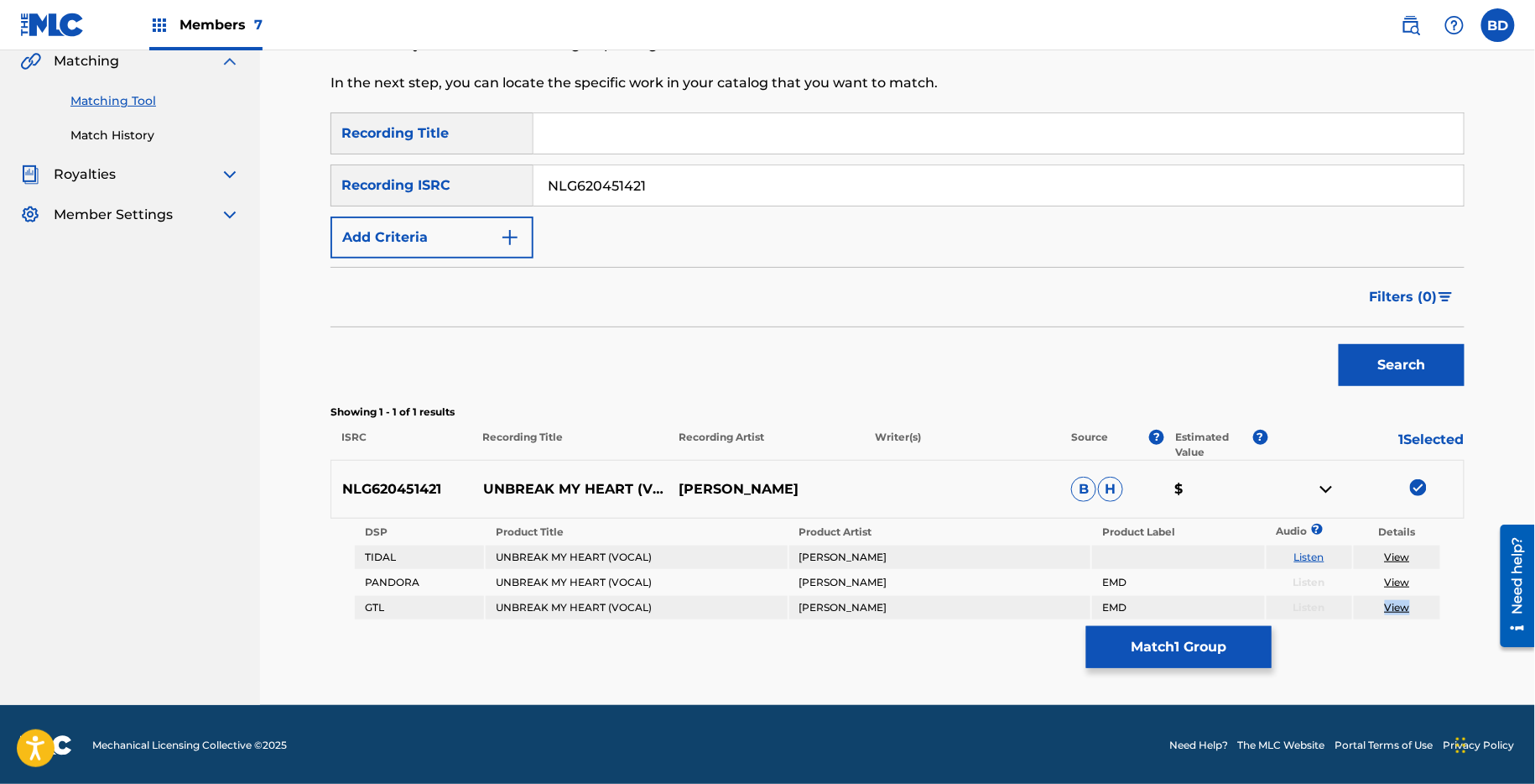
click at [1148, 650] on button "Match 1 Group" at bounding box center [1179, 647] width 185 height 42
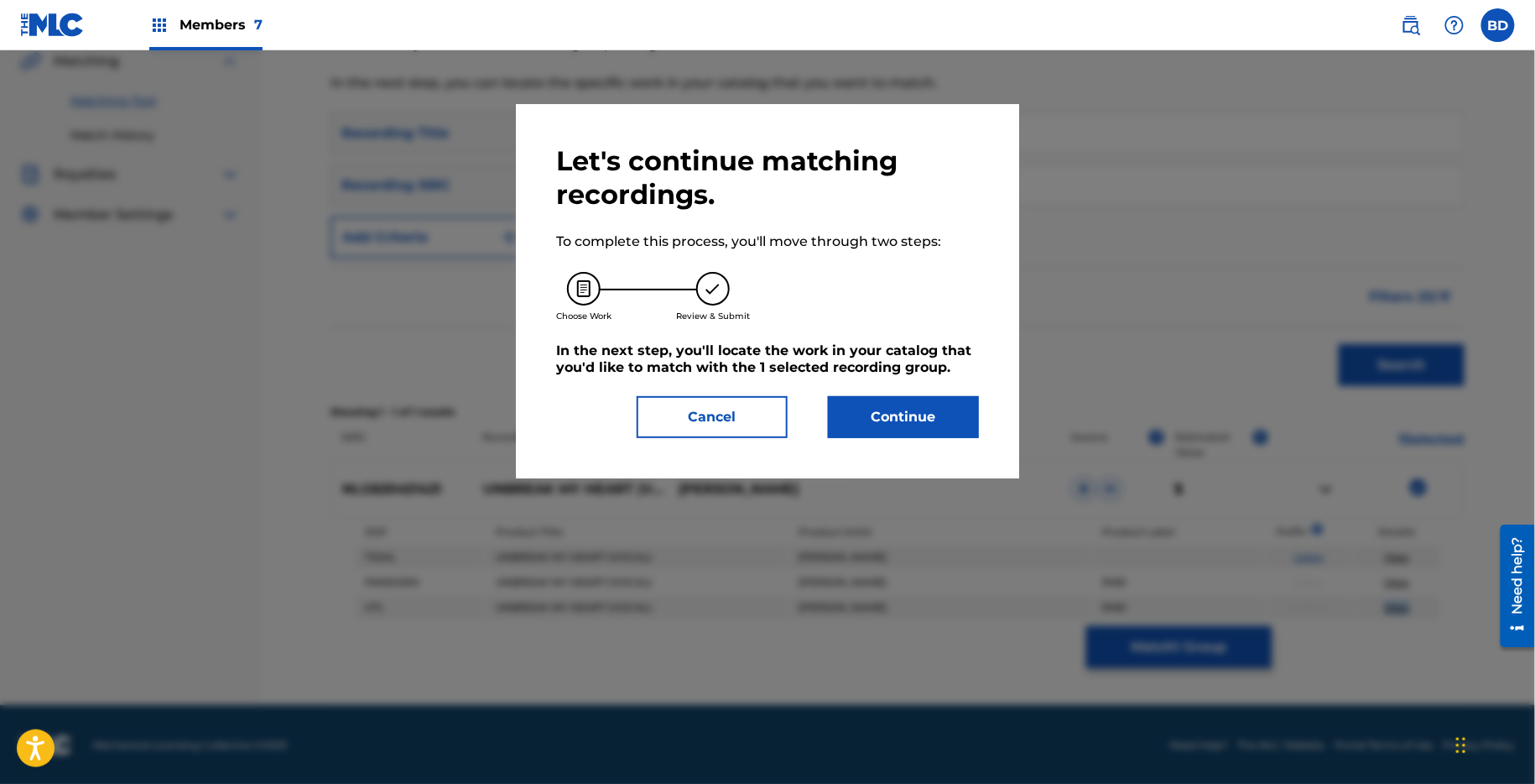
click at [894, 419] on button "Continue" at bounding box center [903, 417] width 151 height 42
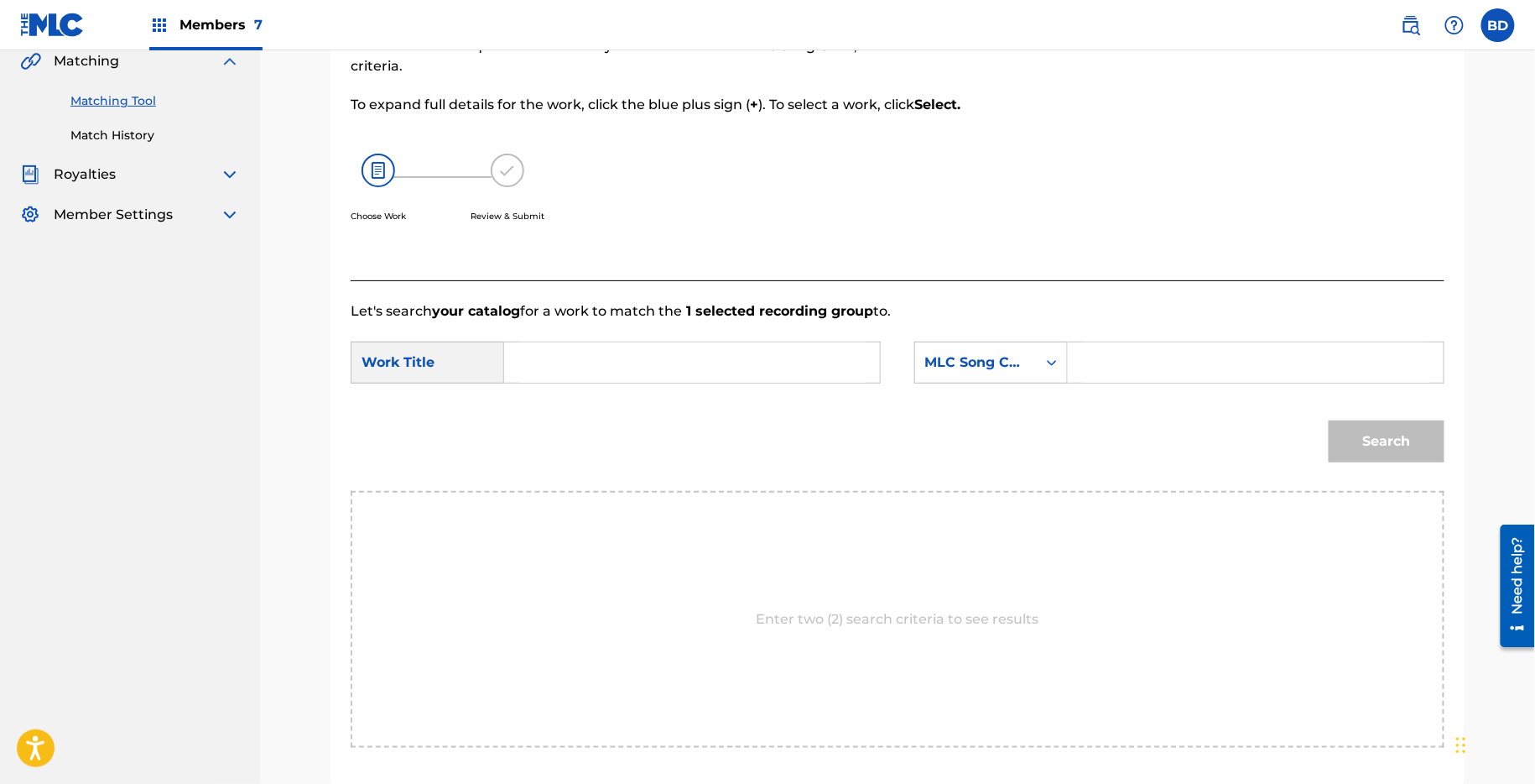
click at [1107, 356] on input "Search Form" at bounding box center [1256, 363] width 347 height 40
paste input "U02296"
type input "U02296"
click at [816, 366] on input "Search Form" at bounding box center [692, 363] width 347 height 40
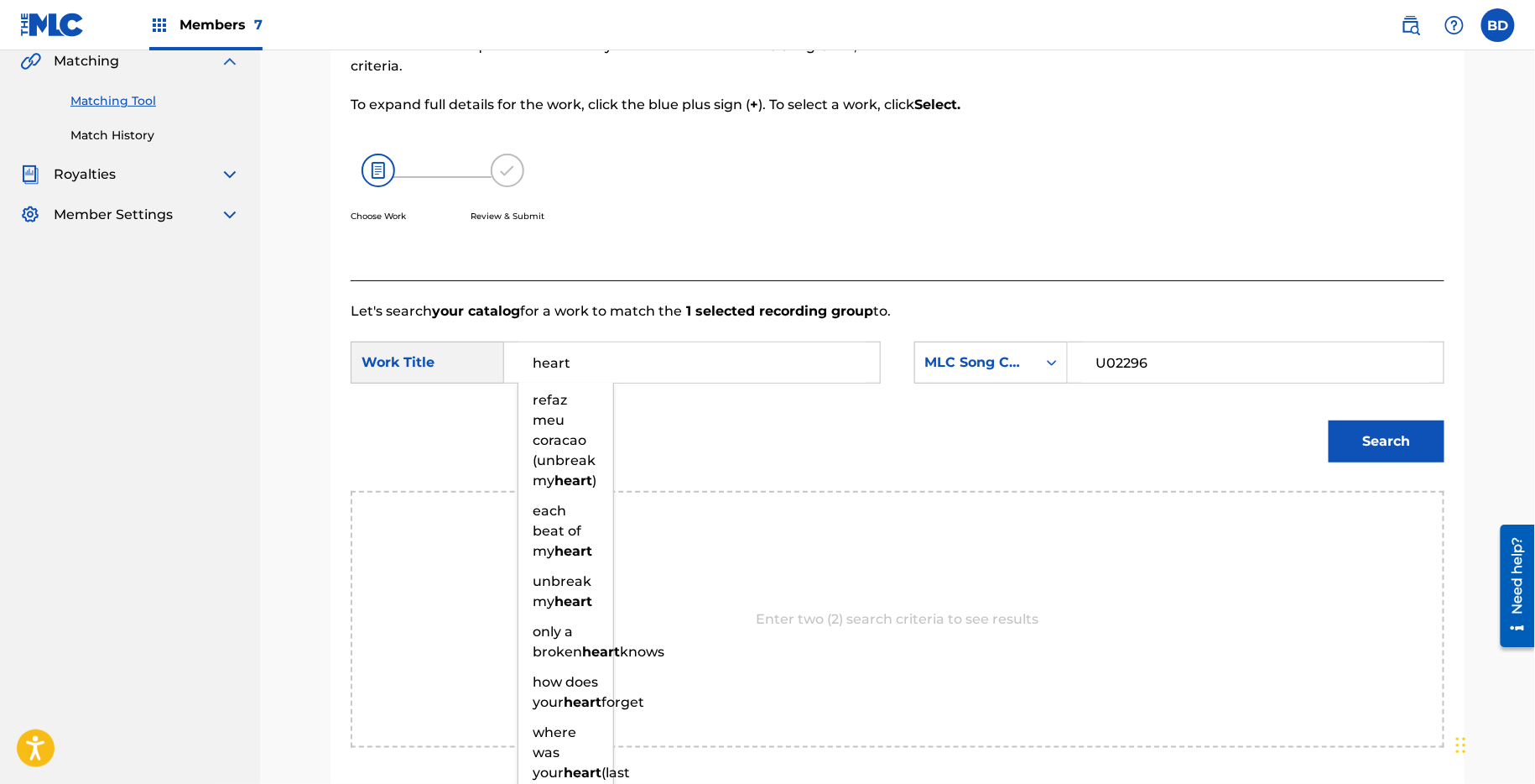
type input "heart"
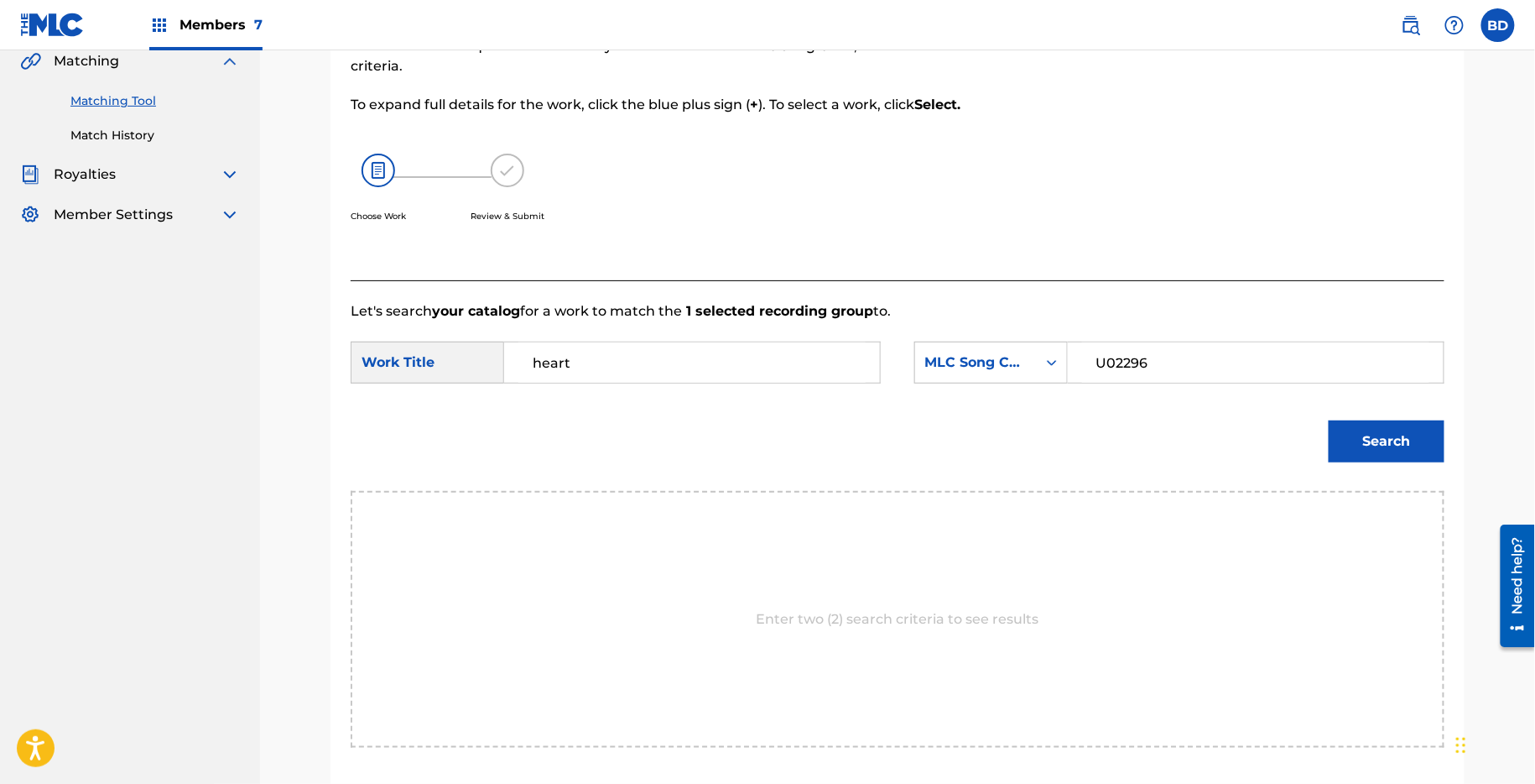
click at [1345, 440] on button "Search" at bounding box center [1387, 442] width 116 height 42
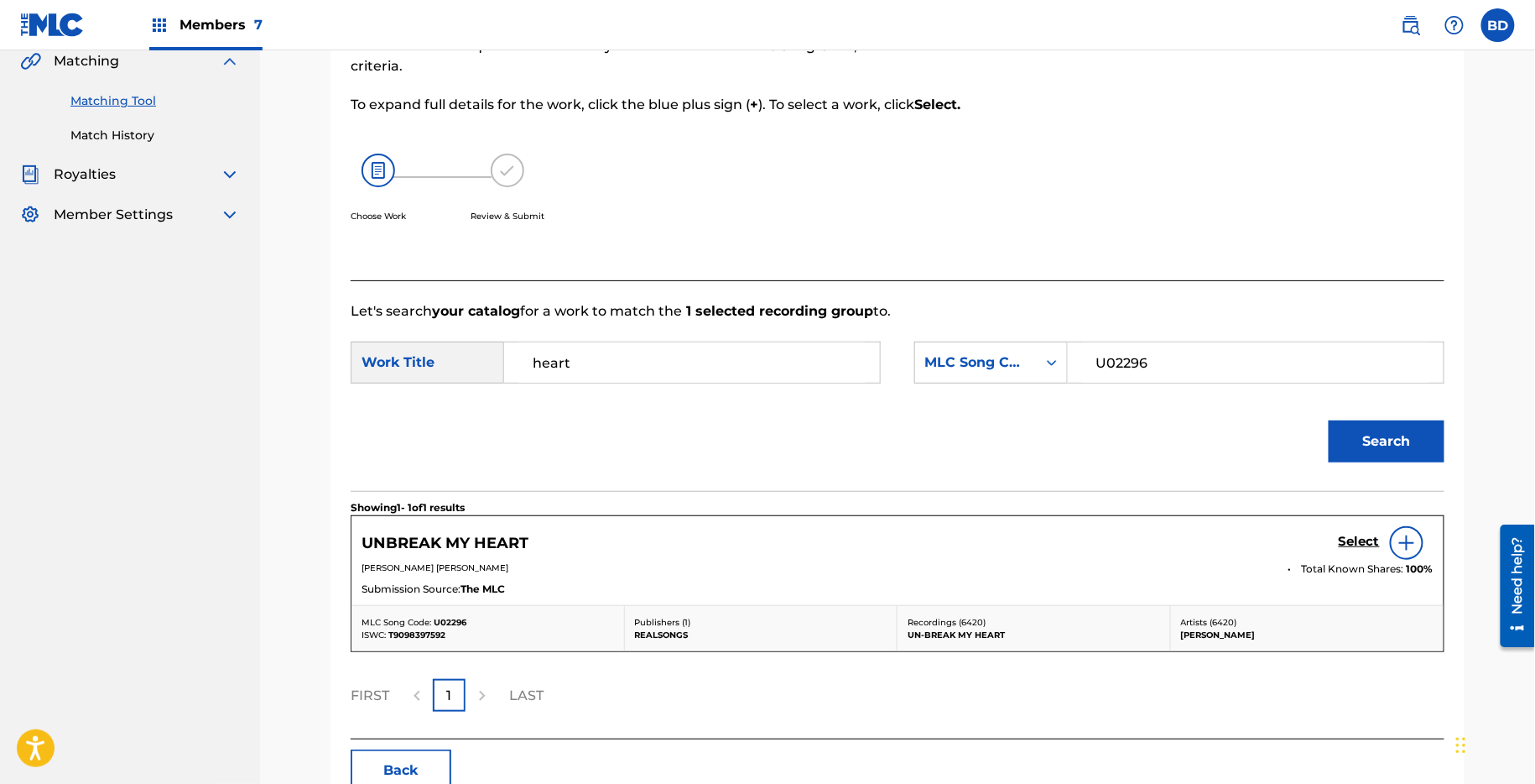
click at [1363, 541] on h5 "Select" at bounding box center [1360, 541] width 41 height 16
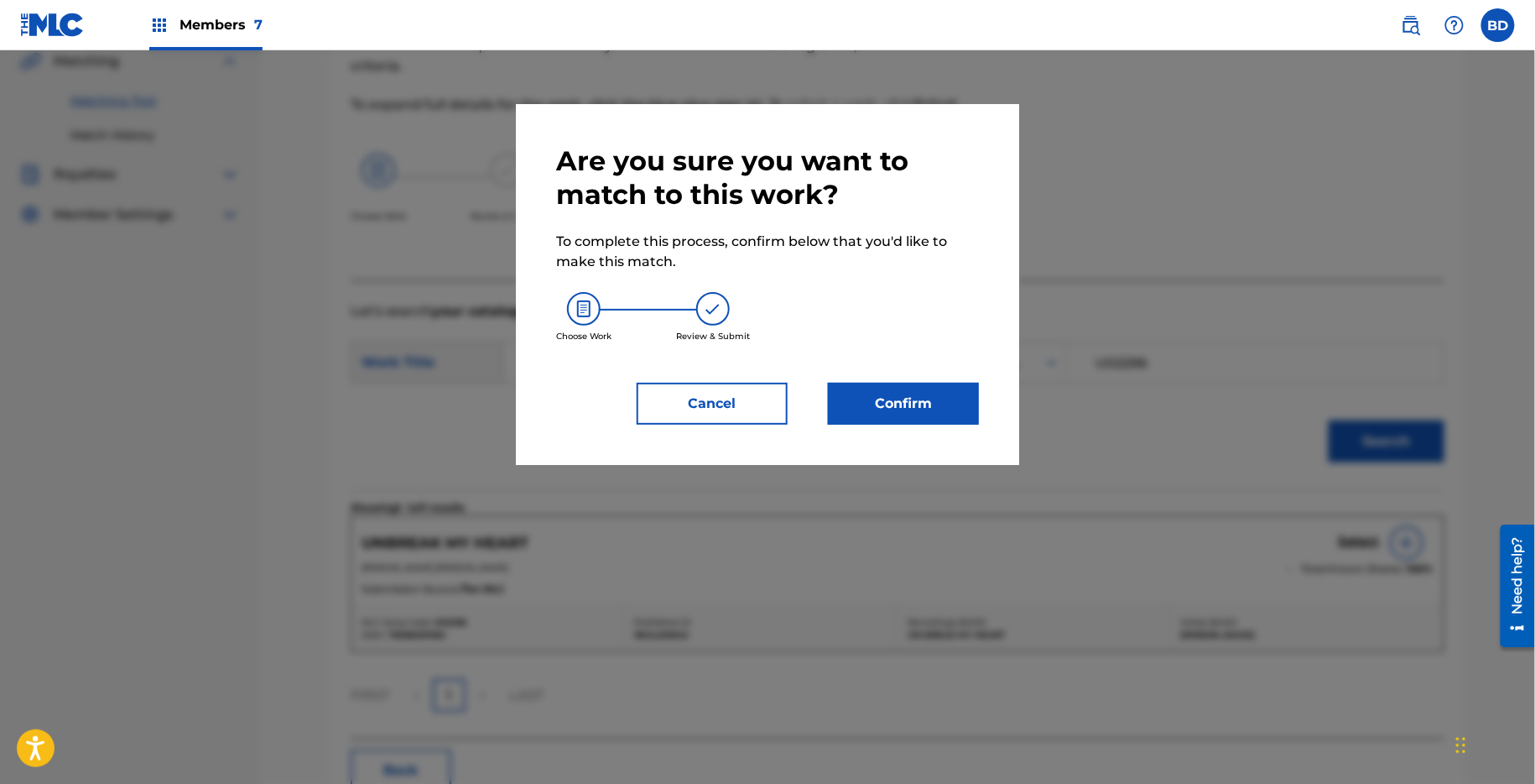
click at [911, 417] on button "Confirm" at bounding box center [903, 404] width 151 height 42
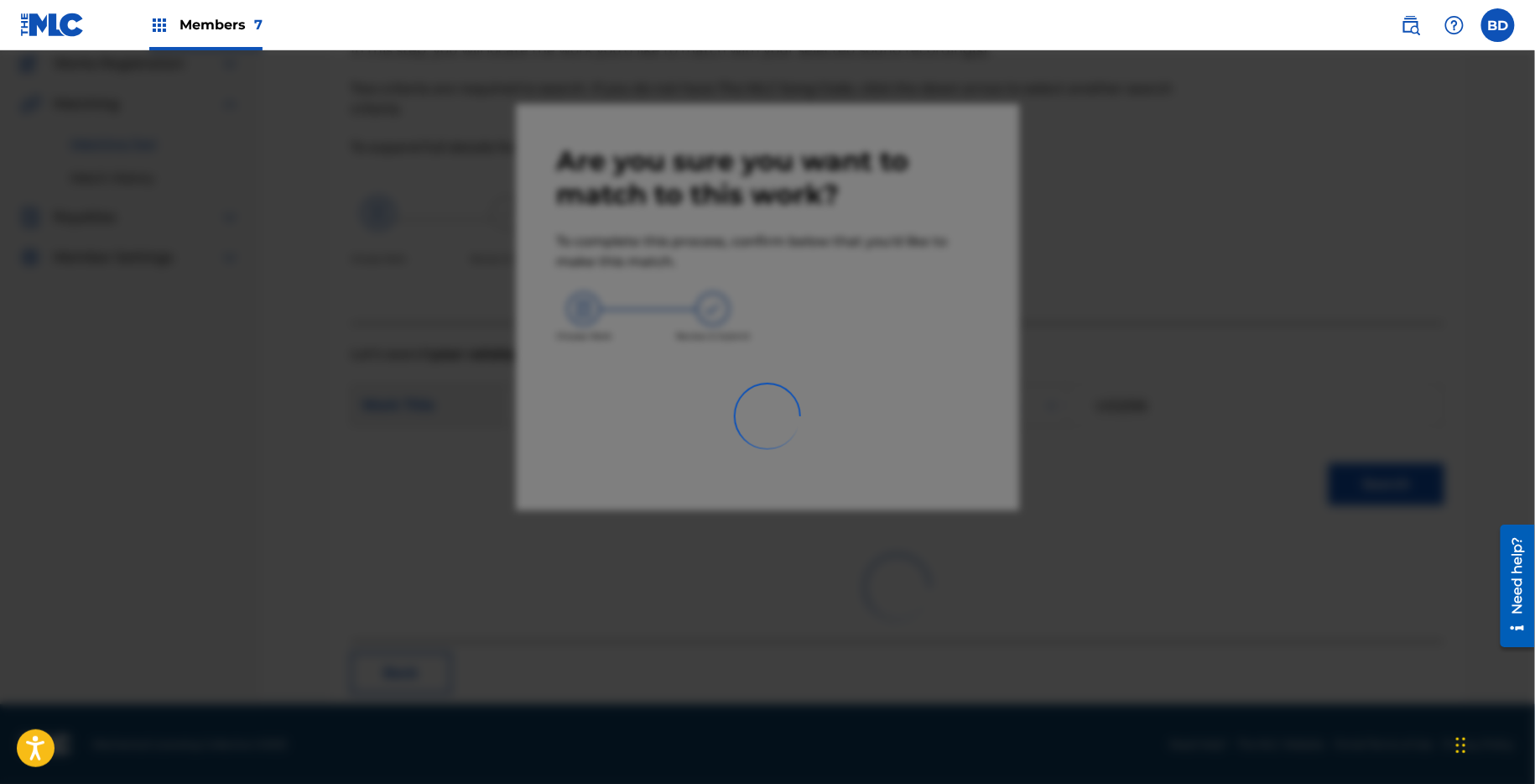
scroll to position [42, 0]
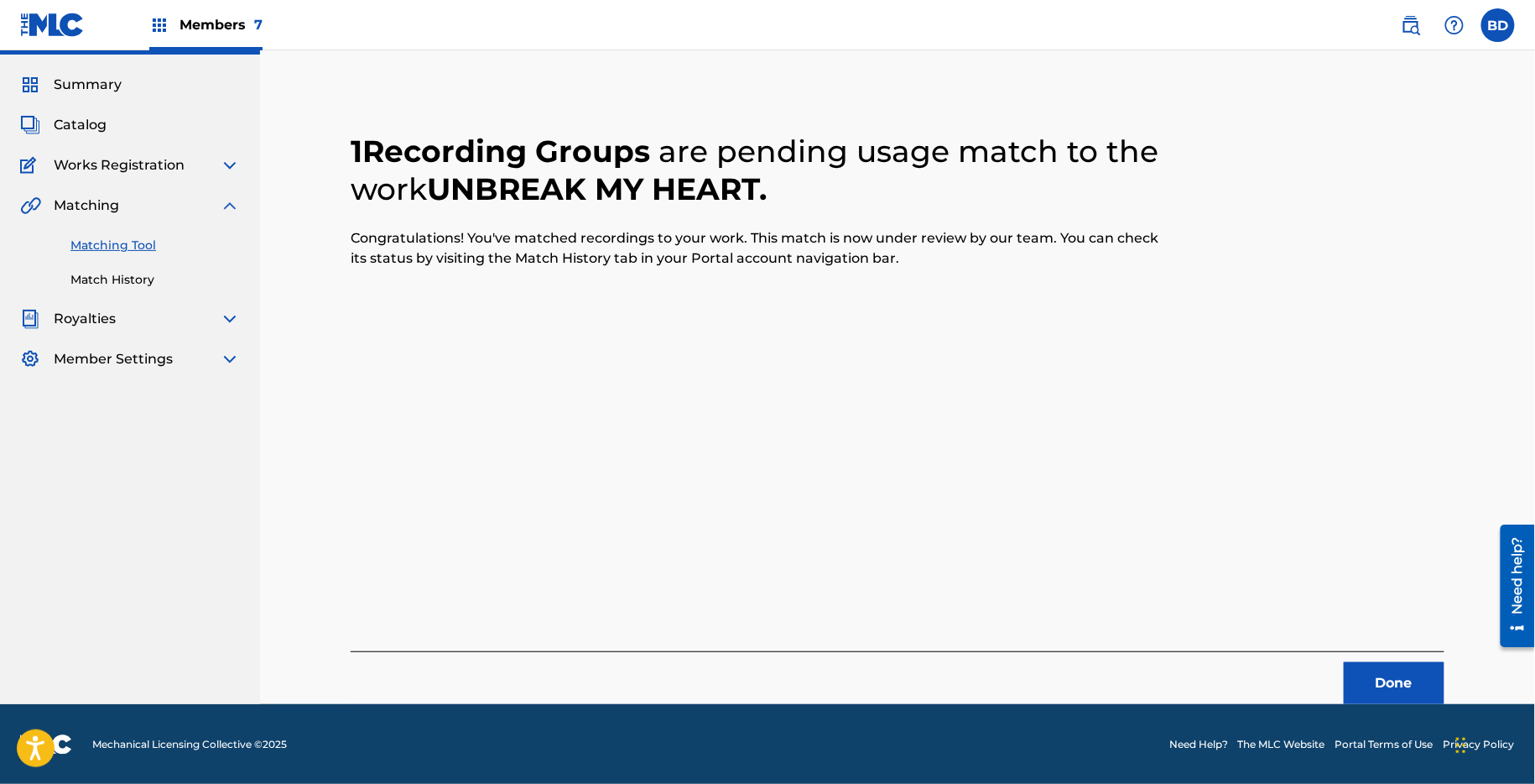
click at [155, 274] on link "Match History" at bounding box center [155, 279] width 170 height 17
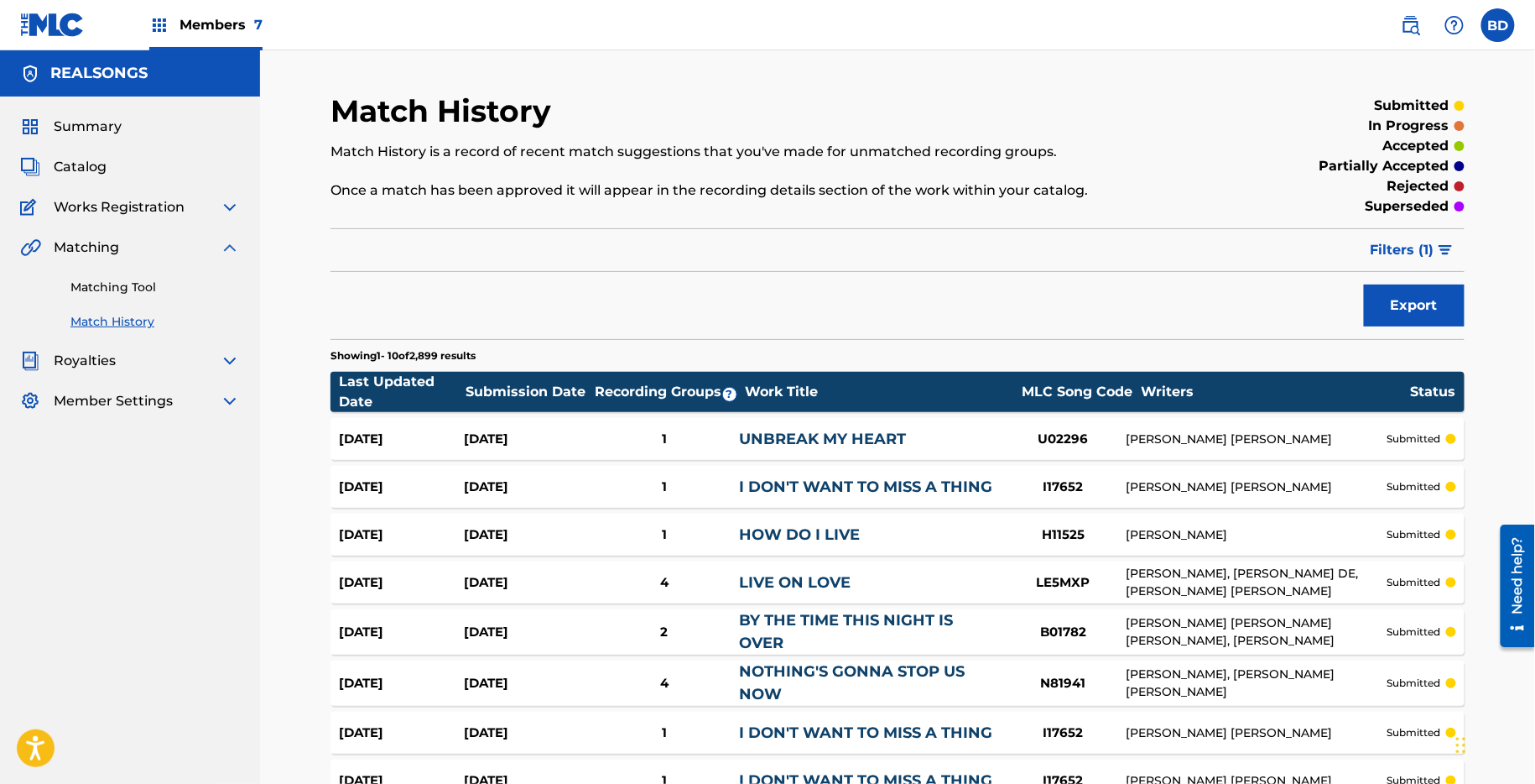
click at [678, 433] on div "1" at bounding box center [665, 439] width 151 height 19
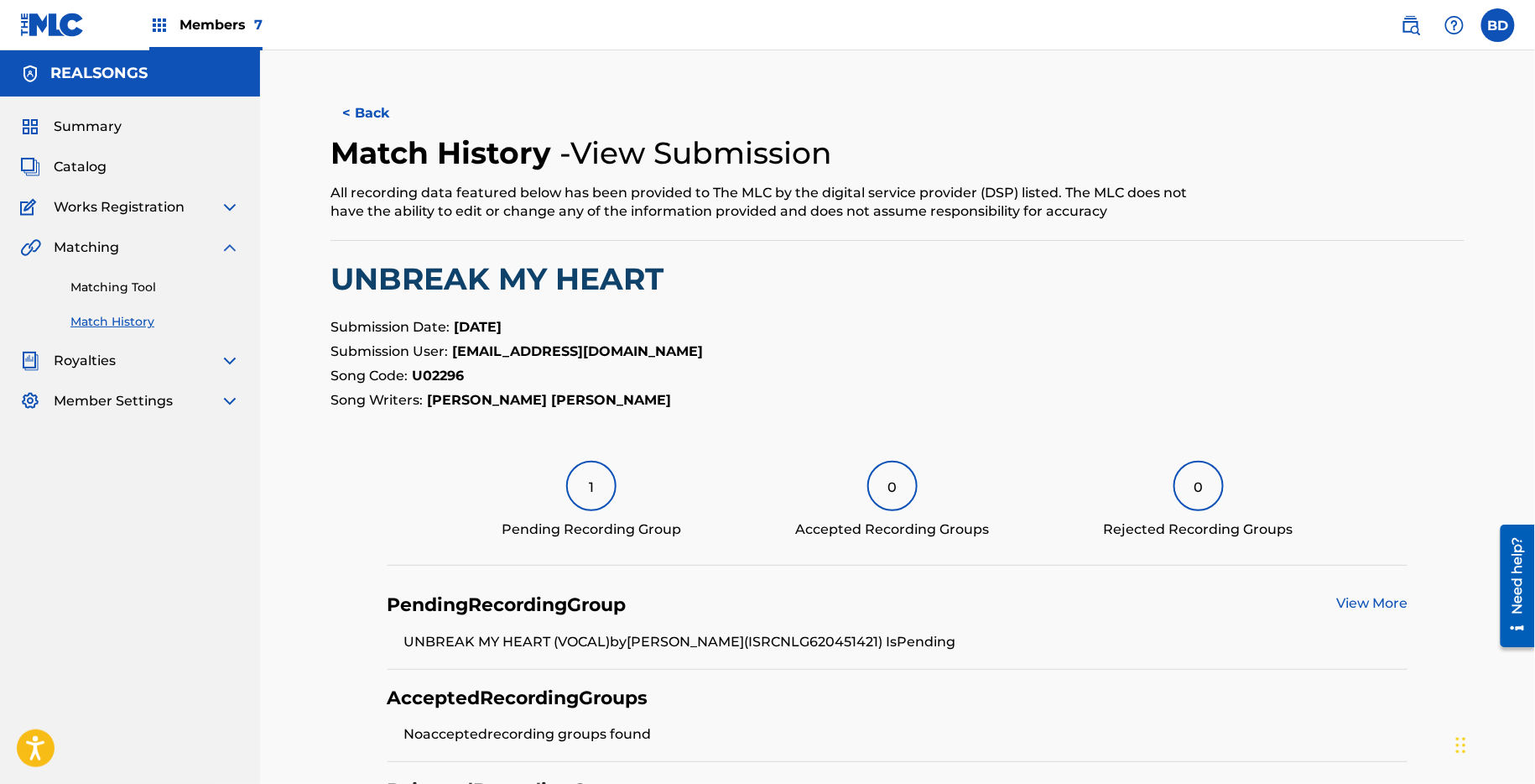
click at [218, 284] on link "Matching Tool" at bounding box center [155, 286] width 170 height 17
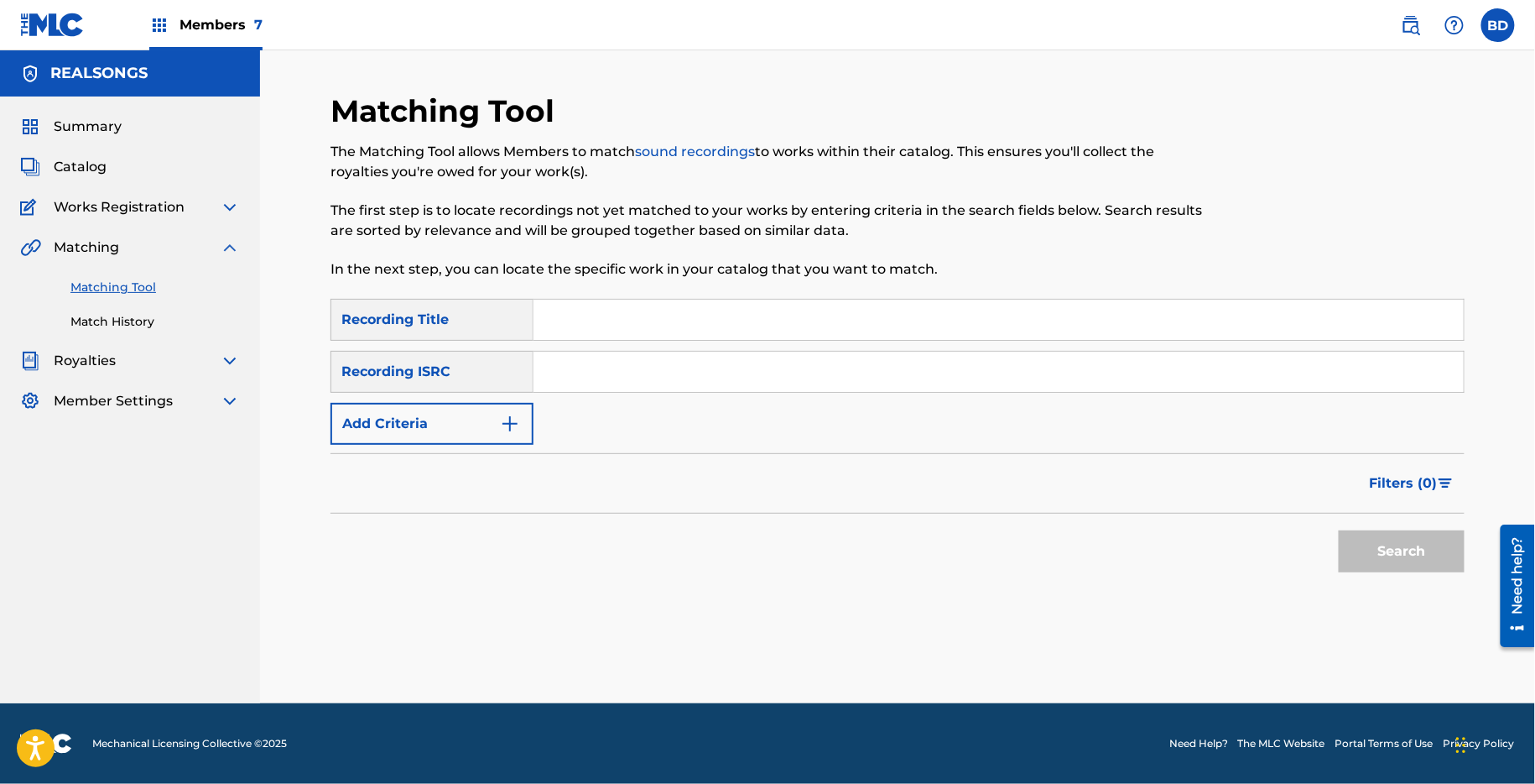
click at [680, 348] on div "SearchWithCriteria0bda3d5c-7a90-4505-8932-ca201f7f853c Recording Title SearchWi…" at bounding box center [898, 371] width 1135 height 146
click at [689, 357] on input "Search Form" at bounding box center [998, 372] width 930 height 40
paste input "NLHR51137275"
click at [1339, 531] on button "Search" at bounding box center [1402, 552] width 126 height 42
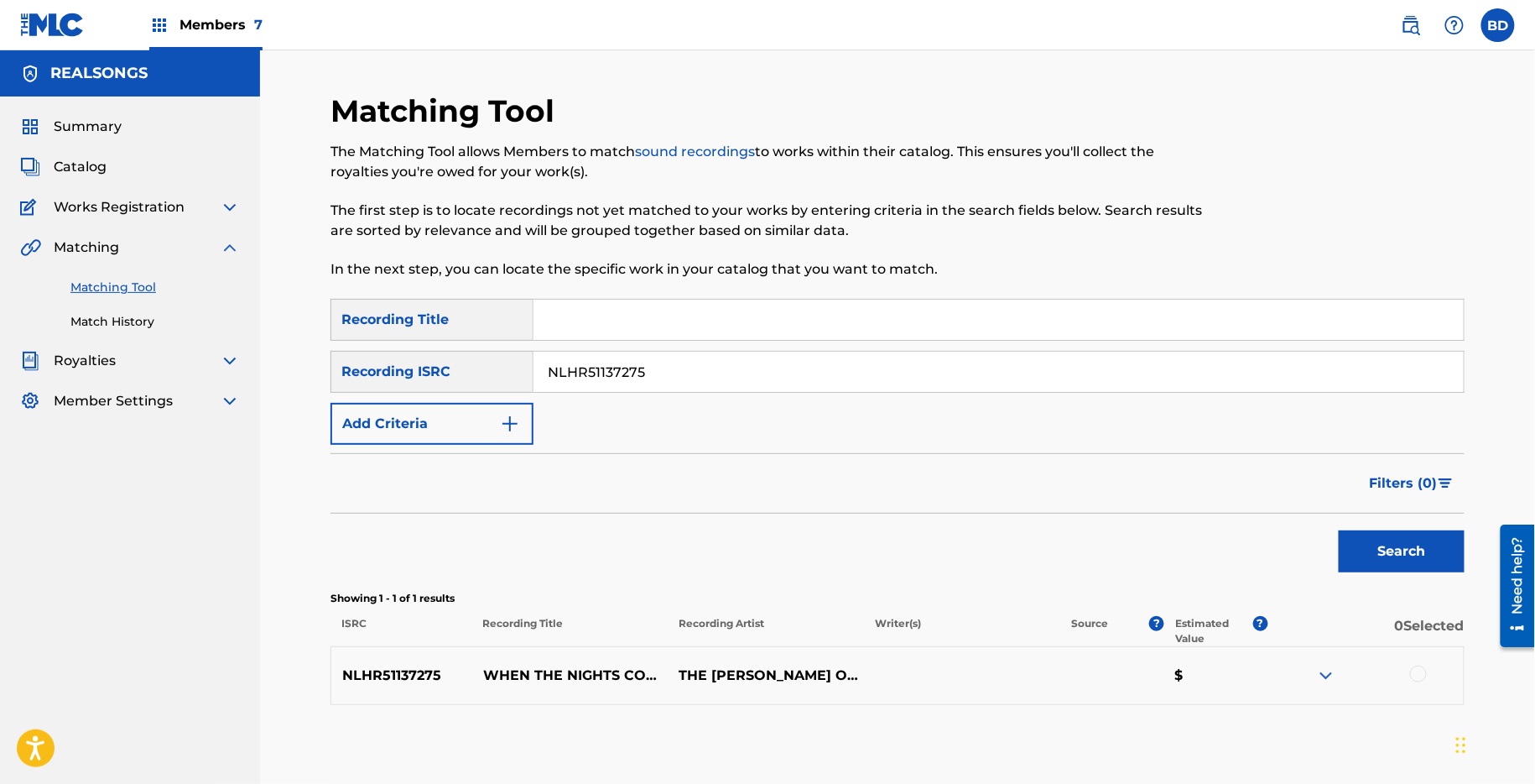
scroll to position [84, 0]
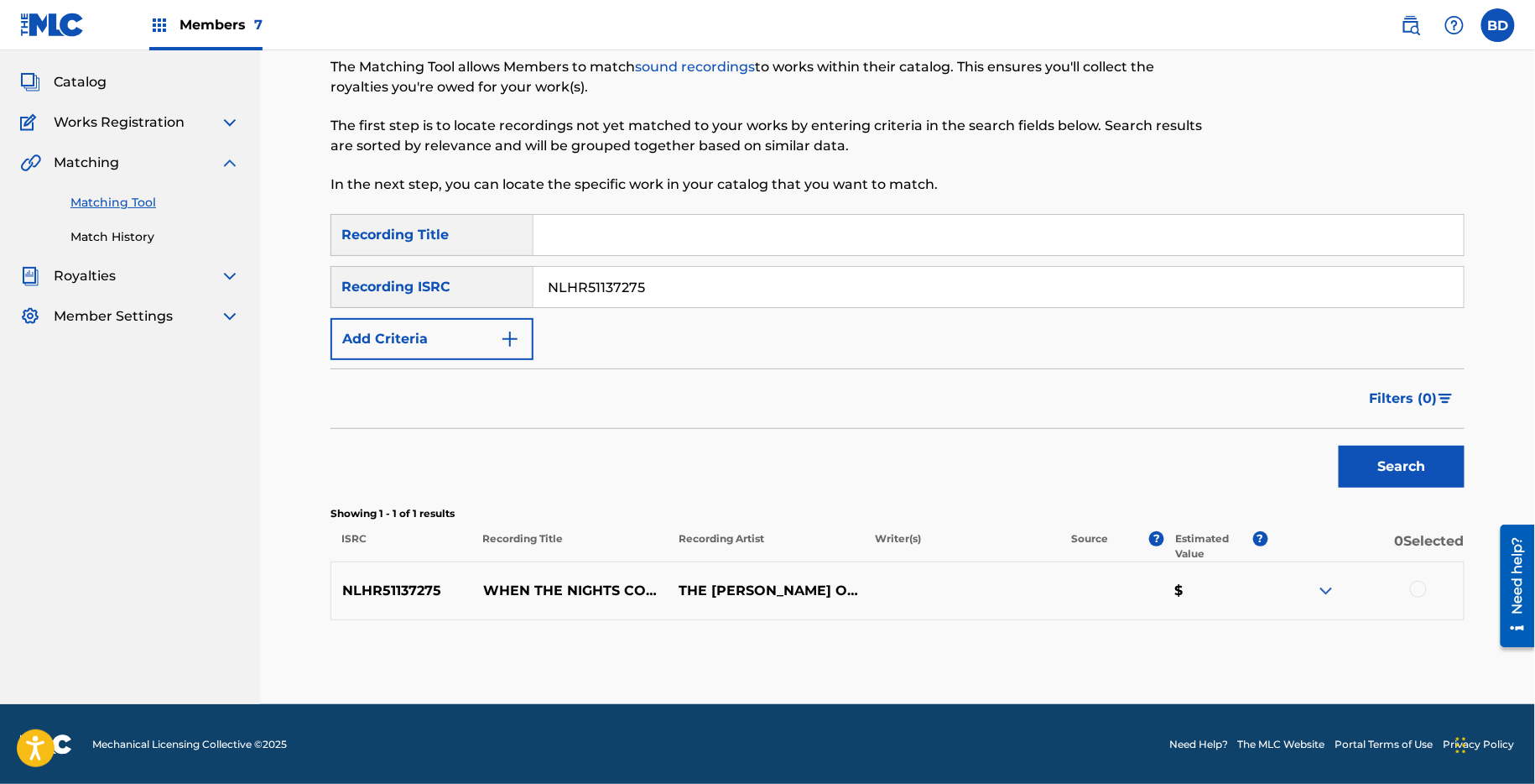
click at [1330, 579] on div "NLHR51137275 WHEN THE NIGHTS COMES THE GARY TESCA ORCHESTRA $" at bounding box center [898, 590] width 1135 height 59
click at [607, 275] on input "NLHR51137275" at bounding box center [998, 287] width 930 height 40
paste input "39988"
click at [1339, 445] on button "Search" at bounding box center [1402, 466] width 126 height 42
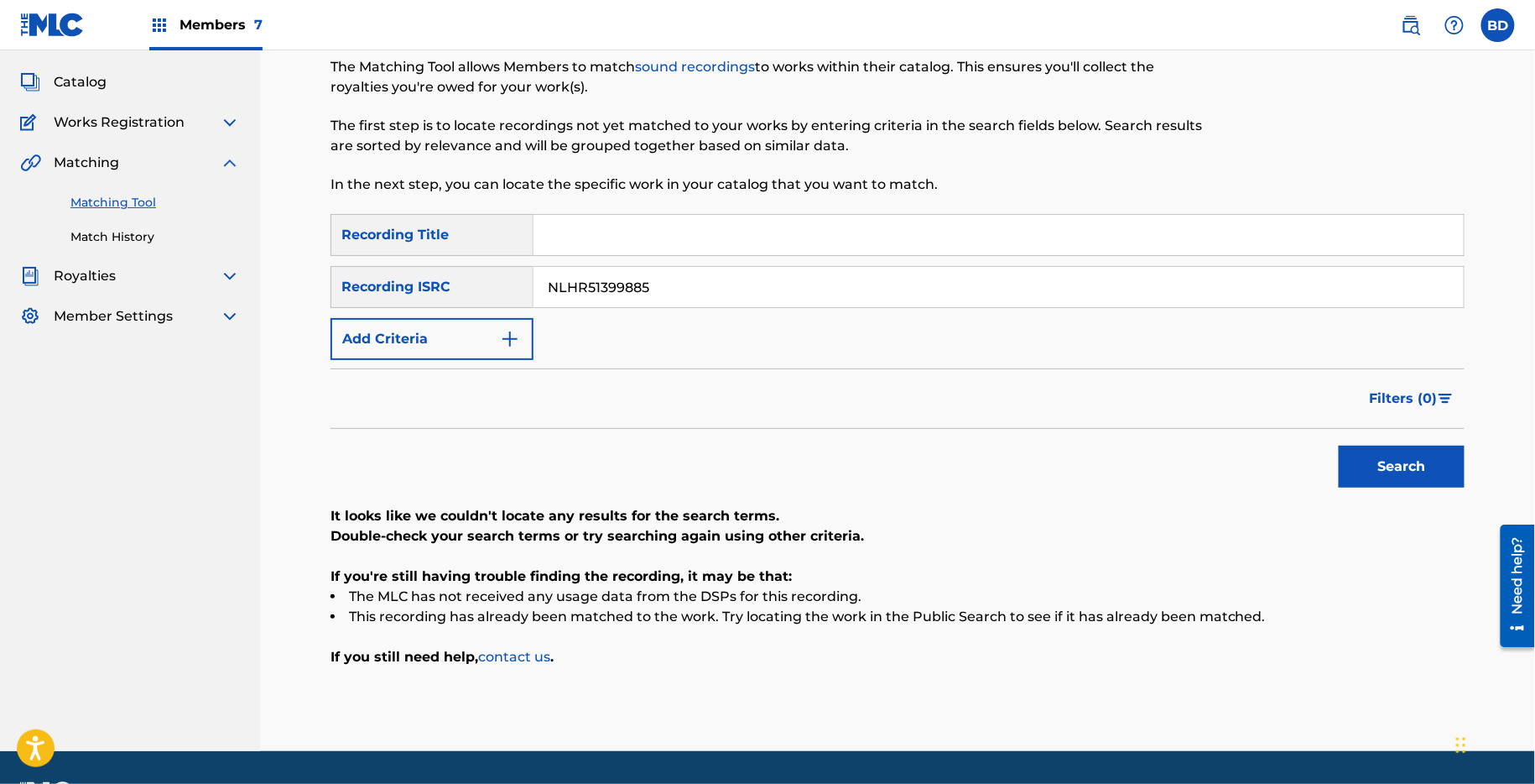
click at [552, 289] on input "NLHR51399885" at bounding box center [998, 287] width 930 height 40
paste input "RD51401111"
type input "NLRD51401111"
click at [1339, 445] on button "Search" at bounding box center [1402, 466] width 126 height 42
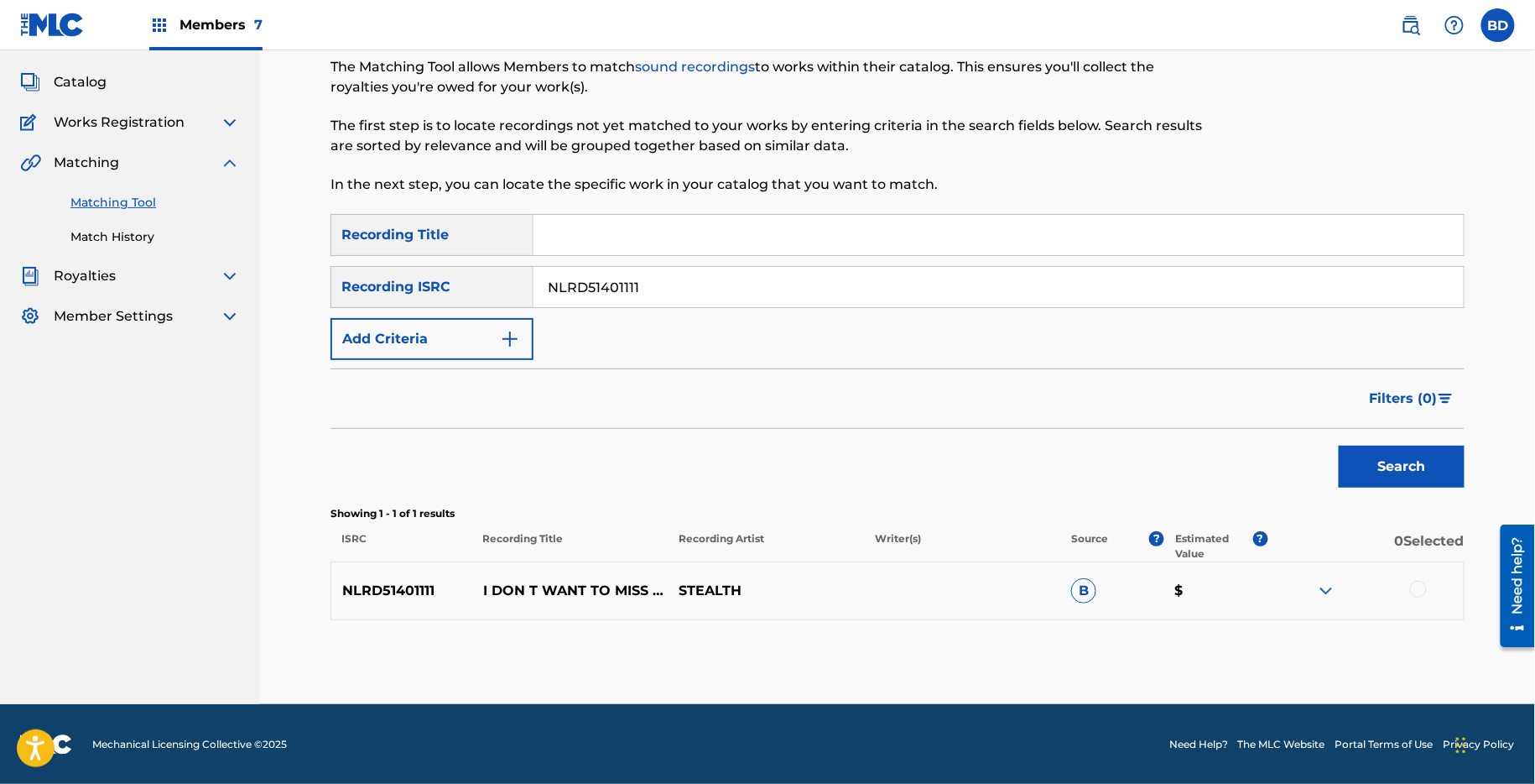
click at [1331, 592] on img at bounding box center [1327, 590] width 20 height 20
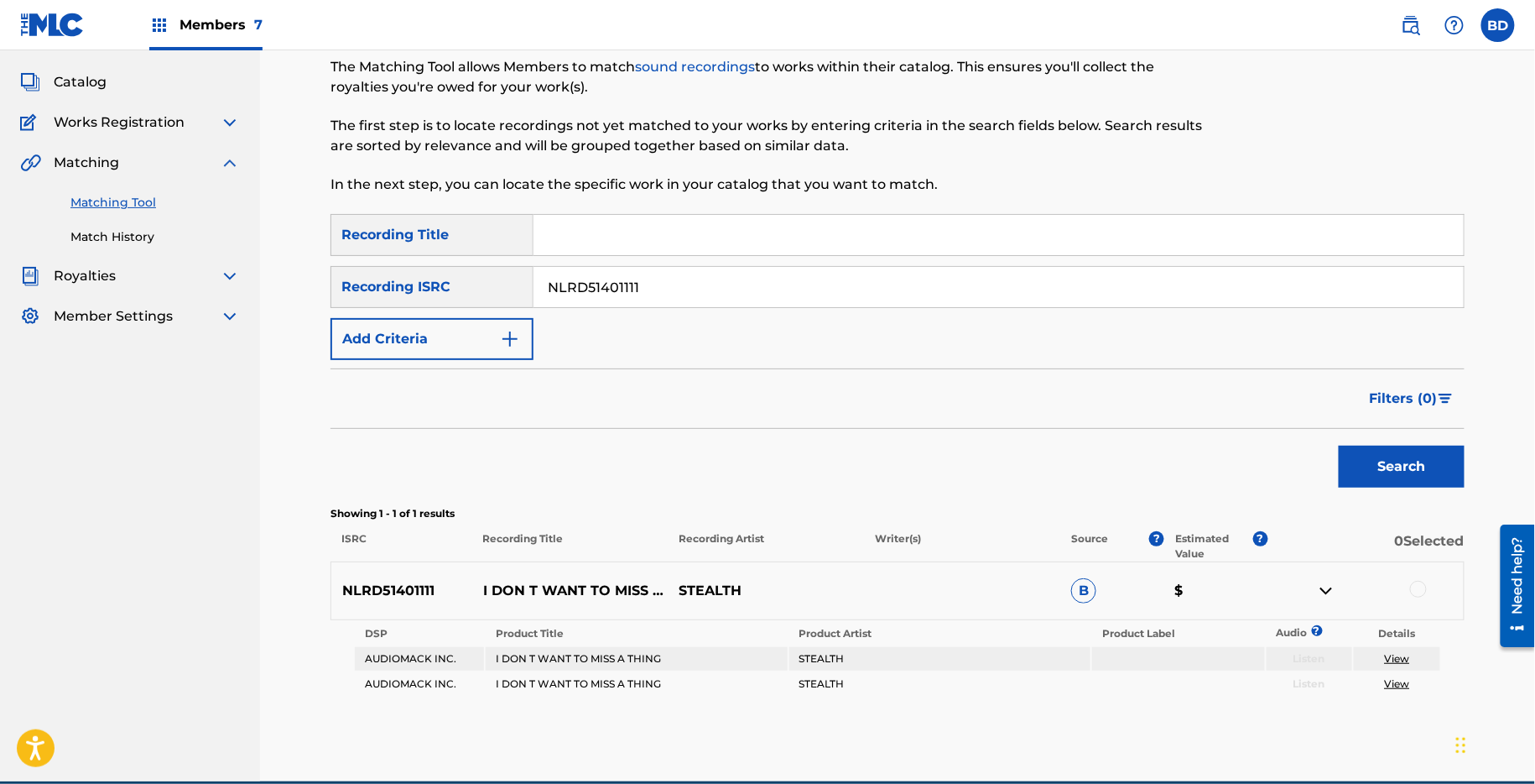
click at [511, 588] on p "I DON T WANT TO MISS A THING" at bounding box center [571, 590] width 196 height 20
click at [1420, 577] on div "NLRD51401111 I DON T WANT TO MISS A THING STEALTH B $" at bounding box center [898, 590] width 1135 height 59
click at [1420, 584] on div at bounding box center [1418, 588] width 17 height 17
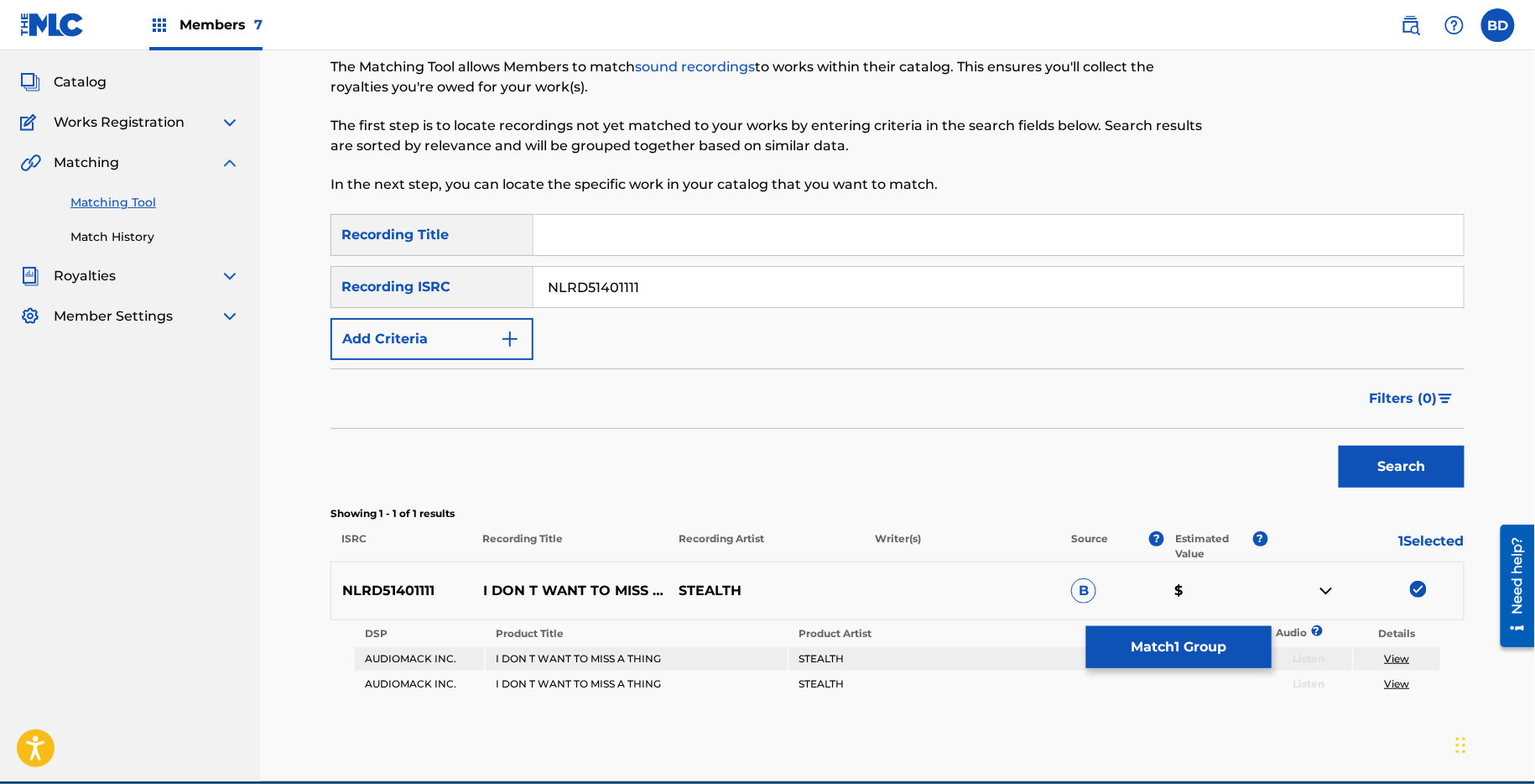
click at [1124, 661] on button "Match 1 Group" at bounding box center [1179, 647] width 185 height 42
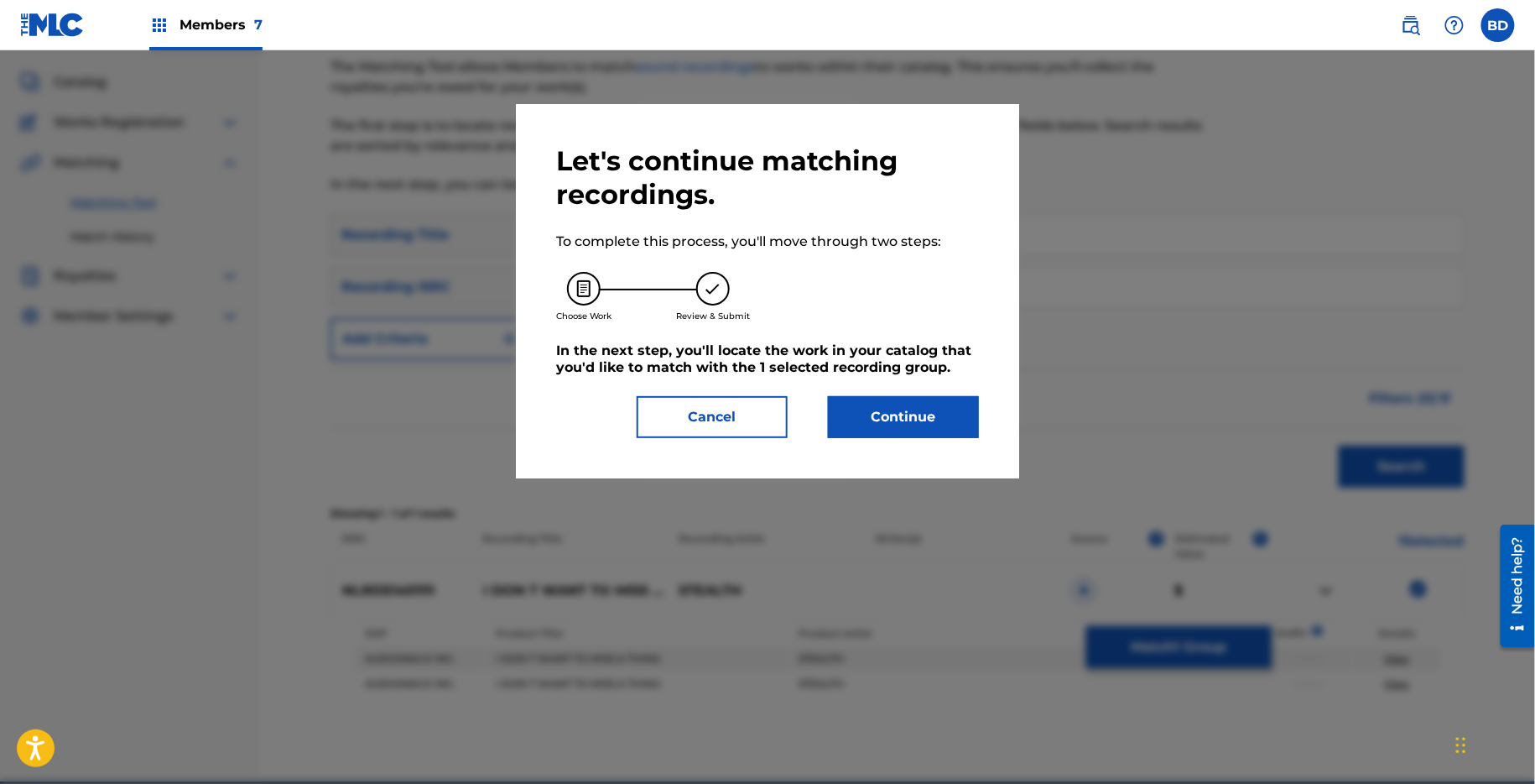
click at [839, 421] on button "Continue" at bounding box center [903, 417] width 151 height 42
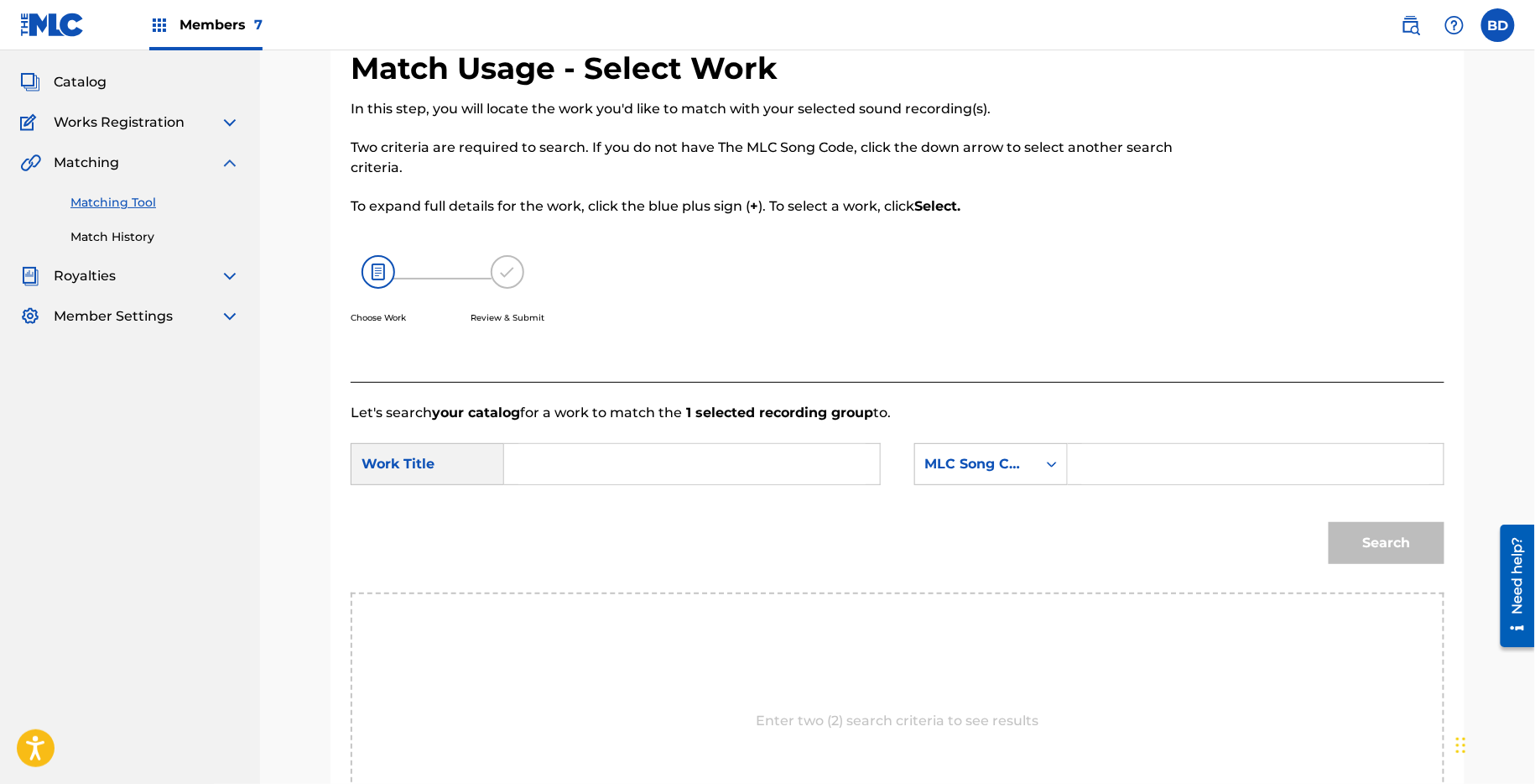
click at [1153, 478] on input "Search Form" at bounding box center [1256, 464] width 347 height 40
paste input "I17652"
type input "I17652"
click at [755, 476] on input "Search Form" at bounding box center [692, 464] width 347 height 40
type input "o"
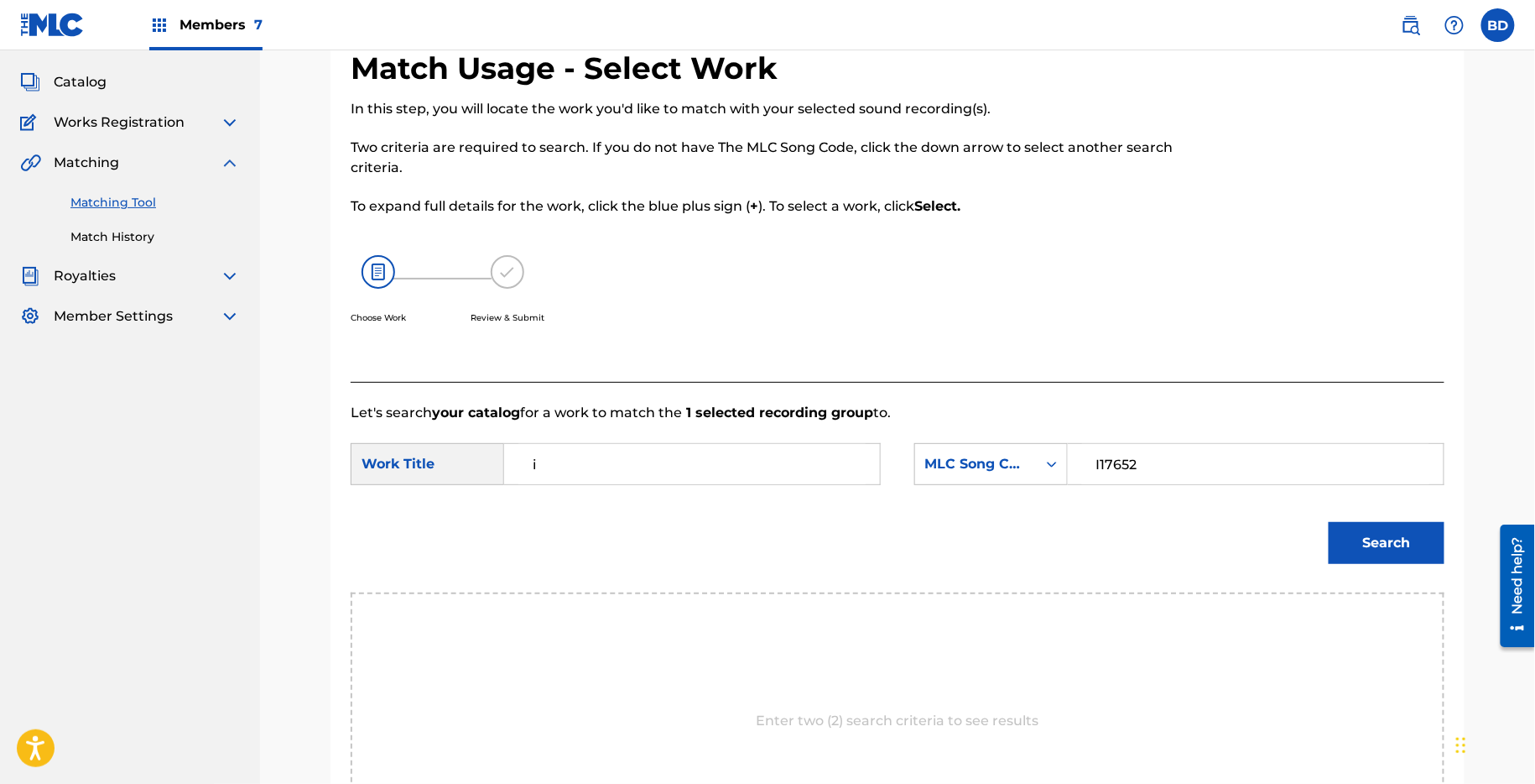
type input "i"
click at [1384, 510] on div "Search" at bounding box center [1382, 538] width 124 height 67
click at [1381, 541] on button "Search" at bounding box center [1387, 543] width 116 height 42
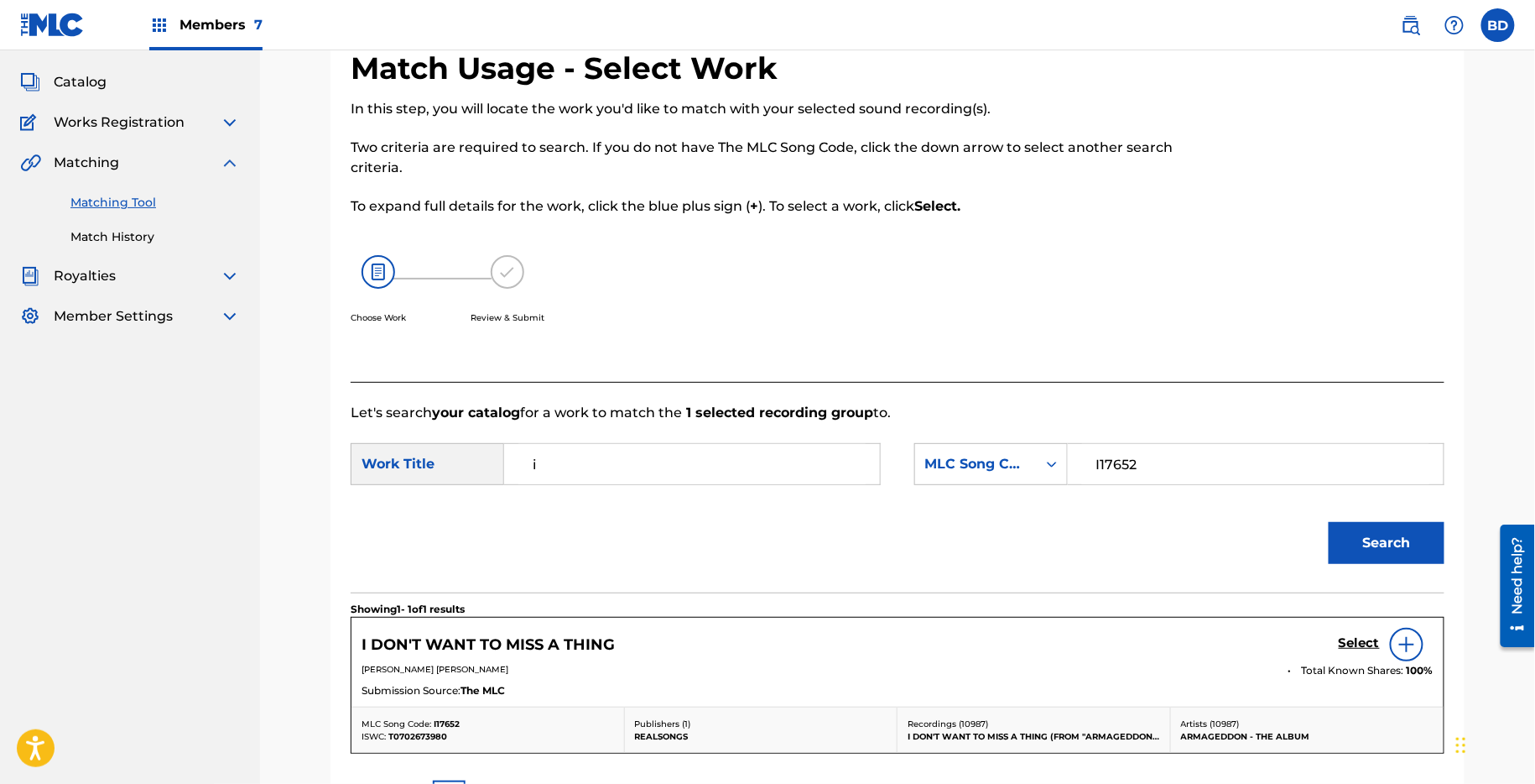
click at [1363, 622] on div "I DON'T WANT TO MISS A THING Select DIANE EVE WARREN Total Known Shares: 100 % …" at bounding box center [898, 662] width 1092 height 89
click at [1363, 636] on h5 "Select" at bounding box center [1360, 643] width 41 height 16
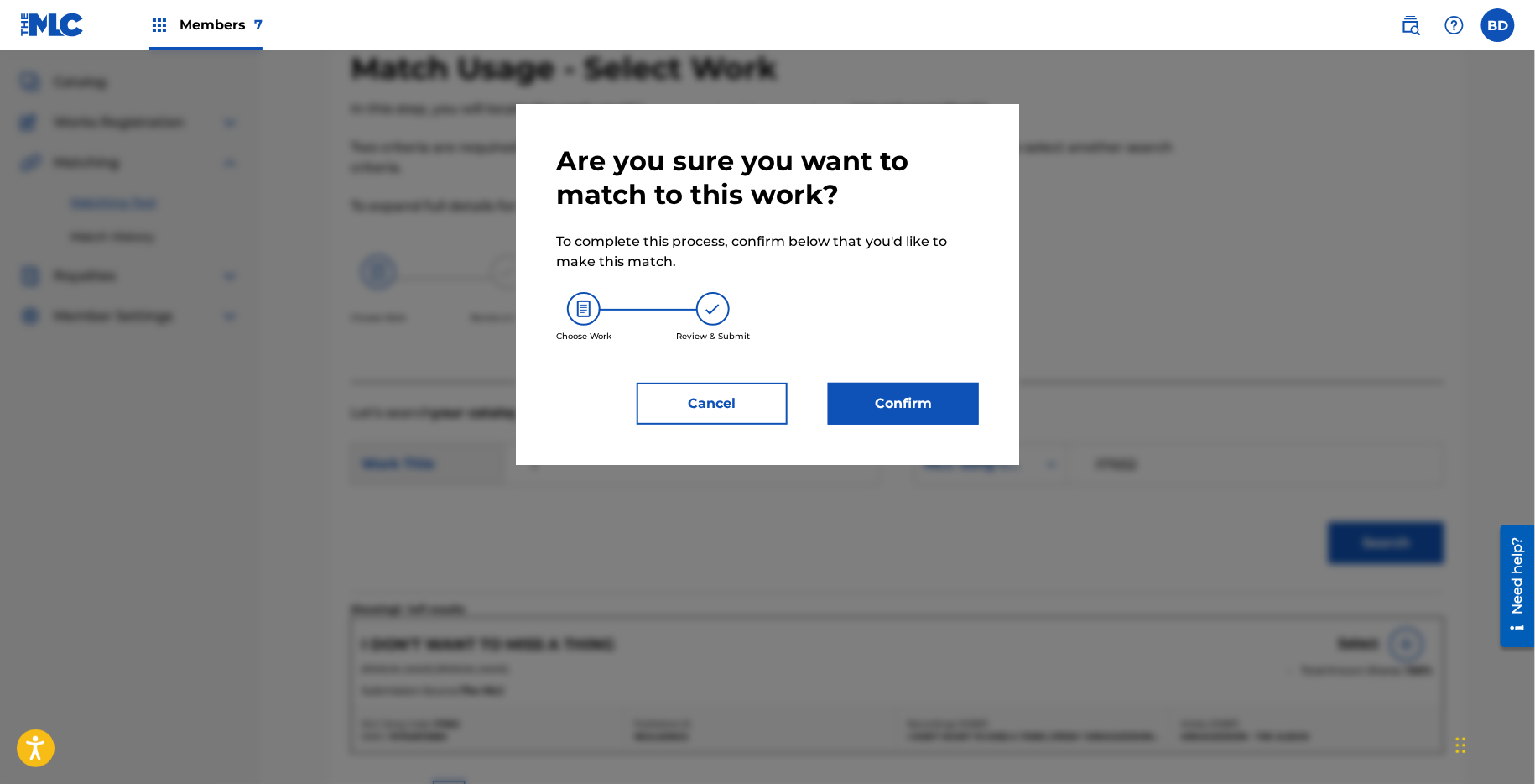
click at [880, 387] on button "Confirm" at bounding box center [903, 404] width 151 height 42
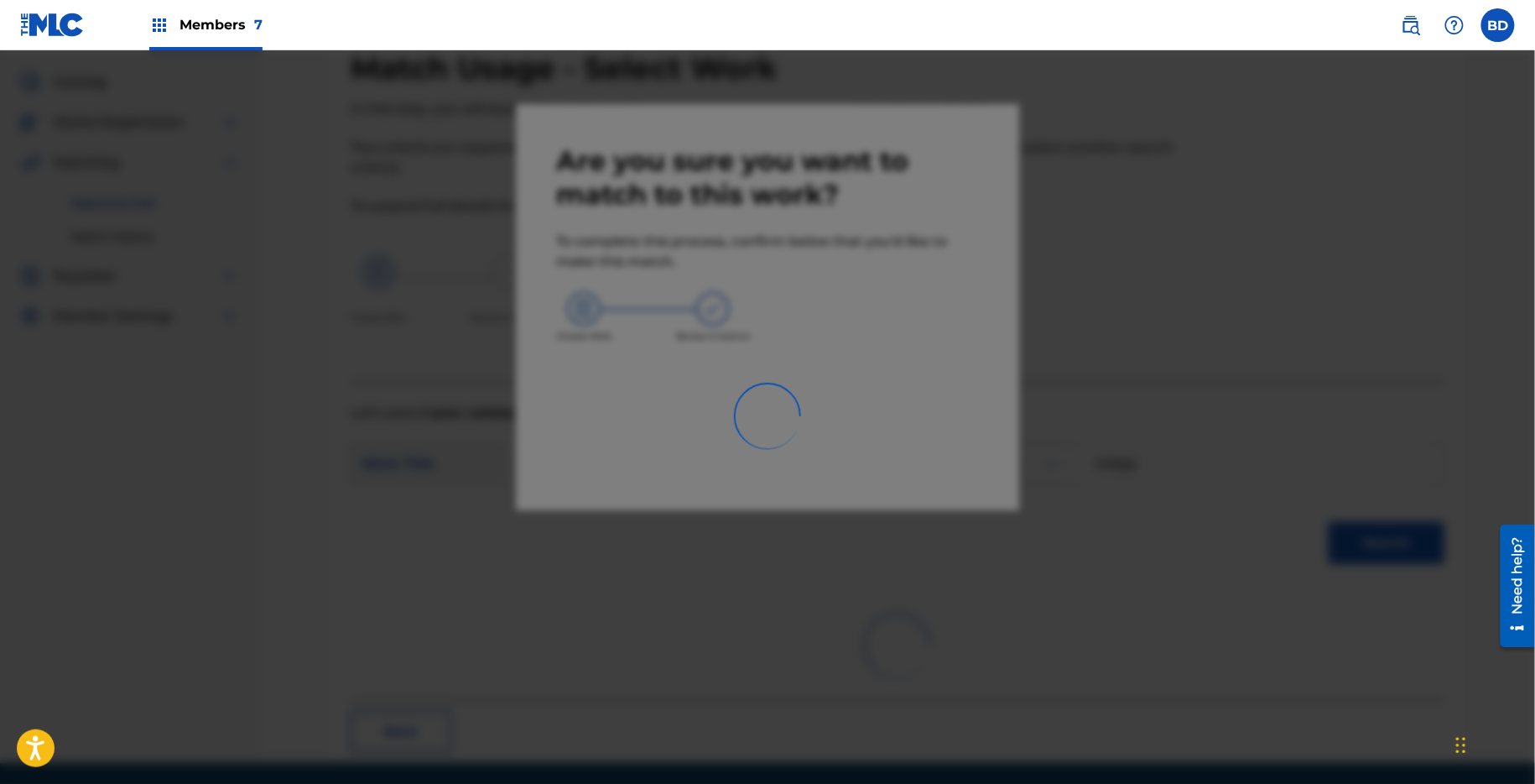
scroll to position [42, 0]
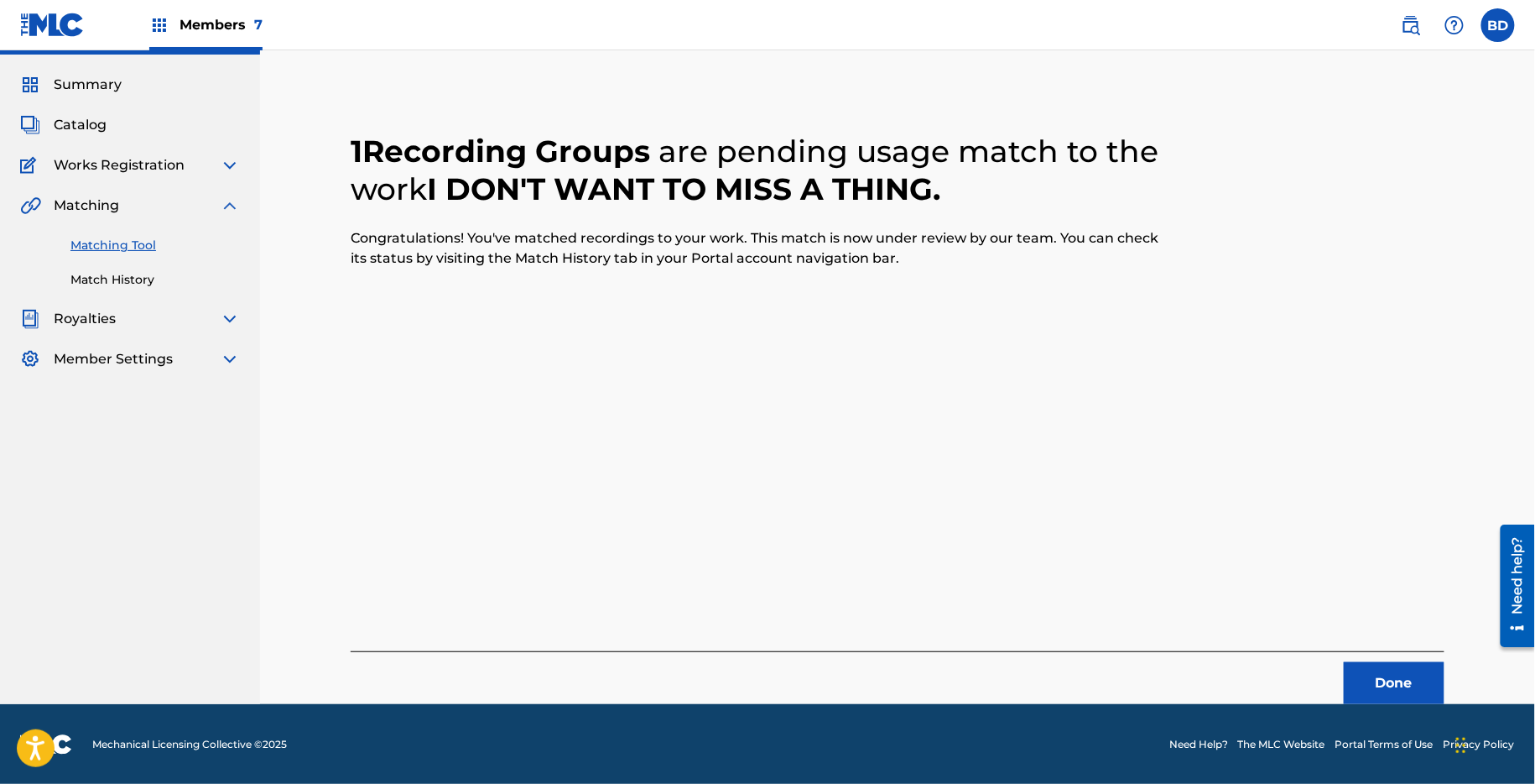
click at [192, 263] on div "Matching Tool Match History" at bounding box center [129, 252] width 219 height 73
click at [178, 297] on div "Summary Catalog Works Registration Claiming Tool Individual Registration Tool B…" at bounding box center [129, 221] width 260 height 335
click at [177, 287] on link "Match History" at bounding box center [155, 279] width 170 height 17
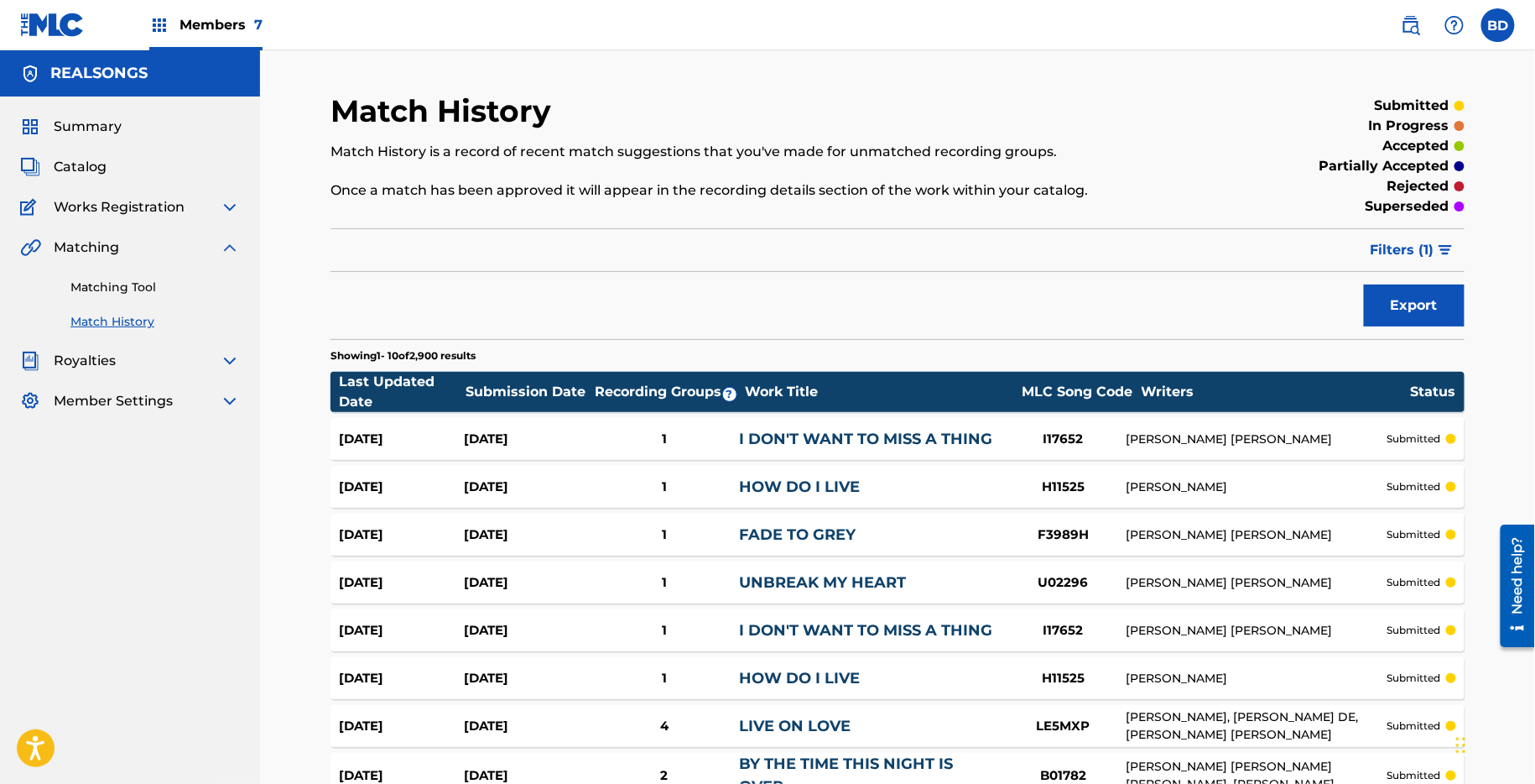
click at [488, 430] on div "Aug 25, 2025" at bounding box center [526, 439] width 125 height 19
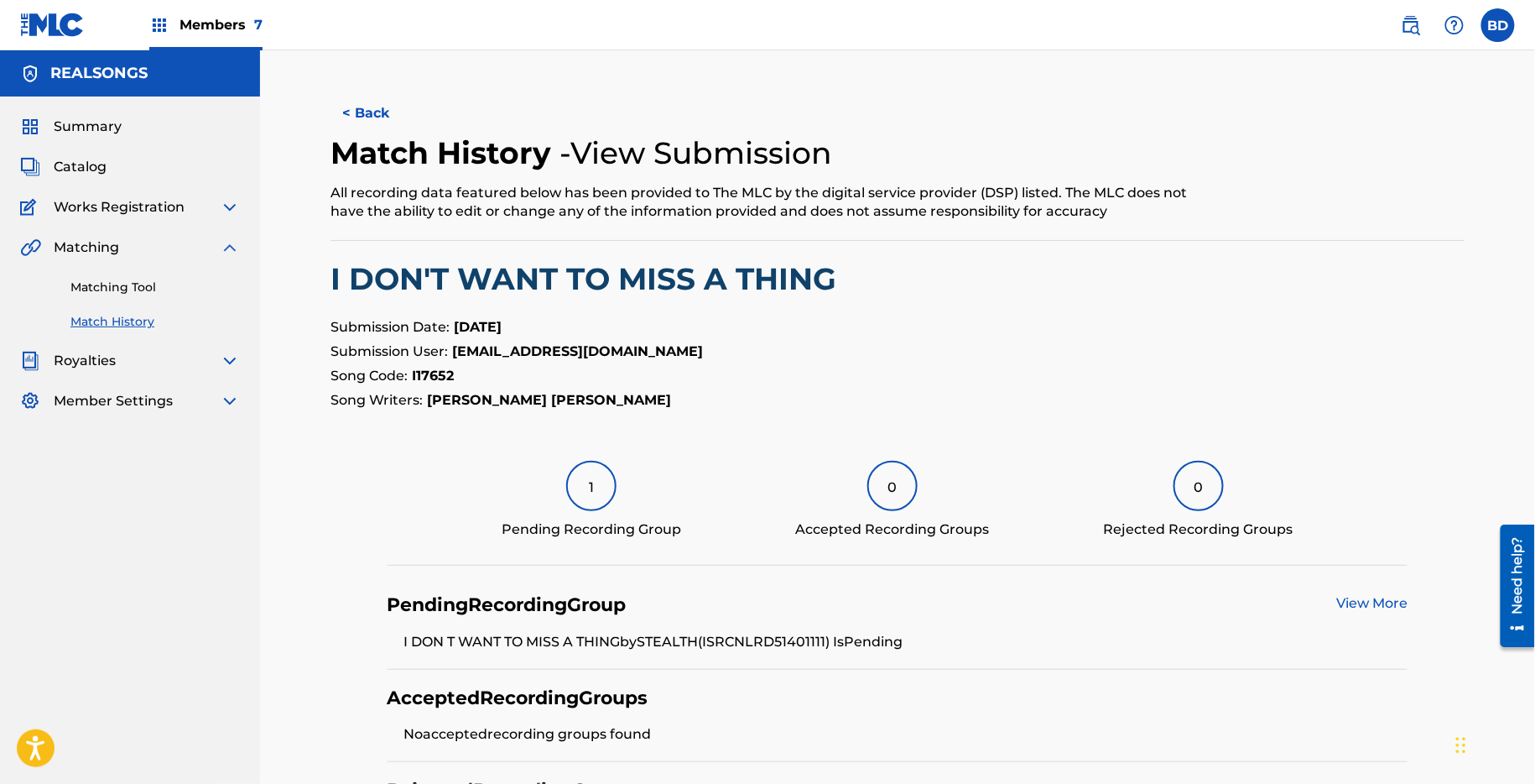
click at [111, 283] on link "Matching Tool" at bounding box center [155, 286] width 170 height 17
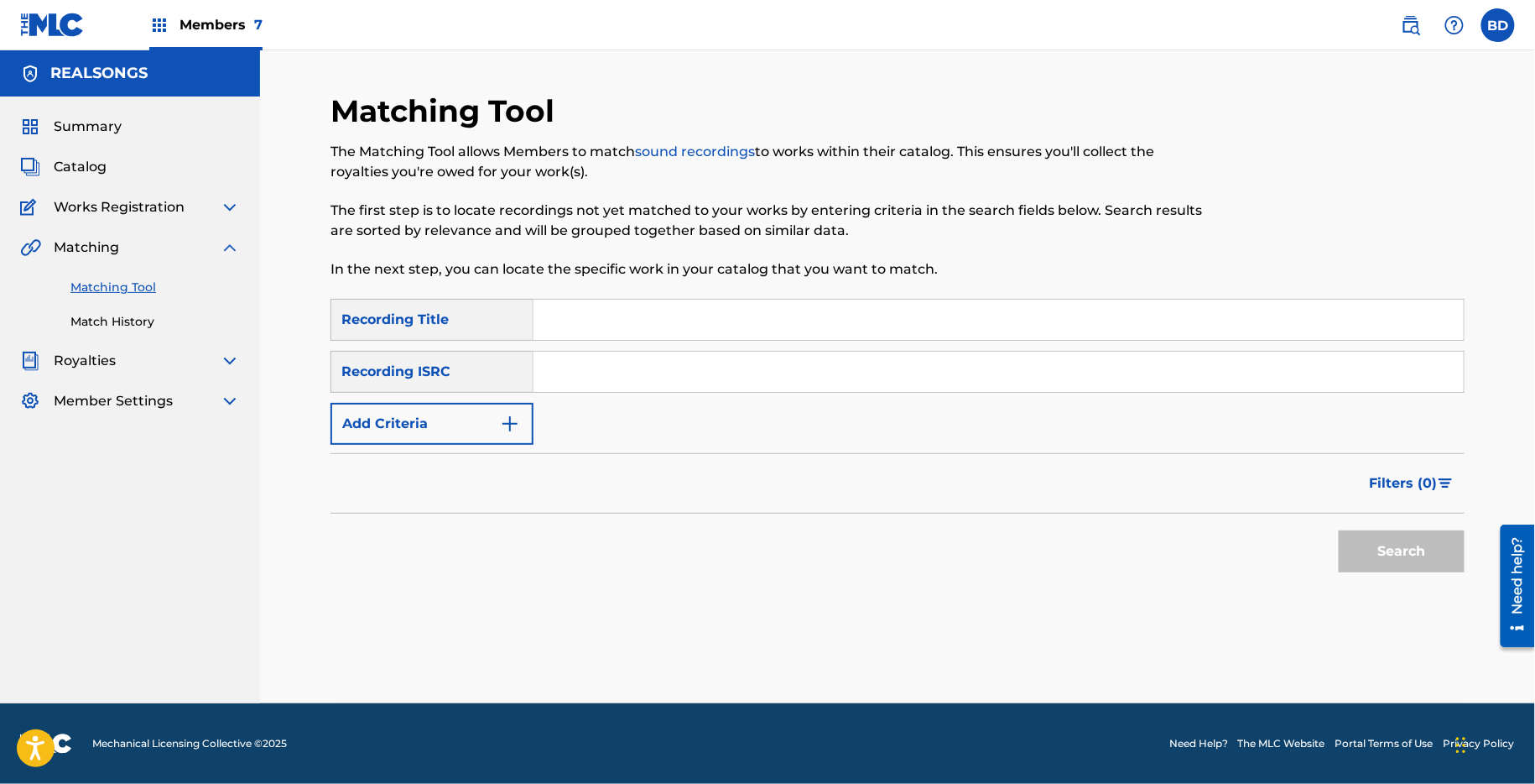
click at [562, 349] on div "SearchWithCriteria0bda3d5c-7a90-4505-8932-ca201f7f853c Recording Title SearchWi…" at bounding box center [898, 371] width 1135 height 146
click at [568, 357] on input "Search Form" at bounding box center [998, 372] width 930 height 40
paste input "NLRD51417106"
click at [1339, 531] on button "Search" at bounding box center [1402, 552] width 126 height 42
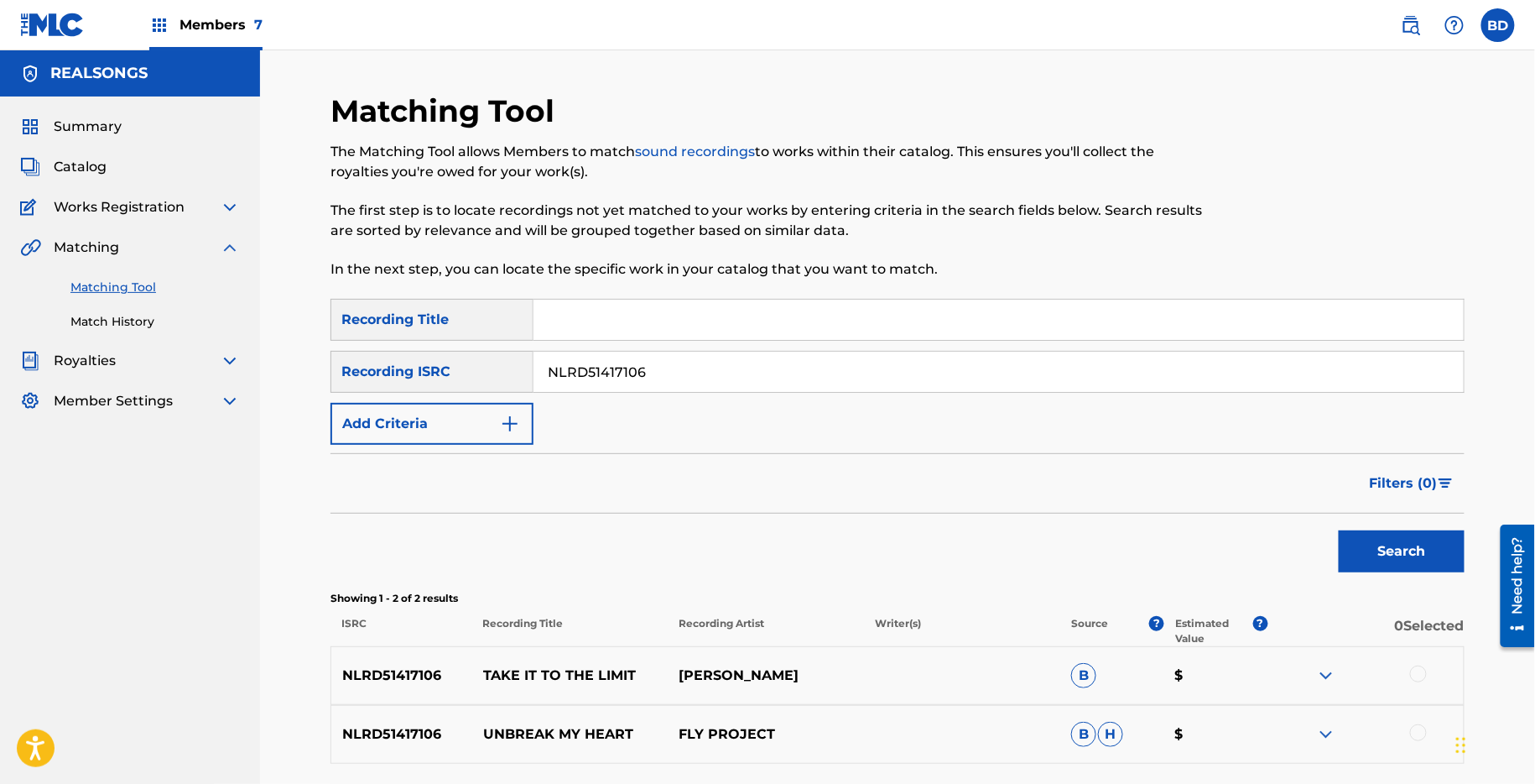
scroll to position [143, 0]
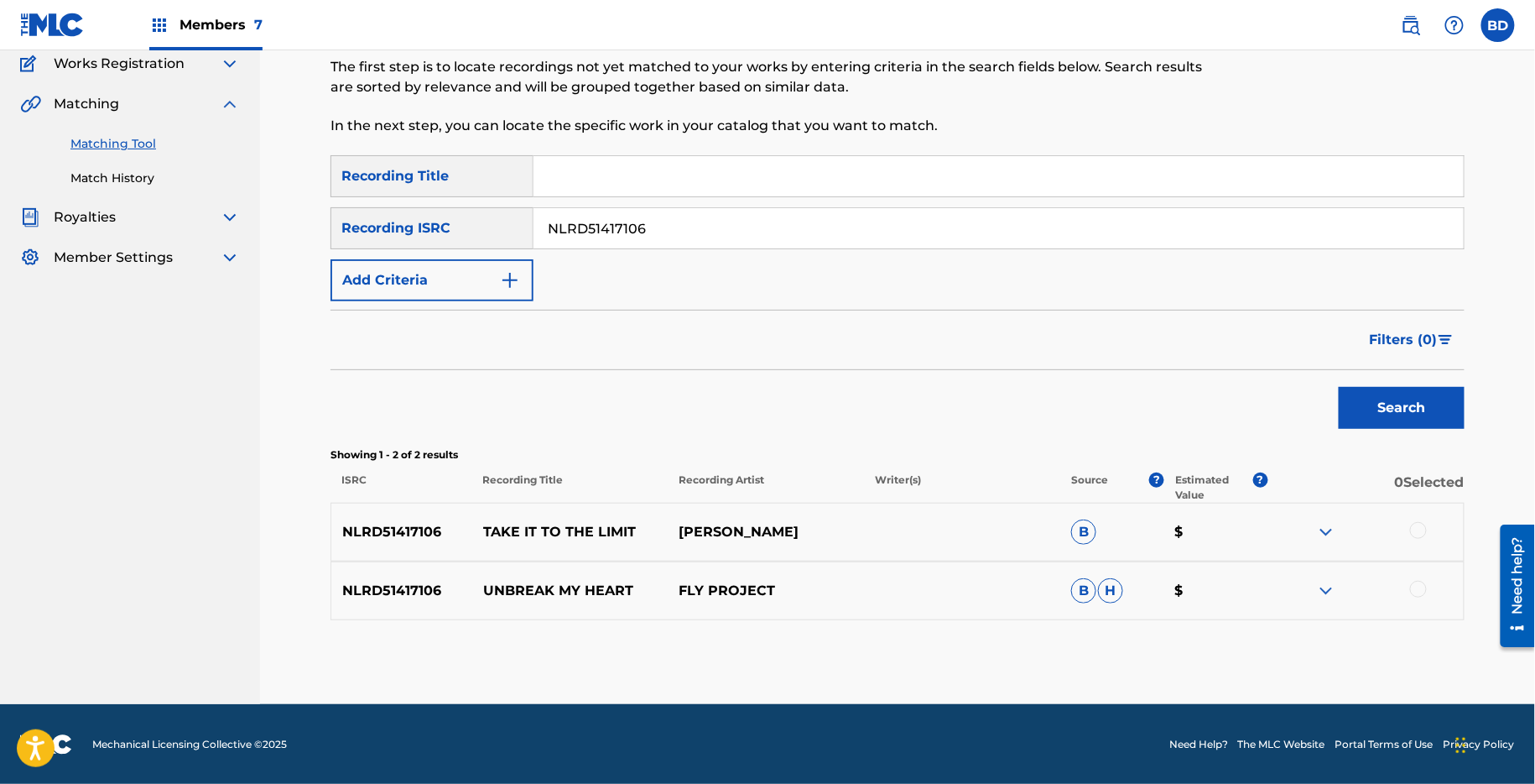
click at [1328, 576] on div "NLRD51417106 UNBREAK MY HEART FLY PROJECT B H $" at bounding box center [898, 590] width 1135 height 59
click at [1328, 577] on div "NLRD51417106 UNBREAK MY HEART FLY PROJECT B H $" at bounding box center [898, 590] width 1135 height 59
click at [1328, 521] on div "NLRD51417106 TAKE IT TO THE LIMIT ANTONIO PARAVARNO B $" at bounding box center [898, 532] width 1135 height 59
click at [1328, 599] on img at bounding box center [1327, 590] width 20 height 20
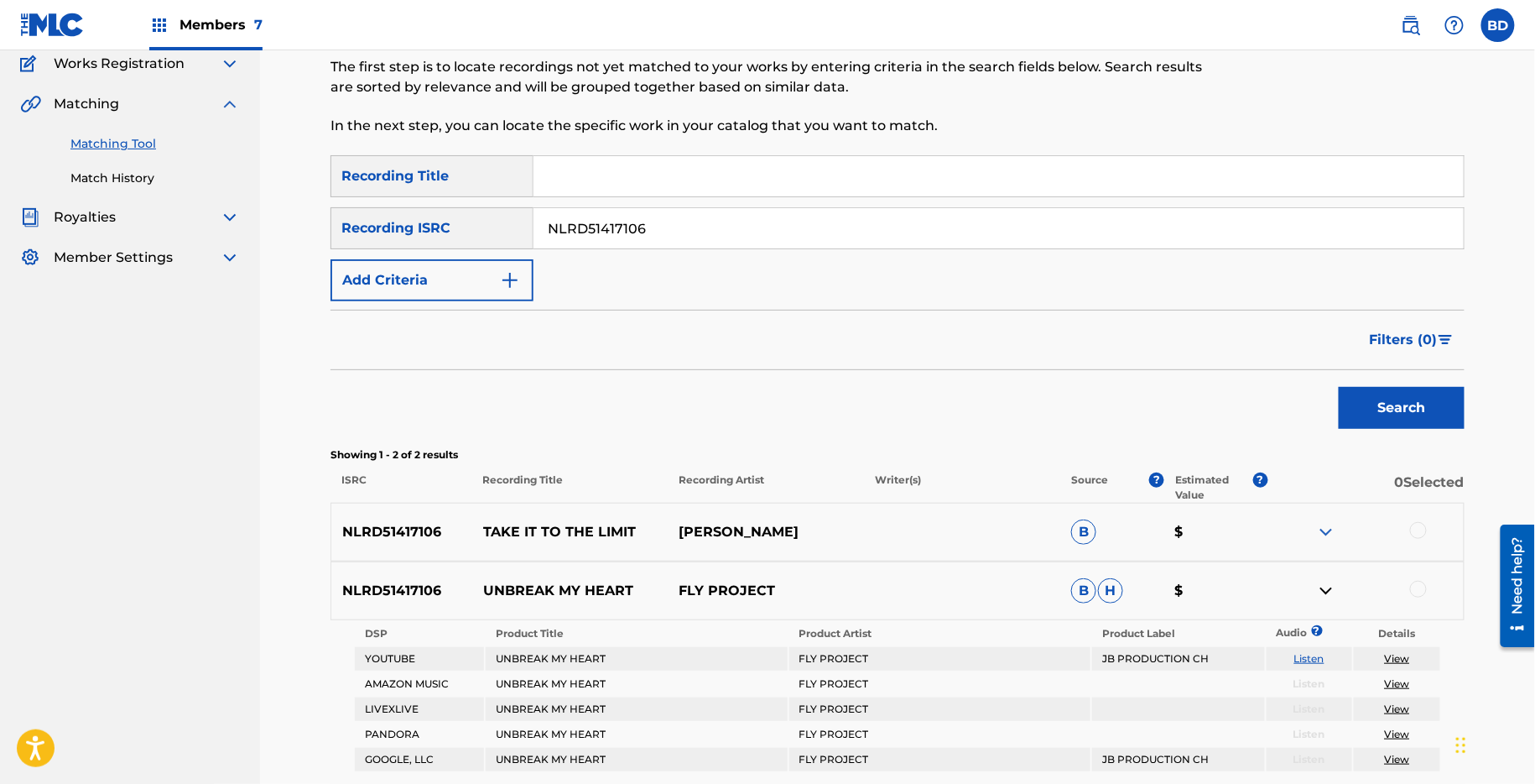
click at [1330, 516] on div "NLRD51417106 TAKE IT TO THE LIMIT ANTONIO PARAVARNO B $" at bounding box center [898, 532] width 1135 height 59
click at [1320, 531] on img at bounding box center [1327, 532] width 20 height 20
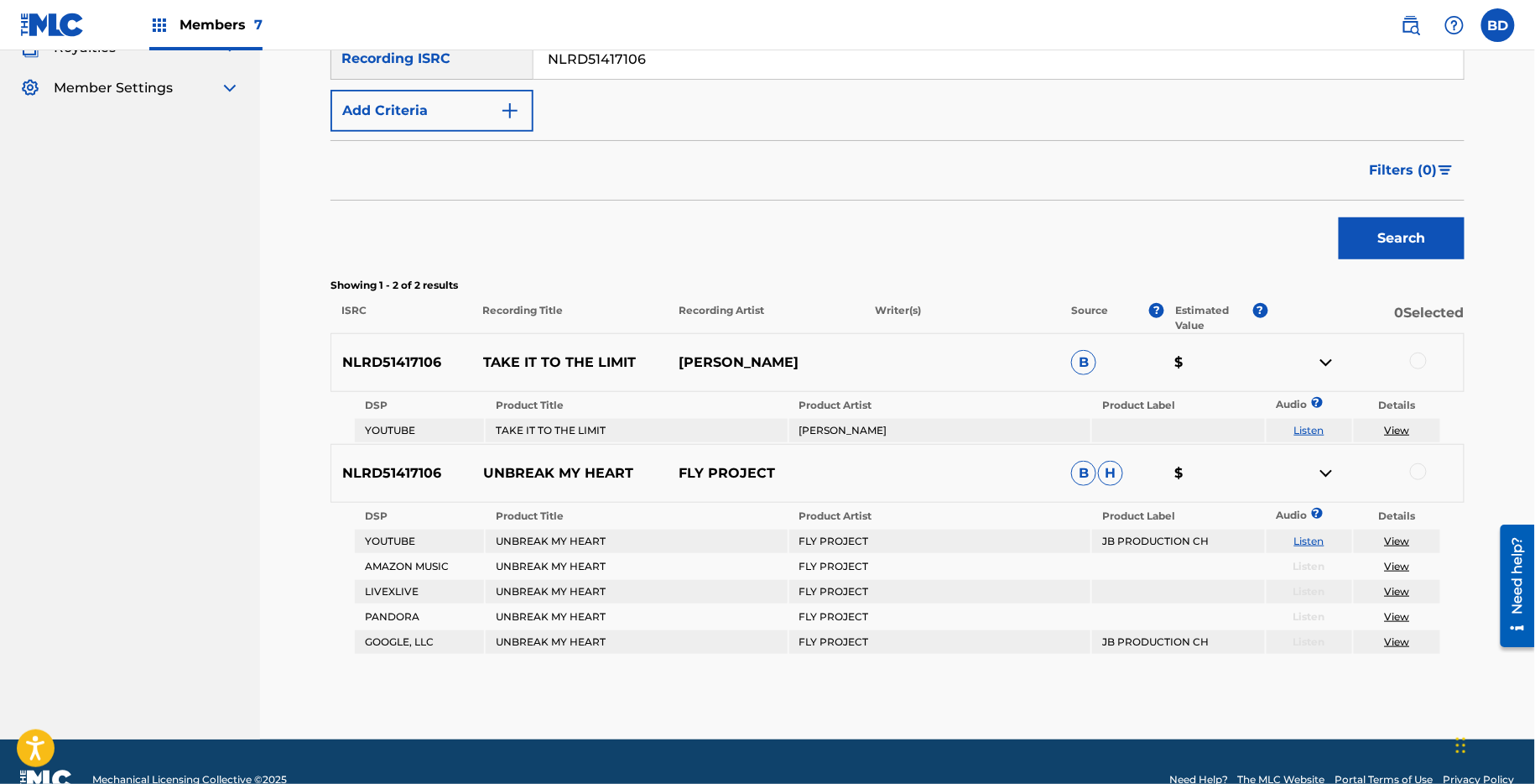
scroll to position [347, 0]
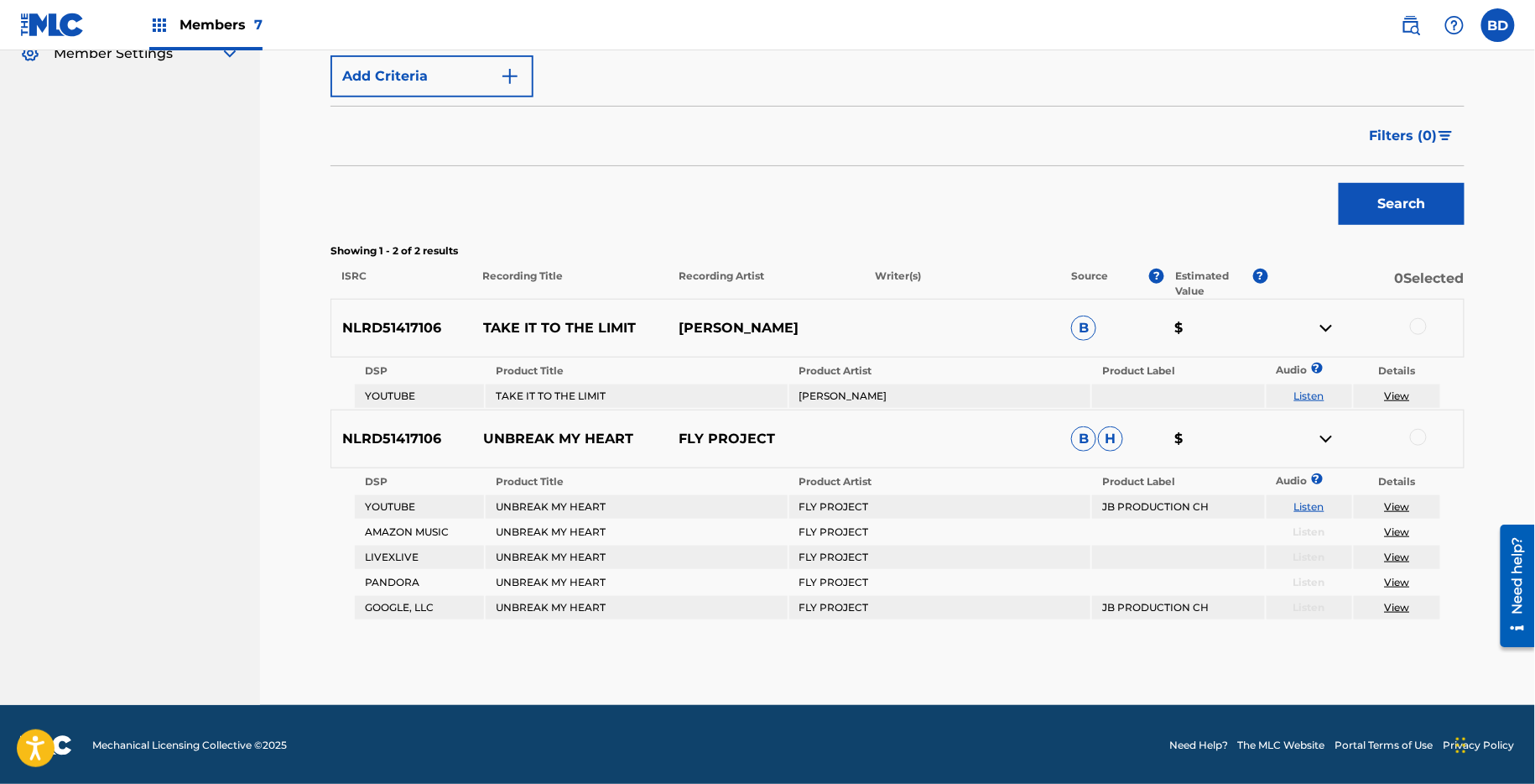
click at [592, 325] on p "TAKE IT TO THE LIMIT" at bounding box center [571, 328] width 196 height 20
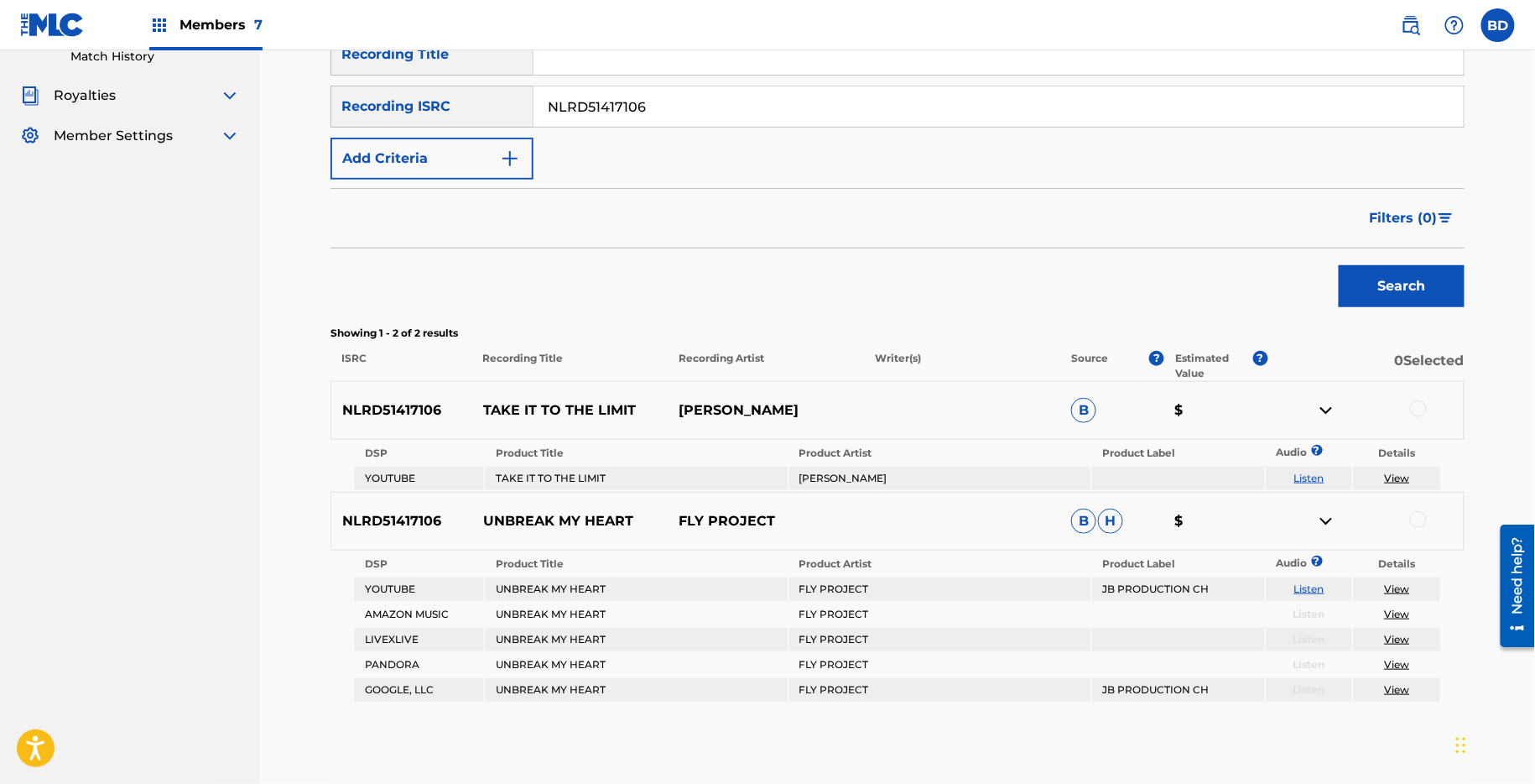
click at [596, 114] on input "NLRD51417106" at bounding box center [998, 106] width 930 height 40
paste input "2343579"
type input "NLRD52343579"
click at [1339, 265] on button "Search" at bounding box center [1402, 286] width 126 height 42
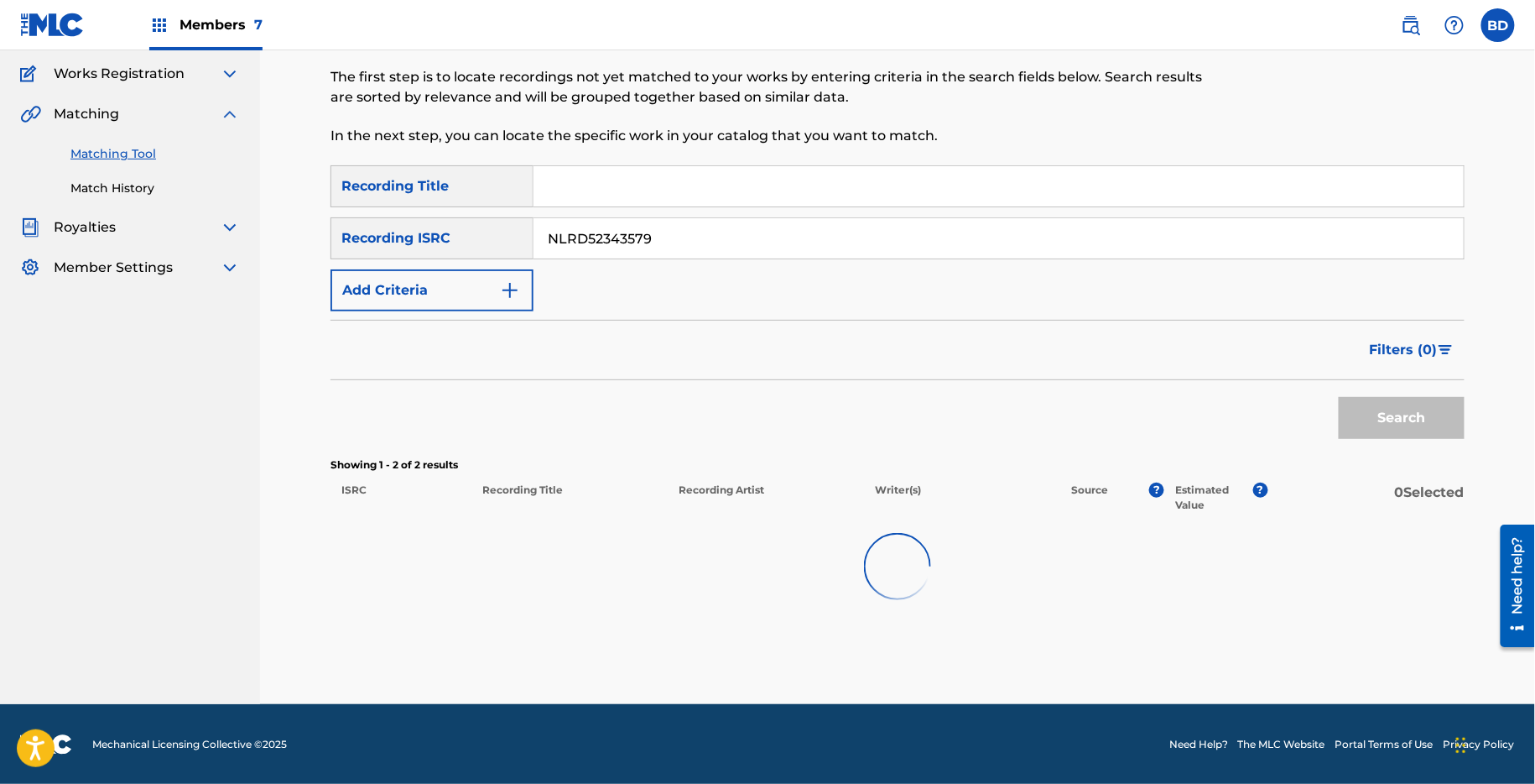
scroll to position [261, 0]
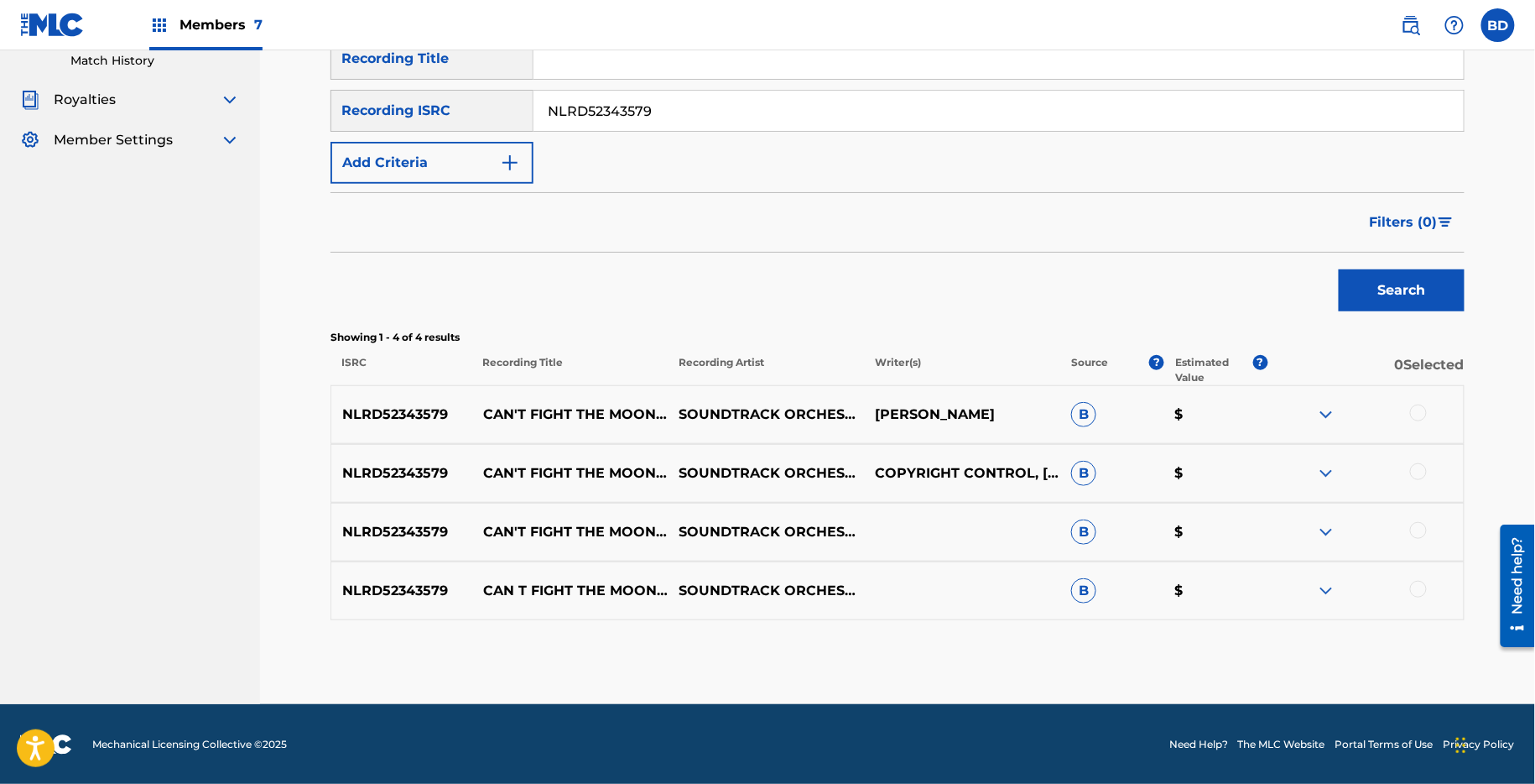
click at [1324, 589] on img at bounding box center [1327, 590] width 20 height 20
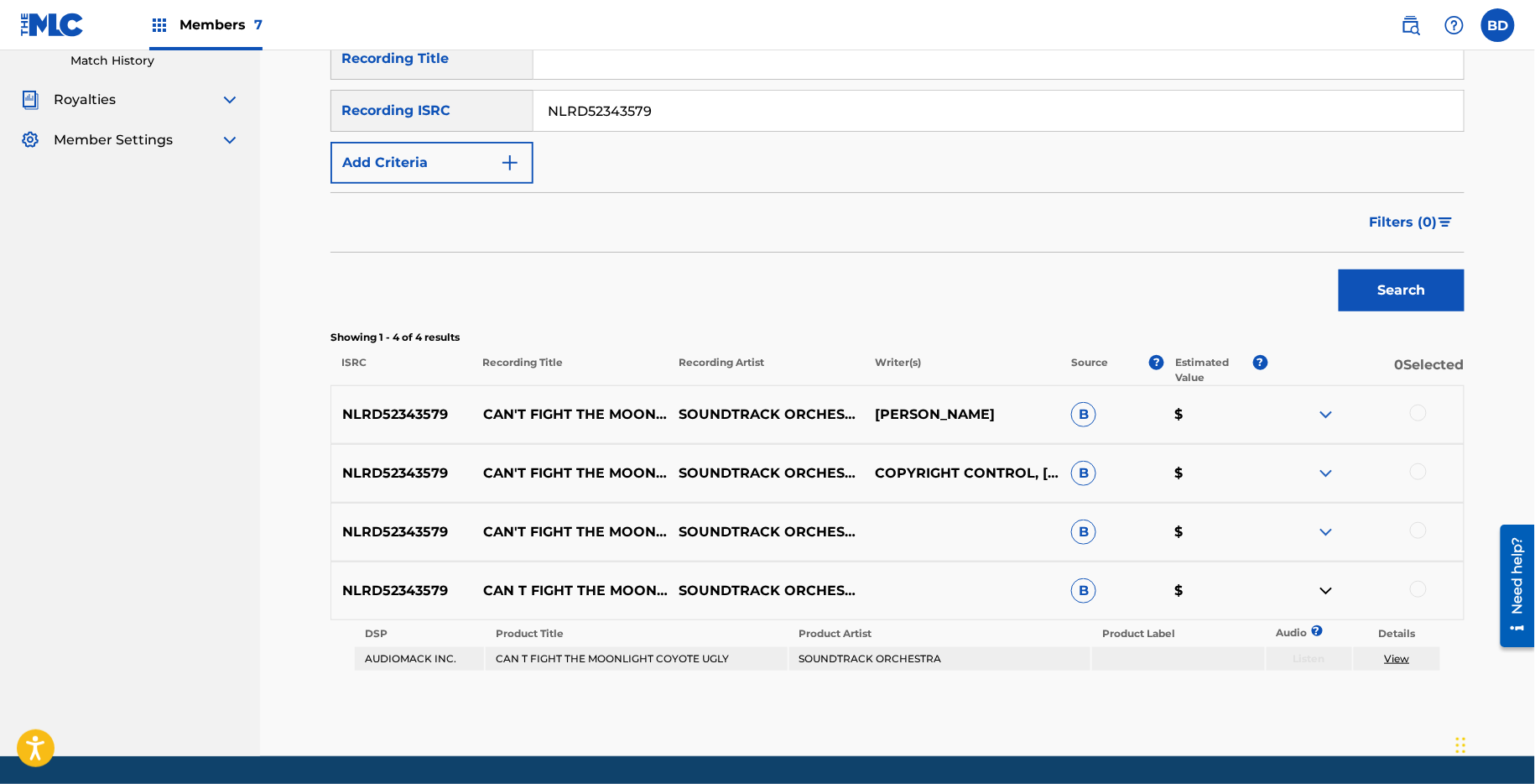
click at [1331, 534] on img at bounding box center [1327, 532] width 20 height 20
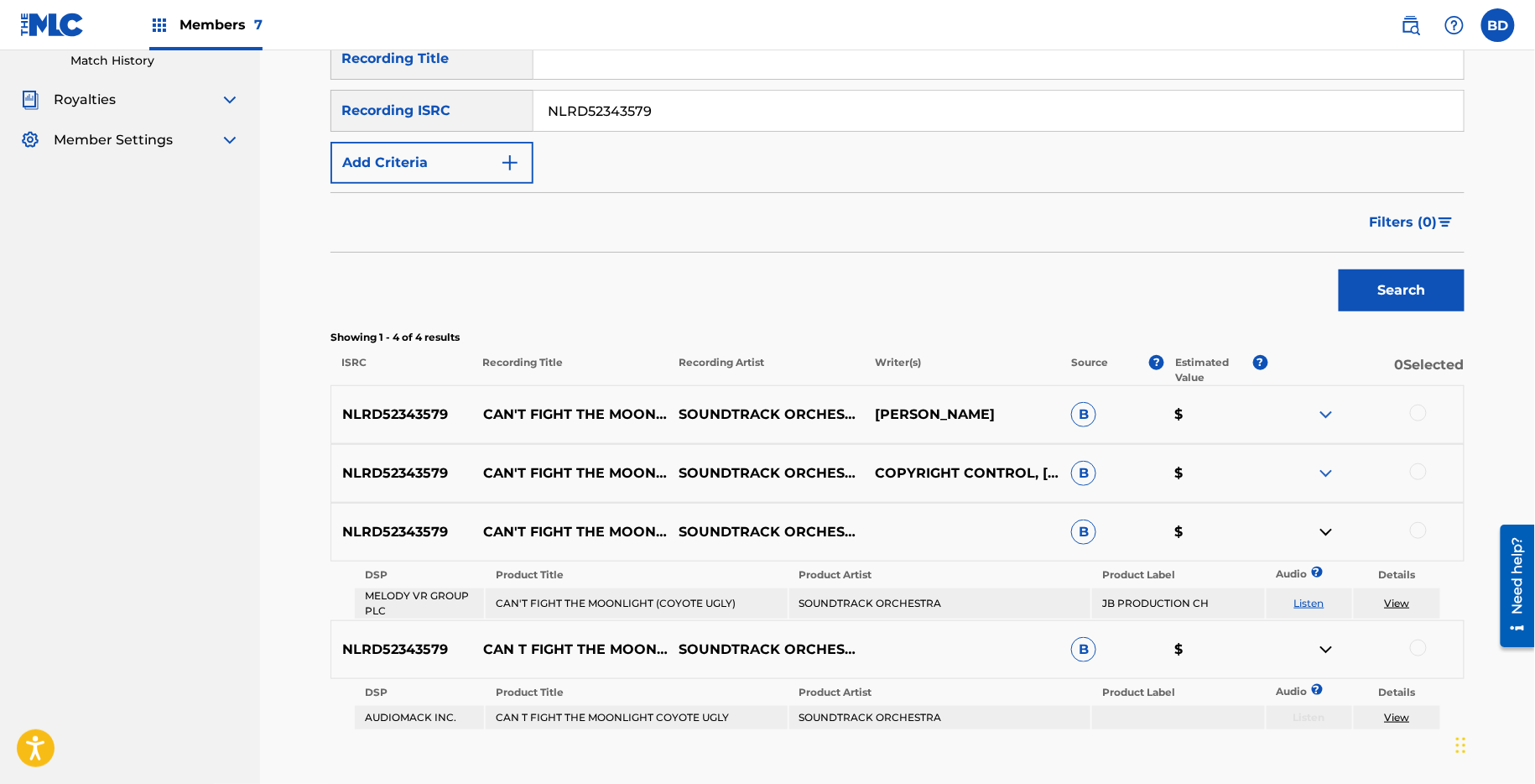
click at [1330, 470] on img at bounding box center [1327, 473] width 20 height 20
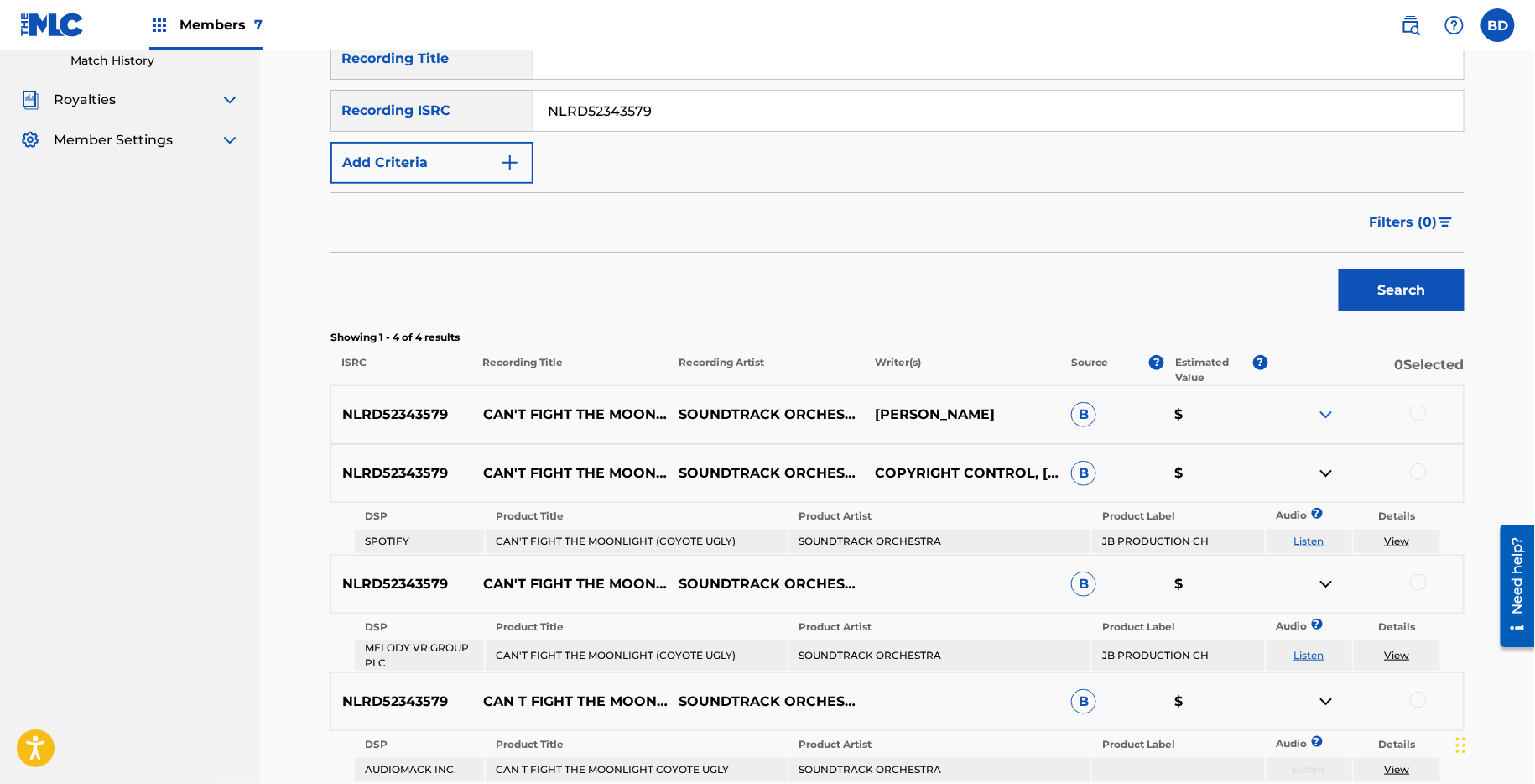
click at [1320, 415] on img at bounding box center [1327, 414] width 20 height 20
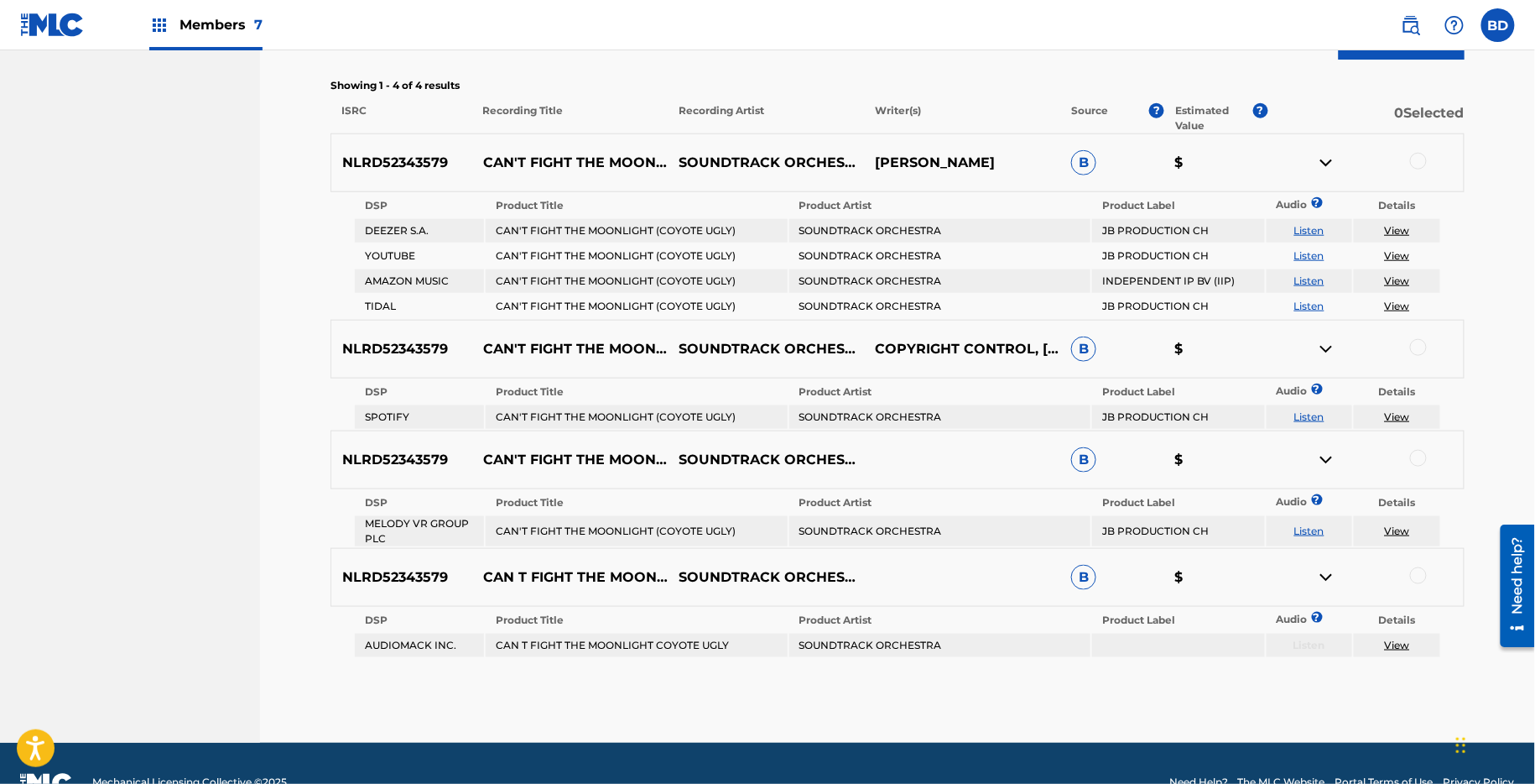
scroll to position [487, 0]
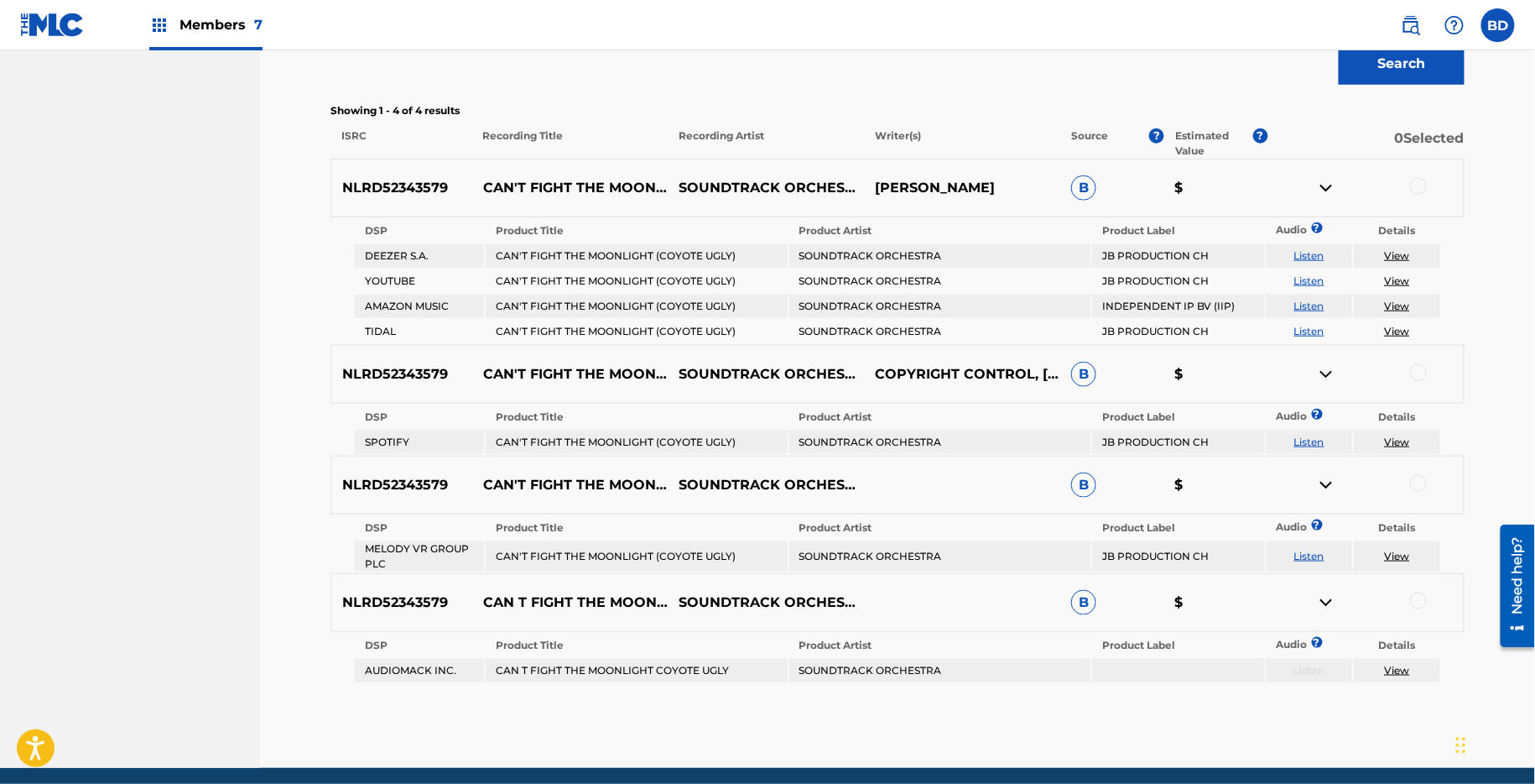
click at [557, 184] on p "CAN'T FIGHT THE MOONLIGHT (COYOTE UGLY)" at bounding box center [571, 188] width 196 height 20
drag, startPoint x: 483, startPoint y: 164, endPoint x: 572, endPoint y: 180, distance: 90.4
click at [572, 180] on p "CAN'T FIGHT THE MOONLIGHT (COYOTE UGLY)" at bounding box center [571, 188] width 196 height 20
click at [1414, 190] on div at bounding box center [1418, 186] width 17 height 17
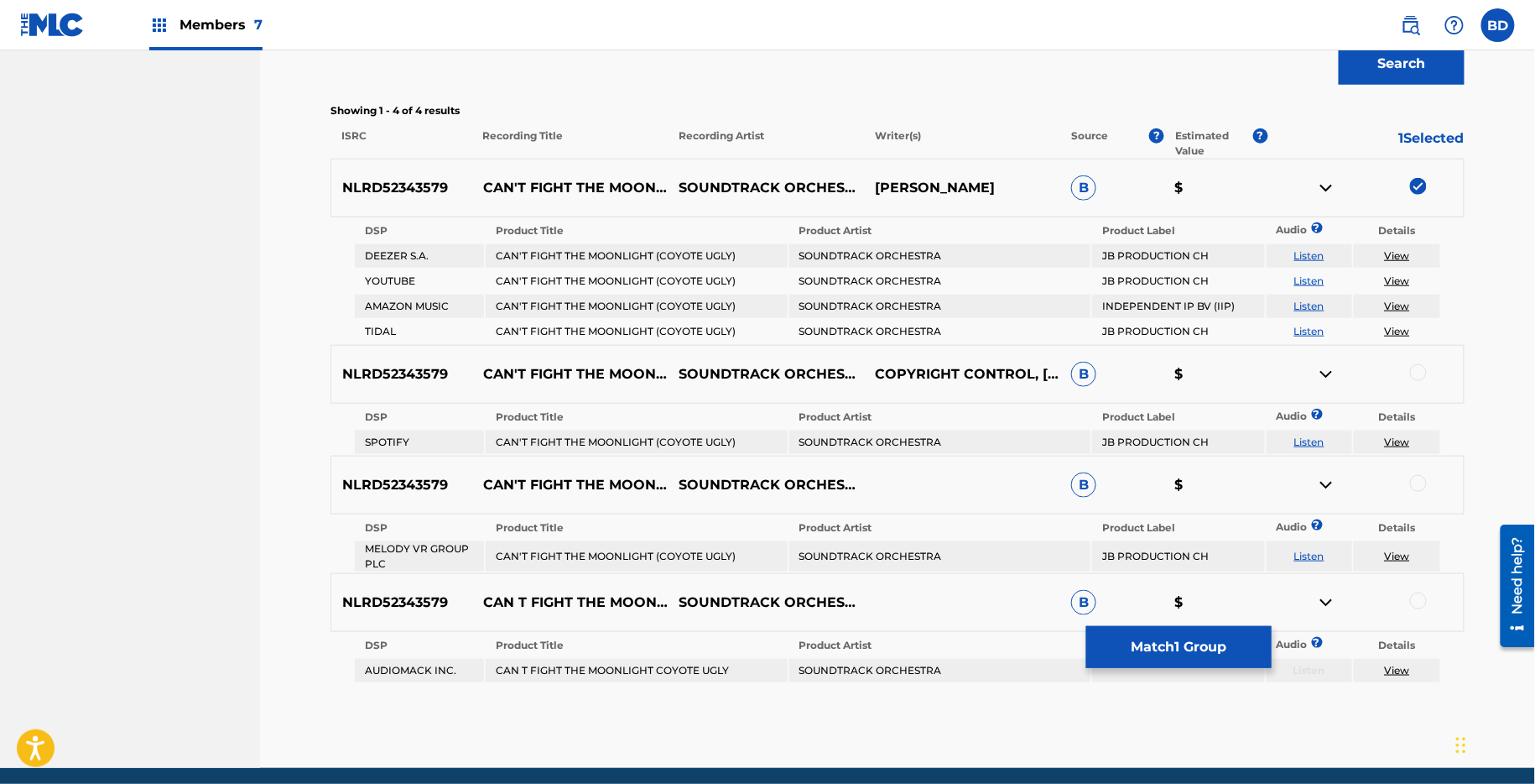
click at [1315, 183] on div at bounding box center [1366, 188] width 196 height 20
click at [1324, 185] on img at bounding box center [1327, 188] width 20 height 20
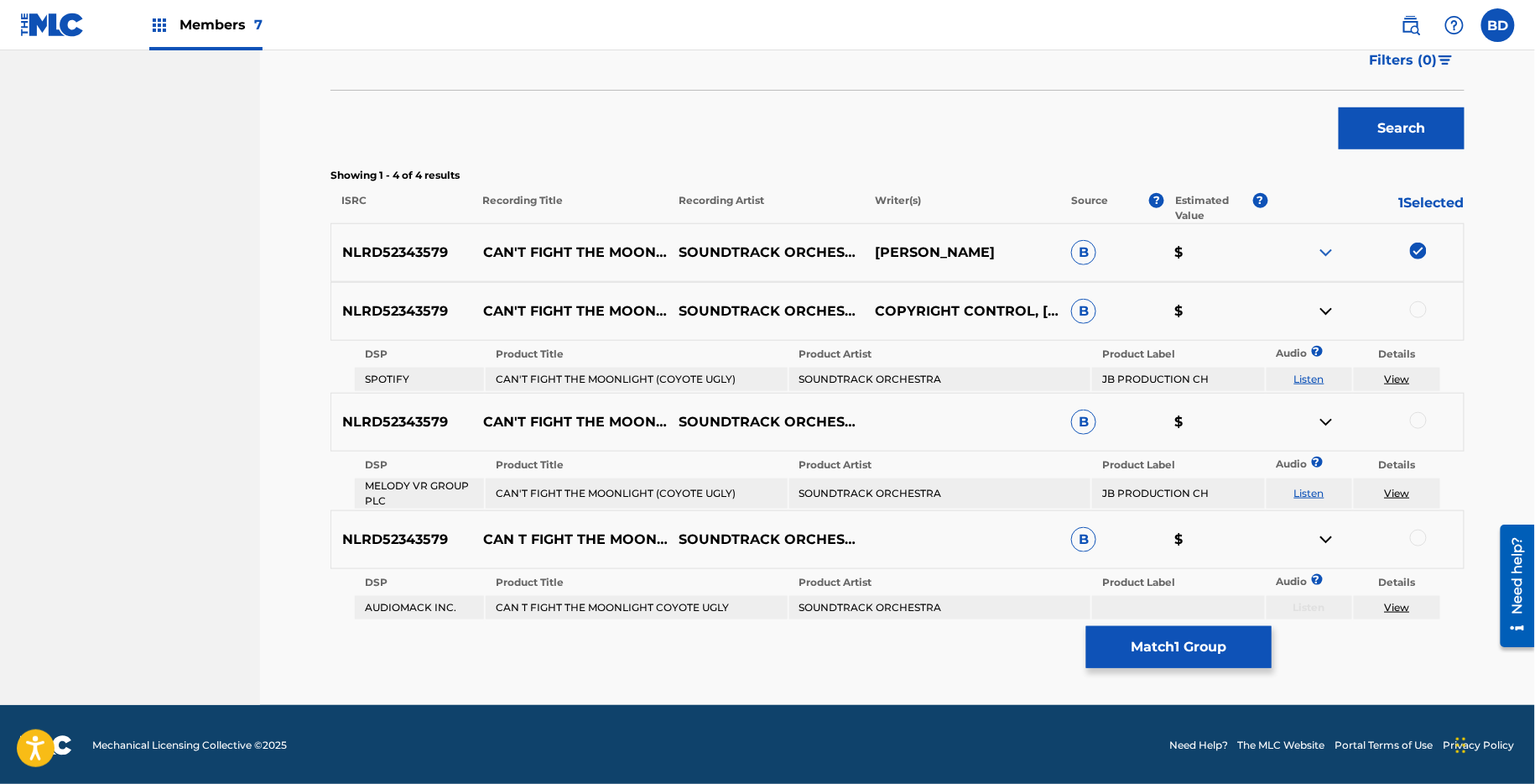
click at [1417, 306] on div at bounding box center [1418, 309] width 17 height 17
click at [1326, 305] on img at bounding box center [1327, 311] width 20 height 20
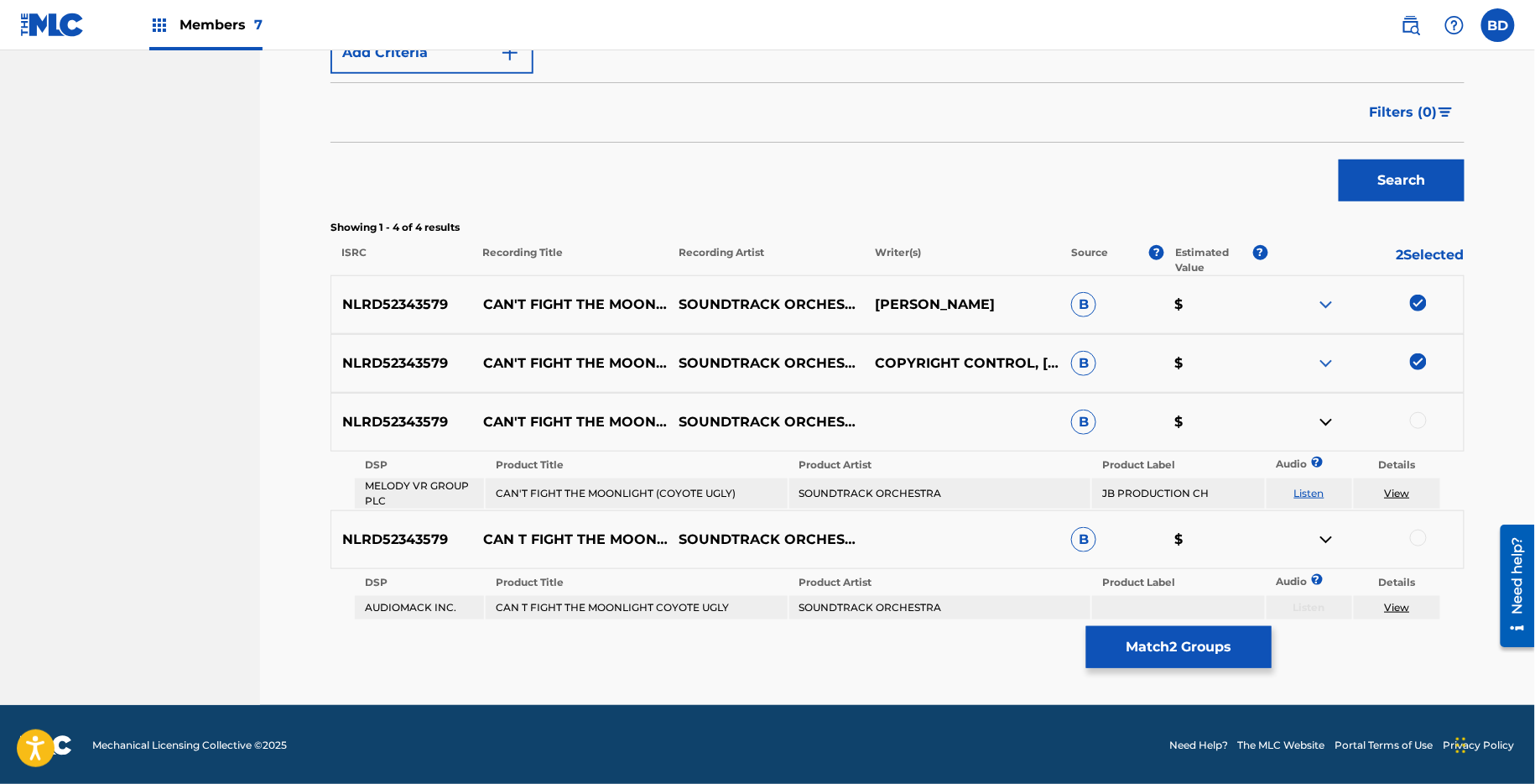
click at [1415, 420] on div at bounding box center [1418, 420] width 17 height 17
click at [1324, 417] on img at bounding box center [1327, 422] width 20 height 20
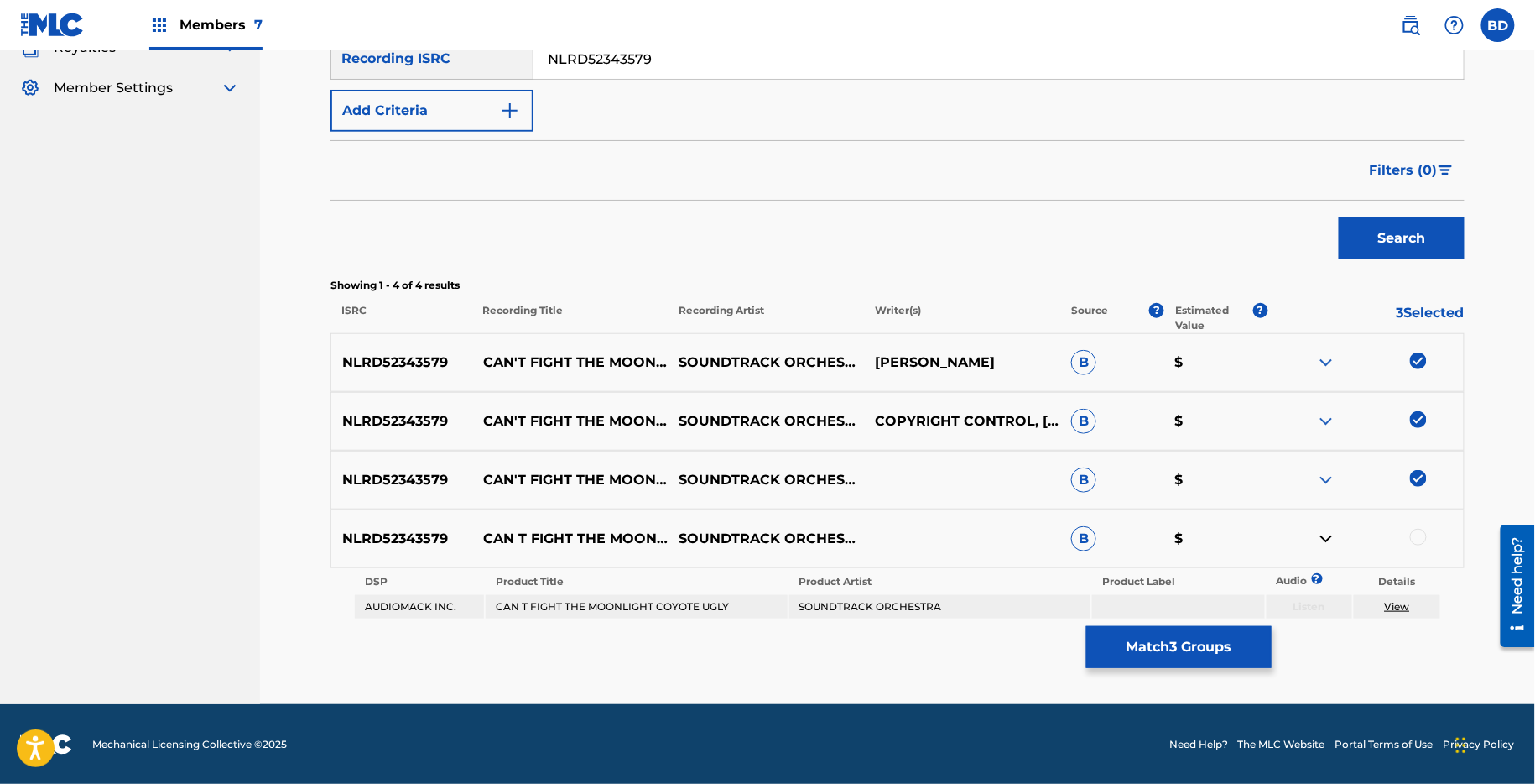
click at [1417, 539] on div at bounding box center [1418, 537] width 17 height 17
click at [1115, 640] on button "Match 4 Groups" at bounding box center [1179, 647] width 185 height 42
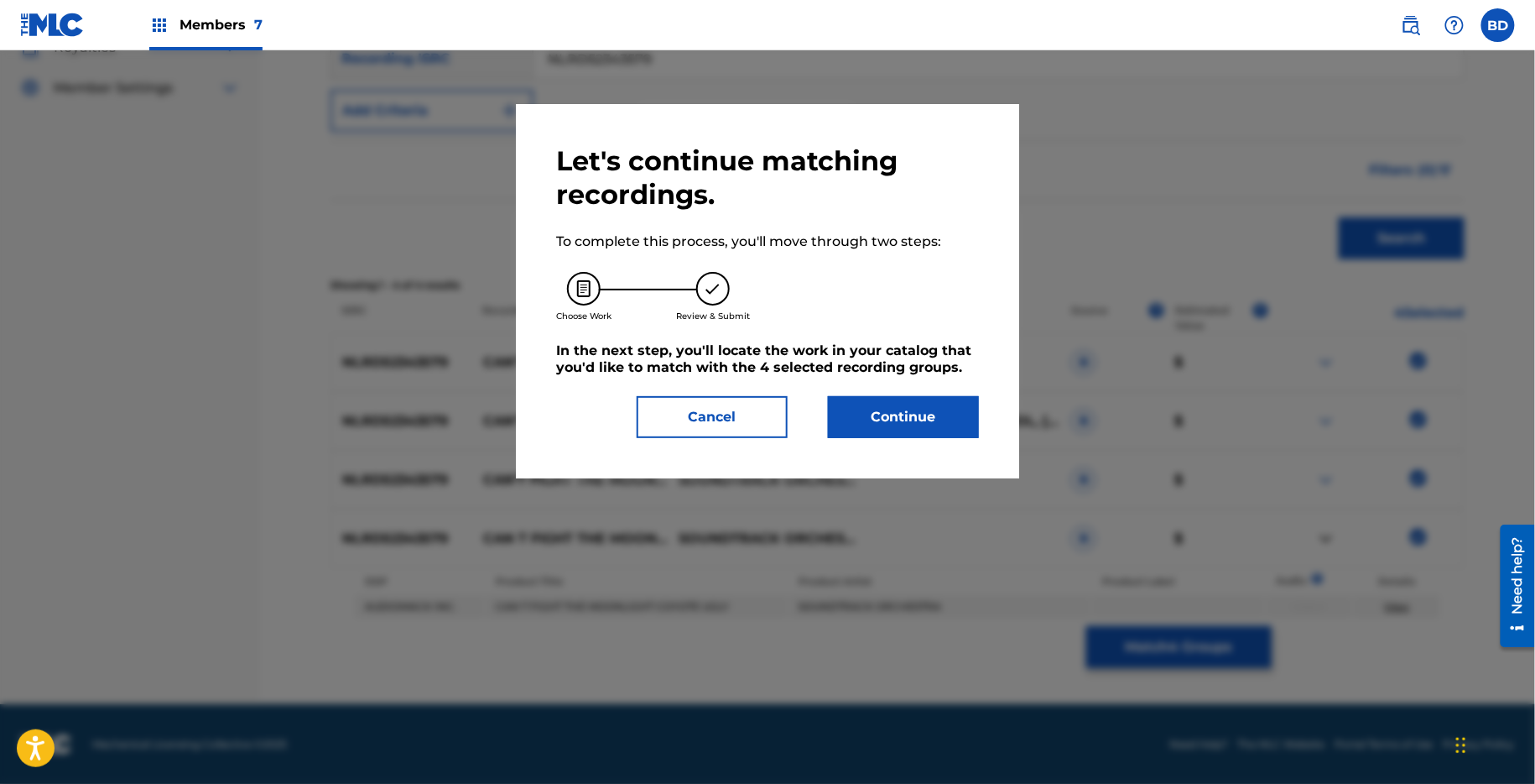
click at [874, 419] on button "Continue" at bounding box center [903, 417] width 151 height 42
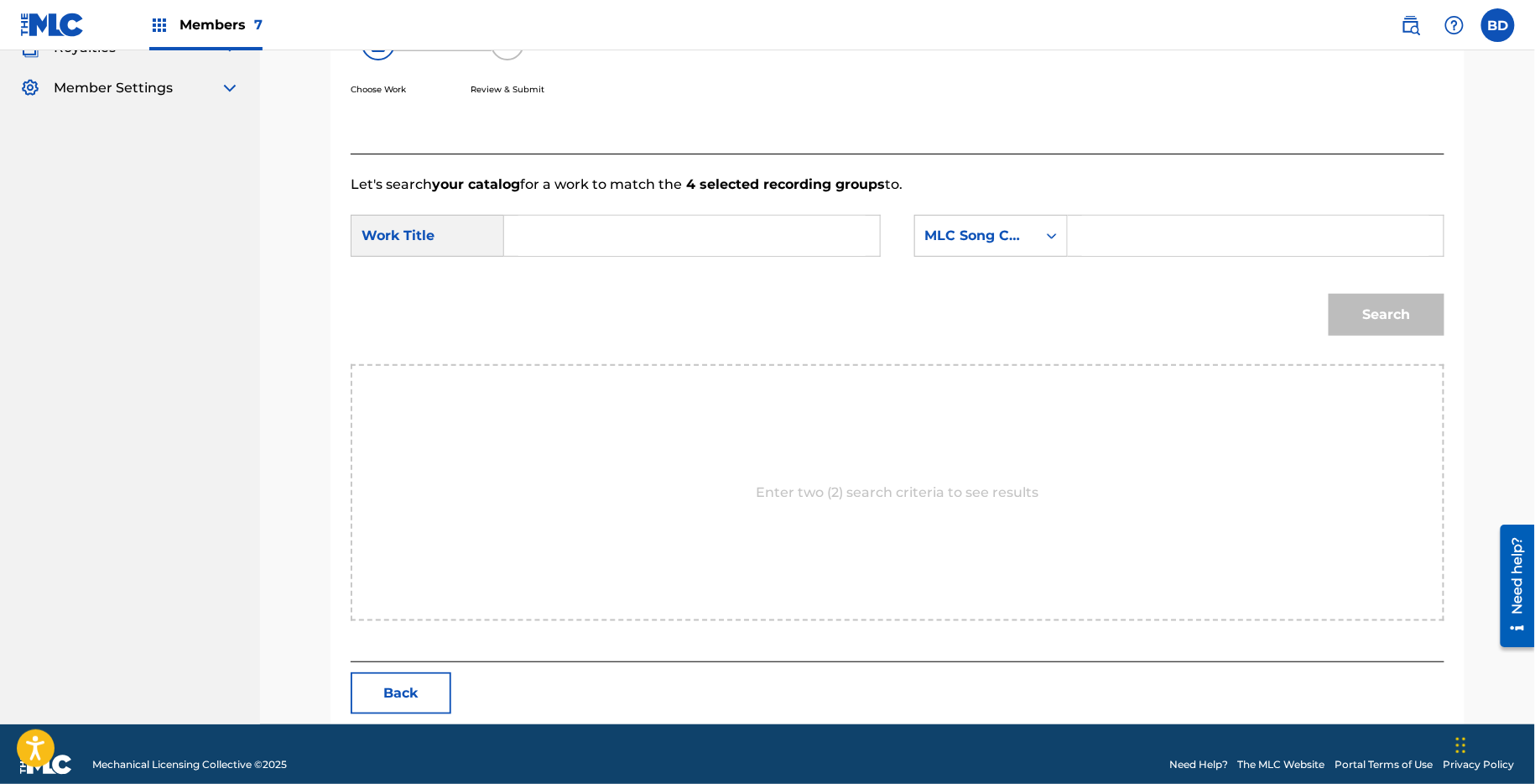
click at [1136, 205] on form "SearchWithCriteria22d406ed-2858-45bf-9505-6edf32d2ec83 Work Title SearchWithCri…" at bounding box center [898, 279] width 1094 height 170
click at [1127, 223] on input "Search Form" at bounding box center [1256, 236] width 347 height 40
paste input "C21491"
type input "C21491"
click at [779, 249] on input "Search Form" at bounding box center [692, 236] width 347 height 40
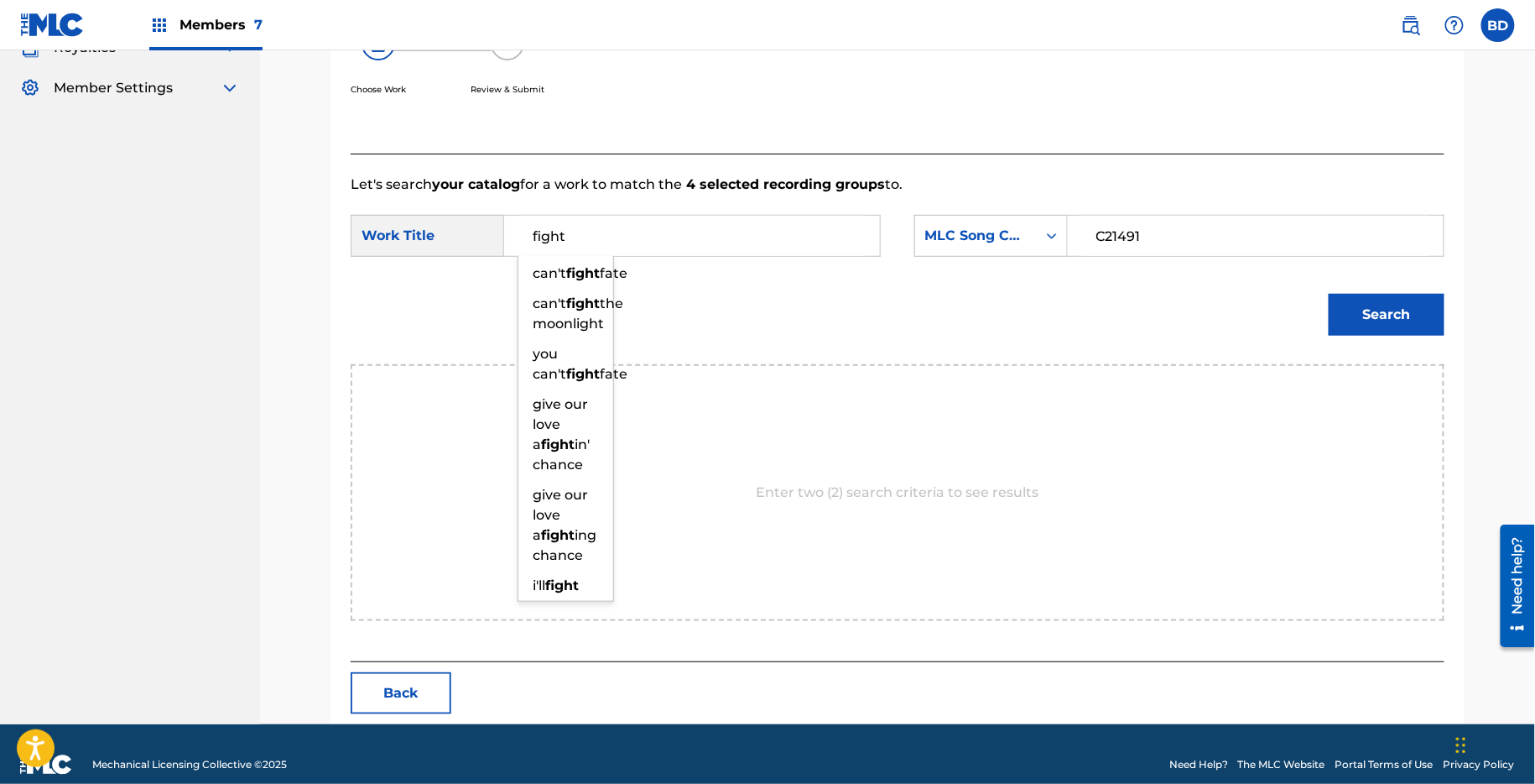
type input "fight"
click at [1364, 297] on button "Search" at bounding box center [1387, 315] width 116 height 42
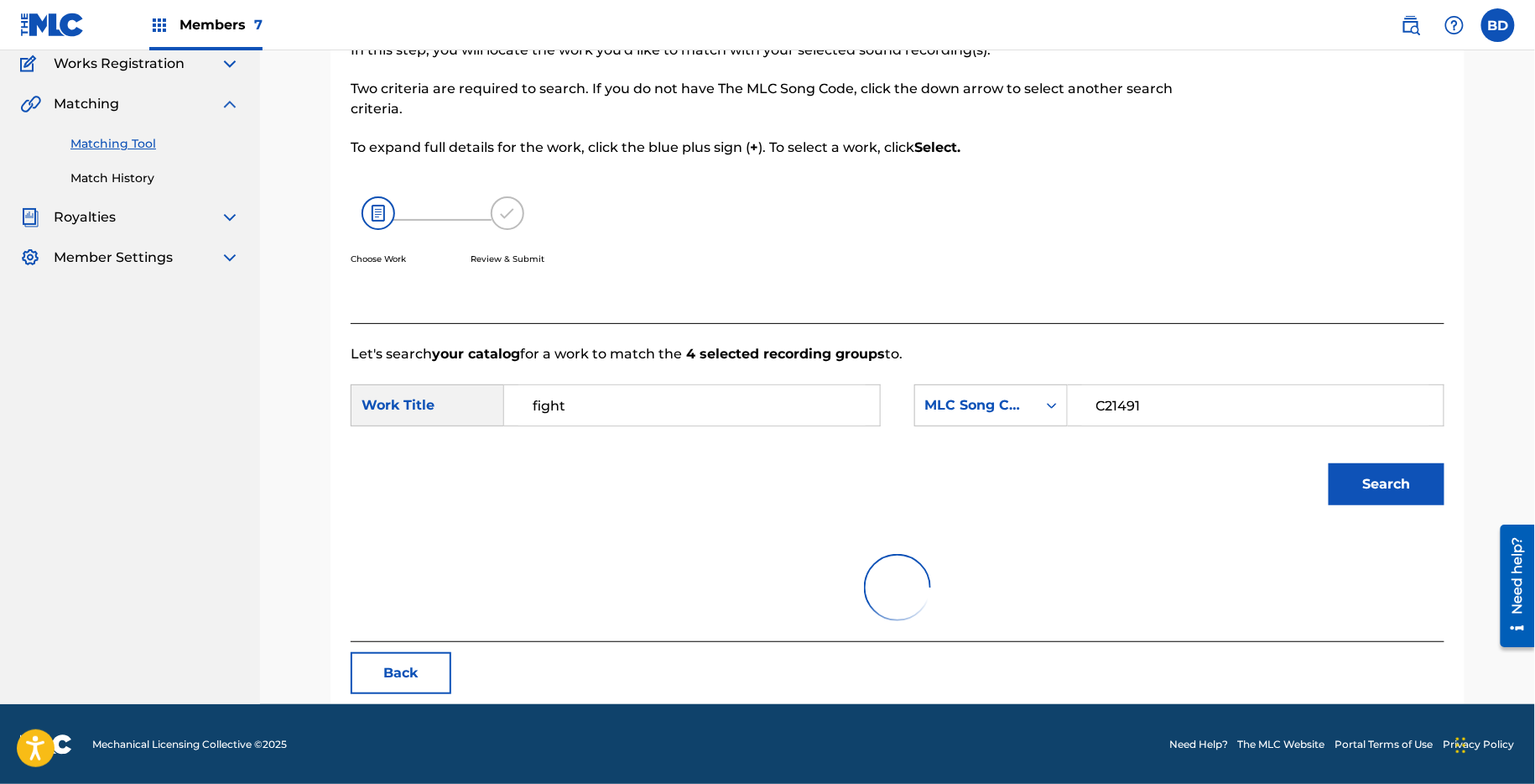
scroll to position [282, 0]
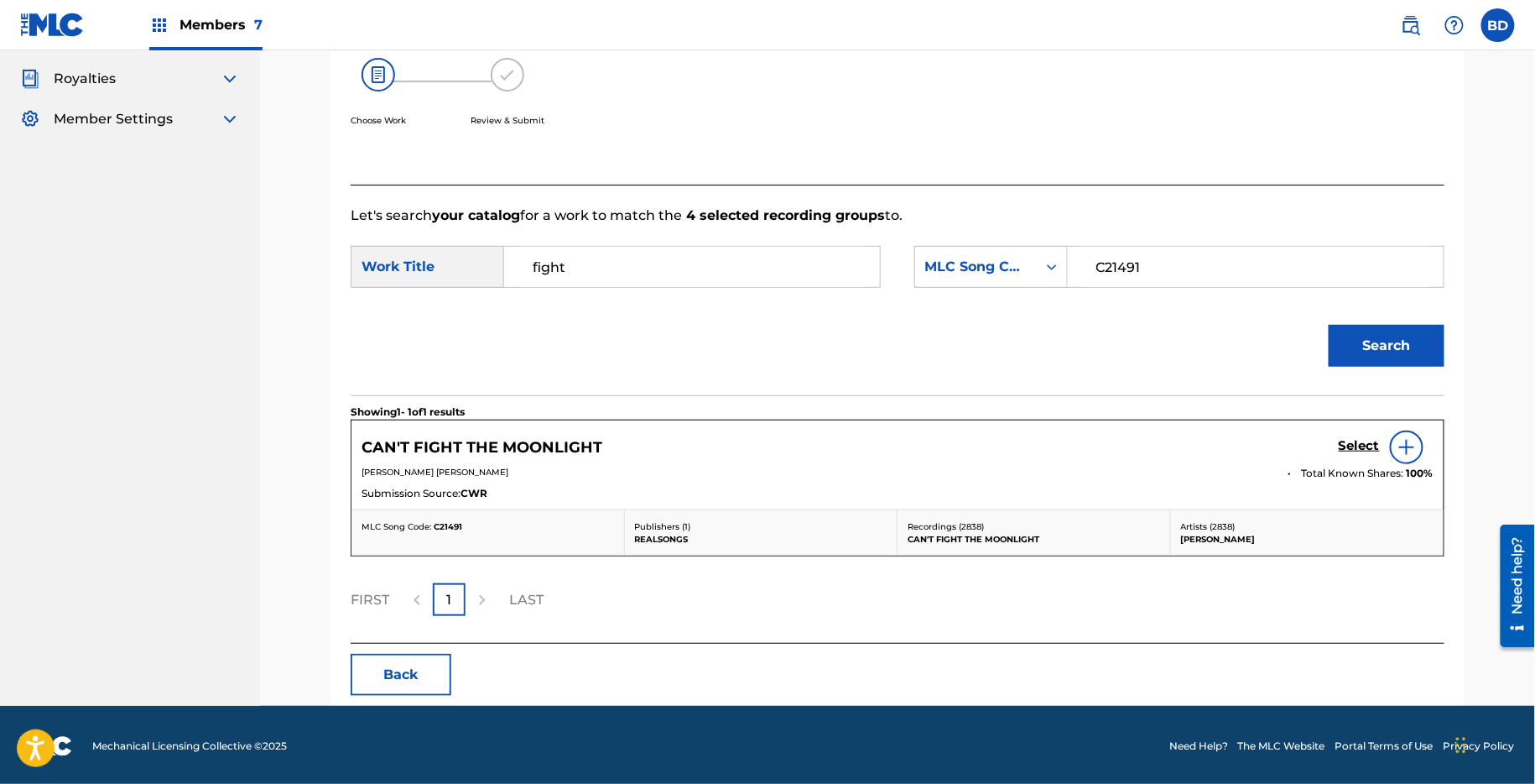
click at [1366, 438] on h5 "Select" at bounding box center [1360, 445] width 41 height 16
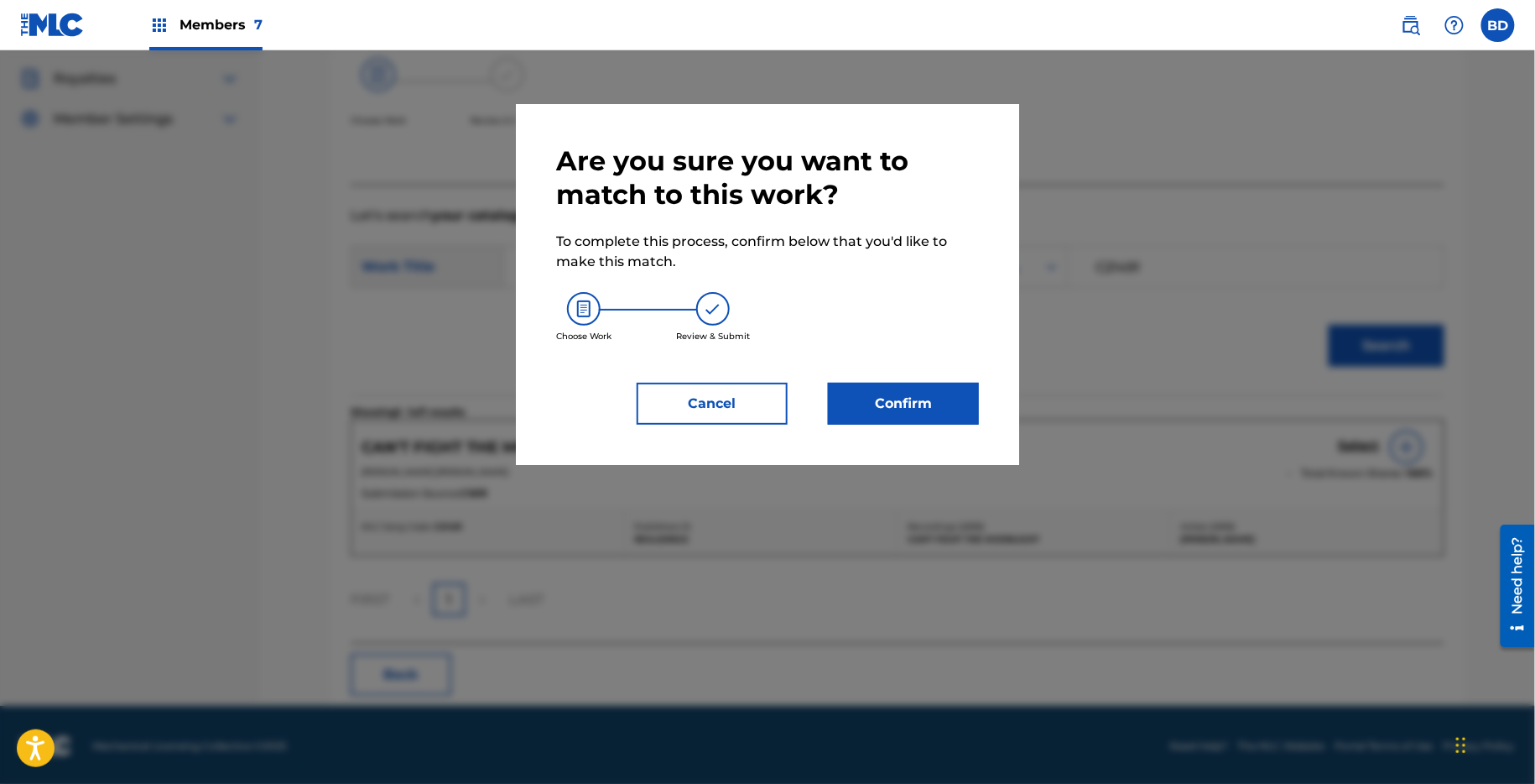
click at [950, 424] on div "Are you sure you want to match to this work? To complete this process, confirm …" at bounding box center [768, 284] width 503 height 361
click at [936, 407] on button "Confirm" at bounding box center [903, 404] width 151 height 42
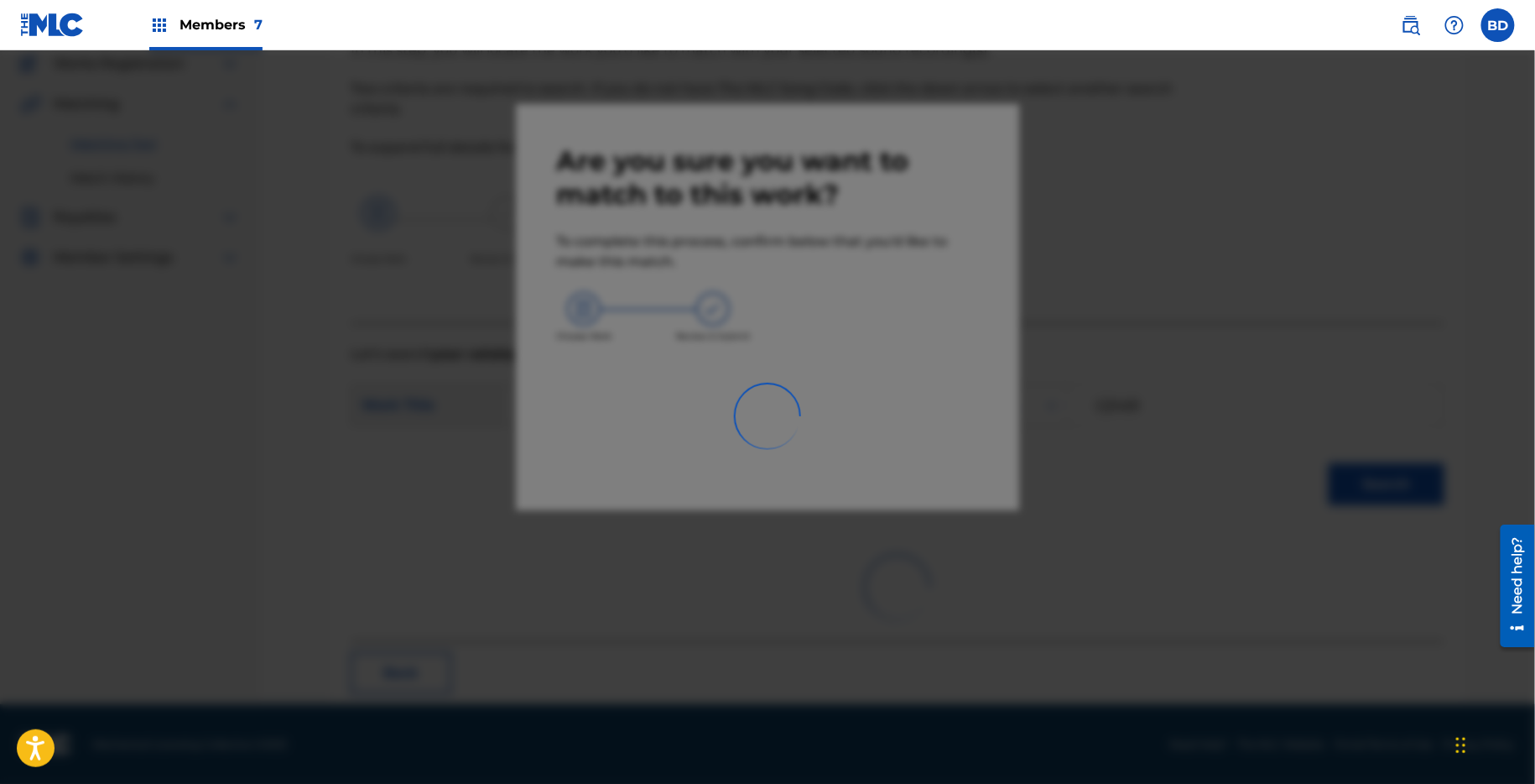
scroll to position [42, 0]
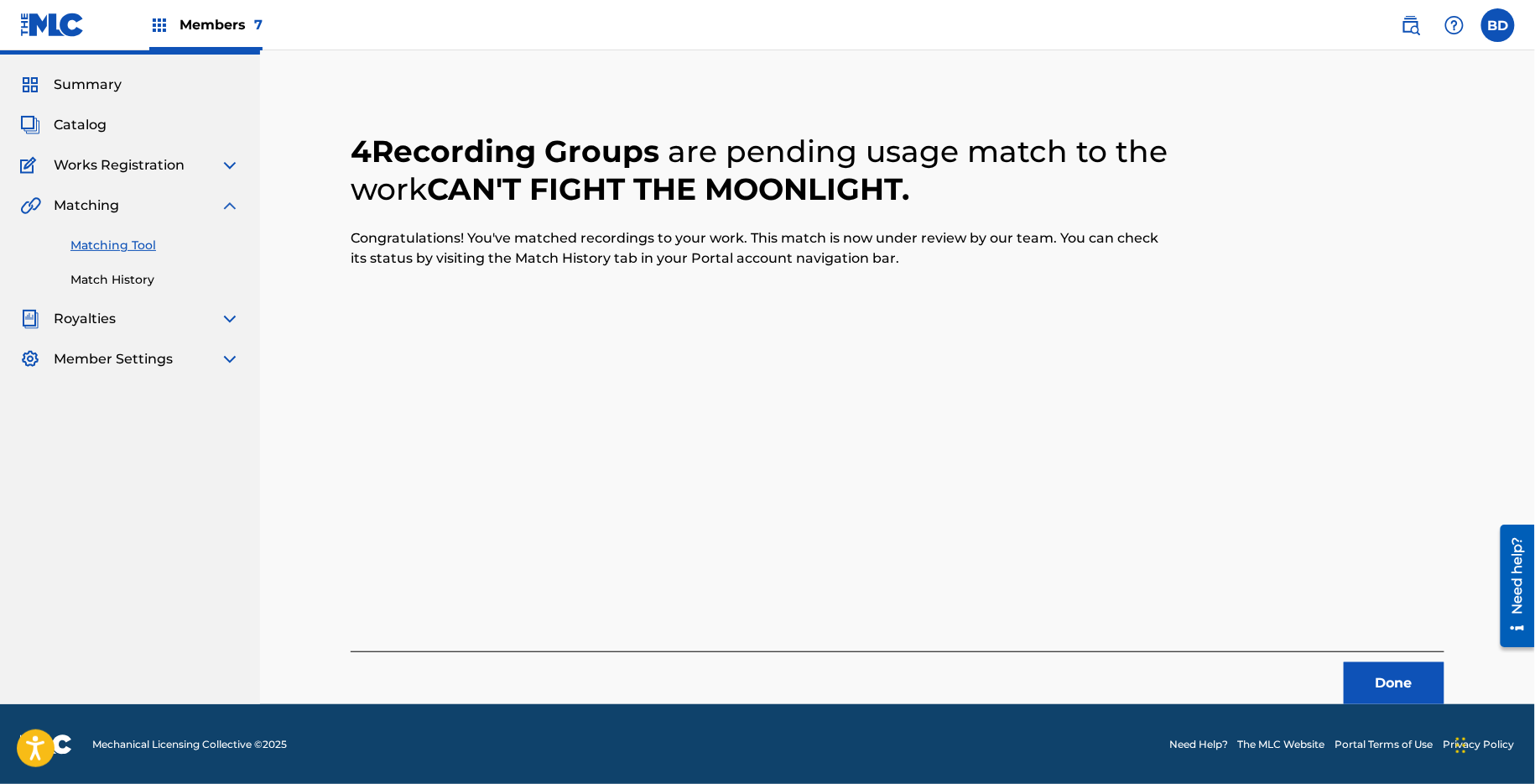
click at [106, 281] on link "Match History" at bounding box center [155, 279] width 170 height 17
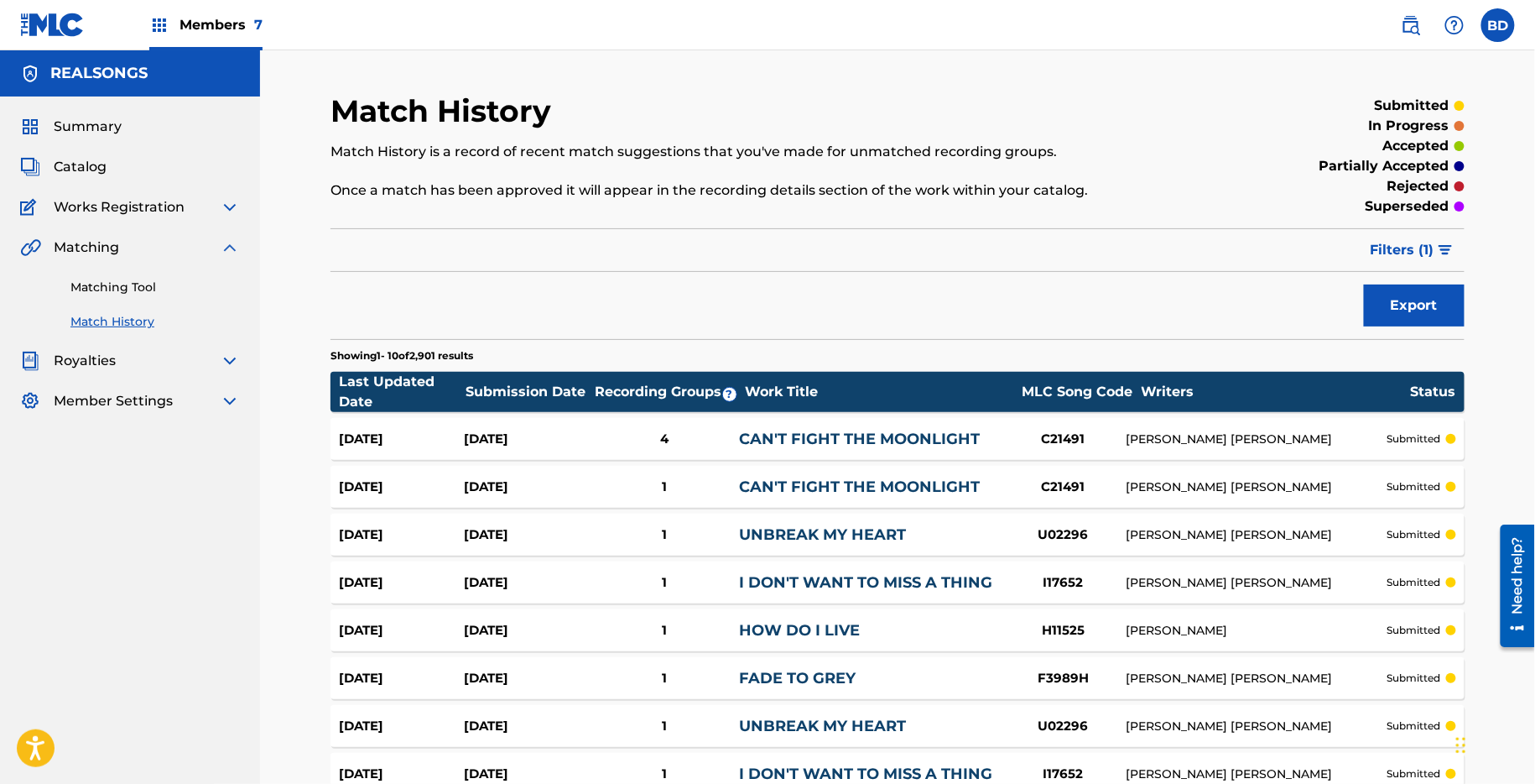
click at [515, 440] on div "Aug 25, 2025" at bounding box center [526, 439] width 125 height 19
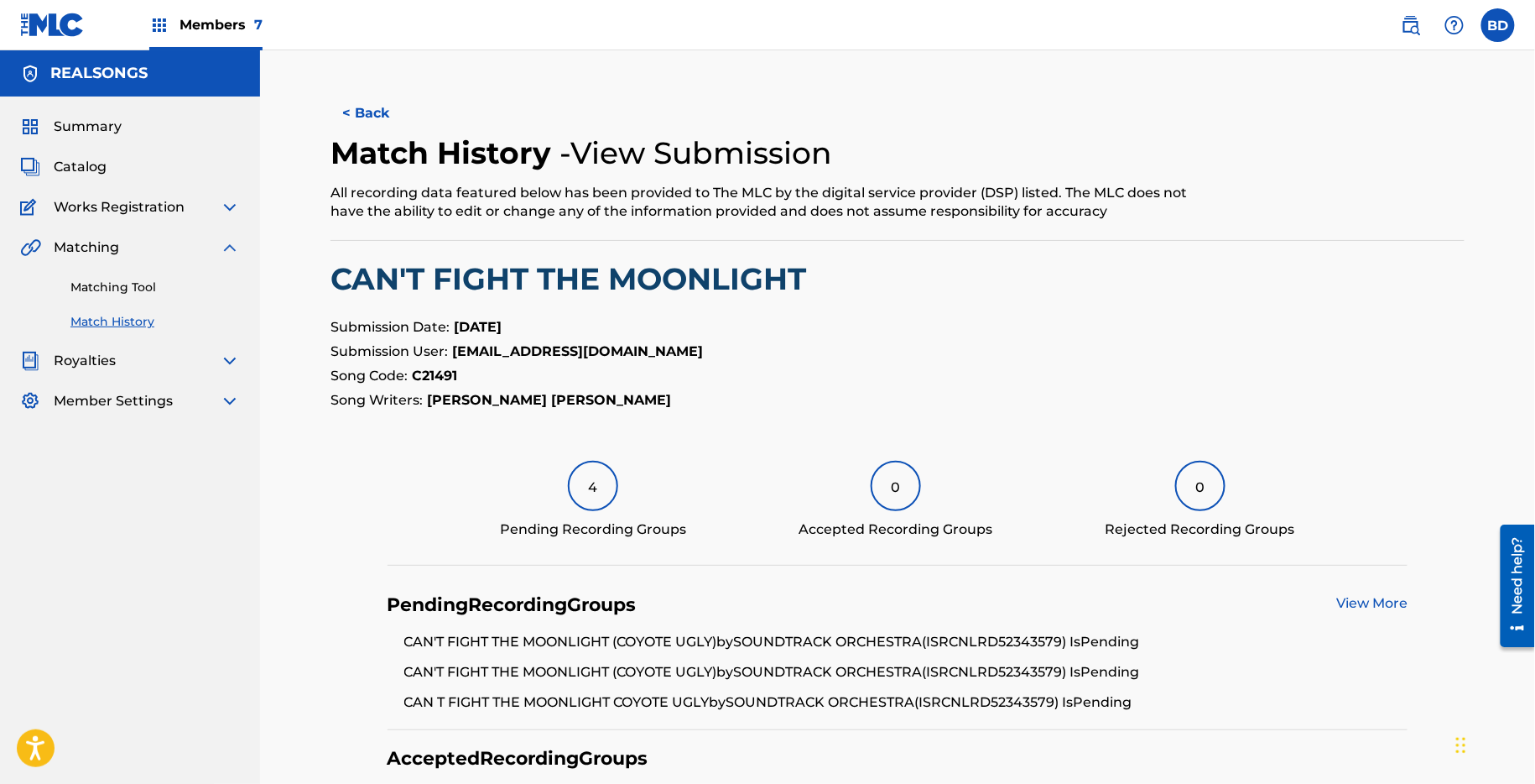
click at [196, 288] on link "Matching Tool" at bounding box center [155, 286] width 170 height 17
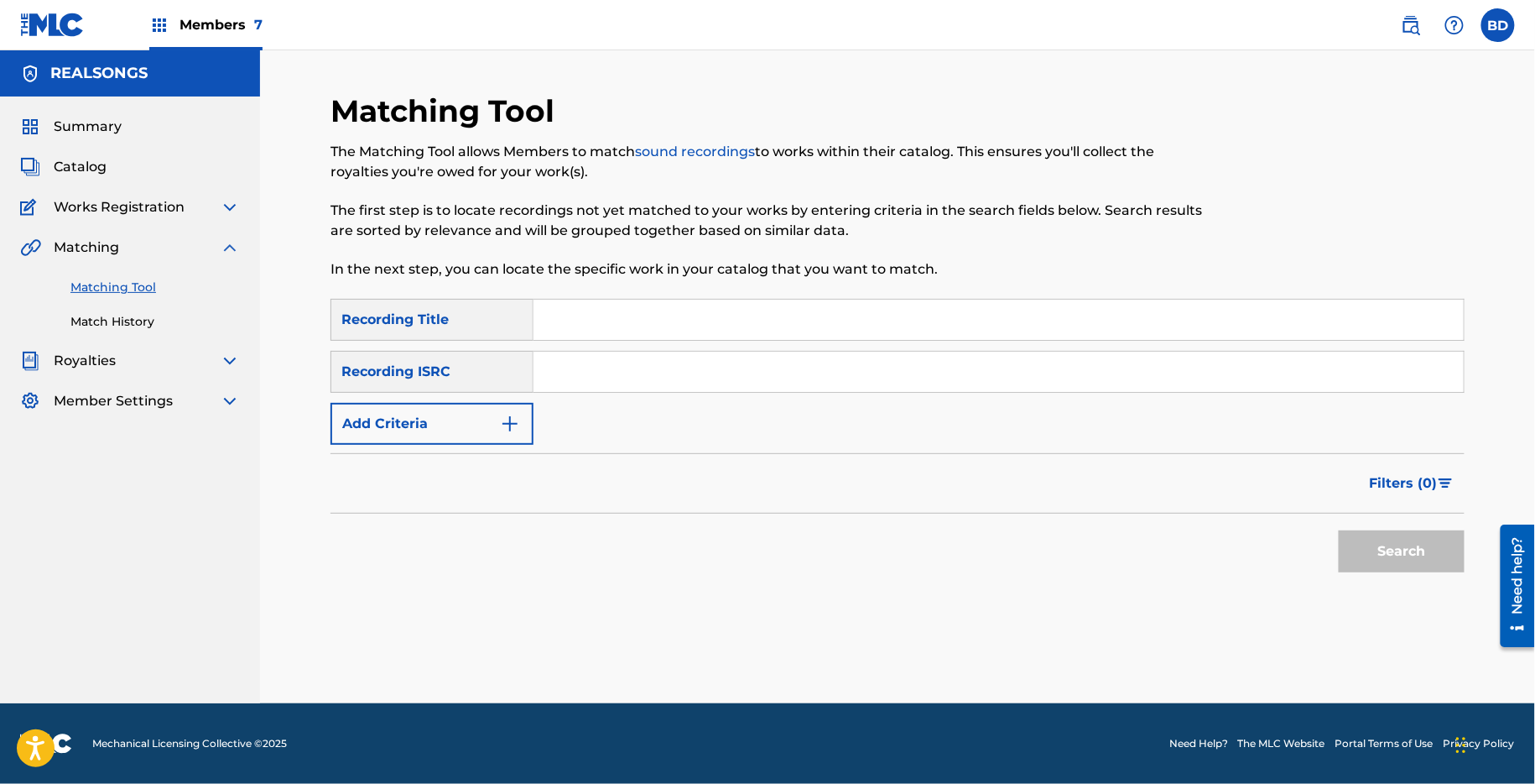
click at [650, 372] on input "Search Form" at bounding box center [998, 372] width 930 height 40
paste input "NLUM72300560"
click at [1339, 531] on button "Search" at bounding box center [1402, 552] width 126 height 42
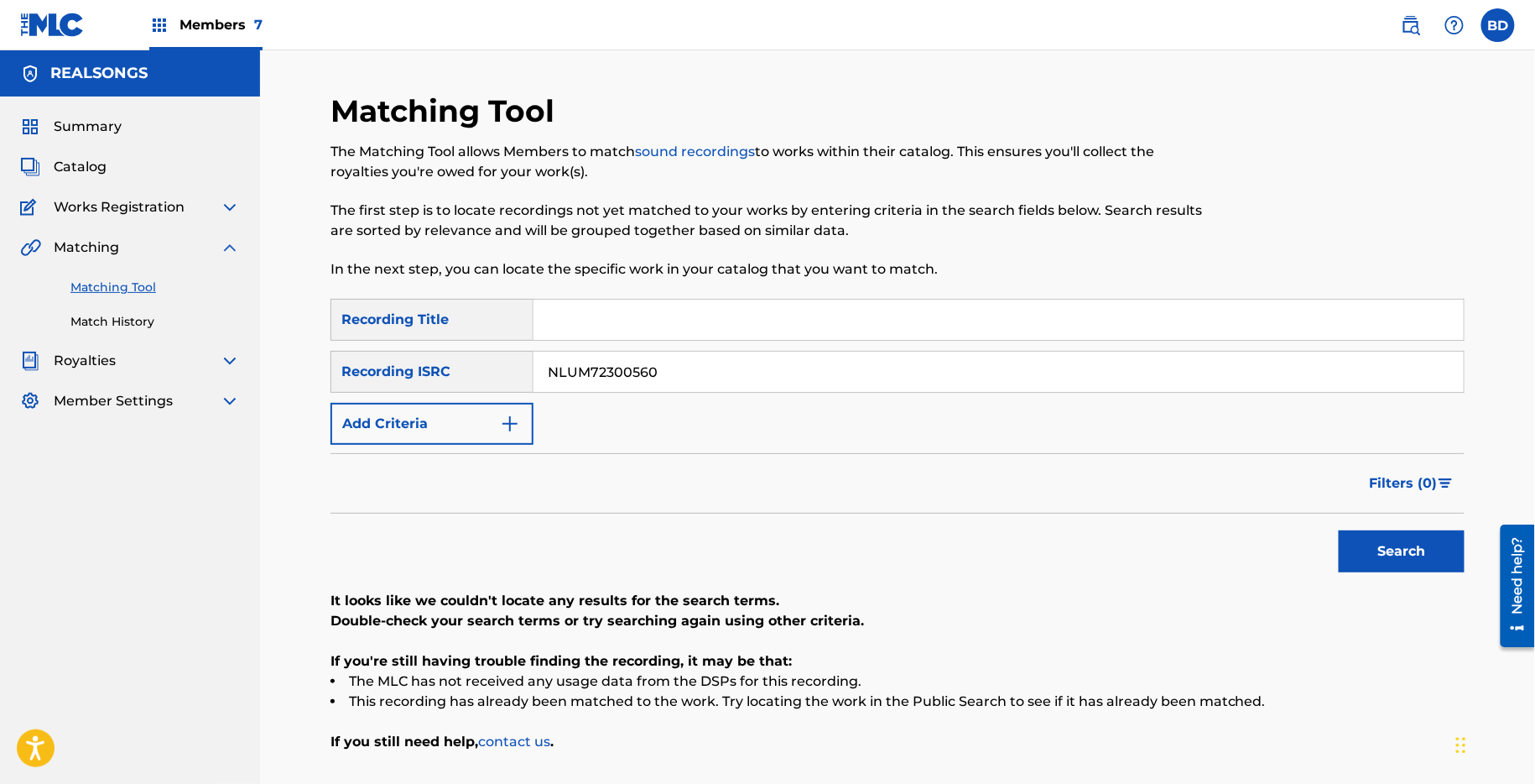
scroll to position [131, 0]
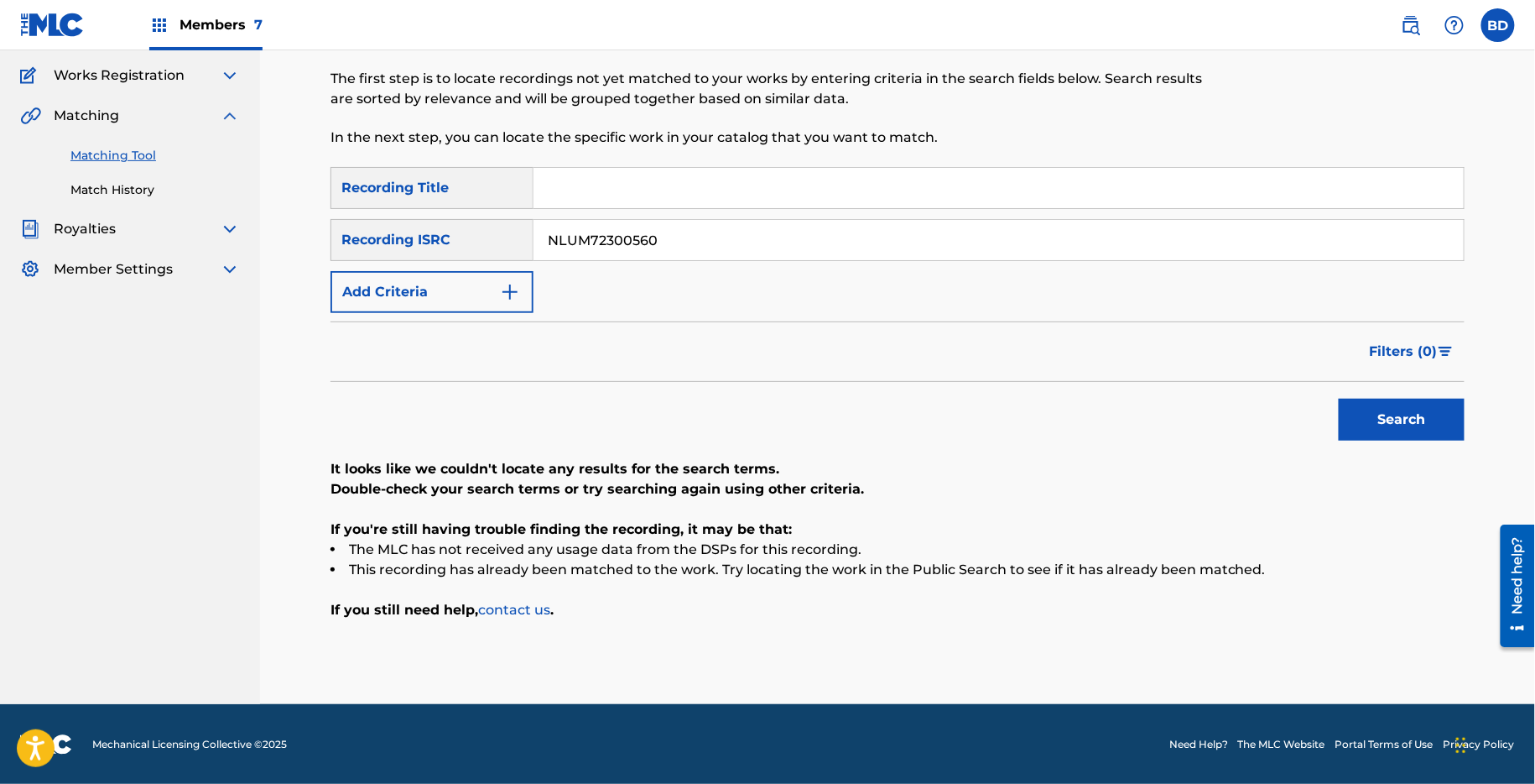
click at [667, 231] on input "NLUM72300560" at bounding box center [998, 240] width 930 height 40
paste input "ZAM01401175"
type input "NZAM01401175"
click at [1339, 398] on button "Search" at bounding box center [1402, 420] width 126 height 42
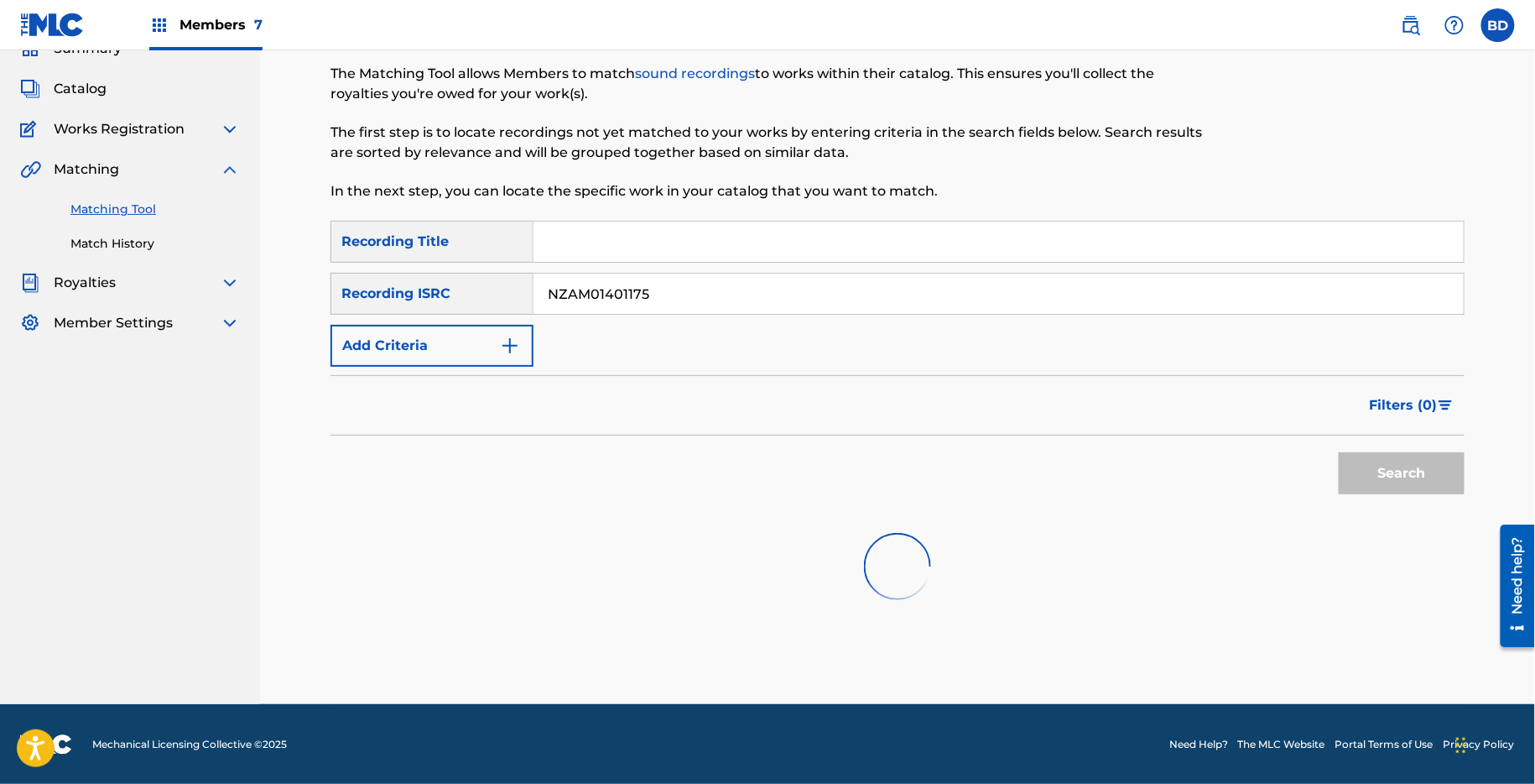
scroll to position [84, 0]
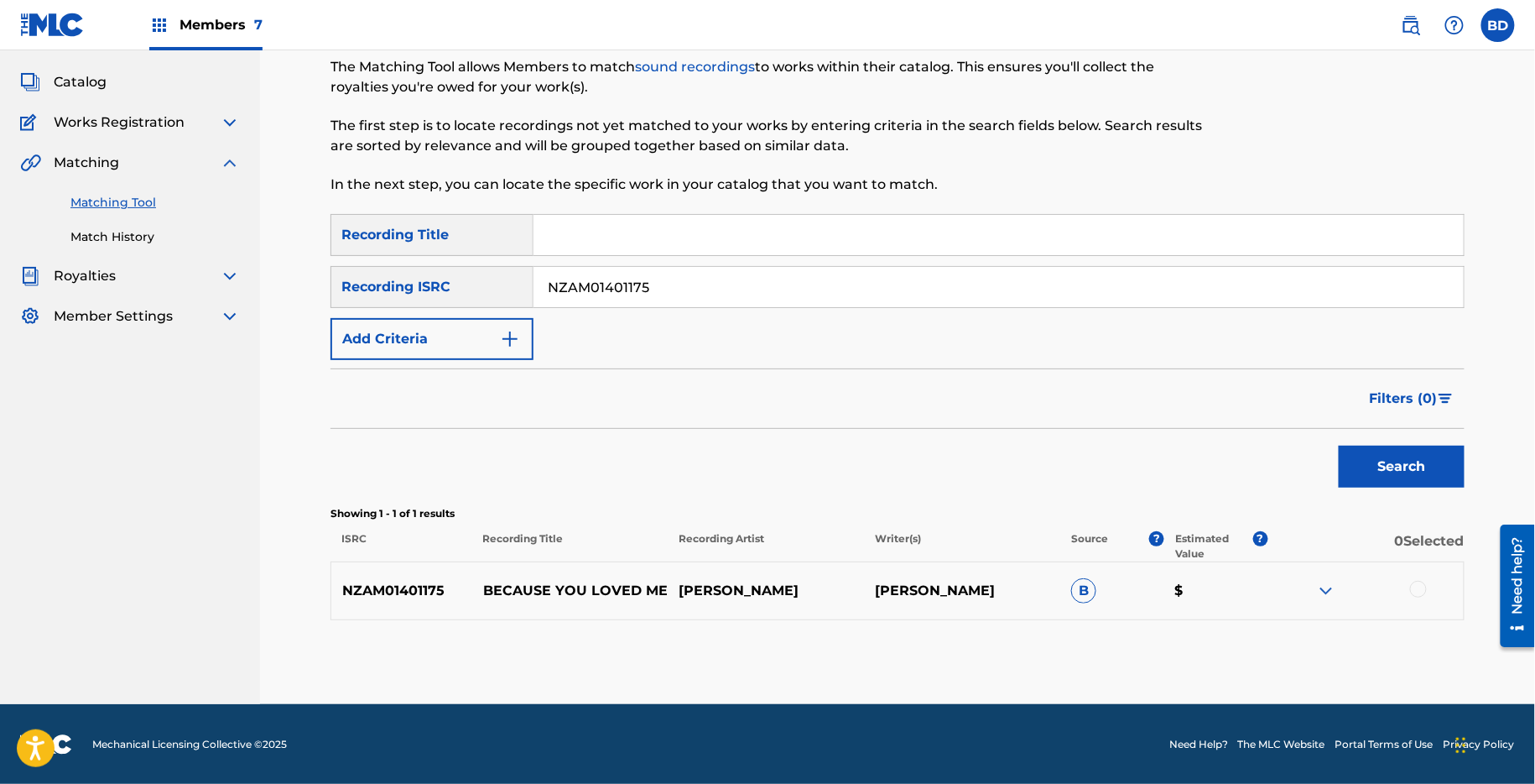
click at [1320, 594] on img at bounding box center [1327, 590] width 20 height 20
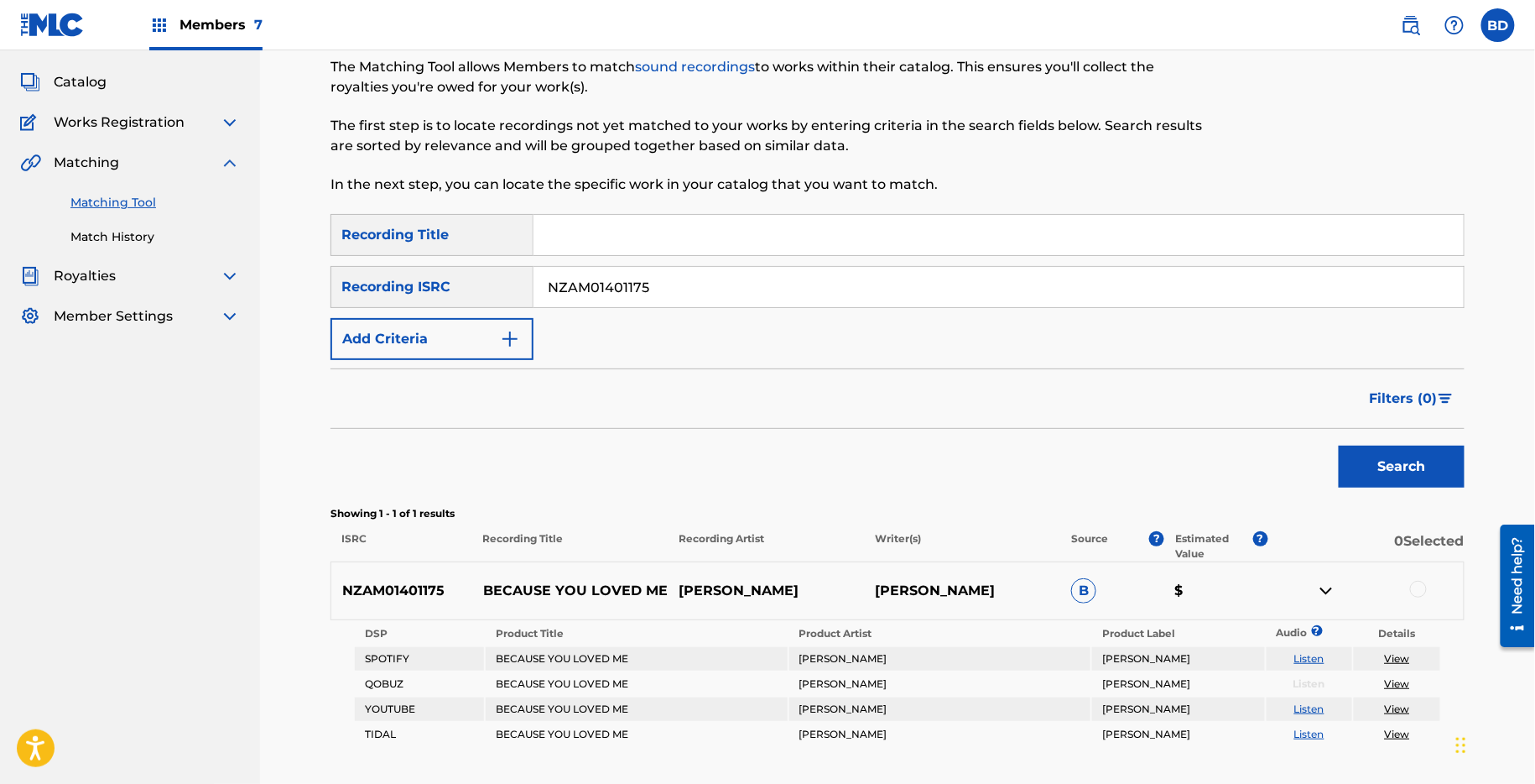
click at [551, 586] on p "BECAUSE YOU LOVED ME" at bounding box center [571, 590] width 196 height 20
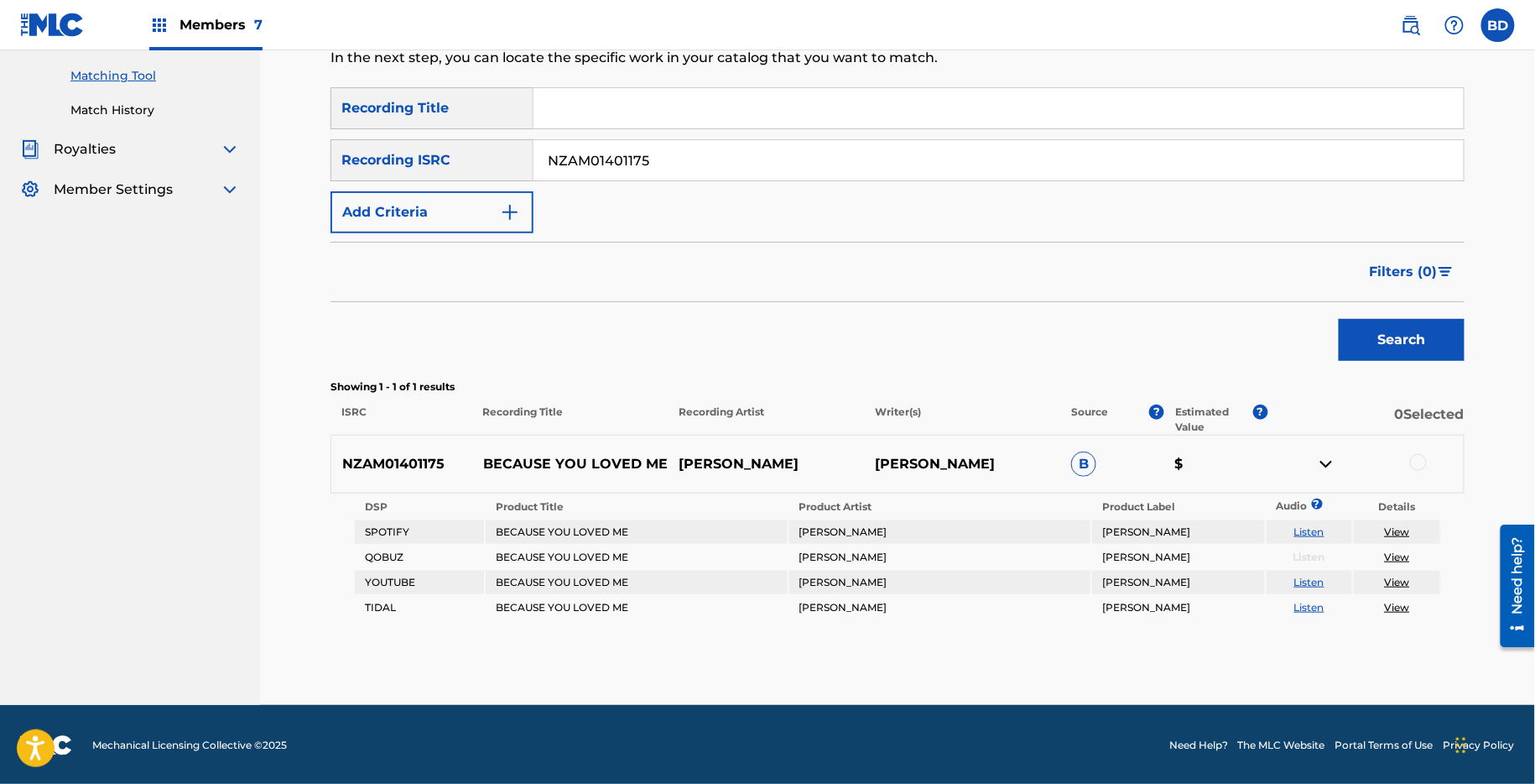
click at [1419, 472] on div at bounding box center [1366, 464] width 196 height 20
click at [1418, 463] on div at bounding box center [1418, 462] width 17 height 17
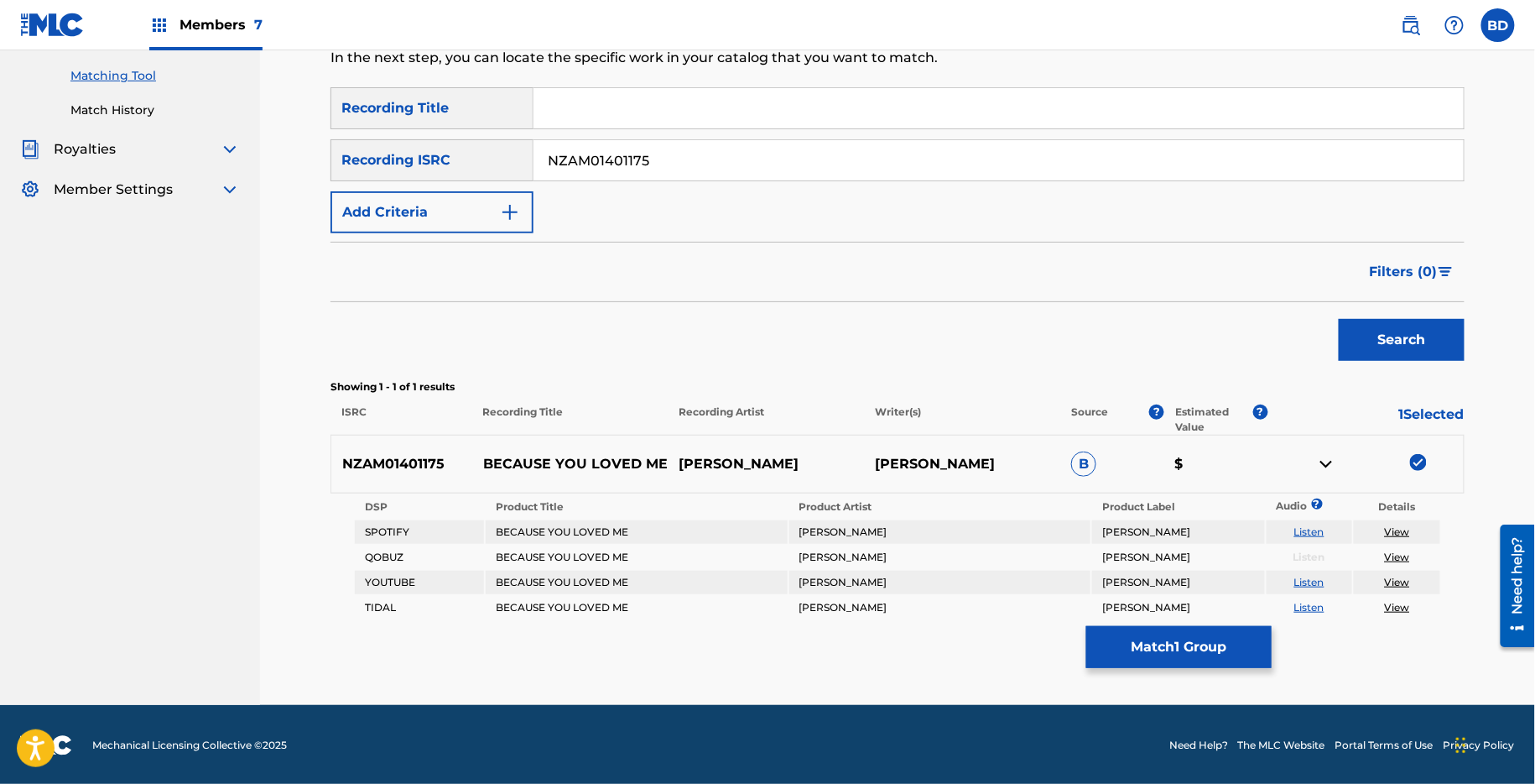
click at [1155, 644] on button "Match 1 Group" at bounding box center [1179, 647] width 185 height 42
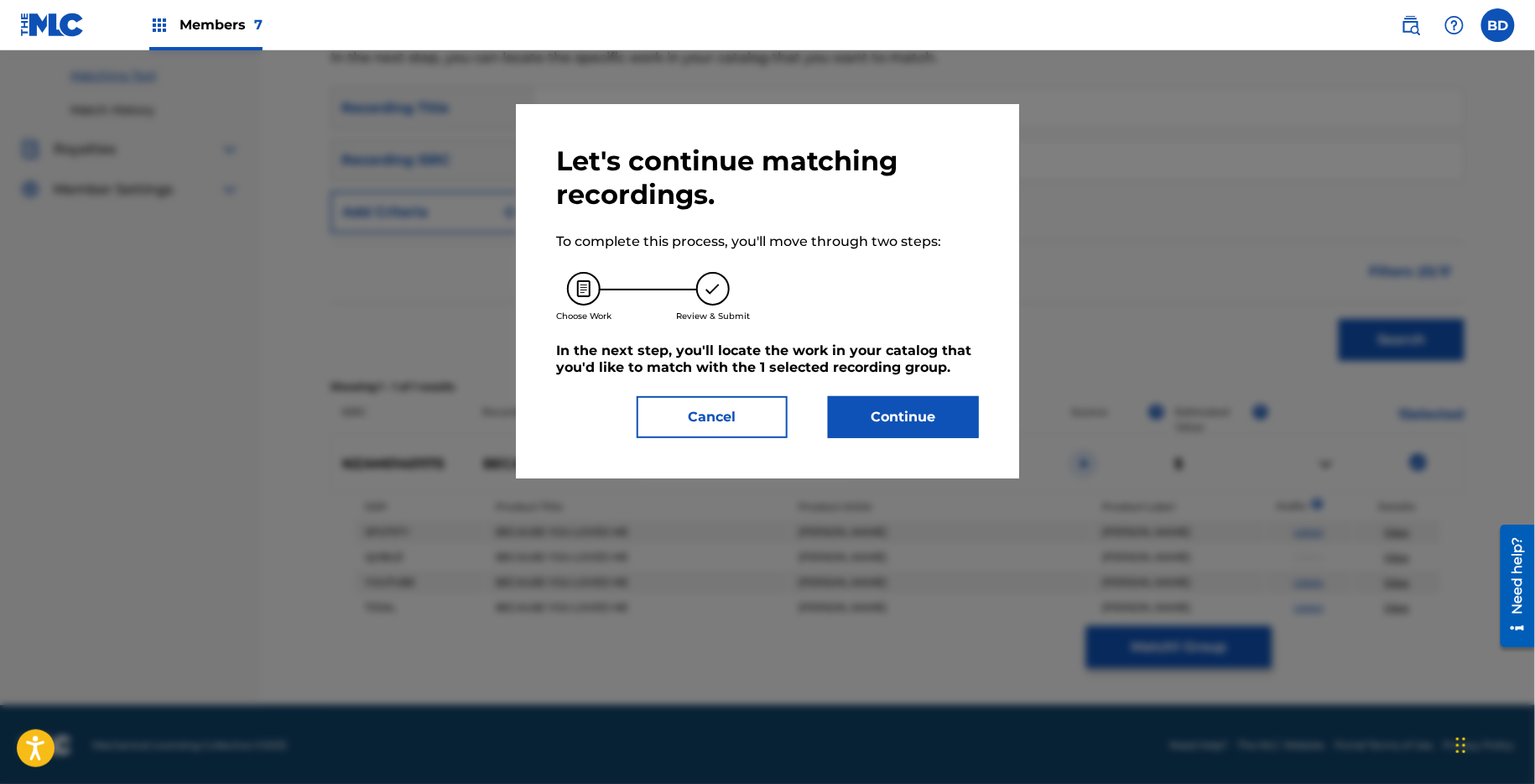
drag, startPoint x: 700, startPoint y: 424, endPoint x: 711, endPoint y: 424, distance: 11.0
click at [698, 424] on button "Cancel" at bounding box center [712, 417] width 151 height 42
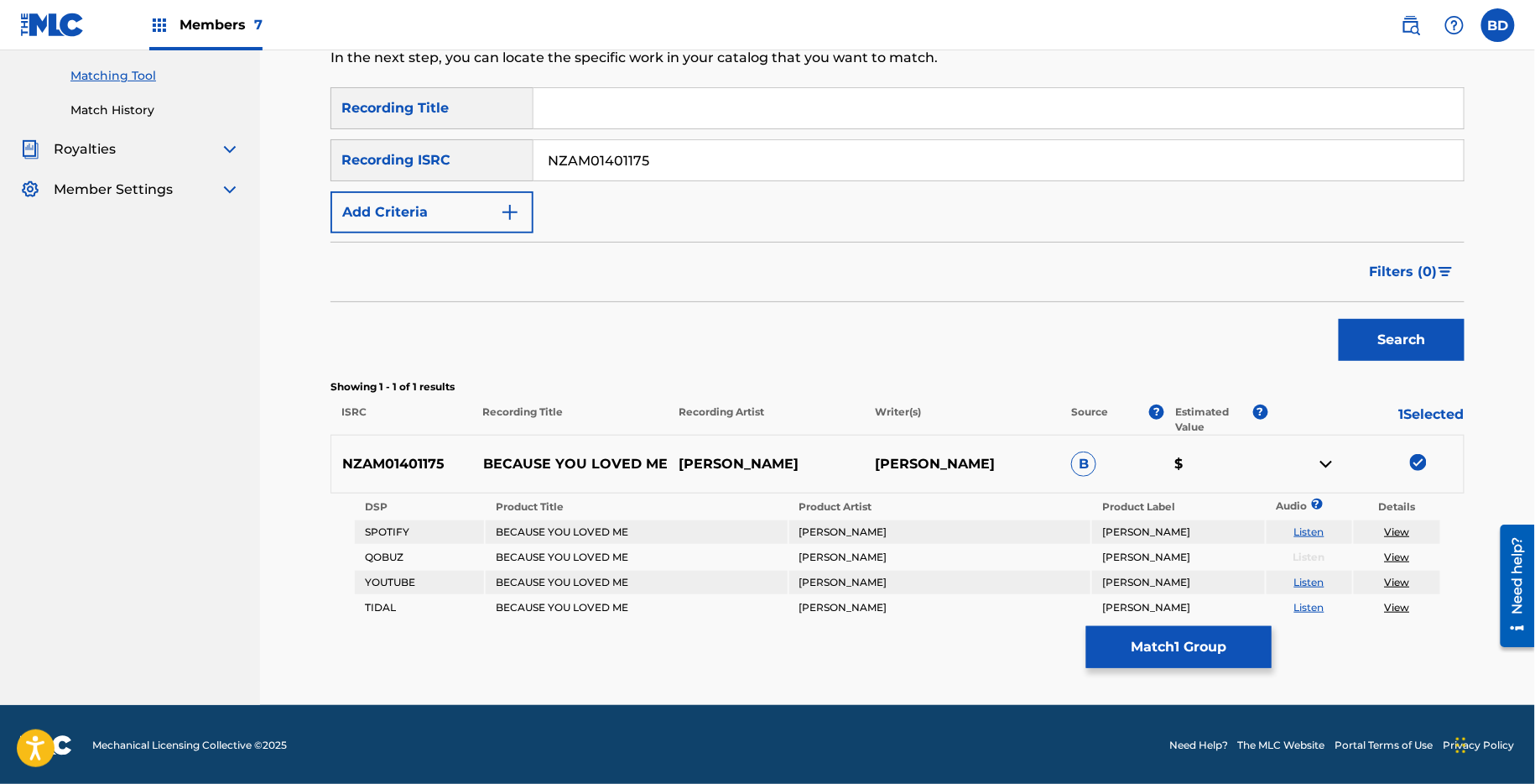
click at [1147, 626] on button "Match 1 Group" at bounding box center [1179, 647] width 185 height 42
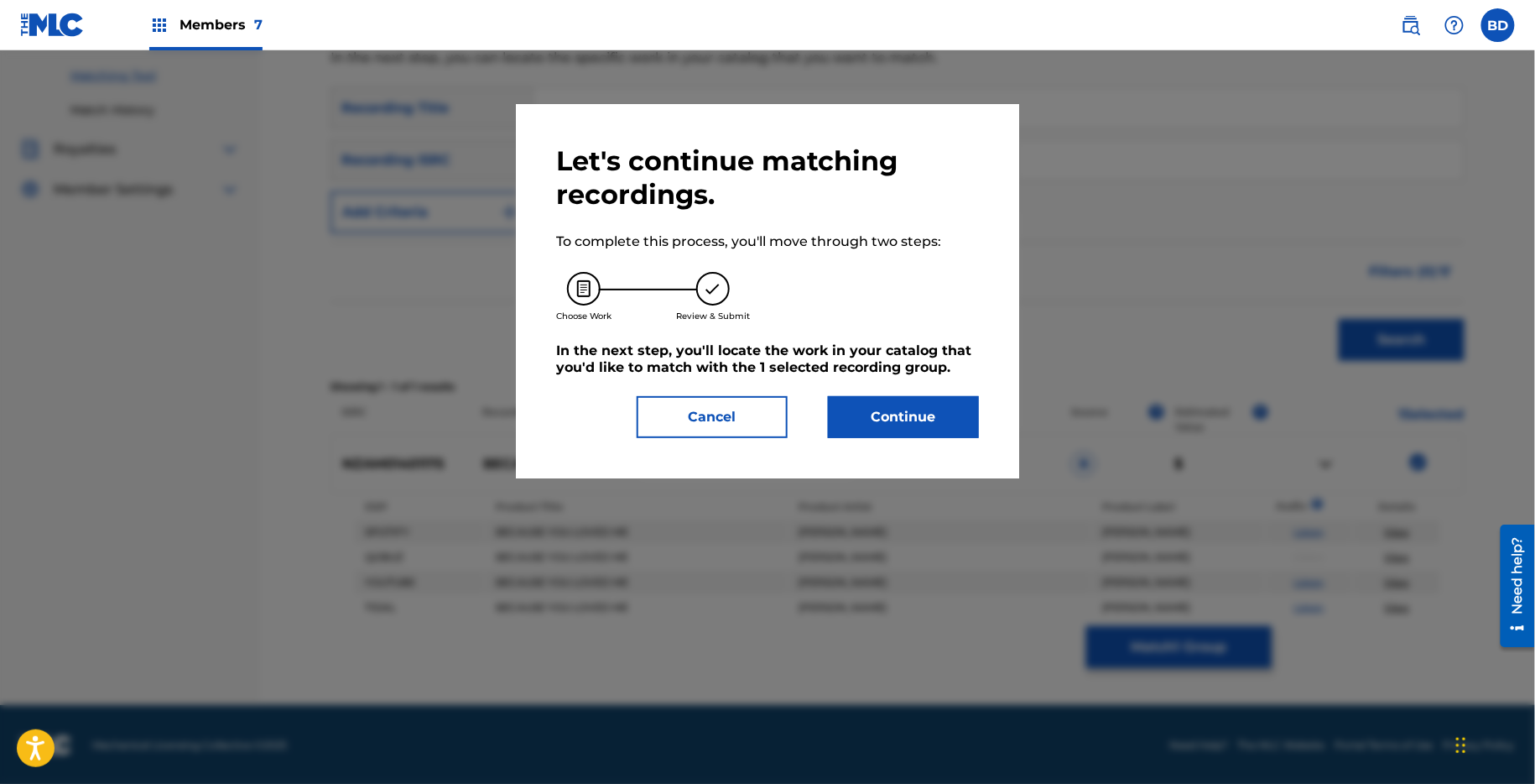
click at [911, 409] on button "Continue" at bounding box center [903, 417] width 151 height 42
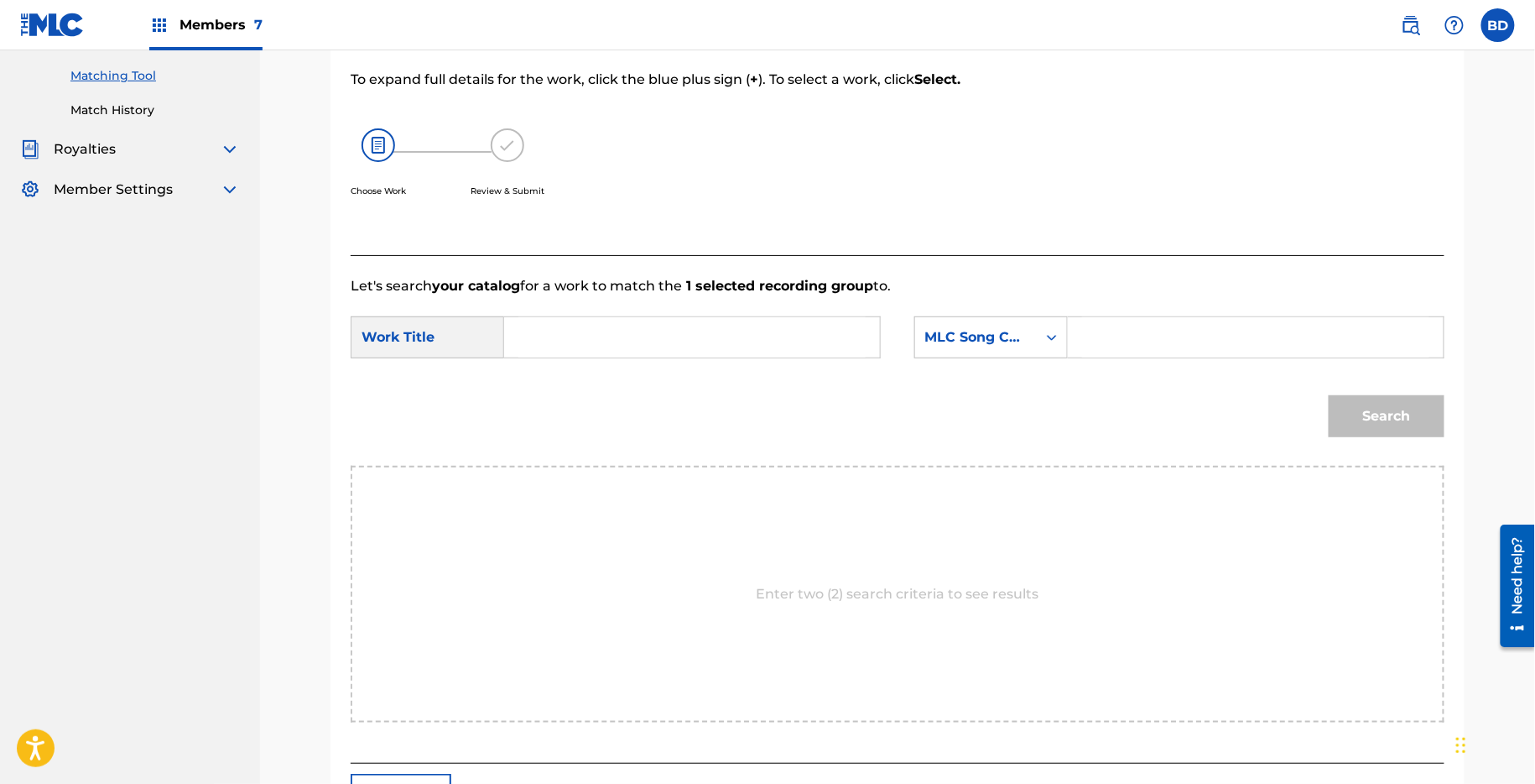
click at [1088, 324] on input "Search Form" at bounding box center [1256, 337] width 347 height 40
paste input "B6878Z"
type input "B6878Z"
click at [790, 317] on div "Search Form" at bounding box center [692, 338] width 376 height 42
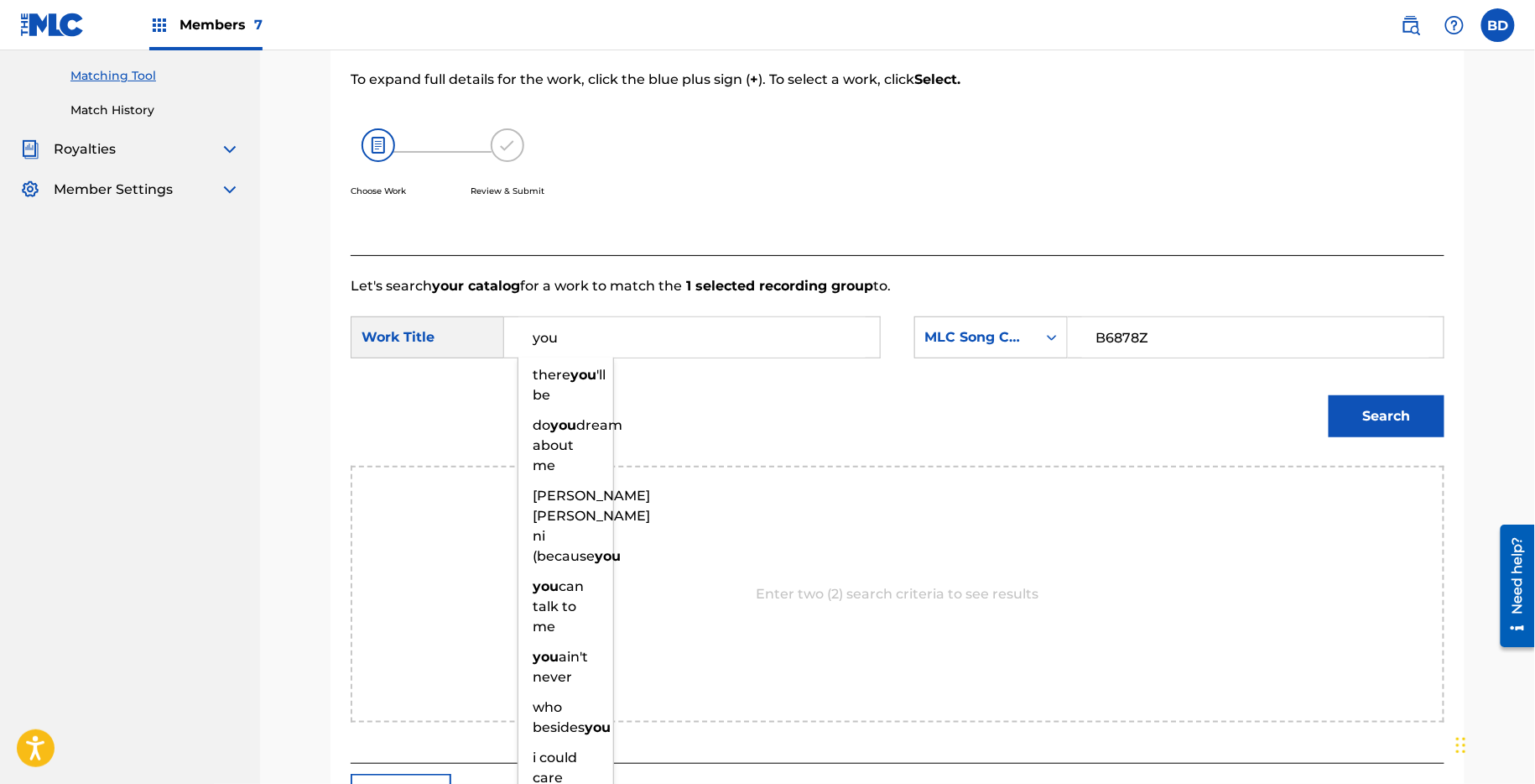
type input "you"
click at [1329, 395] on button "Search" at bounding box center [1387, 416] width 116 height 42
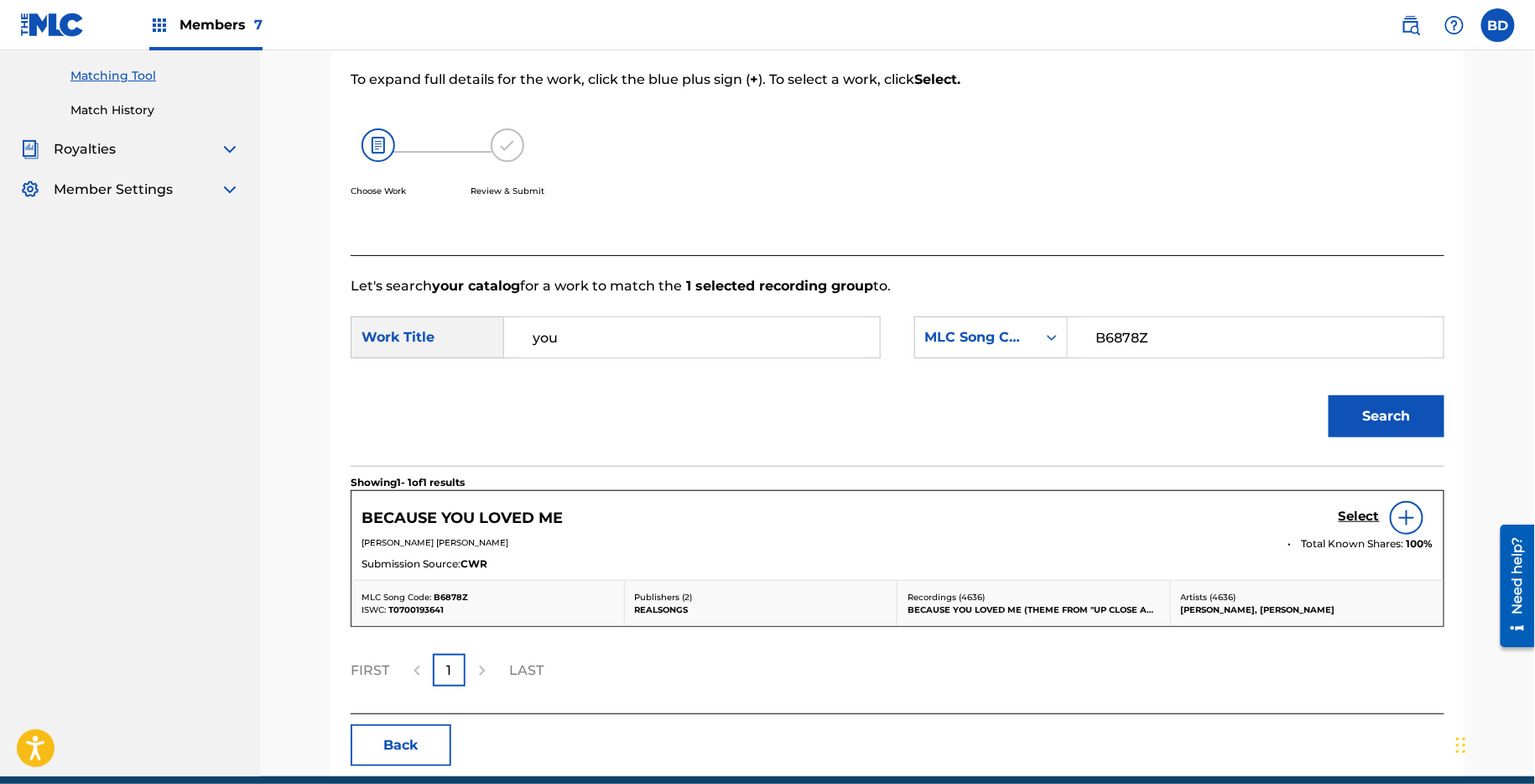
click at [1358, 513] on h5 "Select" at bounding box center [1360, 516] width 41 height 16
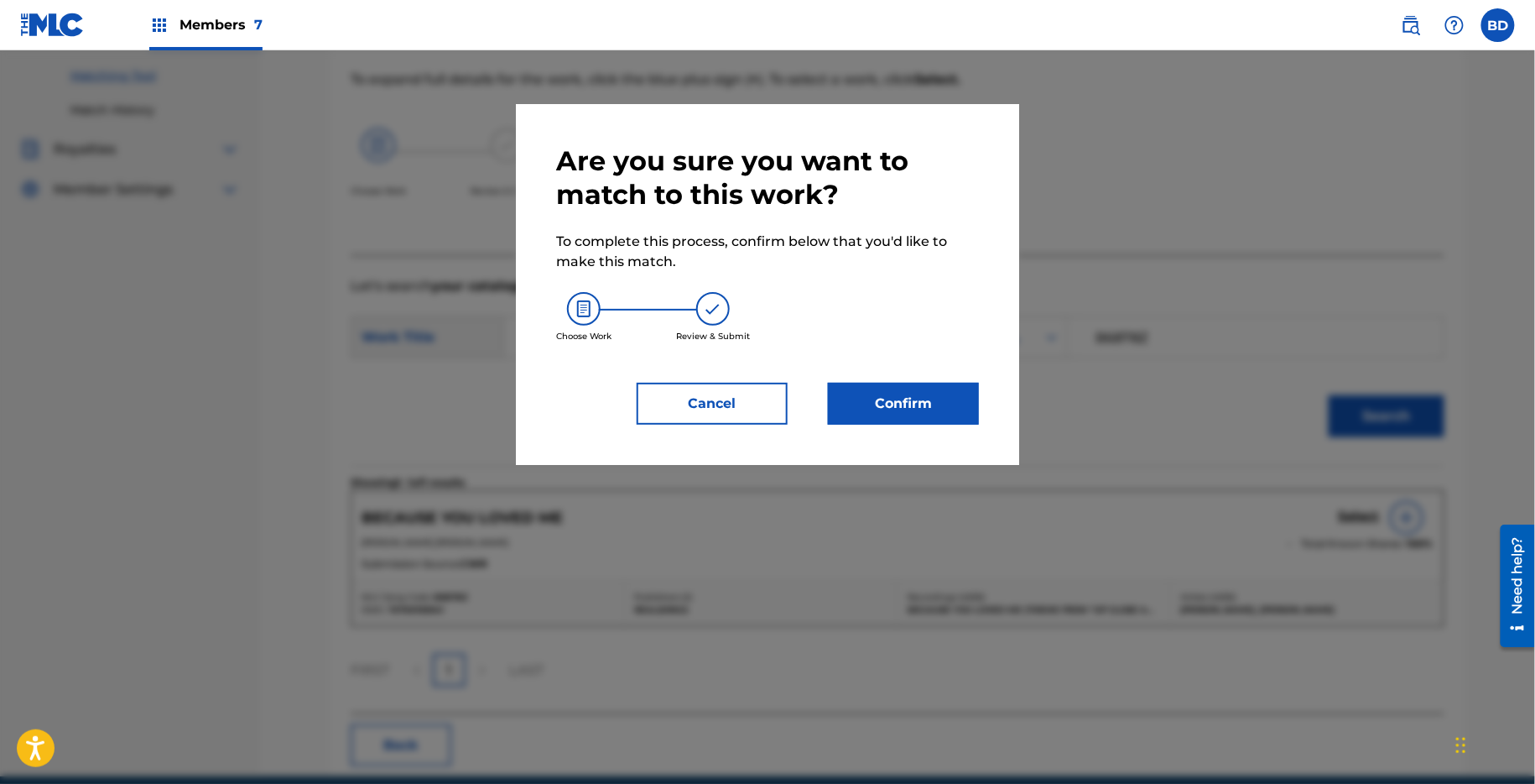
click at [933, 390] on button "Confirm" at bounding box center [903, 404] width 151 height 42
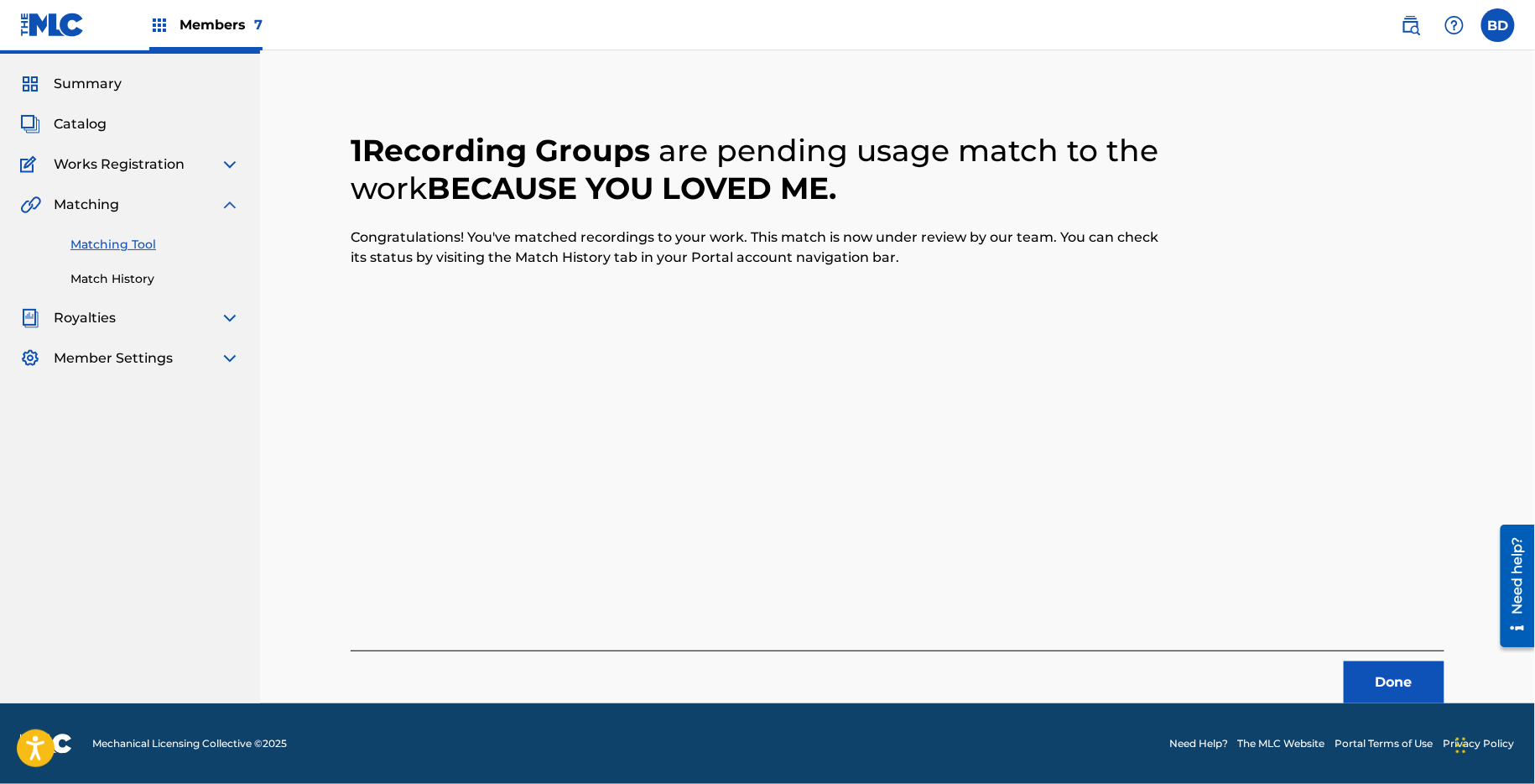
scroll to position [42, 0]
click at [62, 280] on div "Matching Tool Match History" at bounding box center [129, 252] width 219 height 73
click at [72, 280] on link "Match History" at bounding box center [155, 279] width 170 height 17
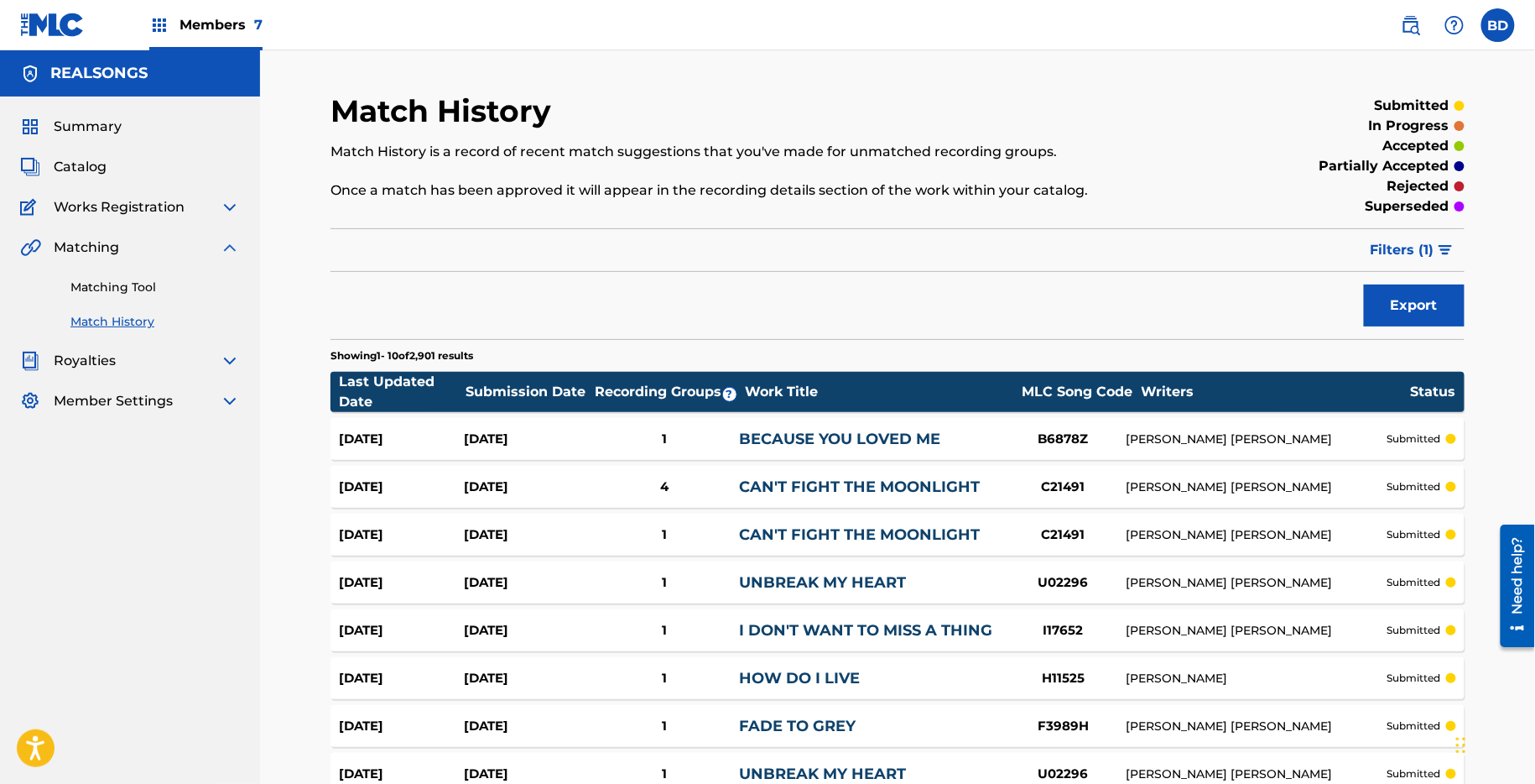
click at [799, 441] on link "BECAUSE YOU LOVED ME" at bounding box center [839, 439] width 201 height 18
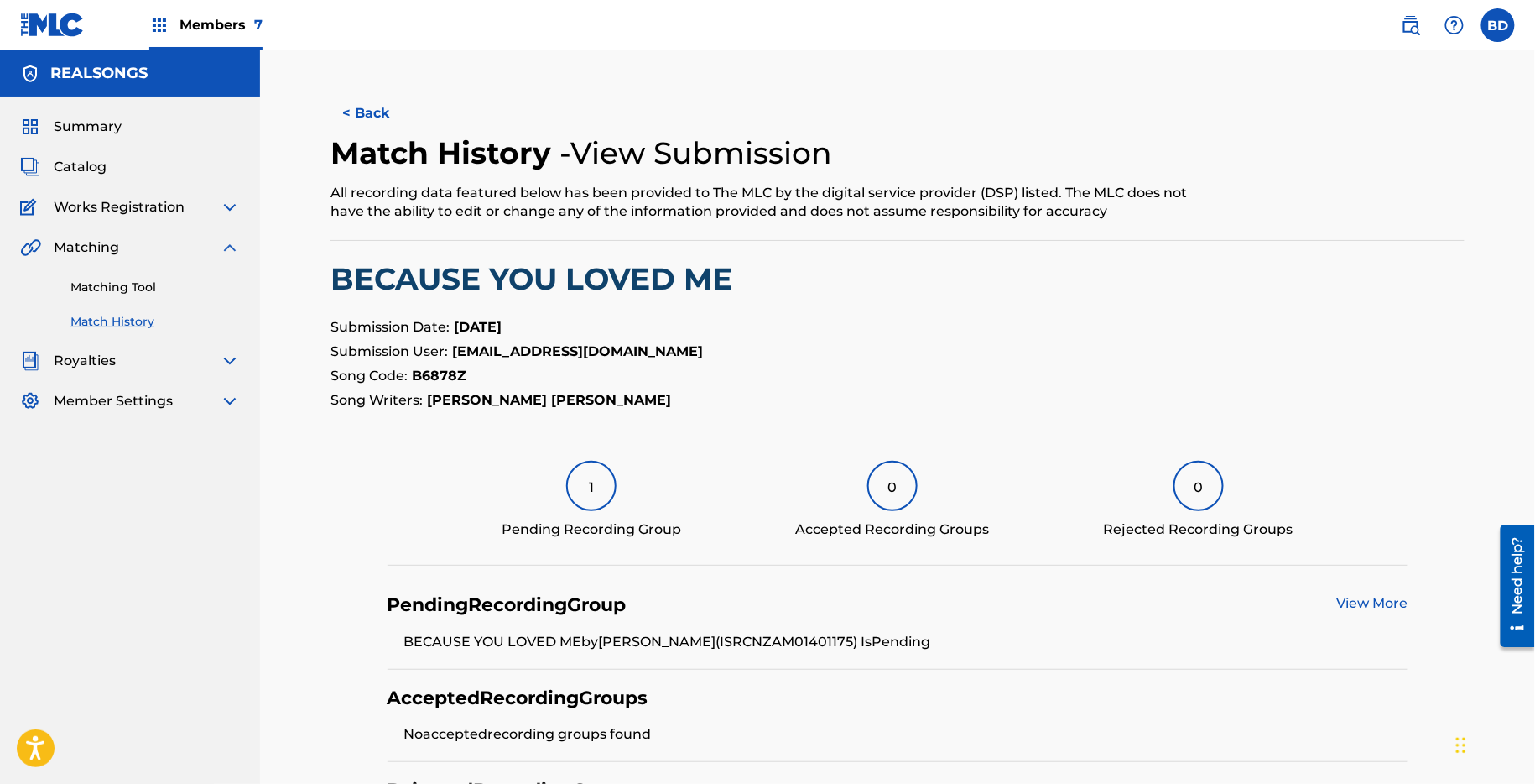
click at [207, 286] on link "Matching Tool" at bounding box center [155, 286] width 170 height 17
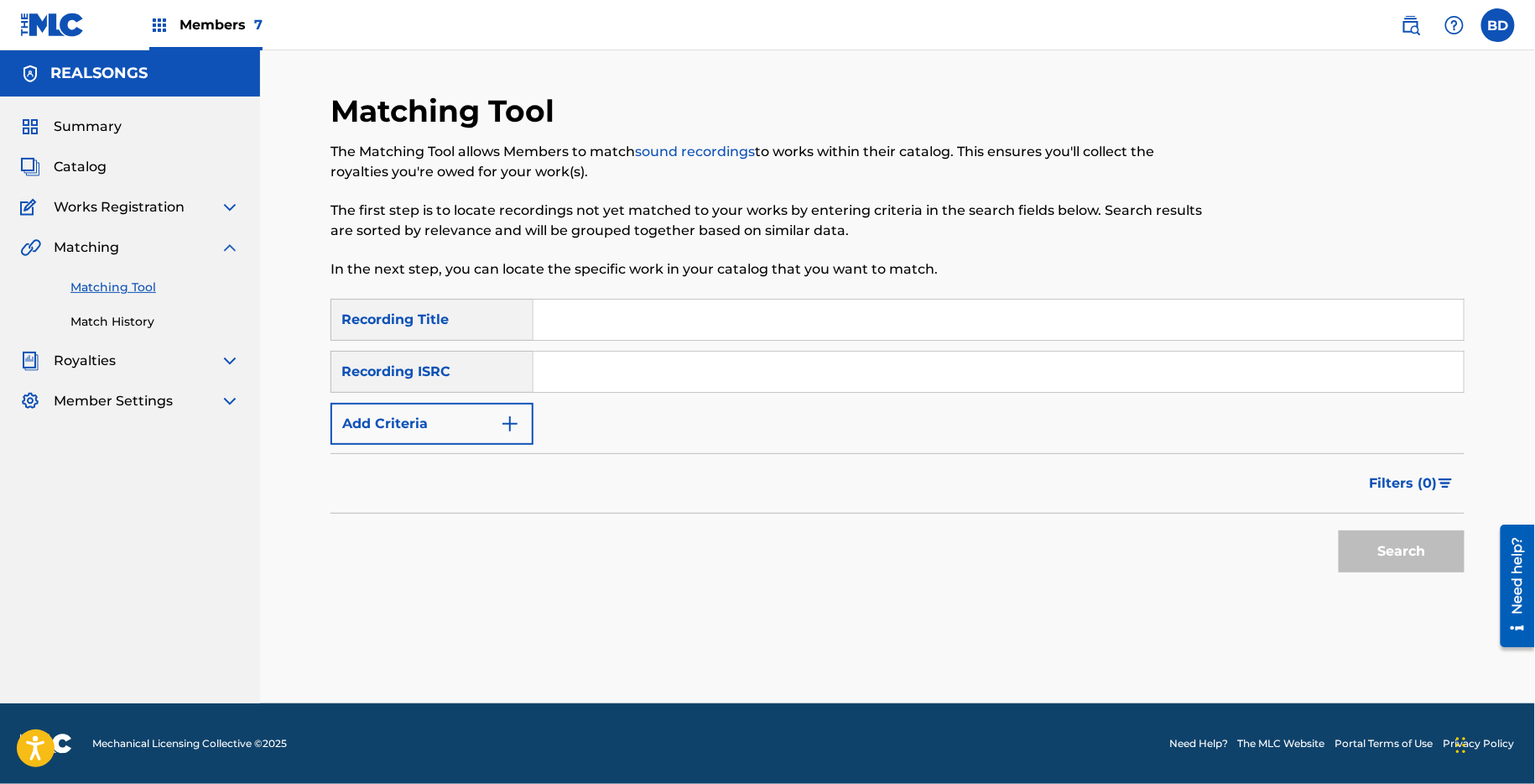
click at [620, 359] on input "Search Form" at bounding box center [998, 372] width 930 height 40
paste input "NZAM01401185"
type input "NZAM01401185"
click at [1339, 531] on button "Search" at bounding box center [1402, 552] width 126 height 42
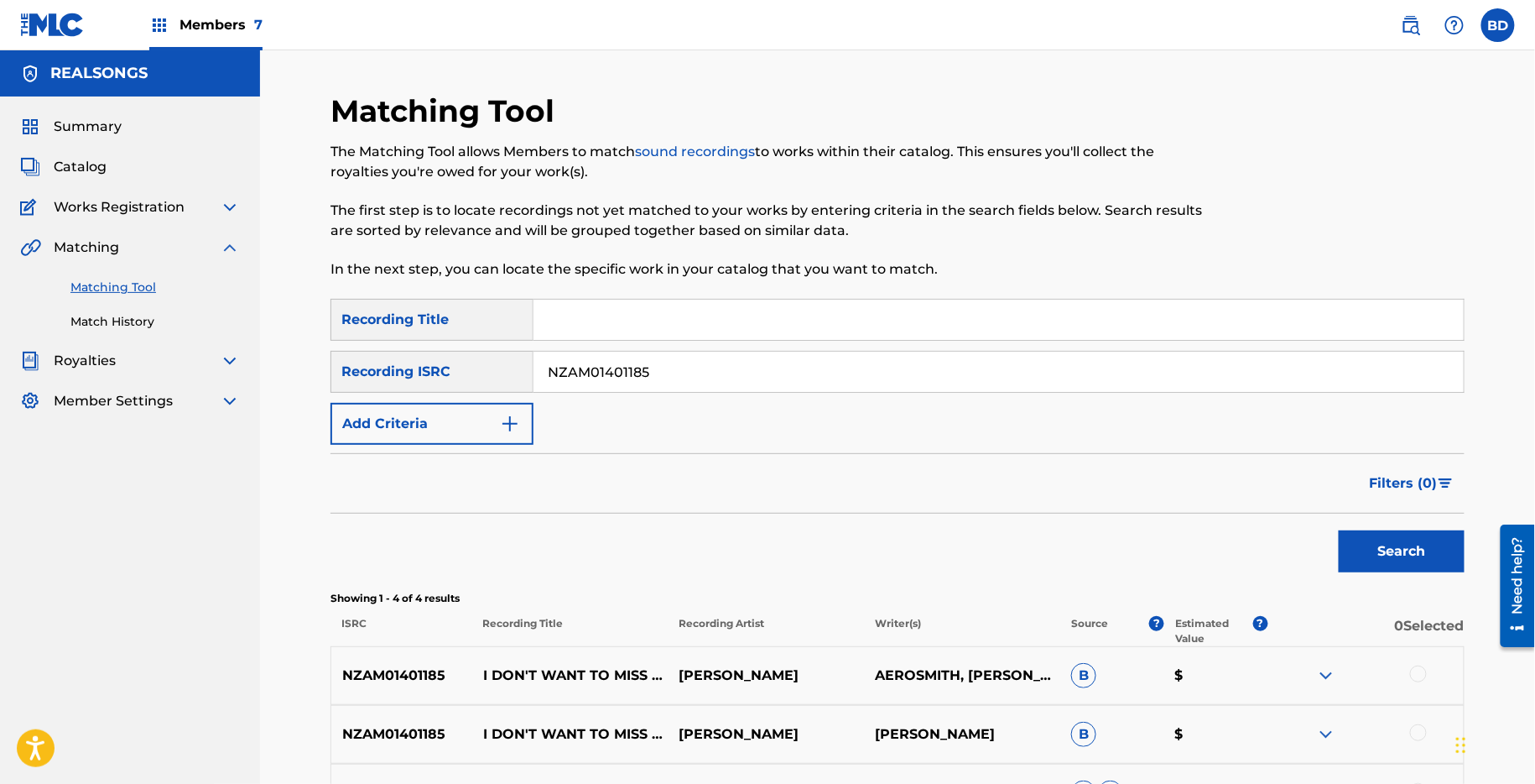
scroll to position [261, 0]
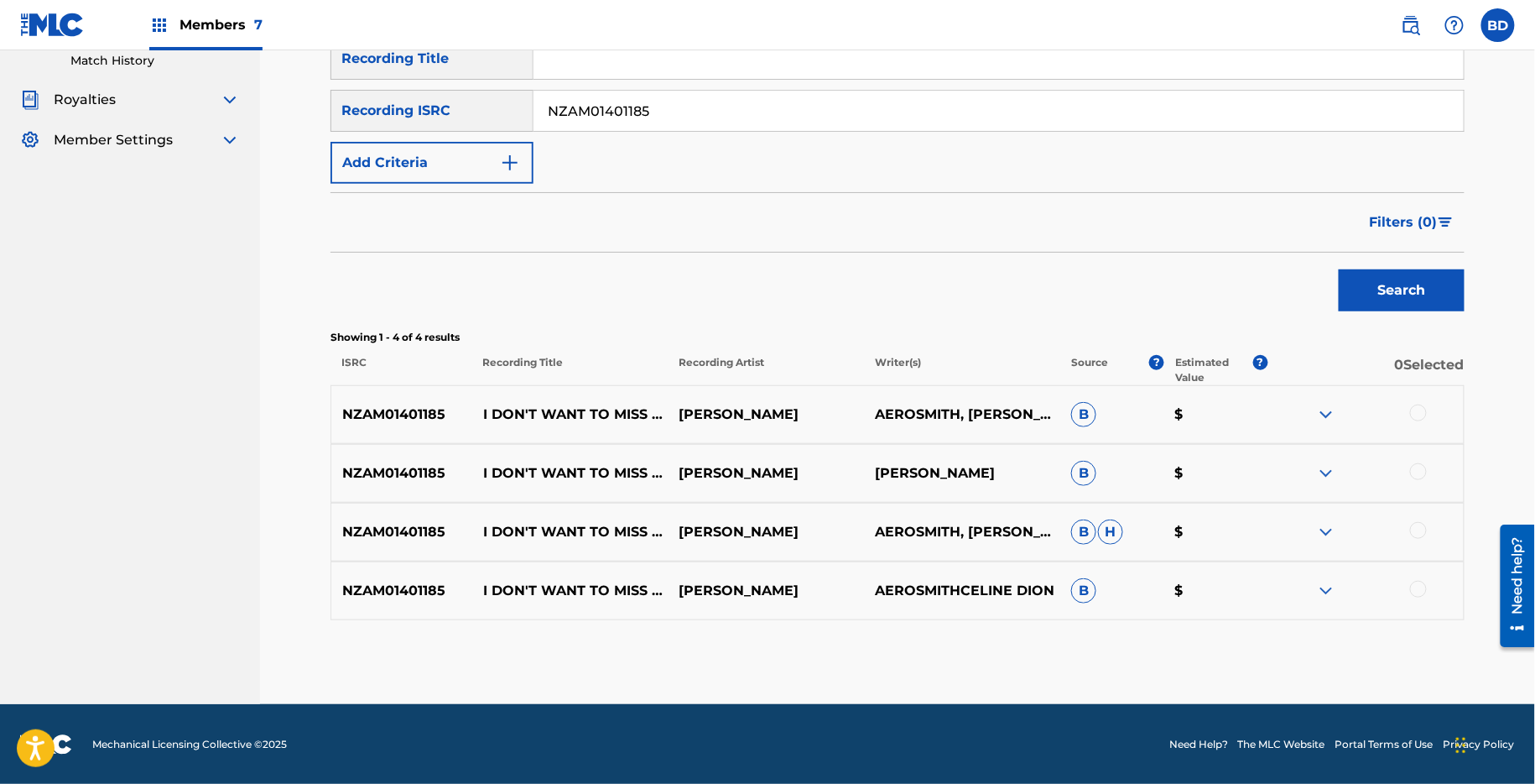
click at [1321, 587] on img at bounding box center [1327, 590] width 20 height 20
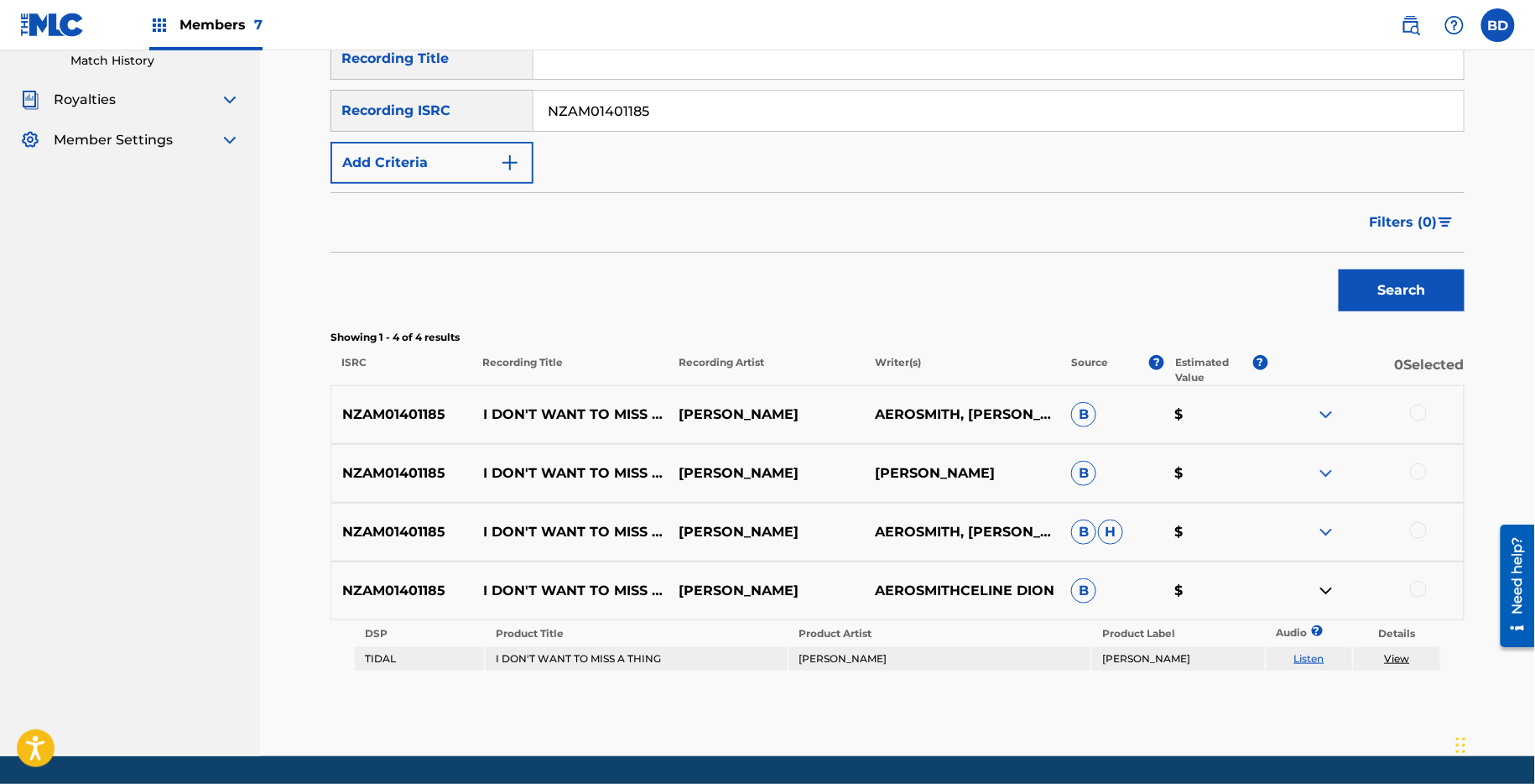
click at [1323, 521] on img at bounding box center [1327, 532] width 20 height 20
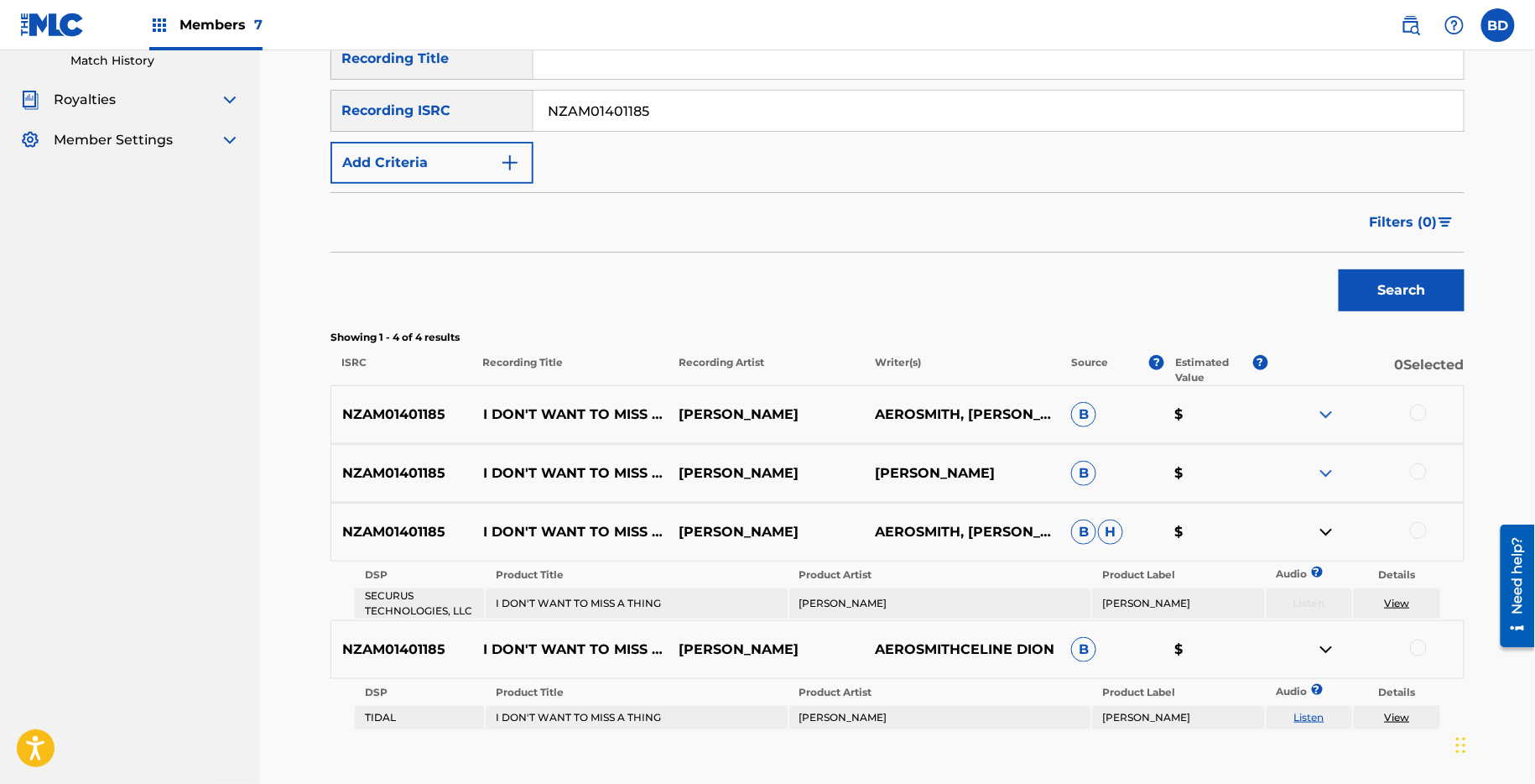
click at [1328, 458] on div "NZAM01401185 I DON'T WANT TO MISS A THING JON LOUISSON CELINE DION B $" at bounding box center [898, 473] width 1135 height 59
click at [1328, 465] on img at bounding box center [1327, 473] width 20 height 20
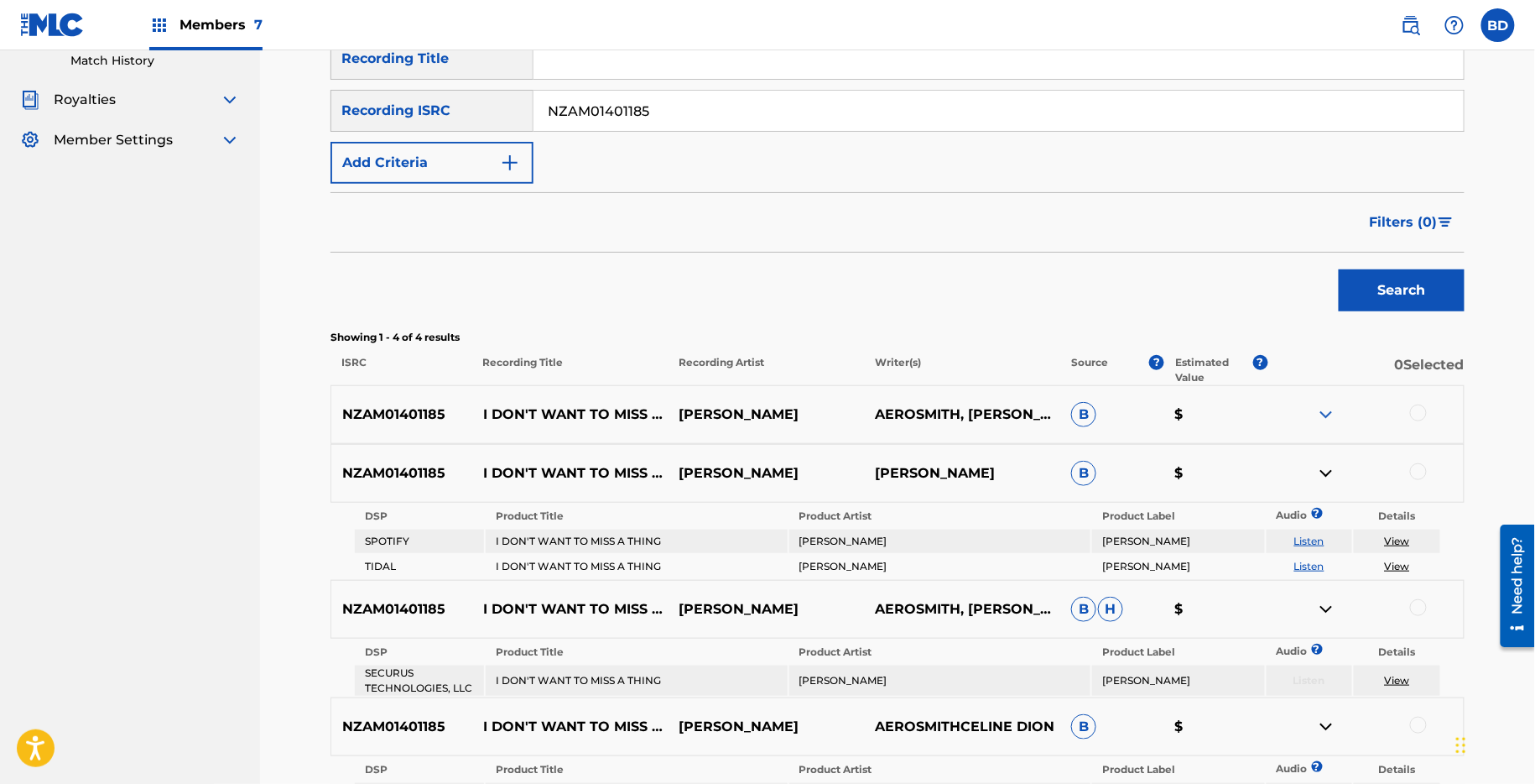
click at [1328, 414] on img at bounding box center [1327, 414] width 20 height 20
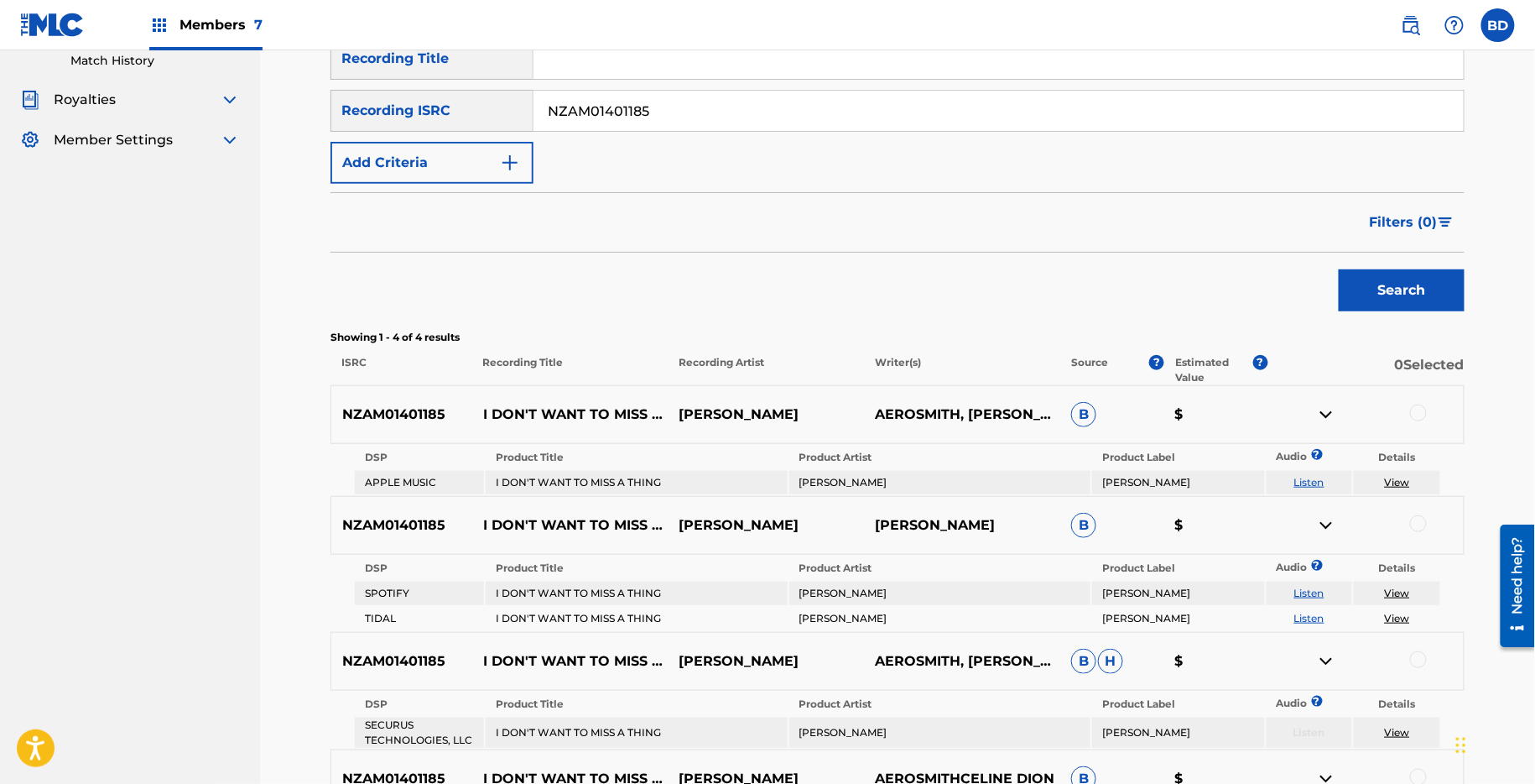
click at [542, 406] on p "I DON'T WANT TO MISS A THING" at bounding box center [571, 414] width 196 height 20
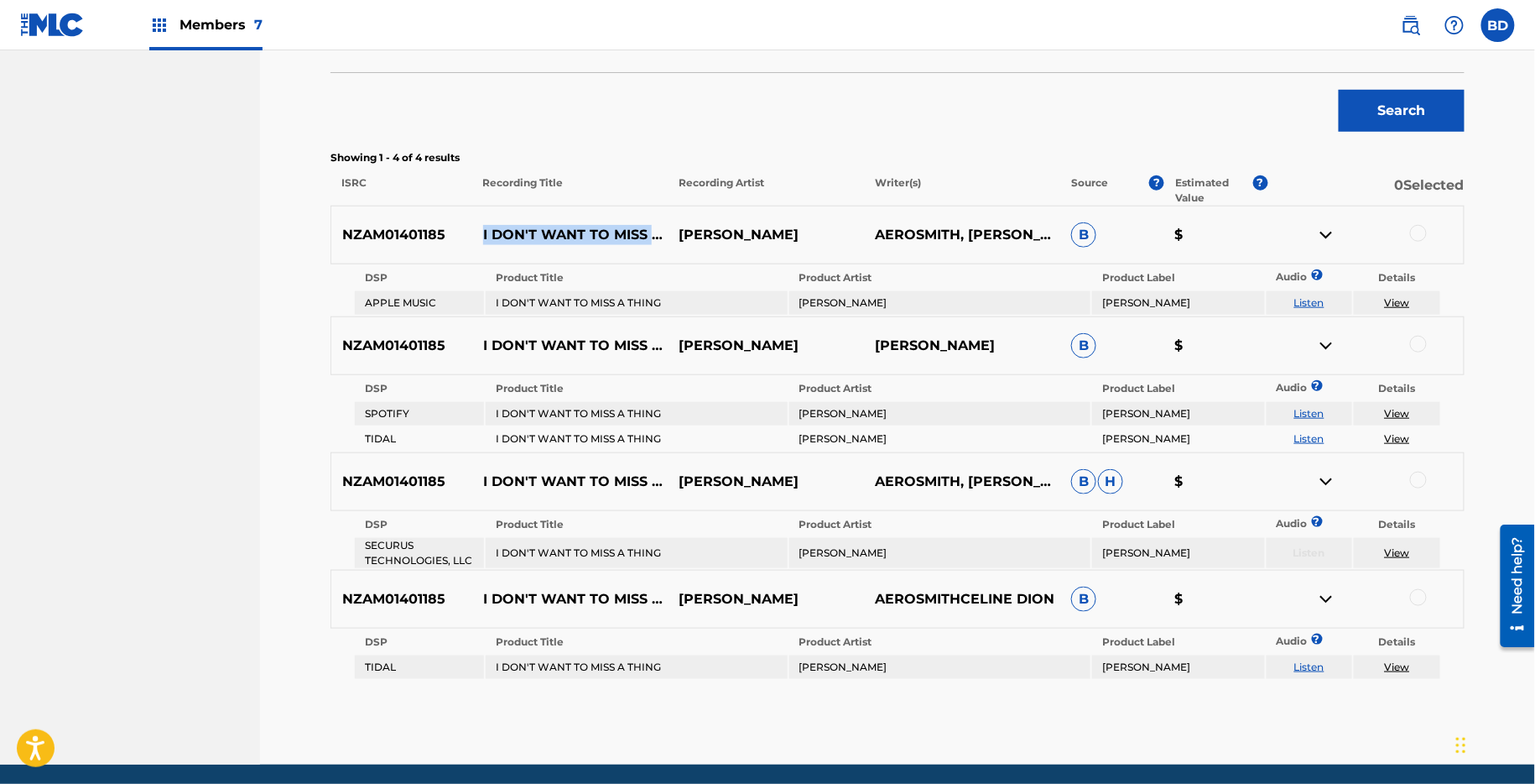
scroll to position [499, 0]
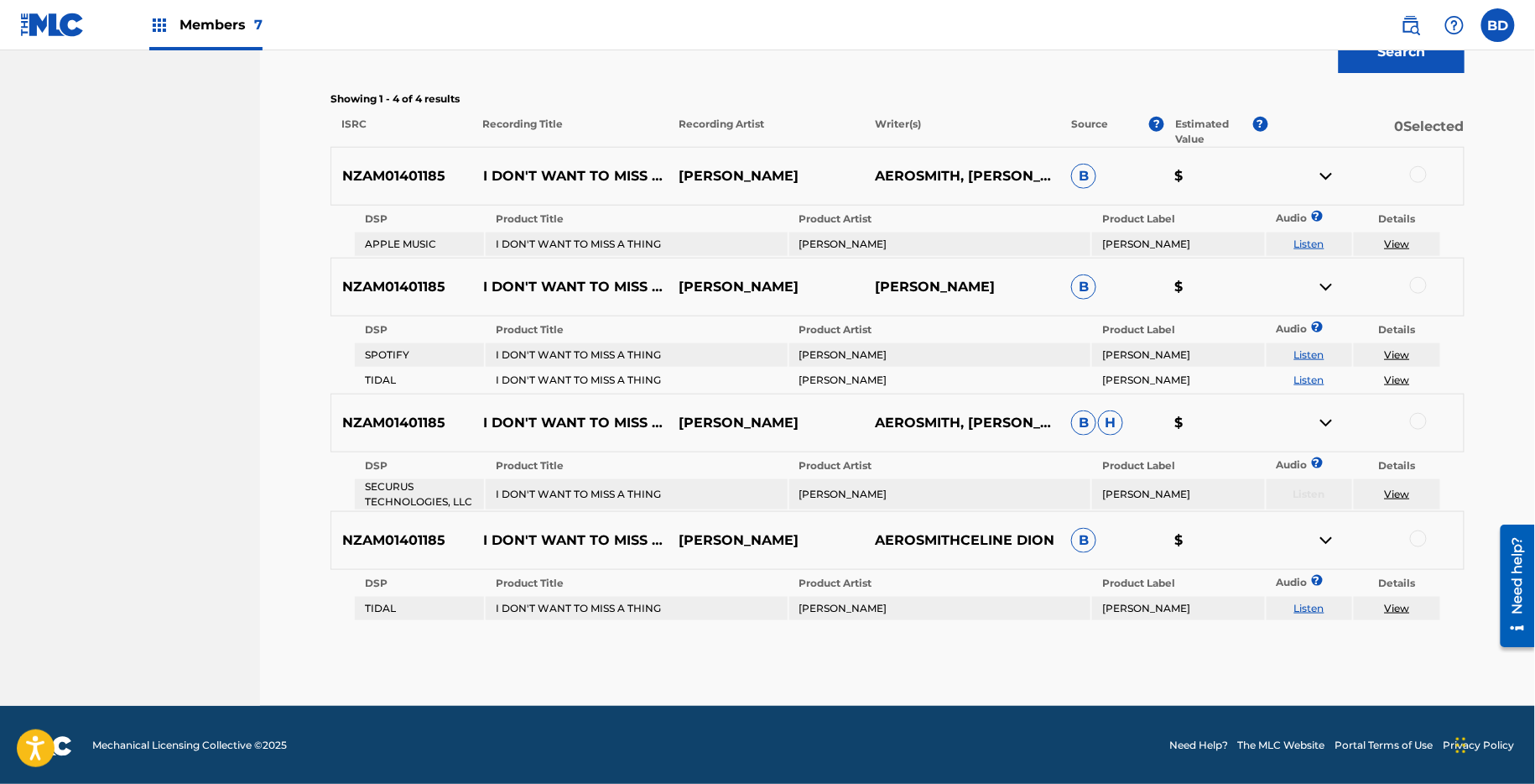
click at [1423, 163] on div "NZAM01401185 I DON'T WANT TO MISS A THING JON LOUISSON AEROSMITH, CÉLINE DION B…" at bounding box center [898, 176] width 1135 height 59
click at [1417, 166] on div at bounding box center [1418, 174] width 17 height 17
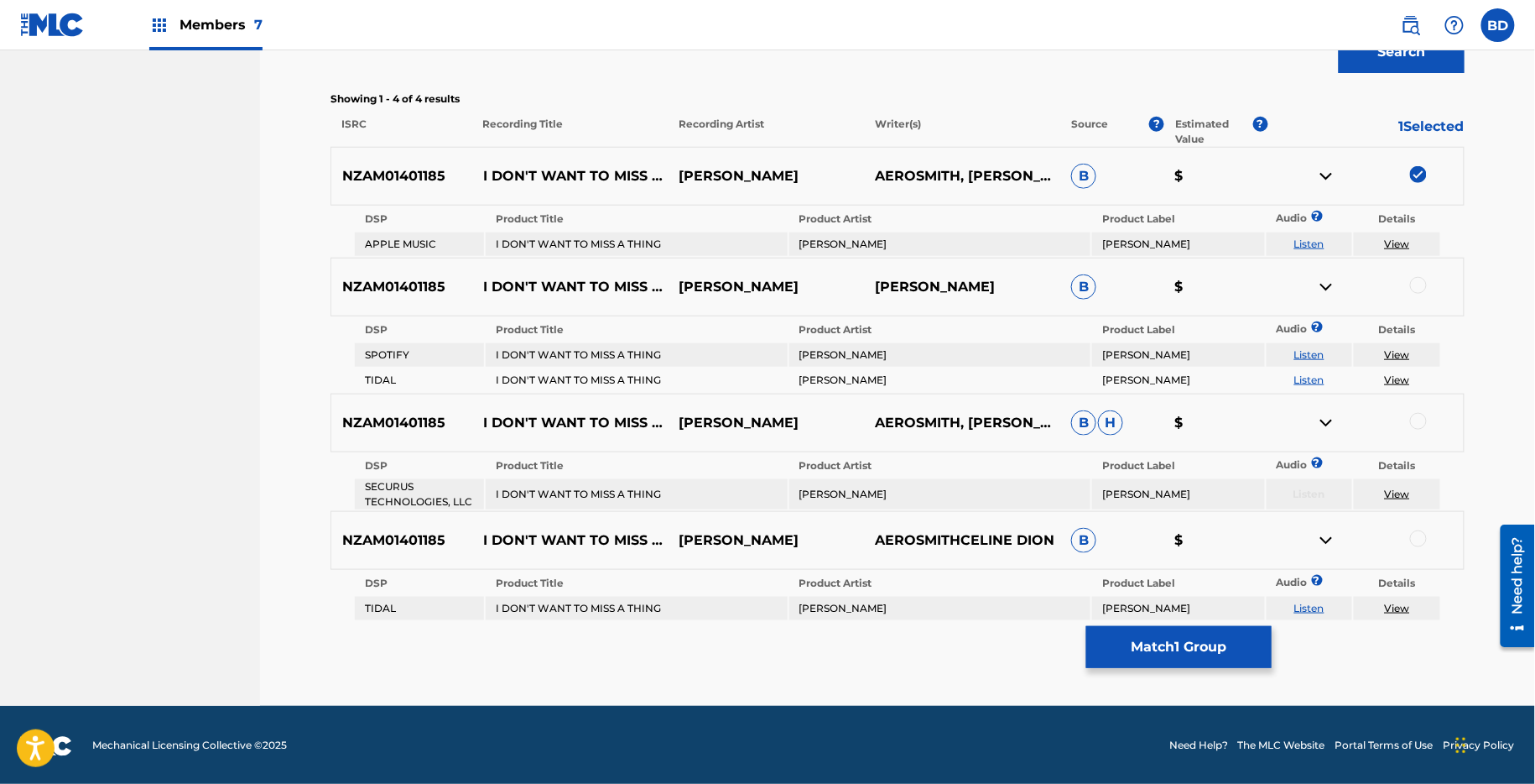
click at [1328, 169] on img at bounding box center [1327, 176] width 20 height 20
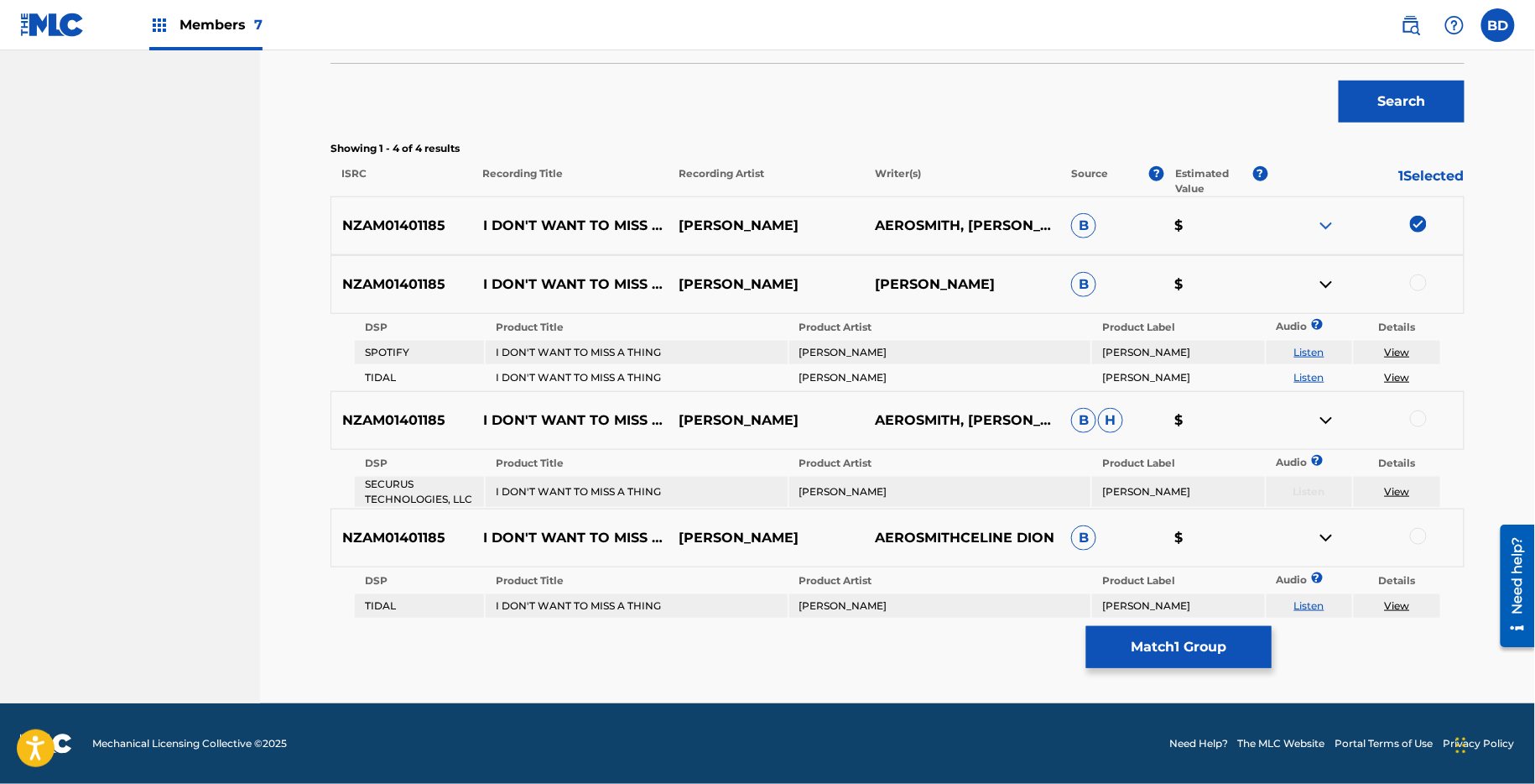
scroll to position [448, 0]
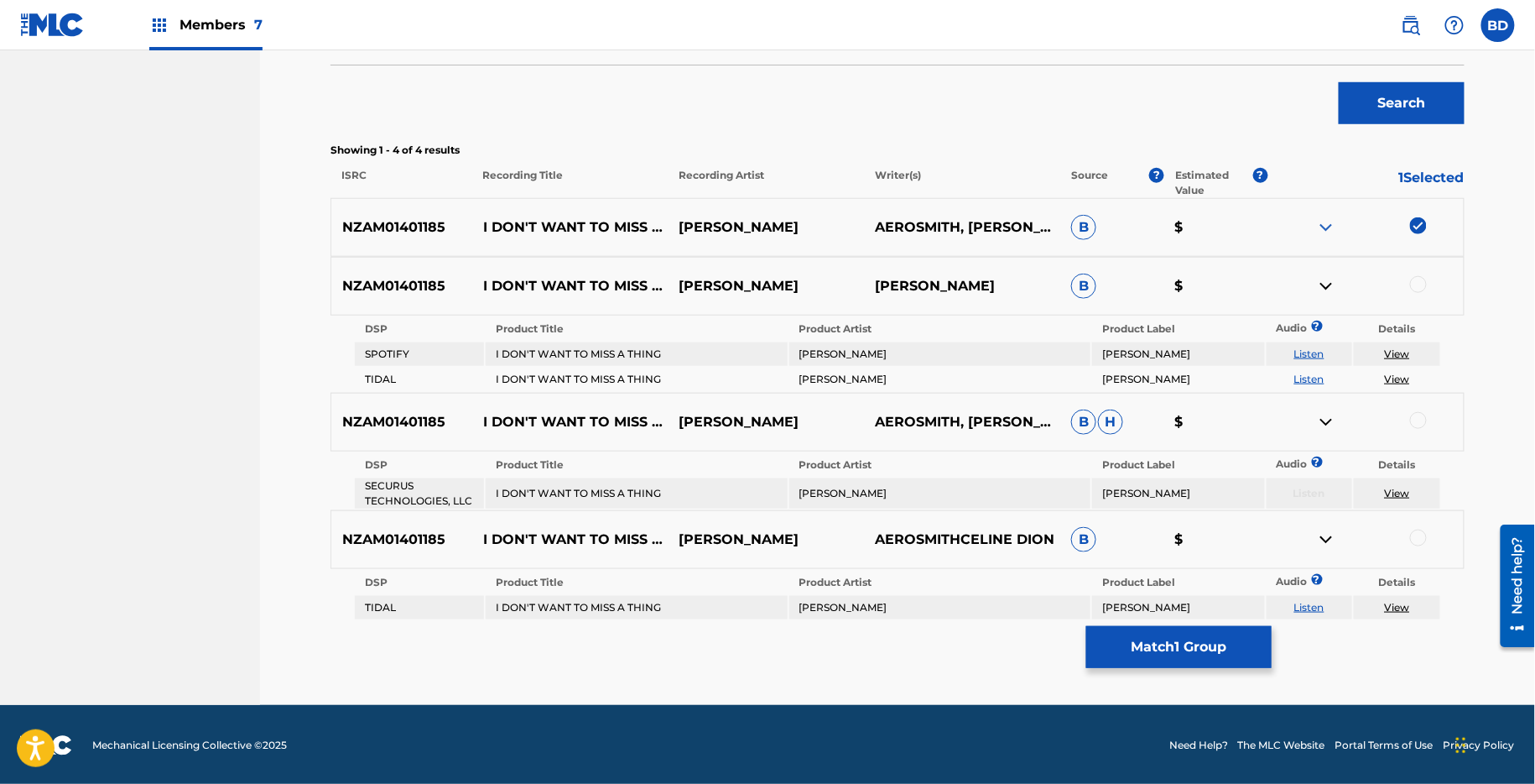
click at [1419, 279] on div at bounding box center [1418, 285] width 17 height 17
click at [1325, 283] on img at bounding box center [1327, 286] width 20 height 20
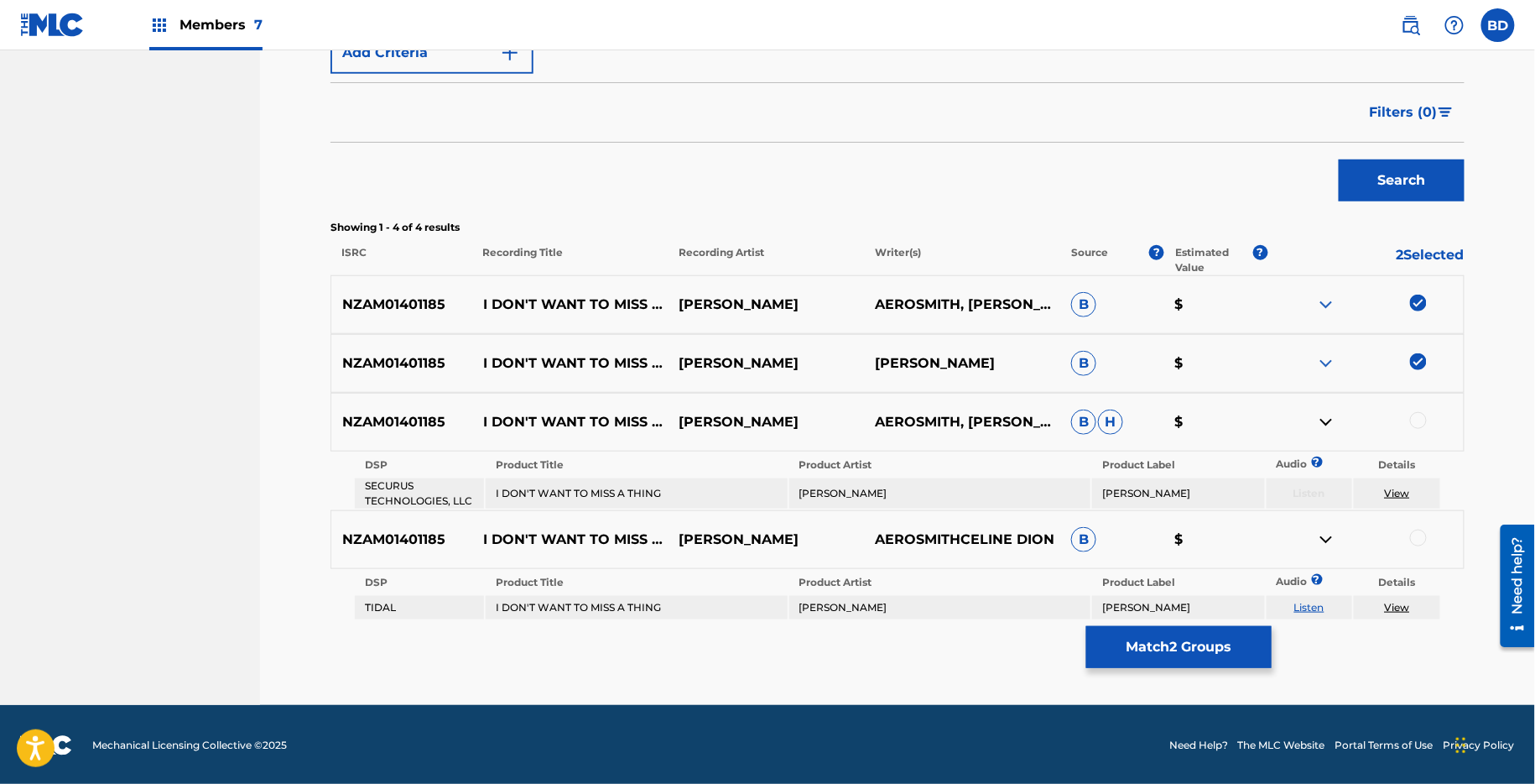
click at [1419, 534] on div at bounding box center [1418, 538] width 17 height 17
click at [1320, 541] on img at bounding box center [1327, 540] width 20 height 20
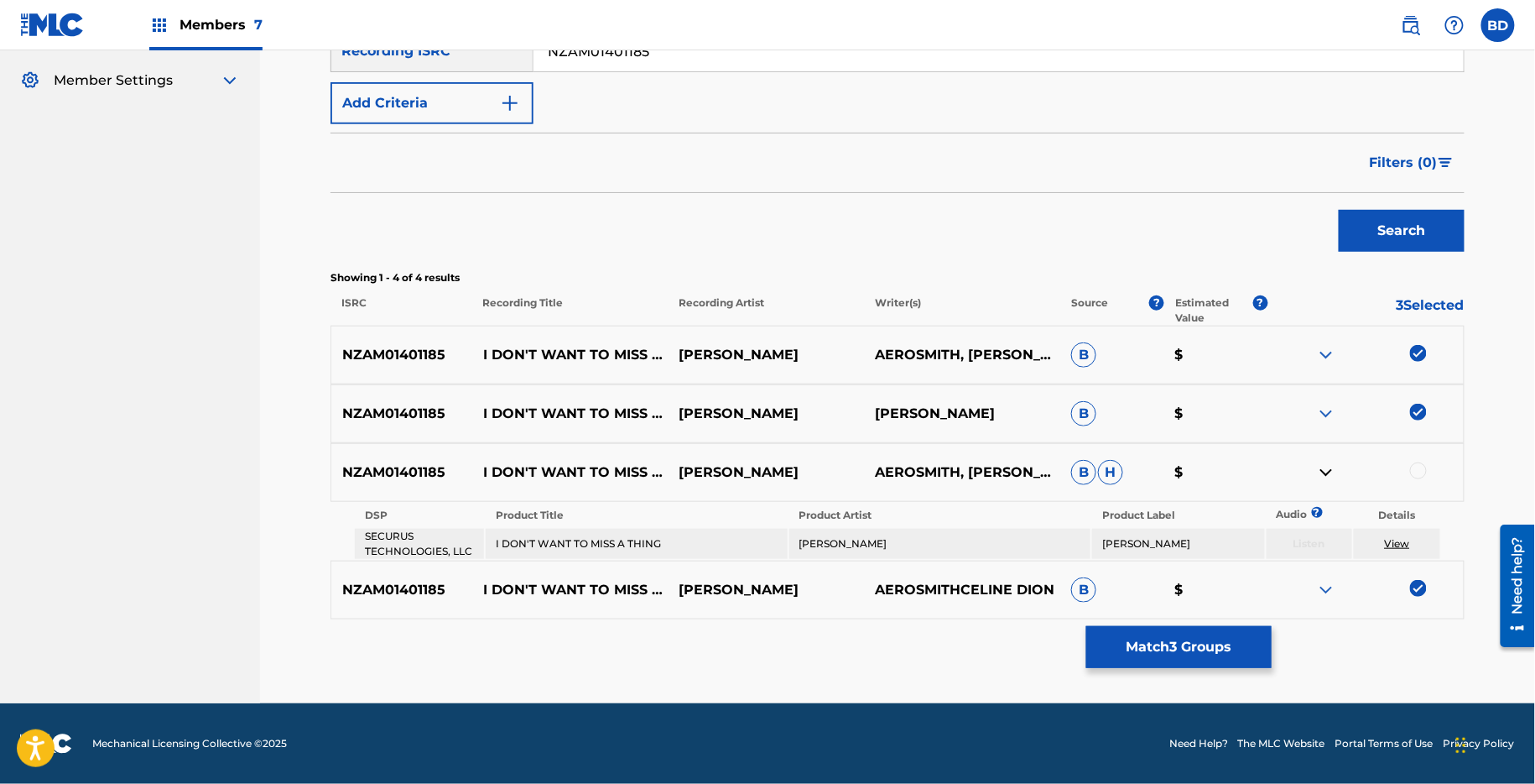
scroll to position [319, 0]
click at [1416, 474] on div at bounding box center [1418, 471] width 17 height 17
click at [1400, 539] on link "View" at bounding box center [1397, 544] width 25 height 13
click at [1132, 633] on button "Match 4 Groups" at bounding box center [1179, 647] width 185 height 42
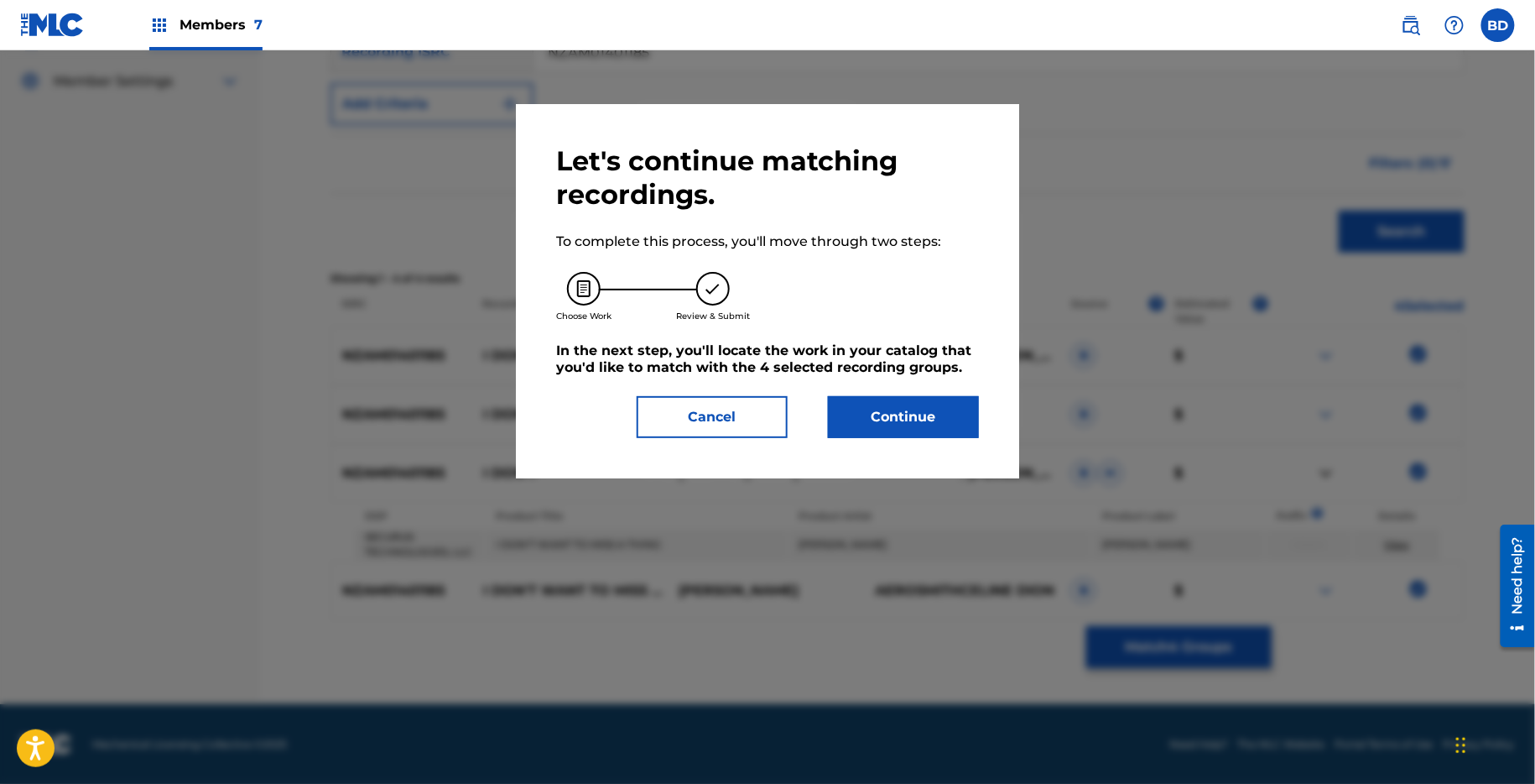
click at [873, 386] on div "Let's continue matching recordings. To complete this process, you'll move throu…" at bounding box center [768, 291] width 423 height 294
click at [873, 409] on button "Continue" at bounding box center [903, 417] width 151 height 42
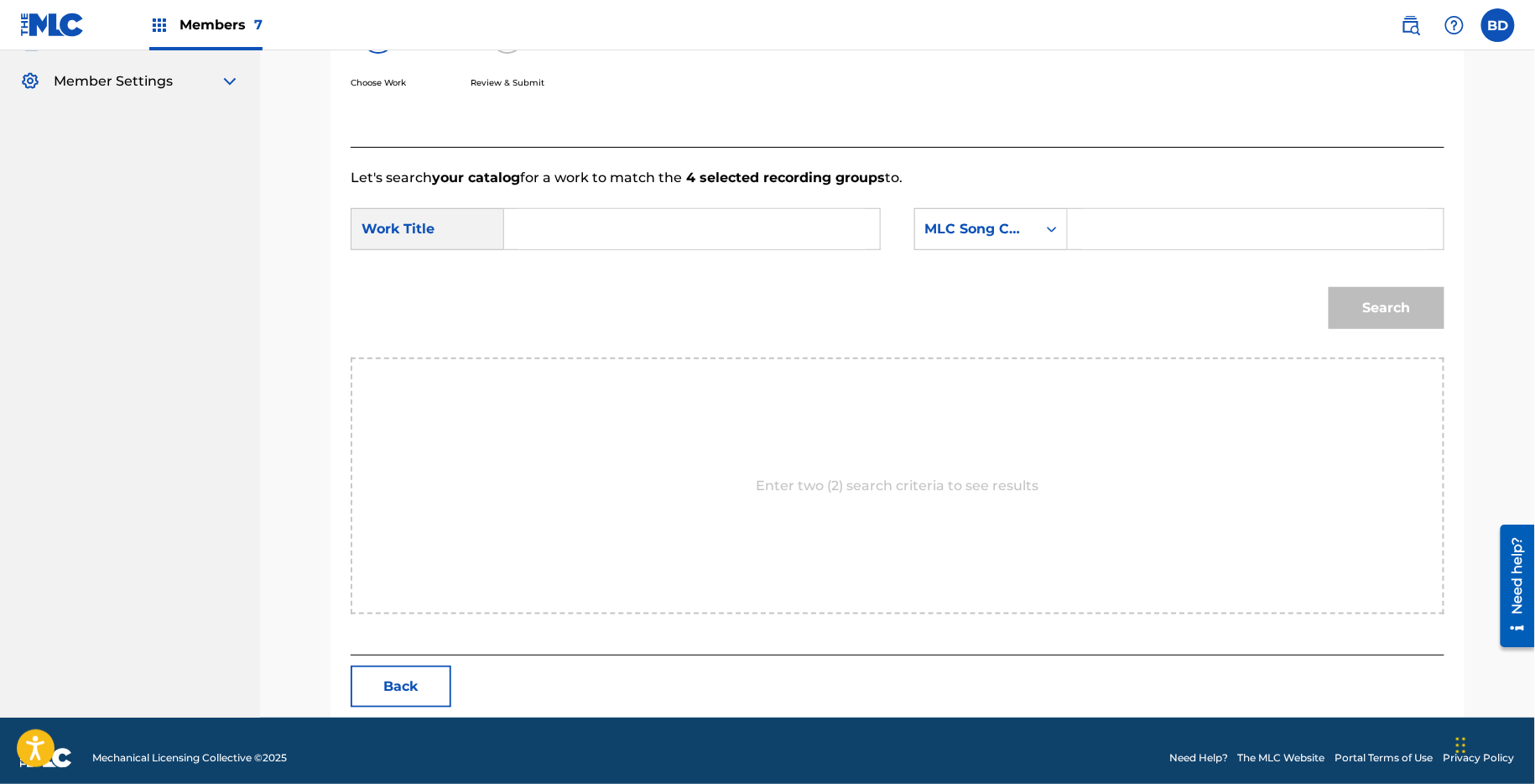
click at [1097, 242] on input "Search Form" at bounding box center [1256, 230] width 347 height 40
paste input "I17652"
type input "I17652"
click at [829, 230] on input "Search Form" at bounding box center [692, 230] width 347 height 40
type input "i"
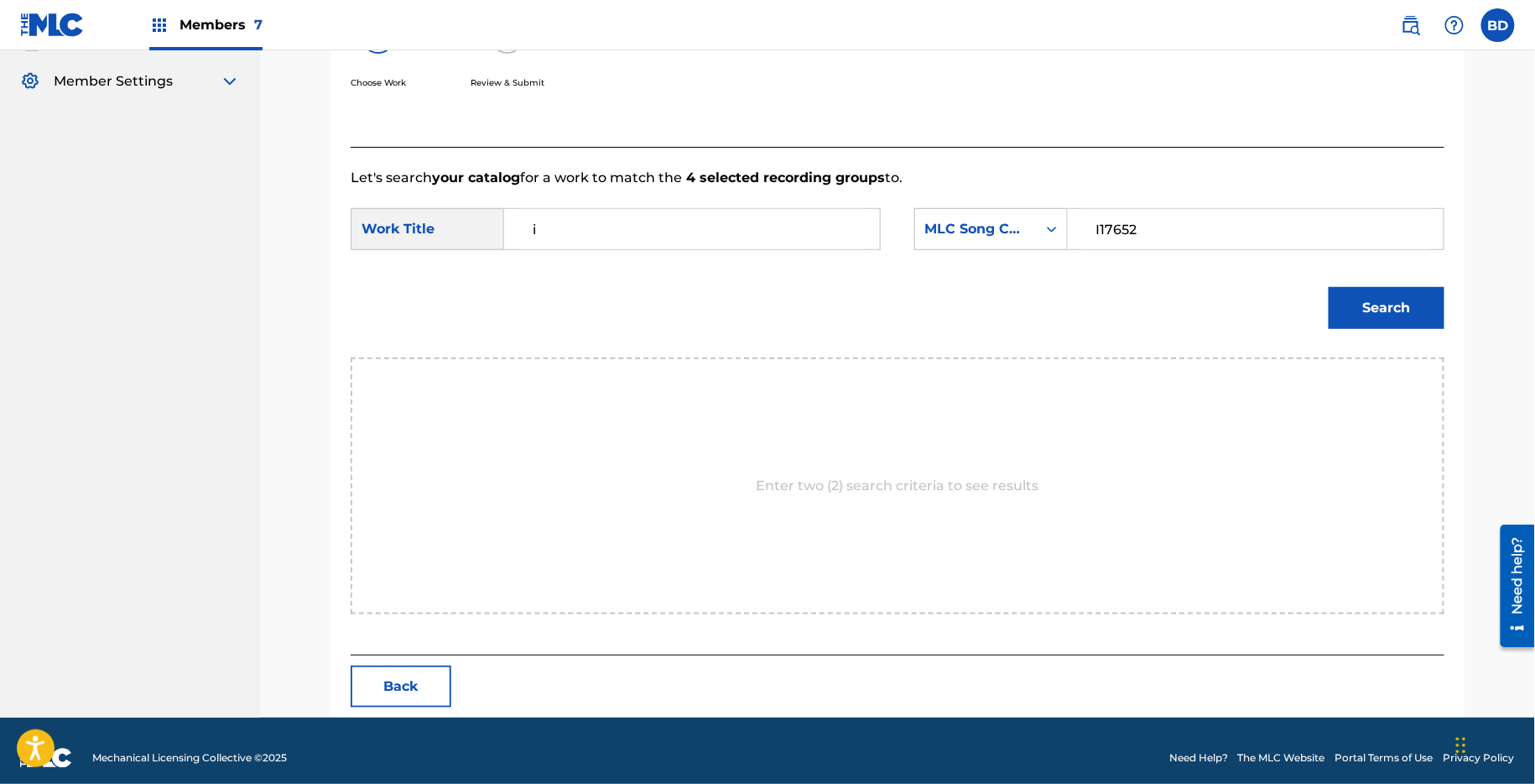
click at [1329, 287] on button "Search" at bounding box center [1387, 308] width 116 height 42
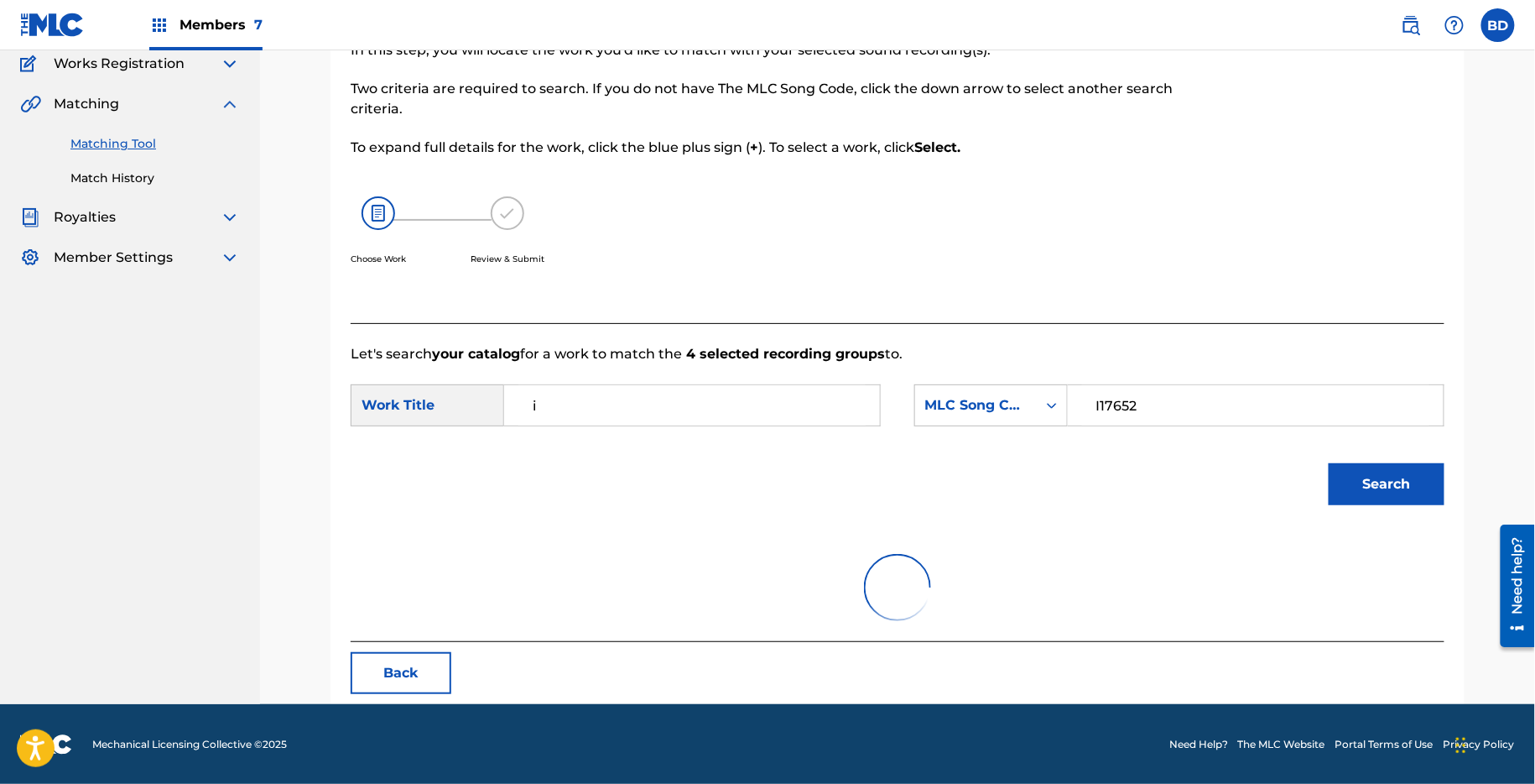
scroll to position [282, 0]
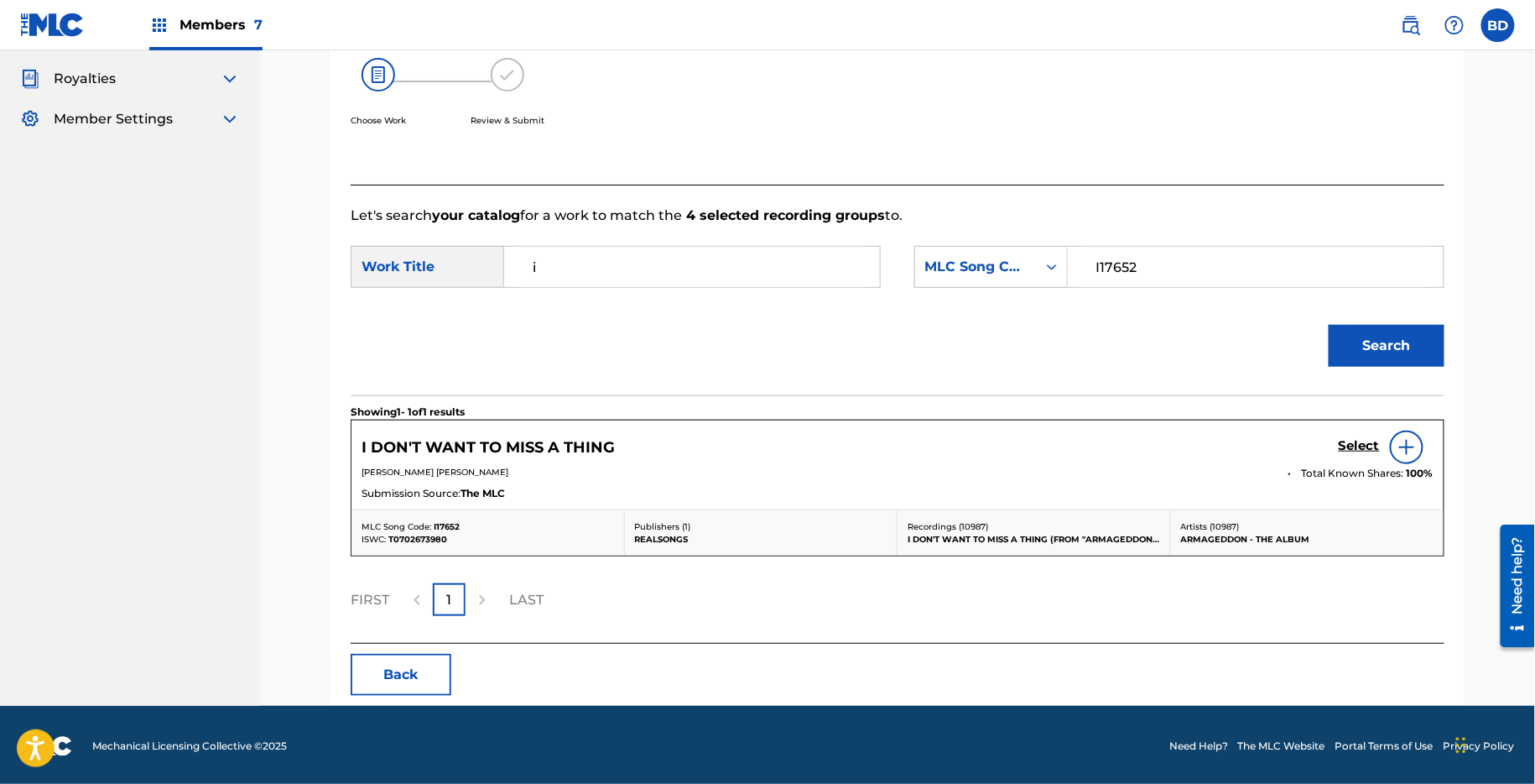
click at [1347, 438] on h5 "Select" at bounding box center [1360, 445] width 41 height 16
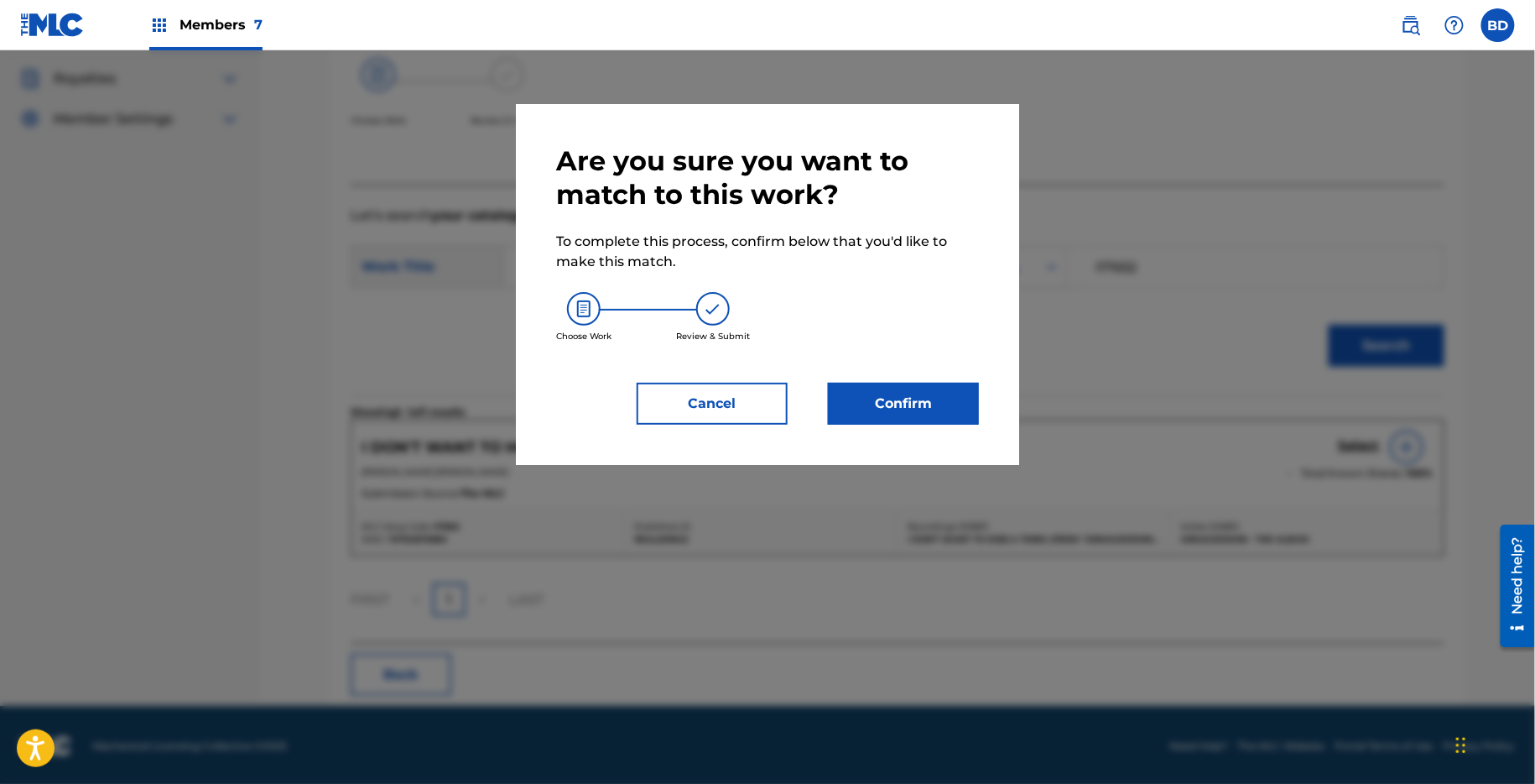
click at [921, 399] on button "Confirm" at bounding box center [903, 404] width 151 height 42
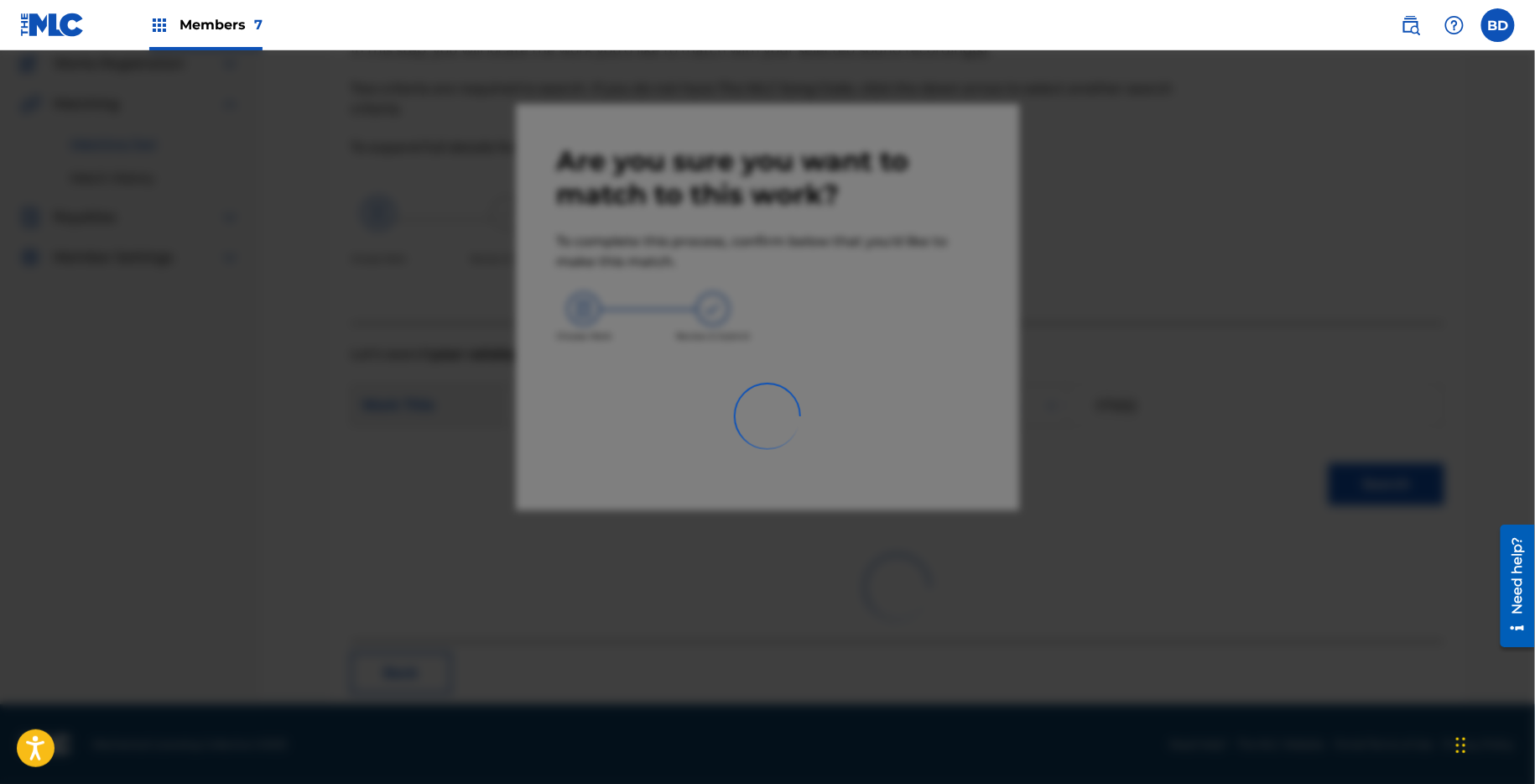
scroll to position [42, 0]
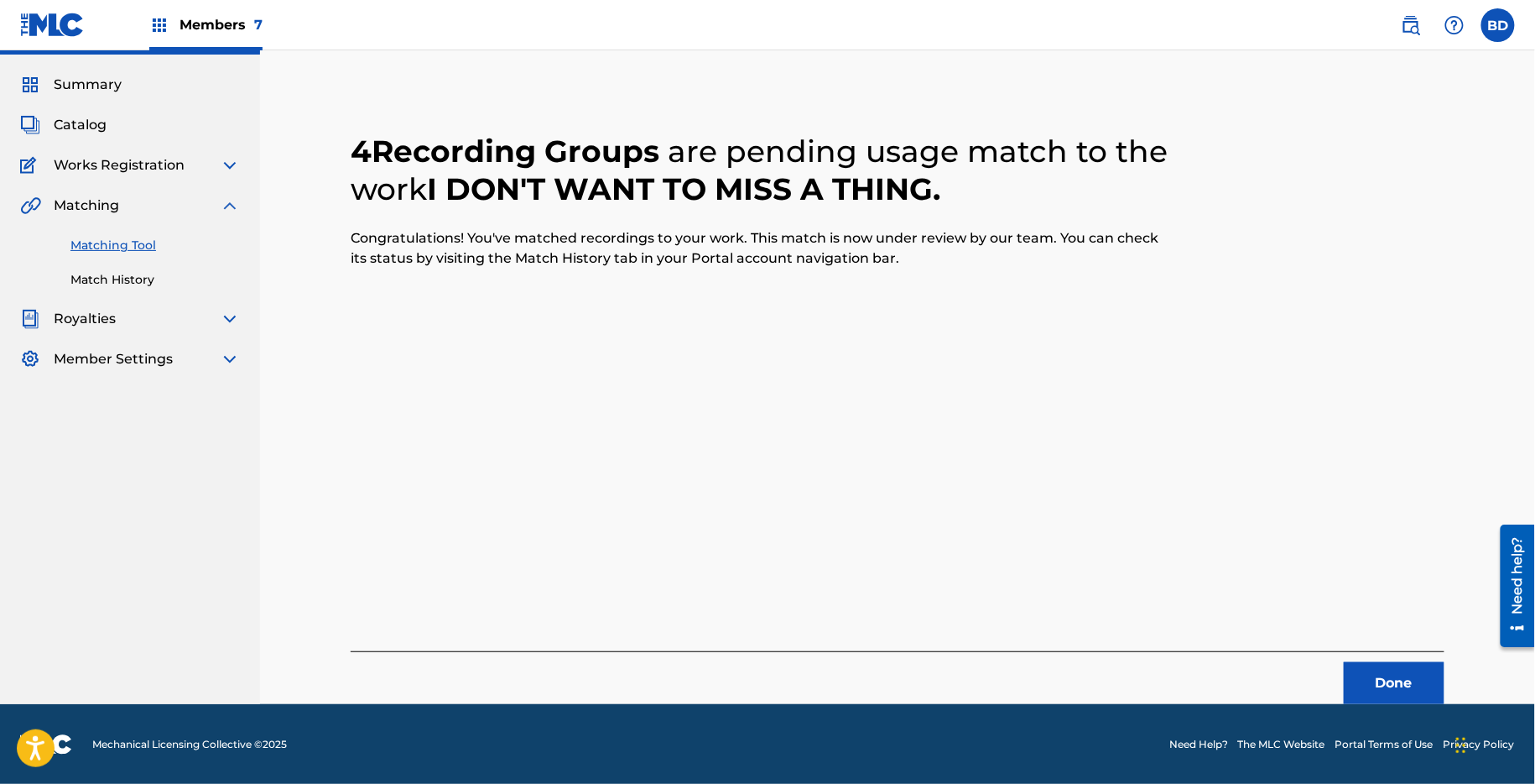
click at [104, 282] on link "Match History" at bounding box center [155, 279] width 170 height 17
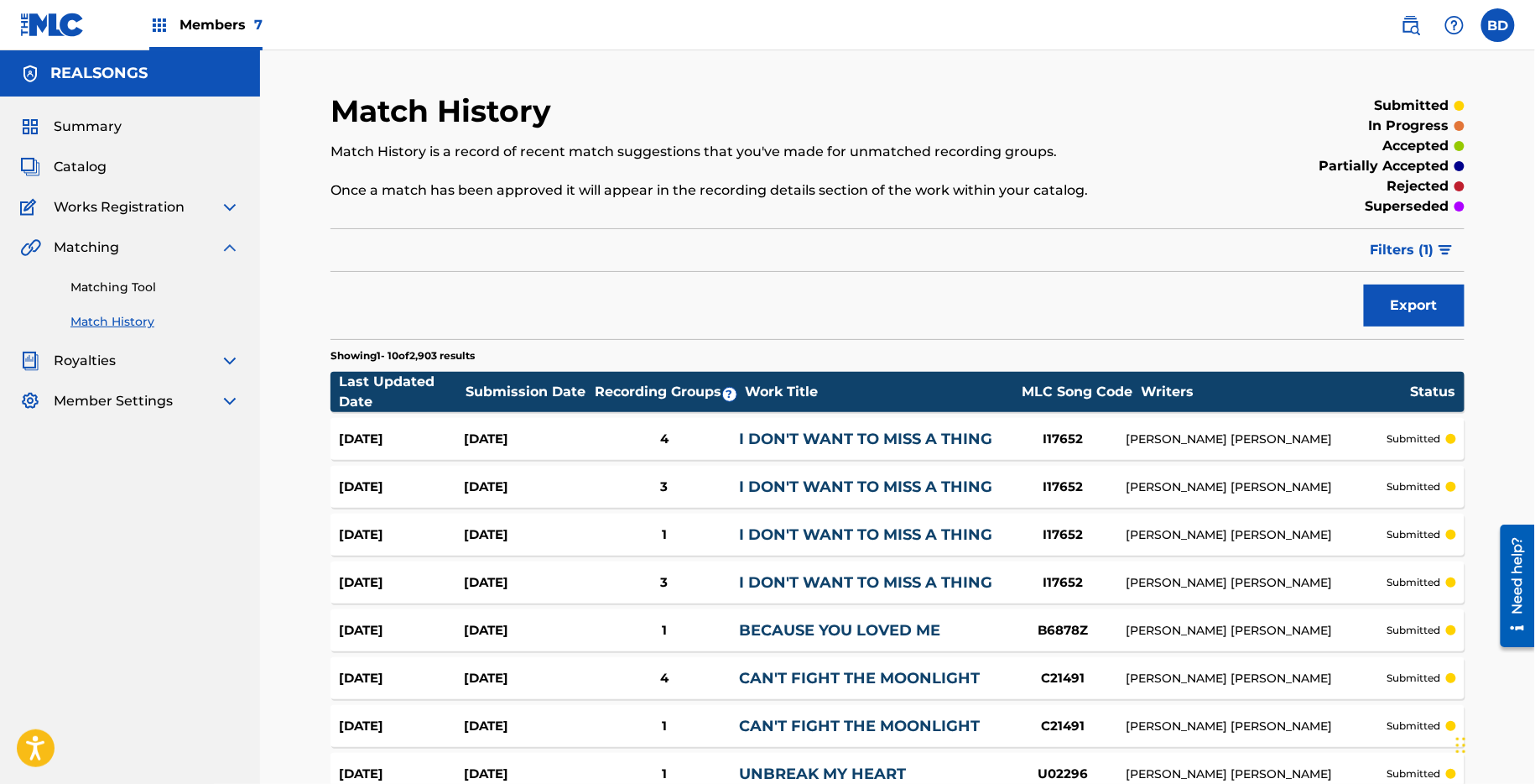
click at [912, 420] on div "Aug 25, 2025 Aug 25, 2025 4 I DON'T WANT TO MISS A THING I17652 DIANE EVE WARRE…" at bounding box center [898, 439] width 1135 height 42
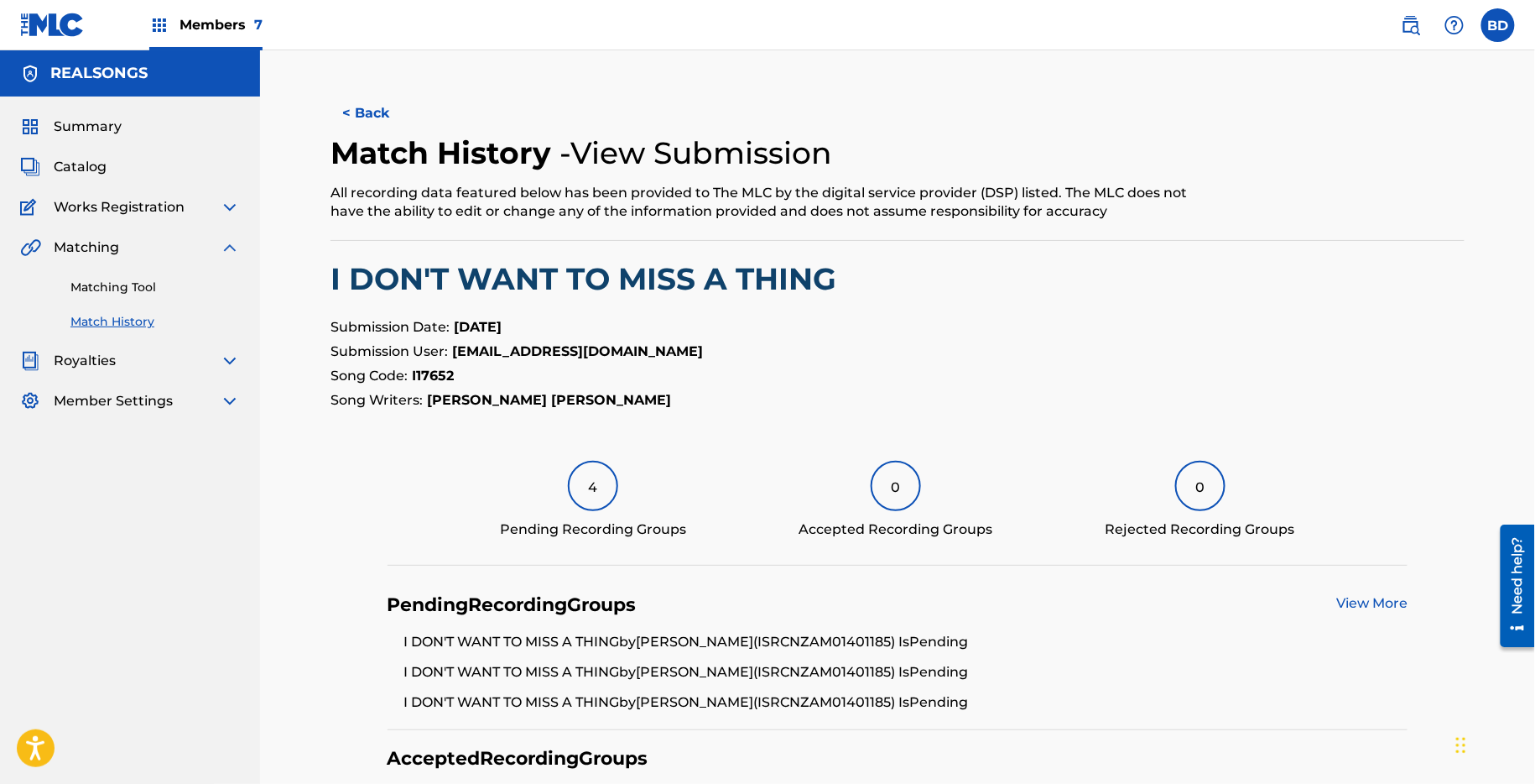
click at [118, 287] on link "Matching Tool" at bounding box center [155, 286] width 170 height 17
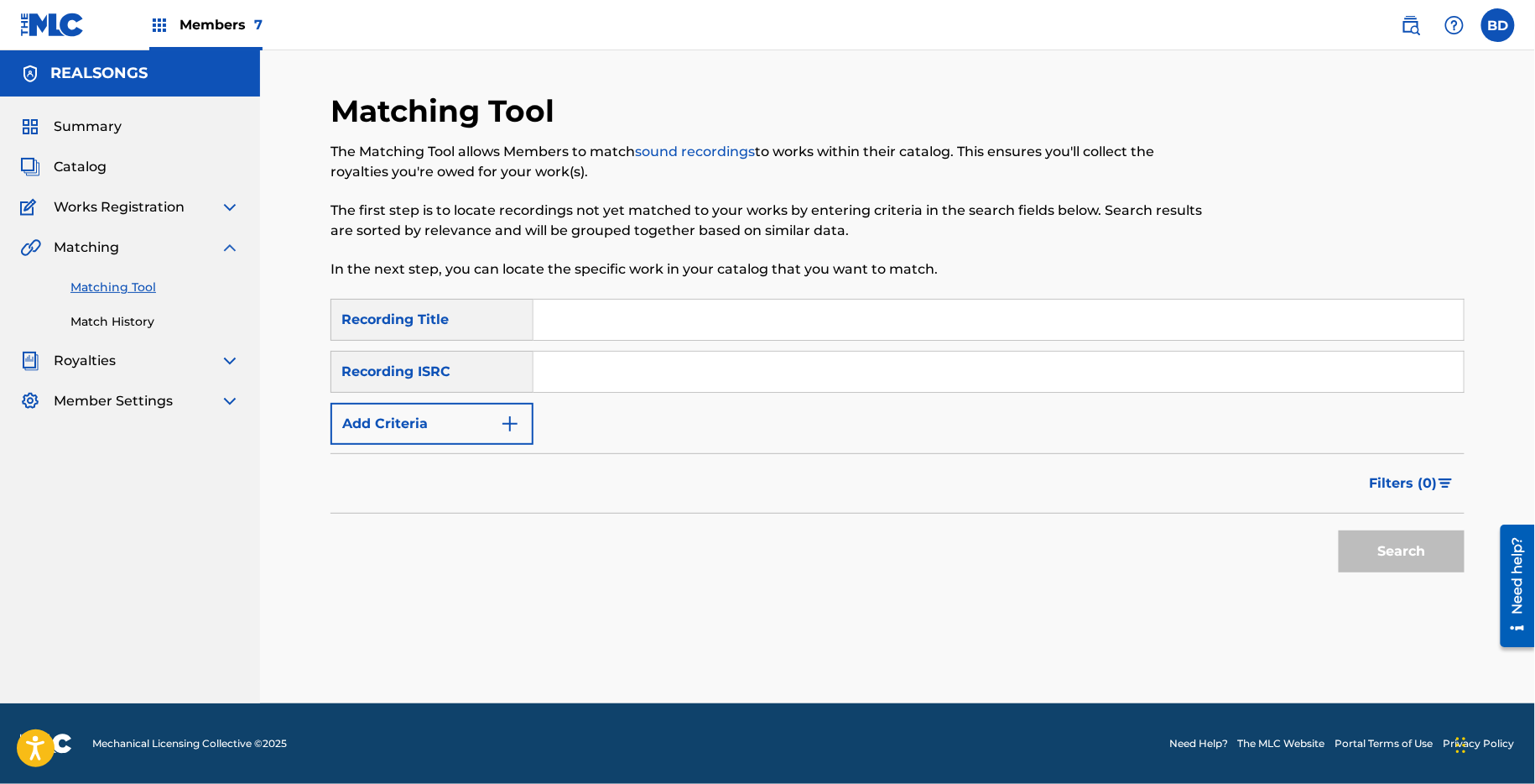
click at [613, 353] on input "Search Form" at bounding box center [998, 372] width 930 height 40
paste input "NZPB12300915"
type input "NZPB12300915"
click at [1339, 531] on button "Search" at bounding box center [1402, 552] width 126 height 42
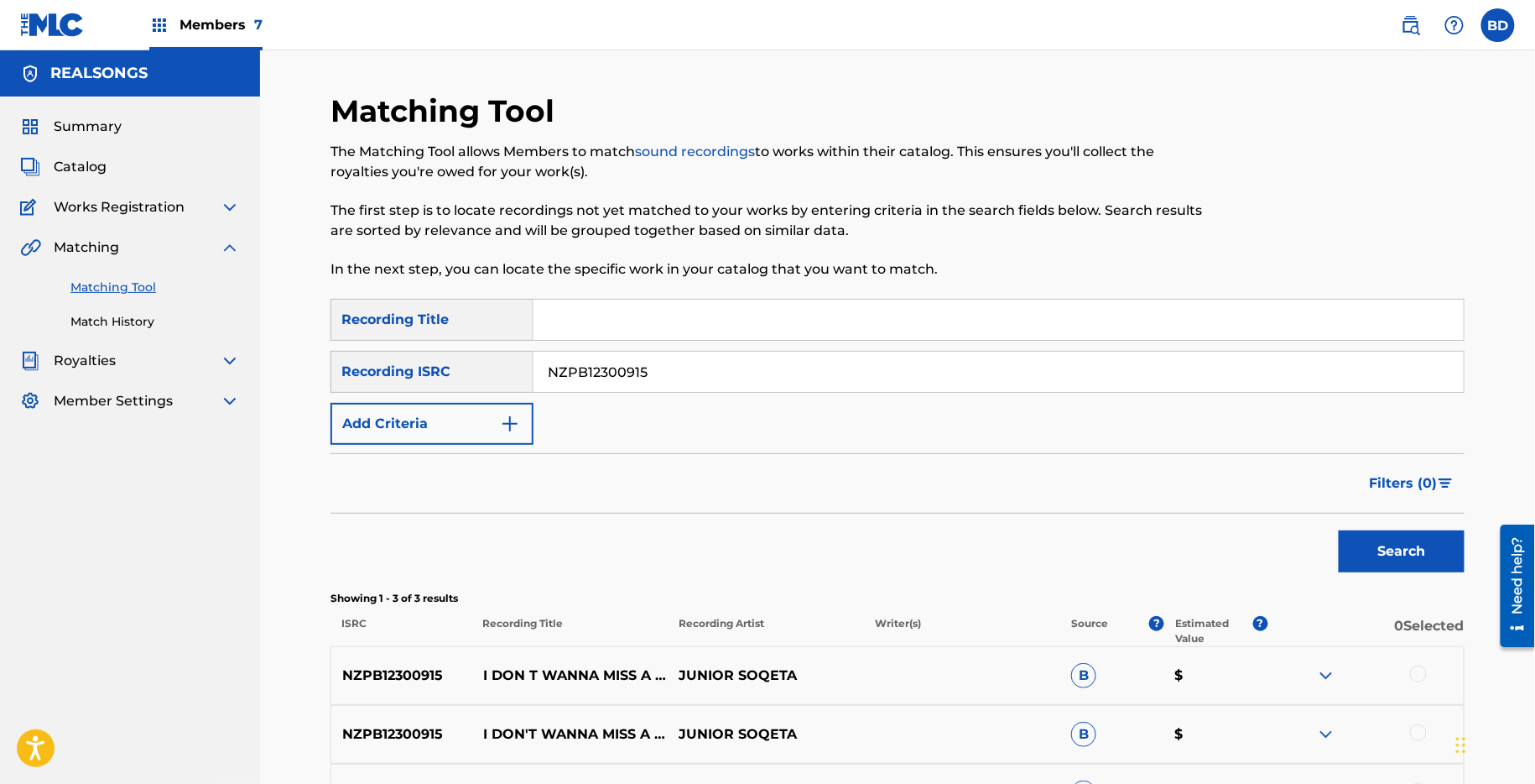
scroll to position [202, 0]
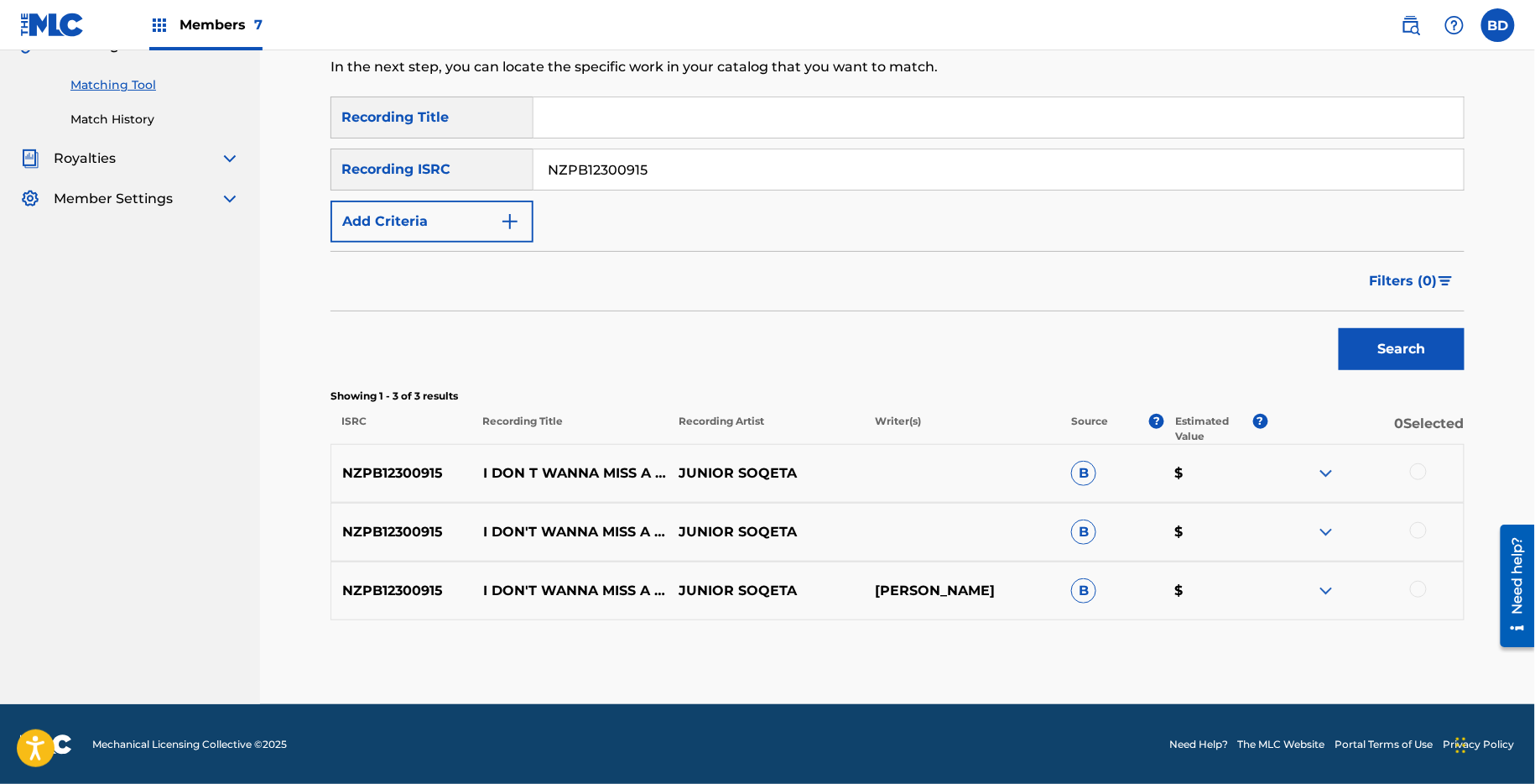
click at [499, 469] on p "I DON T WANNA MISS A THING" at bounding box center [571, 473] width 196 height 20
click at [1344, 574] on div "NZPB12300915 I DON'T WANNA MISS A THING JUNIOR SOQETA DIANE WARREN B $" at bounding box center [898, 590] width 1135 height 59
click at [1320, 585] on img at bounding box center [1327, 590] width 20 height 20
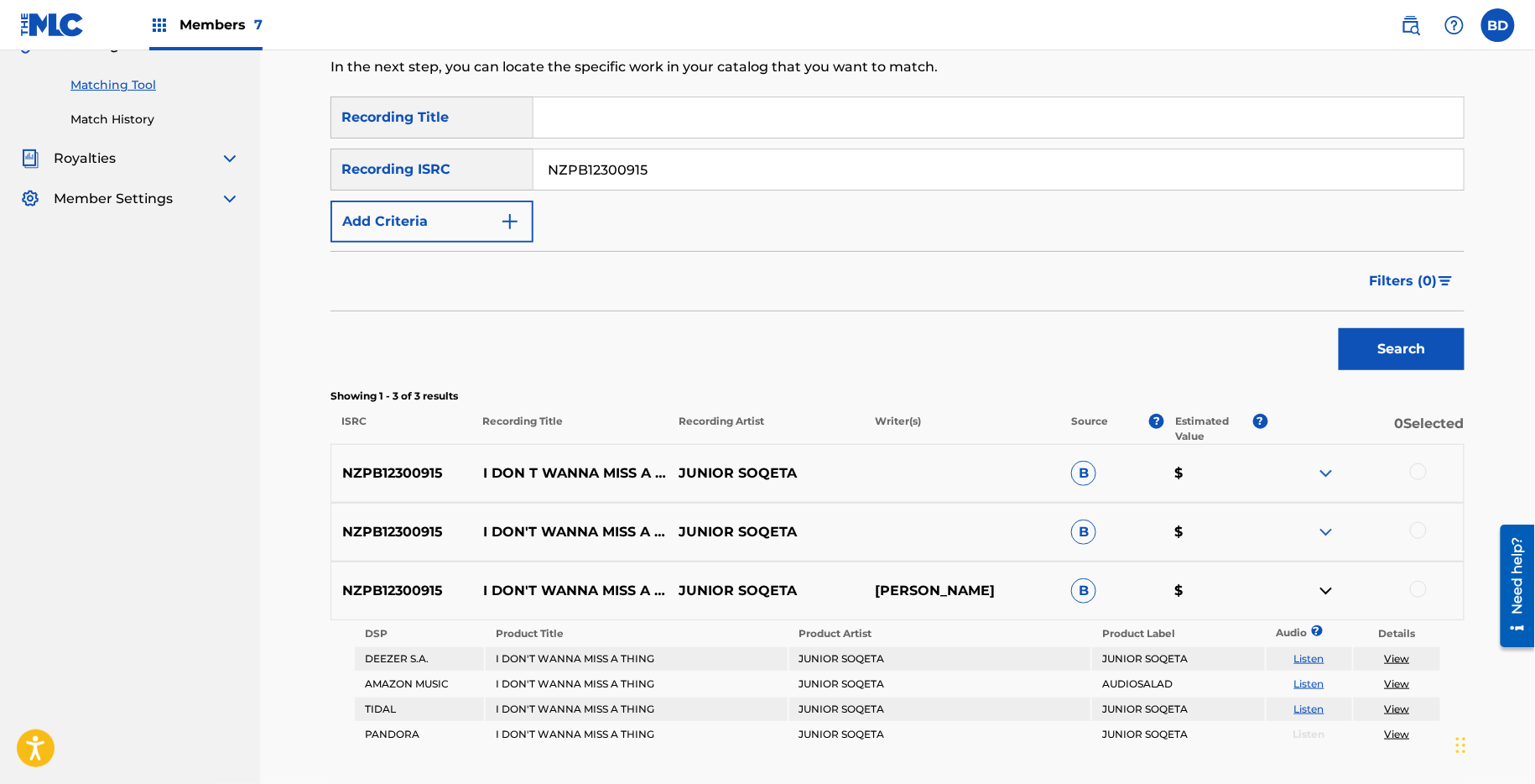
click at [1328, 524] on img at bounding box center [1327, 532] width 20 height 20
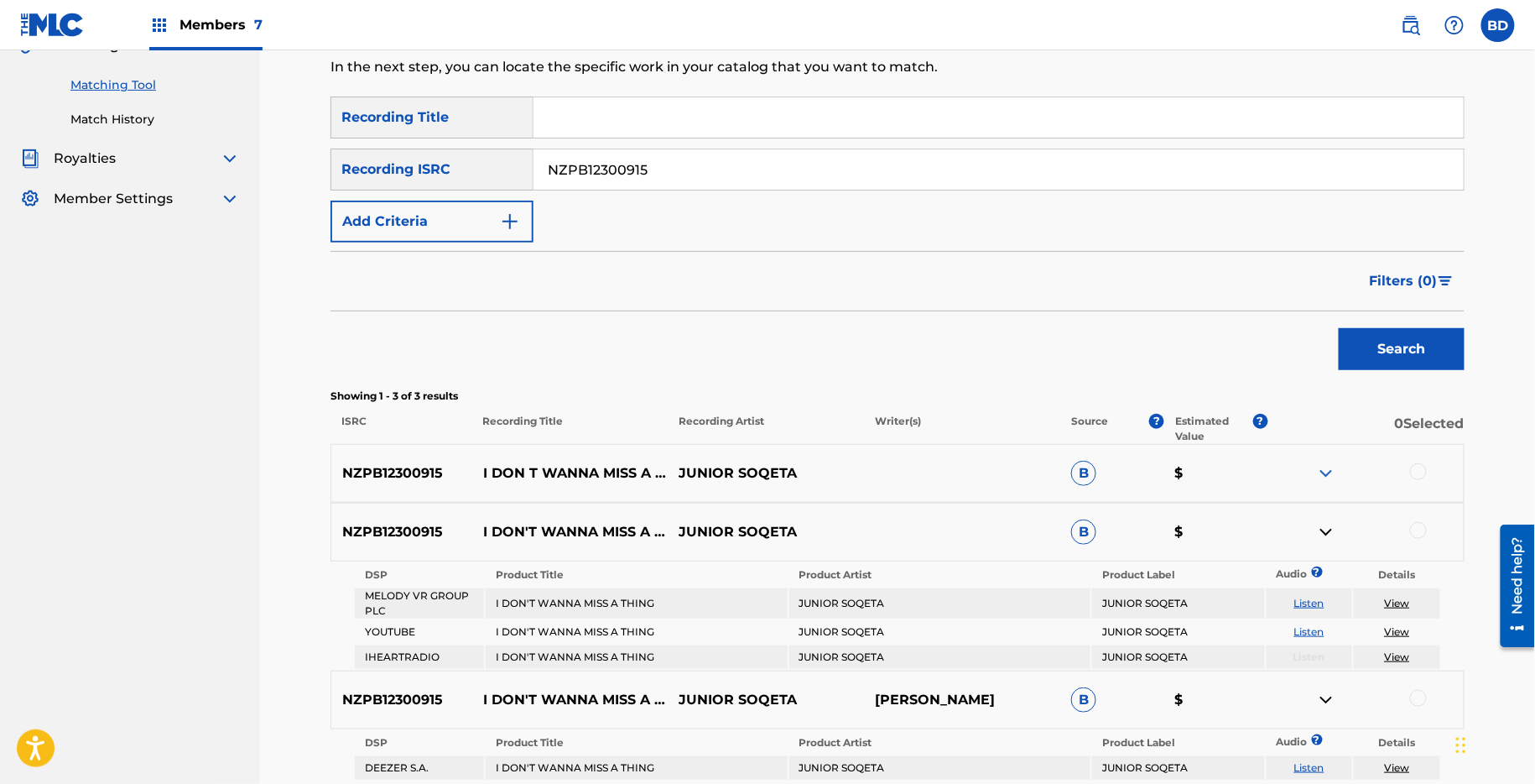
click at [1328, 465] on img at bounding box center [1327, 473] width 20 height 20
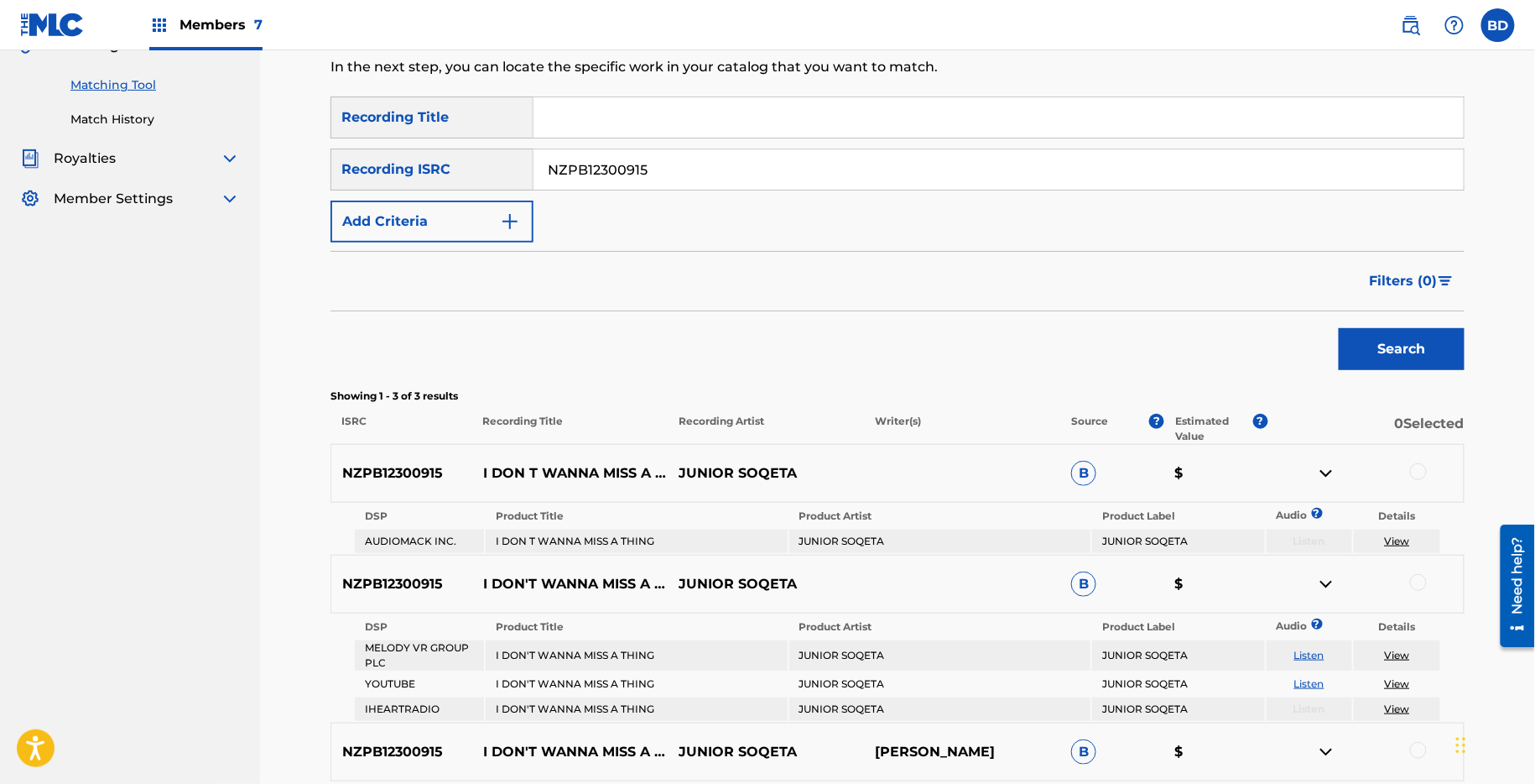
click at [521, 463] on p "I DON T WANNA MISS A THING" at bounding box center [571, 473] width 196 height 20
click at [521, 574] on p "I DON'T WANNA MISS A THING" at bounding box center [571, 584] width 196 height 20
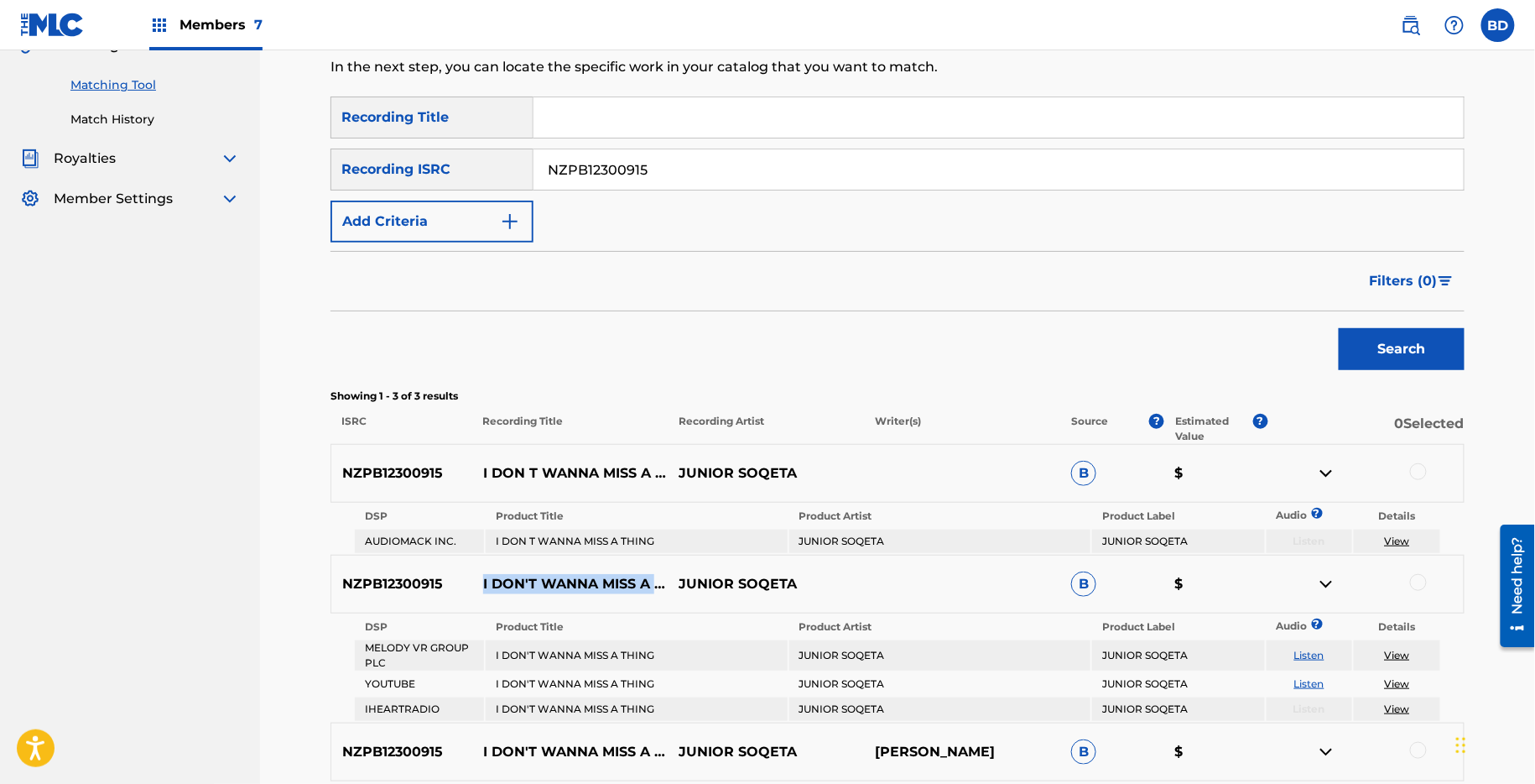
click at [521, 574] on p "I DON'T WANNA MISS A THING" at bounding box center [571, 584] width 196 height 20
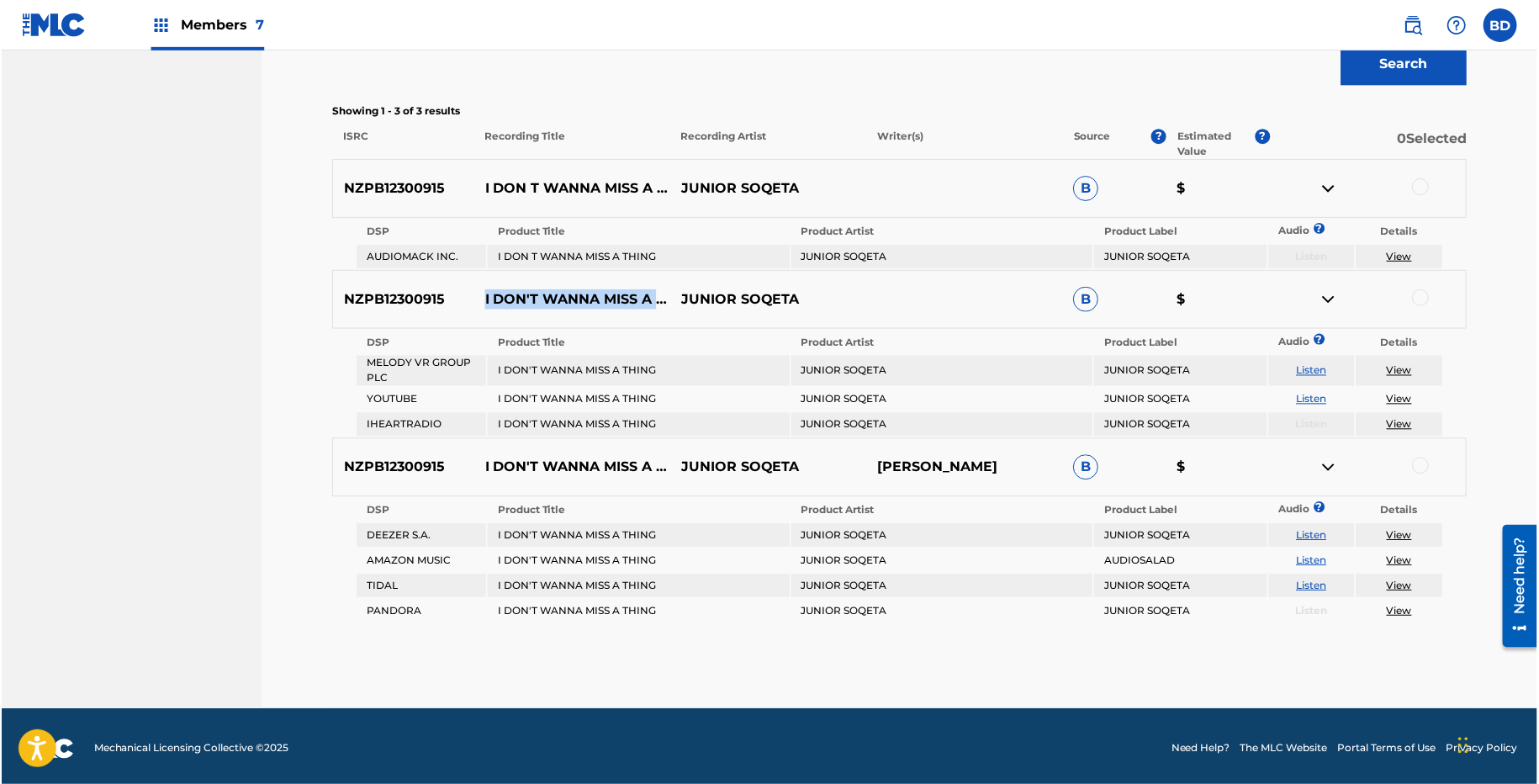
scroll to position [490, 0]
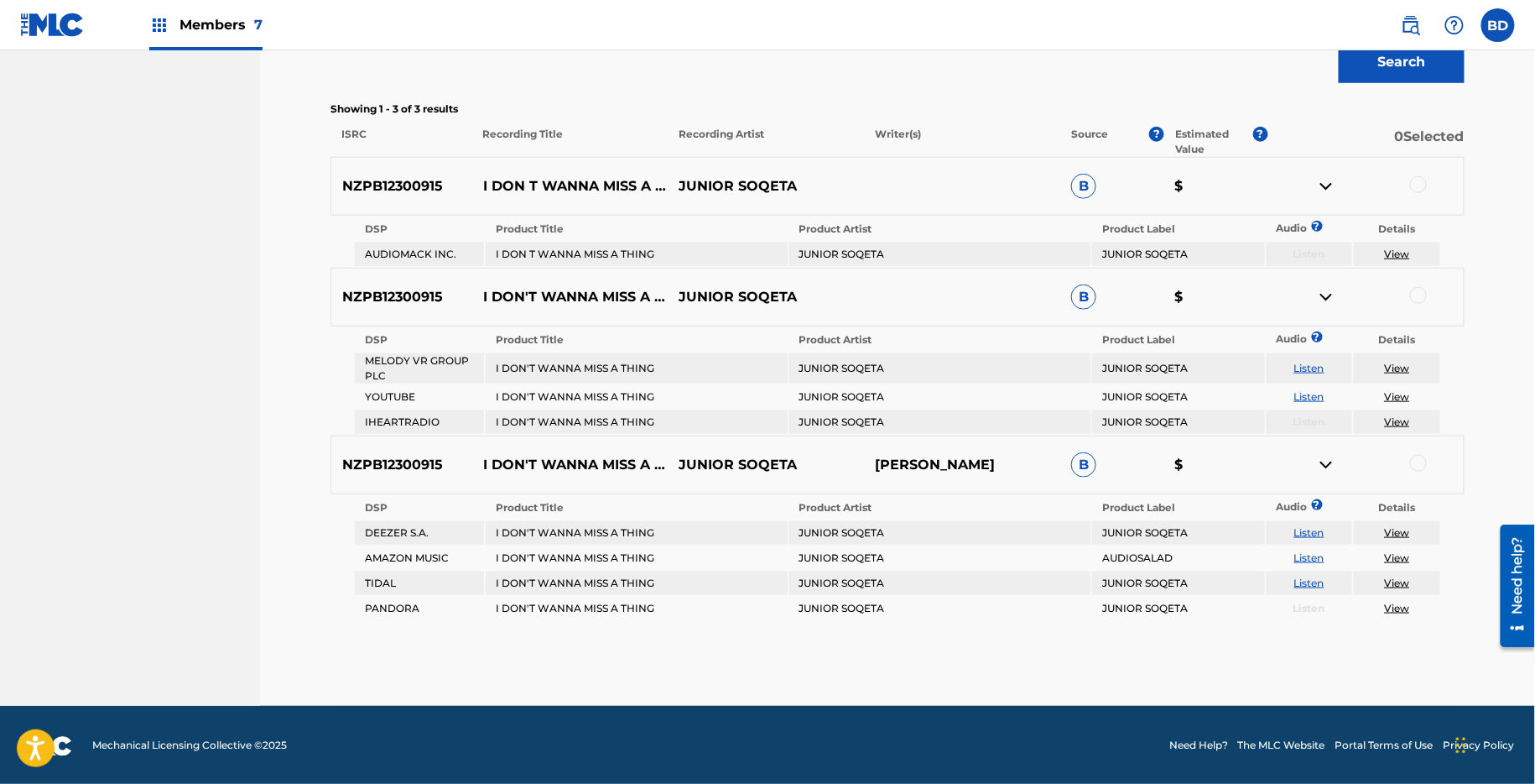
click at [1426, 462] on div at bounding box center [1418, 463] width 17 height 17
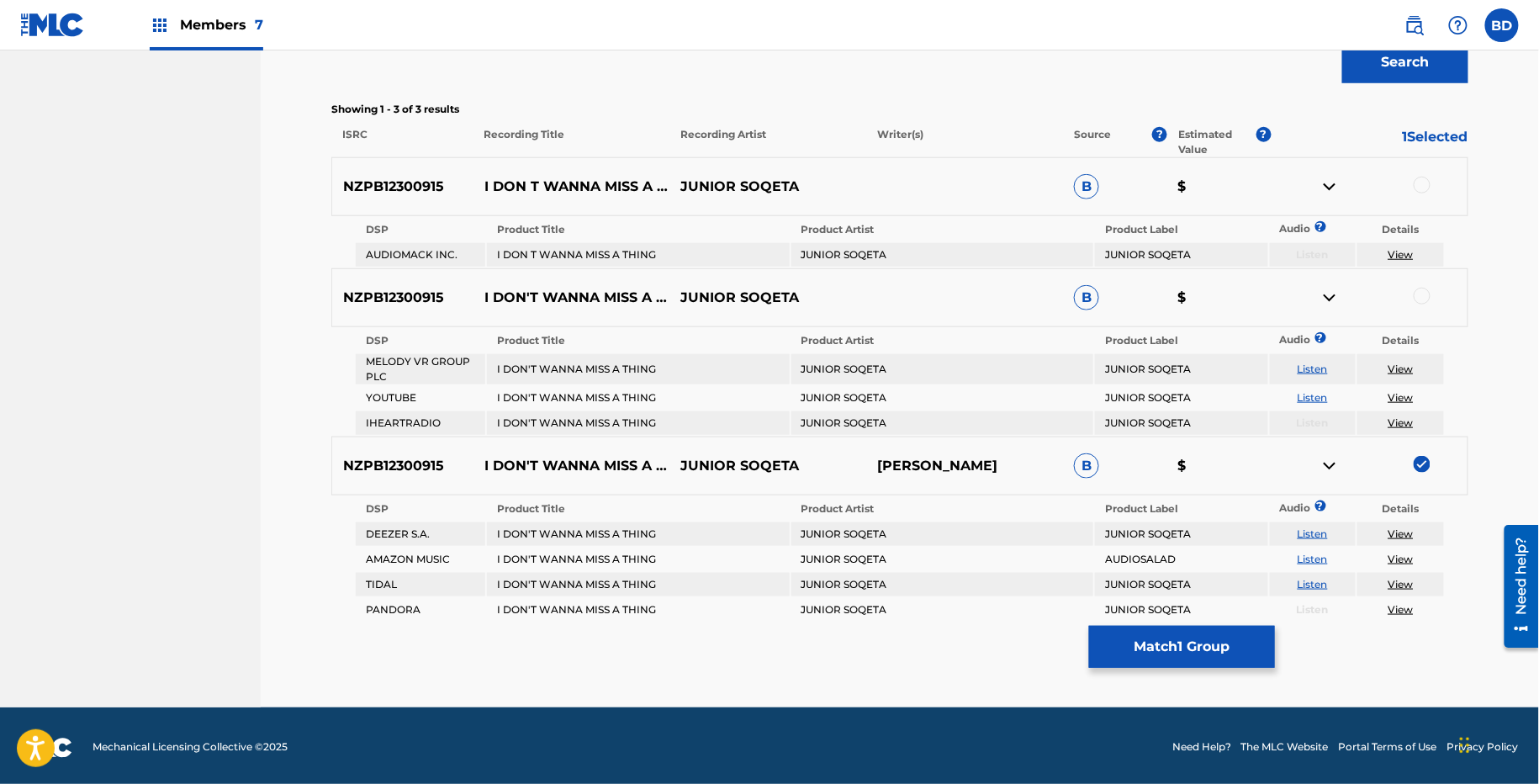
click at [1330, 455] on img at bounding box center [1330, 466] width 20 height 20
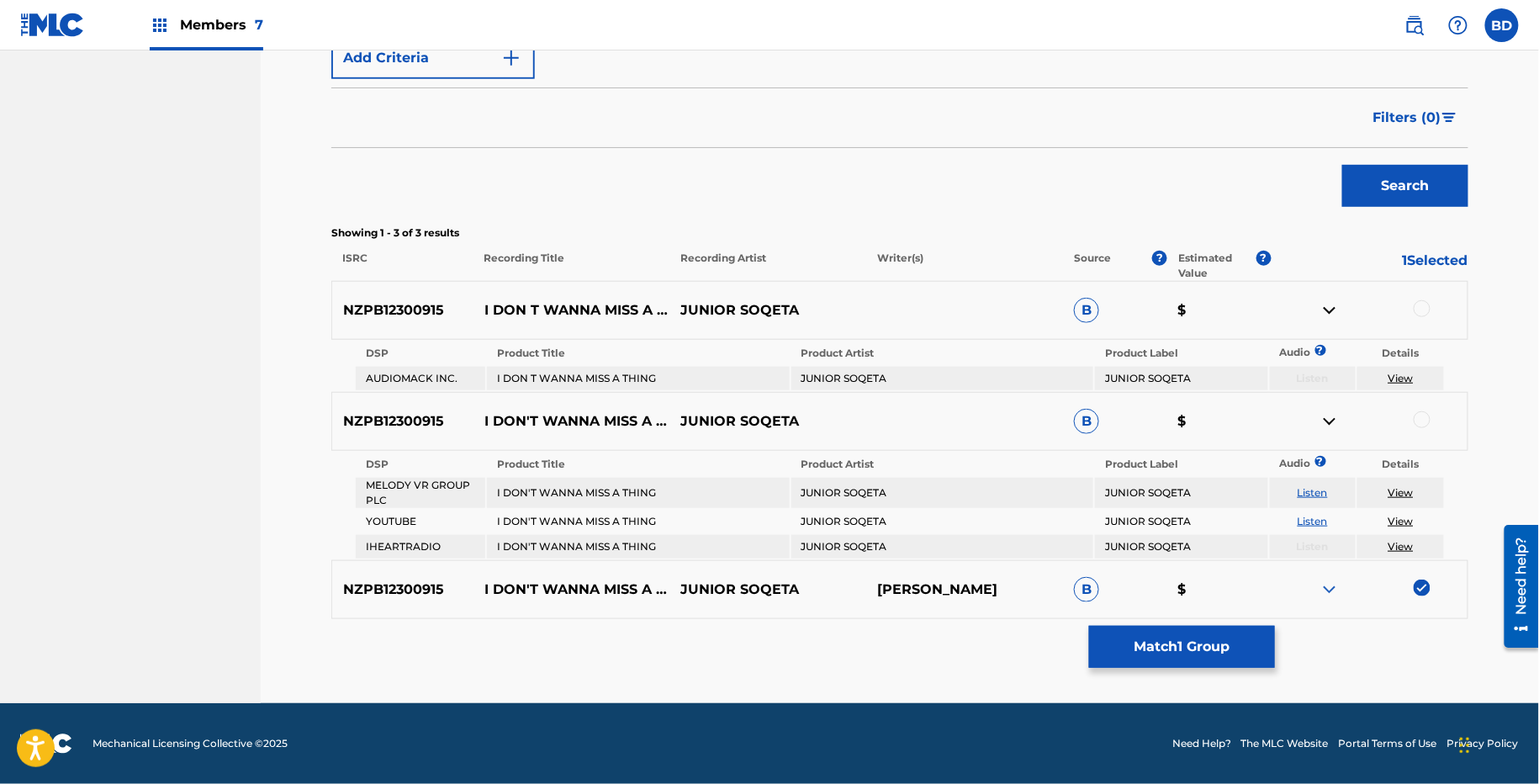
scroll to position [364, 0]
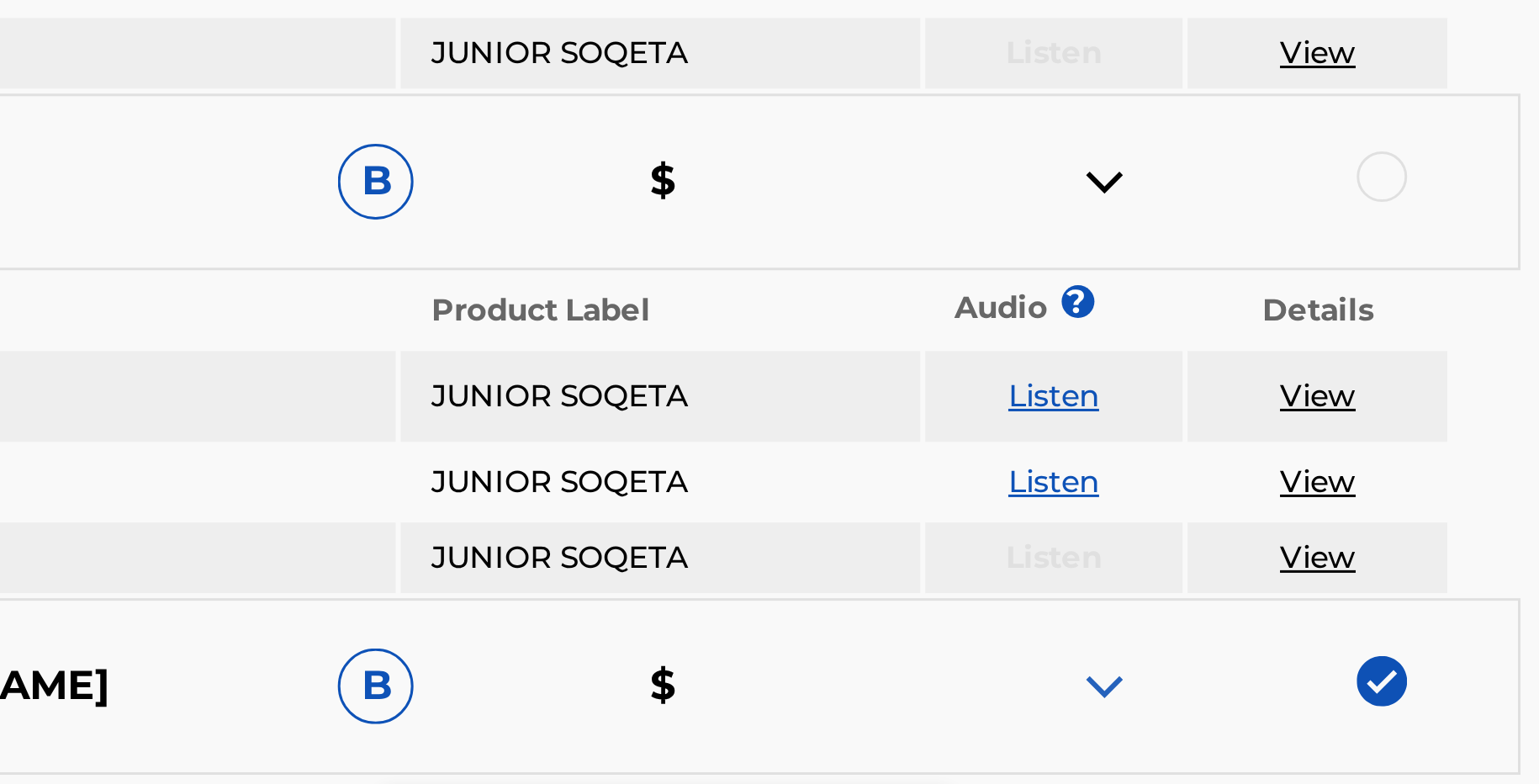
click at [1420, 420] on div at bounding box center [1422, 422] width 17 height 17
click at [1334, 419] on img at bounding box center [1330, 424] width 20 height 20
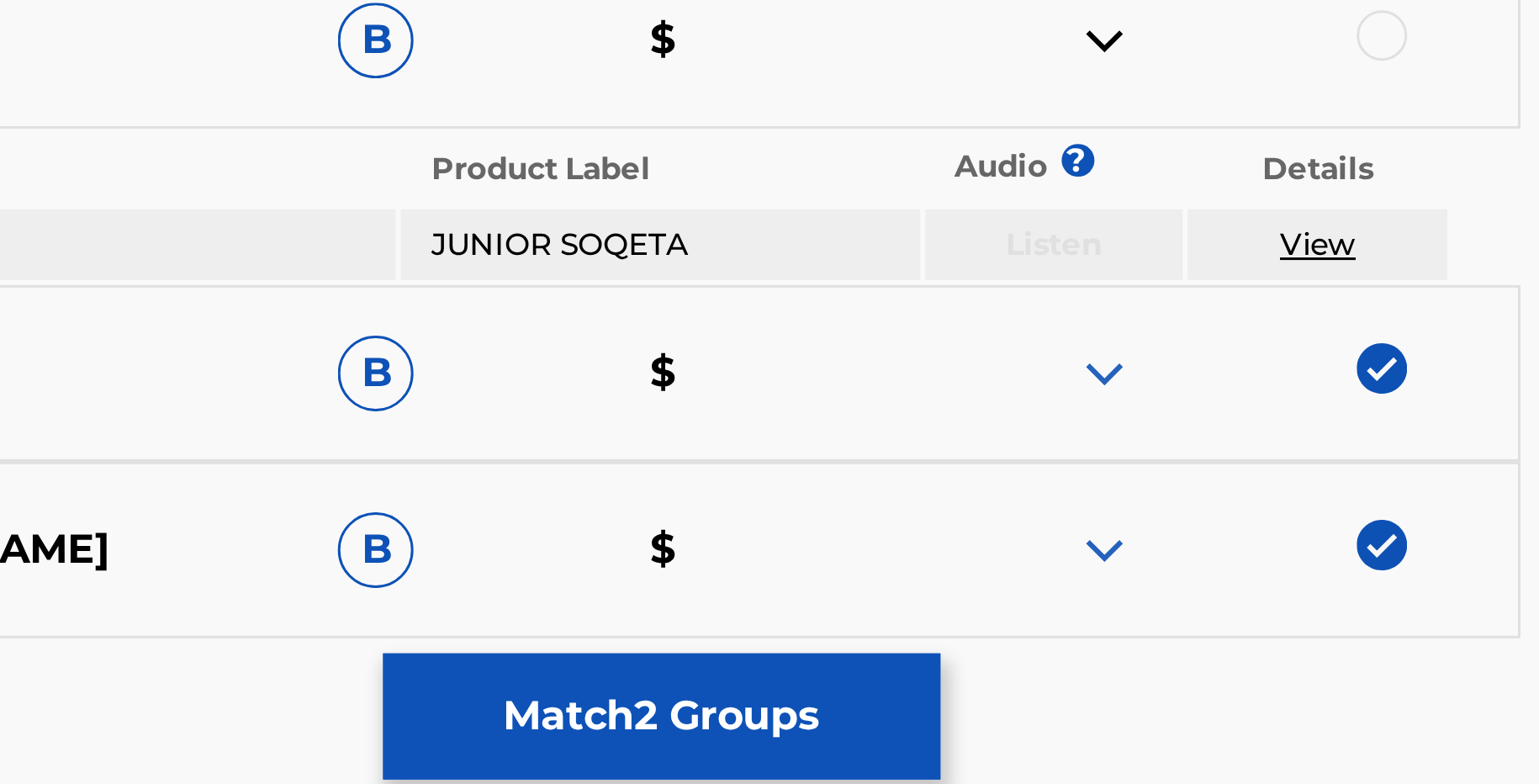
click at [1424, 419] on div at bounding box center [1422, 420] width 17 height 17
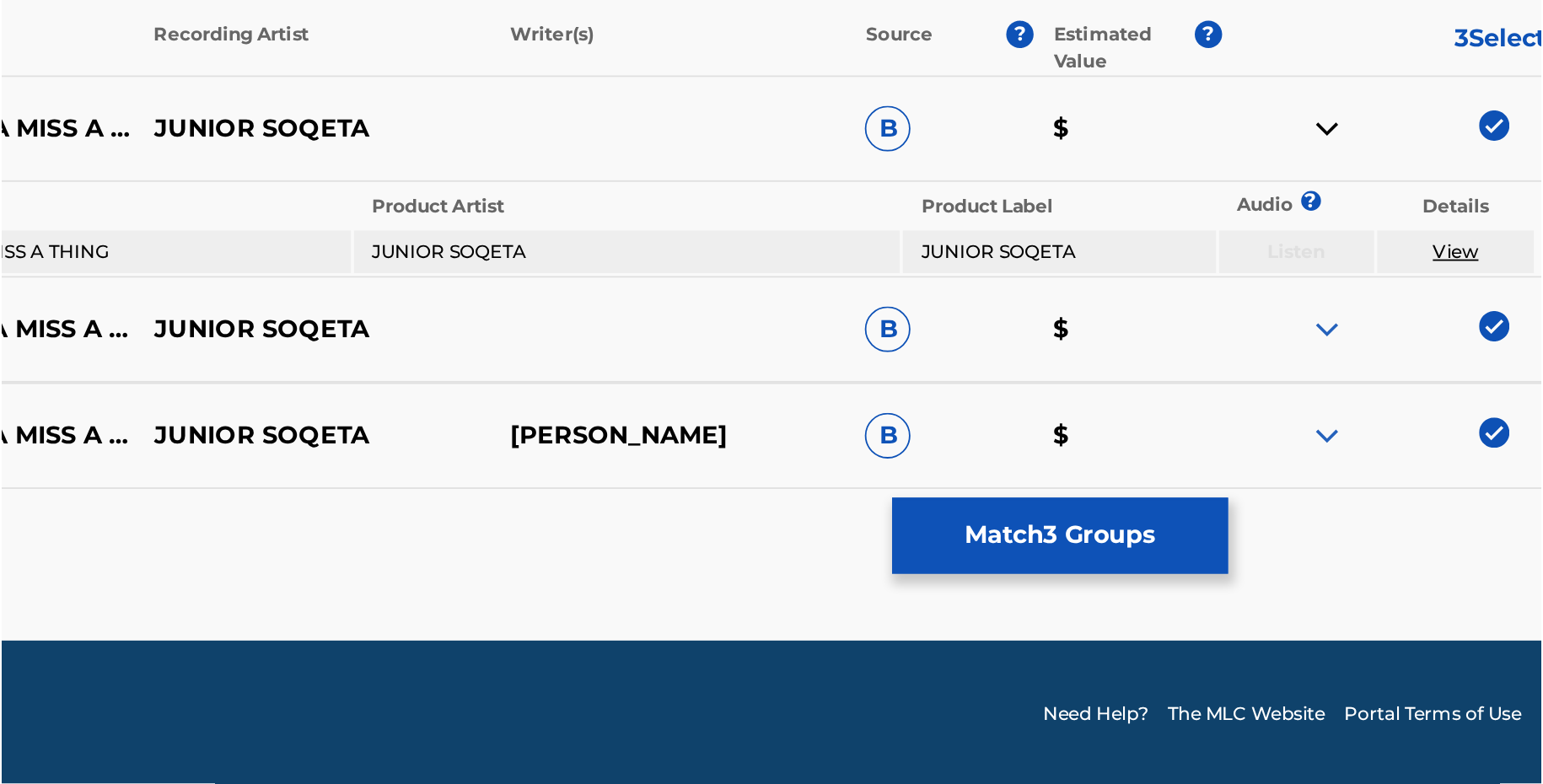
scroll to position [257, 0]
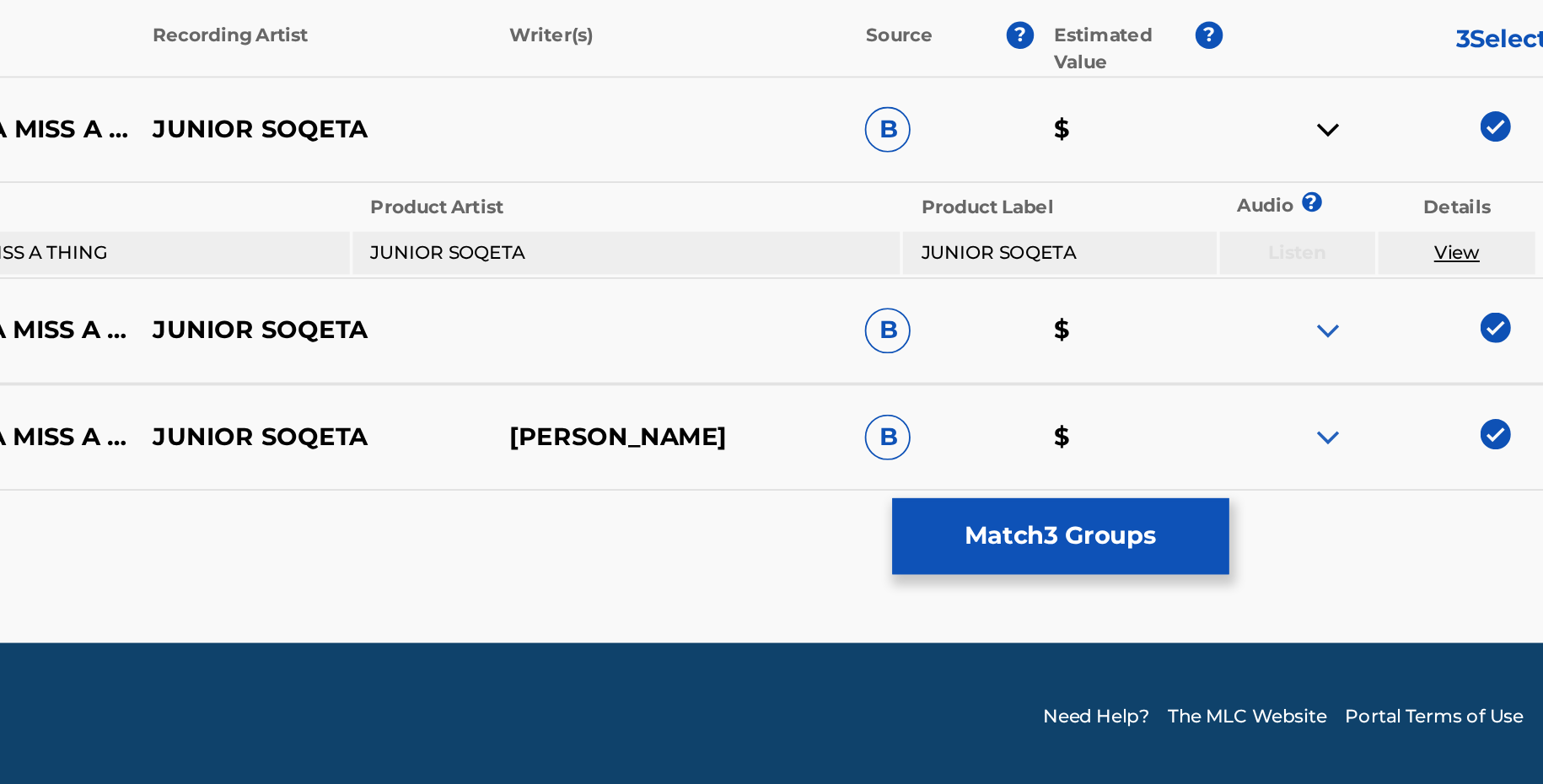
click at [1188, 629] on button "Match 3 Groups" at bounding box center [1185, 647] width 186 height 42
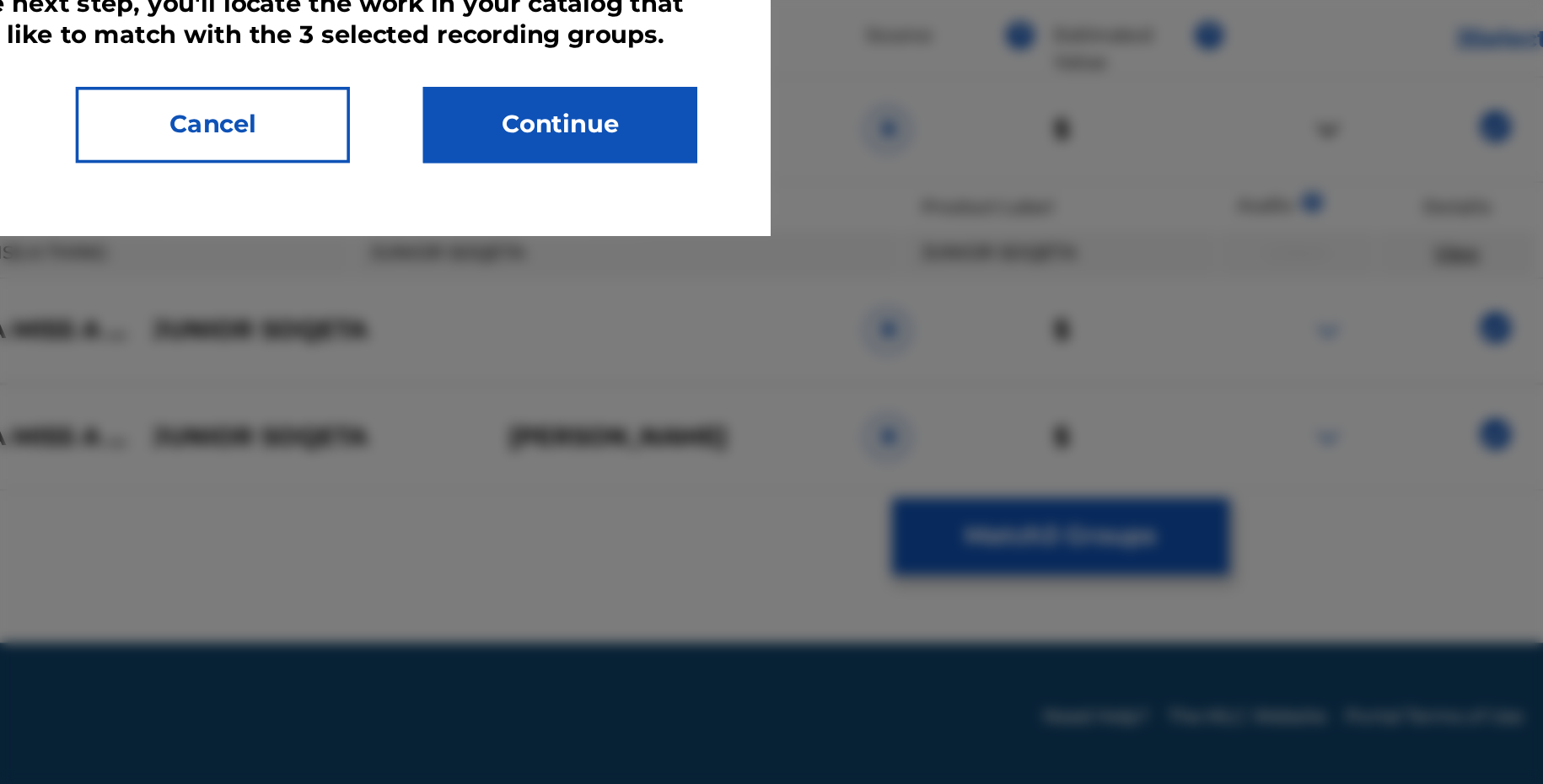
click at [945, 412] on button "Continue" at bounding box center [908, 419] width 151 height 42
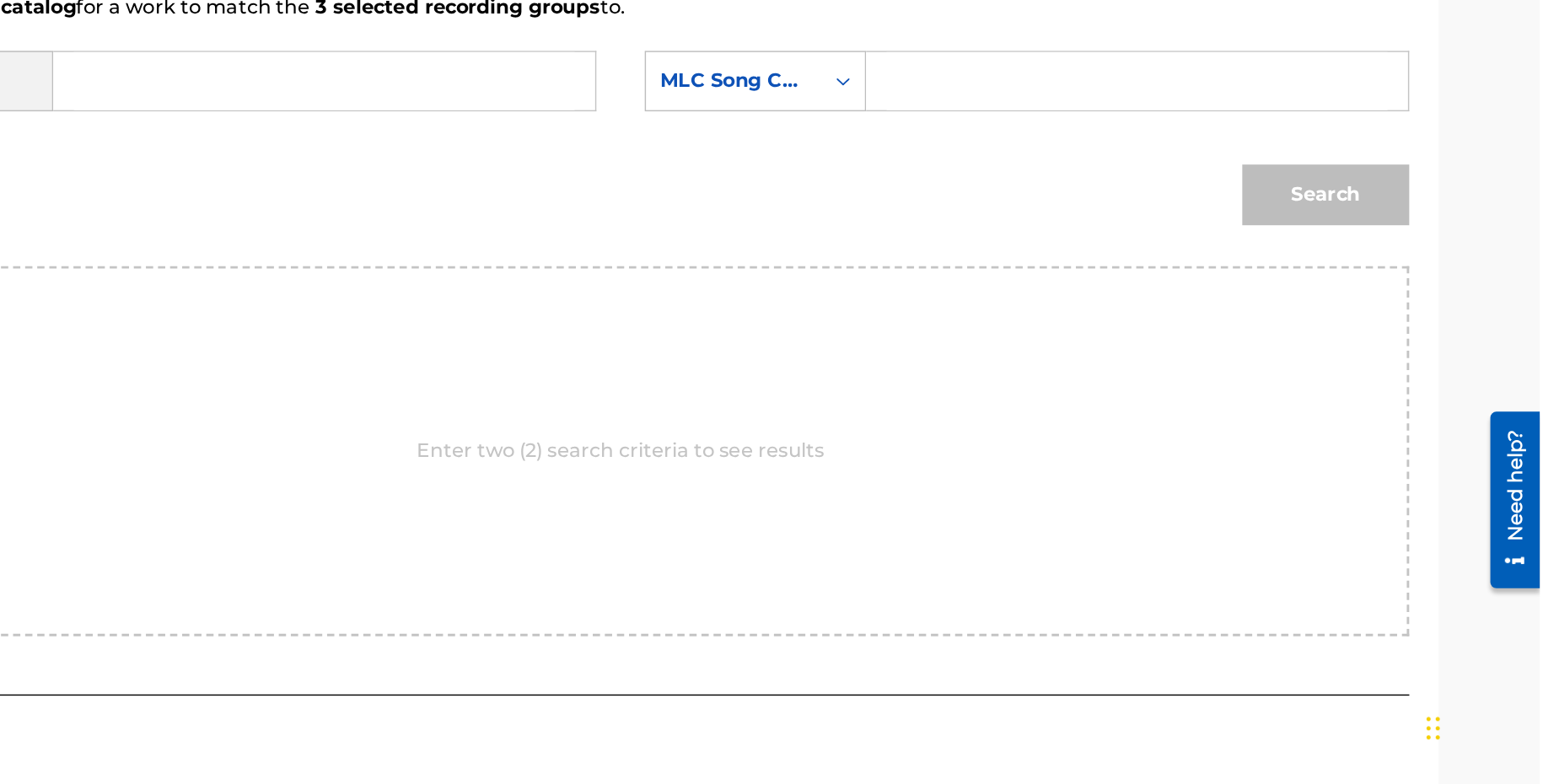
scroll to position [256, 0]
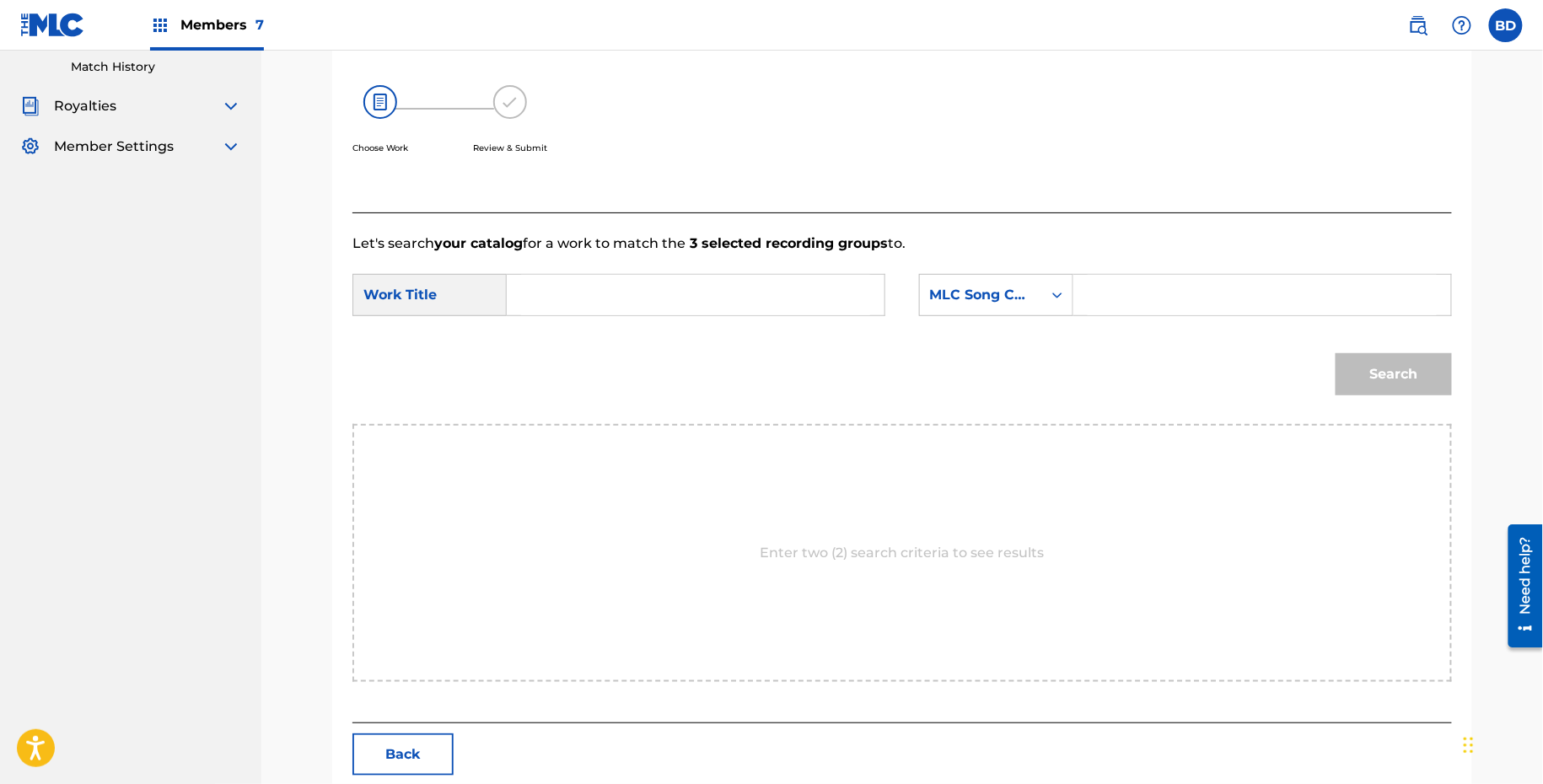
click at [1131, 284] on input "Search Form" at bounding box center [1262, 295] width 349 height 41
paste input "I17652"
type input "I17652"
click at [725, 322] on div "SearchWithCriteria22d406ed-2858-45bf-9505-6edf32d2ec83 Work Title SearchWithCri…" at bounding box center [903, 300] width 1100 height 53
click at [728, 294] on input "Search Form" at bounding box center [696, 295] width 349 height 41
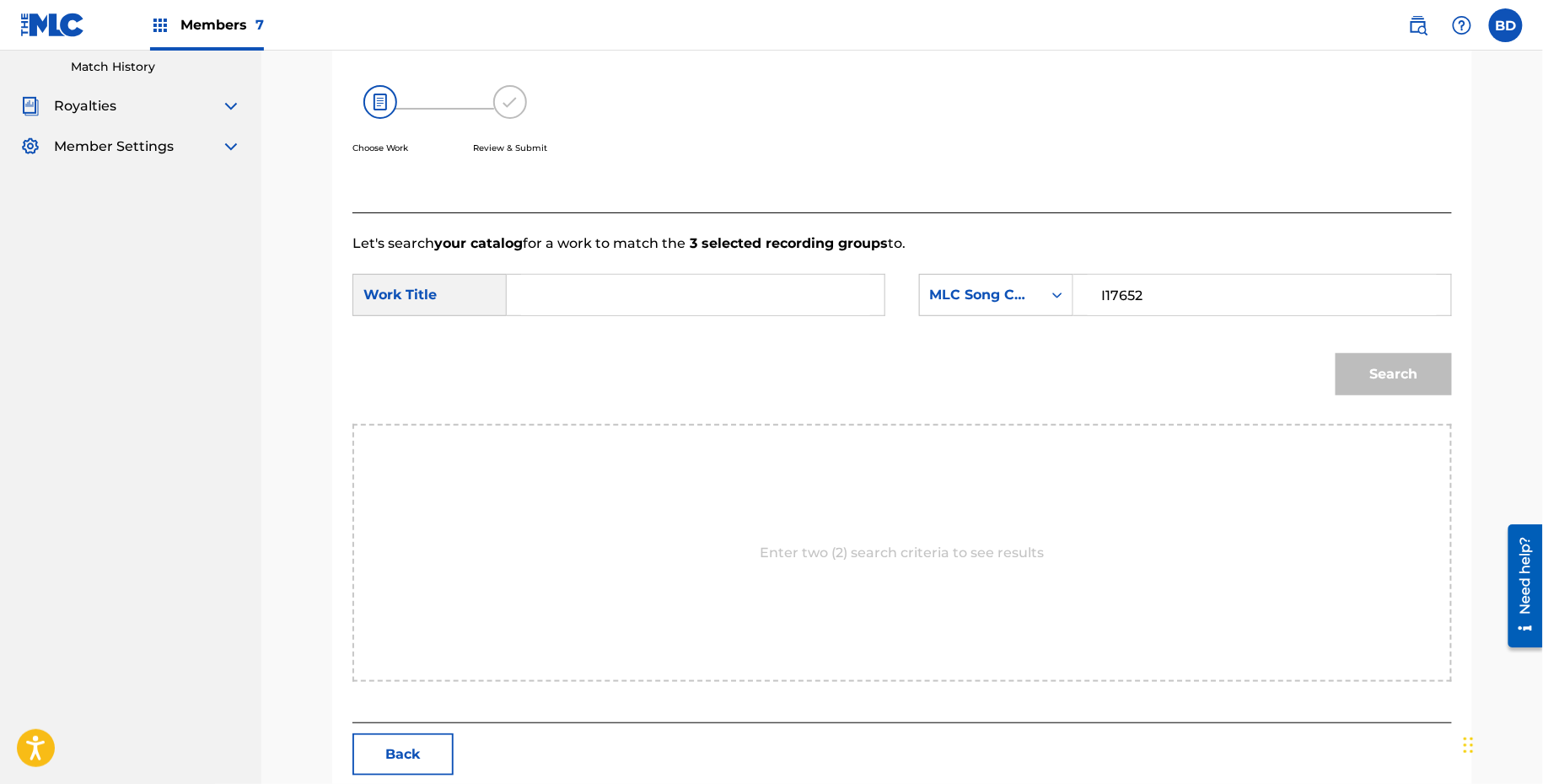
click at [646, 299] on input "Search Form" at bounding box center [696, 295] width 349 height 41
type input "i"
click at [1502, 318] on div "Match Usage - Select Work In this step, you will locate the work you'd like to …" at bounding box center [902, 290] width 1282 height 992
click at [1383, 406] on div "Search" at bounding box center [903, 380] width 1100 height 88
click at [1384, 359] on button "Search" at bounding box center [1394, 374] width 116 height 42
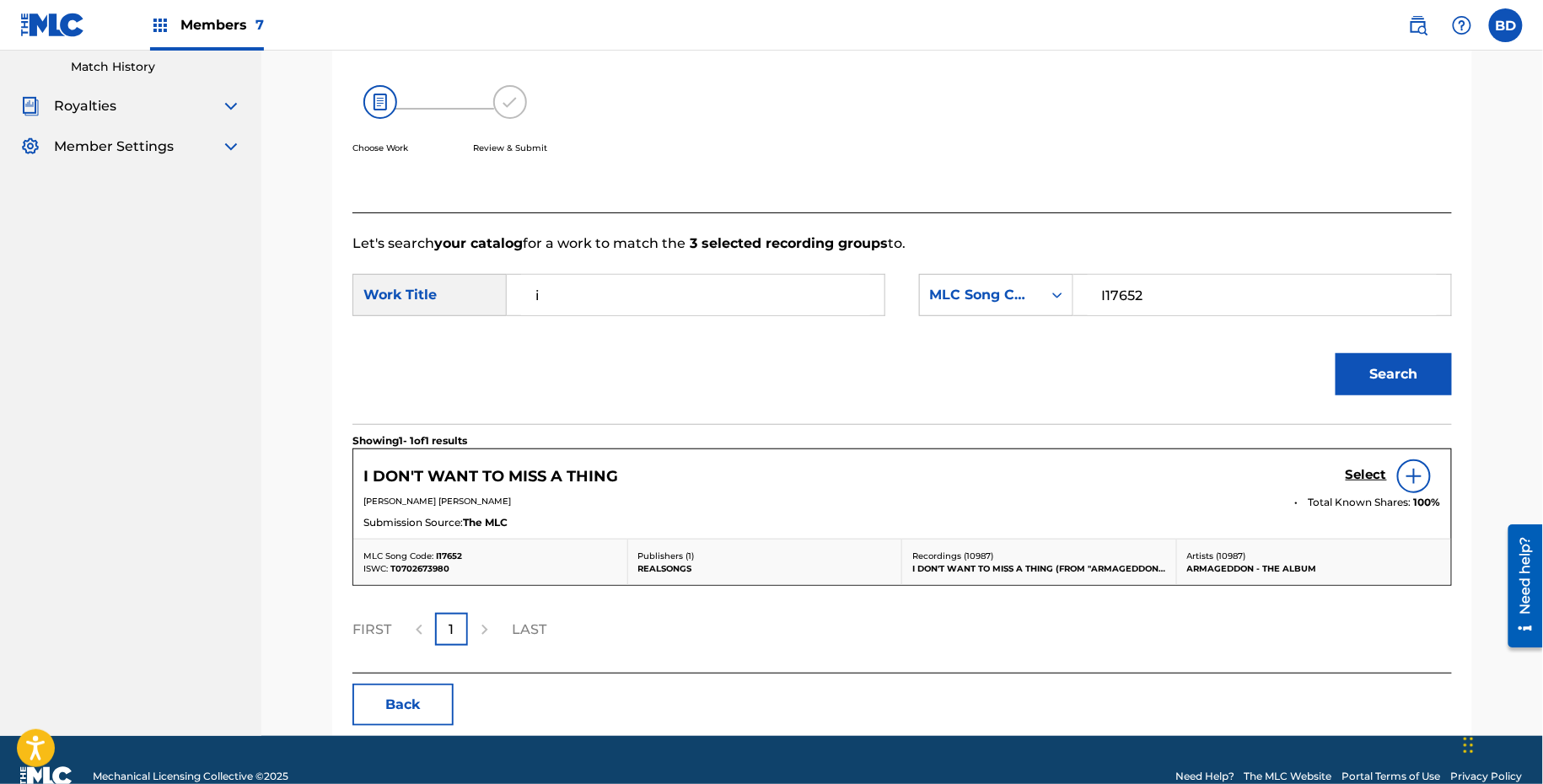
click at [1362, 470] on h5 "Select" at bounding box center [1367, 474] width 42 height 16
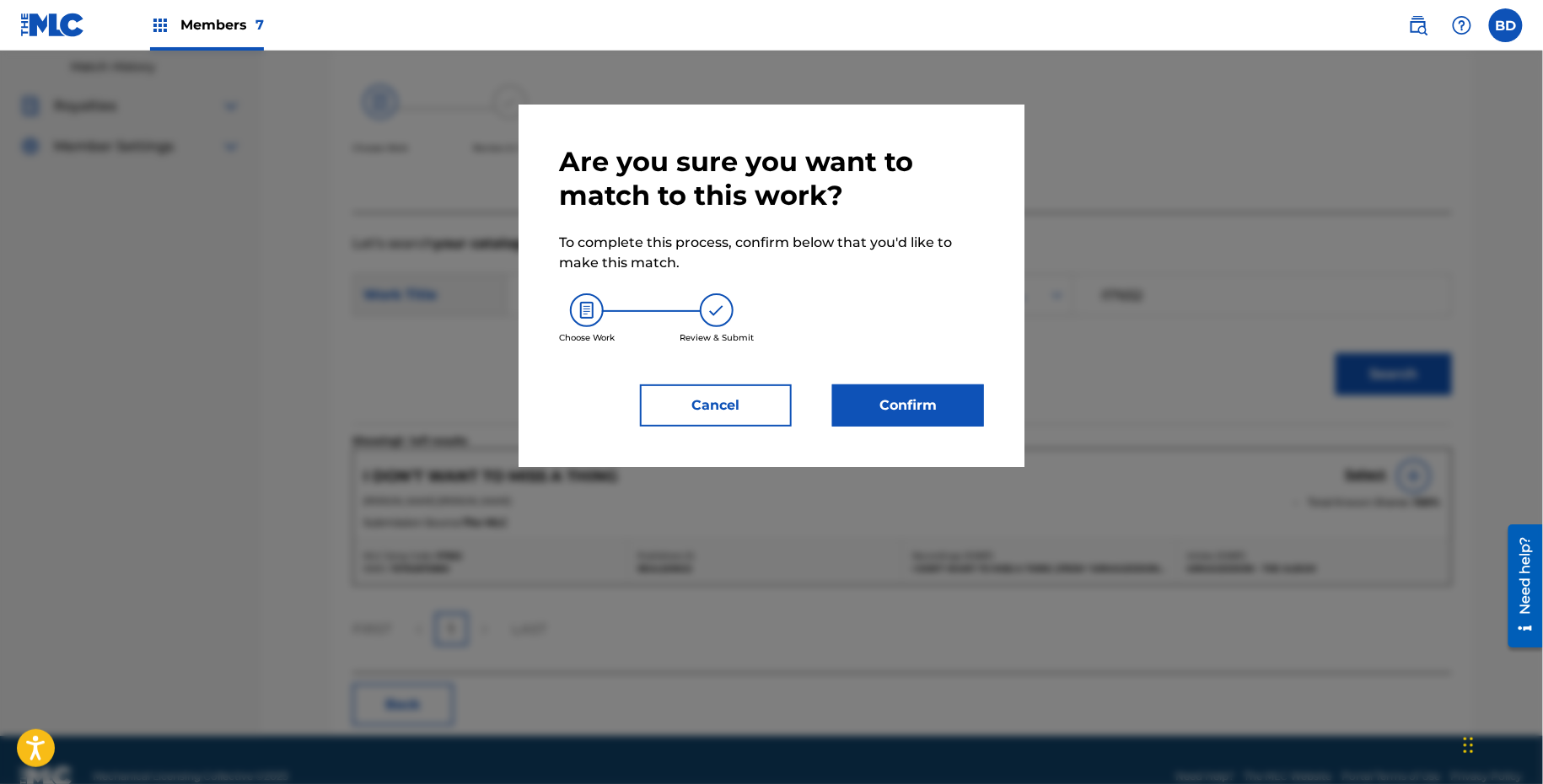
click at [936, 391] on button "Confirm" at bounding box center [908, 406] width 151 height 42
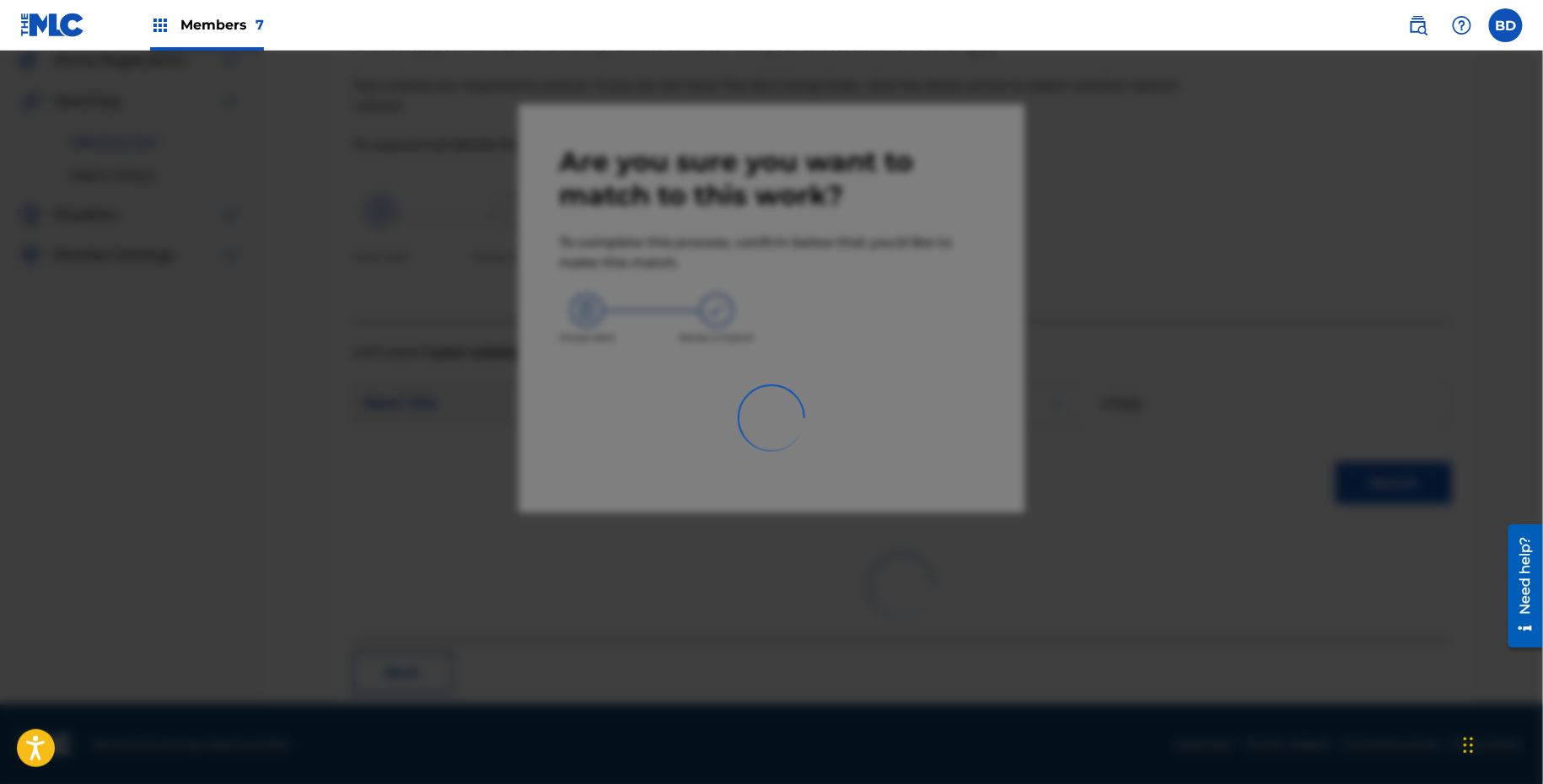
scroll to position [43, 0]
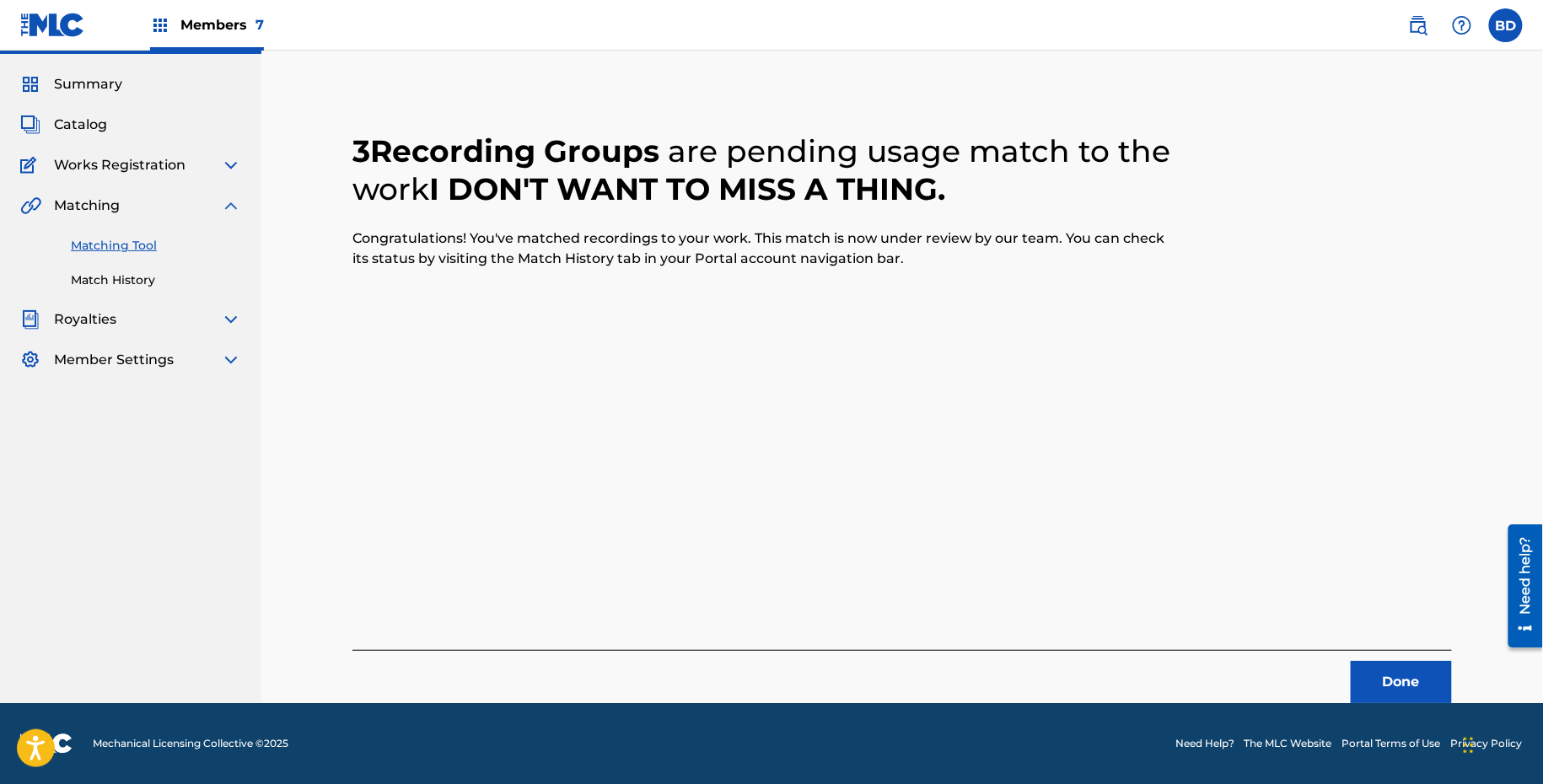
click at [129, 279] on link "Match History" at bounding box center [156, 279] width 171 height 18
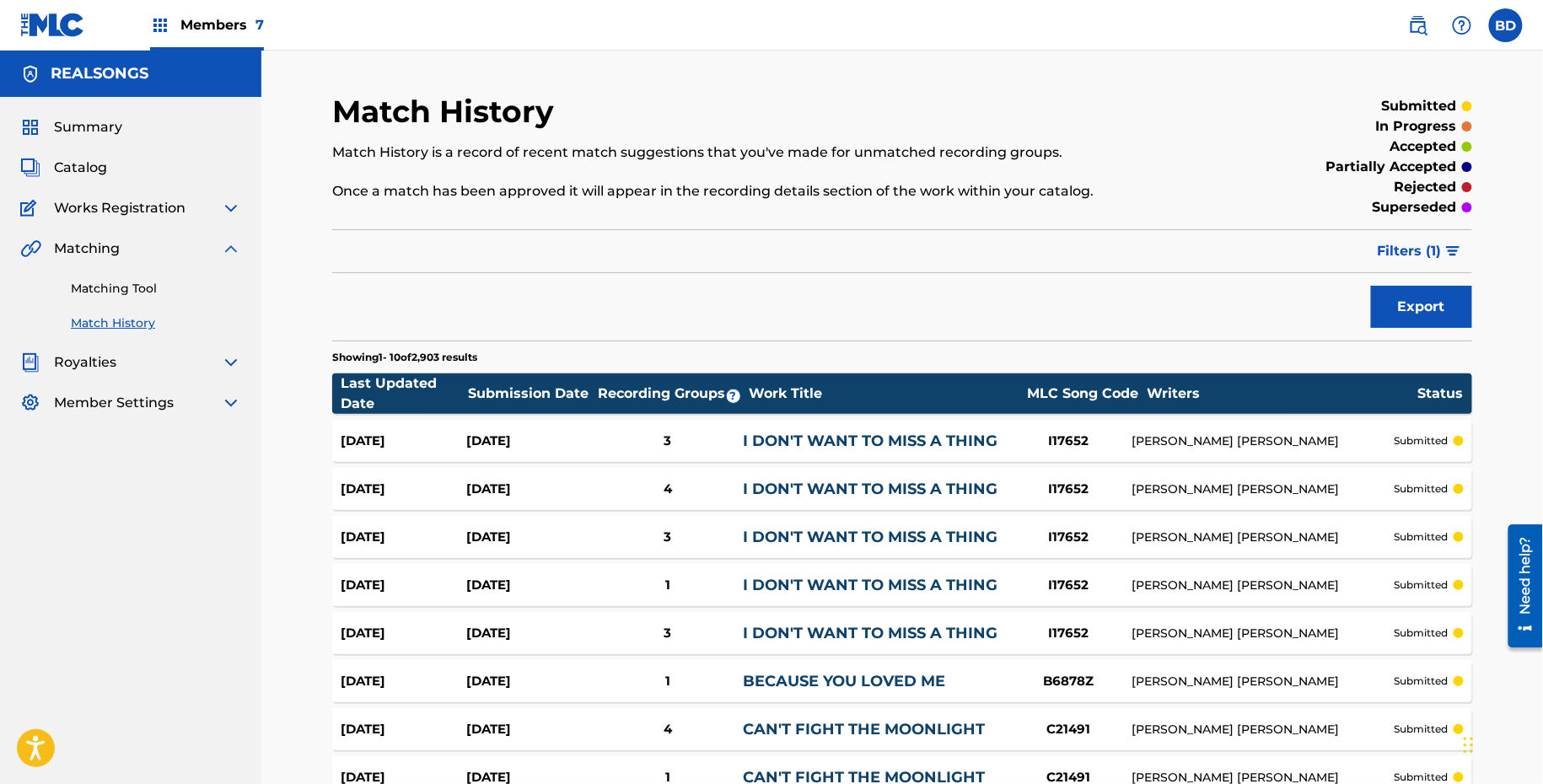
click at [1184, 435] on div "DIANE EVE WARREN" at bounding box center [1263, 441] width 262 height 18
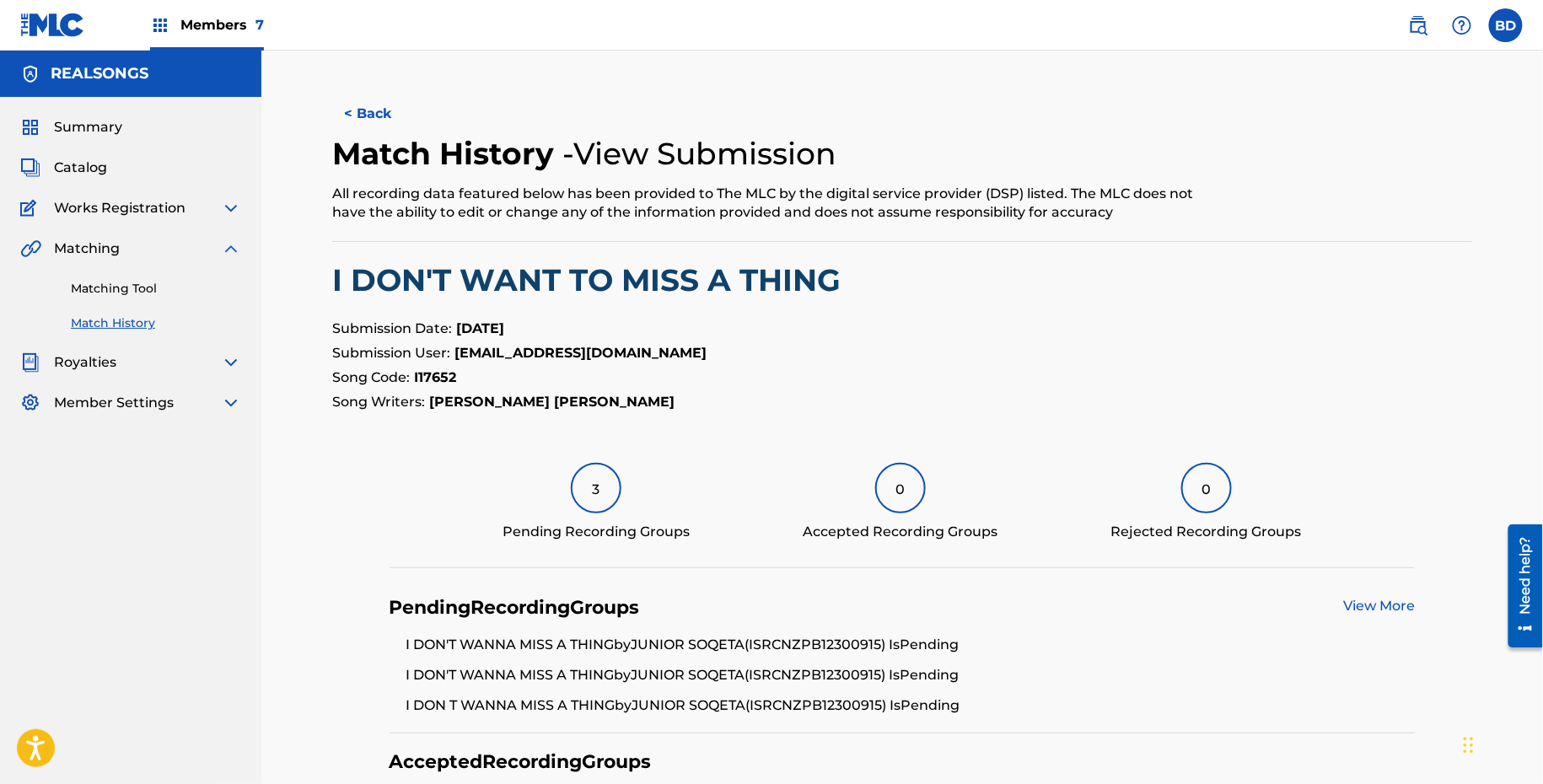
click at [170, 291] on link "Matching Tool" at bounding box center [156, 288] width 171 height 18
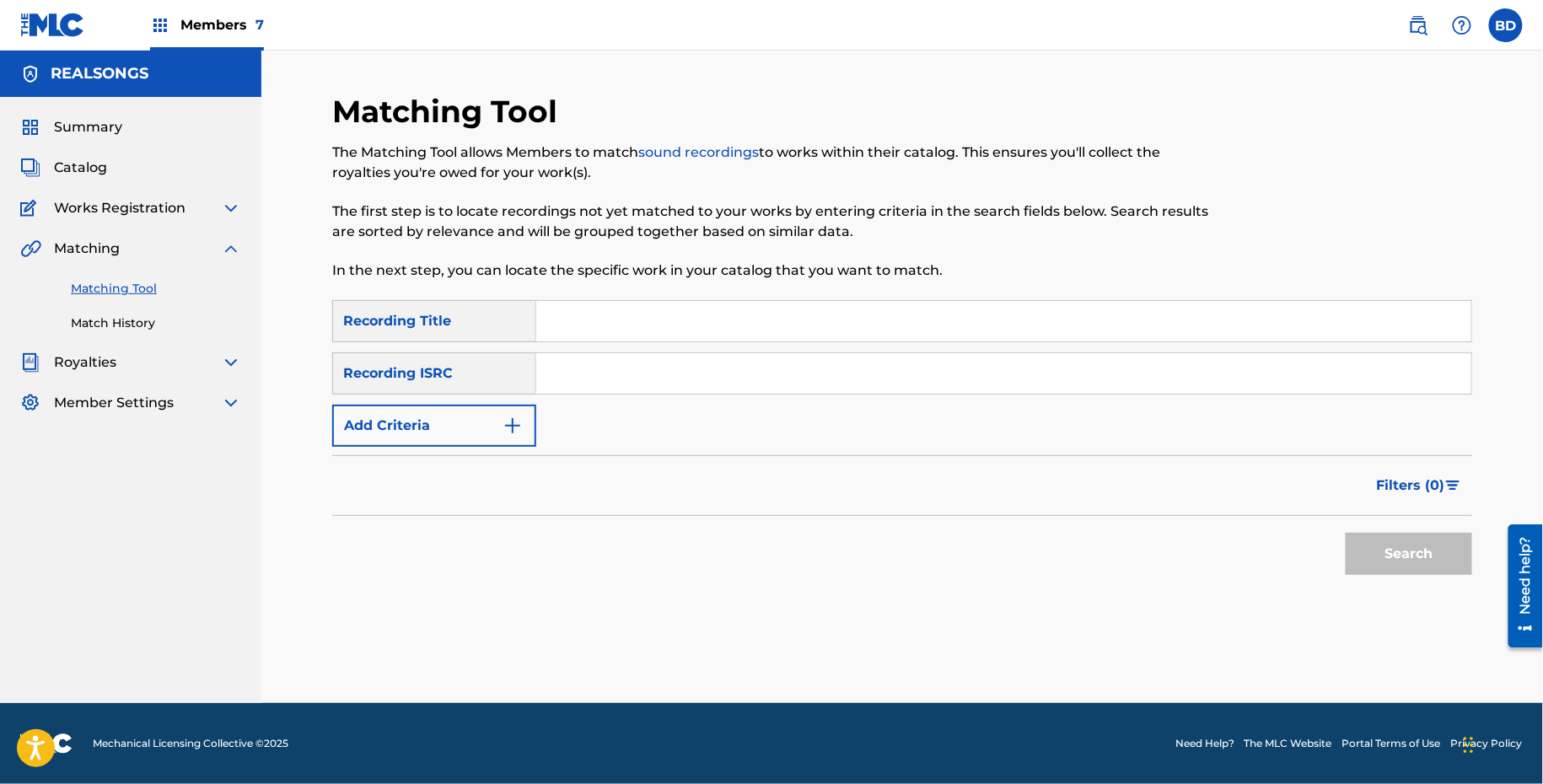
click at [601, 377] on input "Search Form" at bounding box center [1003, 374] width 935 height 41
paste input "PEMC22200012"
type input "PEMC22200012"
click at [1346, 533] on button "Search" at bounding box center [1409, 554] width 126 height 42
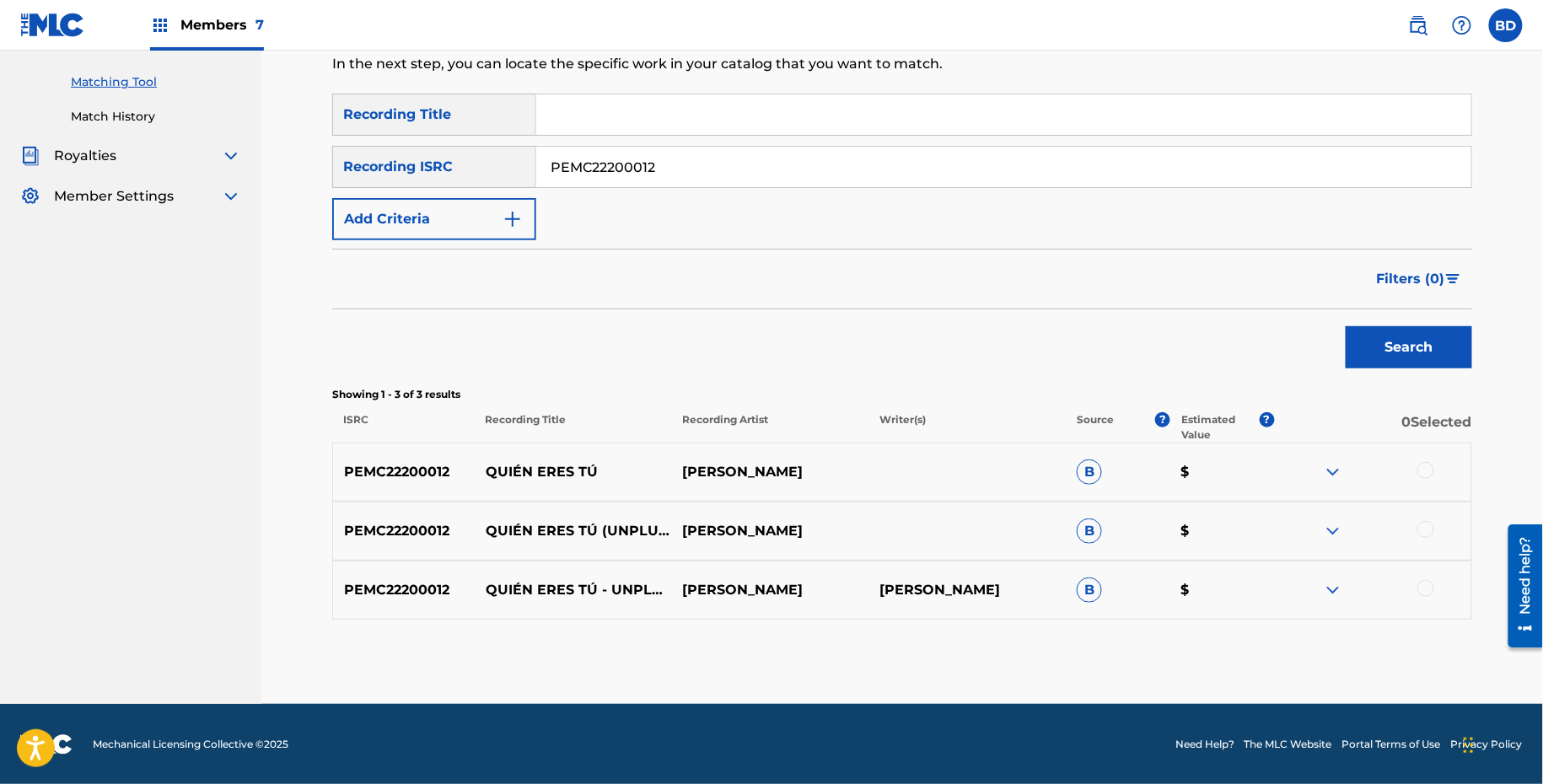
click at [1336, 583] on img at bounding box center [1334, 590] width 20 height 20
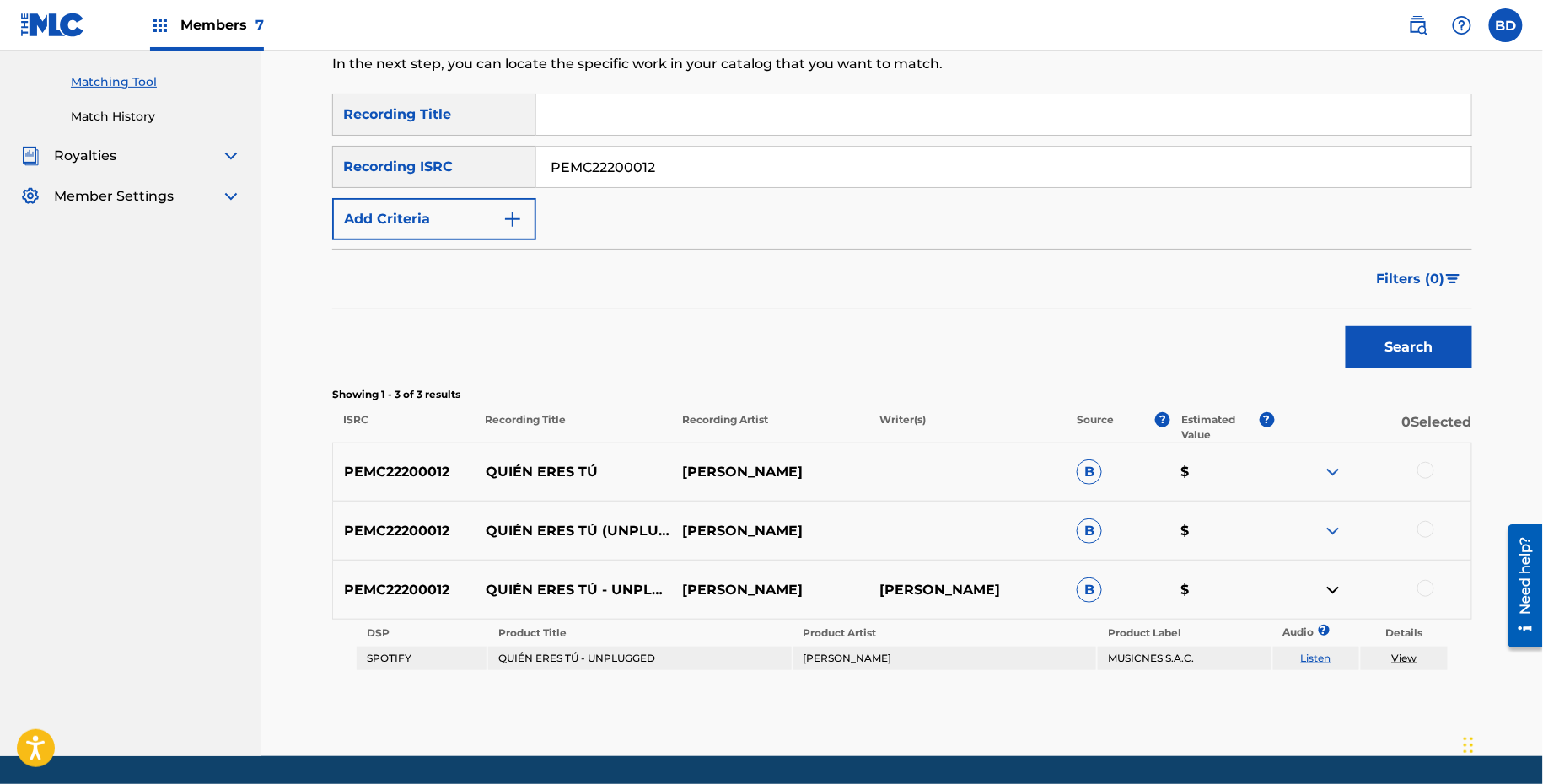
scroll to position [212, 0]
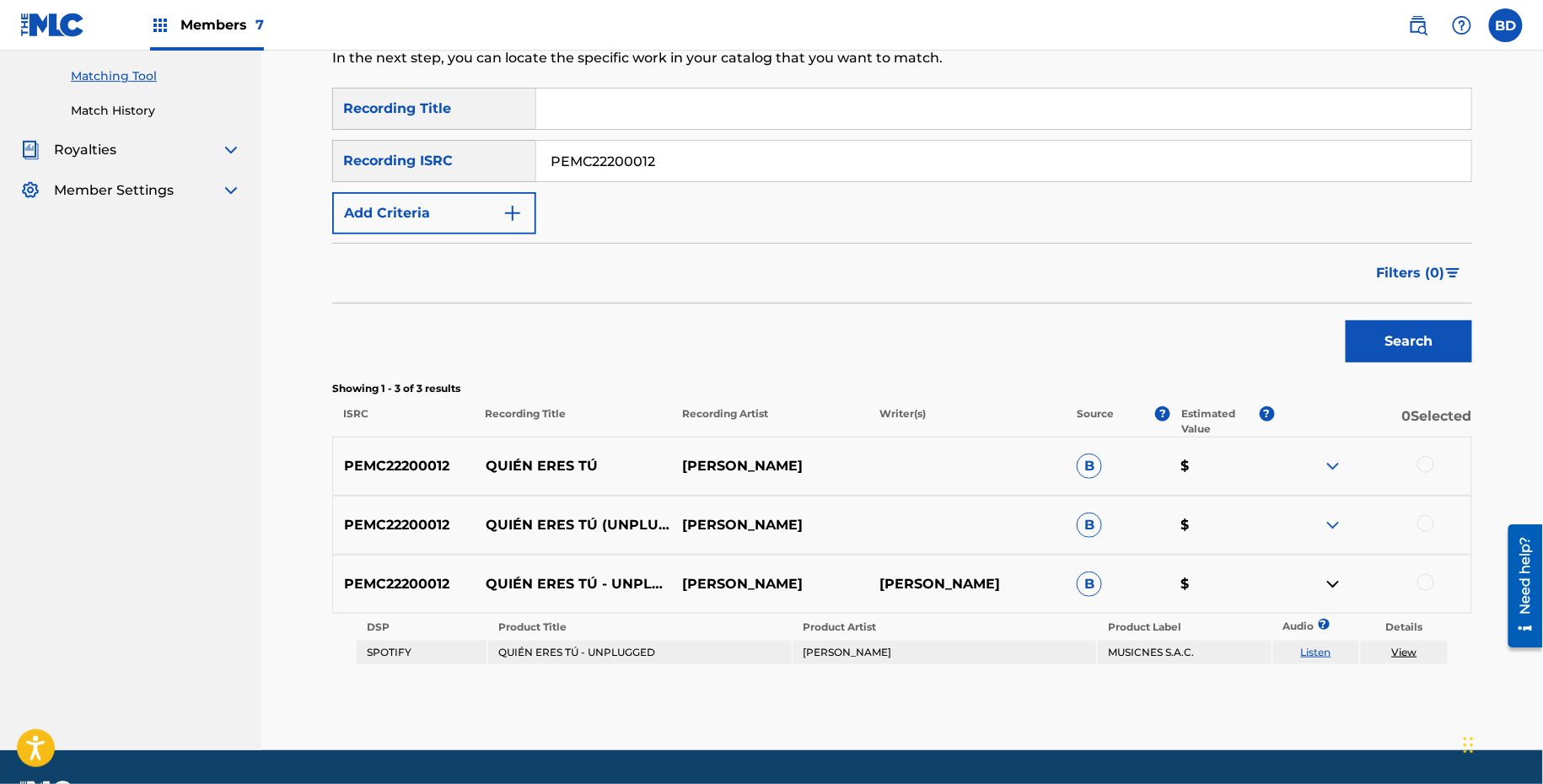
click at [1334, 528] on img at bounding box center [1334, 525] width 20 height 20
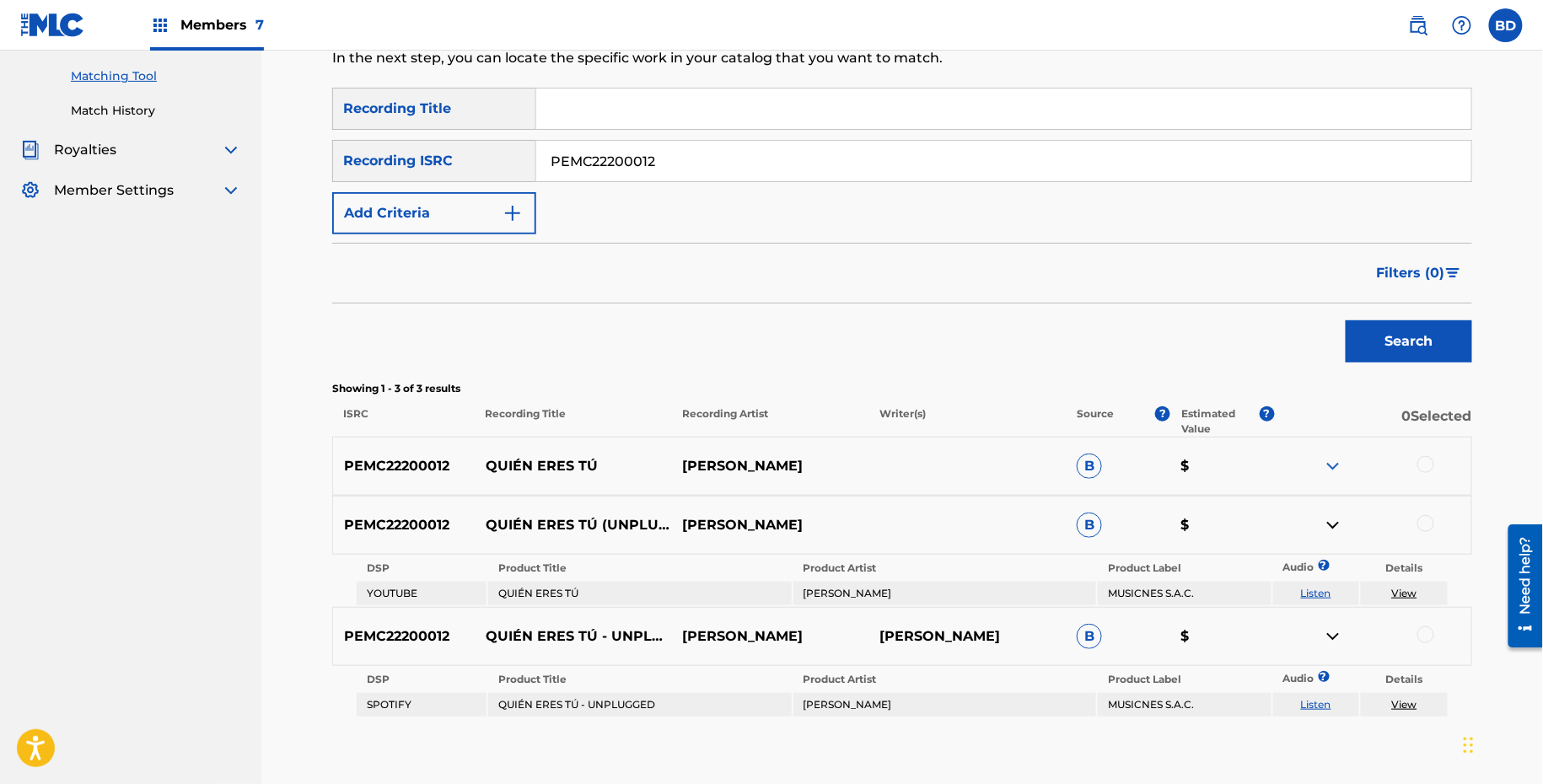
click at [1330, 467] on img at bounding box center [1334, 466] width 20 height 20
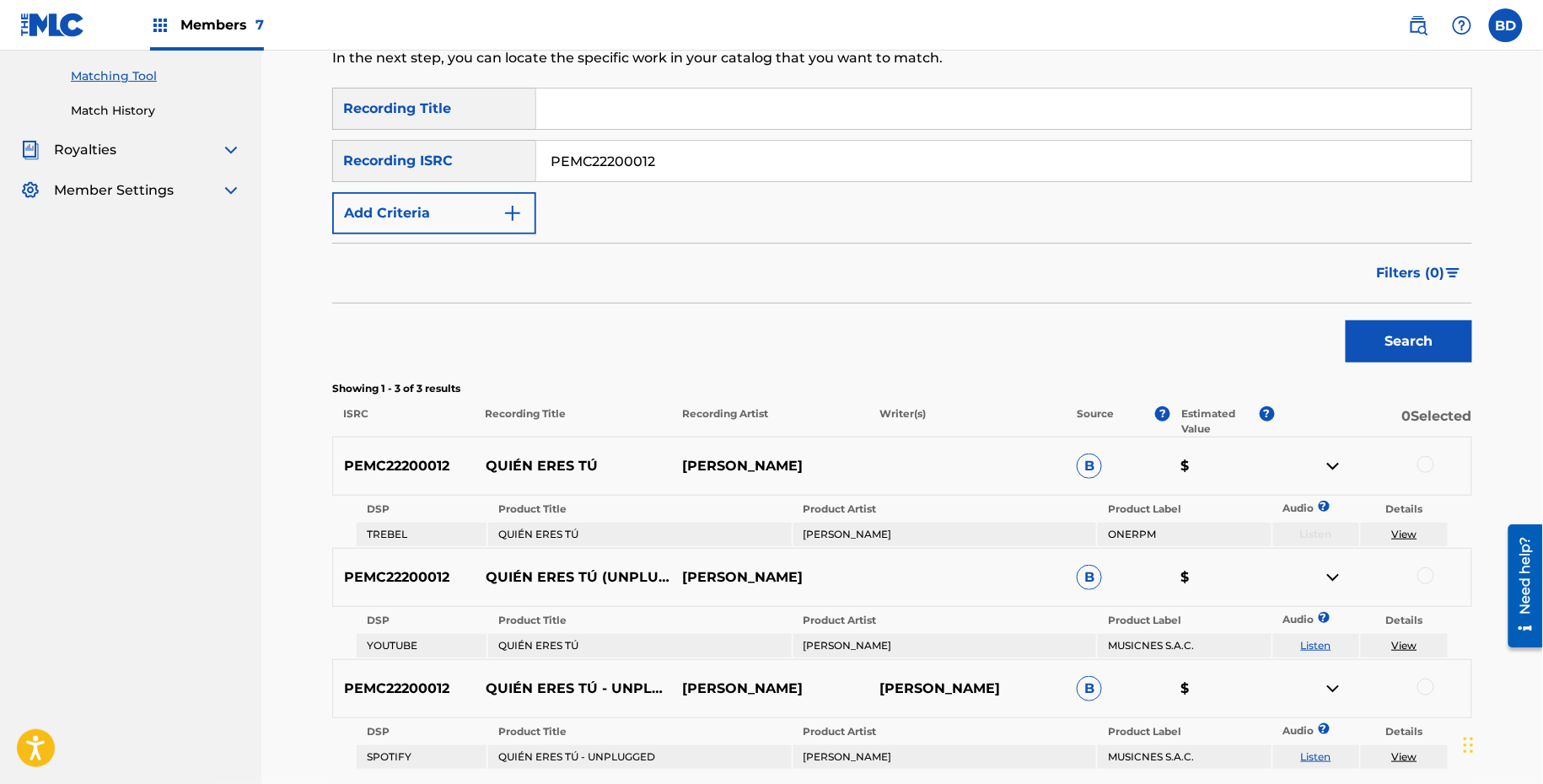
scroll to position [362, 0]
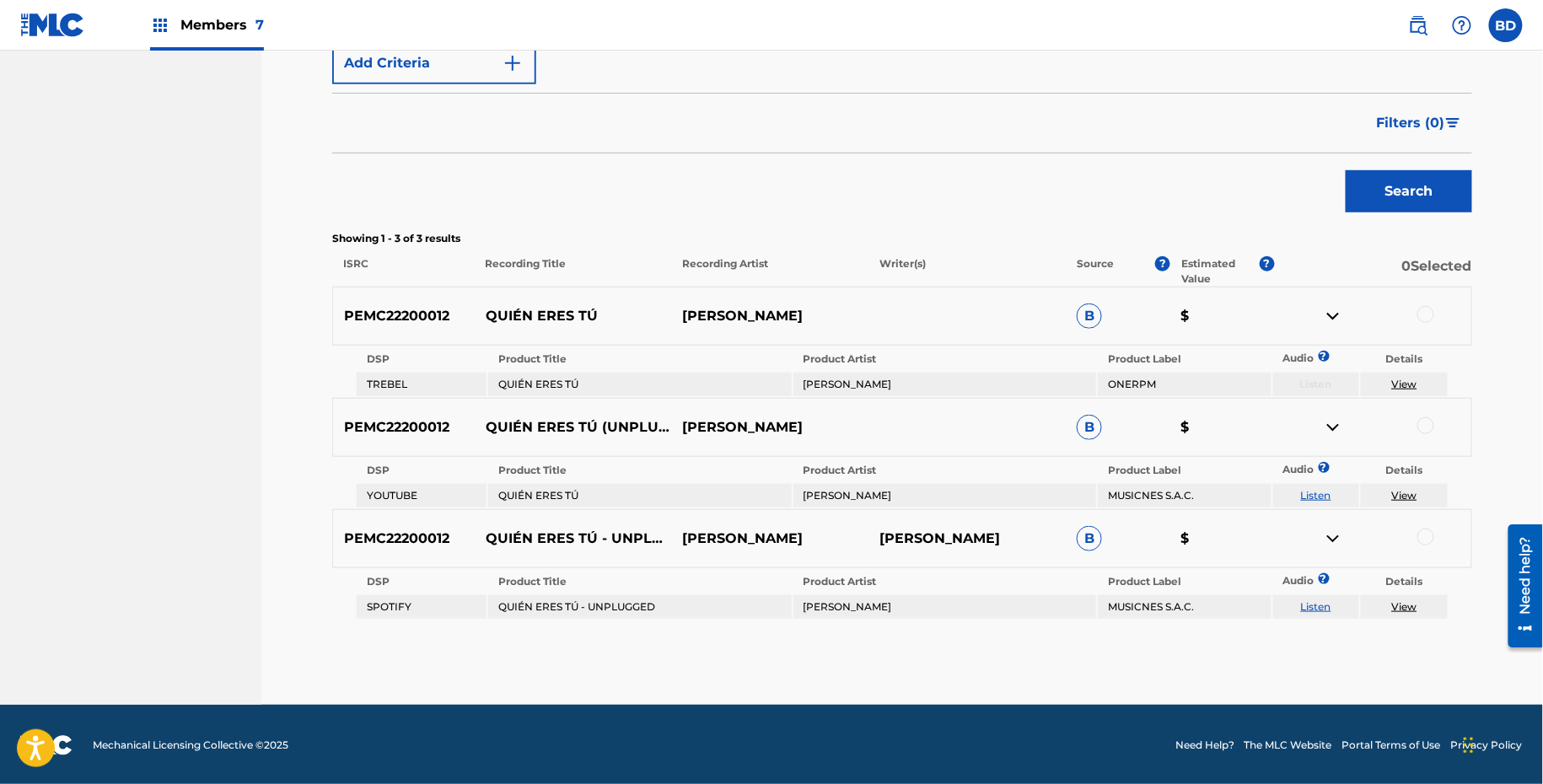
click at [569, 303] on div "PEMC22200012 QUIÉN ERES TÚ AMY GUTIÉRREZ B $" at bounding box center [903, 316] width 1141 height 59
click at [1429, 311] on div at bounding box center [1426, 315] width 17 height 17
click at [1327, 323] on img at bounding box center [1334, 316] width 20 height 20
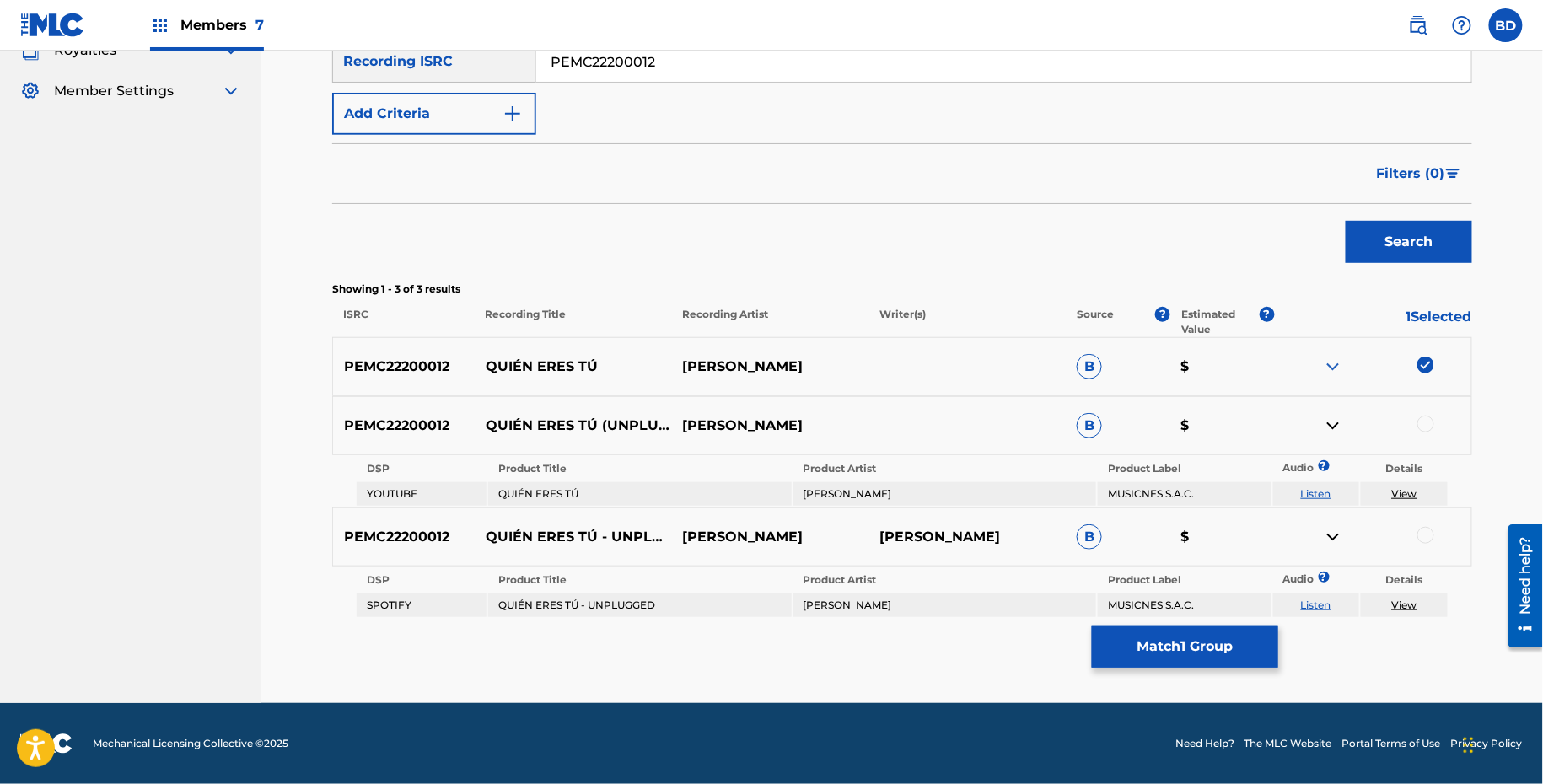
scroll to position [310, 0]
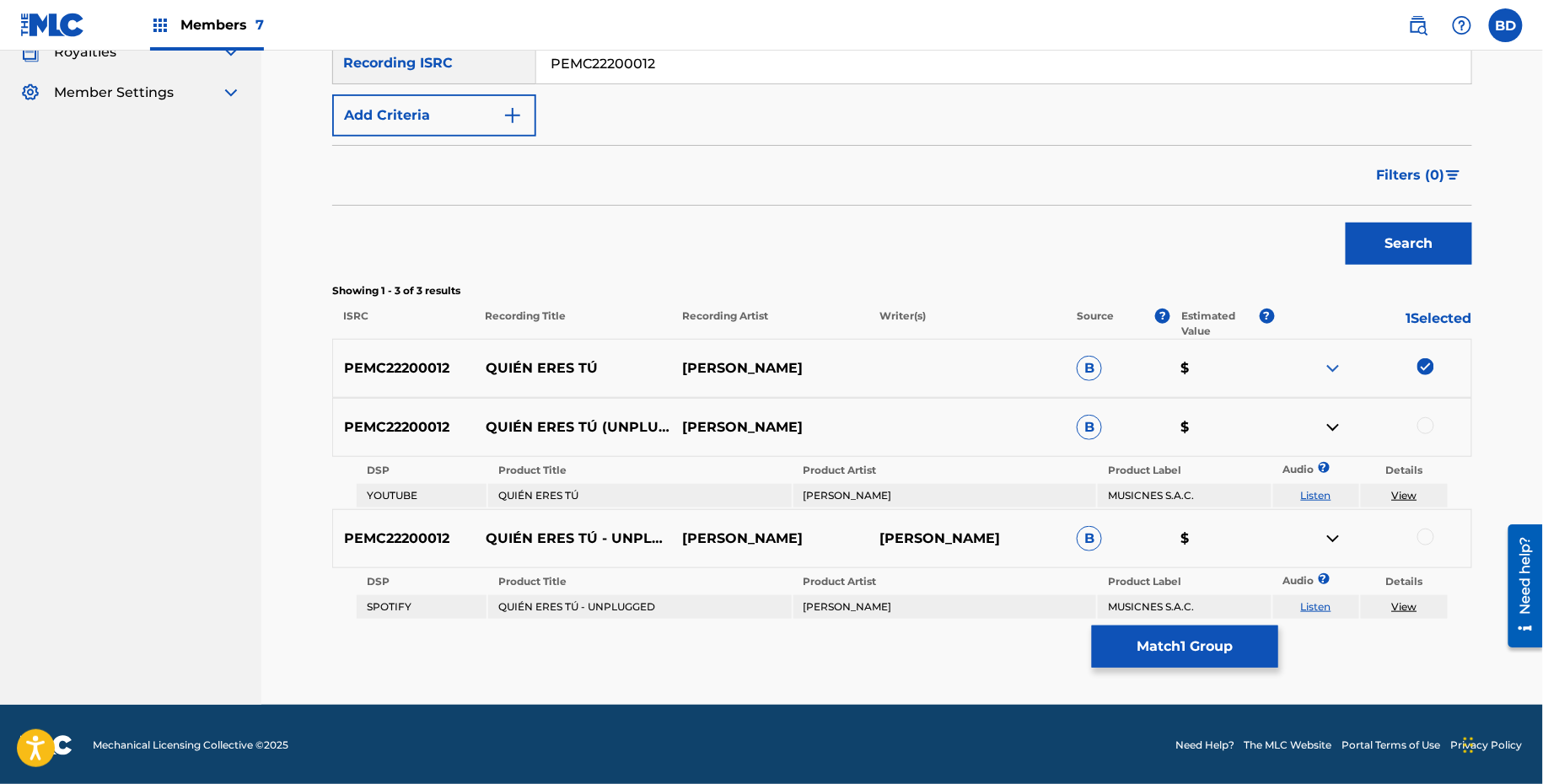
click at [1424, 442] on div "PEMC22200012 QUIÉN ERES TÚ (UNPLUGGED) AMY GUTIÉRREZ B $" at bounding box center [903, 427] width 1141 height 59
click at [1424, 417] on div at bounding box center [1426, 425] width 17 height 17
click at [1334, 423] on img at bounding box center [1334, 427] width 20 height 20
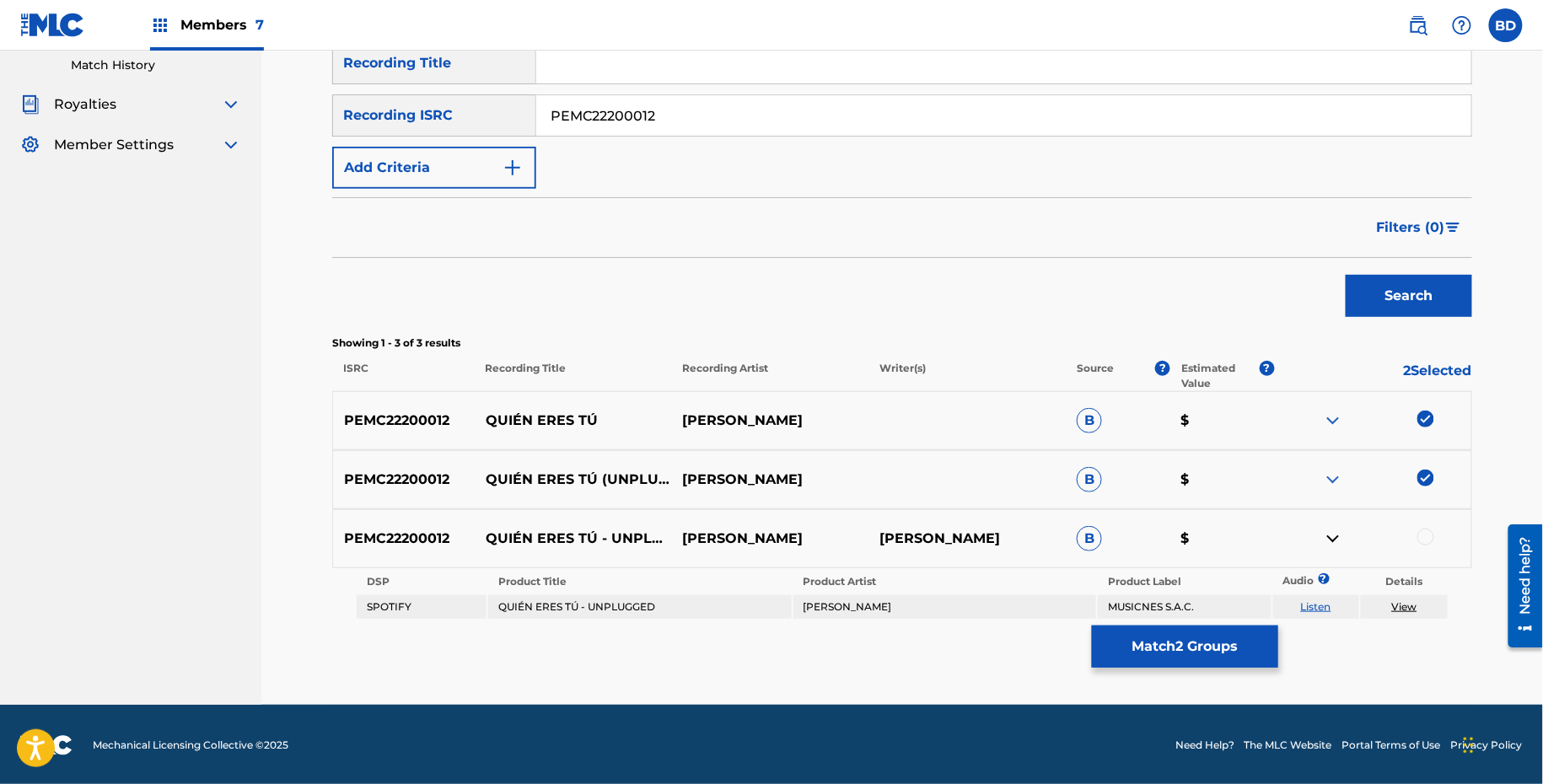
click at [1420, 533] on div at bounding box center [1426, 537] width 17 height 17
click at [1165, 622] on div "Matching Tool The Matching Tool allows Members to match sound recordings to wor…" at bounding box center [903, 269] width 1141 height 870
click at [1104, 649] on button "Match 3 Groups" at bounding box center [1185, 647] width 186 height 42
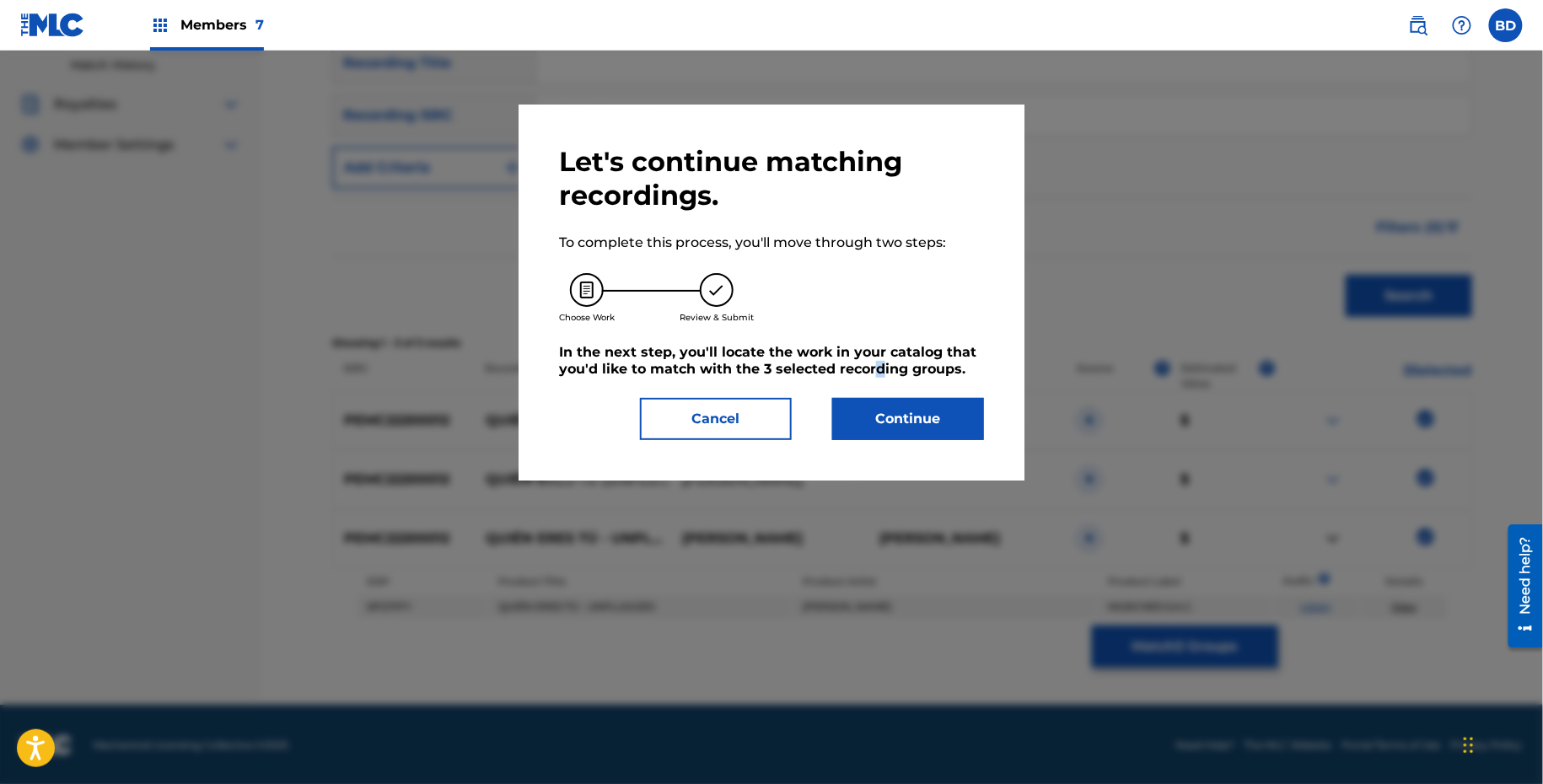
click at [877, 374] on h5 "In the next step, you'll locate the work in your catalog that you'd like to mat…" at bounding box center [772, 361] width 425 height 34
click at [877, 403] on button "Continue" at bounding box center [908, 419] width 151 height 42
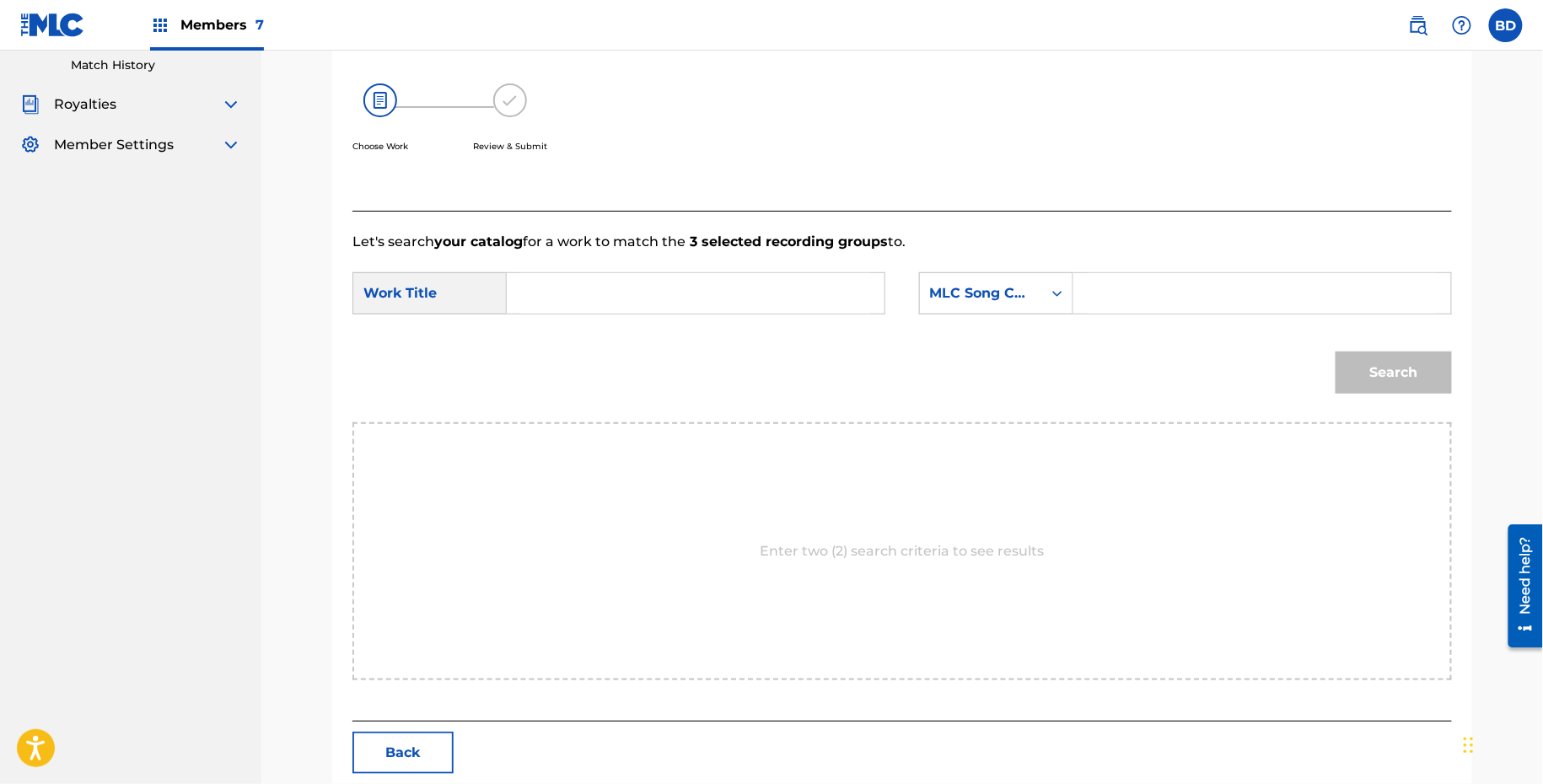
click at [1113, 311] on div "SearchWithCriteria22d406ed-2858-45bf-9505-6edf32d2ec83 Work Title SearchWithCri…" at bounding box center [903, 298] width 1100 height 53
click at [1106, 308] on input "Search Form" at bounding box center [1262, 293] width 349 height 41
paste input "Q09359"
type input "Q09359"
click at [662, 307] on input "Search Form" at bounding box center [696, 293] width 349 height 41
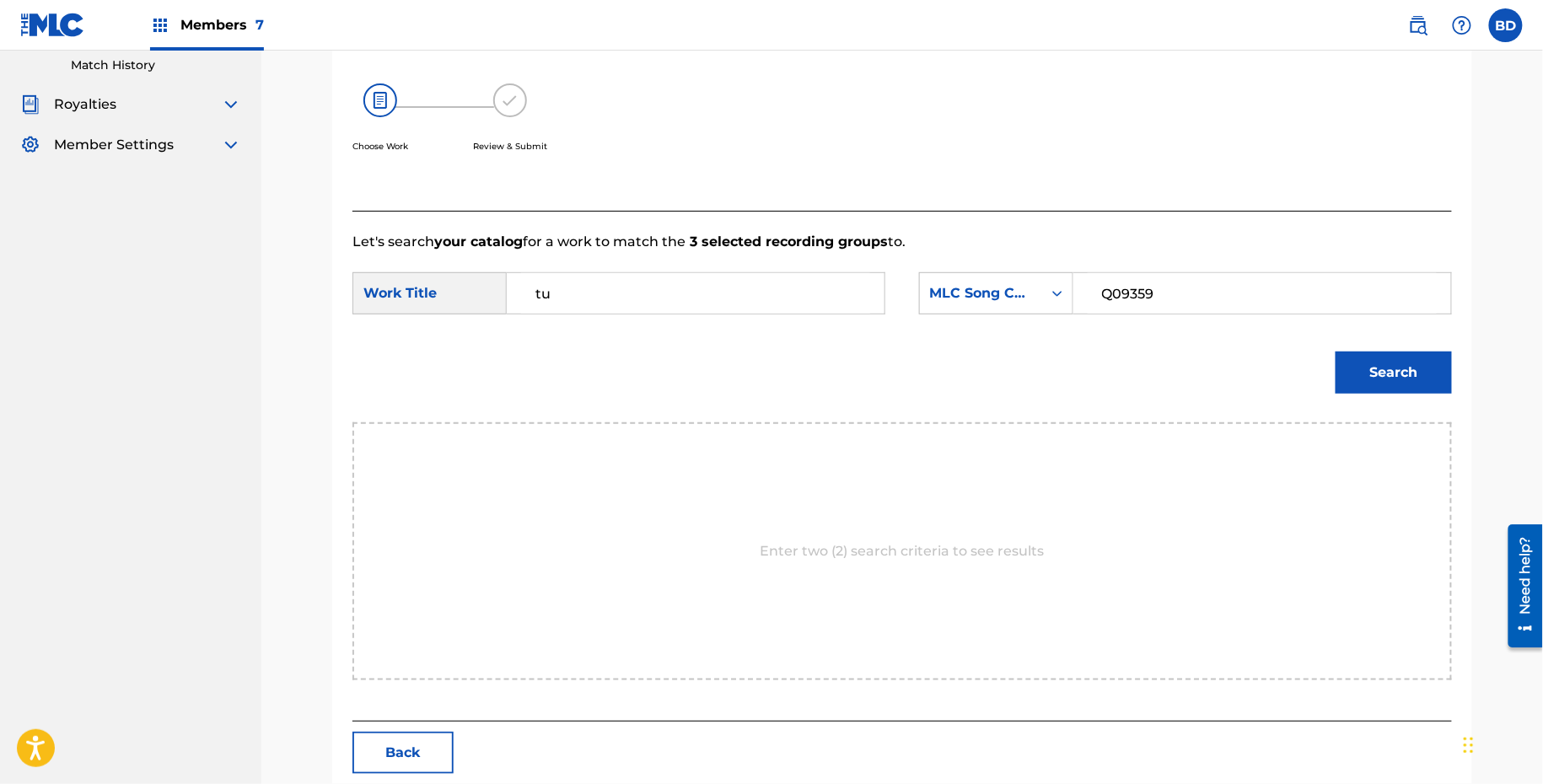
type input "tu"
click at [1408, 353] on button "Search" at bounding box center [1394, 373] width 116 height 42
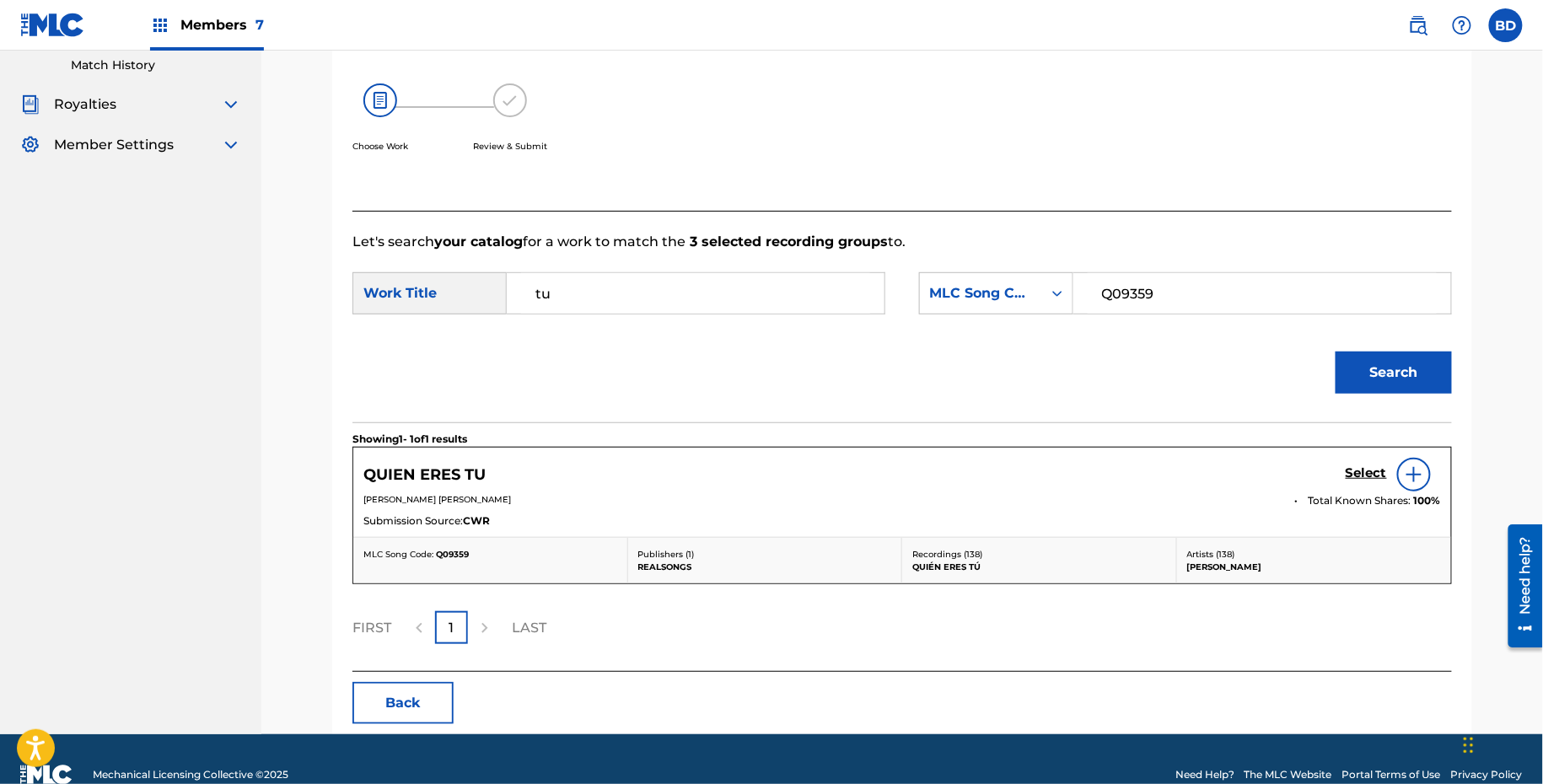
click at [1354, 472] on h5 "Select" at bounding box center [1367, 472] width 42 height 16
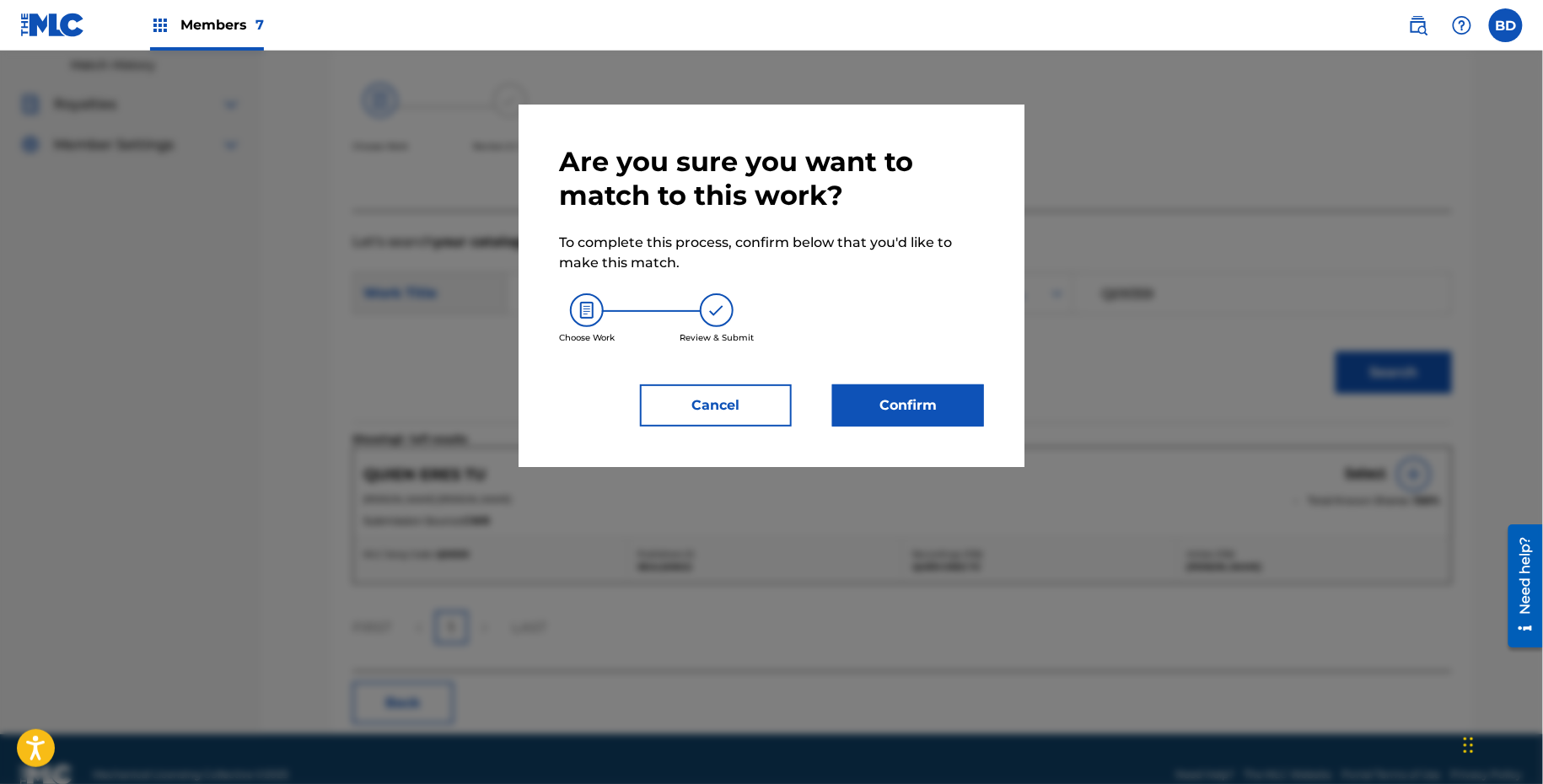
click at [951, 385] on button "Confirm" at bounding box center [908, 406] width 151 height 42
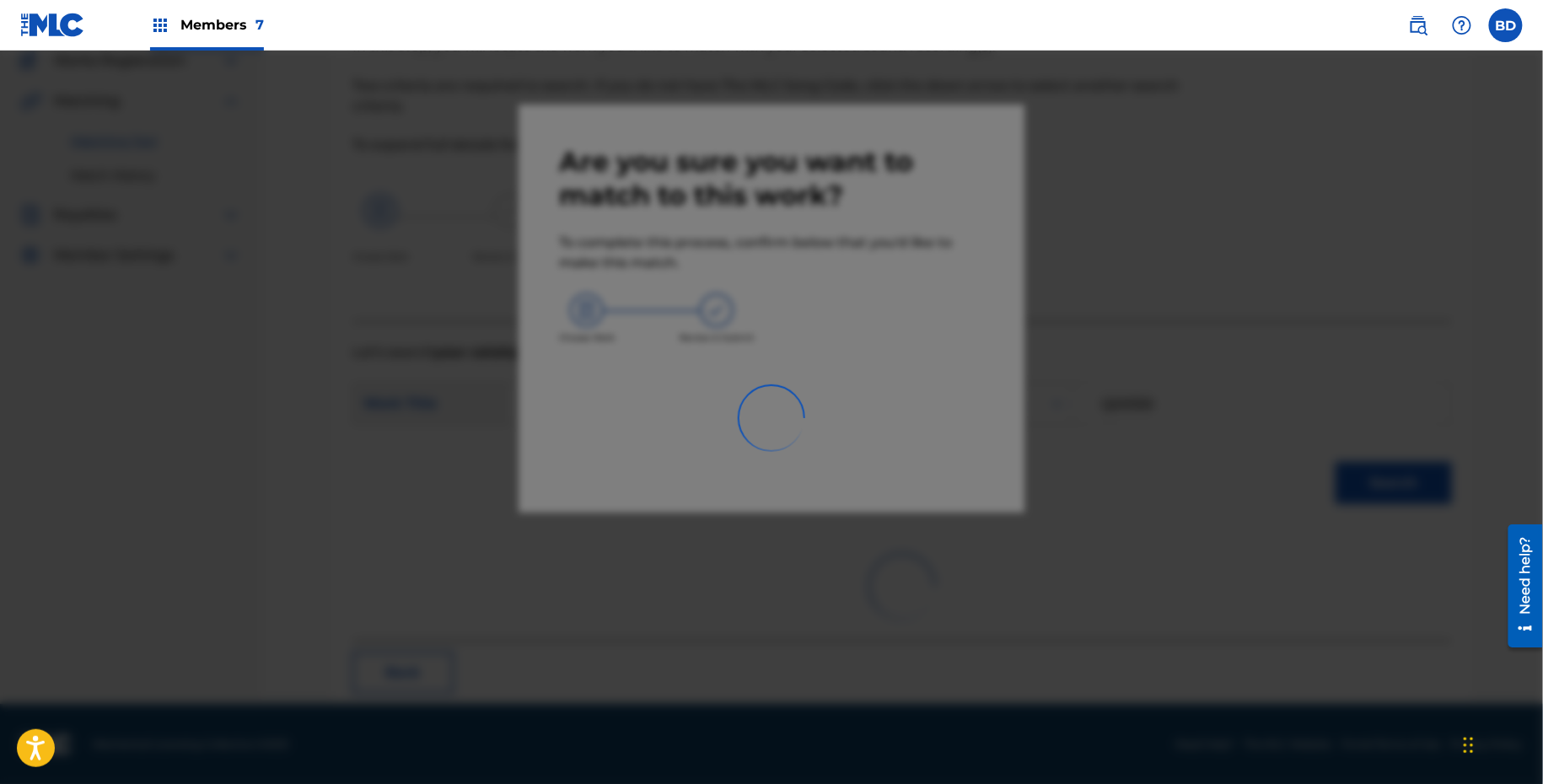
scroll to position [43, 0]
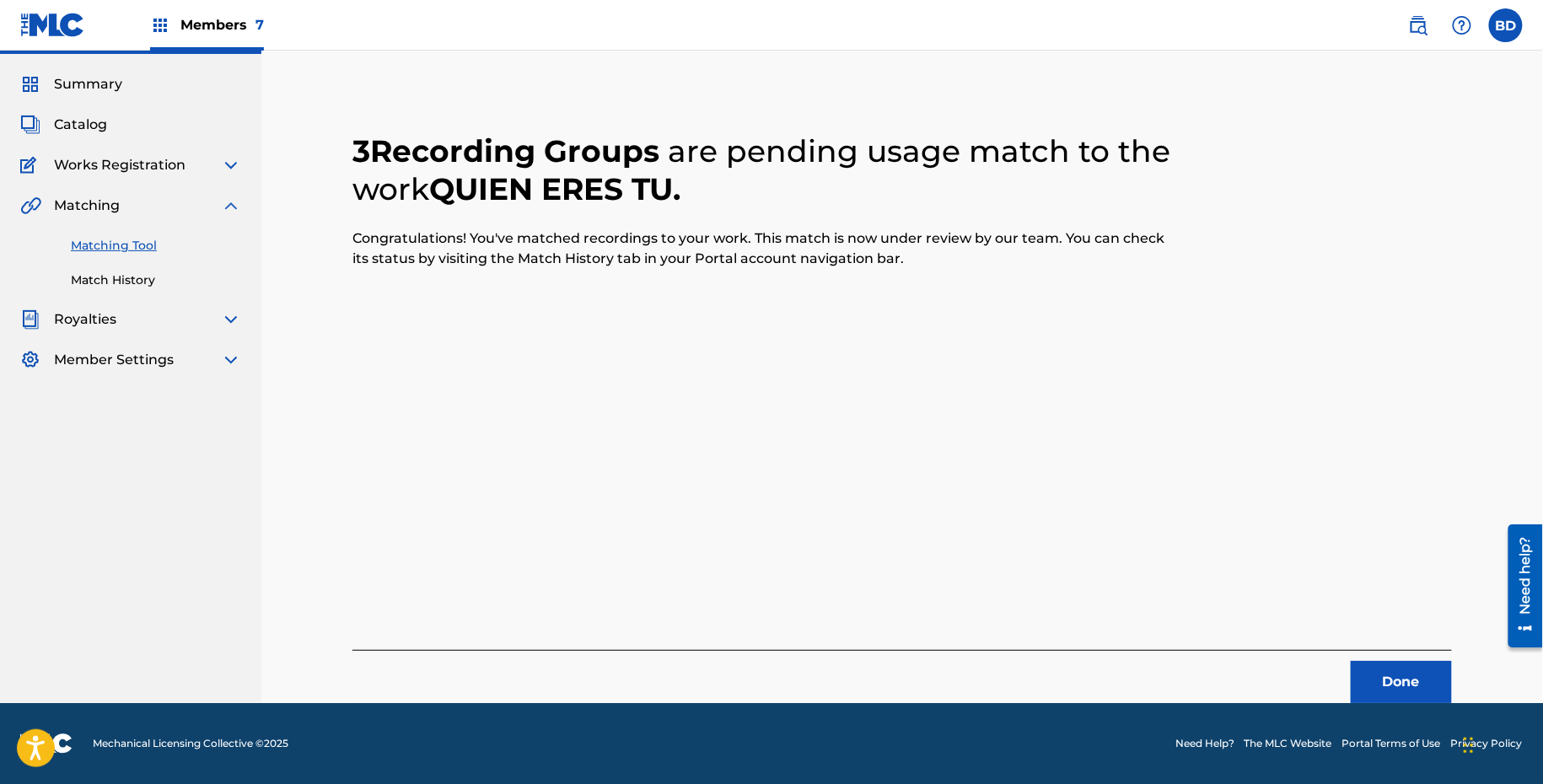
click at [105, 281] on link "Match History" at bounding box center [156, 279] width 171 height 18
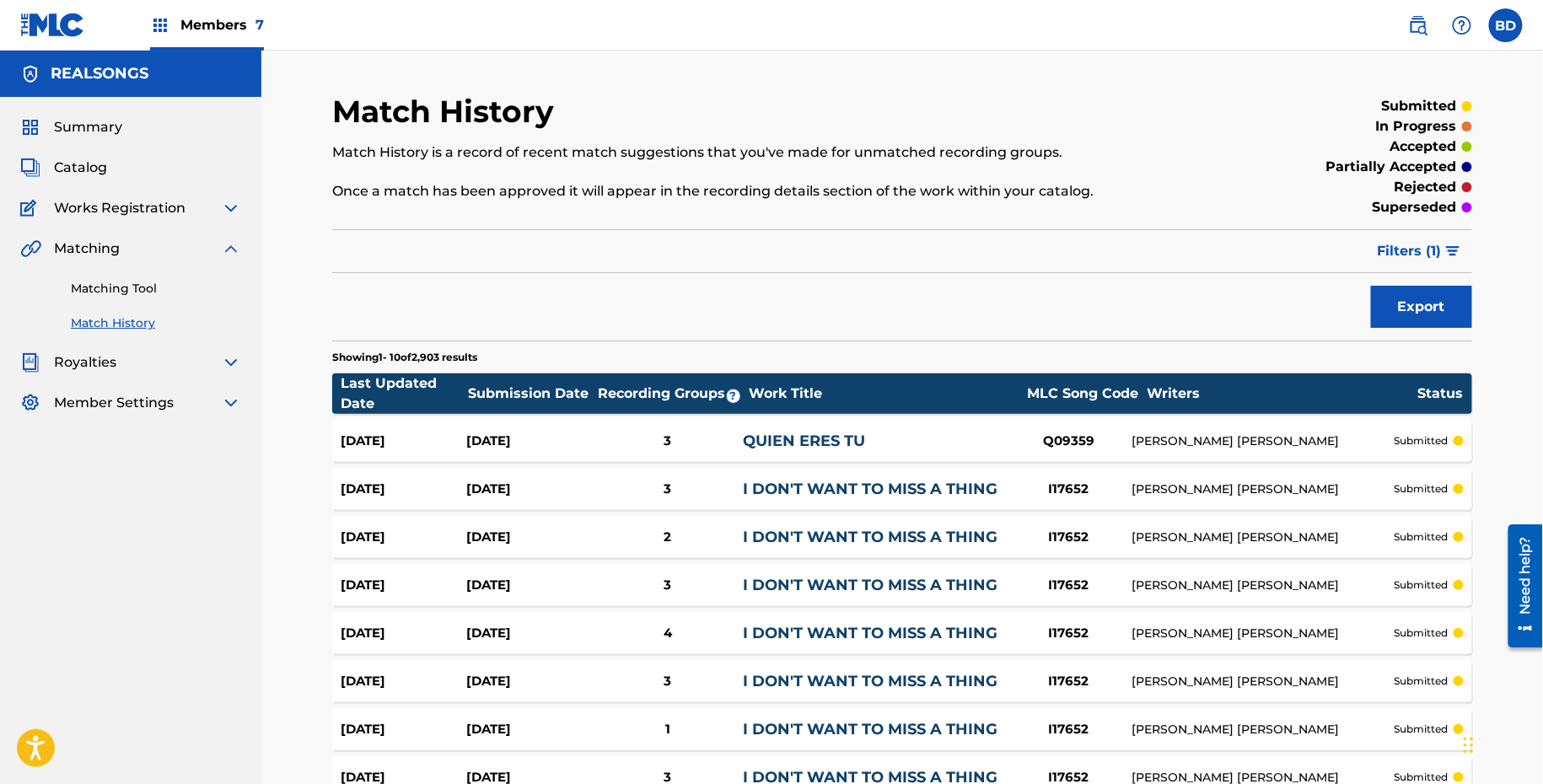
click at [762, 448] on div "QUIEN ERES TU" at bounding box center [874, 441] width 262 height 23
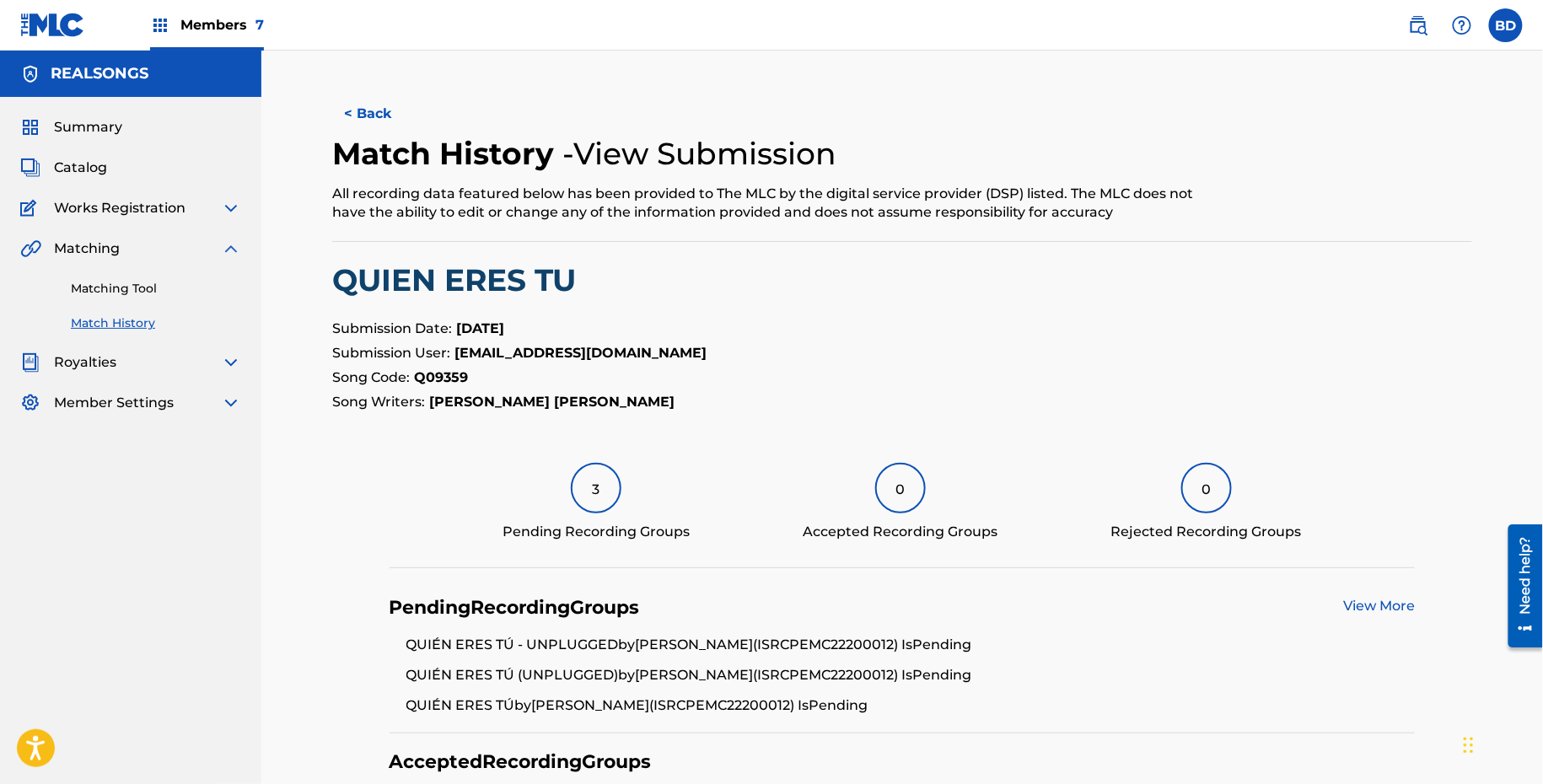
click at [196, 292] on link "Matching Tool" at bounding box center [156, 288] width 171 height 18
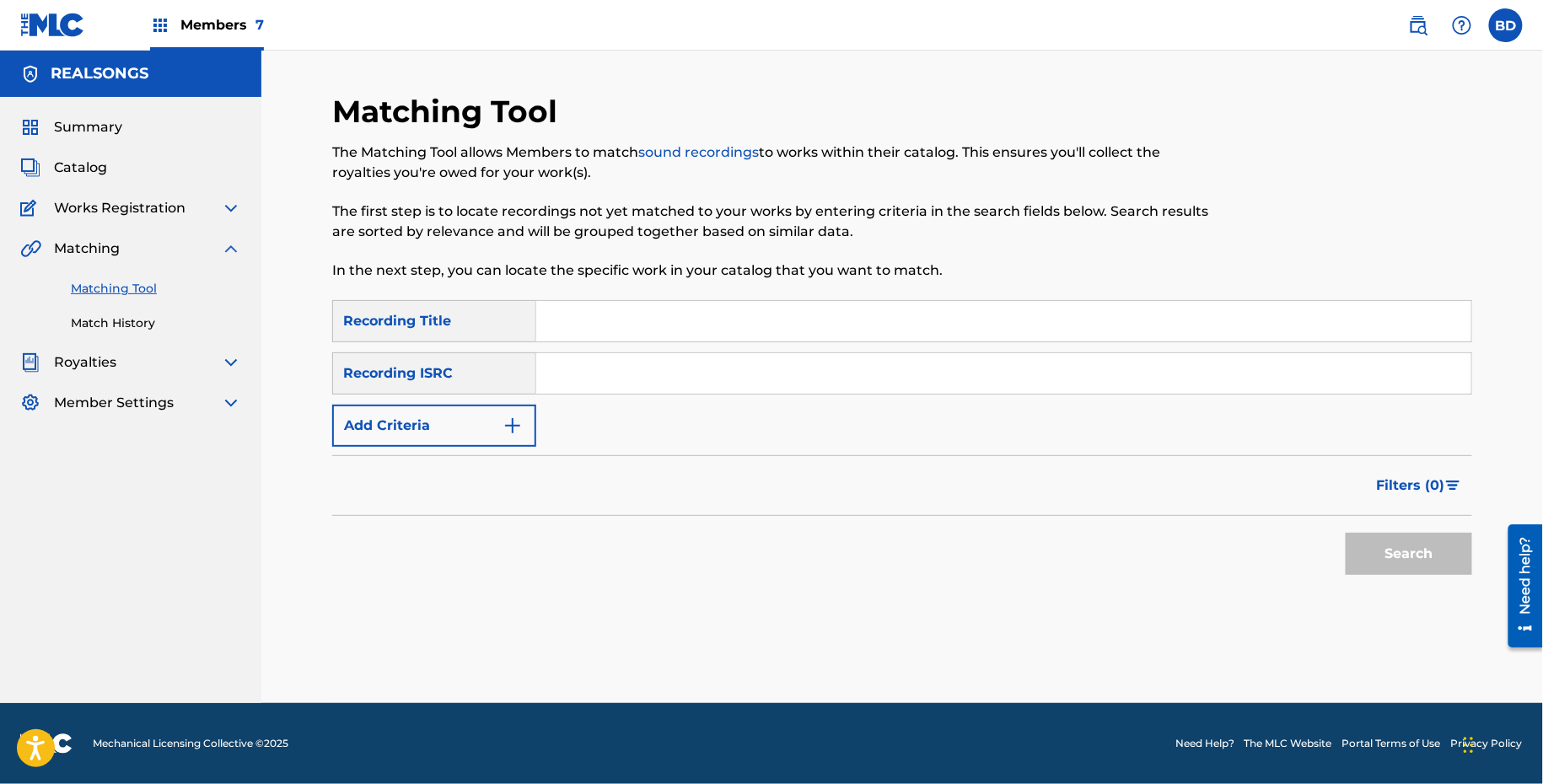
click at [700, 360] on input "Search Form" at bounding box center [1003, 374] width 935 height 41
paste input "PEMG91354006"
type input "PEMG91354006"
click at [1346, 533] on button "Search" at bounding box center [1409, 554] width 126 height 42
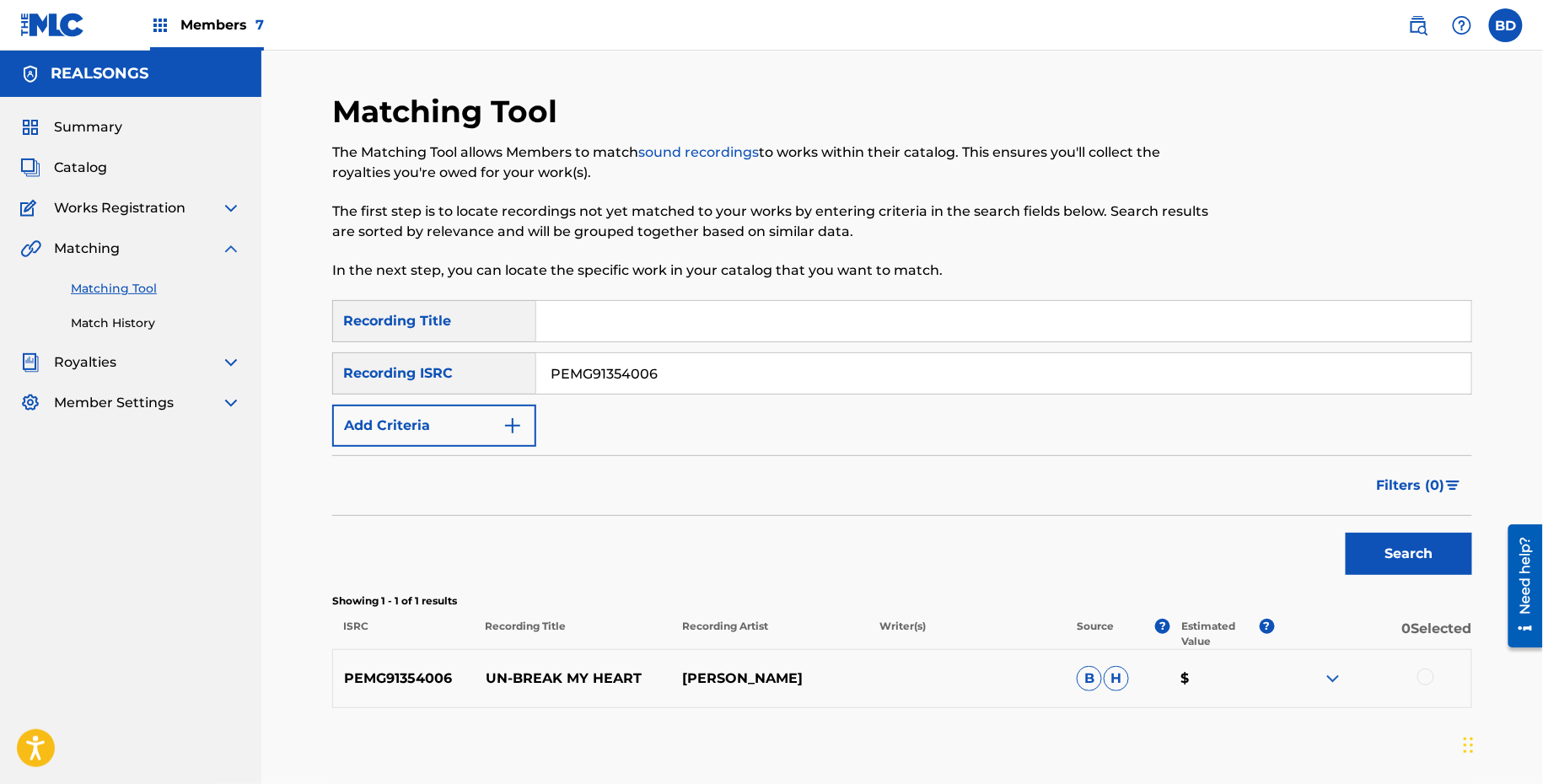
scroll to position [89, 0]
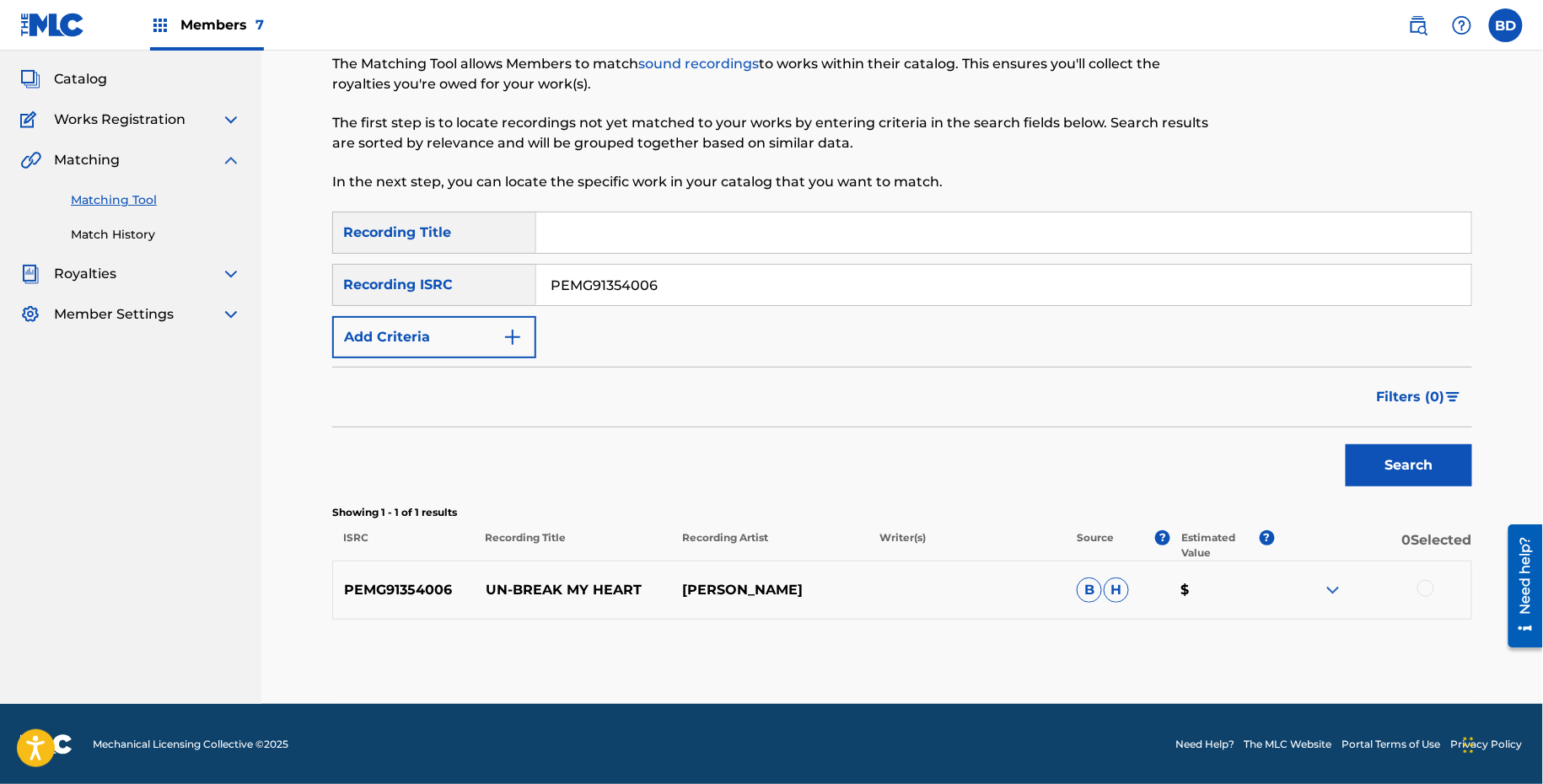
click at [1338, 580] on img at bounding box center [1334, 590] width 20 height 20
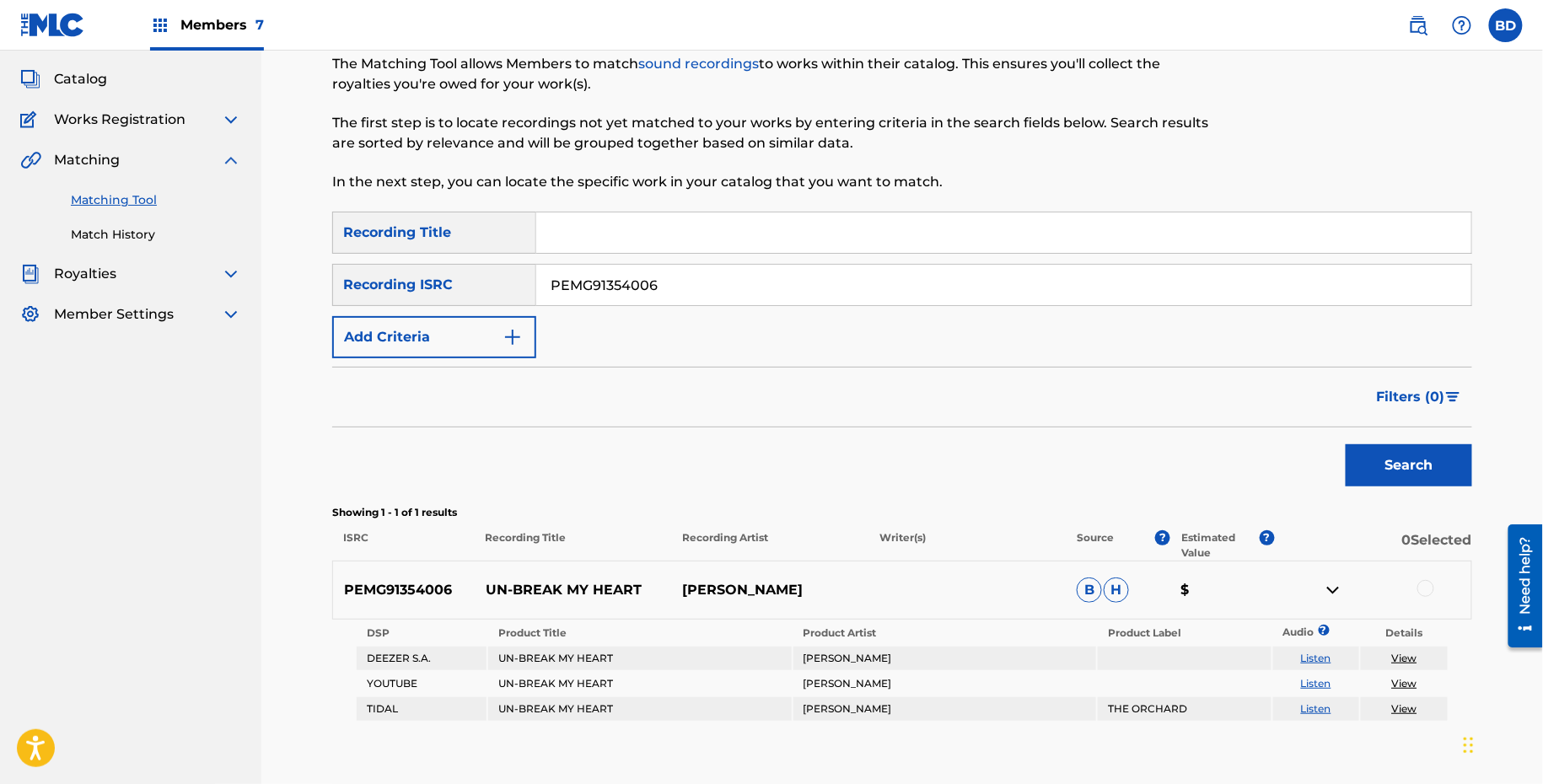
click at [508, 590] on p "UN-BREAK MY HEART" at bounding box center [574, 590] width 197 height 20
click at [1426, 591] on div at bounding box center [1426, 588] width 17 height 17
click at [1141, 637] on button "Match 1 Group" at bounding box center [1185, 647] width 186 height 42
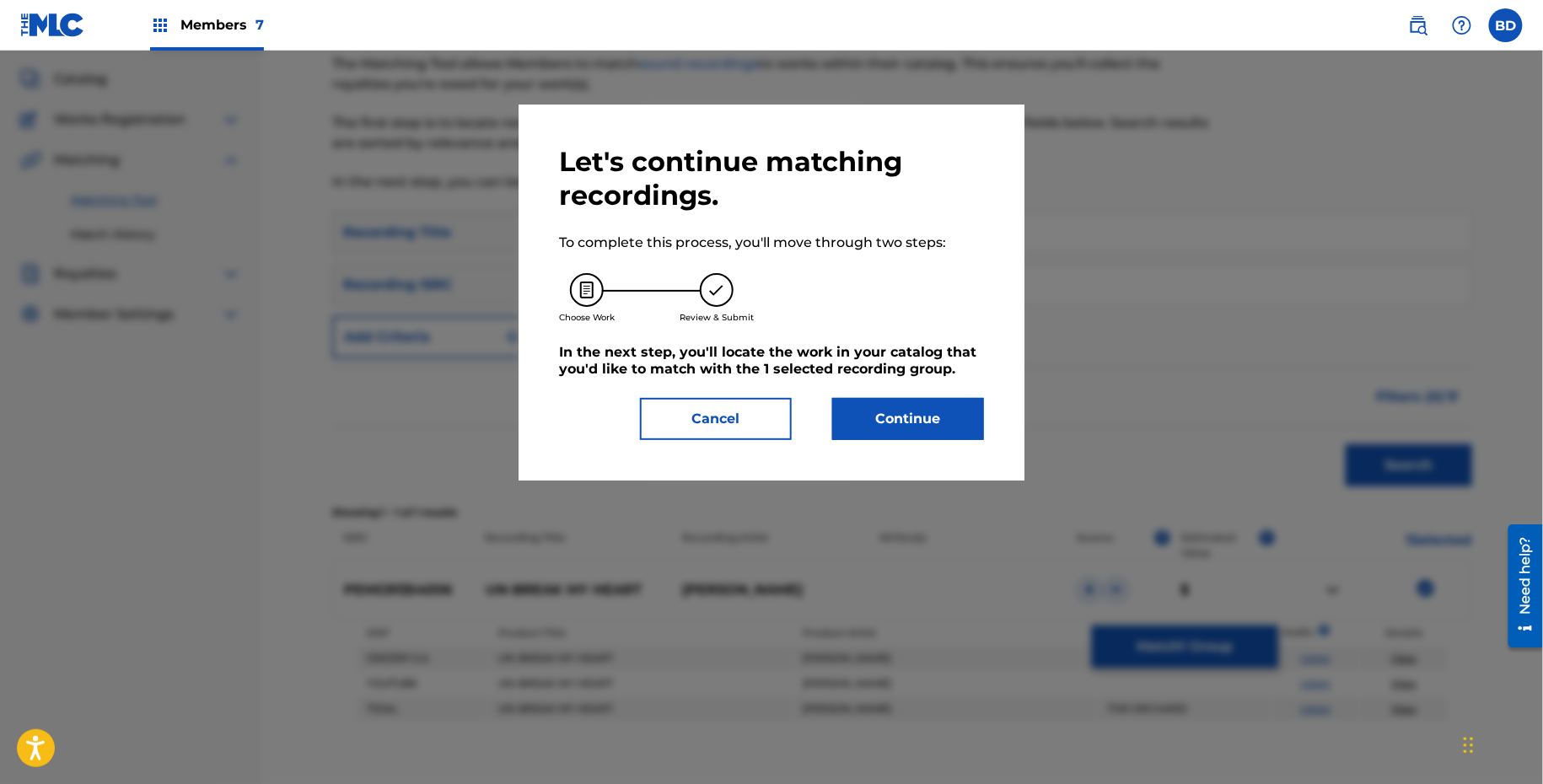
click at [852, 433] on button "Continue" at bounding box center [908, 419] width 151 height 42
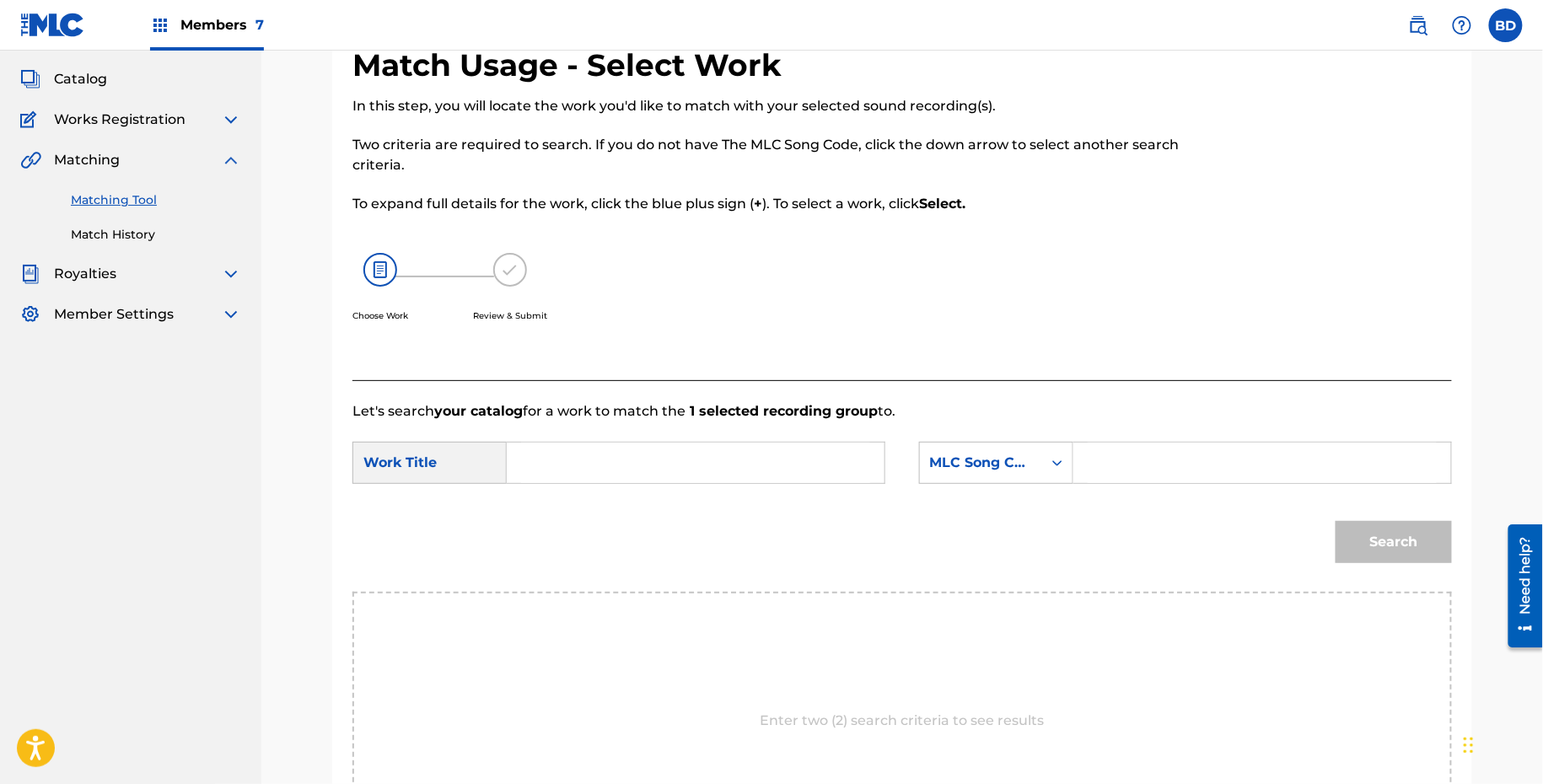
click at [1142, 469] on input "Search Form" at bounding box center [1262, 463] width 349 height 41
paste input "U02296"
type input "U02296"
click at [807, 463] on input "Search Form" at bounding box center [696, 463] width 349 height 41
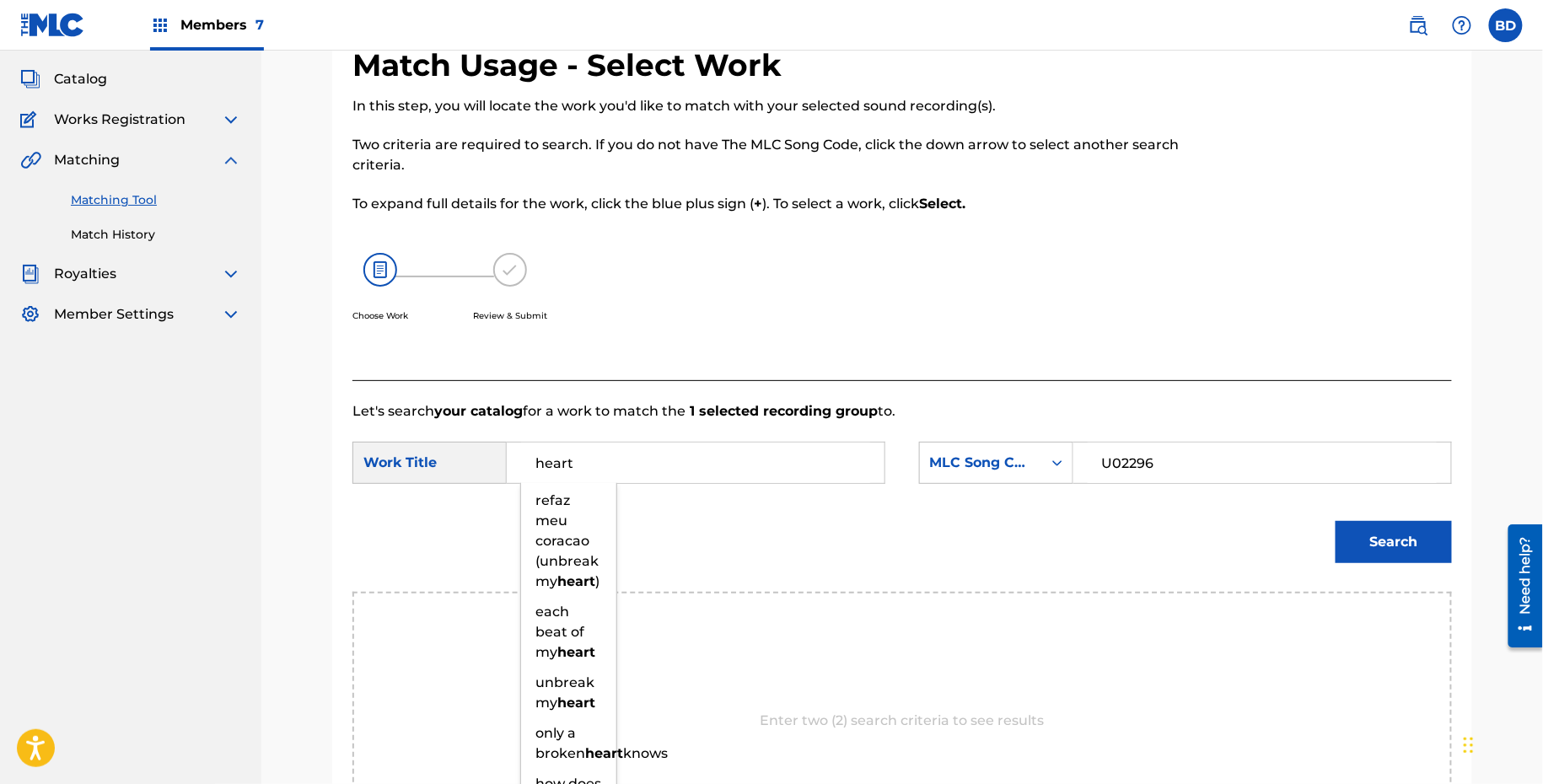
type input "heart"
click at [1409, 572] on div "Search" at bounding box center [903, 548] width 1100 height 88
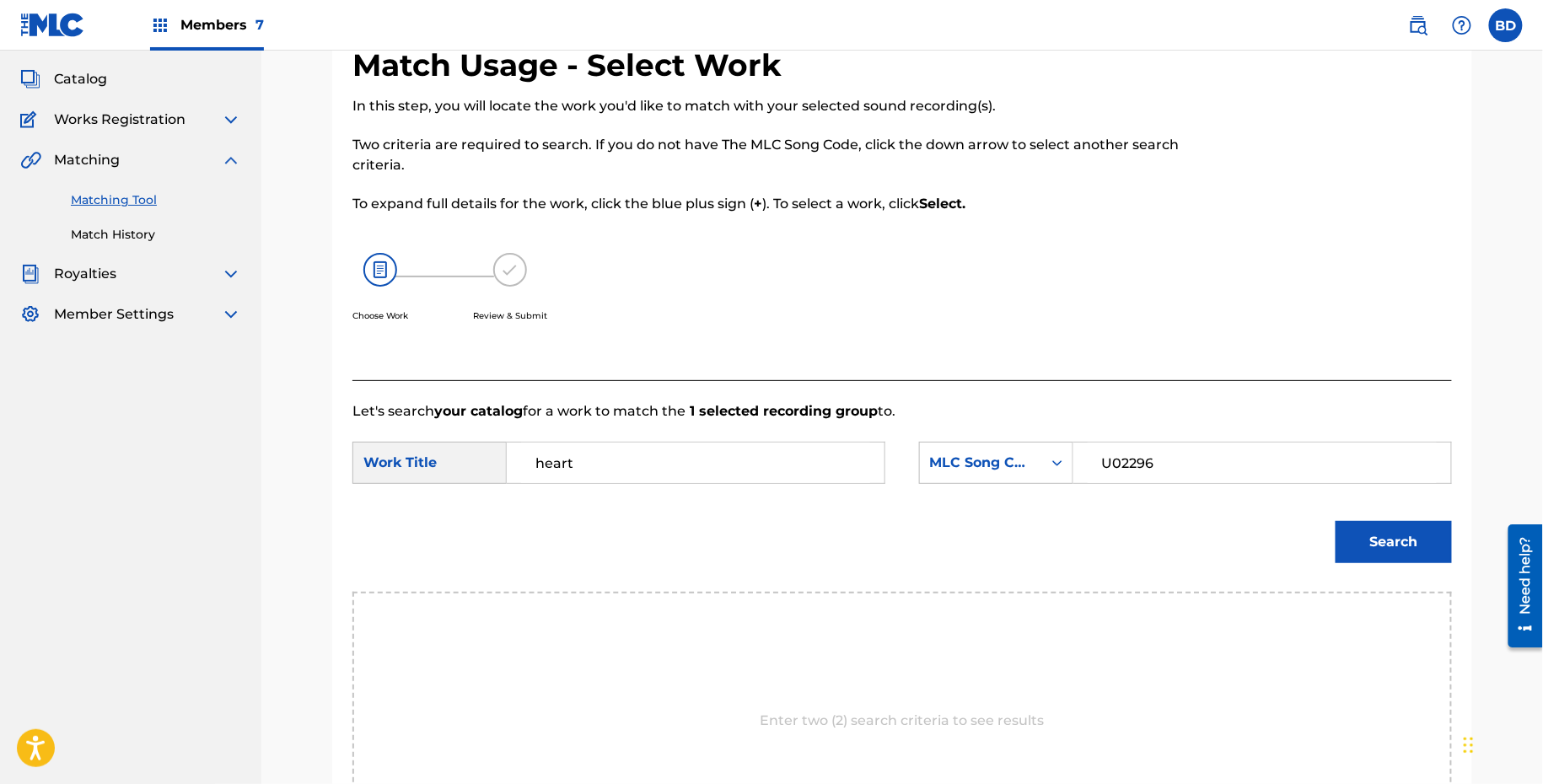
click at [1405, 548] on button "Search" at bounding box center [1394, 542] width 116 height 42
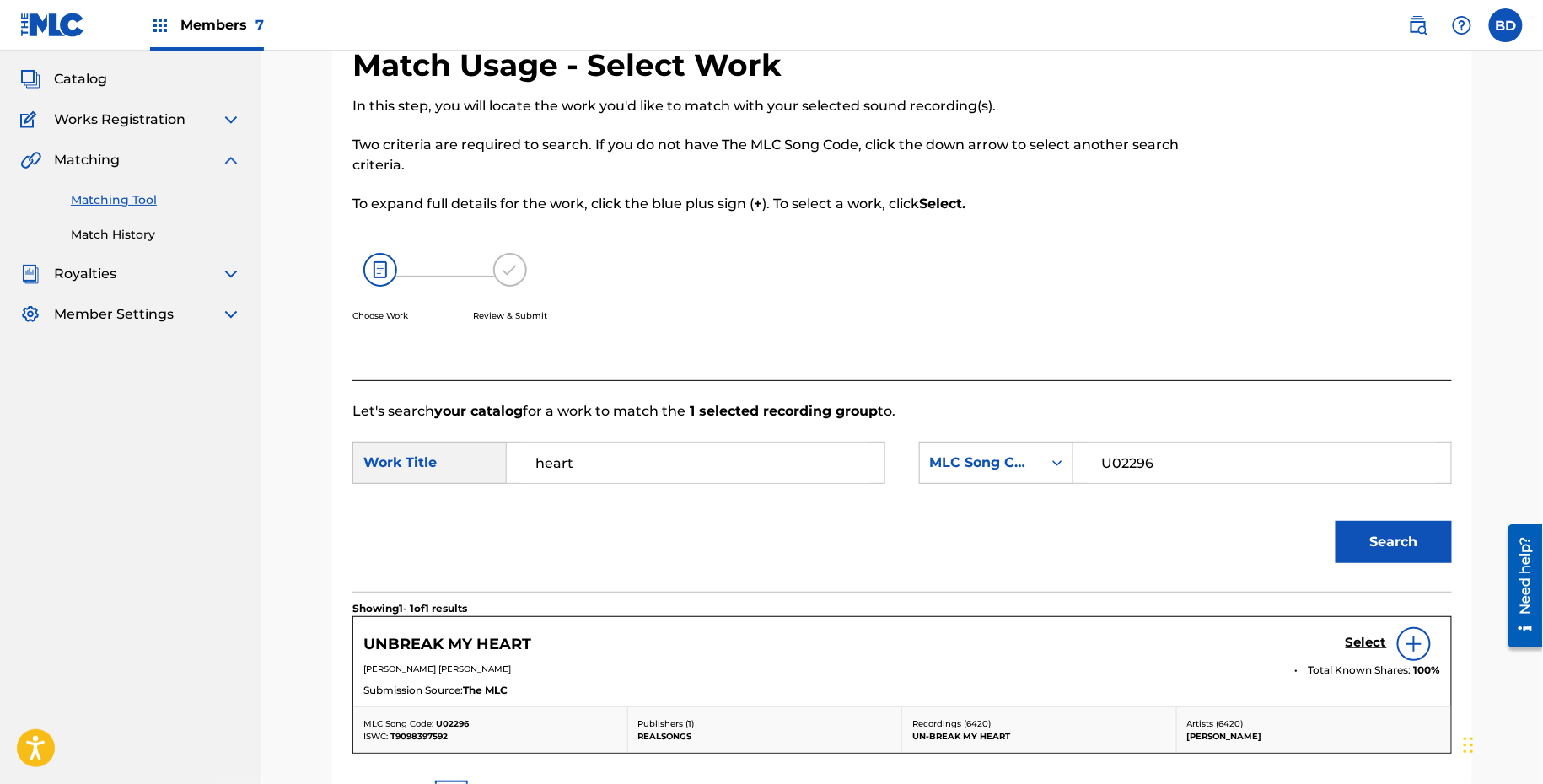
click at [1380, 645] on h5 "Select" at bounding box center [1367, 642] width 42 height 16
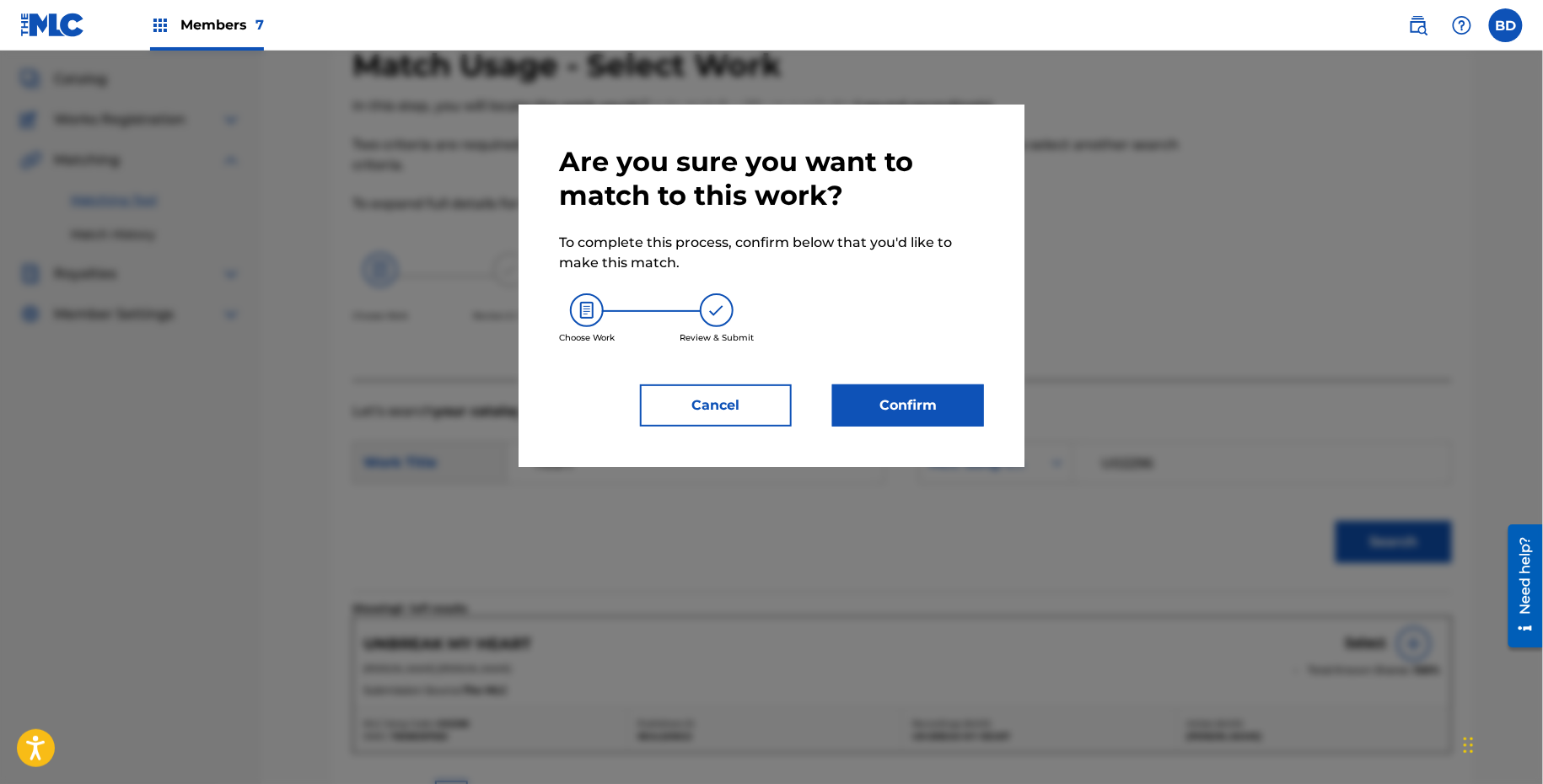
click at [875, 394] on button "Confirm" at bounding box center [908, 406] width 151 height 42
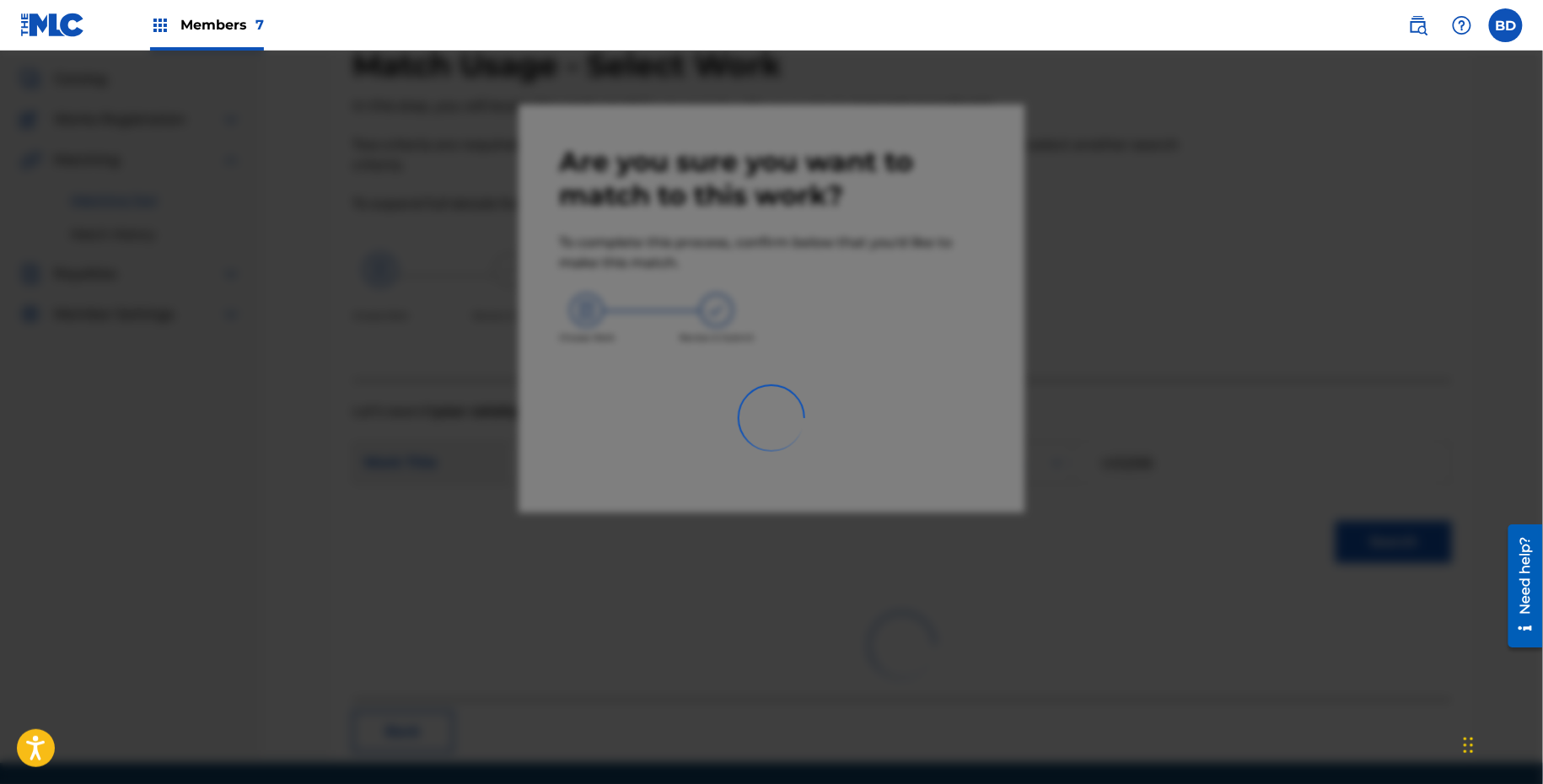
scroll to position [43, 0]
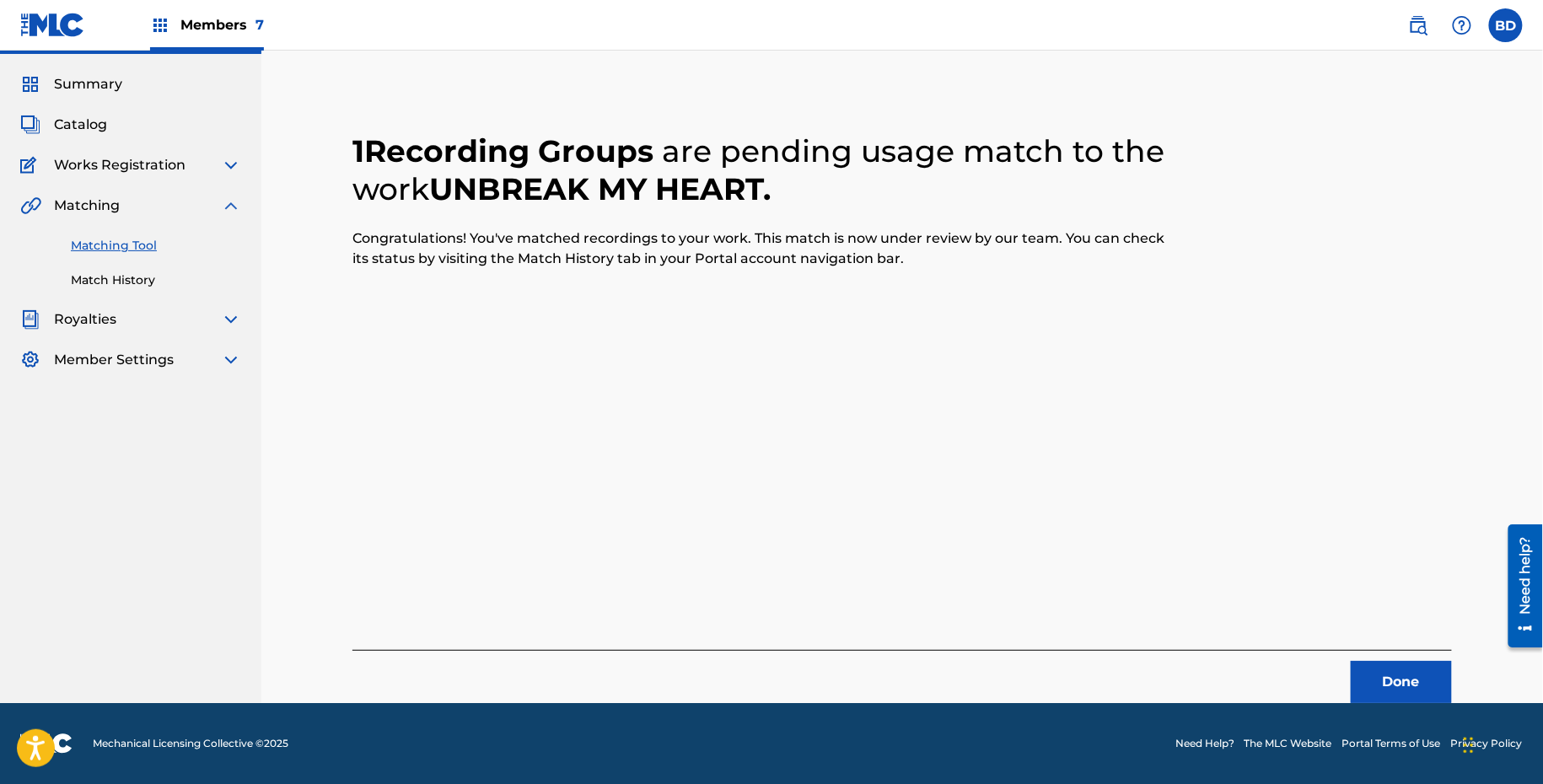
click at [114, 284] on link "Match History" at bounding box center [156, 279] width 171 height 18
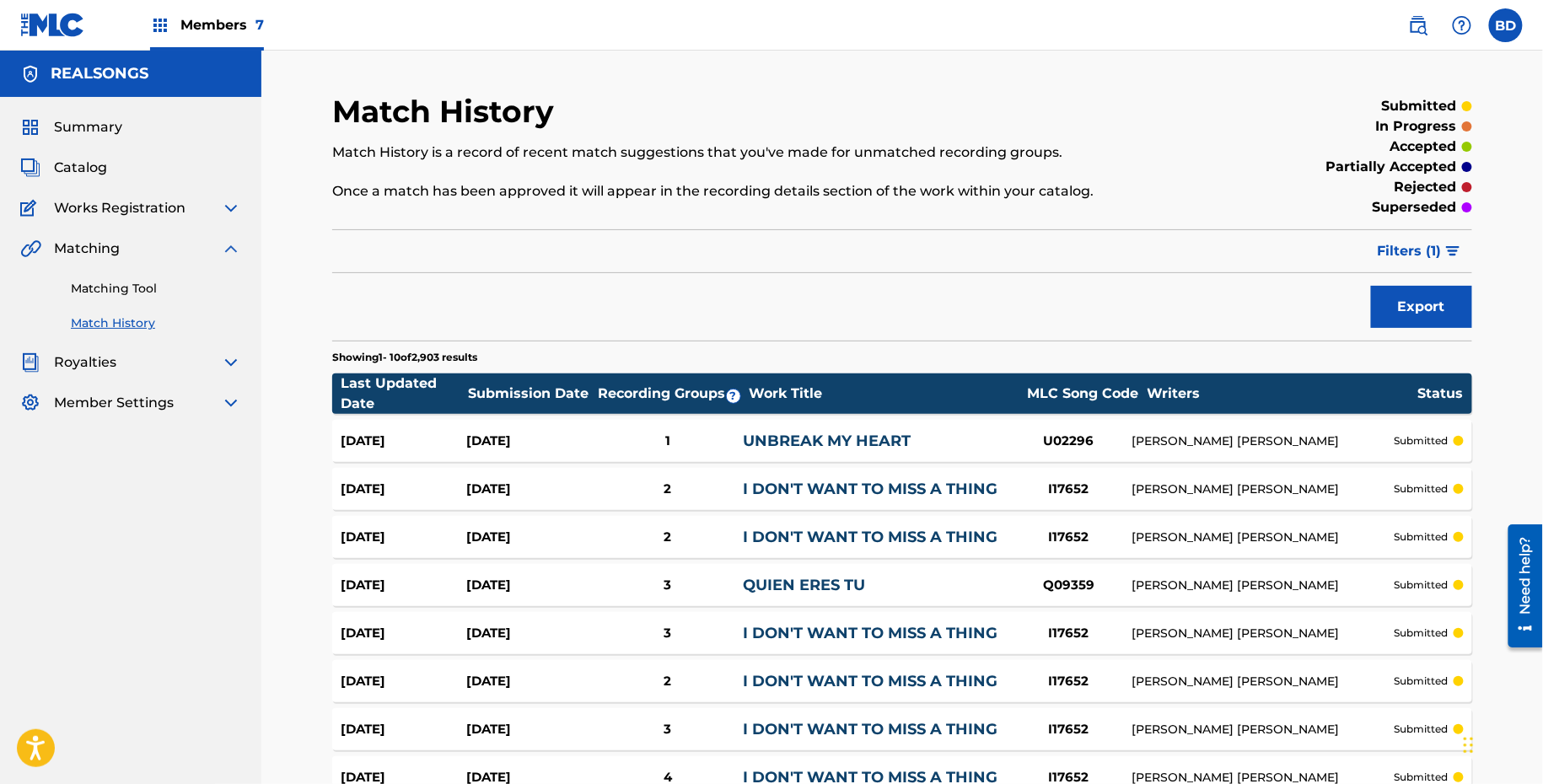
click at [815, 422] on div "Aug 25, 2025 Aug 25, 2025 1 UNBREAK MY HEART U02296 DIANE EVE WARREN submitted" at bounding box center [903, 441] width 1141 height 42
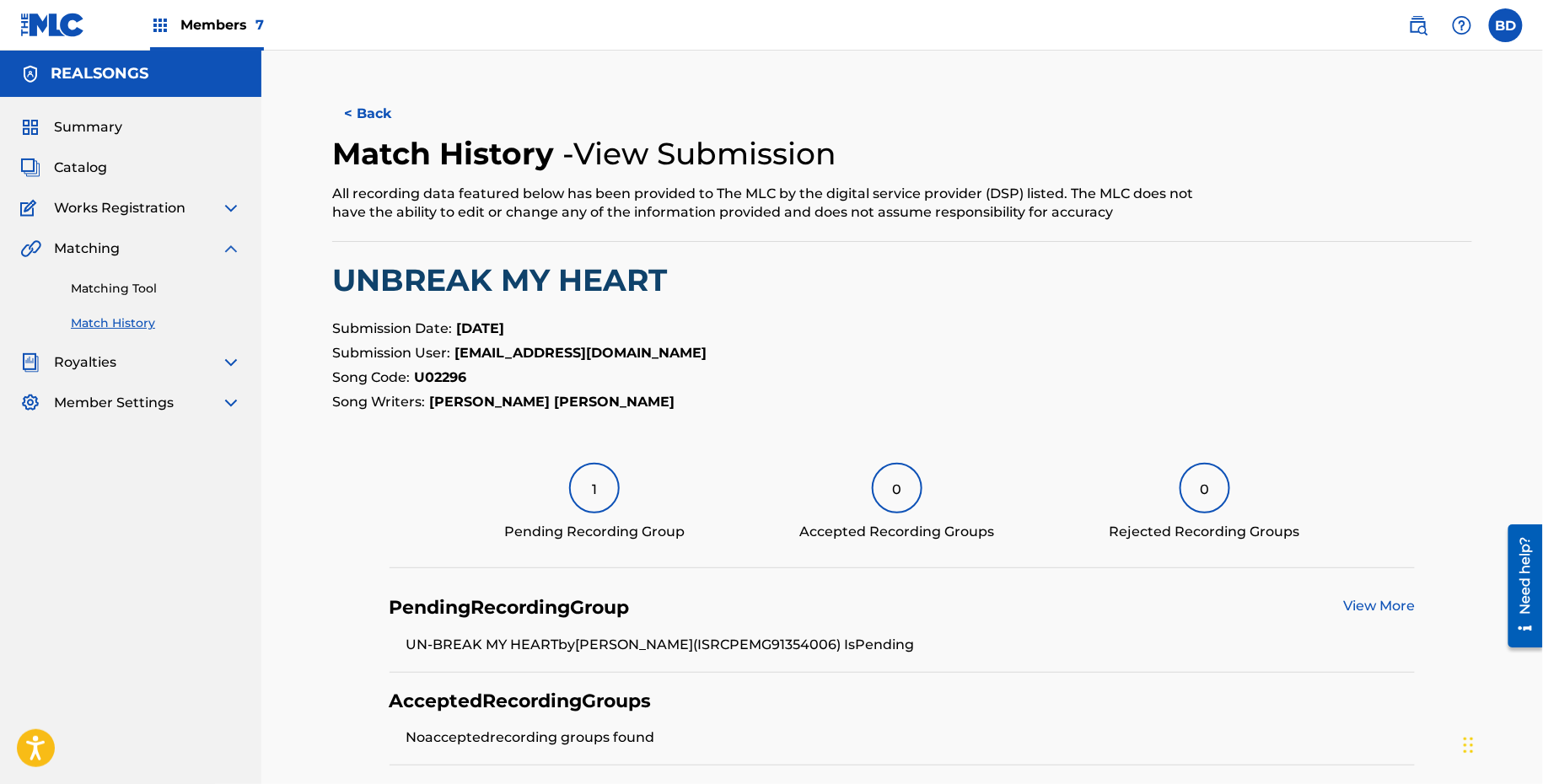
click at [224, 291] on link "Matching Tool" at bounding box center [156, 288] width 171 height 18
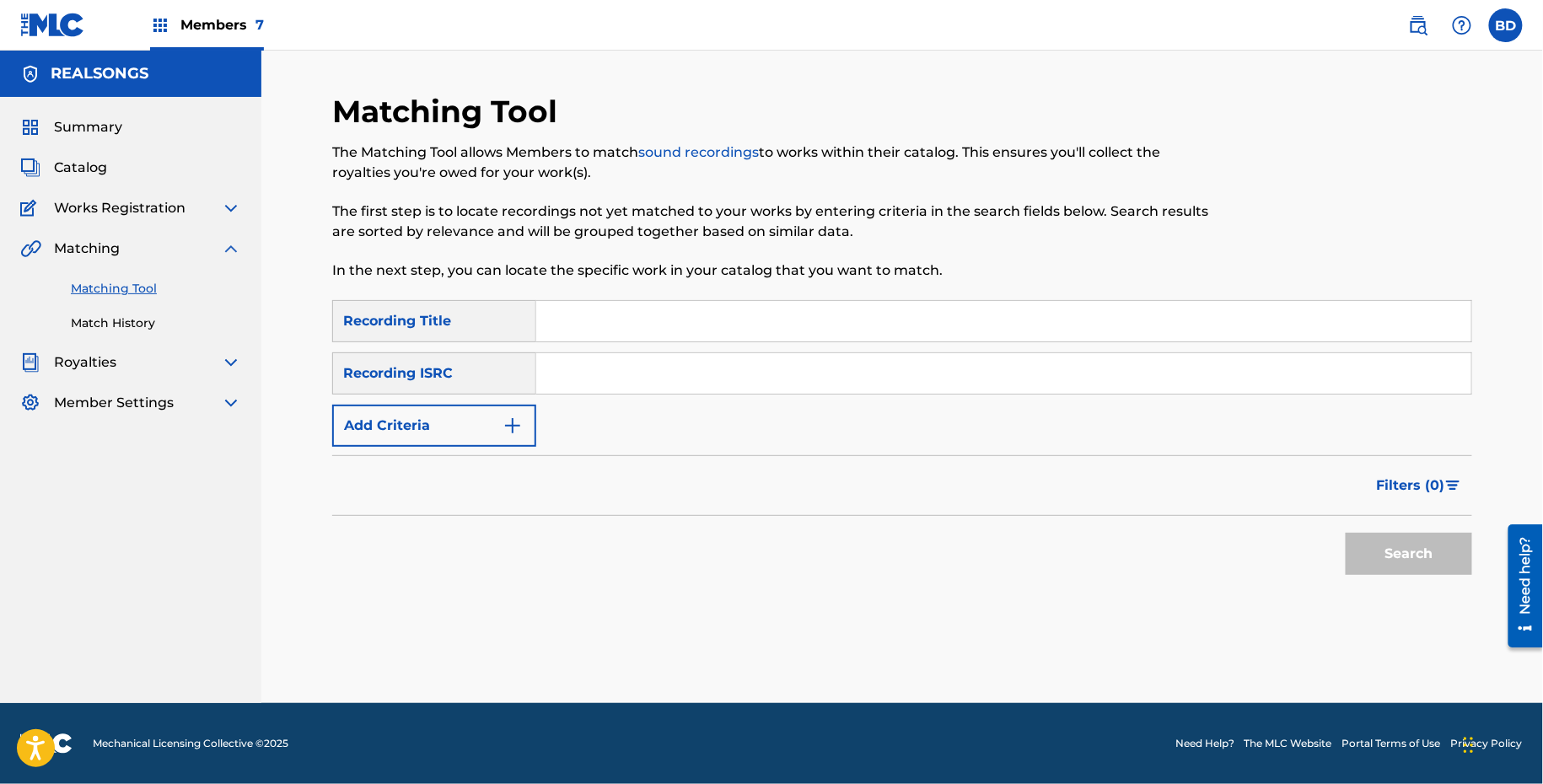
click at [771, 363] on input "Search Form" at bounding box center [1003, 374] width 935 height 41
paste input "PHC151600118"
type input "PHC151600118"
click at [1346, 533] on button "Search" at bounding box center [1409, 554] width 126 height 42
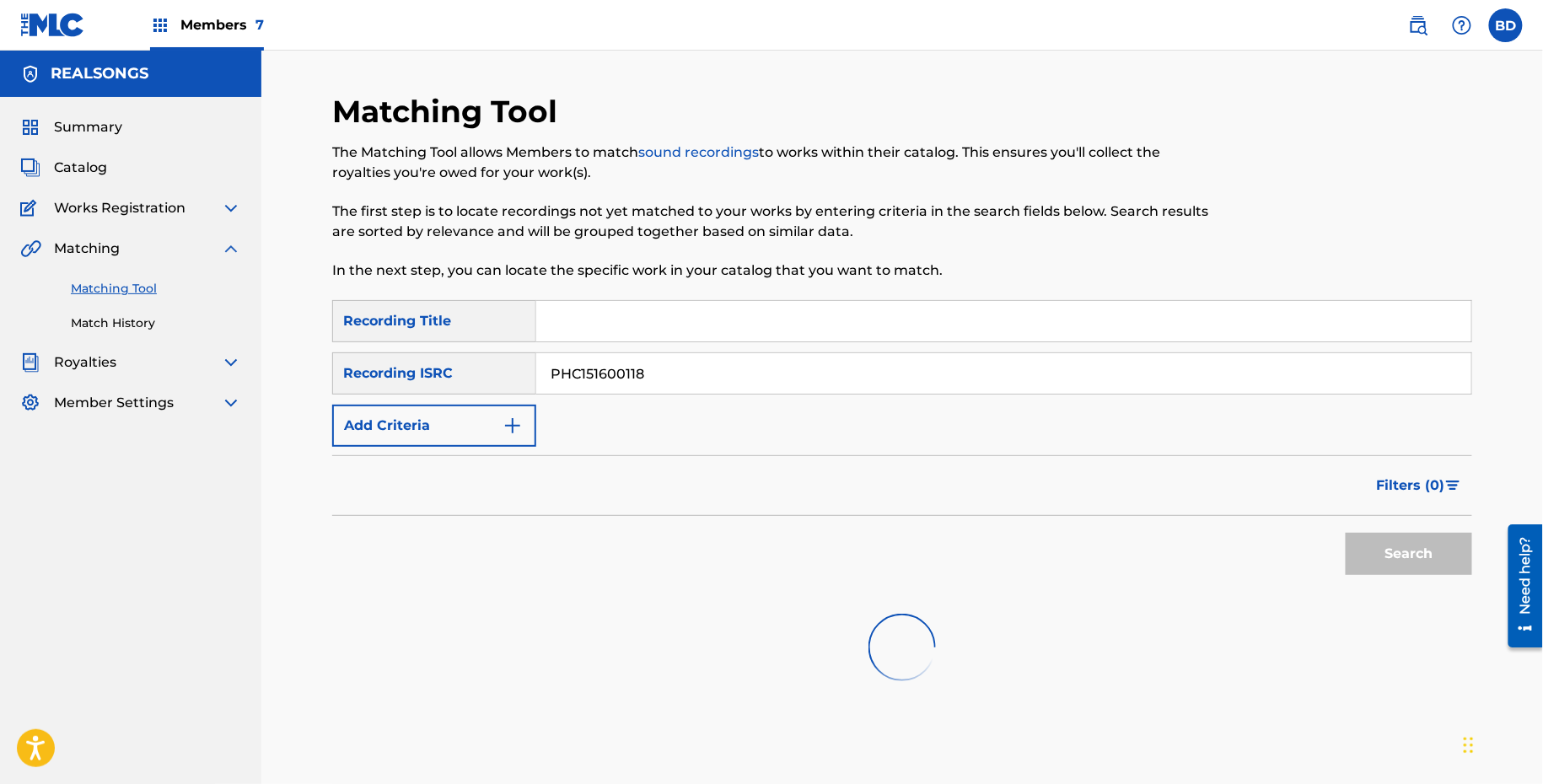
scroll to position [81, 0]
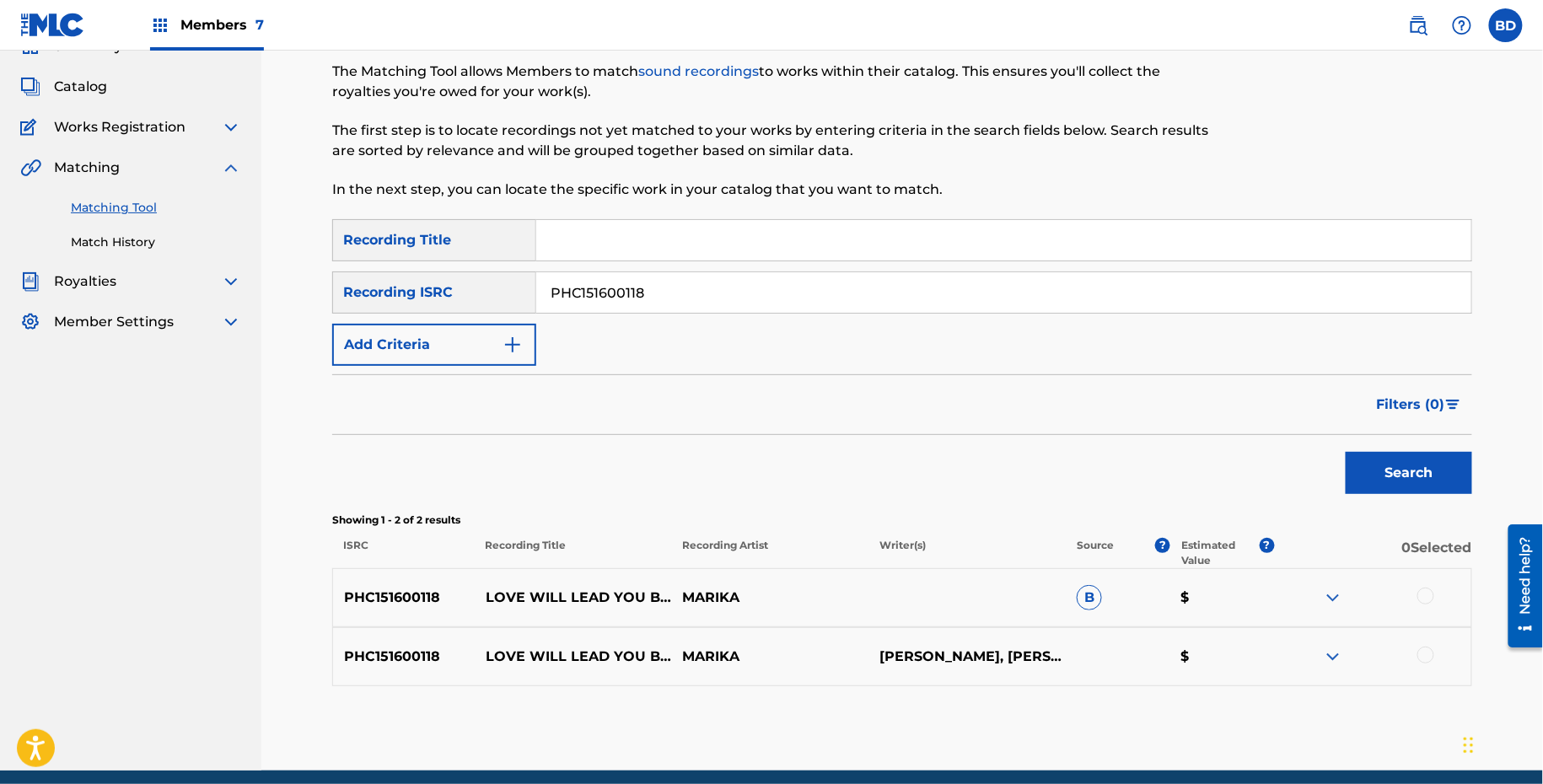
click at [1323, 599] on img at bounding box center [1334, 598] width 20 height 20
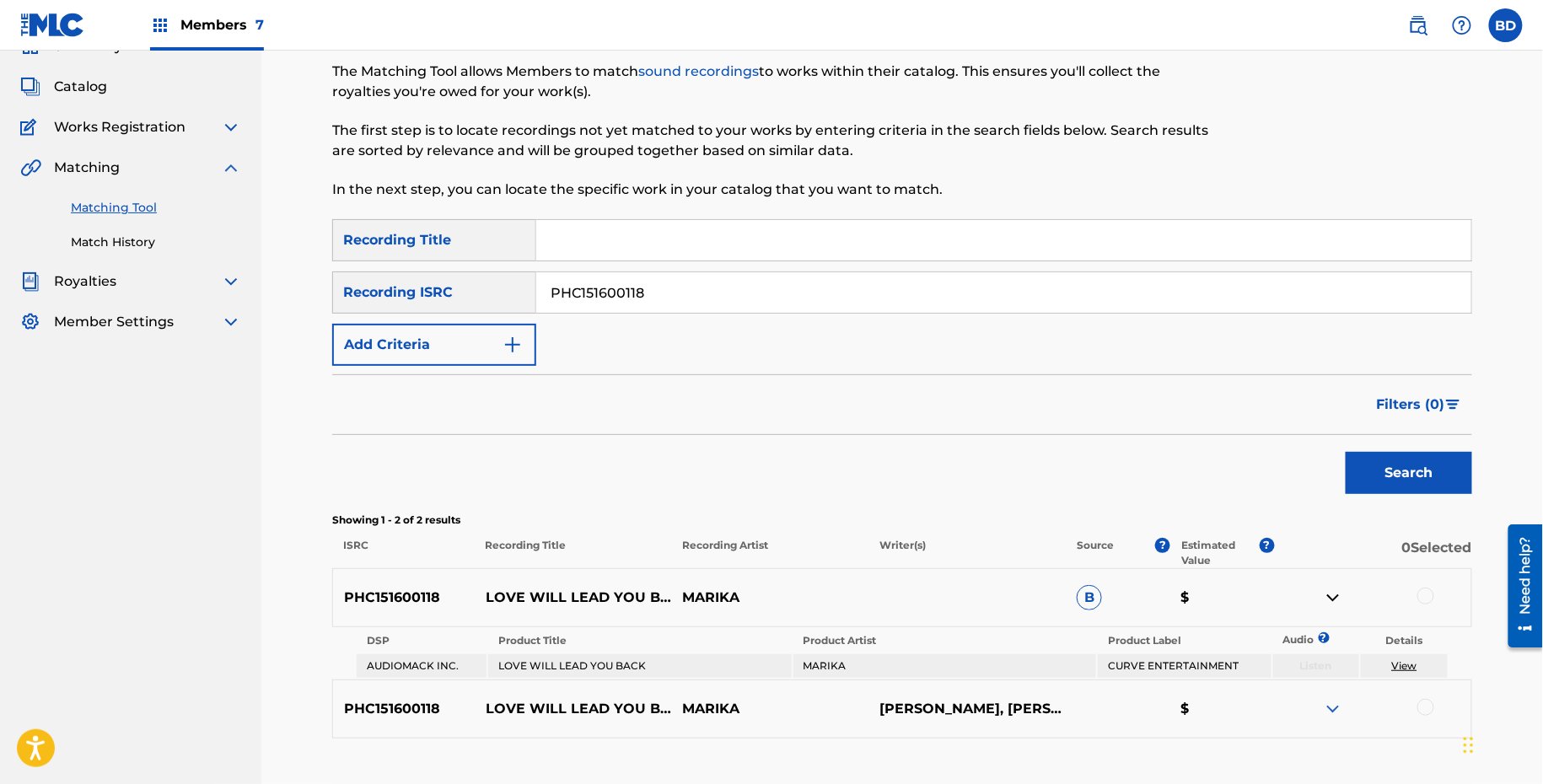
click at [547, 588] on p "LOVE WILL LEAD YOU BACK" at bounding box center [574, 598] width 197 height 20
click at [1420, 595] on div at bounding box center [1426, 596] width 17 height 17
click at [1263, 653] on button "Match 1 Group" at bounding box center [1185, 647] width 186 height 42
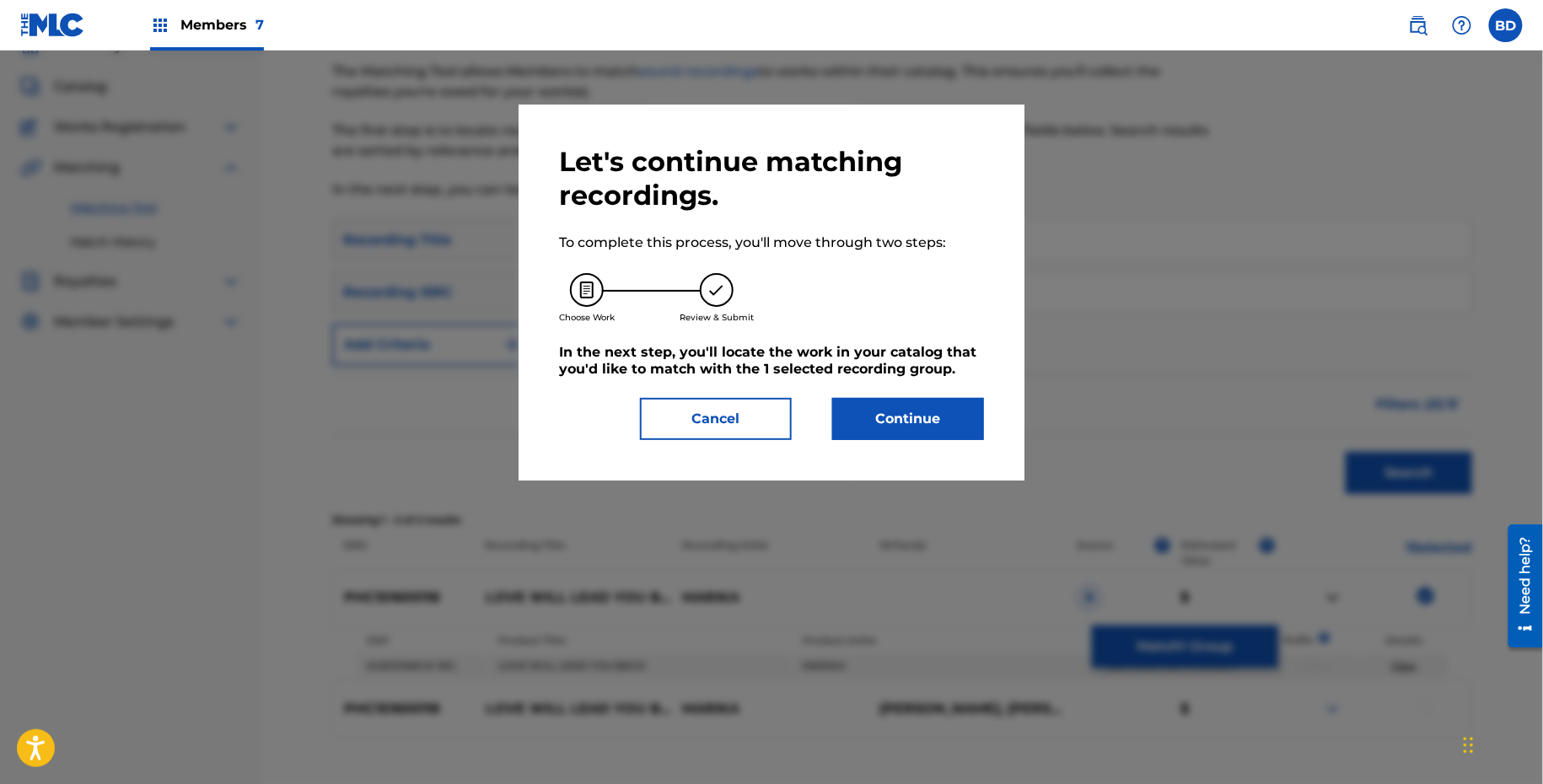
click at [958, 419] on button "Continue" at bounding box center [908, 419] width 151 height 42
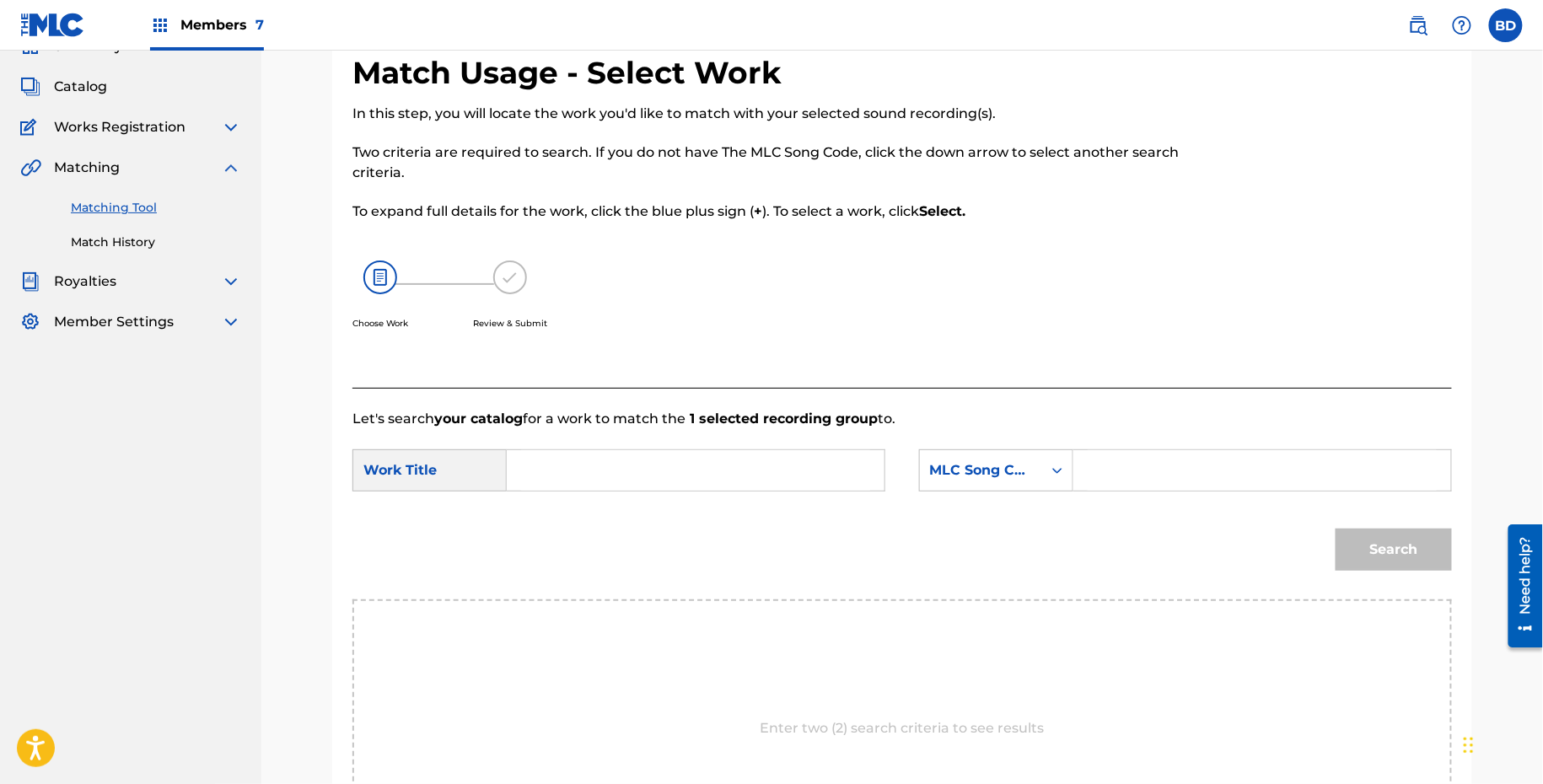
paste input "L63875"
click at [1121, 469] on input "Search Form" at bounding box center [1262, 470] width 349 height 41
type input "L63875"
click at [795, 469] on input "Search Form" at bounding box center [696, 470] width 349 height 41
type input "k"
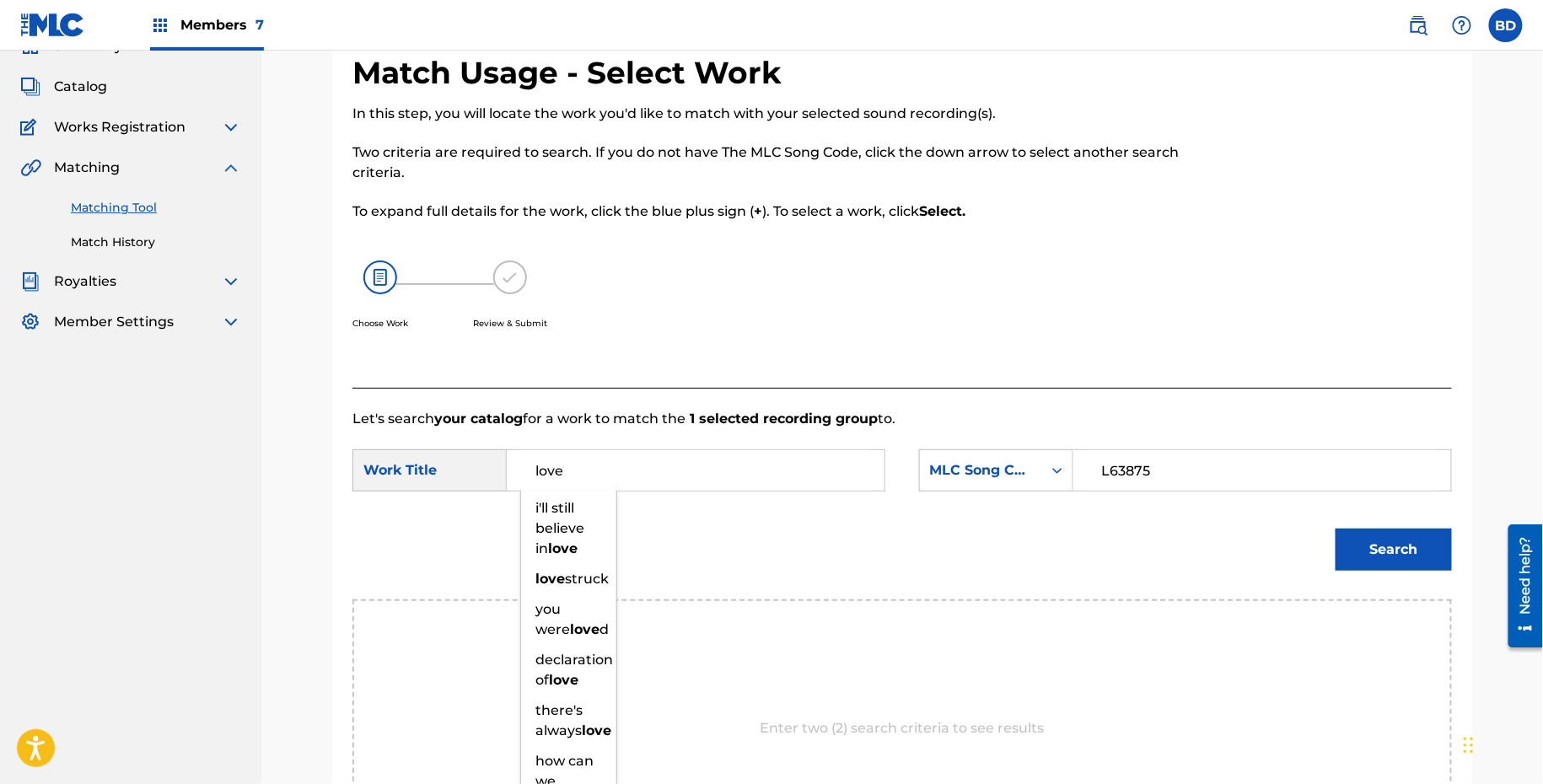
type input "love"
click at [1402, 544] on button "Search" at bounding box center [1394, 550] width 116 height 42
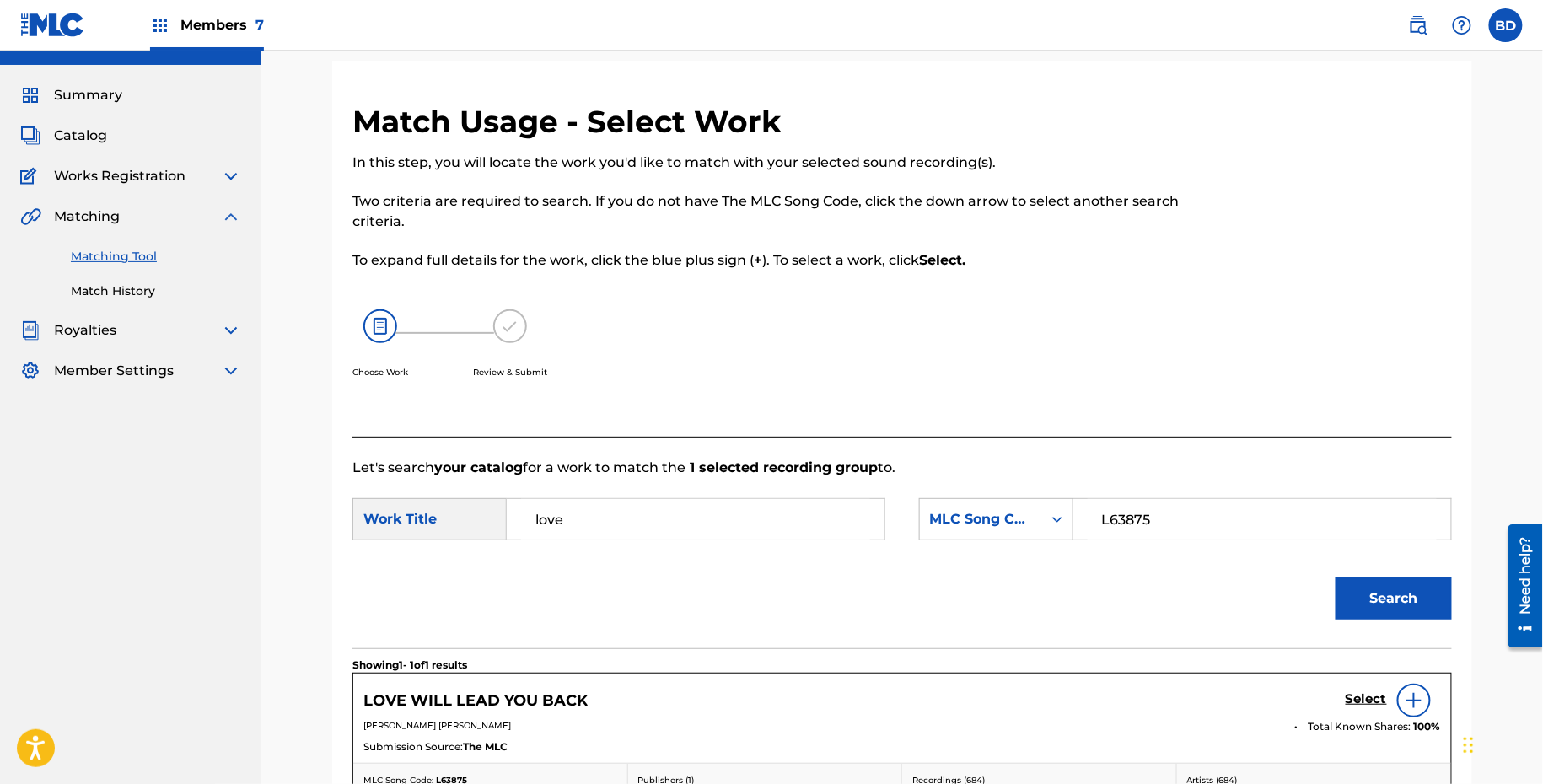
scroll to position [6, 0]
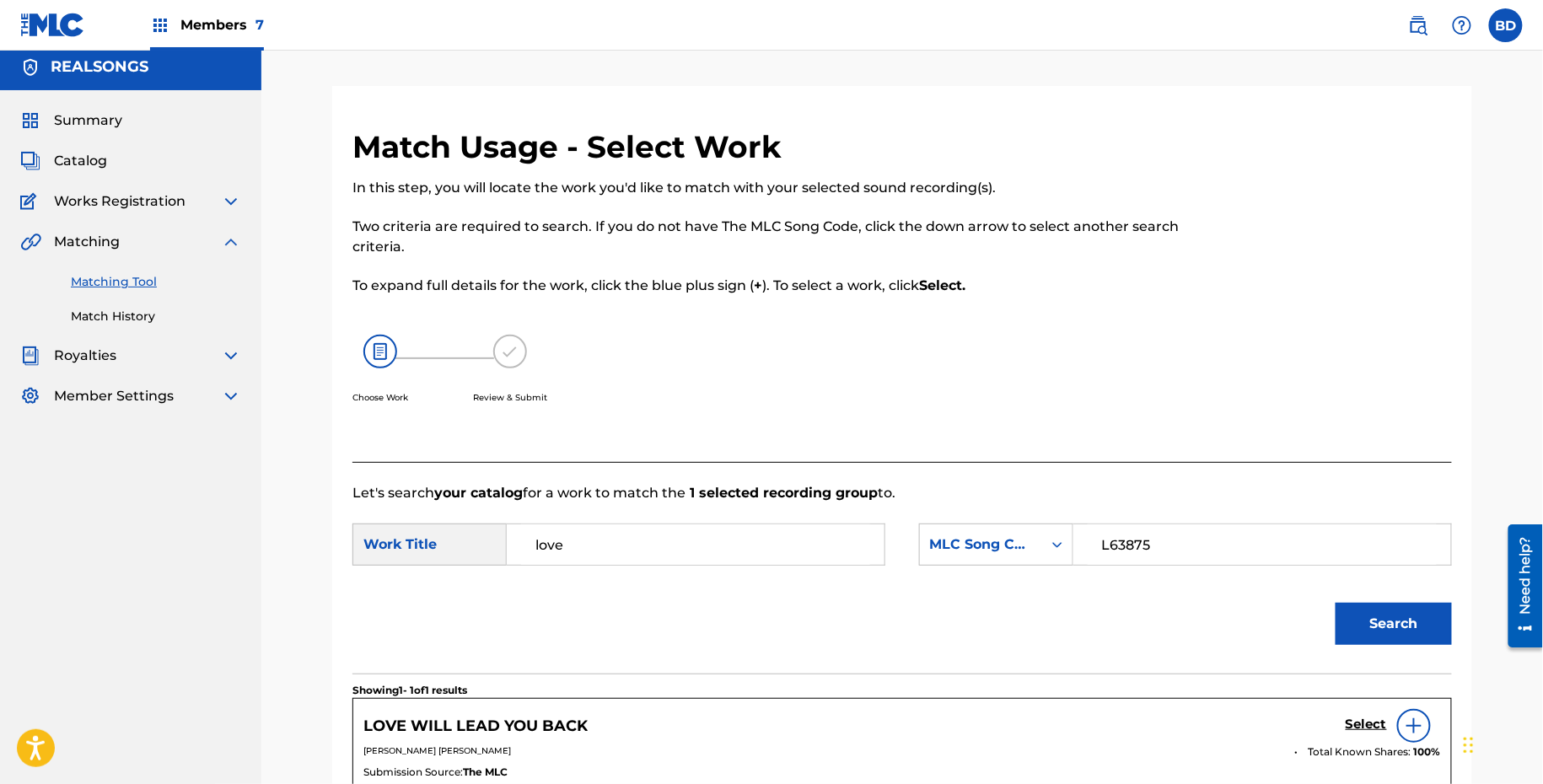
click at [1366, 719] on h5 "Select" at bounding box center [1367, 724] width 42 height 16
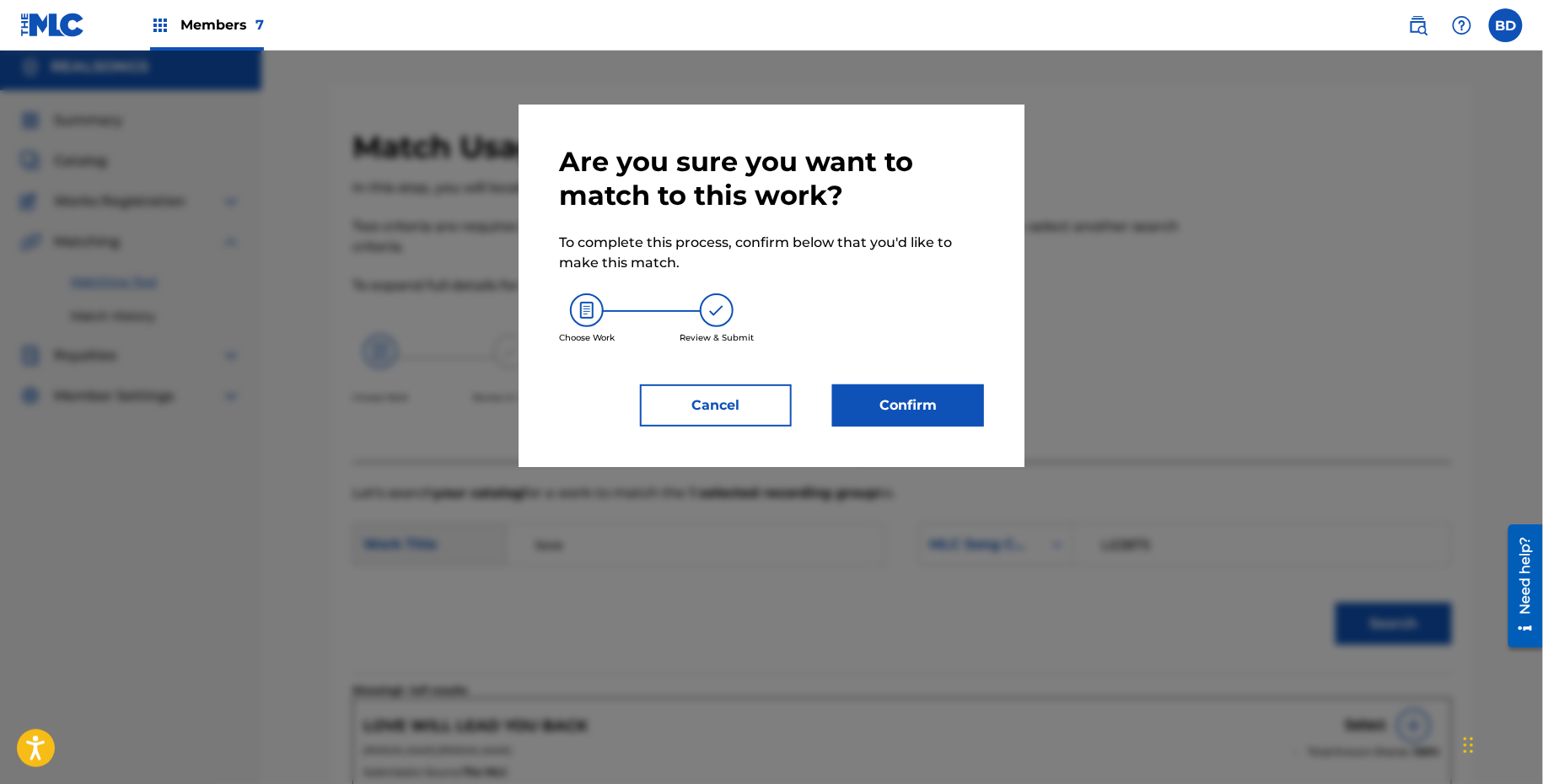
click at [922, 410] on button "Confirm" at bounding box center [908, 406] width 151 height 42
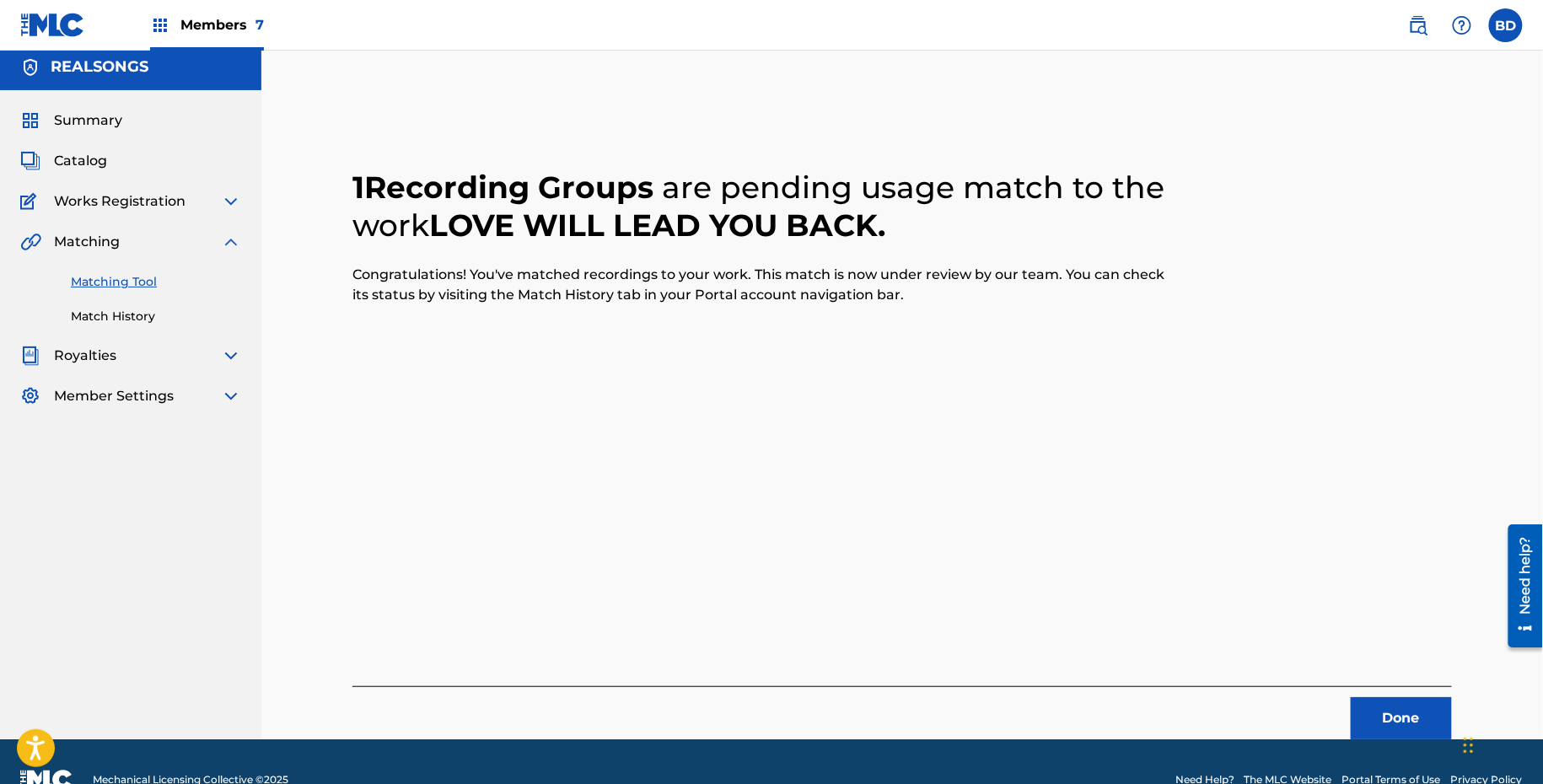
scroll to position [0, 0]
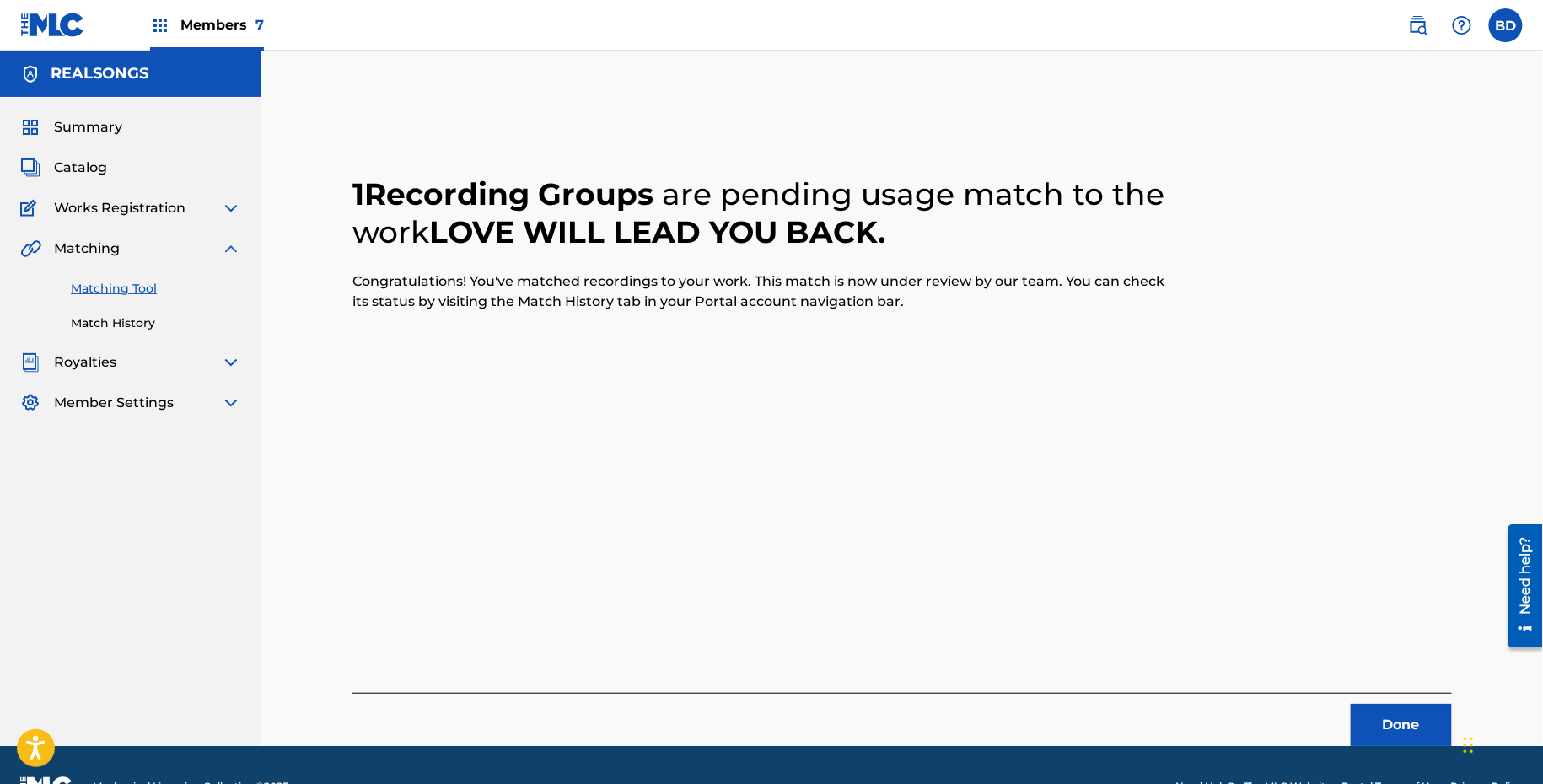
click at [178, 327] on link "Match History" at bounding box center [156, 323] width 171 height 18
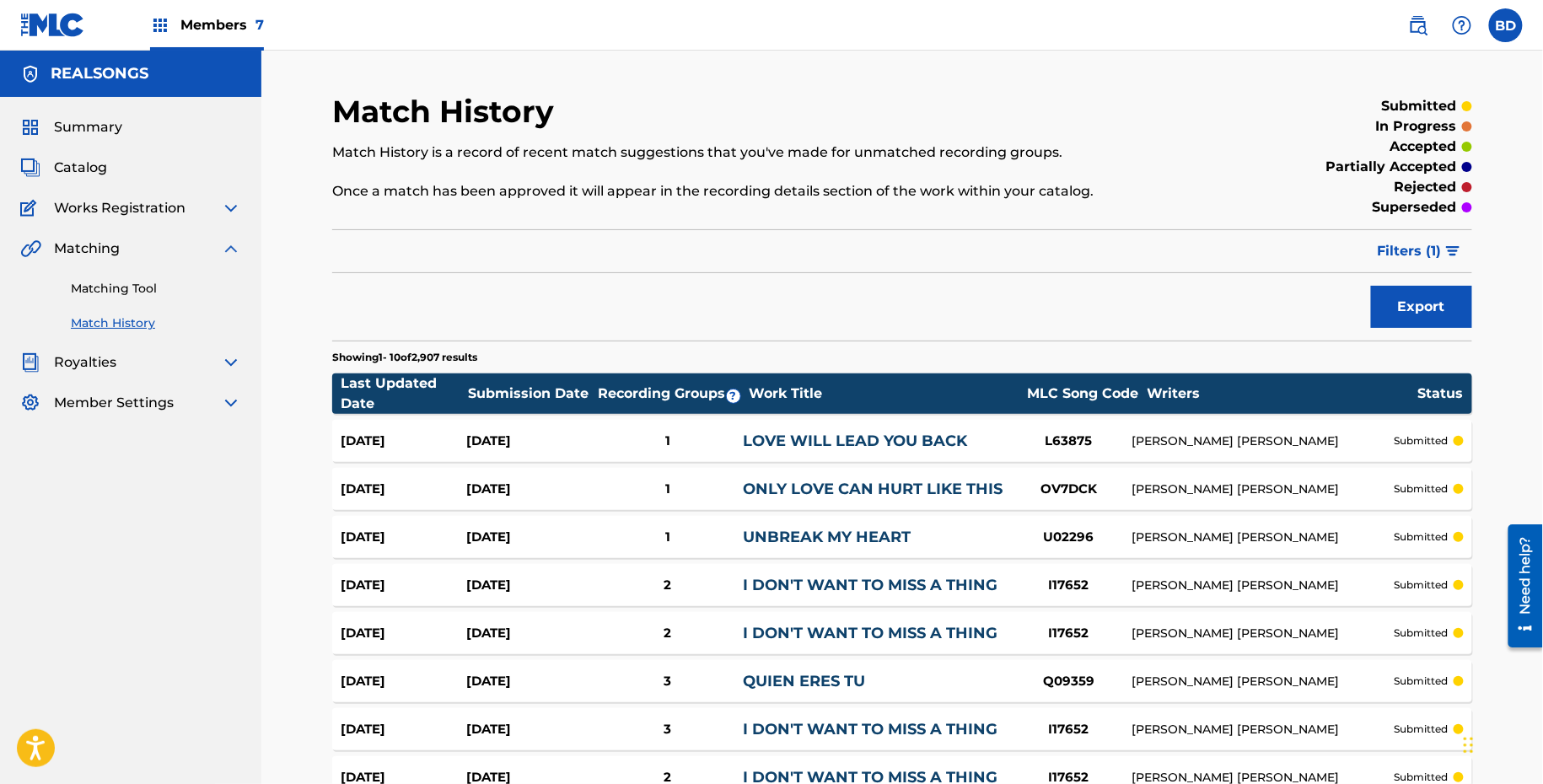
click at [676, 428] on div "Aug 25, 2025 Aug 25, 2025 1 LOVE WILL LEAD YOU BACK L63875 DIANE EVE WARREN sub…" at bounding box center [903, 441] width 1141 height 42
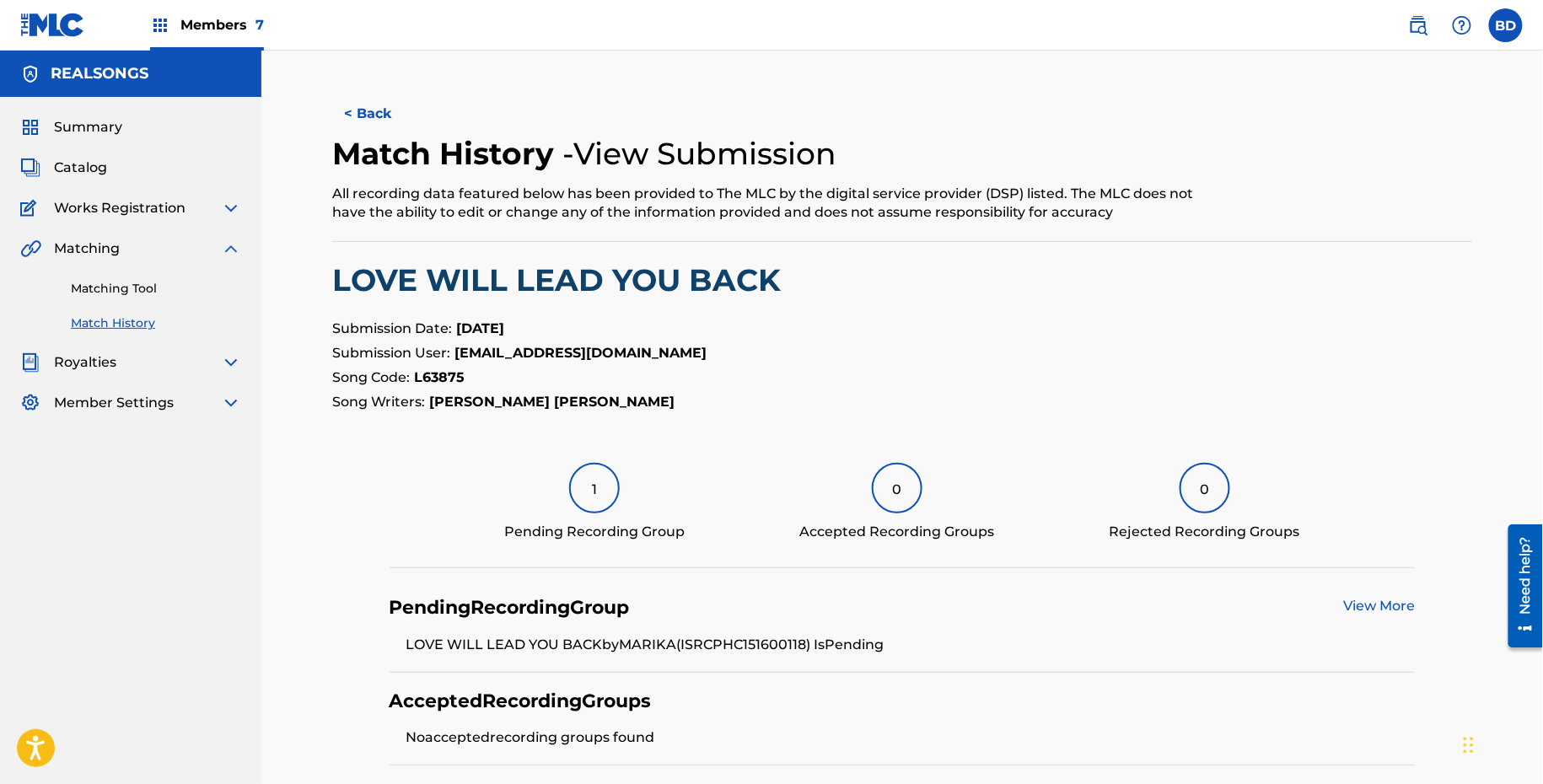
click at [190, 277] on div "Matching Tool Match History" at bounding box center [130, 296] width 221 height 74
click at [190, 281] on link "Matching Tool" at bounding box center [156, 288] width 171 height 18
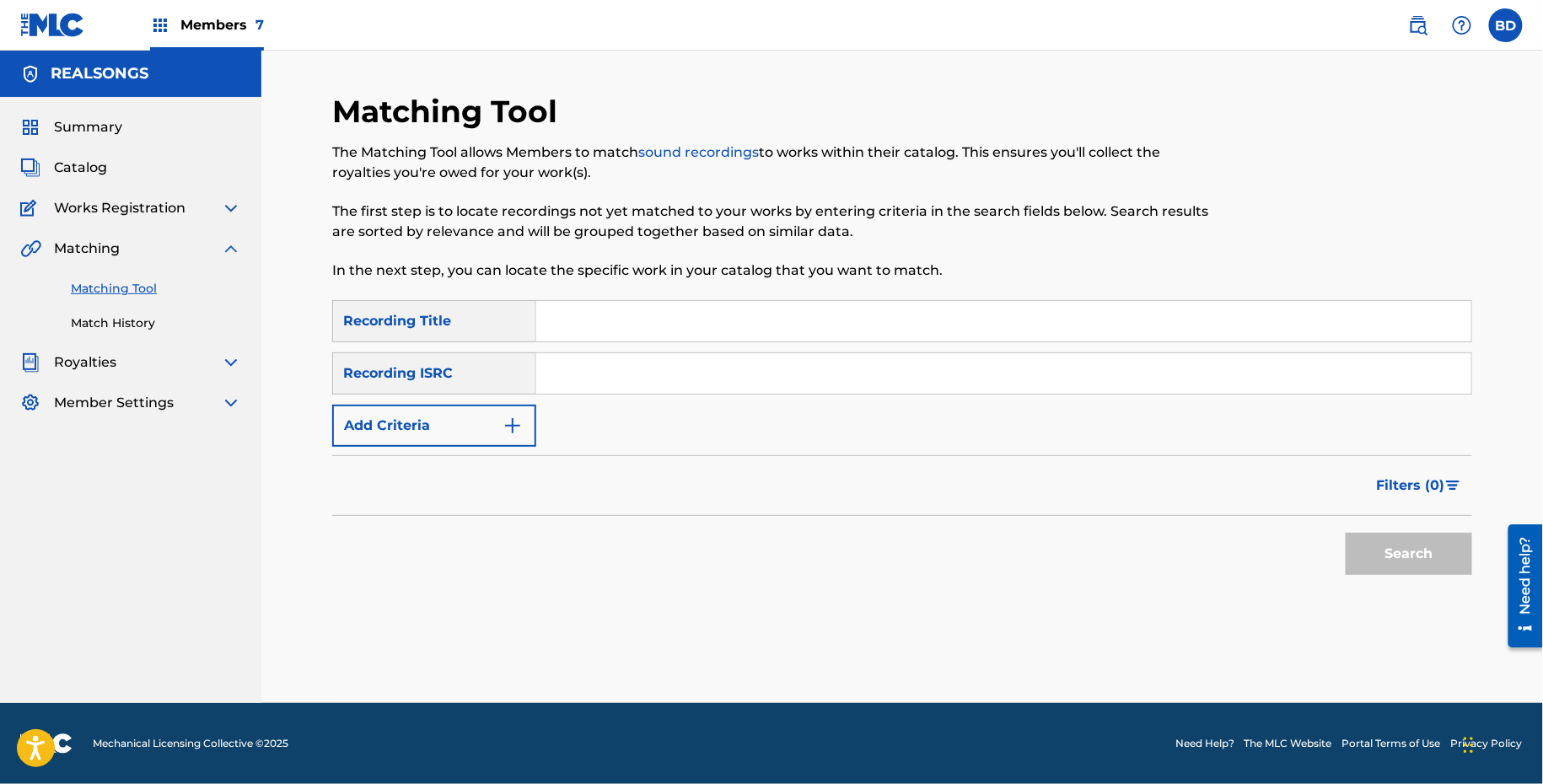
click at [656, 351] on div "SearchWithCriteria0bda3d5c-7a90-4505-8932-ca201f7f853c Recording Title SearchWi…" at bounding box center [903, 373] width 1141 height 147
click at [656, 375] on input "Search Form" at bounding box center [1003, 374] width 935 height 41
paste input "PHC152400838"
type input "PHC152400838"
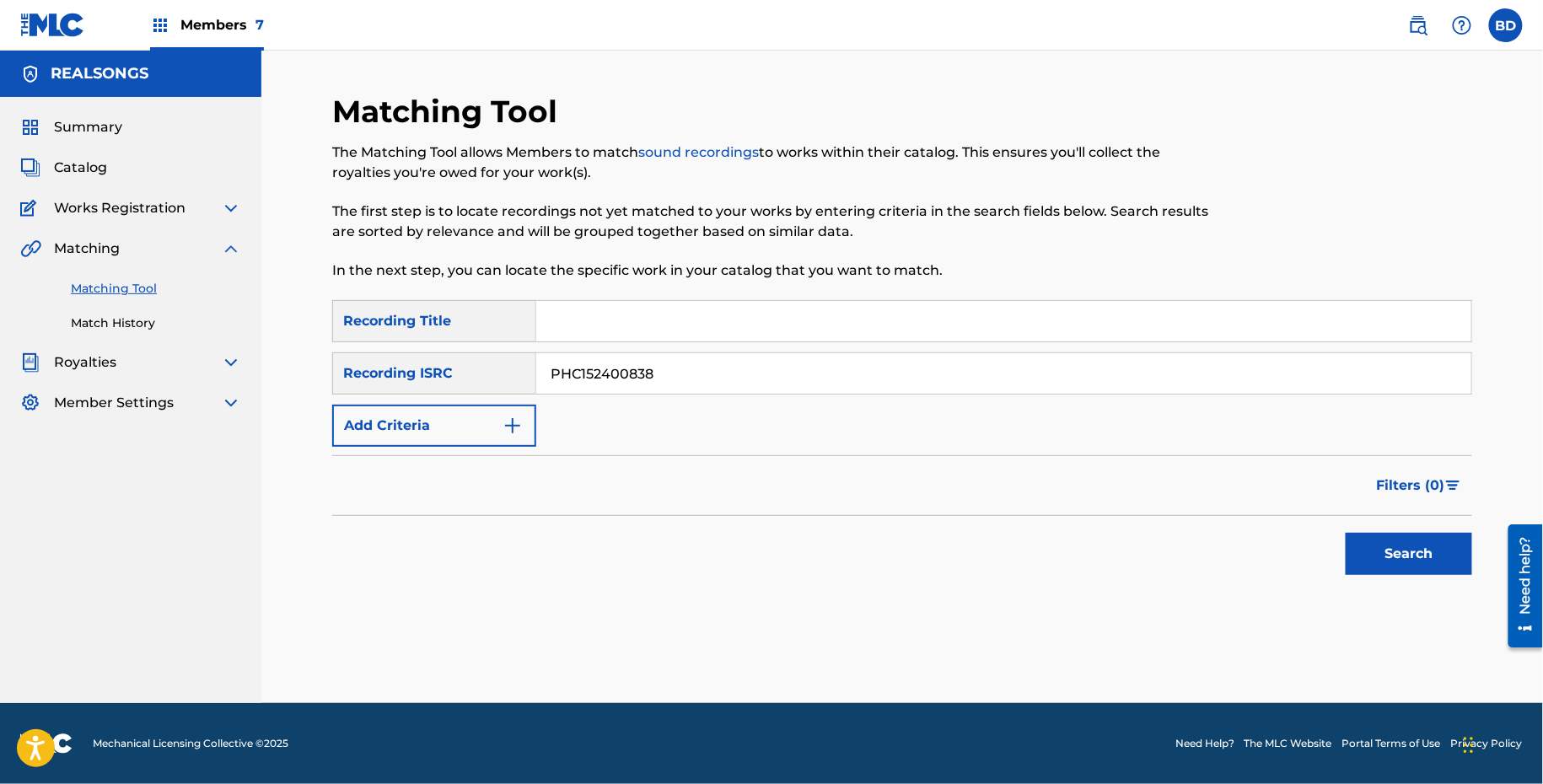
click at [1346, 533] on button "Search" at bounding box center [1409, 554] width 126 height 42
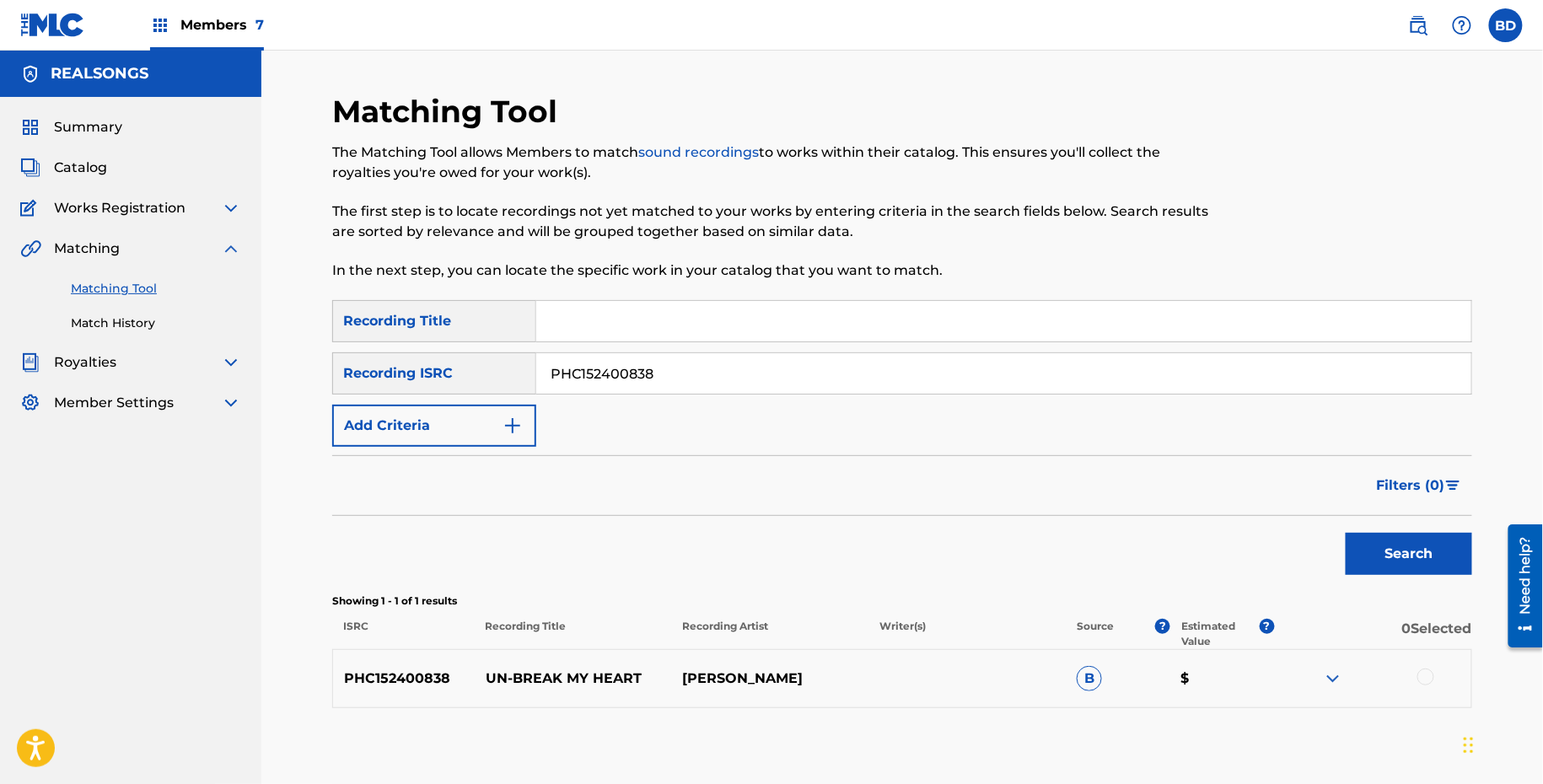
click at [1319, 681] on div at bounding box center [1373, 679] width 197 height 20
click at [1323, 679] on div at bounding box center [1373, 679] width 197 height 20
click at [1323, 679] on img at bounding box center [1334, 679] width 20 height 20
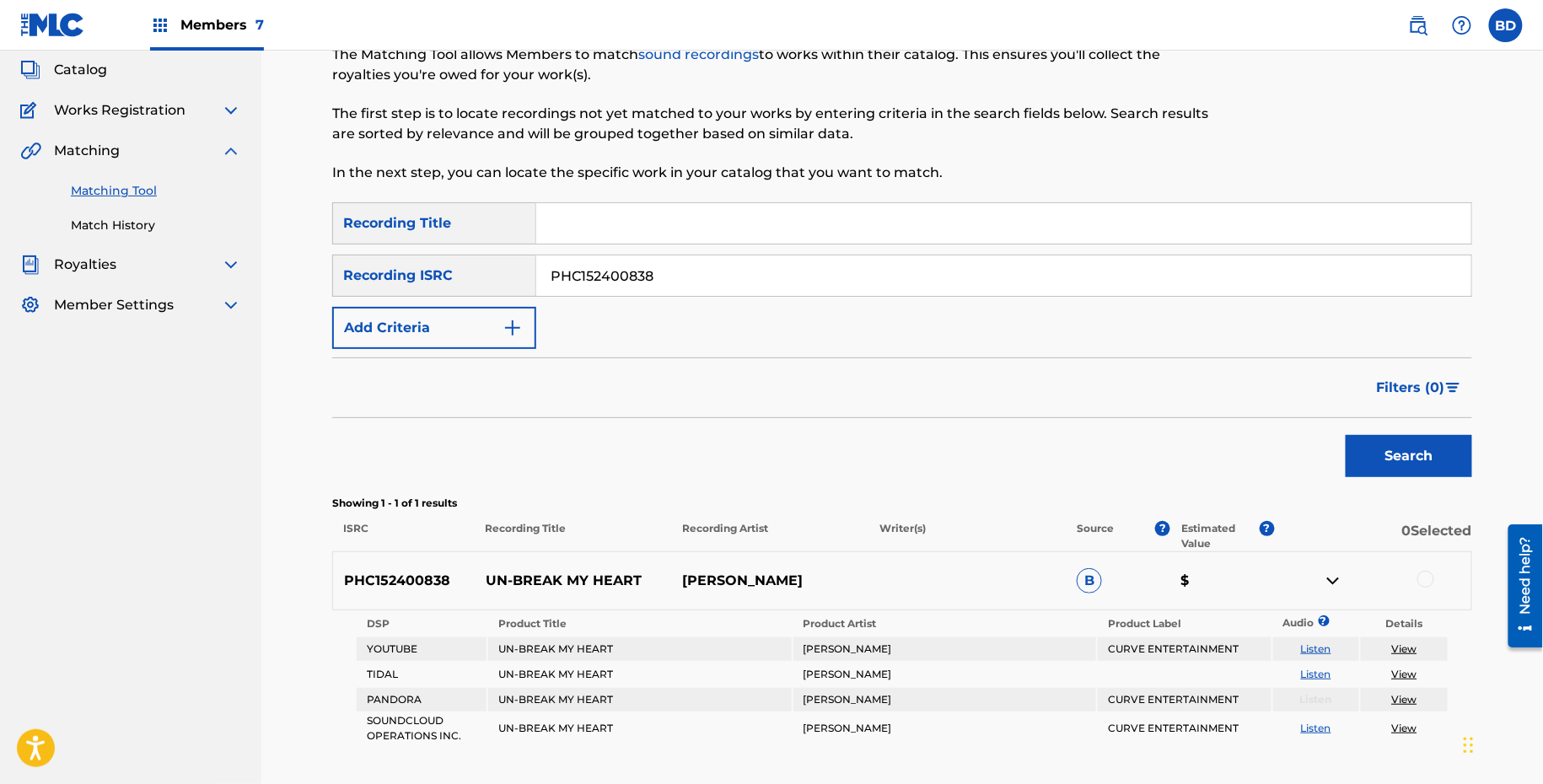
scroll to position [190, 0]
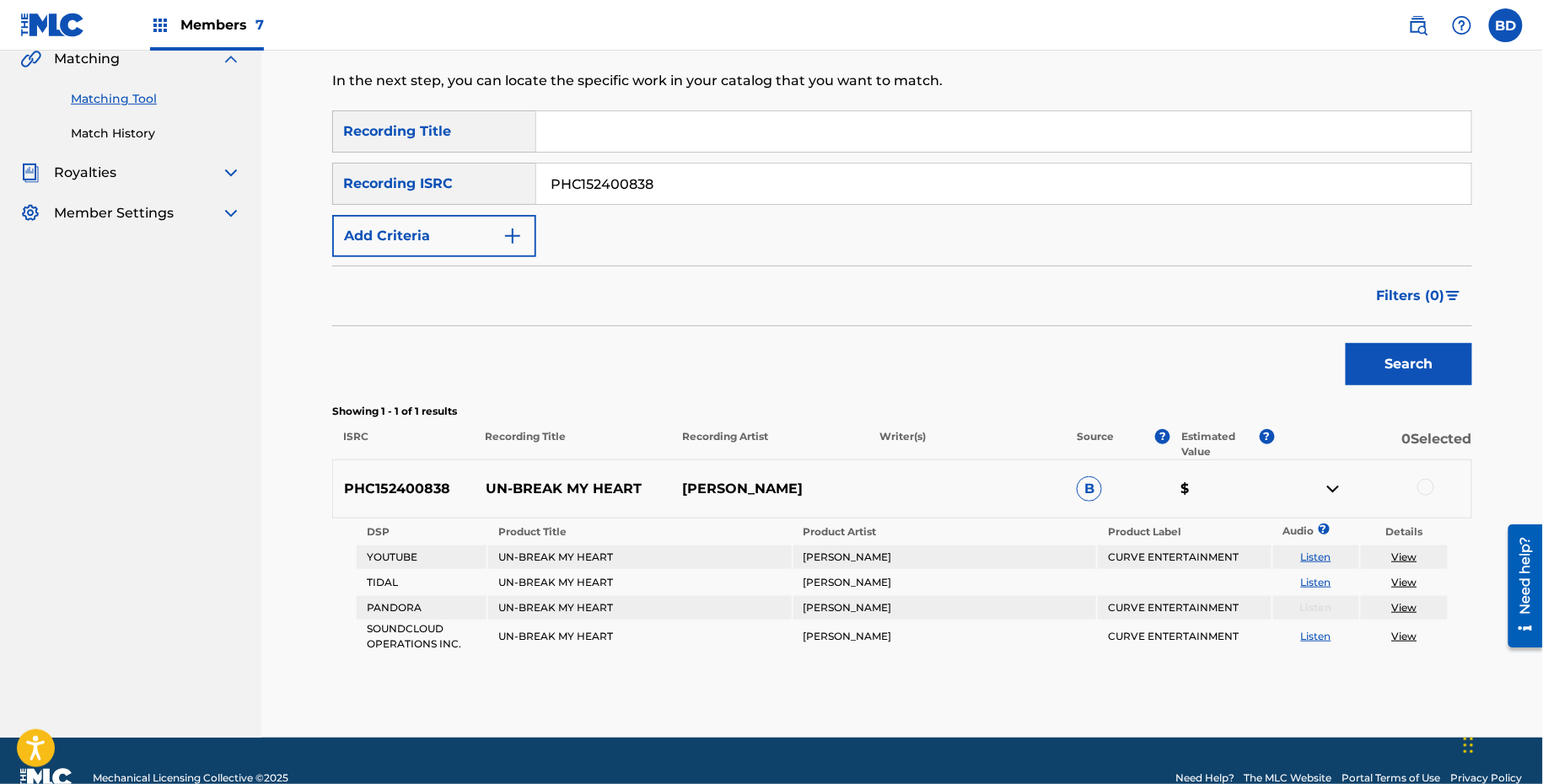
click at [559, 494] on p "UN-BREAK MY HEART" at bounding box center [574, 489] width 197 height 20
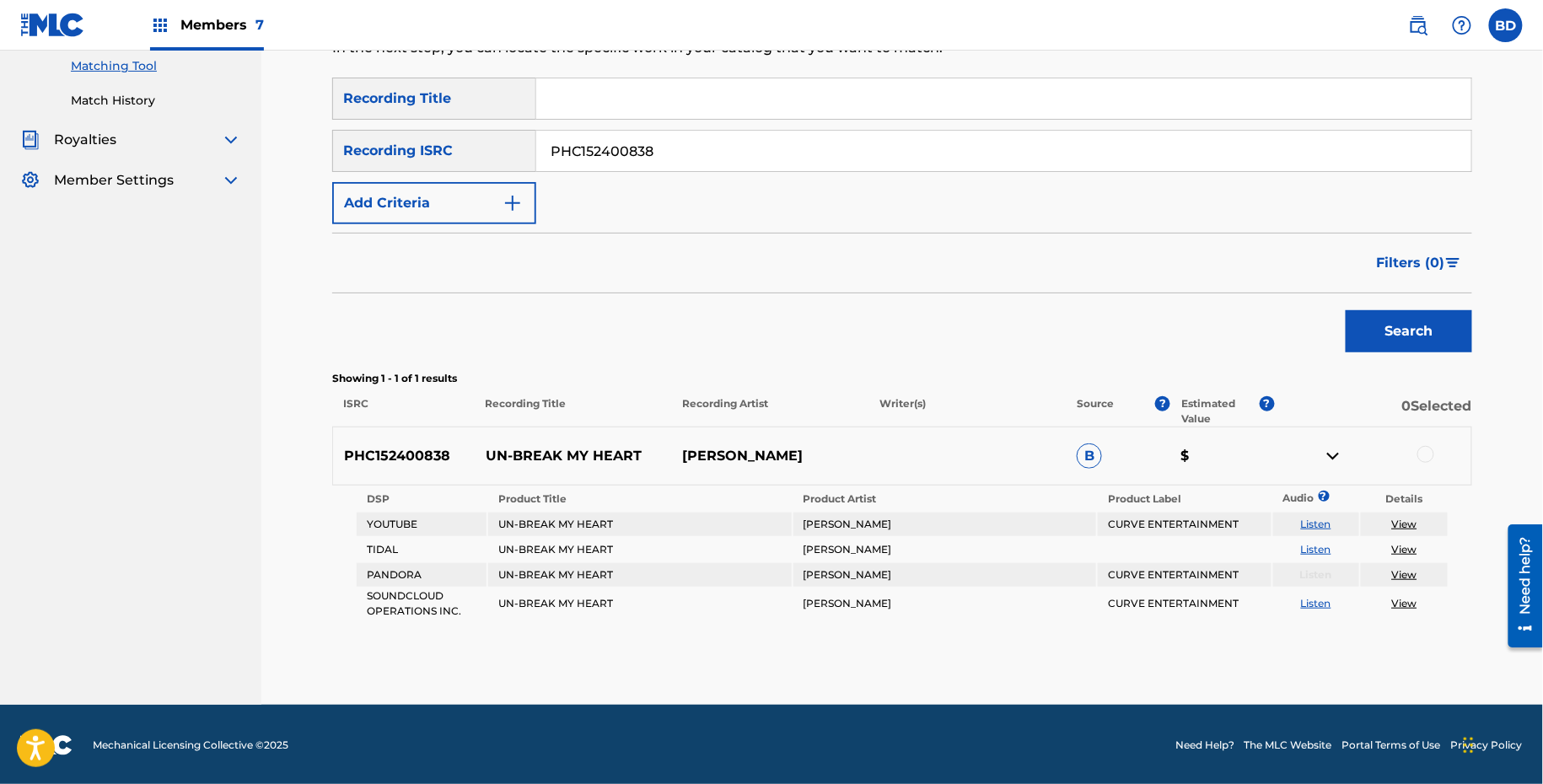
click at [1420, 457] on div at bounding box center [1426, 454] width 17 height 17
click at [1156, 651] on button "Match 1 Group" at bounding box center [1185, 647] width 186 height 42
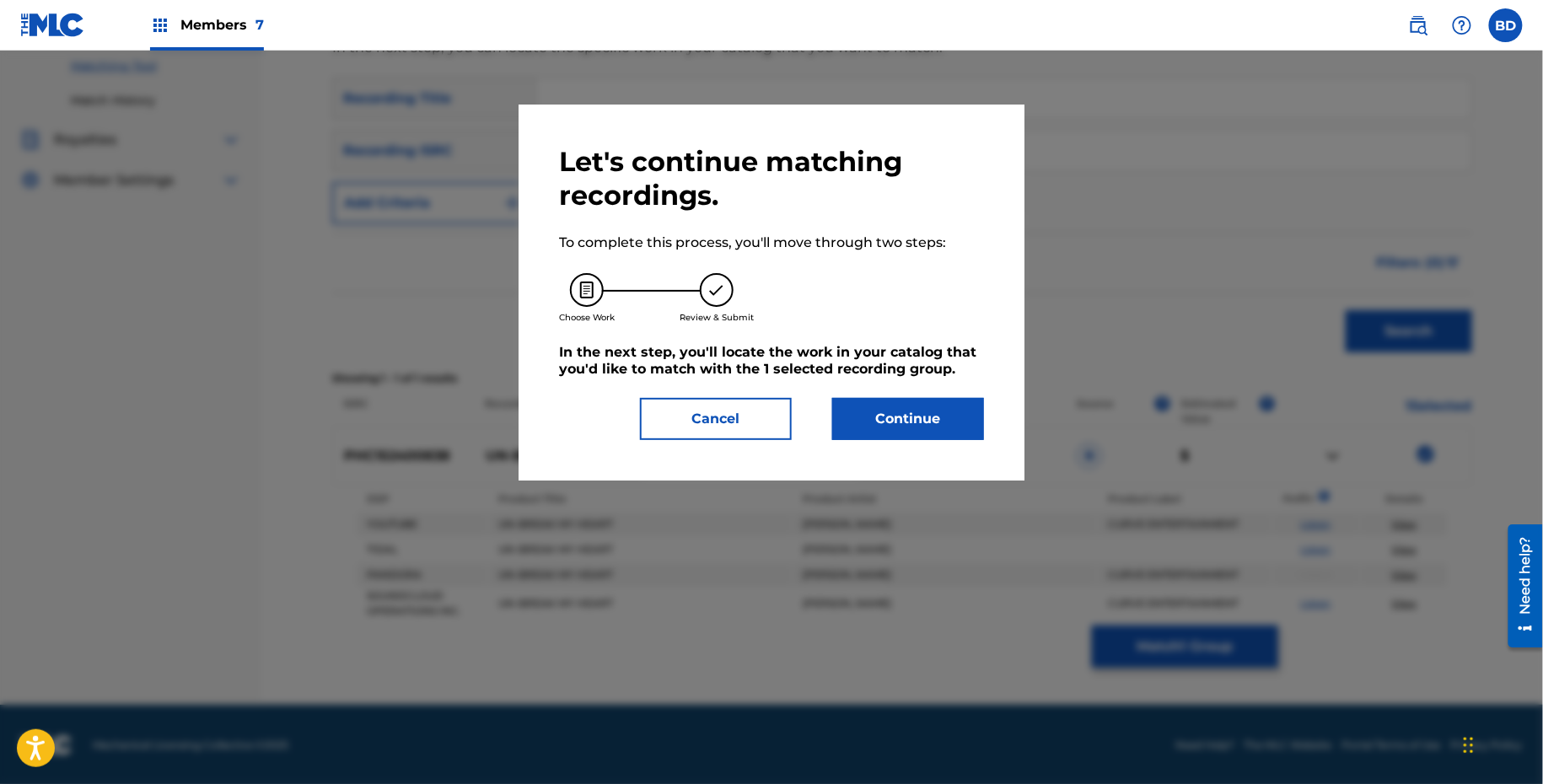
click at [867, 416] on button "Continue" at bounding box center [908, 419] width 151 height 42
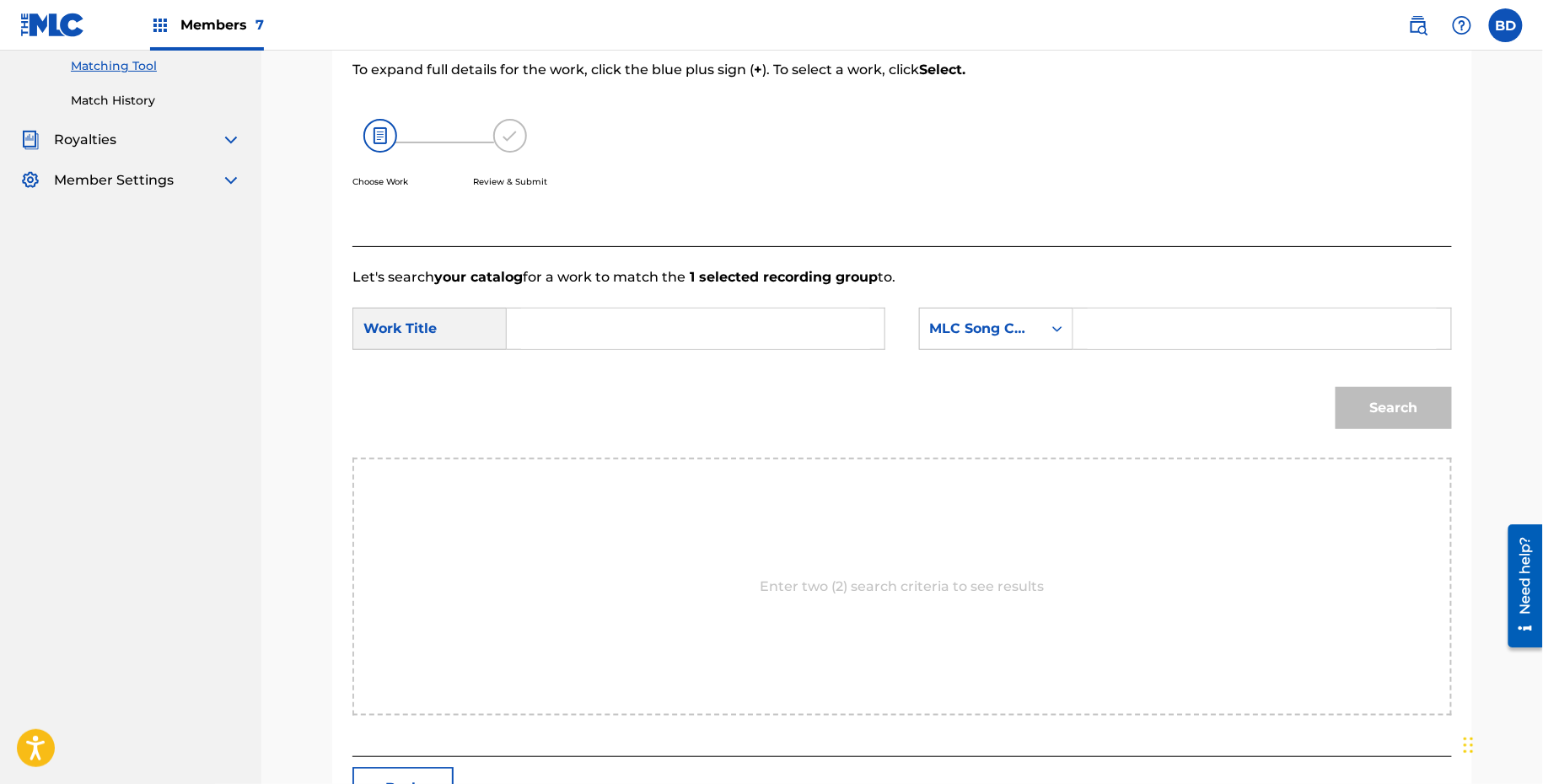
click at [1167, 312] on input "Search Form" at bounding box center [1262, 328] width 349 height 41
paste input "U02296"
type input "U02296"
click at [703, 329] on input "Search Form" at bounding box center [696, 328] width 349 height 41
type input "my"
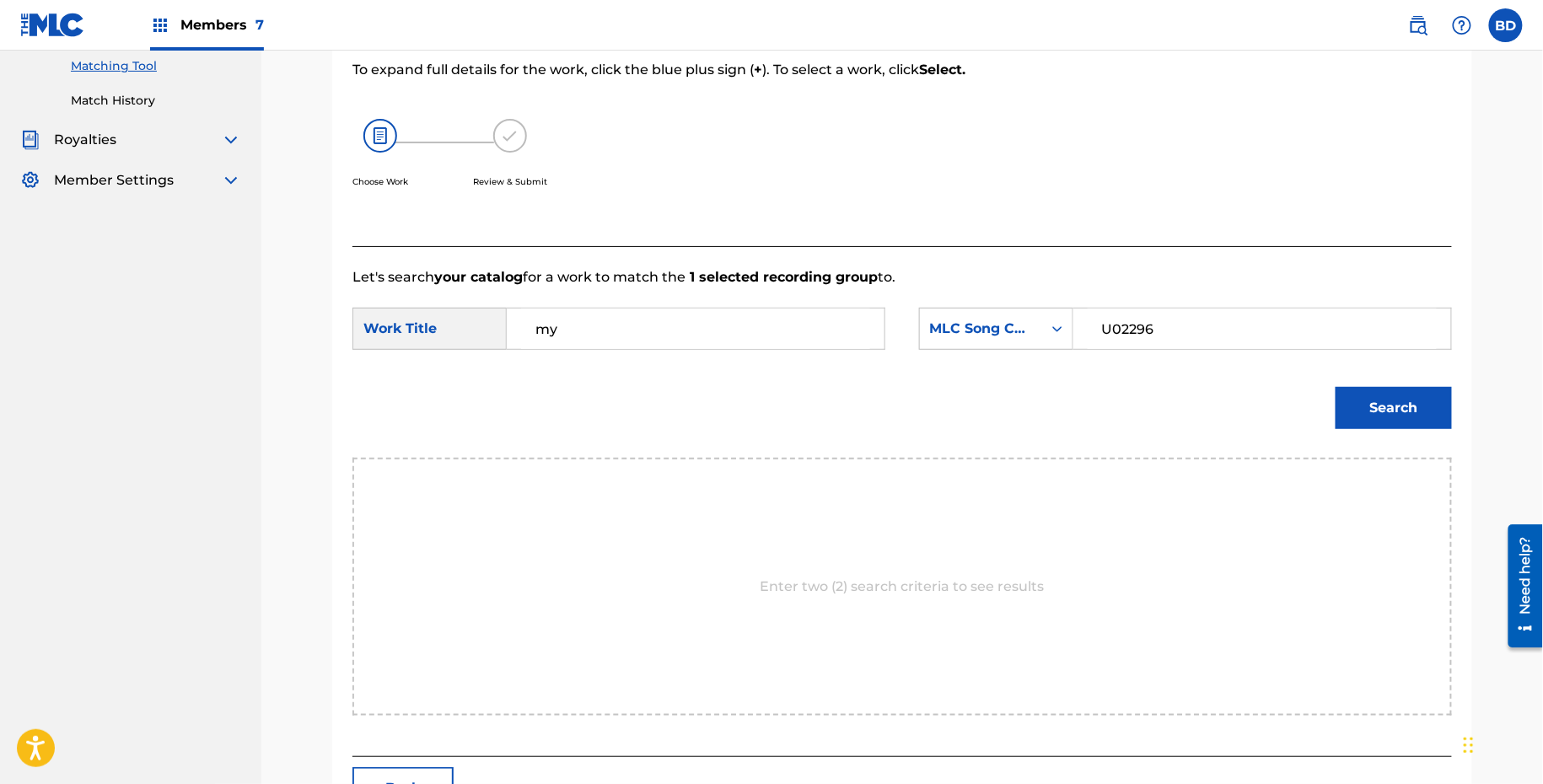
click at [1416, 391] on button "Search" at bounding box center [1394, 408] width 116 height 42
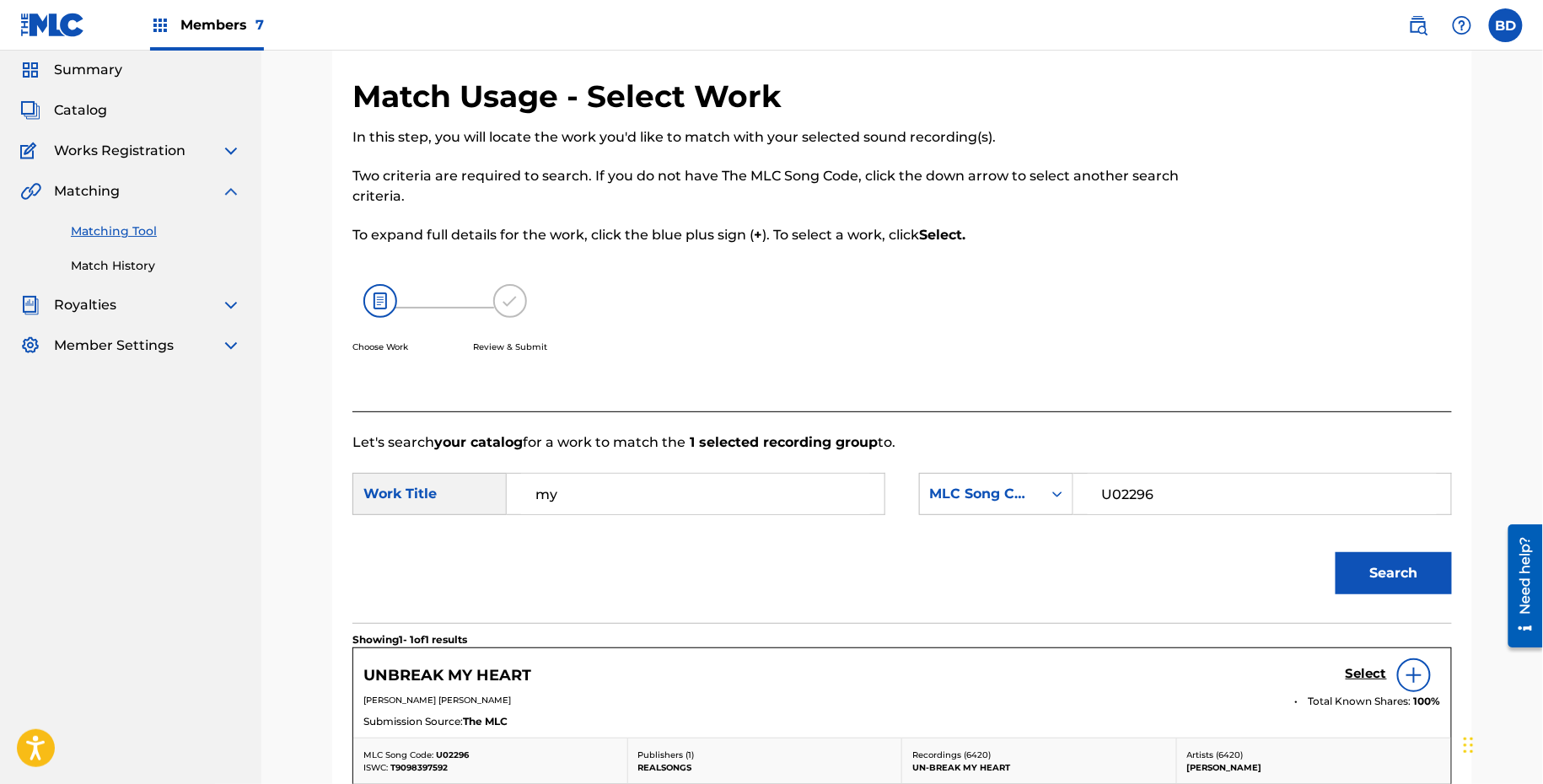
scroll to position [67, 0]
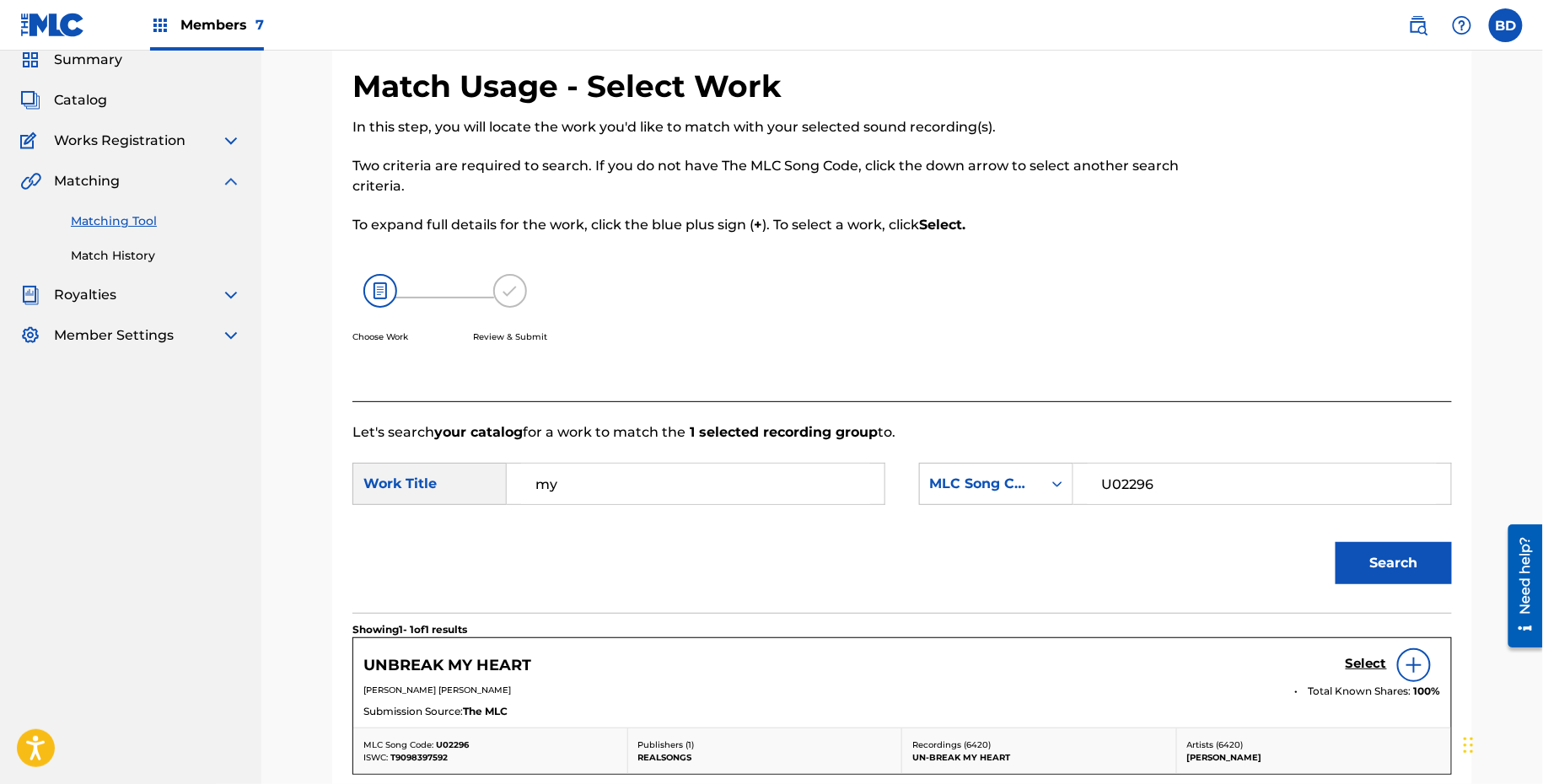
click at [1364, 660] on h5 "Select" at bounding box center [1367, 663] width 42 height 16
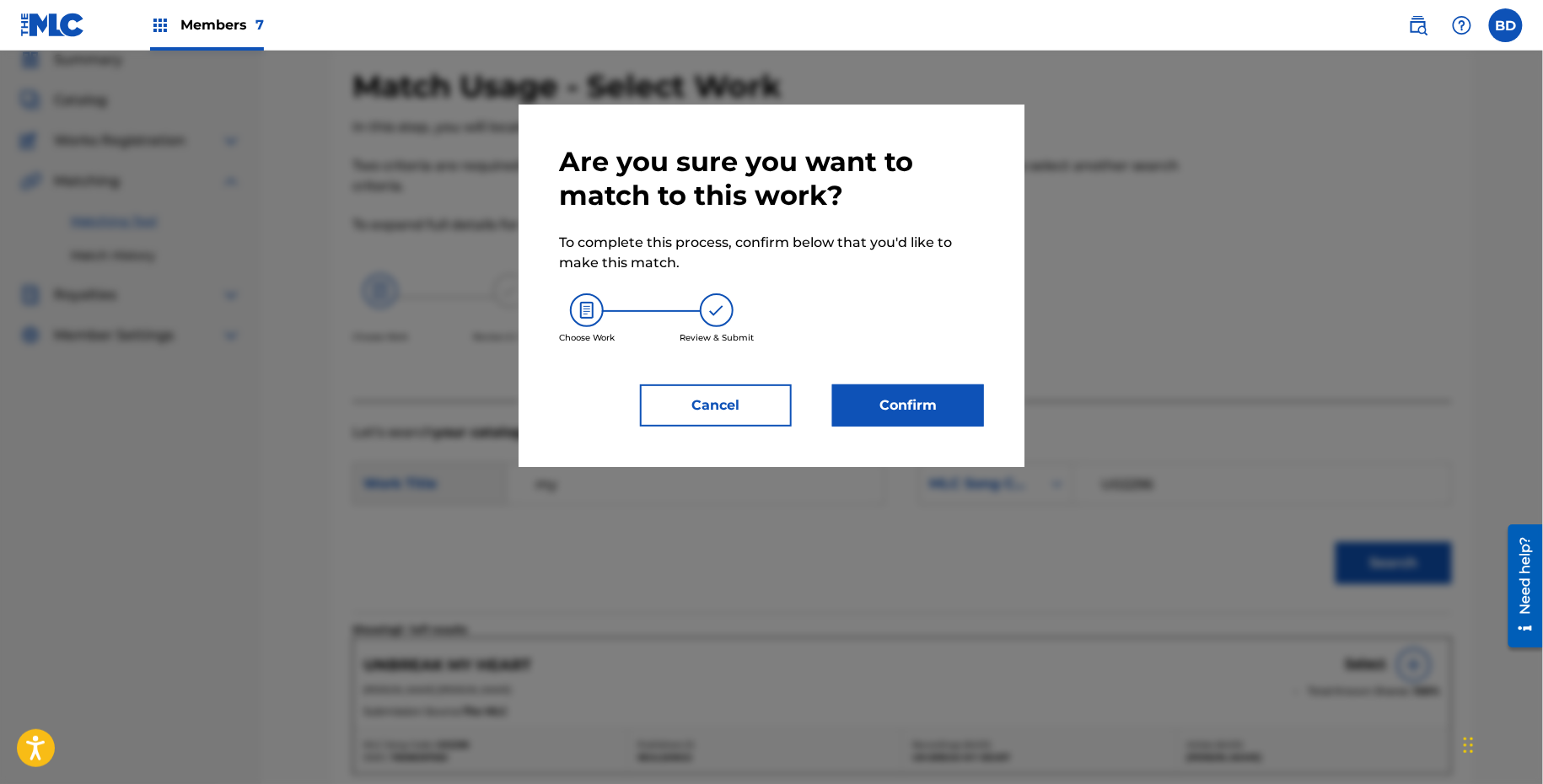
click at [913, 409] on button "Confirm" at bounding box center [908, 406] width 151 height 42
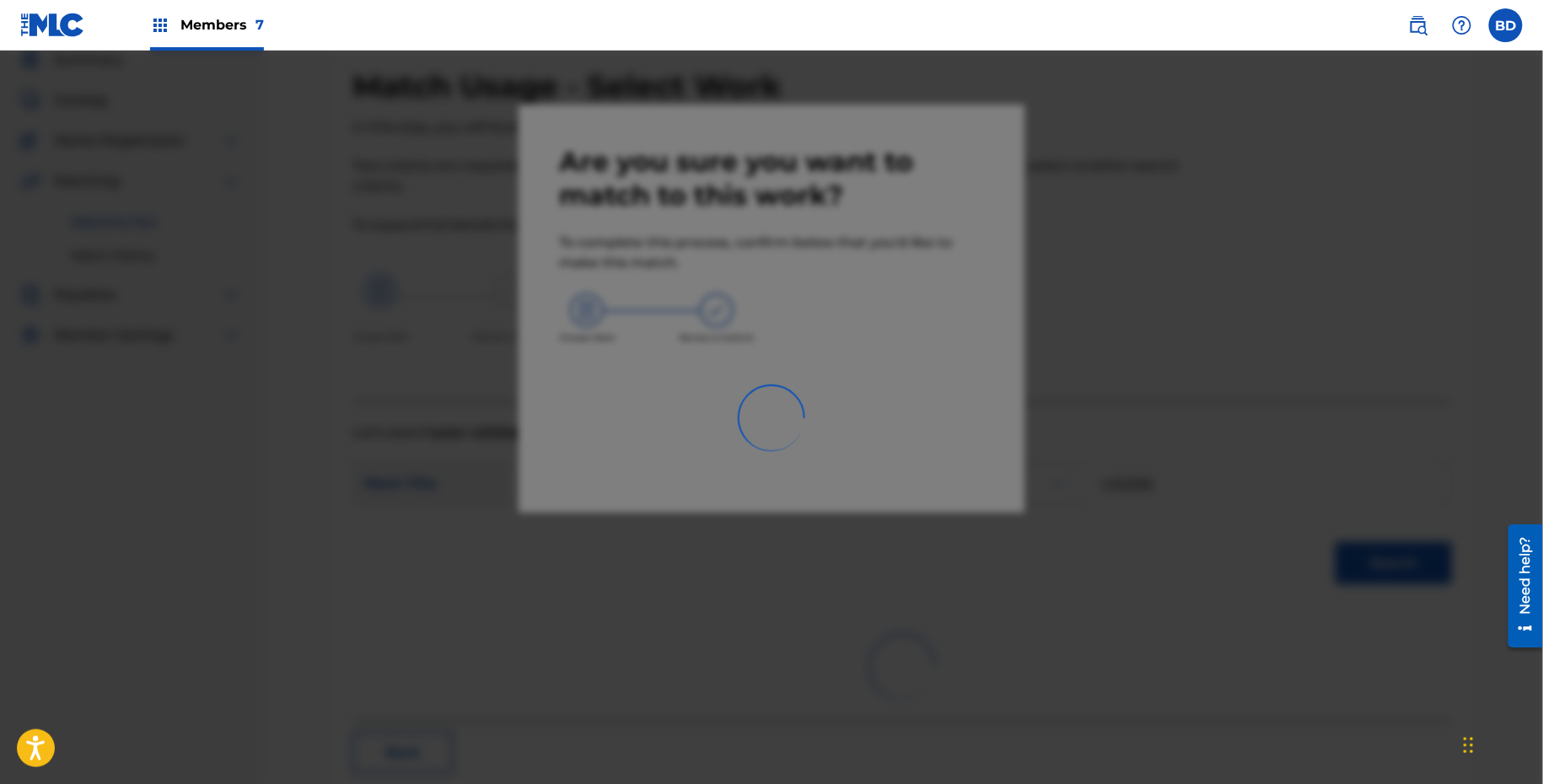
scroll to position [0, 0]
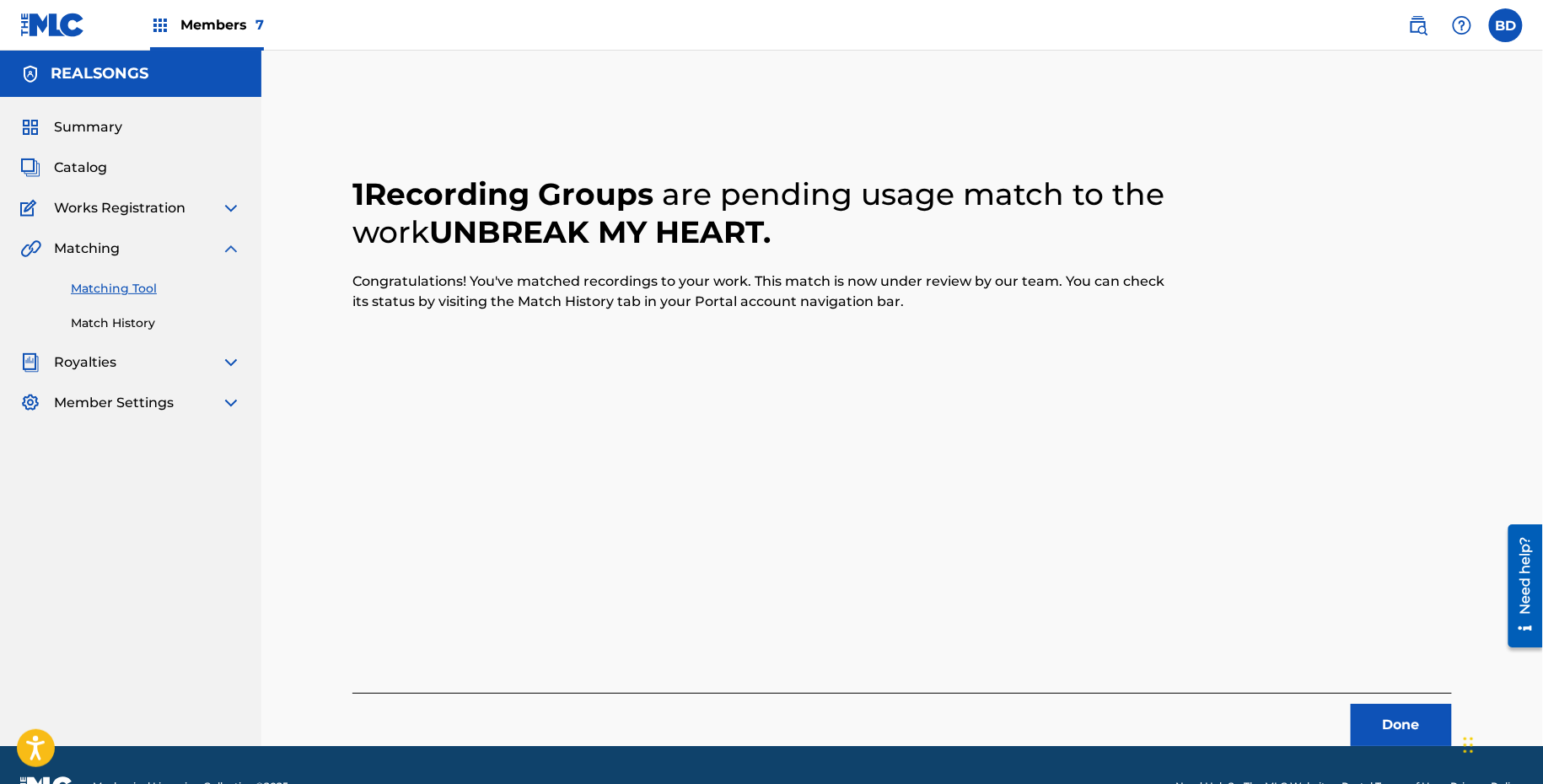
click at [111, 324] on link "Match History" at bounding box center [156, 323] width 171 height 18
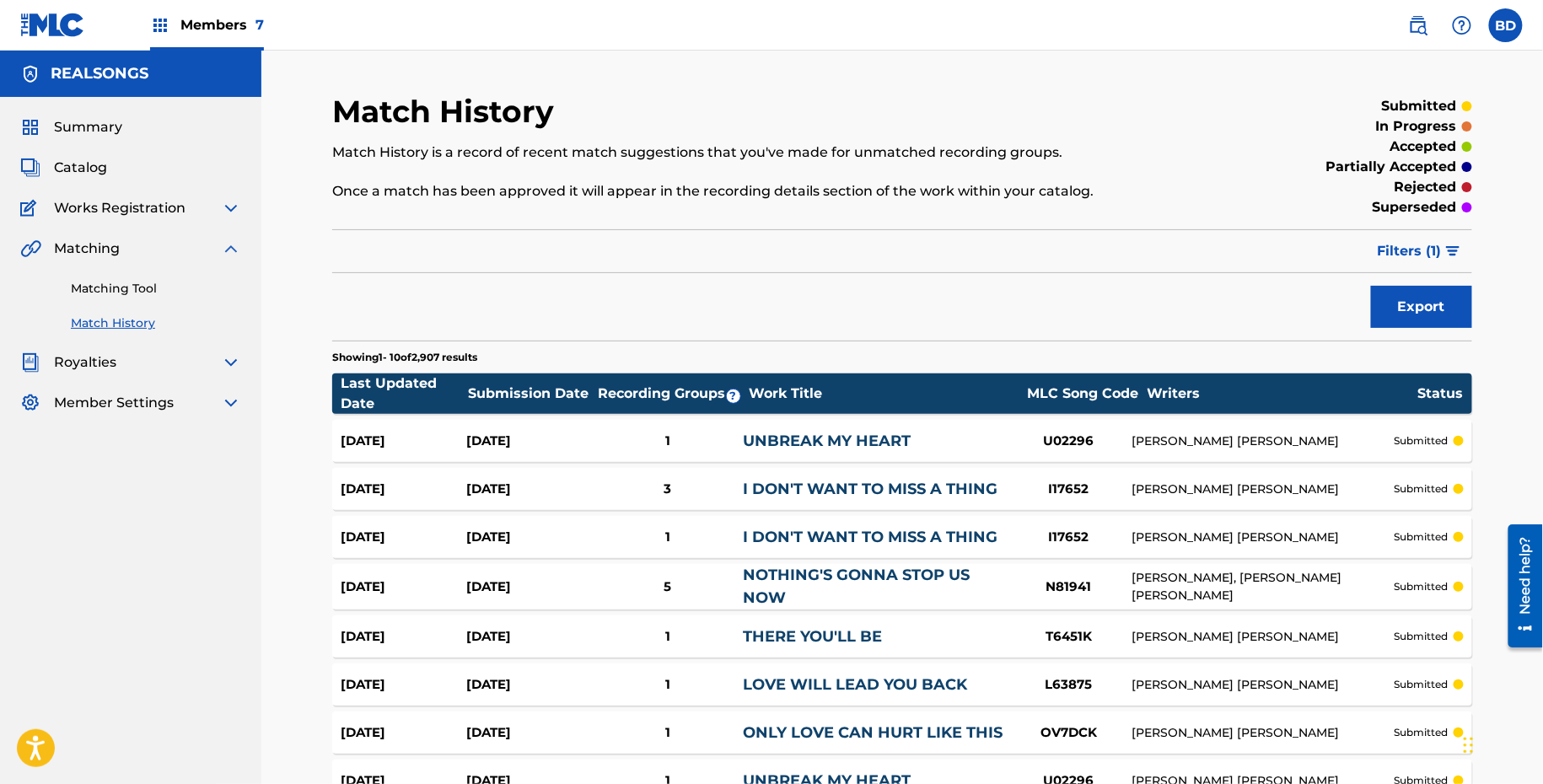
click at [571, 441] on div "Aug 25, 2025" at bounding box center [529, 441] width 126 height 19
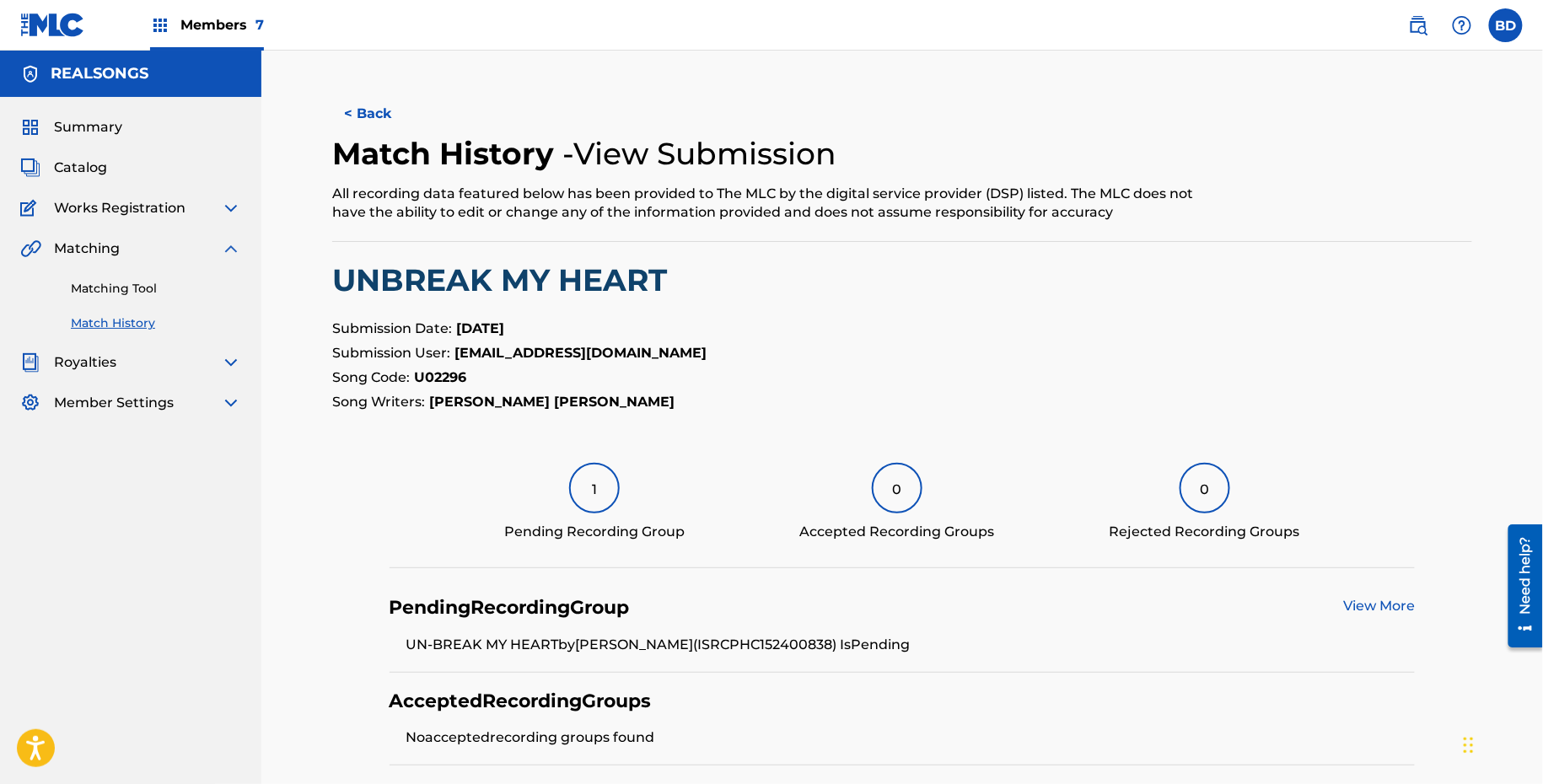
click at [180, 283] on link "Matching Tool" at bounding box center [156, 288] width 171 height 18
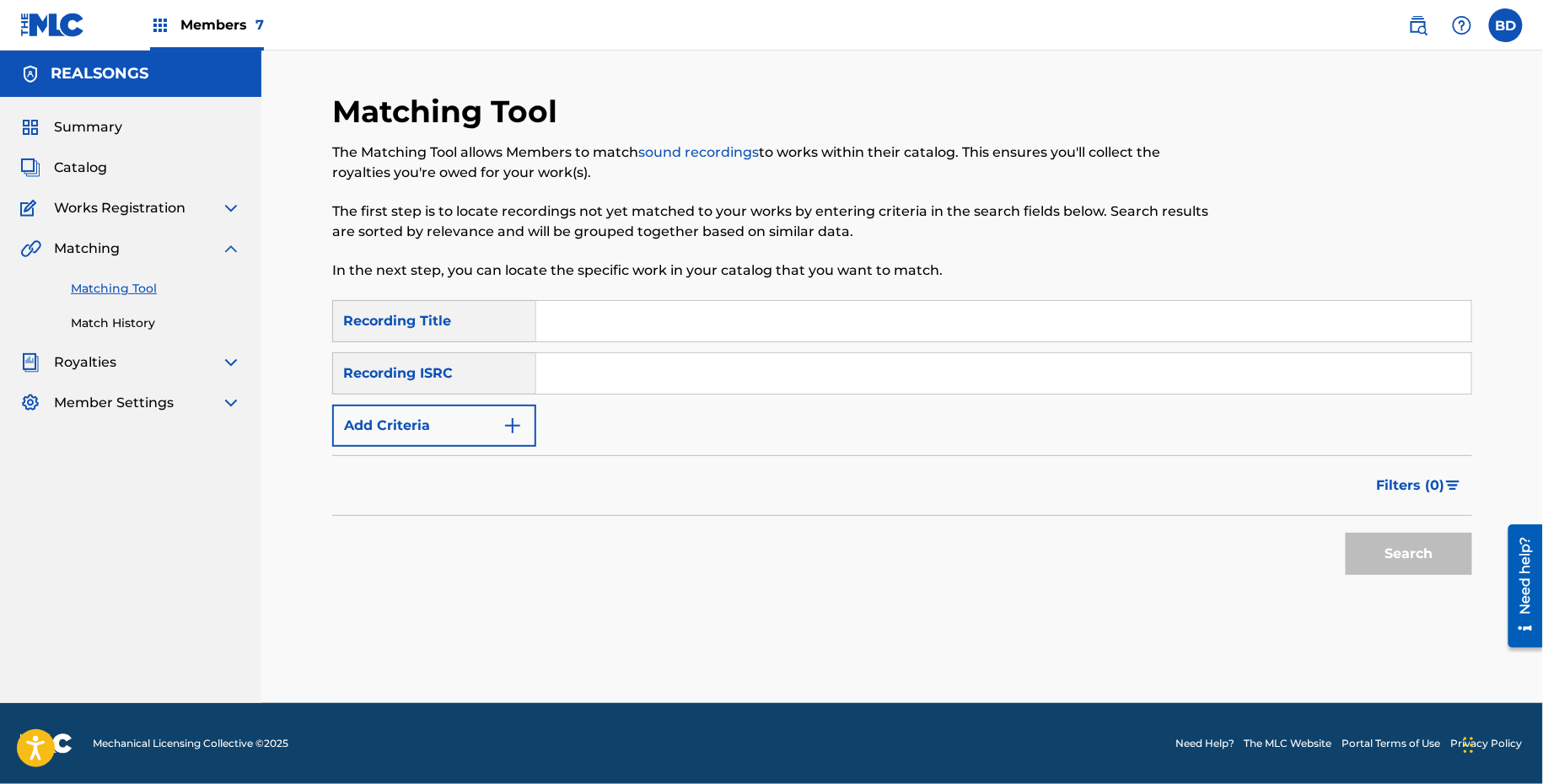
click at [593, 378] on input "Search Form" at bounding box center [1003, 374] width 935 height 41
paste input "PHG111100597"
type input "PHG111100597"
click at [1346, 533] on button "Search" at bounding box center [1409, 554] width 126 height 42
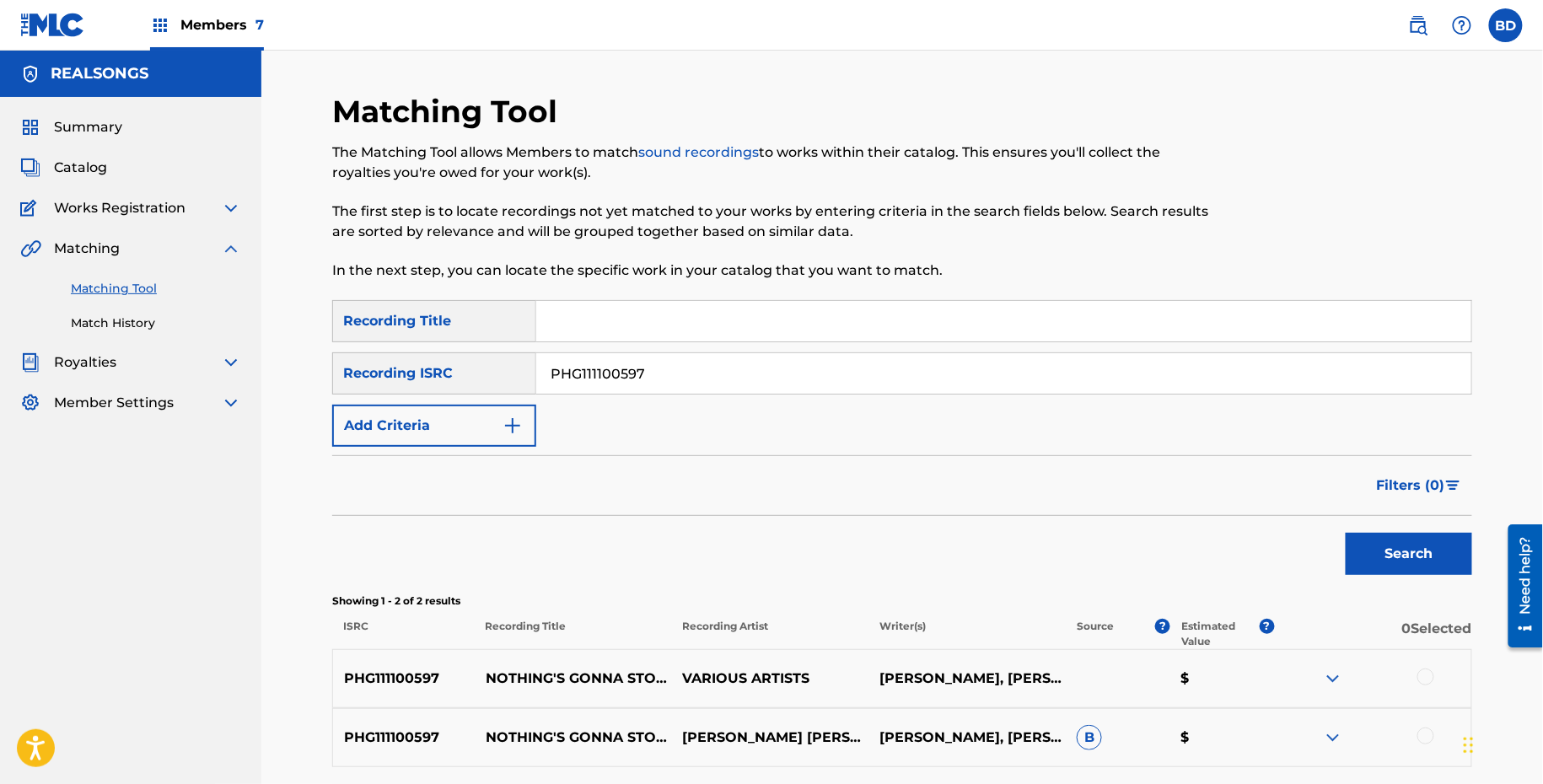
scroll to position [148, 0]
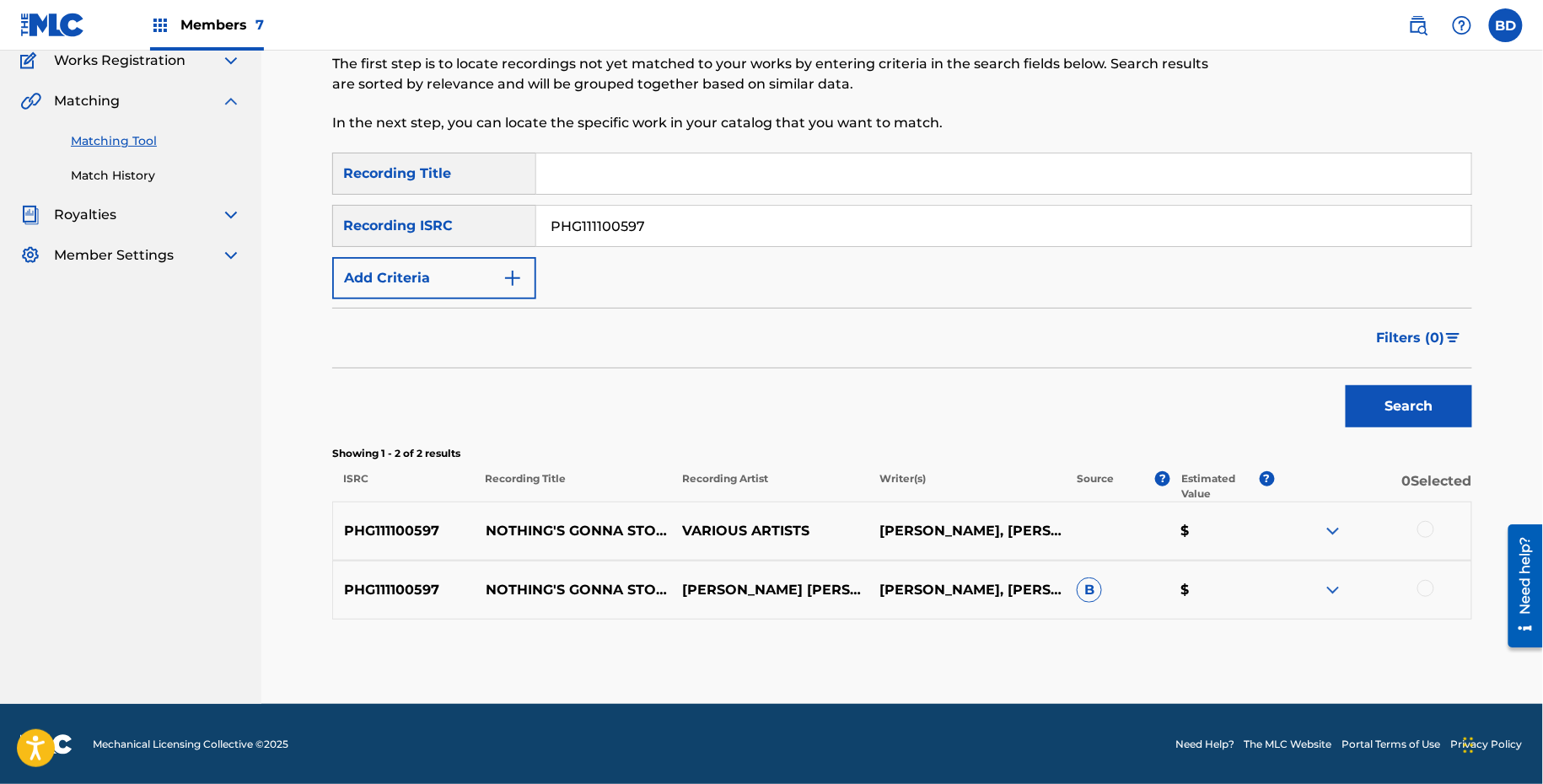
click at [1316, 584] on div at bounding box center [1373, 590] width 197 height 20
click at [1332, 588] on img at bounding box center [1334, 590] width 20 height 20
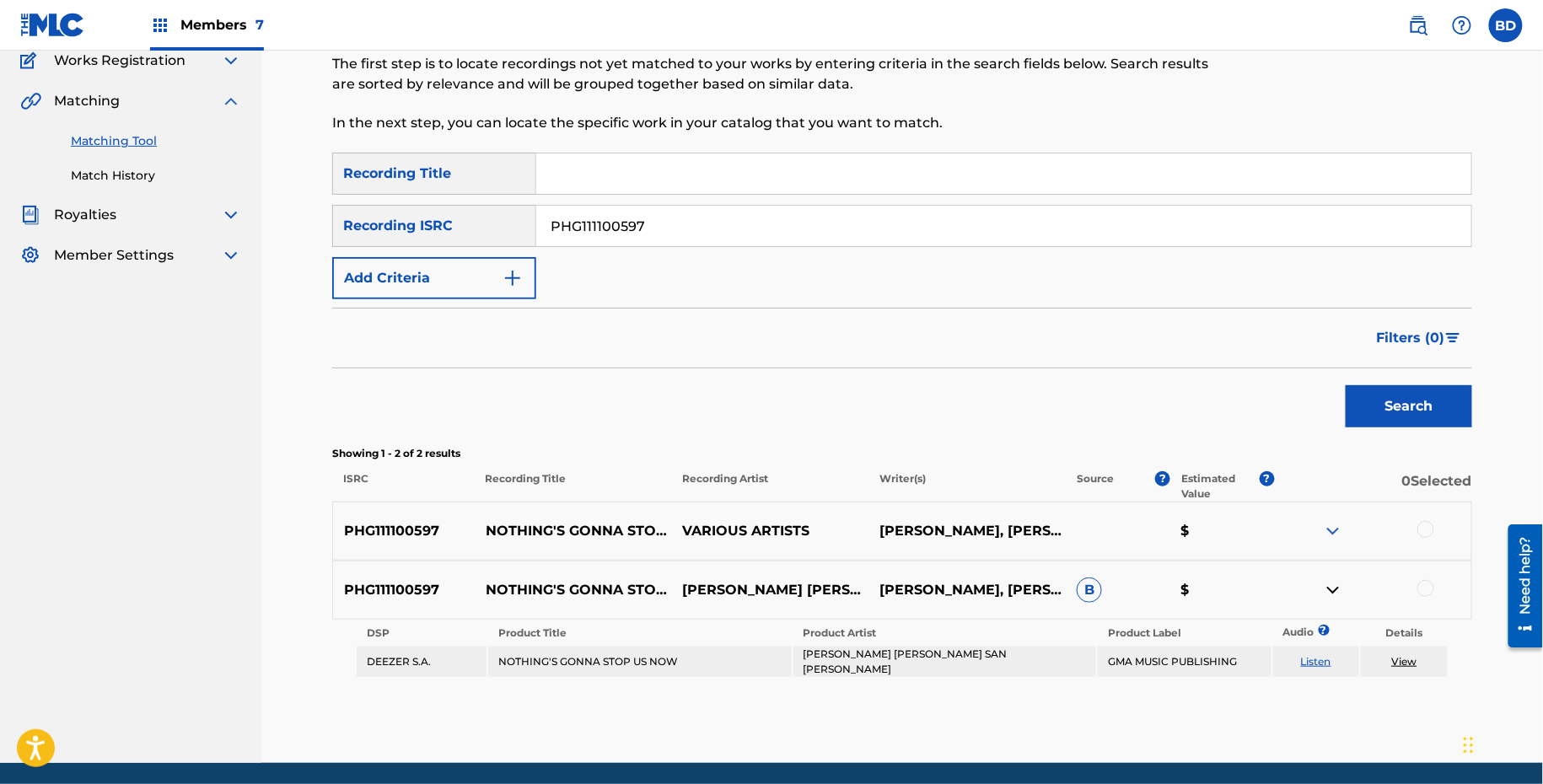
click at [599, 580] on p "NOTHING'S GONNA STOP US NOW" at bounding box center [574, 590] width 197 height 20
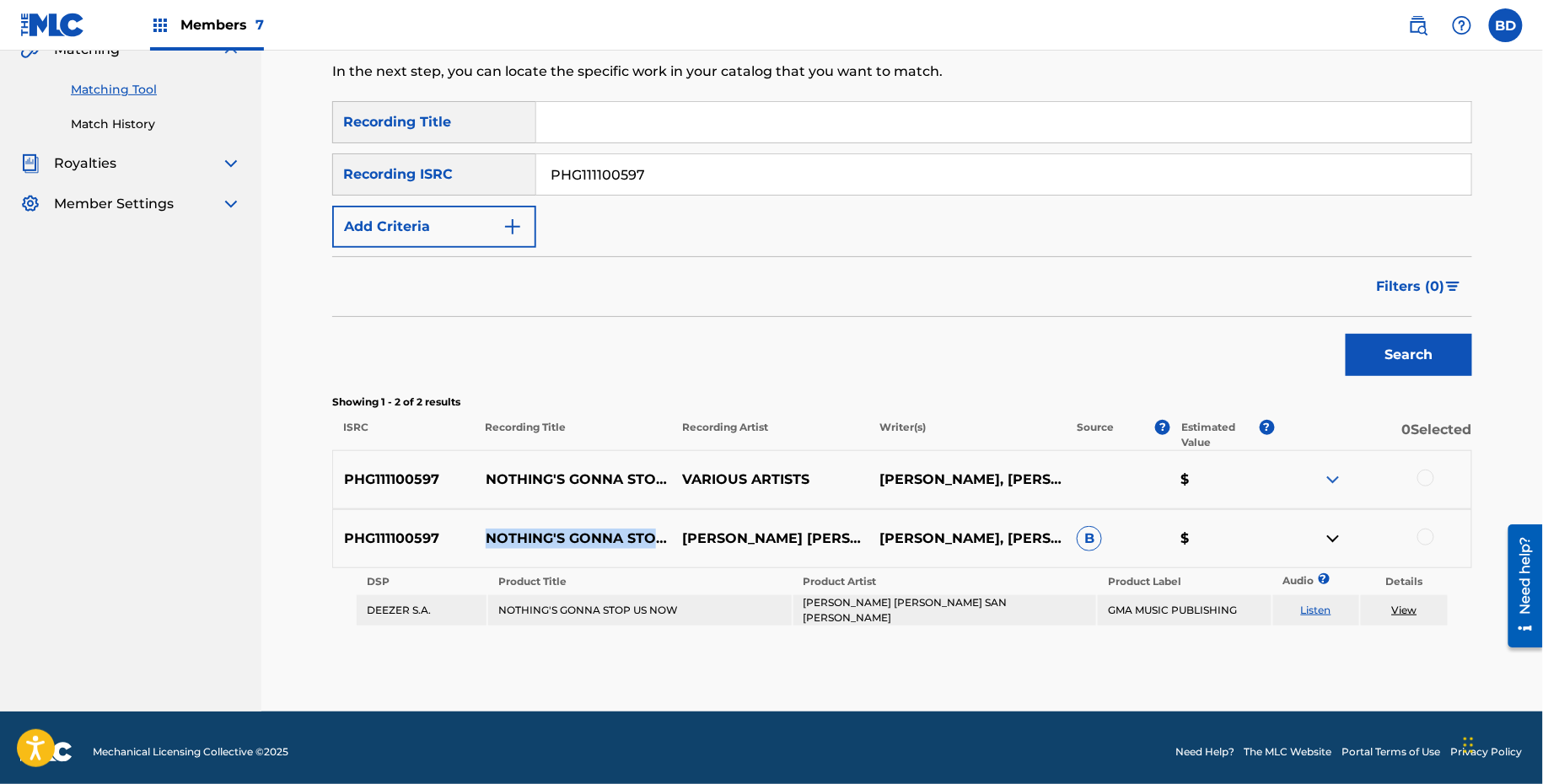
scroll to position [0, 0]
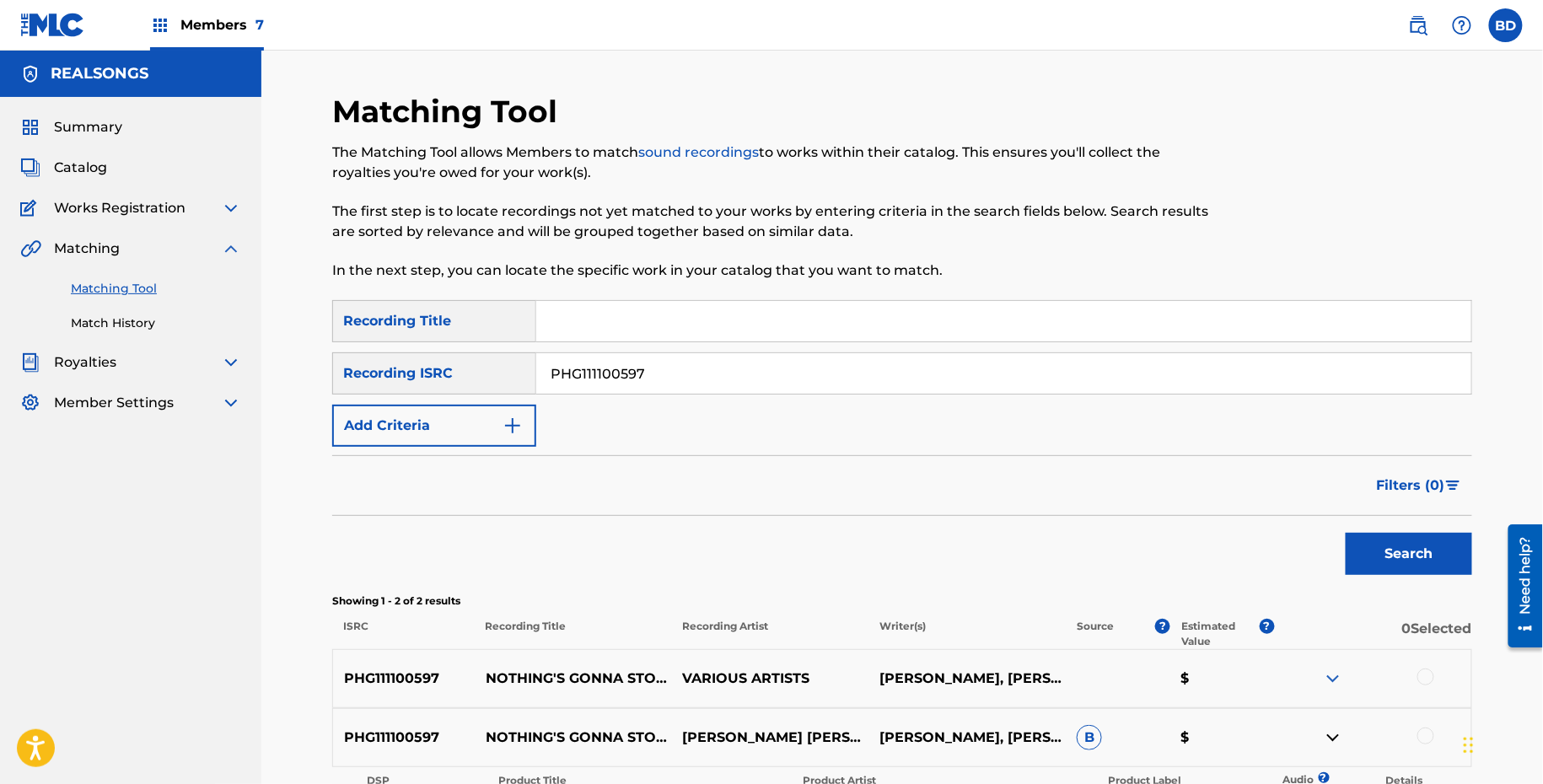
click at [863, 452] on form "SearchWithCriteria0bda3d5c-7a90-4505-8932-ca201f7f853c Recording Title SearchWi…" at bounding box center [903, 441] width 1141 height 283
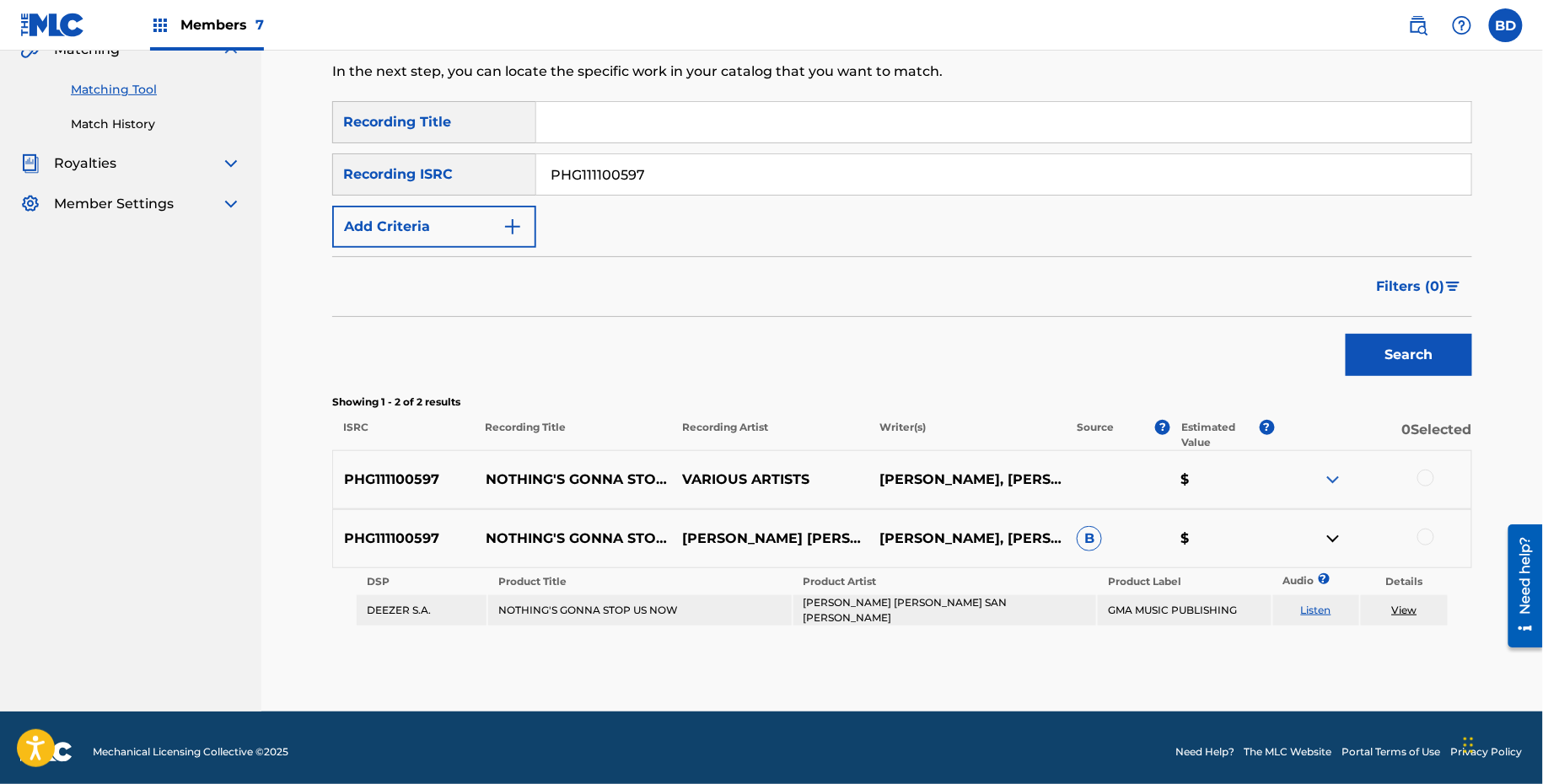
click at [1340, 471] on img at bounding box center [1334, 480] width 20 height 20
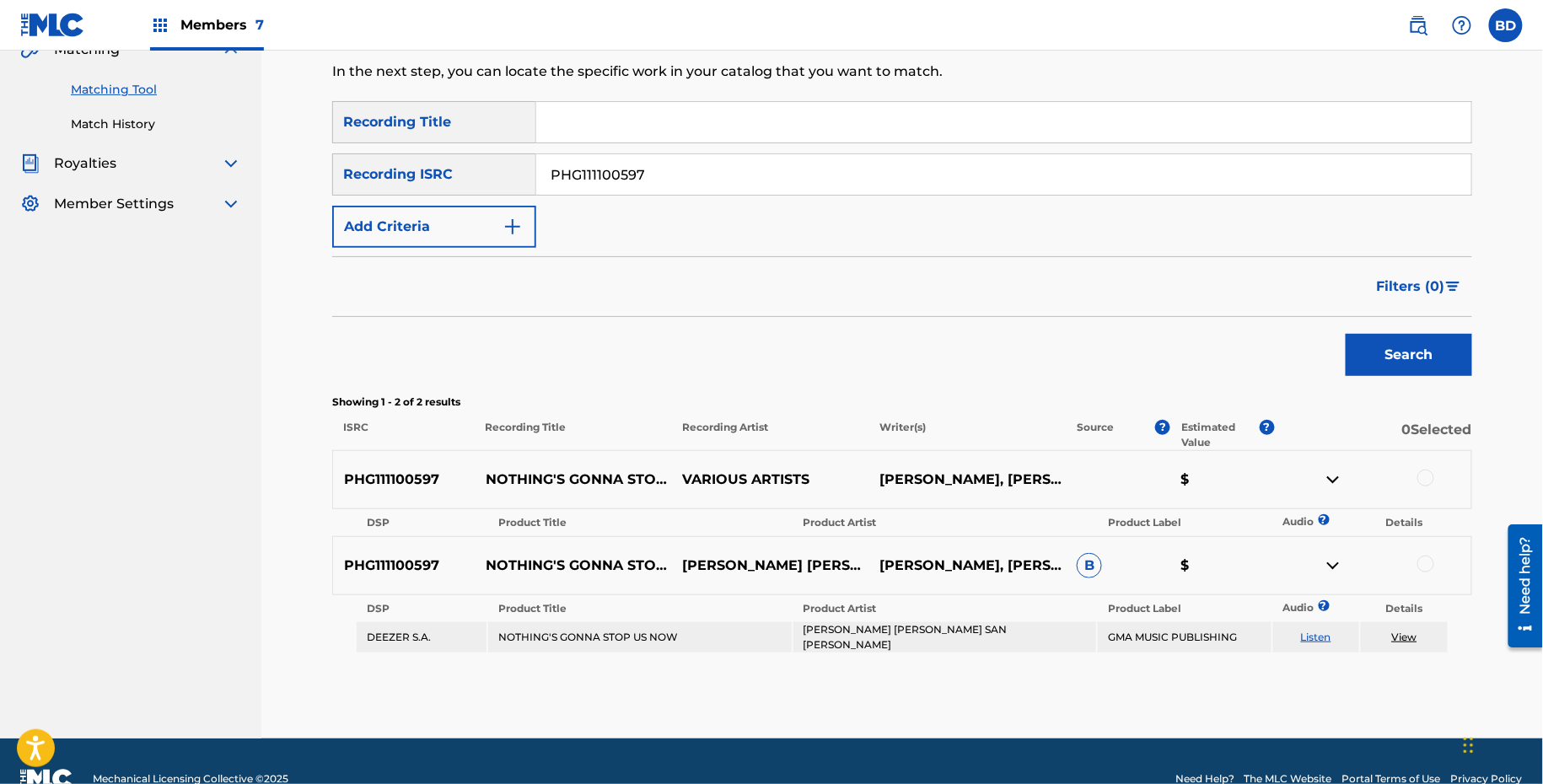
click at [1340, 471] on img at bounding box center [1334, 480] width 20 height 20
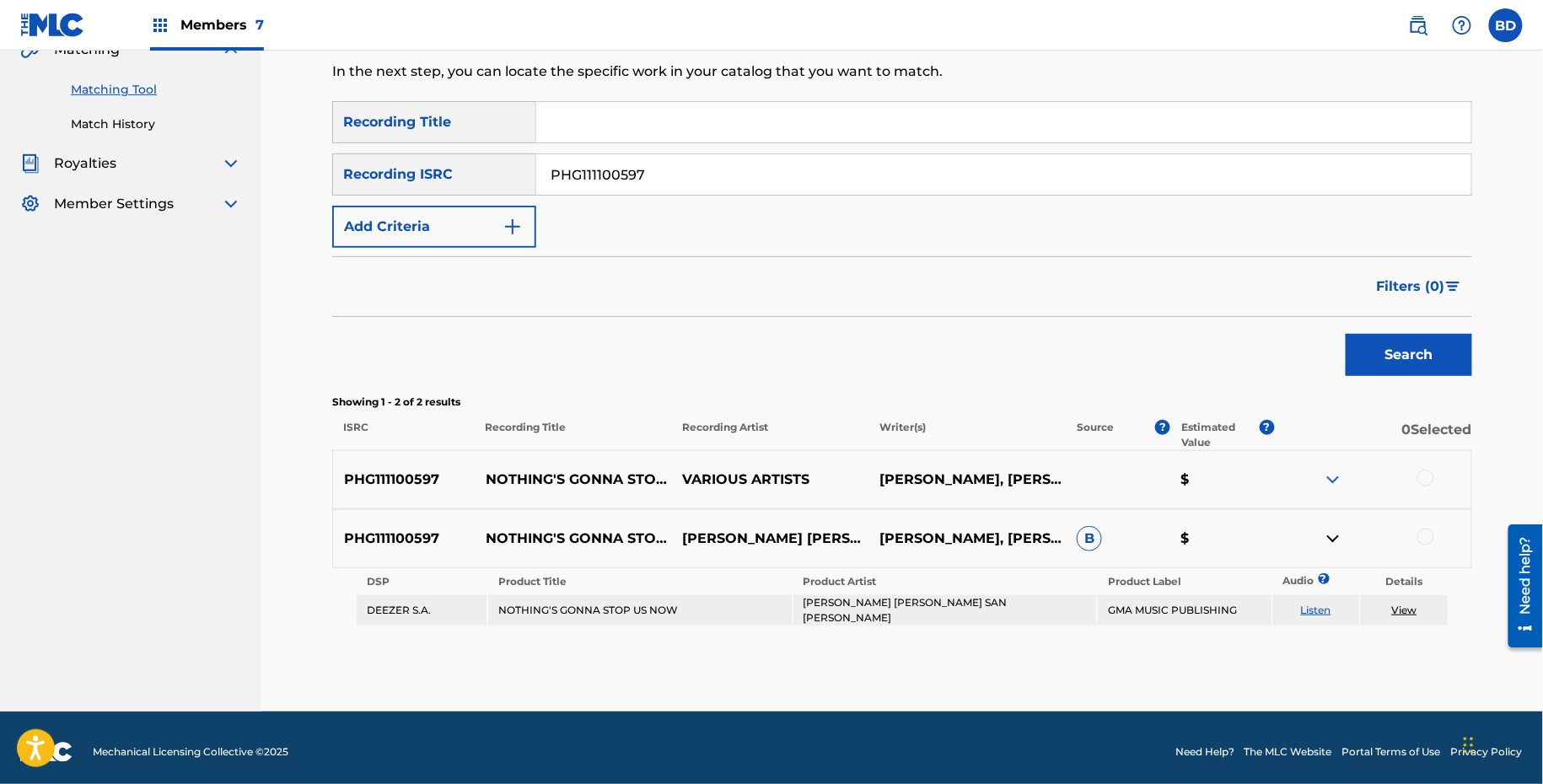
click at [621, 529] on p "NOTHING'S GONNA STOP US NOW" at bounding box center [574, 539] width 197 height 20
click at [630, 180] on input "PHG111100597" at bounding box center [1003, 174] width 935 height 41
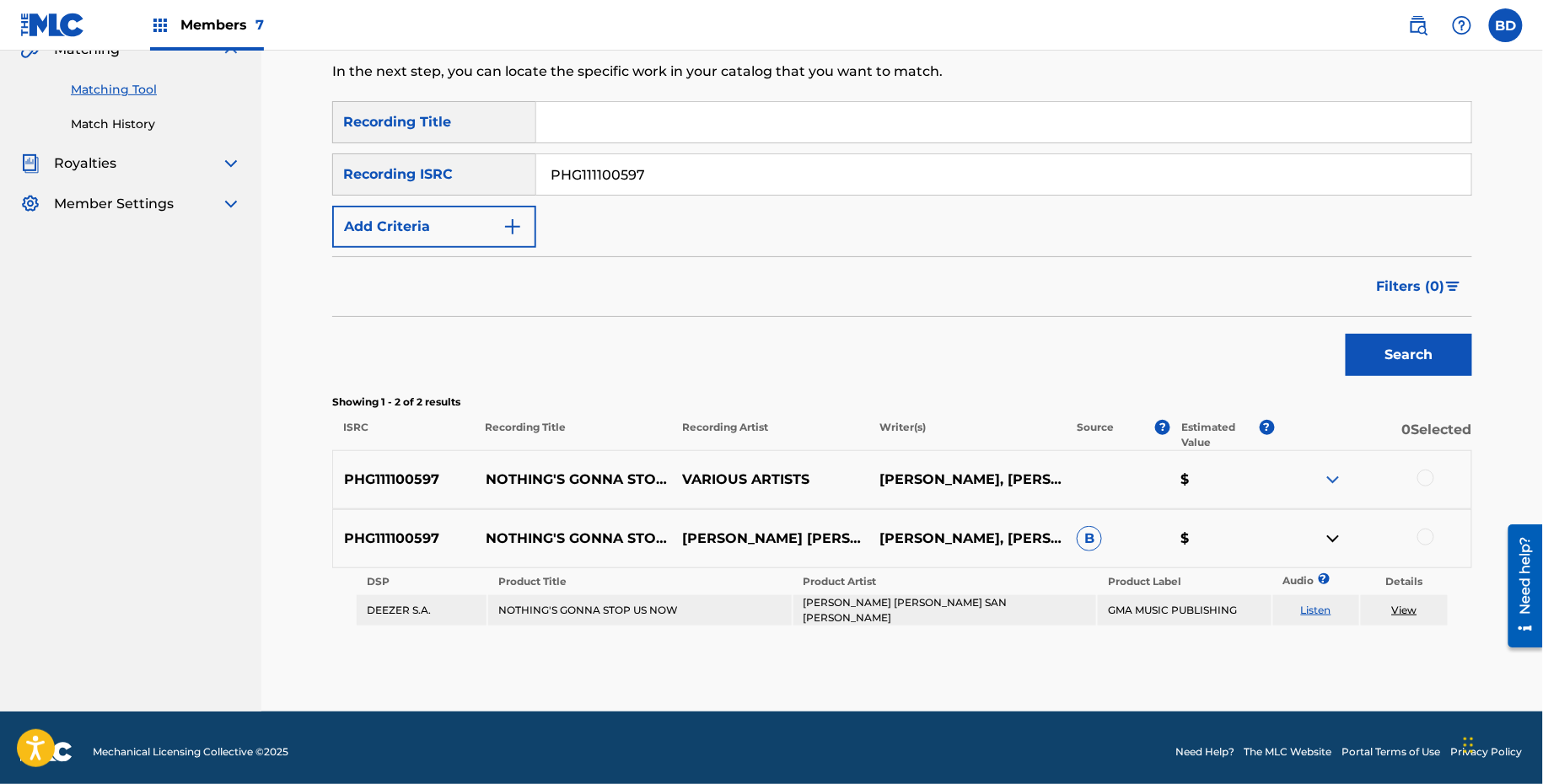
click at [1346, 334] on button "Search" at bounding box center [1409, 355] width 126 height 42
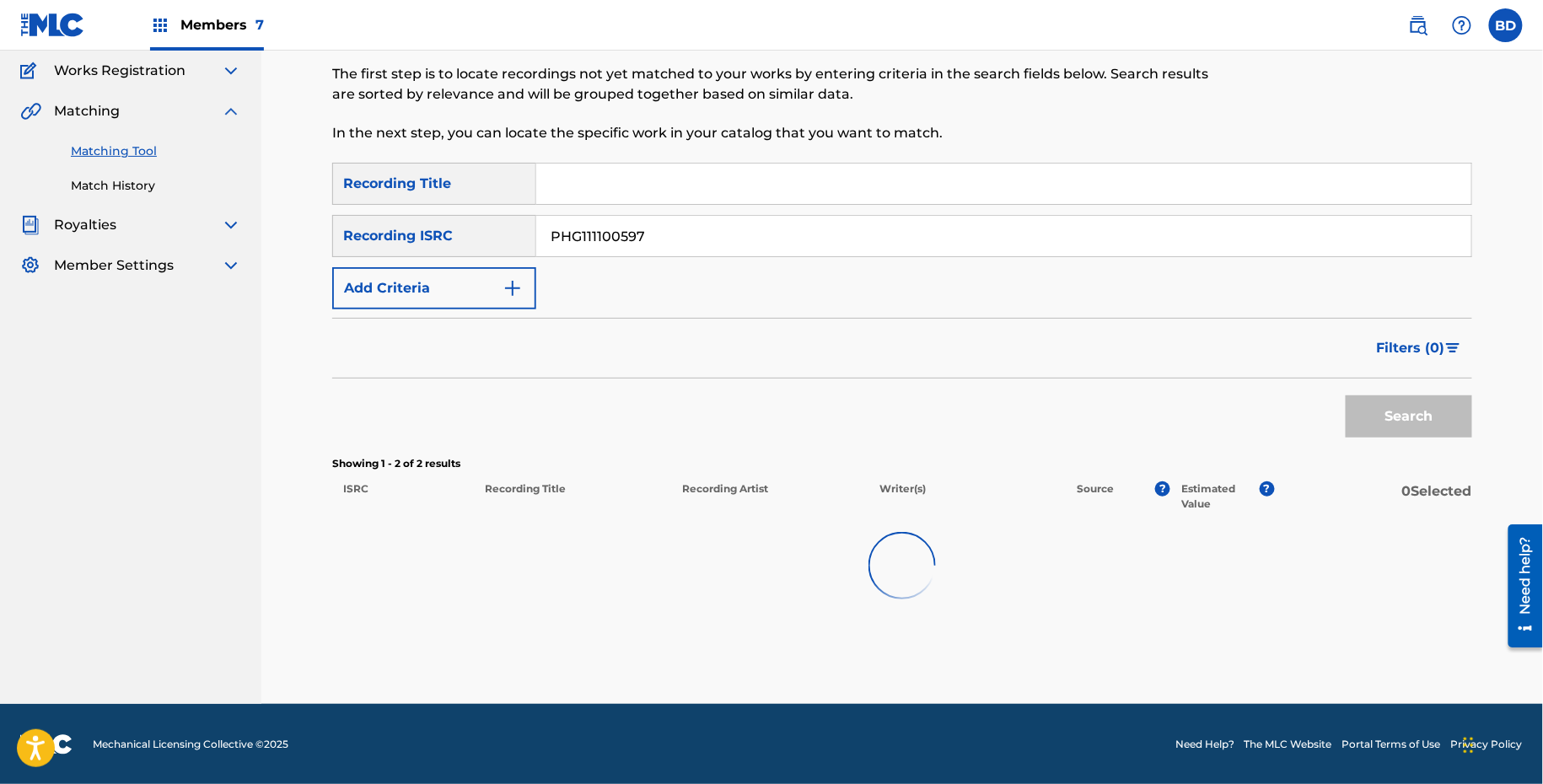
scroll to position [148, 0]
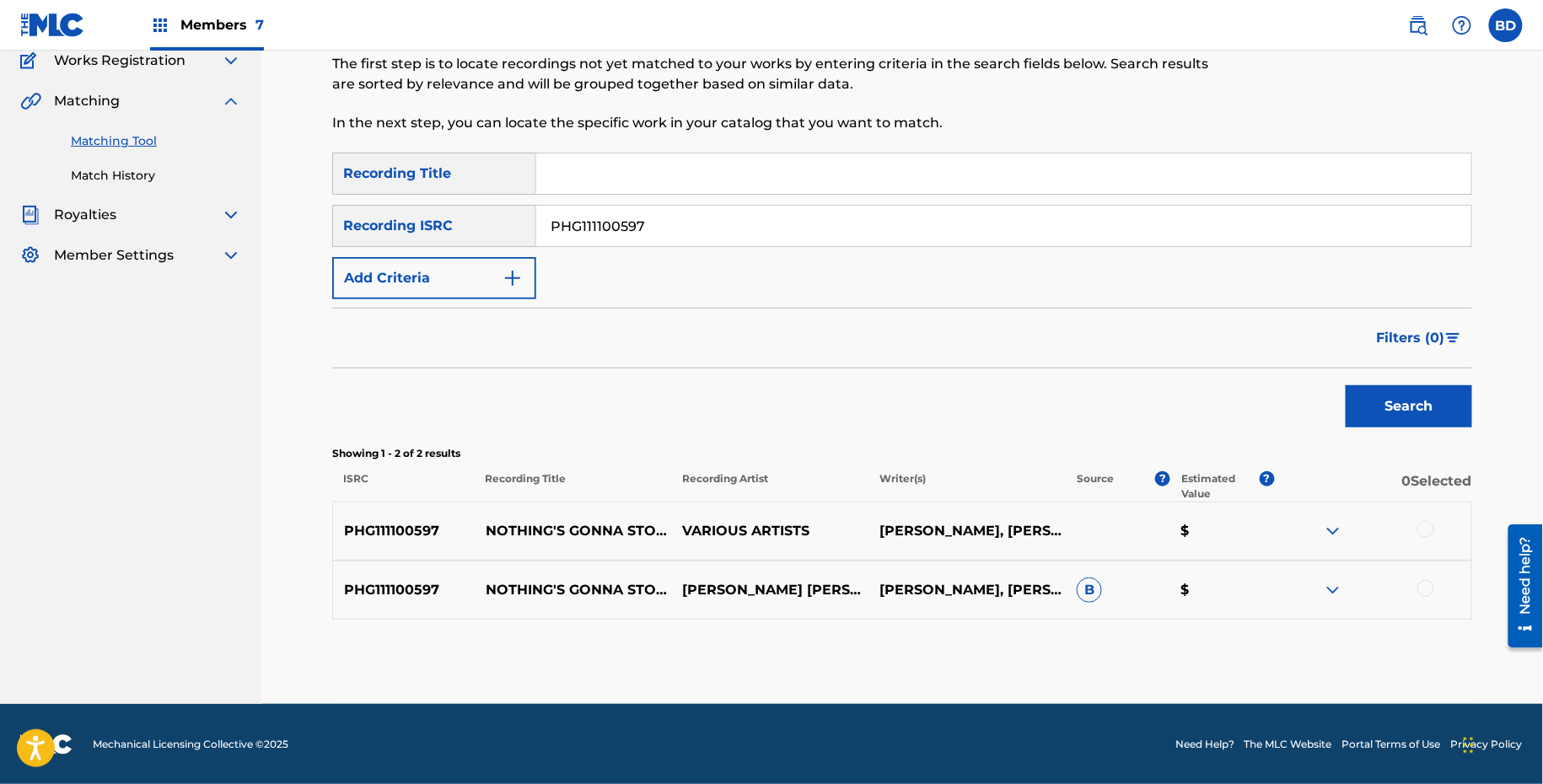
click at [536, 528] on p "NOTHING'S GONNA STOP US NOW" at bounding box center [574, 531] width 197 height 20
click at [1339, 570] on div "PHG111100597 NOTHING'S GONNA STOP US NOW JULIE ANNE SAN JOSE ALBERT HAMMAND, DI…" at bounding box center [903, 590] width 1141 height 59
click at [1337, 588] on img at bounding box center [1334, 590] width 20 height 20
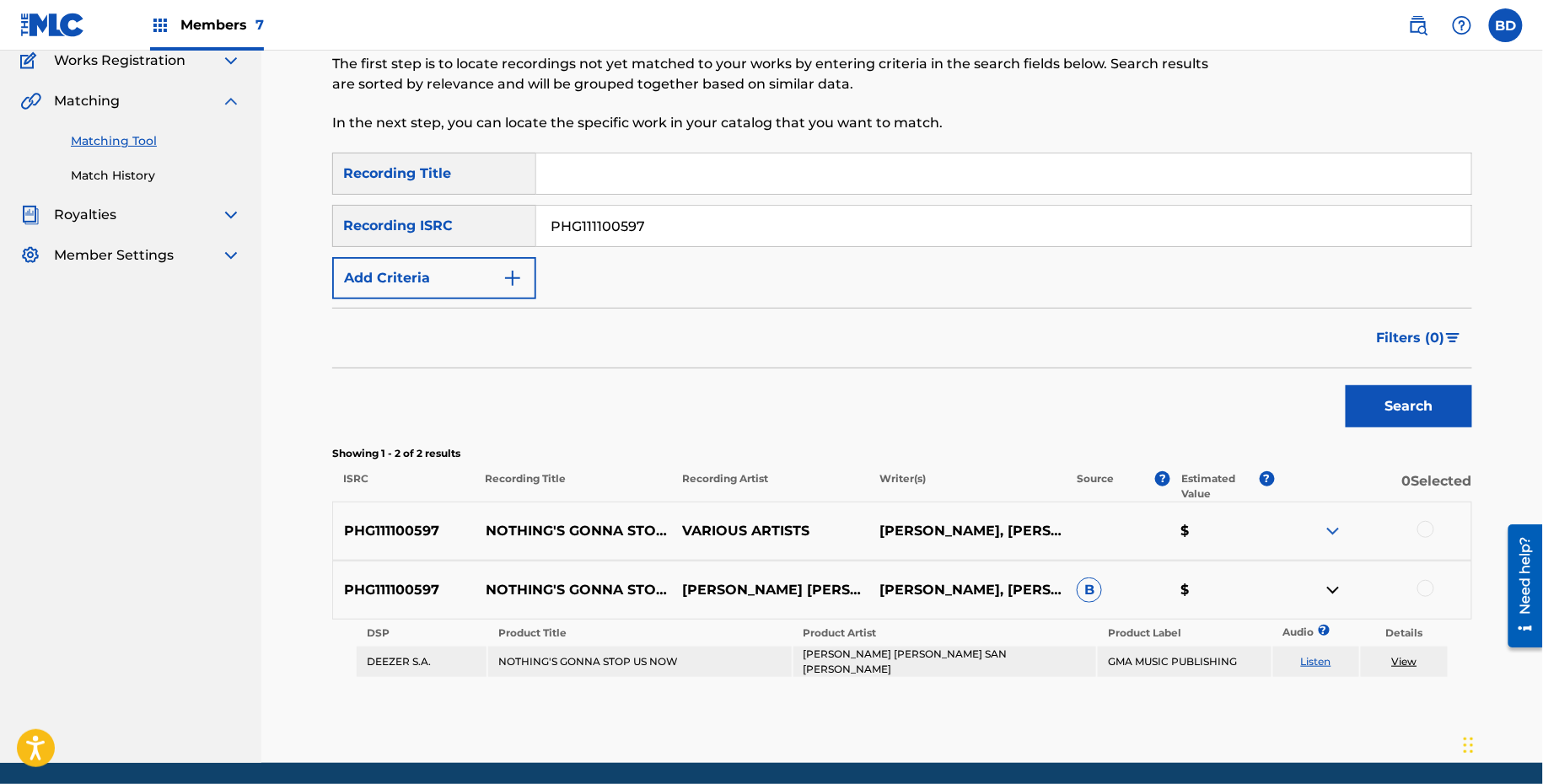
click at [862, 659] on td "JULIE ANNE SAN JOSE" at bounding box center [945, 661] width 303 height 30
click at [1432, 587] on div at bounding box center [1426, 588] width 17 height 17
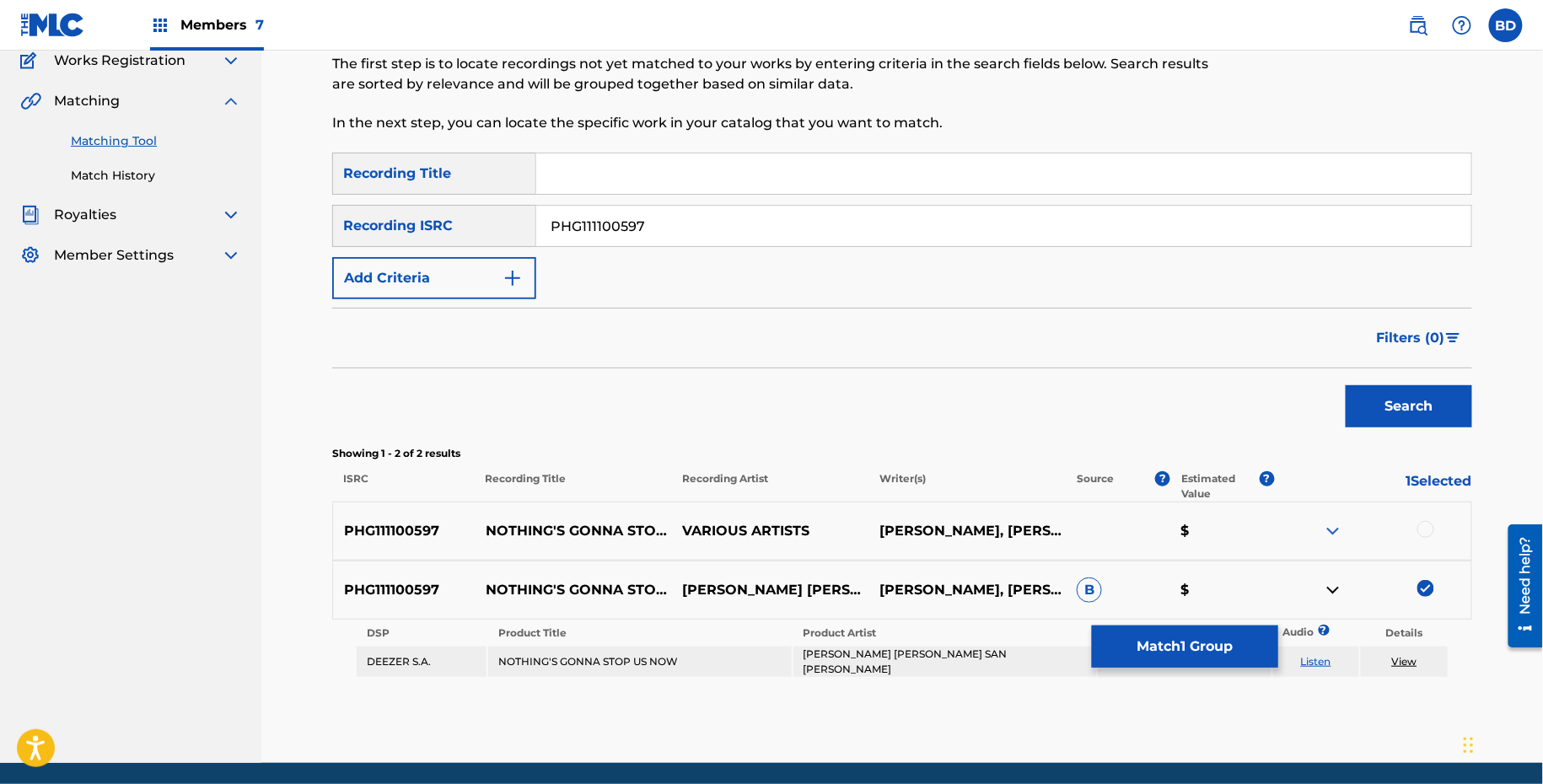
click at [1406, 657] on link "View" at bounding box center [1405, 661] width 25 height 13
click at [1117, 625] on button "Match 1 Group" at bounding box center [1185, 647] width 186 height 42
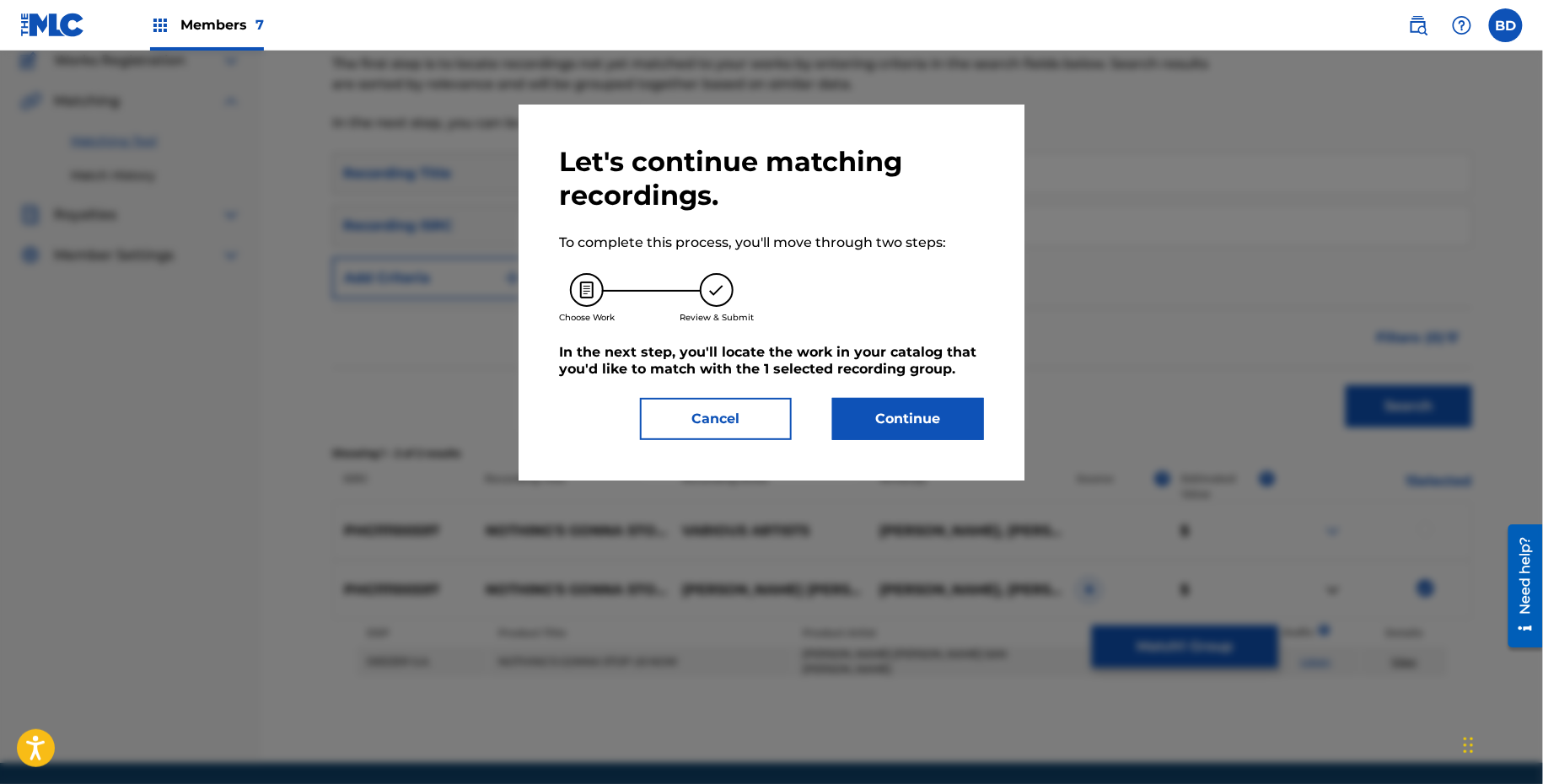
click at [895, 395] on div "Let's continue matching recordings. To complete this process, you'll move throu…" at bounding box center [772, 292] width 425 height 295
click at [905, 418] on button "Continue" at bounding box center [908, 419] width 151 height 42
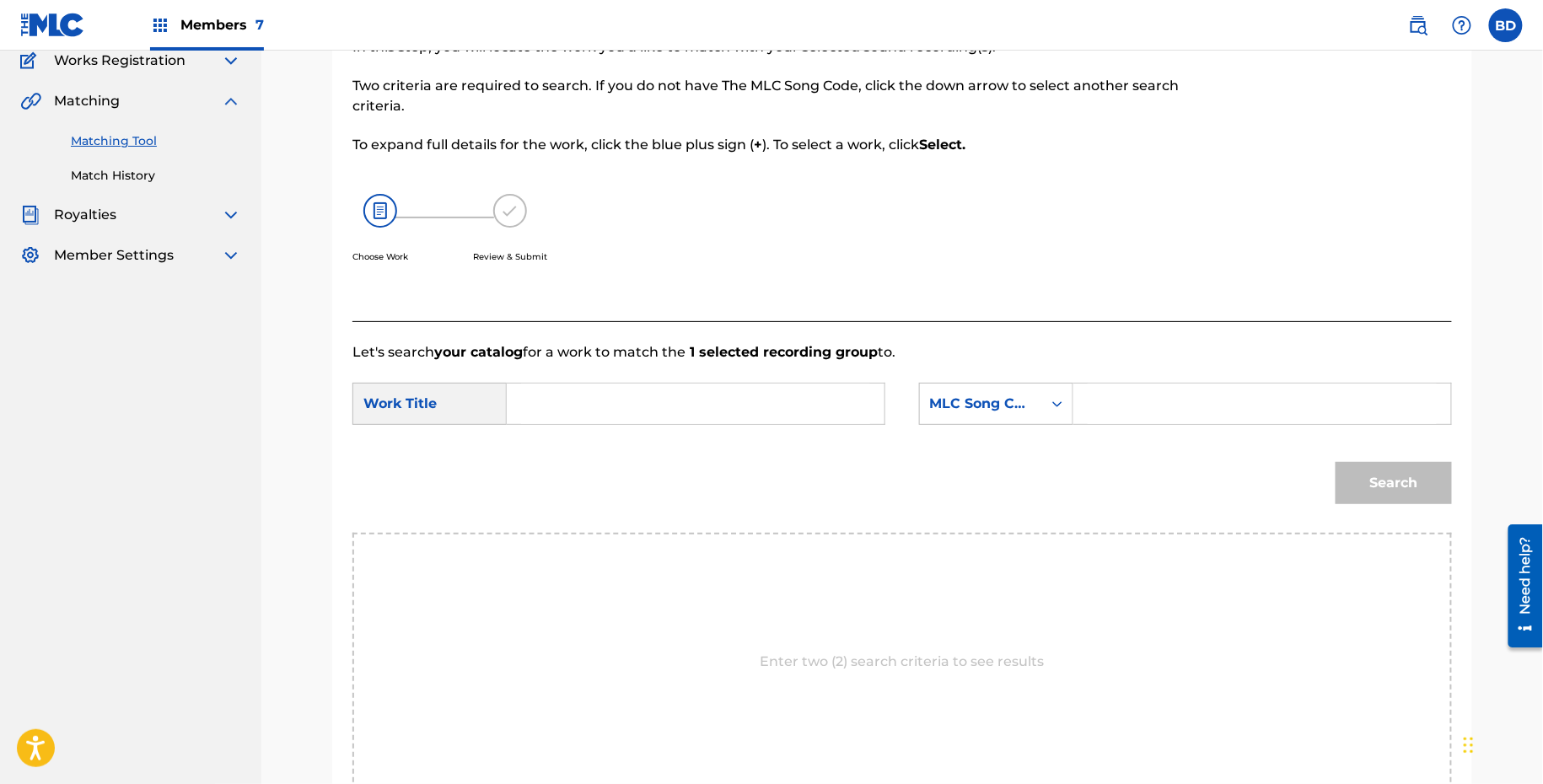
click at [1116, 398] on input "Search Form" at bounding box center [1262, 404] width 349 height 41
paste input "N81941"
type input "N81941"
click at [759, 397] on input "Search Form" at bounding box center [696, 404] width 349 height 41
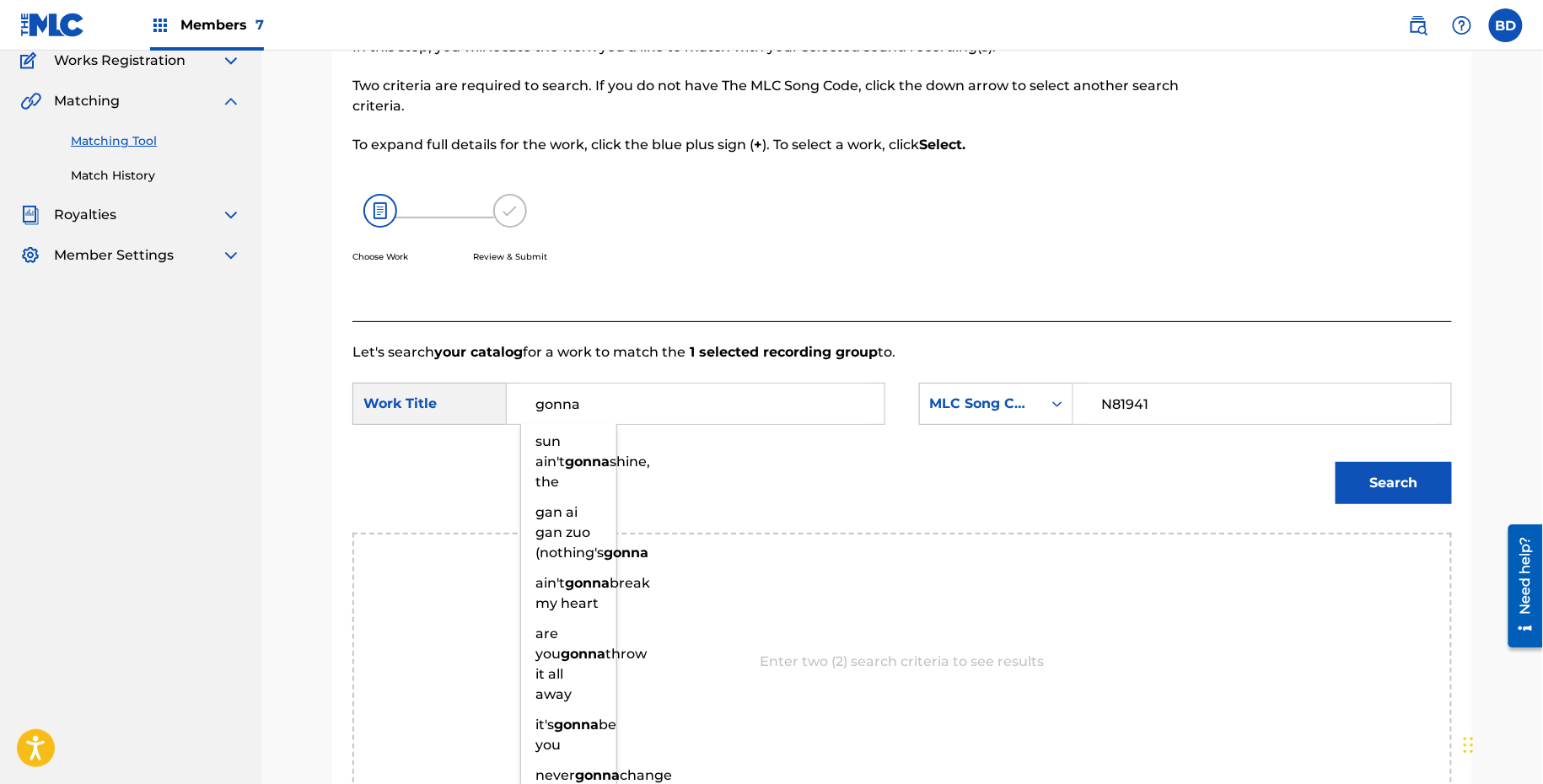
type input "gonna"
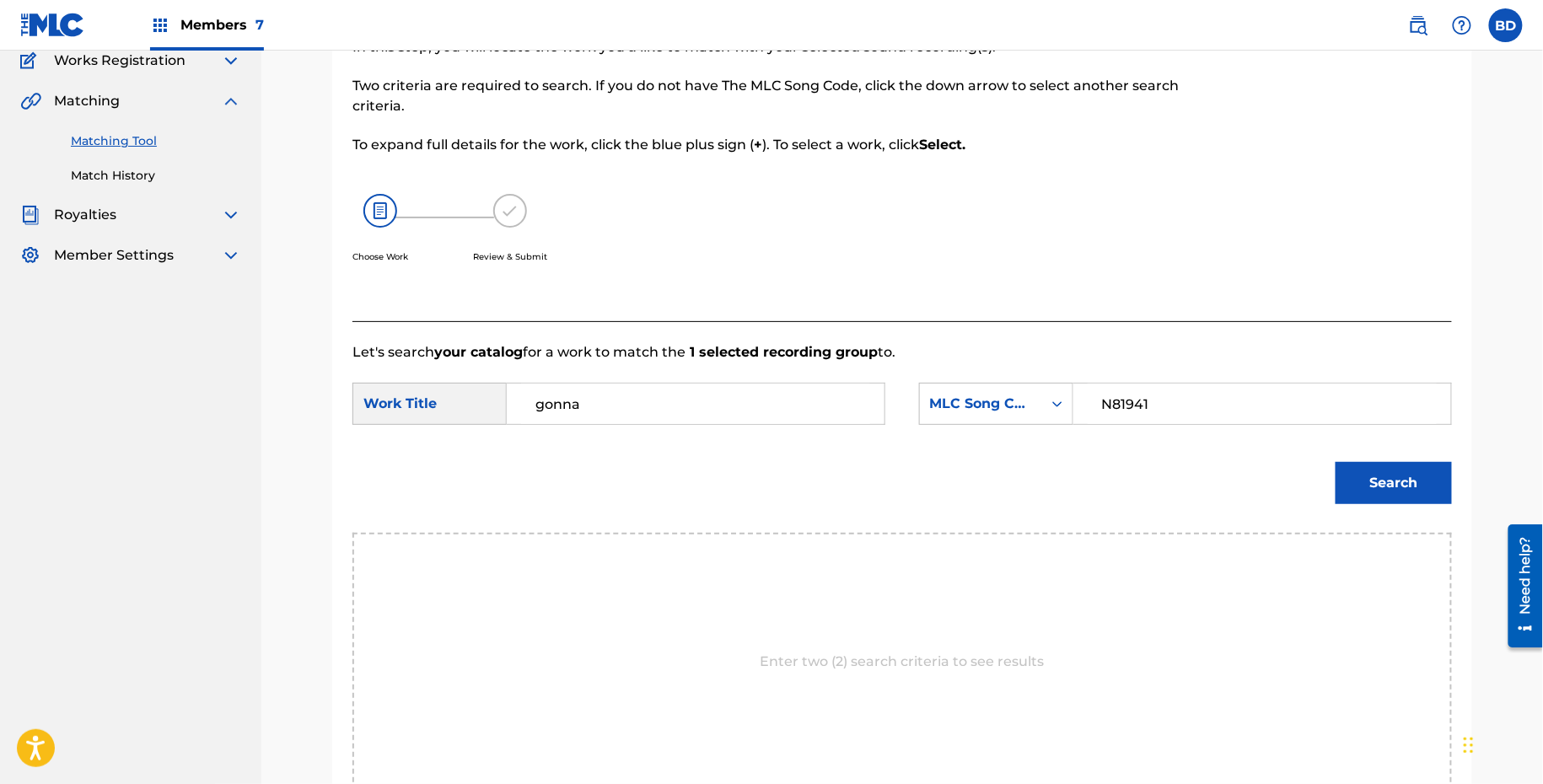
click at [1400, 479] on button "Search" at bounding box center [1394, 483] width 116 height 42
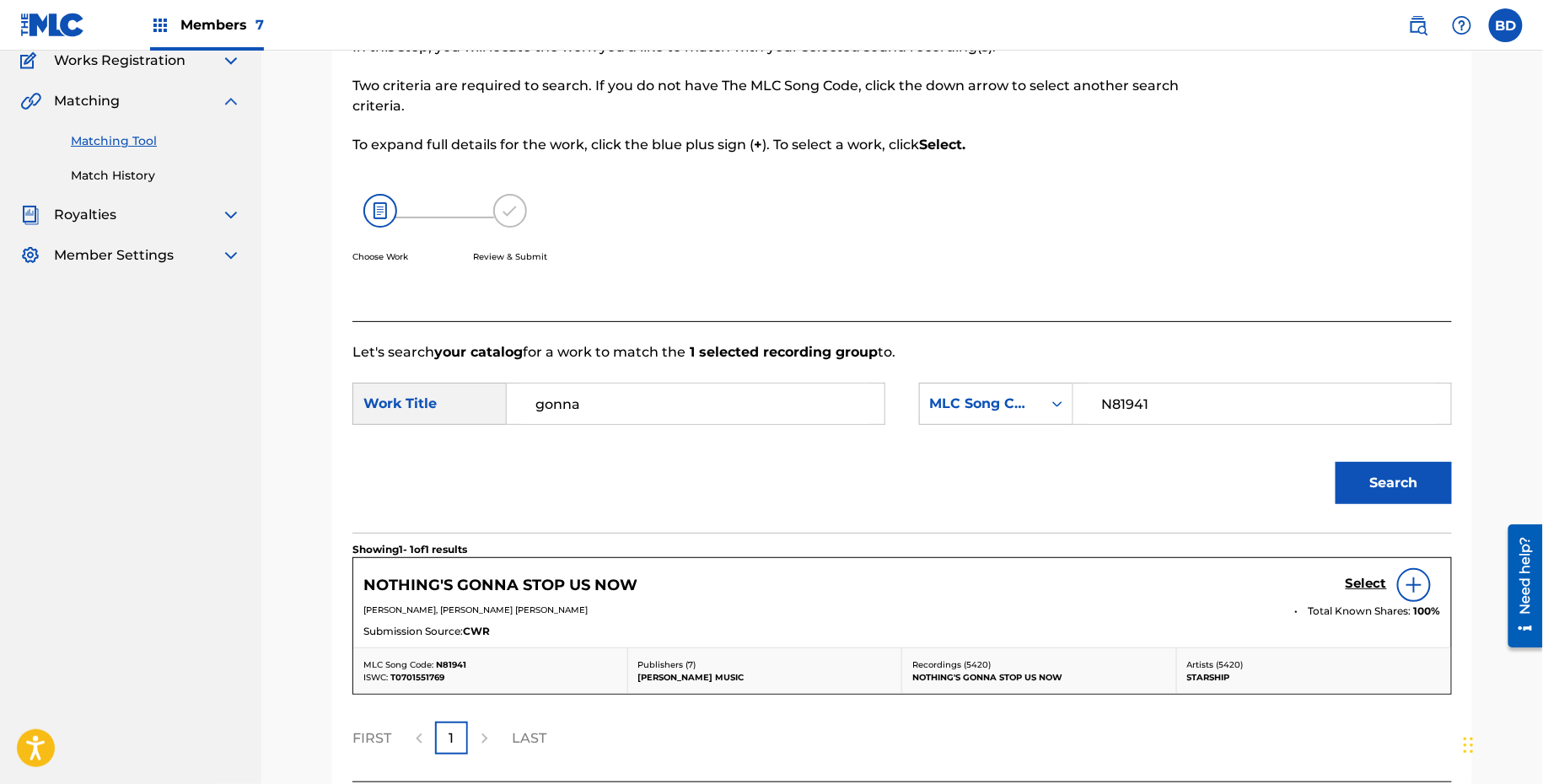
click at [1359, 581] on h5 "Select" at bounding box center [1367, 583] width 42 height 16
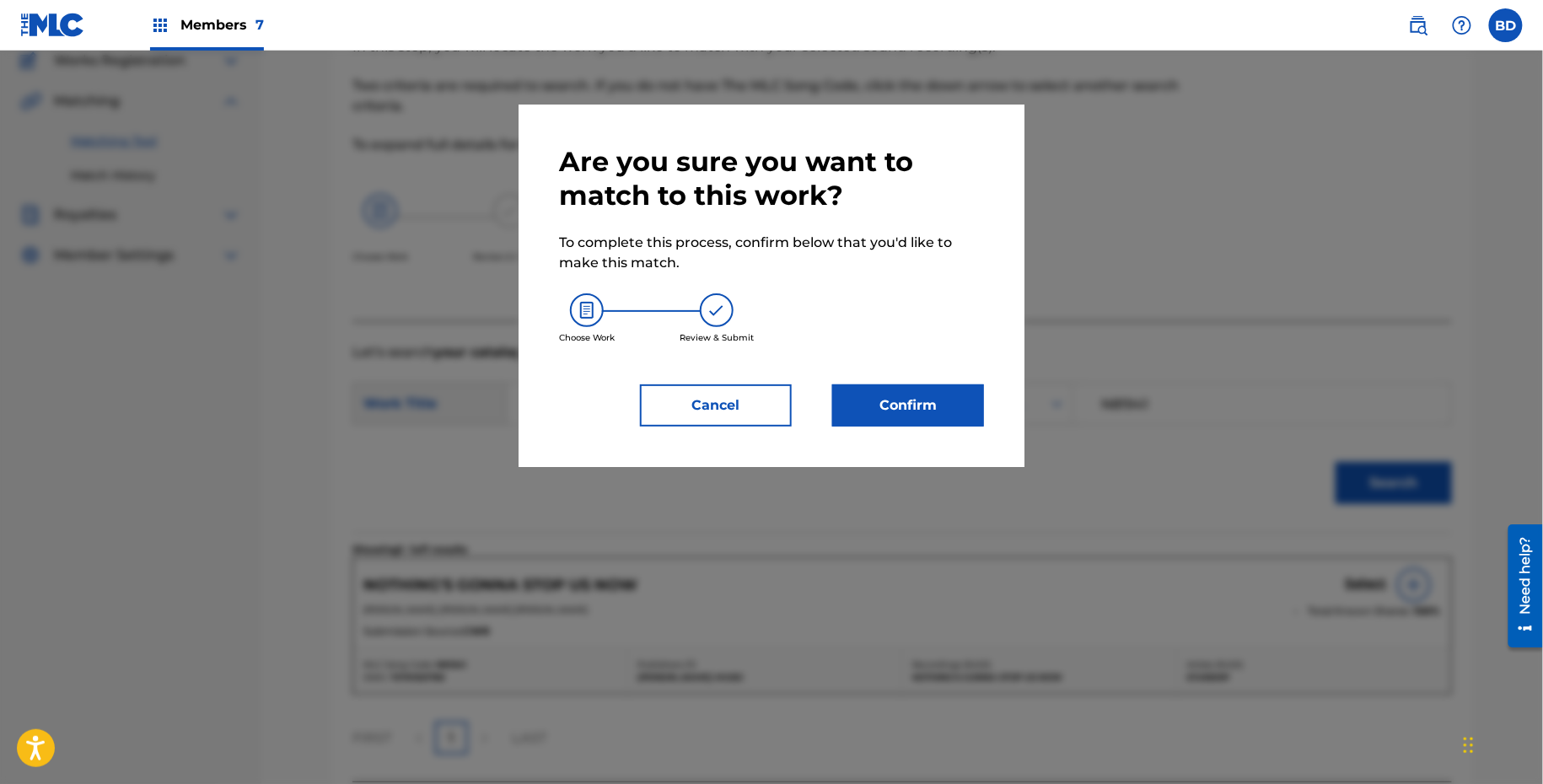
click at [962, 421] on button "Confirm" at bounding box center [908, 406] width 151 height 42
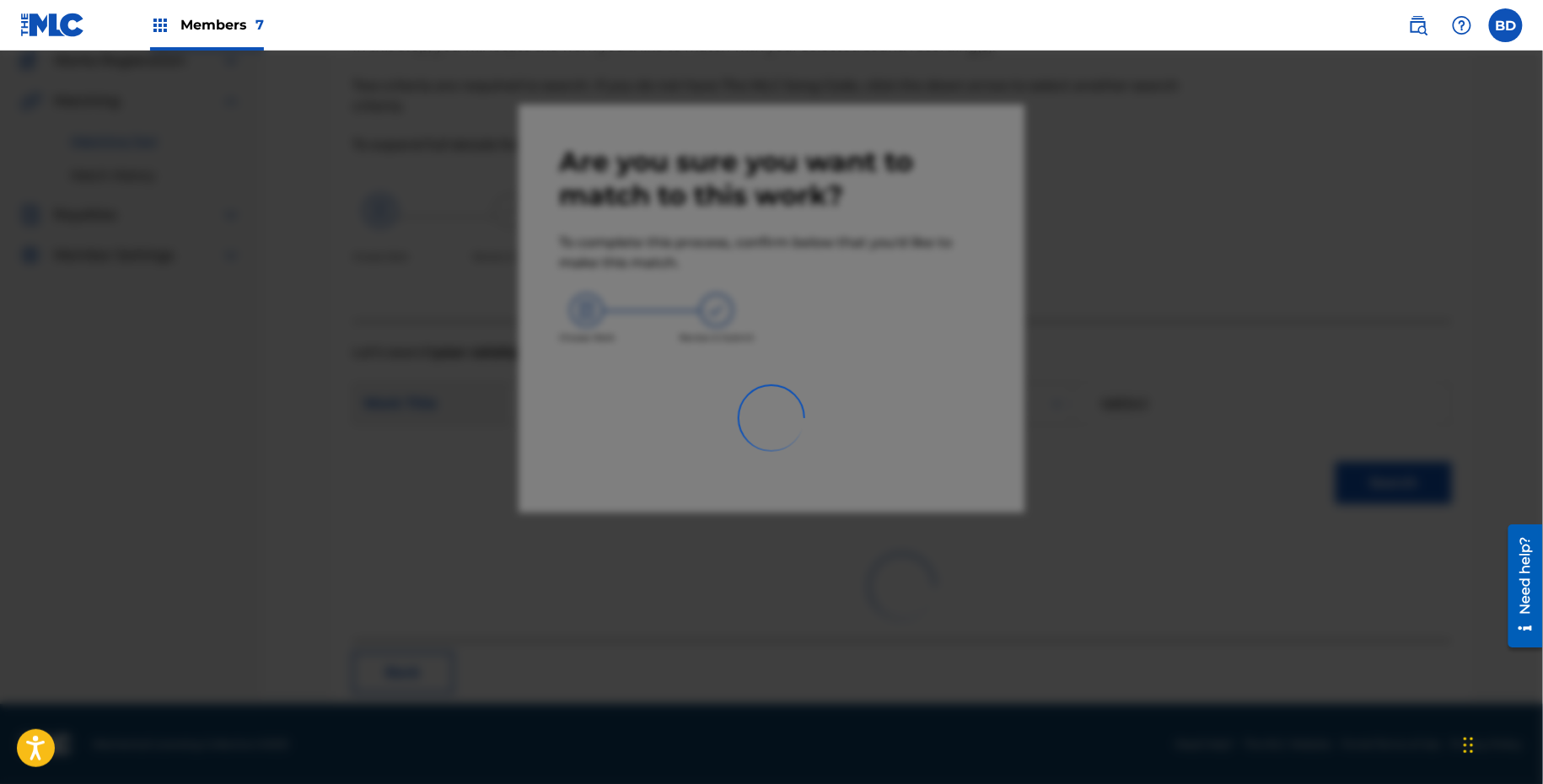
scroll to position [43, 0]
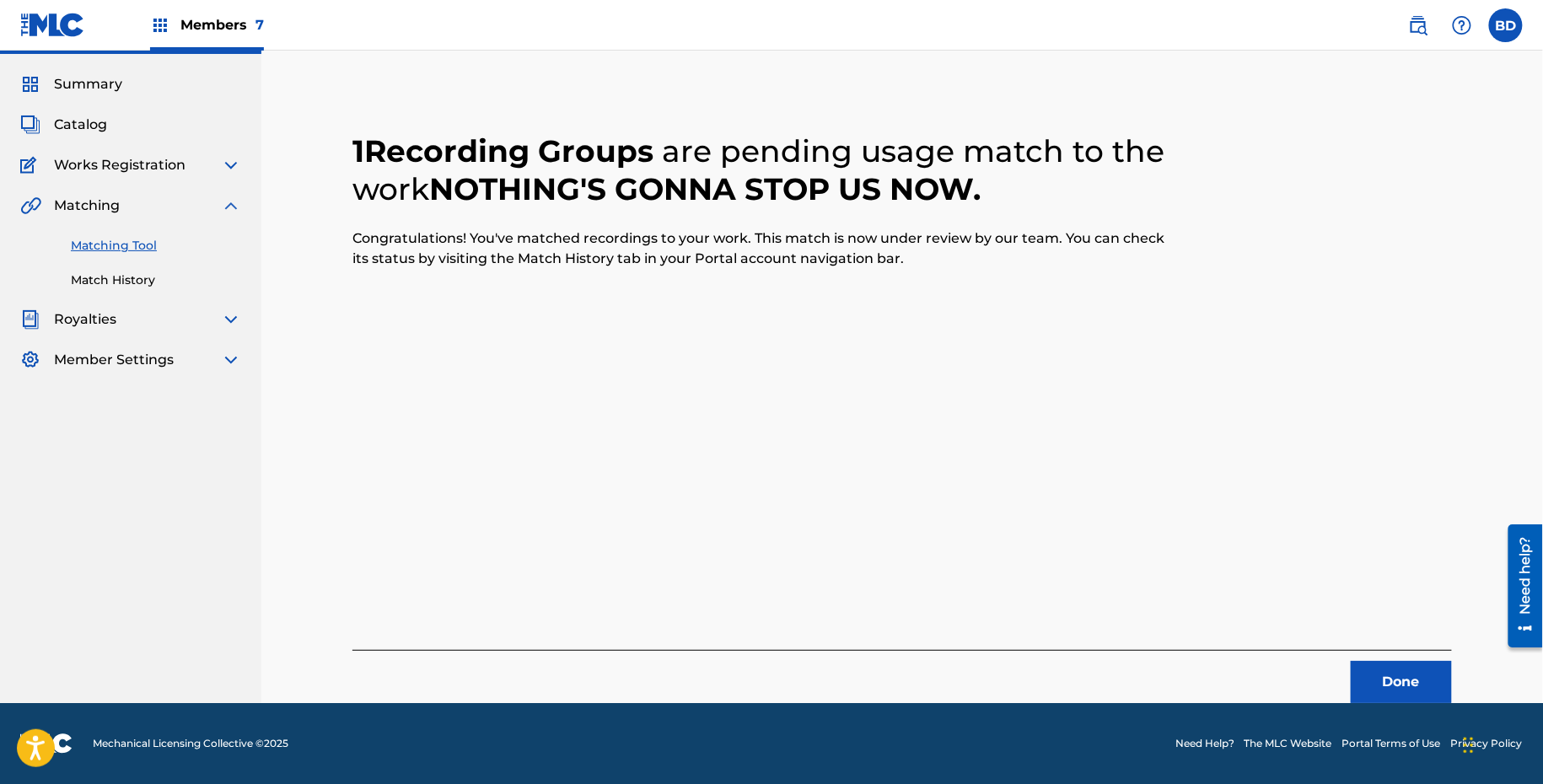
click at [90, 279] on link "Match History" at bounding box center [156, 279] width 171 height 18
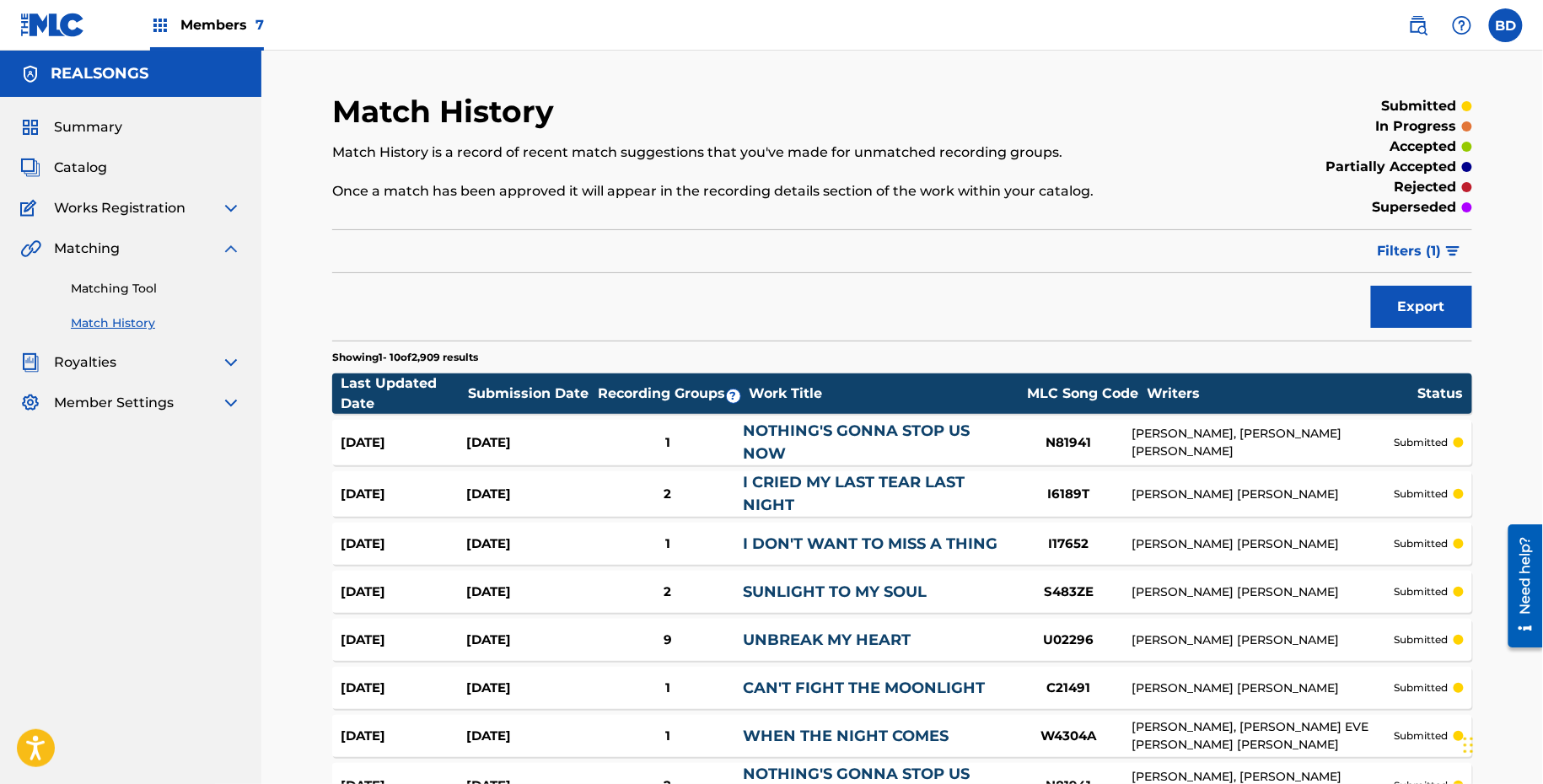
click at [758, 436] on link "NOTHING'S GONNA STOP US NOW" at bounding box center [856, 442] width 227 height 42
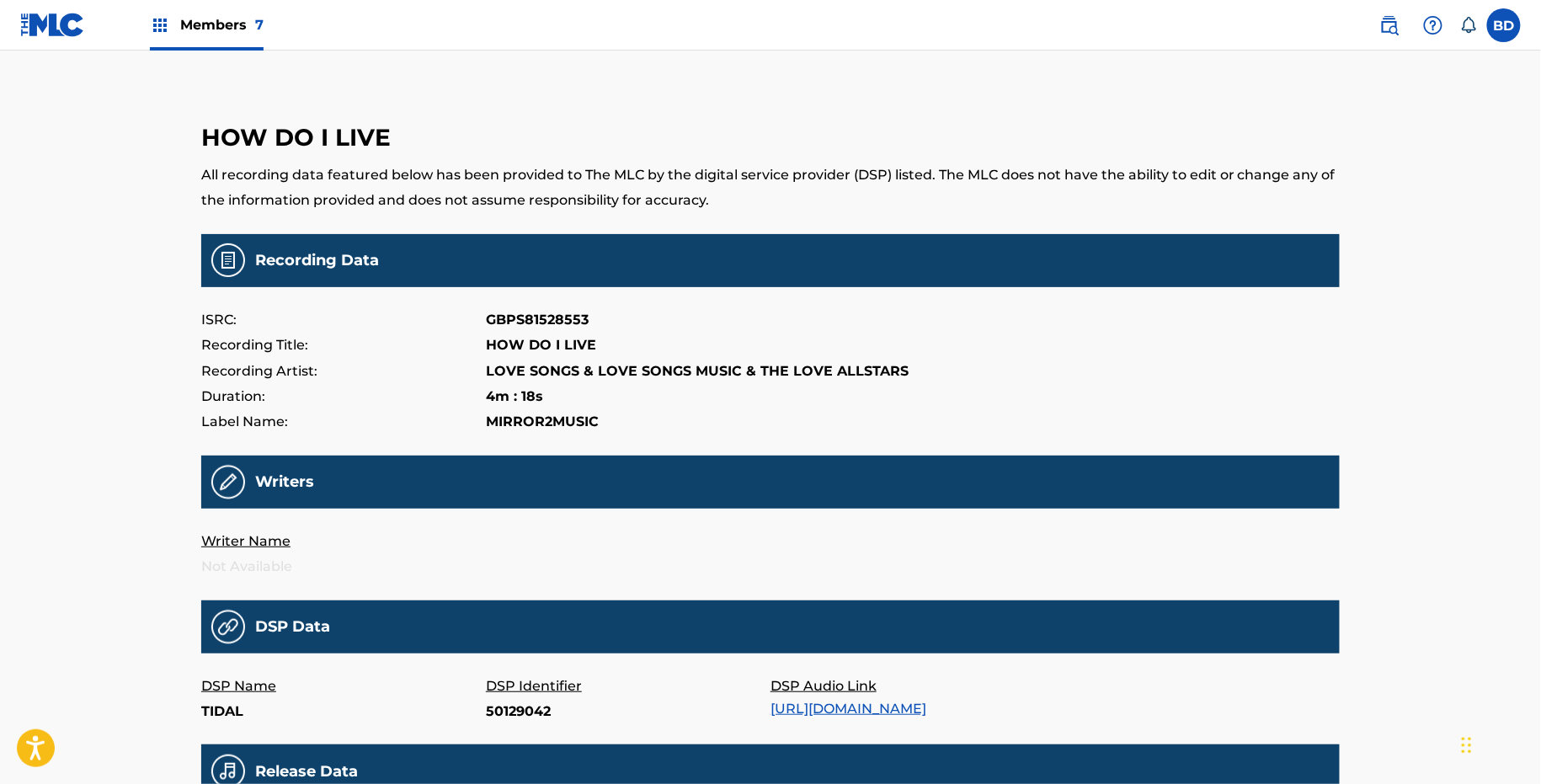
click at [524, 708] on p "50129042" at bounding box center [628, 711] width 285 height 25
copy p "50129042"
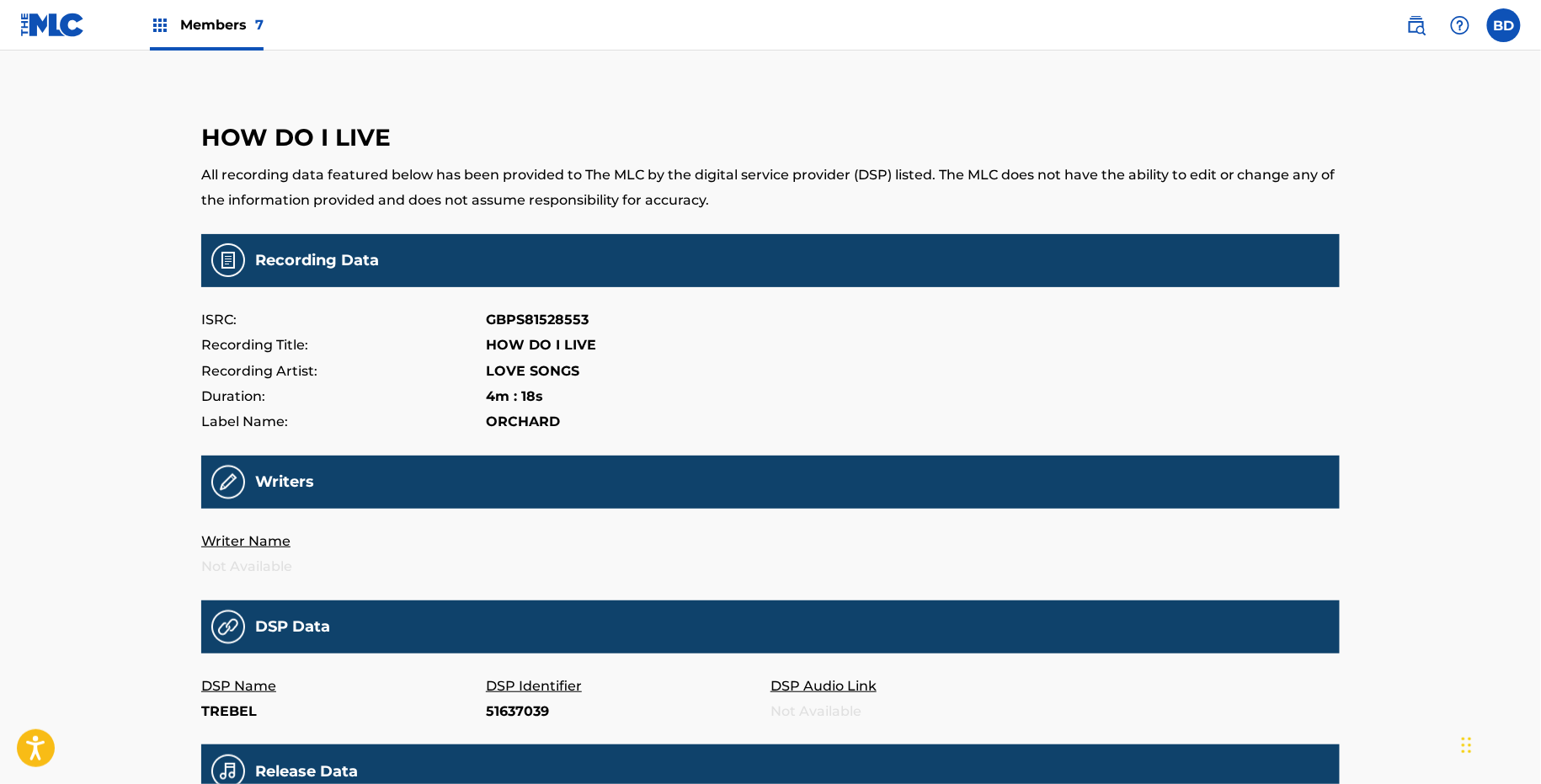
click at [509, 710] on p "51637039" at bounding box center [628, 711] width 285 height 25
copy p "51637039"
click at [543, 711] on p "DEQLzEN5TGc" at bounding box center [628, 711] width 285 height 25
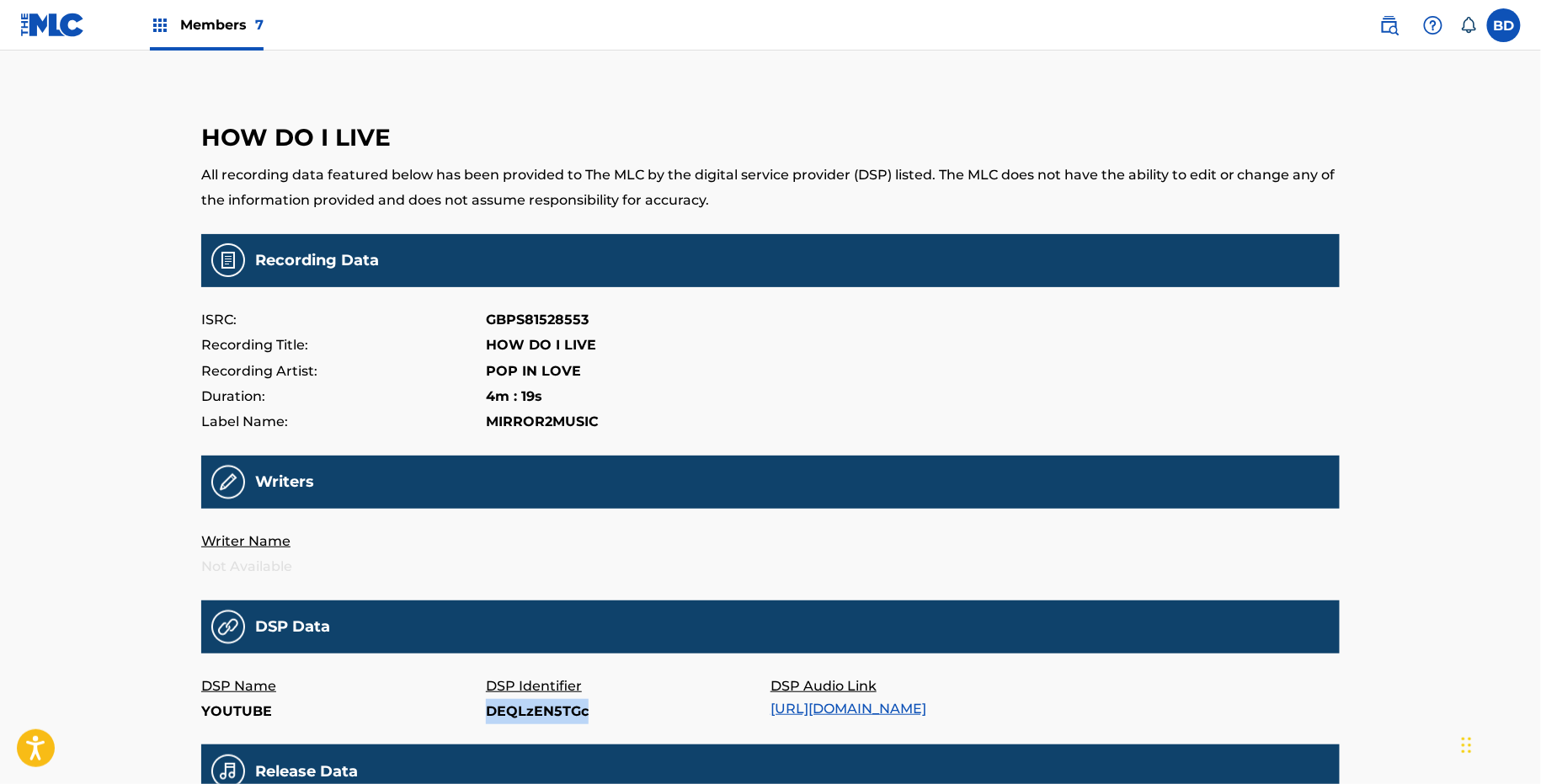
copy p "DEQLzEN5TGc"
click at [520, 696] on p "DSP Identifier" at bounding box center [628, 685] width 285 height 25
click at [513, 712] on p "OVbWTVNvu2E" at bounding box center [628, 711] width 285 height 25
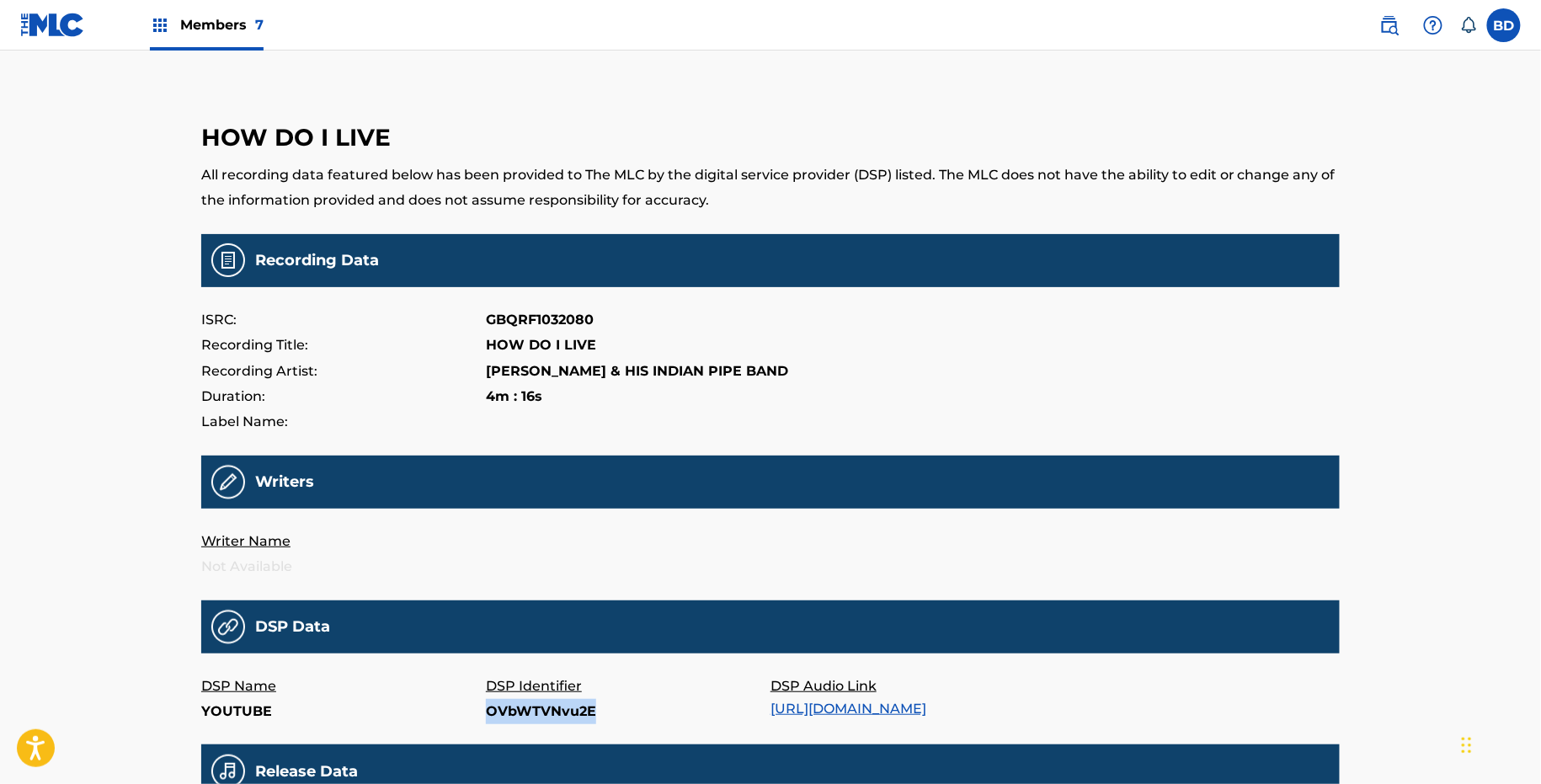
copy p "OVbWTVNvu2E"
click at [496, 710] on p "13551006" at bounding box center [628, 711] width 285 height 25
copy p "13551006"
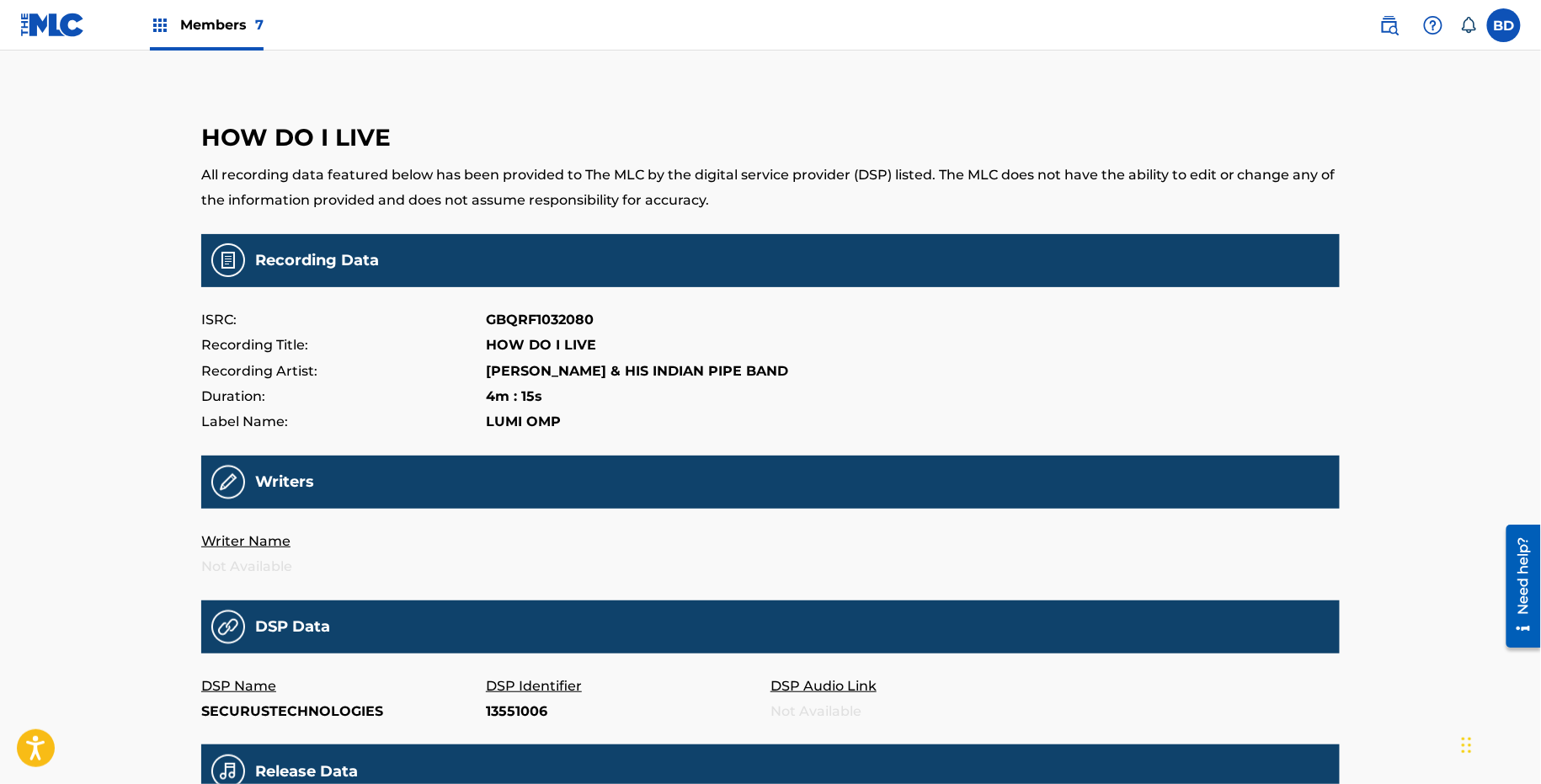
click at [325, 717] on p "SECURUSTECHNOLOGIES" at bounding box center [343, 711] width 285 height 25
copy p "SECURUSTECHNOLOGIES"
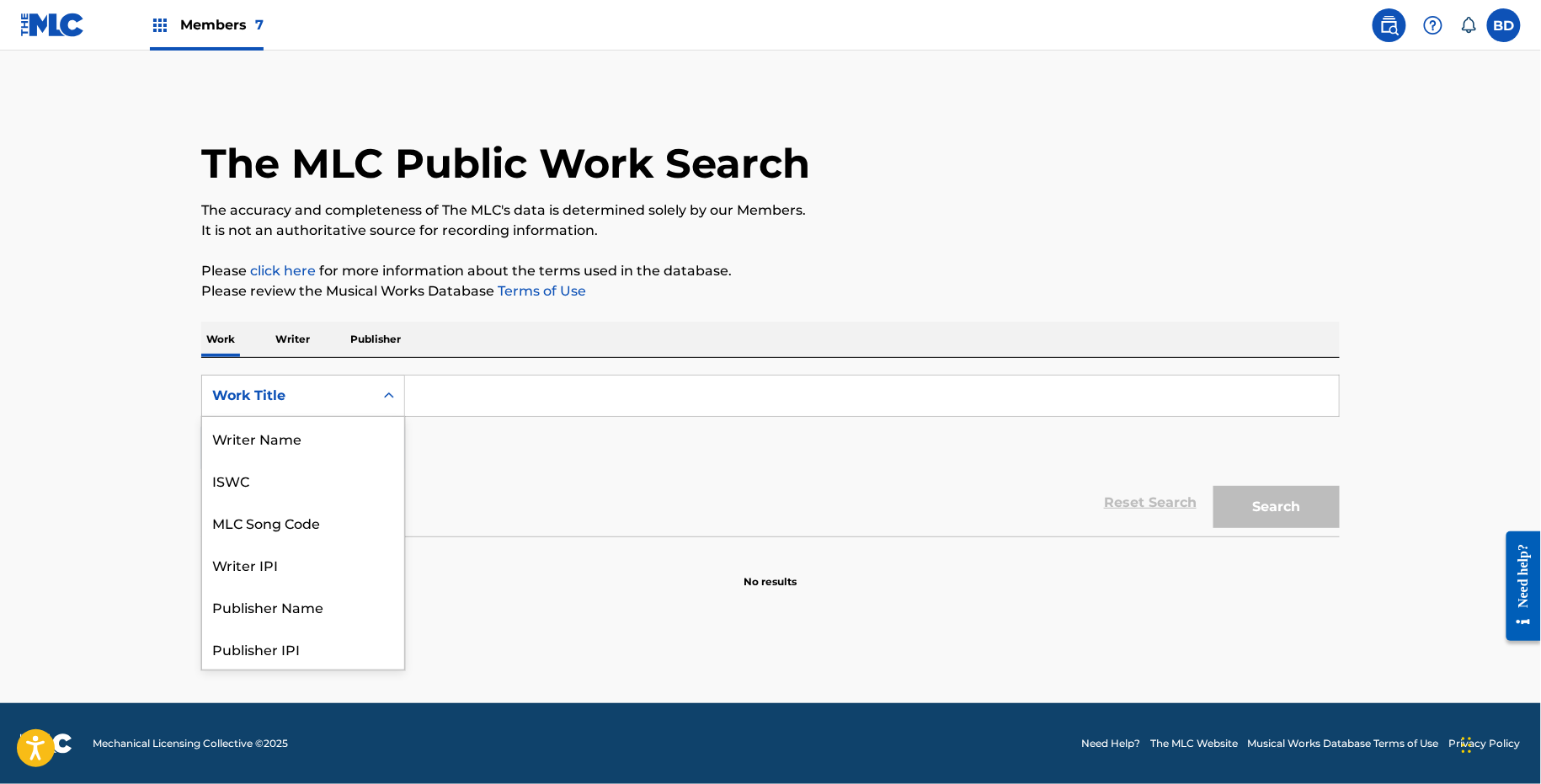
click at [335, 383] on div "Work Title" at bounding box center [288, 395] width 171 height 32
click at [287, 451] on div "MLC Song Code" at bounding box center [302, 438] width 202 height 42
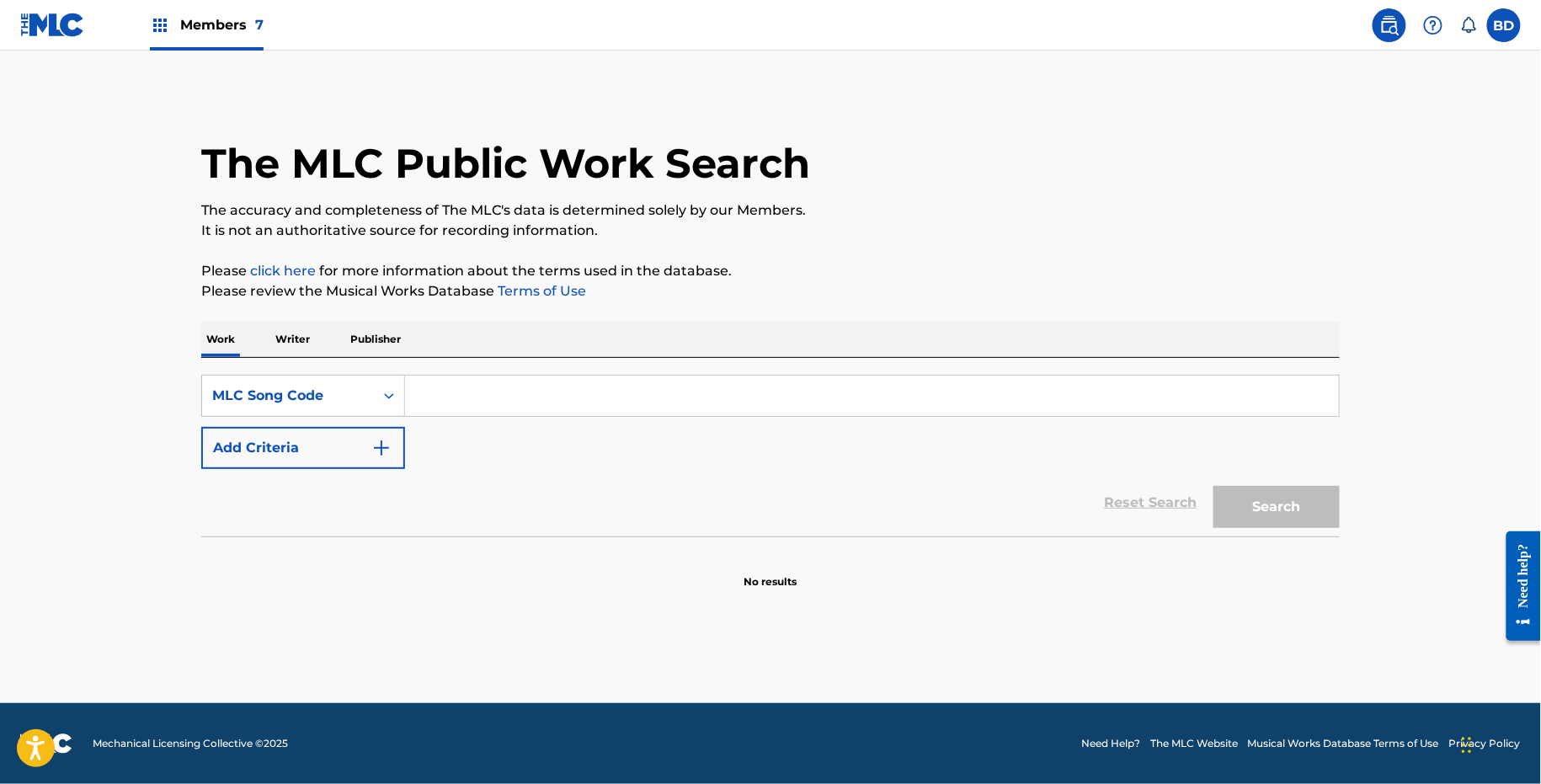
click at [445, 388] on input "Search Form" at bounding box center [872, 396] width 934 height 41
paste input "B14179"
type input "B14179"
click at [1214, 486] on button "Search" at bounding box center [1276, 507] width 126 height 42
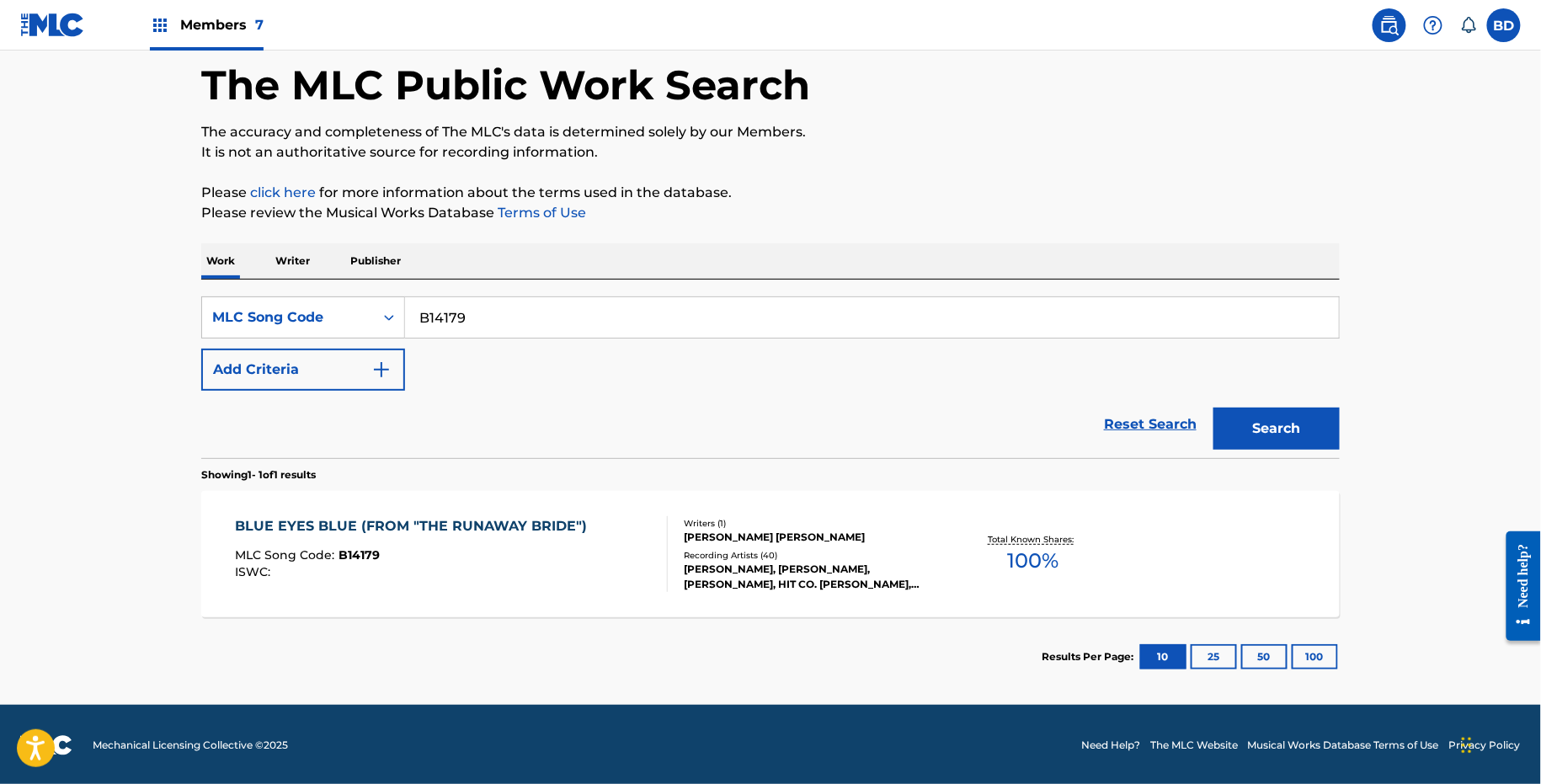
click at [465, 532] on div "BLUE EYES BLUE (FROM "THE RUNAWAY BRIDE")" at bounding box center [416, 526] width 360 height 20
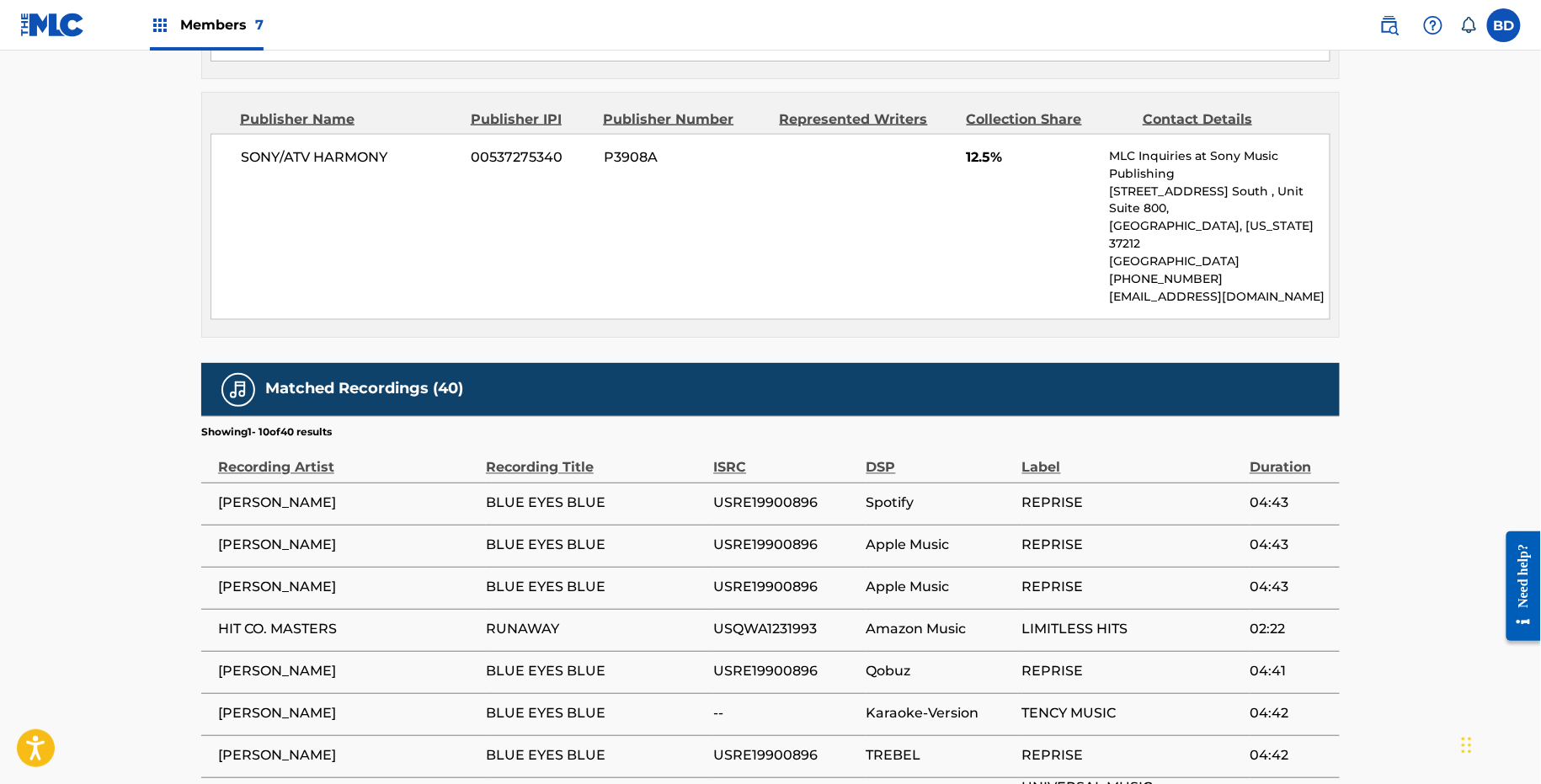
scroll to position [1025, 0]
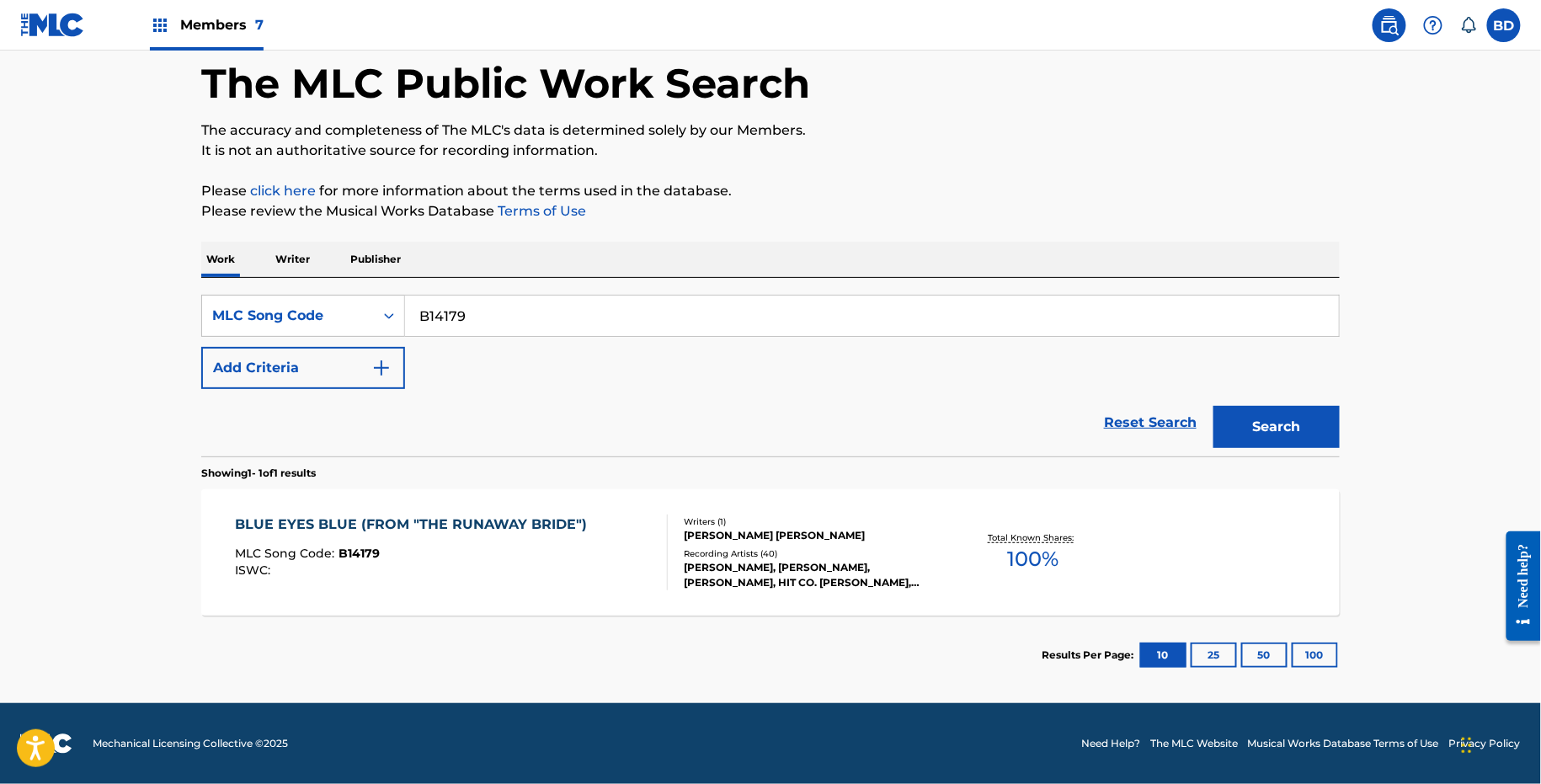
scroll to position [78, 0]
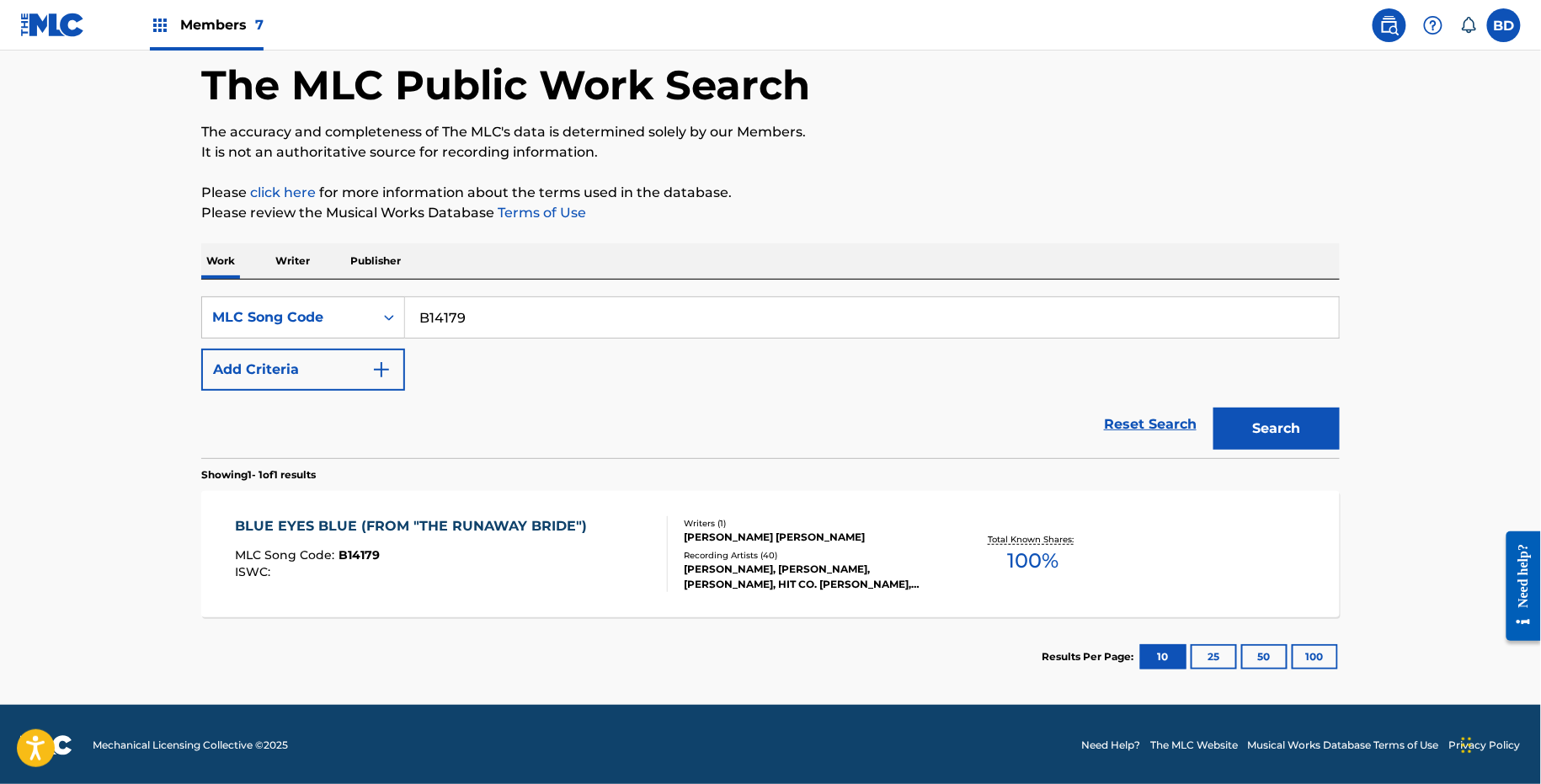
click at [479, 301] on input "B14179" at bounding box center [872, 318] width 934 height 41
paste input "231"
type input "B14231"
click at [1214, 407] on button "Search" at bounding box center [1276, 428] width 126 height 42
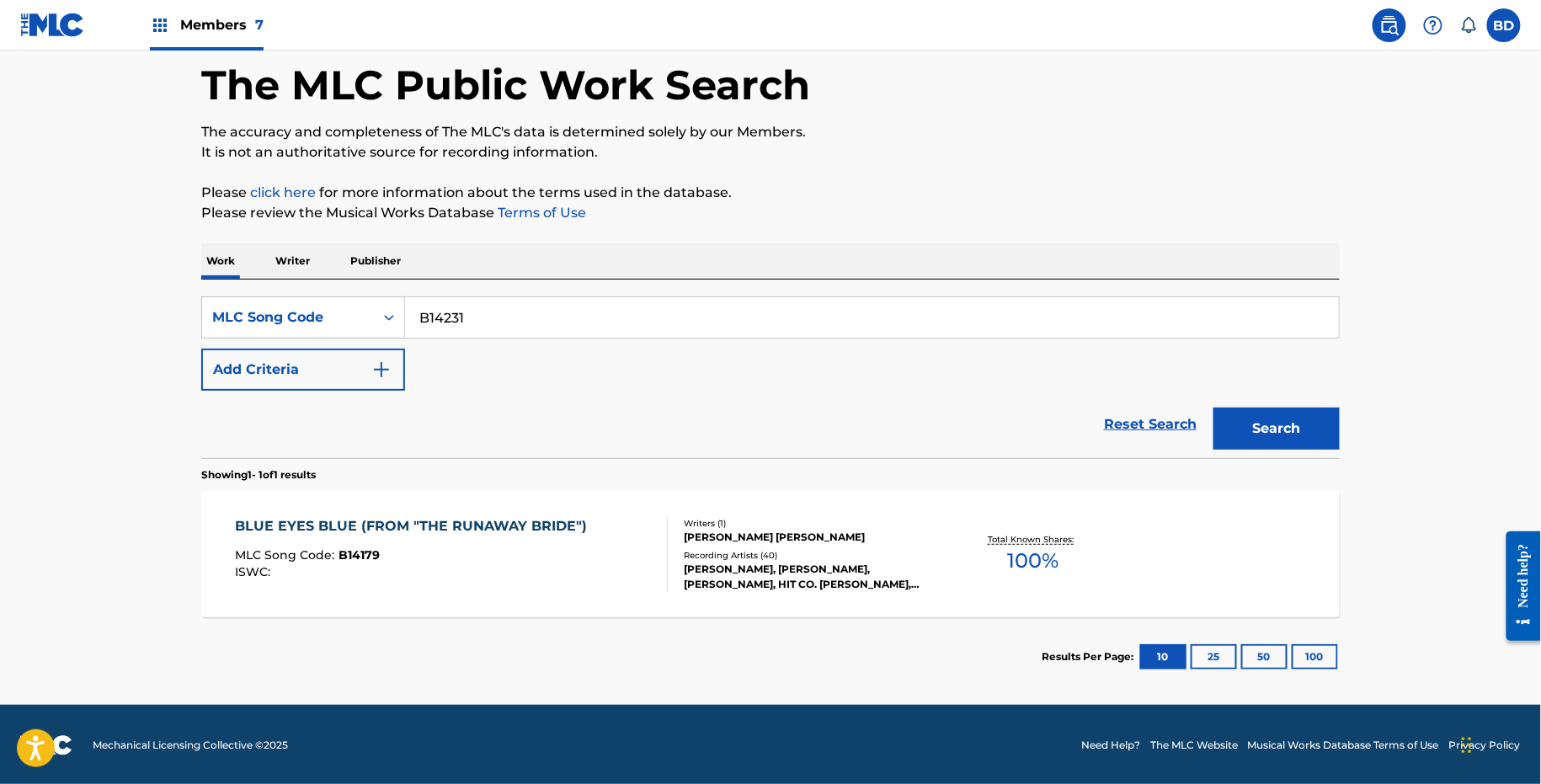
scroll to position [0, 0]
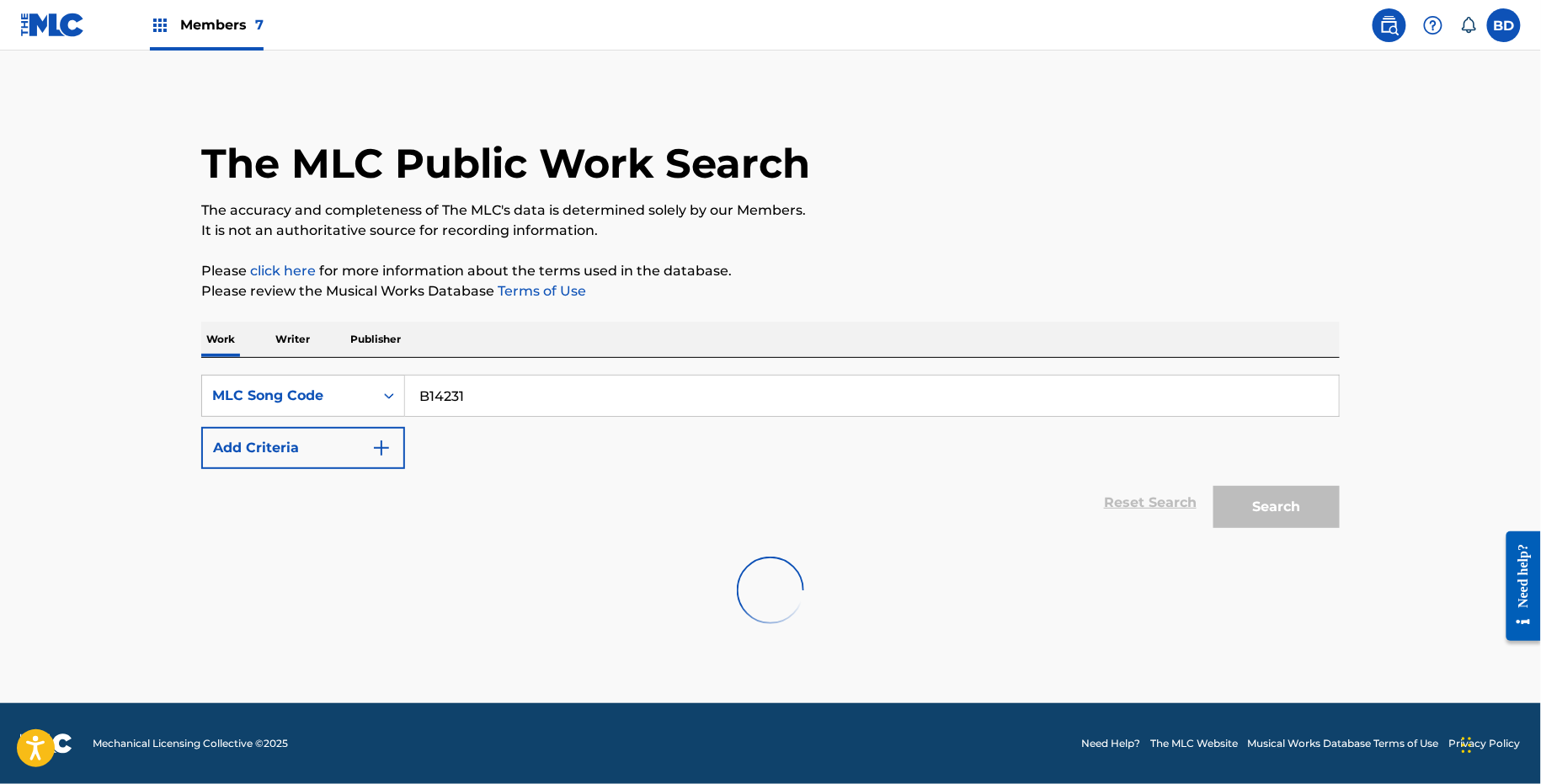
click at [463, 628] on div at bounding box center [770, 590] width 1139 height 108
click at [484, 525] on div "Reset Search Search" at bounding box center [770, 502] width 1139 height 67
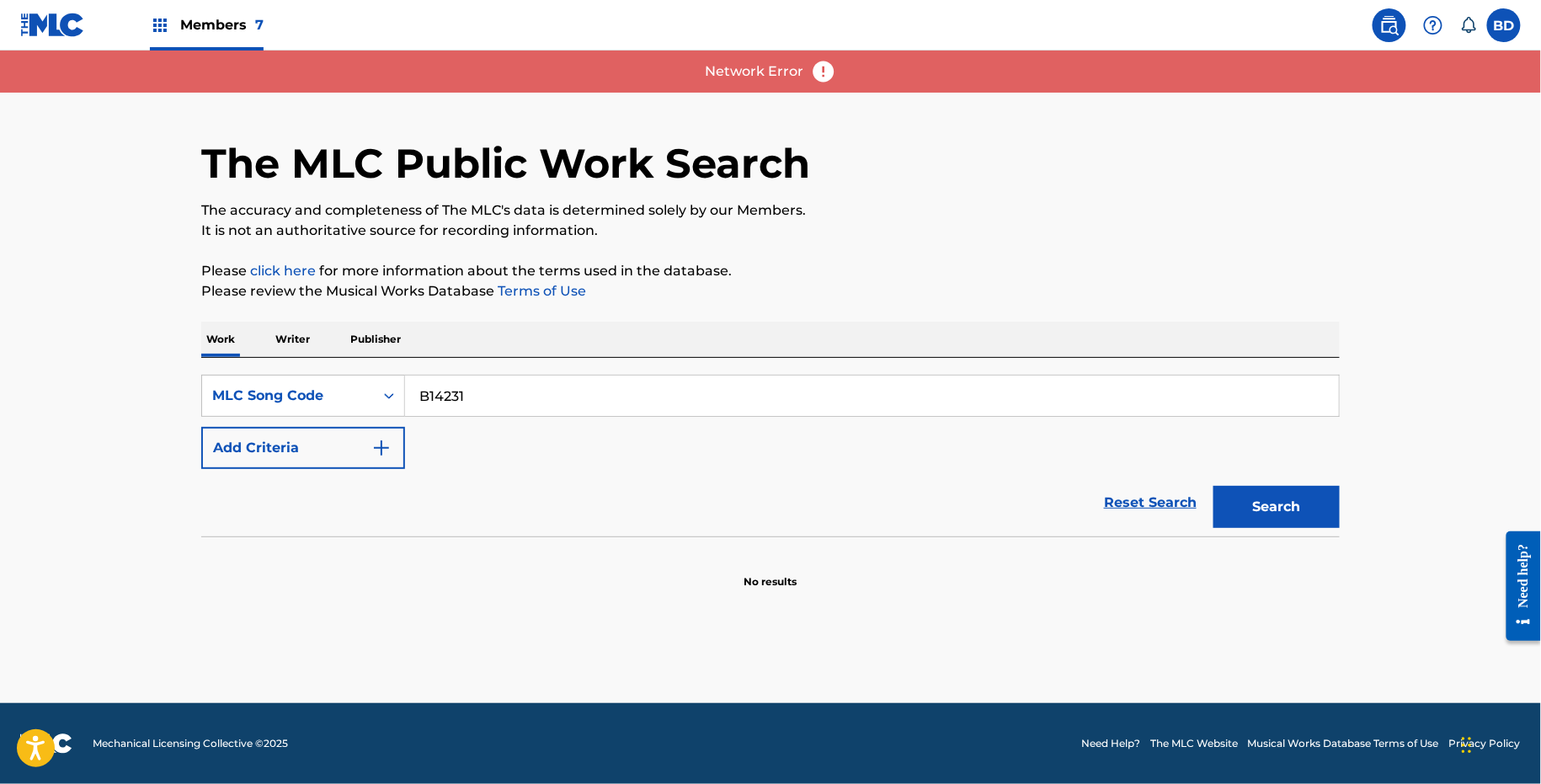
click at [1275, 535] on div "SearchWithCriteria45531c41-6b9d-48bf-b7fc-5309829a50fd MLC Song Code B14231 Add…" at bounding box center [770, 473] width 1139 height 231
click at [1267, 515] on button "Search" at bounding box center [1276, 507] width 126 height 42
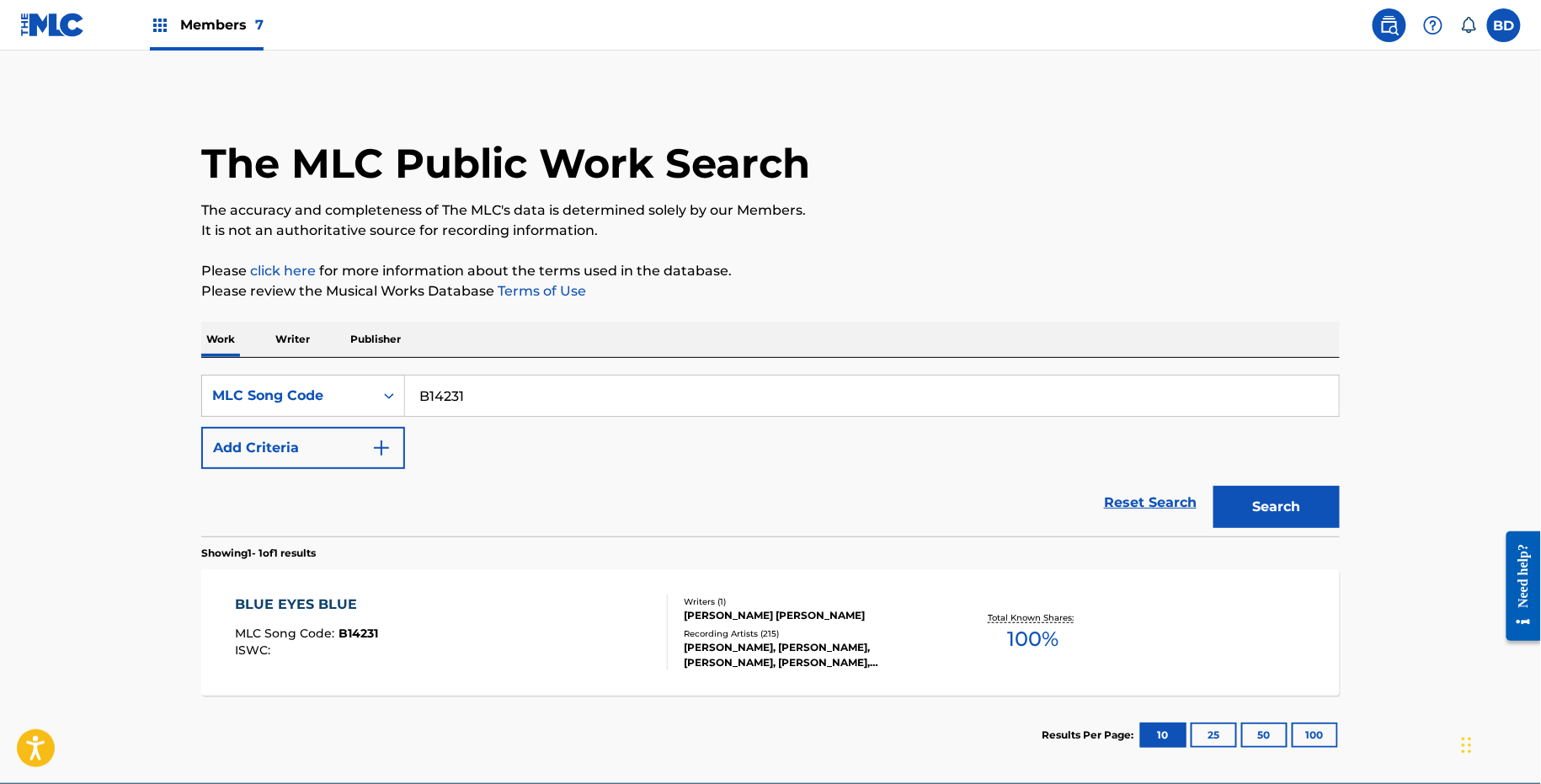
click at [1121, 696] on div "Results Per Page: 10 25 50 100" at bounding box center [1191, 735] width 299 height 79
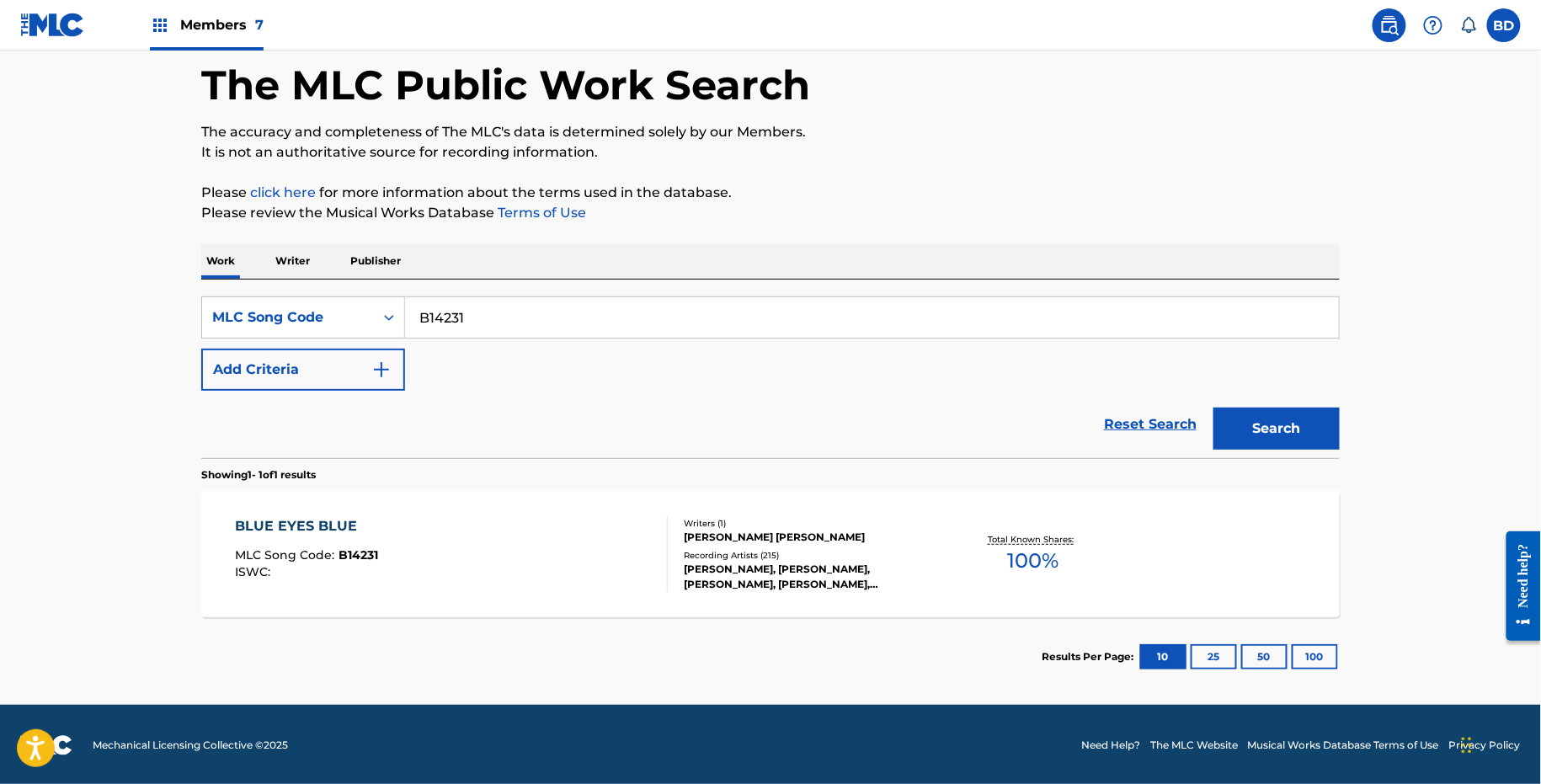
click at [1120, 569] on div "Total Known Shares: 100 %" at bounding box center [1033, 555] width 190 height 52
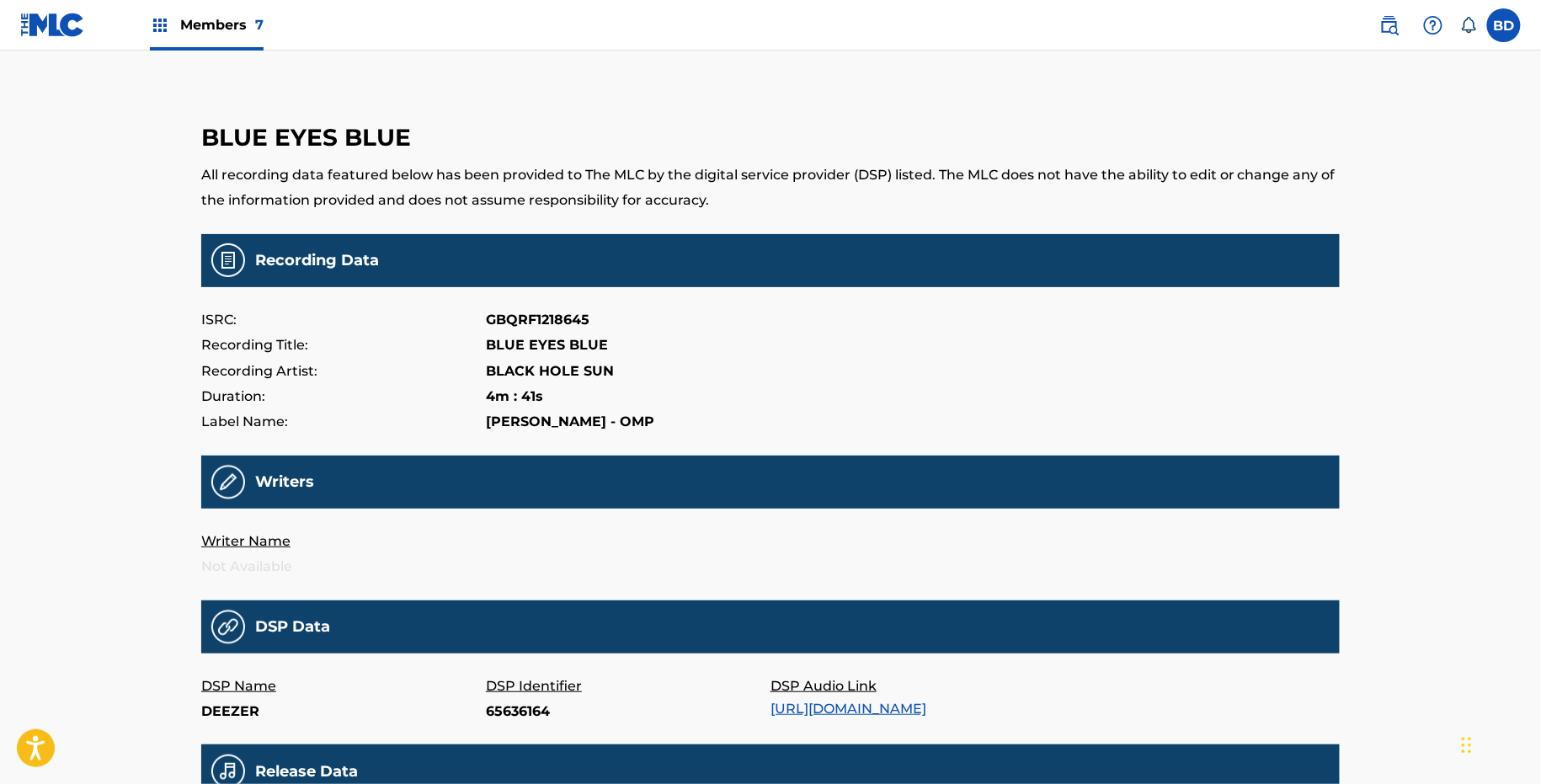
click at [504, 710] on p "65636164" at bounding box center [628, 711] width 285 height 25
copy p "65636164"
click at [533, 701] on p "N6vXqB645wM" at bounding box center [628, 711] width 285 height 25
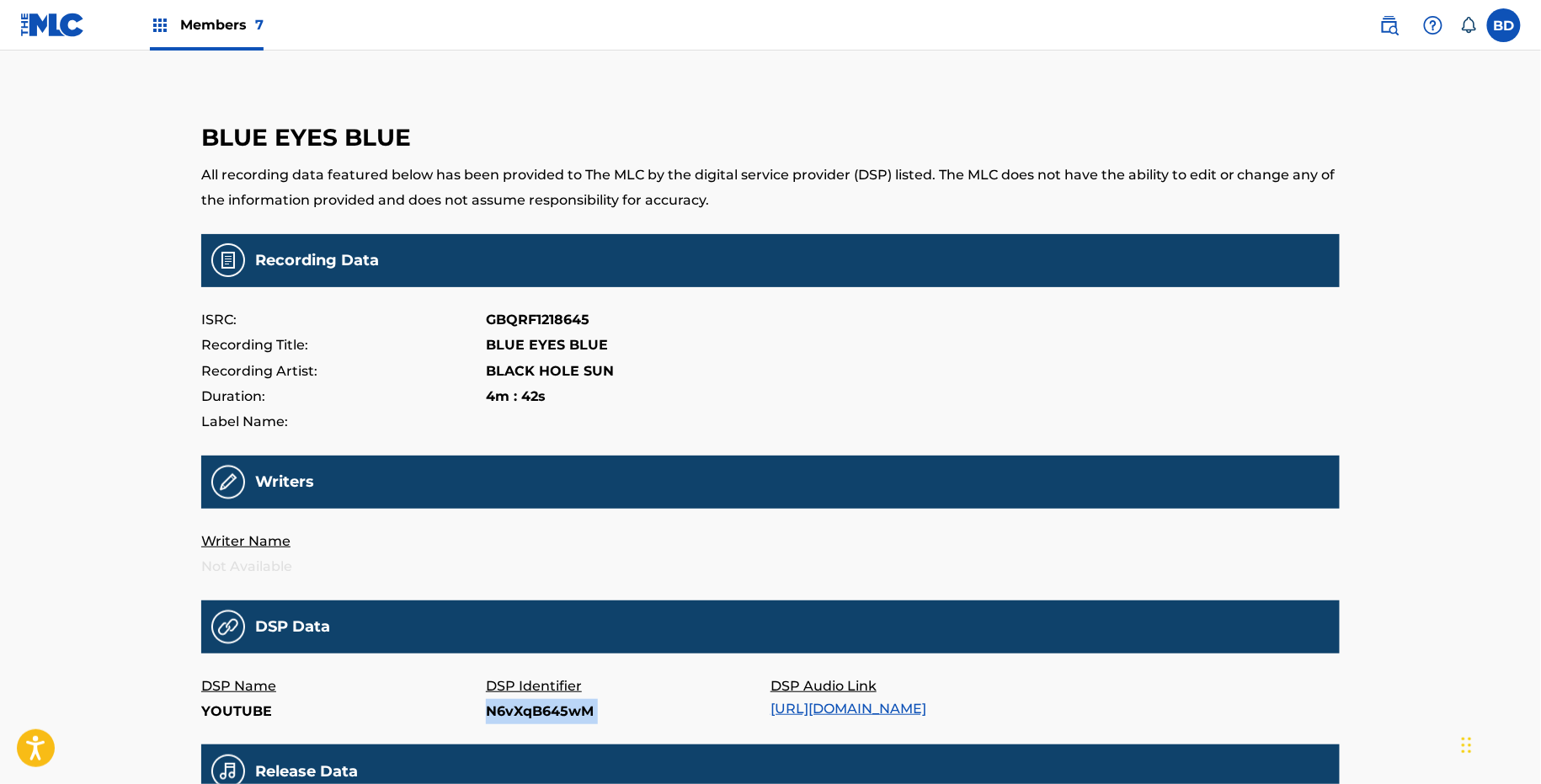
click at [533, 701] on p "N6vXqB645wM" at bounding box center [628, 711] width 285 height 25
copy p "N6vXqB645wM"
click at [507, 708] on p "A321681715555326" at bounding box center [628, 711] width 285 height 25
copy p "A321681715555326"
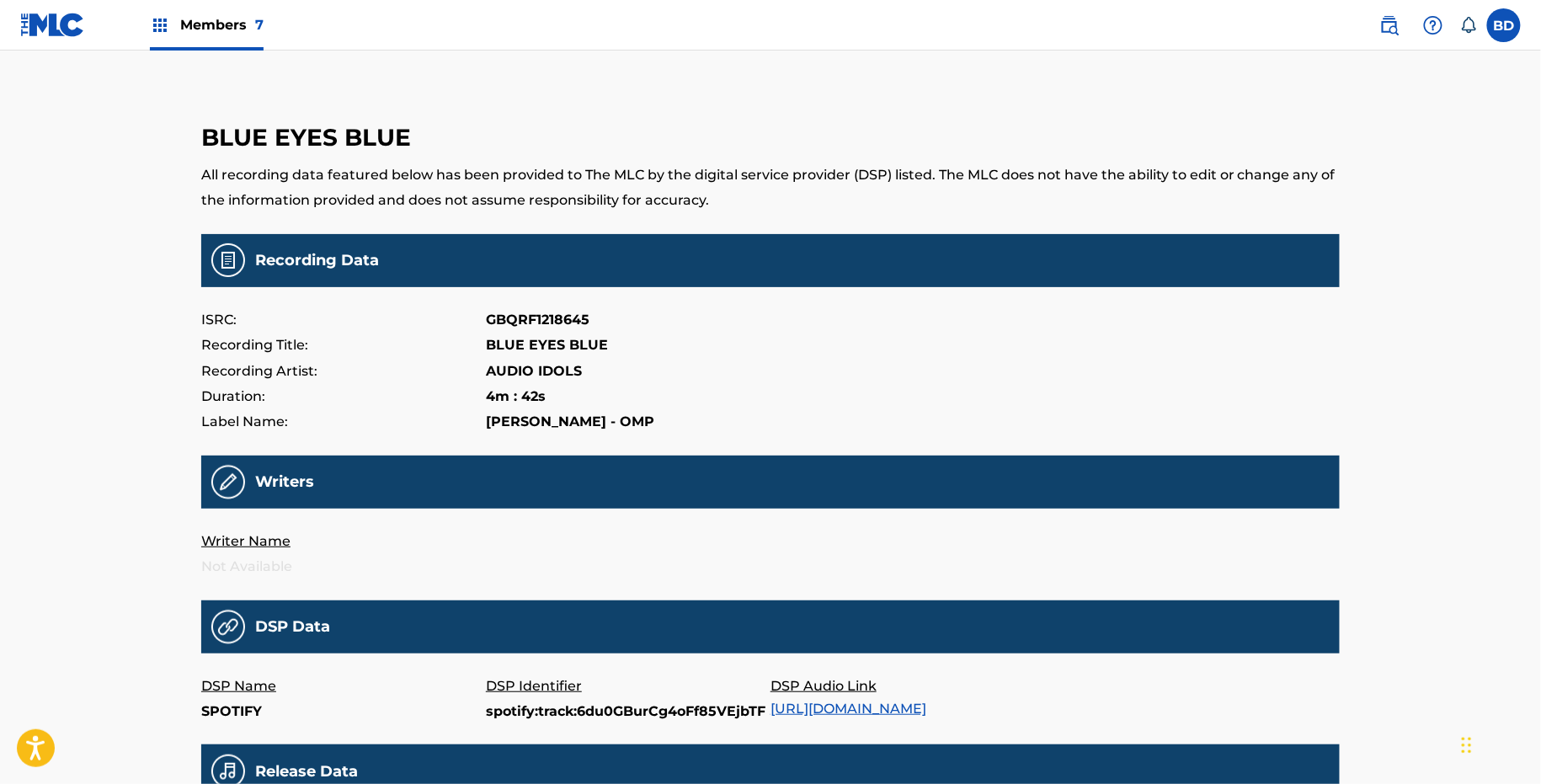
click at [518, 709] on p "spotify:track:6du0GBurCg4oFf85VEjbTF" at bounding box center [628, 711] width 285 height 25
copy p "spotify:track:6du0GBurCg4oFf85VEjbTF"
click at [623, 704] on p "spotify:track:5mkwiWN5YgKaYPNcUPz3ll" at bounding box center [628, 711] width 285 height 25
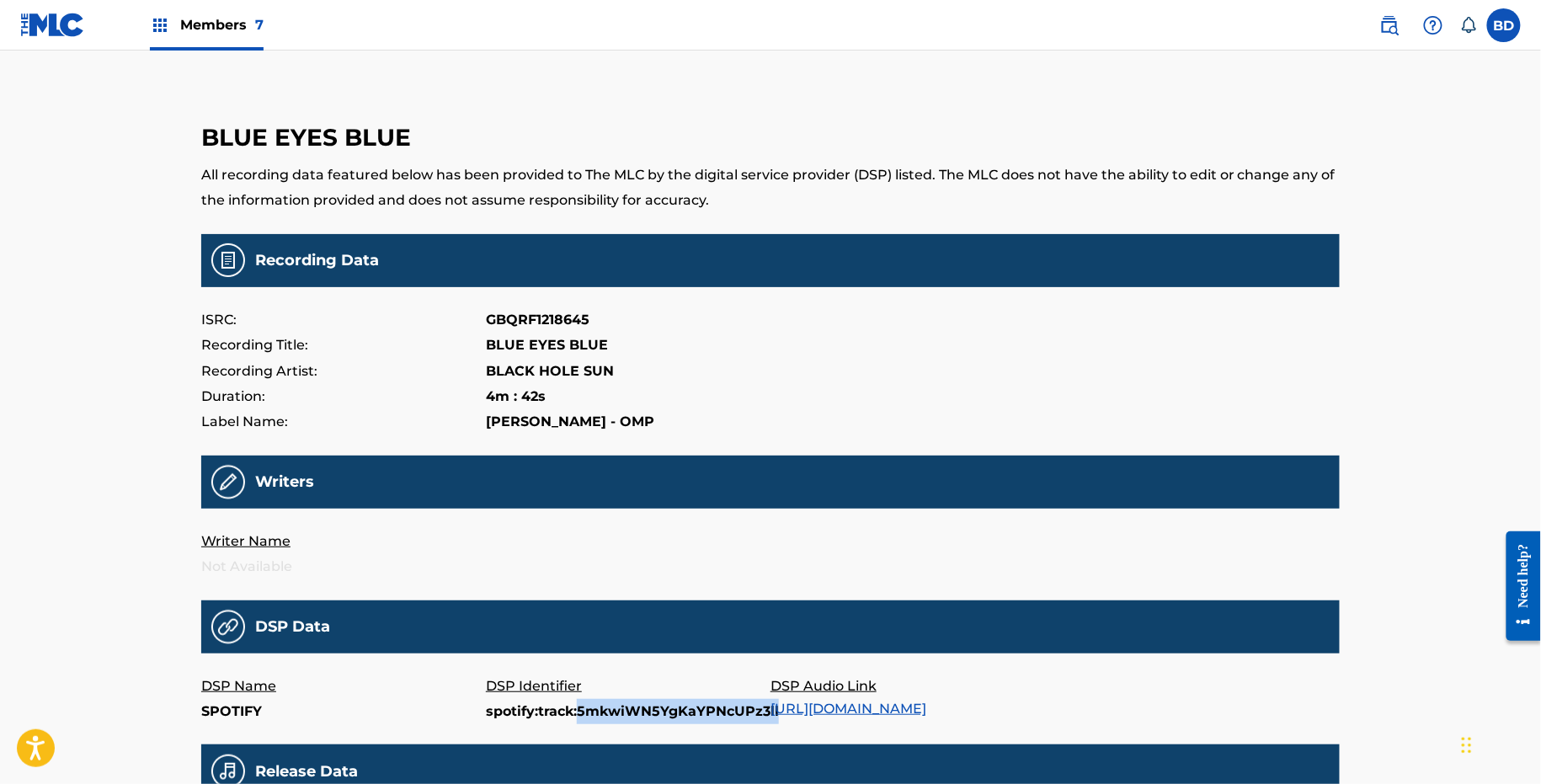
click at [623, 704] on p "spotify:track:5mkwiWN5YgKaYPNcUPz3ll" at bounding box center [628, 711] width 285 height 25
copy p "spotify:track:5mkwiWN5YgKaYPNcUPz3ll"
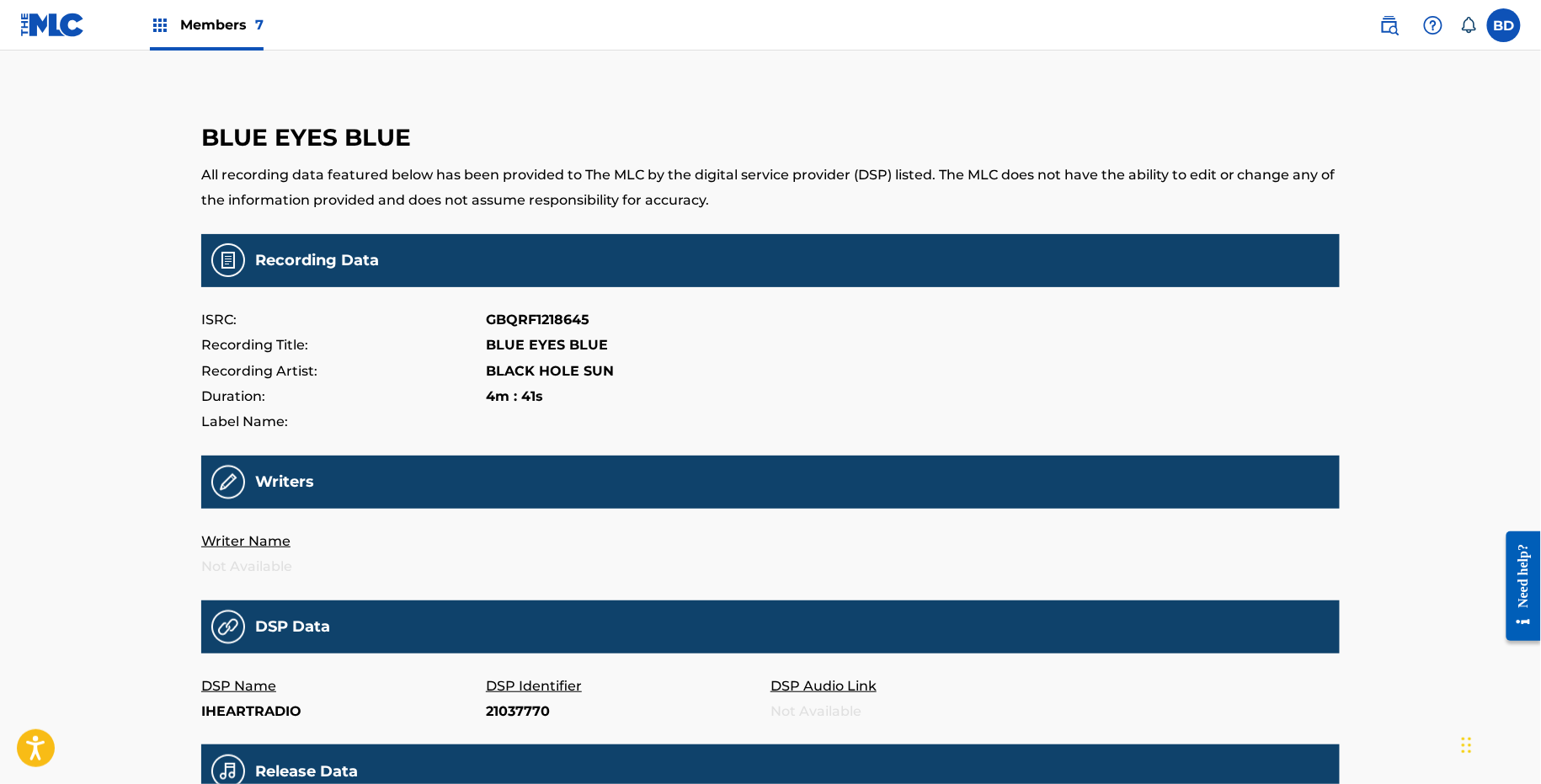
click at [513, 702] on p "21037770" at bounding box center [628, 711] width 285 height 25
copy p "21037770"
click at [511, 708] on p "66984938" at bounding box center [628, 711] width 285 height 25
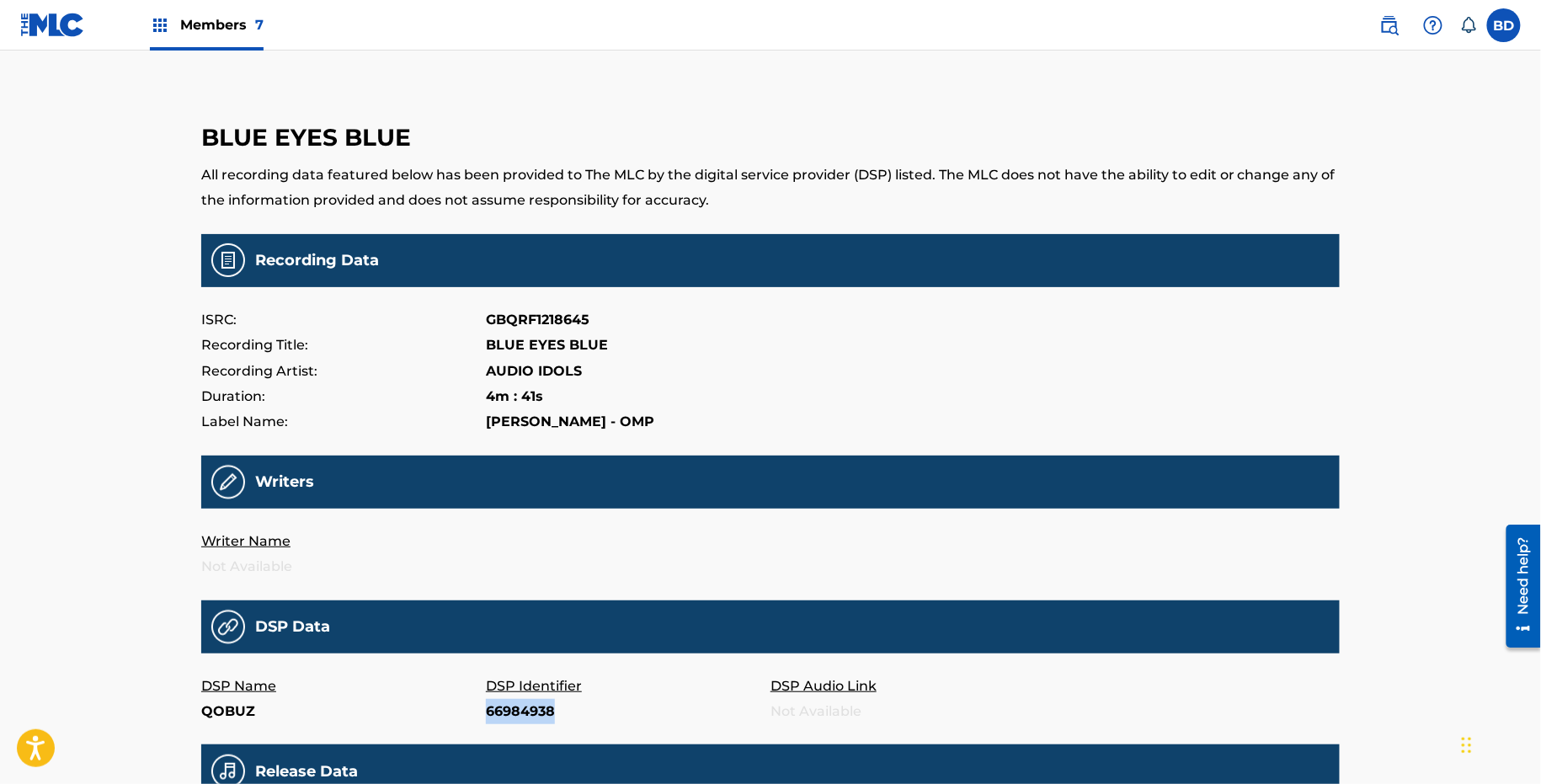
copy p "66984938"
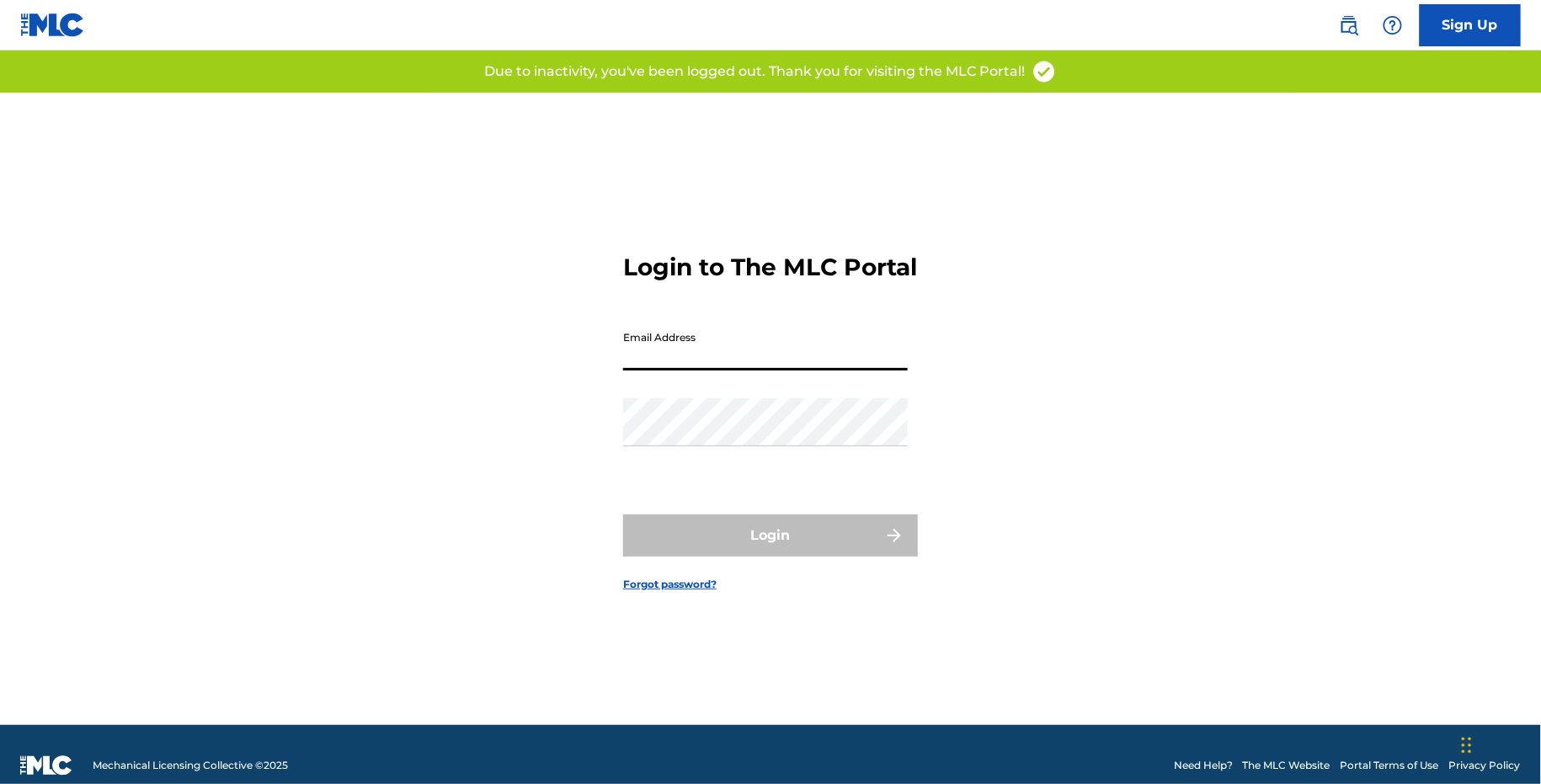
click at [645, 369] on input "Email Address" at bounding box center [765, 346] width 285 height 48
type input "[EMAIL_ADDRESS][DOMAIN_NAME]"
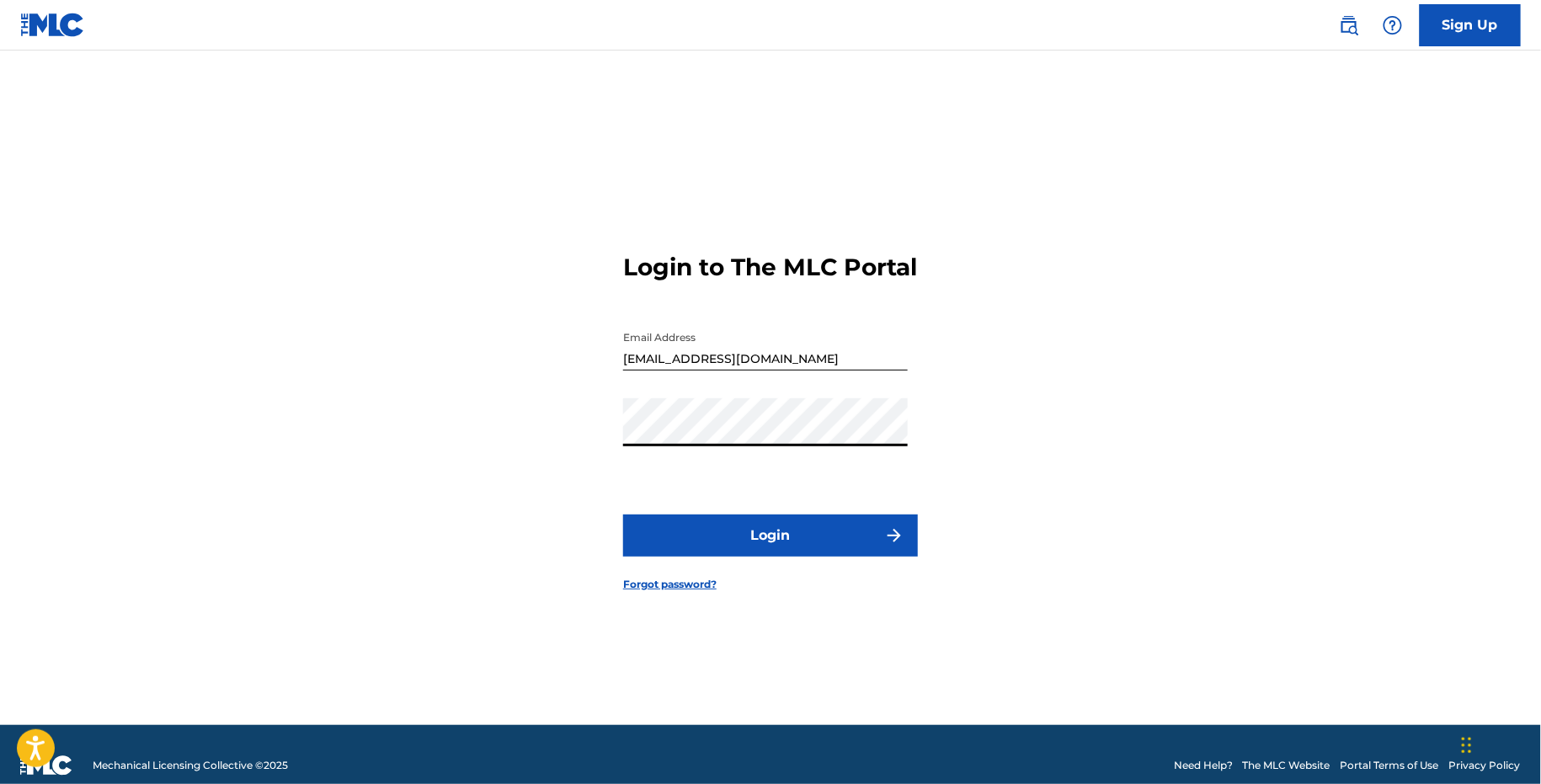
click at [665, 537] on button "Login" at bounding box center [770, 535] width 295 height 42
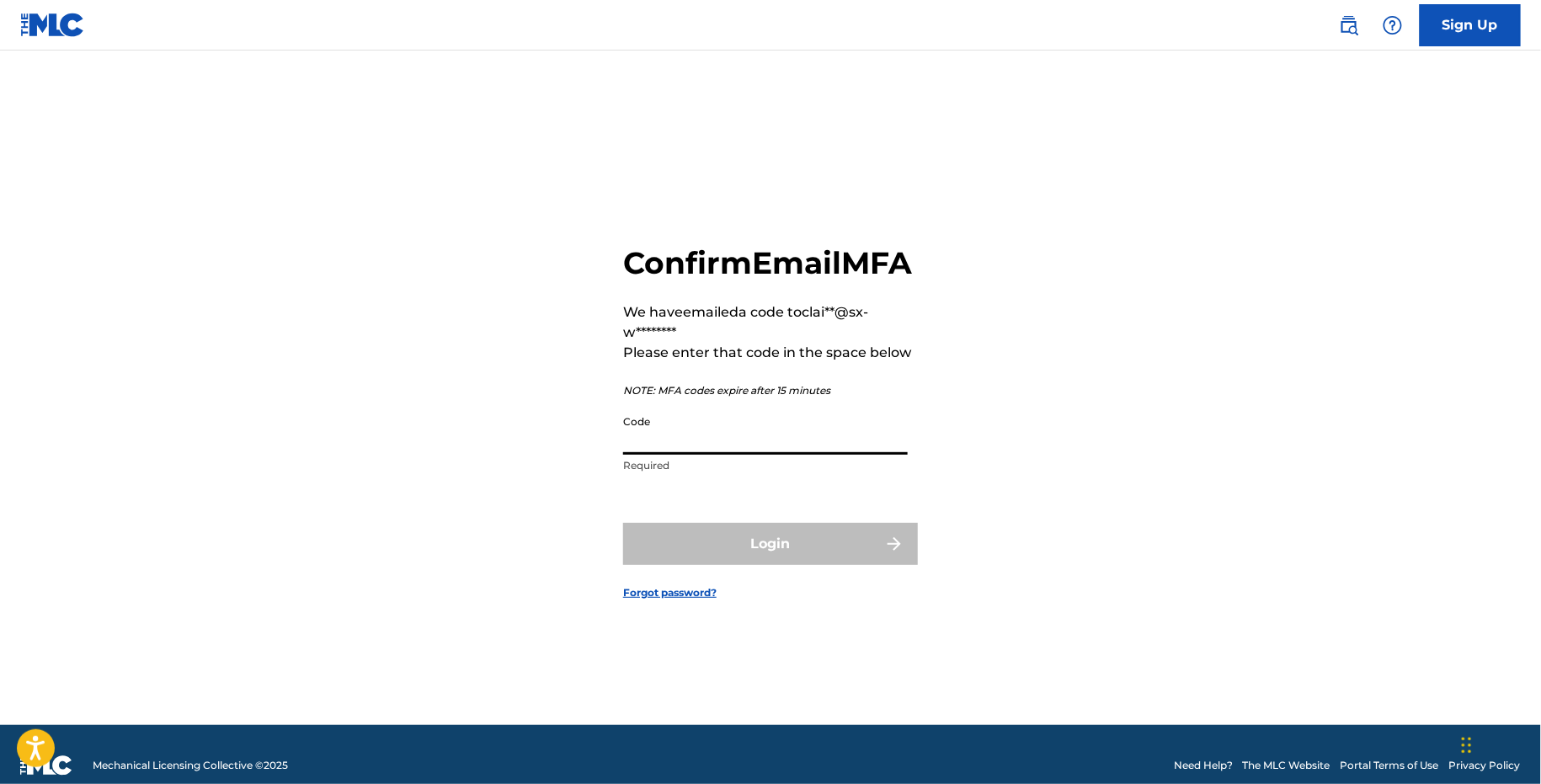
click at [667, 454] on input "Code" at bounding box center [765, 430] width 285 height 48
paste input "448192"
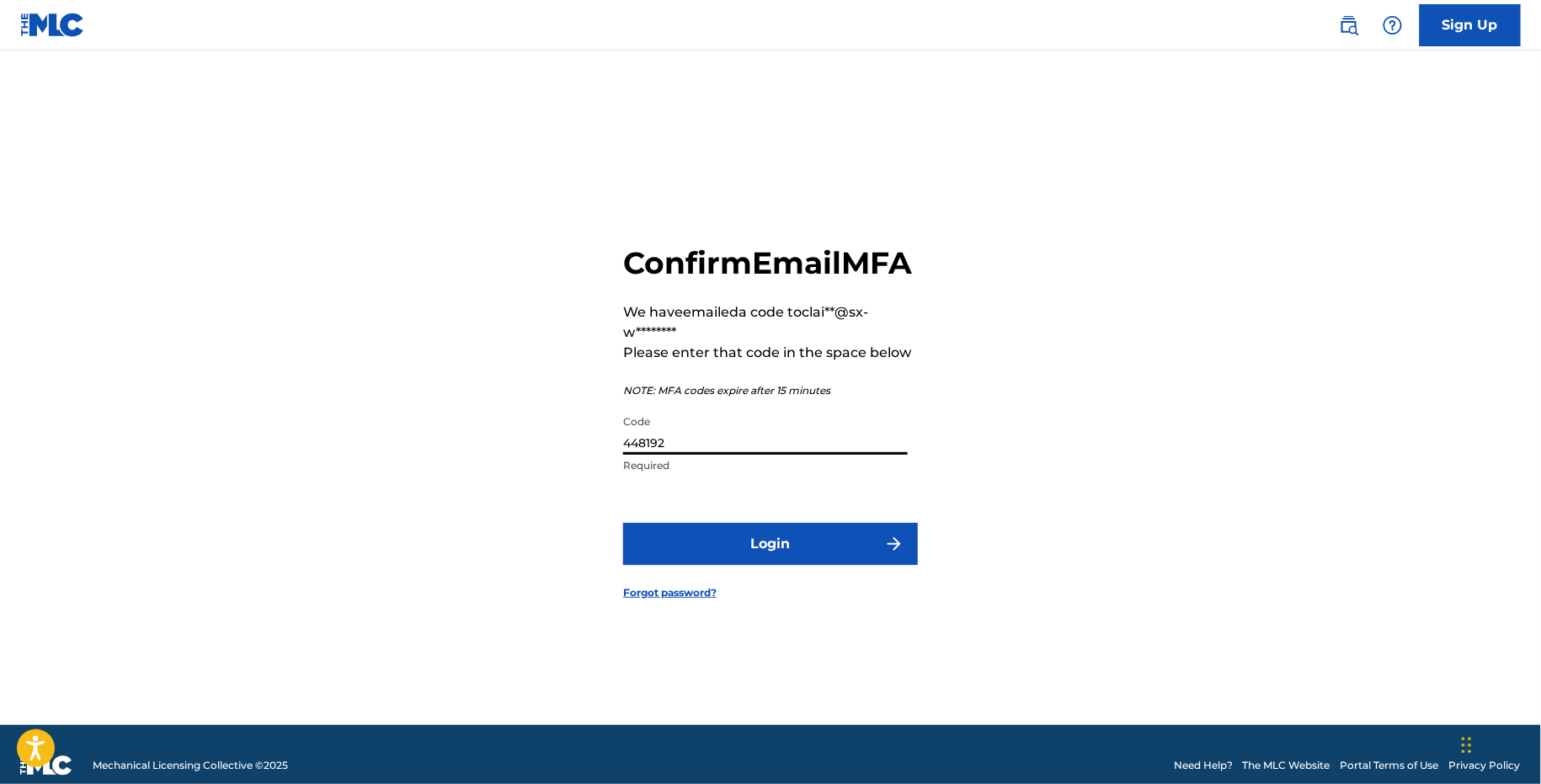
type input "448192"
click at [667, 517] on form "Confirm Email MFA We have emailed a code to clai**@sx-w******** Please enter th…" at bounding box center [770, 409] width 295 height 632
click at [667, 544] on button "Login" at bounding box center [770, 544] width 295 height 42
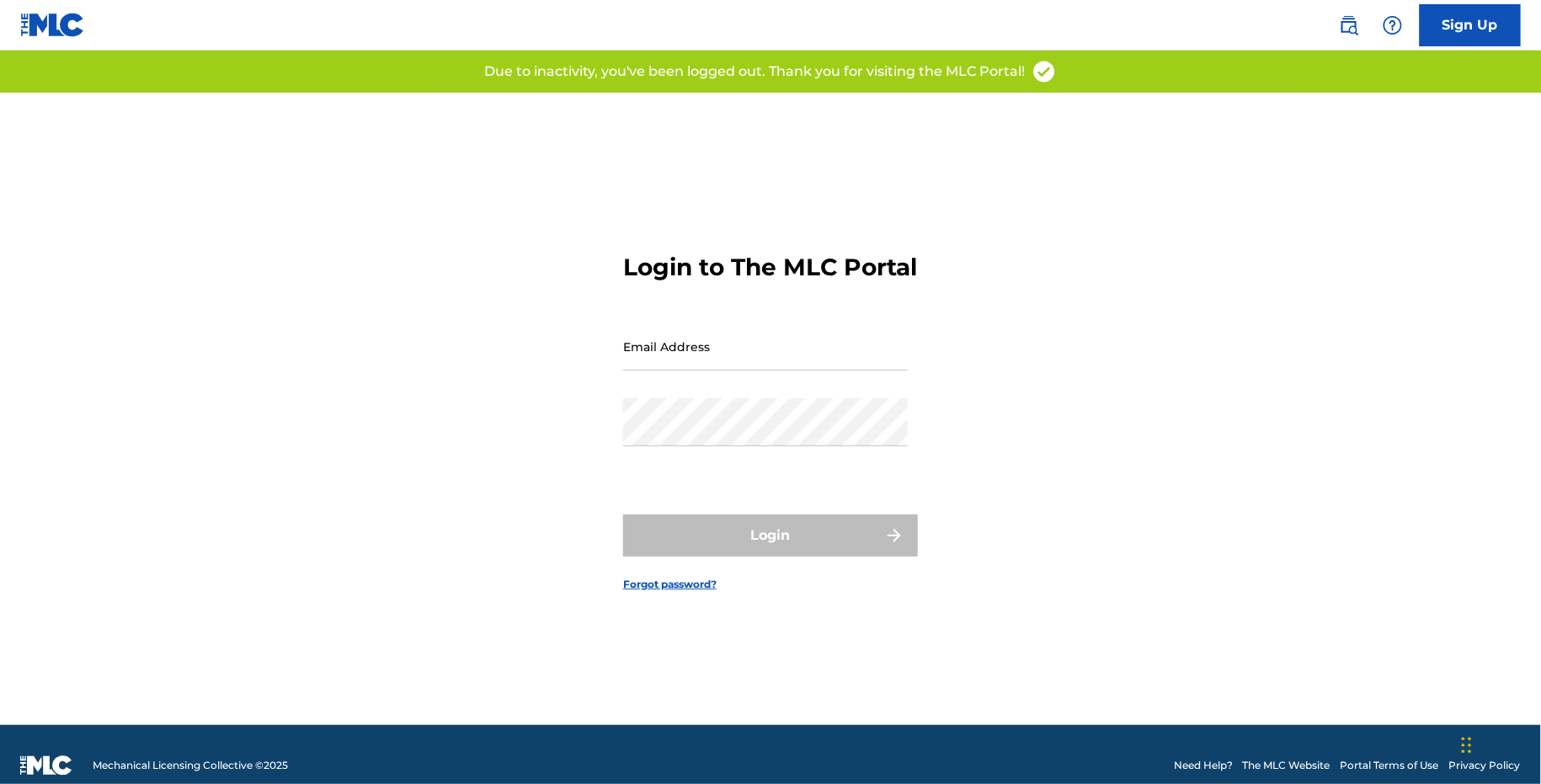
click at [735, 368] on input "Email Address" at bounding box center [765, 346] width 285 height 48
type input "[EMAIL_ADDRESS][DOMAIN_NAME]"
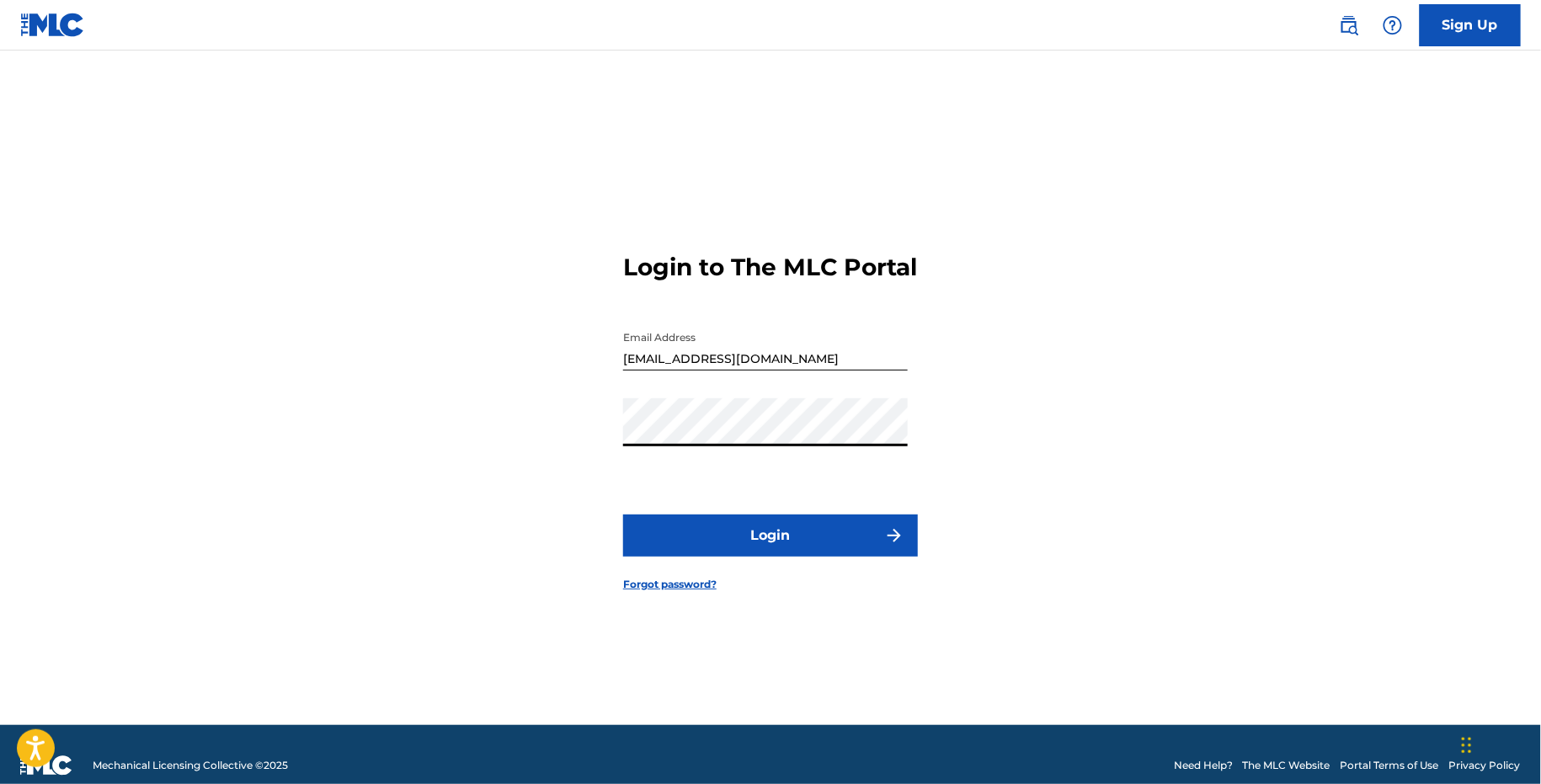
click at [665, 532] on button "Login" at bounding box center [770, 535] width 295 height 42
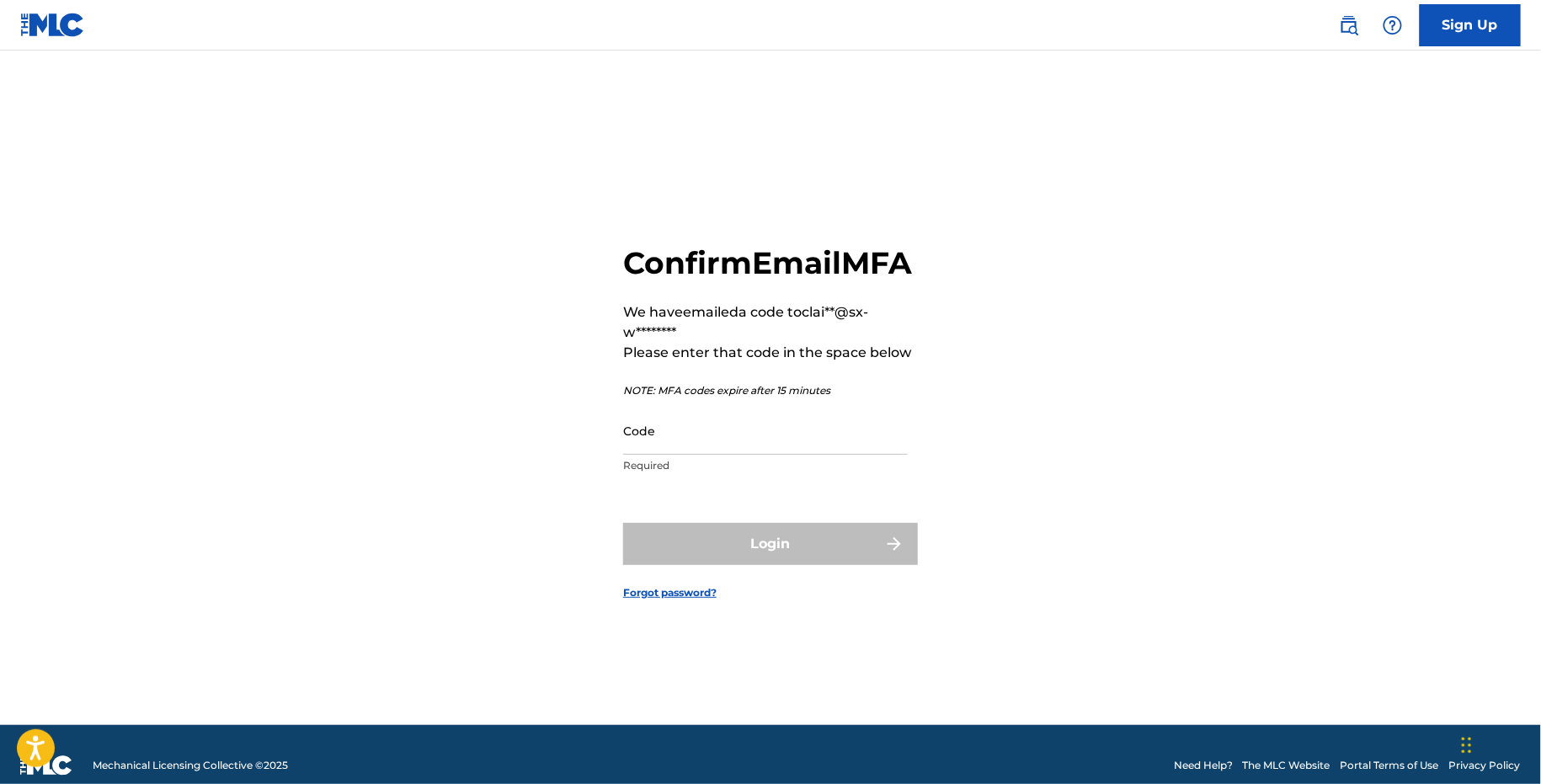
click at [657, 474] on p "Required" at bounding box center [765, 465] width 285 height 15
click at [655, 454] on input "Code" at bounding box center [765, 430] width 285 height 48
paste input "716992"
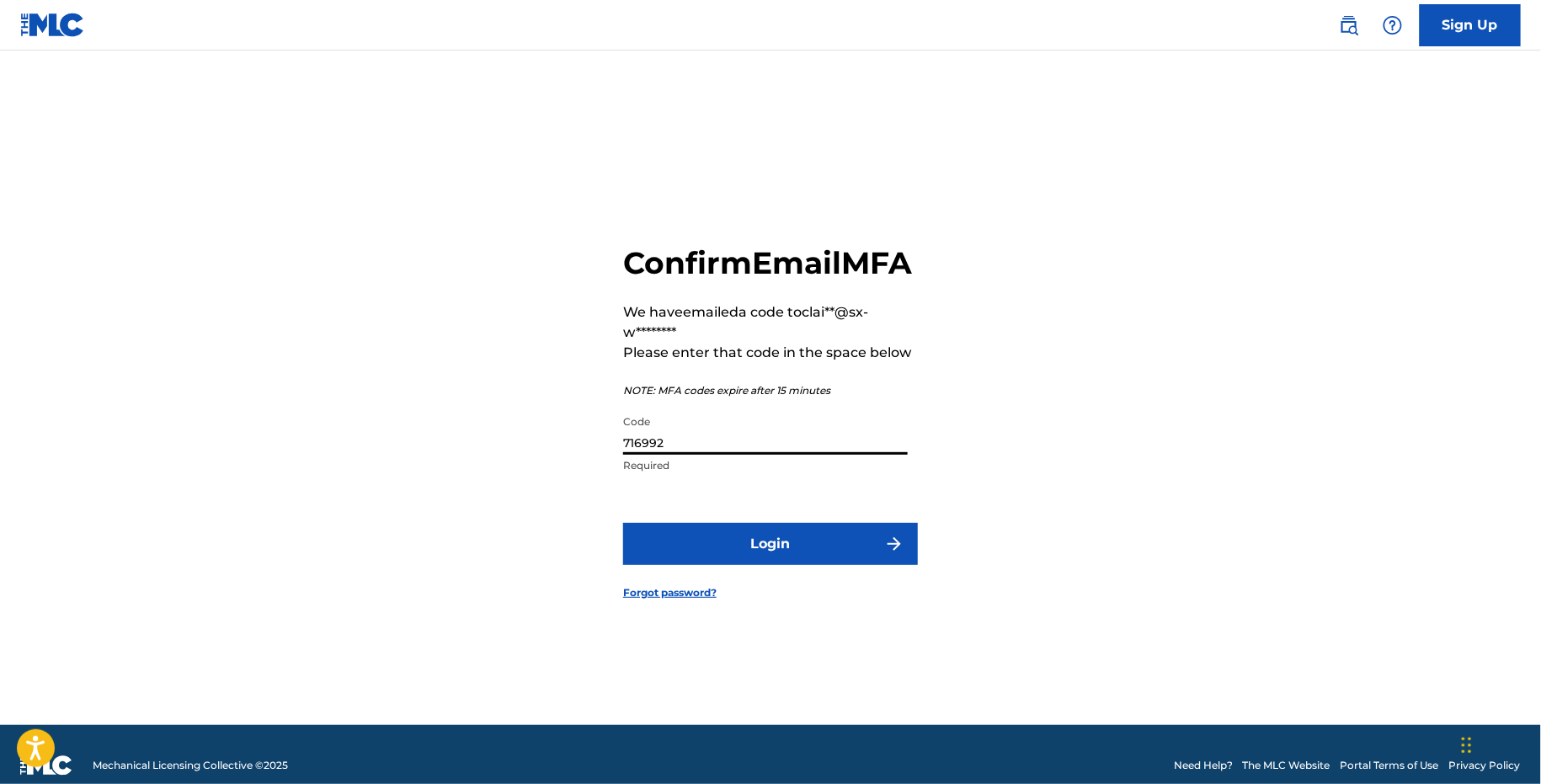
type input "716992"
click at [665, 556] on button "Login" at bounding box center [770, 544] width 295 height 42
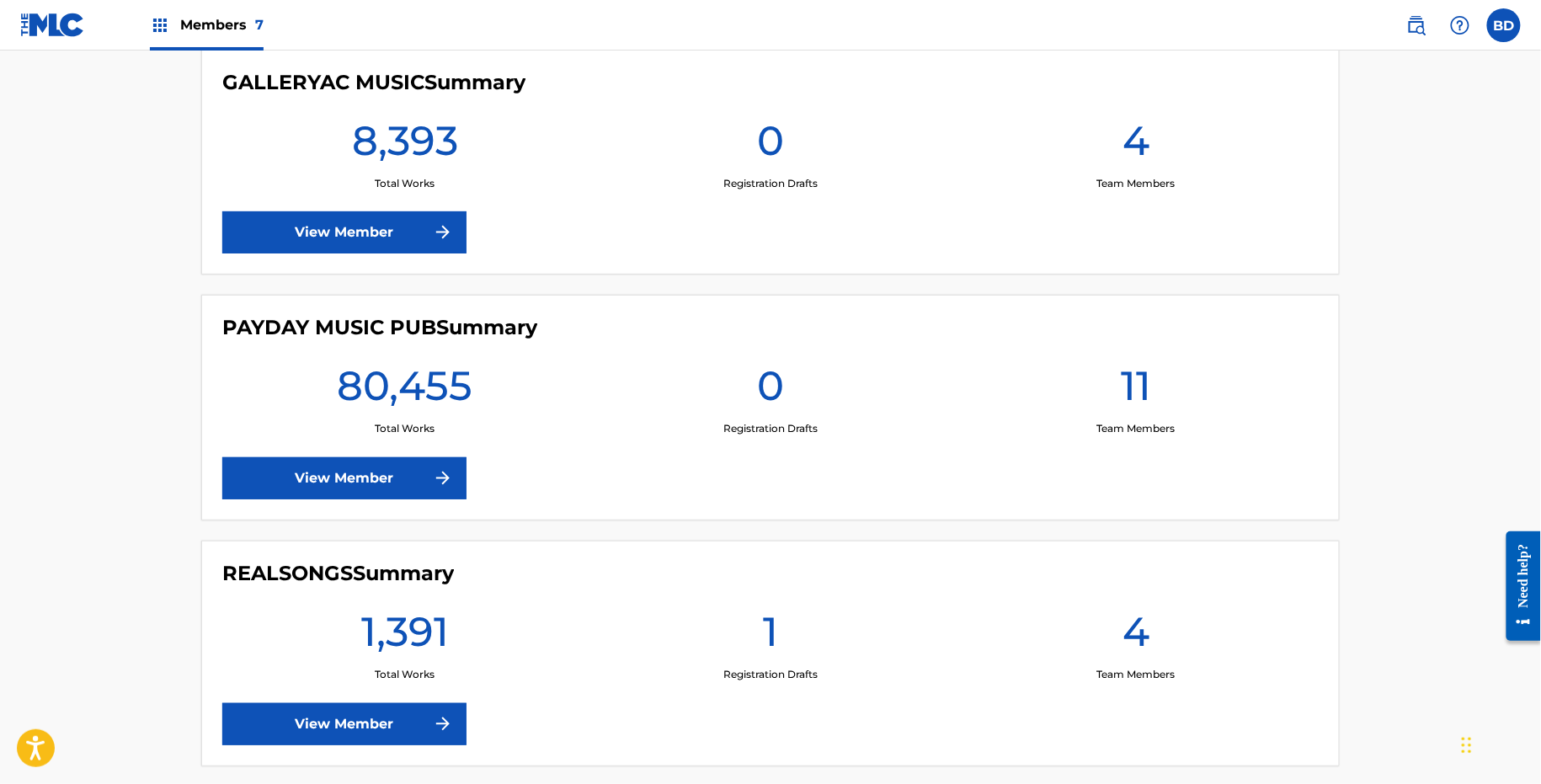
scroll to position [975, 0]
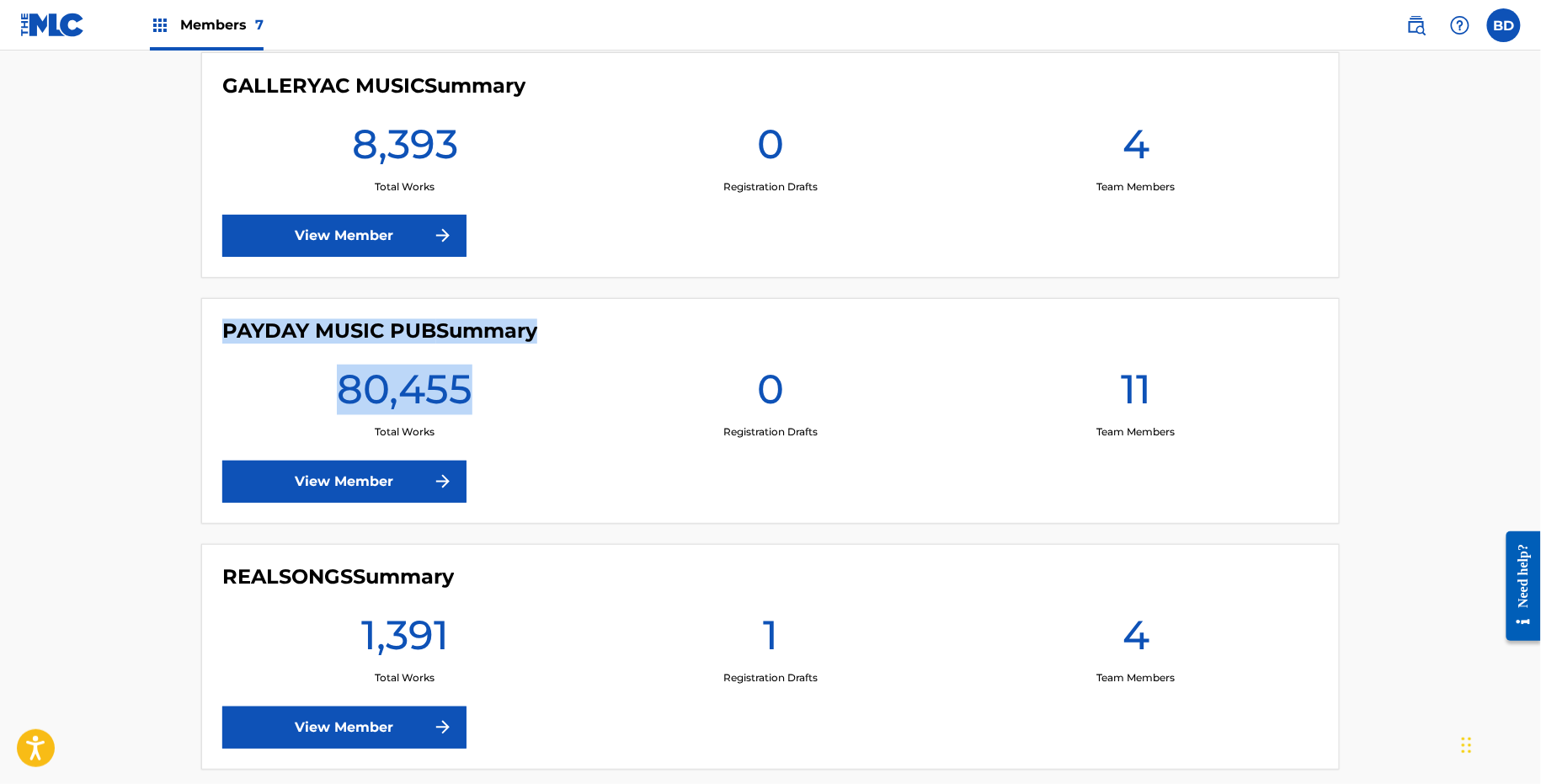
drag, startPoint x: 398, startPoint y: 310, endPoint x: 426, endPoint y: 418, distance: 111.6
click at [426, 415] on div "PAYDAY MUSIC PUB Summary 80,455 Total Works 0 Registration Drafts 11 Team Membe…" at bounding box center [770, 411] width 1139 height 226
click at [426, 418] on h1 "80,455" at bounding box center [405, 395] width 135 height 61
drag, startPoint x: 351, startPoint y: 313, endPoint x: 454, endPoint y: 393, distance: 130.4
click at [446, 388] on div "PAYDAY MUSIC PUB Summary 80,455 Total Works 0 Registration Drafts 11 Team Membe…" at bounding box center [770, 411] width 1139 height 226
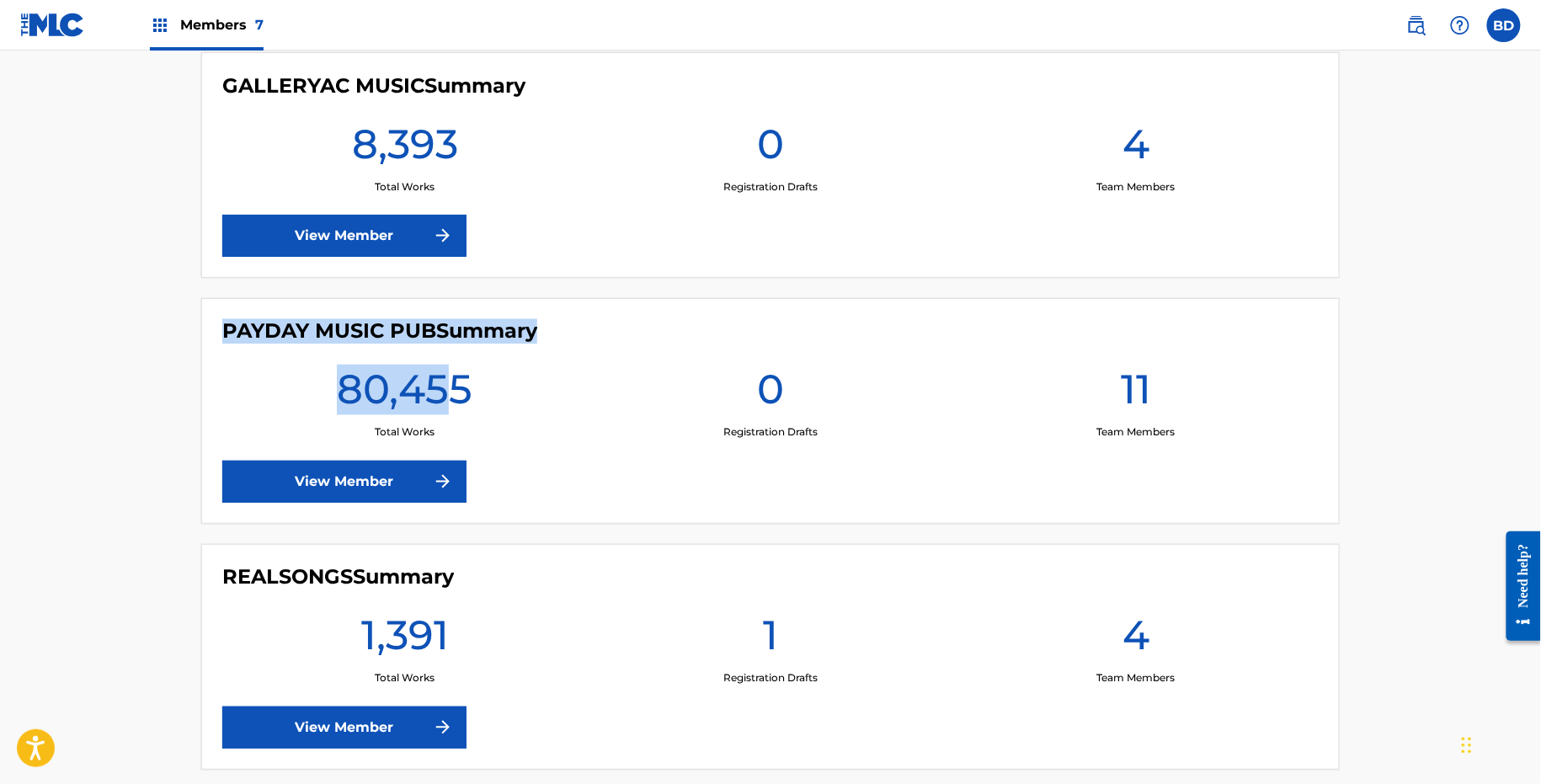
click at [454, 393] on h1 "80,455" at bounding box center [405, 395] width 135 height 61
drag, startPoint x: 213, startPoint y: 323, endPoint x: 487, endPoint y: 465, distance: 308.6
click at [484, 464] on div "PAYDAY MUSIC PUB Summary 80,455 Total Works 0 Registration Drafts 11 Team Membe…" at bounding box center [770, 411] width 1139 height 226
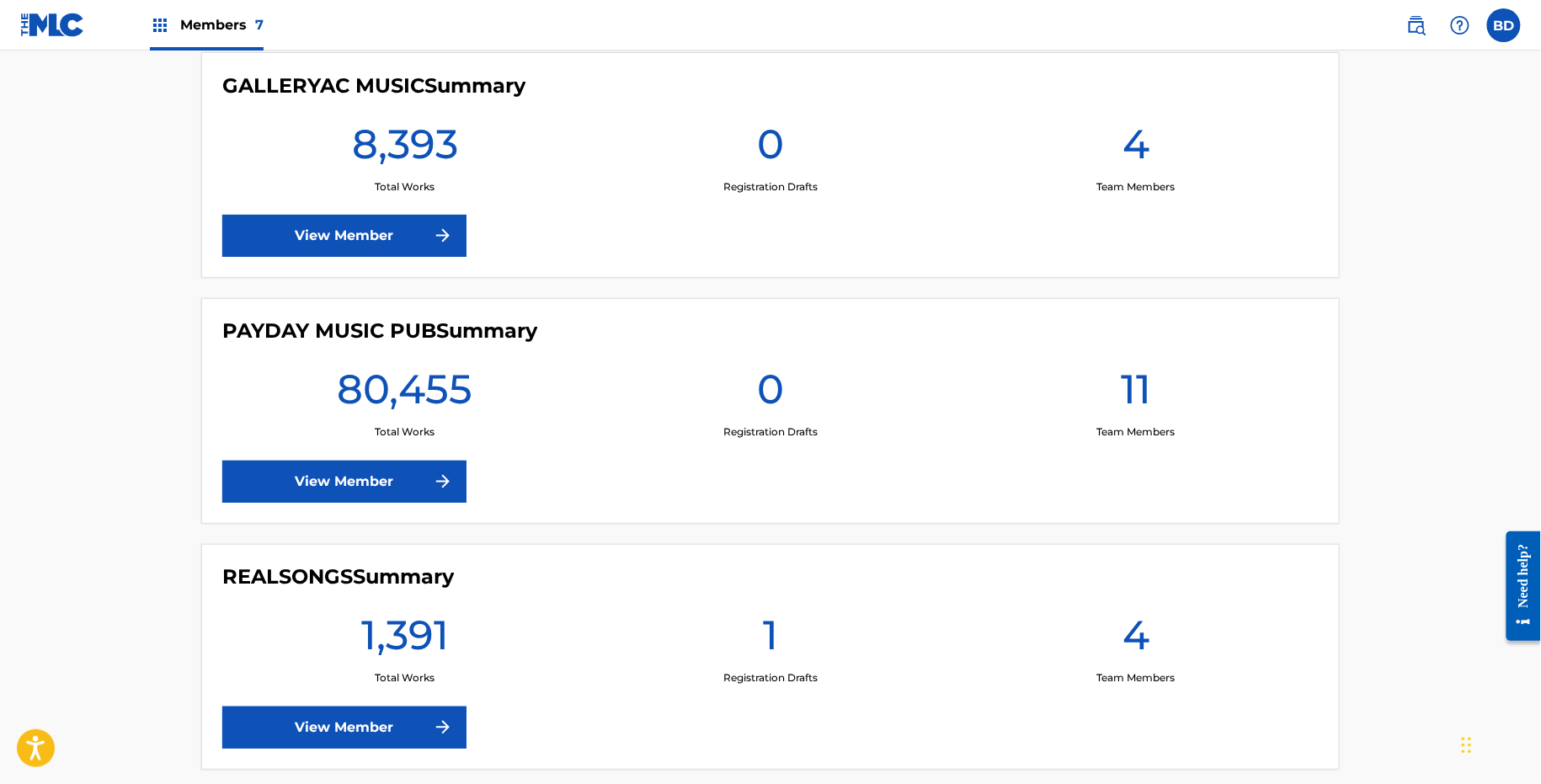
click at [511, 451] on div "PAYDAY MUSIC PUB Summary 80,455 Total Works 0 Registration Drafts 11 Team Membe…" at bounding box center [770, 411] width 1139 height 226
click at [352, 711] on link "View Member" at bounding box center [344, 728] width 244 height 42
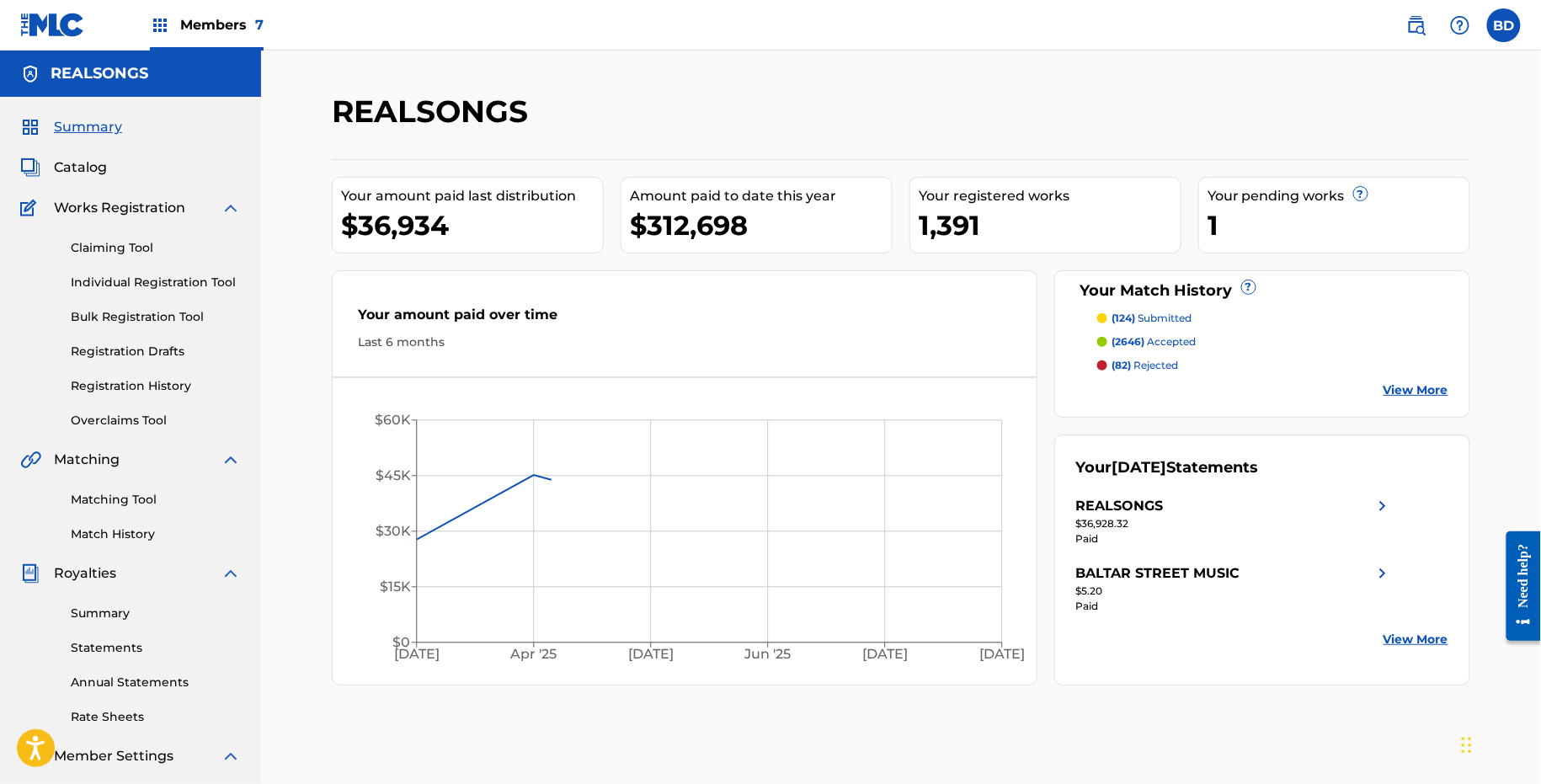
click at [226, 211] on img at bounding box center [230, 208] width 20 height 20
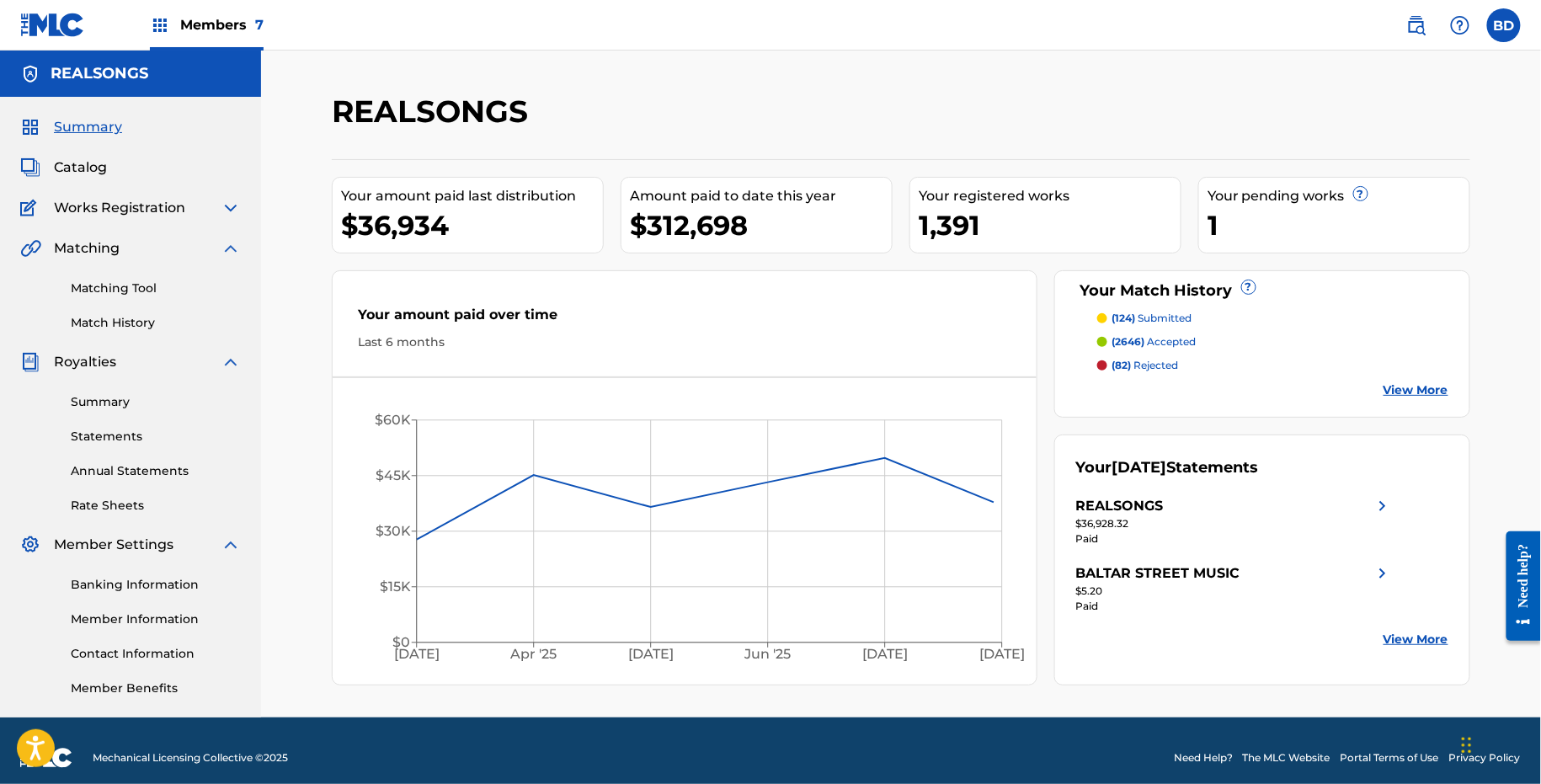
click at [226, 365] on img at bounding box center [230, 362] width 20 height 20
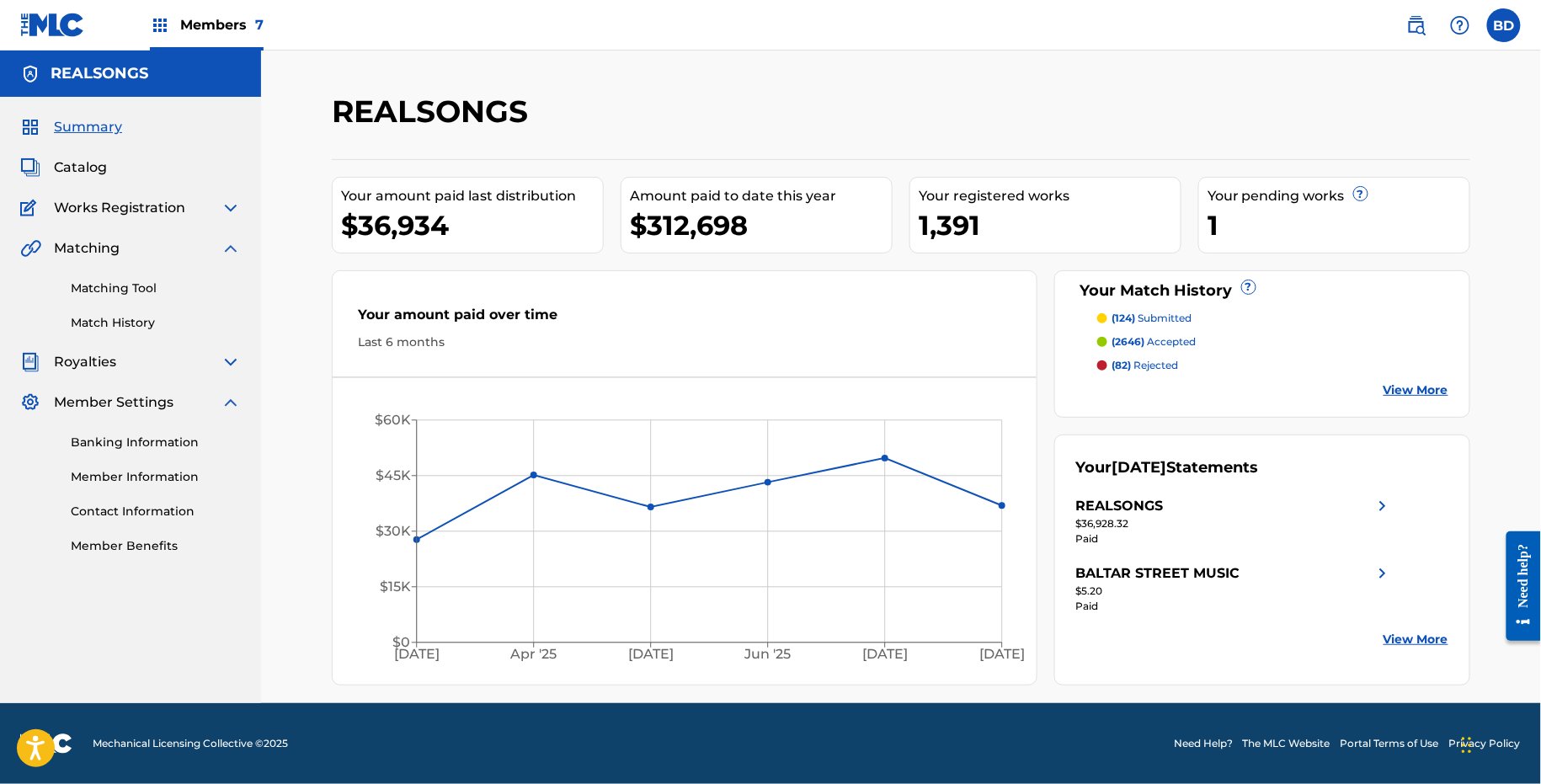
click at [231, 401] on img at bounding box center [230, 403] width 20 height 20
click at [112, 282] on link "Matching Tool" at bounding box center [156, 287] width 171 height 18
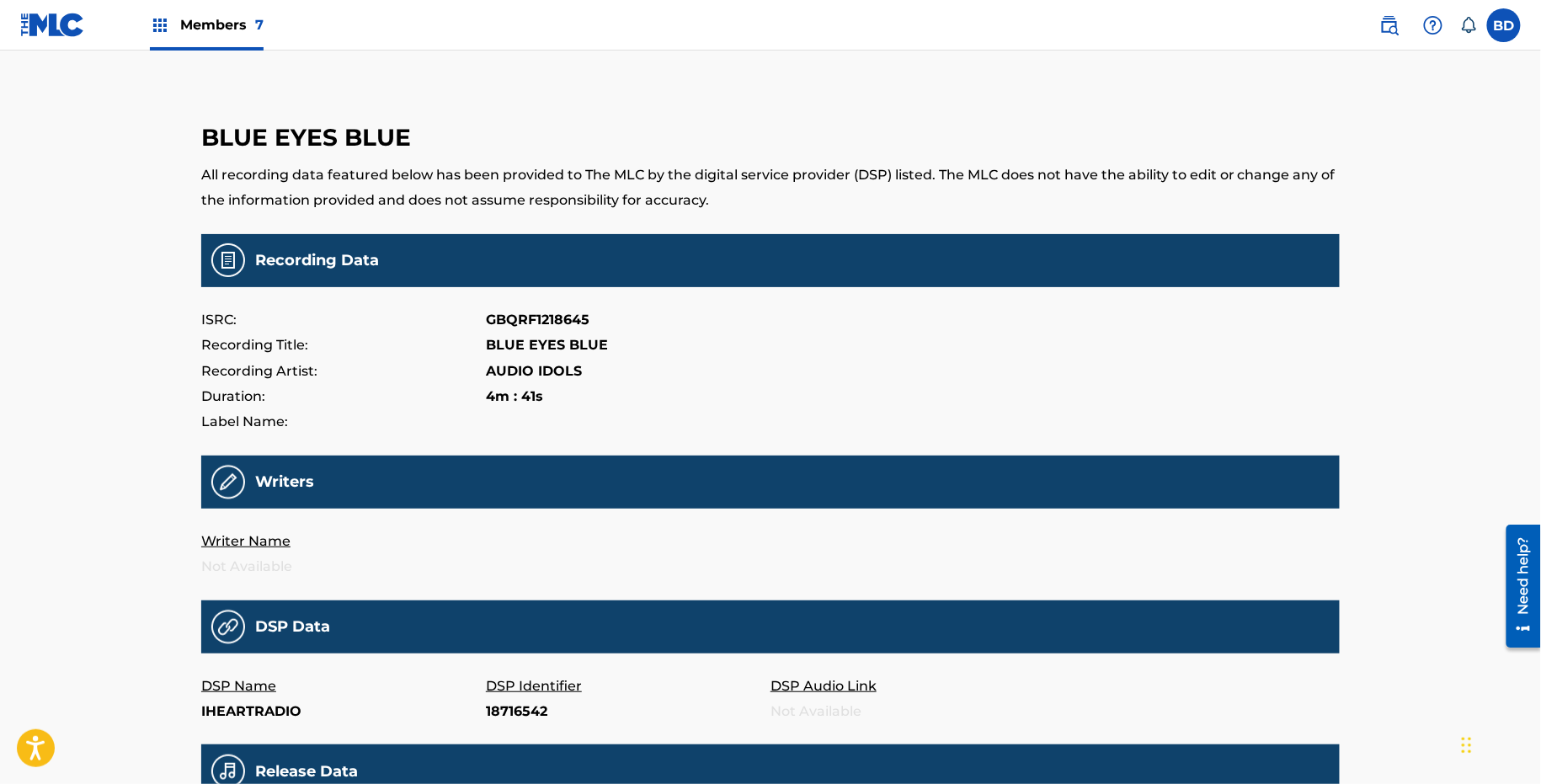
click at [495, 709] on p "18716542" at bounding box center [628, 711] width 285 height 25
copy p "18716542"
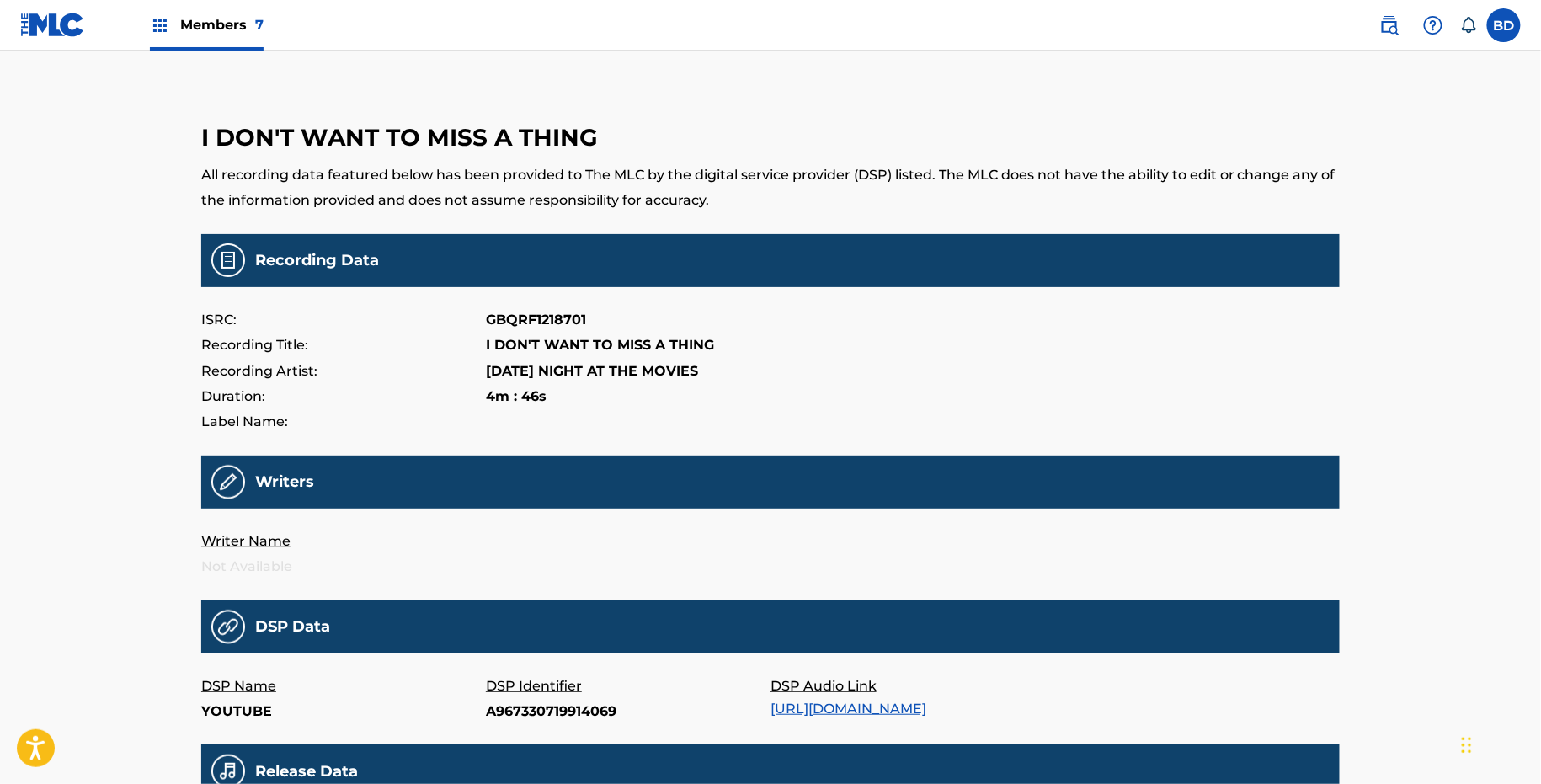
click at [531, 719] on p "A967330719914069" at bounding box center [628, 711] width 285 height 25
copy p "A967330719914069"
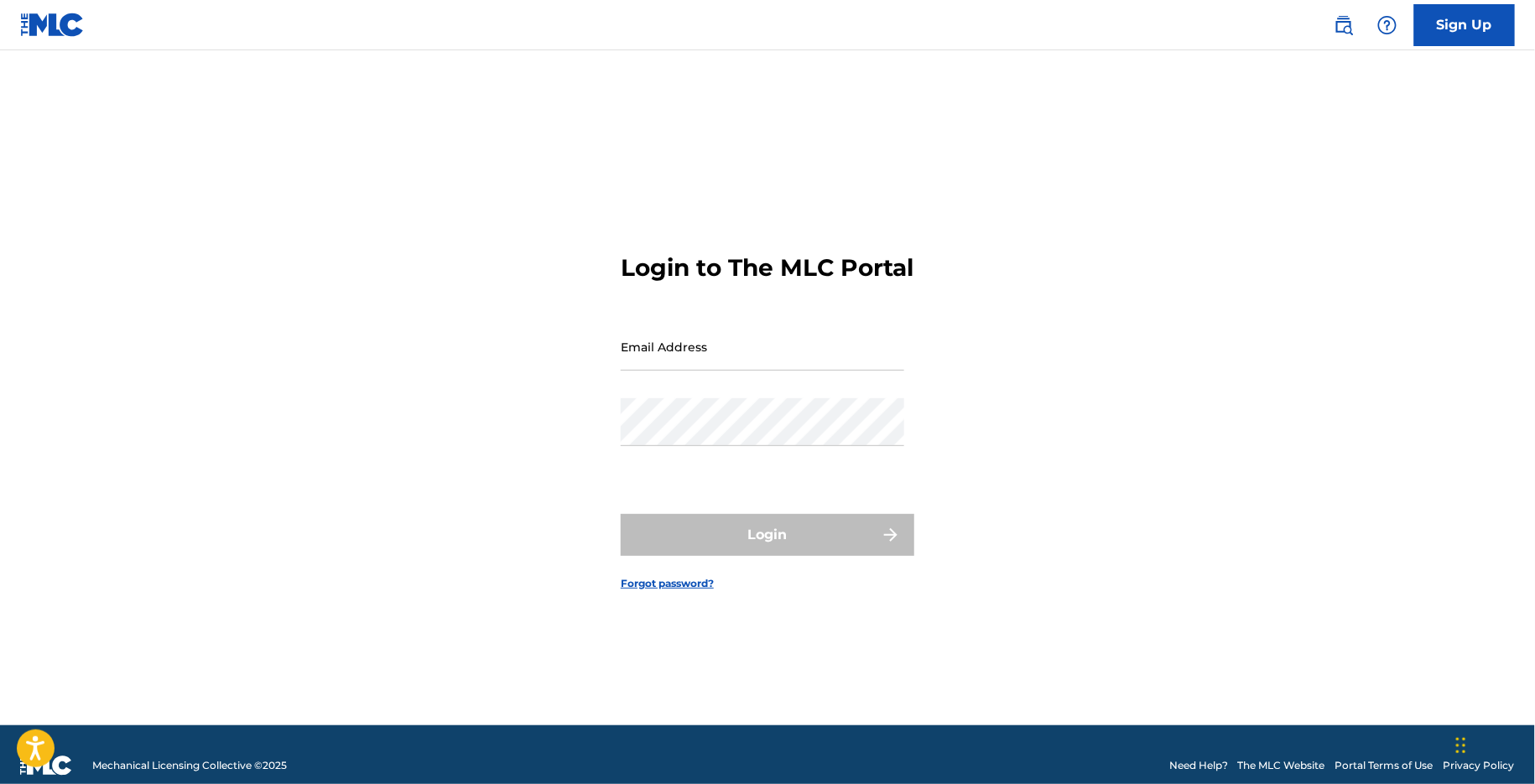
click at [888, 364] on input "Email Address" at bounding box center [762, 347] width 284 height 48
type input "[EMAIL_ADDRESS][DOMAIN_NAME]"
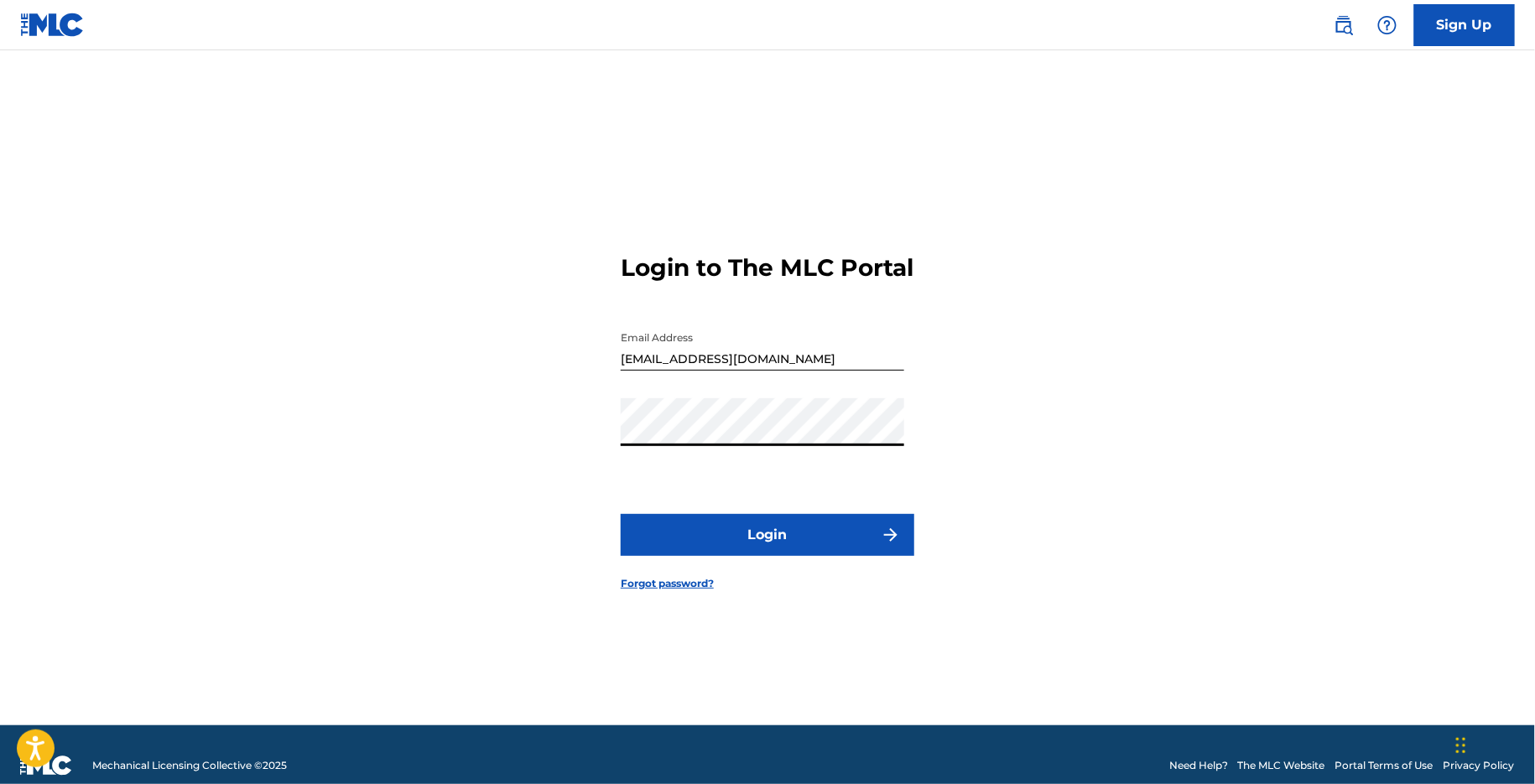
click at [717, 513] on form "Login to The MLC Portal Email Address claims@sx-works.com Password Login Forgot…" at bounding box center [768, 409] width 294 height 633
click at [711, 543] on button "Login" at bounding box center [768, 535] width 294 height 42
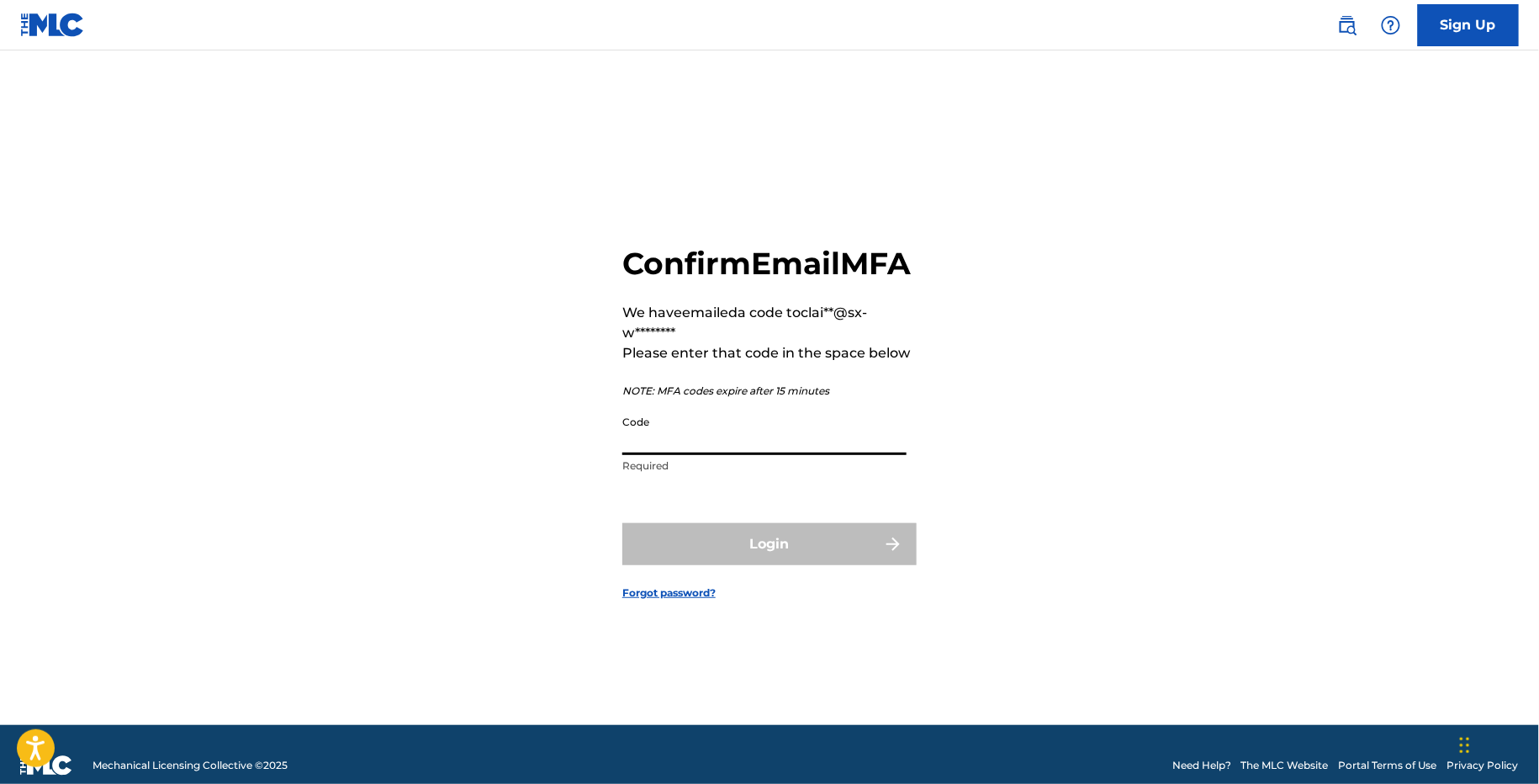
click at [674, 455] on input "Code" at bounding box center [764, 431] width 284 height 48
paste input "747533"
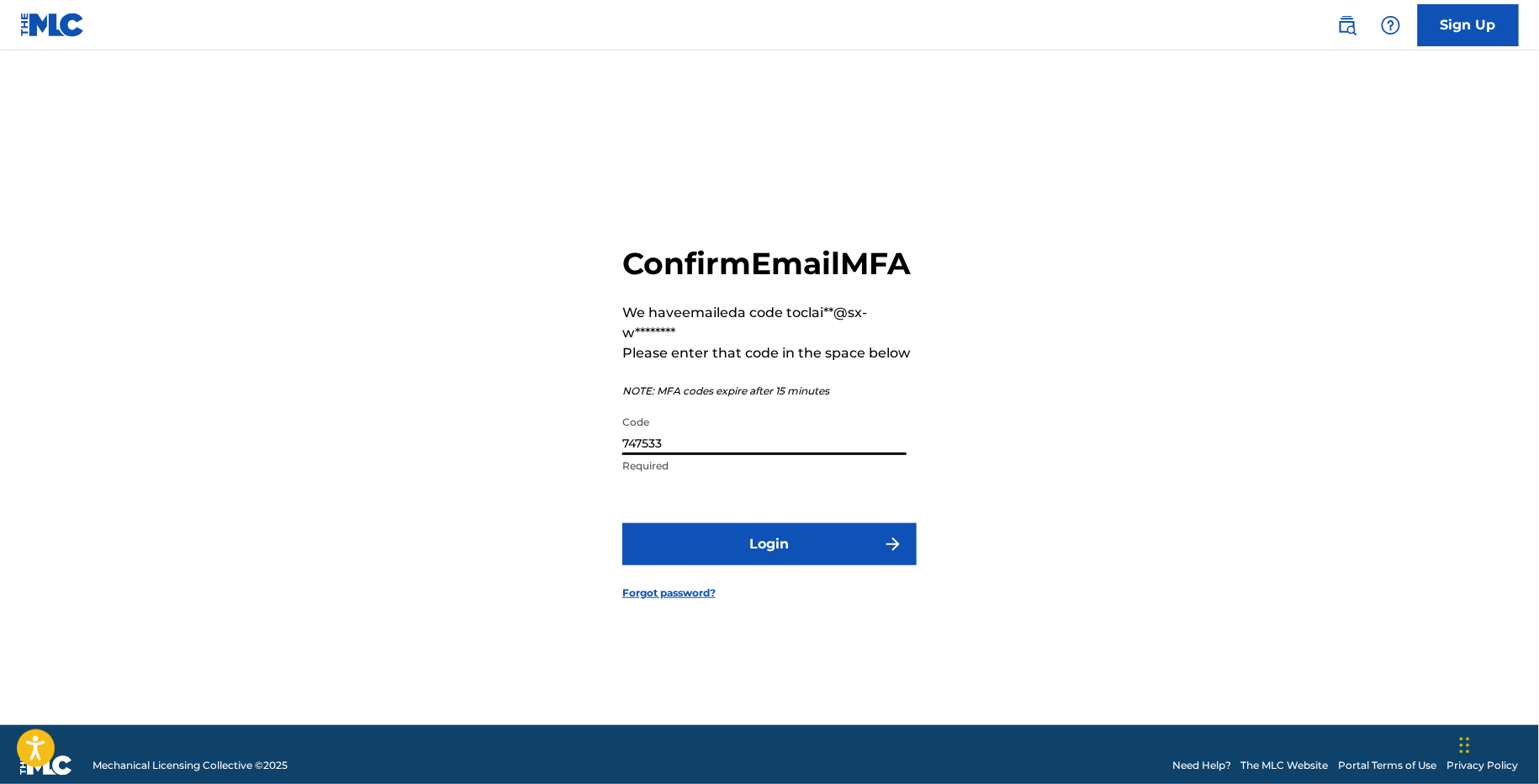
type input "747533"
click at [700, 540] on form "Confirm Email MFA We have emailed a code to clai**@sx-w******** Please enter th…" at bounding box center [770, 409] width 295 height 632
click at [699, 557] on button "Login" at bounding box center [770, 544] width 295 height 42
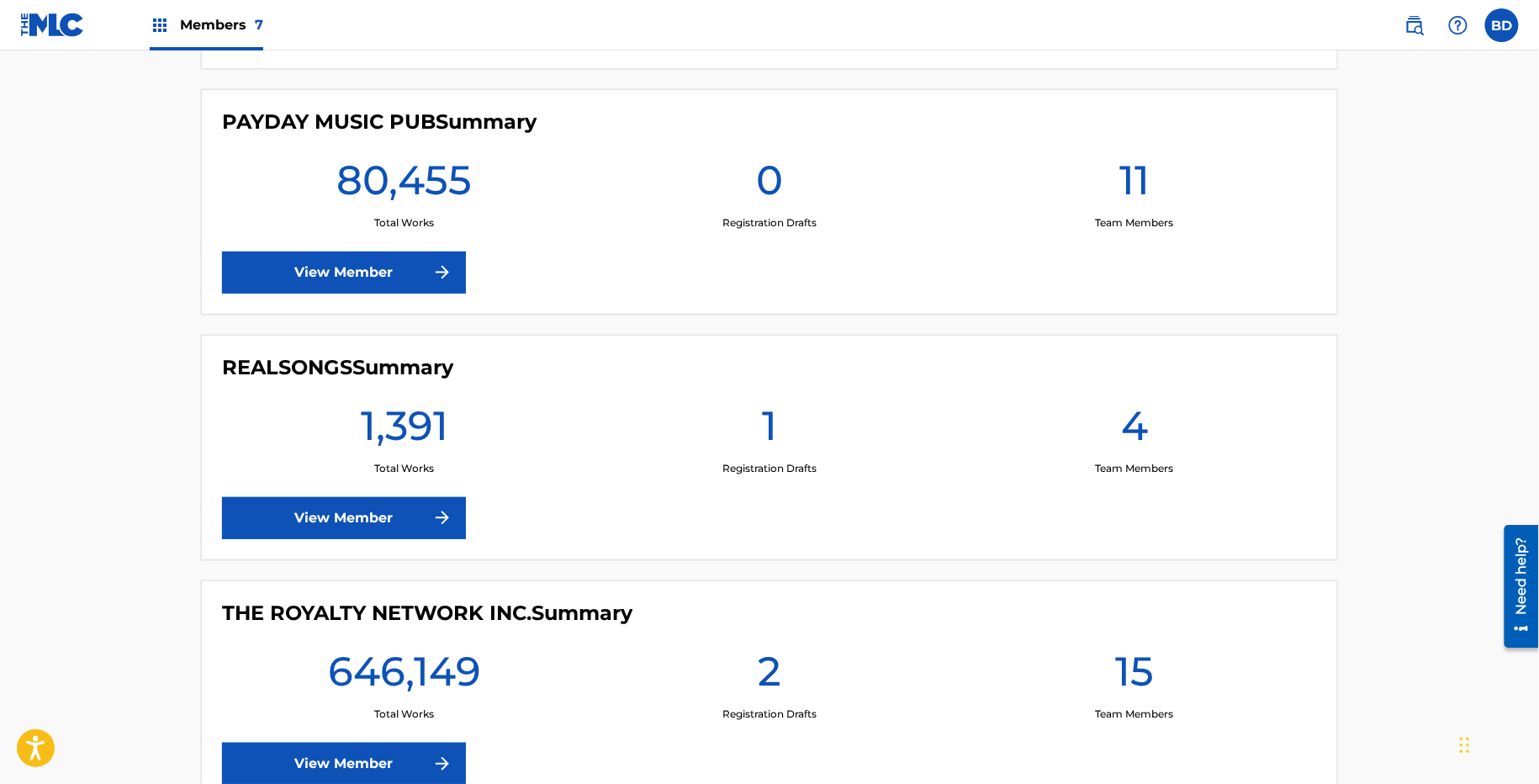
scroll to position [1190, 0]
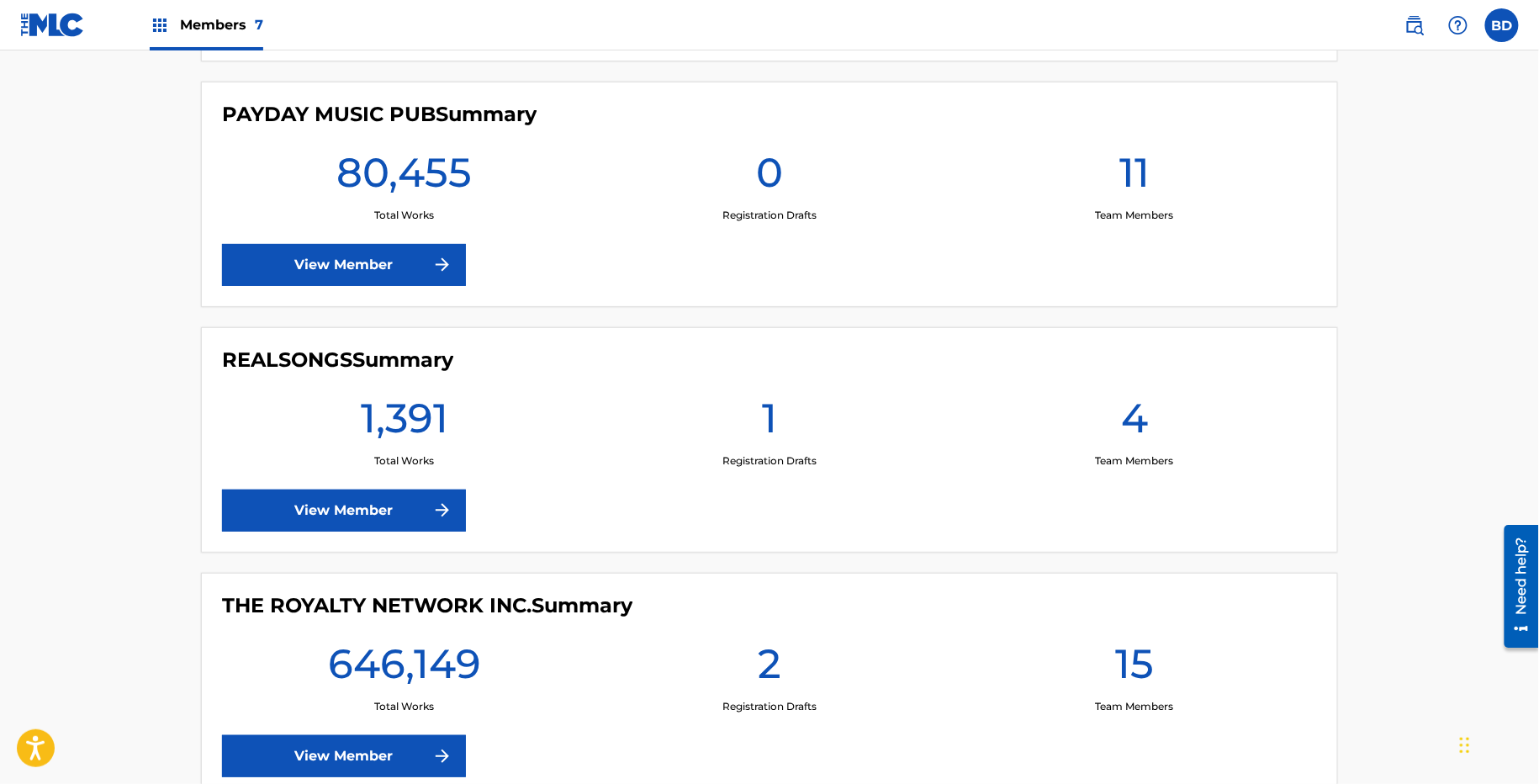
click at [366, 490] on link "View Member" at bounding box center [343, 511] width 244 height 42
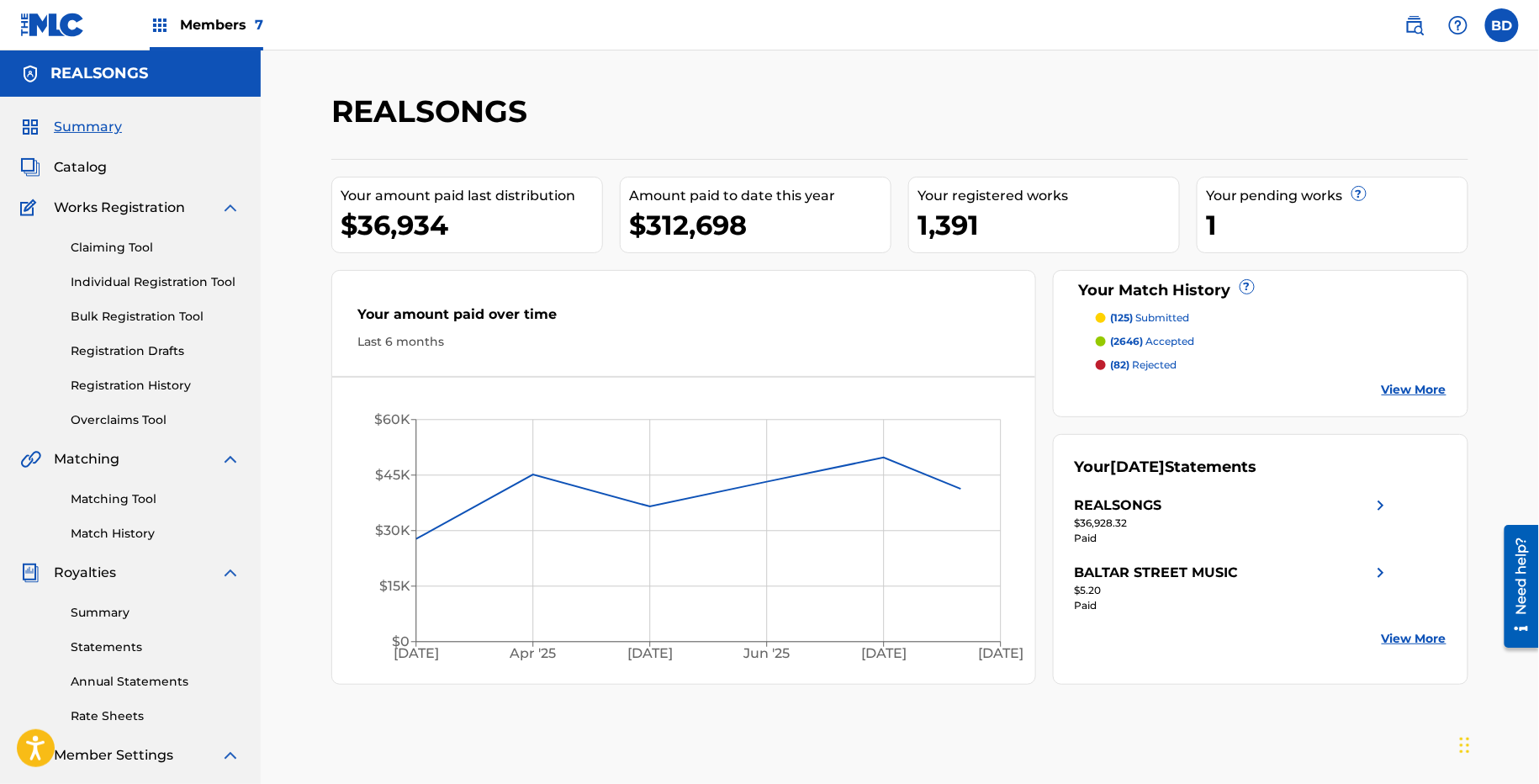
click at [227, 204] on img at bounding box center [230, 208] width 20 height 20
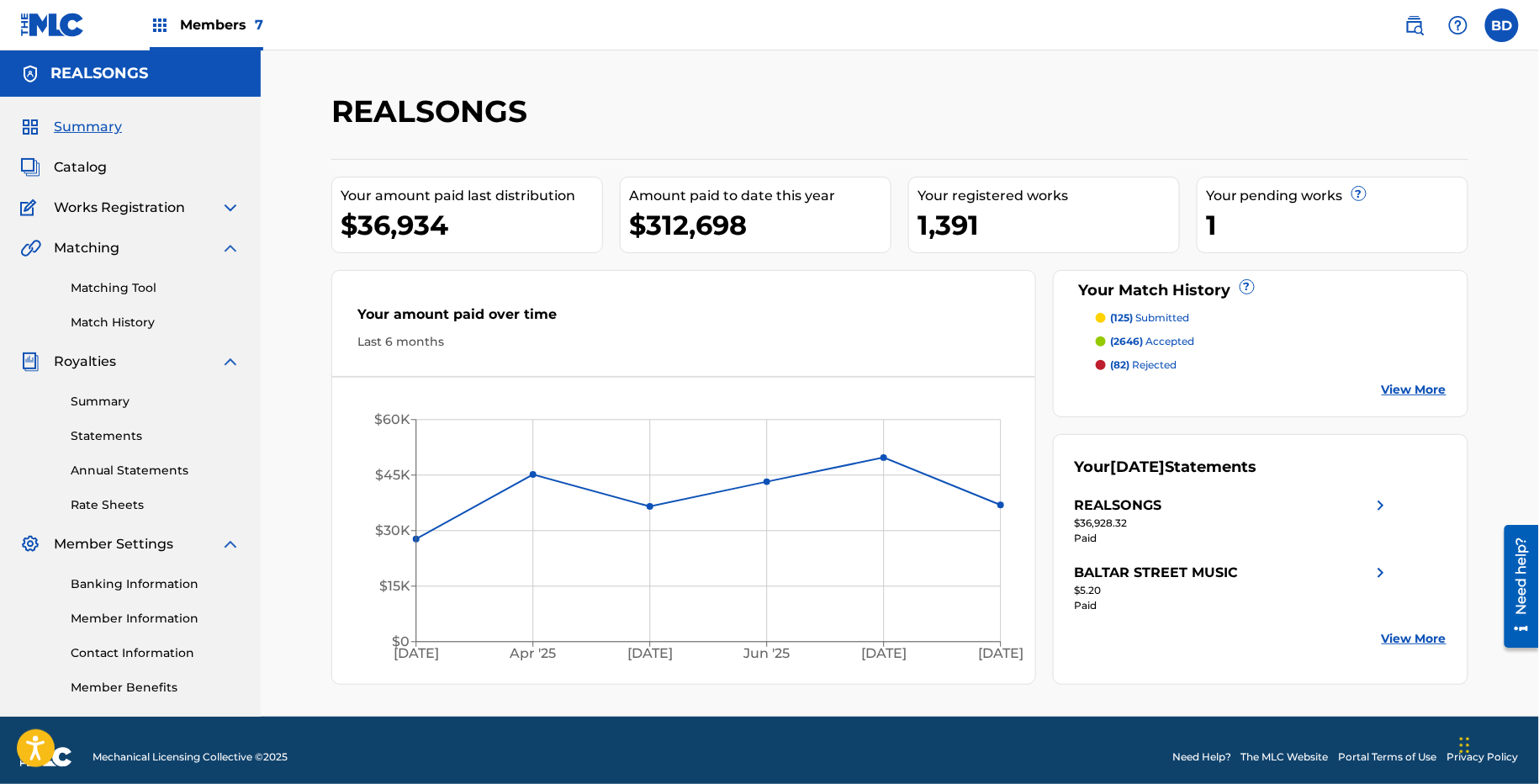
click at [225, 360] on img at bounding box center [230, 362] width 20 height 20
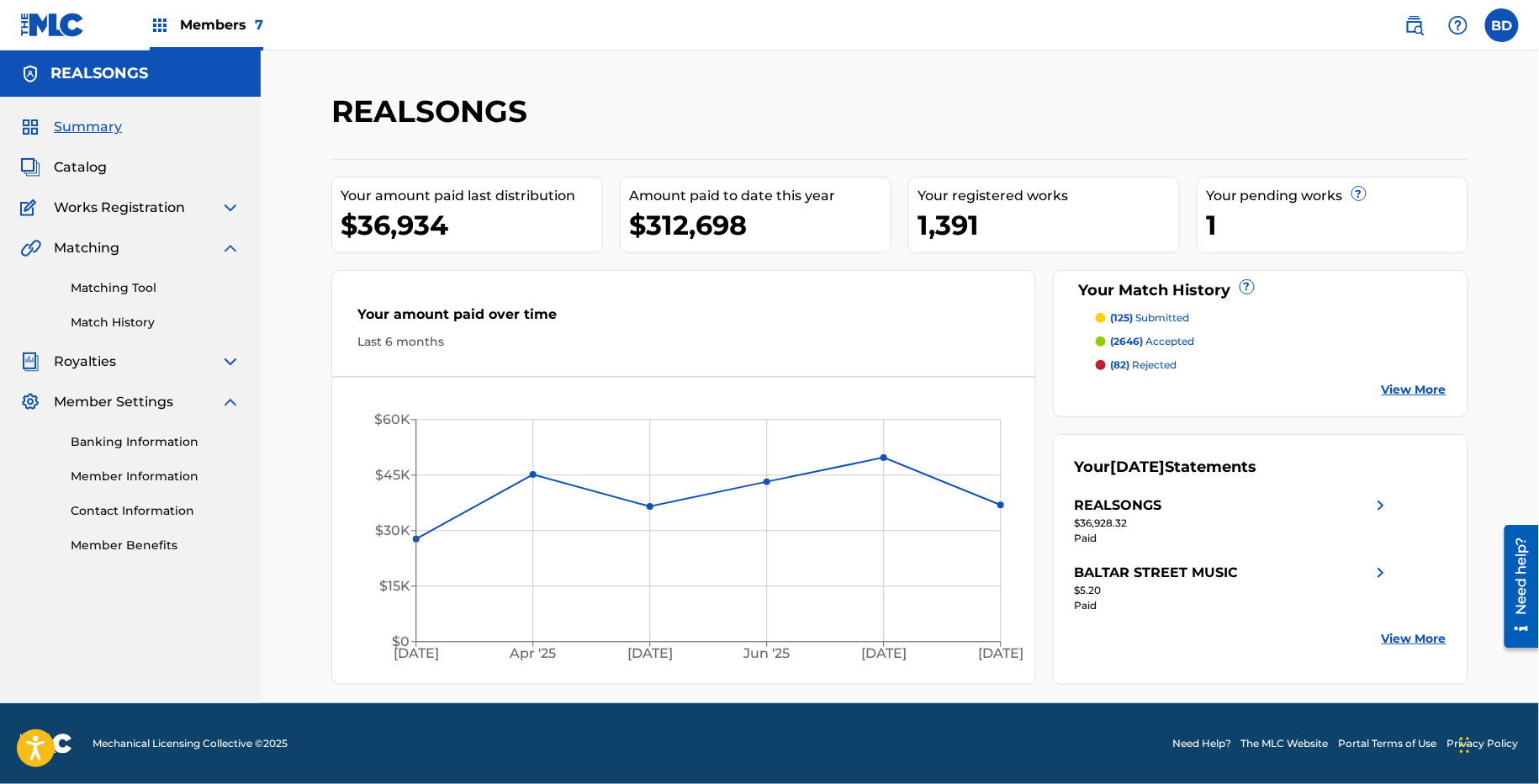
click at [226, 403] on img at bounding box center [230, 402] width 20 height 20
click at [99, 275] on div "Matching Tool Match History" at bounding box center [130, 295] width 220 height 74
click at [99, 284] on link "Matching Tool" at bounding box center [156, 287] width 170 height 17
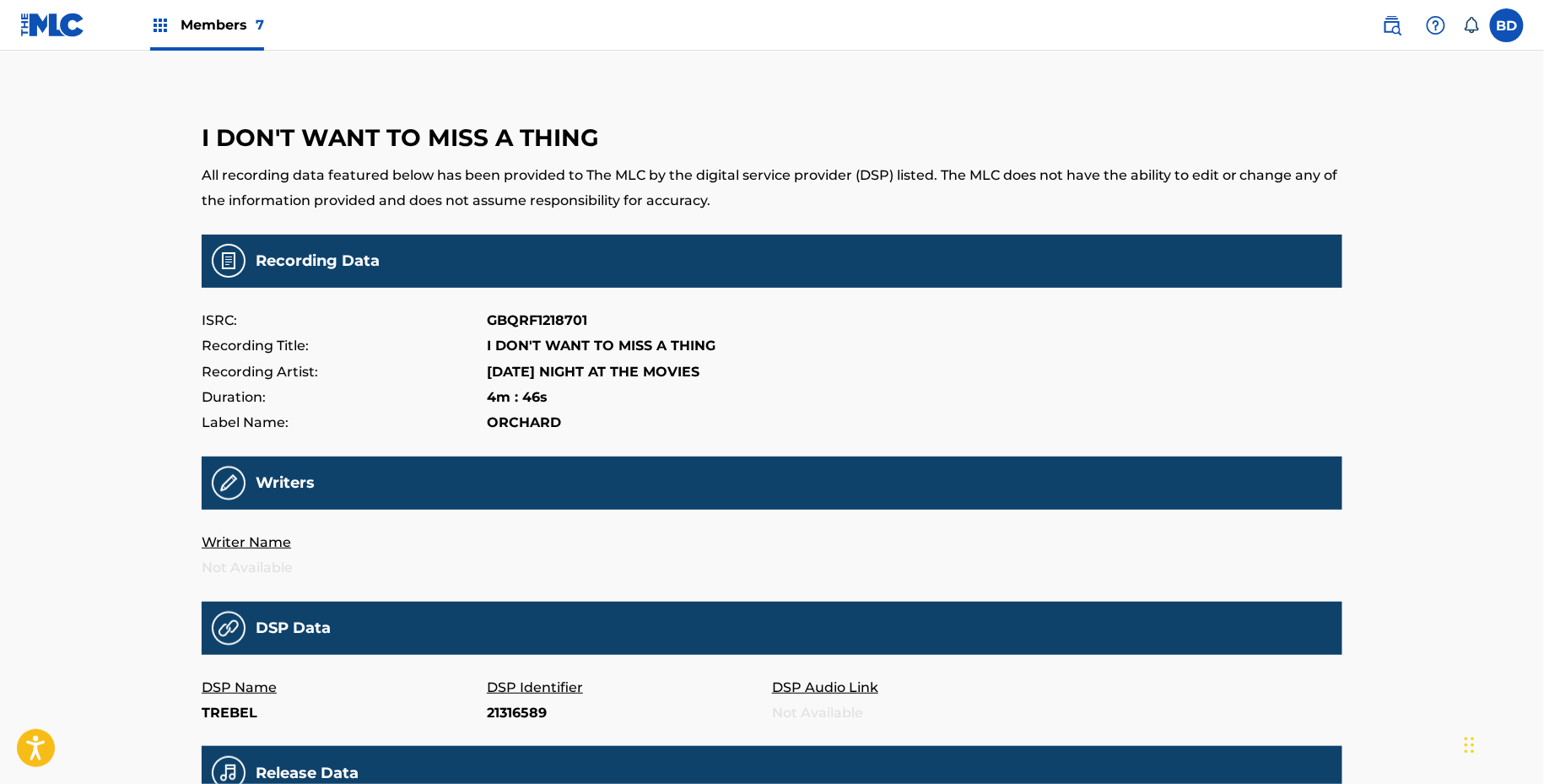
click at [509, 709] on p "21316589" at bounding box center [629, 713] width 285 height 25
copy p "21316589"
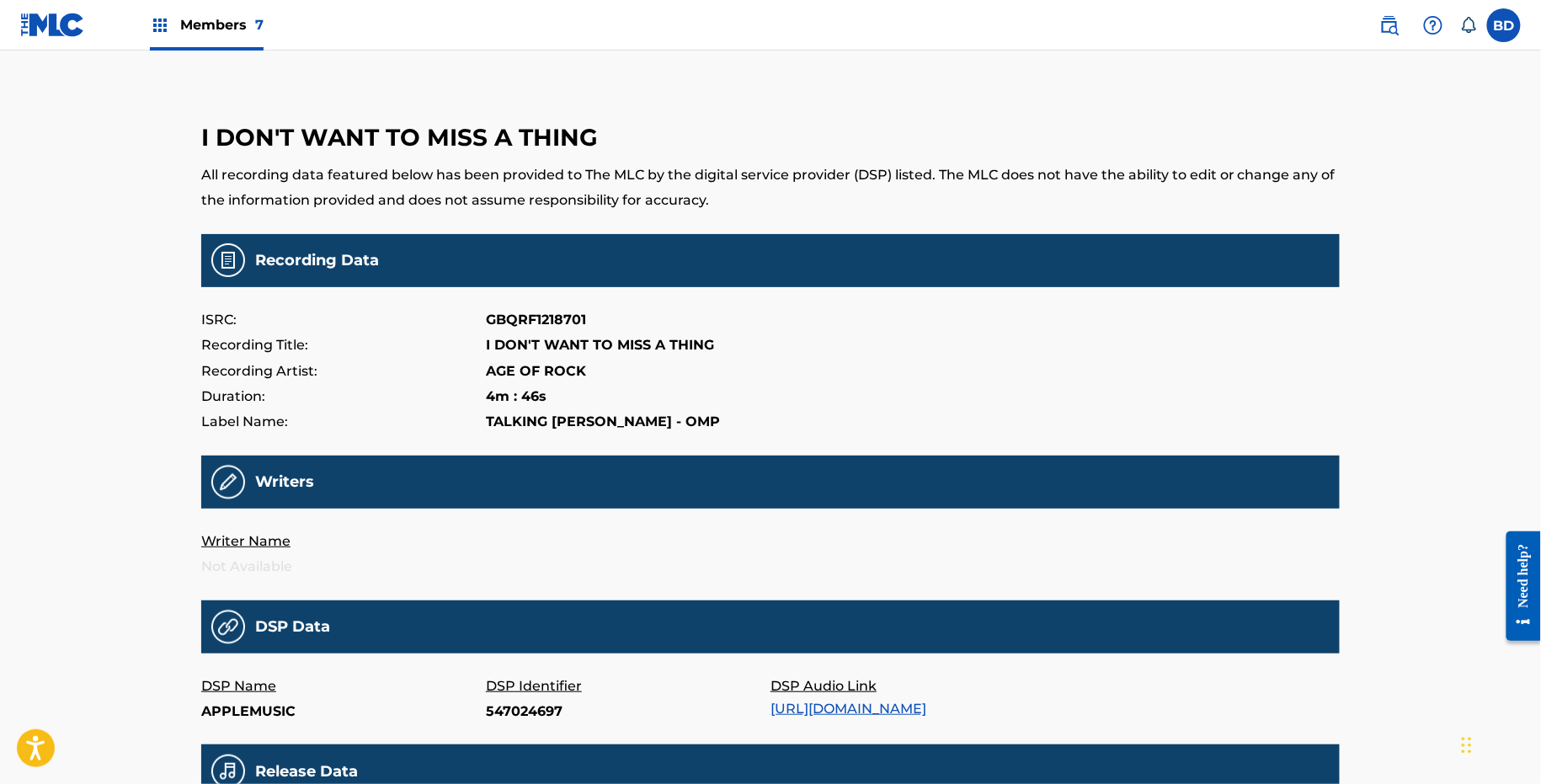
click at [505, 720] on p "547024697" at bounding box center [628, 711] width 285 height 25
copy p "547024697"
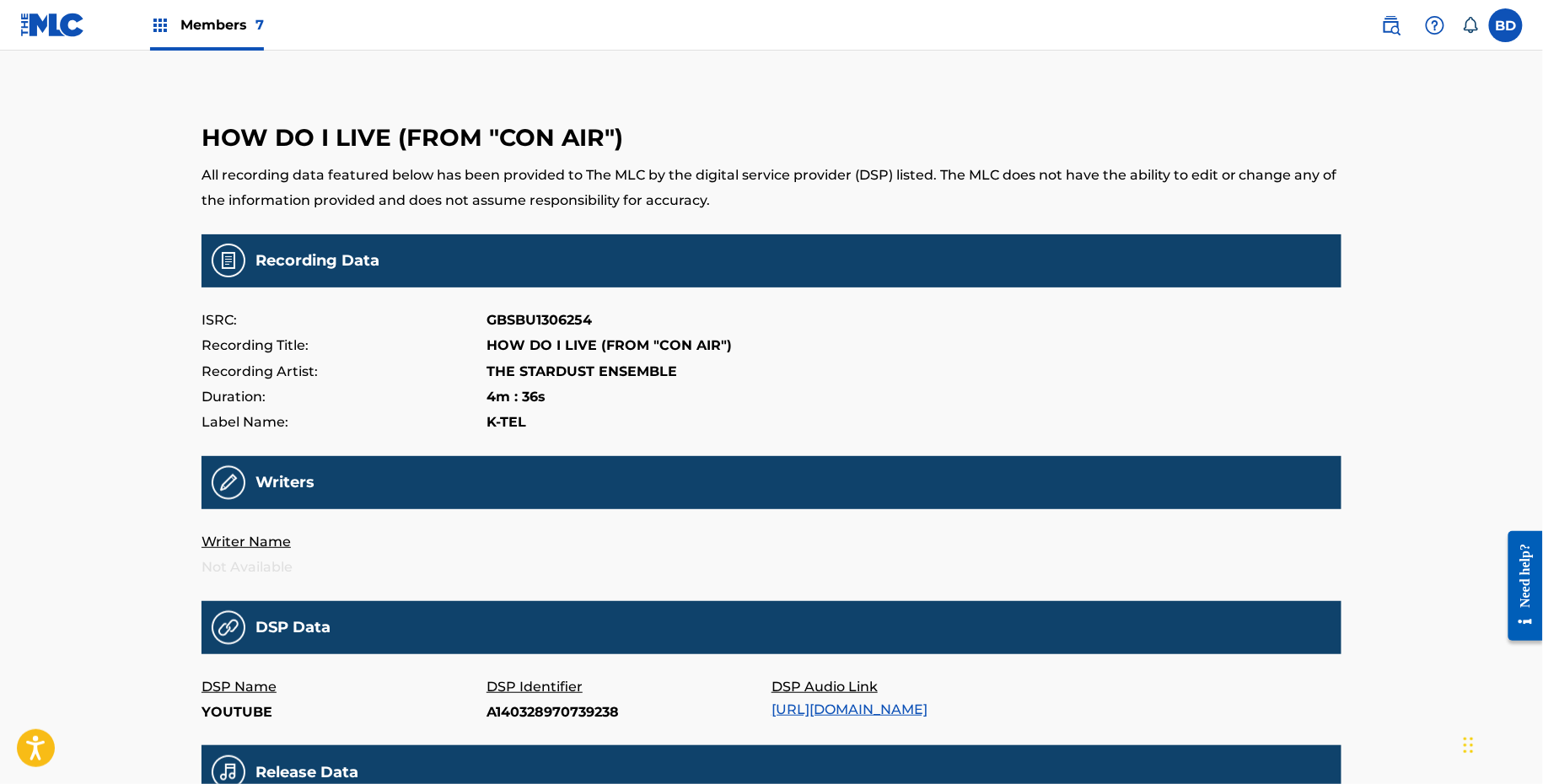
click at [542, 719] on p "A140328970739238" at bounding box center [628, 712] width 285 height 25
copy p "A140328970739238"
click at [503, 706] on p "21826048" at bounding box center [628, 712] width 285 height 25
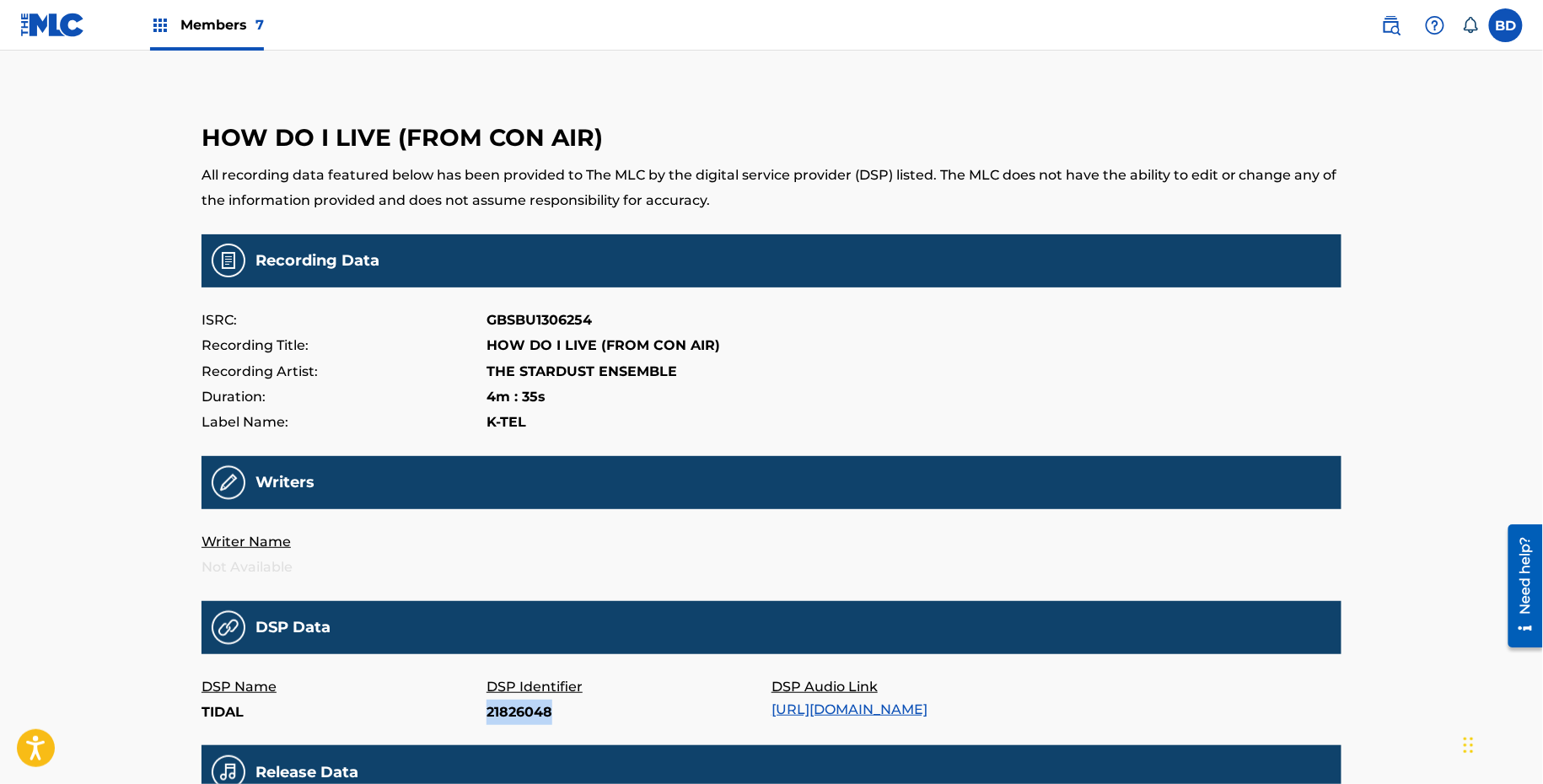
copy p "21826048"
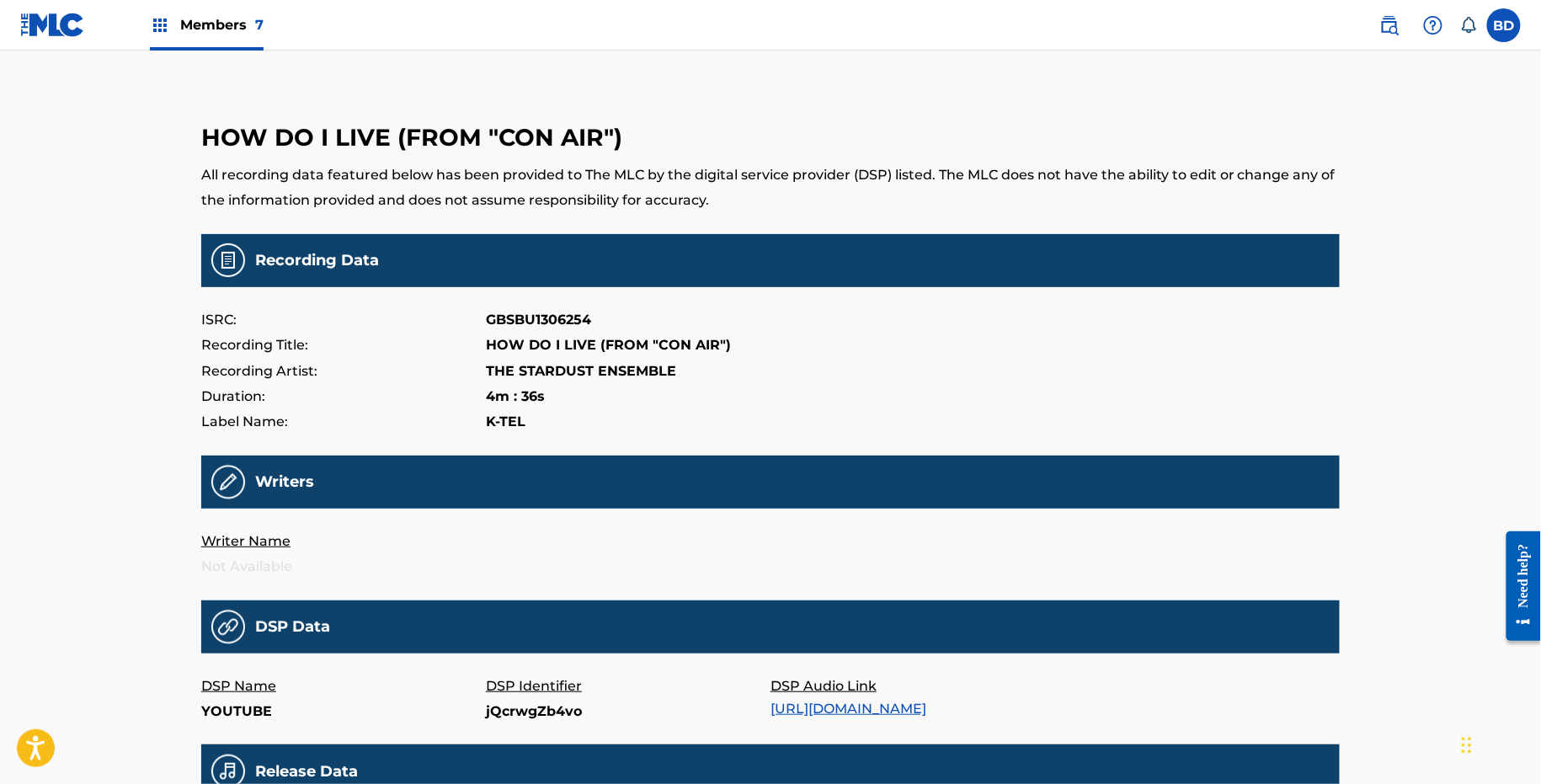
click at [523, 716] on p "jQcrwgZb4vo" at bounding box center [628, 711] width 285 height 25
copy p "jQcrwgZb4vo"
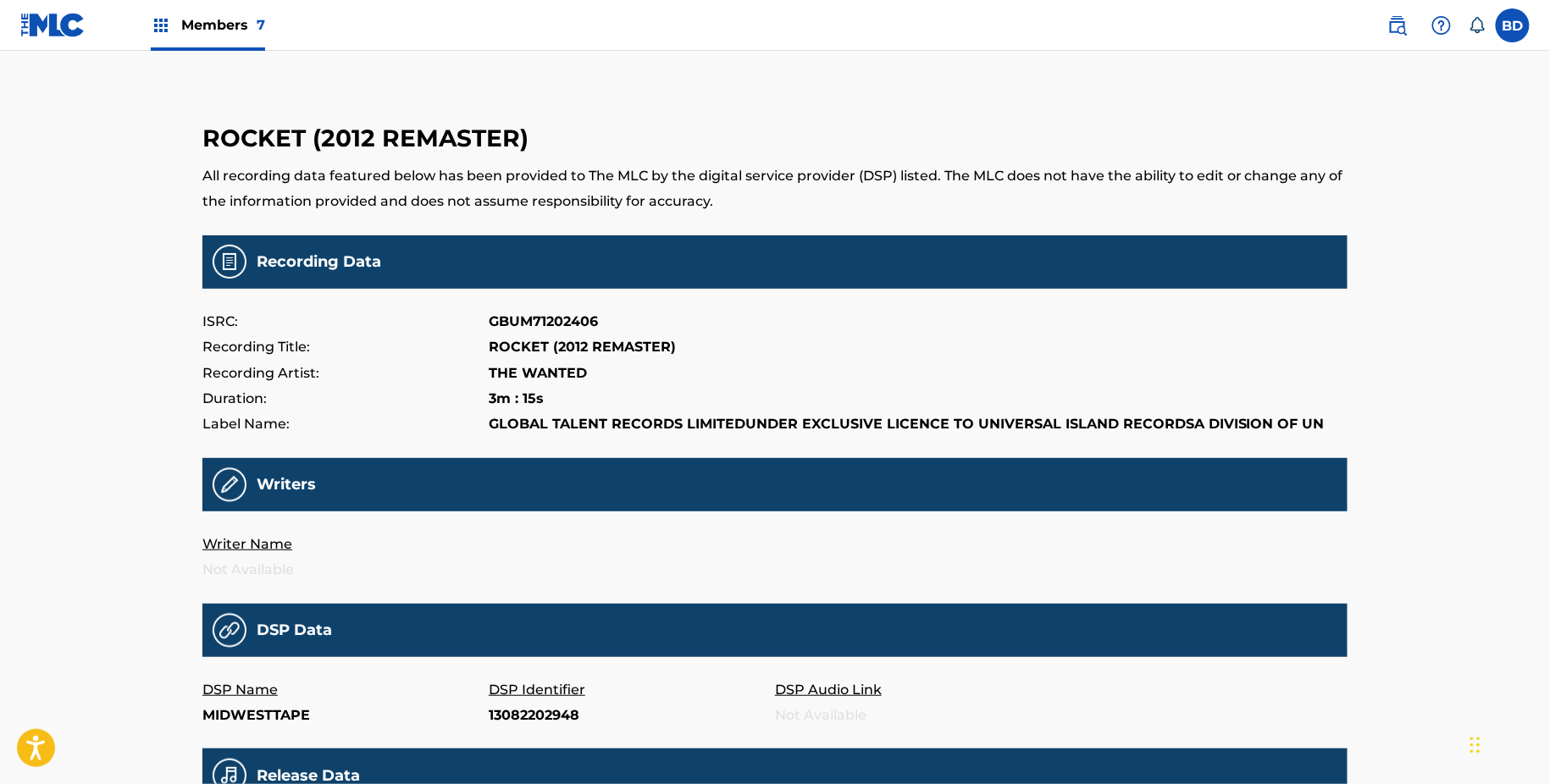
click at [510, 723] on p "13082202948" at bounding box center [631, 715] width 286 height 25
copy p "13082202948"
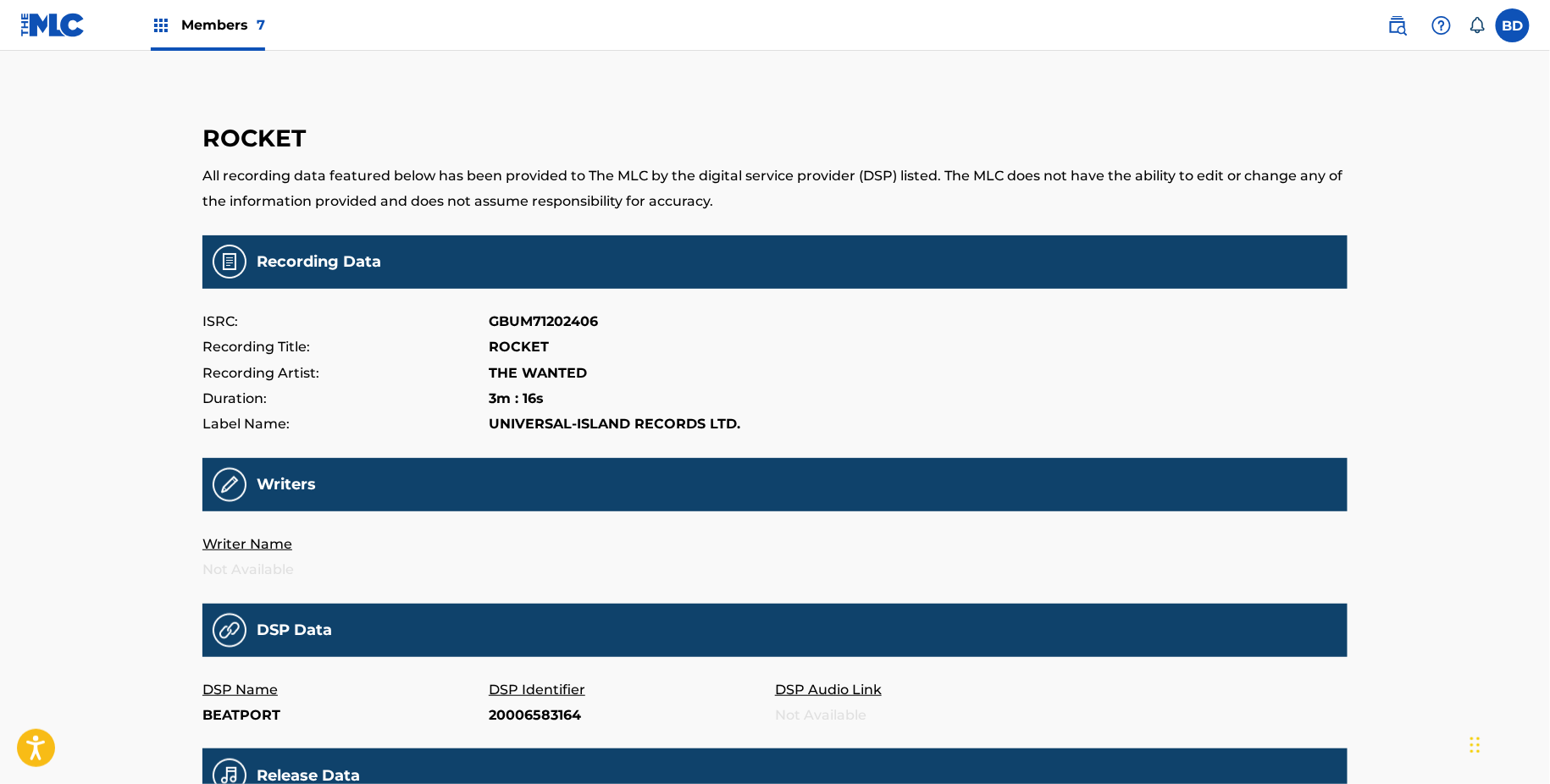
click at [516, 714] on p "20006583164" at bounding box center [631, 715] width 286 height 25
copy p "20006583164"
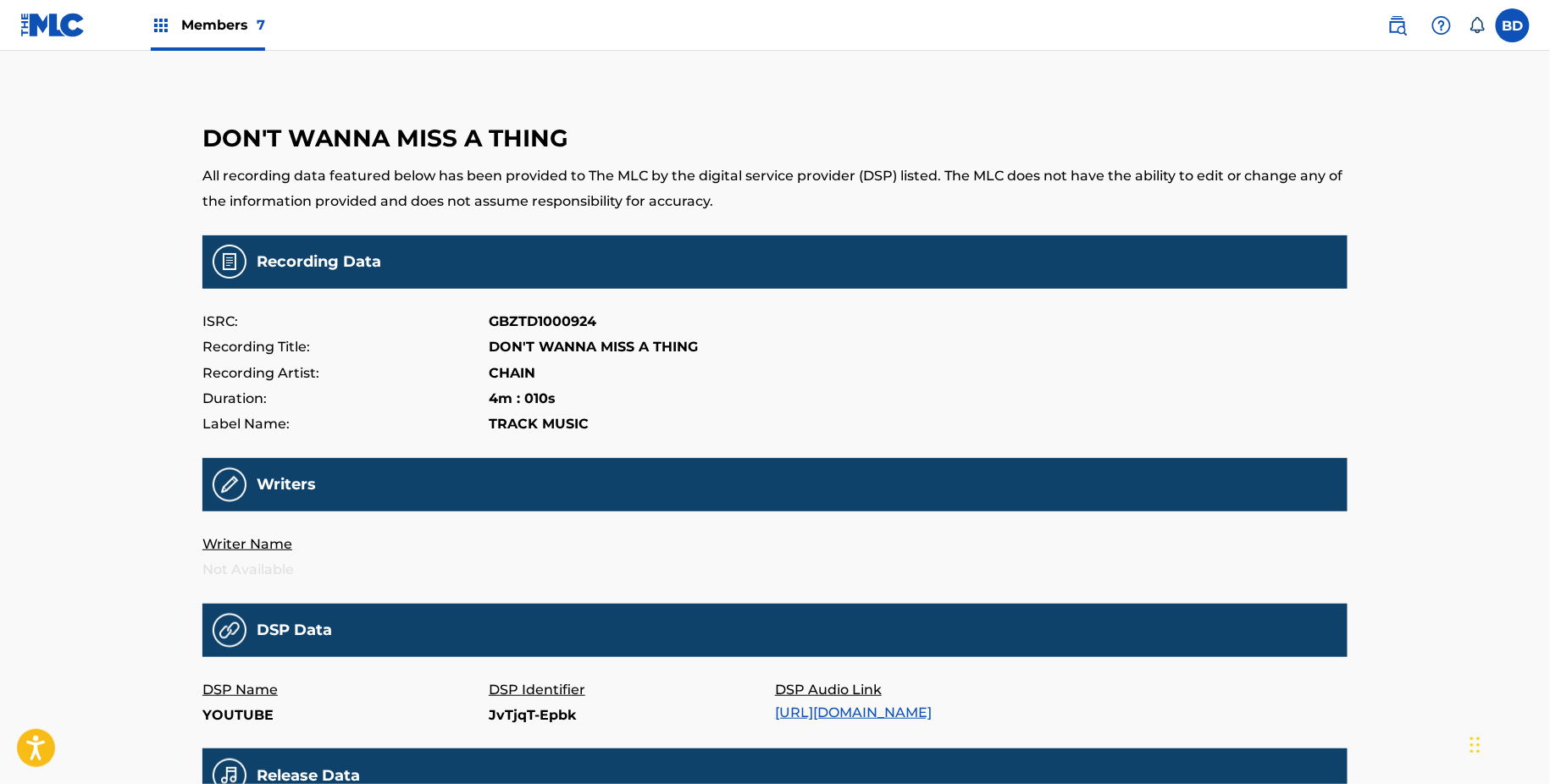
click at [511, 729] on div "DSP Identifier JvTjqT-Epbk" at bounding box center [631, 703] width 286 height 52
click at [507, 715] on p "JvTjqT-Epbk" at bounding box center [631, 715] width 286 height 25
copy p "JvTjqT"
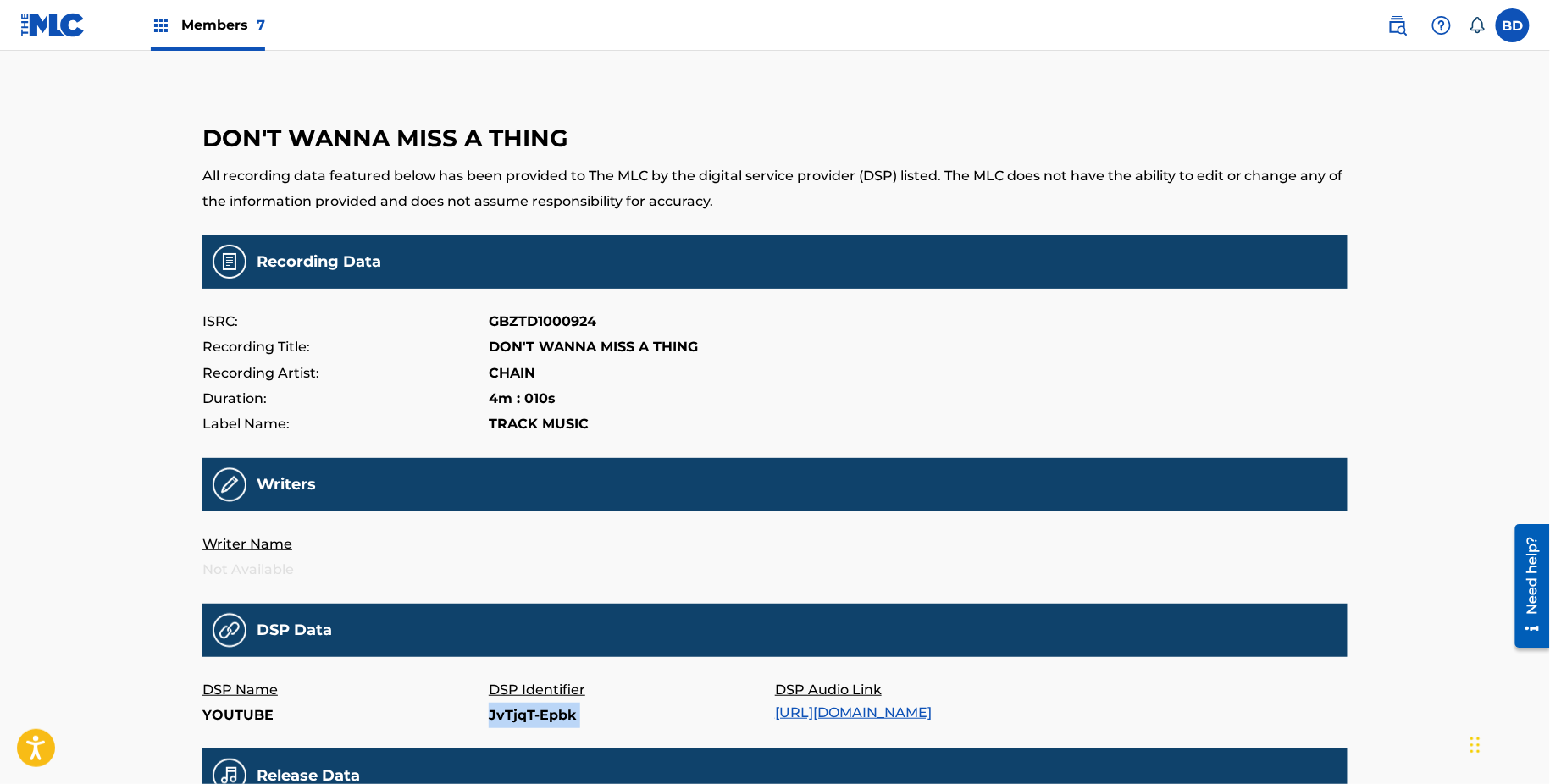
click at [507, 715] on p "JvTjqT-Epbk" at bounding box center [631, 715] width 286 height 25
copy p "JvTjqT-Epbk"
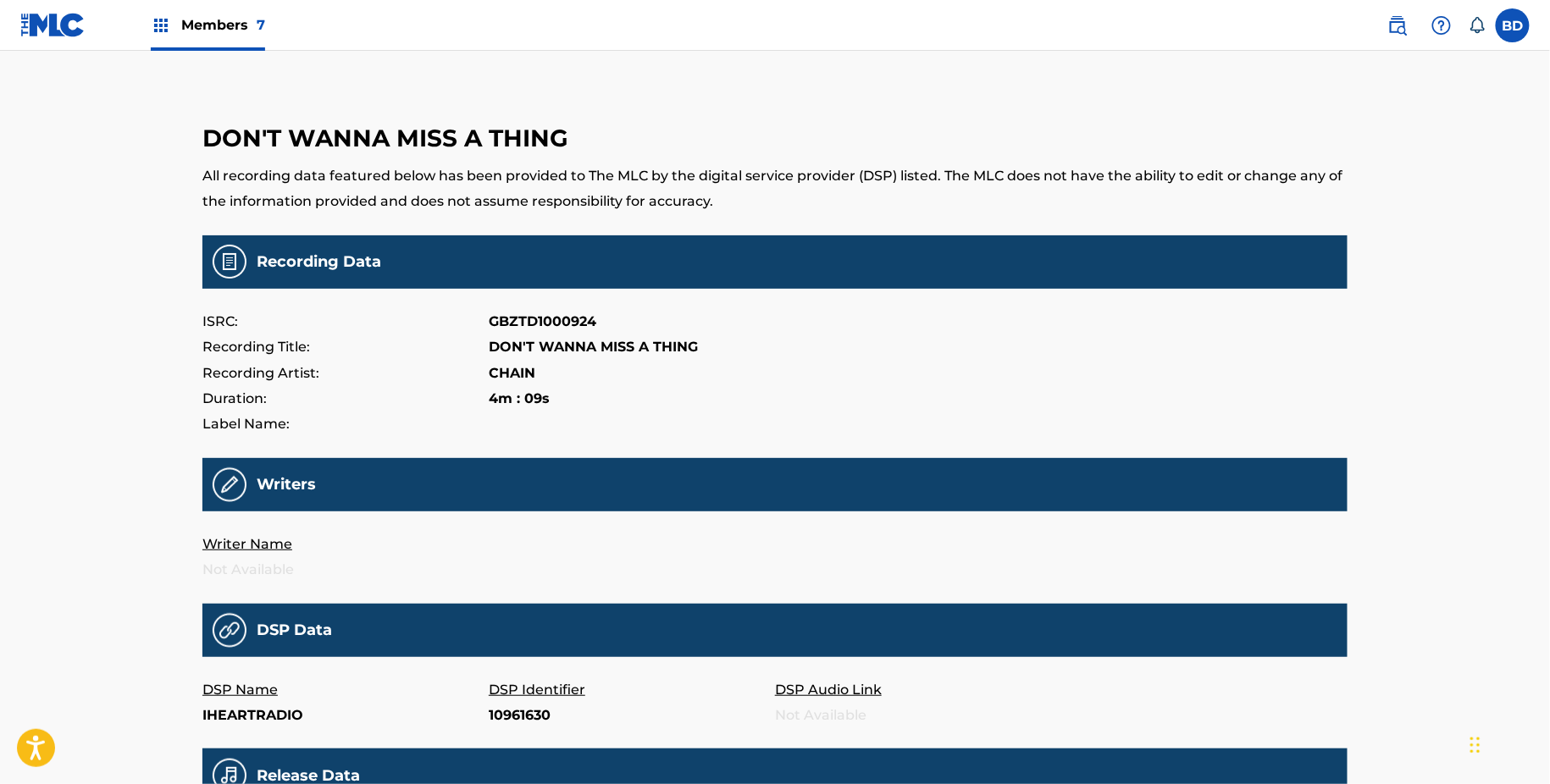
click at [507, 728] on main "DON'T WANNA MISS A THING All recording data featured below has been provided to…" at bounding box center [775, 561] width 1146 height 935
click at [506, 717] on p "10961630" at bounding box center [631, 715] width 286 height 25
copy p "10961630"
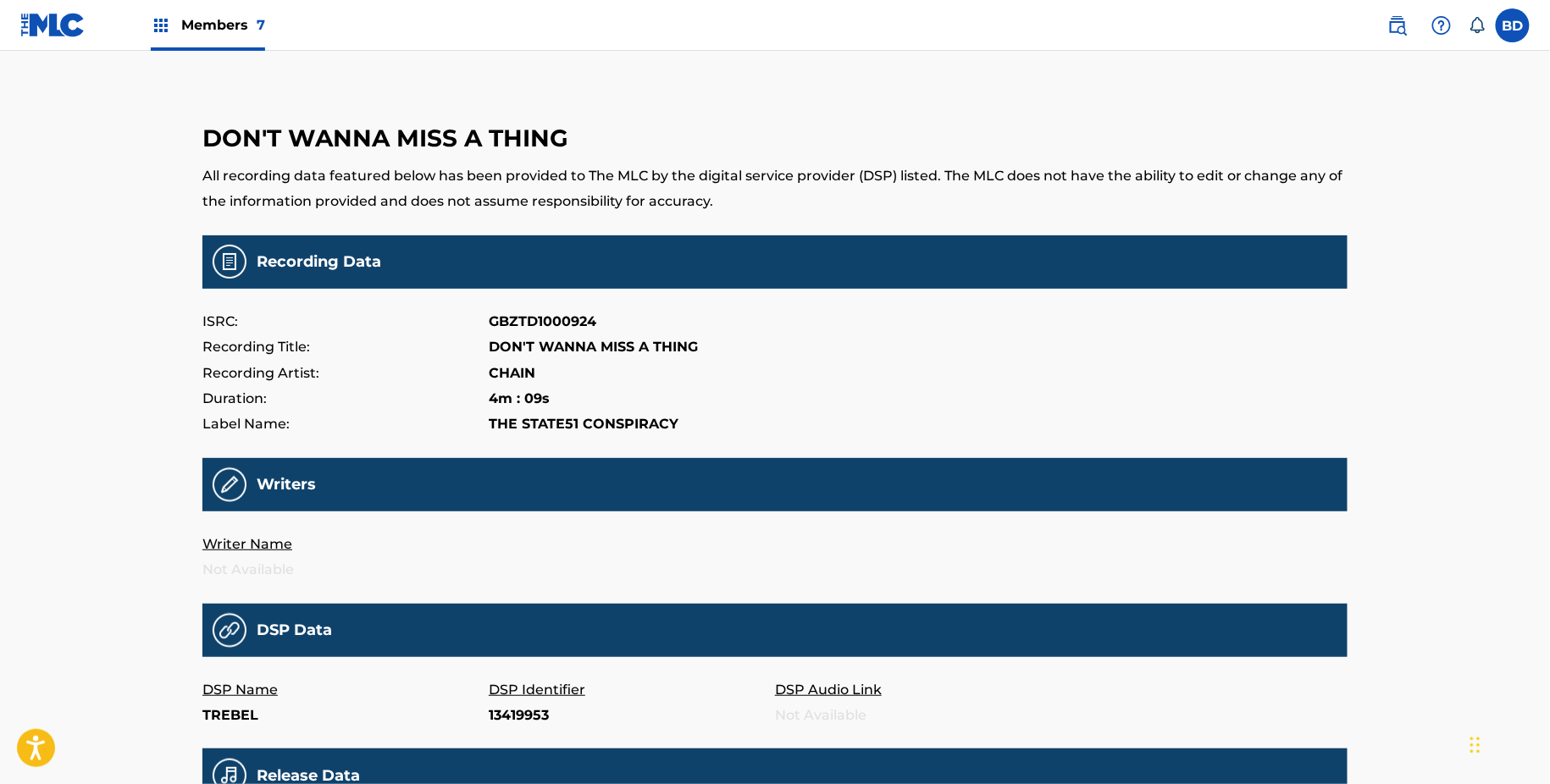
click at [530, 710] on p "13419953" at bounding box center [631, 715] width 286 height 25
copy p "13419953"
click at [511, 713] on p "6224112" at bounding box center [631, 715] width 286 height 25
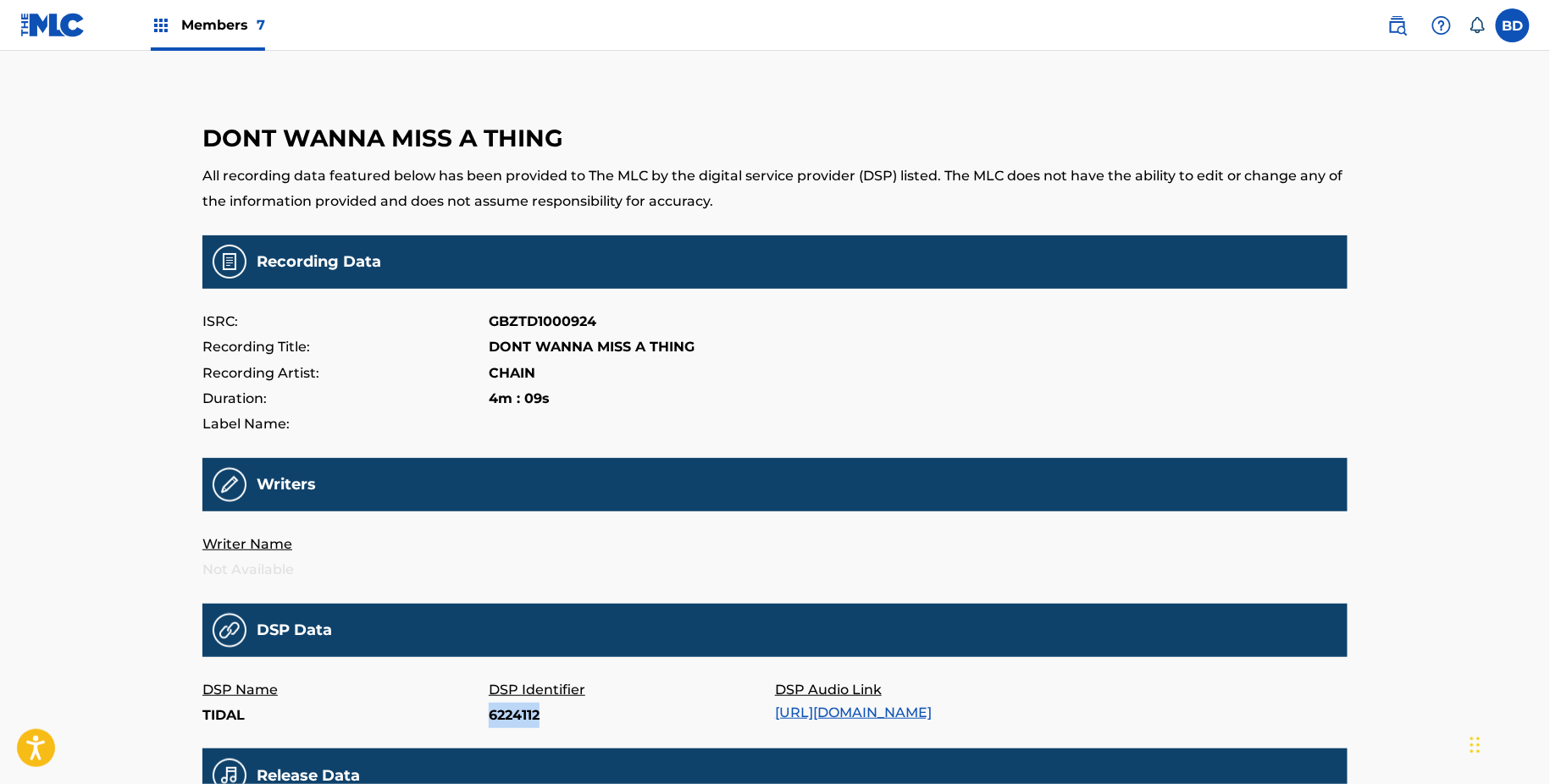
copy p "6224112"
click at [522, 704] on p "6218504" at bounding box center [631, 715] width 286 height 25
copy p "6218504"
click at [527, 722] on p "6xN_sc1WqF8" at bounding box center [631, 715] width 286 height 25
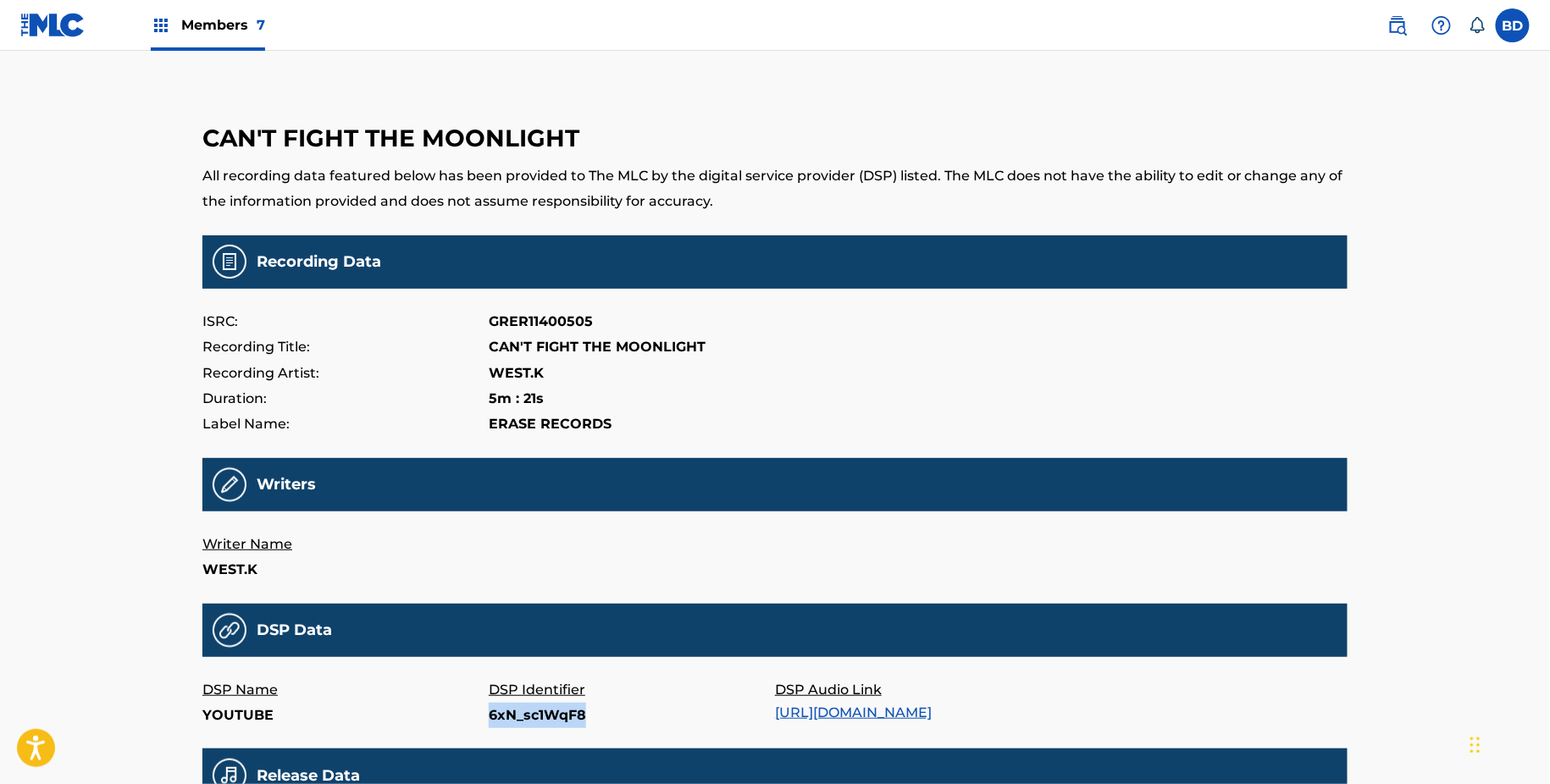
click at [527, 722] on p "6xN_sc1WqF8" at bounding box center [631, 715] width 286 height 25
copy p "6xN_sc1WqF8"
click at [516, 714] on p "B0C8JT69KJ" at bounding box center [631, 715] width 286 height 25
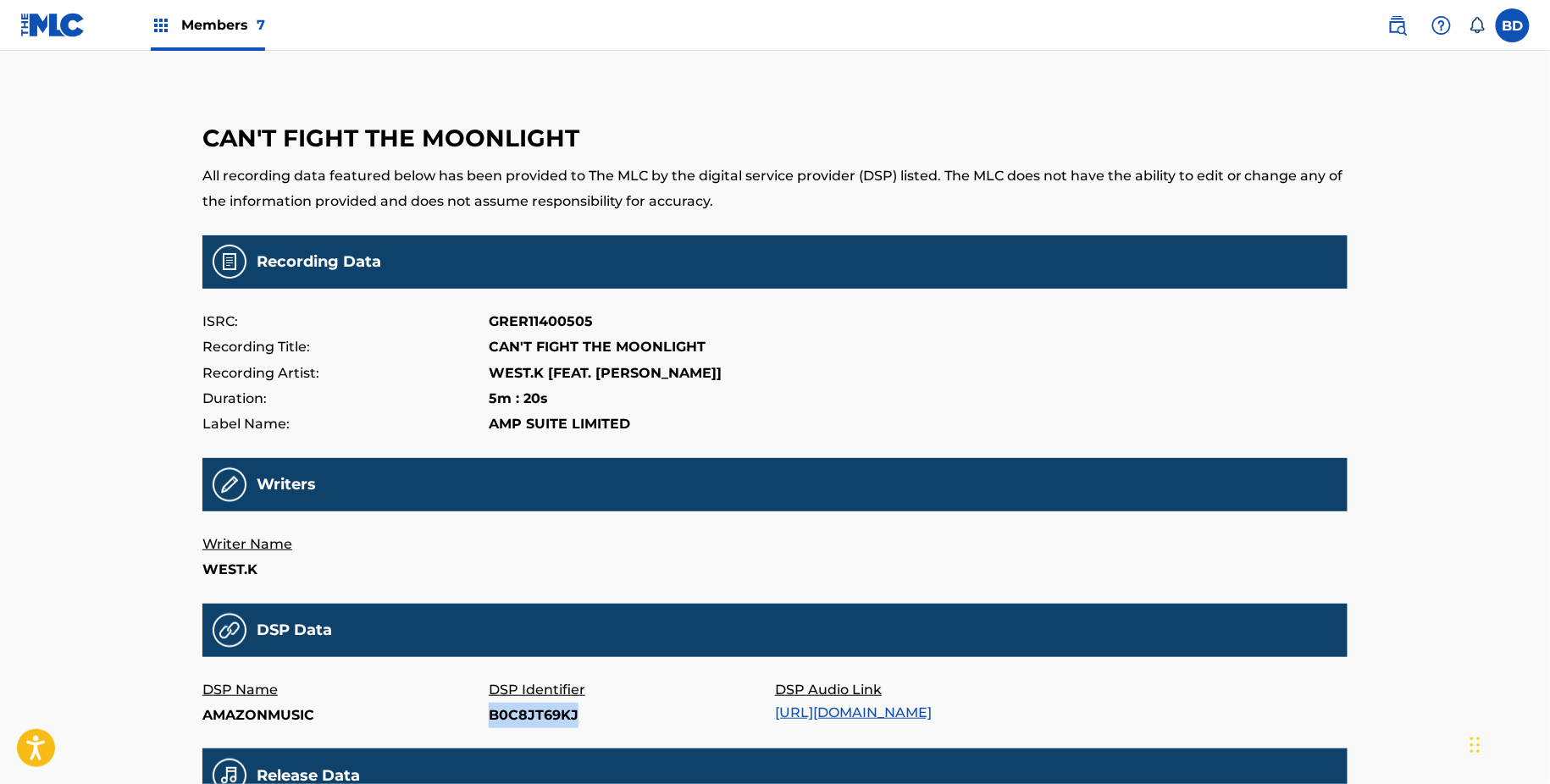
copy p "B0C8JT69KJ"
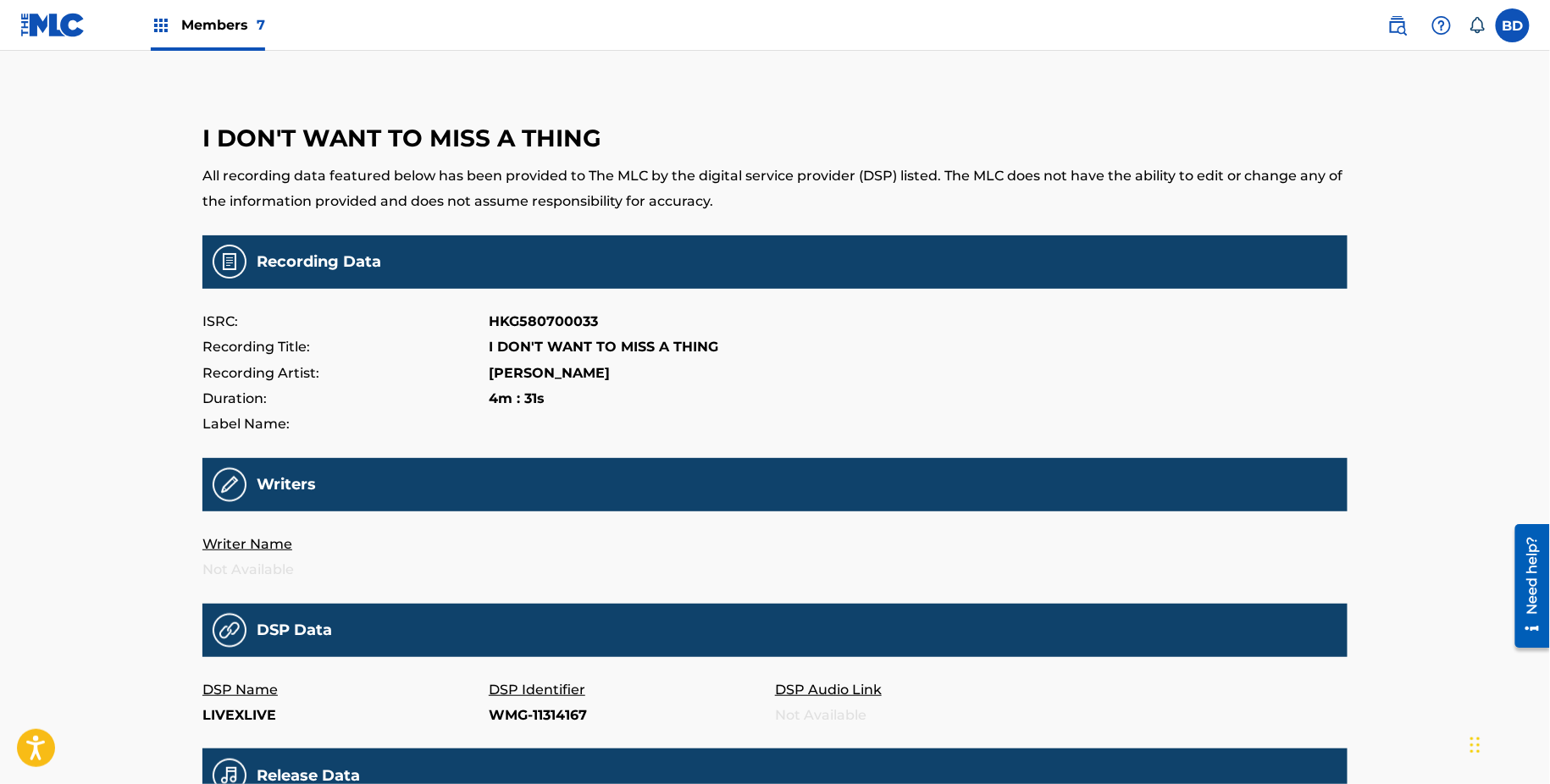
click at [515, 714] on p "WMG-11314167" at bounding box center [631, 715] width 286 height 25
copy p "WMG-11314167"
click at [521, 712] on p "16190446" at bounding box center [631, 715] width 286 height 25
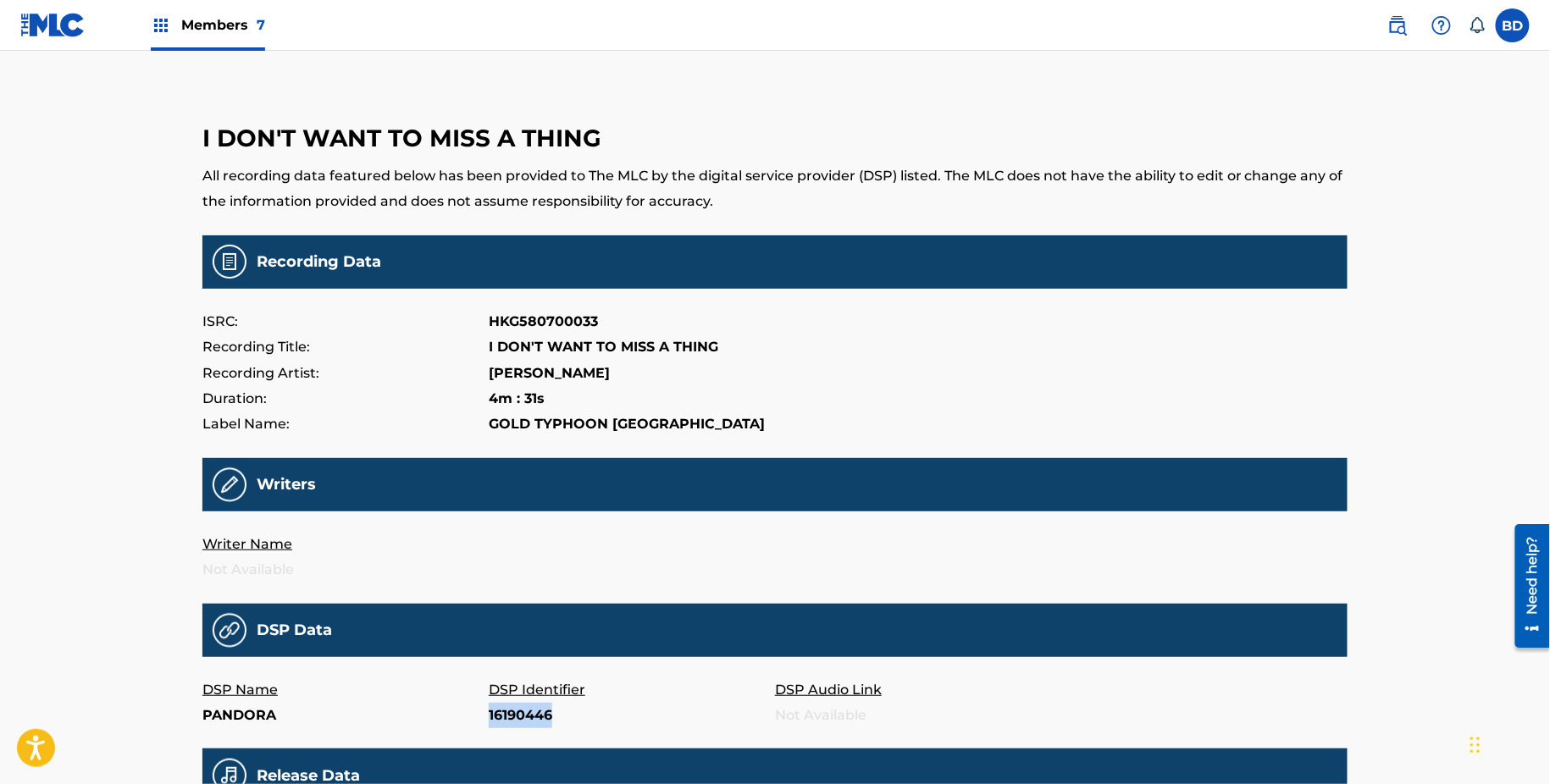
click at [521, 712] on p "16190446" at bounding box center [631, 715] width 286 height 25
copy p "16190446"
click at [495, 723] on p "92831190" at bounding box center [631, 715] width 286 height 25
copy p "92831190"
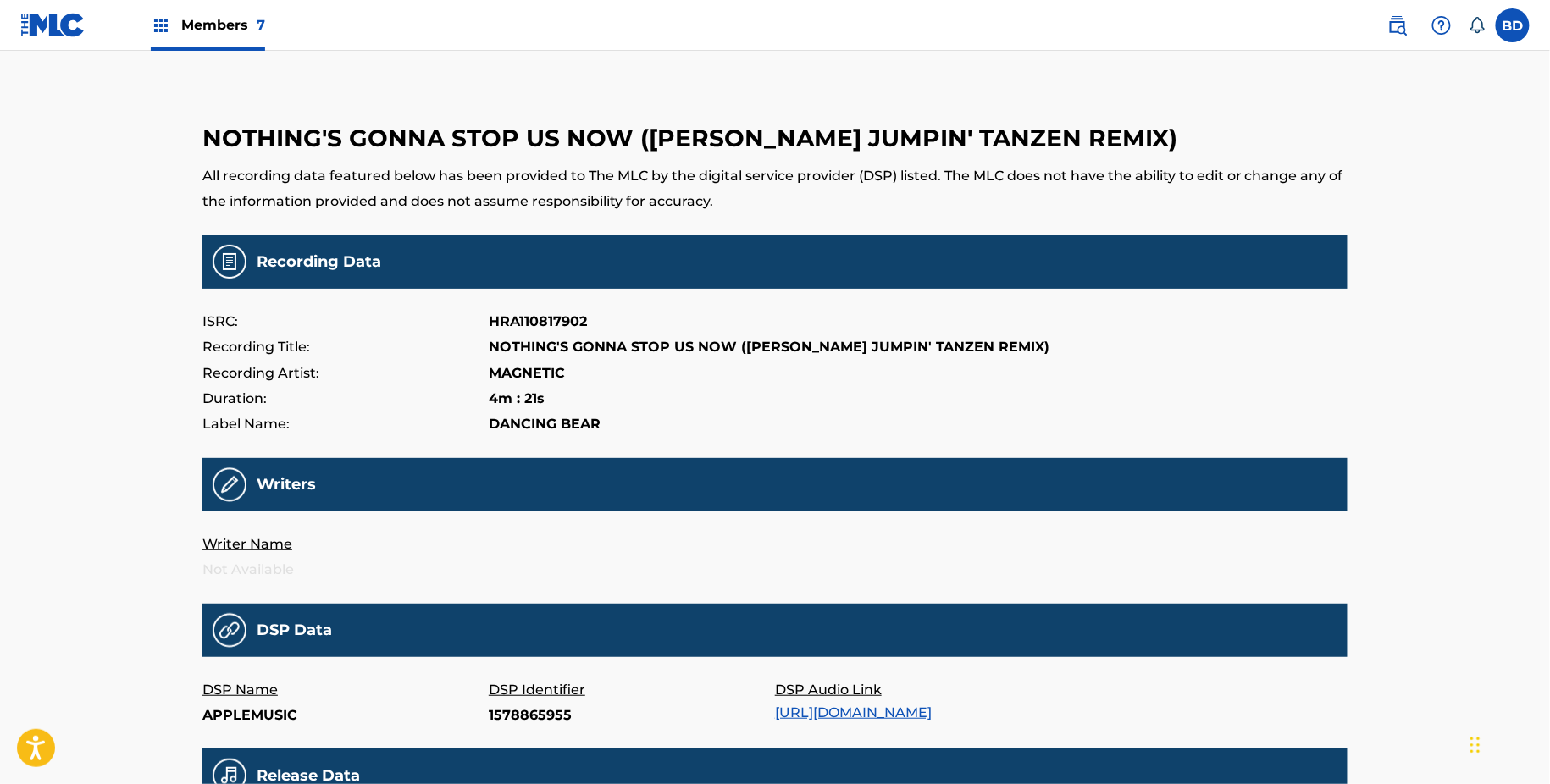
click at [519, 720] on p "1578865955" at bounding box center [631, 715] width 286 height 25
copy p "1578865955"
click at [516, 715] on p "B079YT5XBG" at bounding box center [631, 715] width 286 height 25
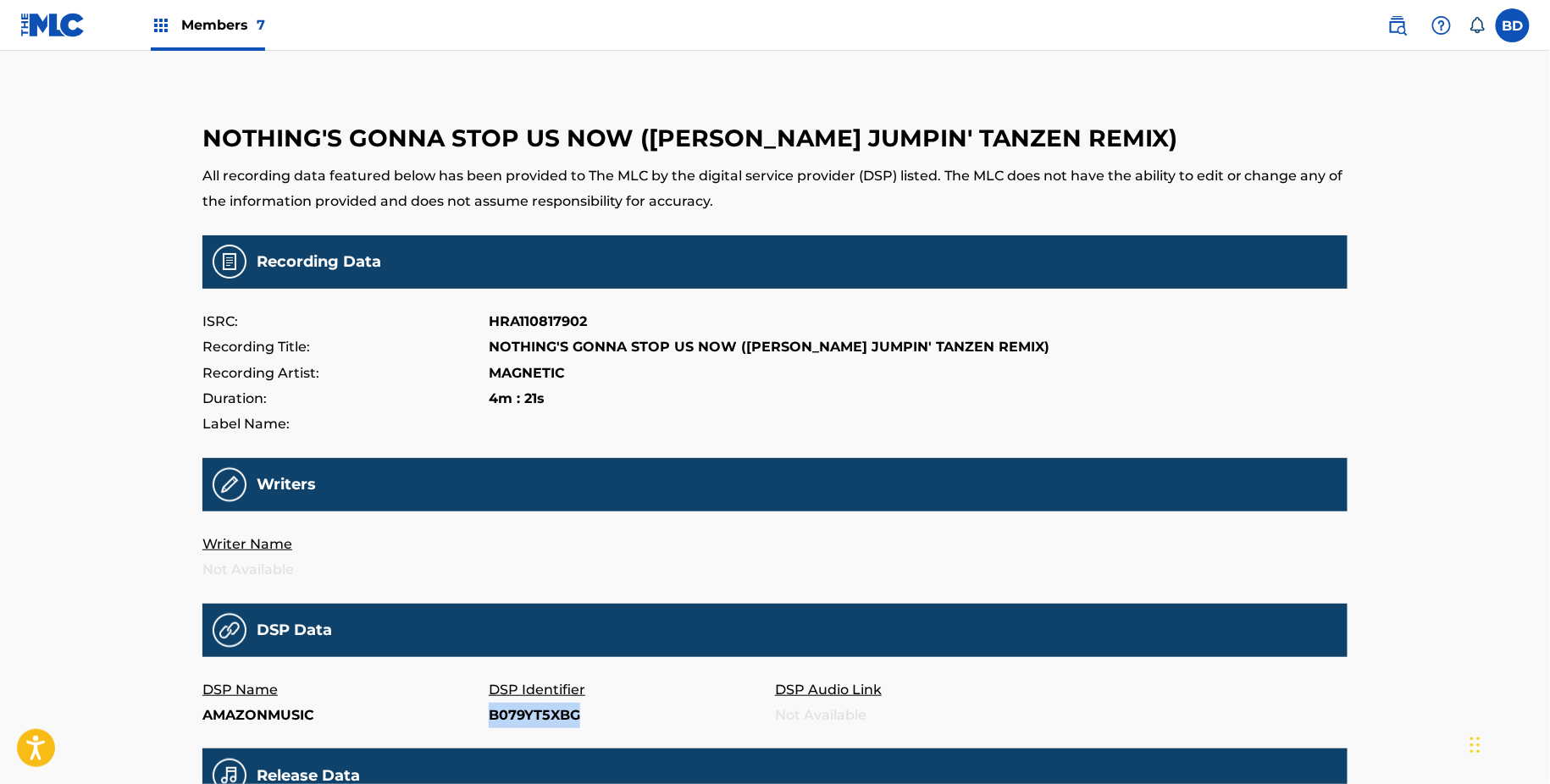
copy p "B079YT5XBG"
click at [515, 720] on p "192506334" at bounding box center [631, 715] width 286 height 25
copy p "192506334"
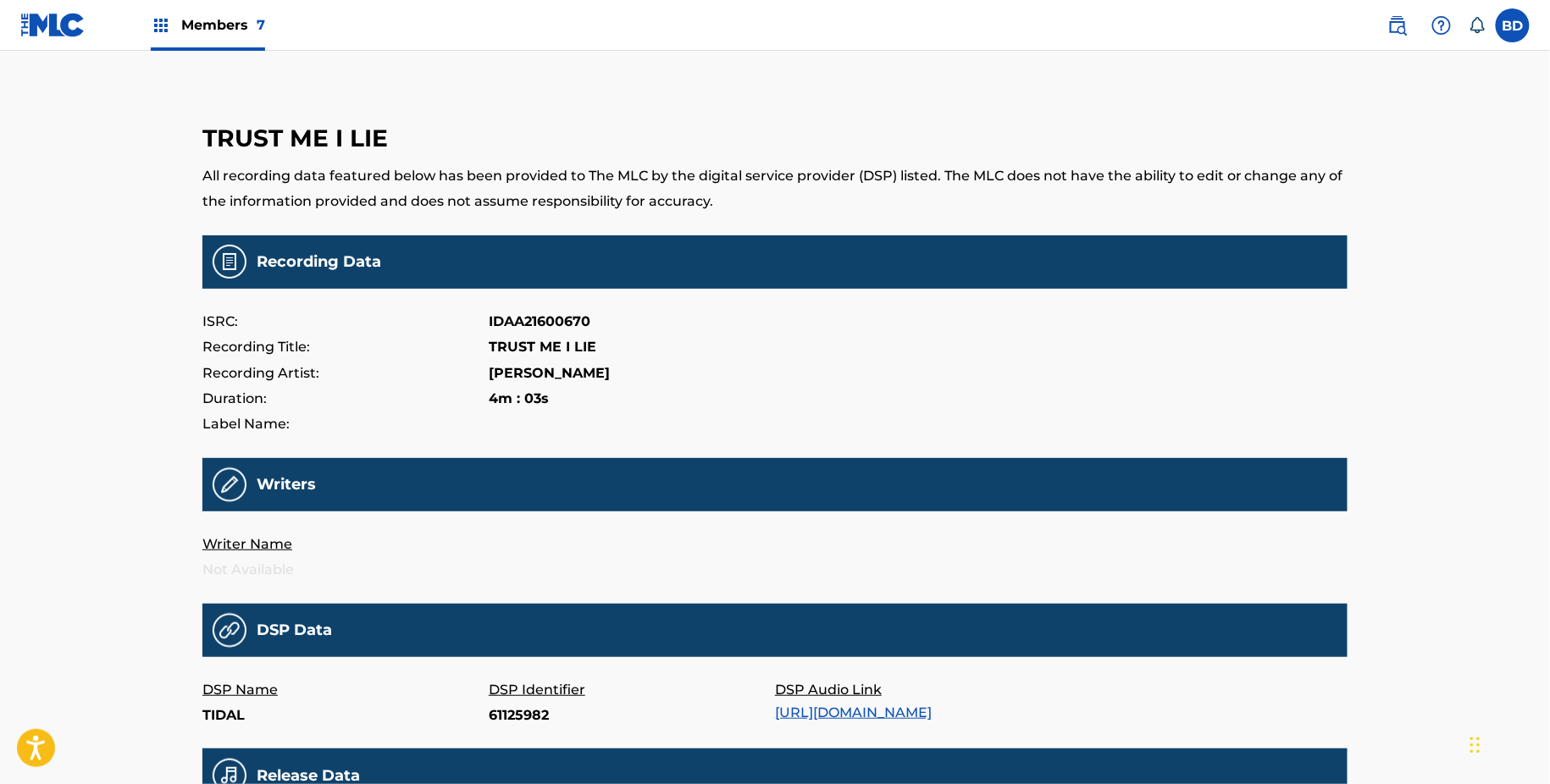
click at [514, 721] on p "61125982" at bounding box center [631, 715] width 286 height 25
copy p "61125982"
click at [502, 714] on p "343738631" at bounding box center [631, 715] width 286 height 25
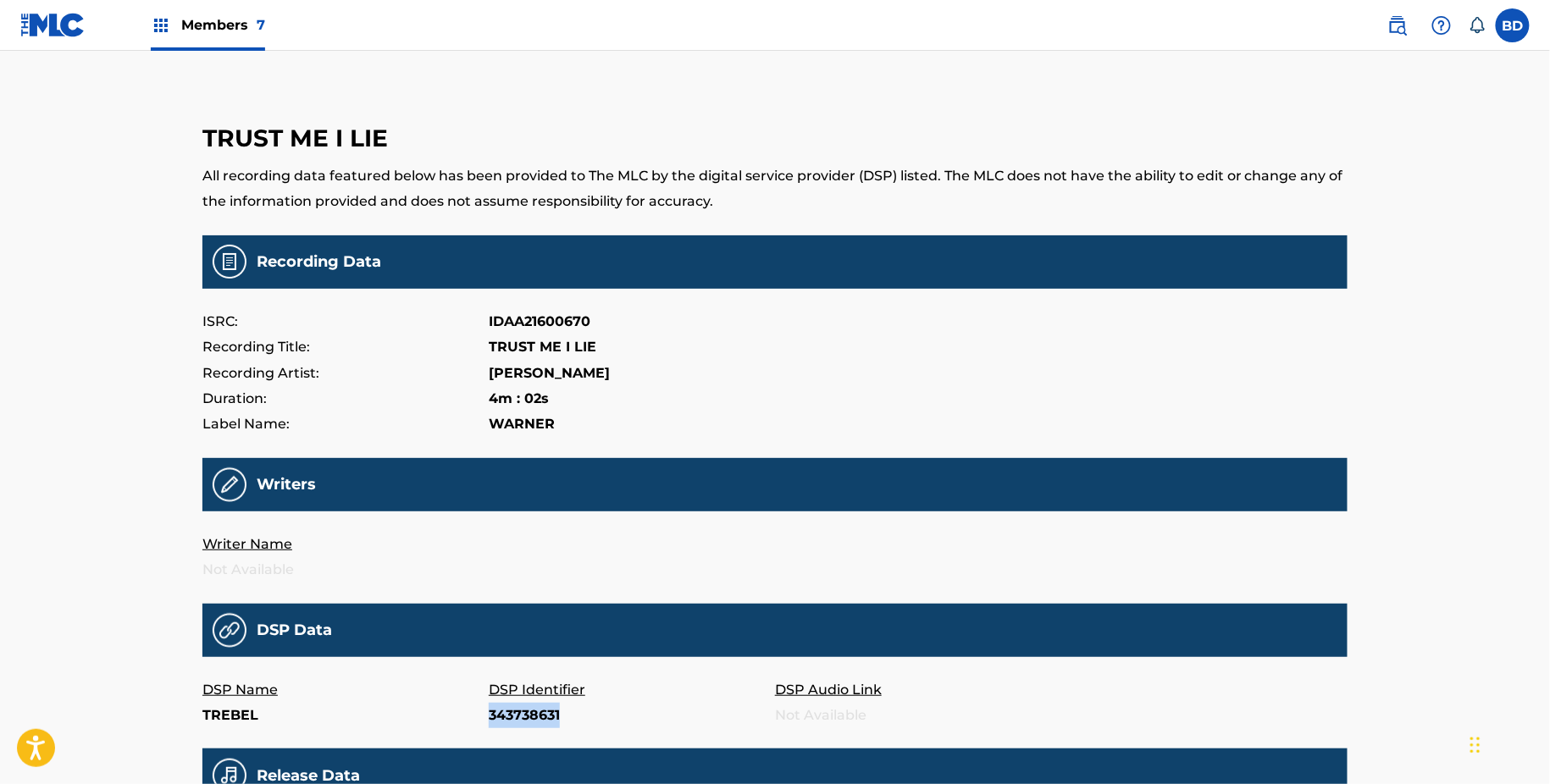
copy p "343738631"
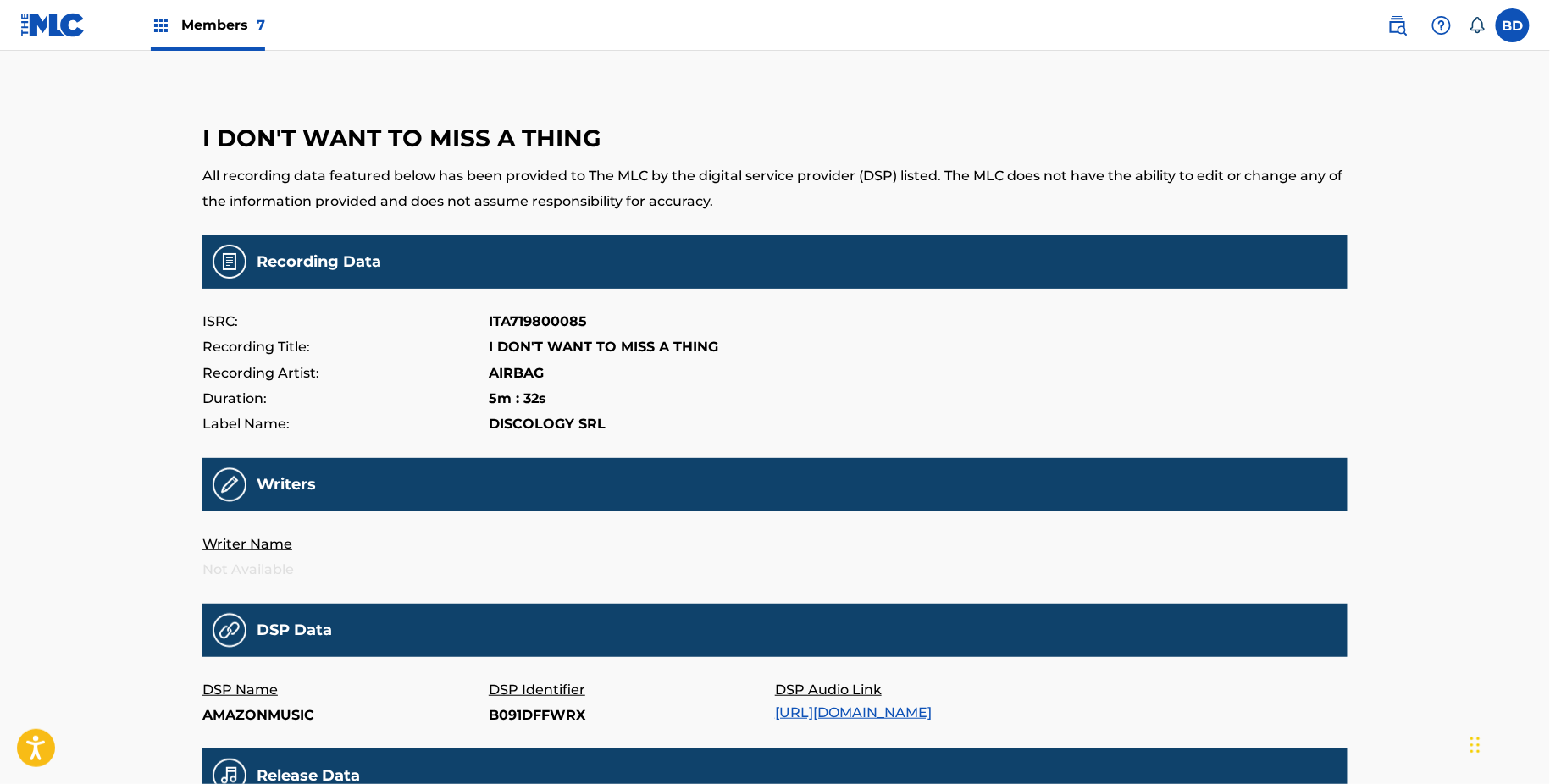
click at [511, 726] on p "B091DFFWRX" at bounding box center [631, 715] width 286 height 25
copy p "B091DFFWRX"
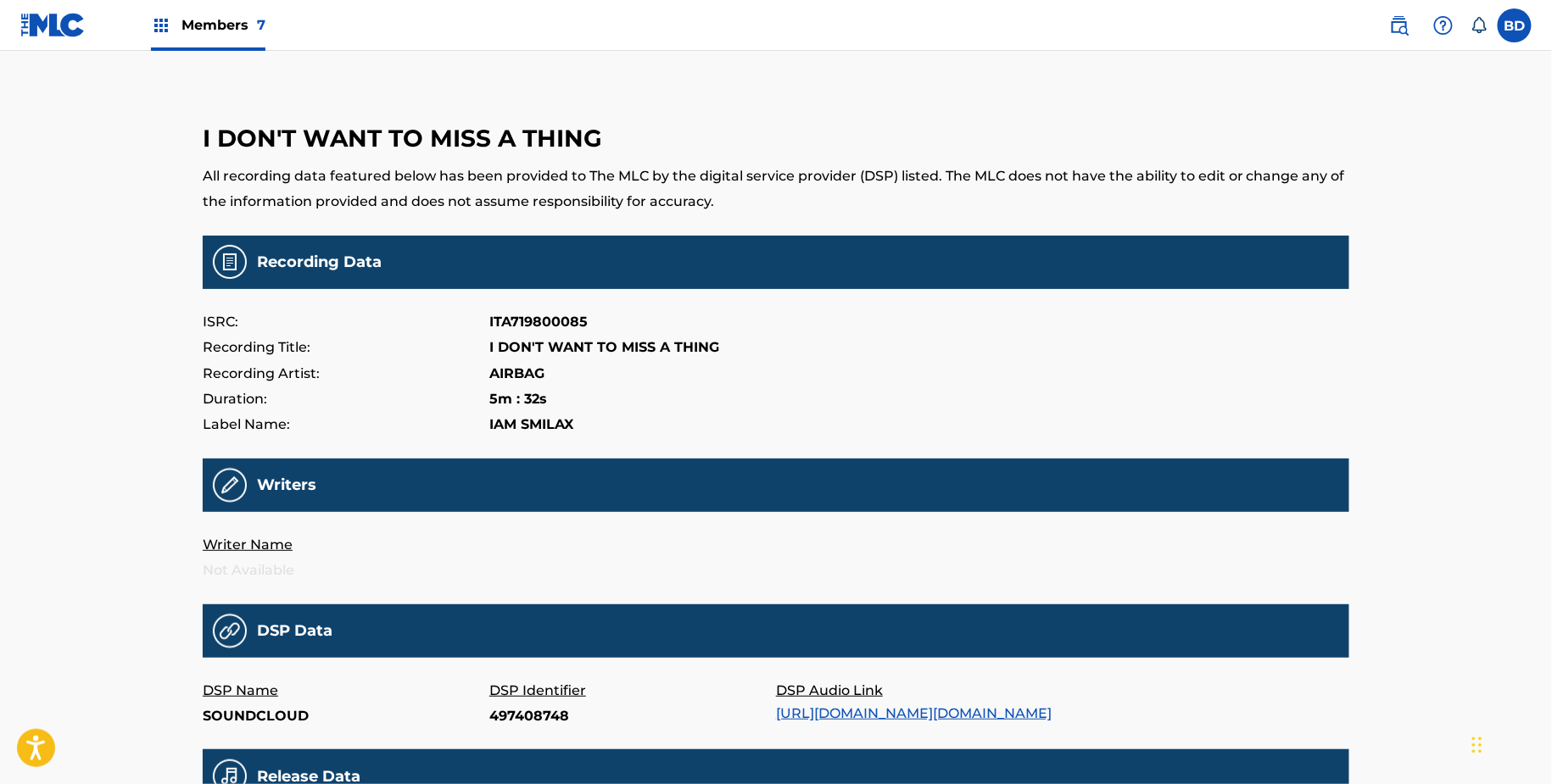
click at [517, 721] on p "497408748" at bounding box center [632, 716] width 287 height 25
copy p "497408748"
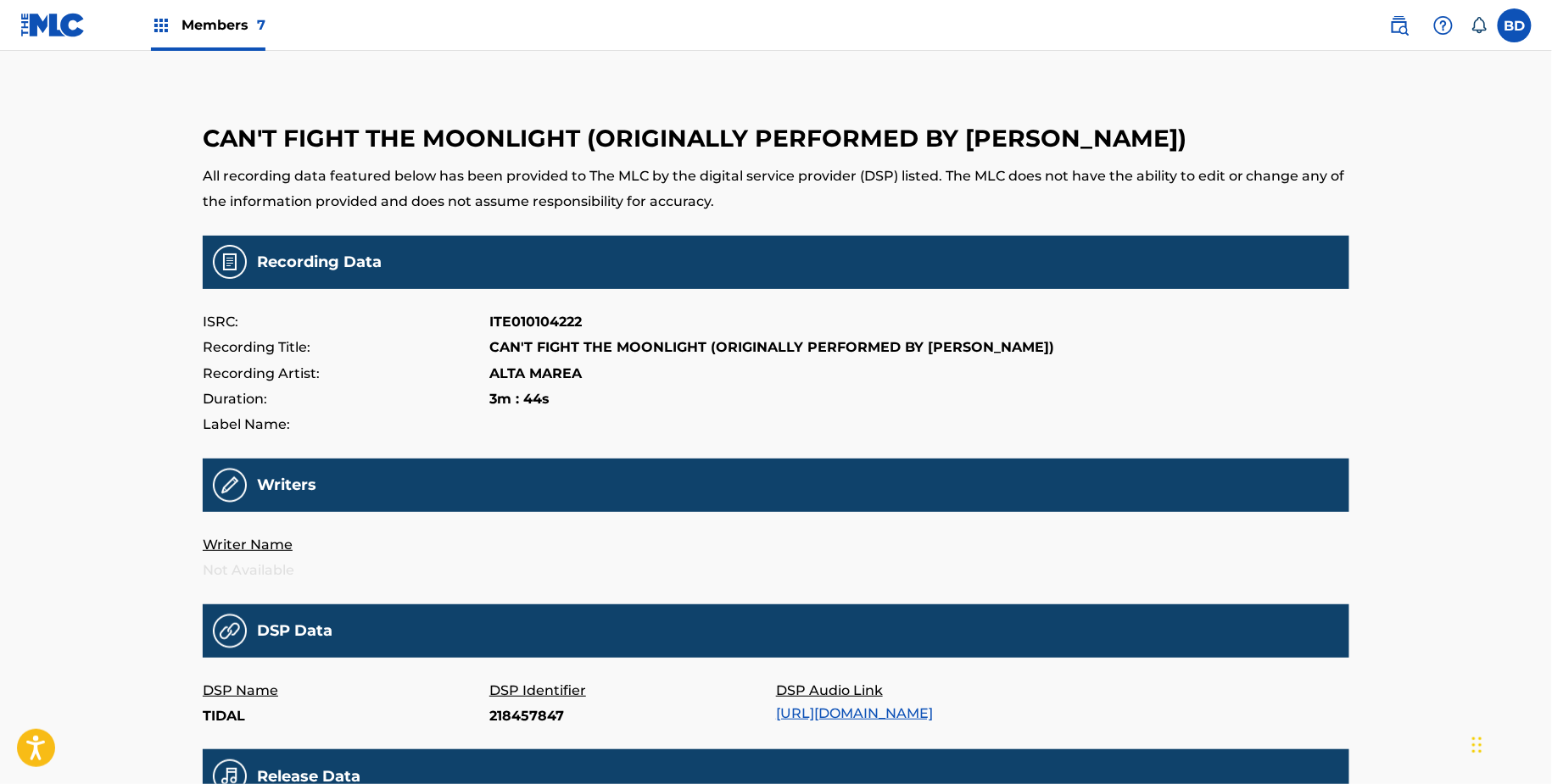
click at [523, 713] on p "218457847" at bounding box center [632, 716] width 287 height 25
copy p "218457847"
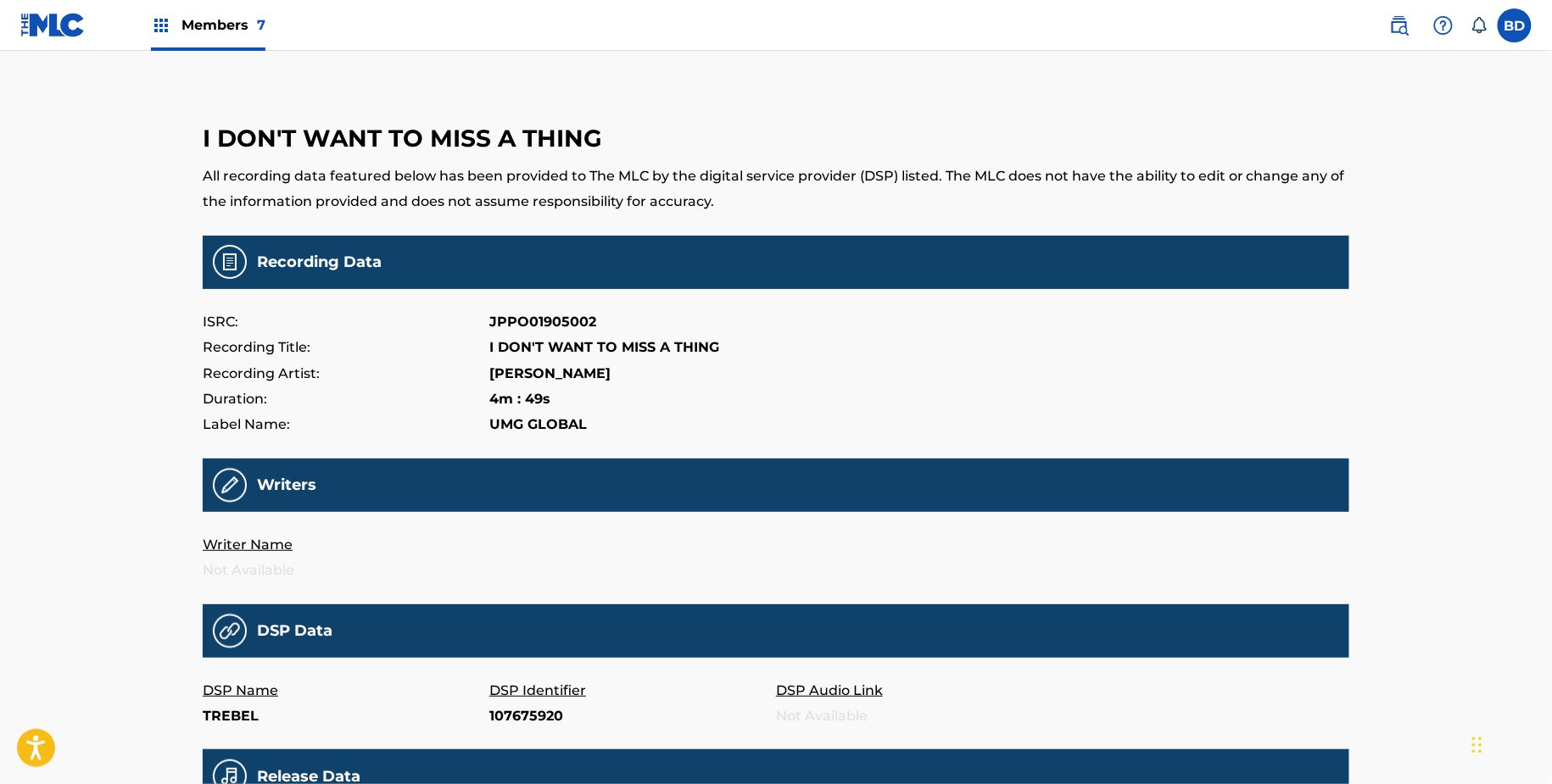
click at [537, 718] on p "107675920" at bounding box center [632, 716] width 287 height 25
copy p "107675920"
click at [514, 717] on p "20005652234" at bounding box center [632, 716] width 287 height 25
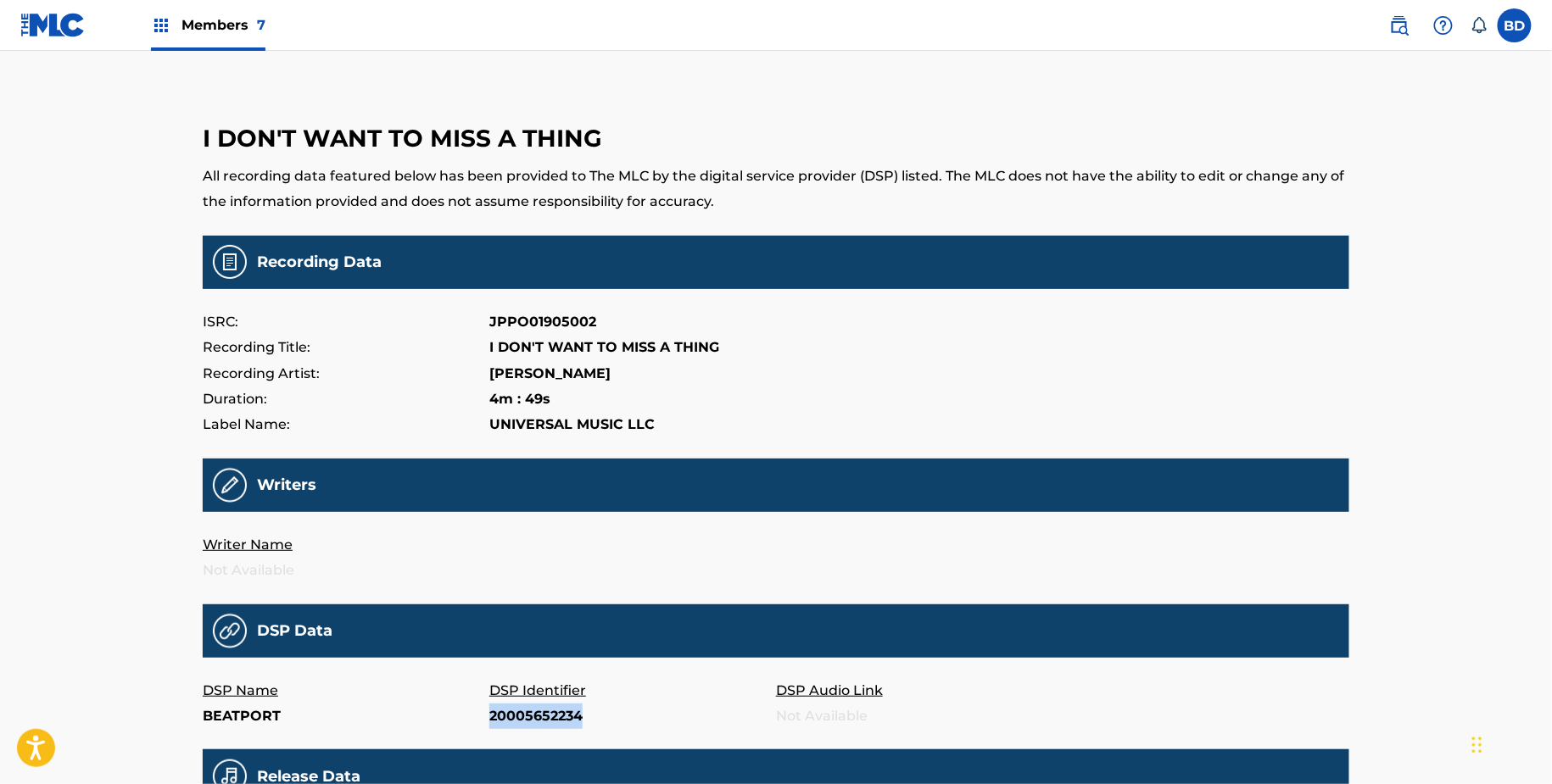
copy p "20005652234"
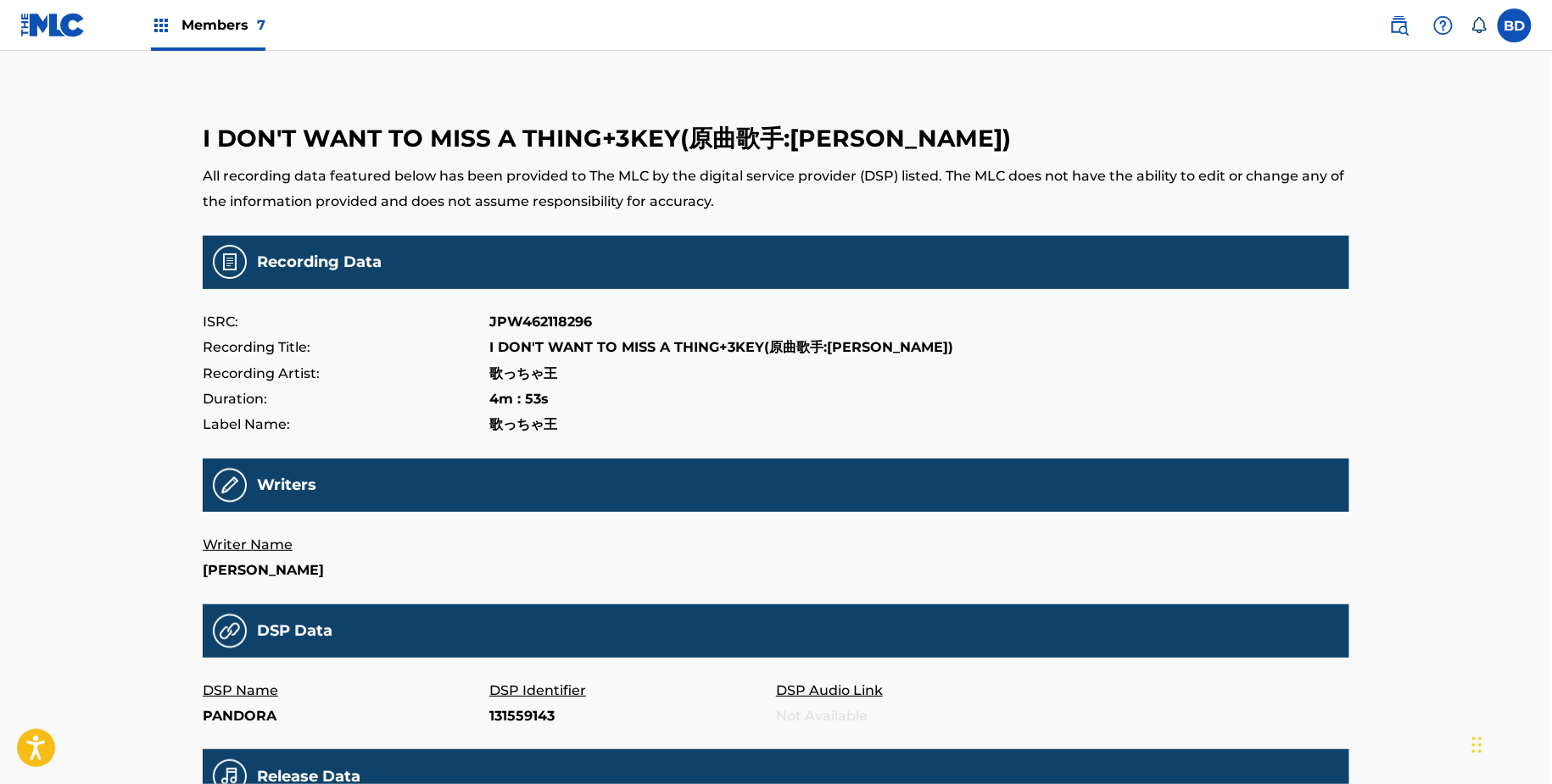
click at [498, 725] on p "131559143" at bounding box center [632, 716] width 287 height 25
copy p "131559143"
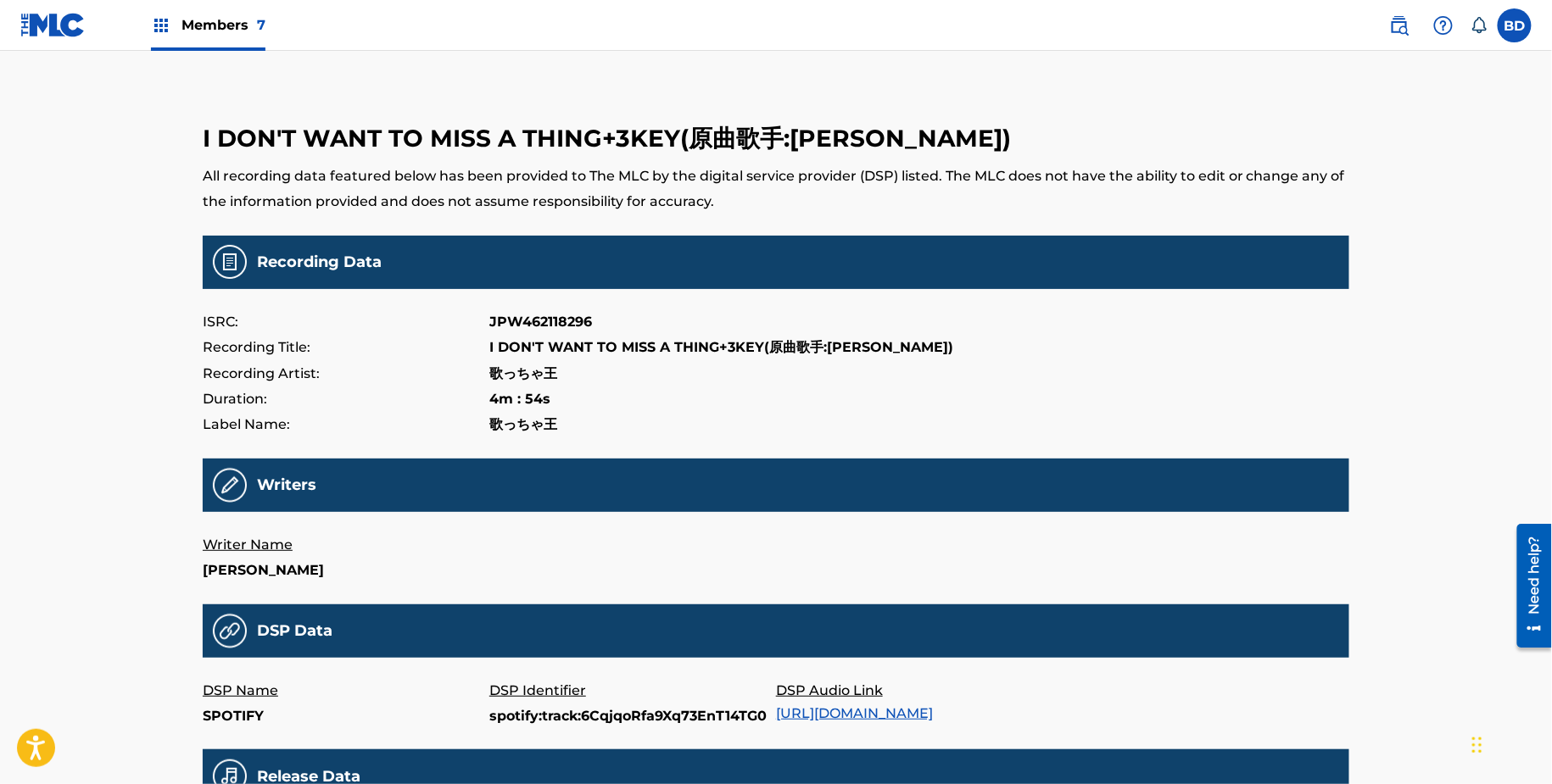
click at [535, 721] on p "spotify:track:6CqjqoRfa9Xq73EnT14TG0" at bounding box center [632, 716] width 287 height 25
copy p "spotify:track:6CqjqoRfa9Xq73EnT14TG0"
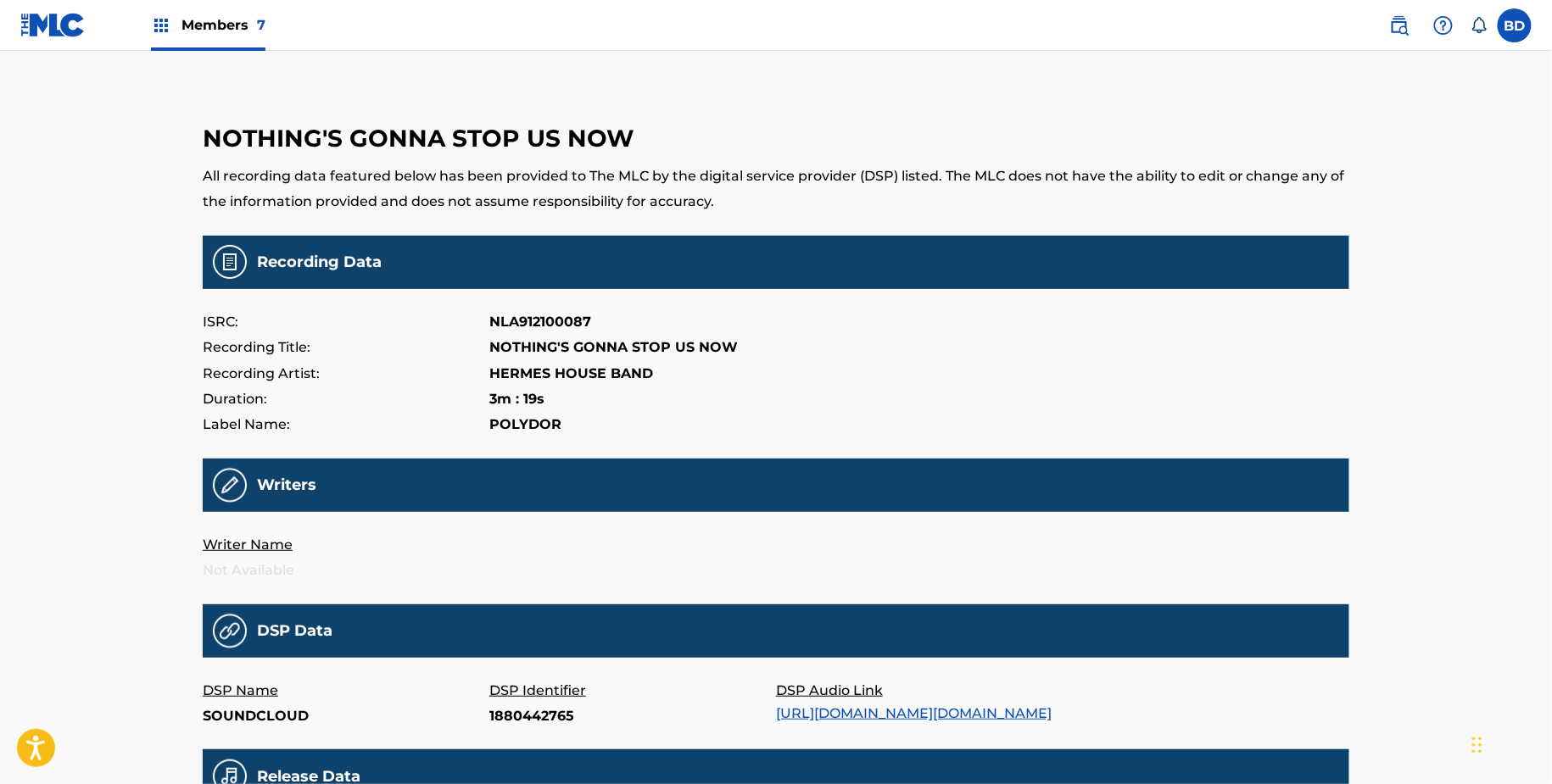
click at [524, 713] on p "1880442765" at bounding box center [632, 716] width 287 height 25
copy p "1880442765"
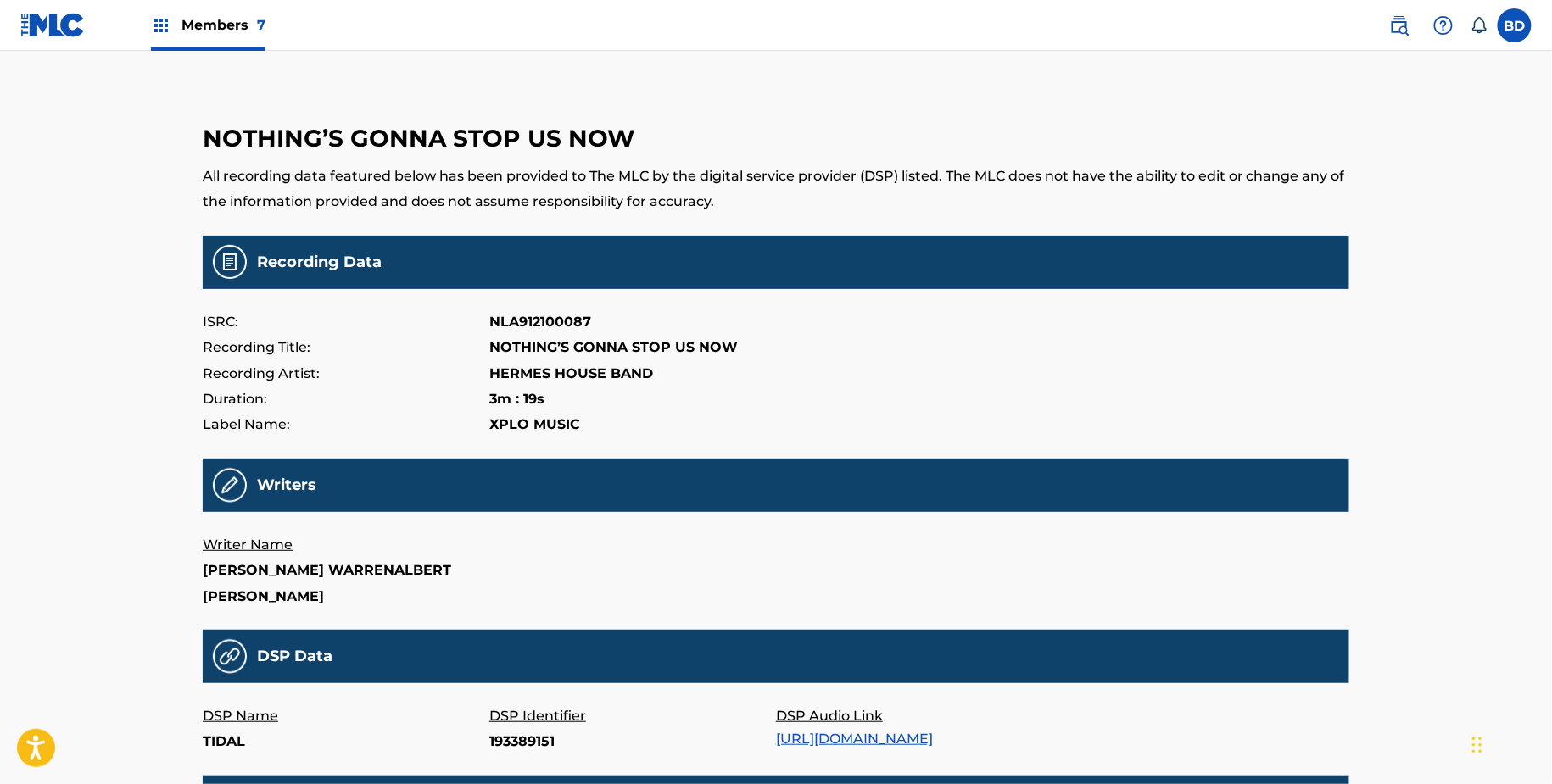
click at [515, 729] on p "193389151" at bounding box center [632, 741] width 287 height 25
copy p "193389151"
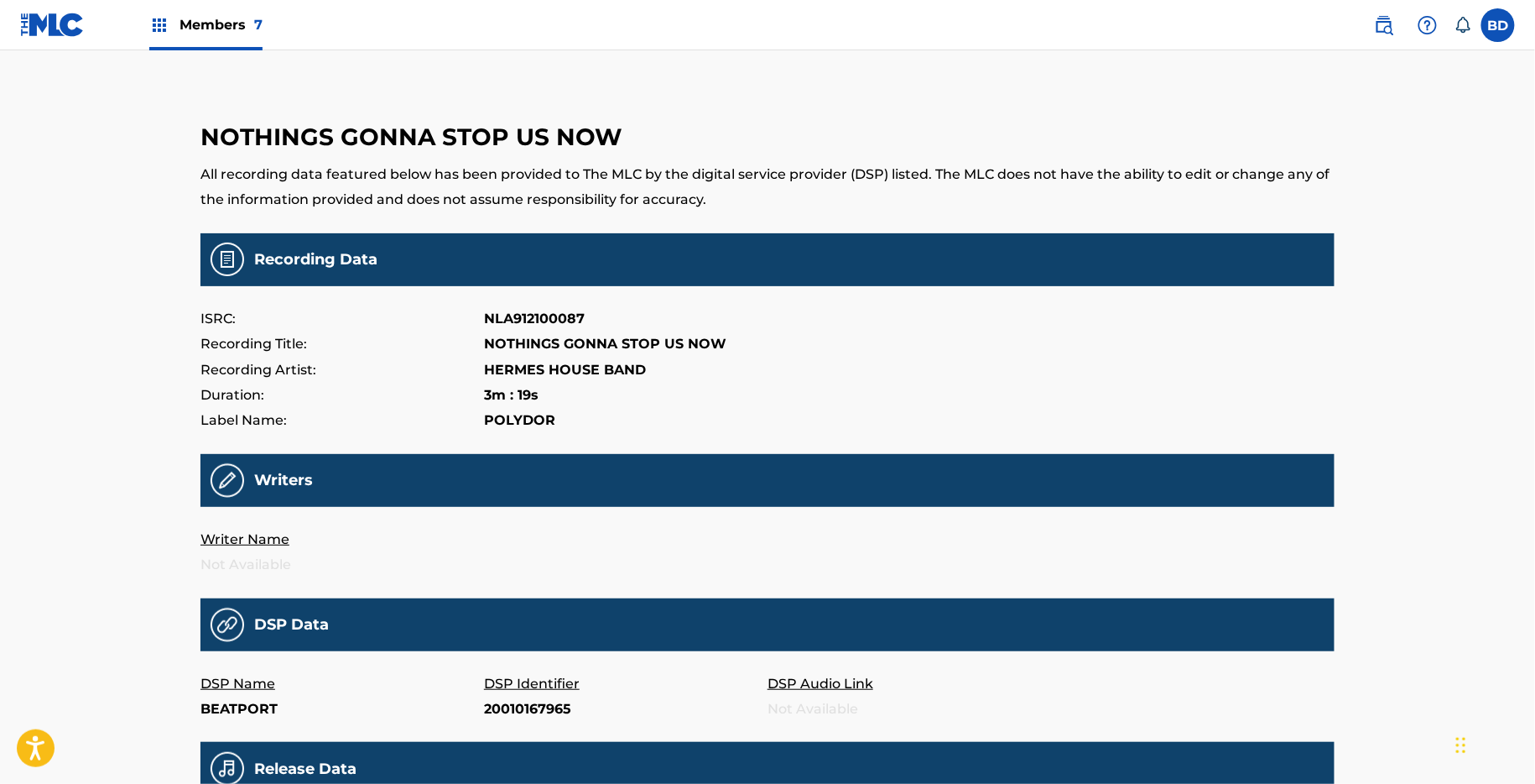
click at [530, 711] on p "20010167965" at bounding box center [625, 709] width 284 height 25
copy p "20010167965"
click at [505, 706] on p "RH28yGGr-y4" at bounding box center [625, 709] width 284 height 25
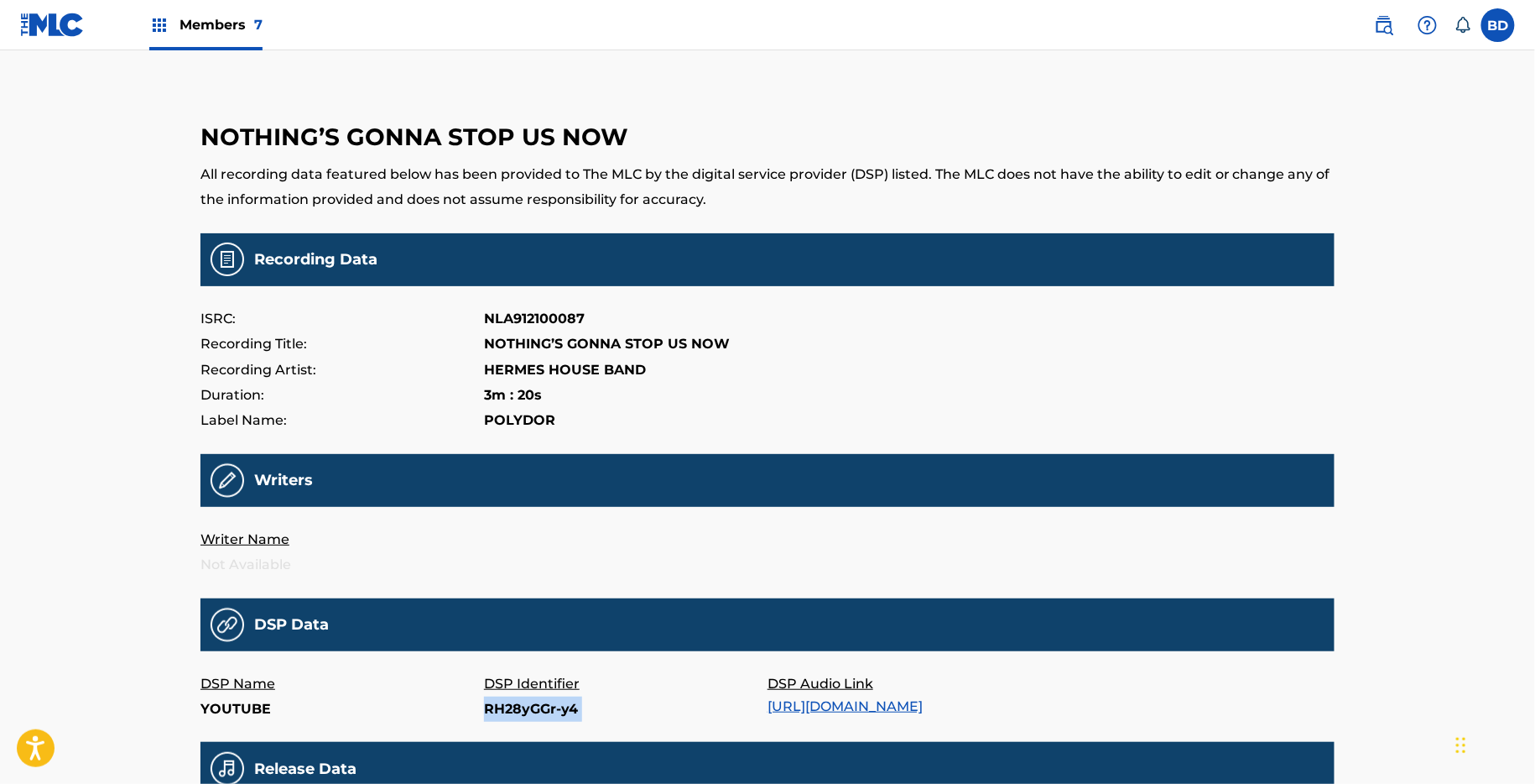
click at [505, 706] on p "RH28yGGr-y4" at bounding box center [625, 709] width 284 height 25
copy p "RH28yGGr-y4"
click at [527, 712] on p "141725955" at bounding box center [625, 709] width 284 height 25
copy p "141725955"
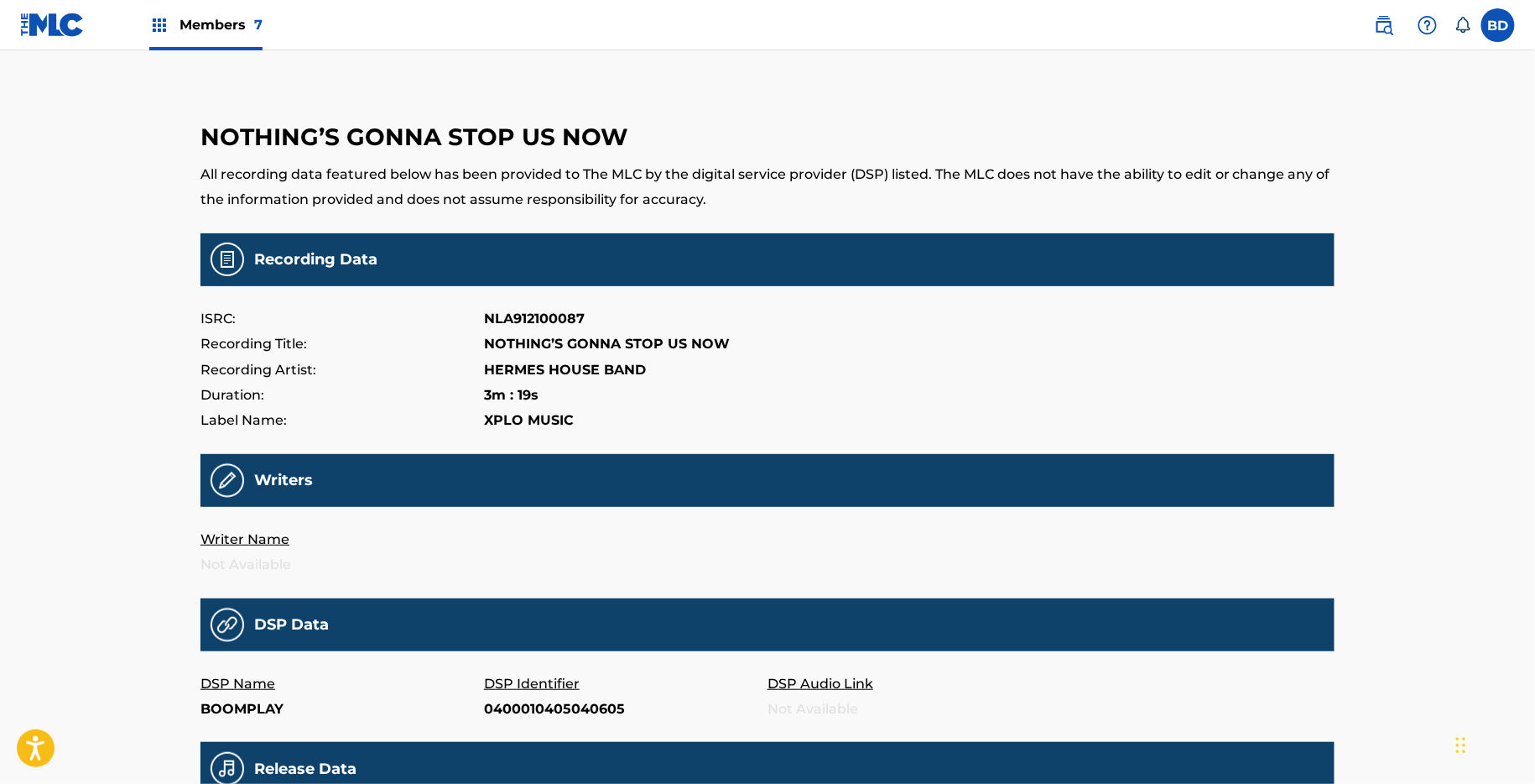
click at [515, 715] on p "0400010405040605" at bounding box center [625, 709] width 284 height 25
copy p "0400010405040605"
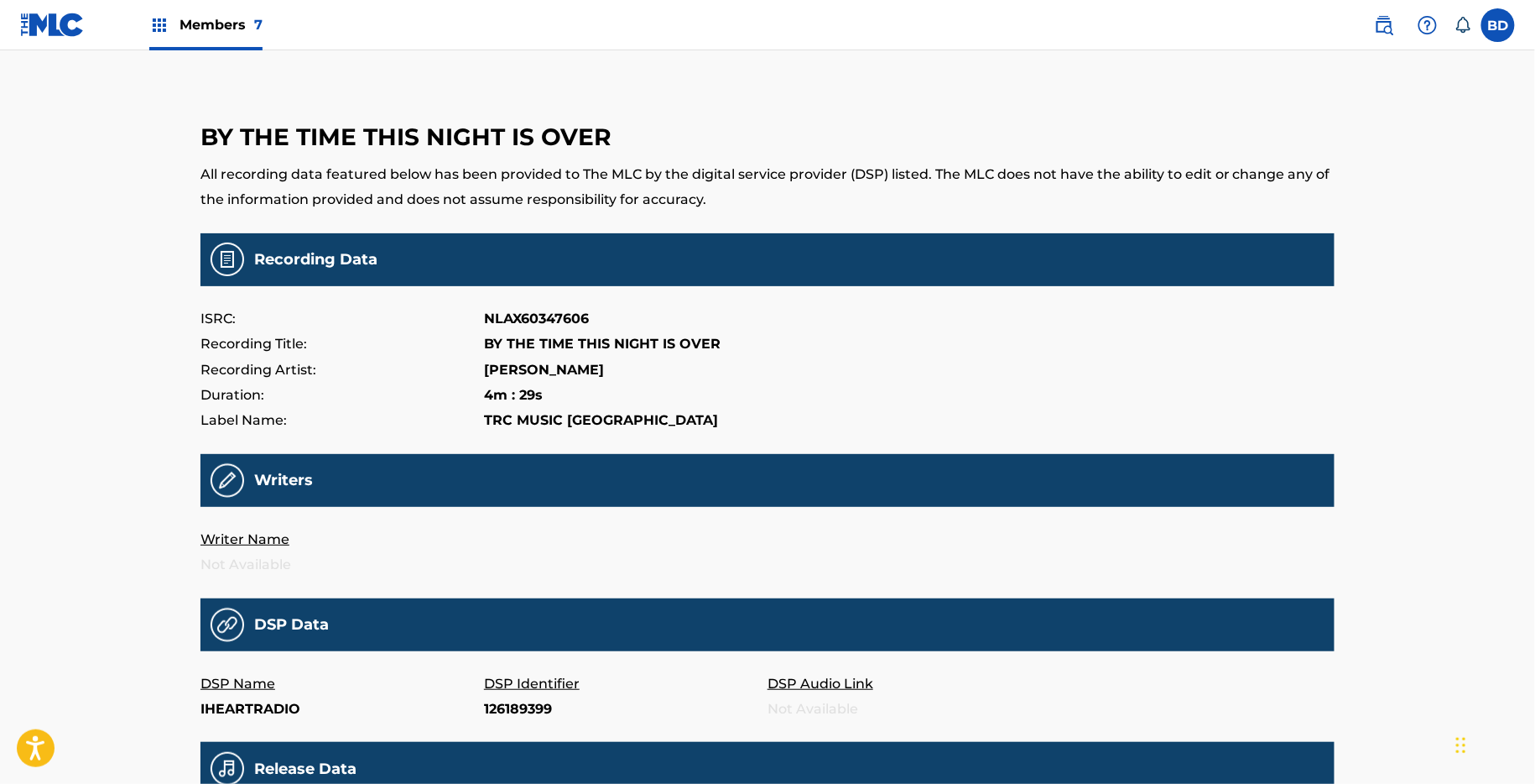
click at [519, 707] on p "126189399" at bounding box center [625, 709] width 284 height 25
copy p "126189399"
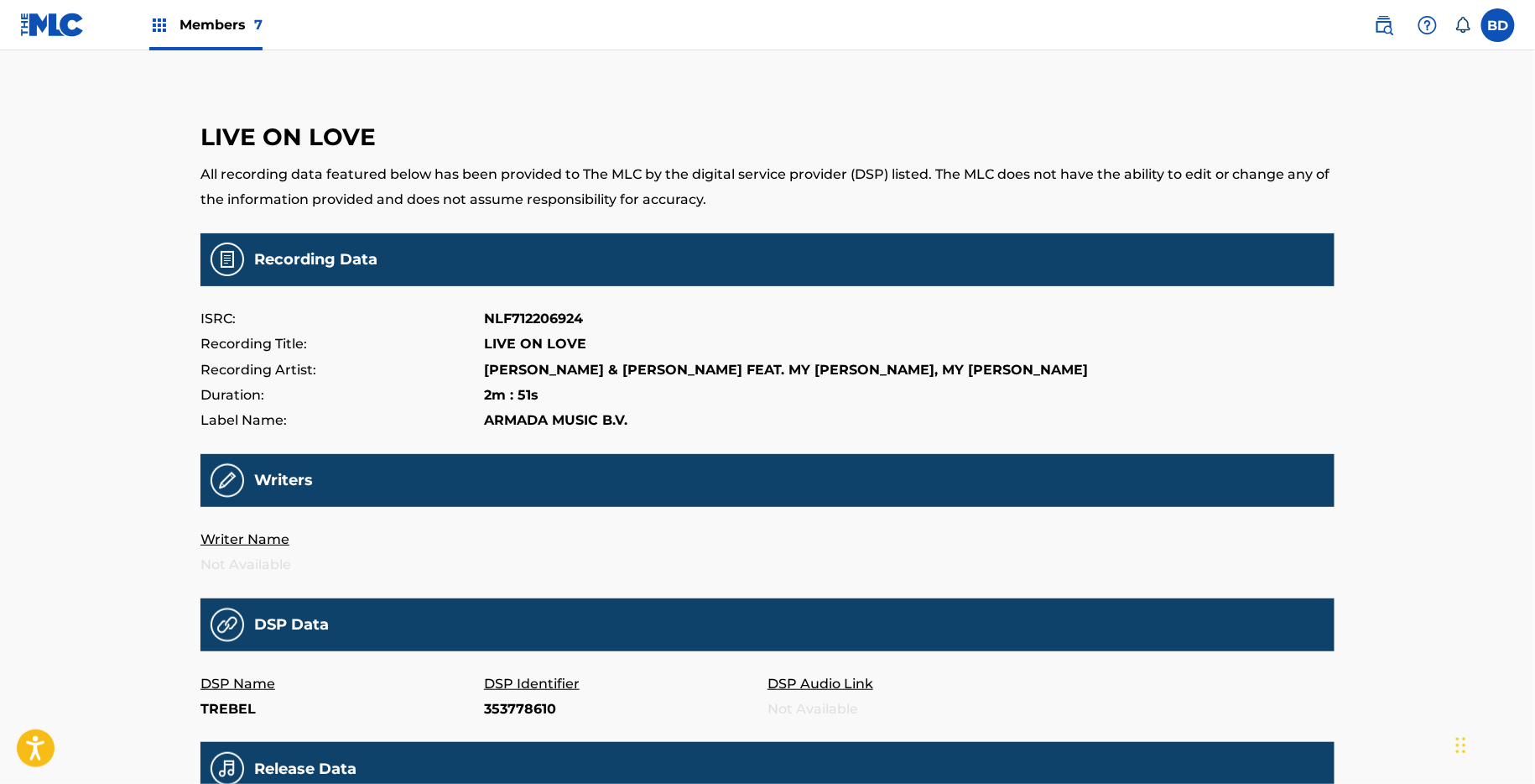
click at [517, 711] on p "353778610" at bounding box center [625, 709] width 284 height 25
copy p "353778610"
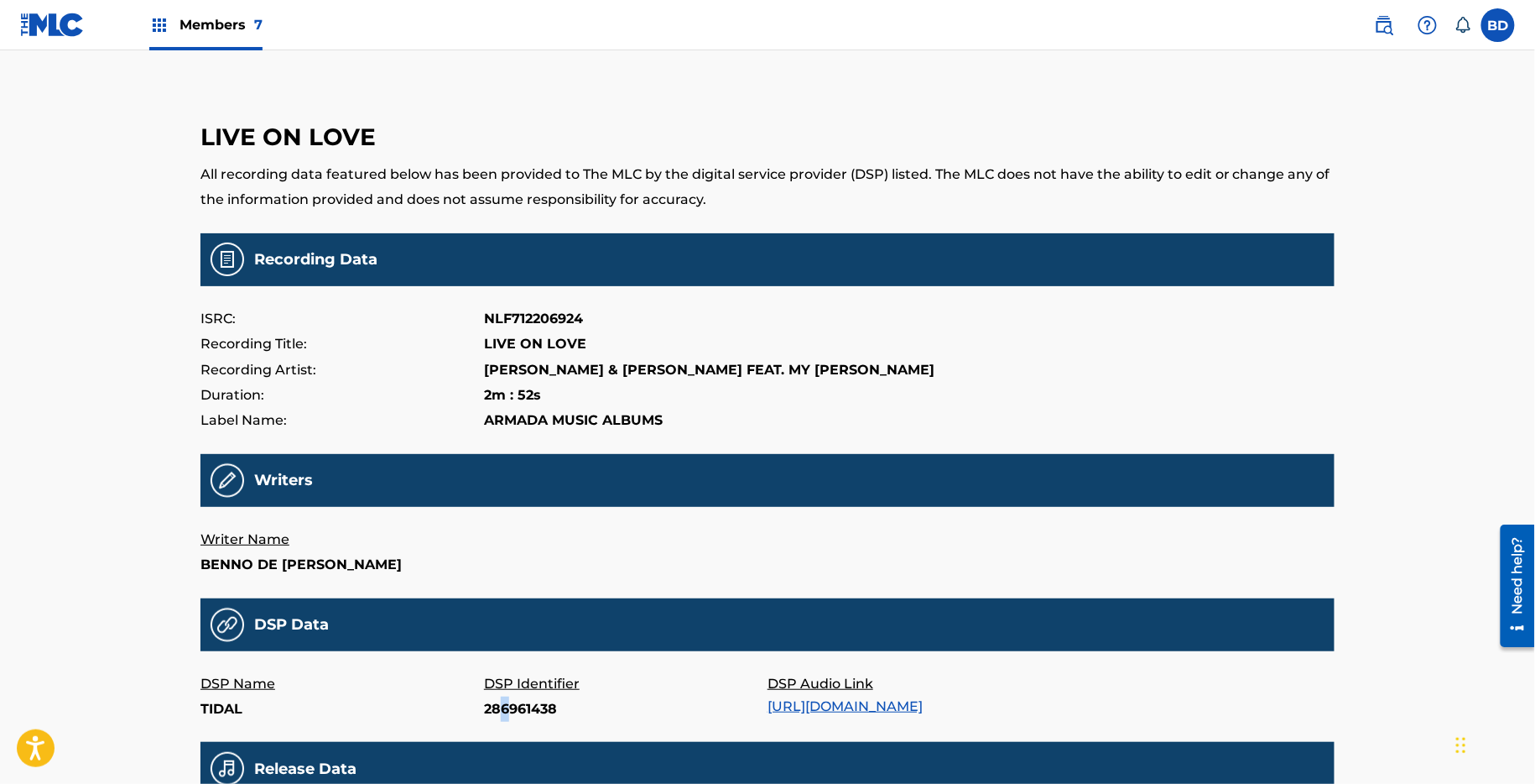
click at [505, 722] on p "286961438" at bounding box center [625, 709] width 284 height 25
click at [520, 722] on p "286961438" at bounding box center [625, 709] width 284 height 25
copy p "286961438"
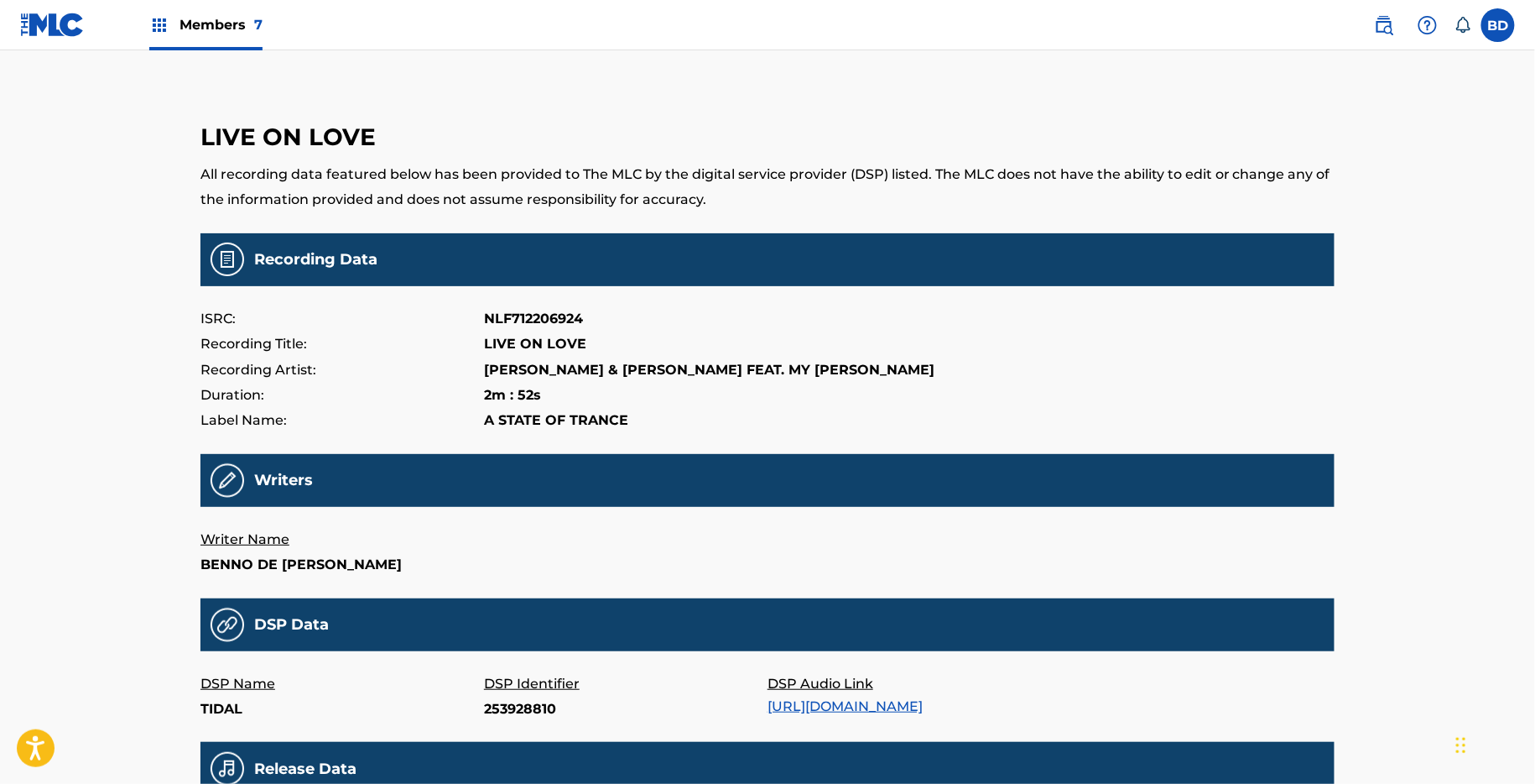
click at [521, 722] on p "253928810" at bounding box center [625, 709] width 284 height 25
copy p "253928810"
click at [497, 767] on div "Release Data" at bounding box center [768, 768] width 1135 height 53
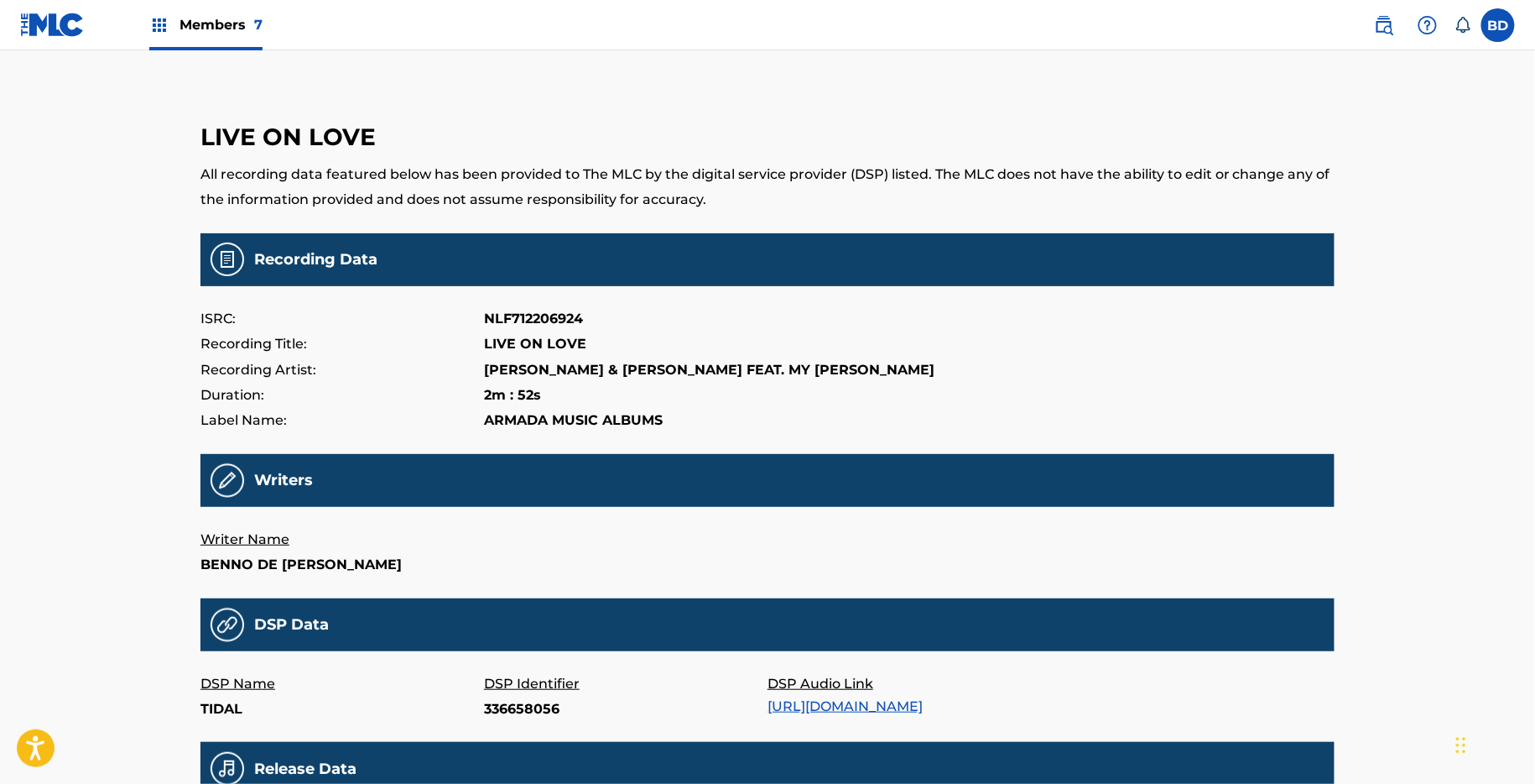
click at [497, 752] on main "LIVE ON LOVE All recording data featured below has been provided to The MLC by …" at bounding box center [768, 555] width 1135 height 926
click at [497, 722] on p "336658056" at bounding box center [625, 709] width 284 height 25
copy p "336658056"
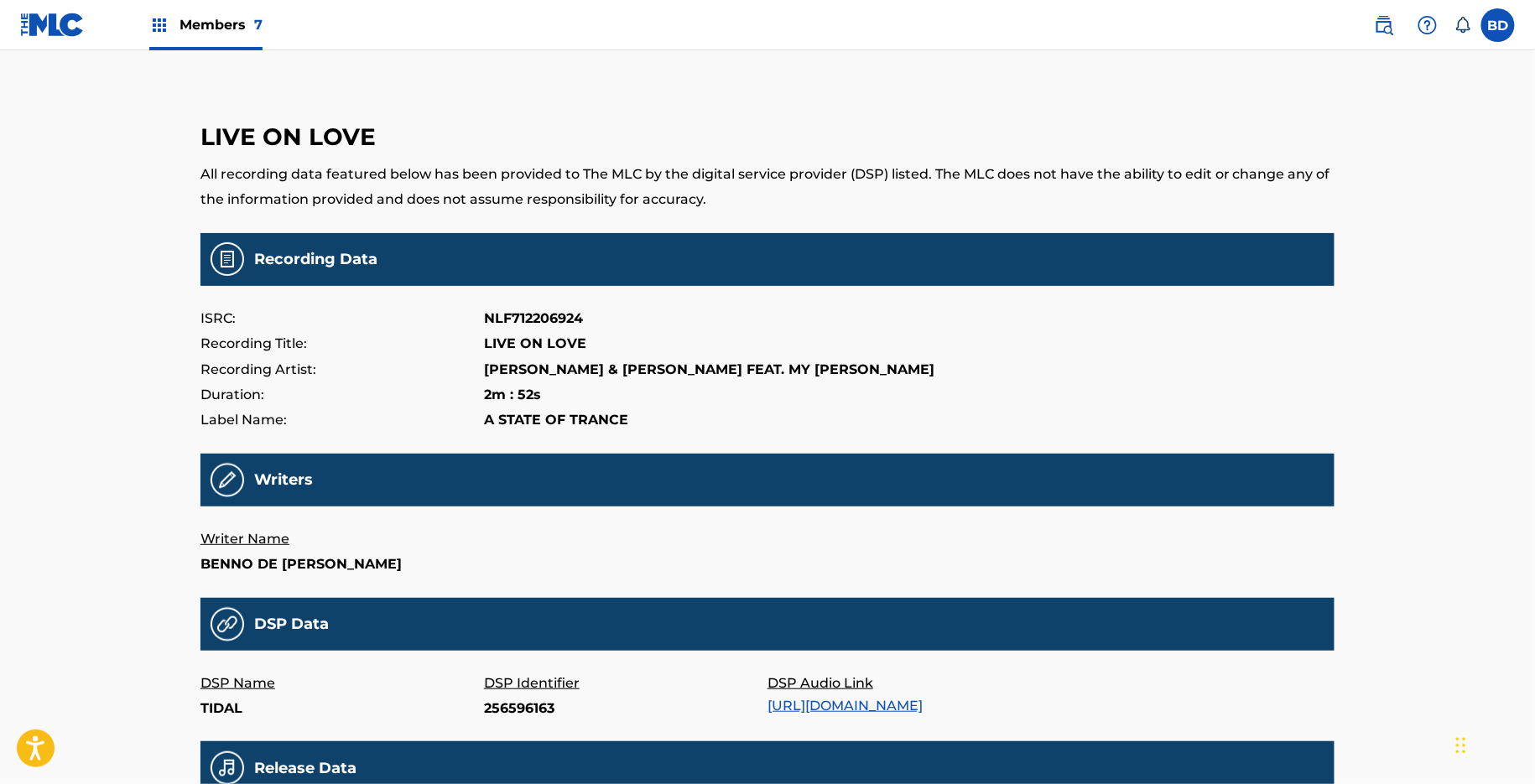
click at [514, 722] on p "256596163" at bounding box center [625, 709] width 284 height 25
copy p "256596163"
click at [524, 722] on p "282410758" at bounding box center [625, 709] width 284 height 25
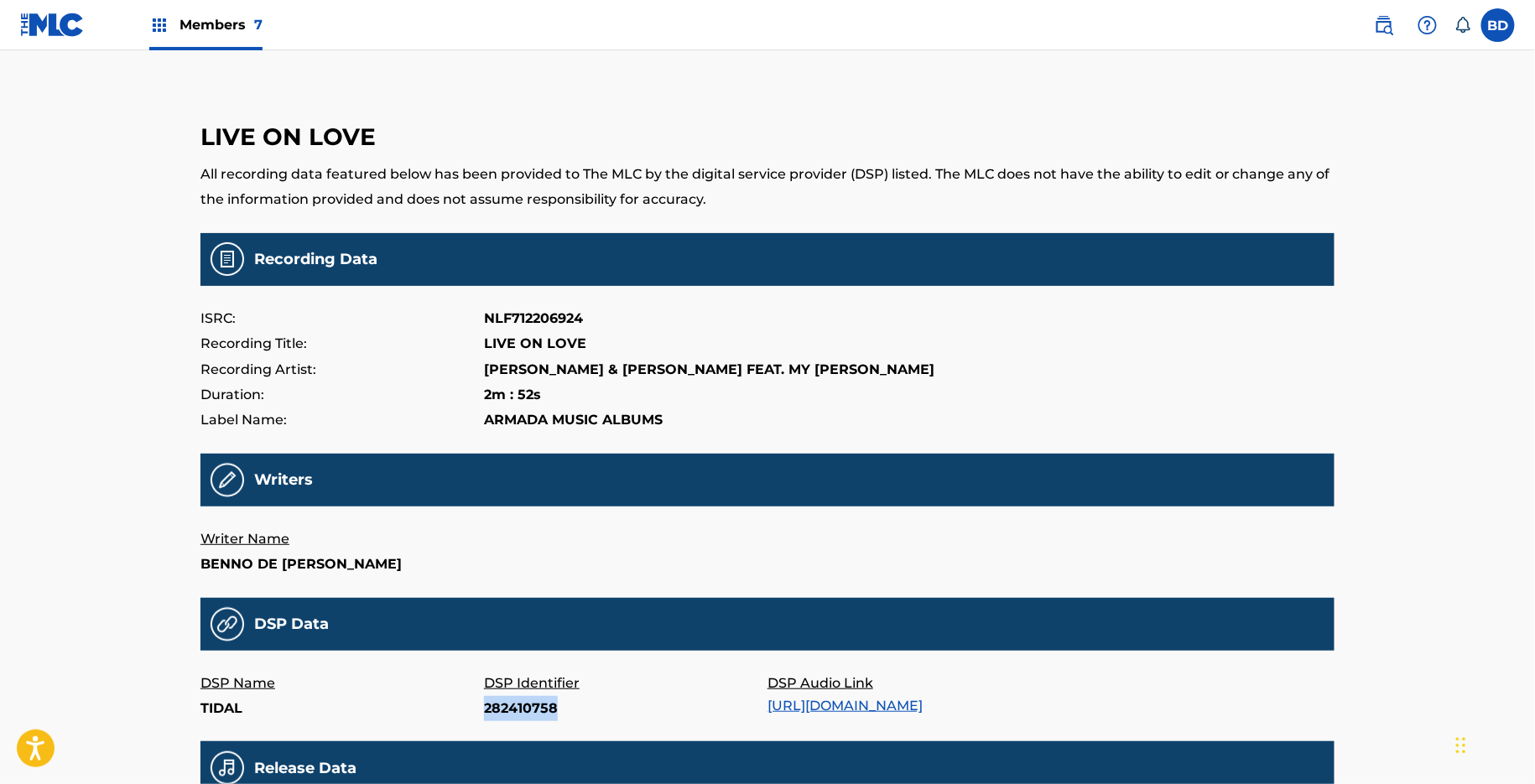
copy p "282410758"
click at [502, 710] on p "210139981" at bounding box center [625, 709] width 284 height 25
copy p "210139981"
click at [495, 729] on main "LIVE ON LOVE All recording data featured below has been provided to The MLC by …" at bounding box center [768, 555] width 1135 height 926
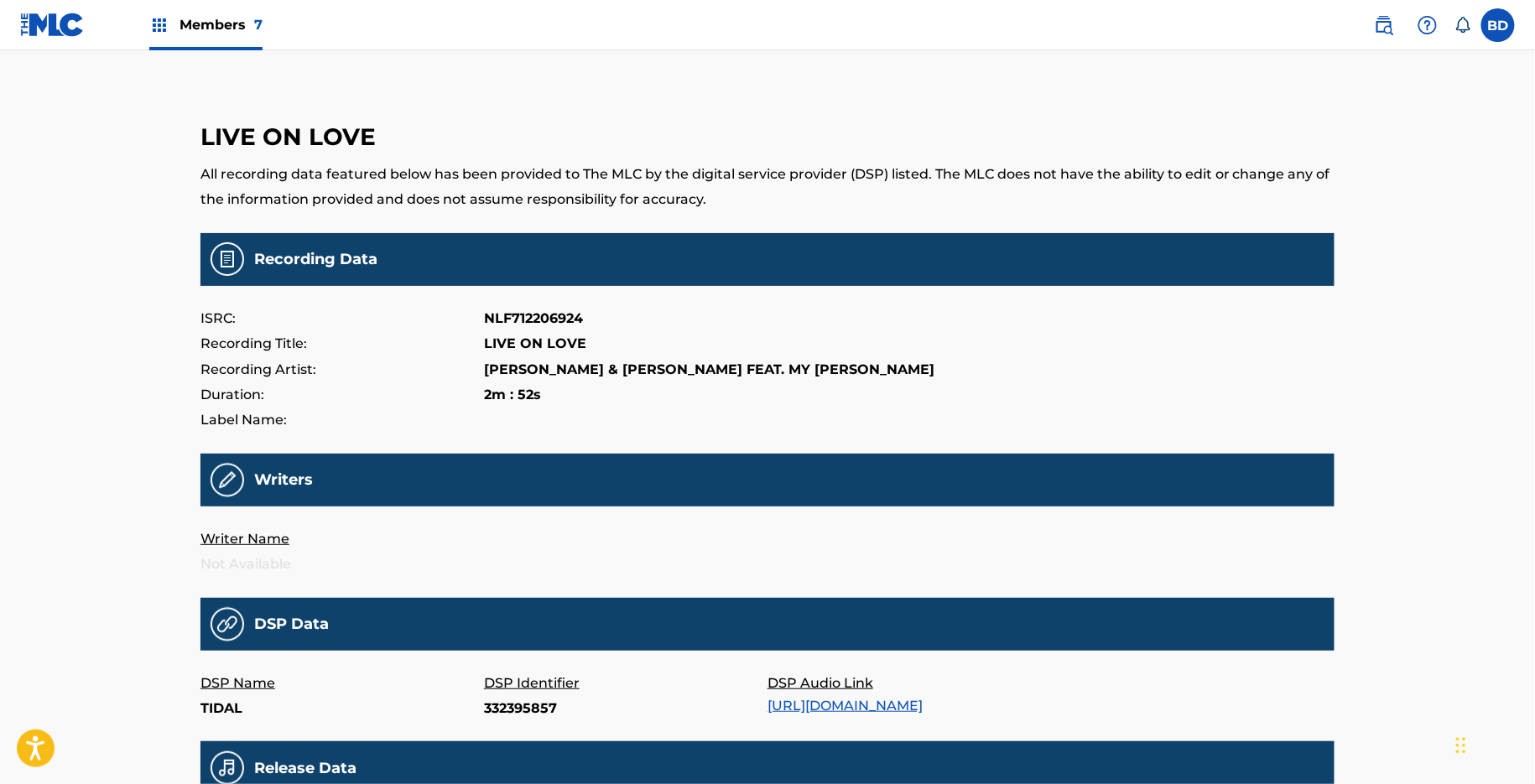
click at [495, 711] on p "332395857" at bounding box center [625, 709] width 284 height 25
copy p "332395857"
click at [503, 698] on p "337285416" at bounding box center [625, 709] width 284 height 25
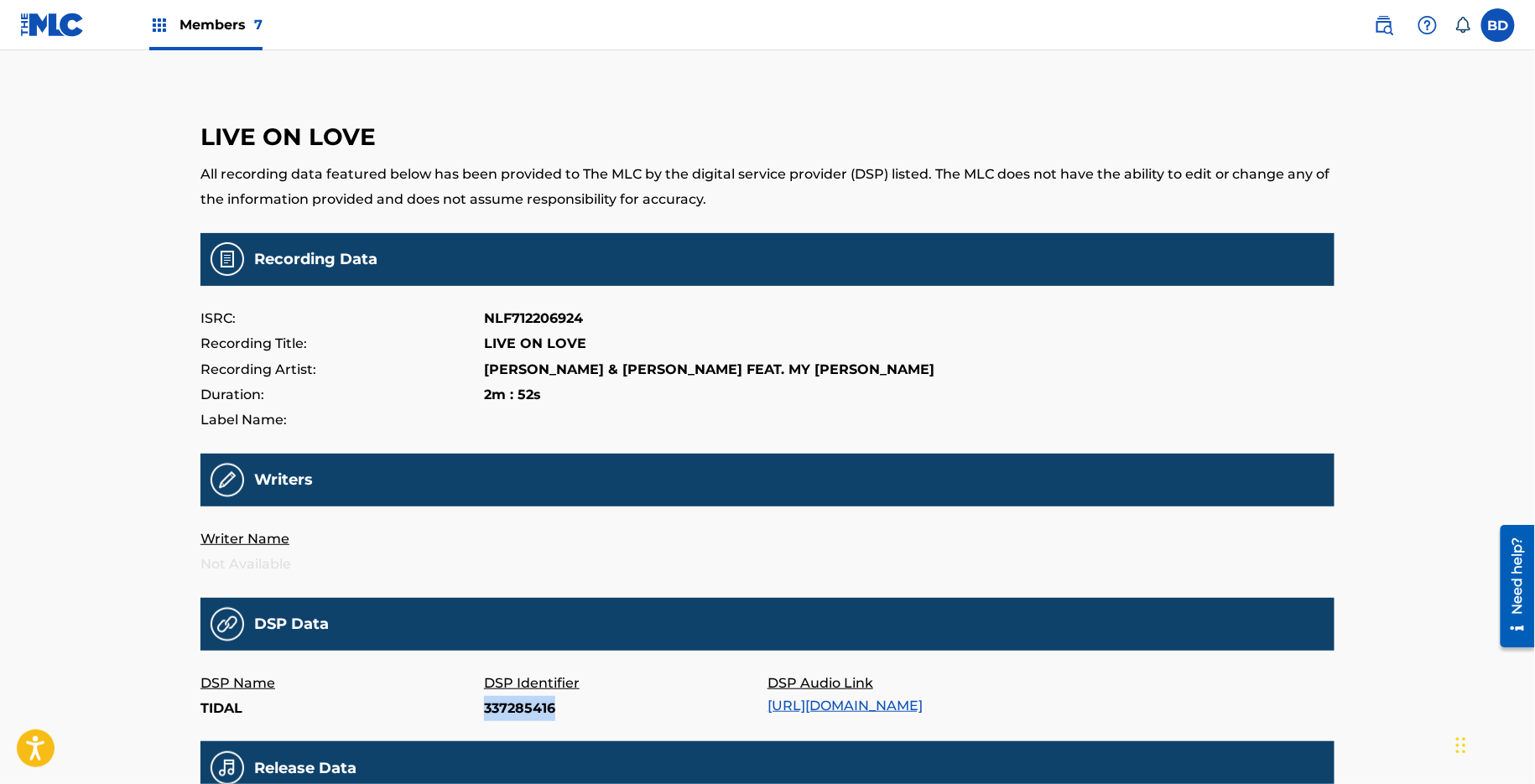
copy p "337285416"
click at [517, 703] on p "252845366" at bounding box center [625, 709] width 284 height 25
copy p "252845366"
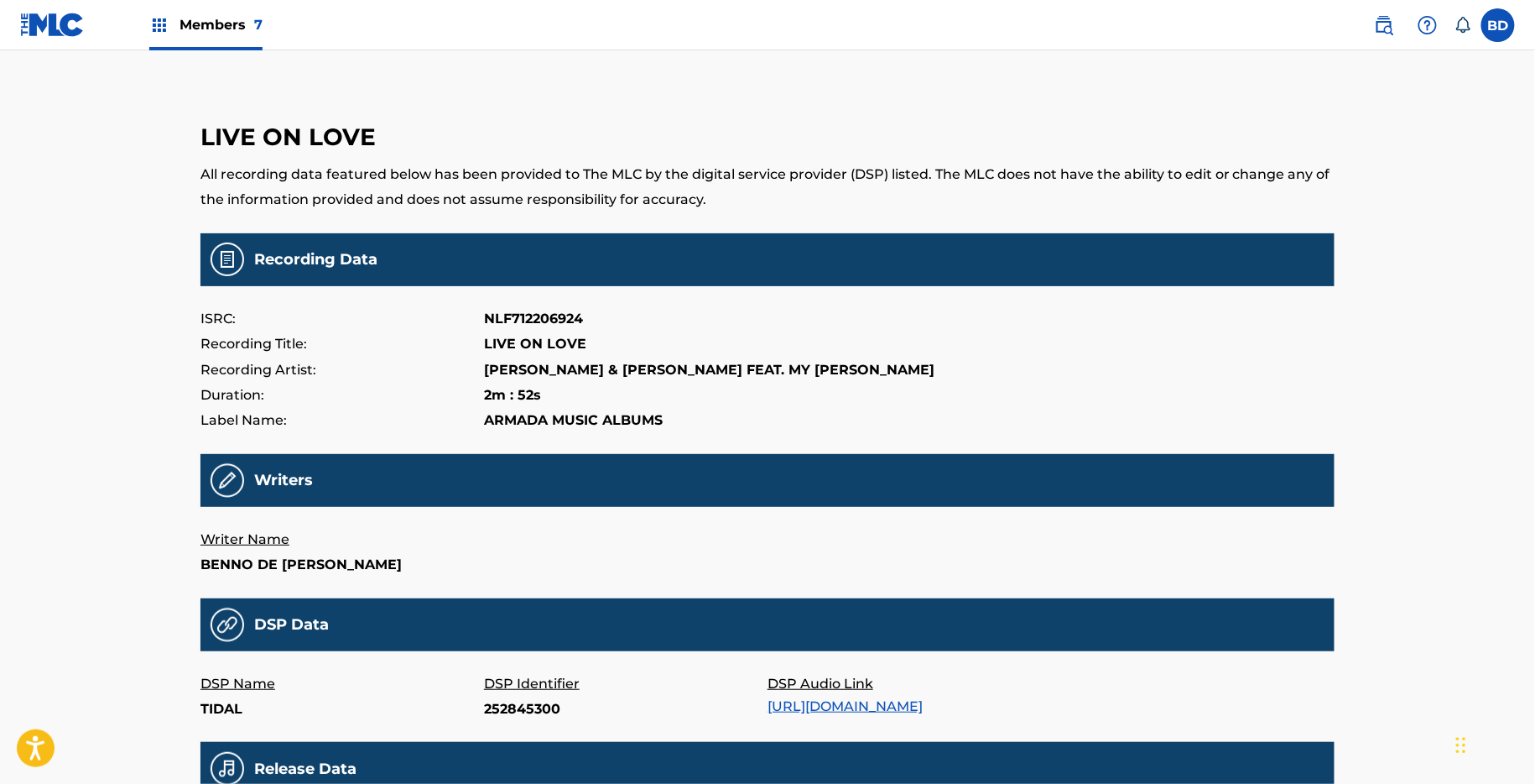
click at [520, 722] on p "252845300" at bounding box center [625, 709] width 284 height 25
copy p "252845300"
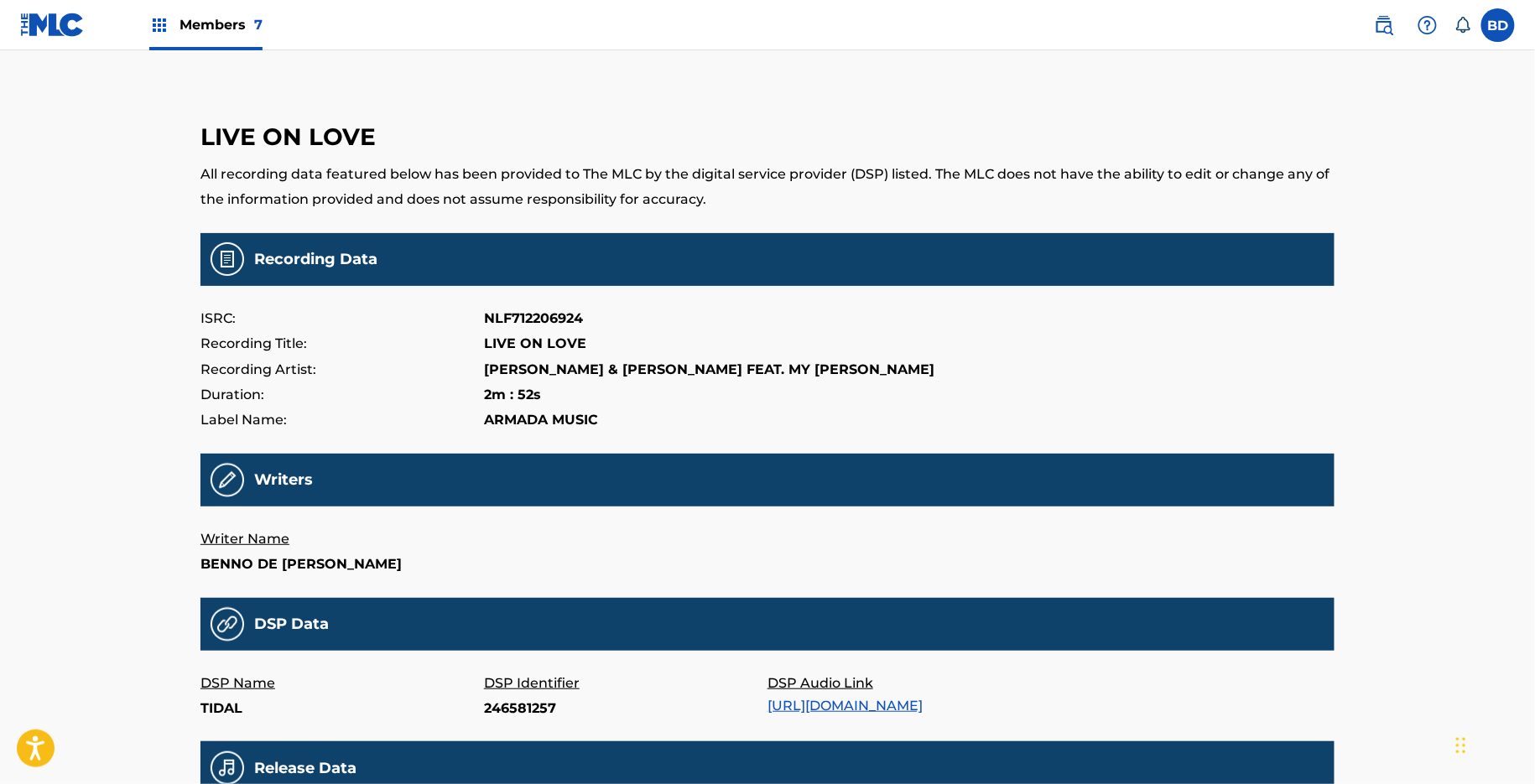
click at [506, 722] on p "246581257" at bounding box center [625, 709] width 284 height 25
copy p "246581257"
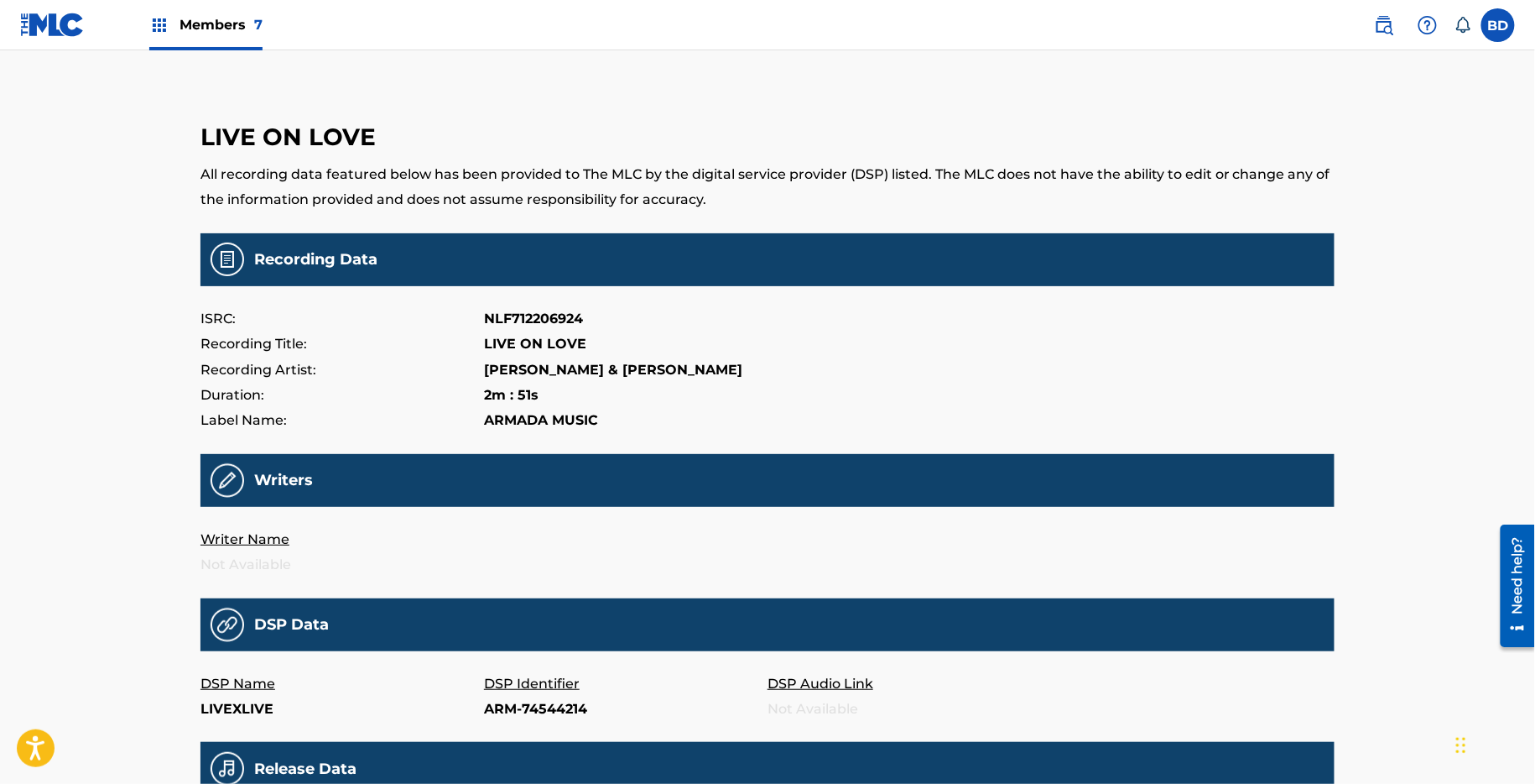
click at [520, 688] on p "DSP Identifier" at bounding box center [625, 683] width 284 height 25
click at [508, 706] on p "ARM-74544214" at bounding box center [625, 709] width 284 height 25
copy p "ARM-74544214"
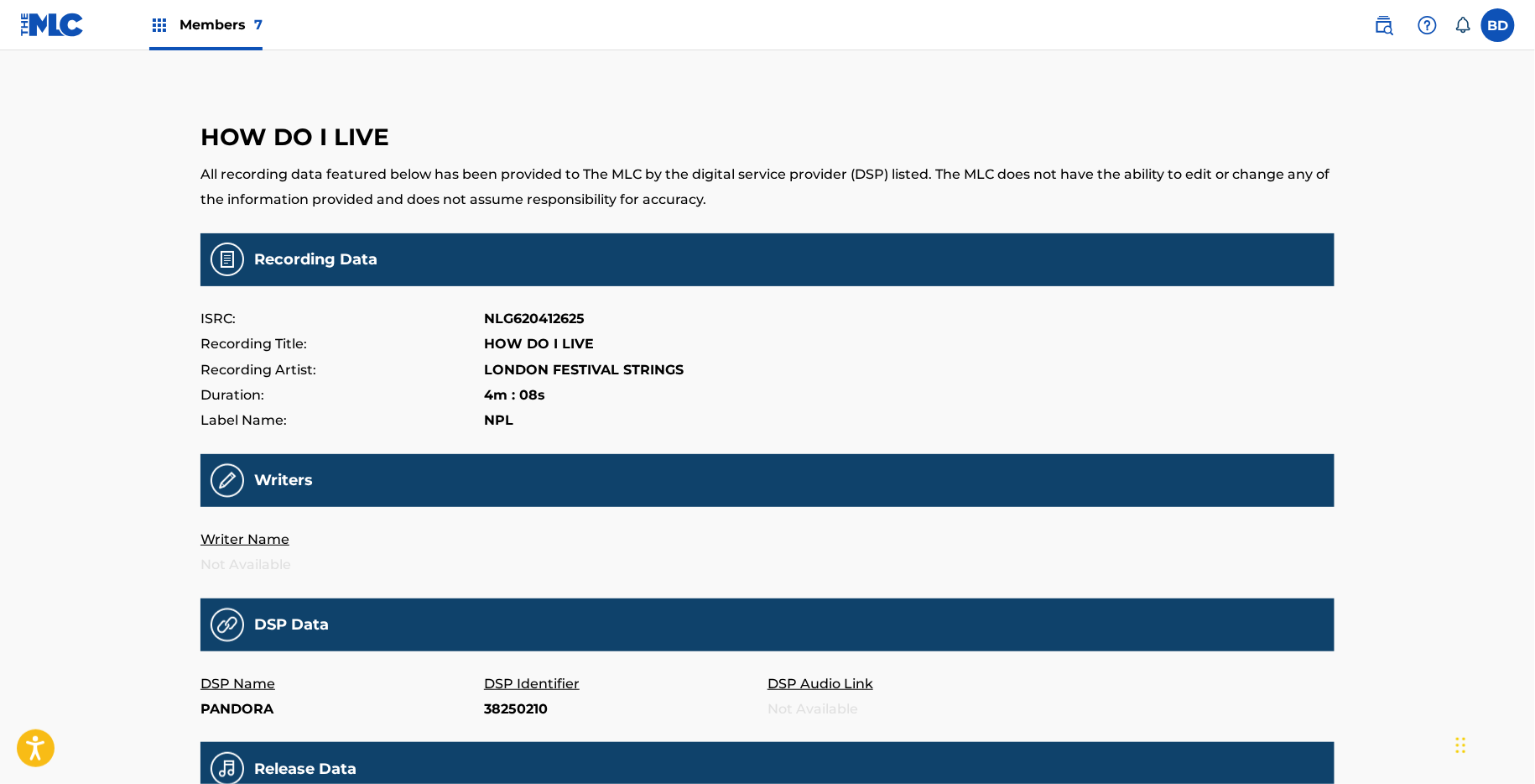
click at [517, 712] on p "38250210" at bounding box center [625, 709] width 284 height 25
copy p "38250210"
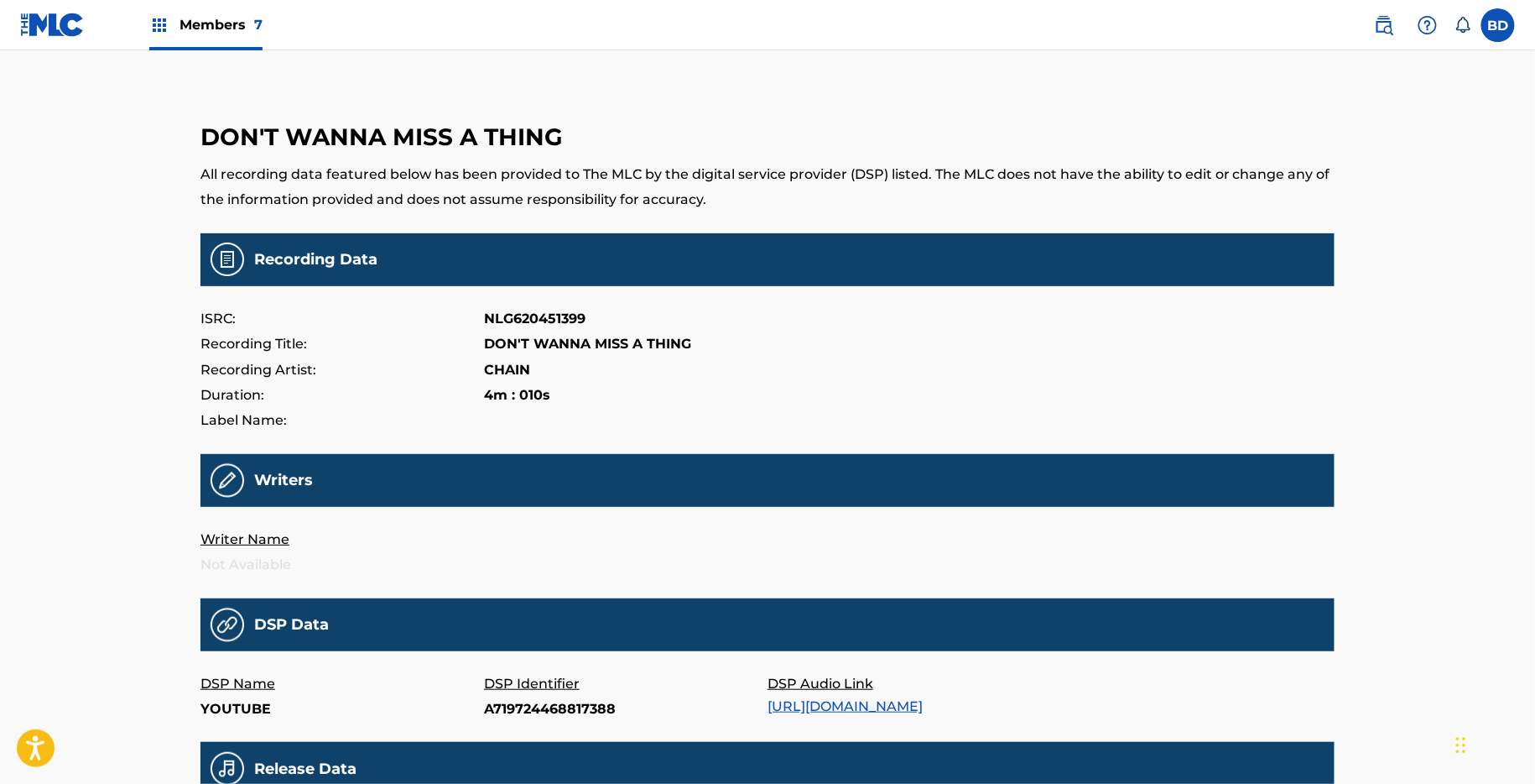
click at [517, 708] on p "A719724468817388" at bounding box center [625, 709] width 284 height 25
copy p "A719724468817388"
click at [527, 715] on p "t-I4v4spkBg" at bounding box center [625, 709] width 284 height 25
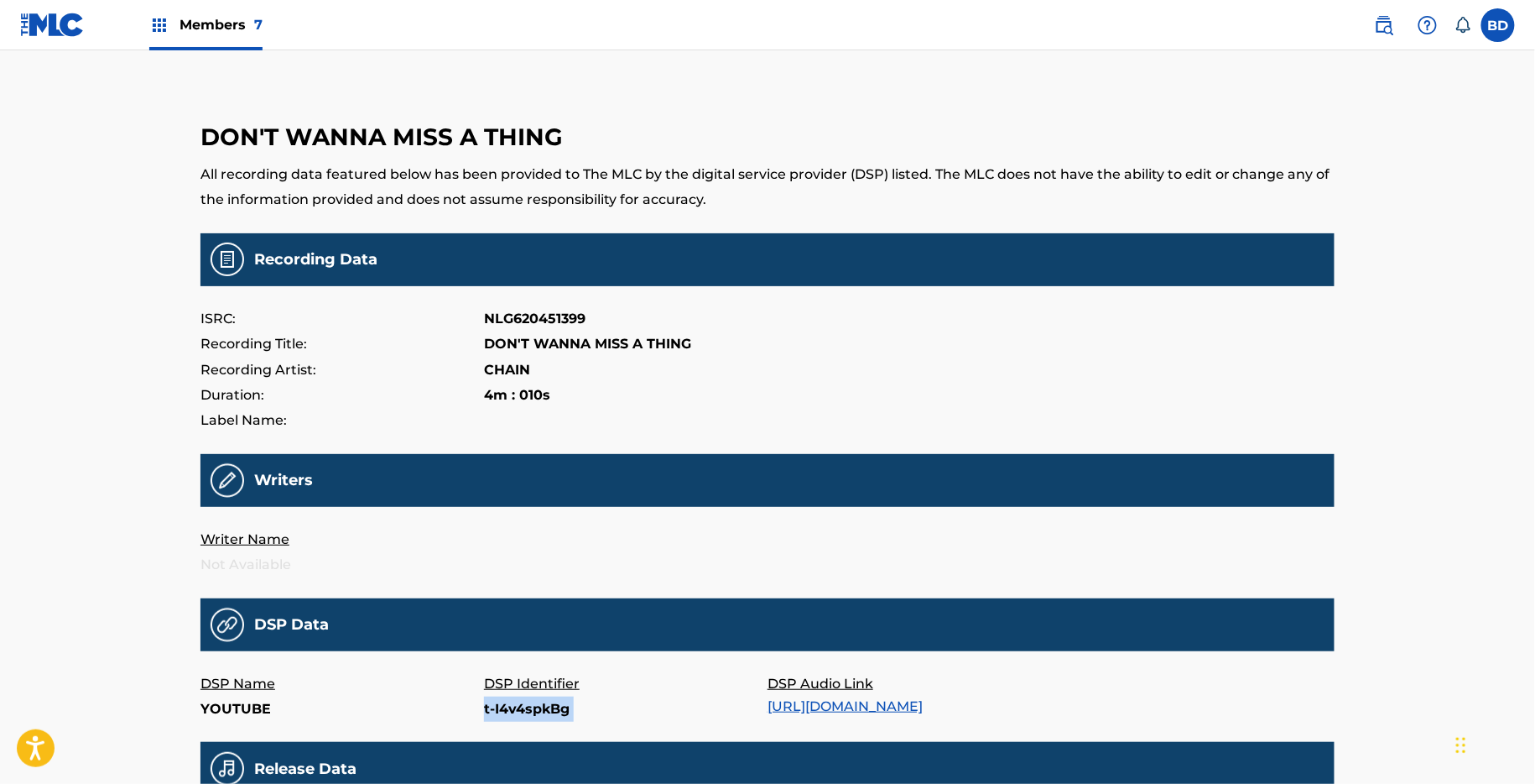
click at [527, 715] on p "t-I4v4spkBg" at bounding box center [625, 709] width 284 height 25
copy p "t-I4v4spkBg"
click at [509, 721] on p "12984356" at bounding box center [625, 709] width 284 height 25
click at [509, 711] on p "12984356" at bounding box center [625, 709] width 284 height 25
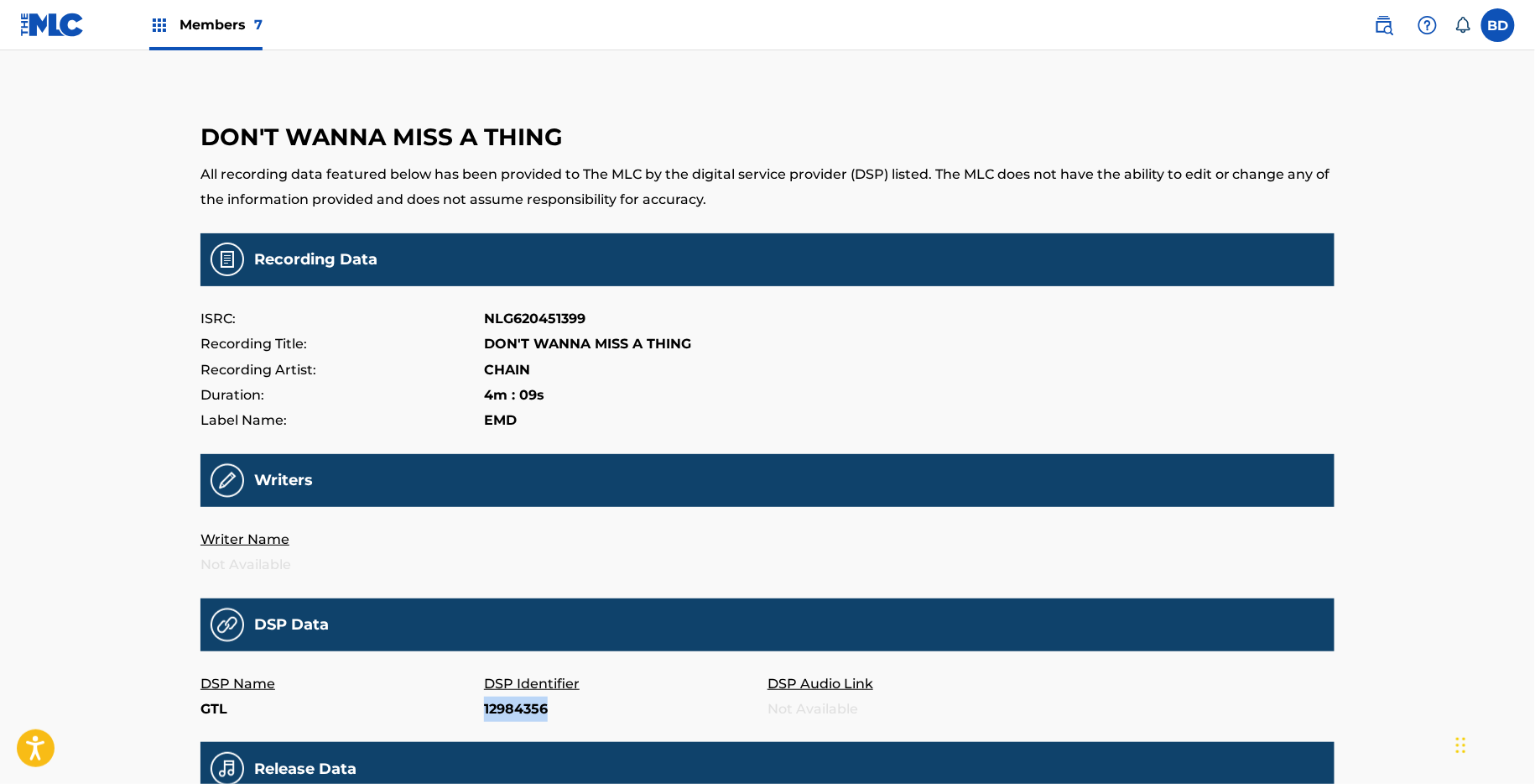
copy p "12984356"
click at [521, 707] on p "24578558" at bounding box center [625, 709] width 284 height 25
copy p "24578558"
click at [503, 711] on p "24578580" at bounding box center [625, 709] width 284 height 25
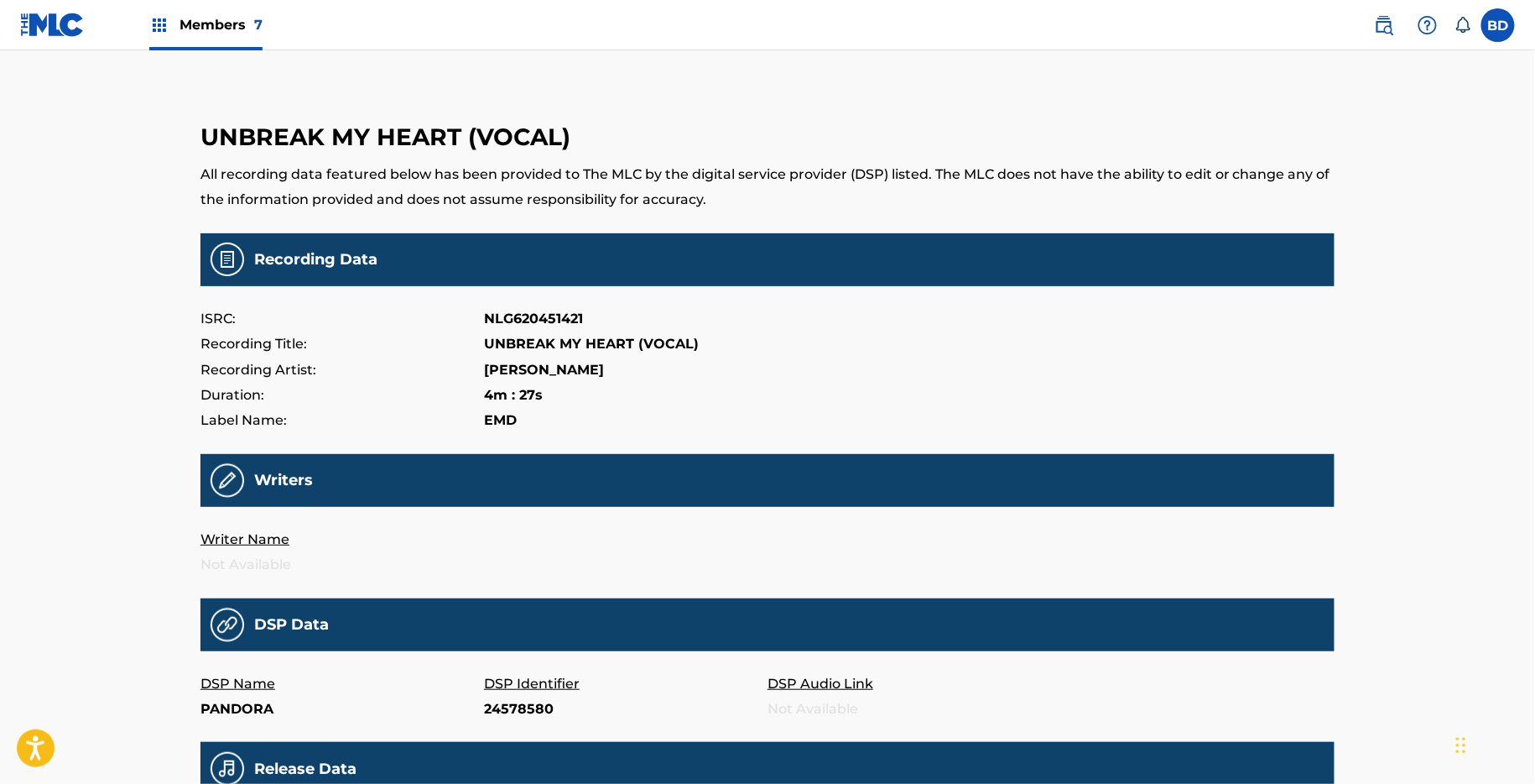
click at [503, 711] on p "24578580" at bounding box center [625, 709] width 284 height 25
copy p "24578580"
click at [527, 706] on p "12984382" at bounding box center [625, 709] width 284 height 25
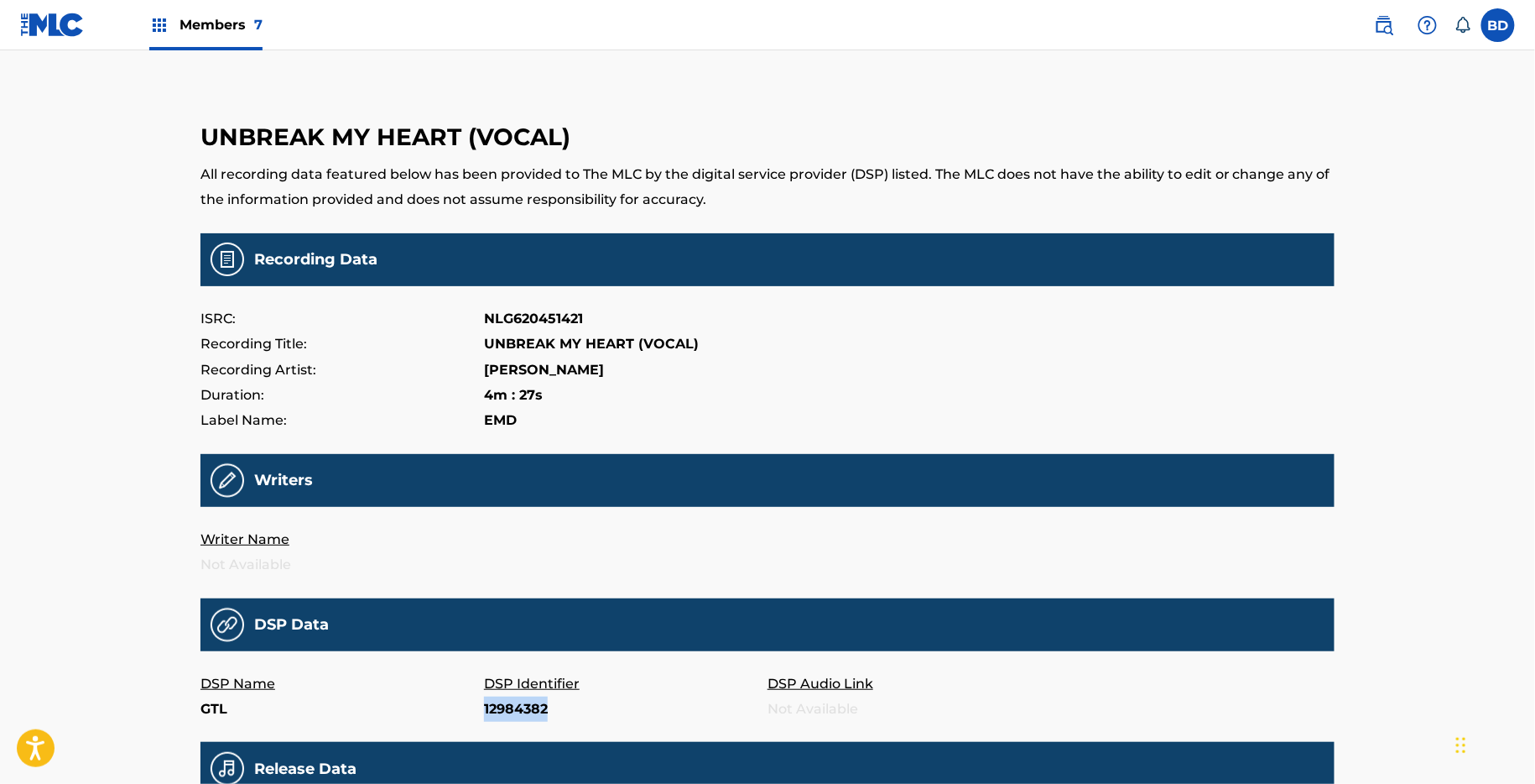
copy p "12984382"
click at [495, 708] on p "8180739" at bounding box center [625, 709] width 284 height 25
click at [498, 713] on p "8180739" at bounding box center [625, 709] width 284 height 25
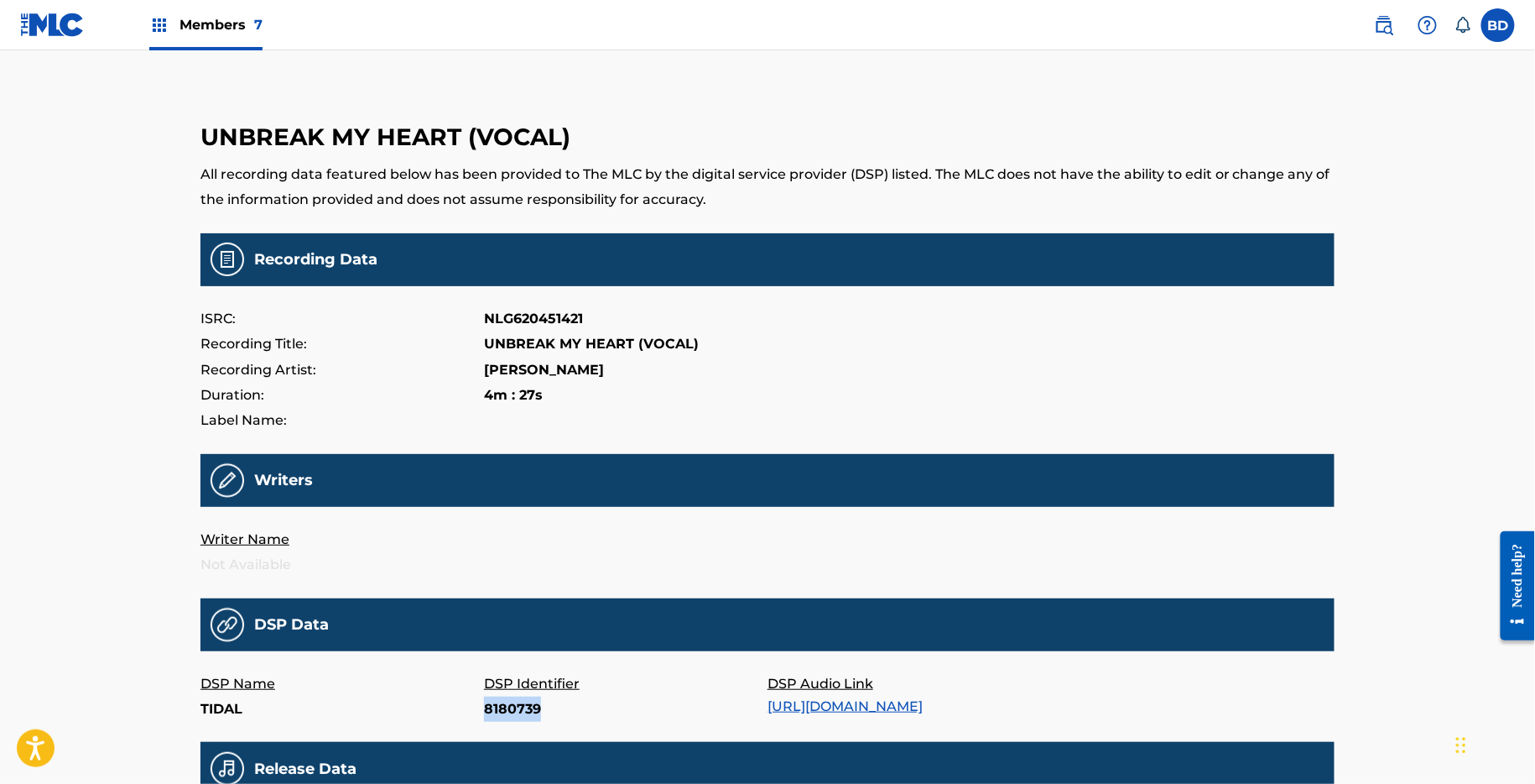
copy p "8180739"
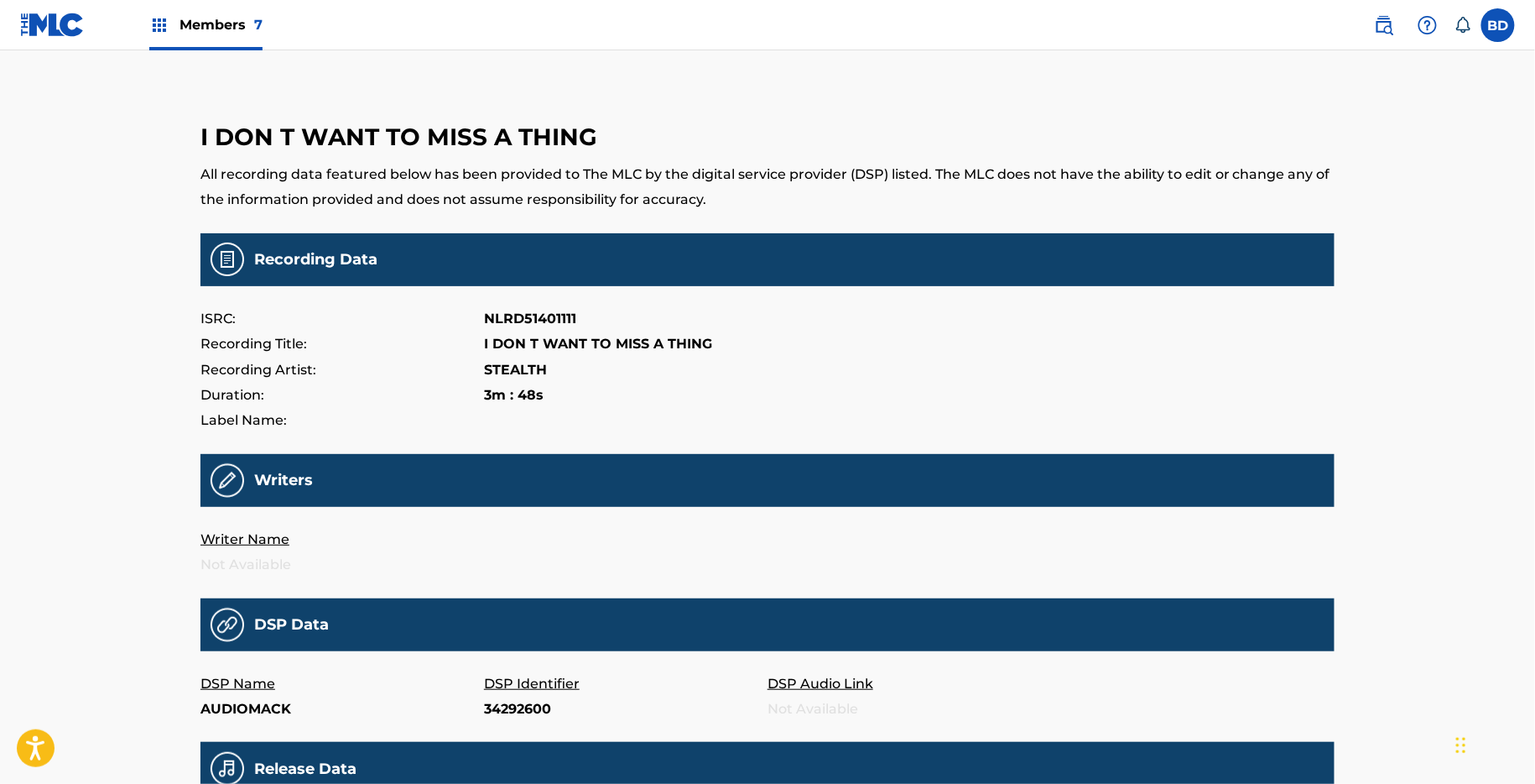
click at [511, 703] on p "34292600" at bounding box center [625, 709] width 284 height 25
copy p "34292600"
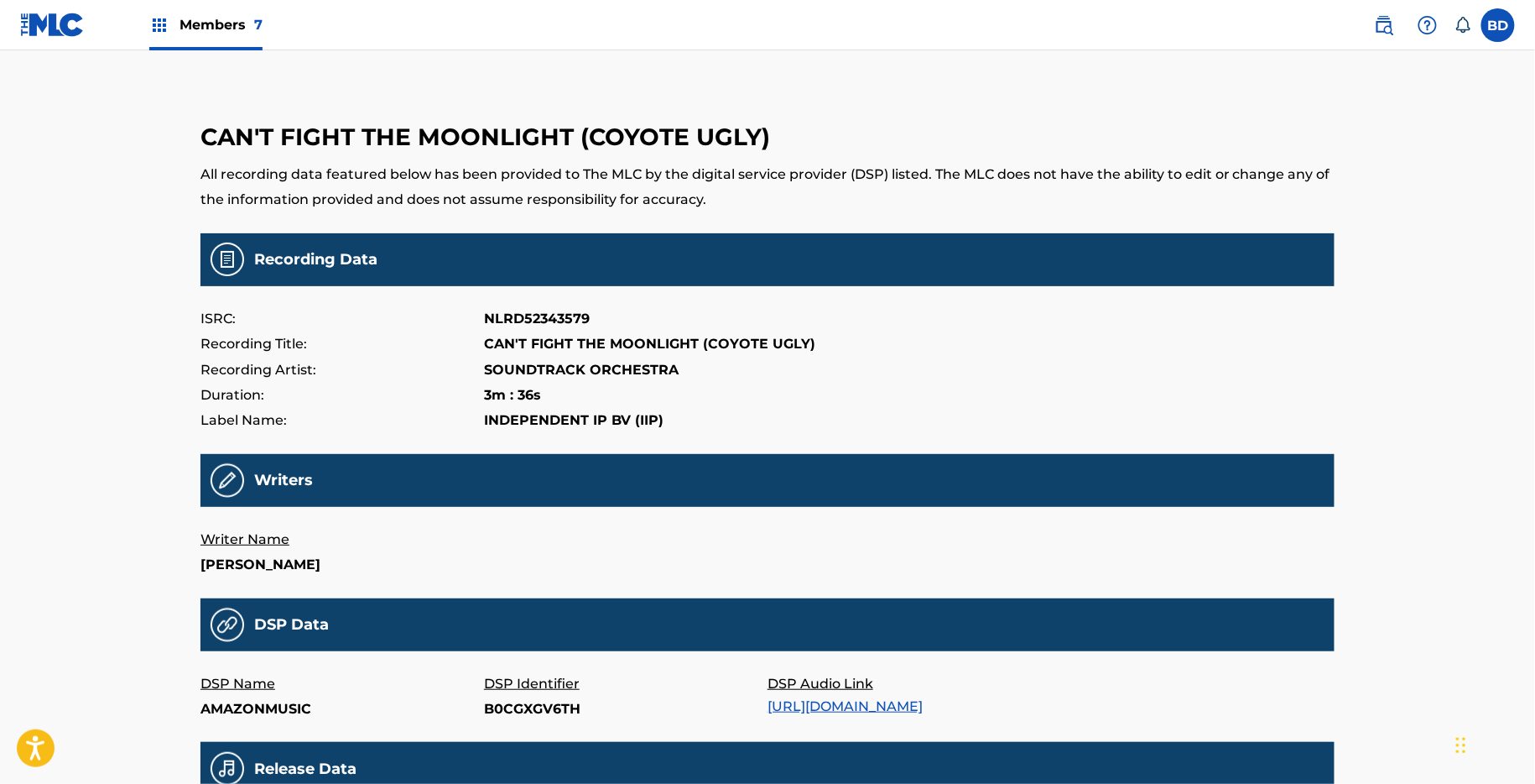
click at [504, 700] on p "B0CGXGV6TH" at bounding box center [625, 709] width 284 height 25
copy p "B0CGXGV6TH"
click at [538, 699] on p "IgpZA7hnx0c" at bounding box center [625, 709] width 284 height 25
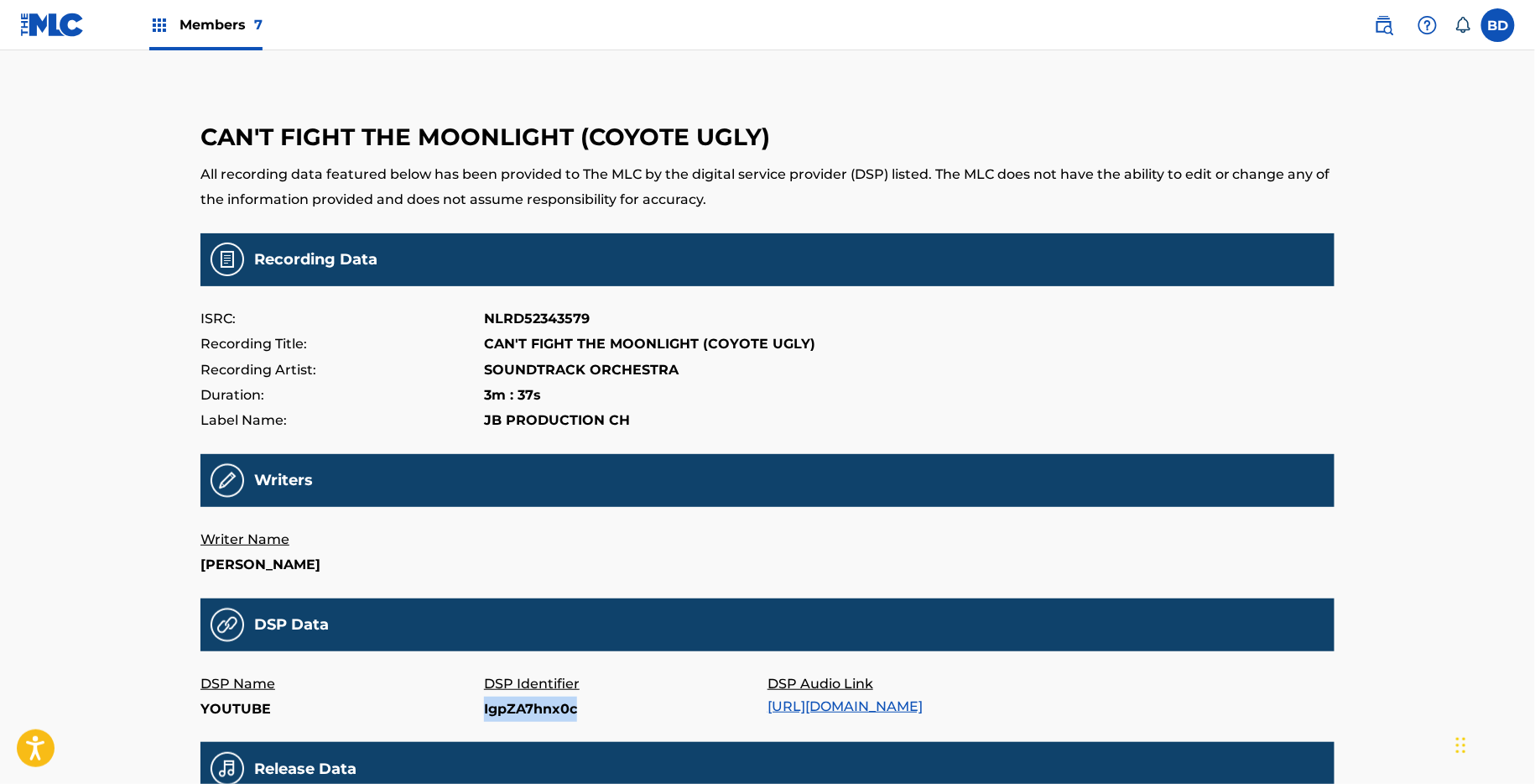
copy p "IgpZA7hnx0c"
click at [511, 712] on p "313601766" at bounding box center [625, 709] width 284 height 25
copy p "313601766"
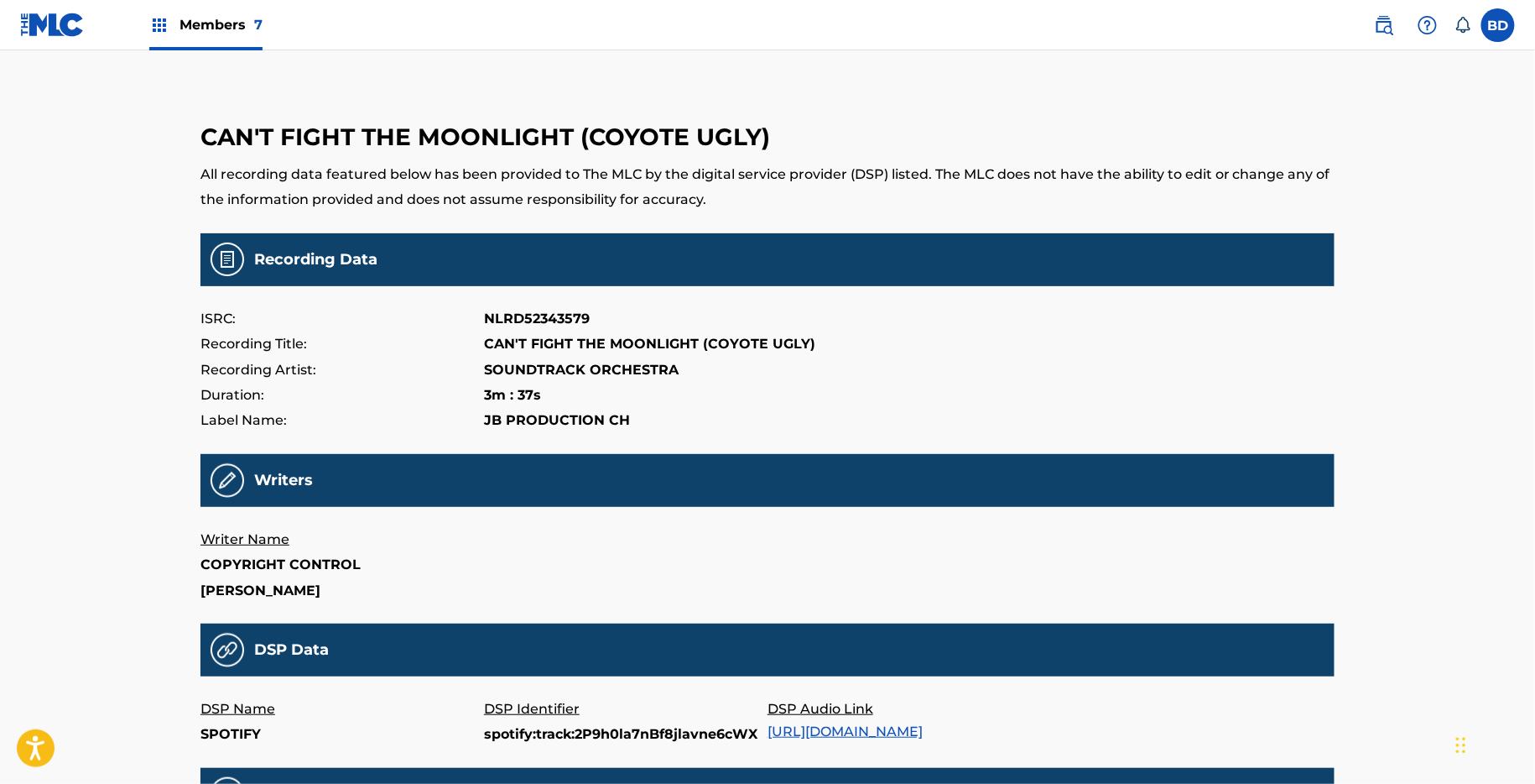
click at [521, 738] on p "spotify:track:2P9h0la7nBf8jlavne6cWX" at bounding box center [625, 734] width 284 height 25
copy p "spotify:track:2P9h0la7nBf8jlavne6cWX"
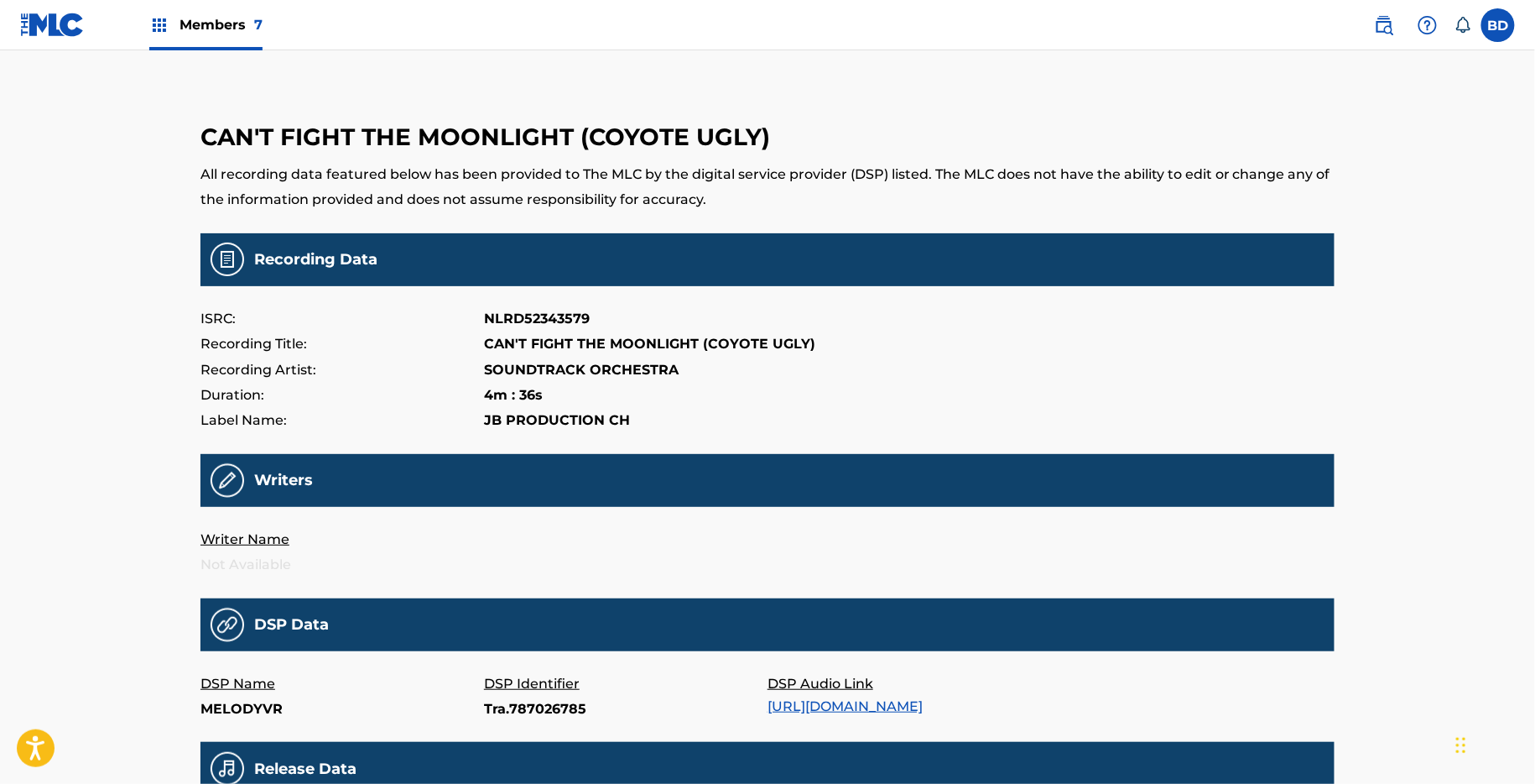
click at [503, 708] on p "Tra.787026785" at bounding box center [625, 709] width 284 height 25
copy p "Tra.787026785"
click at [502, 701] on p "25889405" at bounding box center [625, 709] width 284 height 25
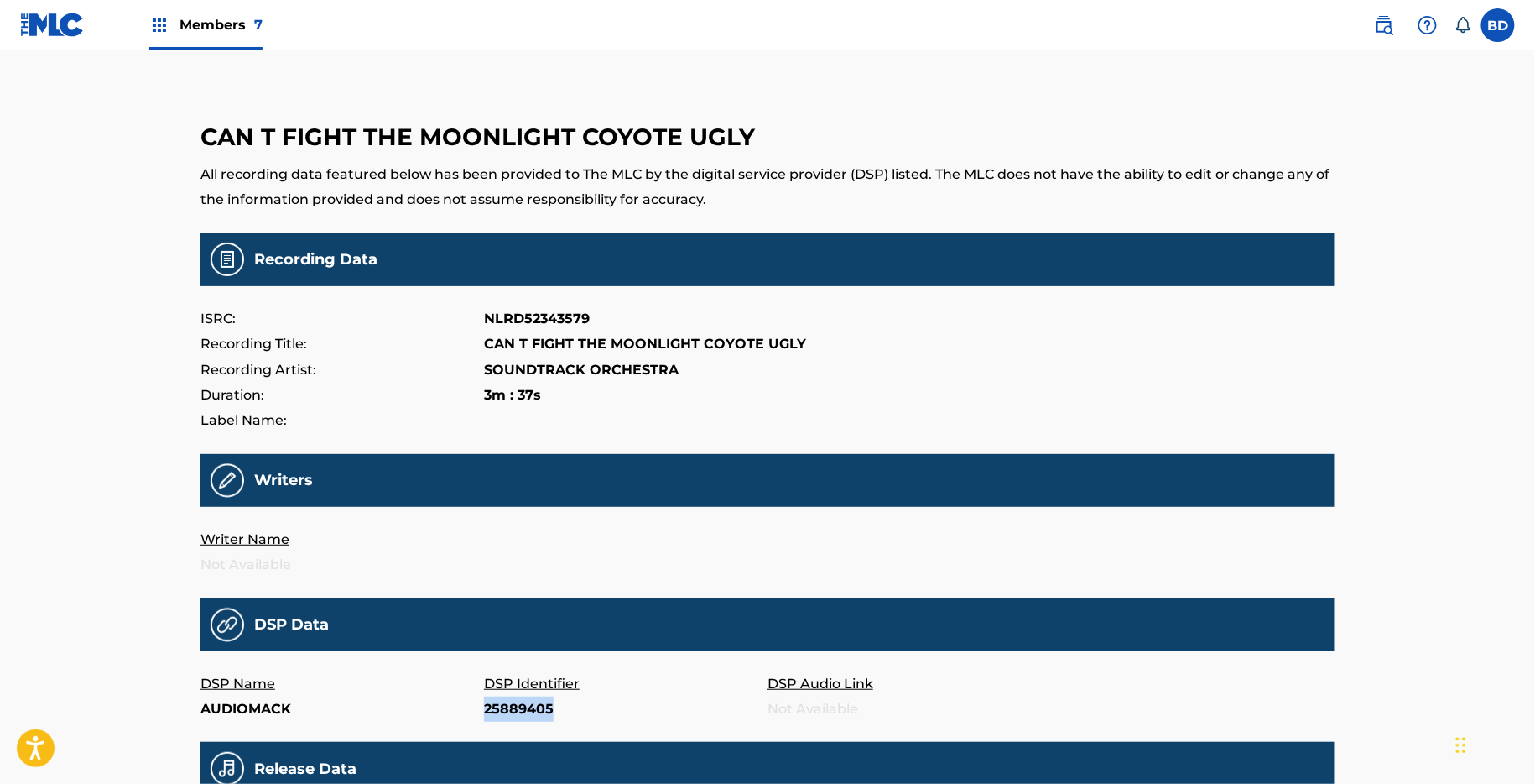
click at [502, 701] on p "25889405" at bounding box center [625, 709] width 284 height 25
copy p "25889405"
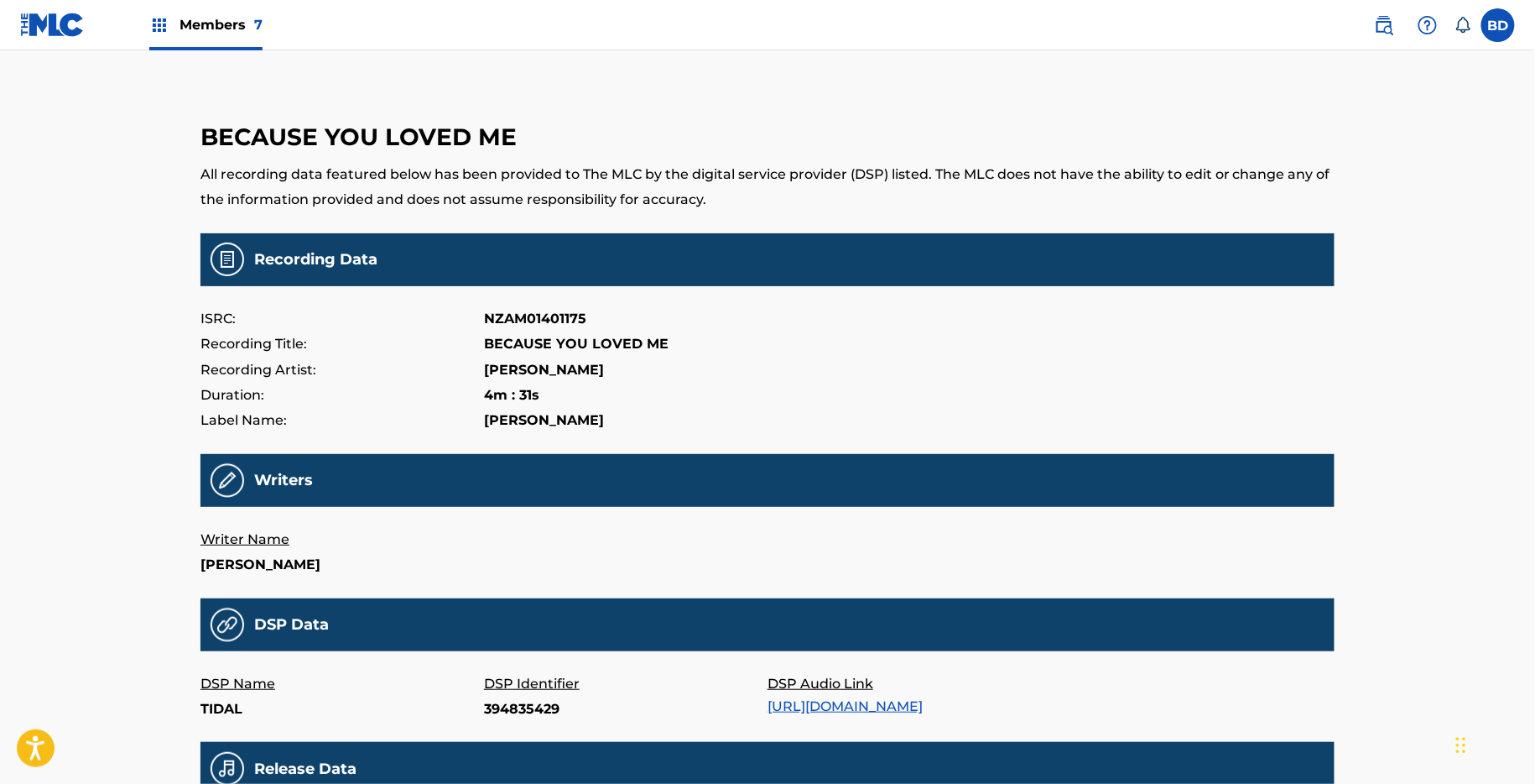
click at [498, 703] on p "394835429" at bounding box center [625, 709] width 284 height 25
copy p "394835429"
click at [521, 701] on p "394835439" at bounding box center [625, 709] width 284 height 25
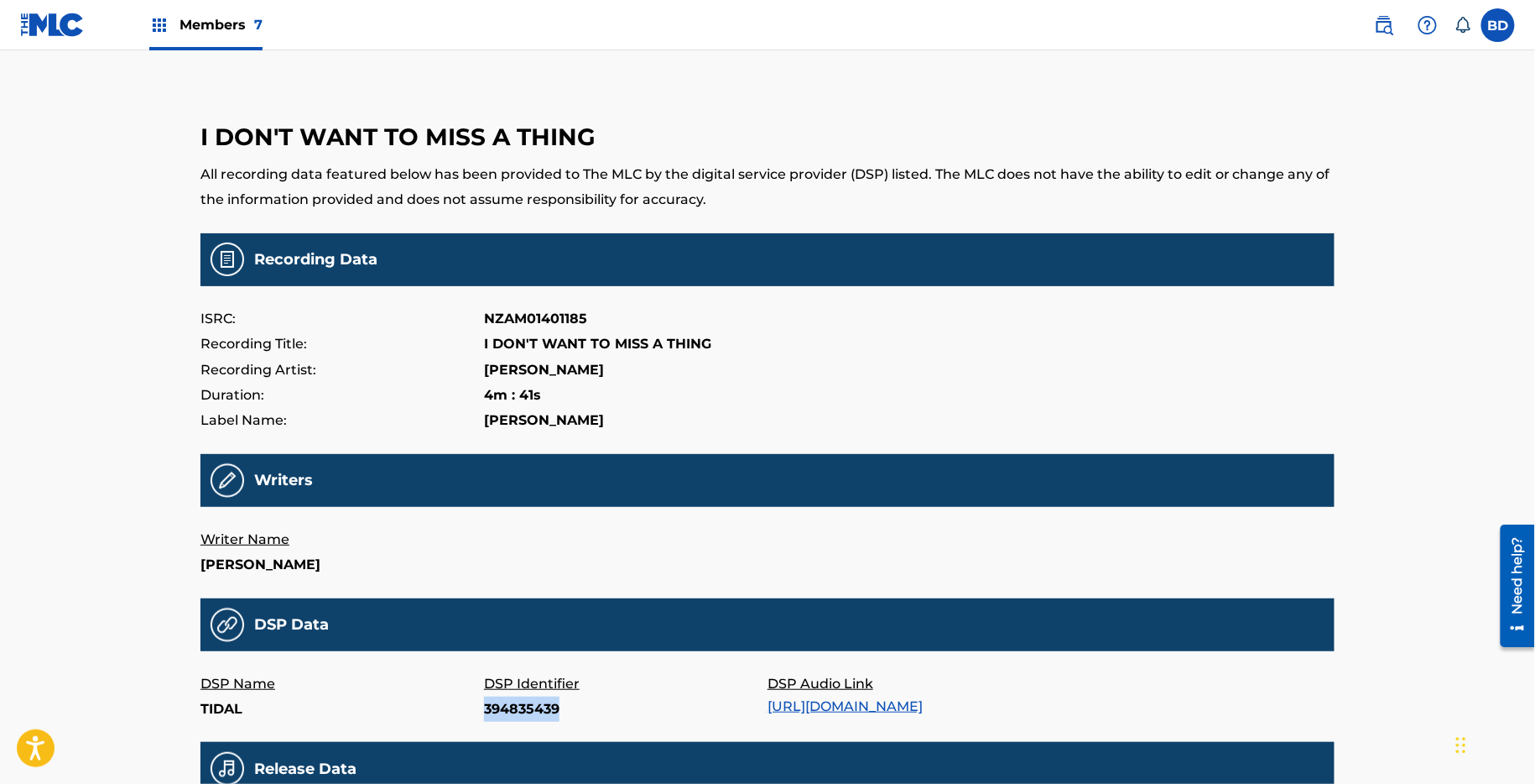
click at [521, 701] on p "394835439" at bounding box center [625, 709] width 284 height 25
copy p "394835439"
click at [510, 727] on main "I DON'T WANT TO MISS A THING All recording data featured below has been provide…" at bounding box center [768, 555] width 1135 height 926
click at [510, 722] on main "I DON'T WANT TO MISS A THING All recording data featured below has been provide…" at bounding box center [768, 555] width 1135 height 926
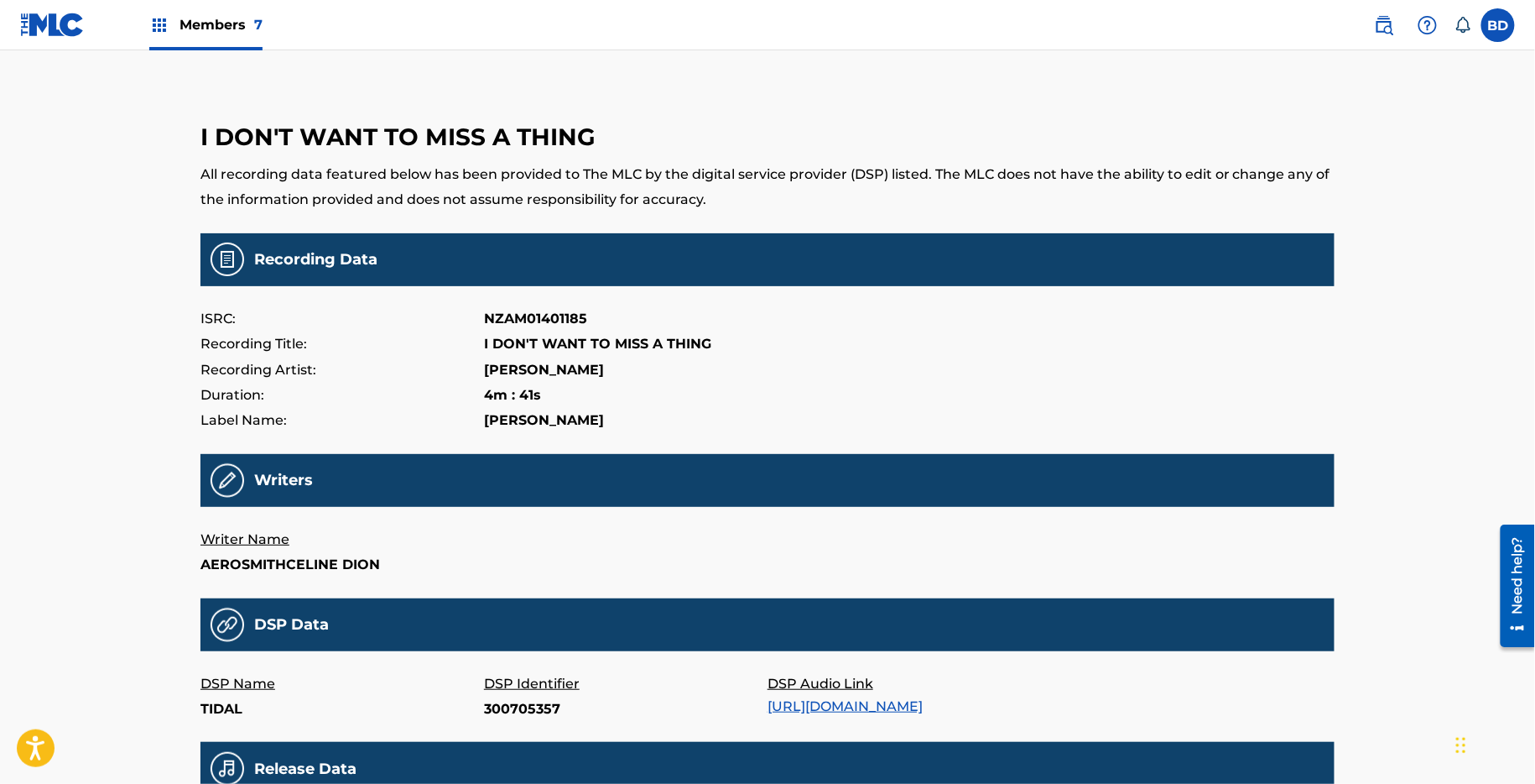
click at [510, 722] on main "I DON'T WANT TO MISS A THING All recording data featured below has been provide…" at bounding box center [768, 555] width 1135 height 926
click at [509, 710] on p "300705357" at bounding box center [625, 709] width 284 height 25
copy p "300705357"
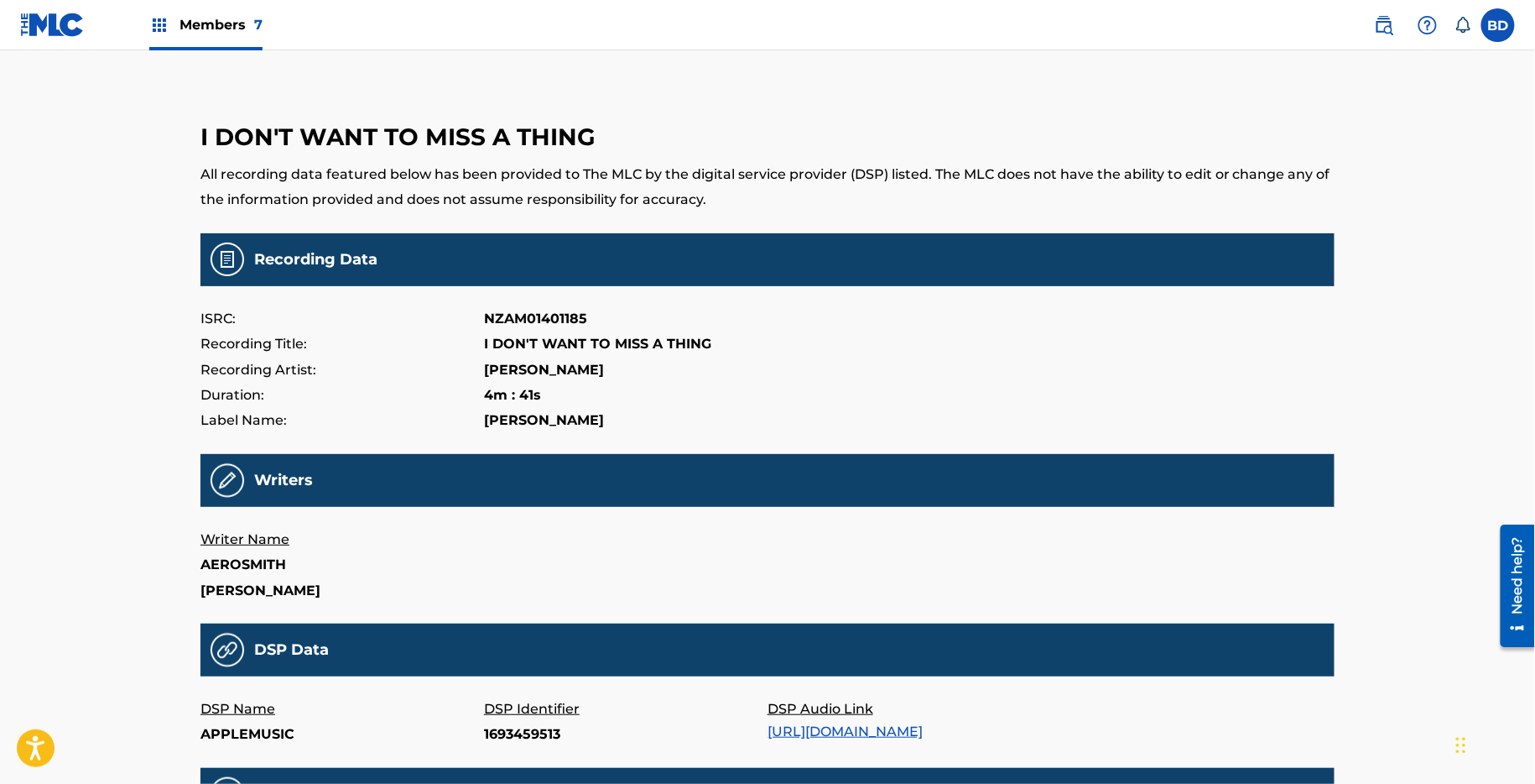
click at [507, 735] on p "1693459513" at bounding box center [625, 734] width 284 height 25
copy p "1693459513"
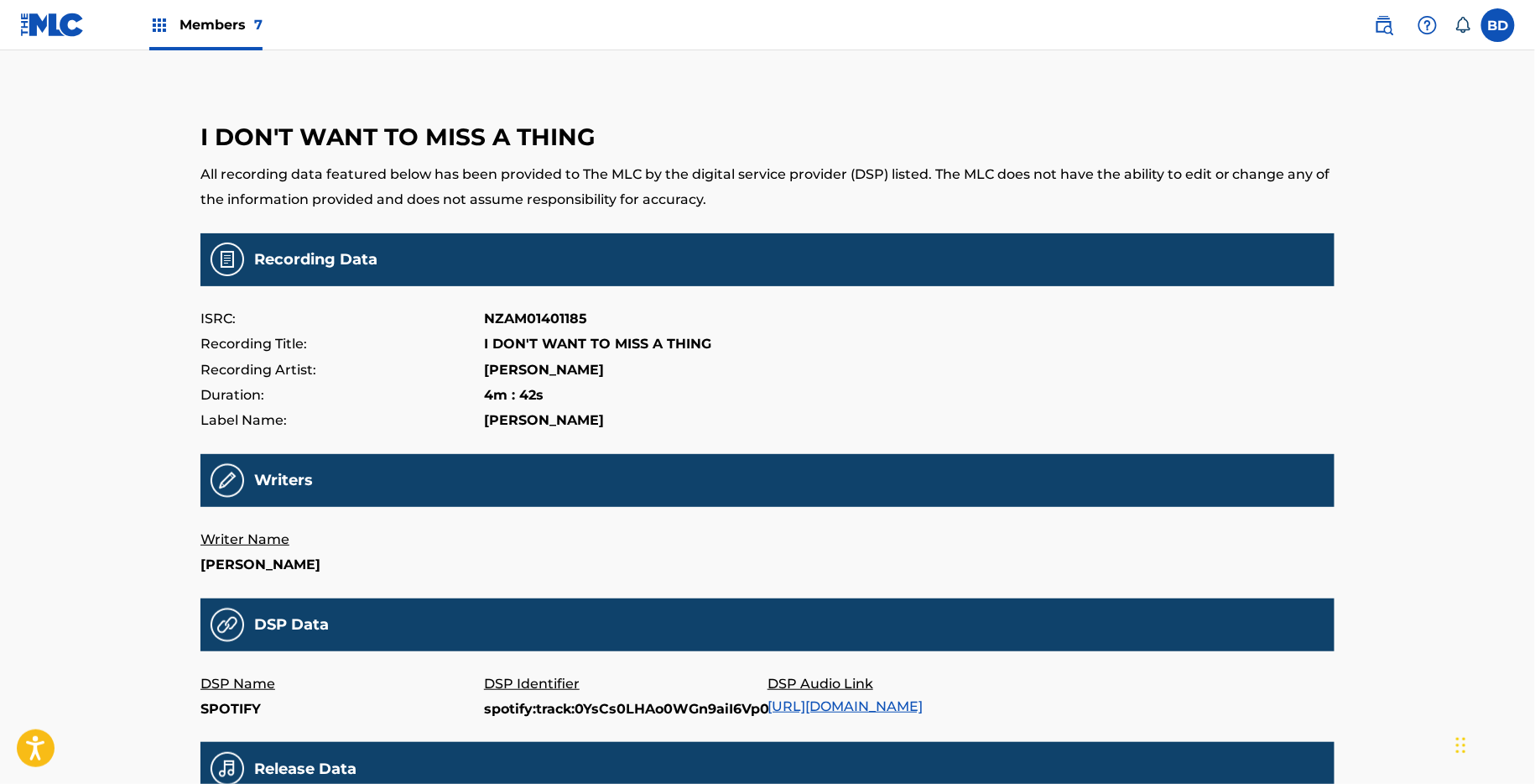
click at [735, 726] on main "I DON'T WANT TO MISS A THING All recording data featured below has been provide…" at bounding box center [768, 555] width 1135 height 926
click at [735, 714] on p "spotify:track:0YsCs0LHAo0WGn9aiI6Vp0" at bounding box center [625, 709] width 284 height 25
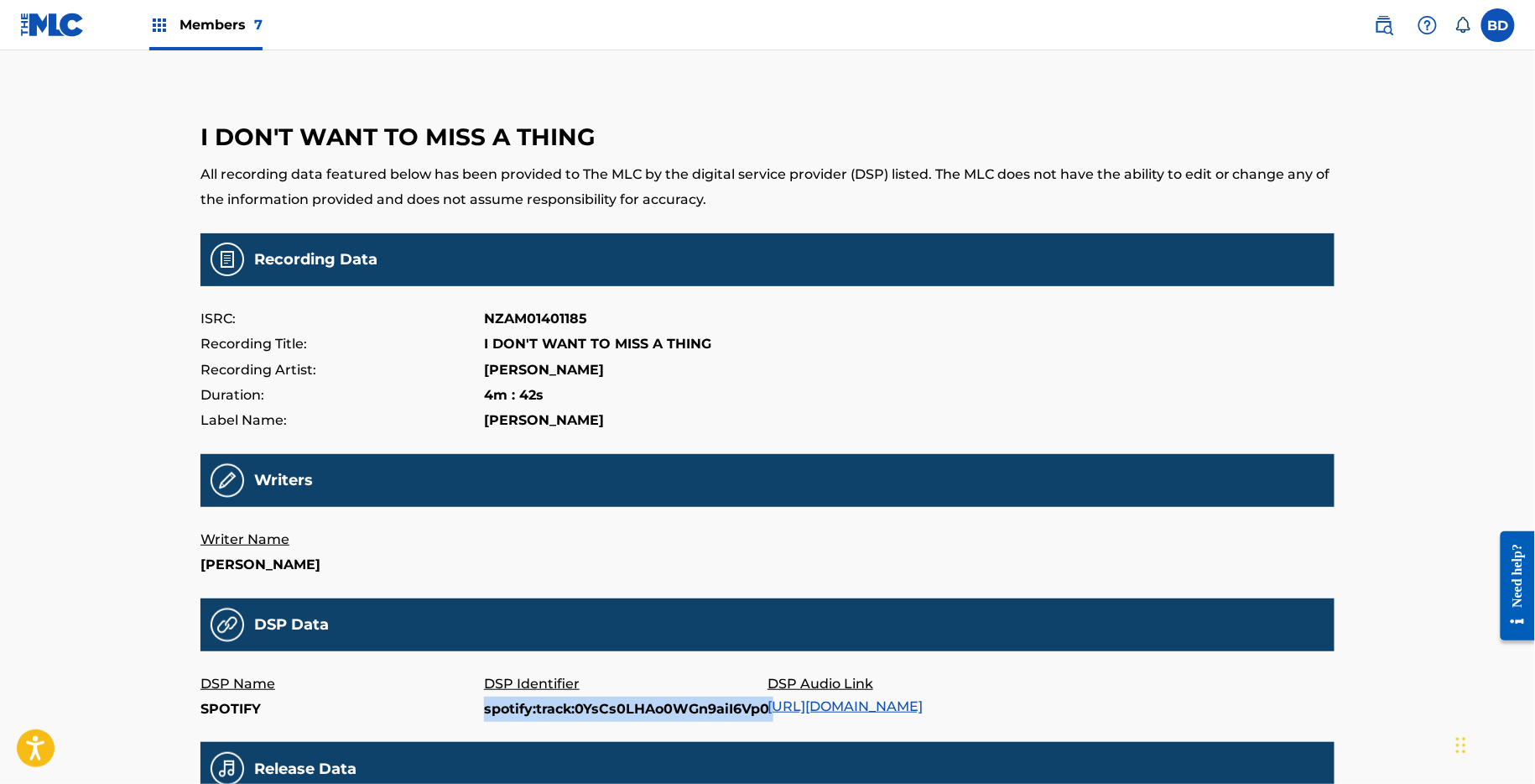
click at [735, 714] on p "spotify:track:0YsCs0LHAo0WGn9aiI6Vp0" at bounding box center [625, 709] width 284 height 25
copy p "spotify:track:0YsCs0LHAo0WGn9aiI6Vp0"
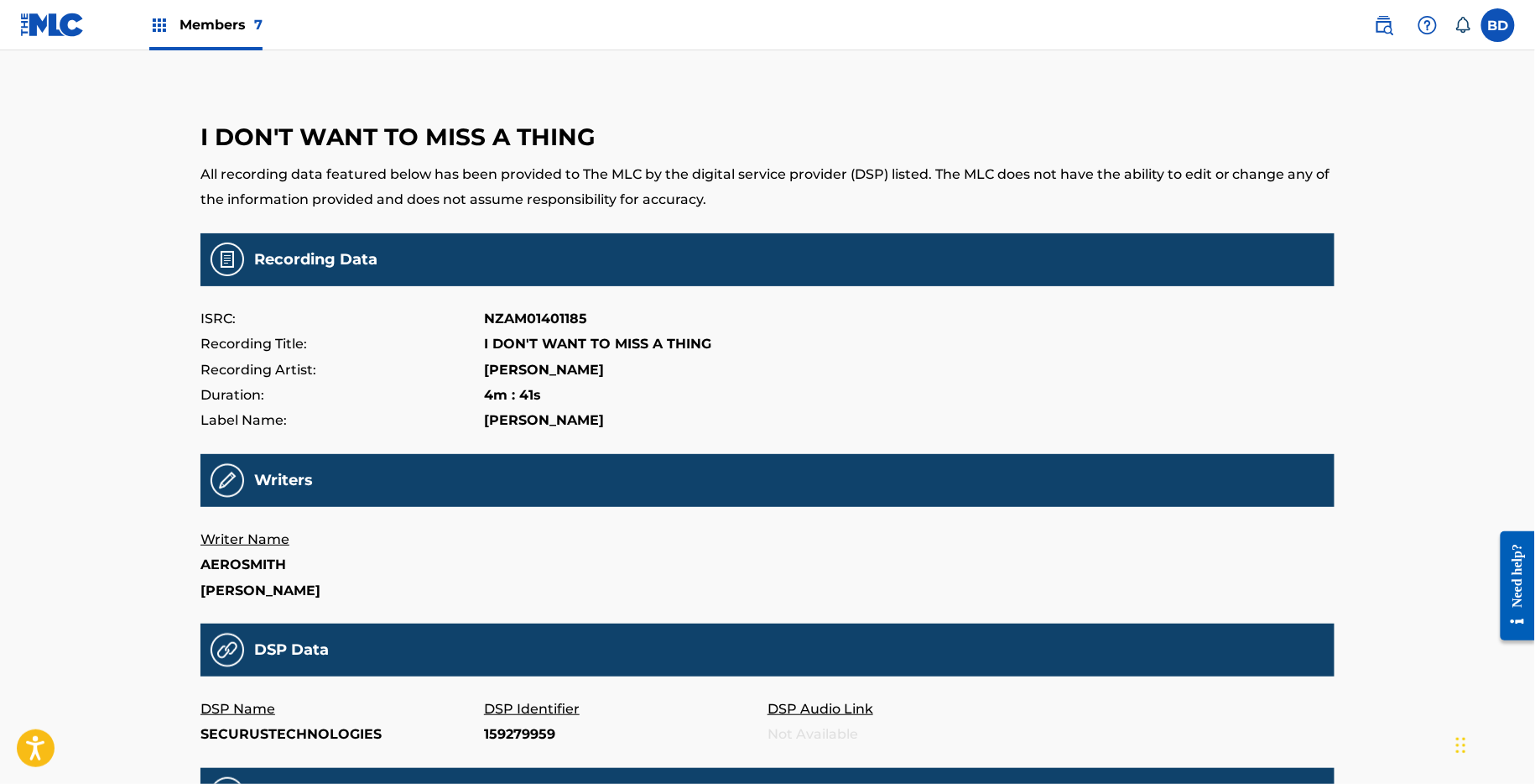
click at [499, 744] on p "159279959" at bounding box center [625, 734] width 284 height 25
copy p "159279959"
click at [339, 732] on p "SECURUSTECHNOLOGIES" at bounding box center [342, 734] width 284 height 25
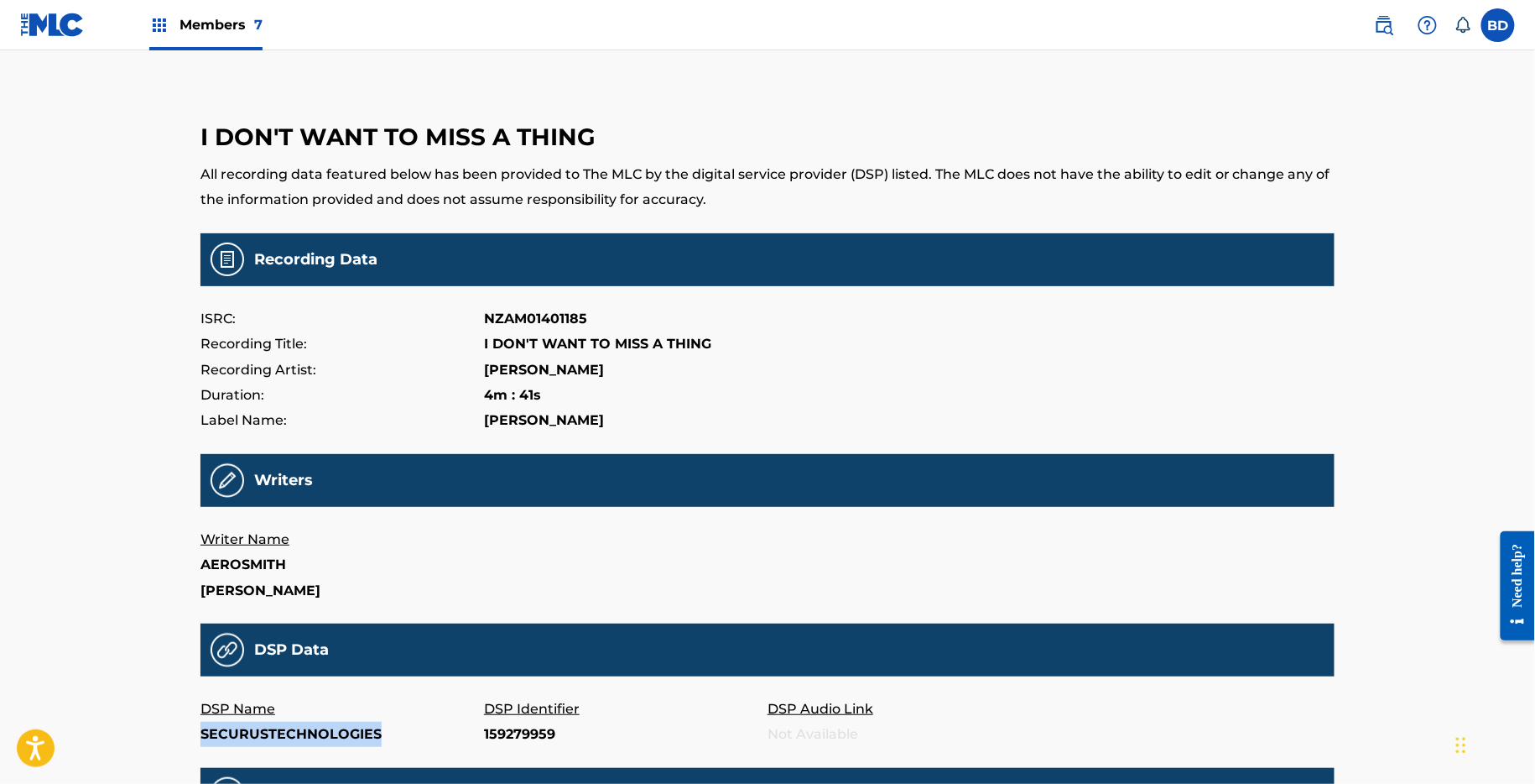
copy p "SECURUSTECHNOLOGIES"
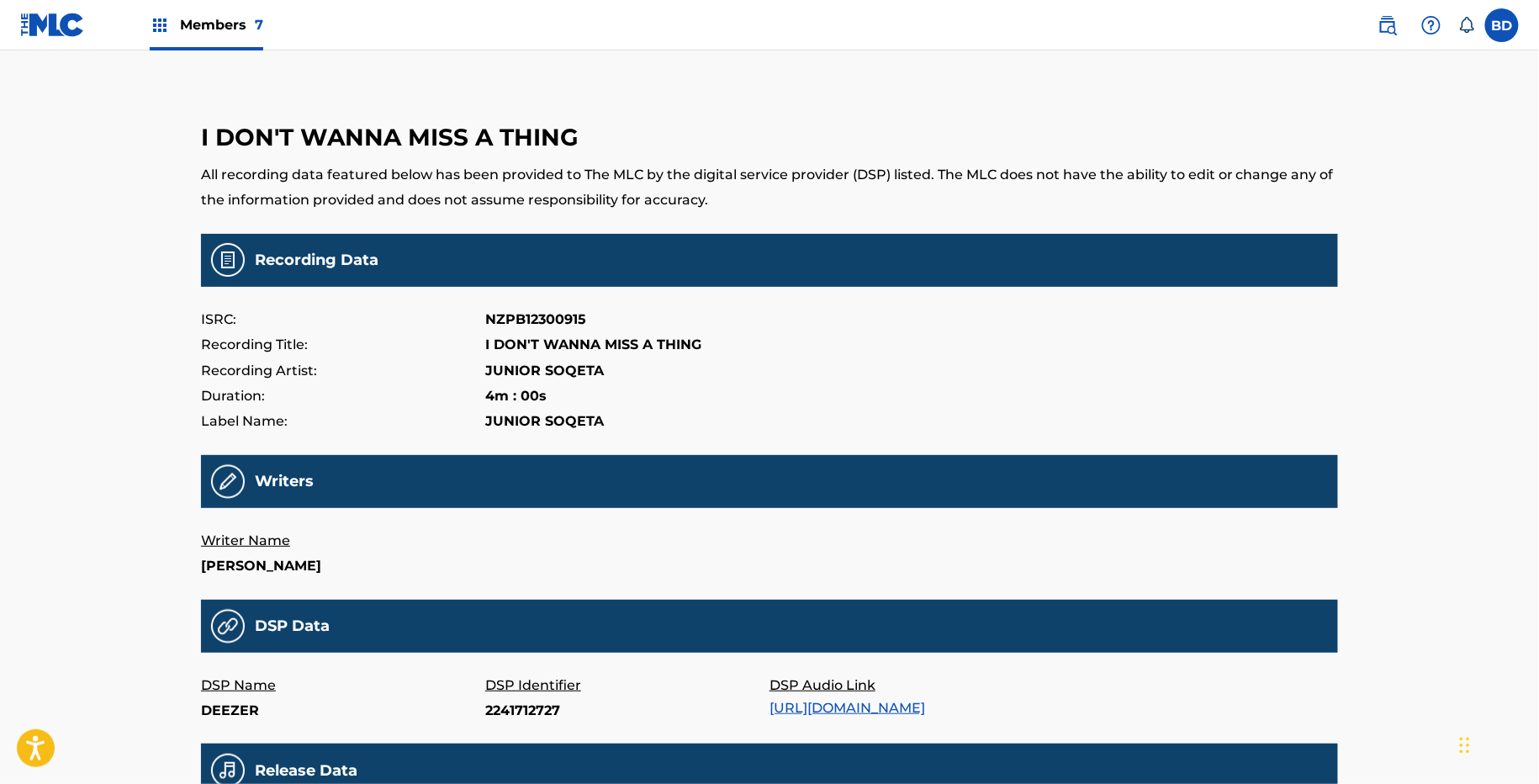
click at [505, 708] on p "2241712727" at bounding box center [627, 710] width 284 height 25
copy p "2241712727"
click at [519, 708] on p "B0C2NQMVSV" at bounding box center [627, 710] width 284 height 25
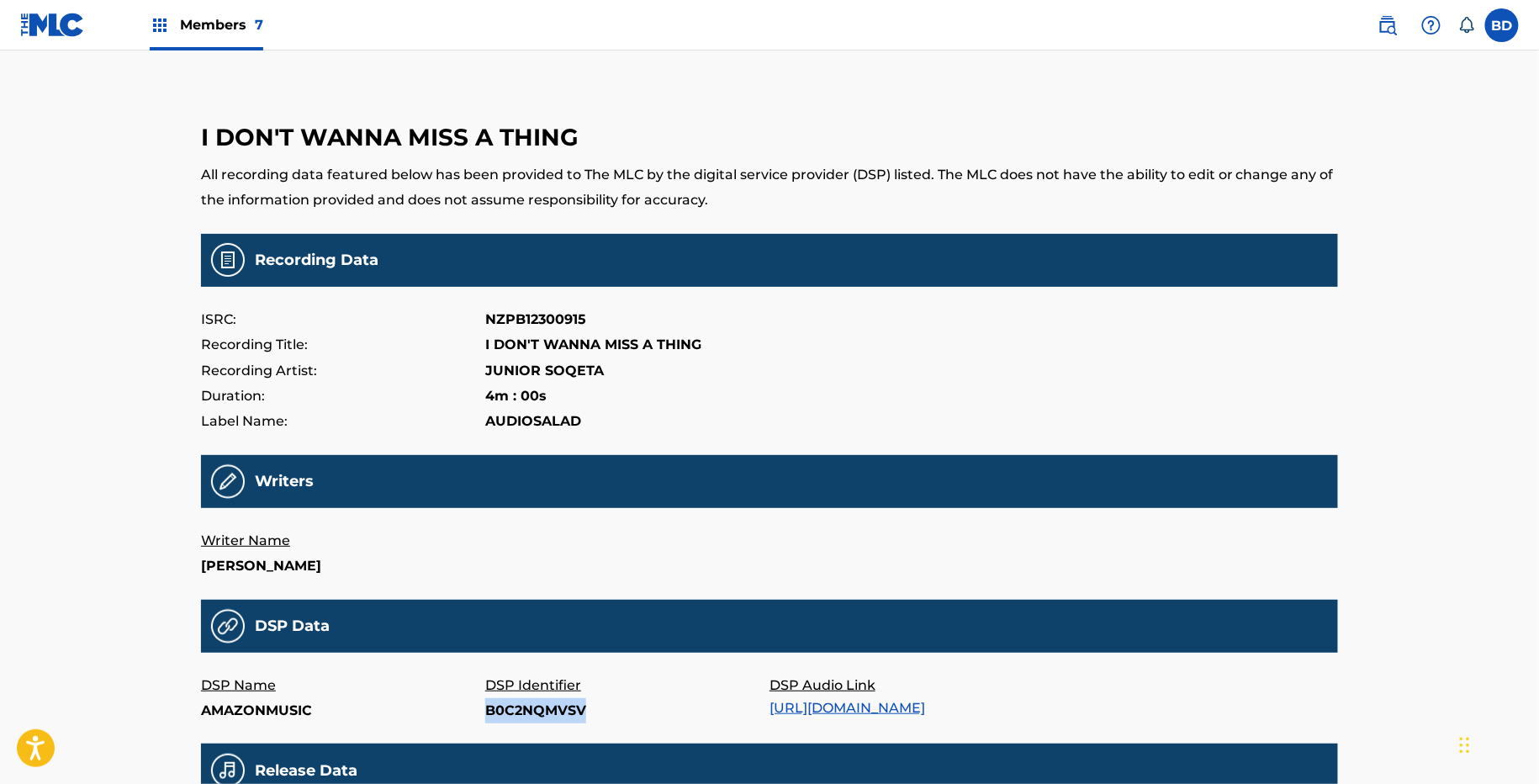
copy p "B0C2NQMVSV"
click at [496, 720] on p "289675896" at bounding box center [627, 710] width 284 height 25
copy p "289675896"
click at [514, 708] on p "Tra.764428897" at bounding box center [627, 710] width 284 height 25
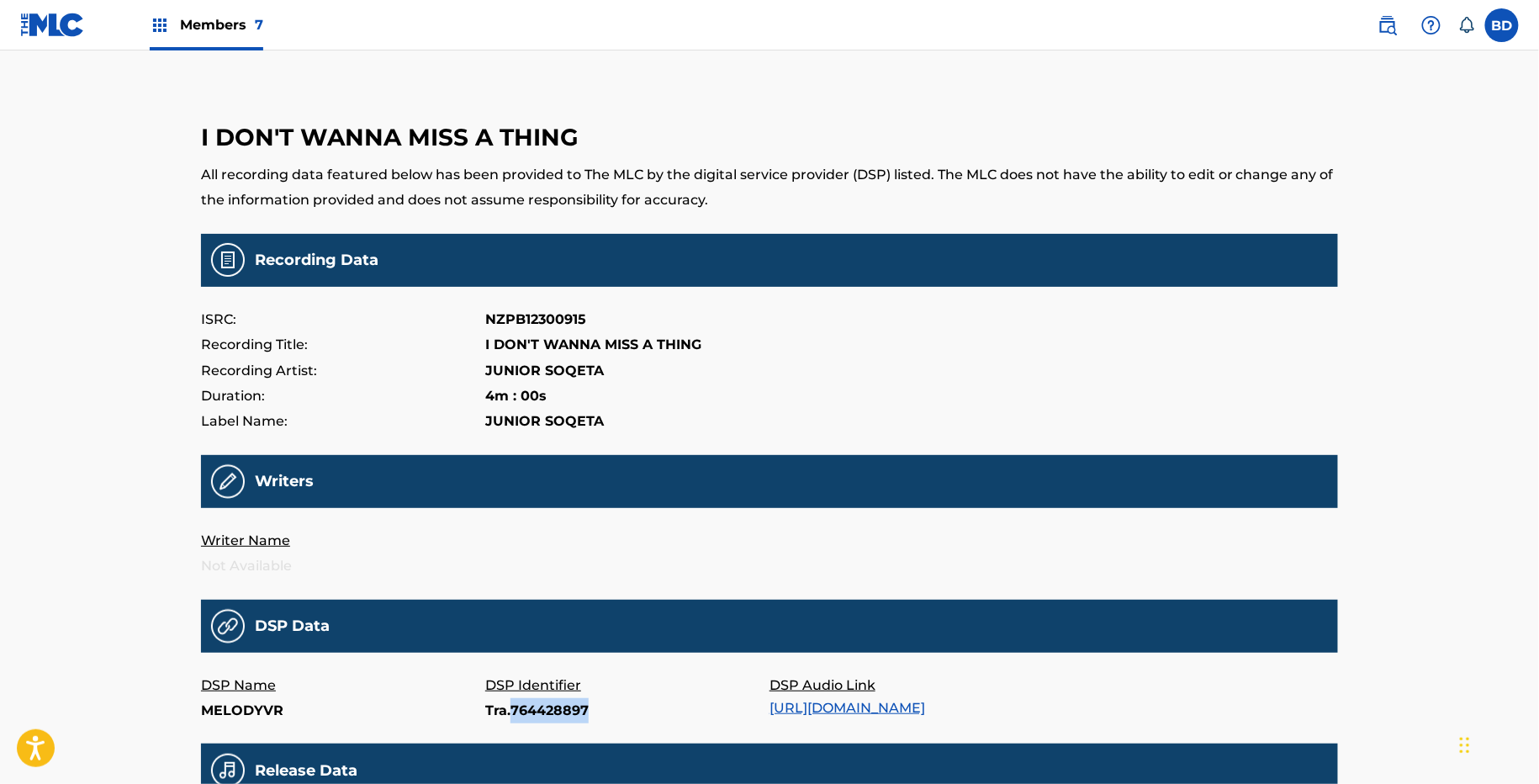
click at [514, 708] on p "Tra.764428897" at bounding box center [627, 710] width 284 height 25
copy p "Tra.764428897"
click at [522, 724] on div "DSP Identifier RQ-t-1uM55Y" at bounding box center [627, 698] width 284 height 52
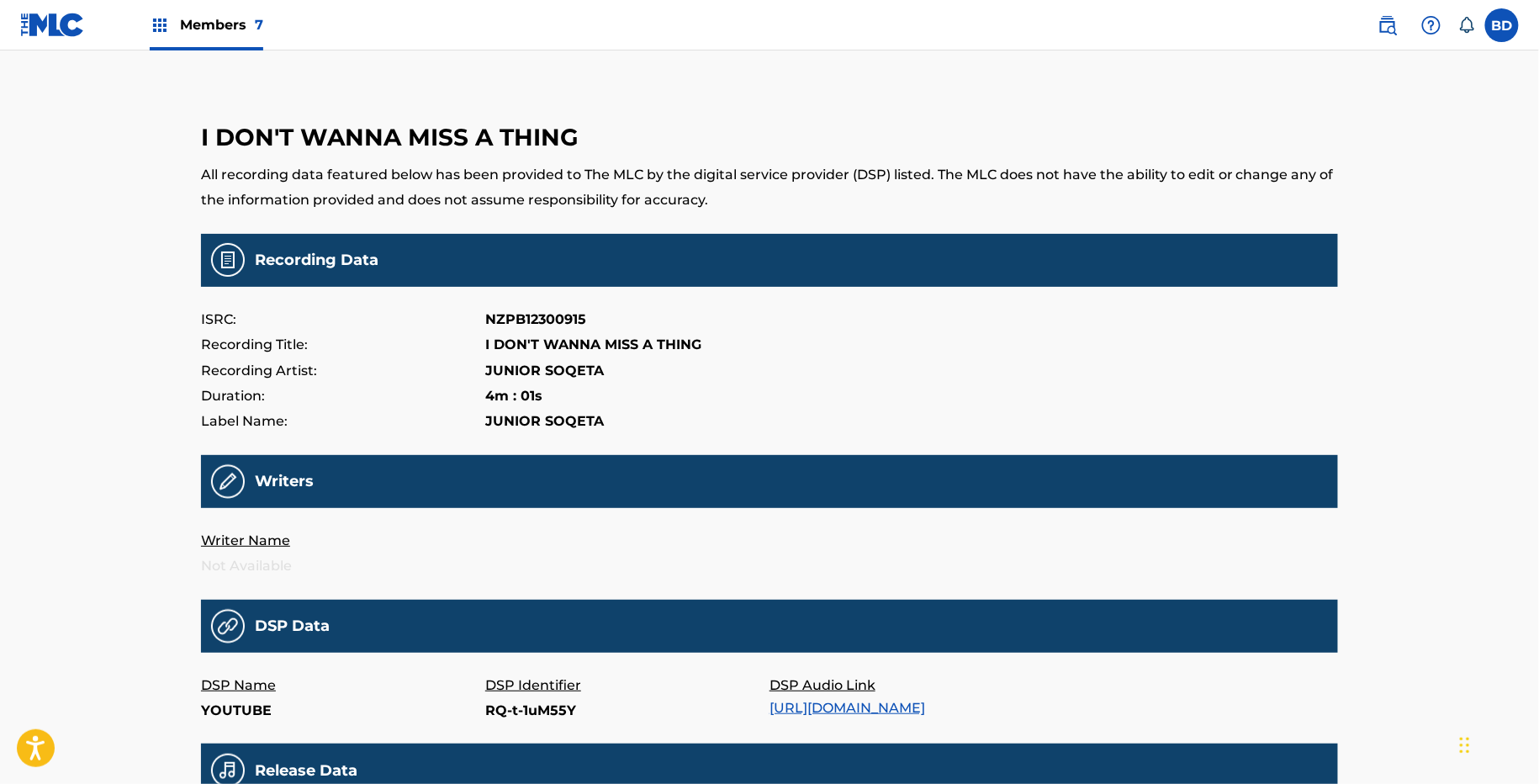
click at [522, 718] on p "RQ-t-1uM55Y" at bounding box center [627, 710] width 284 height 25
copy p "RQ-t-1uM55Y"
click at [502, 708] on p "213211095" at bounding box center [627, 710] width 284 height 25
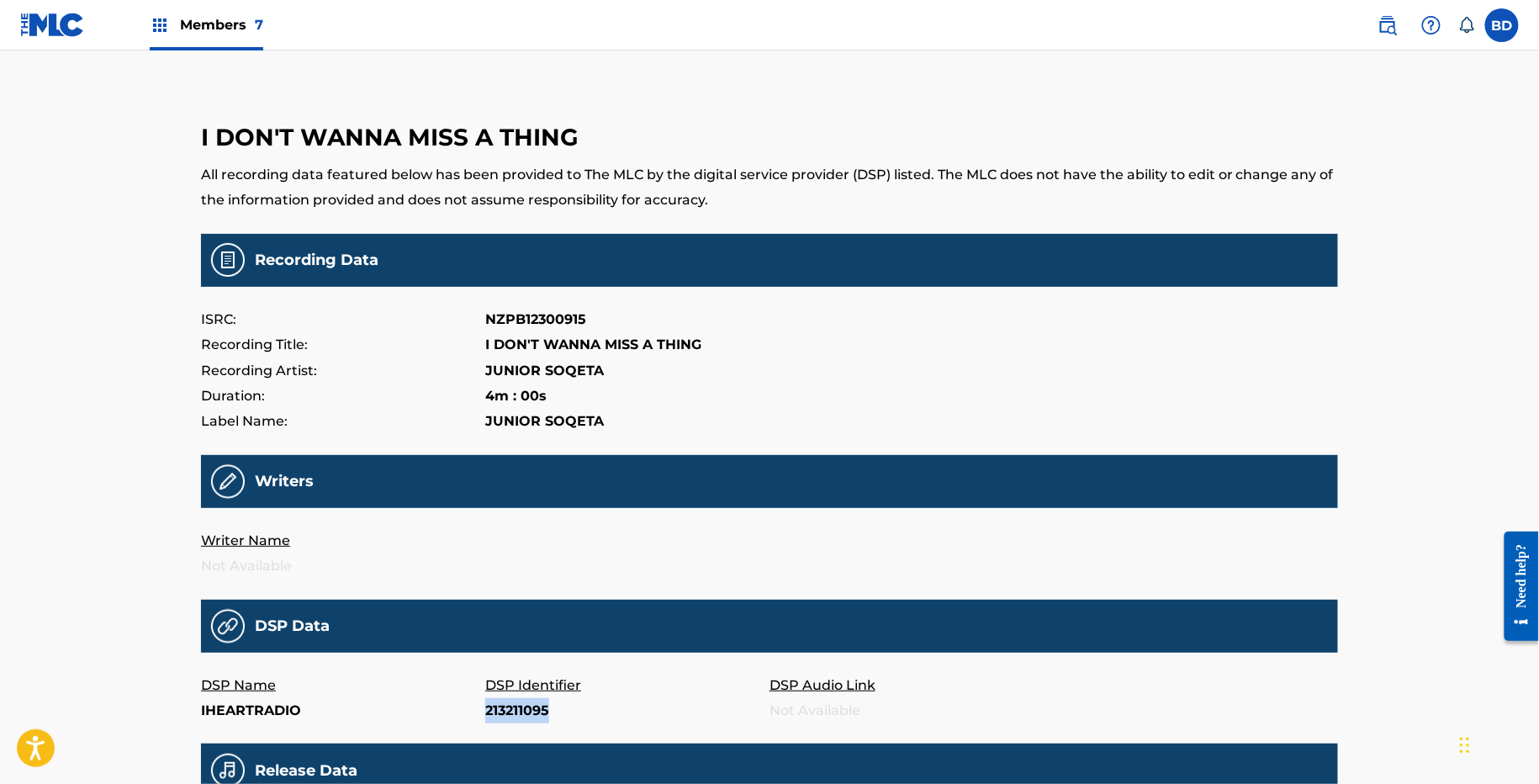
click at [502, 708] on p "213211095" at bounding box center [627, 710] width 284 height 25
copy p "213211095"
click at [519, 701] on p "32305321" at bounding box center [627, 710] width 284 height 25
copy p "32305321"
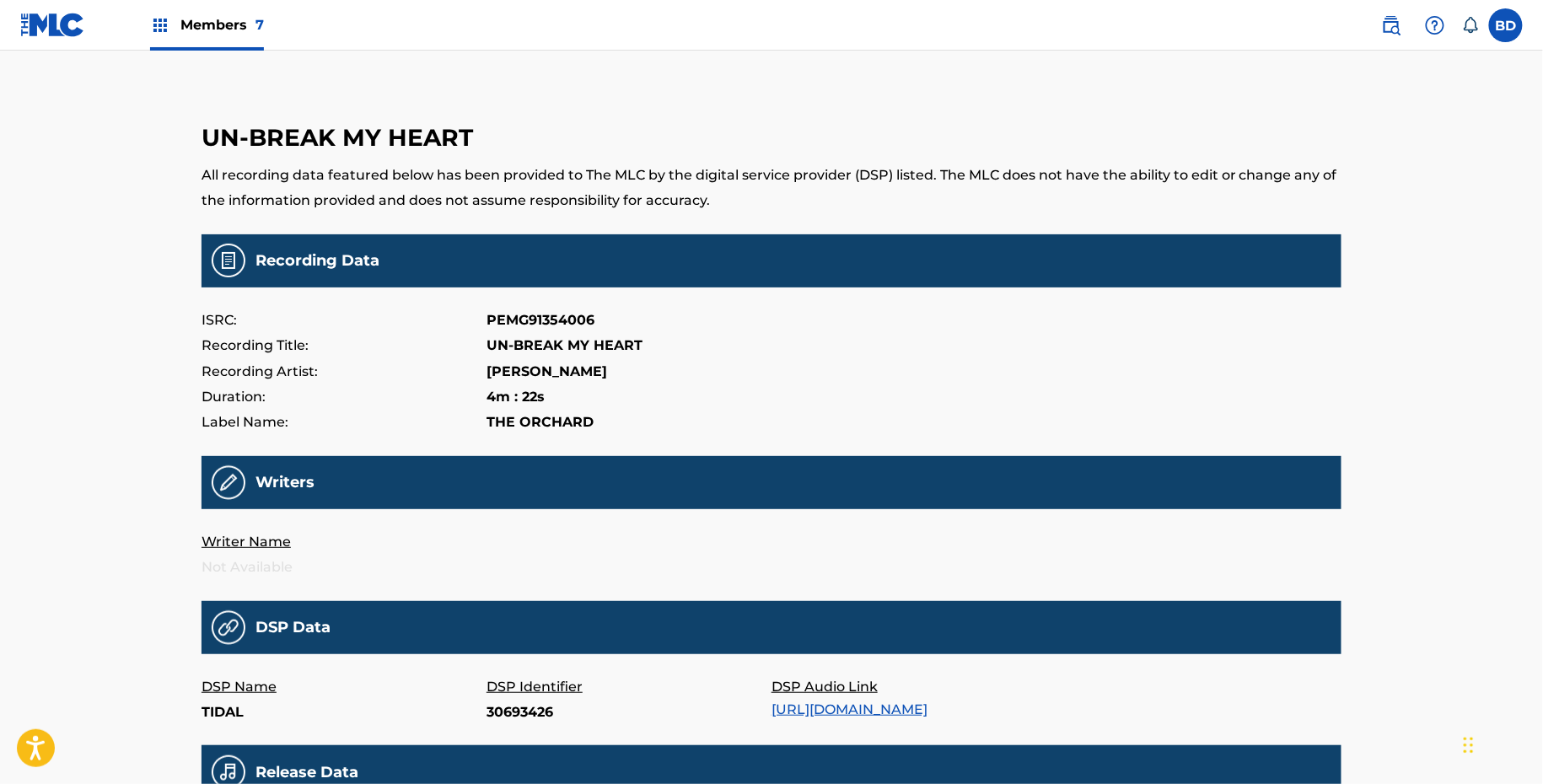
click at [508, 716] on p "30693426" at bounding box center [628, 712] width 285 height 25
copy p "30693426"
click at [510, 712] on p "71011489" at bounding box center [628, 712] width 285 height 25
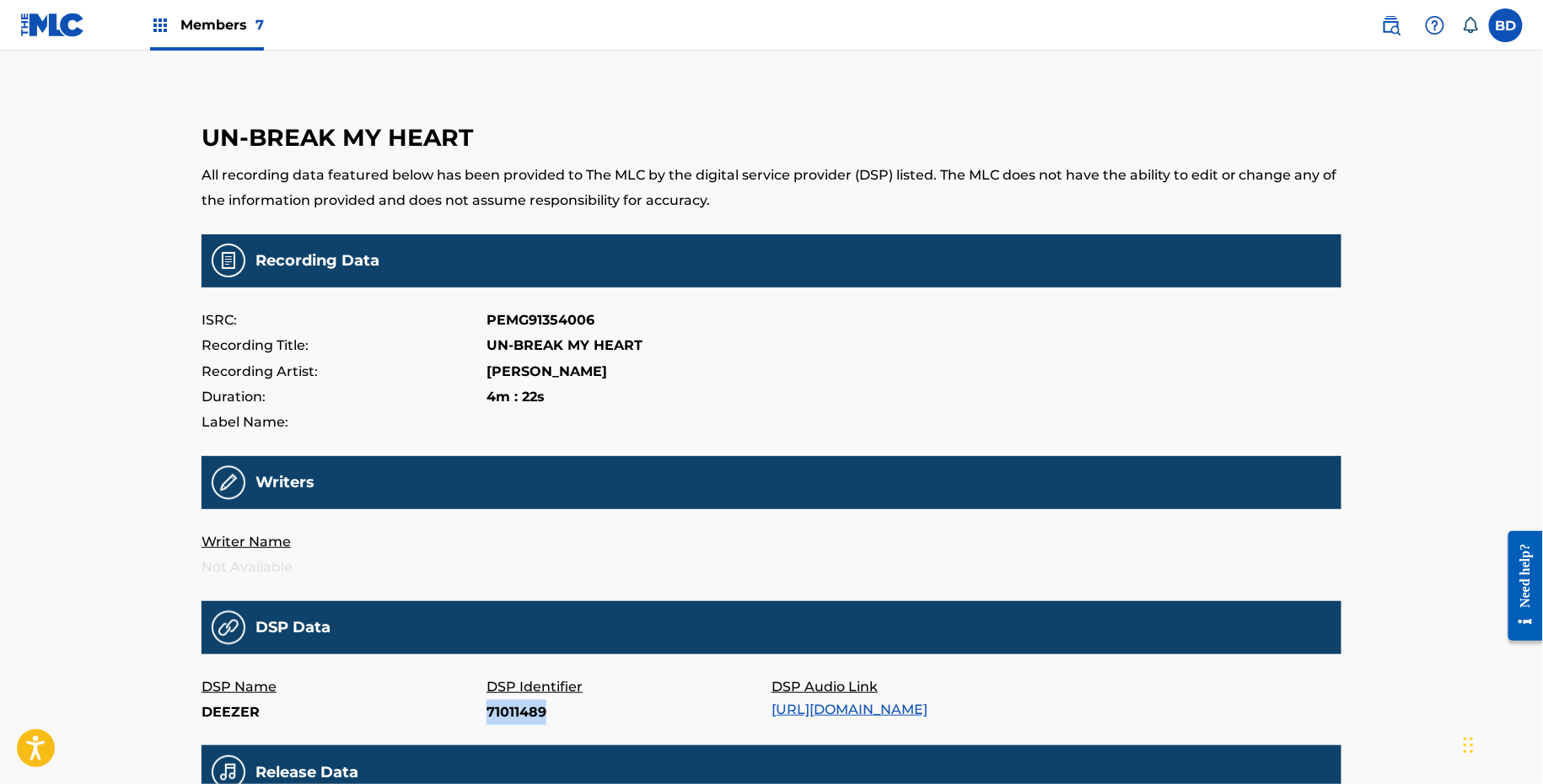
copy p "71011489"
click at [525, 726] on div "DSP Identifier oV1bpUcKRqs" at bounding box center [628, 700] width 285 height 52
click at [524, 719] on p "oV1bpUcKRqs" at bounding box center [628, 712] width 285 height 25
copy p "oV1bpUcKRqs"
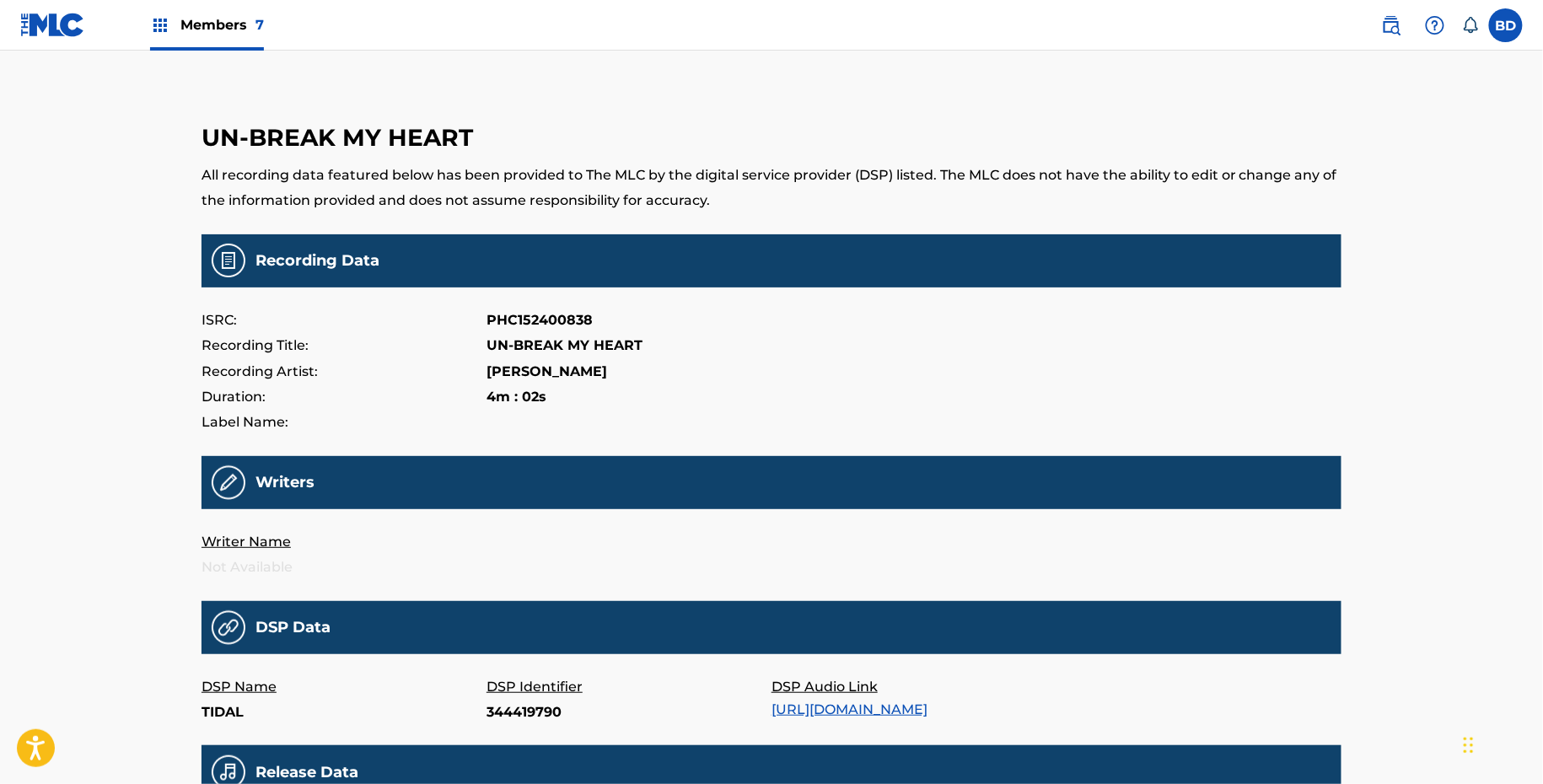
click at [520, 700] on p "344419790" at bounding box center [628, 712] width 285 height 25
copy p "344419790"
click at [528, 708] on p "210022744" at bounding box center [628, 712] width 285 height 25
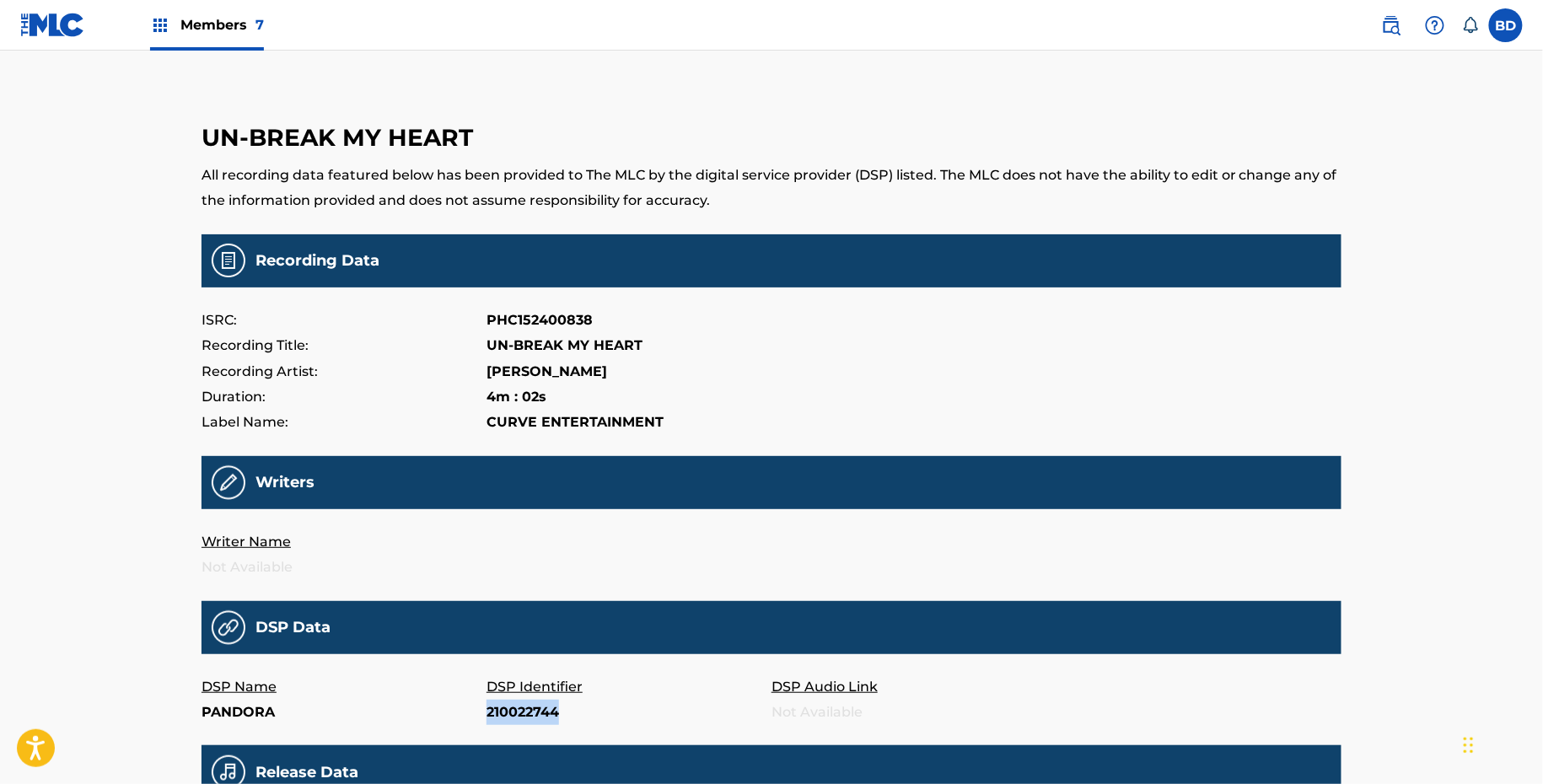
copy p "210022744"
click at [544, 709] on p "1741498905" at bounding box center [628, 712] width 285 height 25
copy p "1741498905"
